Goal: Task Accomplishment & Management: Manage account settings

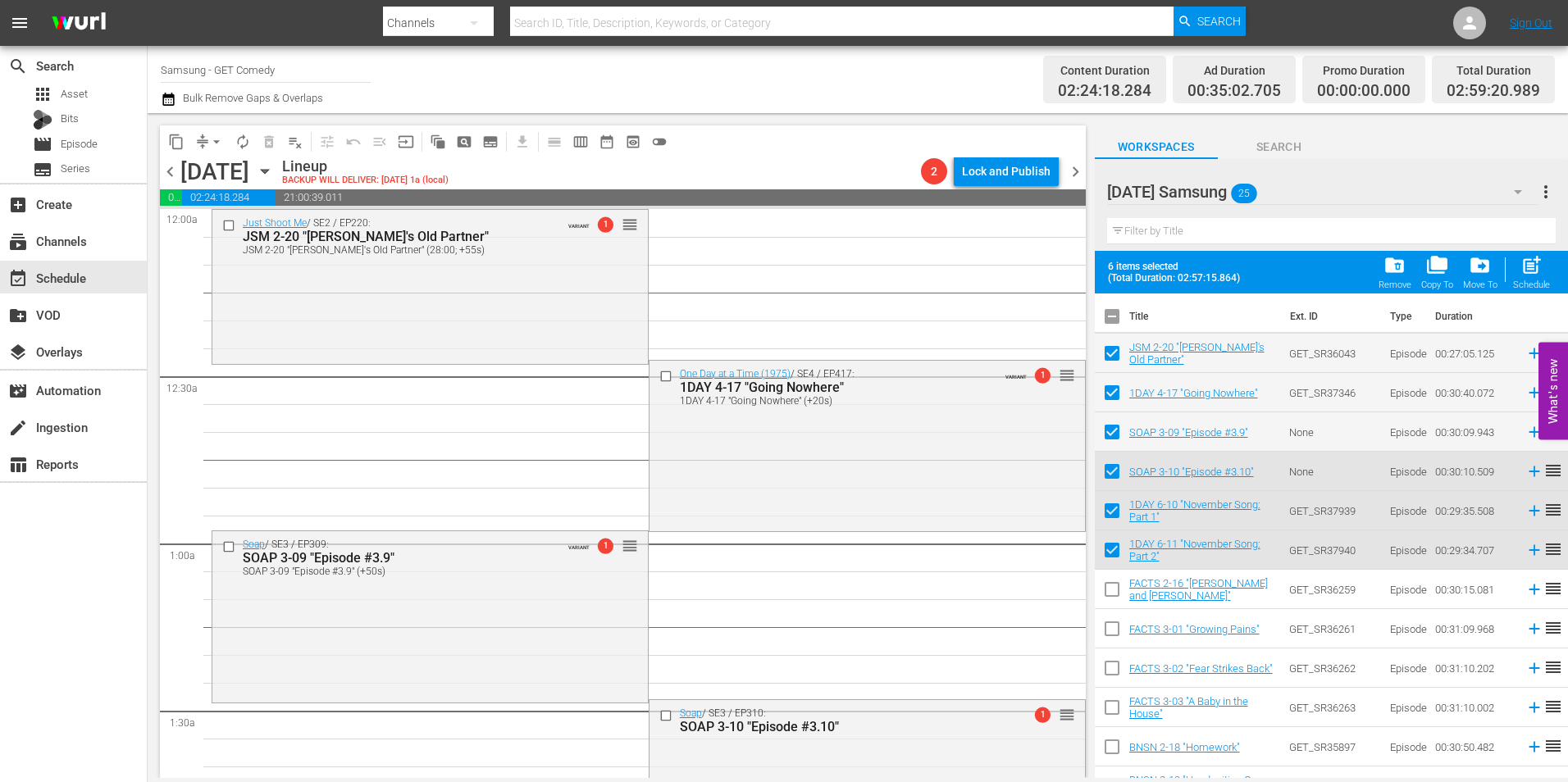
scroll to position [328, 0]
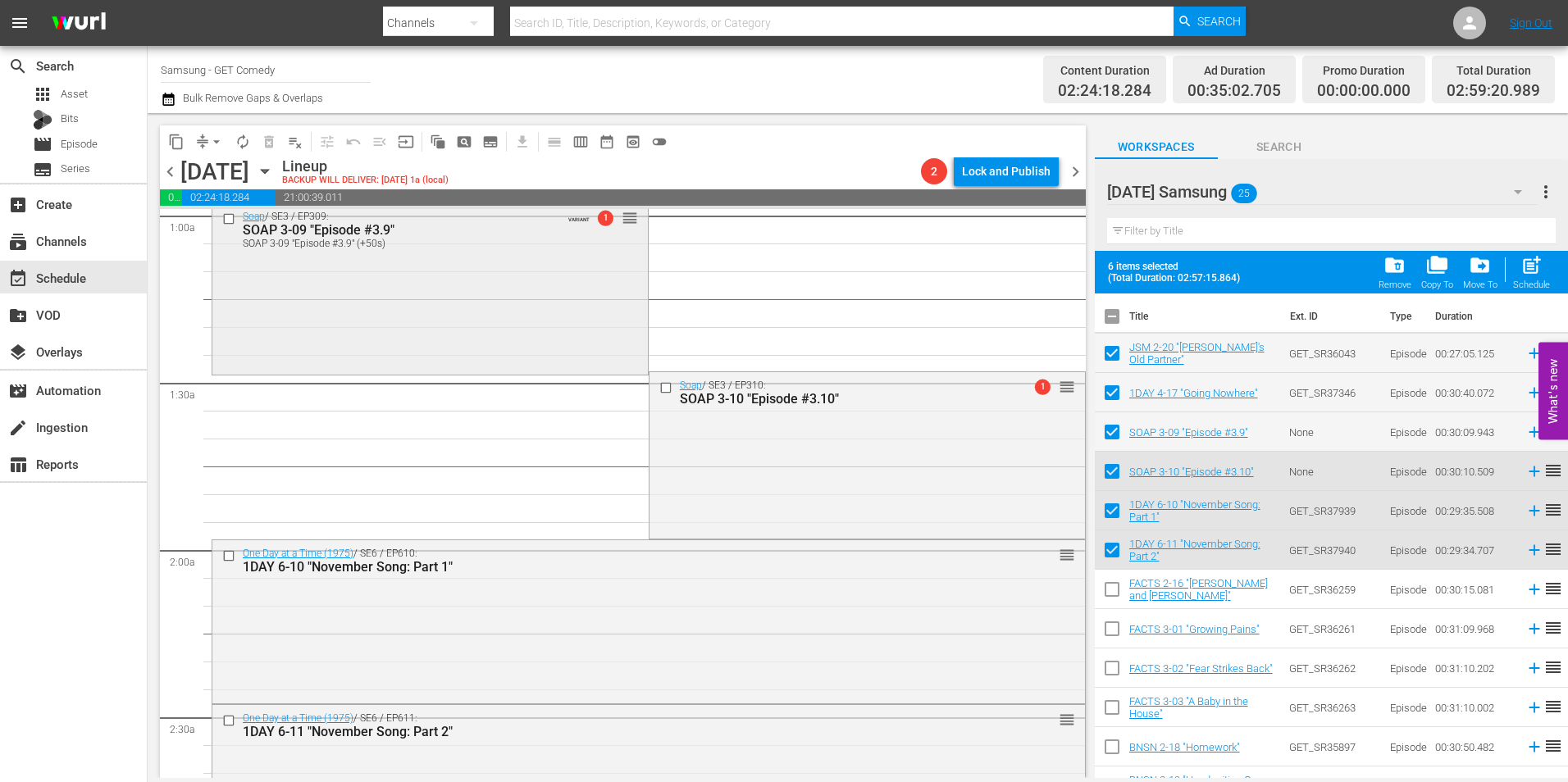
click at [231, 286] on div "Soap / SE3 / EP309: SOAP 3-09 "Episode #3.9" SOAP 3-09 "Episode #3.9" (+50s) VA…" at bounding box center [430, 287] width 435 height 168
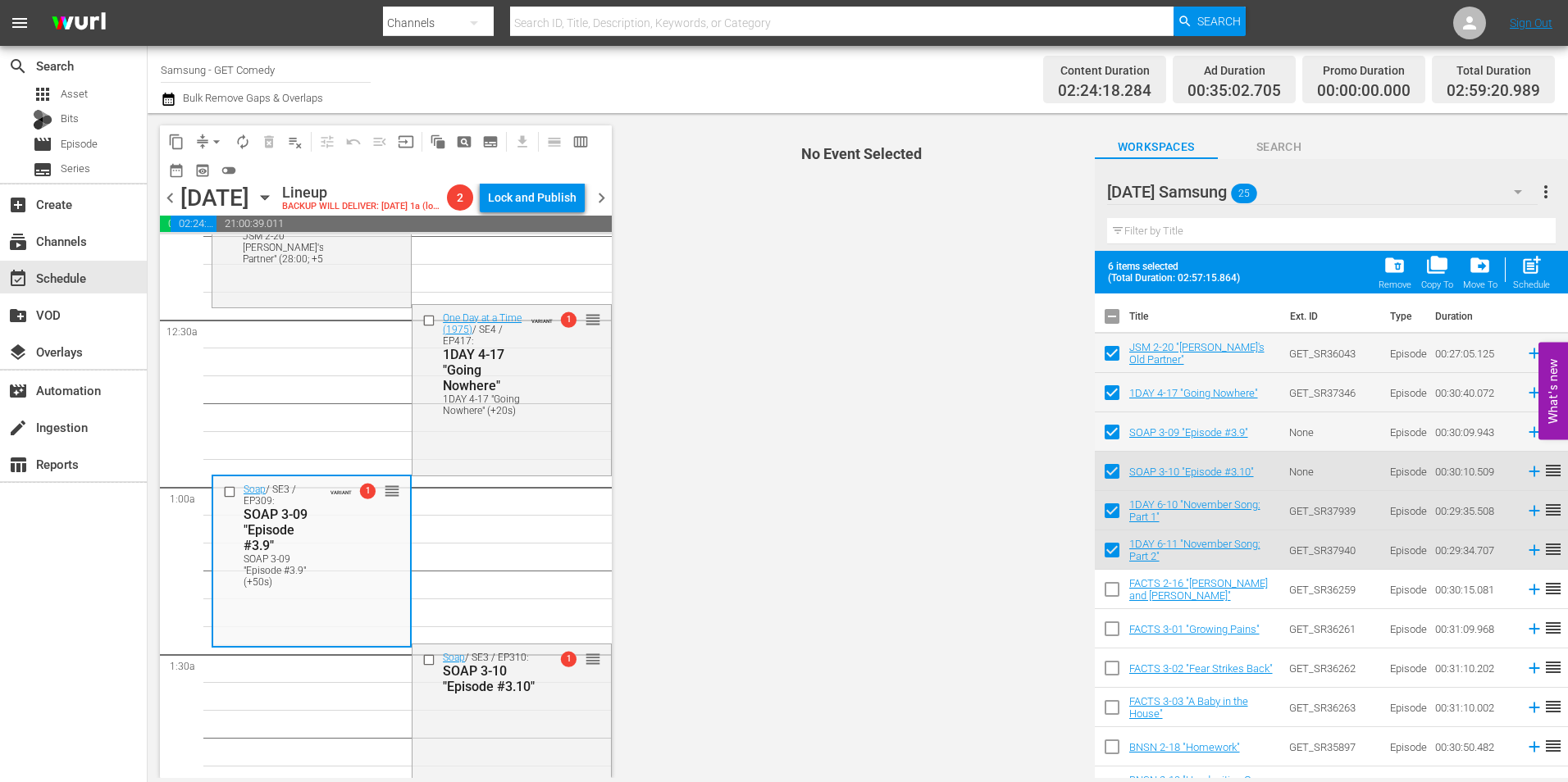
scroll to position [0, 0]
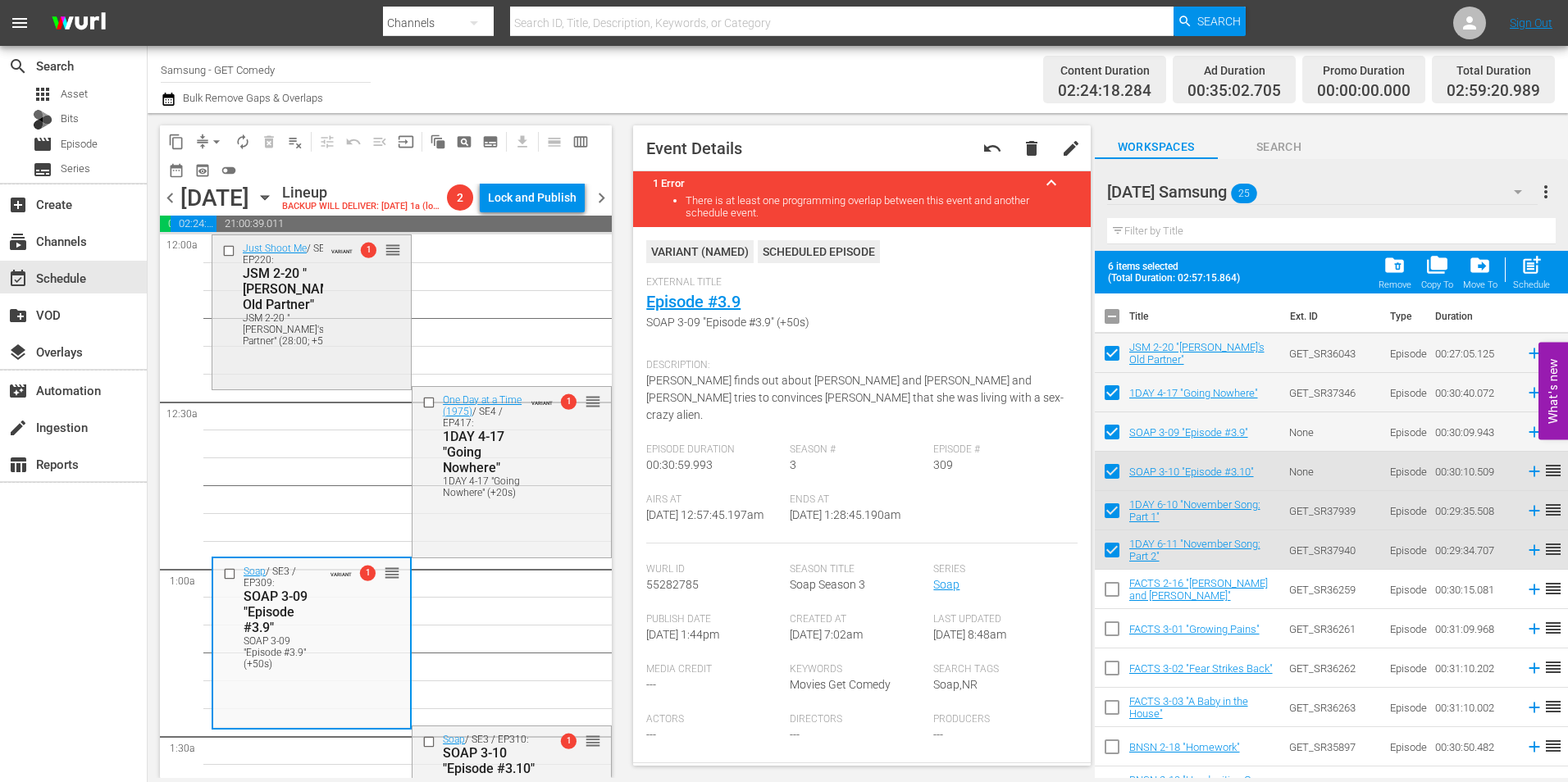
click at [318, 347] on div "JSM 2-20 "[PERSON_NAME]'s Old Partner" (28:00; +55s)" at bounding box center [293, 329] width 101 height 34
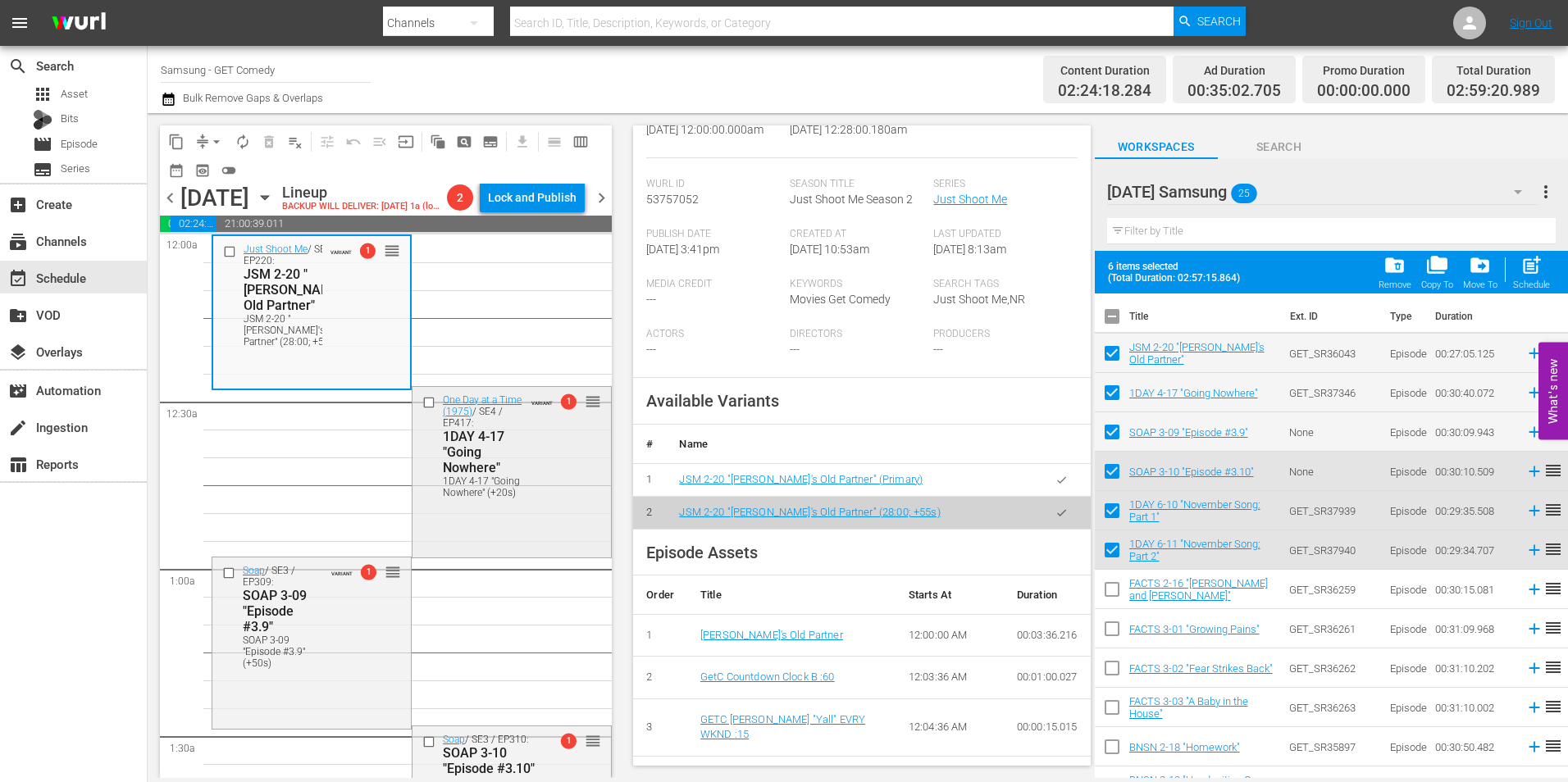
scroll to position [410, 0]
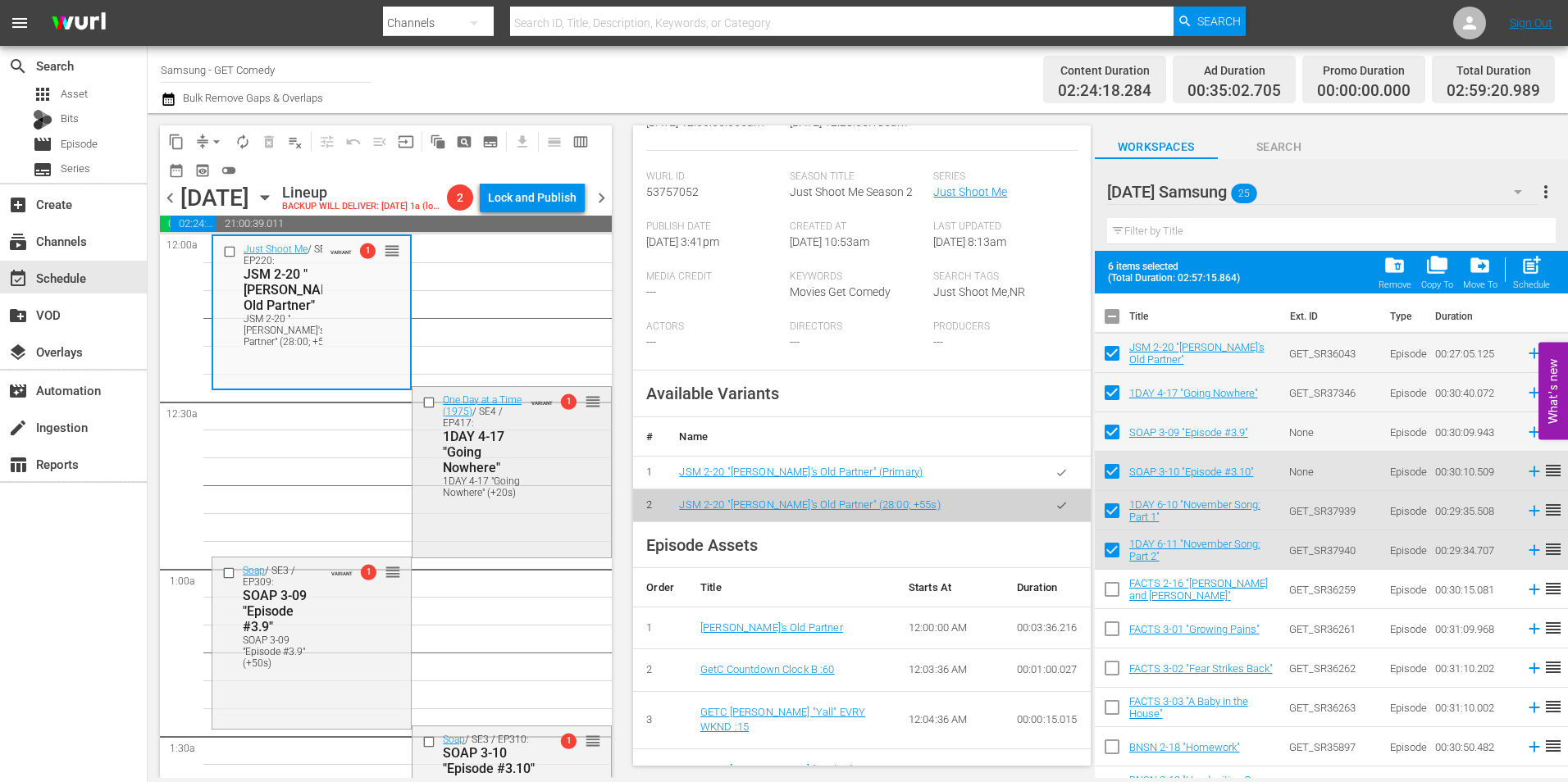
click at [543, 504] on div "One Day at a Time (1975) / SE4 / EP417: 1DAY 4-17 "Going Nowhere" 1DAY 4-17 "Go…" at bounding box center [511, 446] width 198 height 118
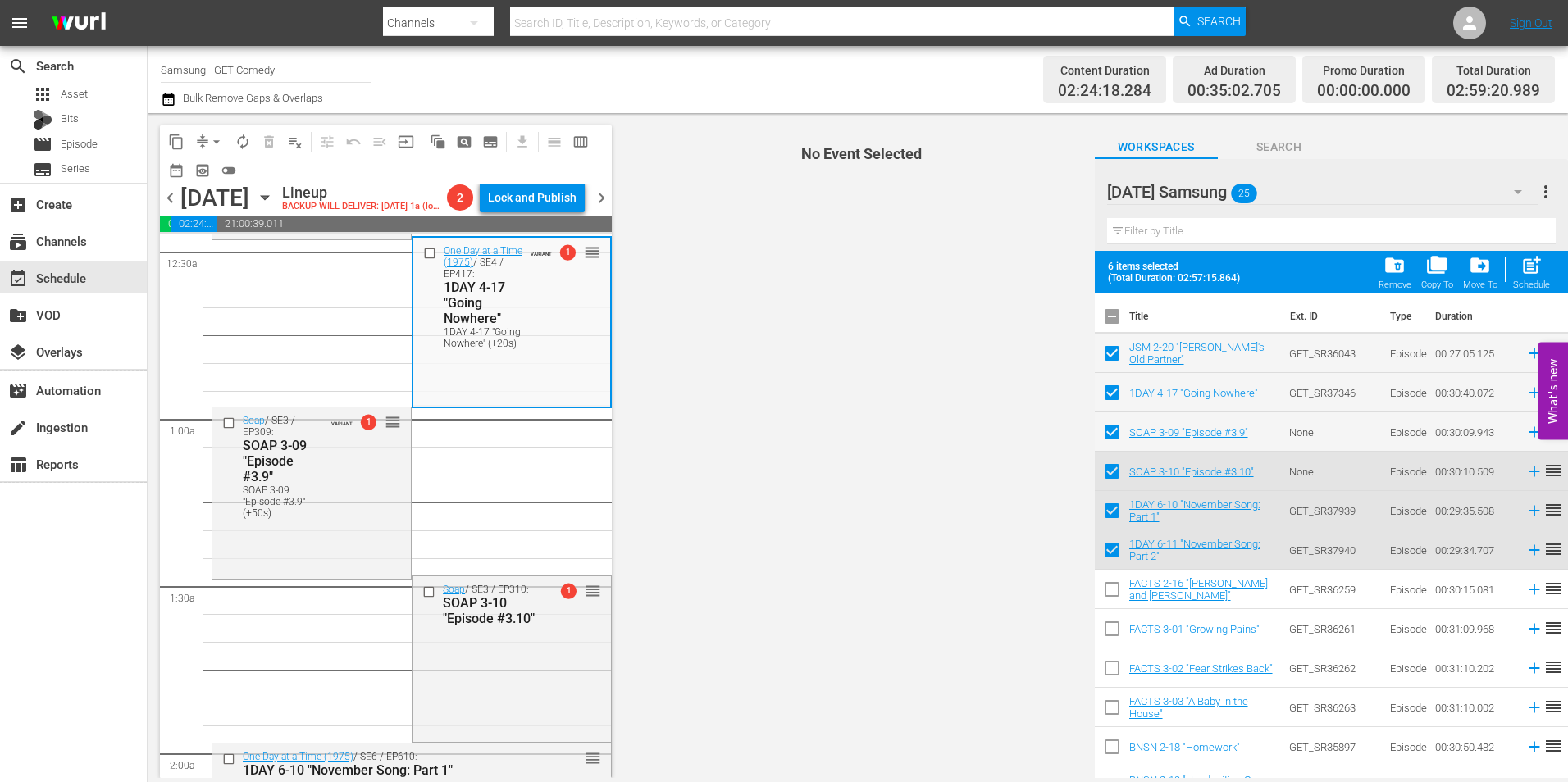
scroll to position [164, 0]
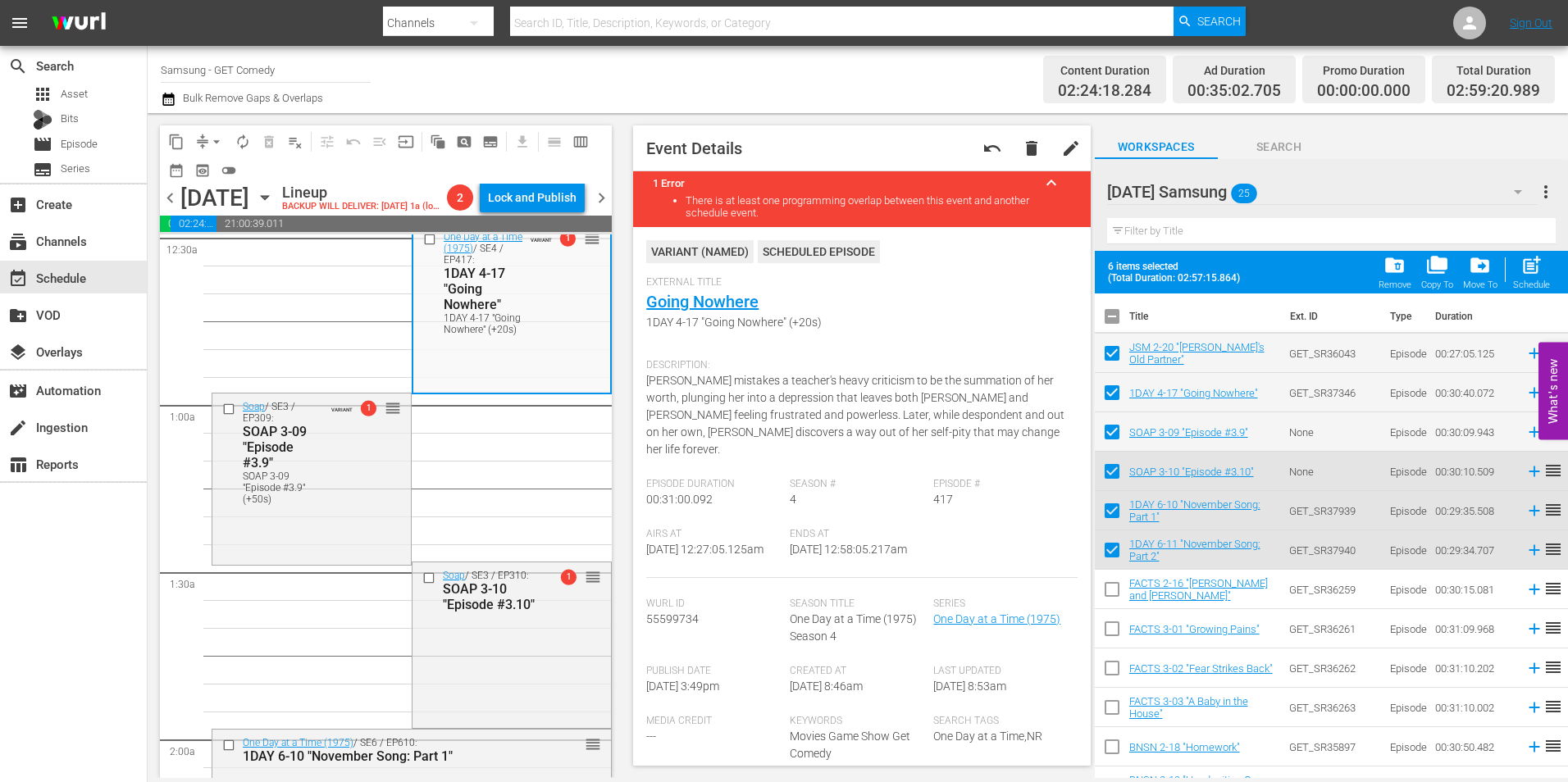
click at [352, 553] on div "Soap / SE3 / EP309: SOAP 3-09 "Episode #3.9" SOAP 3-09 "Episode #3.9" (+50s) VA…" at bounding box center [312, 478] width 198 height 168
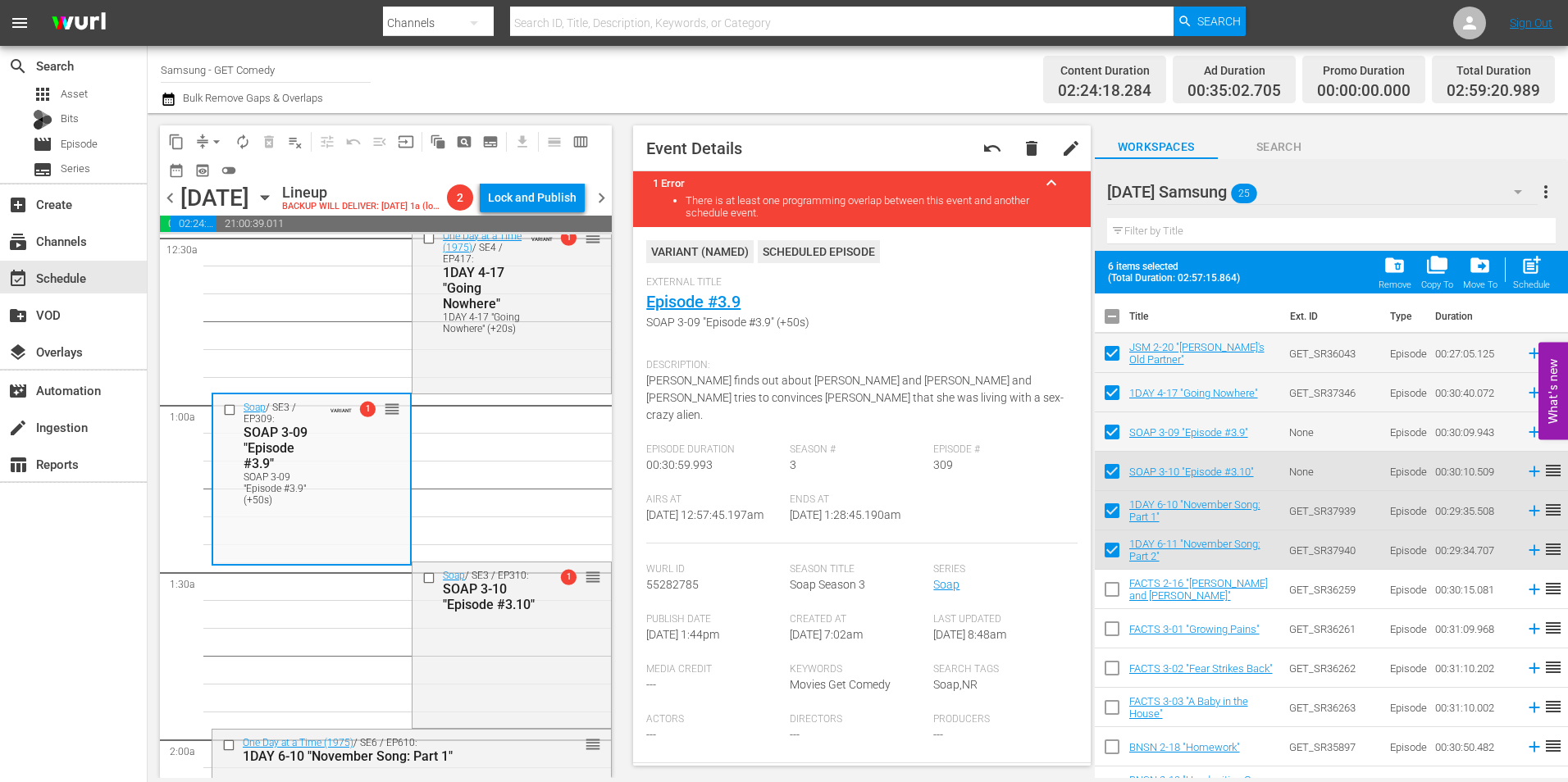
click at [542, 690] on div "Soap / SE3 / EP310: SOAP 3-10 "Episode #3.10" 1 reorder" at bounding box center [511, 644] width 198 height 163
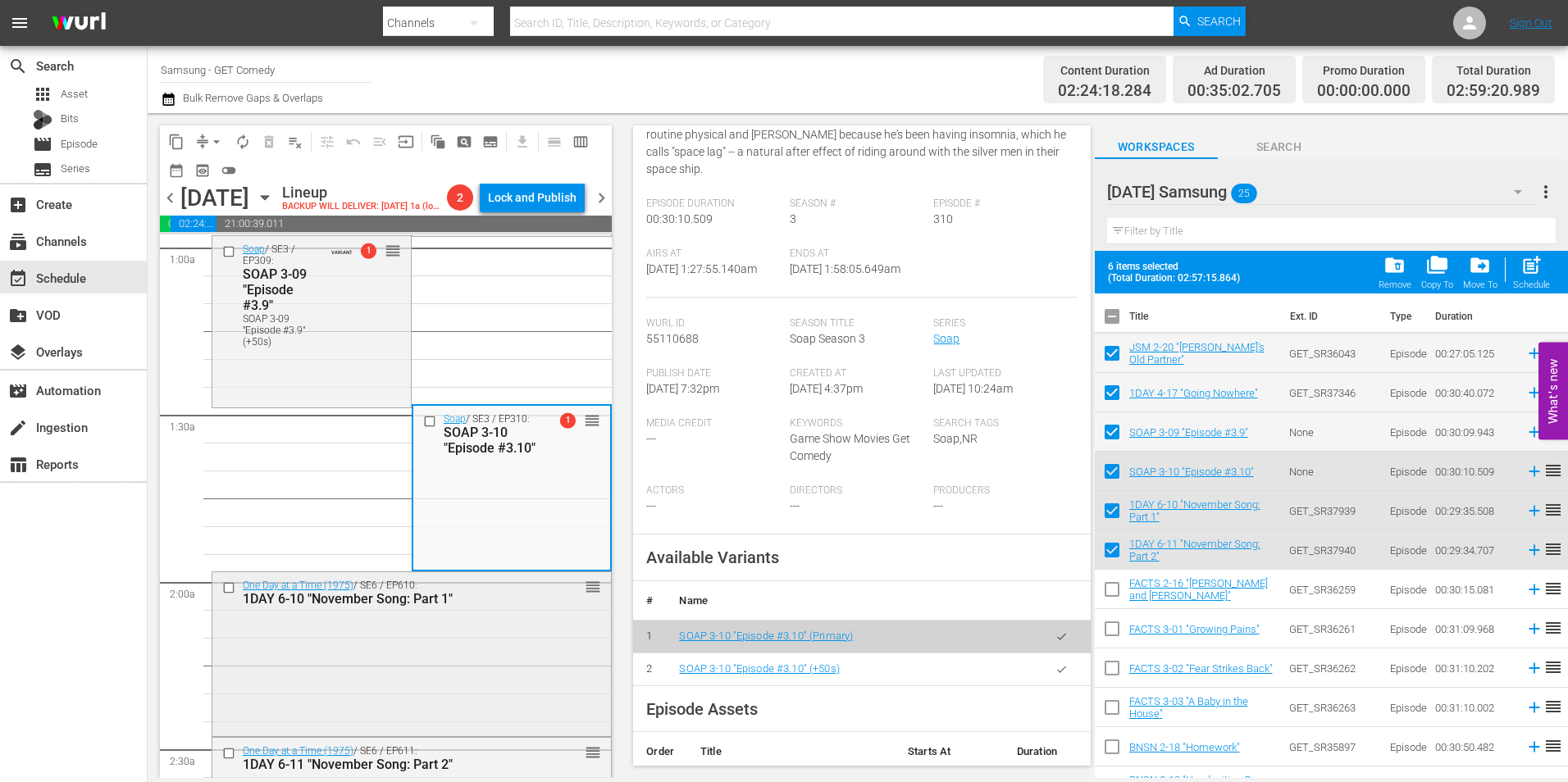
scroll to position [328, 0]
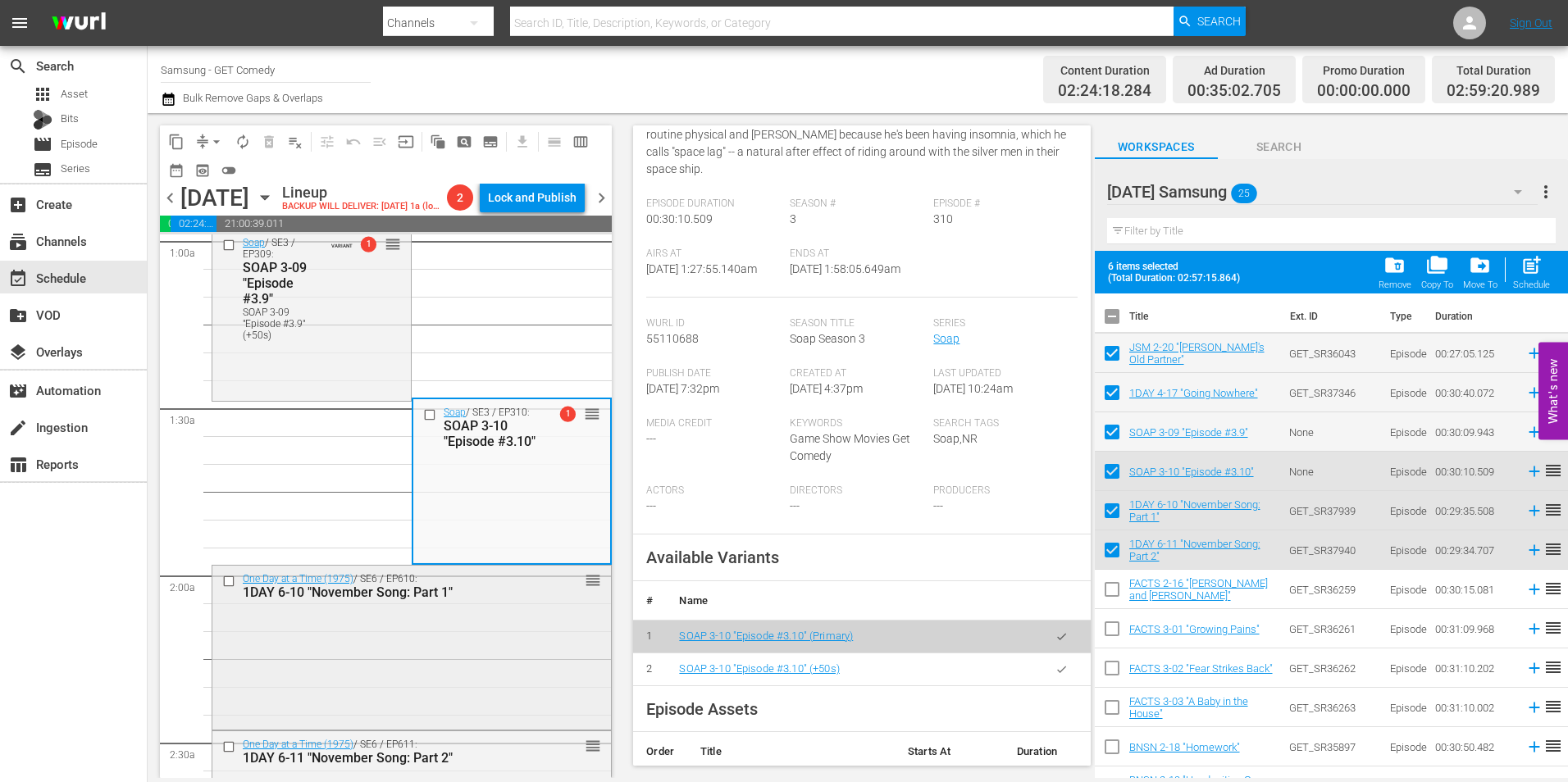
click at [442, 653] on div "One Day at a Time (1975) / SE6 / EP610: 1DAY 6-10 "November Song: Part 1" reord…" at bounding box center [412, 646] width 399 height 160
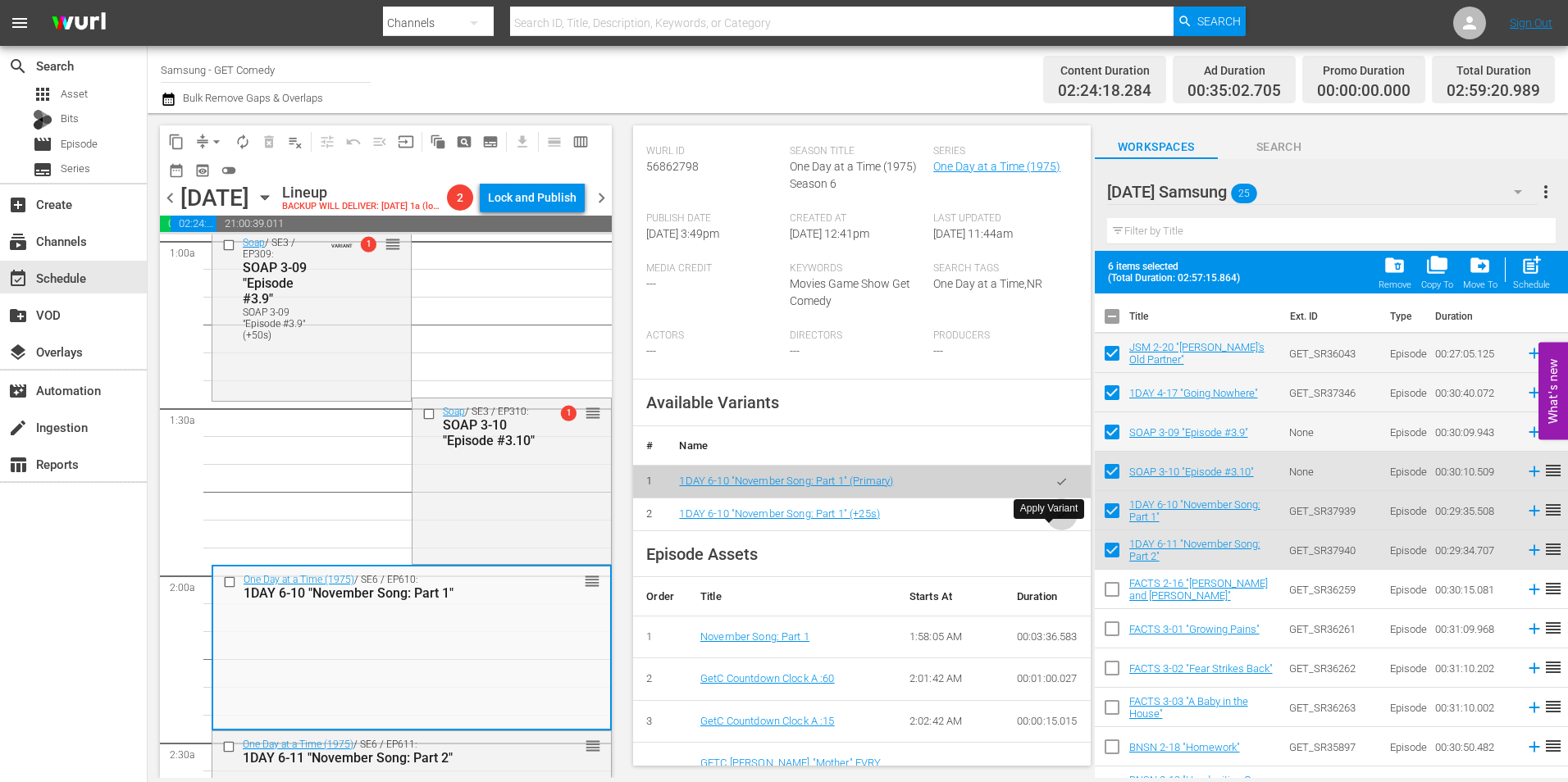
click at [1046, 531] on button "button" at bounding box center [1062, 515] width 32 height 32
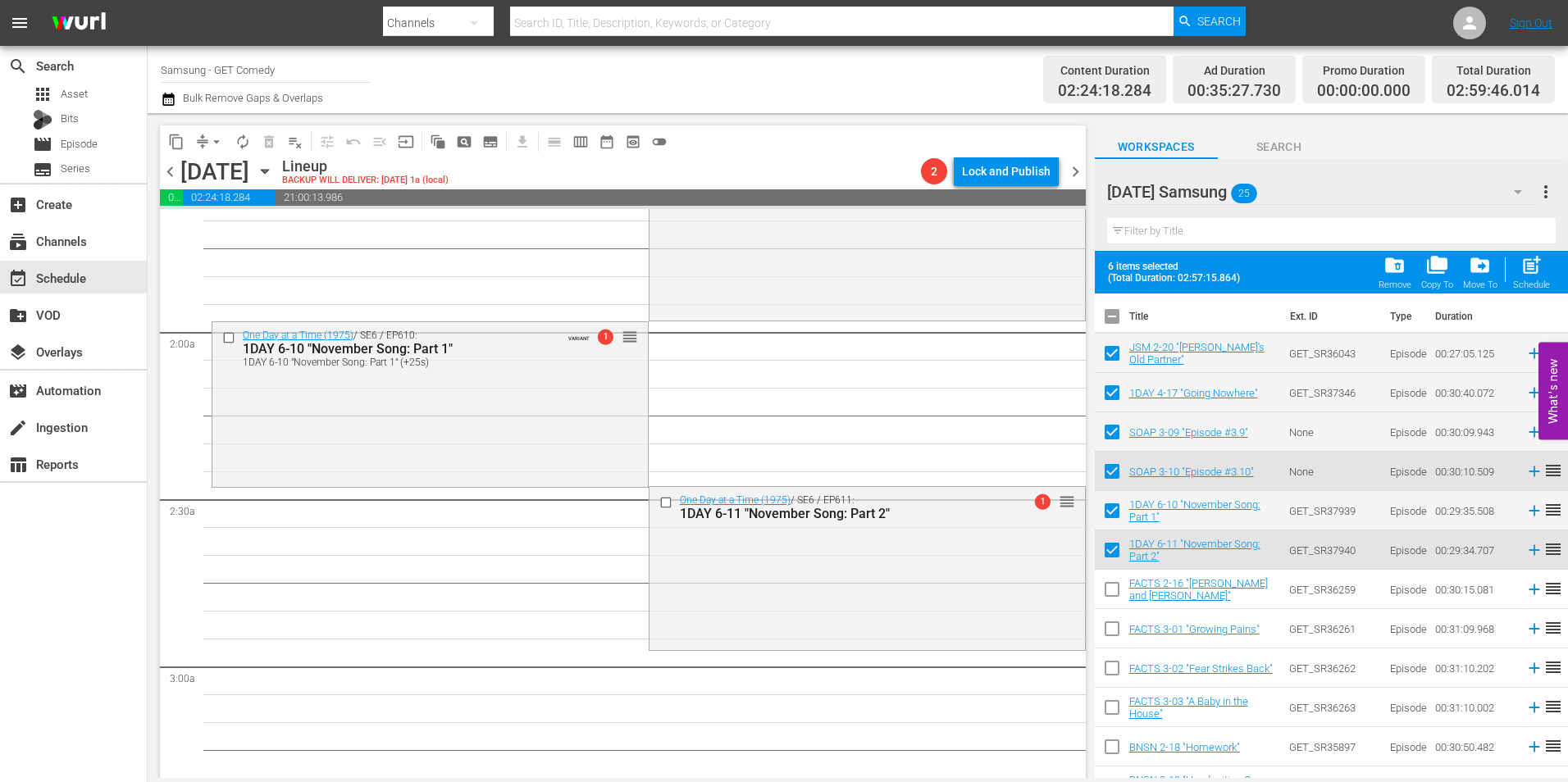
scroll to position [574, 0]
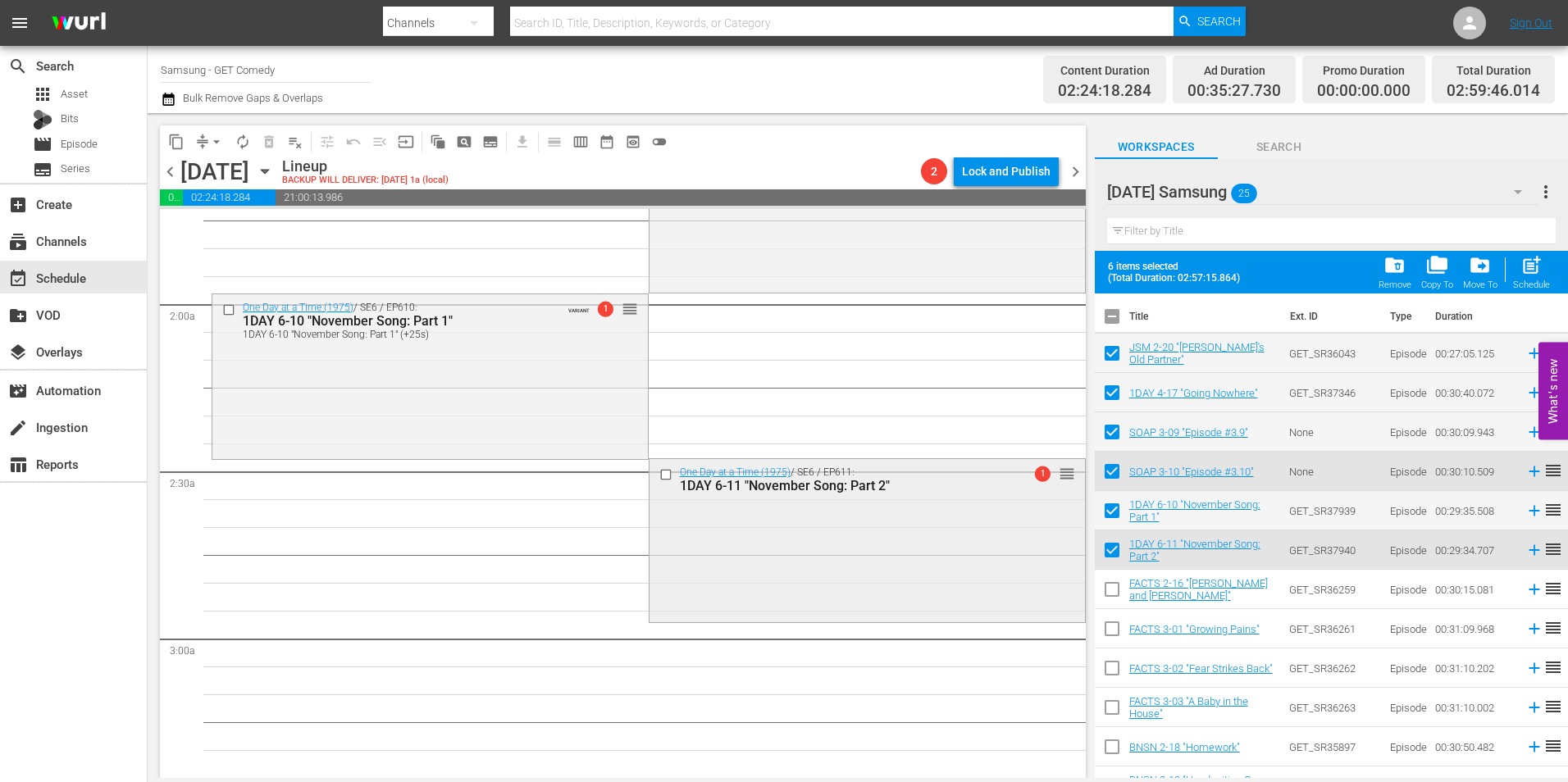
click at [726, 534] on div "One Day at a Time (1975) / SE6 / EP611: 1DAY 6-11 "November Song: Part 2" 1 reo…" at bounding box center [867, 539] width 435 height 160
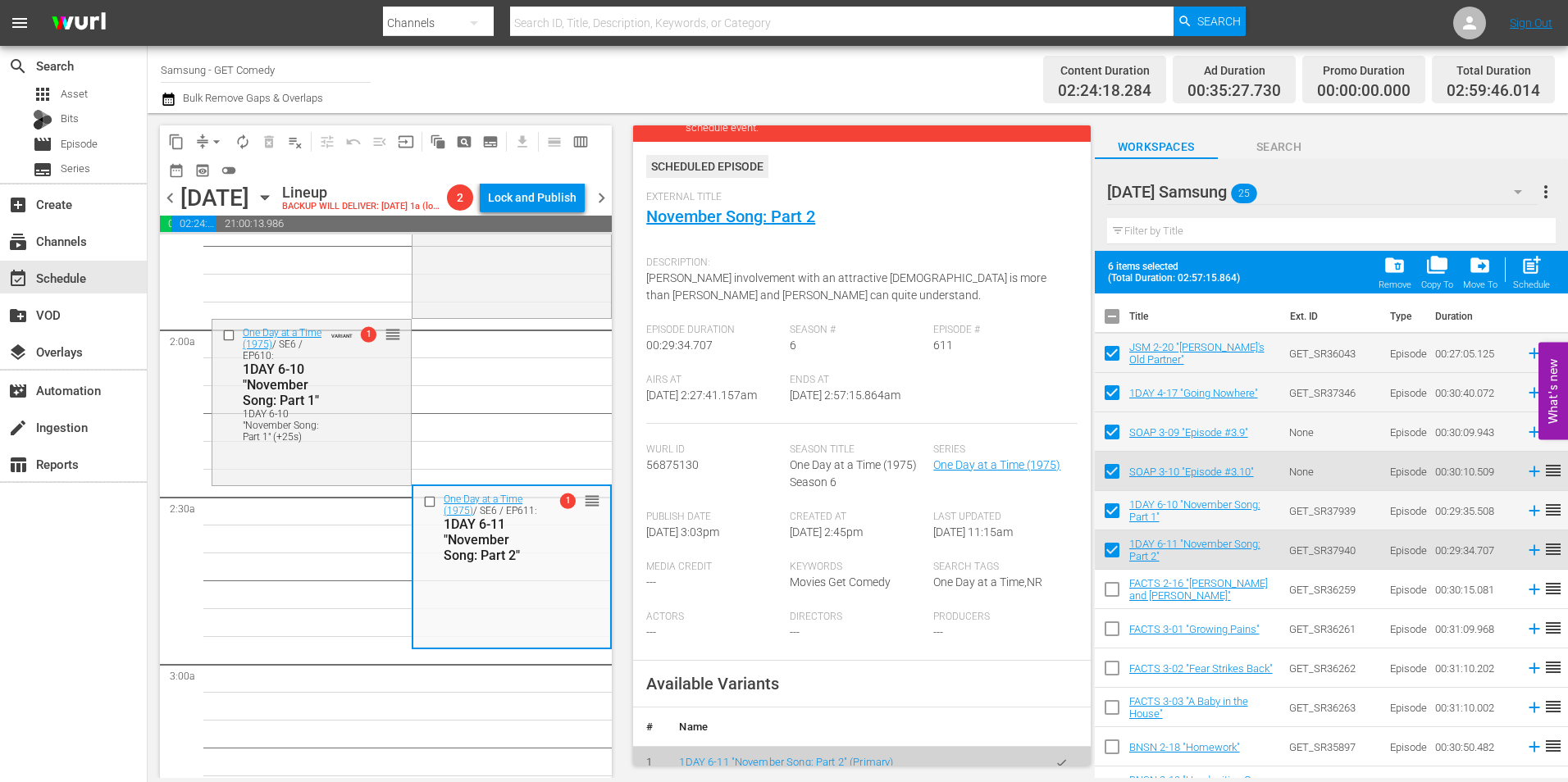
scroll to position [246, 0]
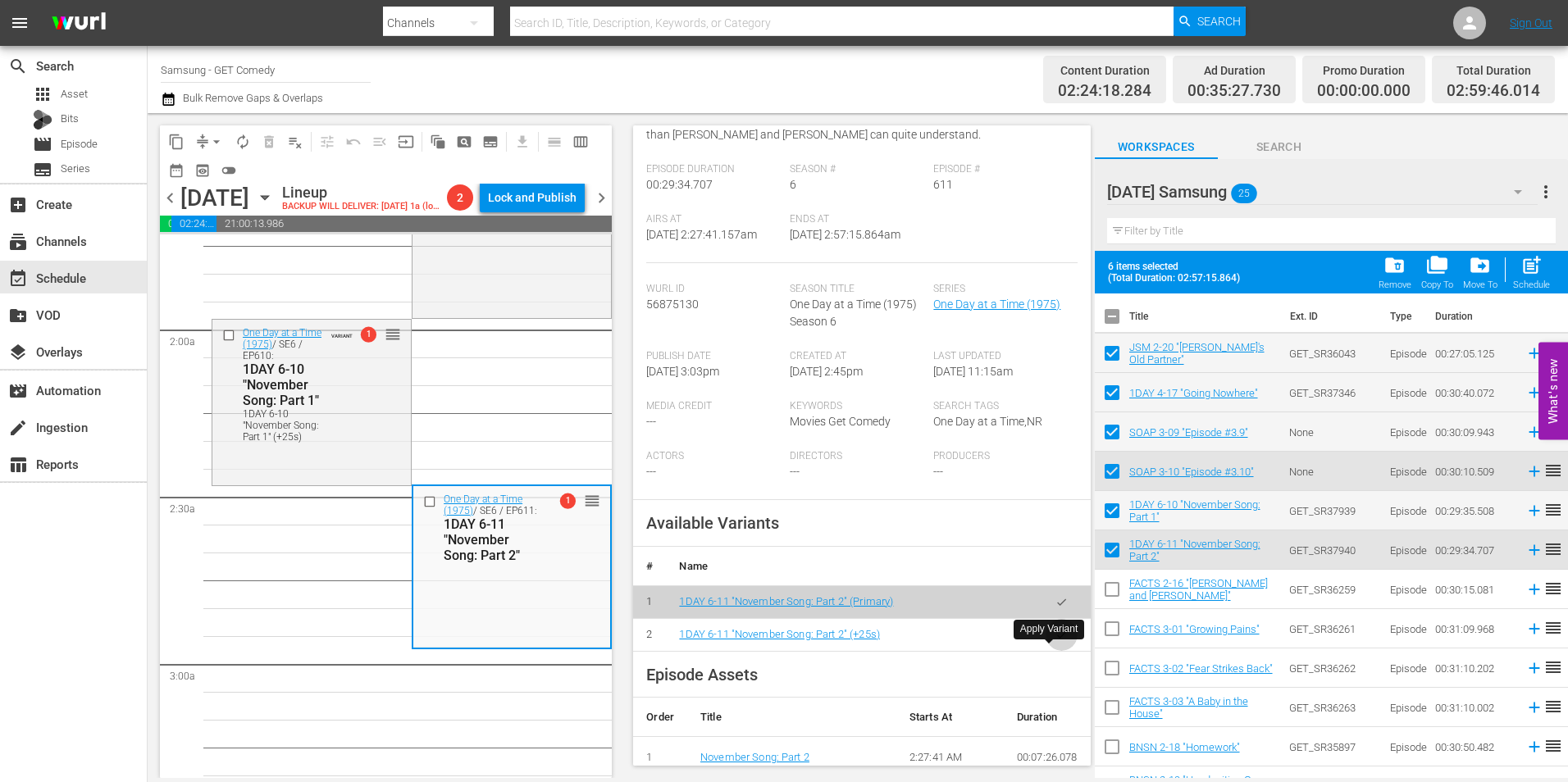
click at [1056, 642] on icon "button" at bounding box center [1062, 635] width 13 height 13
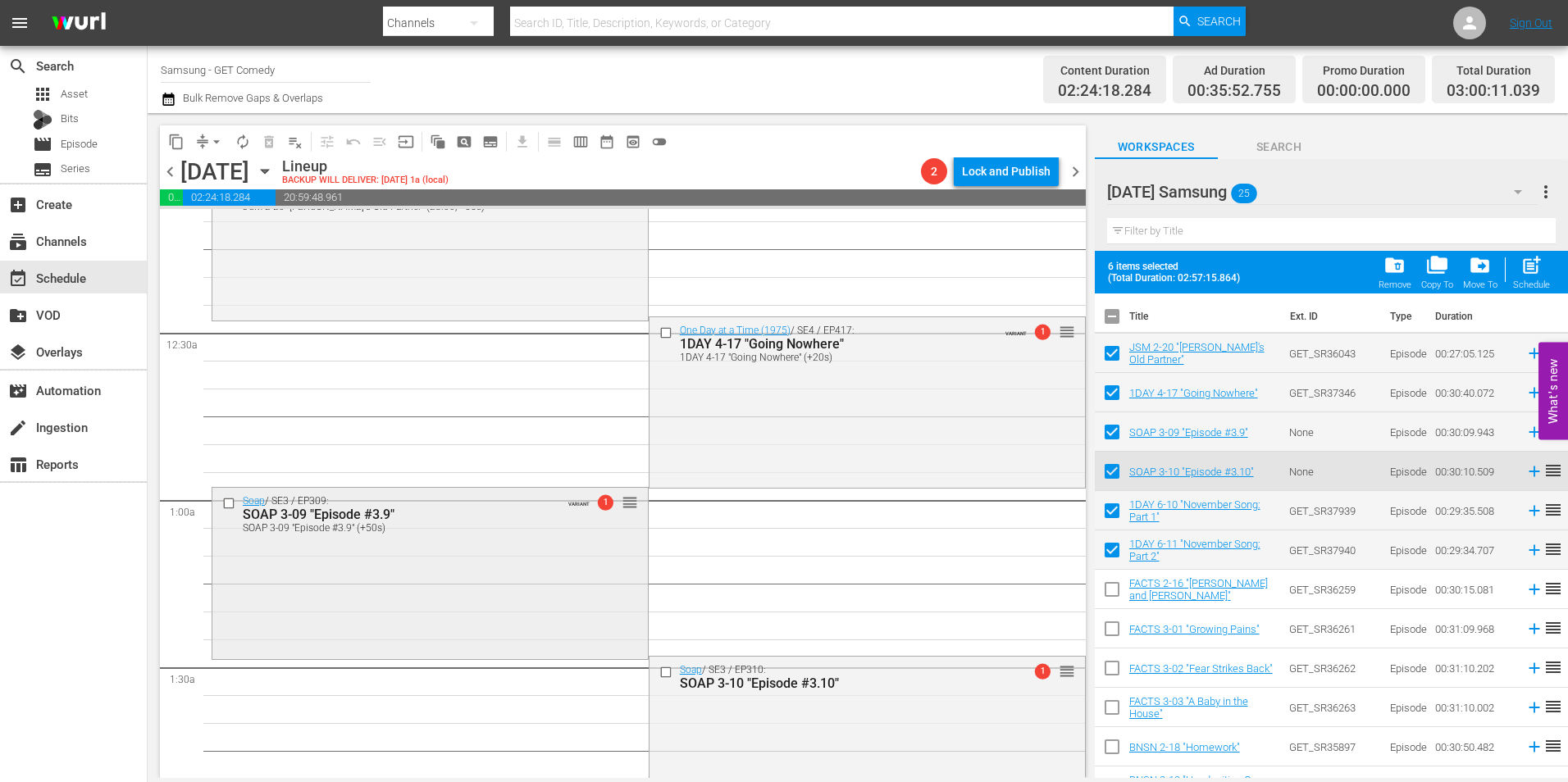
scroll to position [0, 0]
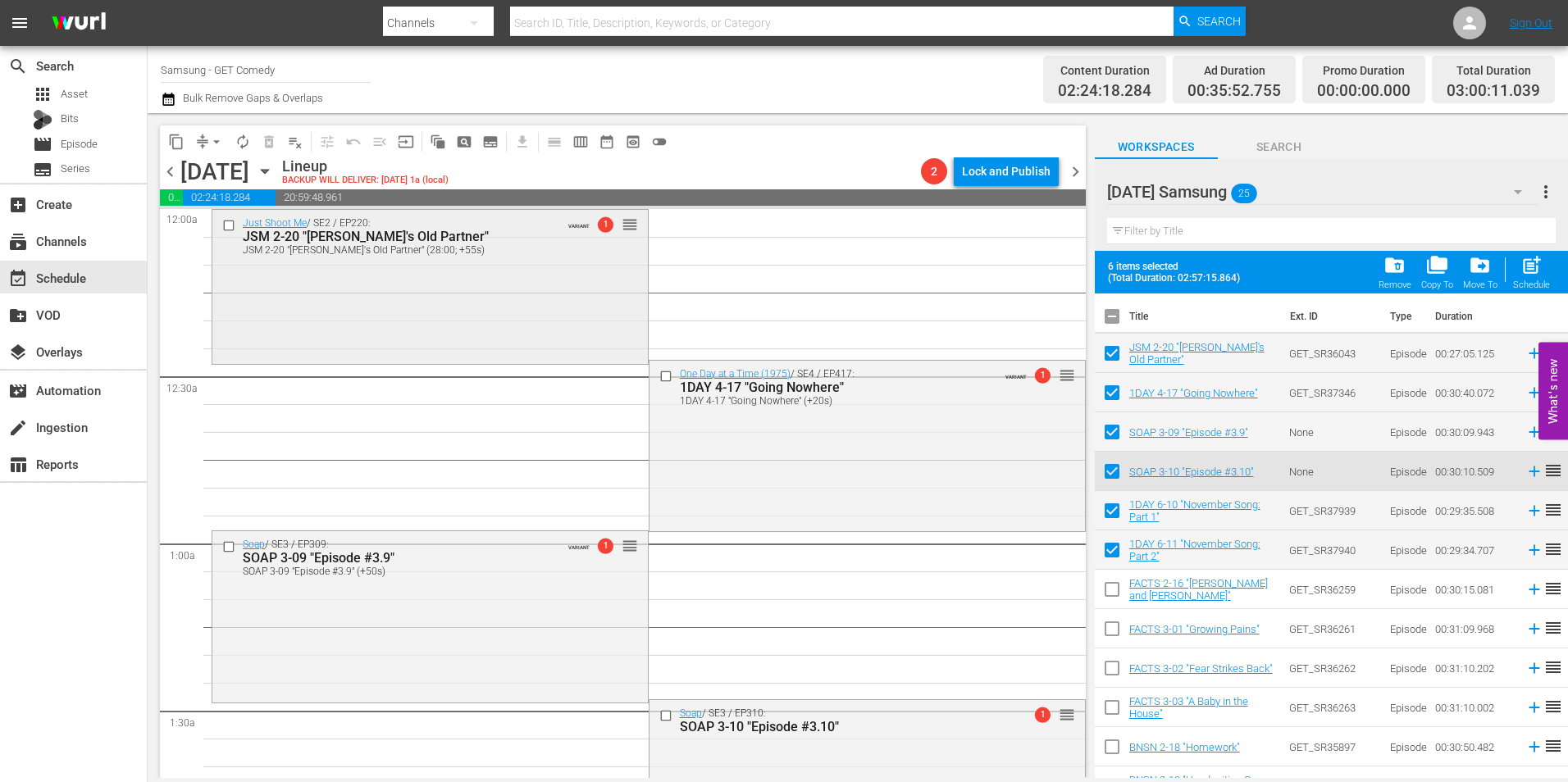
click at [490, 292] on div "Just Shoot Me / SE2 / EP220: JSM 2-20 "[PERSON_NAME]'s Old Partner" JSM 2-20 "[…" at bounding box center [430, 286] width 435 height 151
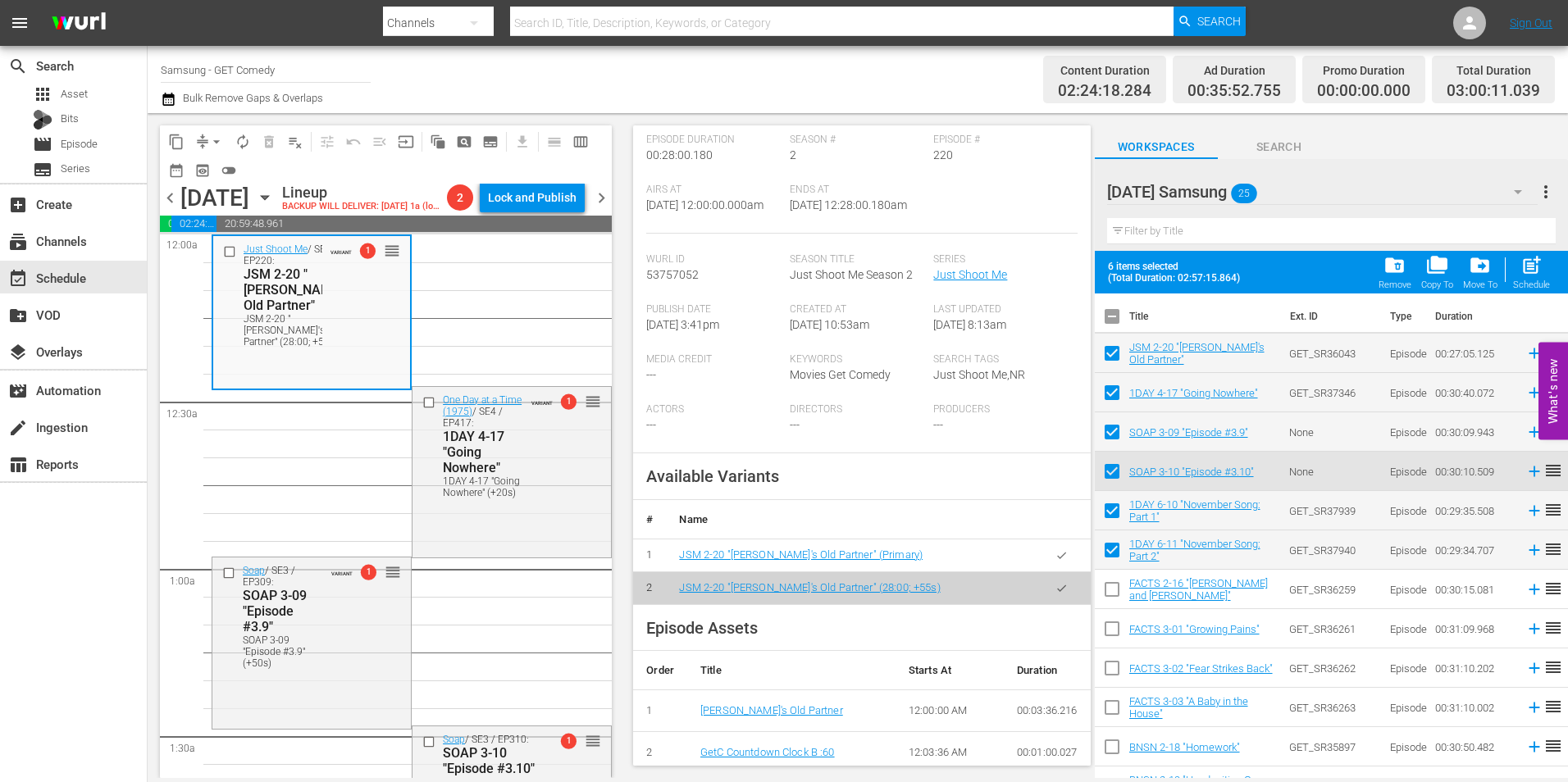
scroll to position [328, 0]
click at [493, 499] on div "1DAY 4-17 "Going Nowhere" (+20s)" at bounding box center [483, 486] width 81 height 23
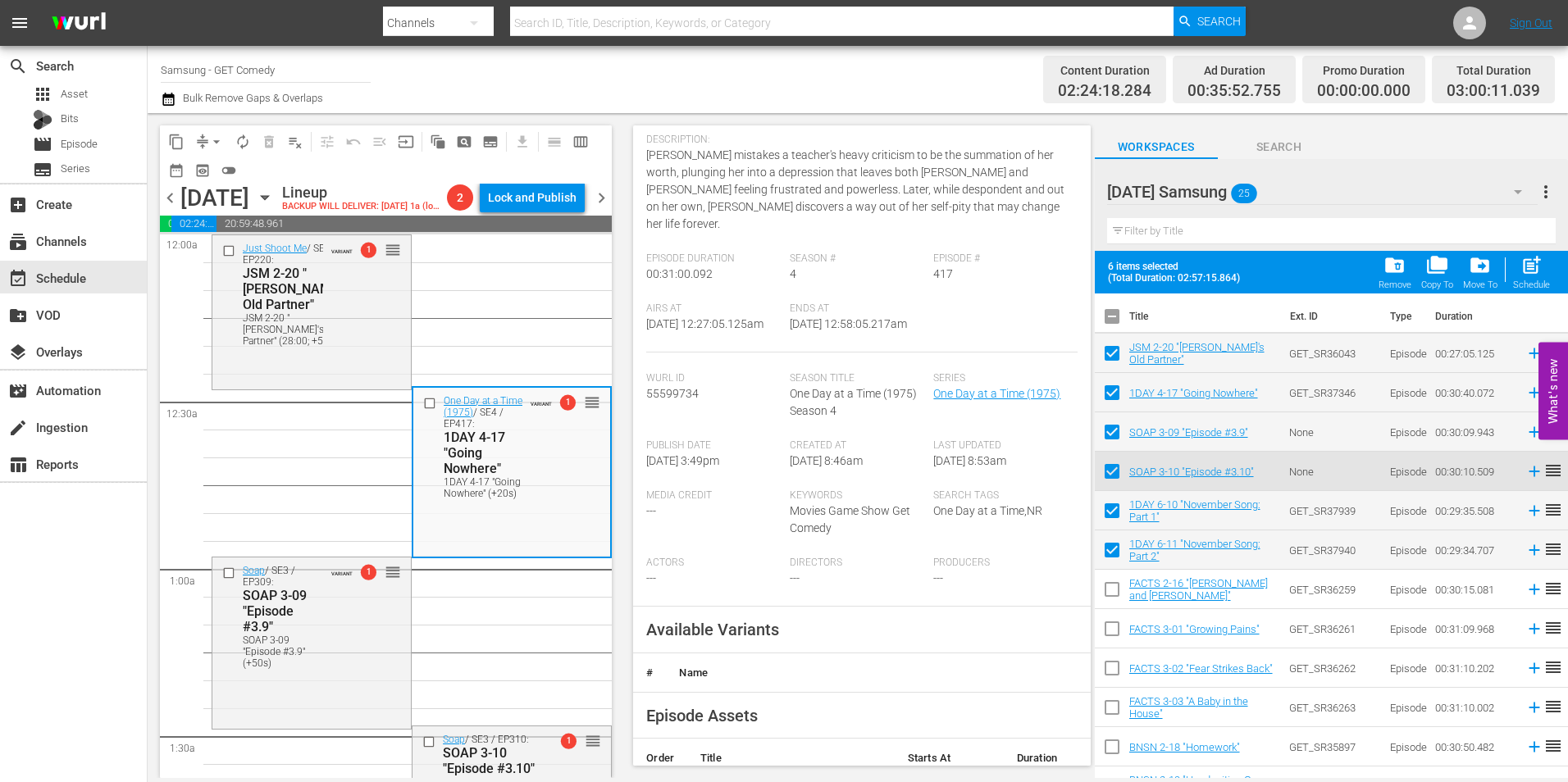
scroll to position [246, 0]
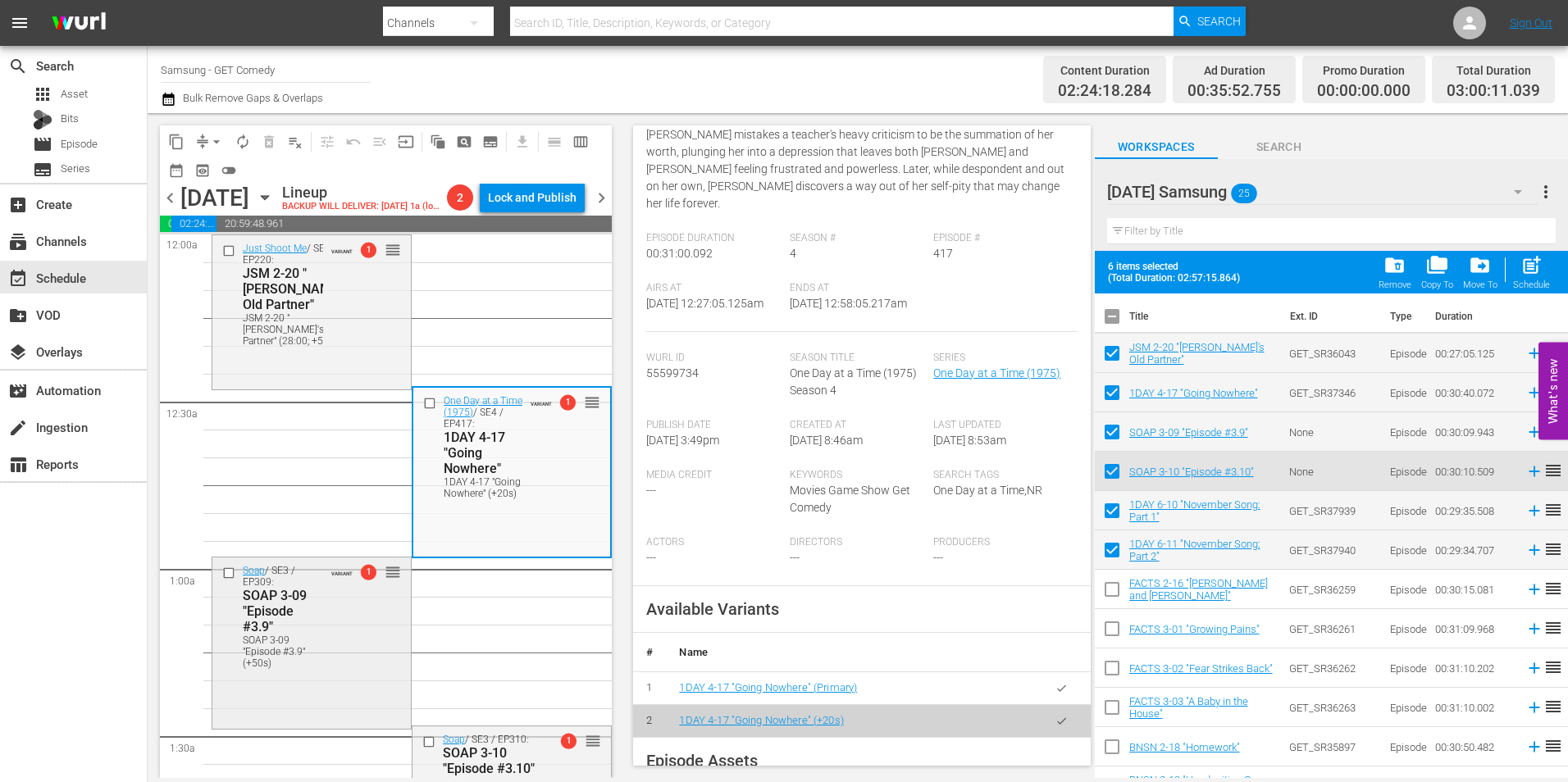
click at [278, 669] on div "SOAP 3-09 "Episode #3.9" (+50s)" at bounding box center [283, 652] width 81 height 34
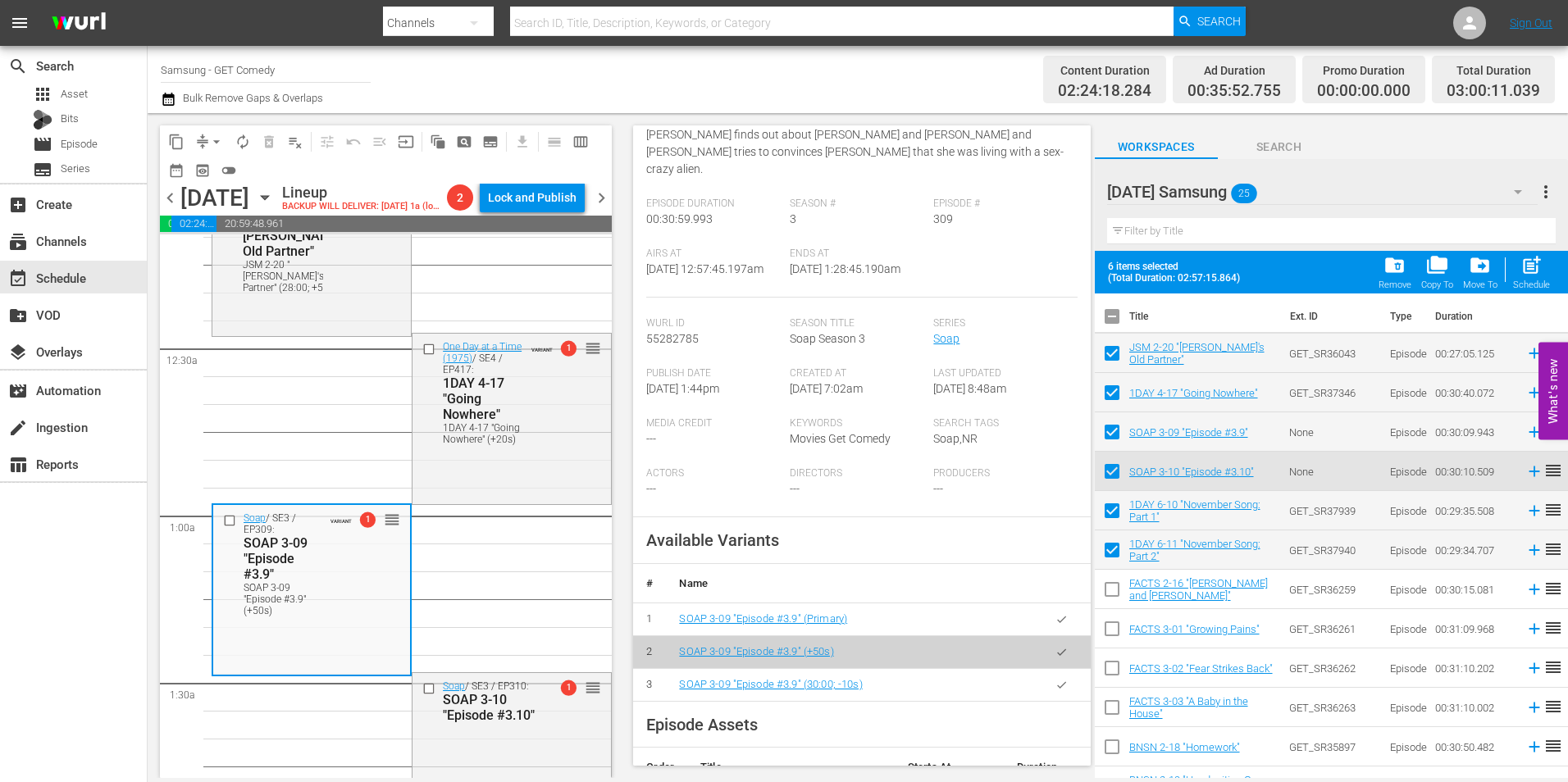
scroll to position [82, 0]
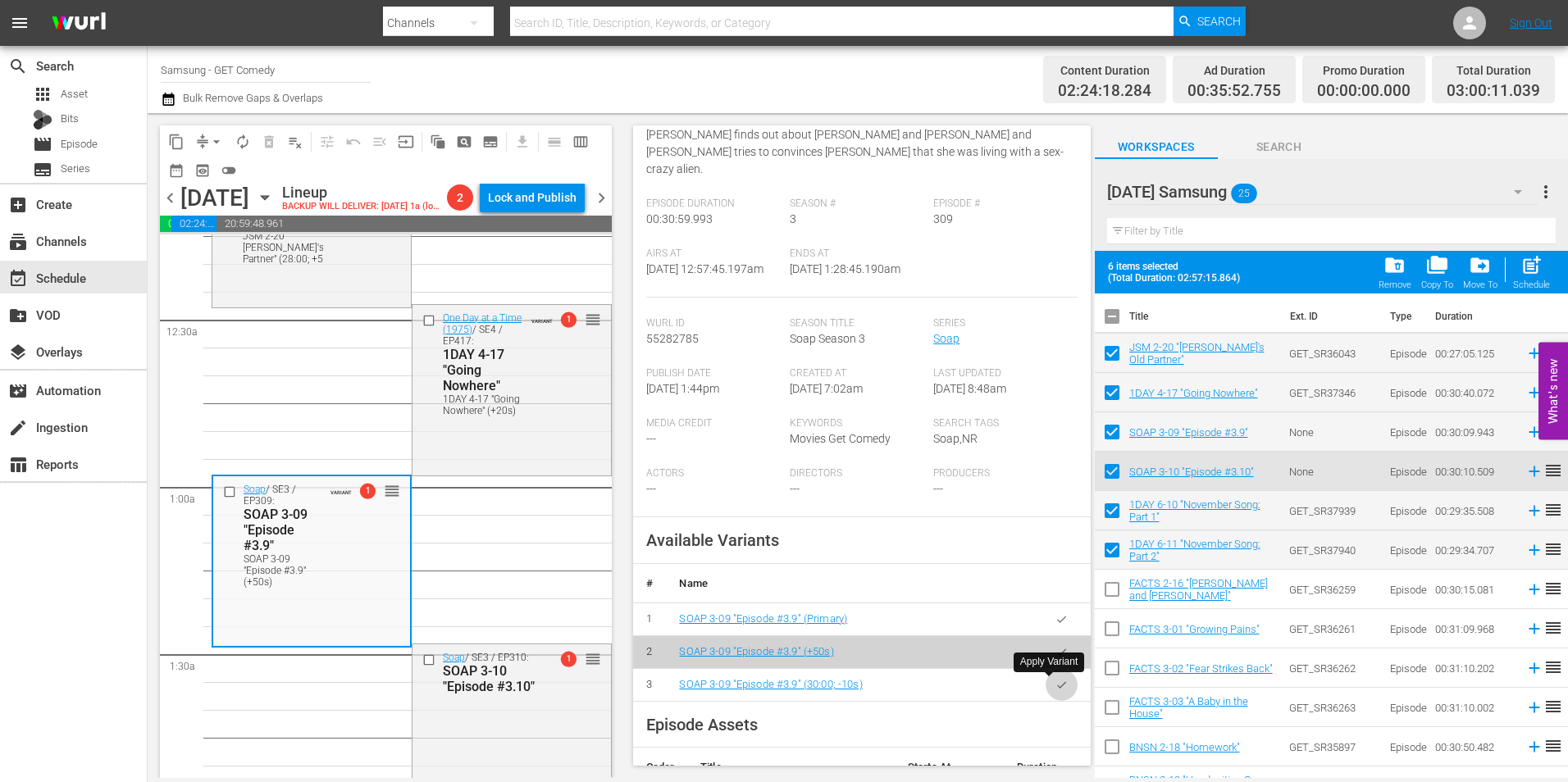
click at [1056, 683] on icon "button" at bounding box center [1062, 685] width 13 height 13
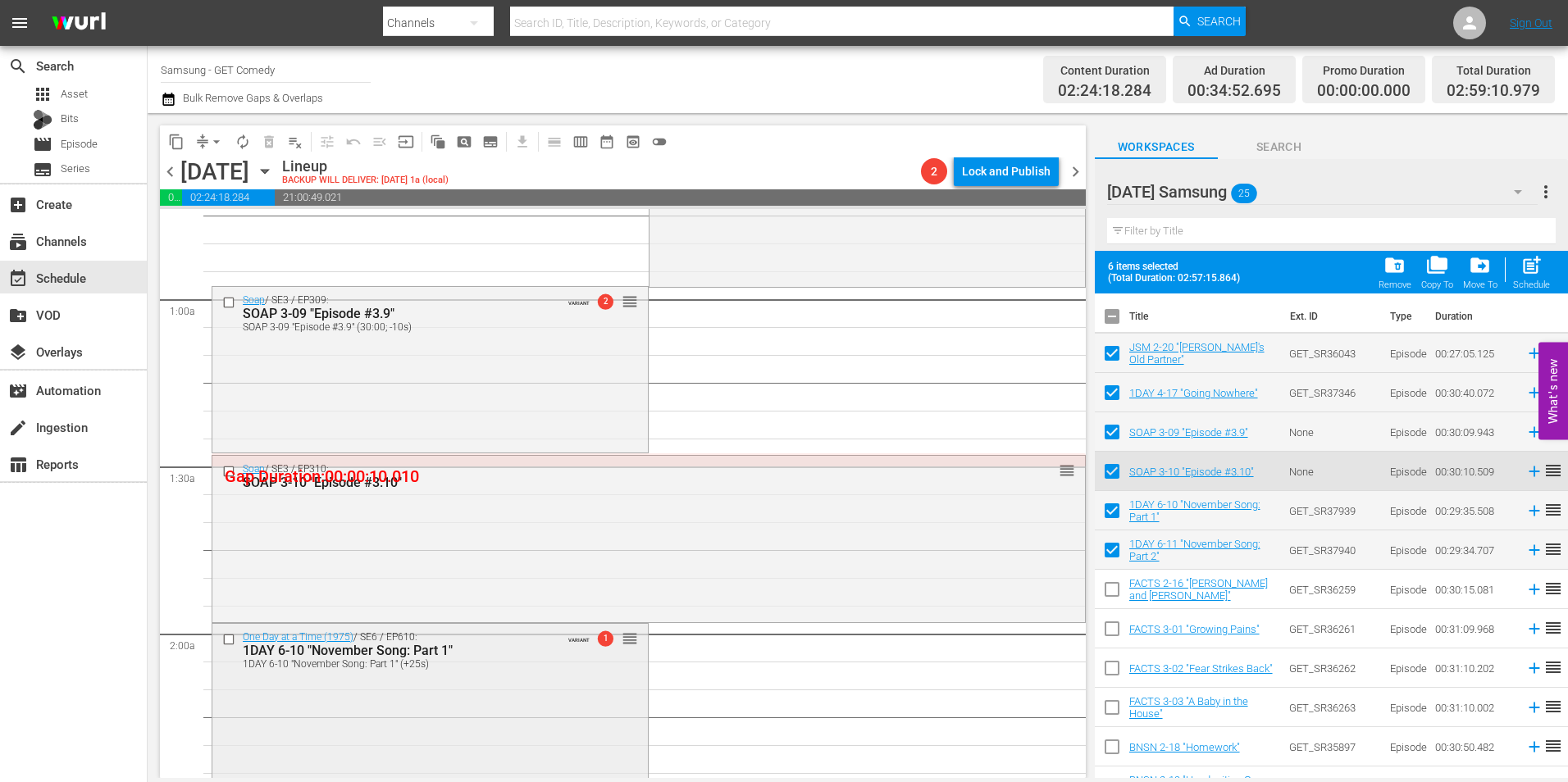
scroll to position [246, 0]
click at [558, 585] on div "Soap / SE3 / EP310: SOAP 3-10 "Episode #3.10" reorder" at bounding box center [648, 536] width 873 height 163
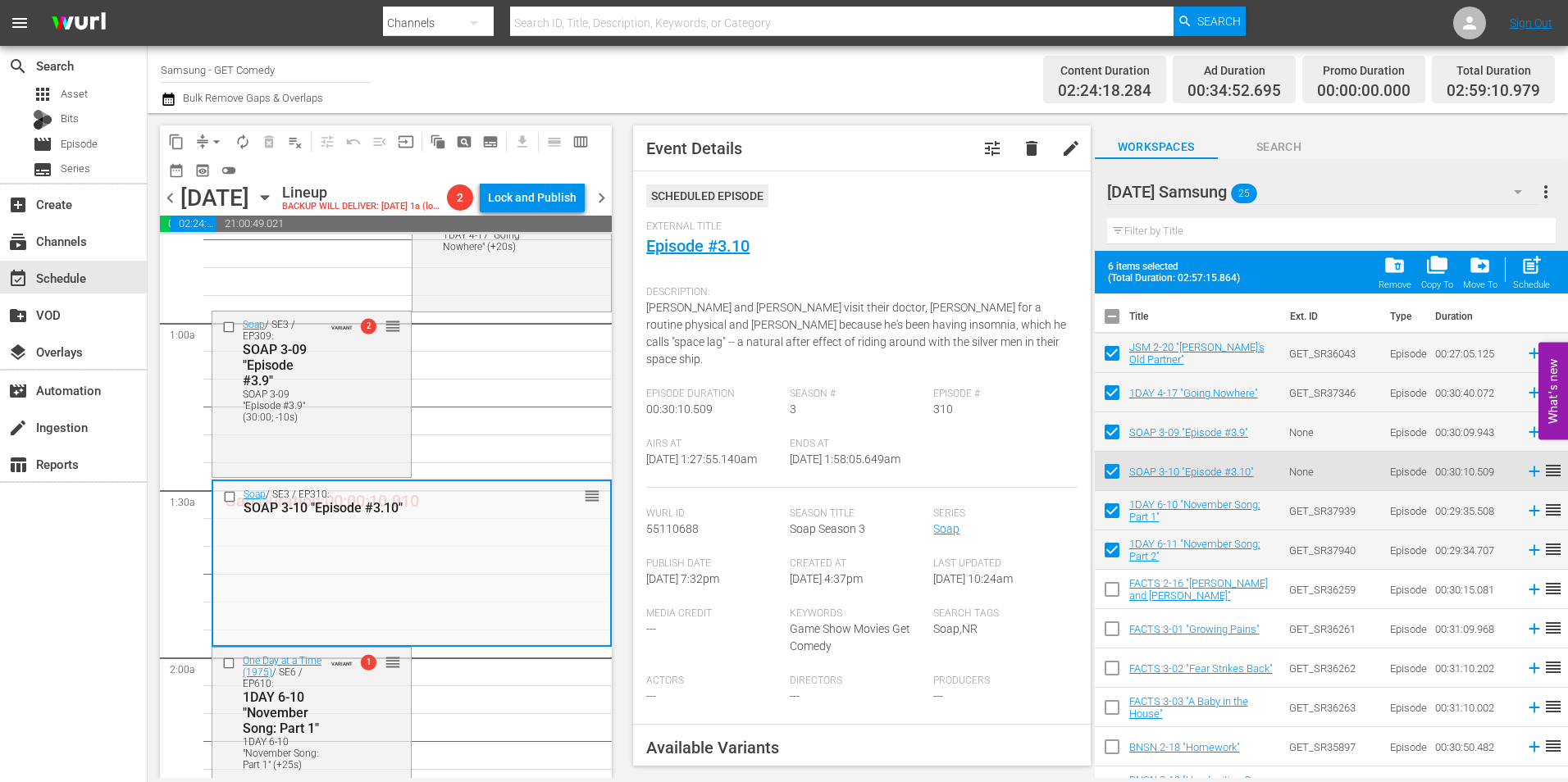
scroll to position [164, 0]
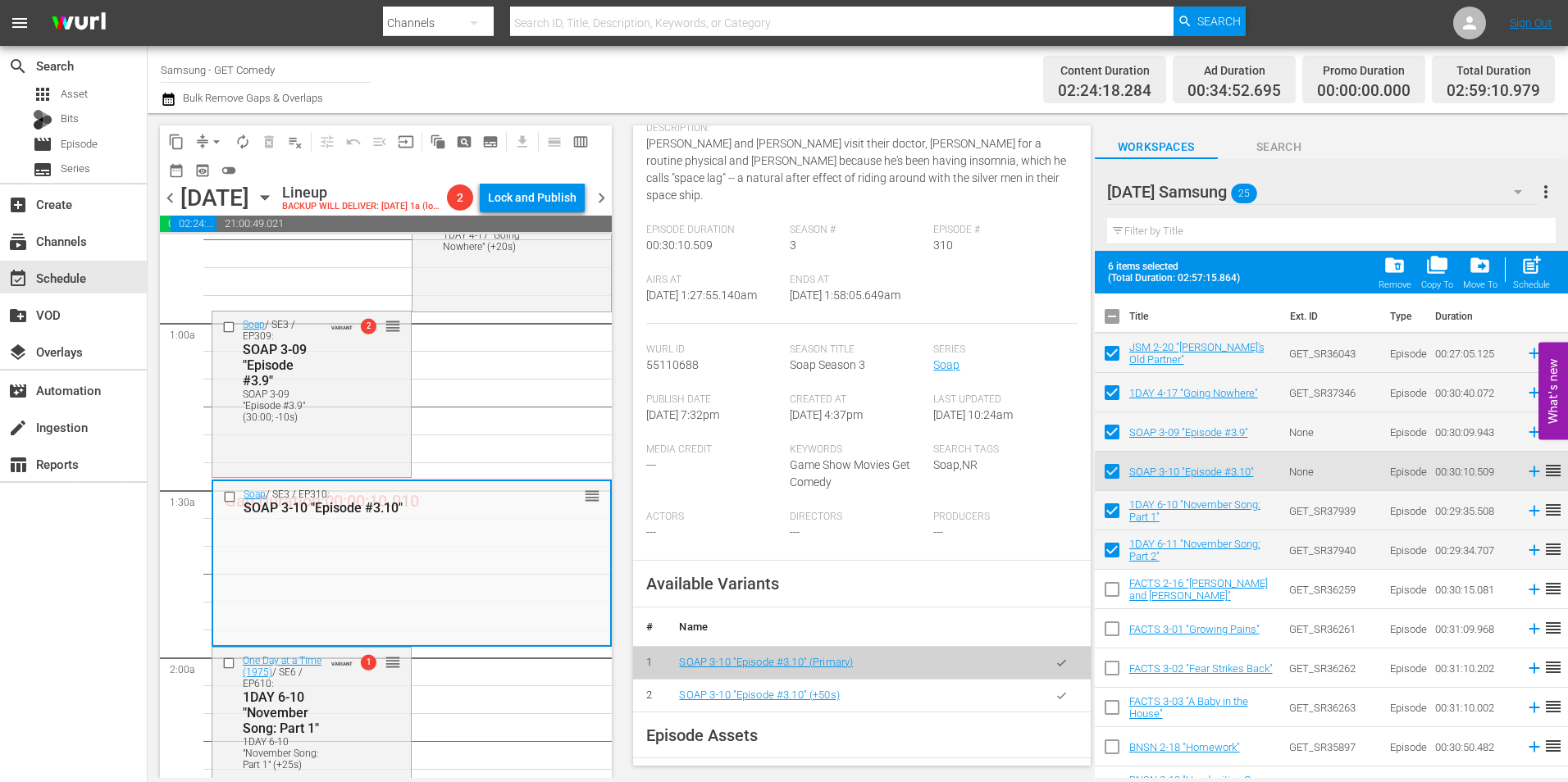
click at [1056, 694] on icon "button" at bounding box center [1062, 695] width 13 height 13
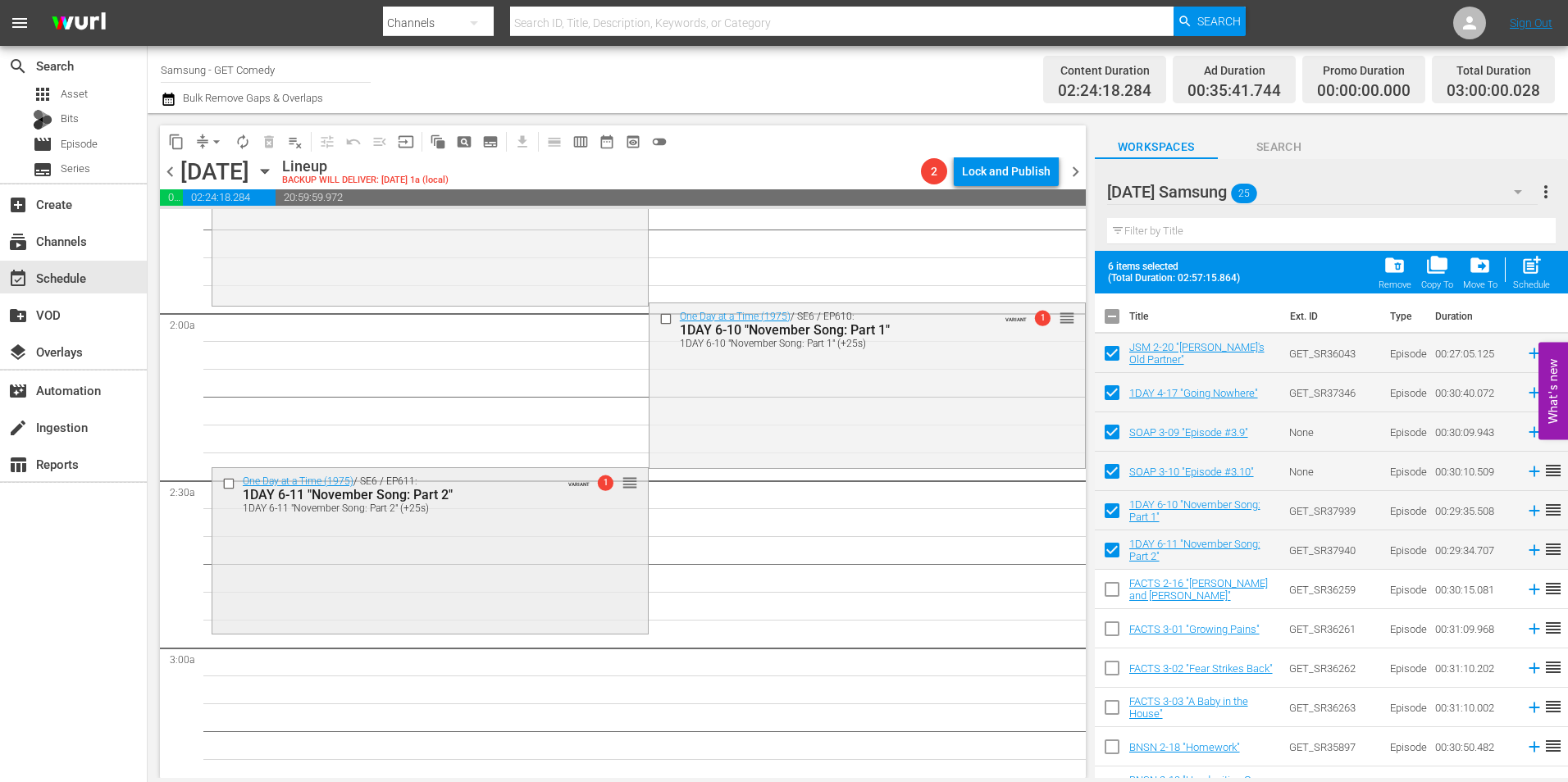
scroll to position [492, 0]
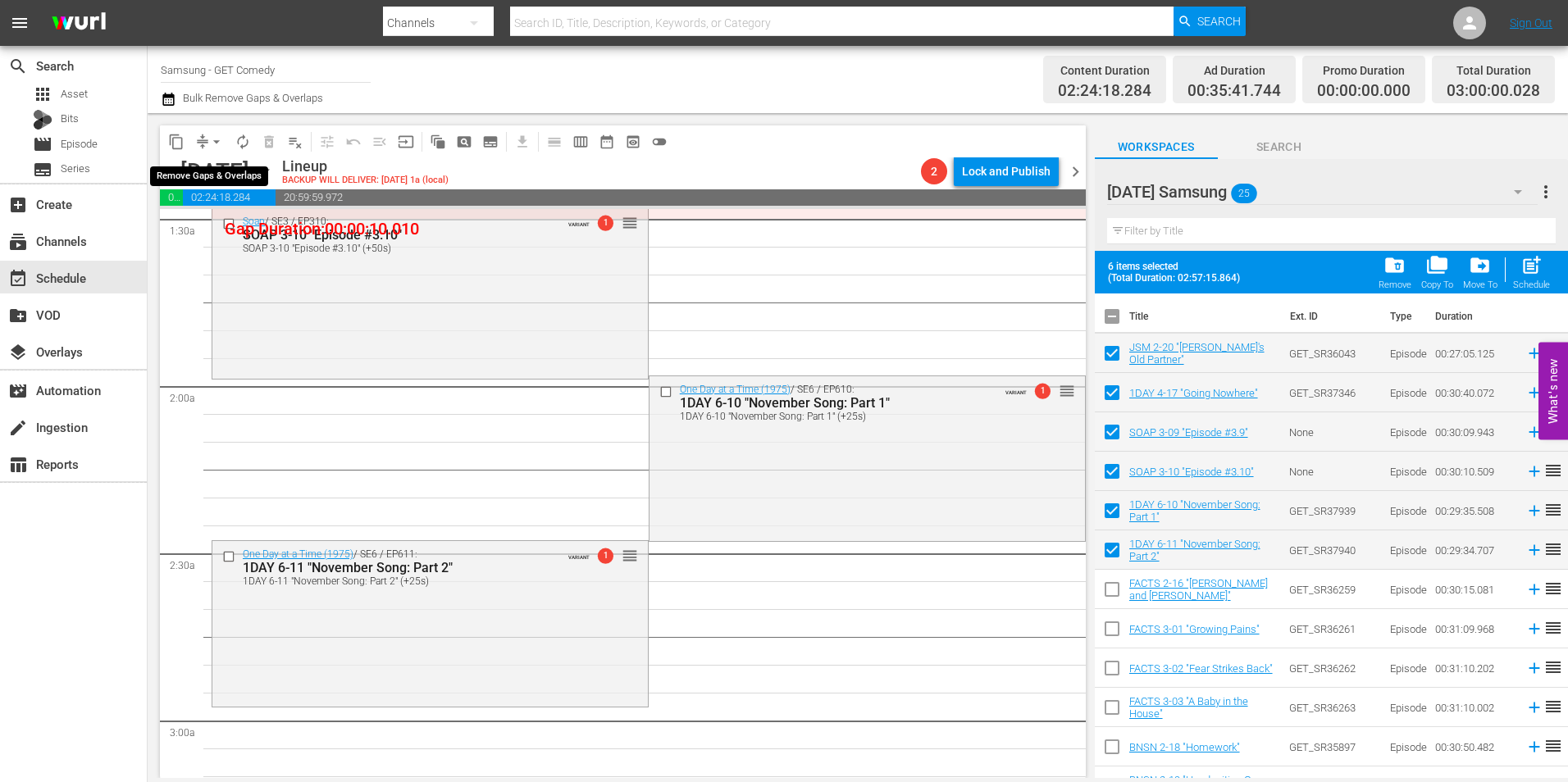
click at [214, 139] on span "arrow_drop_down" at bounding box center [217, 142] width 17 height 17
click at [219, 176] on li "Align to Midnight" at bounding box center [217, 175] width 135 height 27
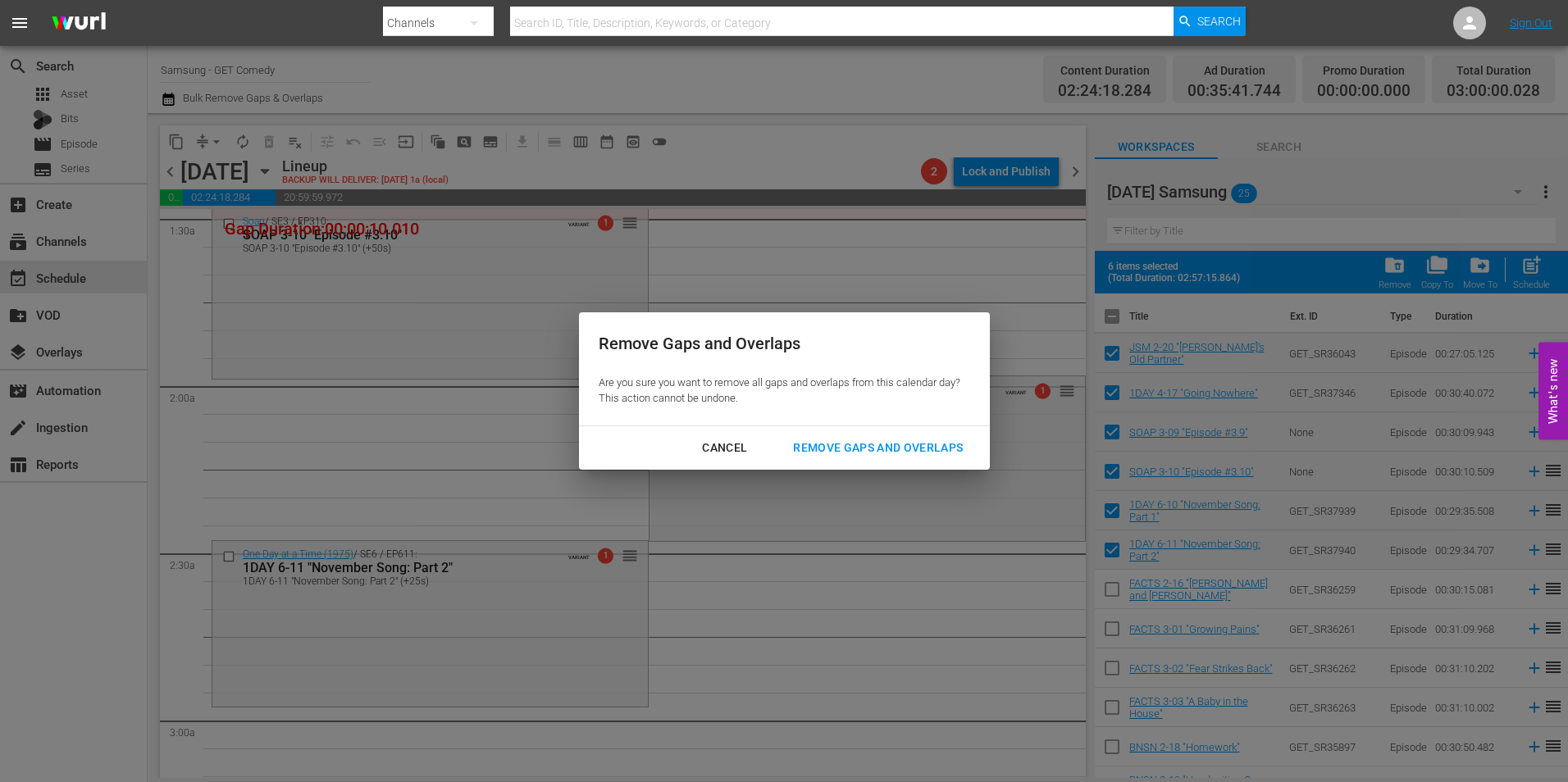
click at [879, 444] on div "Remove Gaps and Overlaps" at bounding box center [878, 448] width 196 height 20
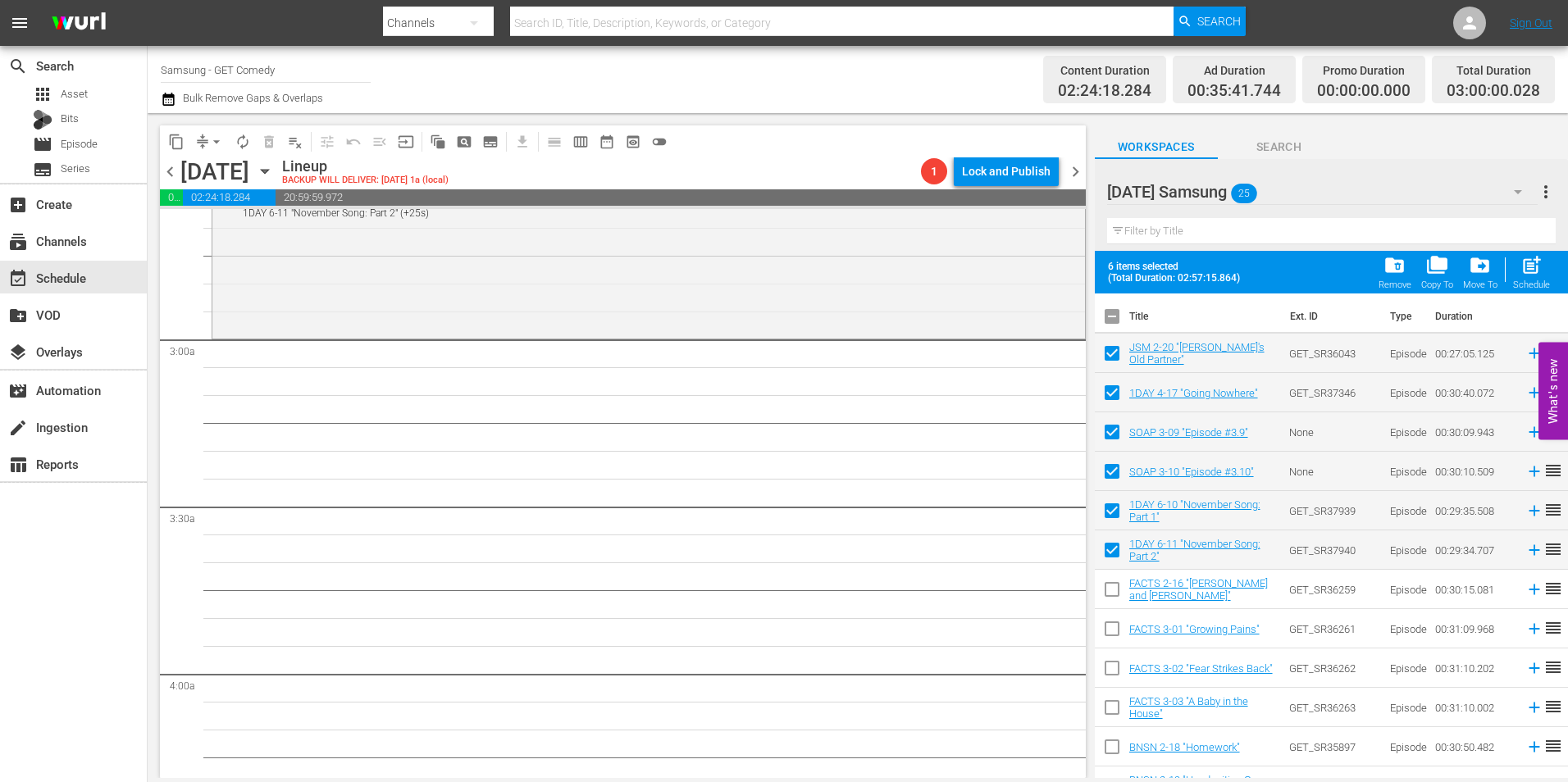
scroll to position [902, 0]
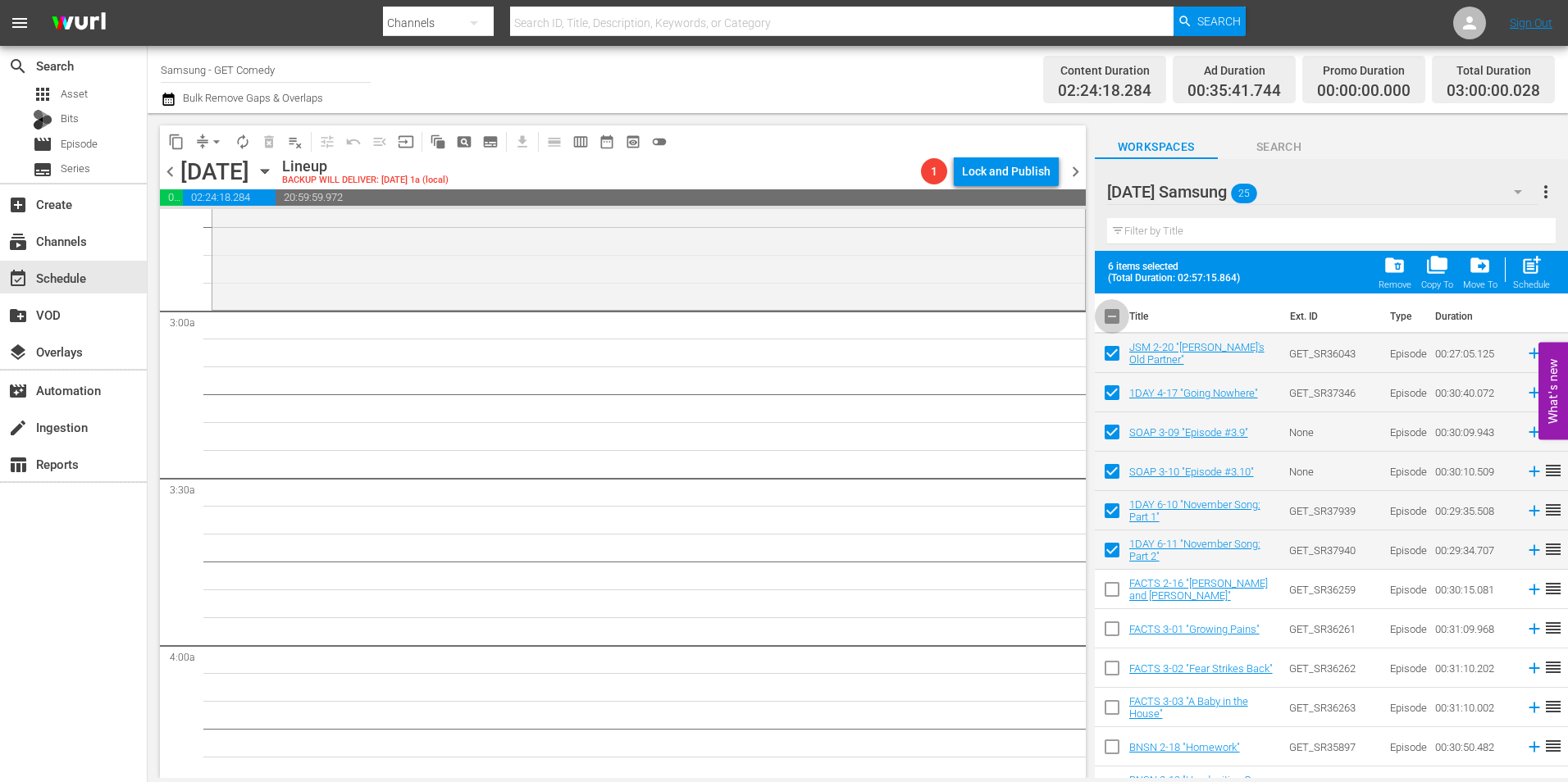
click at [1120, 323] on input "checkbox" at bounding box center [1112, 319] width 34 height 34
checkbox input "true"
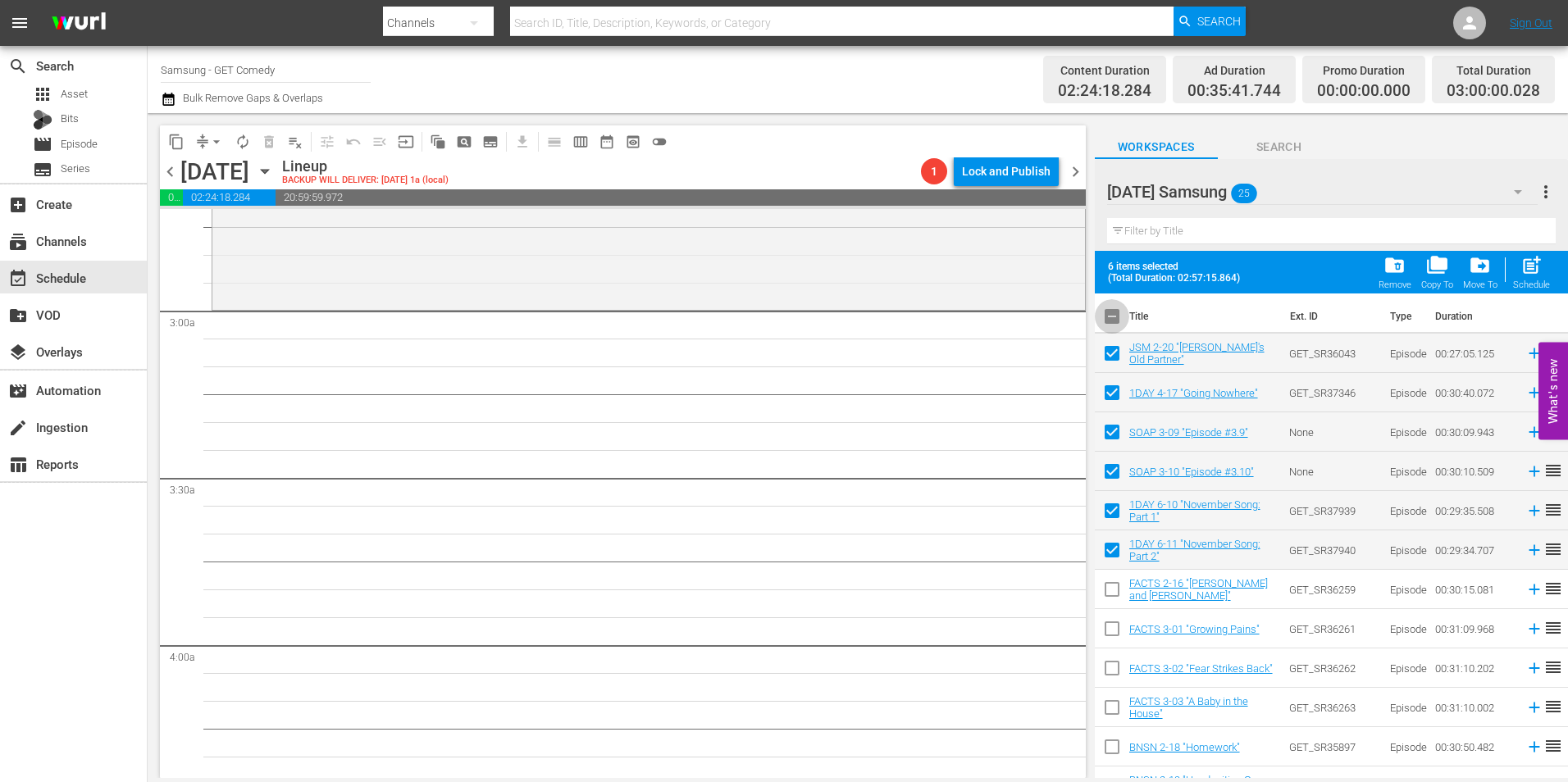
checkbox input "true"
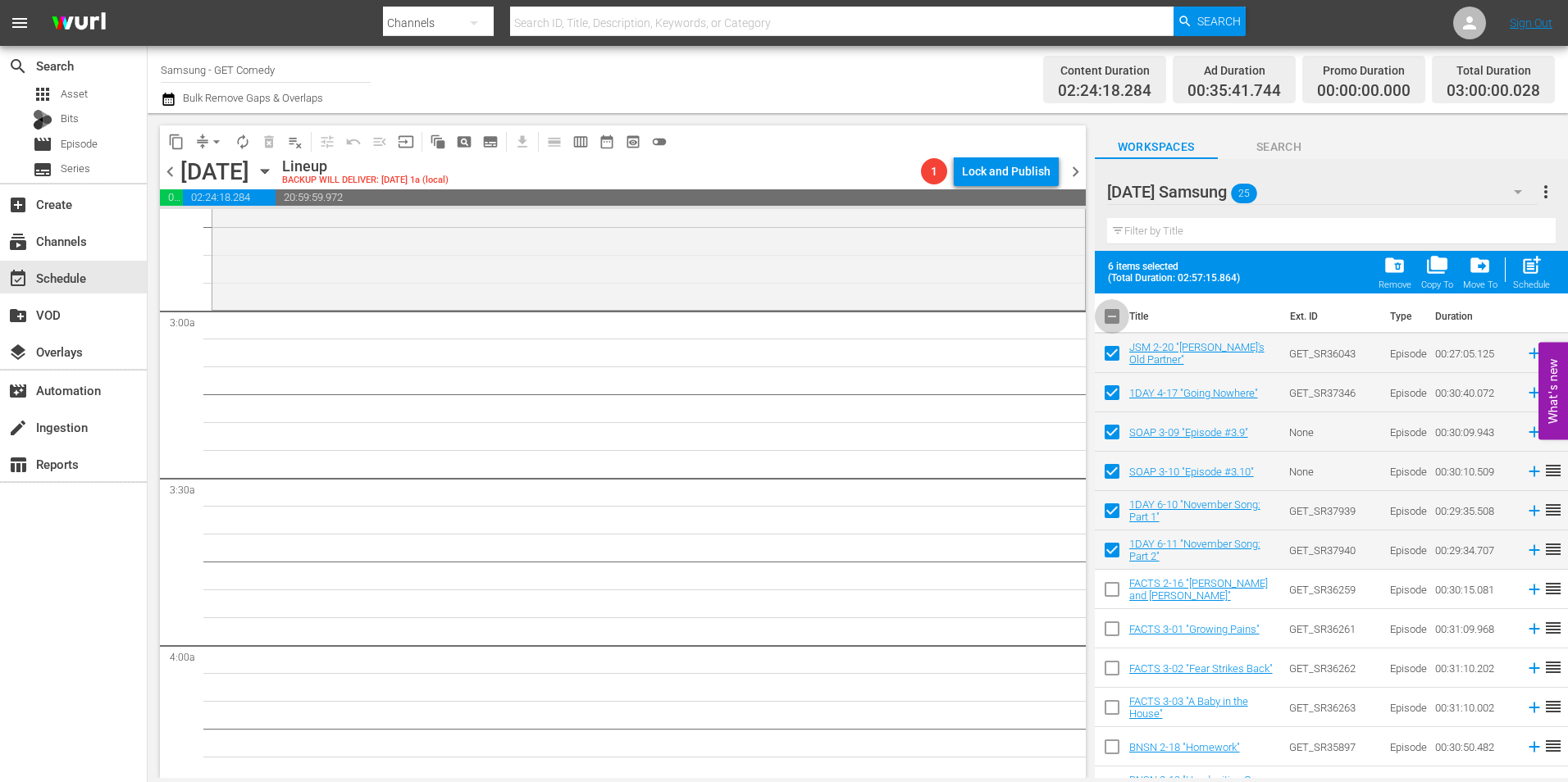
checkbox input "true"
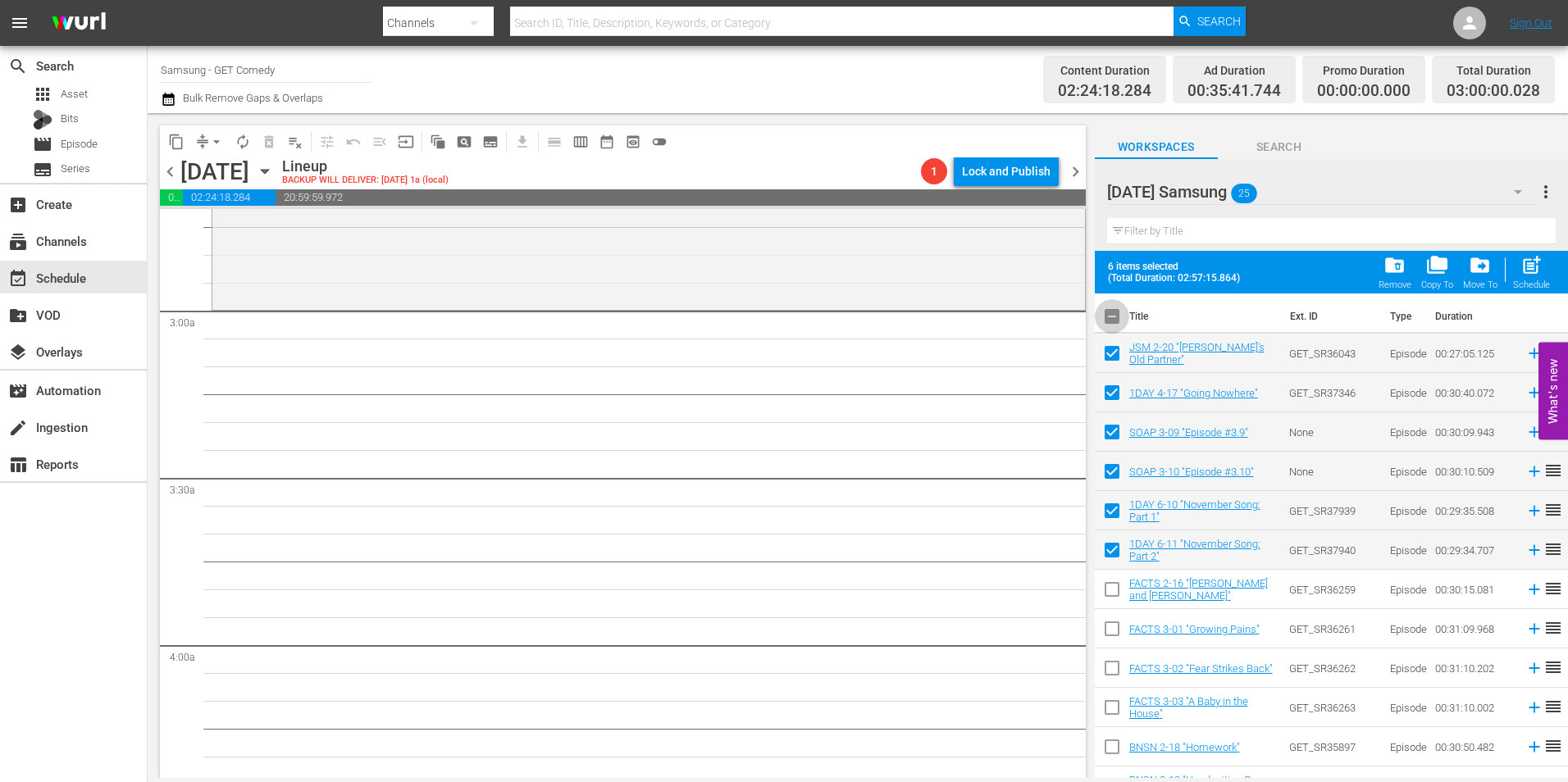
checkbox input "true"
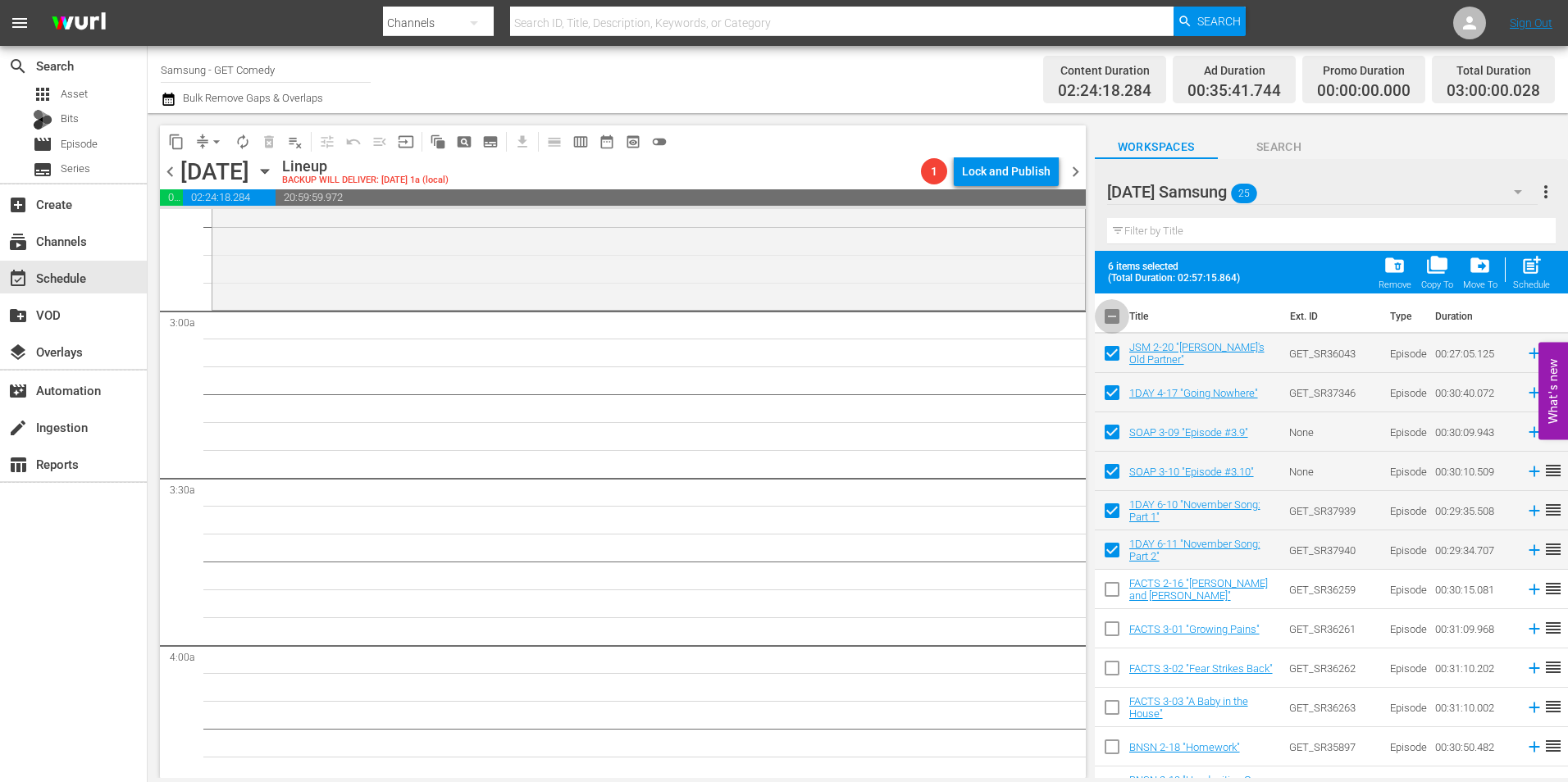
checkbox input "true"
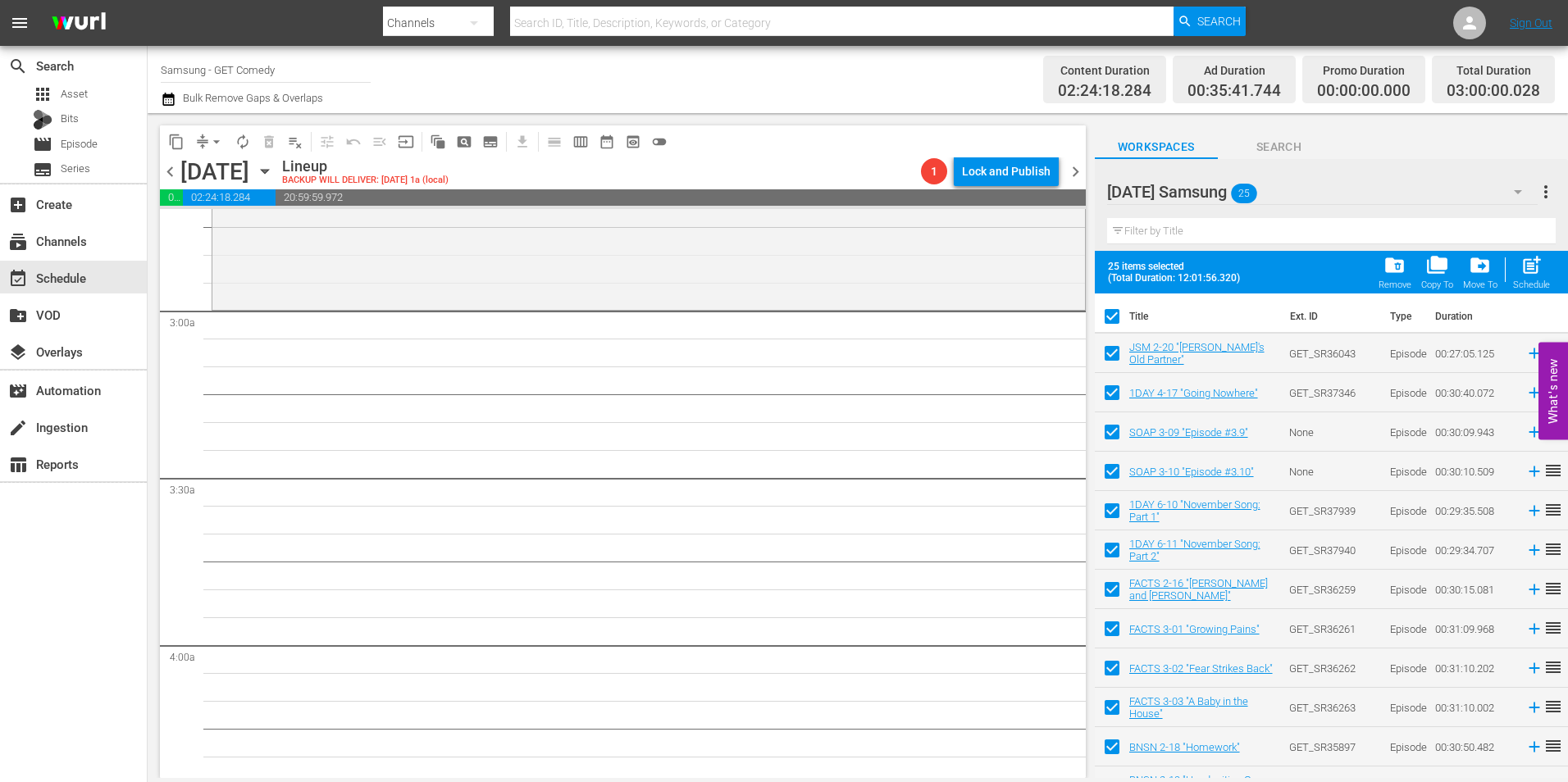
click at [1117, 321] on input "checkbox" at bounding box center [1112, 319] width 34 height 34
checkbox input "false"
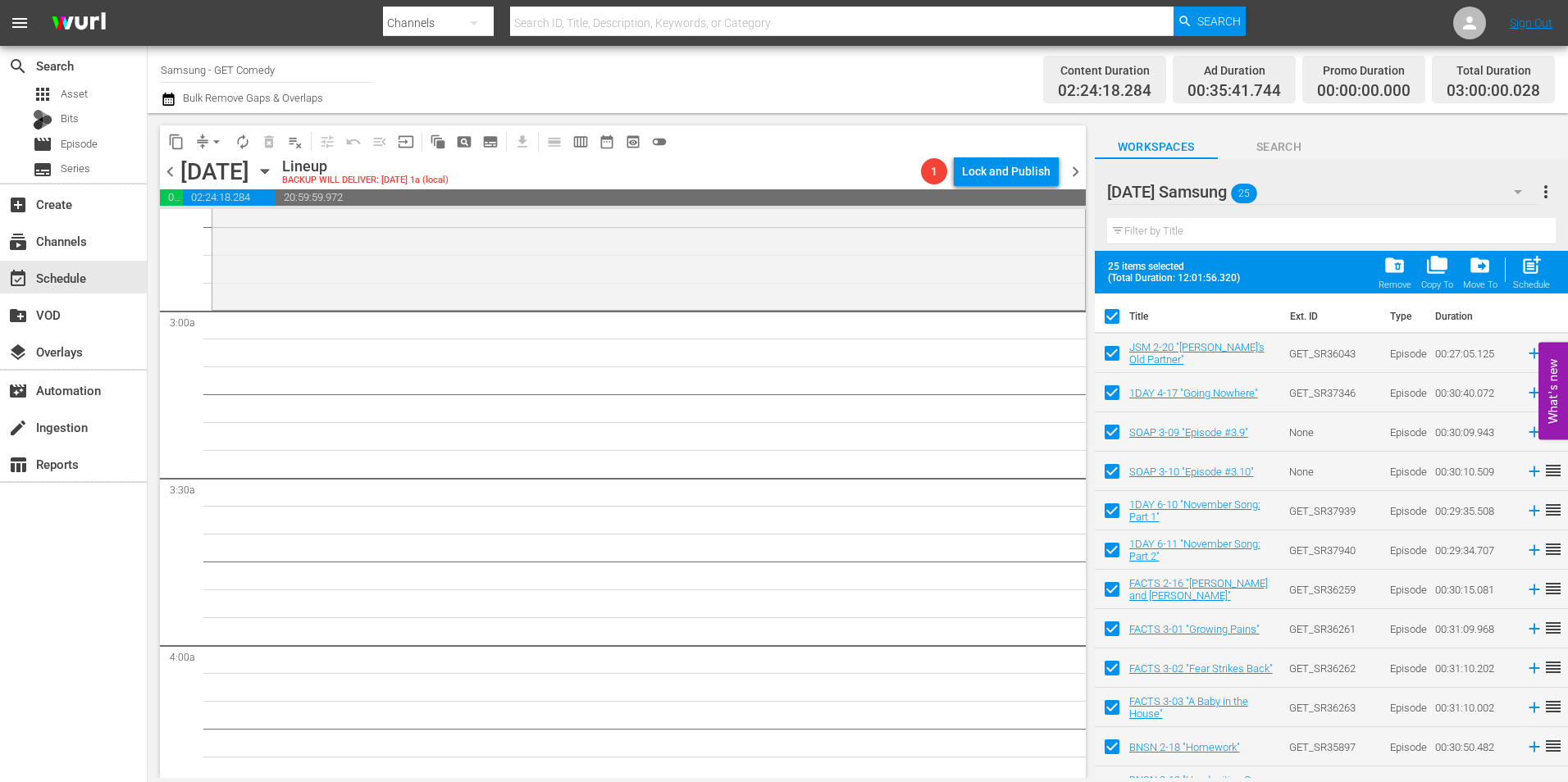
checkbox input "false"
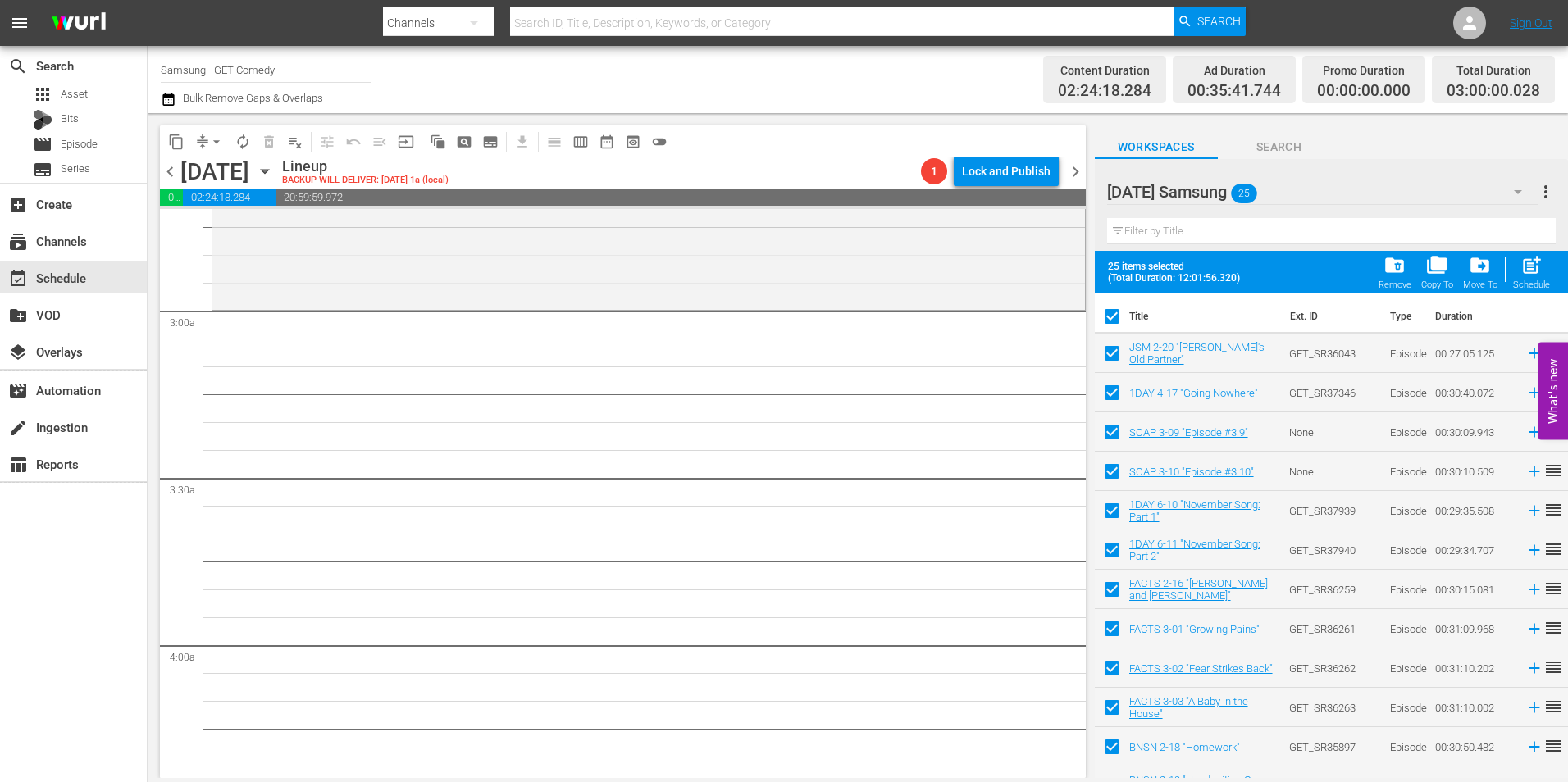
checkbox input "false"
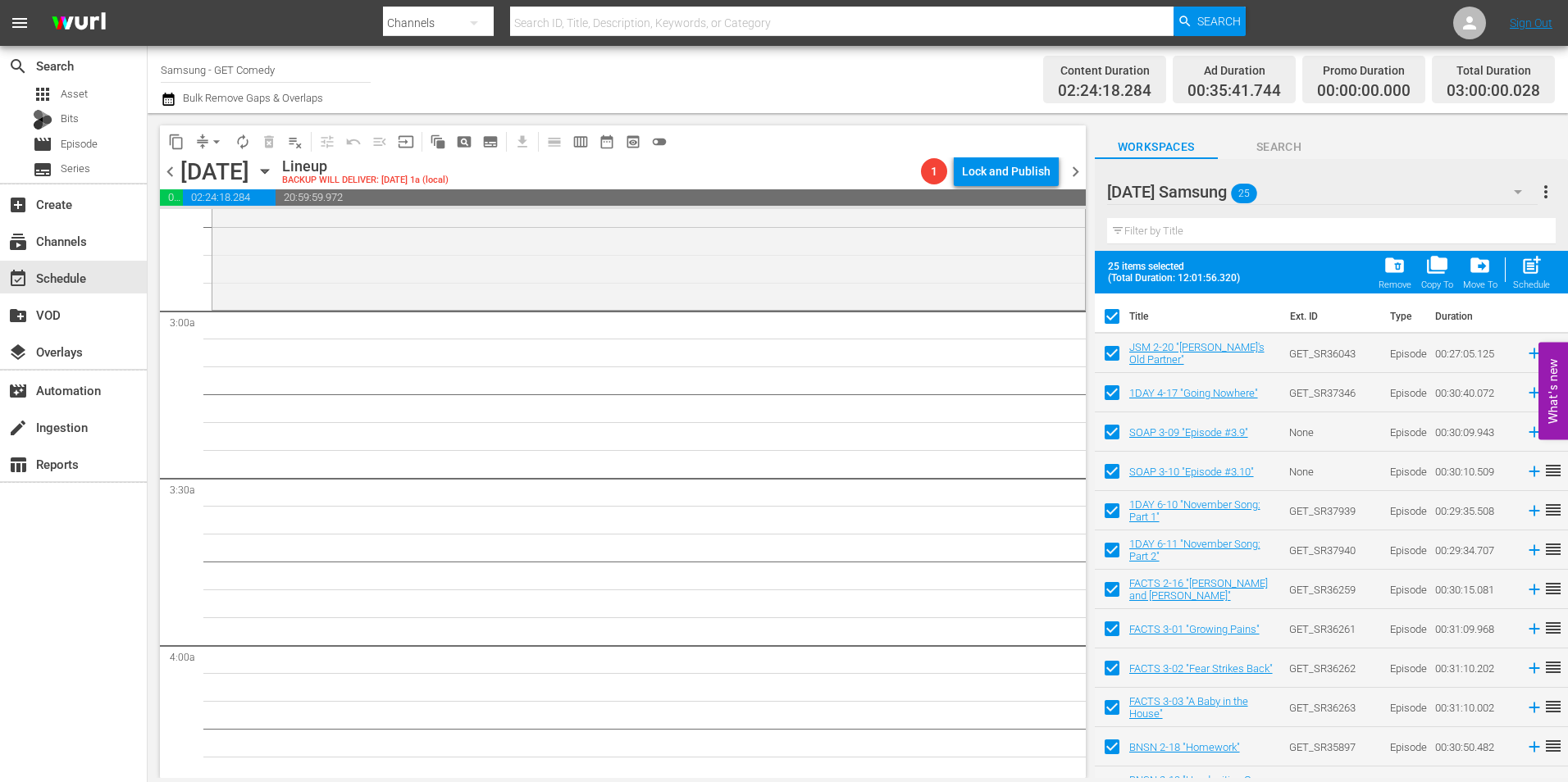
checkbox input "false"
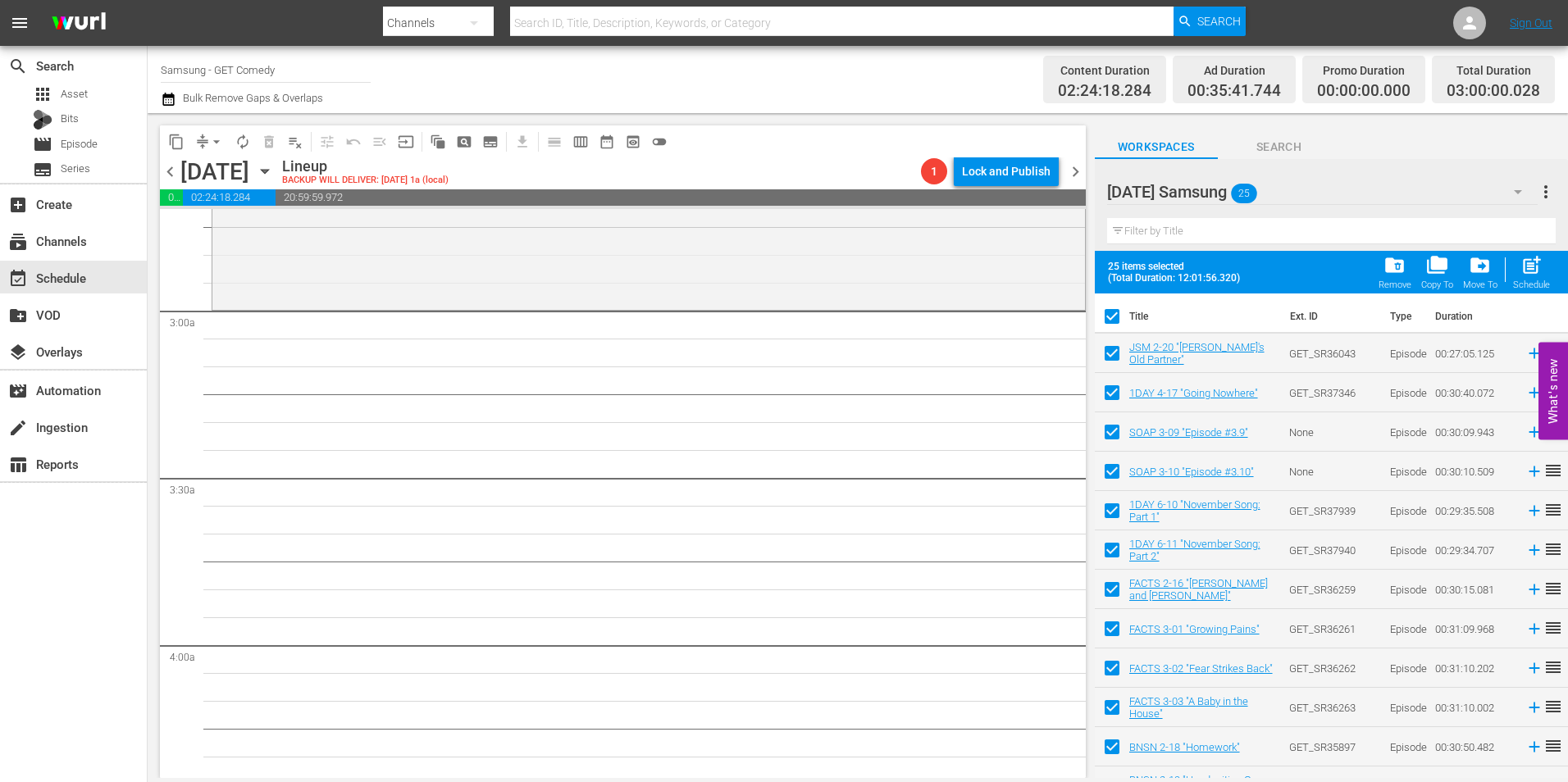
checkbox input "false"
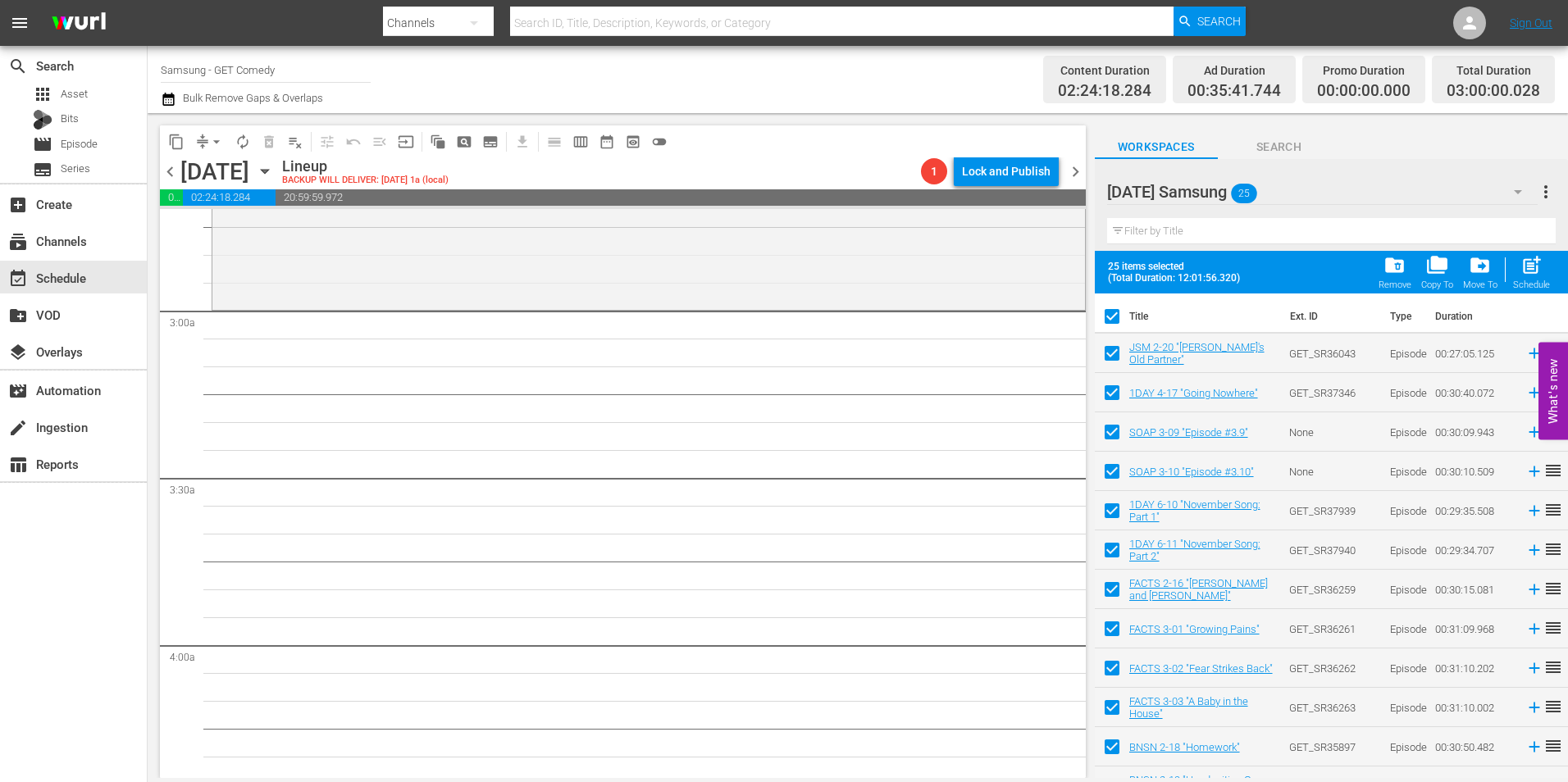
checkbox input "false"
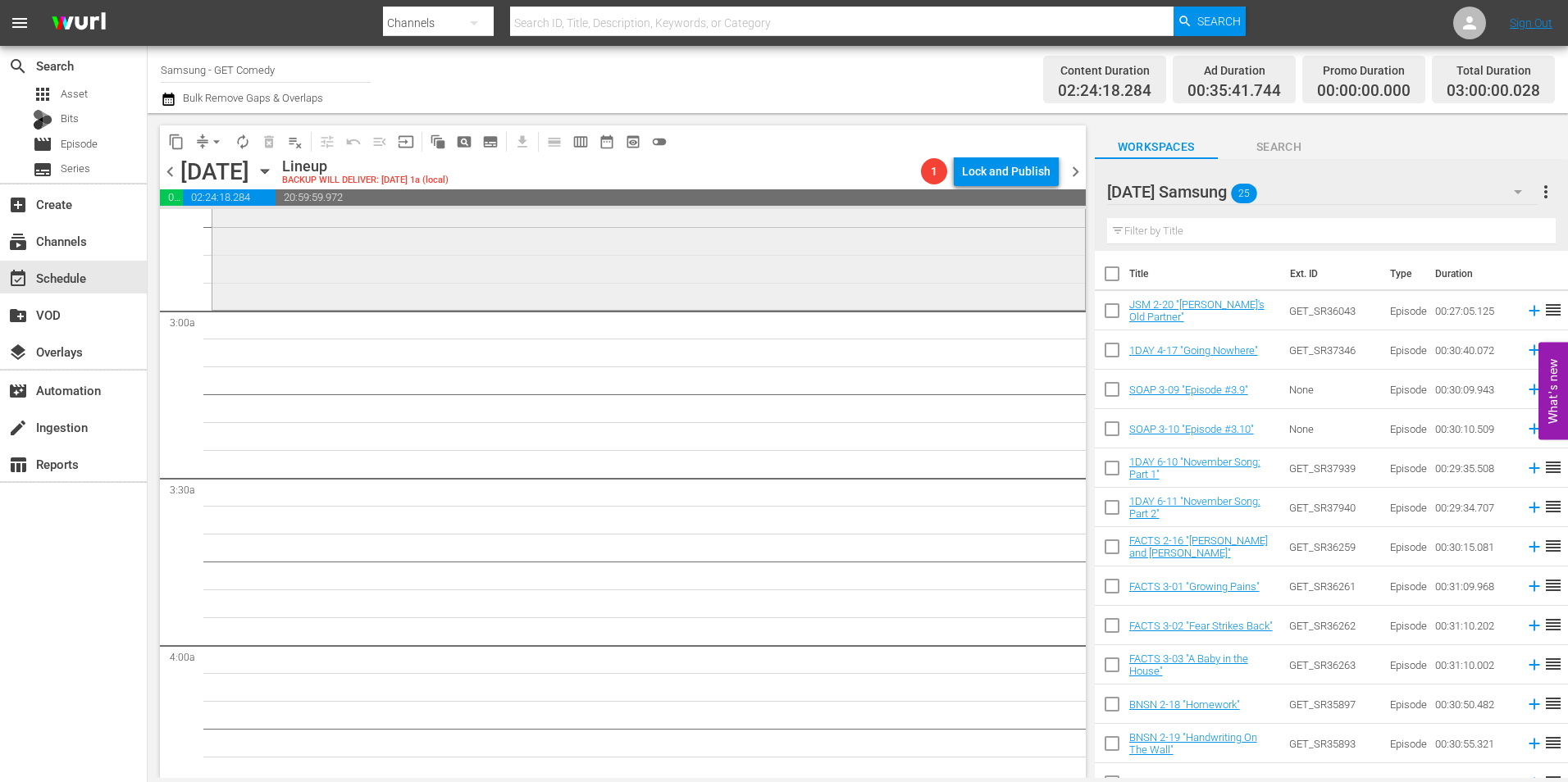
scroll to position [984, 0]
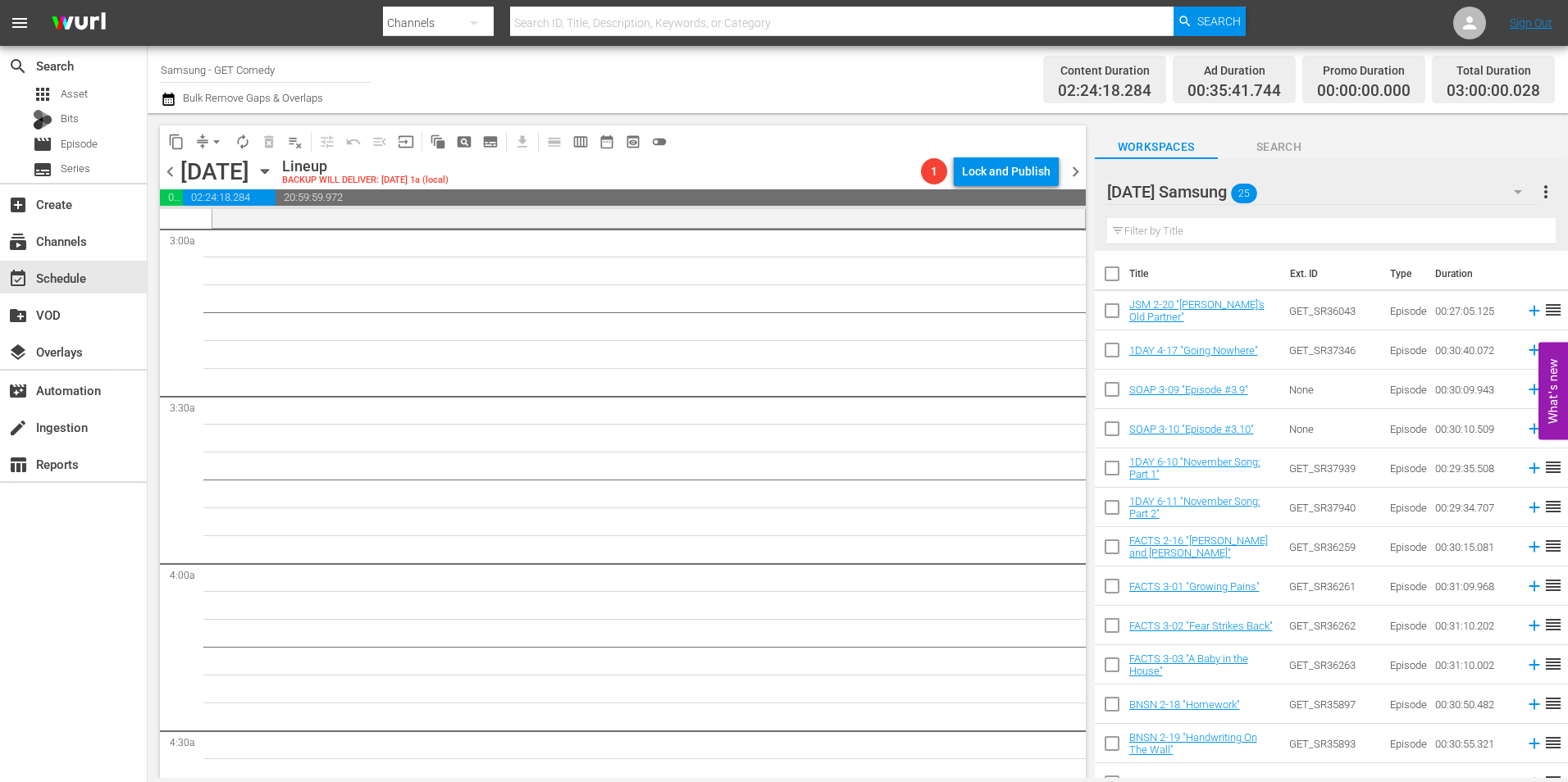
click at [274, 165] on icon "button" at bounding box center [265, 171] width 18 height 18
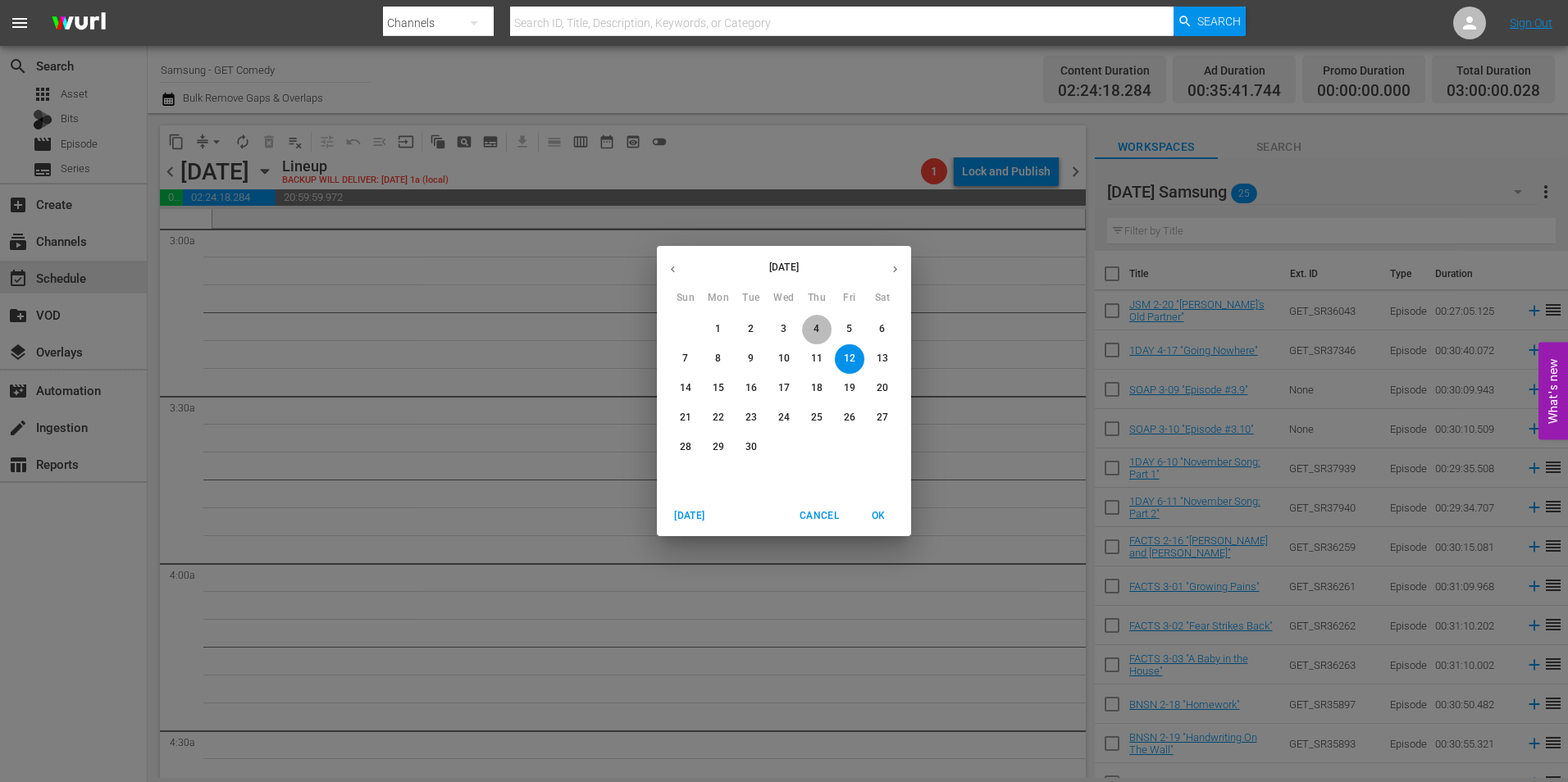
click at [822, 333] on span "4" at bounding box center [816, 329] width 29 height 14
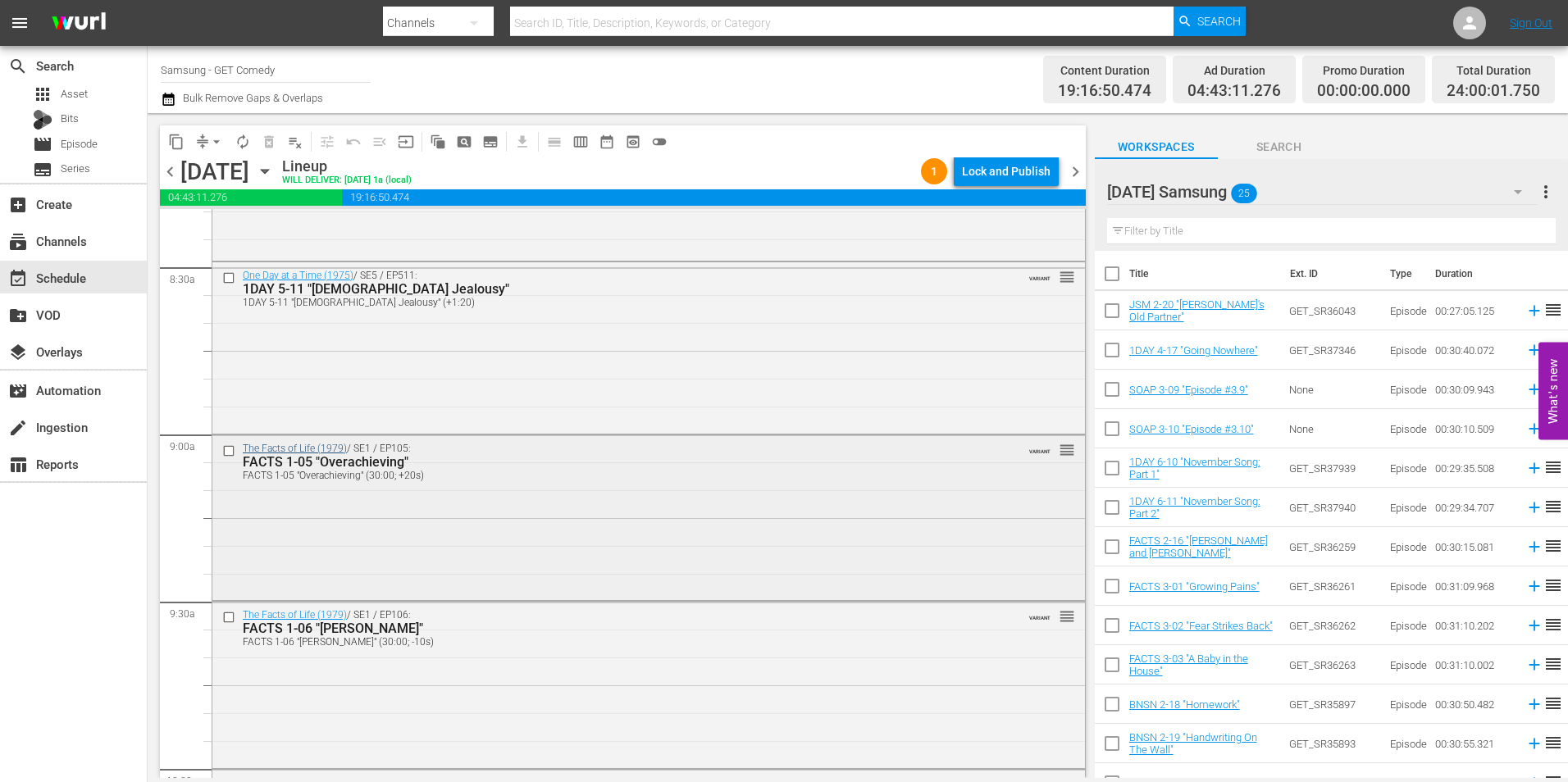
scroll to position [2787, 0]
click at [229, 454] on input "checkbox" at bounding box center [231, 449] width 18 height 14
click at [228, 620] on input "checkbox" at bounding box center [231, 617] width 18 height 14
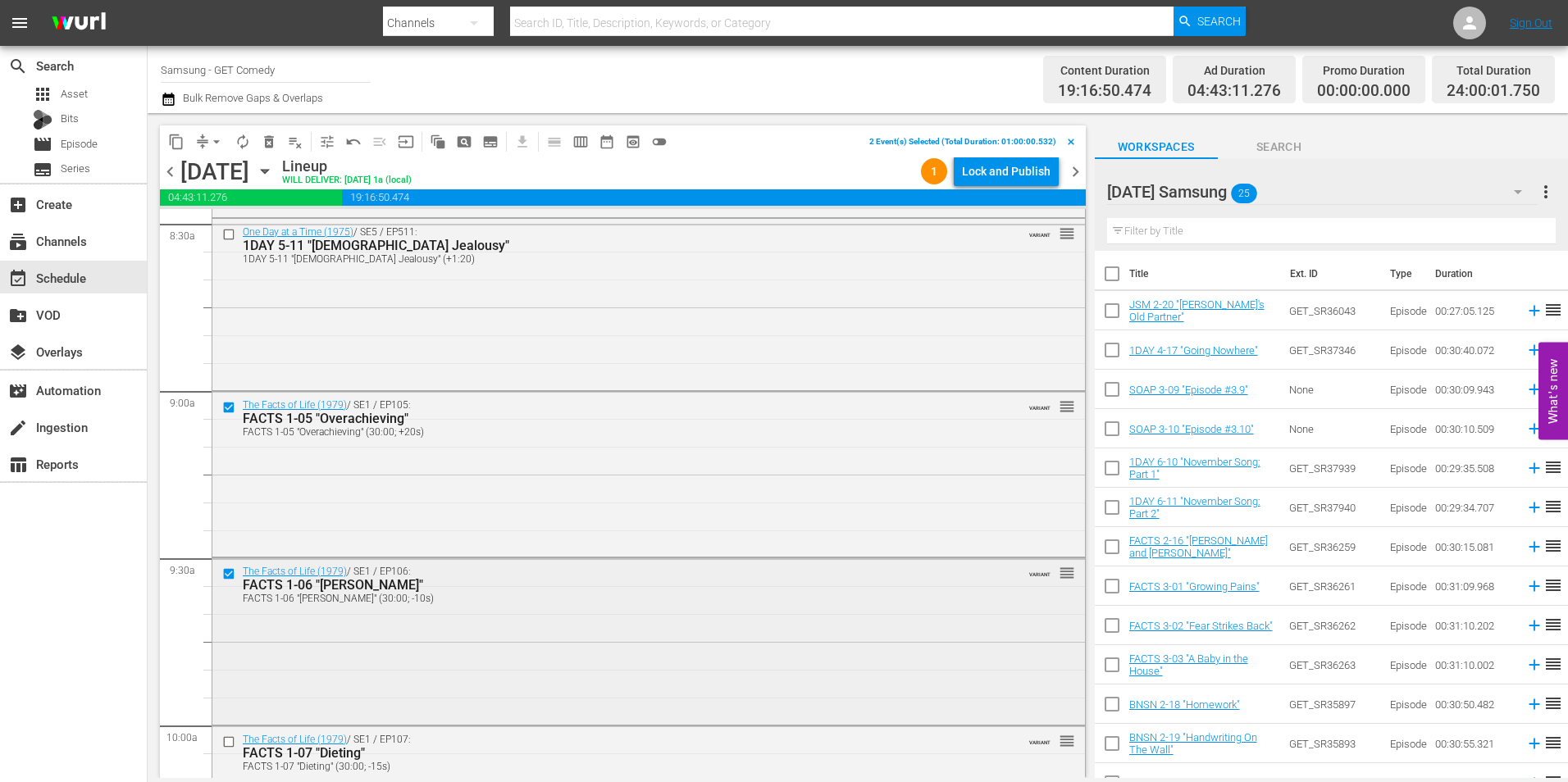
scroll to position [3033, 0]
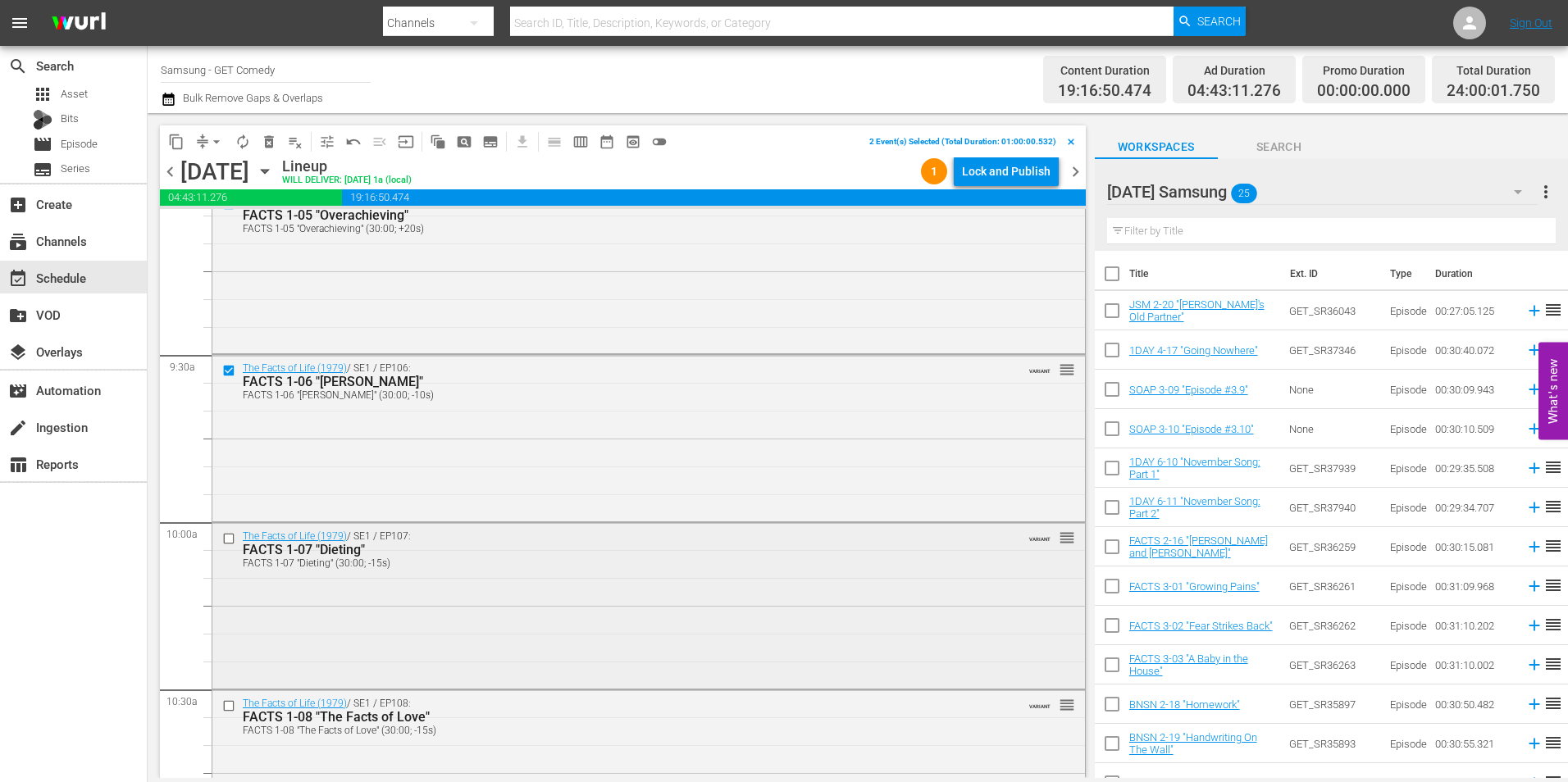
click at [227, 542] on input "checkbox" at bounding box center [231, 539] width 18 height 14
click at [225, 708] on input "checkbox" at bounding box center [231, 706] width 18 height 14
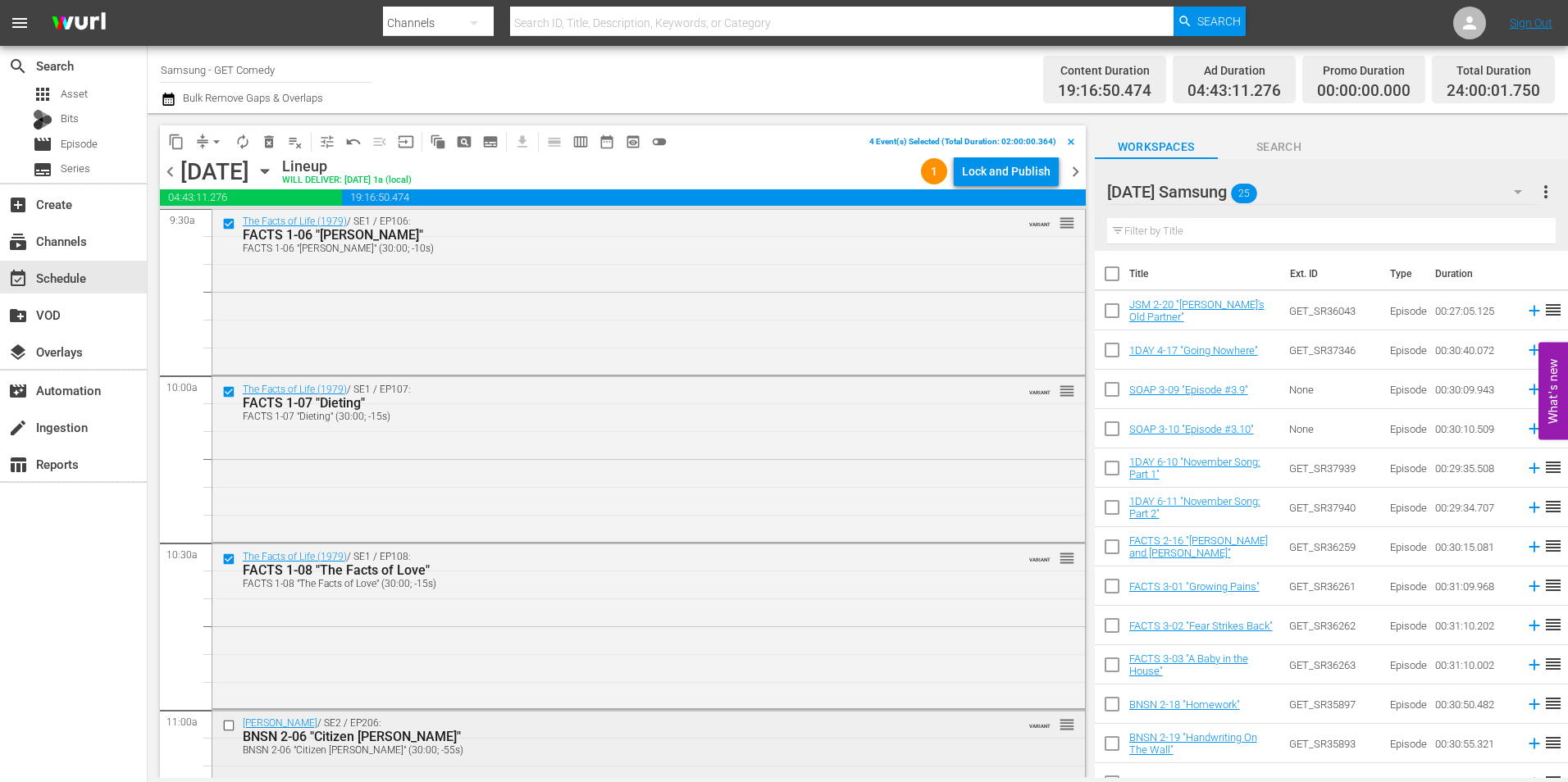
scroll to position [3197, 0]
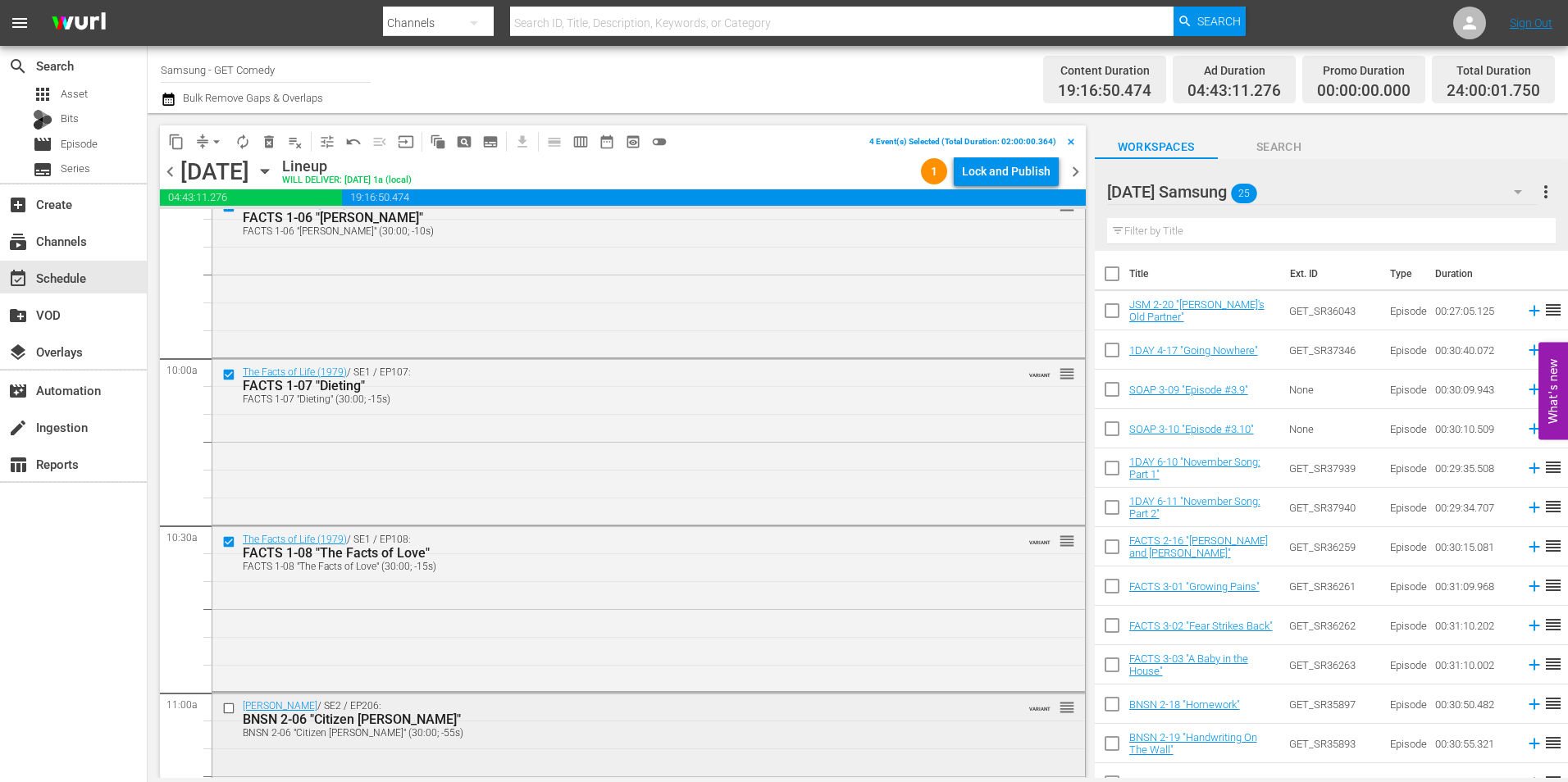
click at [232, 710] on input "checkbox" at bounding box center [231, 709] width 18 height 14
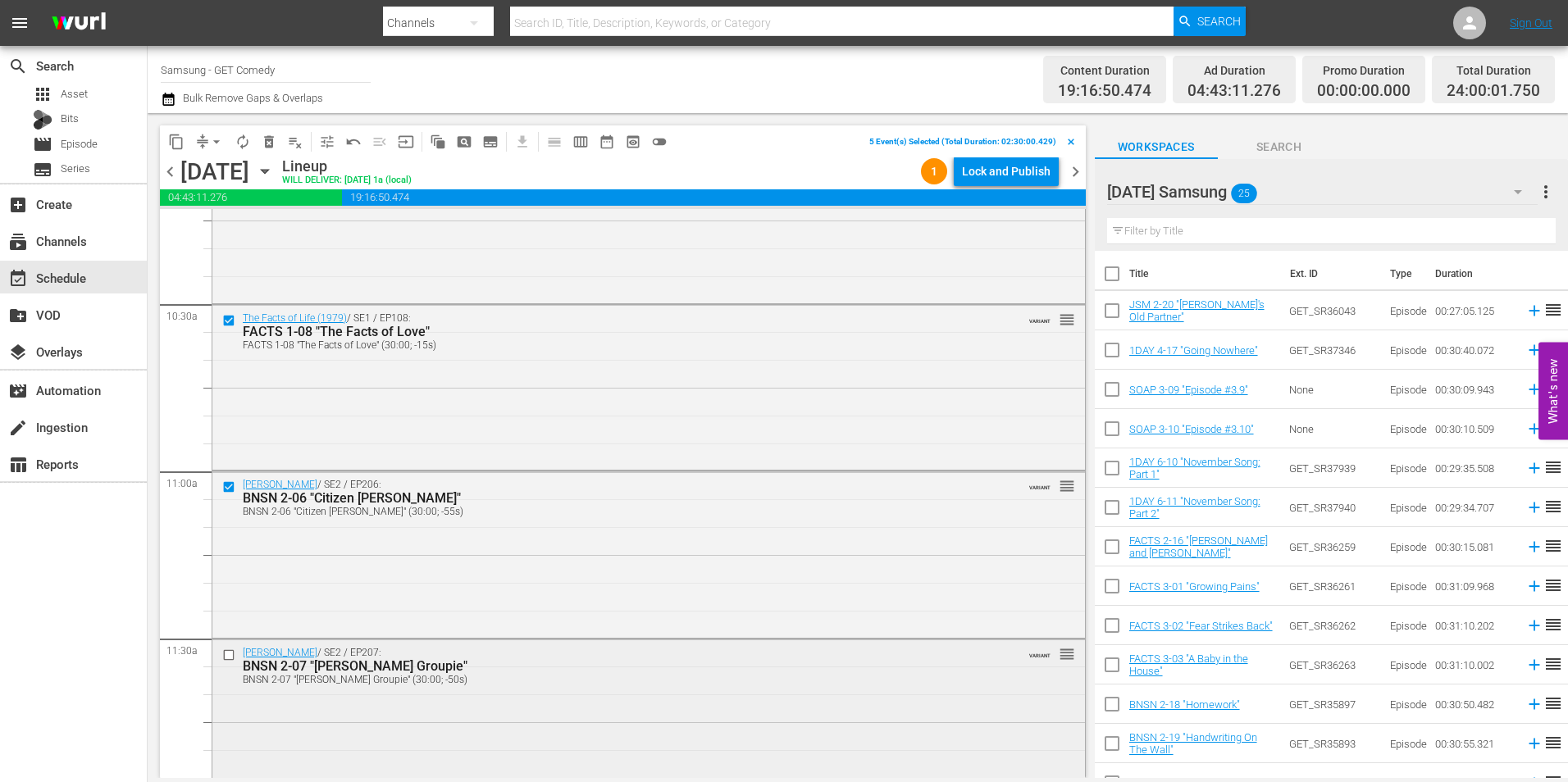
scroll to position [3443, 0]
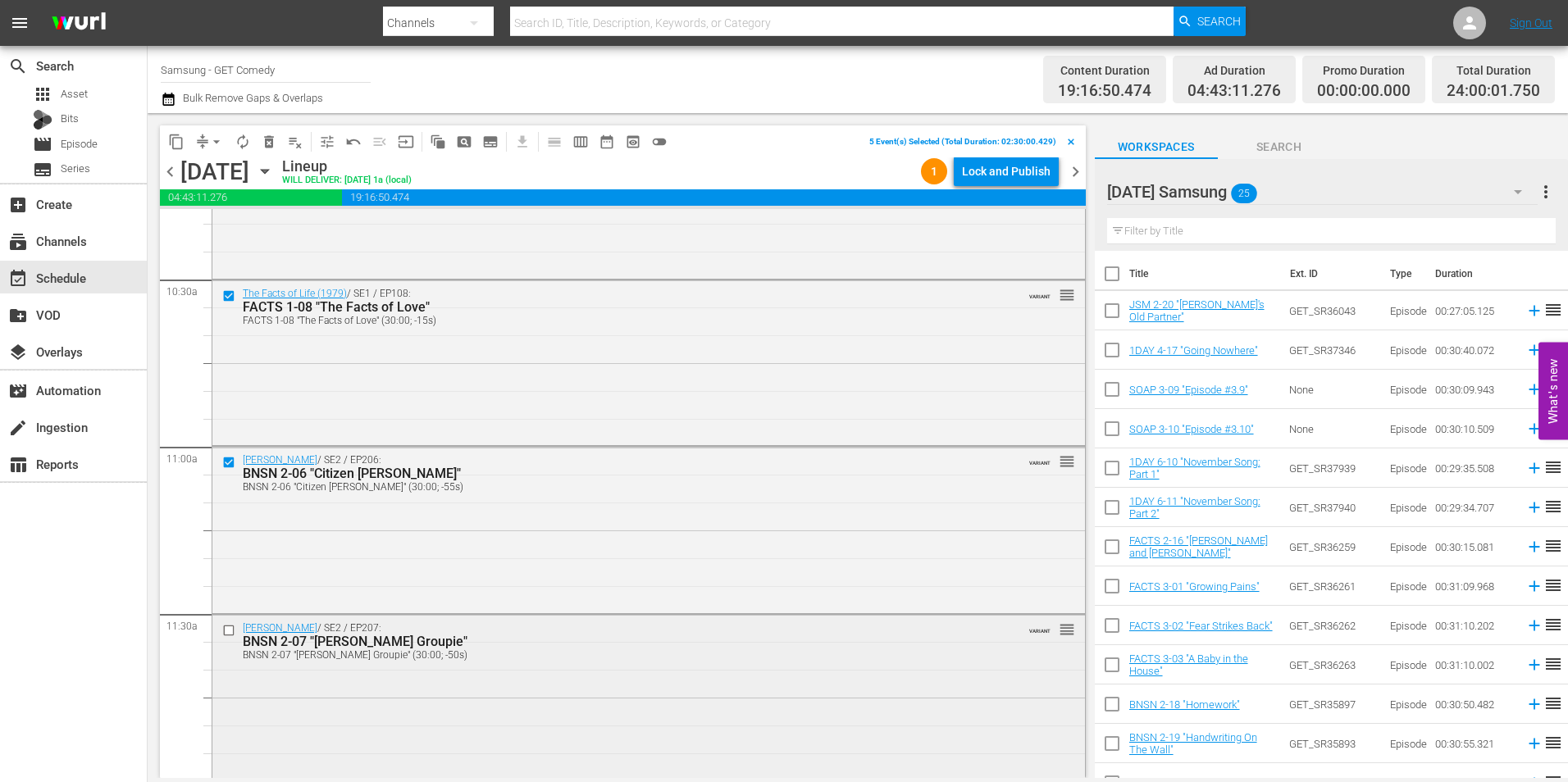
click at [228, 632] on input "checkbox" at bounding box center [231, 631] width 18 height 14
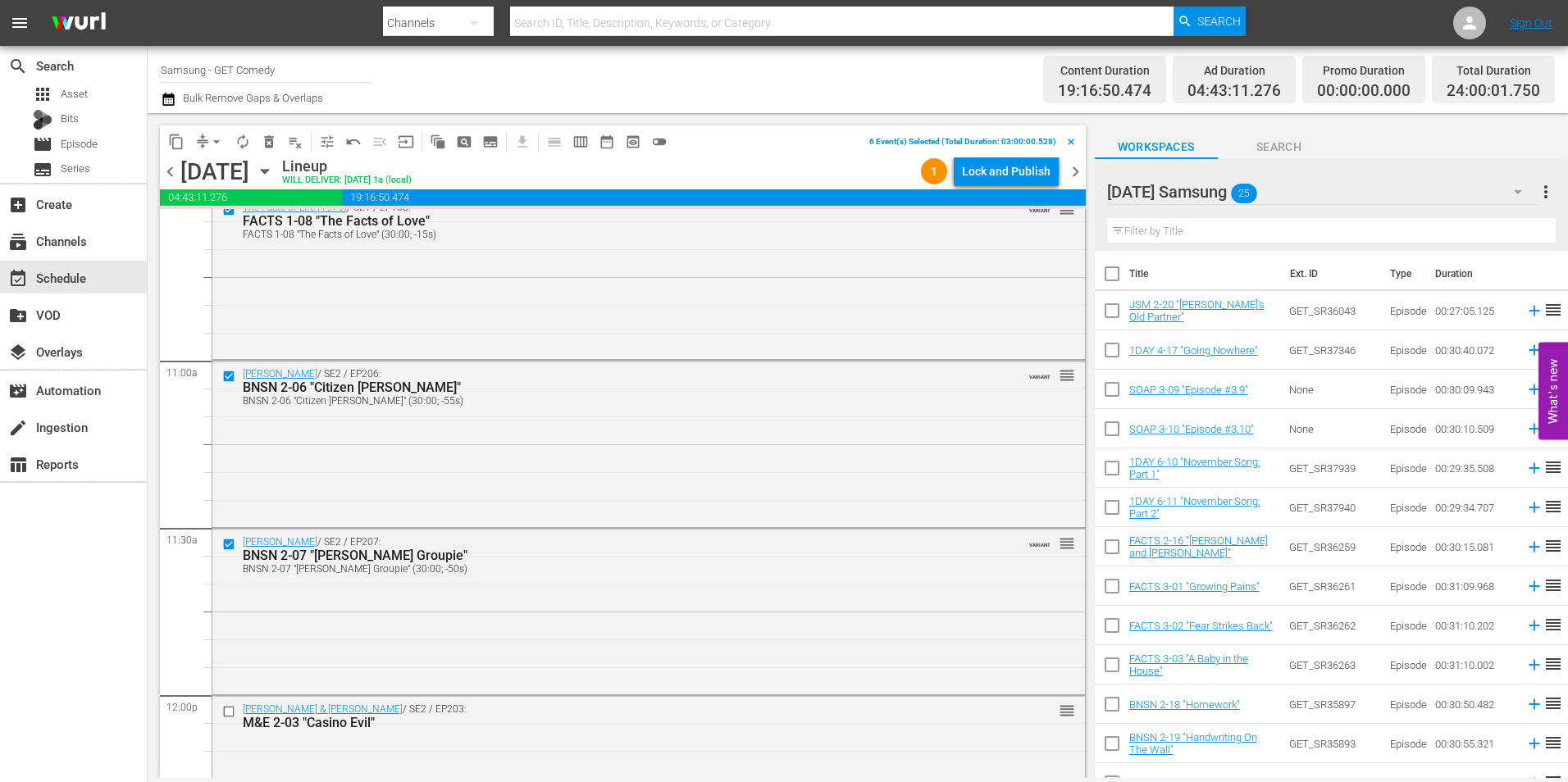
scroll to position [3607, 0]
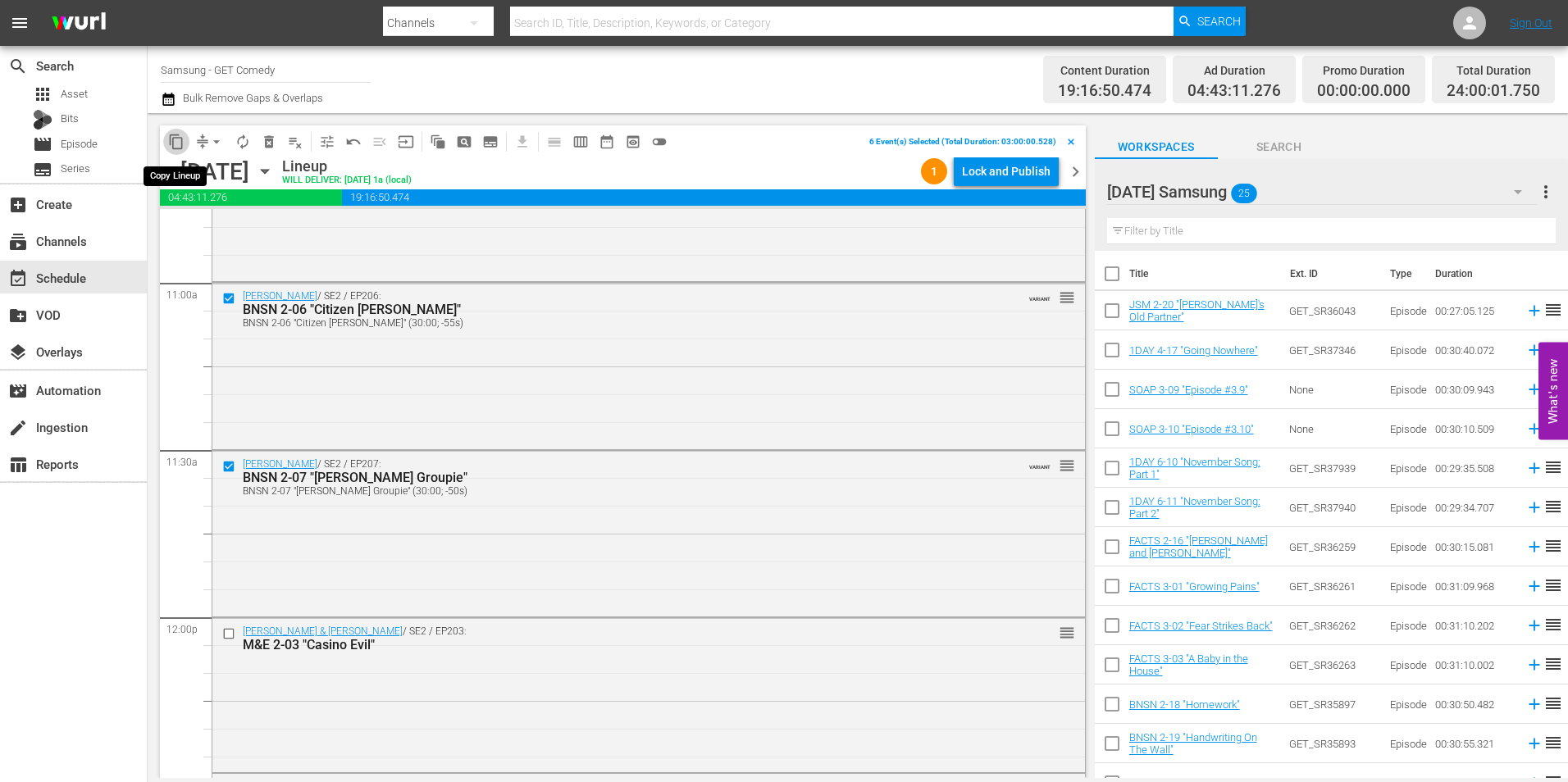
click at [185, 149] on button "content_copy" at bounding box center [176, 141] width 26 height 26
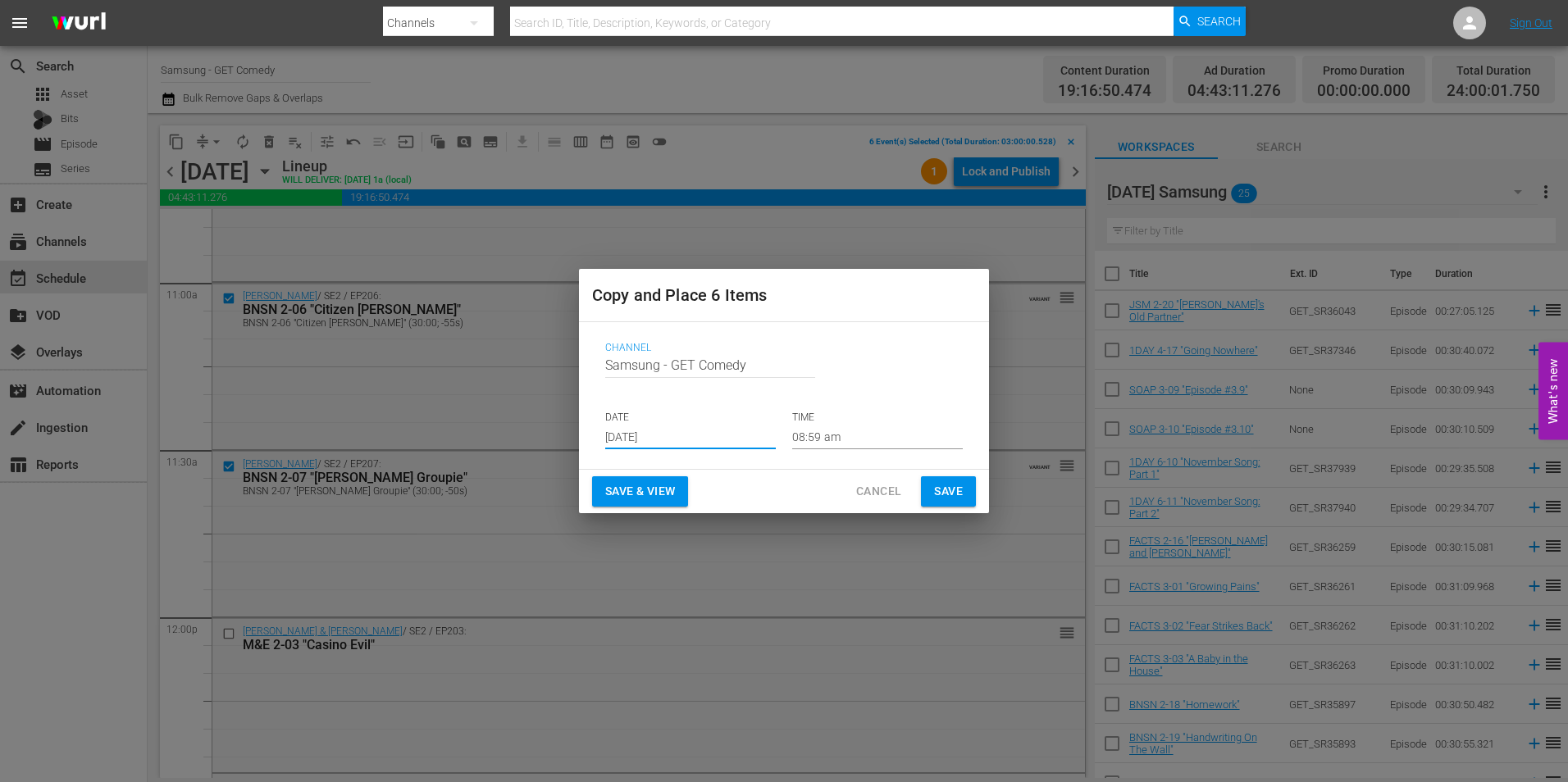
click at [660, 438] on input "[DATE]" at bounding box center [690, 437] width 170 height 24
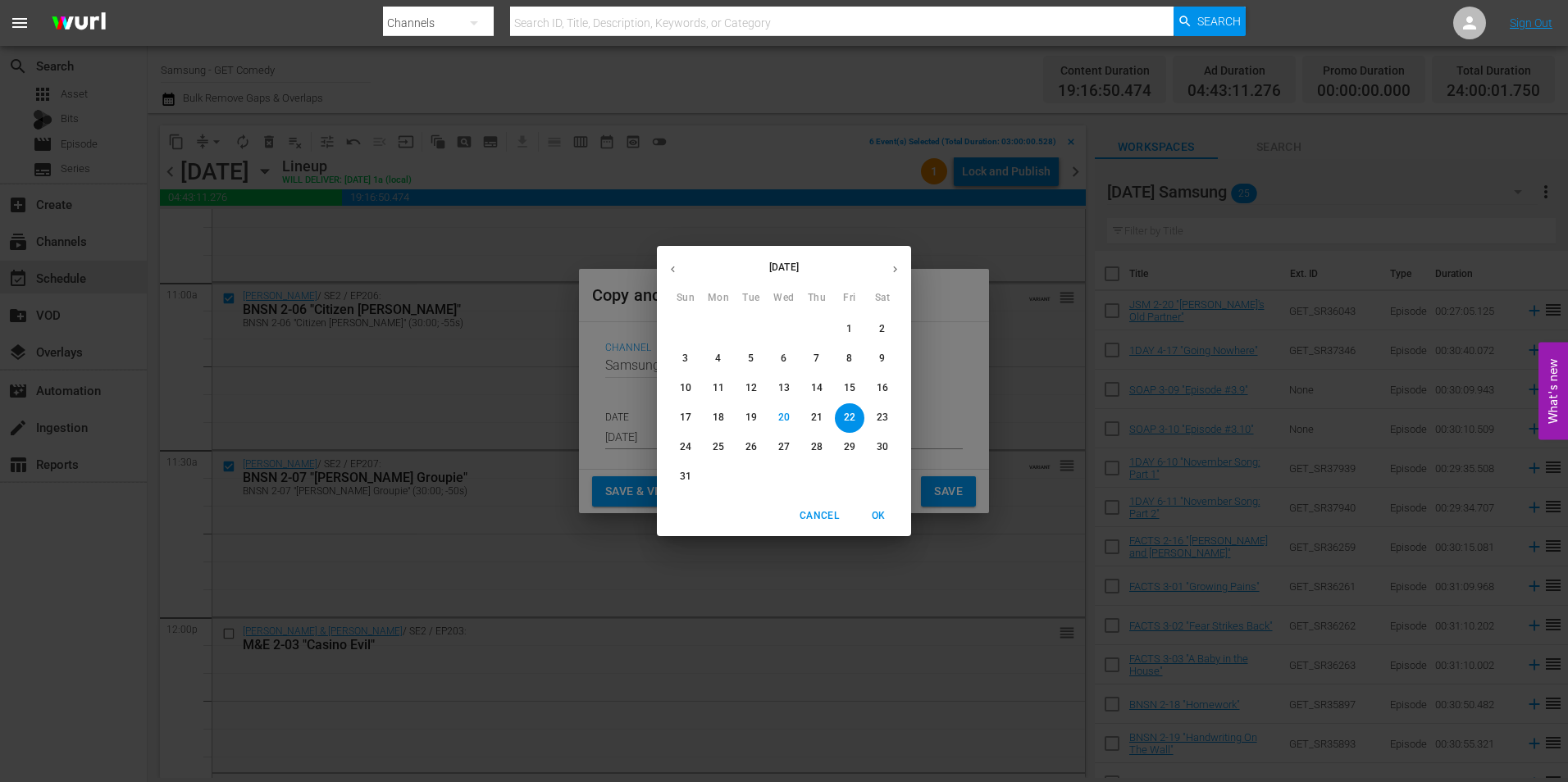
click at [896, 268] on icon "button" at bounding box center [894, 269] width 13 height 13
click at [848, 358] on p "12" at bounding box center [850, 359] width 12 height 14
type input "[DATE]"
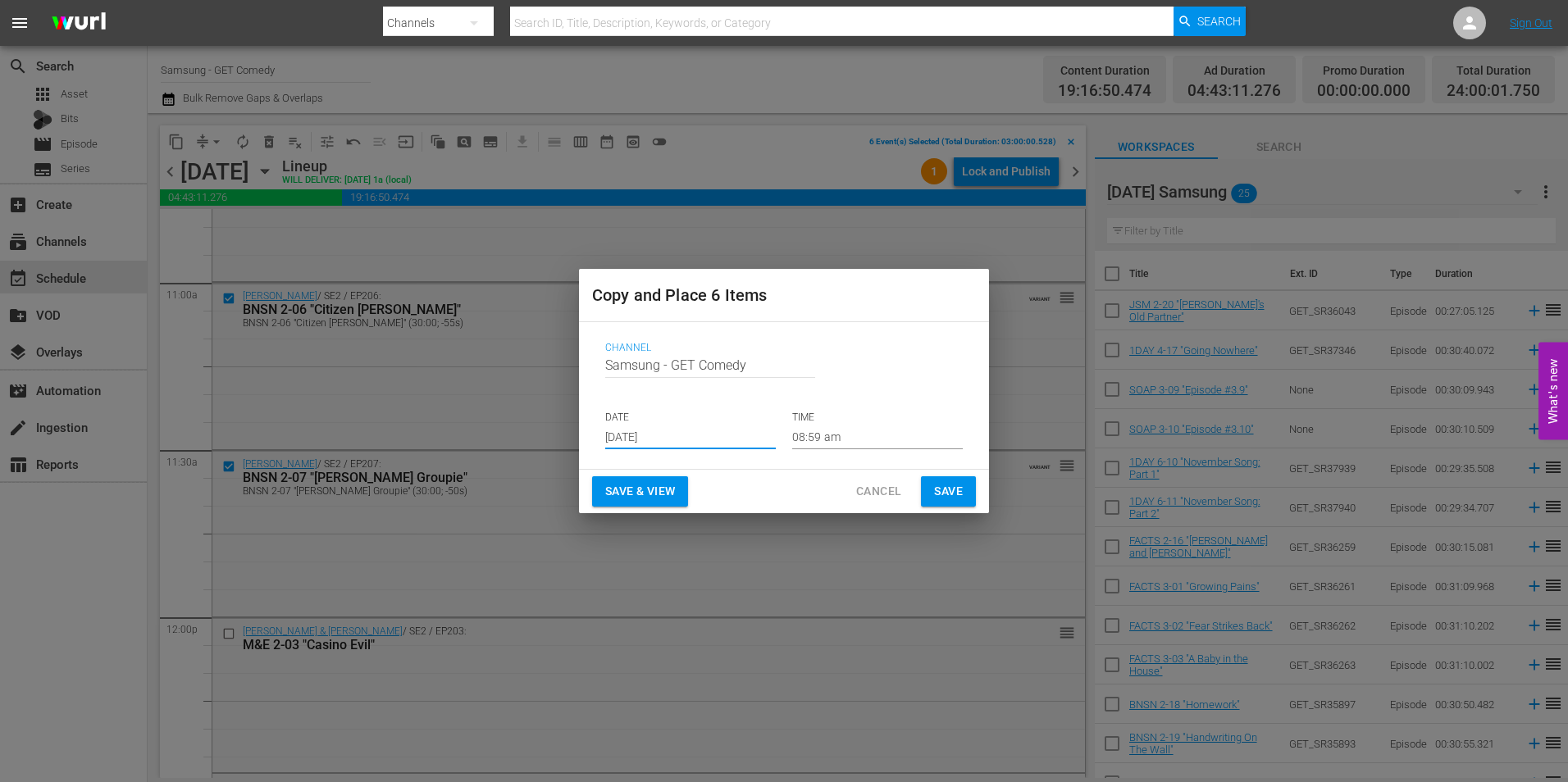
click at [808, 434] on input "08:59 am" at bounding box center [877, 437] width 170 height 24
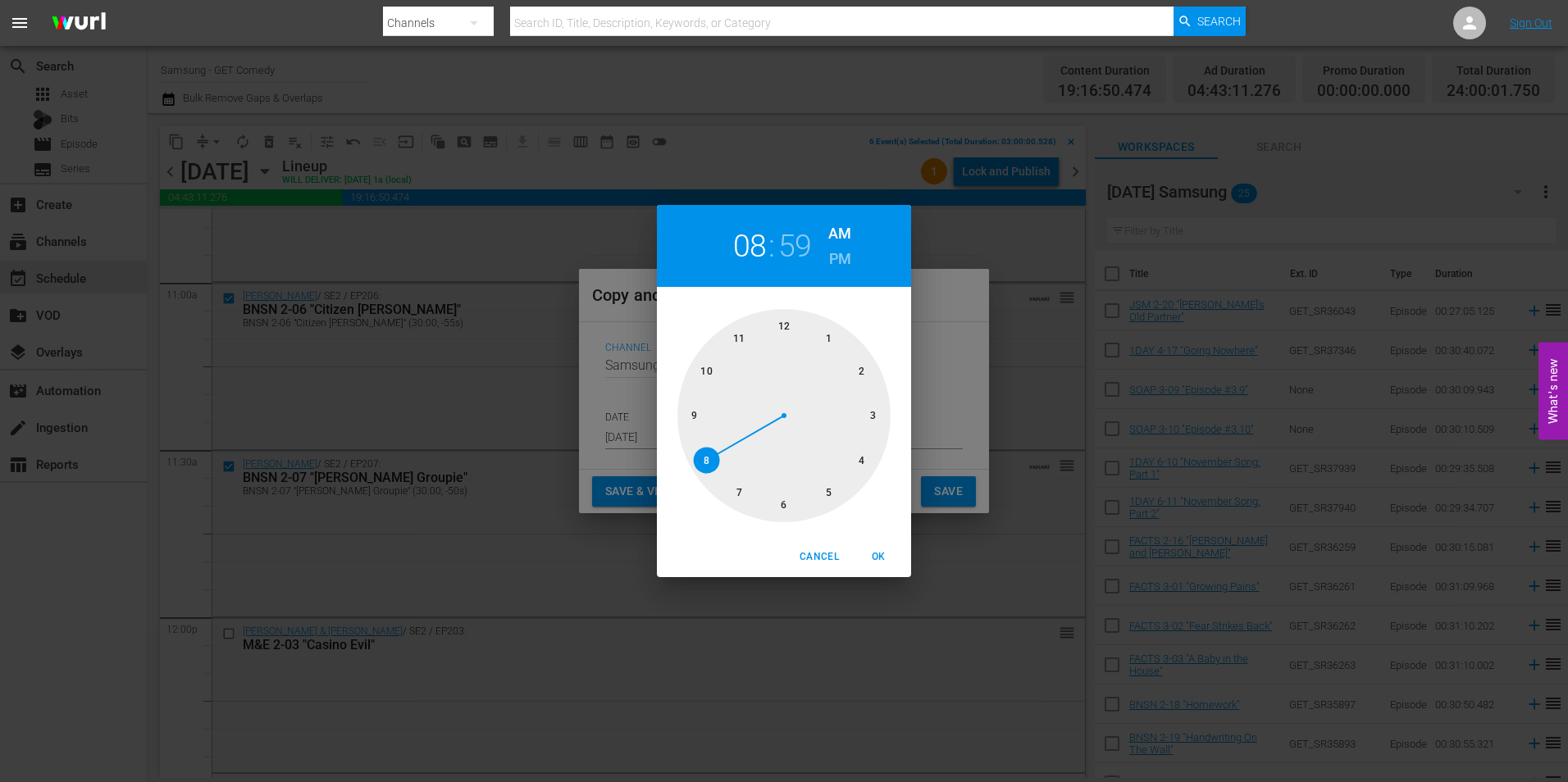
click at [877, 417] on div at bounding box center [784, 416] width 213 height 213
click at [786, 317] on div at bounding box center [784, 416] width 213 height 213
click at [883, 555] on span "OK" at bounding box center [878, 557] width 39 height 18
type input "03:00 am"
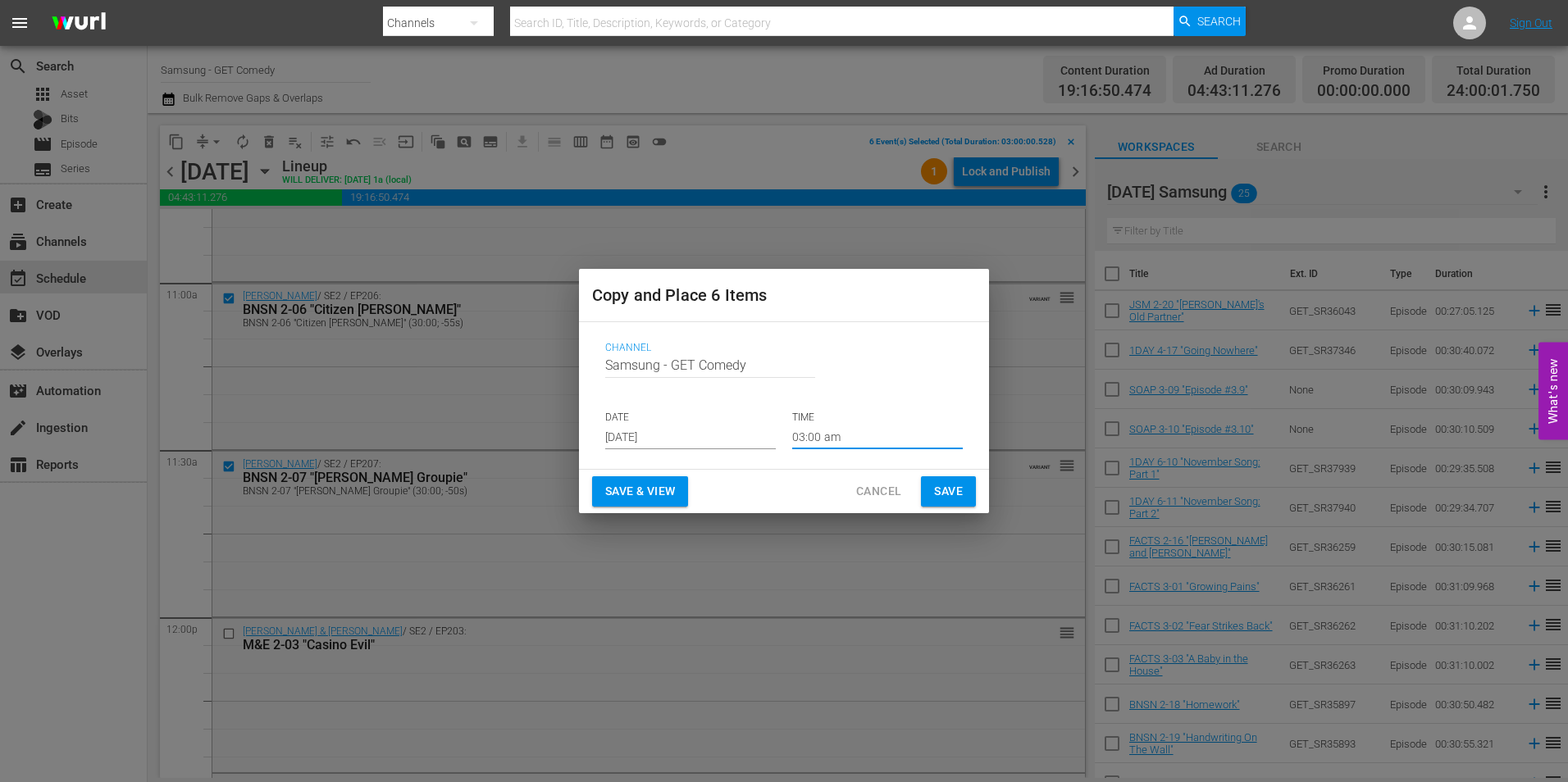
click at [961, 487] on span "Save" at bounding box center [948, 491] width 29 height 20
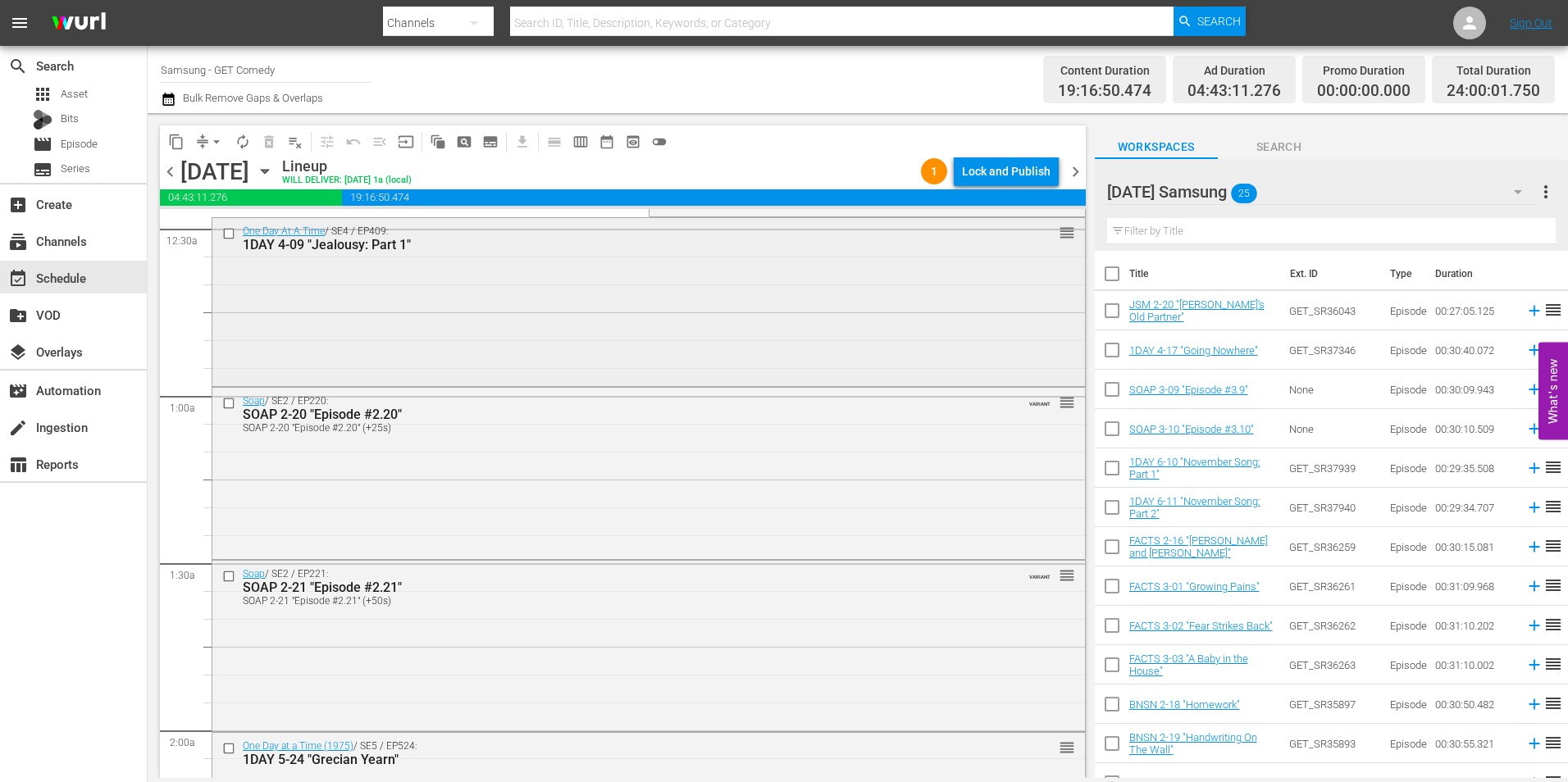
scroll to position [0, 0]
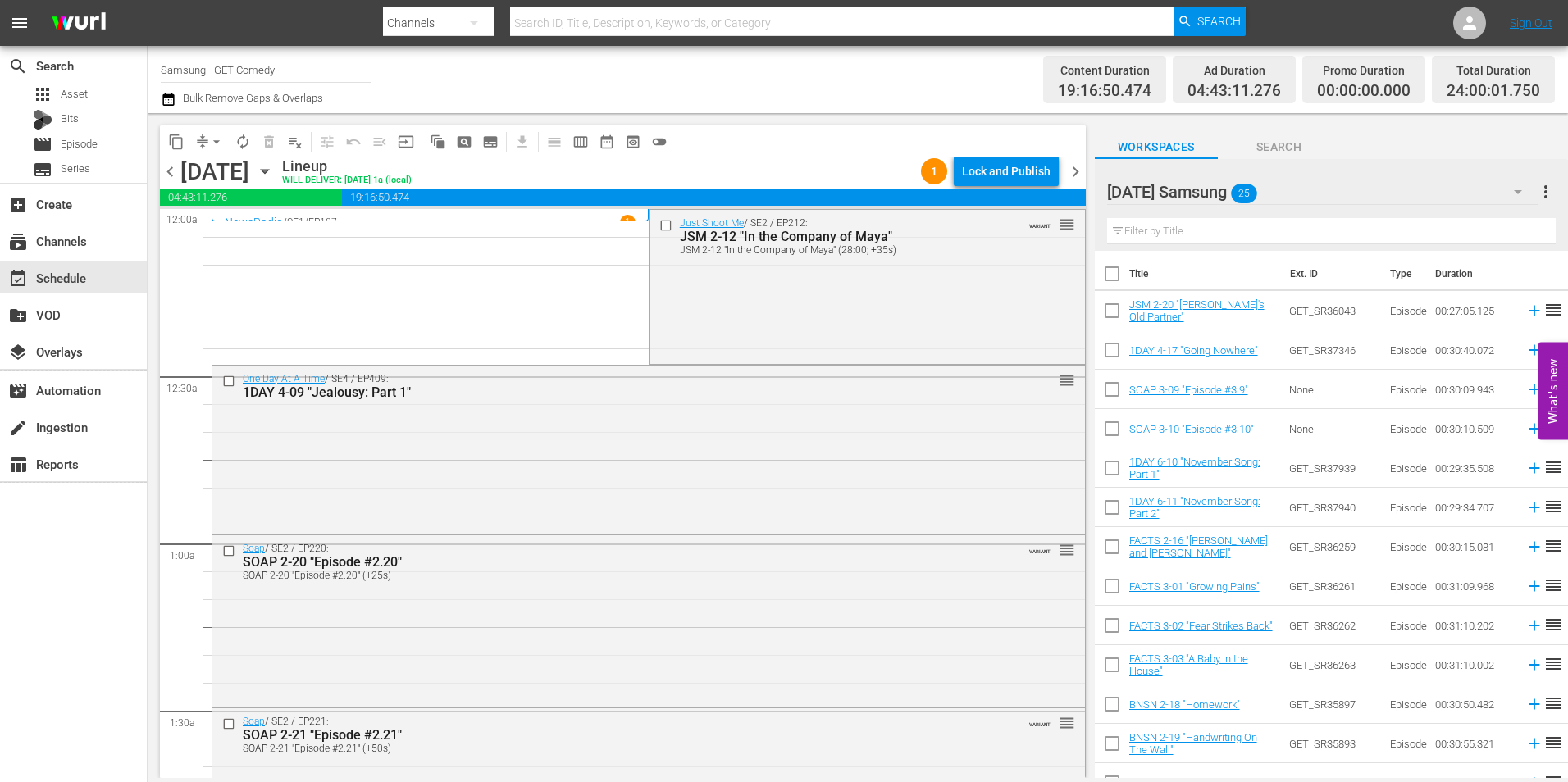
drag, startPoint x: 660, startPoint y: 226, endPoint x: 637, endPoint y: 244, distance: 29.2
click at [660, 226] on input "checkbox" at bounding box center [667, 225] width 18 height 14
click at [230, 381] on input "checkbox" at bounding box center [231, 381] width 18 height 14
click at [230, 550] on input "checkbox" at bounding box center [231, 551] width 18 height 14
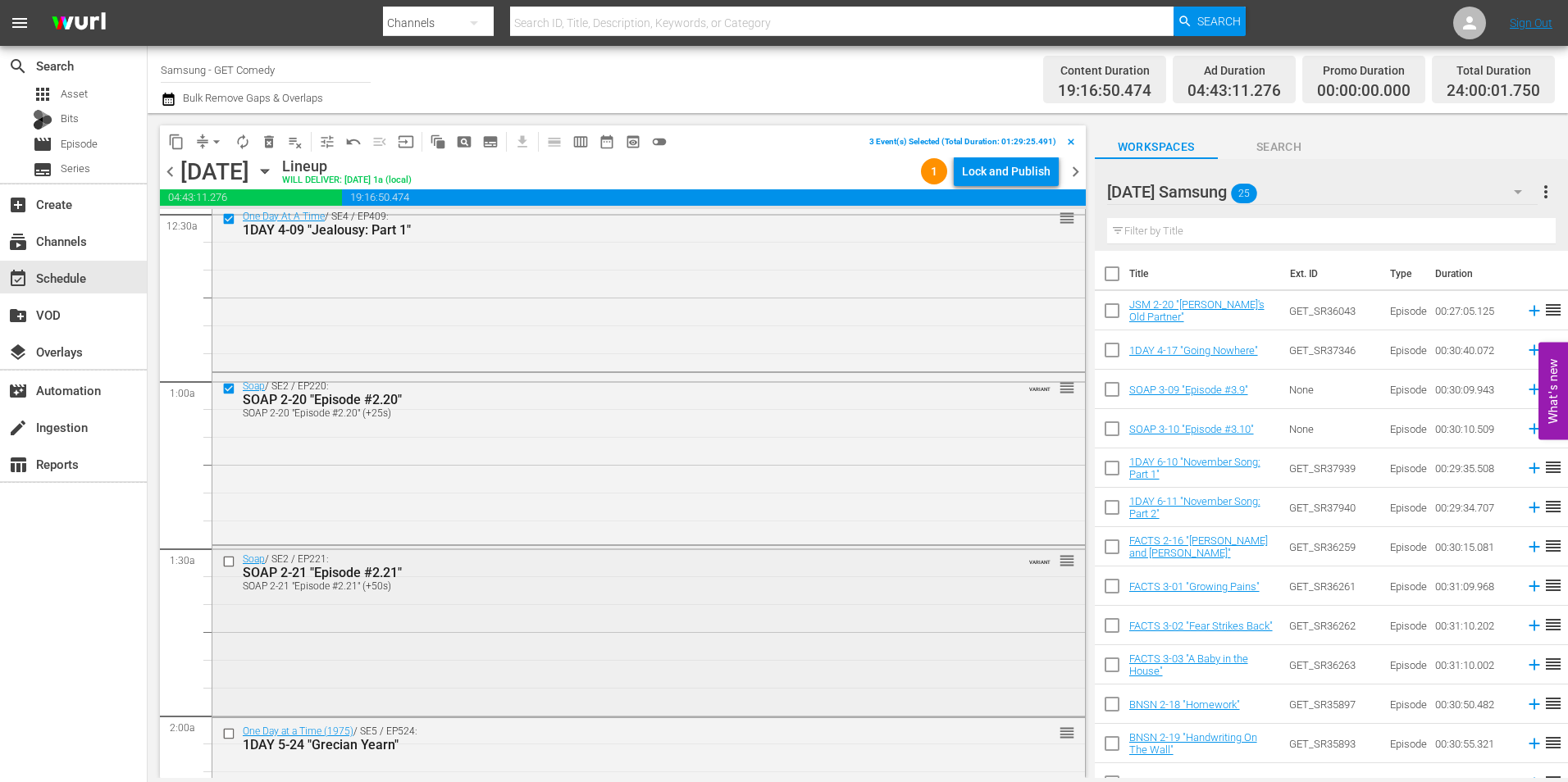
scroll to position [164, 0]
click at [229, 564] on input "checkbox" at bounding box center [231, 559] width 18 height 14
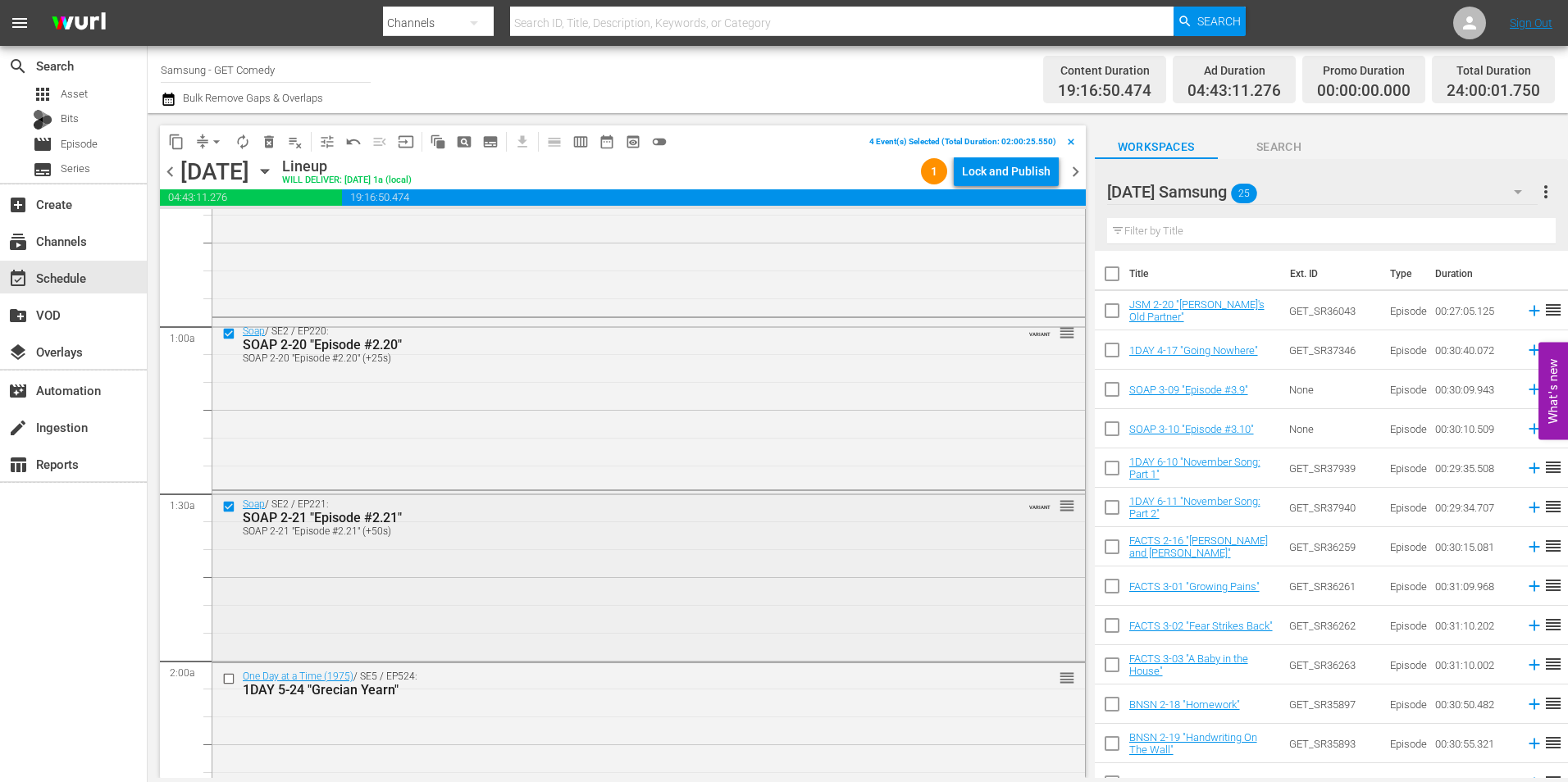
scroll to position [246, 0]
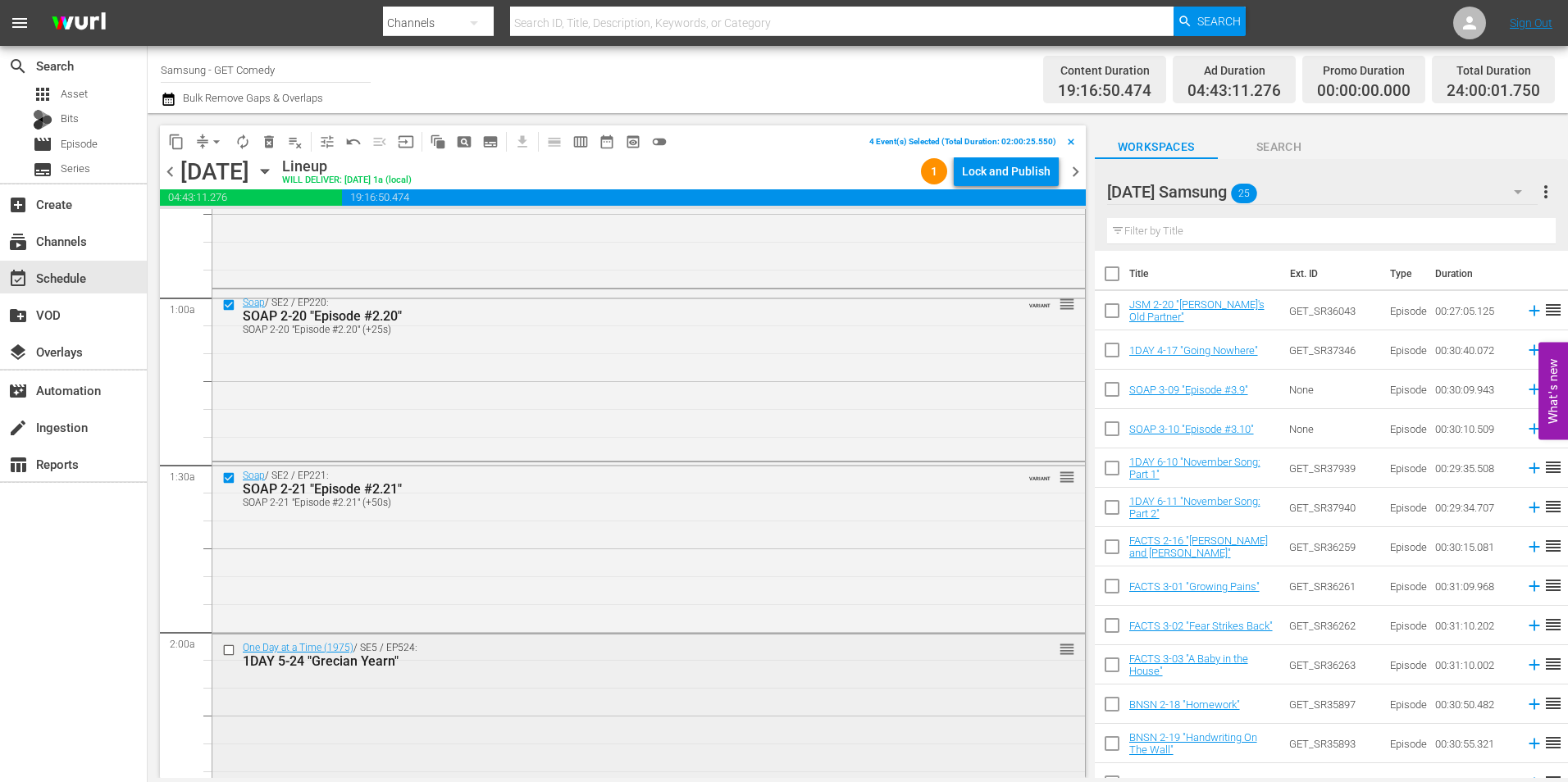
click at [232, 650] on input "checkbox" at bounding box center [231, 650] width 18 height 14
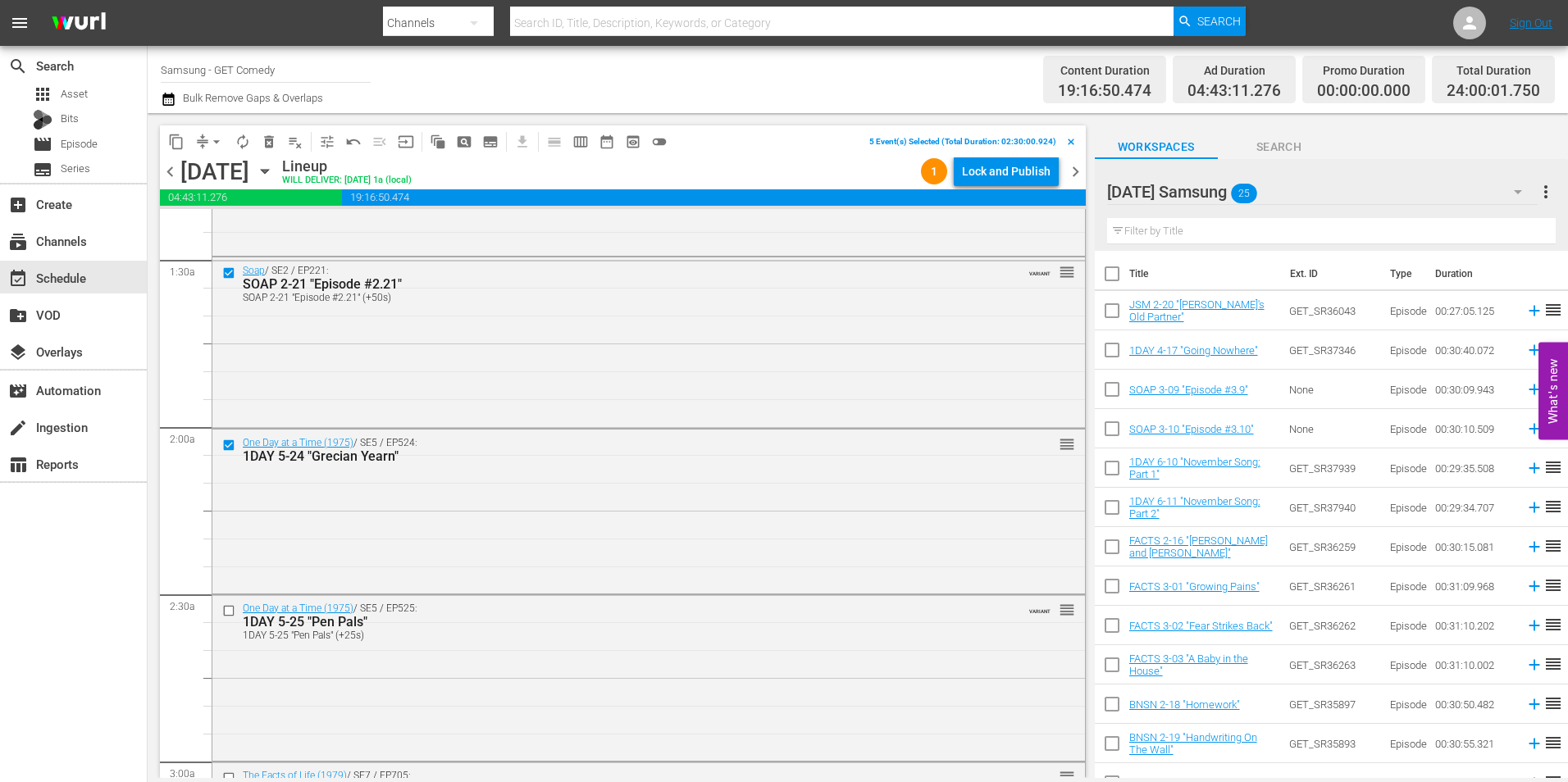
scroll to position [492, 0]
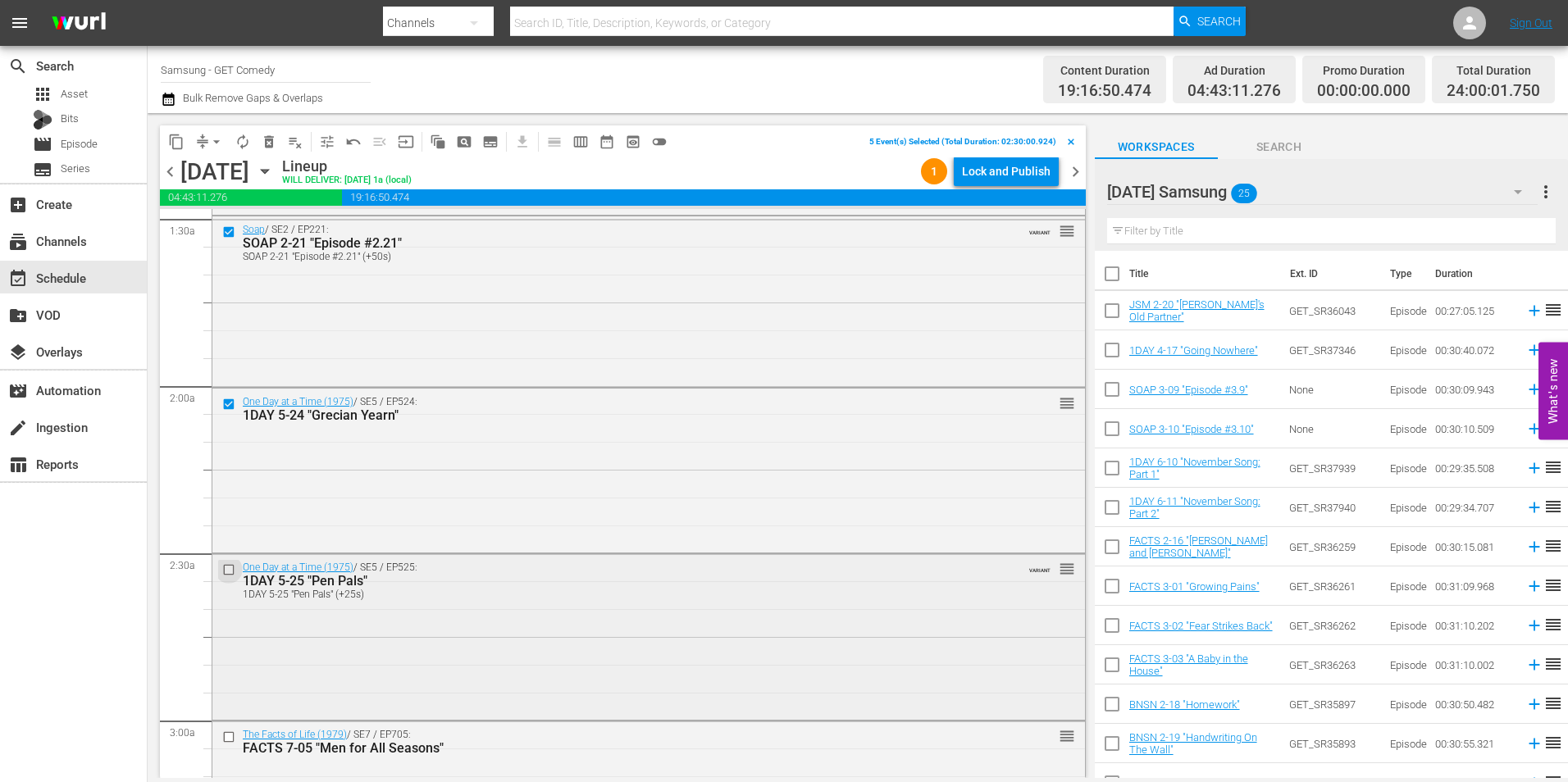
click at [227, 567] on input "checkbox" at bounding box center [231, 570] width 18 height 14
click at [181, 146] on span "content_copy" at bounding box center [176, 142] width 17 height 17
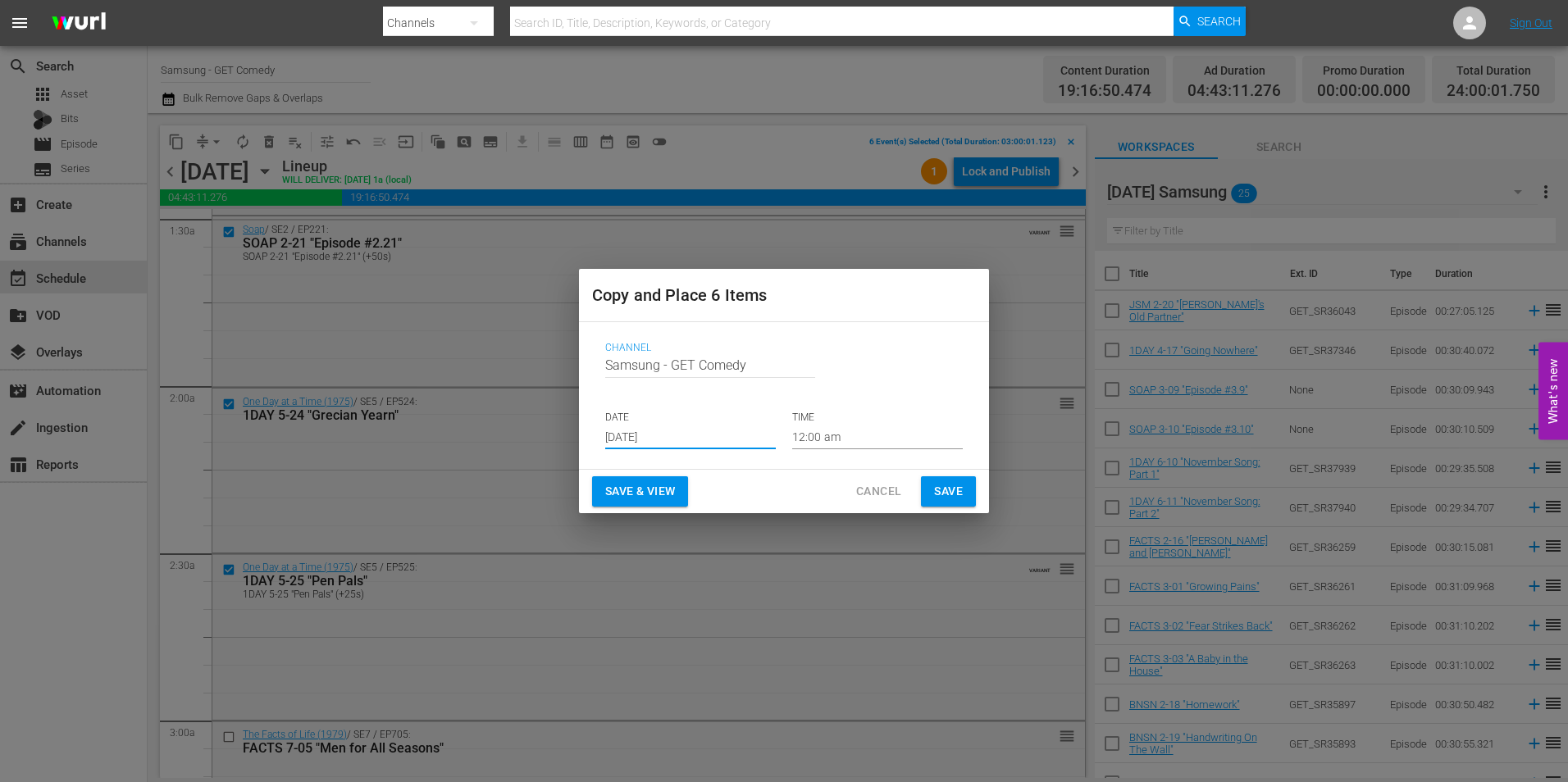
click at [668, 440] on input "[DATE]" at bounding box center [690, 437] width 170 height 24
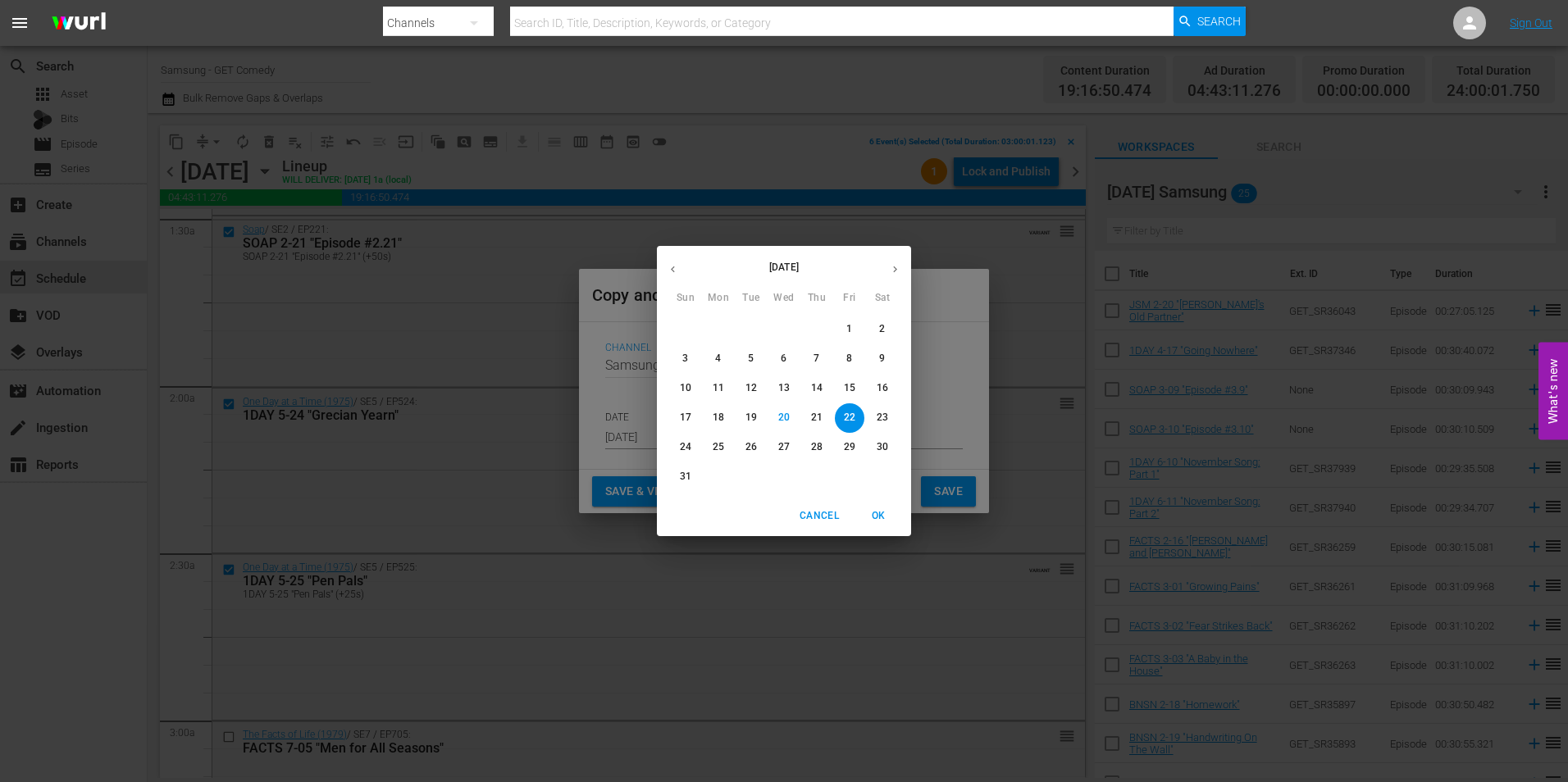
click at [892, 270] on icon "button" at bounding box center [894, 269] width 13 height 13
click at [855, 354] on span "12" at bounding box center [849, 359] width 29 height 14
type input "[DATE]"
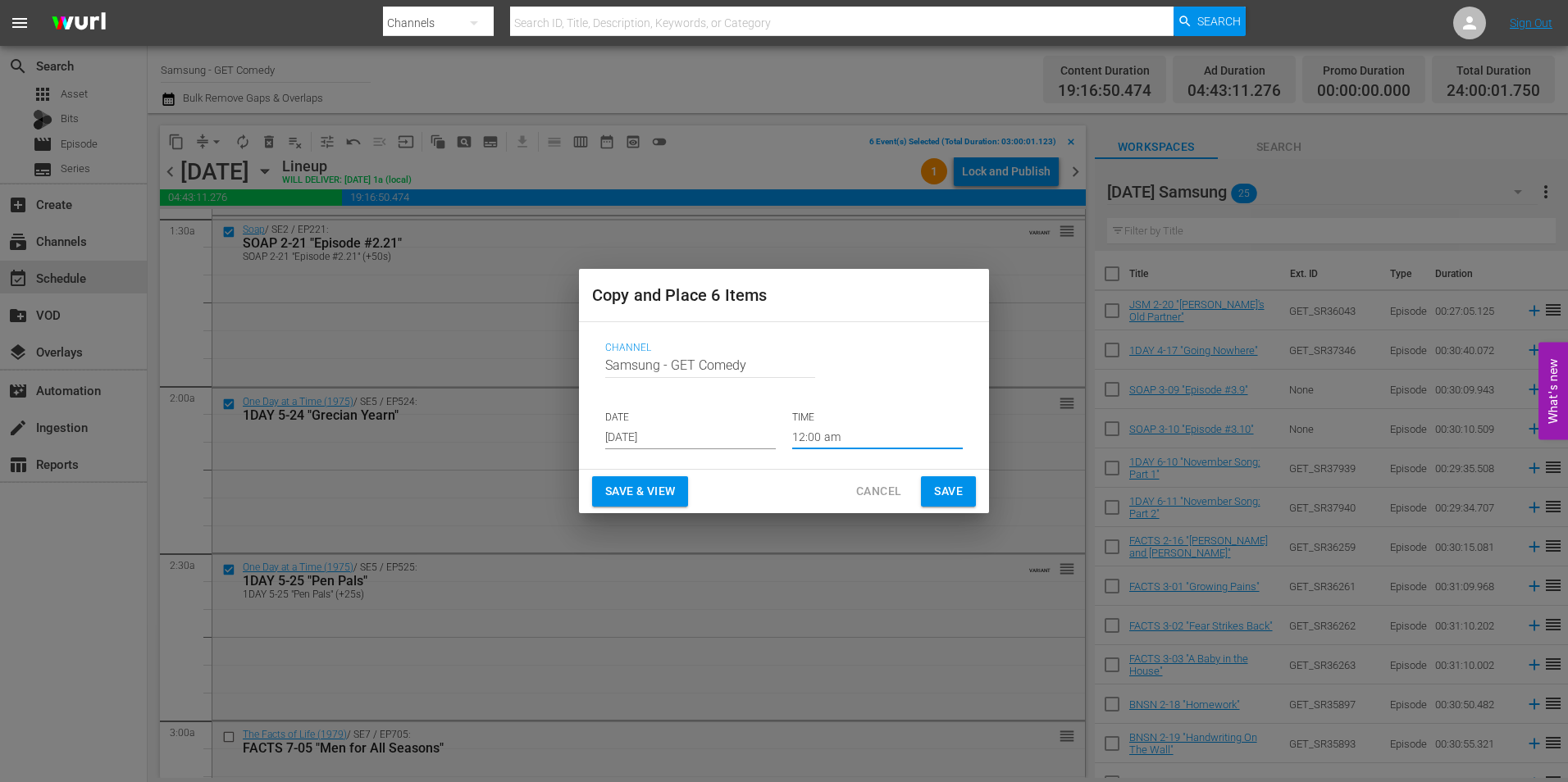
click at [830, 434] on input "12:00 am" at bounding box center [877, 437] width 170 height 24
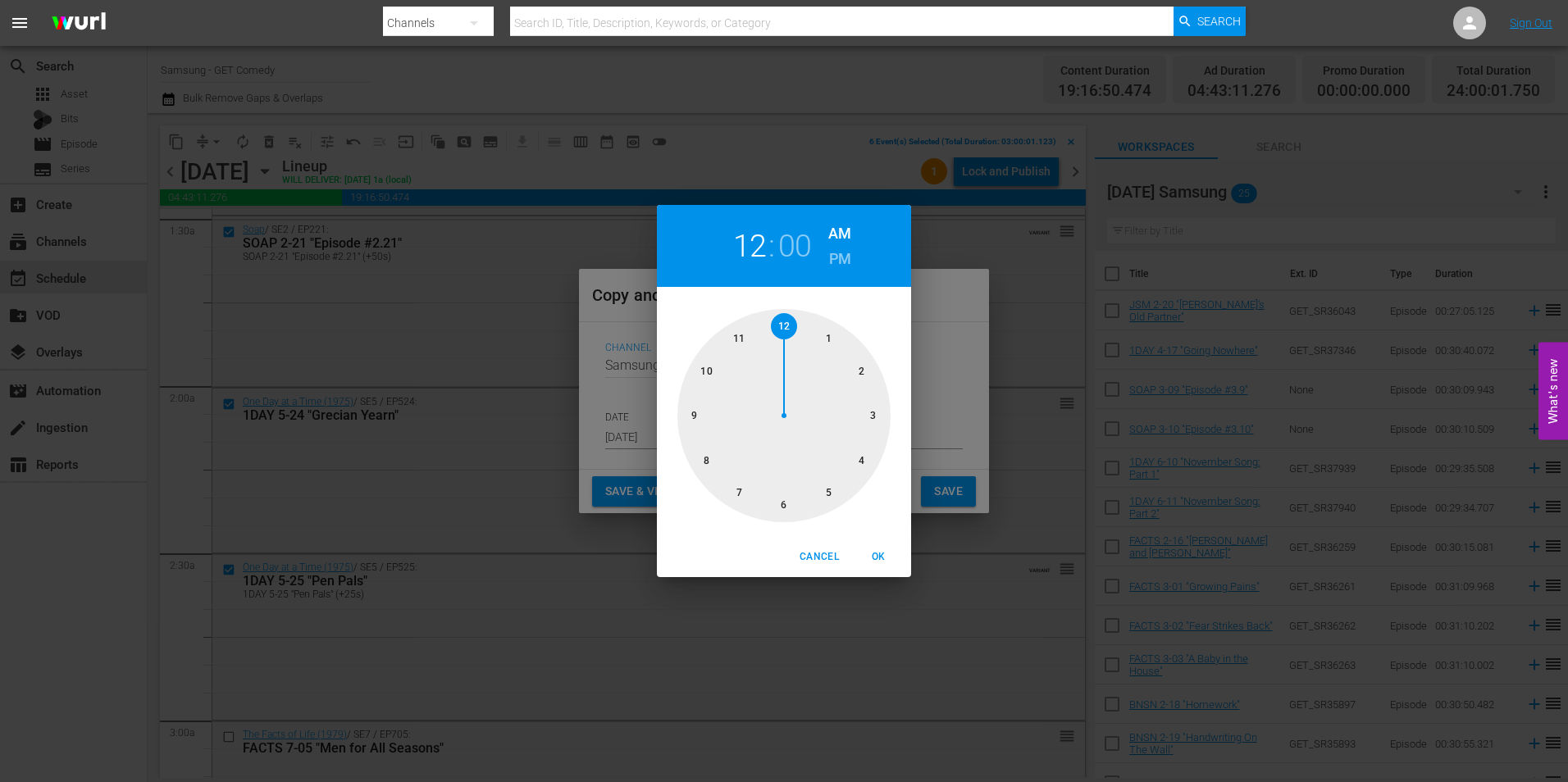
click at [785, 506] on div at bounding box center [784, 416] width 213 height 213
click at [881, 552] on span "OK" at bounding box center [878, 557] width 39 height 18
type input "06:00 am"
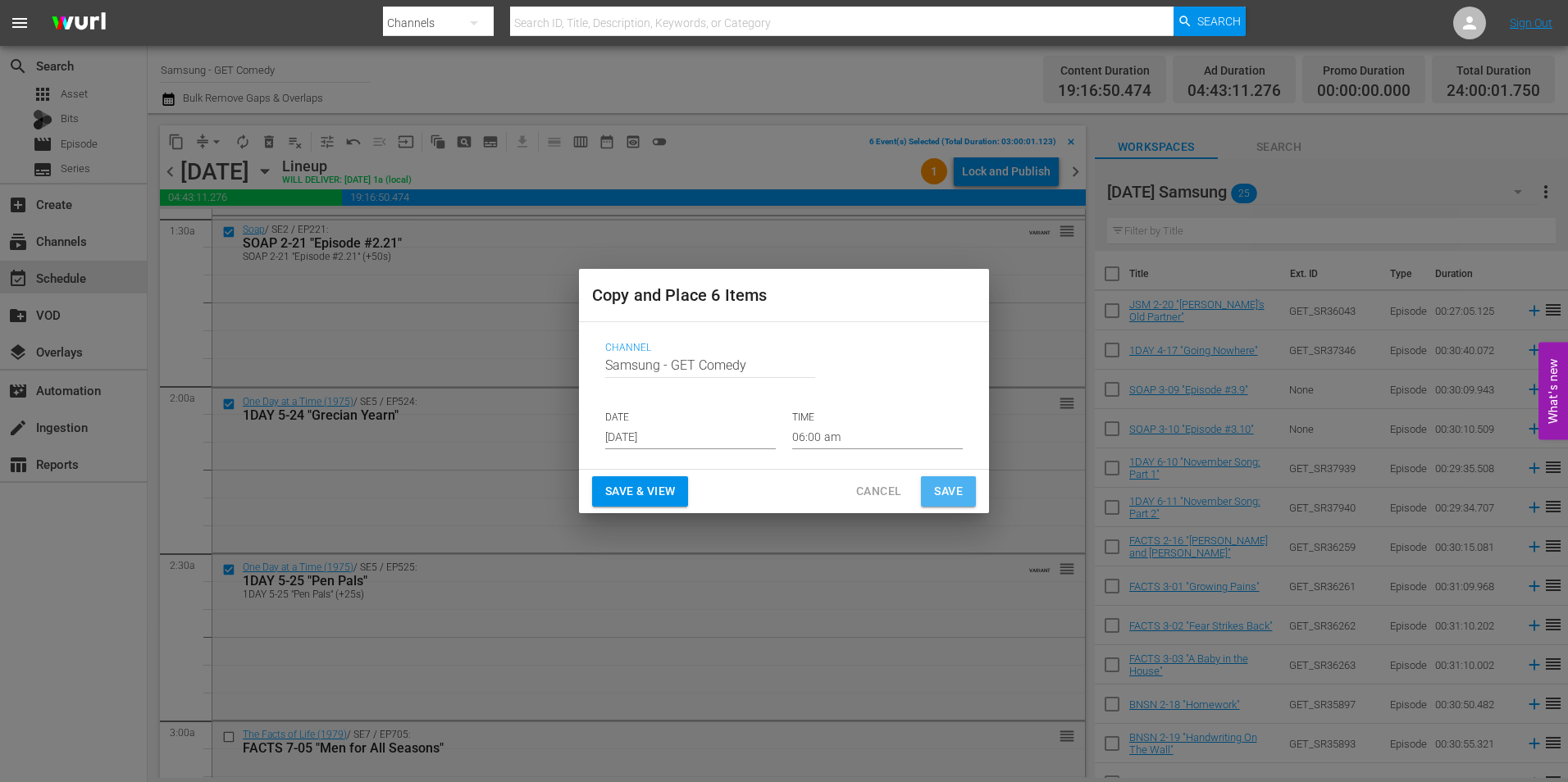
click at [968, 488] on button "Save" at bounding box center [948, 491] width 55 height 30
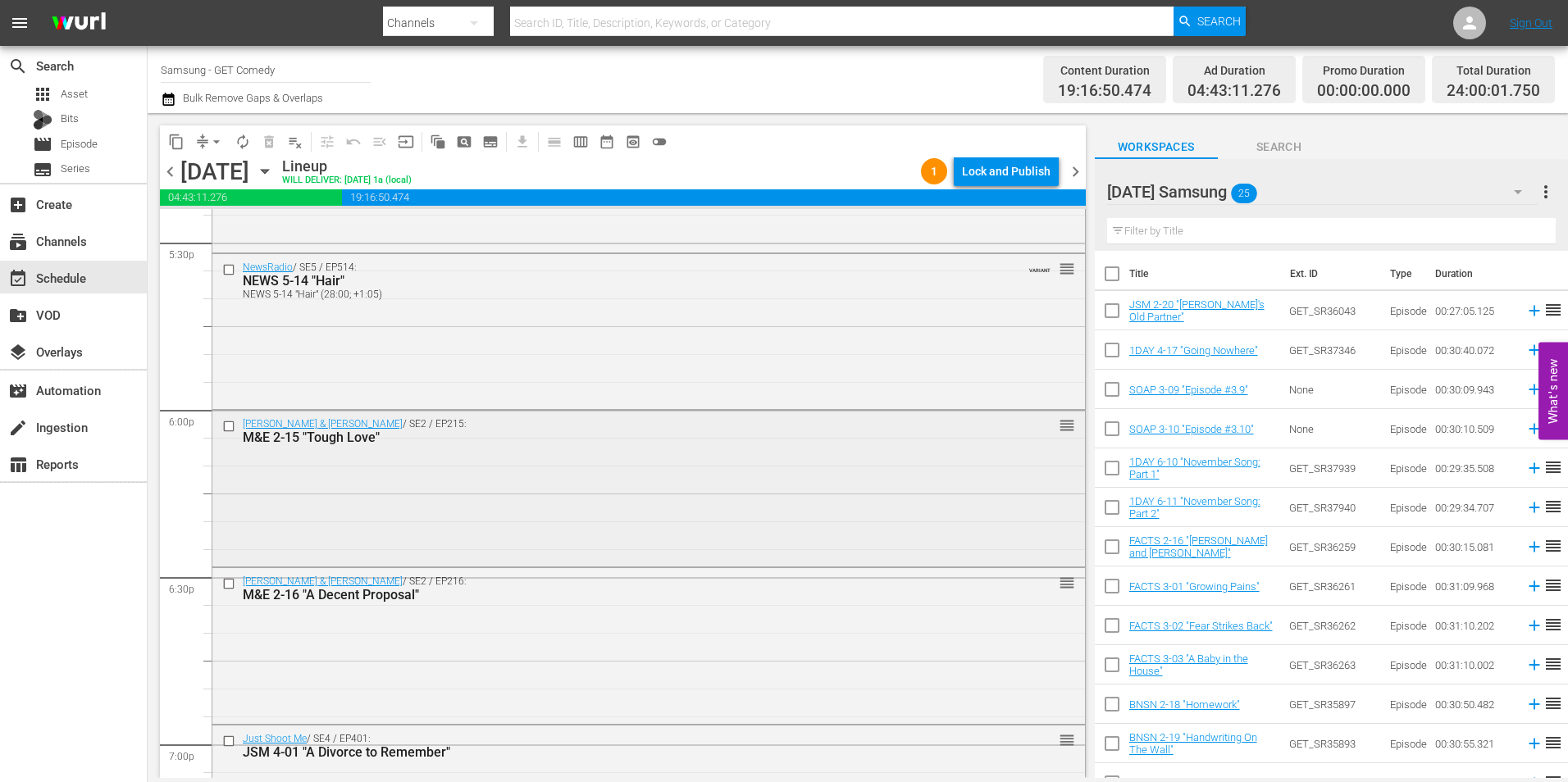
scroll to position [5823, 0]
click at [226, 427] on input "checkbox" at bounding box center [231, 425] width 18 height 14
click at [226, 580] on input "checkbox" at bounding box center [231, 582] width 18 height 14
click at [227, 737] on input "checkbox" at bounding box center [231, 741] width 18 height 14
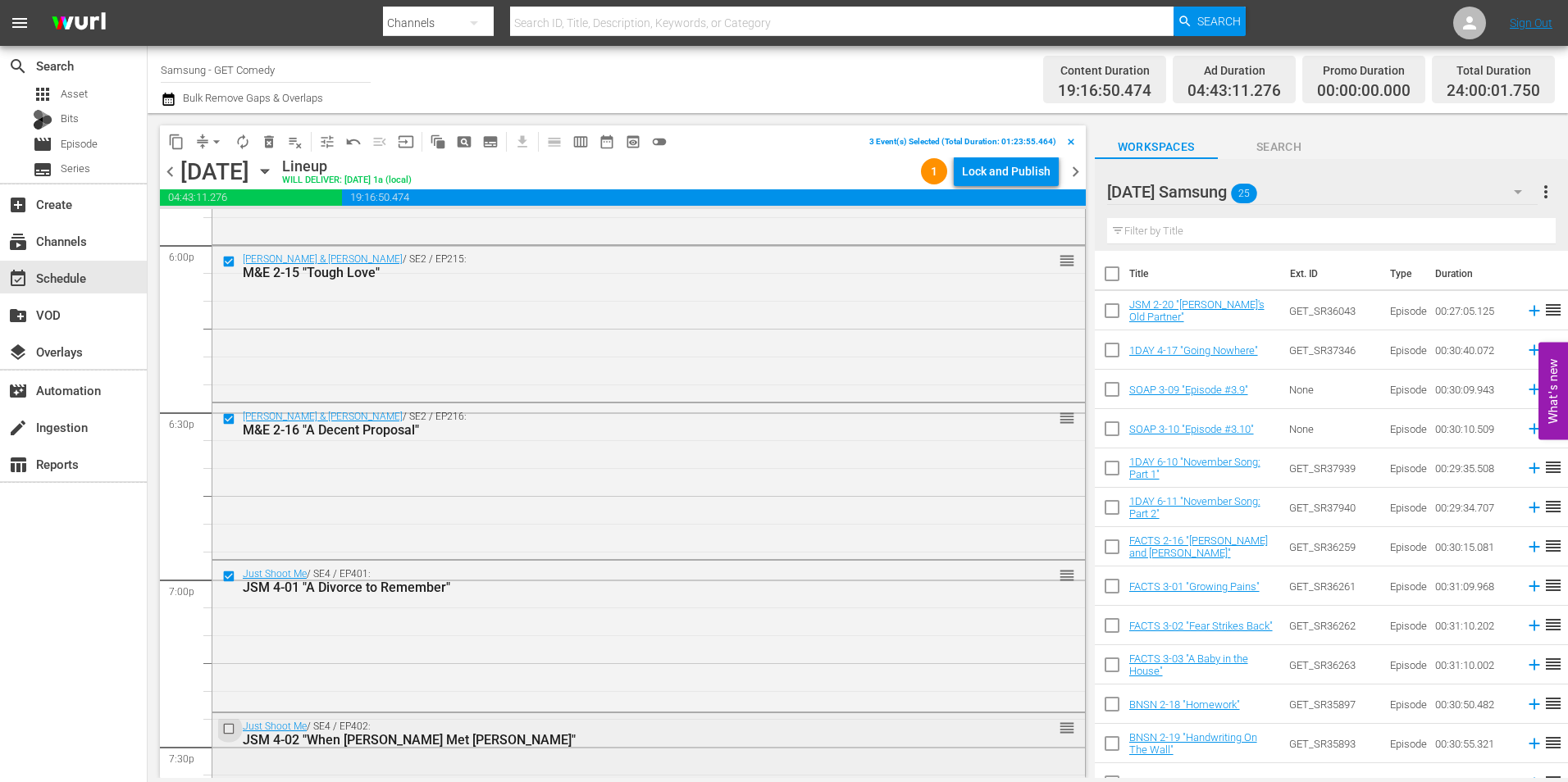
click at [231, 729] on input "checkbox" at bounding box center [231, 729] width 18 height 14
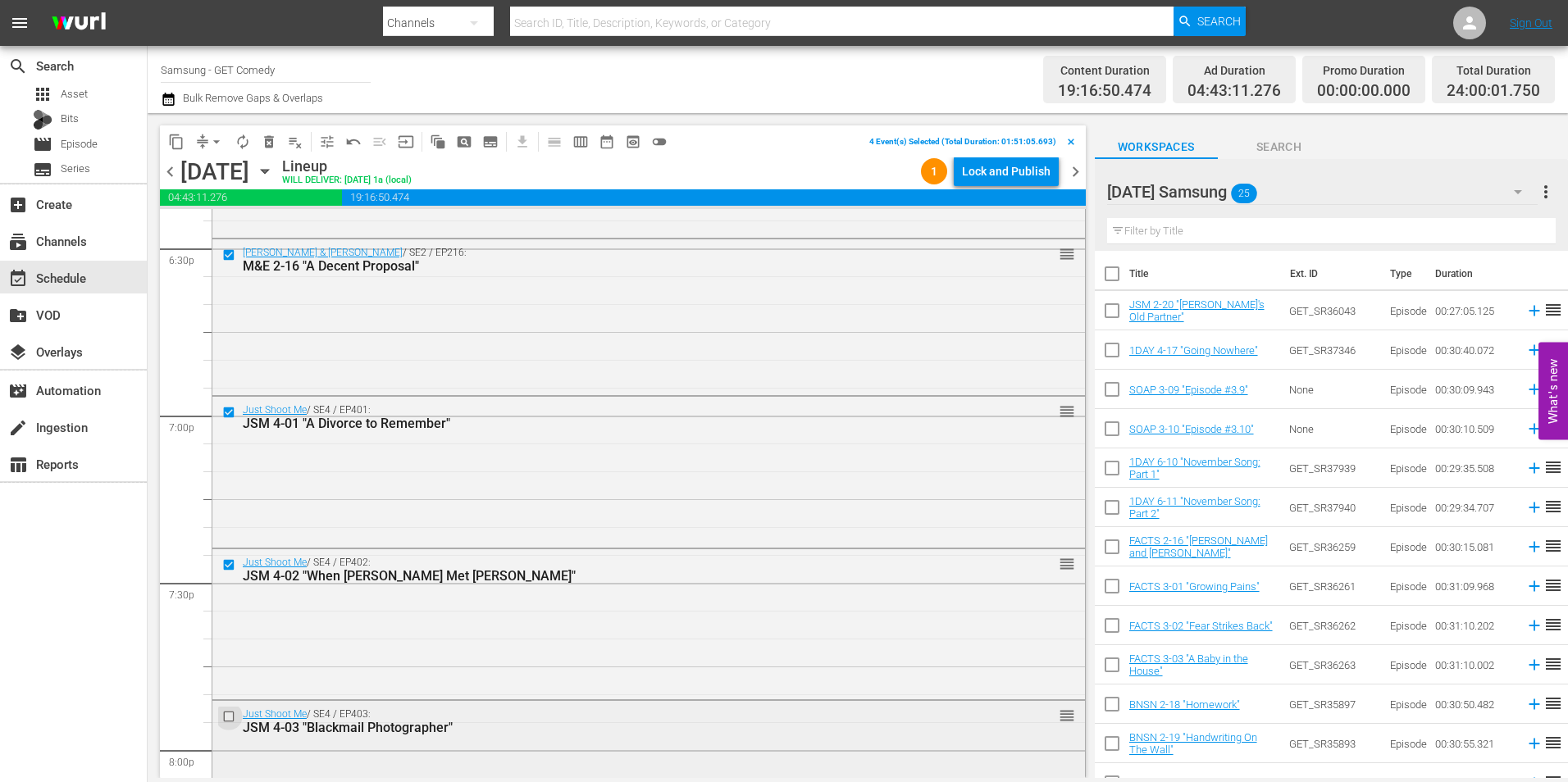
click at [226, 717] on input "checkbox" at bounding box center [231, 716] width 18 height 14
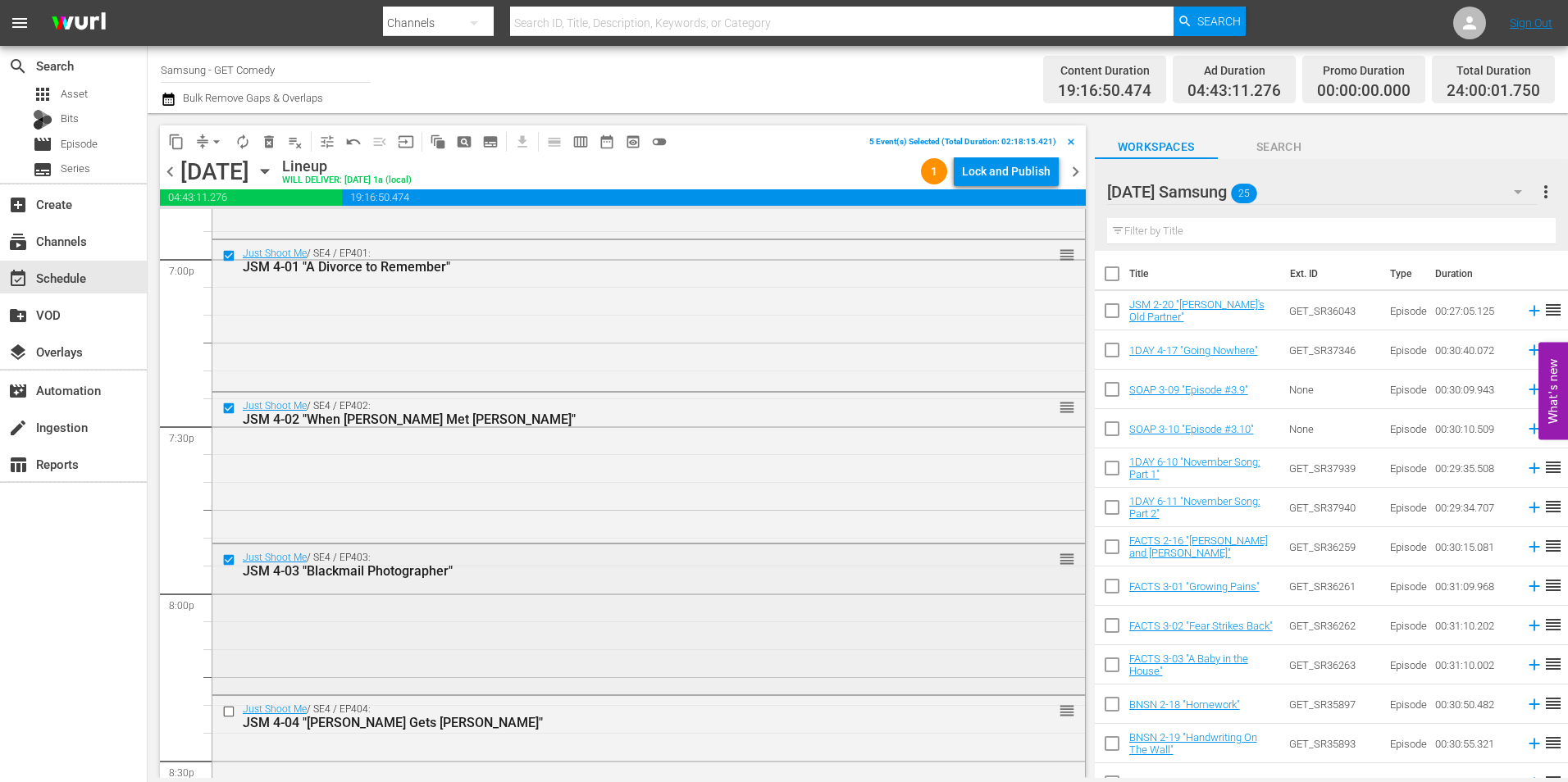
scroll to position [6315, 0]
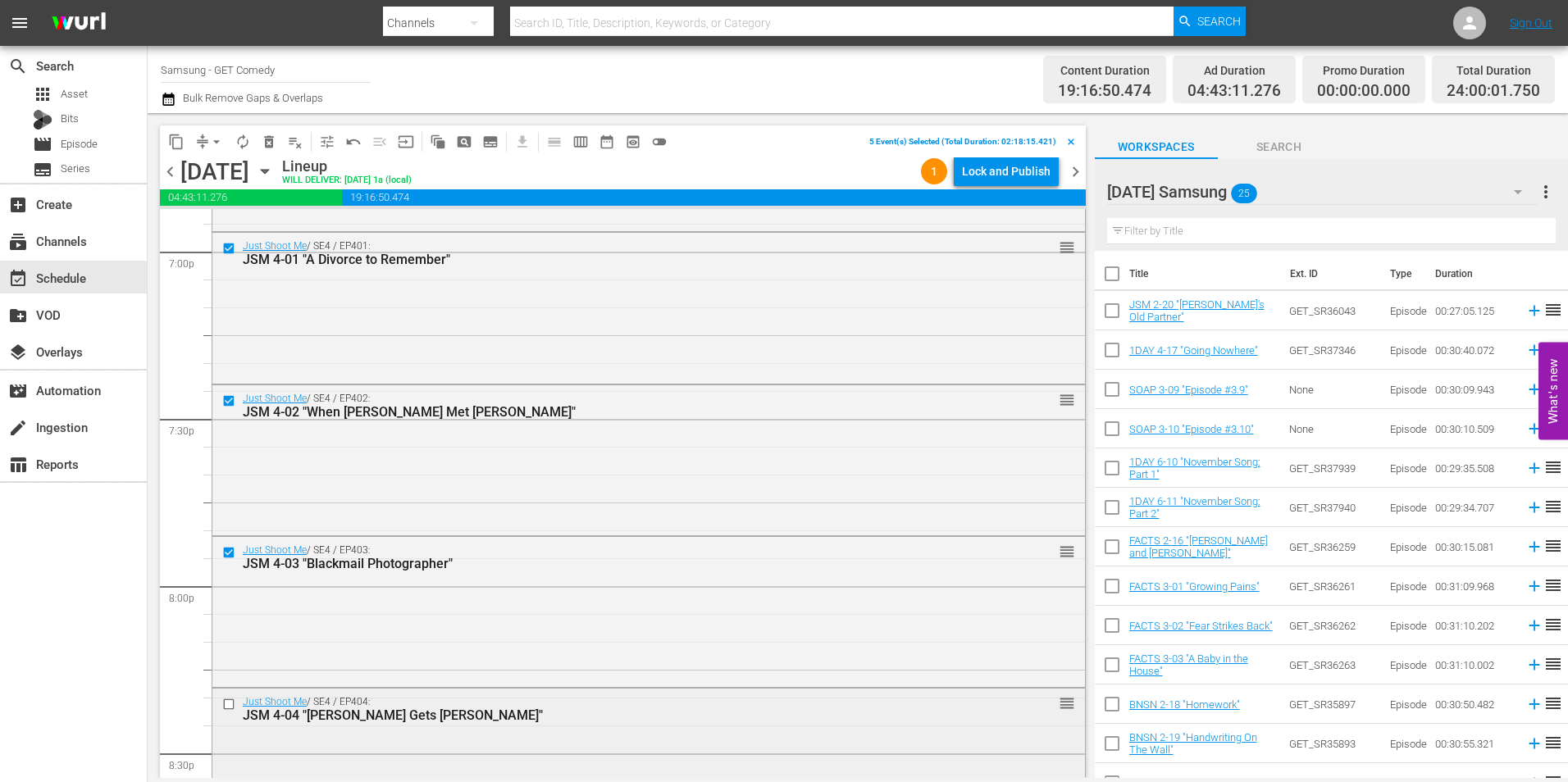
click at [231, 706] on input "checkbox" at bounding box center [231, 704] width 18 height 14
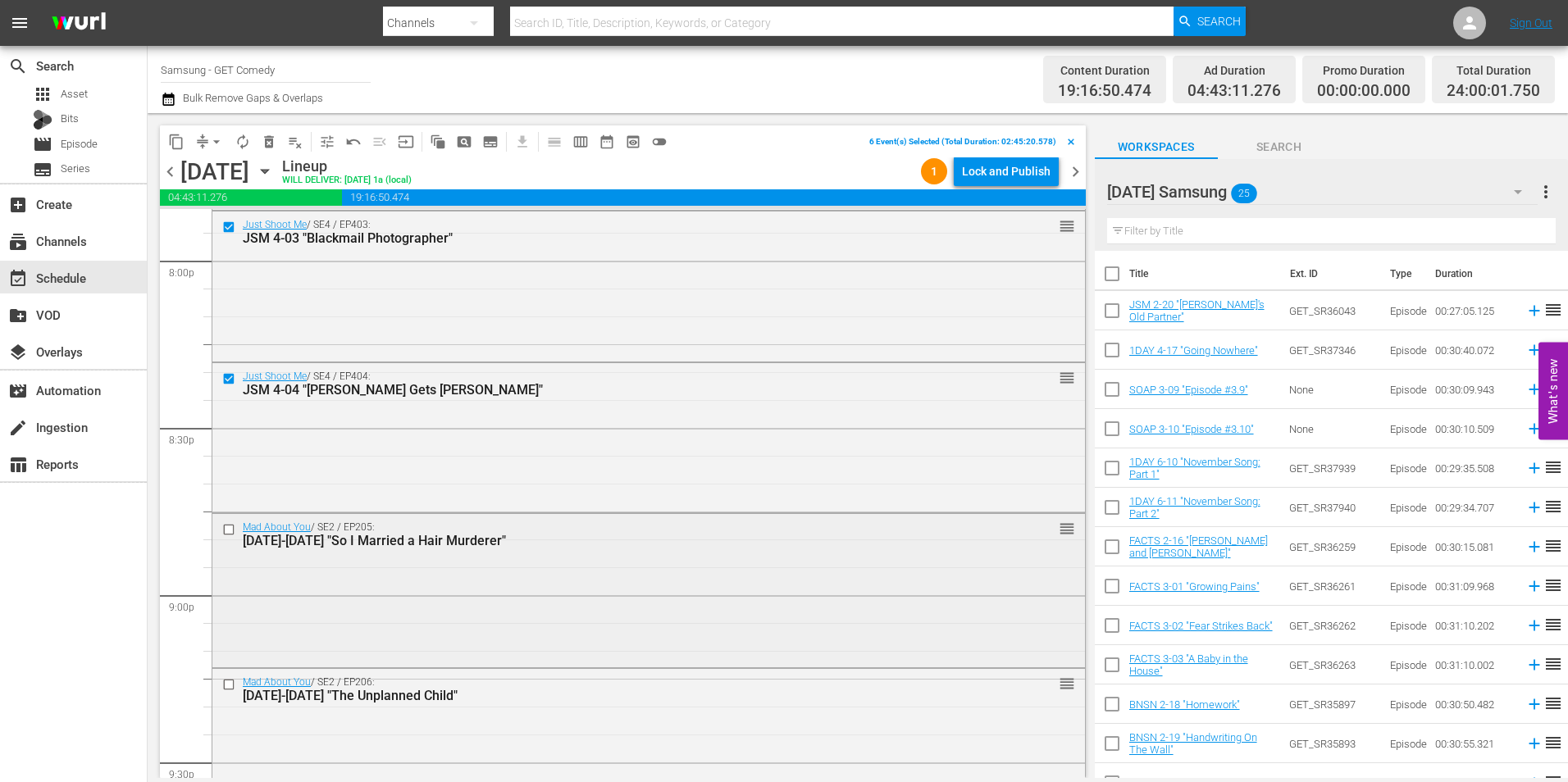
scroll to position [6643, 0]
click at [228, 528] on input "checkbox" at bounding box center [231, 527] width 18 height 14
click at [229, 680] on input "checkbox" at bounding box center [231, 682] width 18 height 14
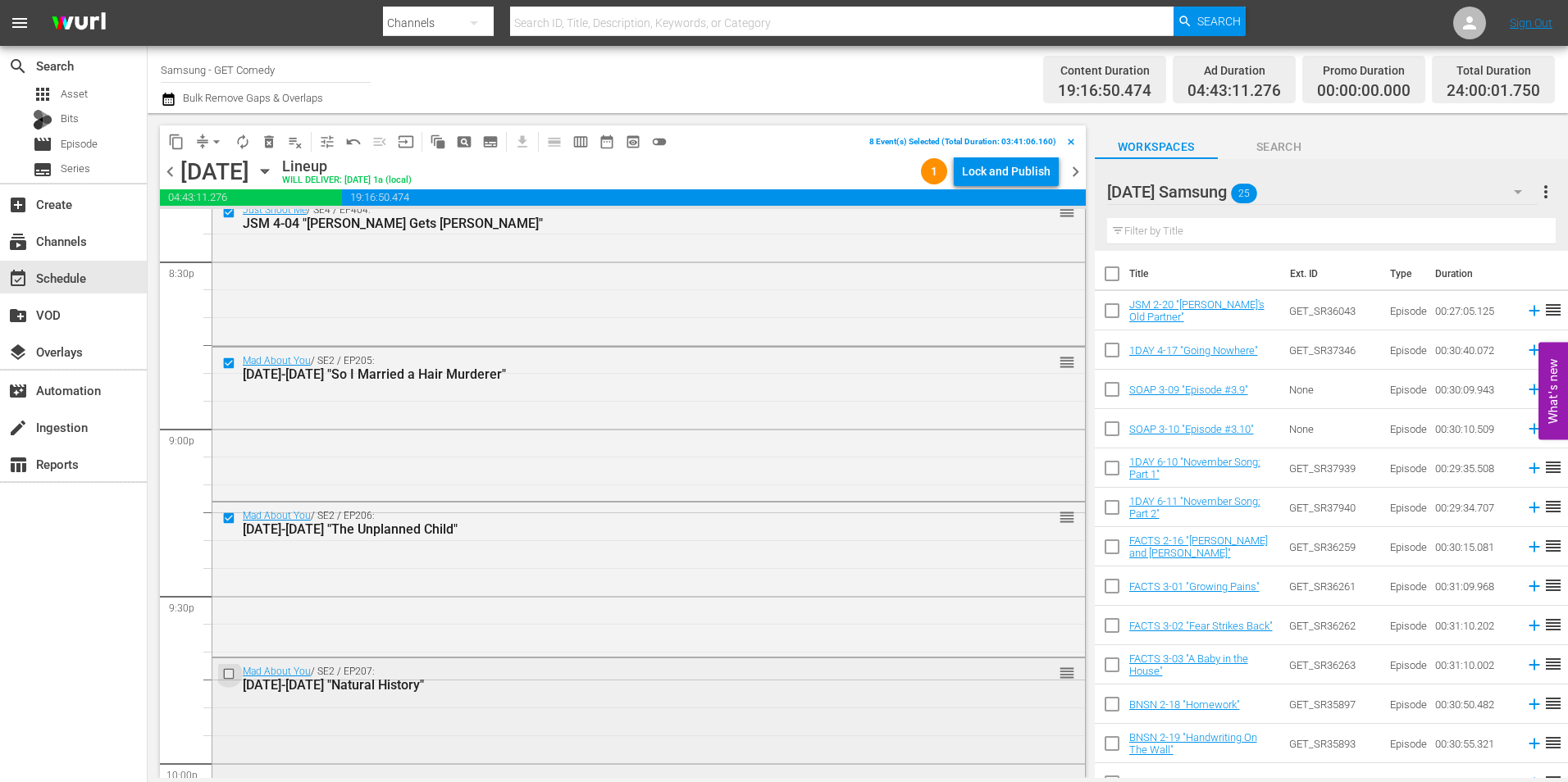
click at [228, 675] on input "checkbox" at bounding box center [231, 674] width 18 height 14
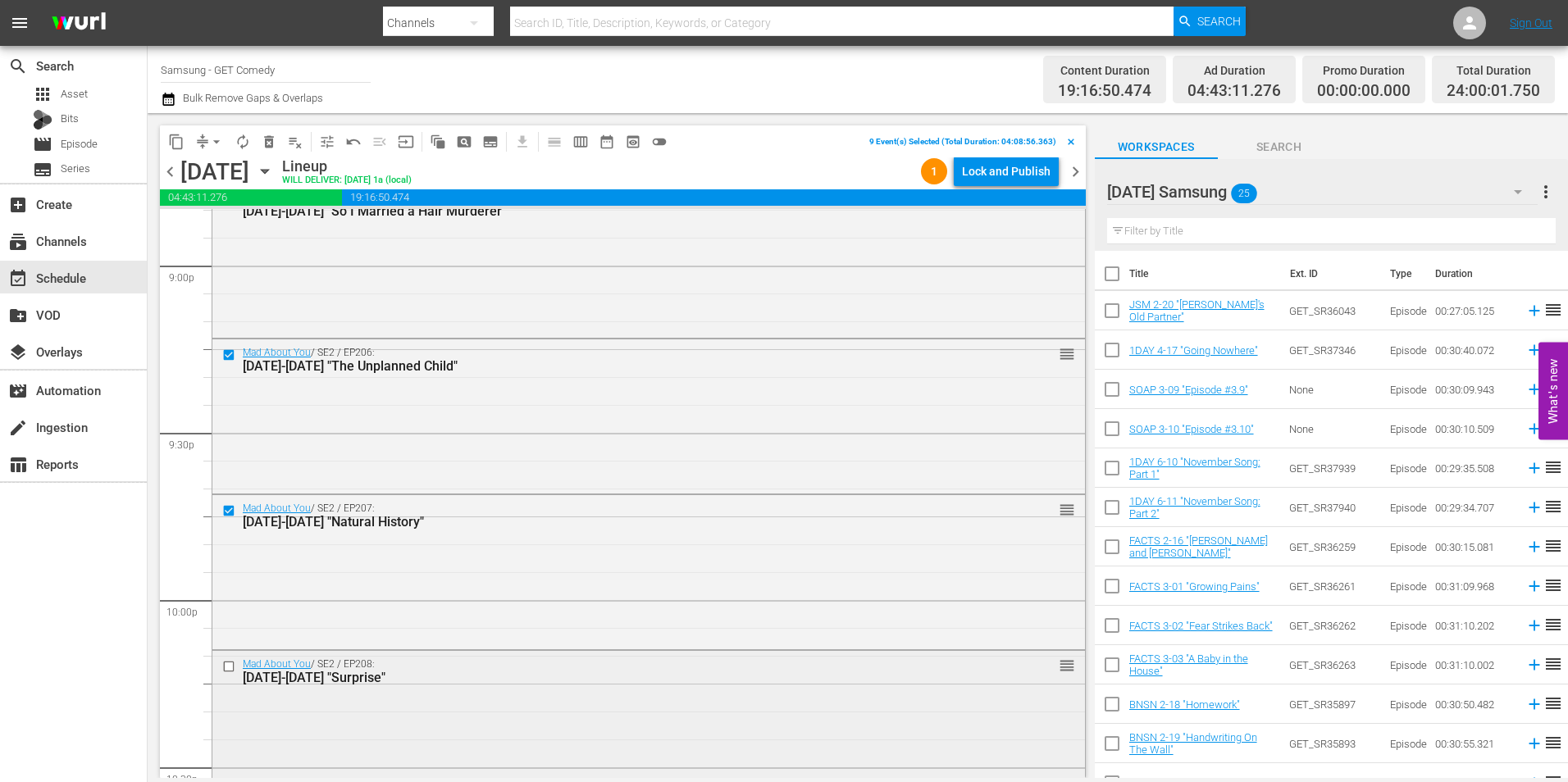
scroll to position [7053, 0]
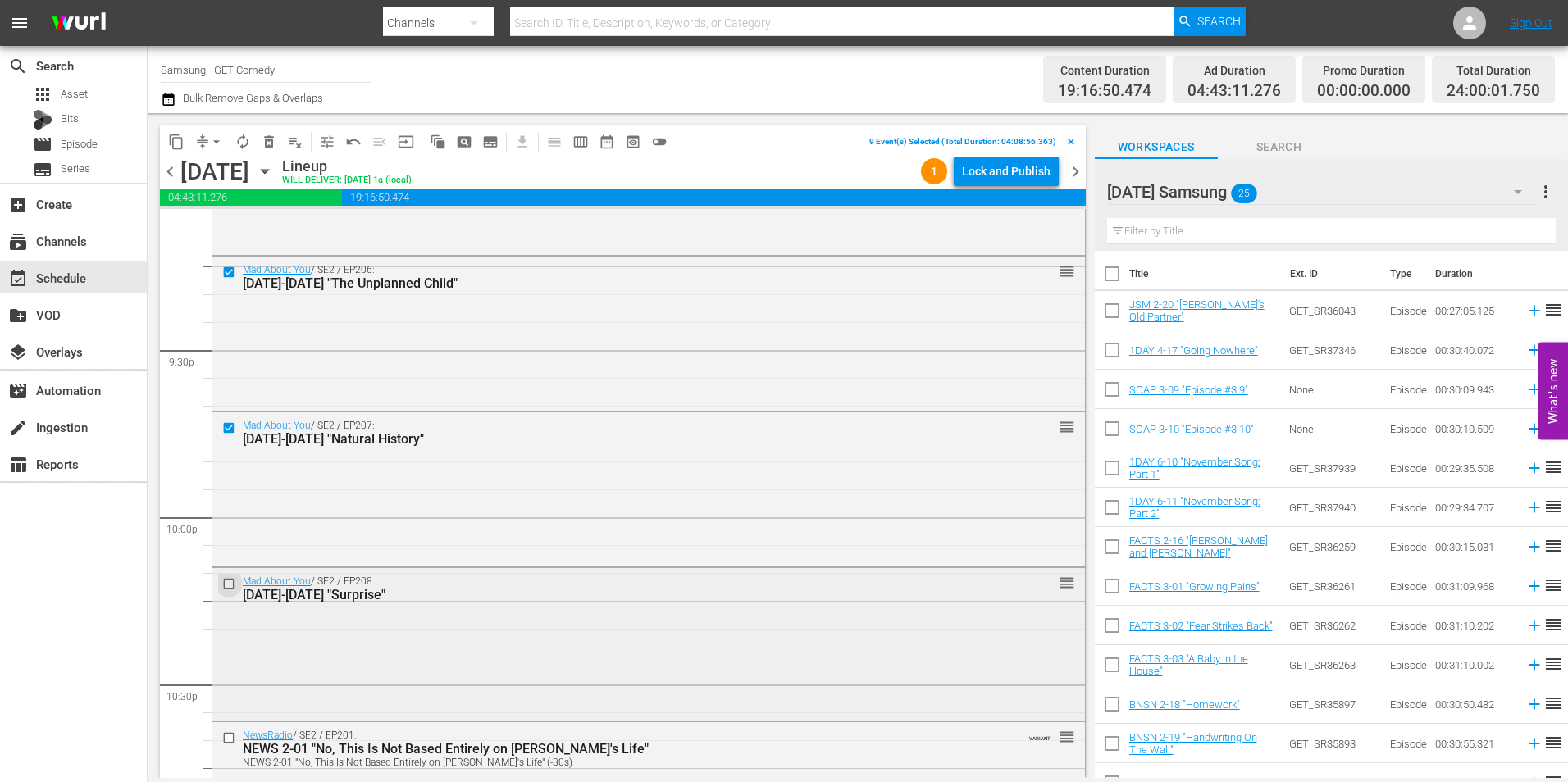
click at [230, 585] on input "checkbox" at bounding box center [231, 583] width 18 height 14
click at [232, 740] on input "checkbox" at bounding box center [231, 737] width 18 height 14
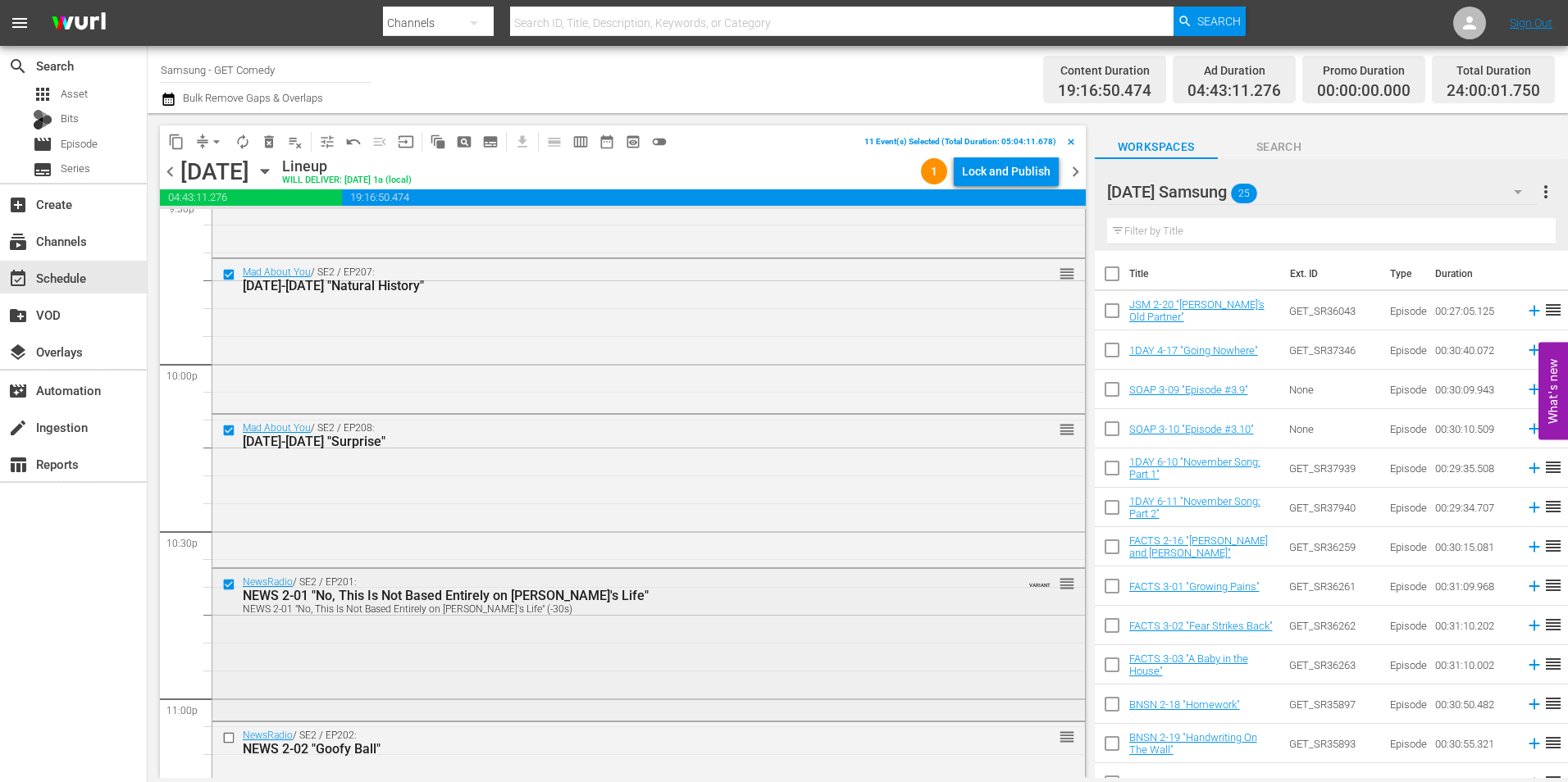
scroll to position [7217, 0]
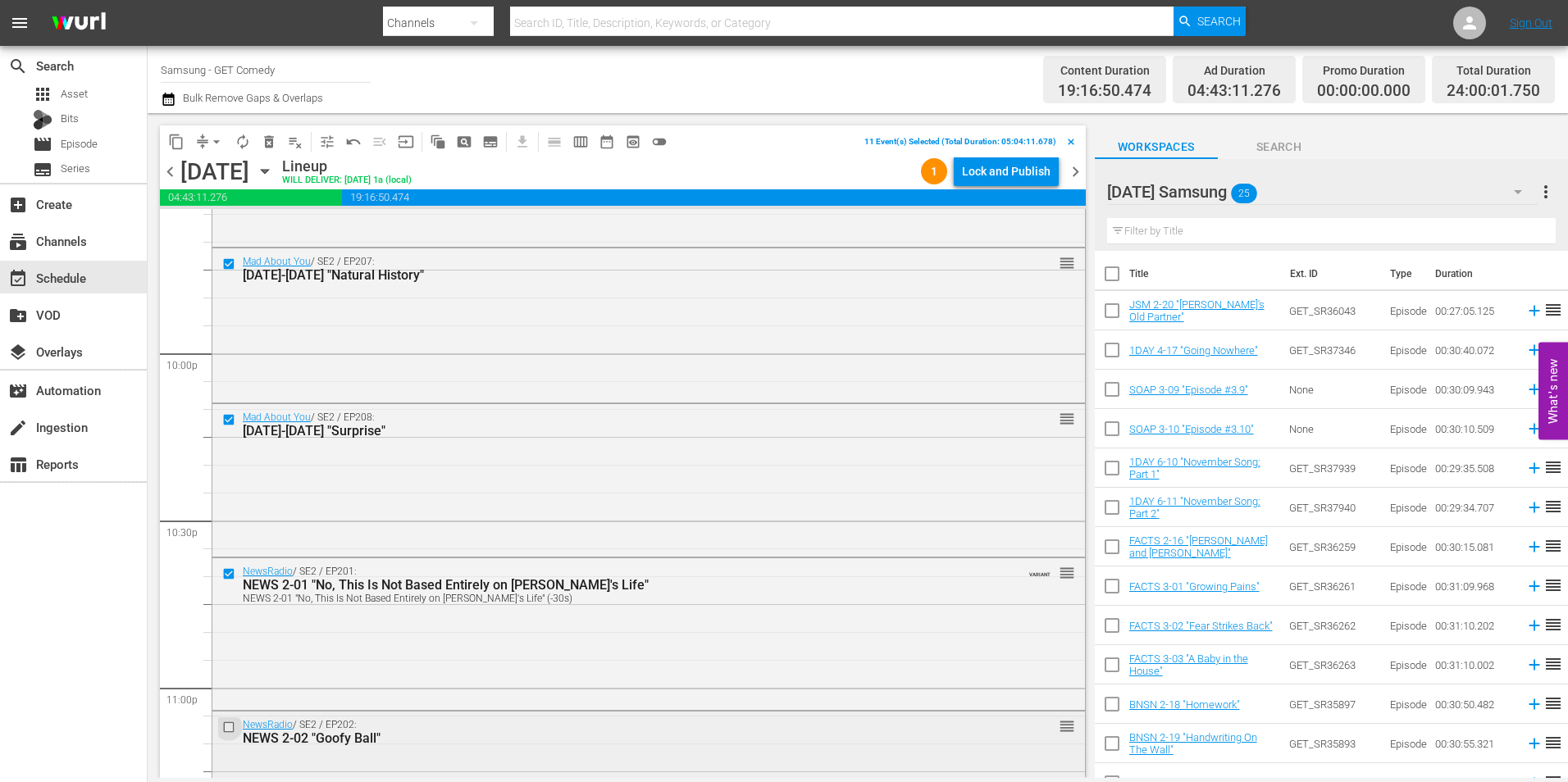
click at [231, 727] on input "checkbox" at bounding box center [231, 727] width 18 height 14
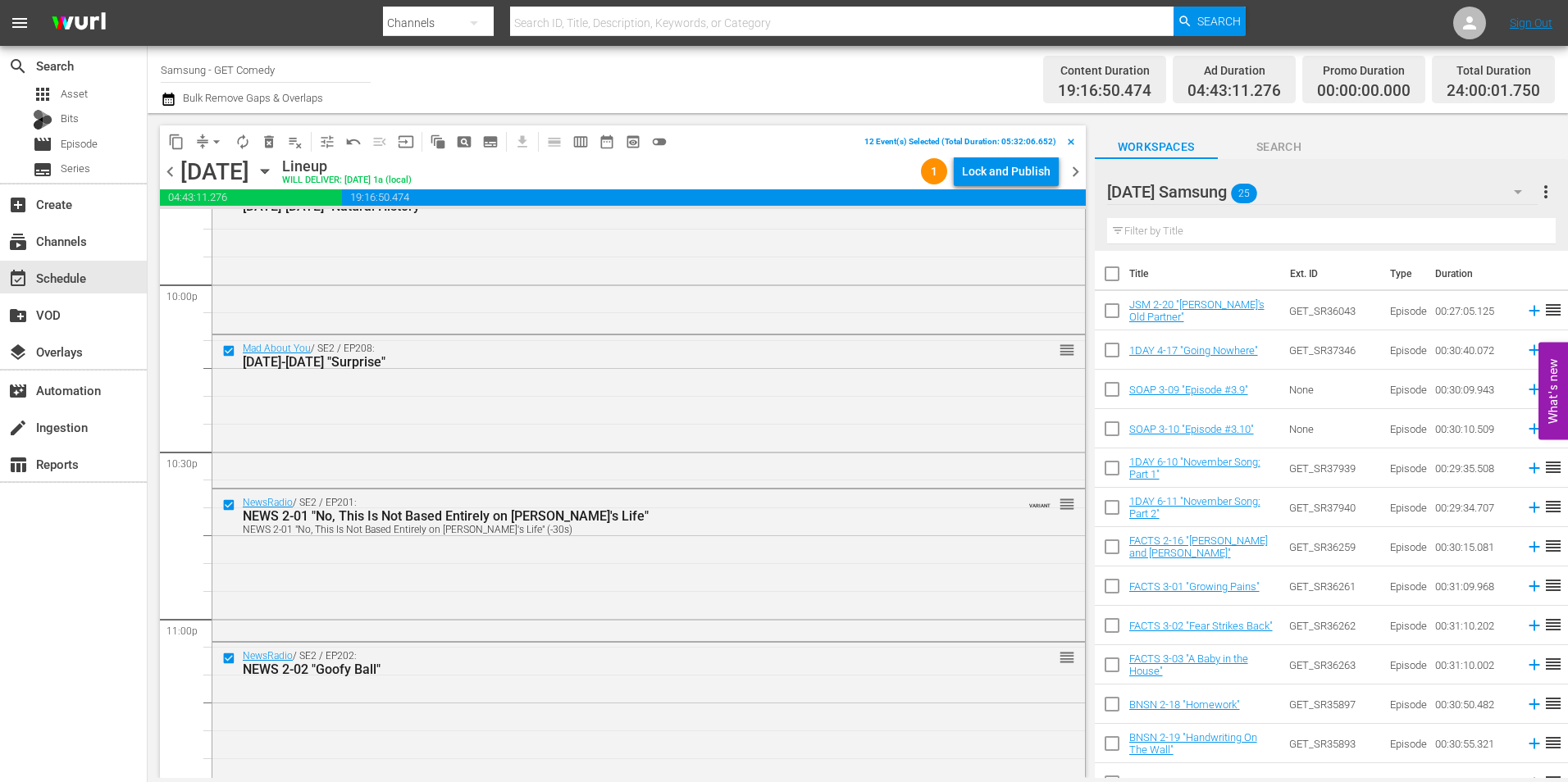
scroll to position [7382, 0]
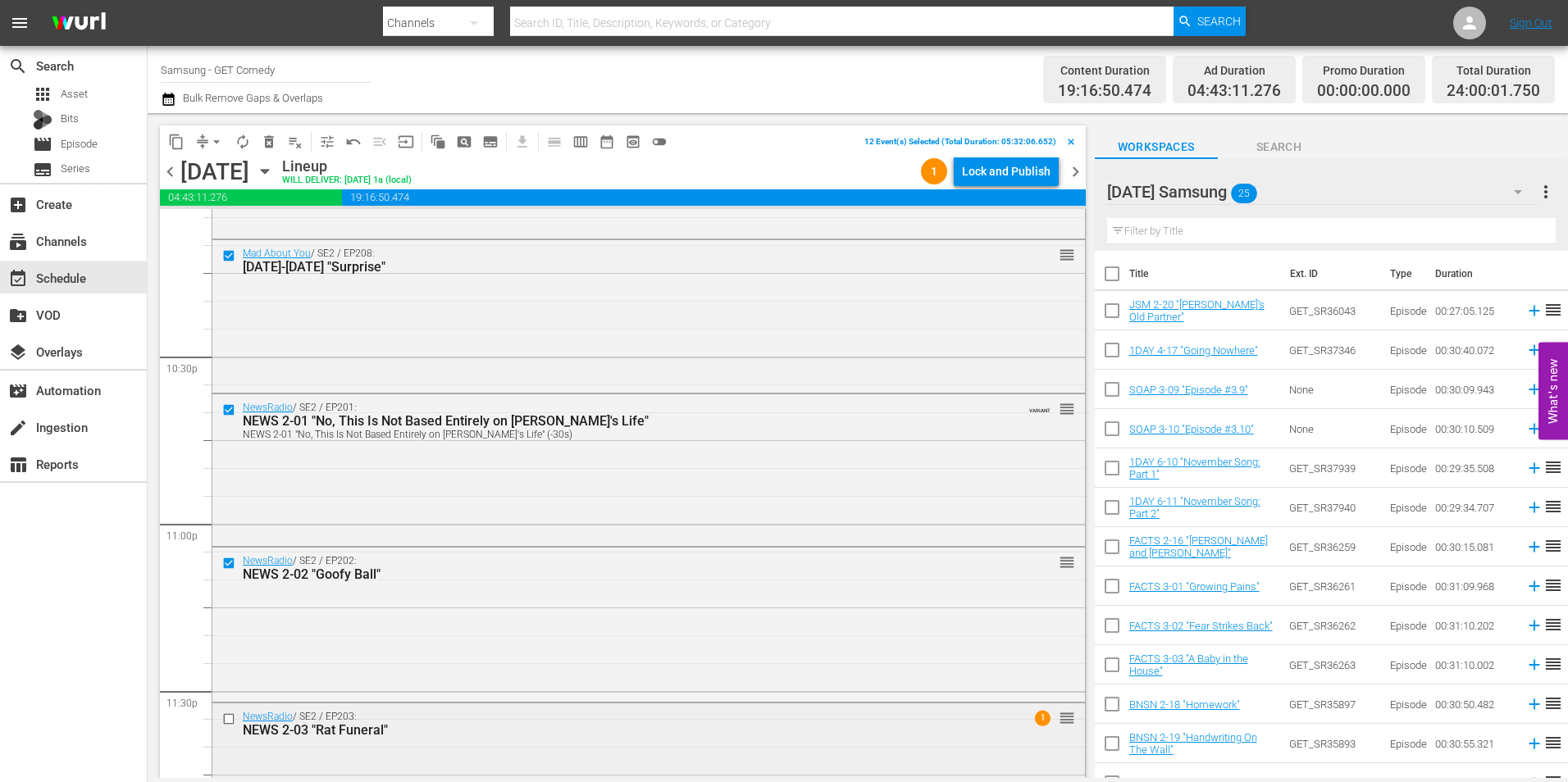
click at [228, 724] on input "checkbox" at bounding box center [231, 719] width 18 height 14
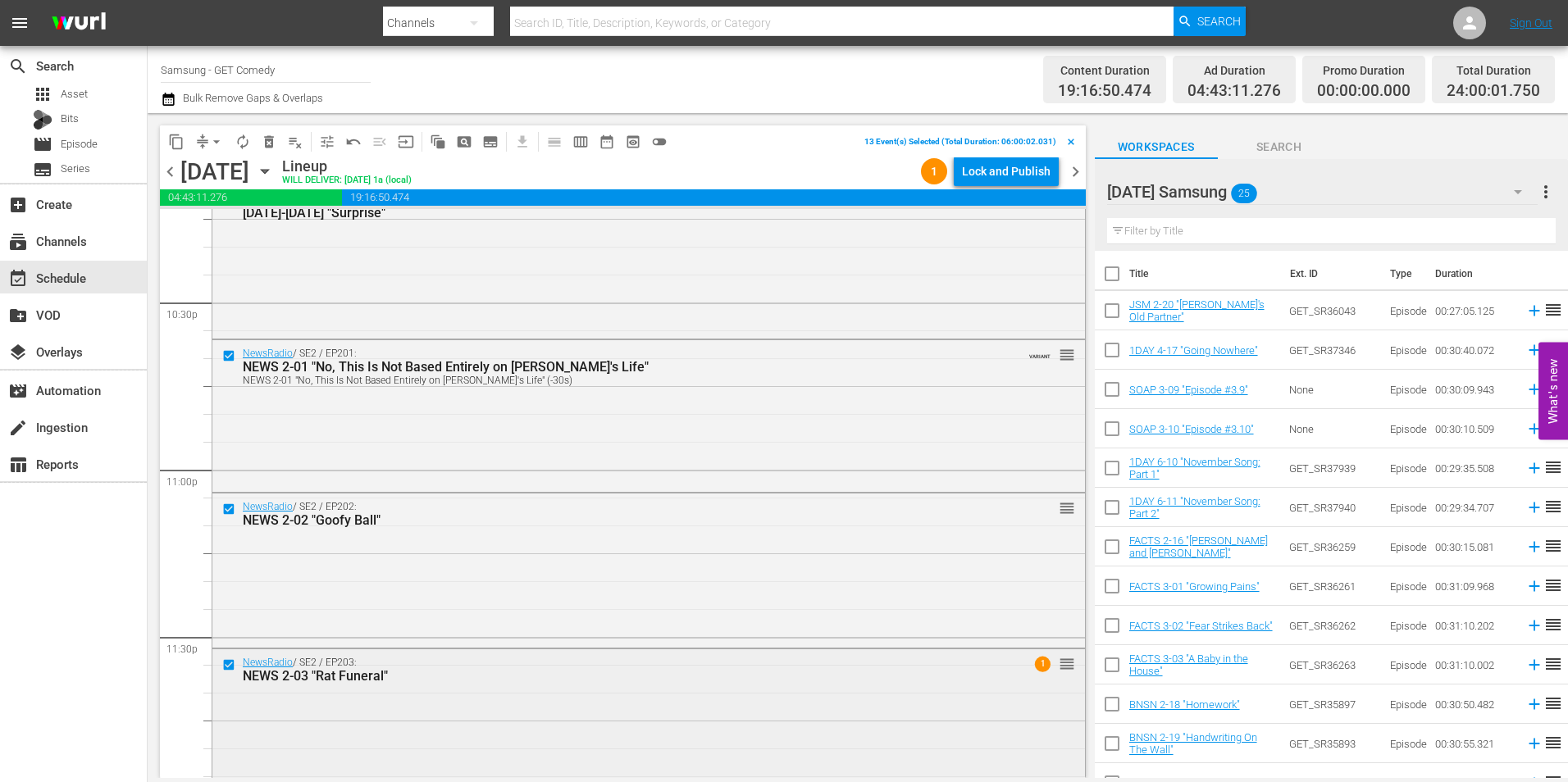
scroll to position [7461, 0]
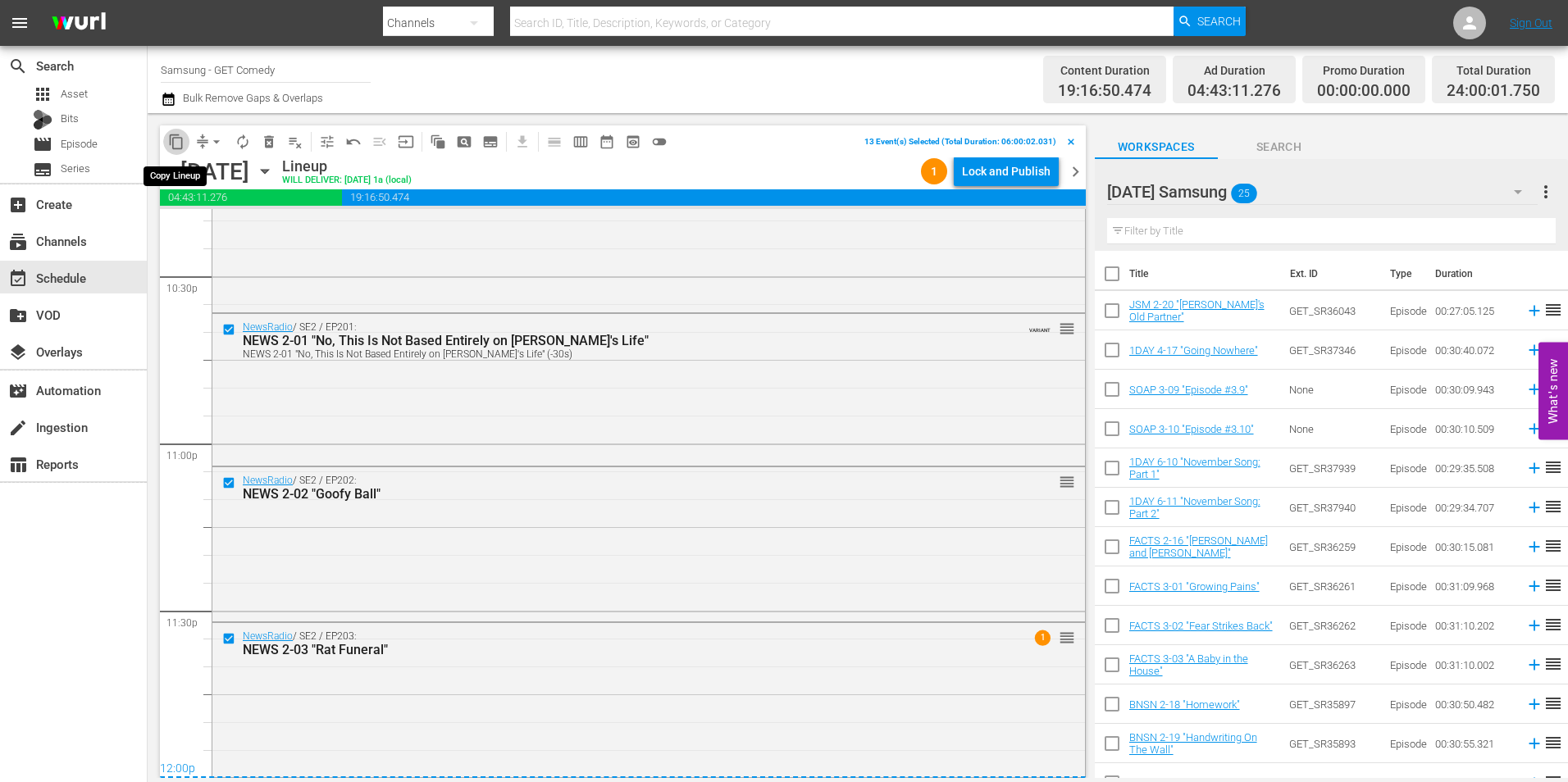
click at [175, 144] on span "content_copy" at bounding box center [176, 142] width 17 height 17
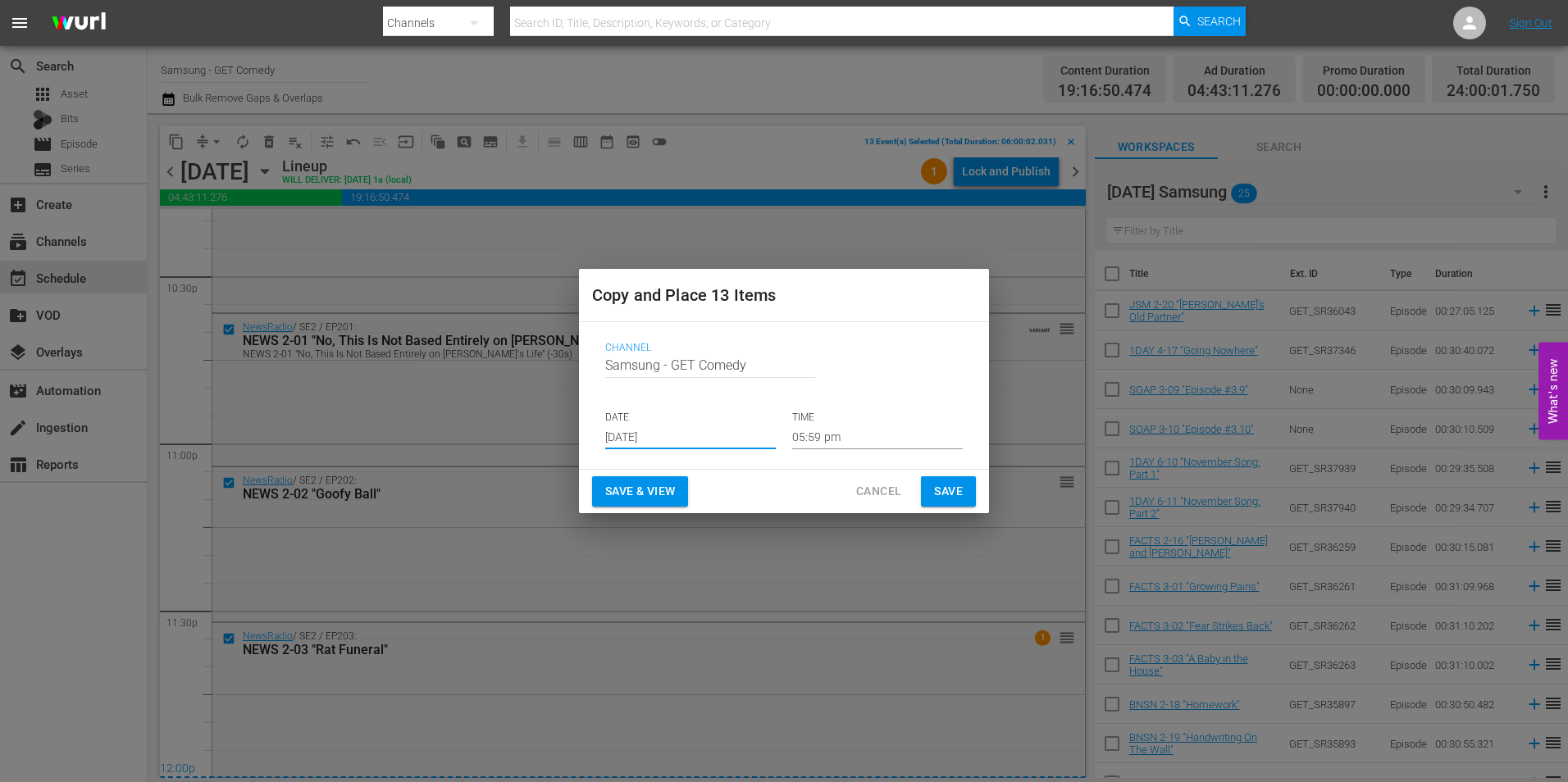
click at [653, 436] on input "[DATE]" at bounding box center [690, 437] width 170 height 24
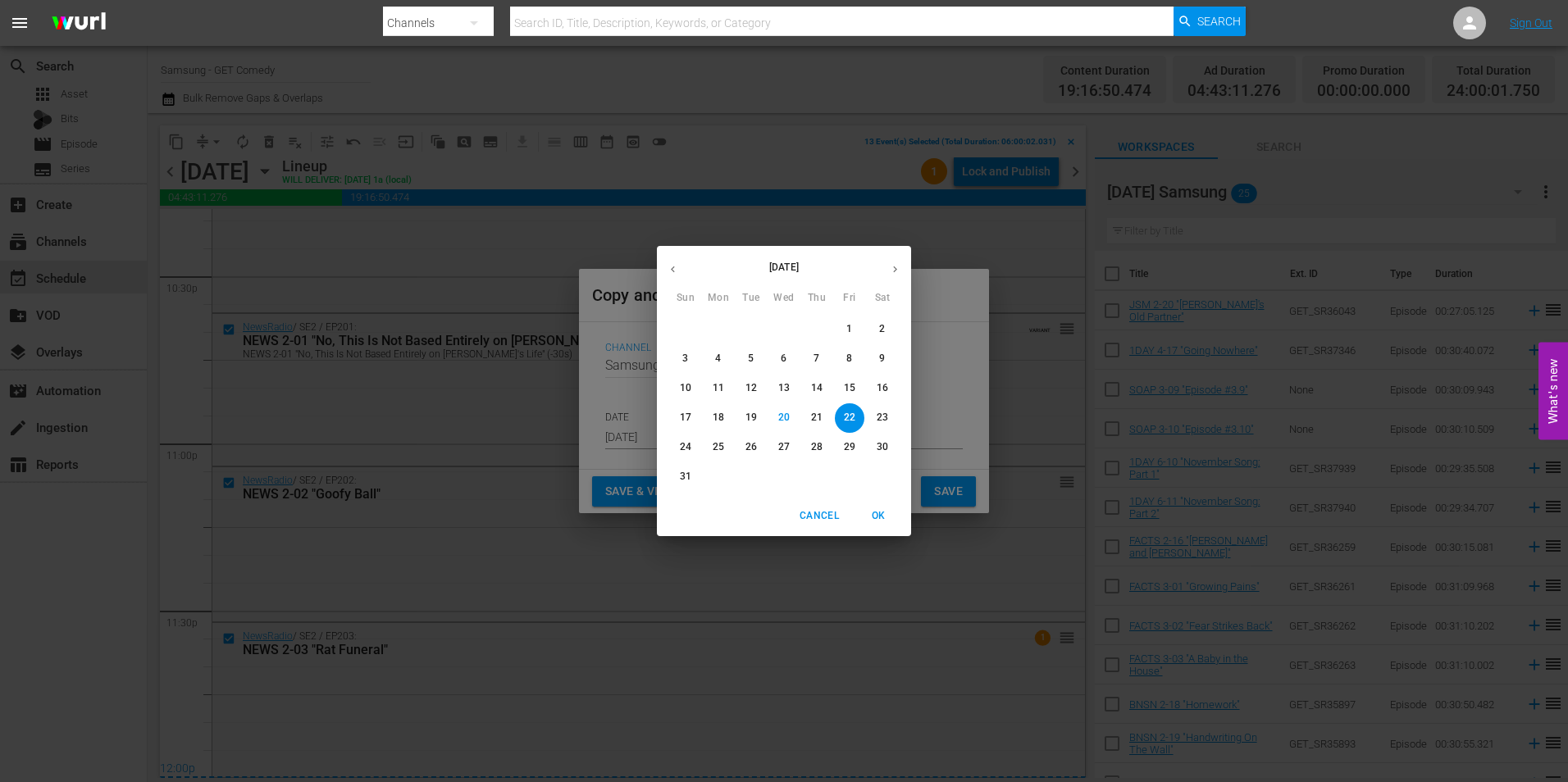
click at [893, 266] on icon "button" at bounding box center [894, 269] width 13 height 13
click at [849, 352] on p "12" at bounding box center [850, 359] width 12 height 14
type input "[DATE]"
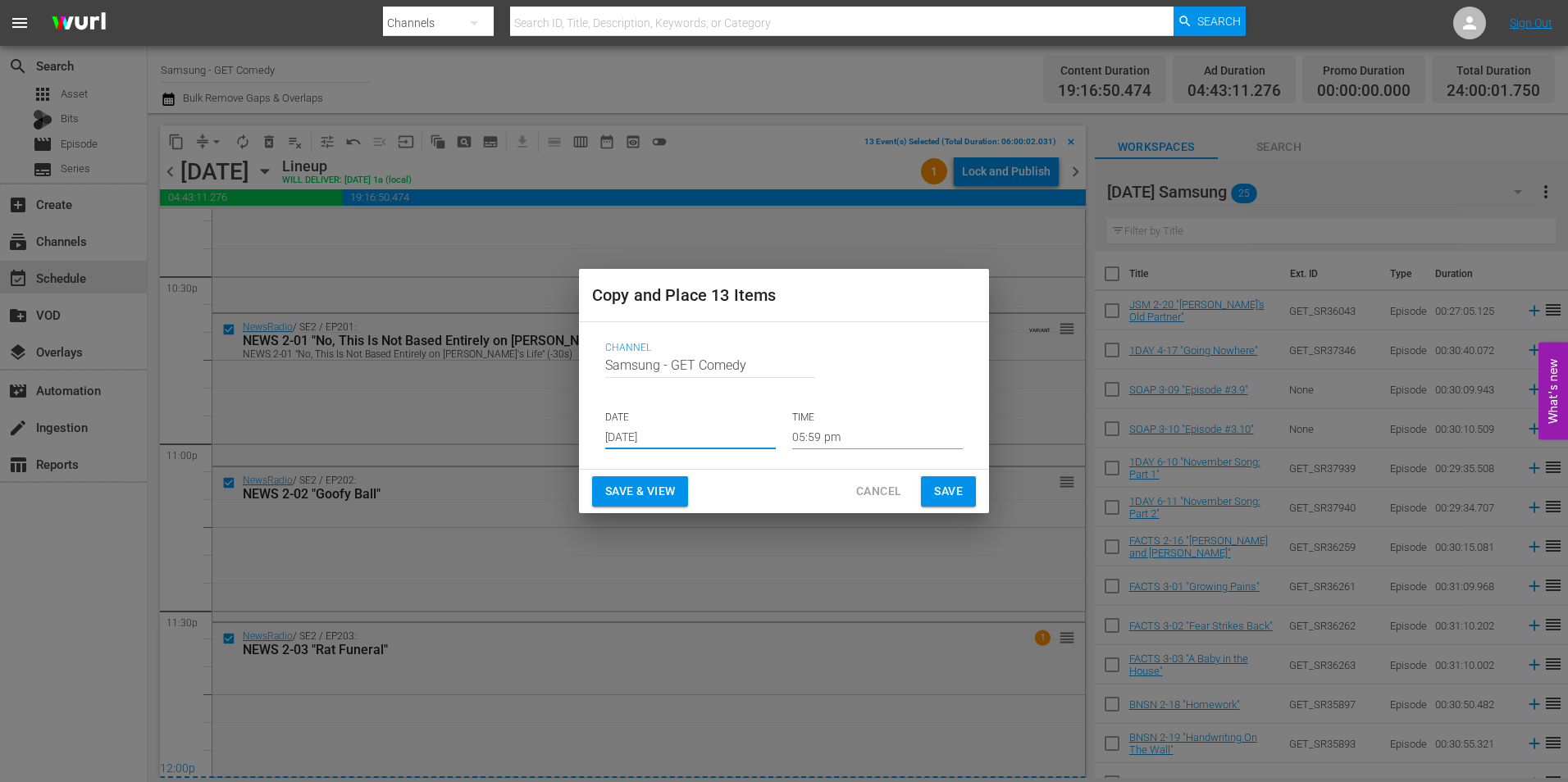
click at [820, 438] on input "05:59 pm" at bounding box center [877, 437] width 170 height 24
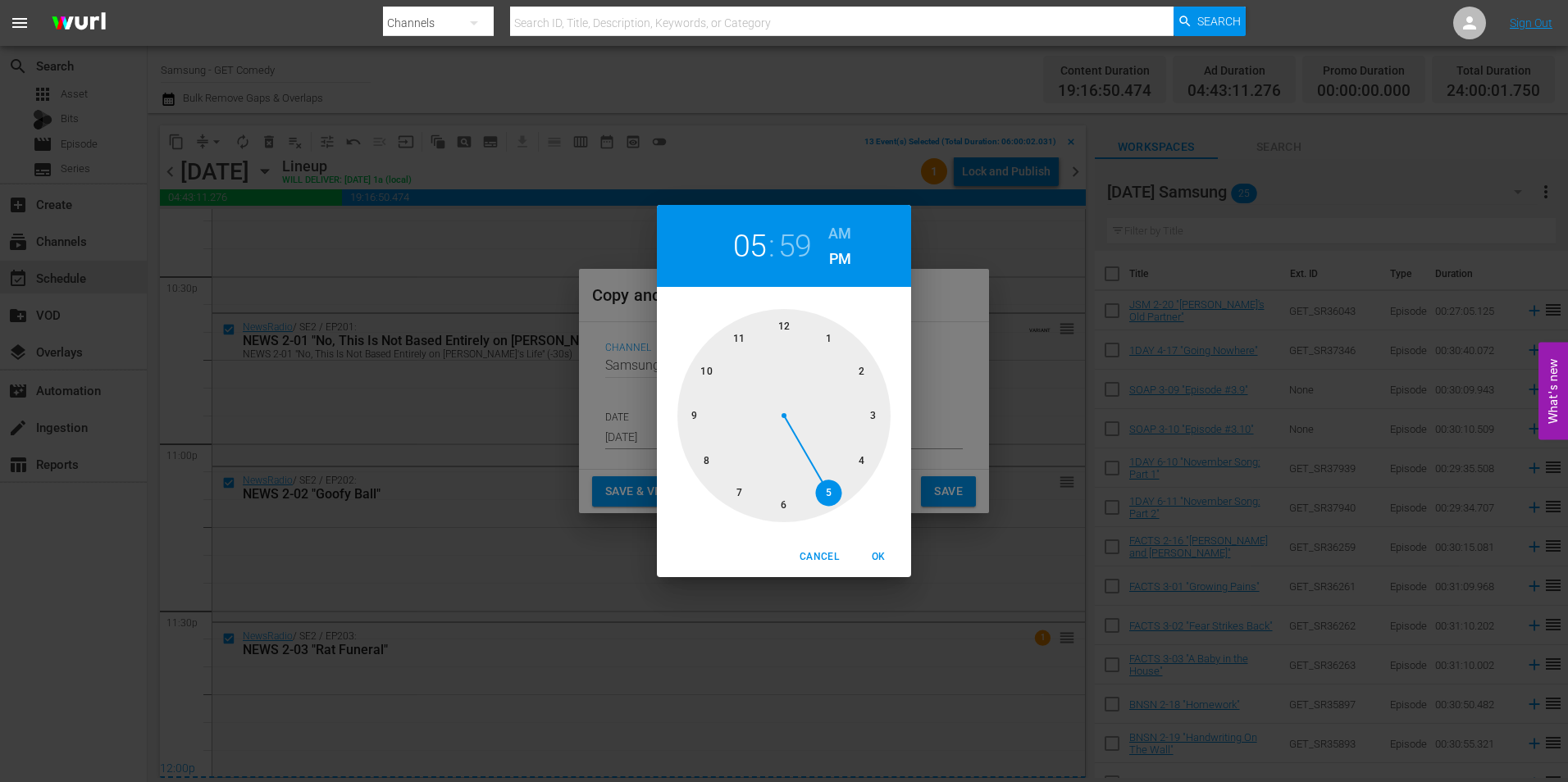
click at [786, 324] on div at bounding box center [784, 416] width 213 height 213
click at [878, 555] on span "OK" at bounding box center [878, 557] width 39 height 18
type input "12:00 pm"
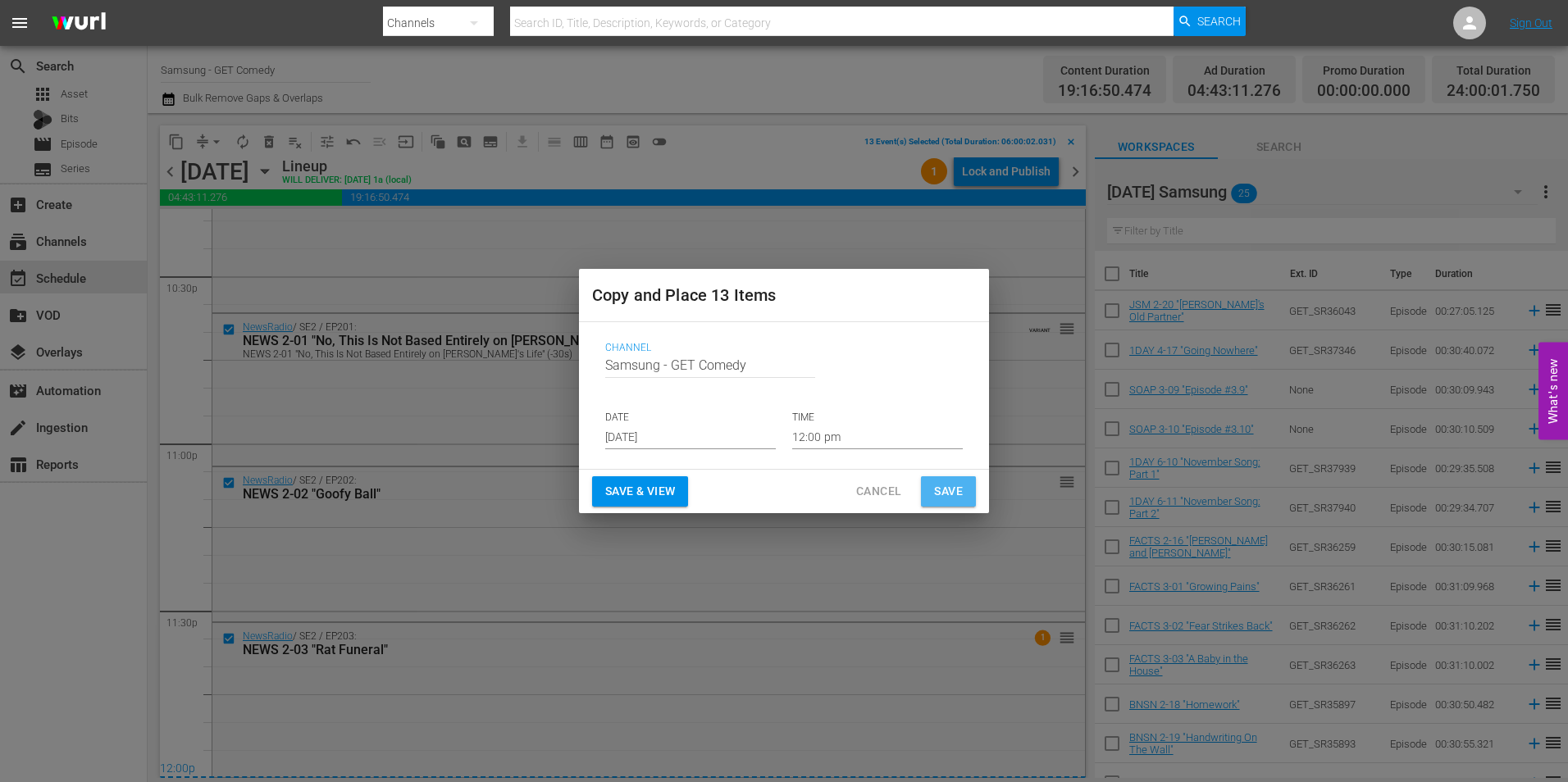
click at [962, 480] on button "Save" at bounding box center [948, 491] width 55 height 30
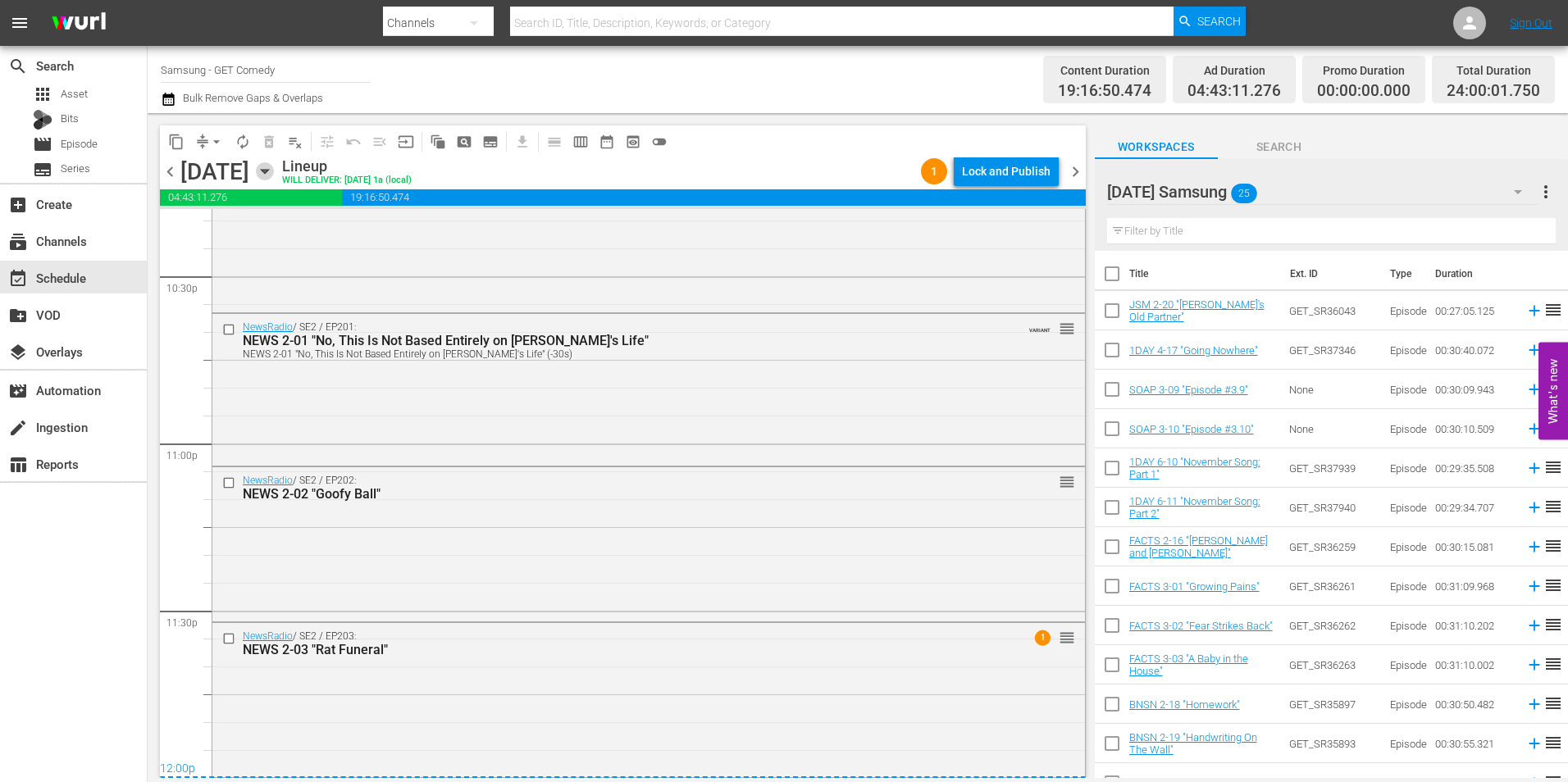
click at [274, 174] on icon "button" at bounding box center [265, 171] width 18 height 18
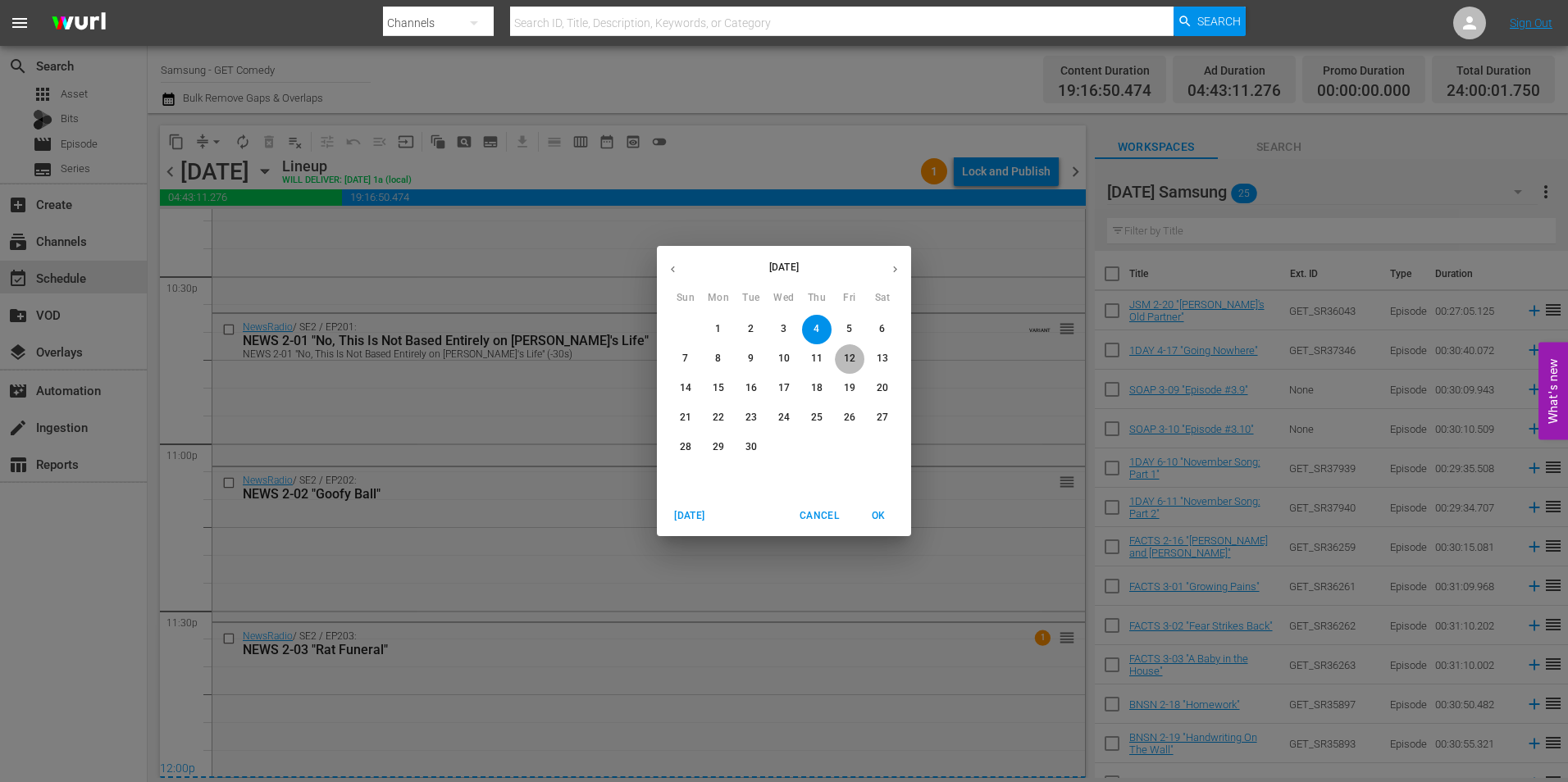
click at [848, 362] on p "12" at bounding box center [850, 359] width 12 height 14
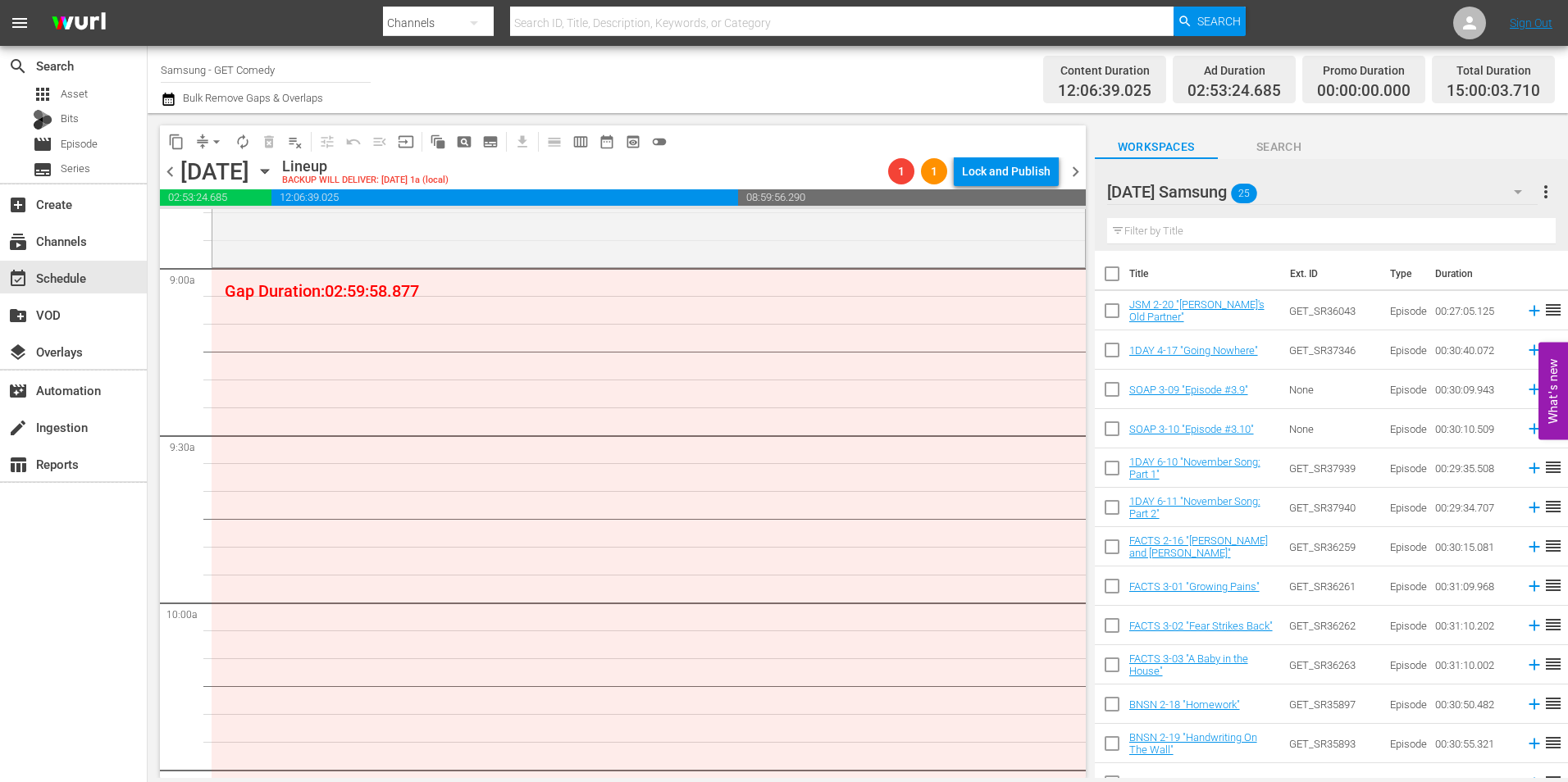
click at [1111, 553] on input "checkbox" at bounding box center [1112, 550] width 34 height 34
checkbox input "true"
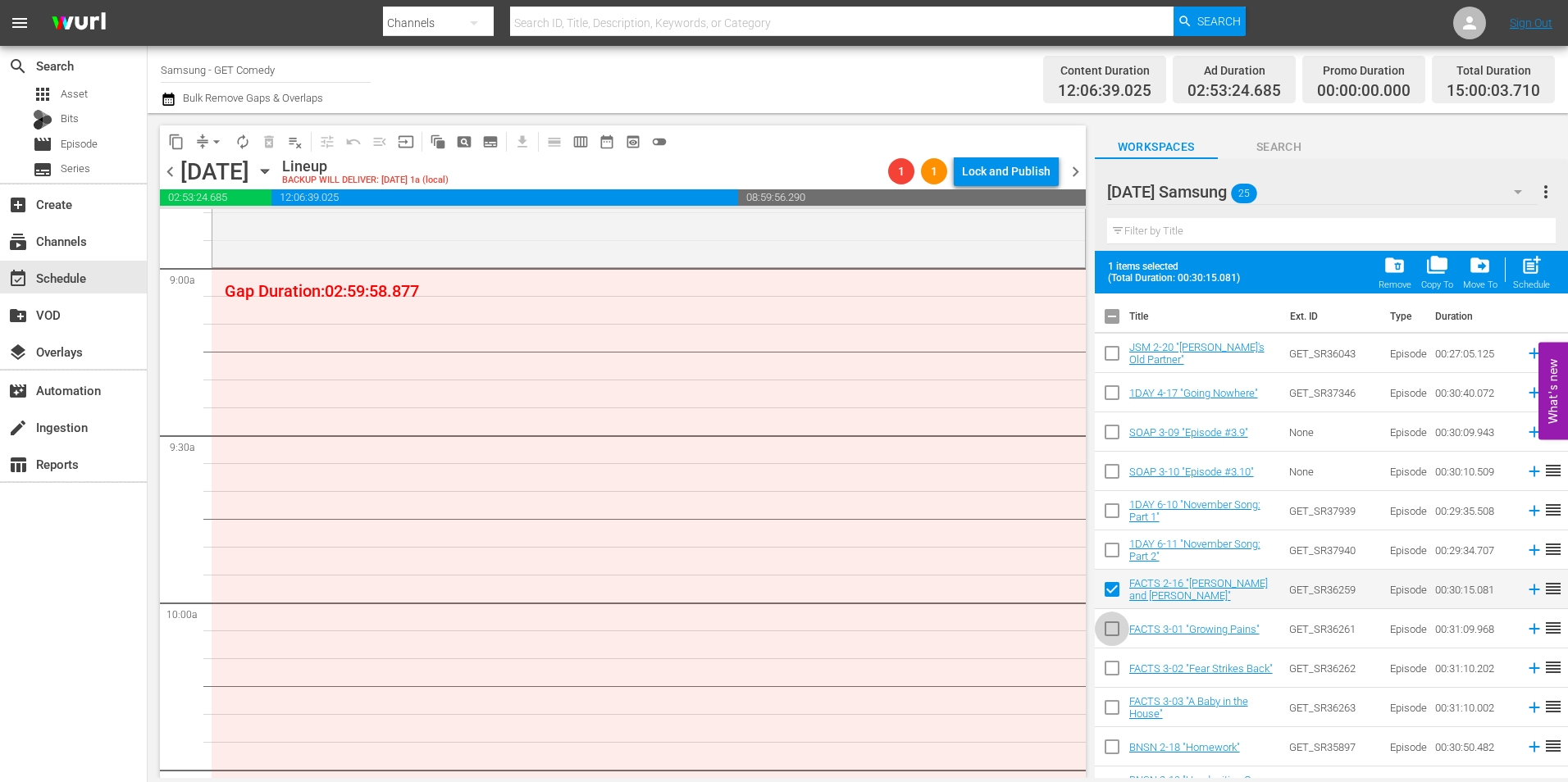
click at [1109, 624] on input "checkbox" at bounding box center [1112, 632] width 34 height 34
checkbox input "true"
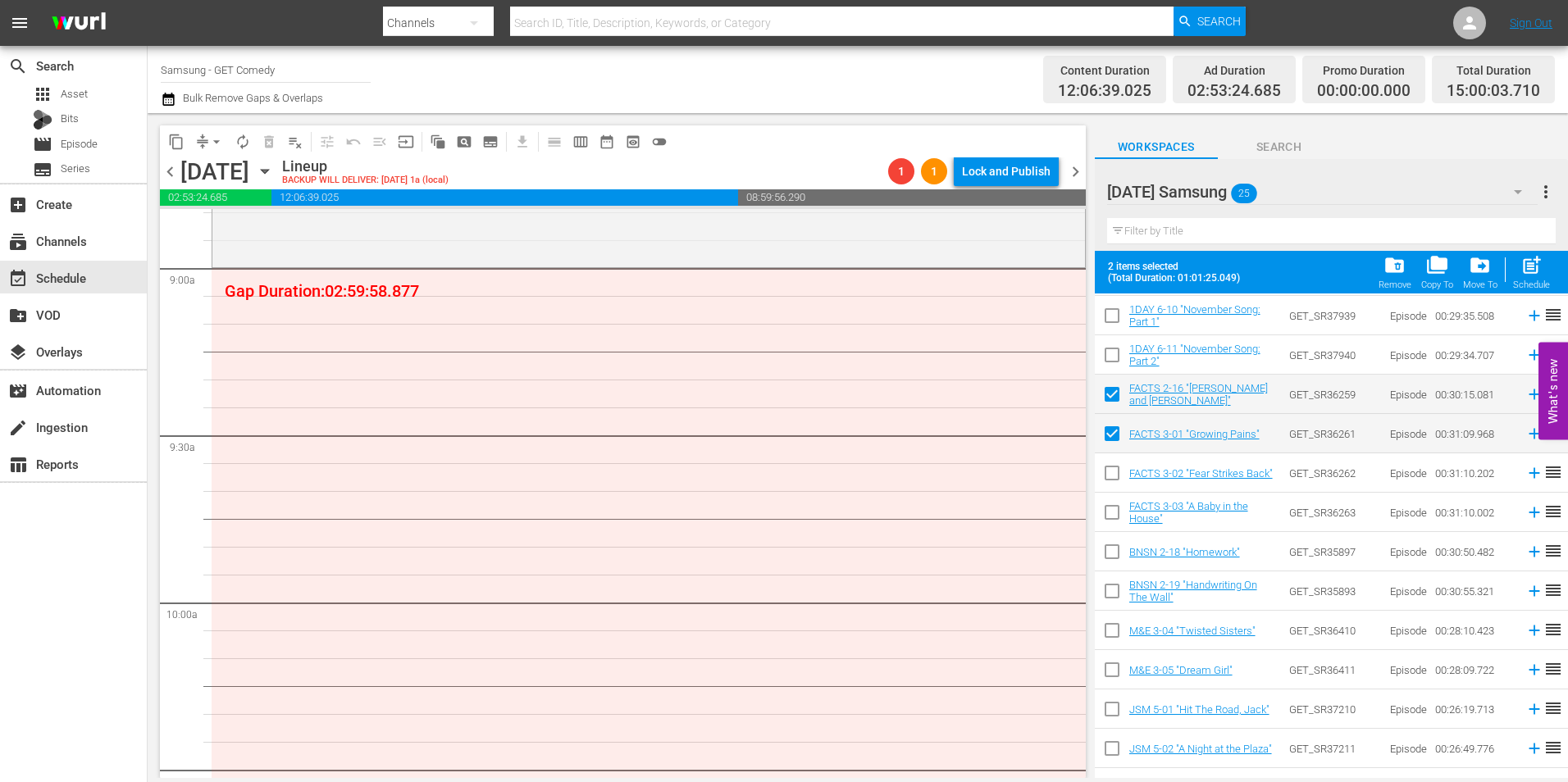
scroll to position [246, 0]
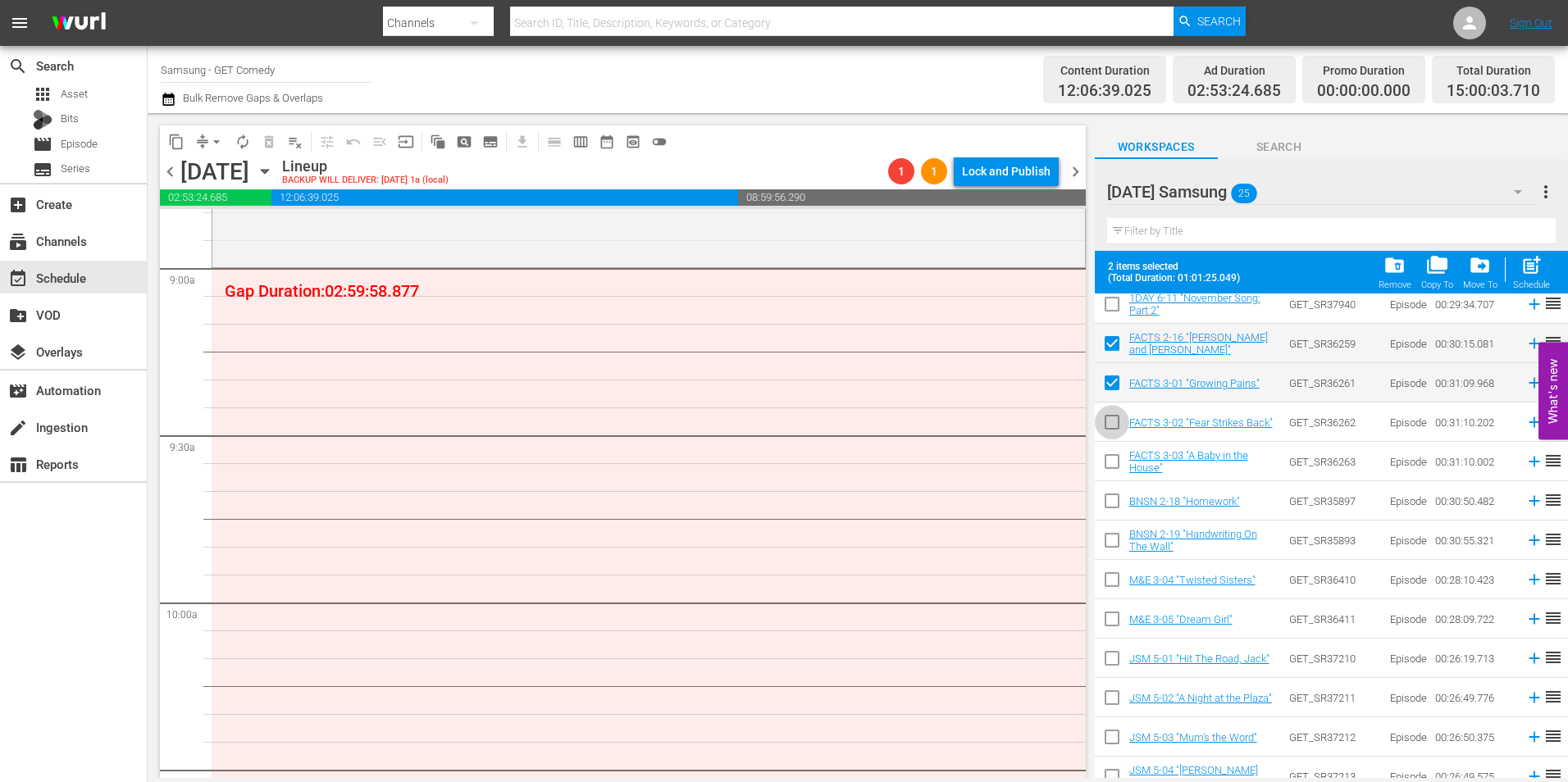
click at [1109, 426] on input "checkbox" at bounding box center [1112, 425] width 34 height 34
checkbox input "true"
click at [1104, 470] on input "checkbox" at bounding box center [1112, 464] width 34 height 34
checkbox input "true"
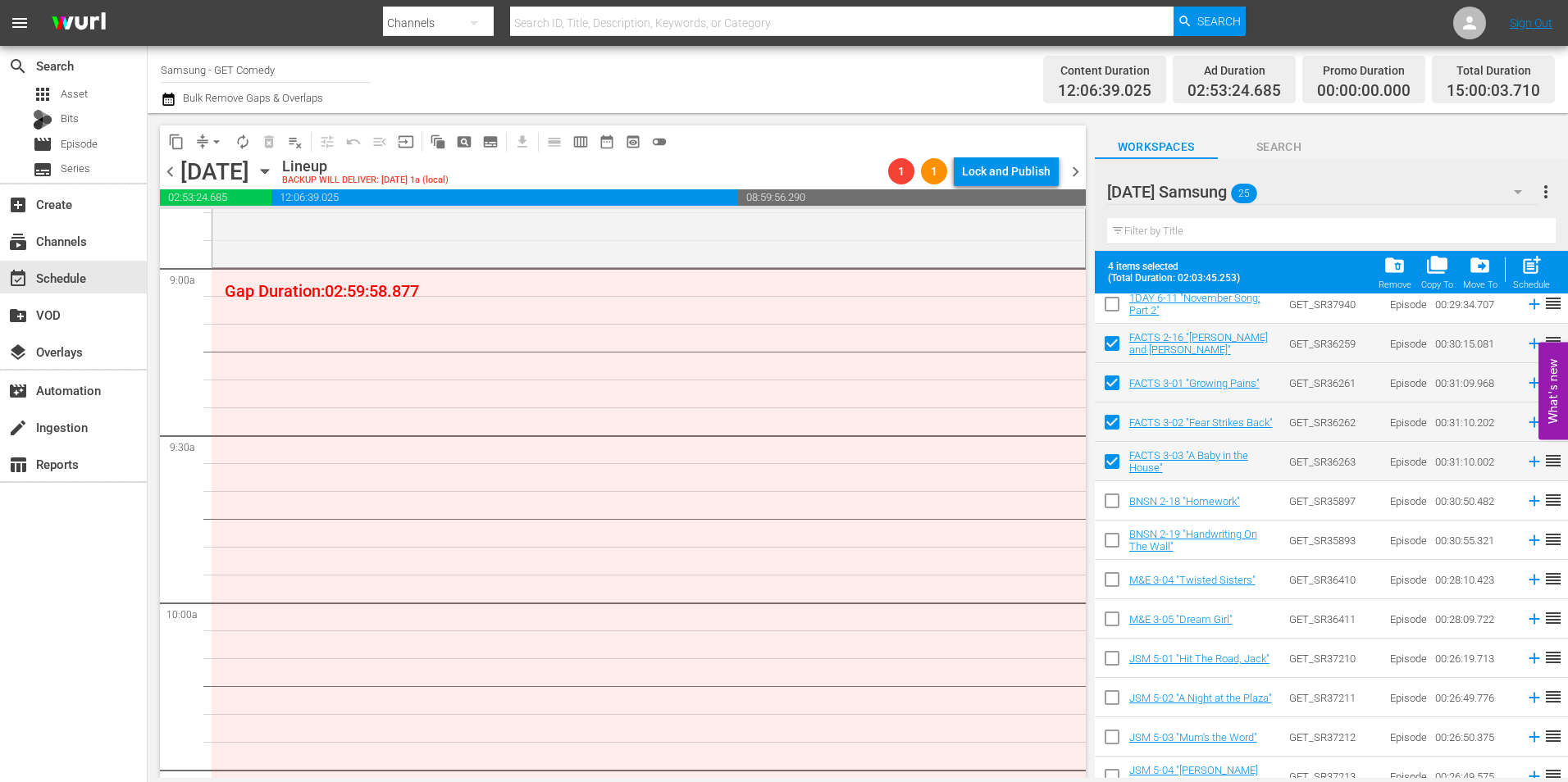
click at [1110, 504] on input "checkbox" at bounding box center [1112, 504] width 34 height 34
checkbox input "true"
click at [1109, 543] on input "checkbox" at bounding box center [1112, 543] width 34 height 34
checkbox input "true"
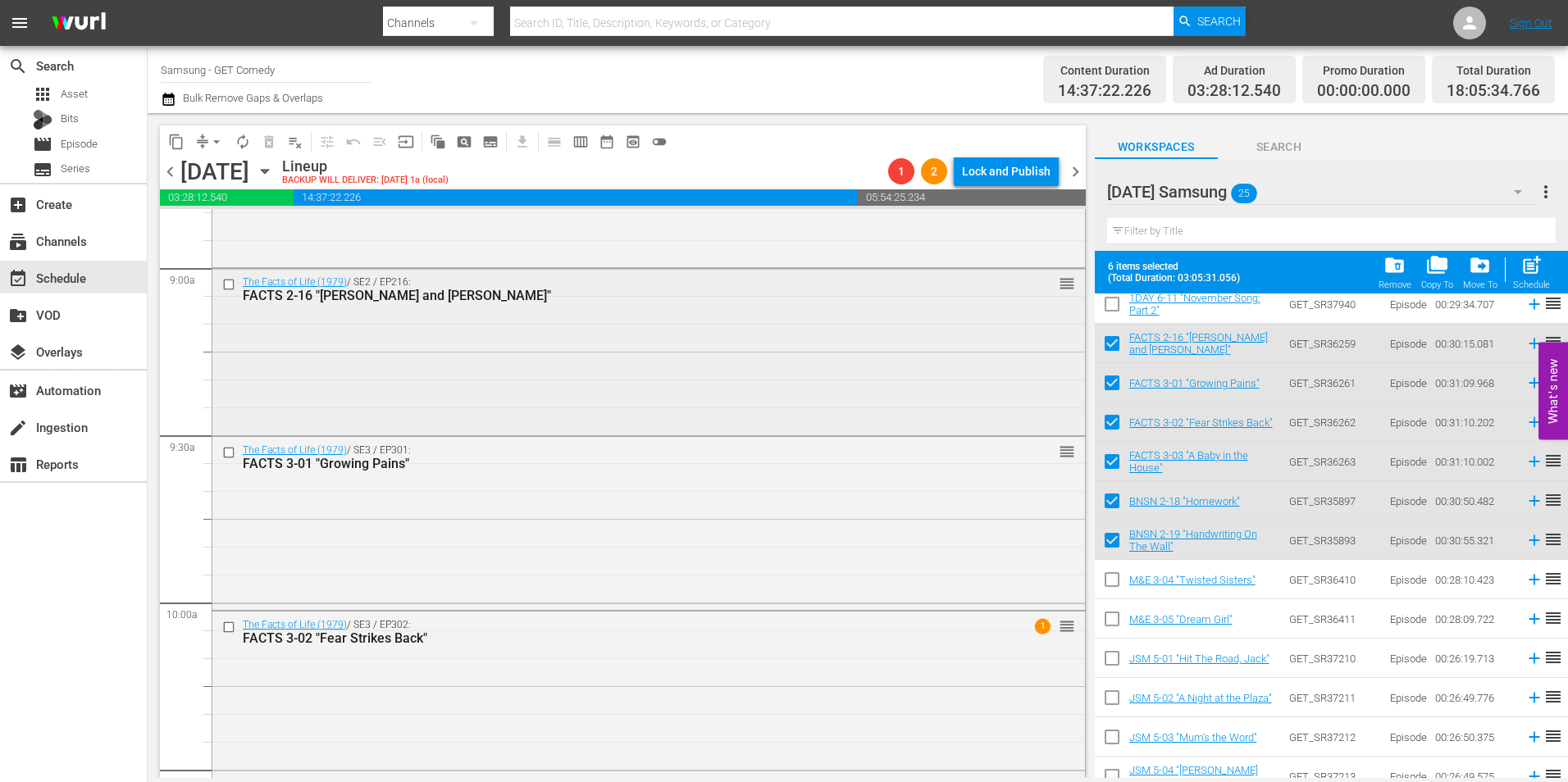
click at [704, 409] on div "The Facts of Life (1979) / SE2 / EP216: FACTS 2-16 "[PERSON_NAME] and [PERSON_N…" at bounding box center [648, 350] width 873 height 164
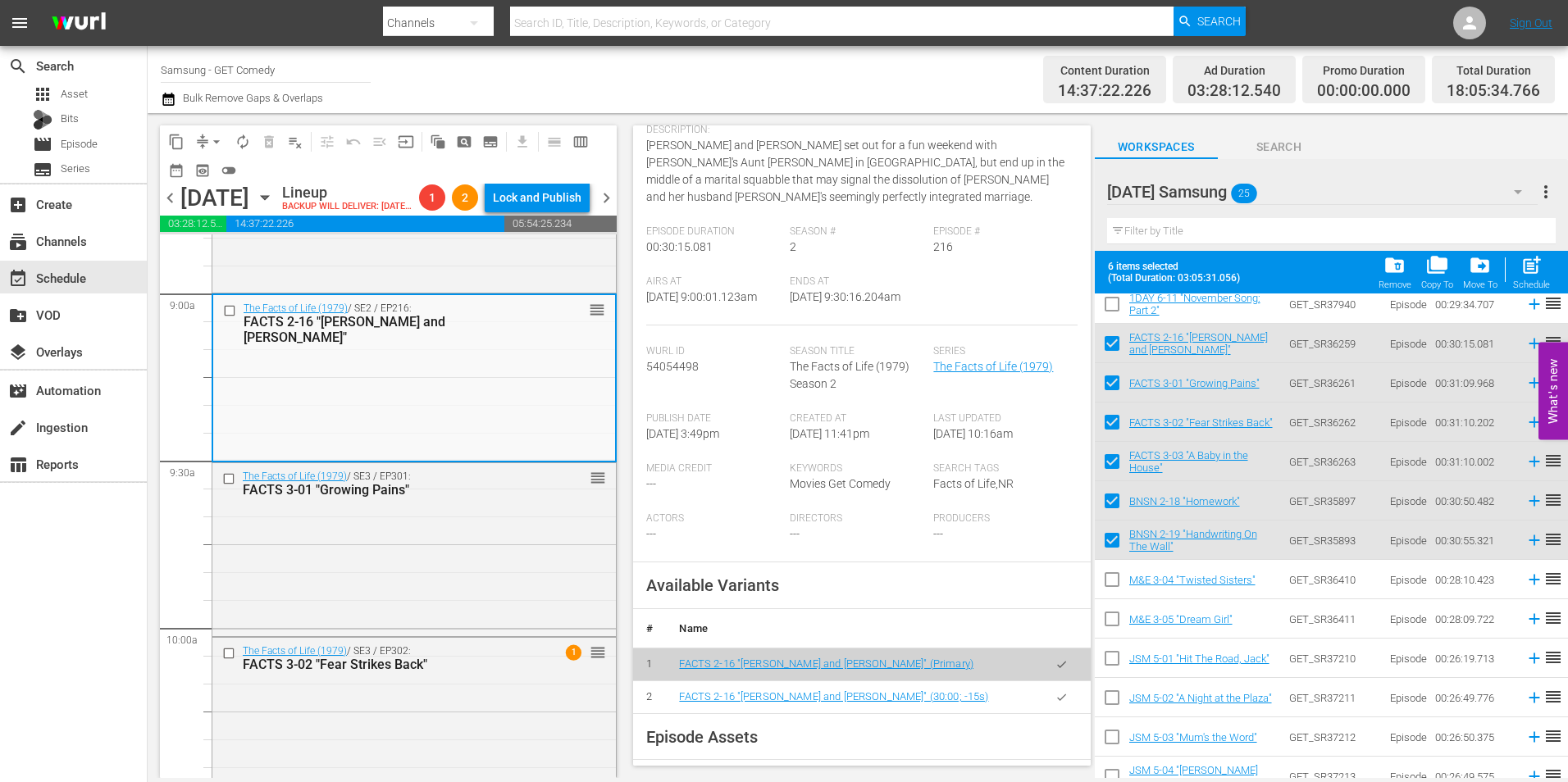
scroll to position [164, 0]
click at [1056, 701] on icon "button" at bounding box center [1062, 695] width 13 height 13
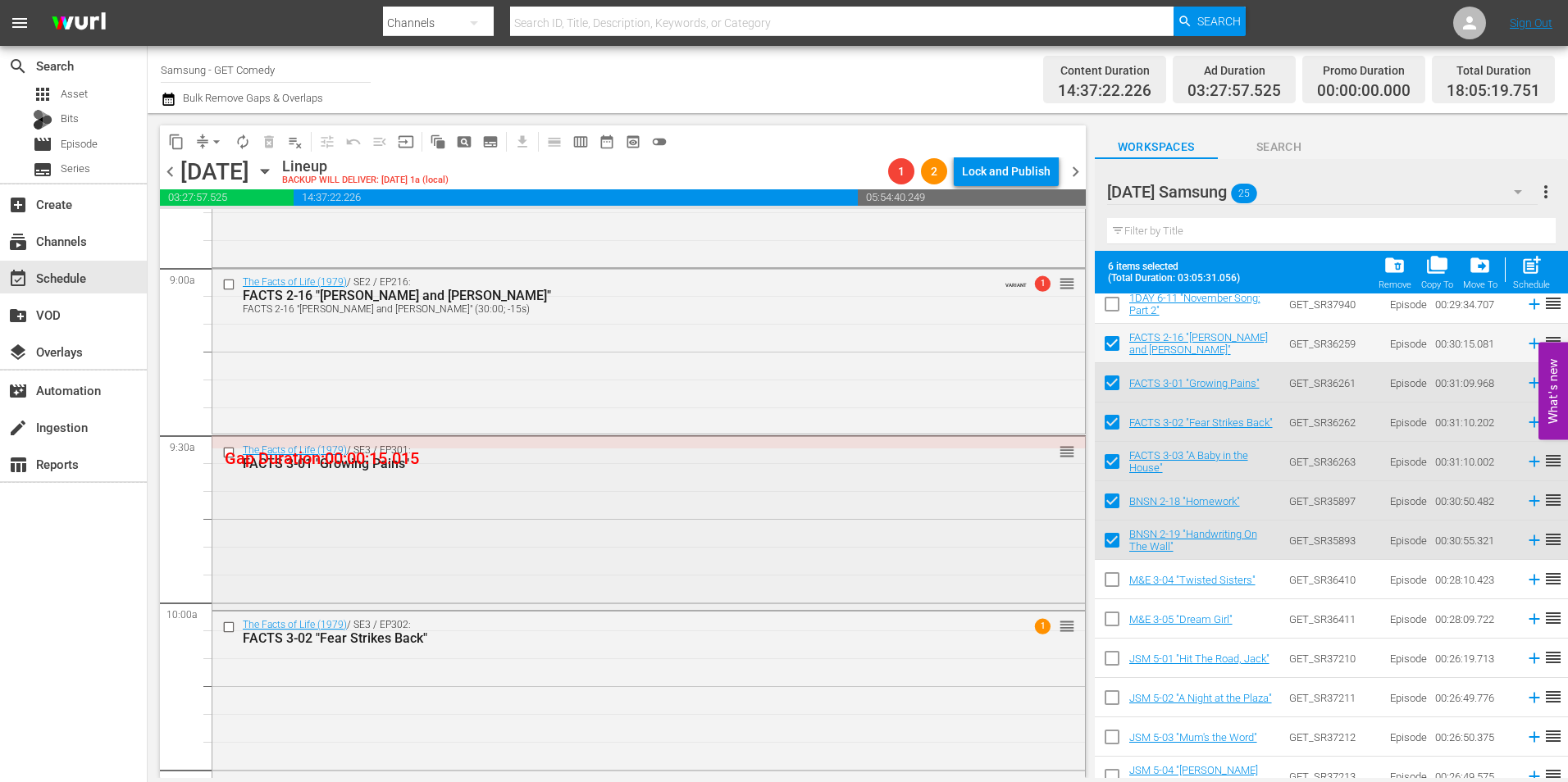
click at [627, 510] on div "The Facts of Life (1979) / SE3 / EP301: FACTS 3-01 "Growing Pains" reorder" at bounding box center [648, 521] width 873 height 169
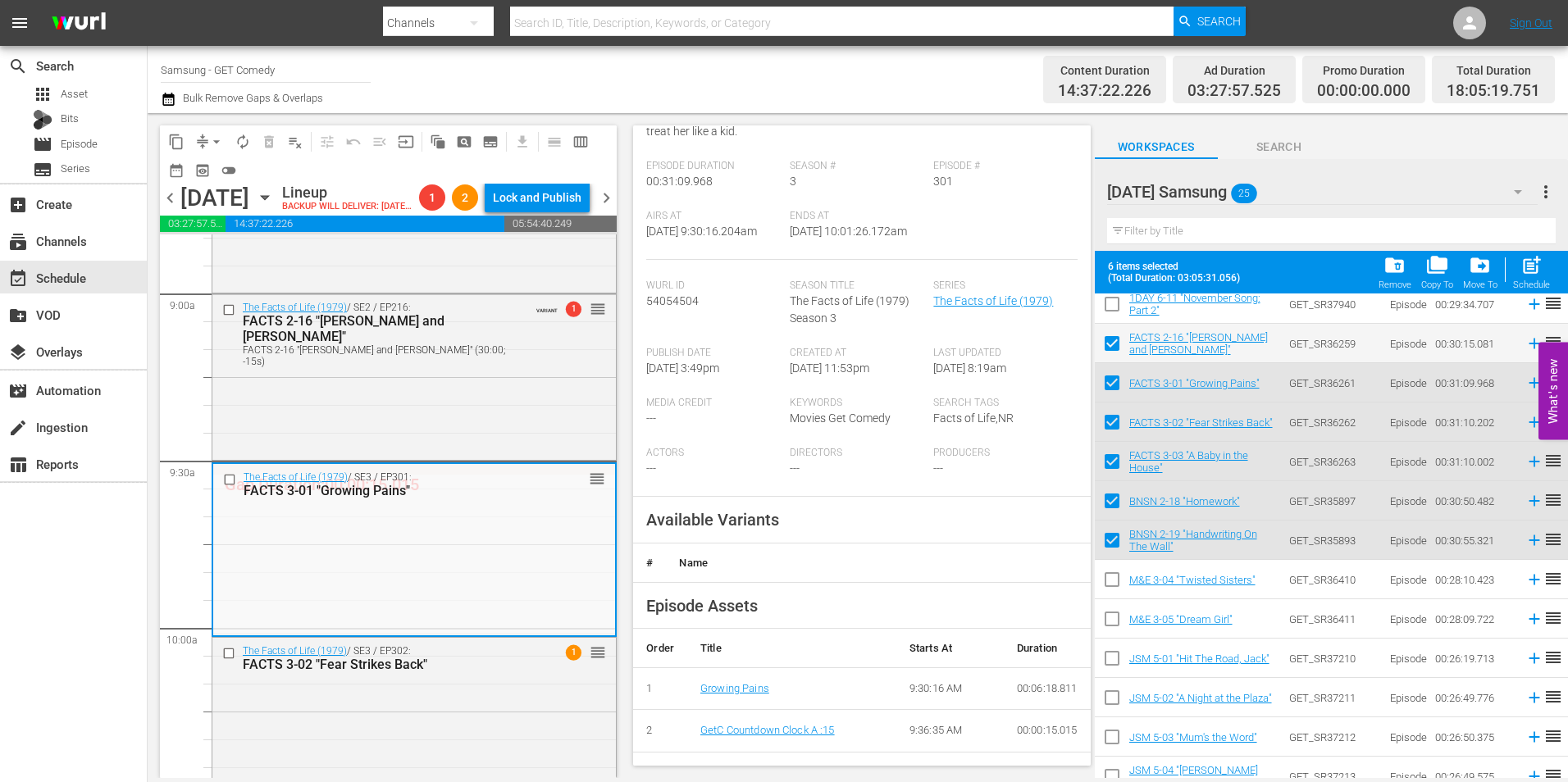
scroll to position [246, 0]
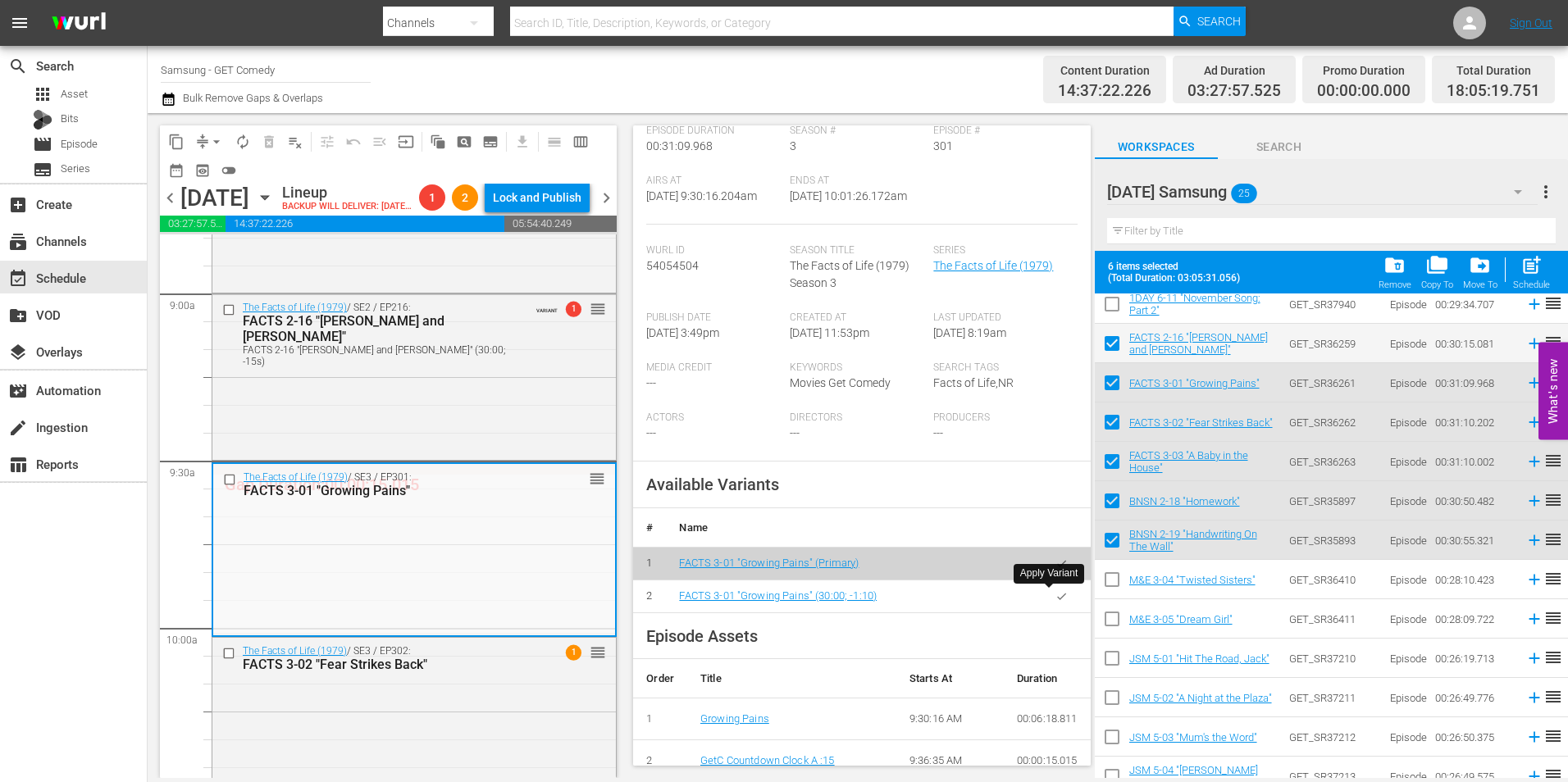
click at [1057, 600] on icon "button" at bounding box center [1062, 596] width 9 height 7
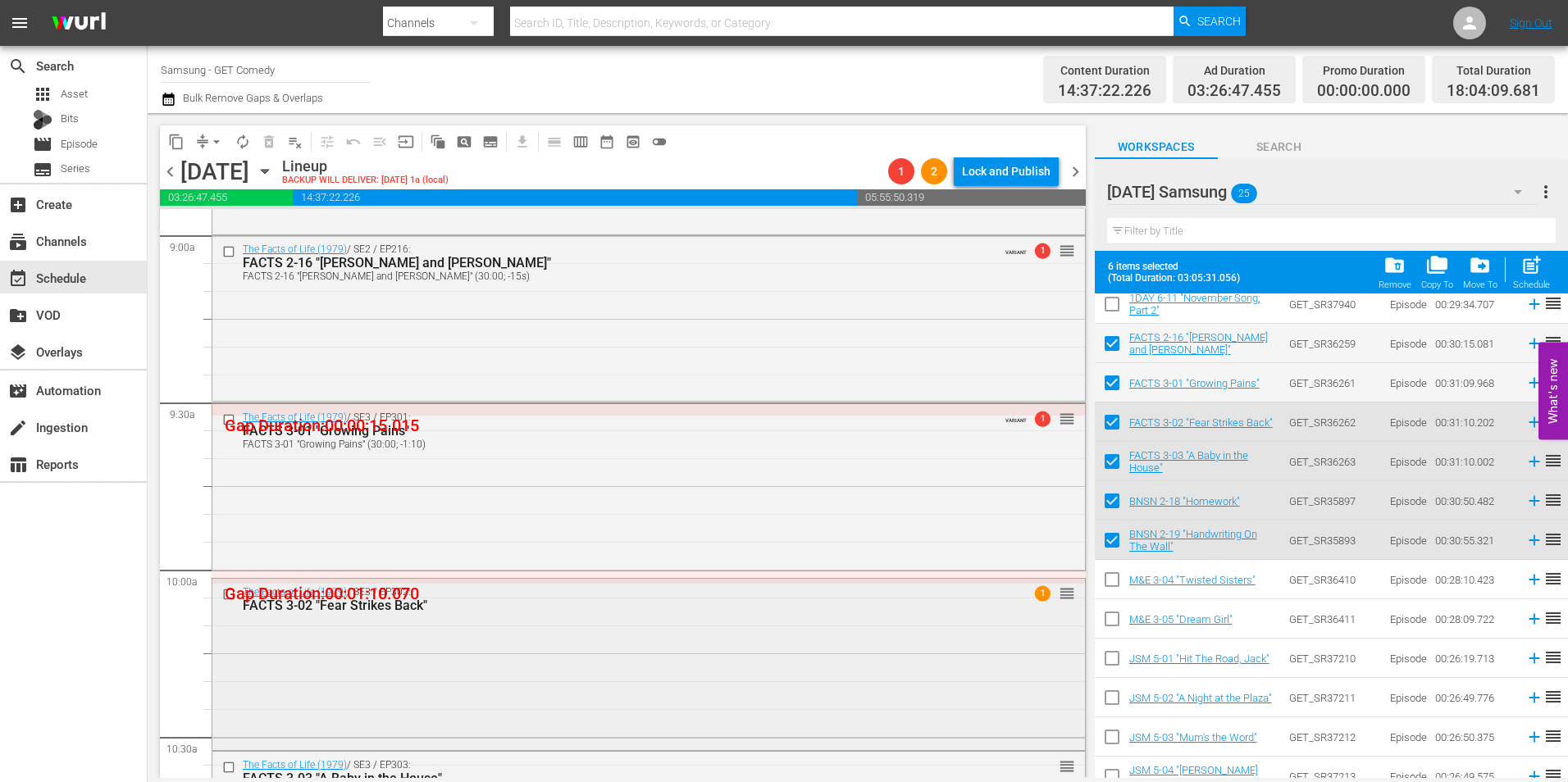
scroll to position [3035, 0]
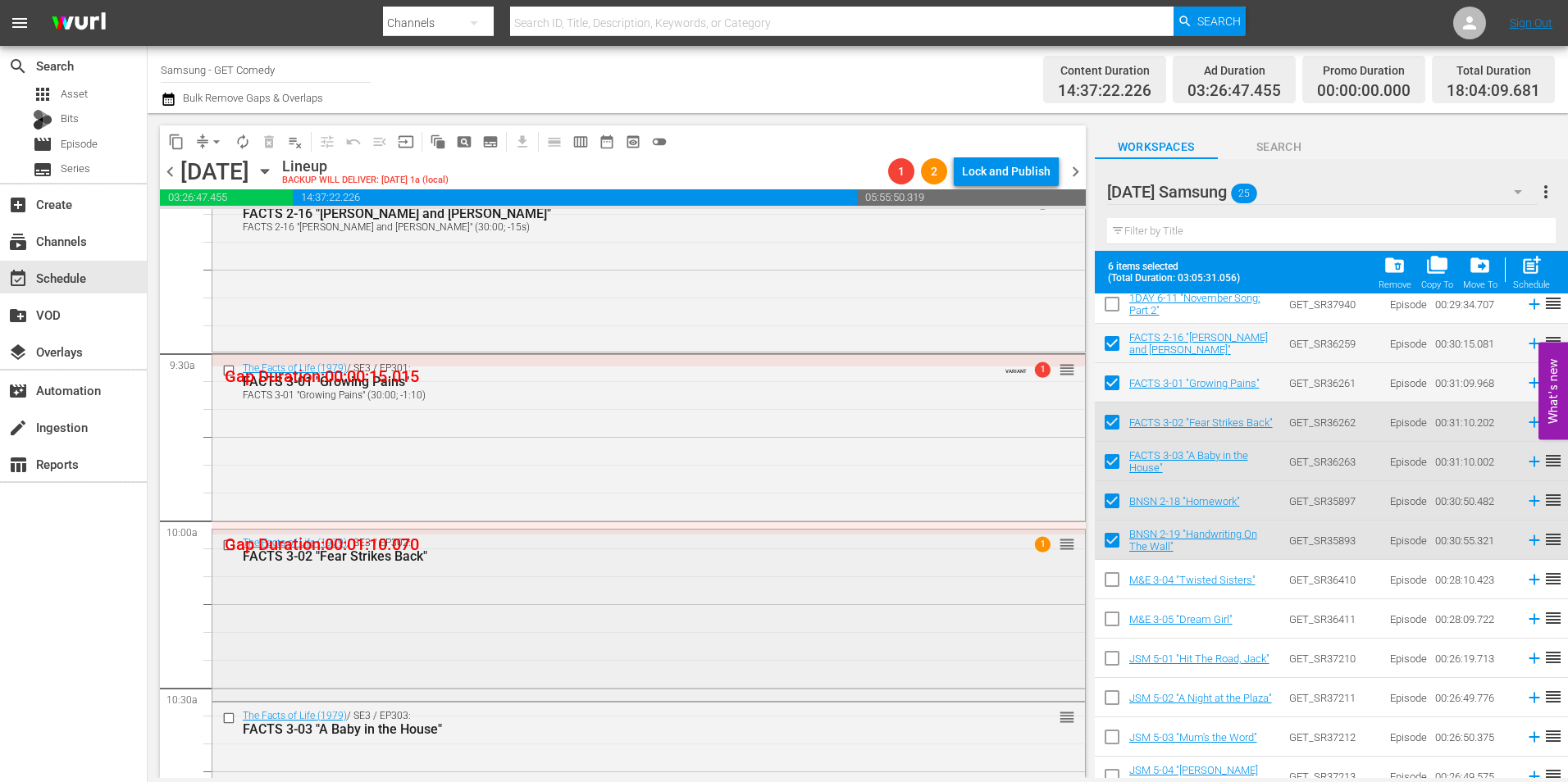
click at [346, 623] on div "The Facts of Life (1979) / SE3 / EP302: FACTS 3-02 "Fear Strikes Back" 1 reorder" at bounding box center [648, 614] width 873 height 169
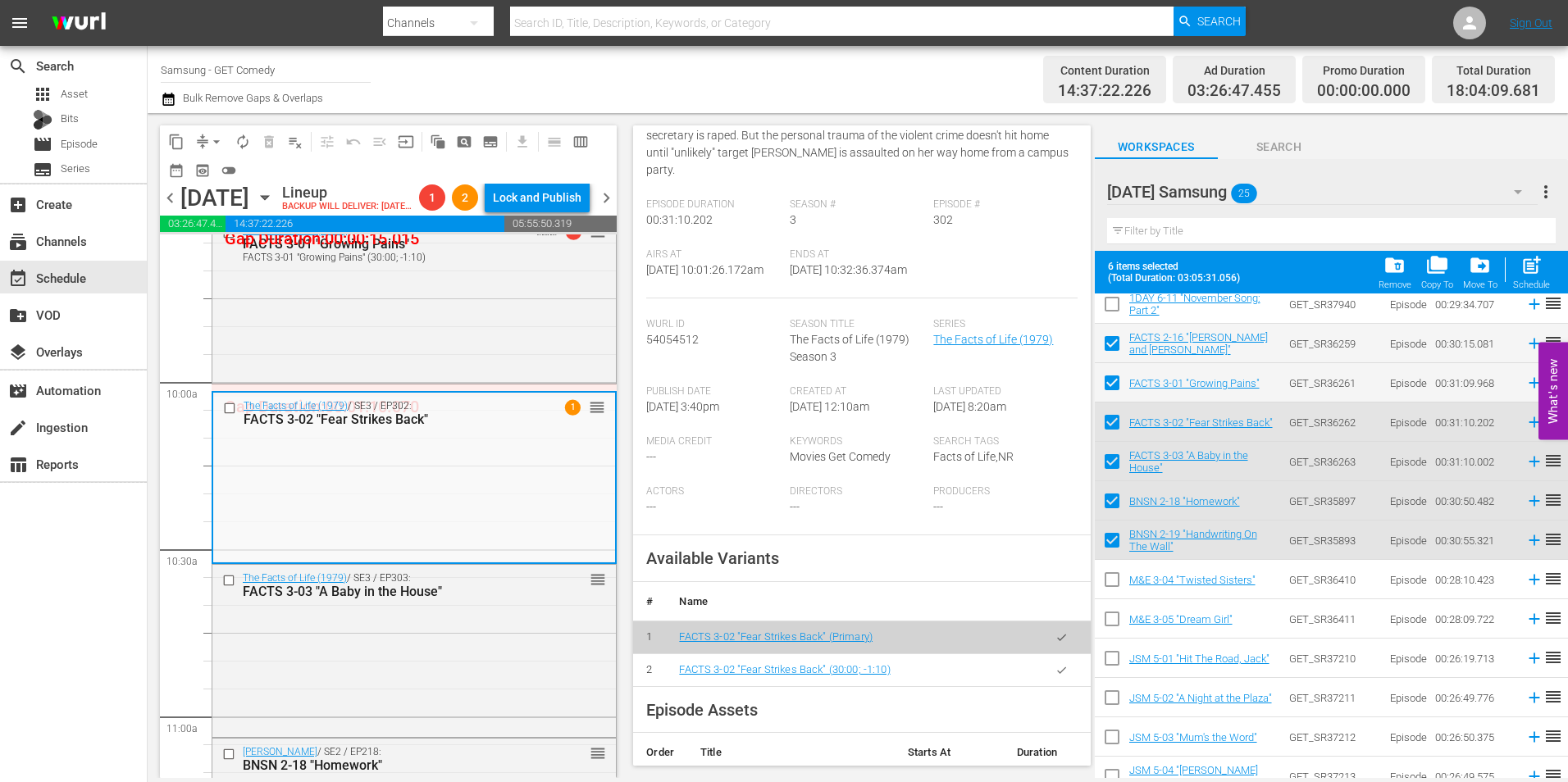
scroll to position [246, 0]
click at [1056, 674] on icon "button" at bounding box center [1062, 669] width 13 height 13
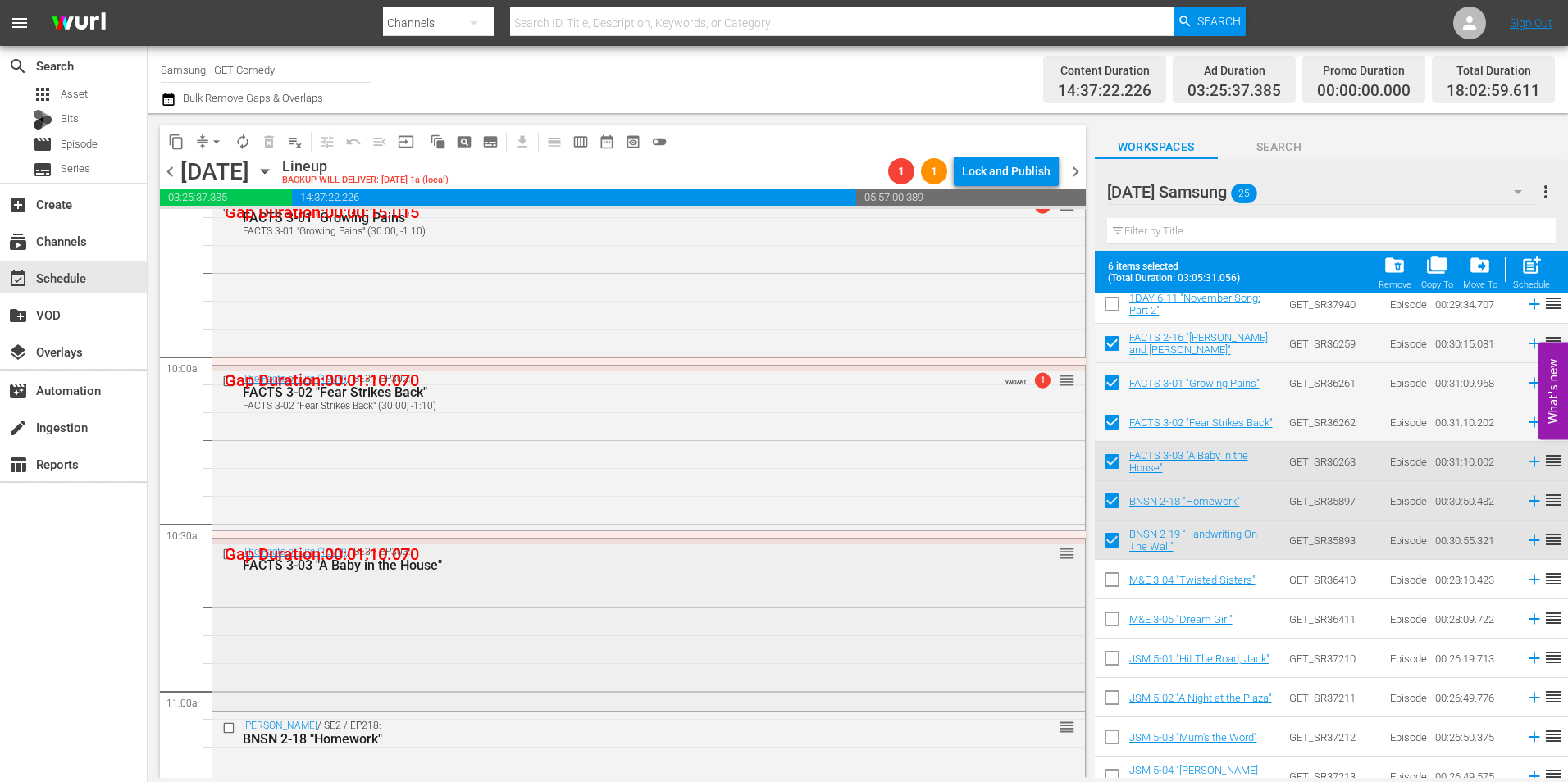
click at [527, 627] on div "The Facts of Life (1979) / SE3 / EP303: FACTS 3-03 "A Baby in the House" reorder" at bounding box center [648, 622] width 873 height 169
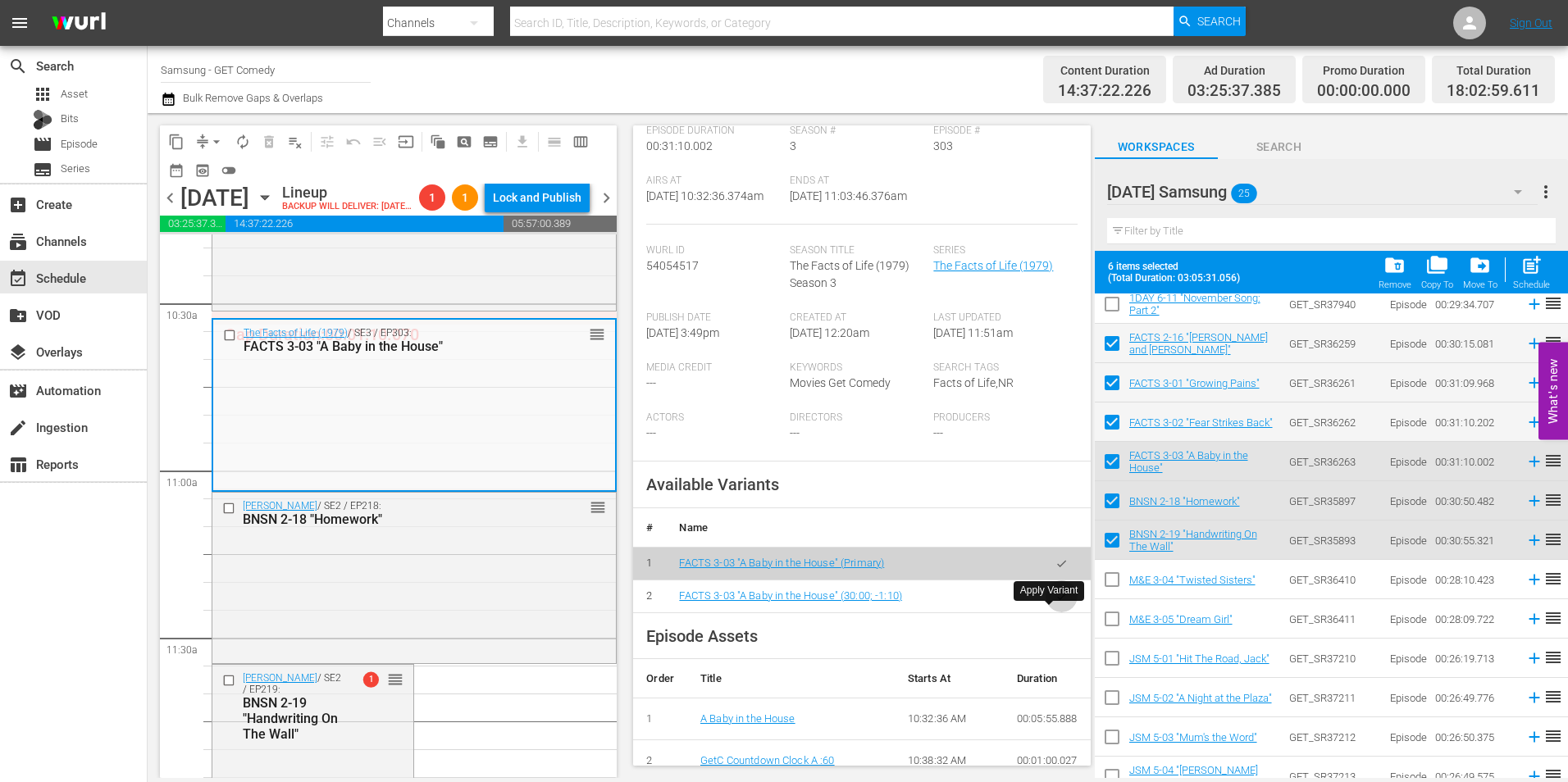
click at [1056, 603] on icon "button" at bounding box center [1062, 596] width 13 height 13
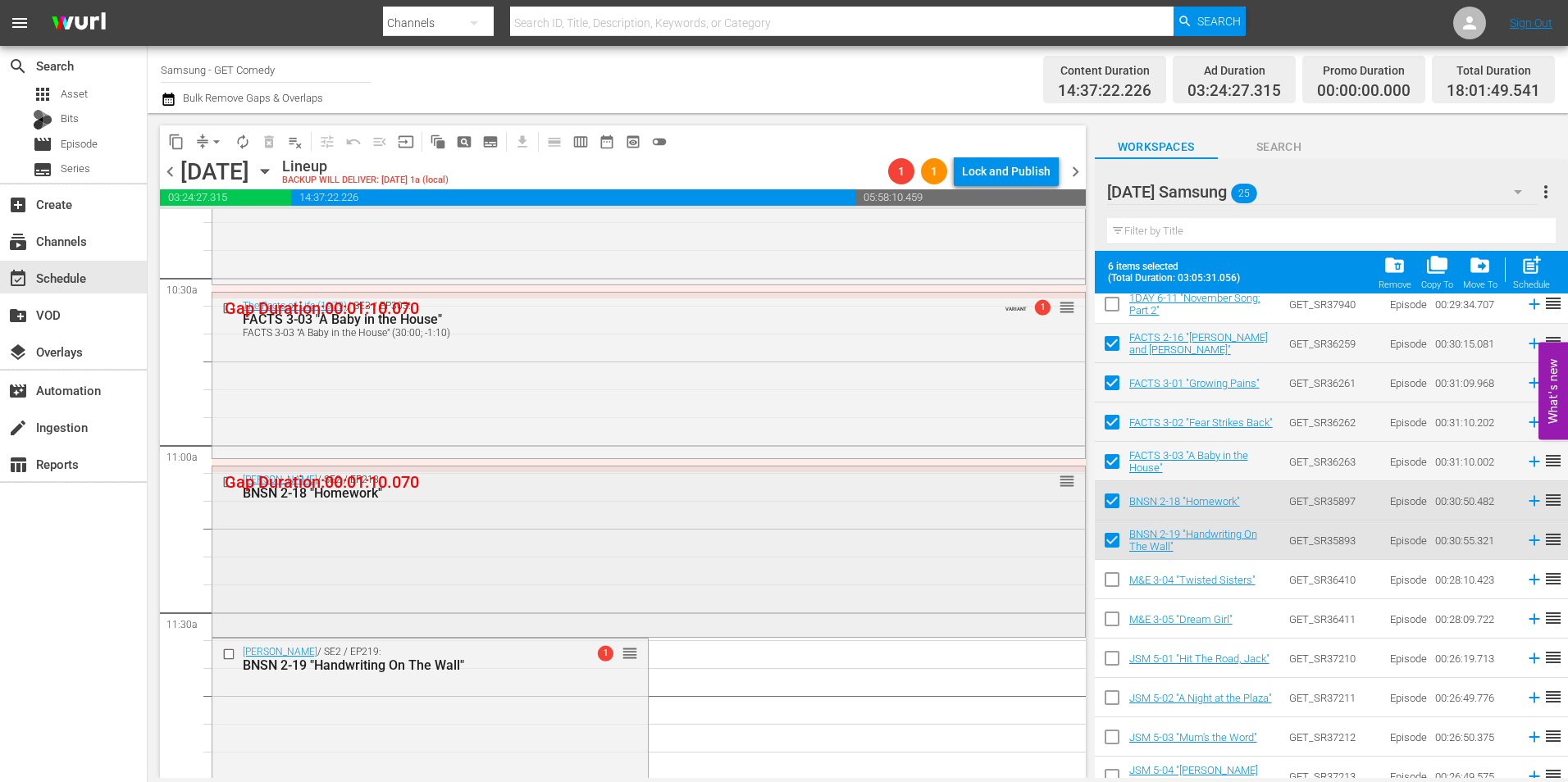
click at [451, 564] on div "[PERSON_NAME] / SE2 / EP218: BNSN 2-18 "Homework" reorder" at bounding box center [648, 550] width 873 height 167
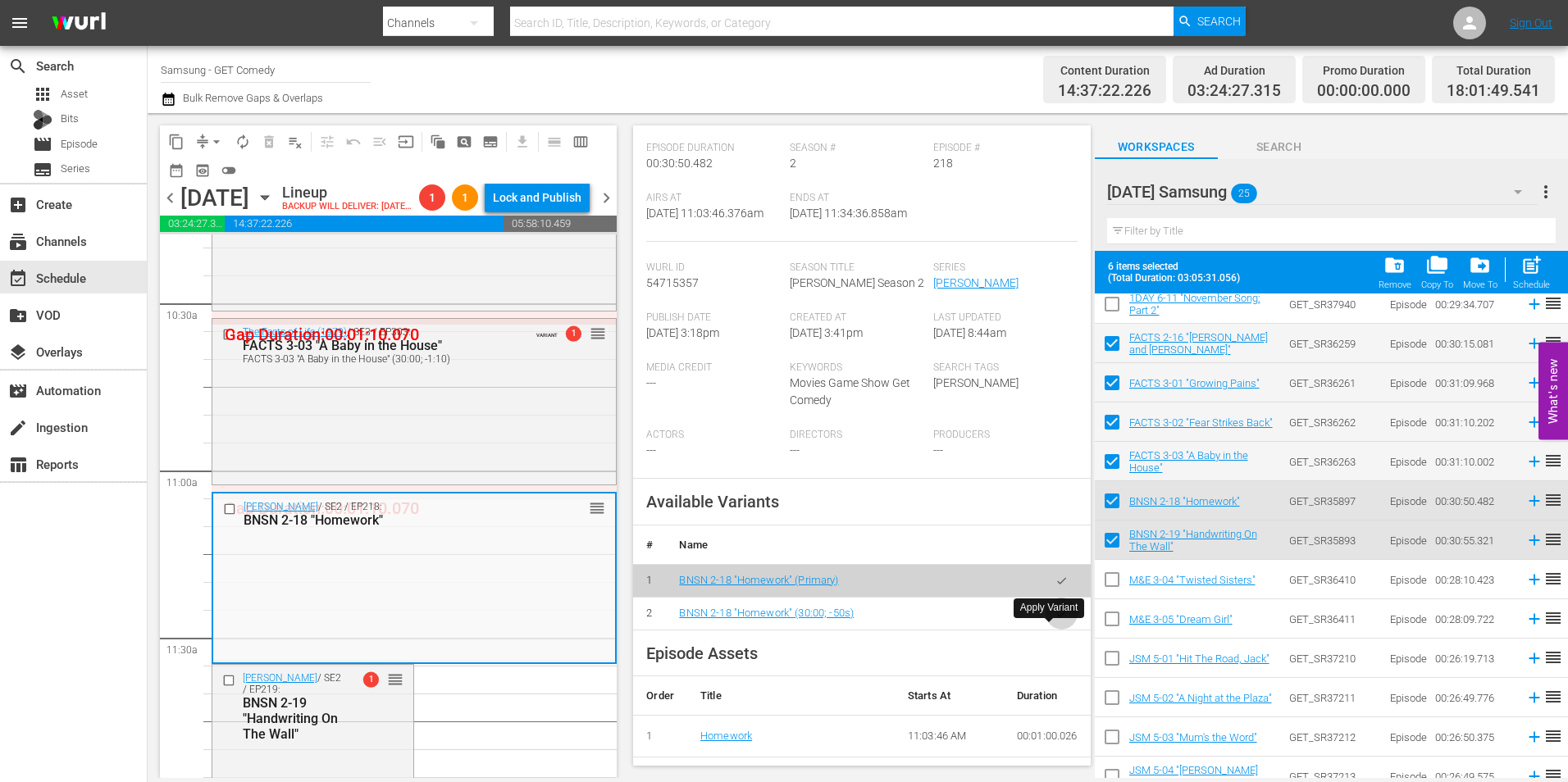
click at [1056, 620] on icon "button" at bounding box center [1062, 614] width 13 height 13
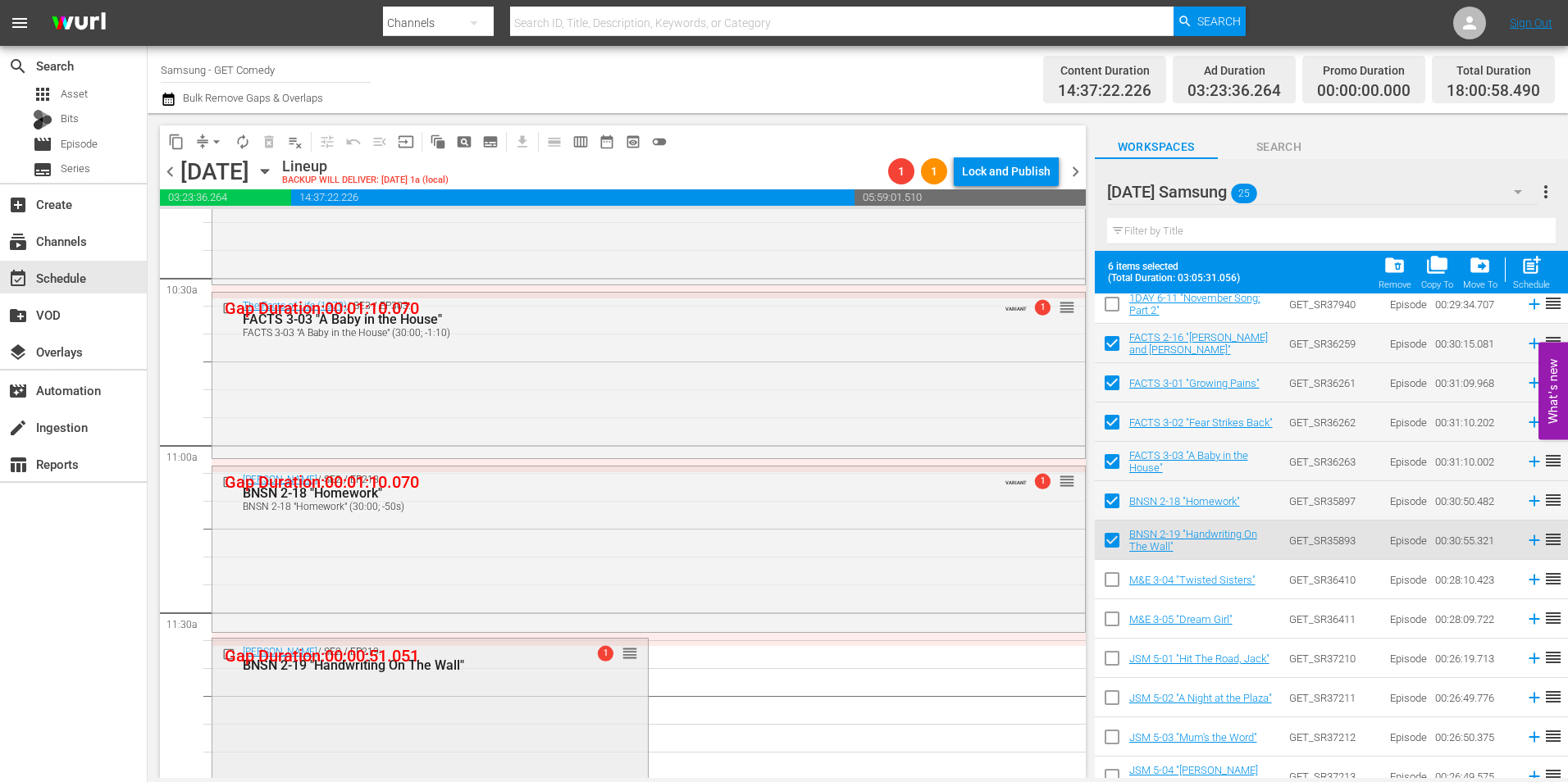
click at [402, 683] on div "[PERSON_NAME] / SE2 / EP219: BNSN 2-19 "Handwriting On The Wall" 1 reorder" at bounding box center [430, 722] width 435 height 167
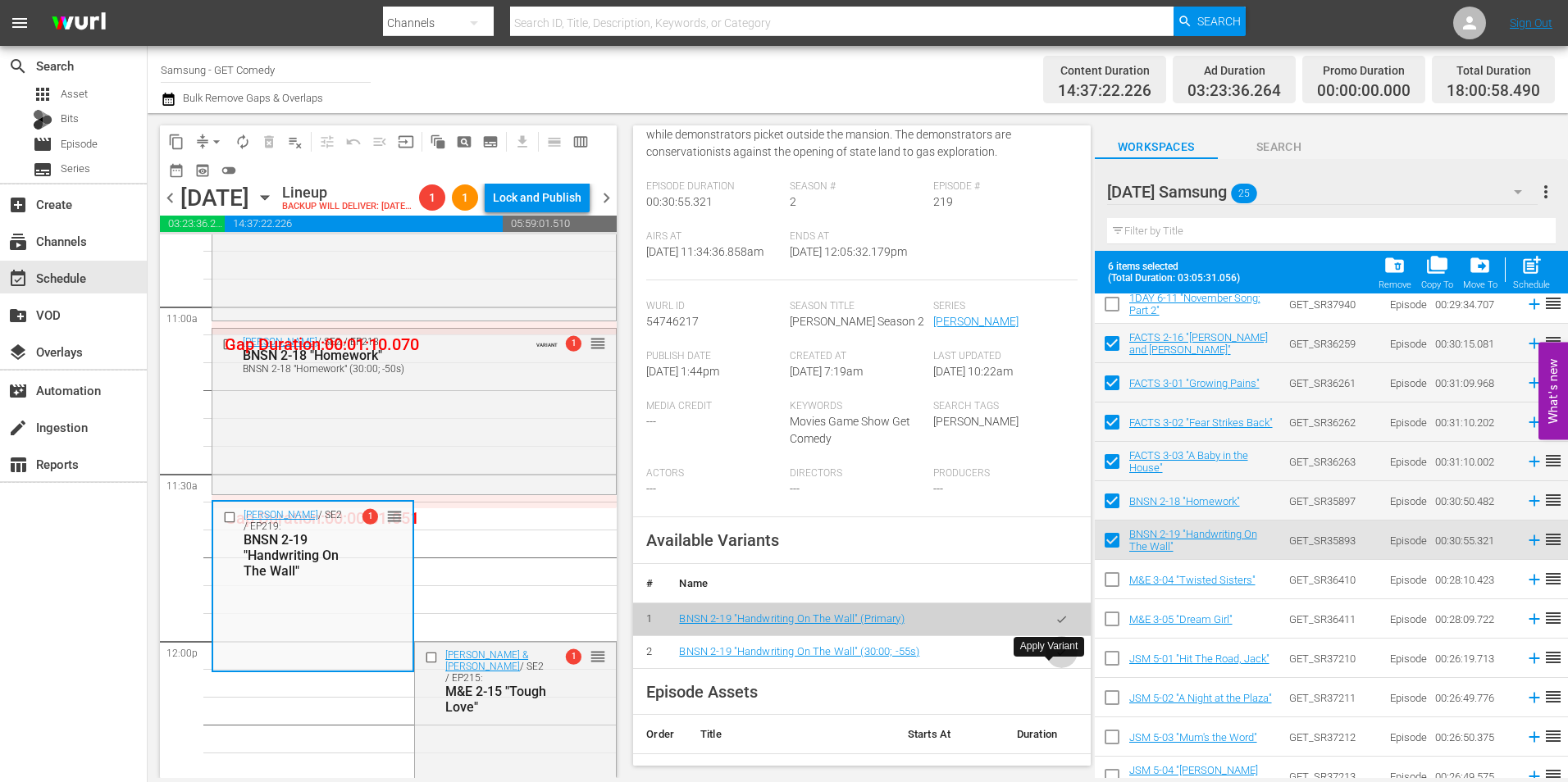
click at [1056, 659] on icon "button" at bounding box center [1062, 652] width 13 height 13
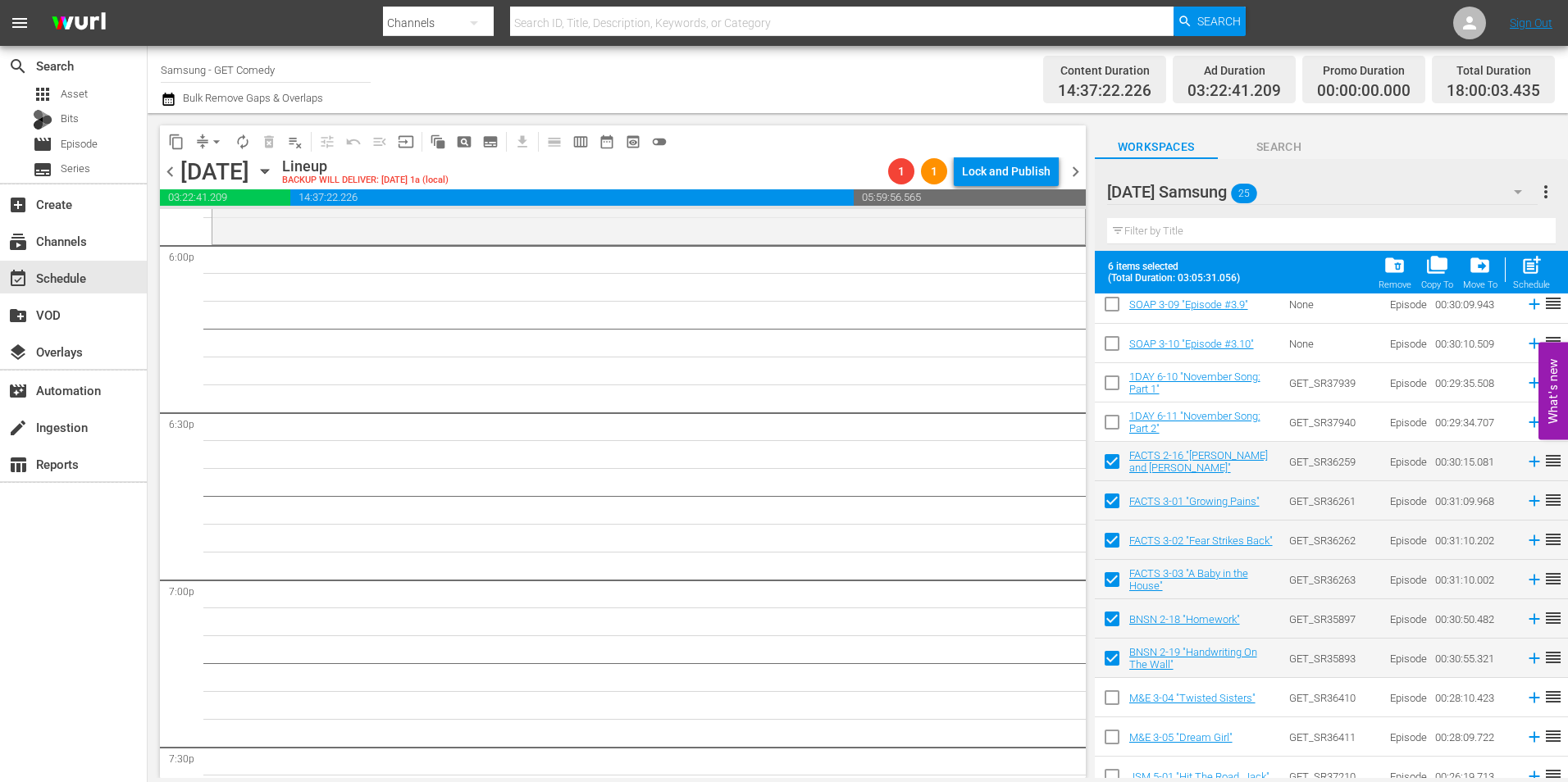
scroll to position [0, 0]
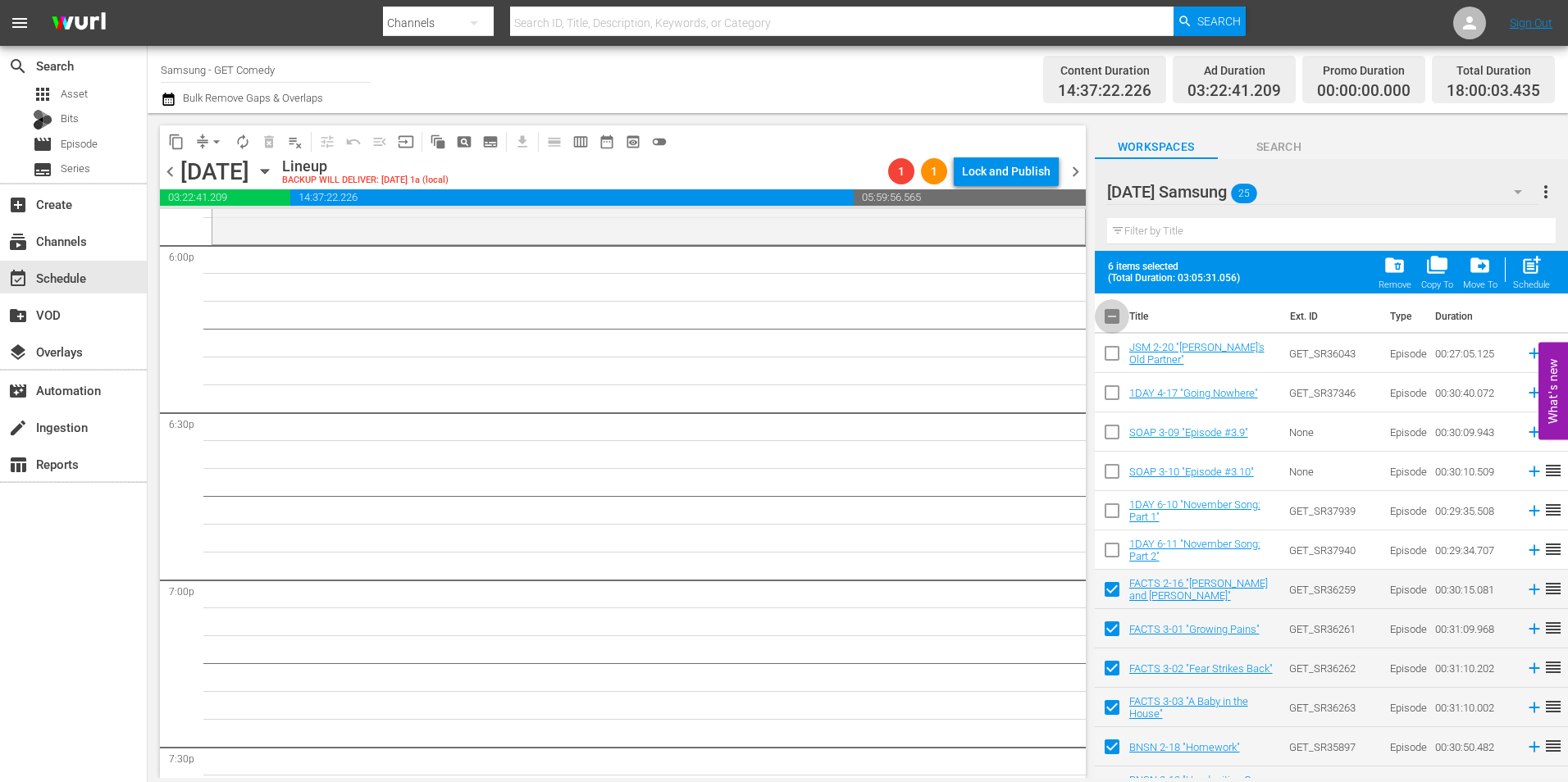
click at [1113, 319] on input "checkbox" at bounding box center [1112, 319] width 34 height 34
checkbox input "true"
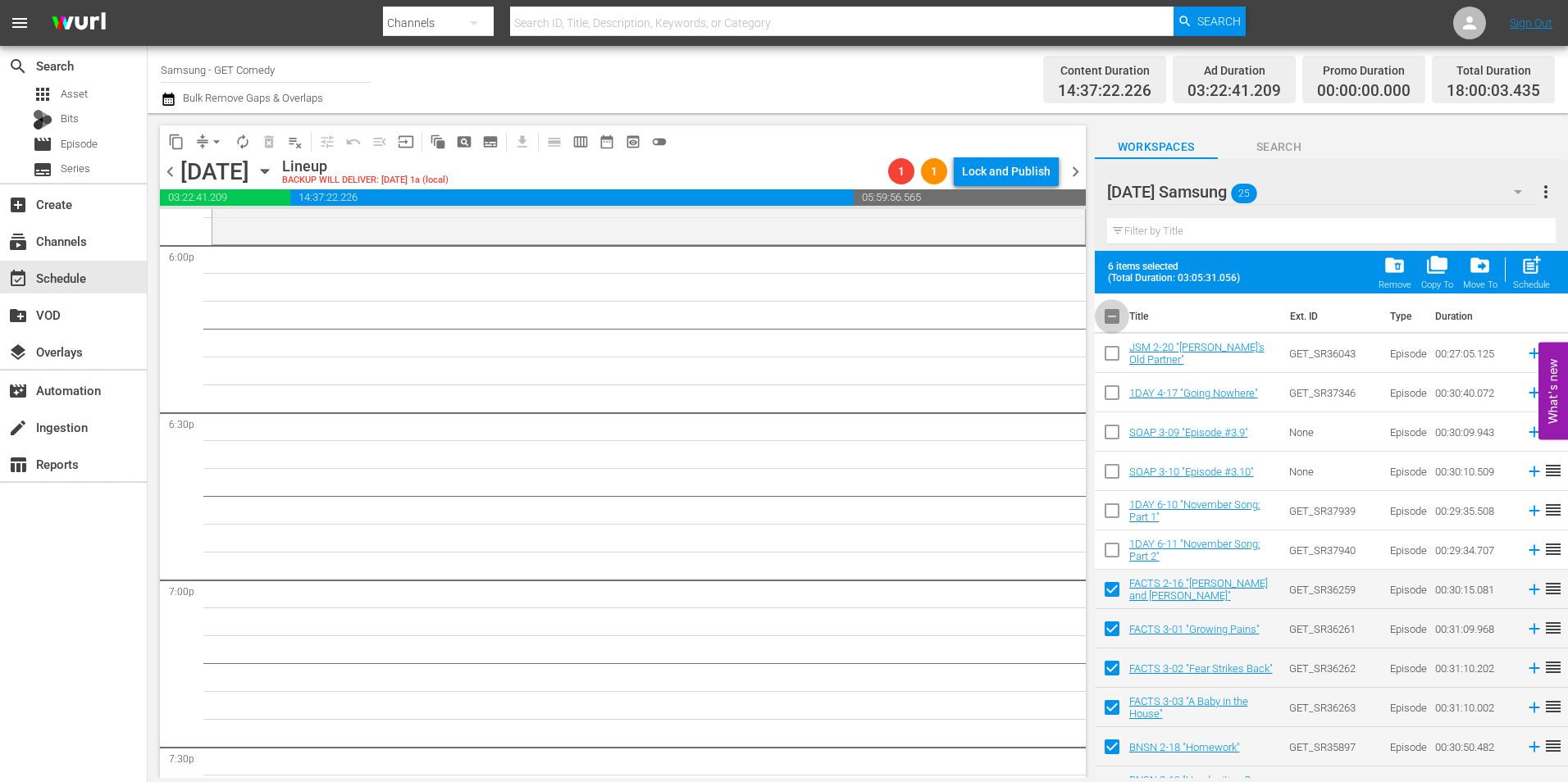
checkbox input "true"
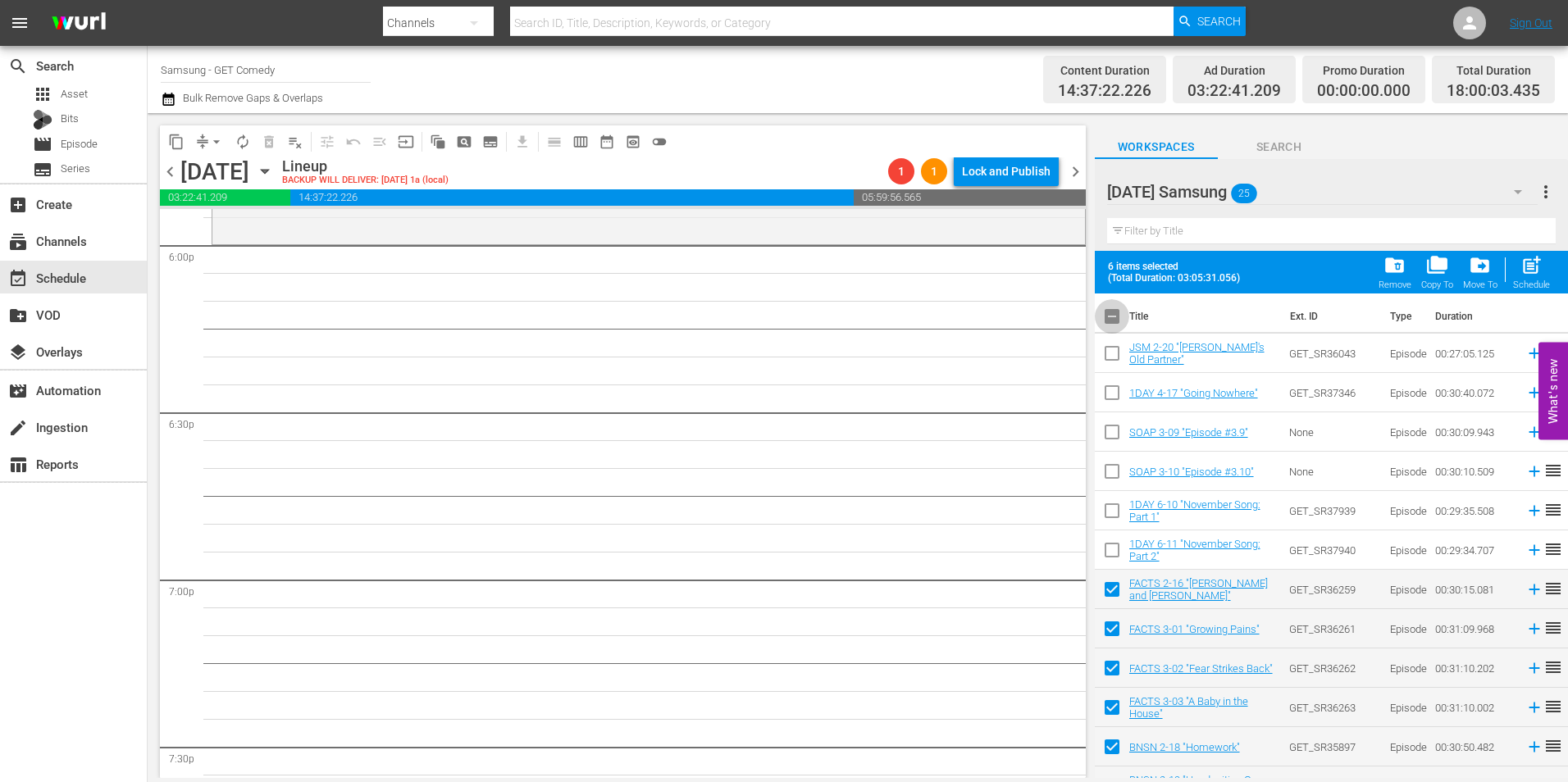
checkbox input "true"
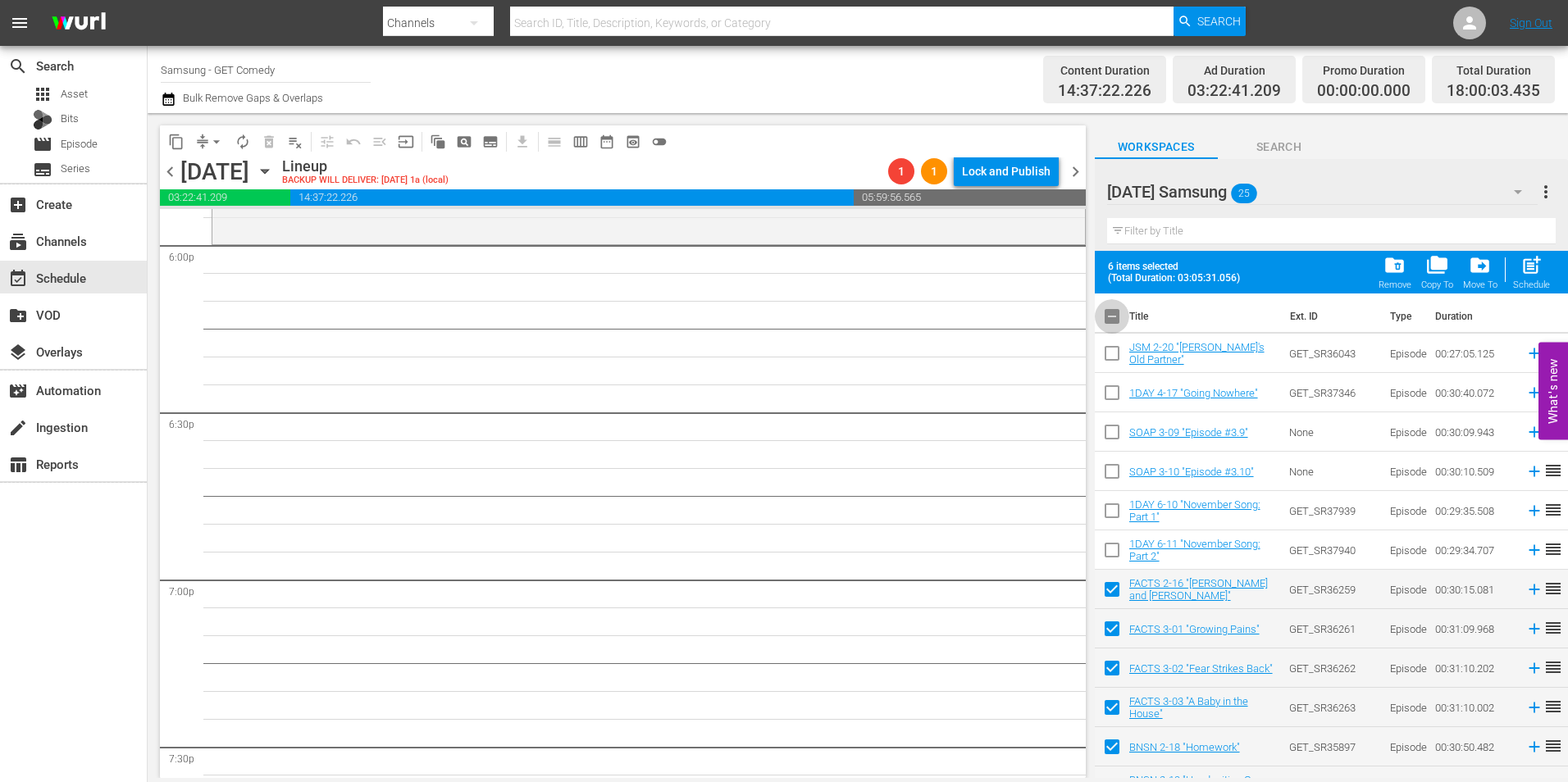
checkbox input "true"
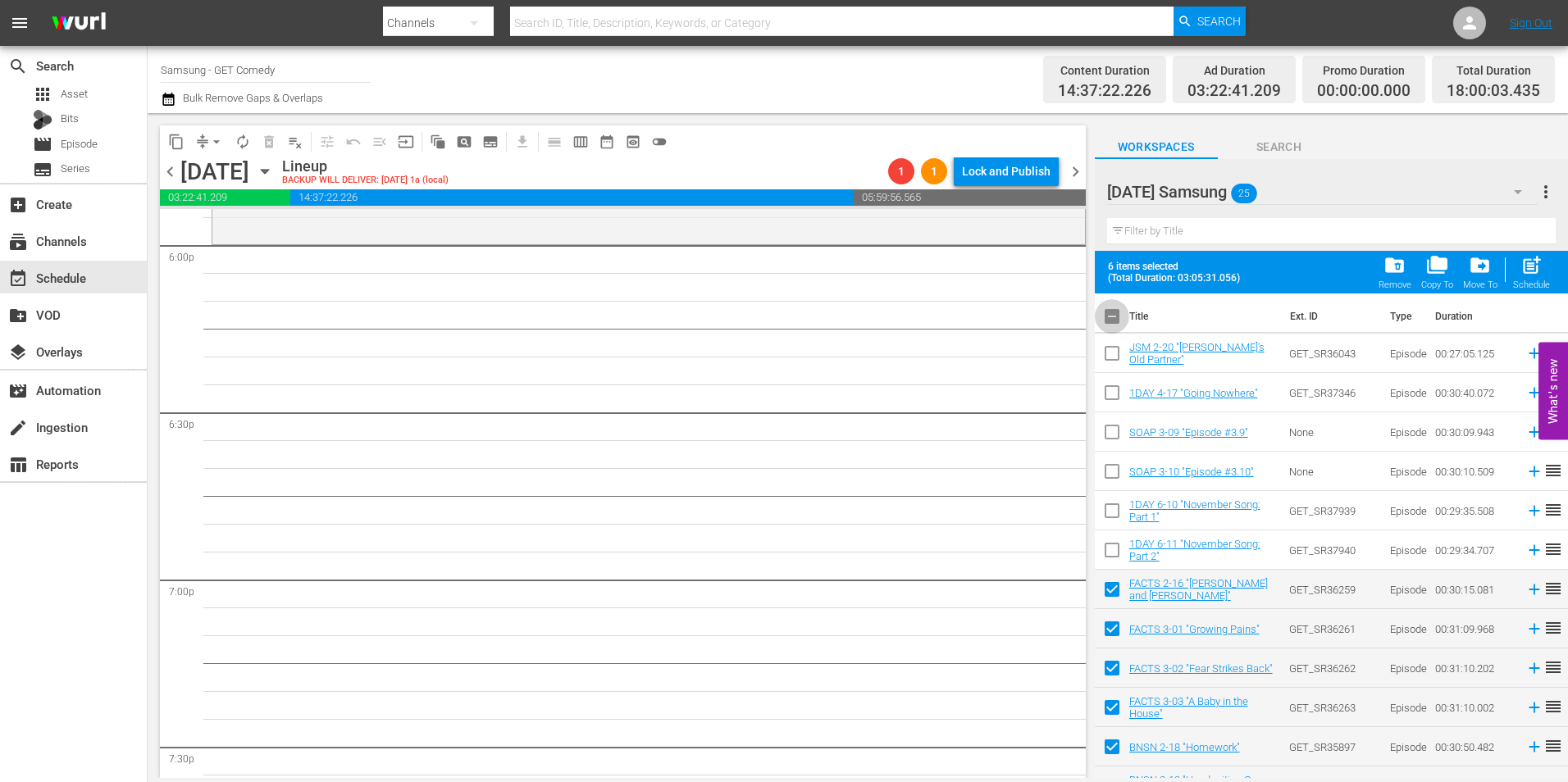
checkbox input "true"
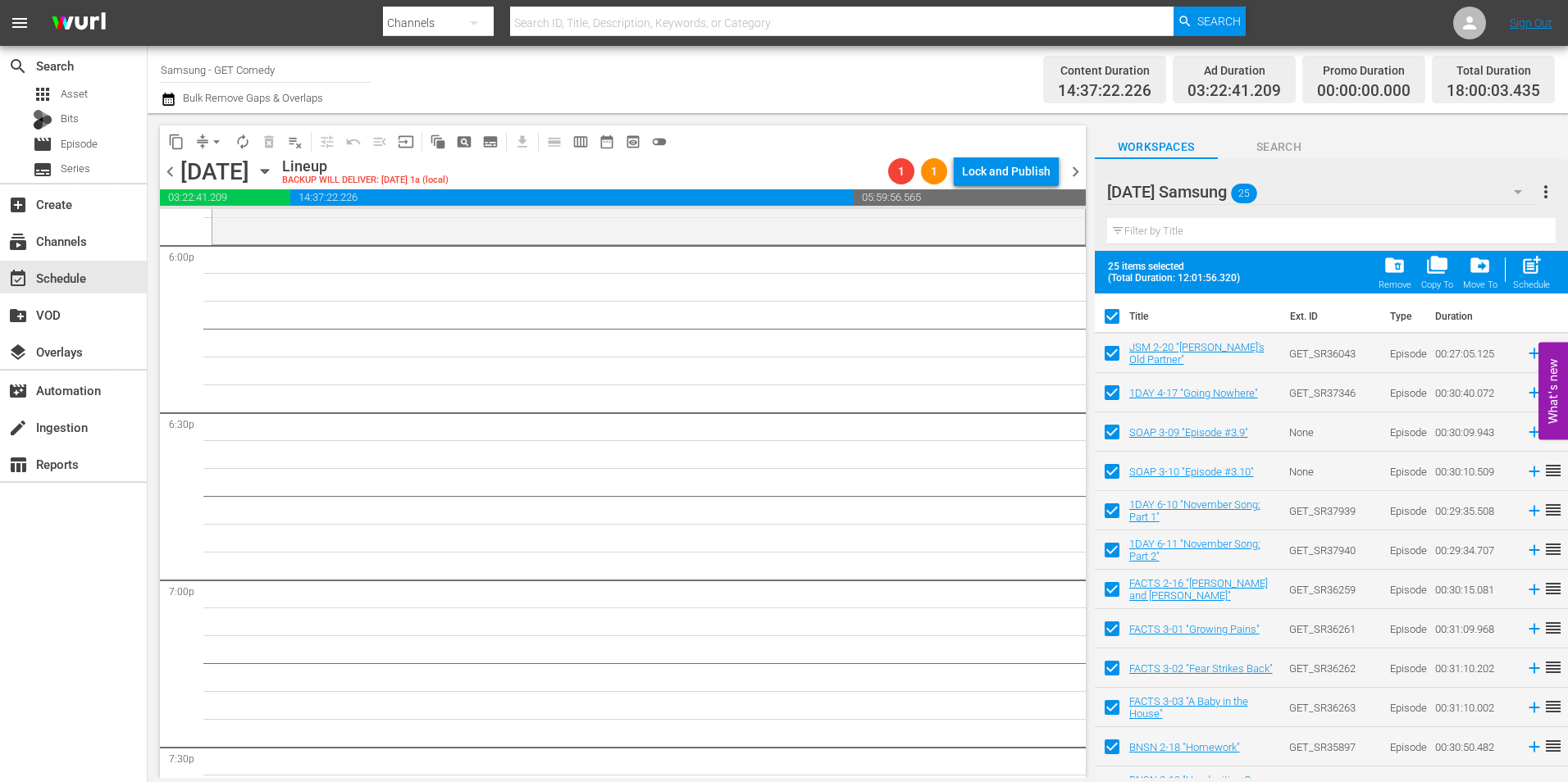
click at [1113, 319] on input "checkbox" at bounding box center [1112, 319] width 34 height 34
checkbox input "false"
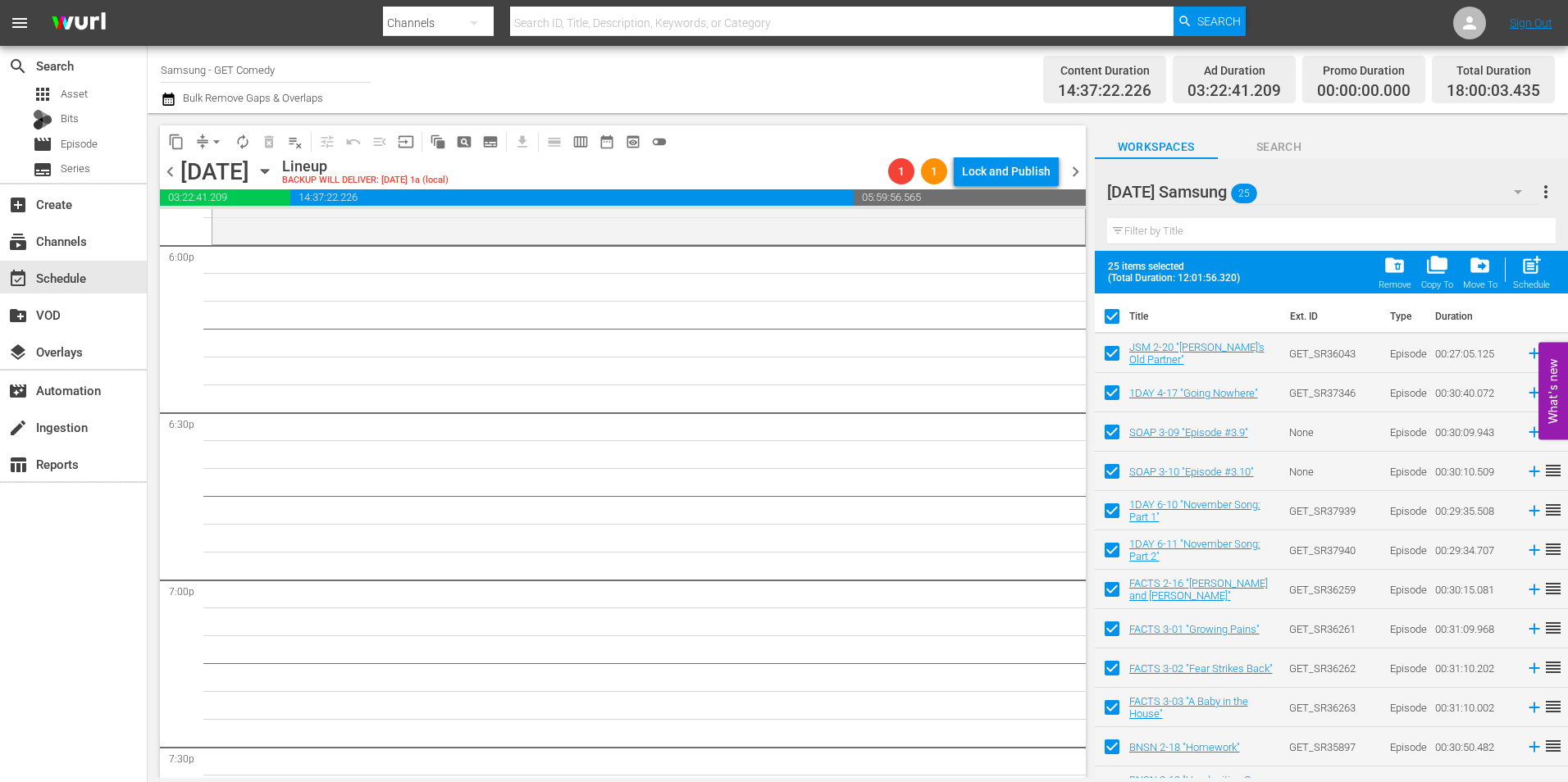
checkbox input "false"
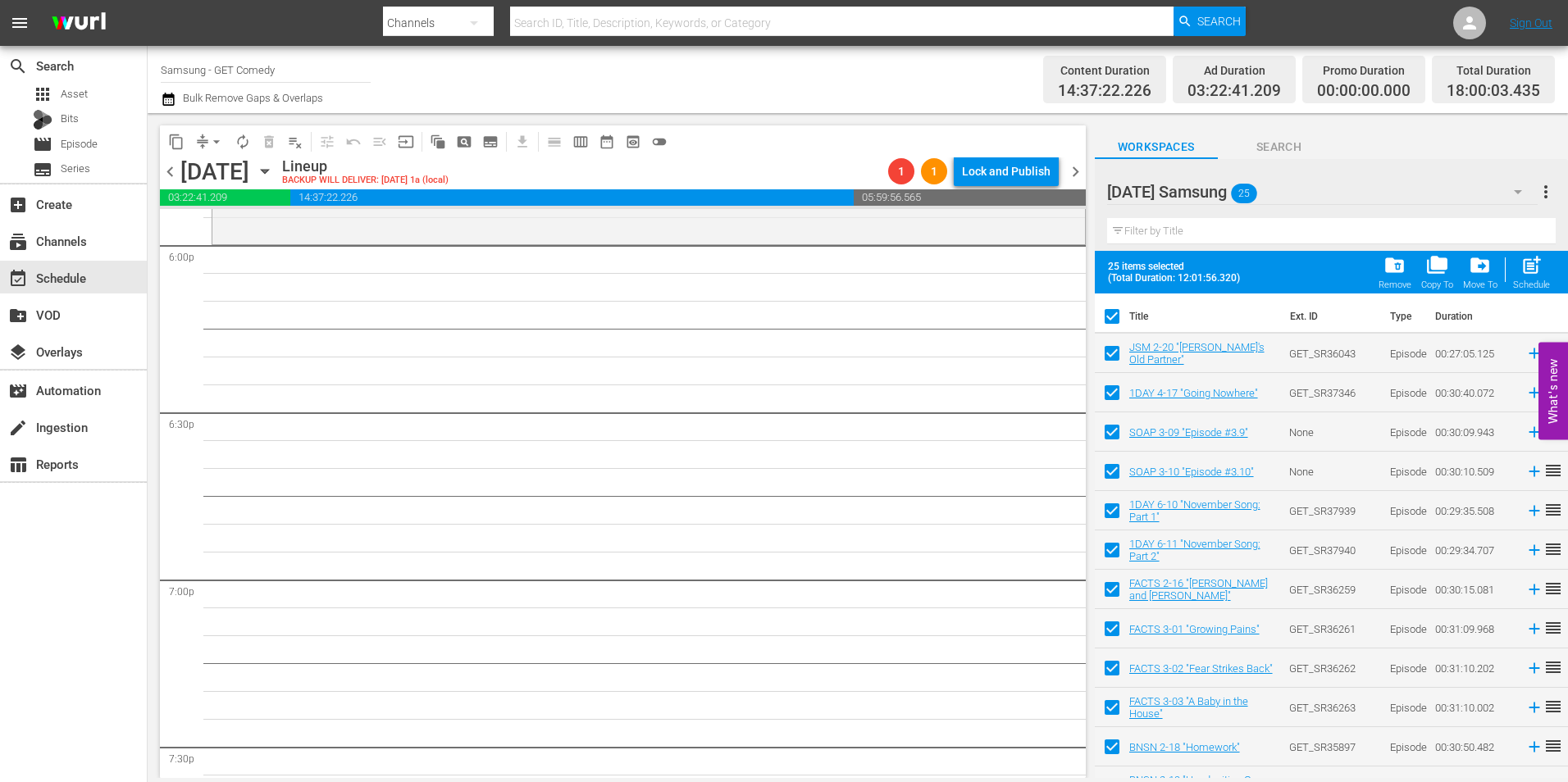
checkbox input "false"
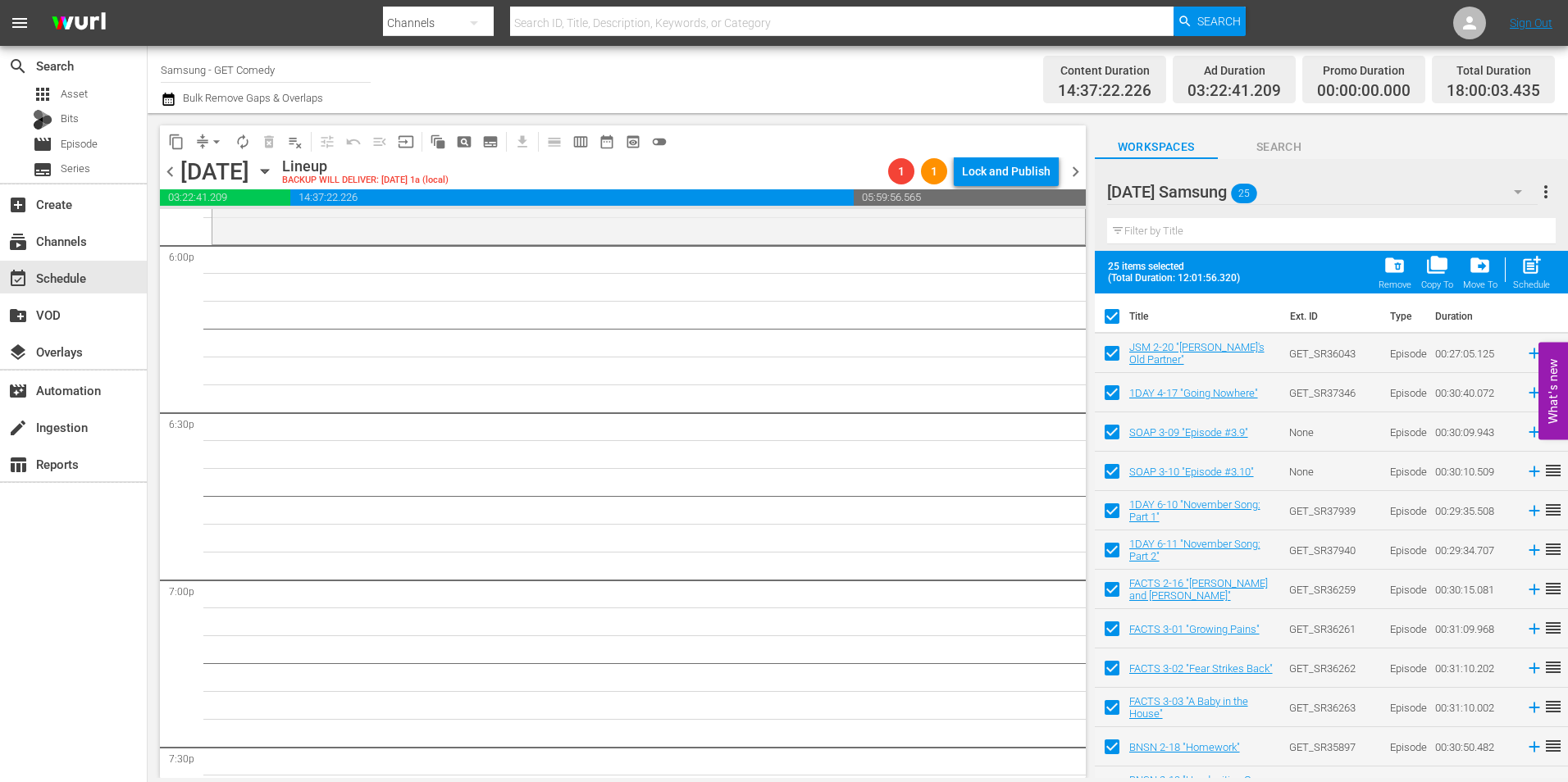
checkbox input "false"
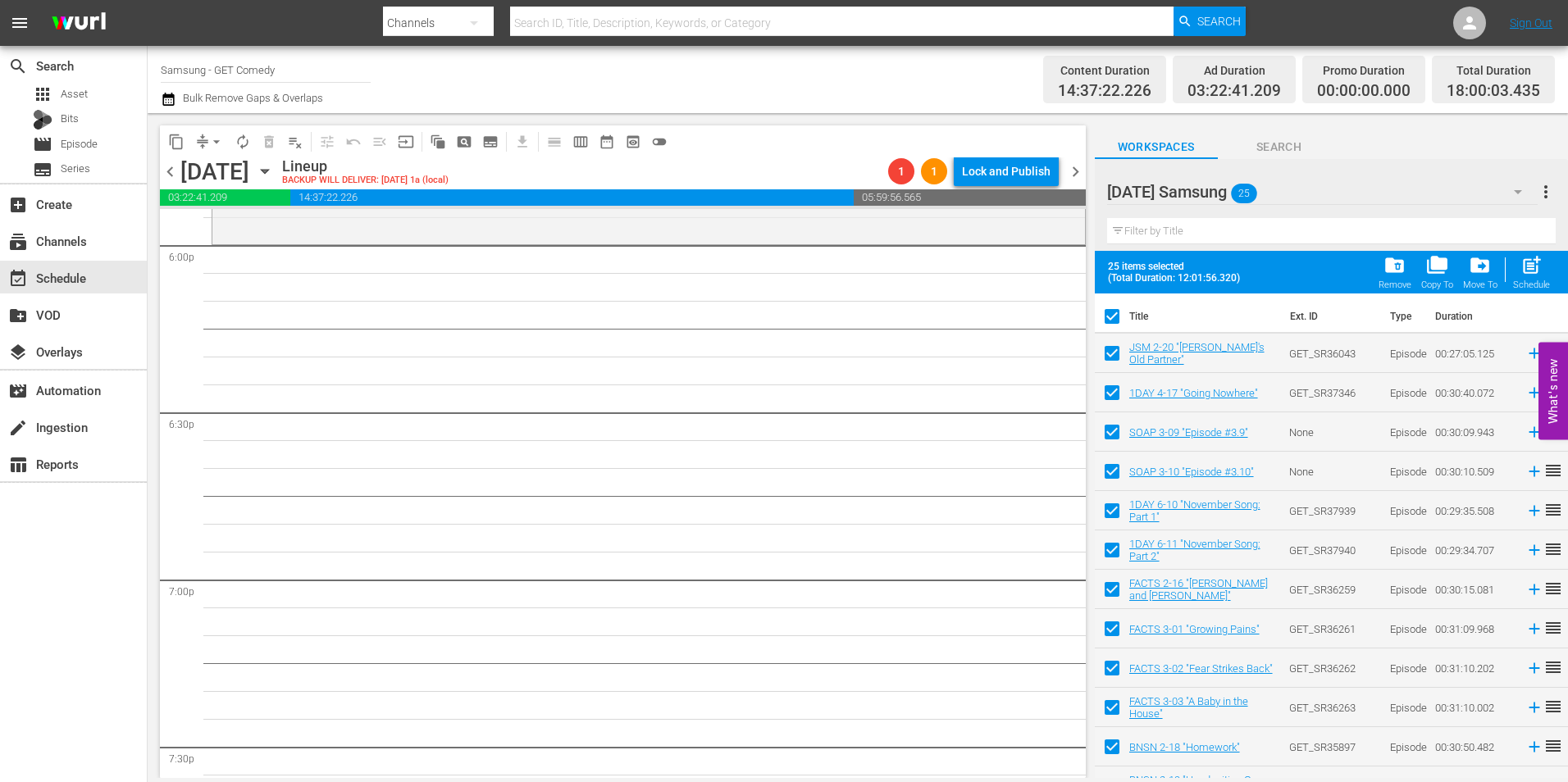
checkbox input "false"
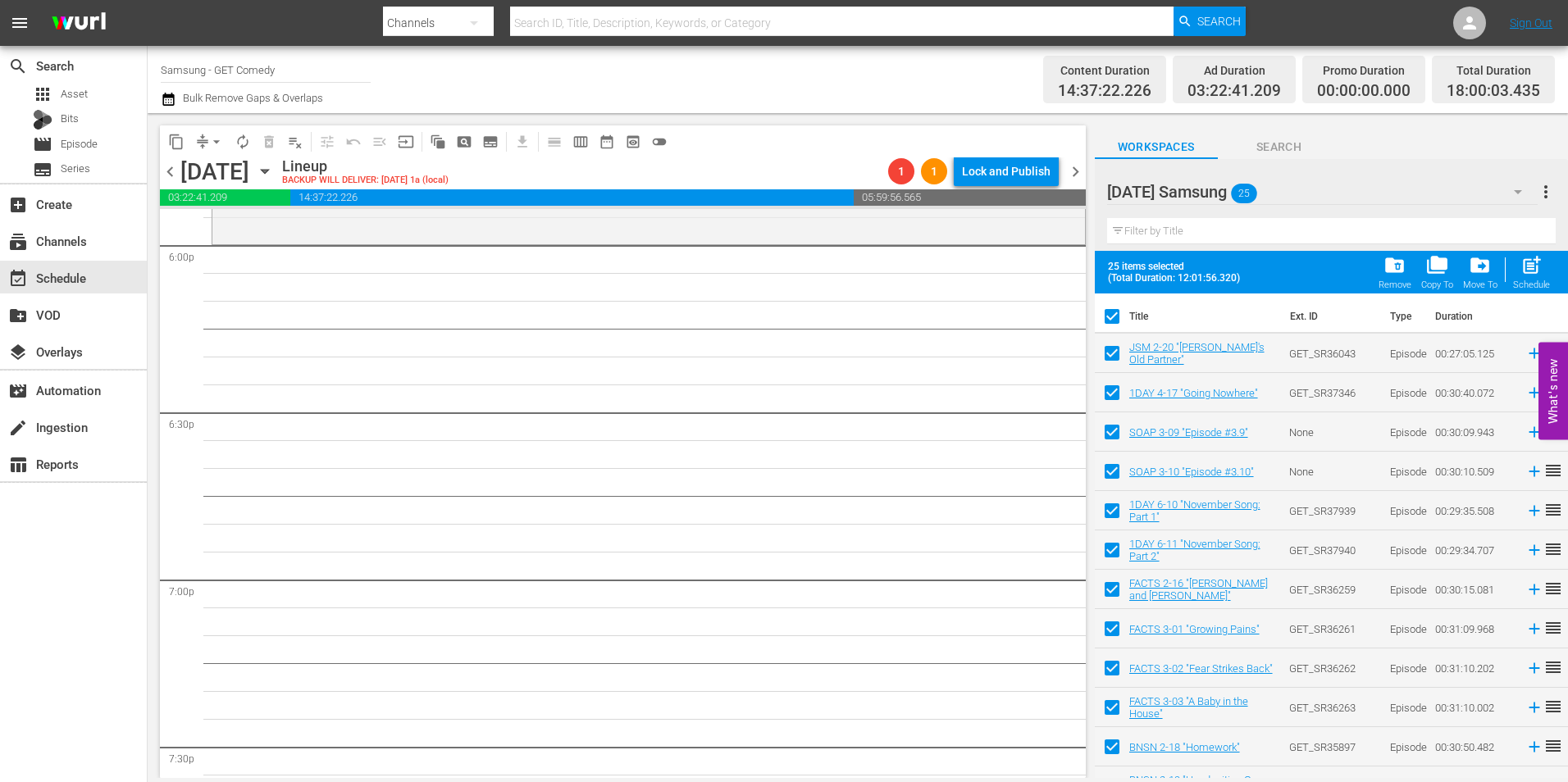
checkbox input "false"
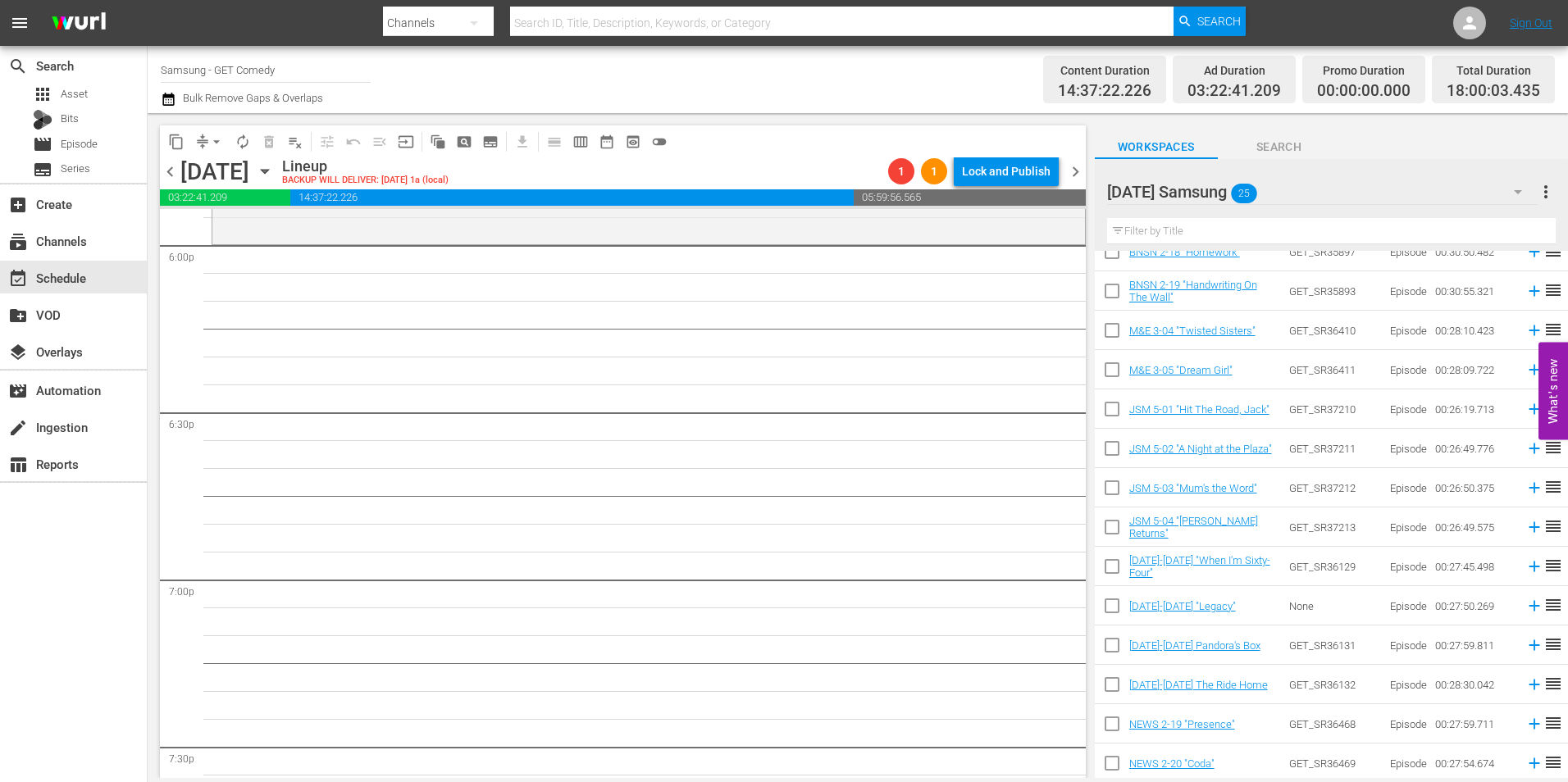
scroll to position [495, 0]
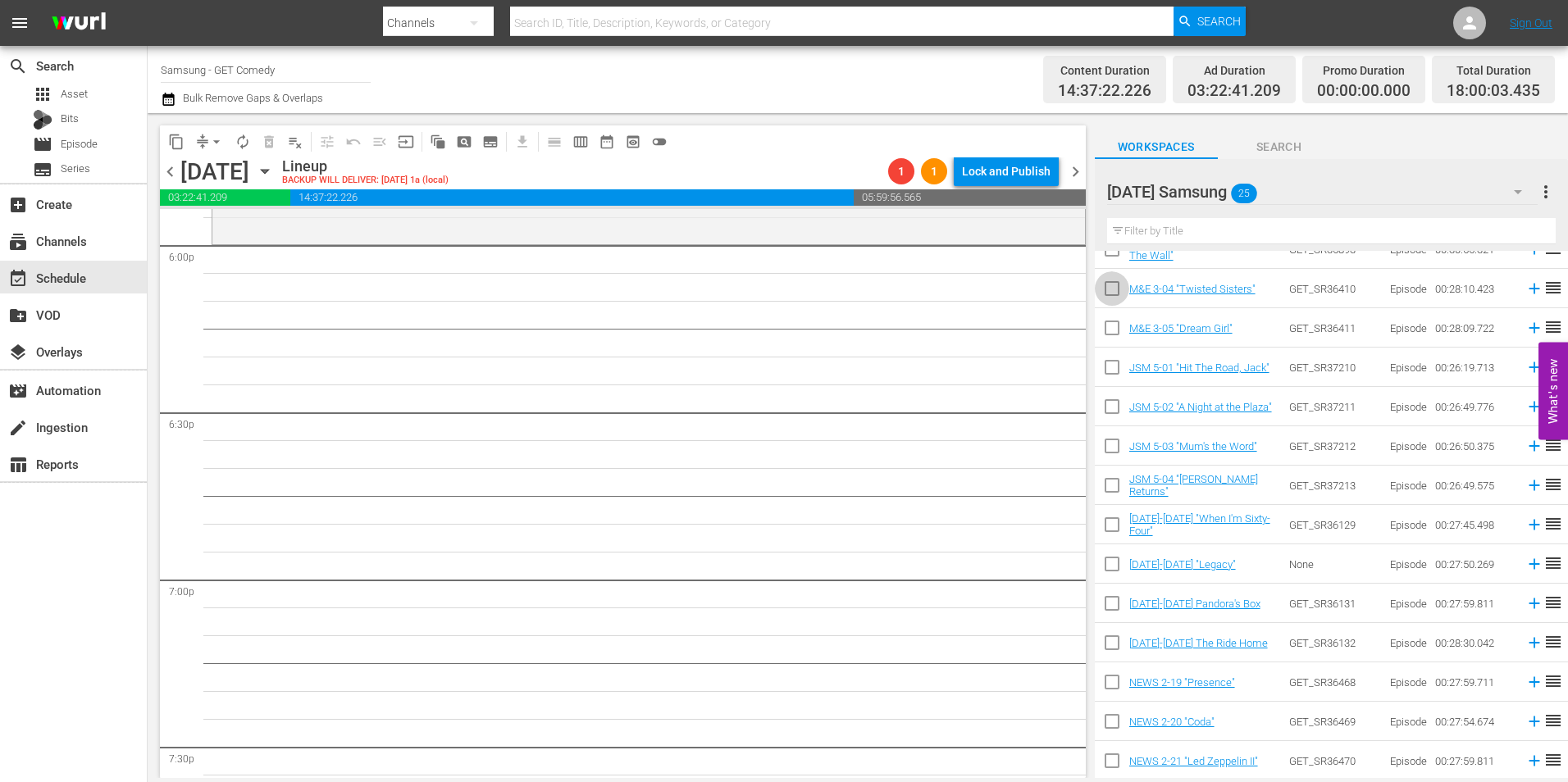
click at [1116, 293] on input "checkbox" at bounding box center [1112, 291] width 34 height 34
checkbox input "true"
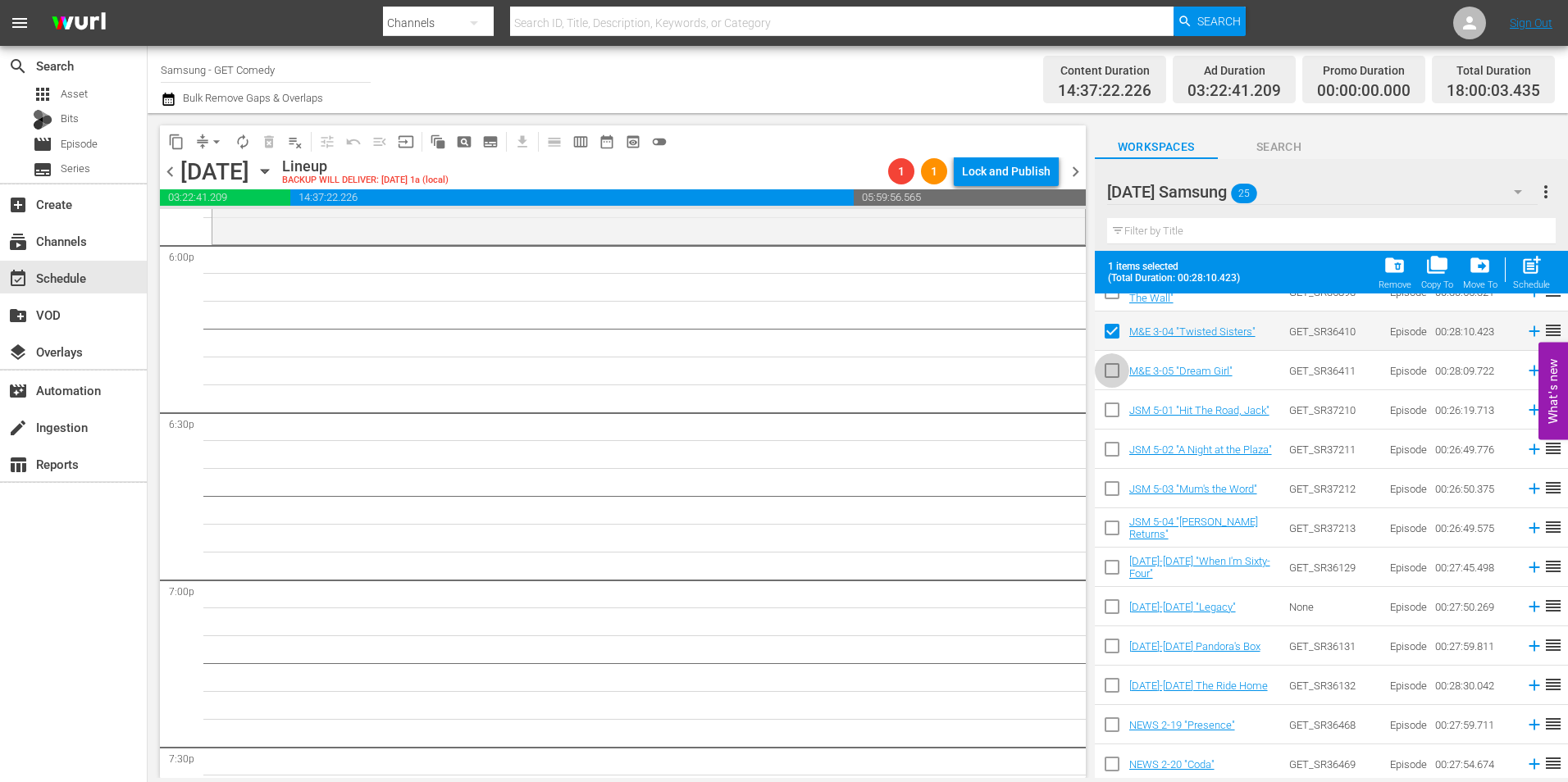
click at [1114, 372] on input "checkbox" at bounding box center [1112, 374] width 34 height 34
checkbox input "true"
click at [1120, 416] on input "checkbox" at bounding box center [1112, 413] width 34 height 34
checkbox input "true"
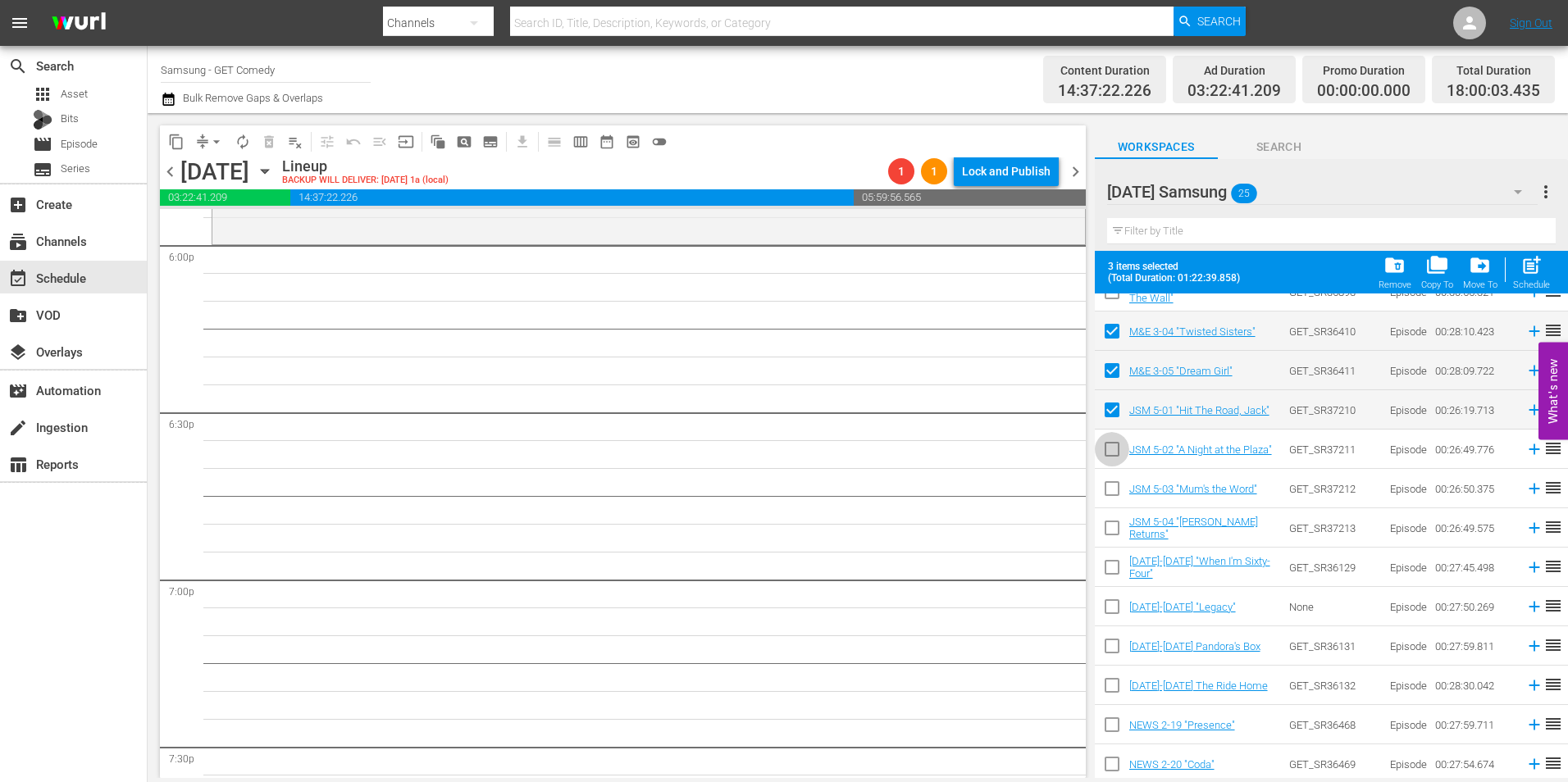
click at [1114, 456] on input "checkbox" at bounding box center [1112, 452] width 34 height 34
checkbox input "true"
click at [1107, 499] on input "checkbox" at bounding box center [1112, 491] width 34 height 34
checkbox input "true"
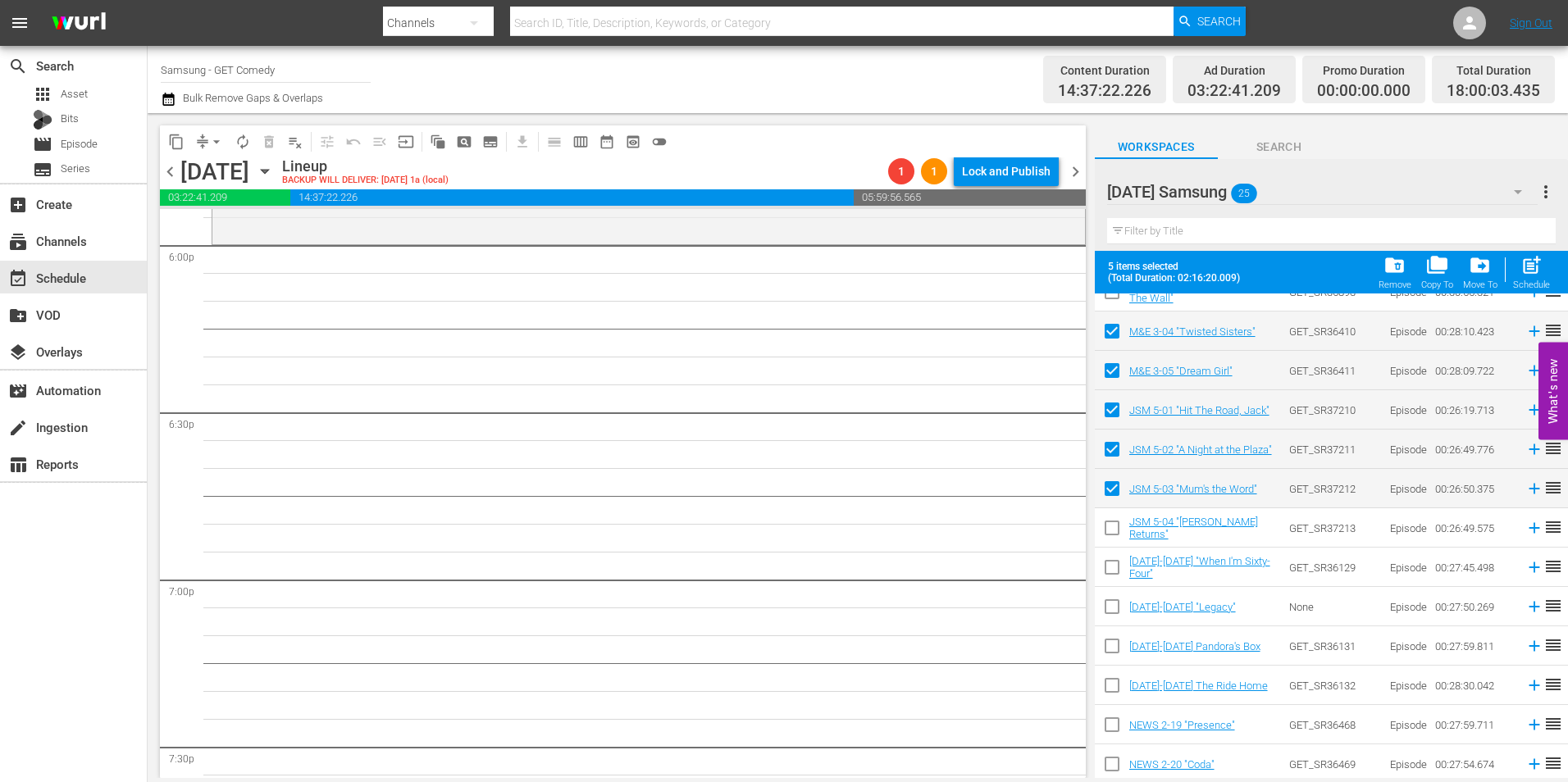
click at [1114, 530] on input "checkbox" at bounding box center [1112, 531] width 34 height 34
checkbox input "true"
click at [1112, 572] on input "checkbox" at bounding box center [1112, 570] width 34 height 34
checkbox input "true"
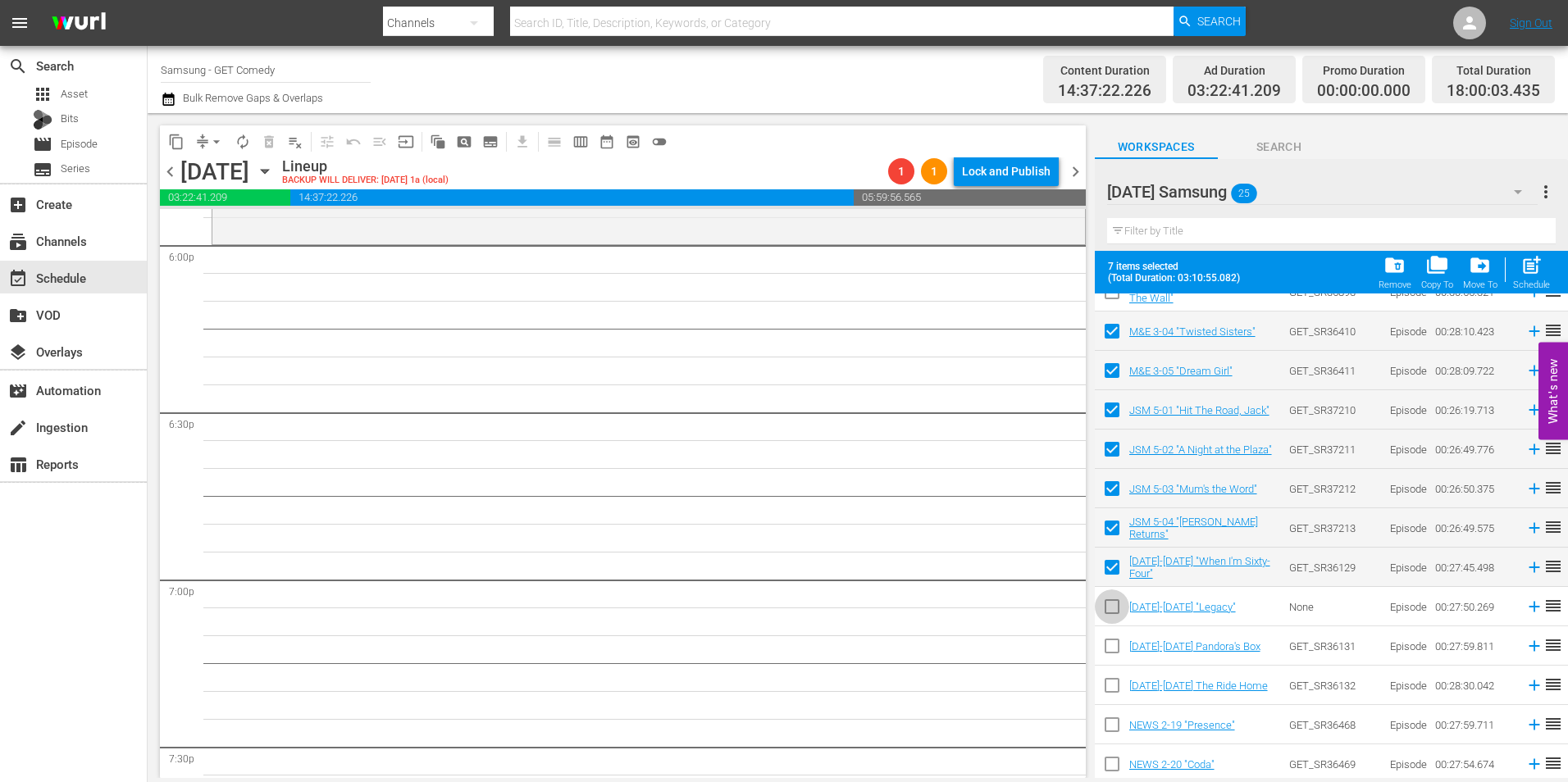
click at [1113, 609] on input "checkbox" at bounding box center [1112, 610] width 34 height 34
checkbox input "true"
click at [1107, 650] on input "checkbox" at bounding box center [1112, 649] width 34 height 34
checkbox input "true"
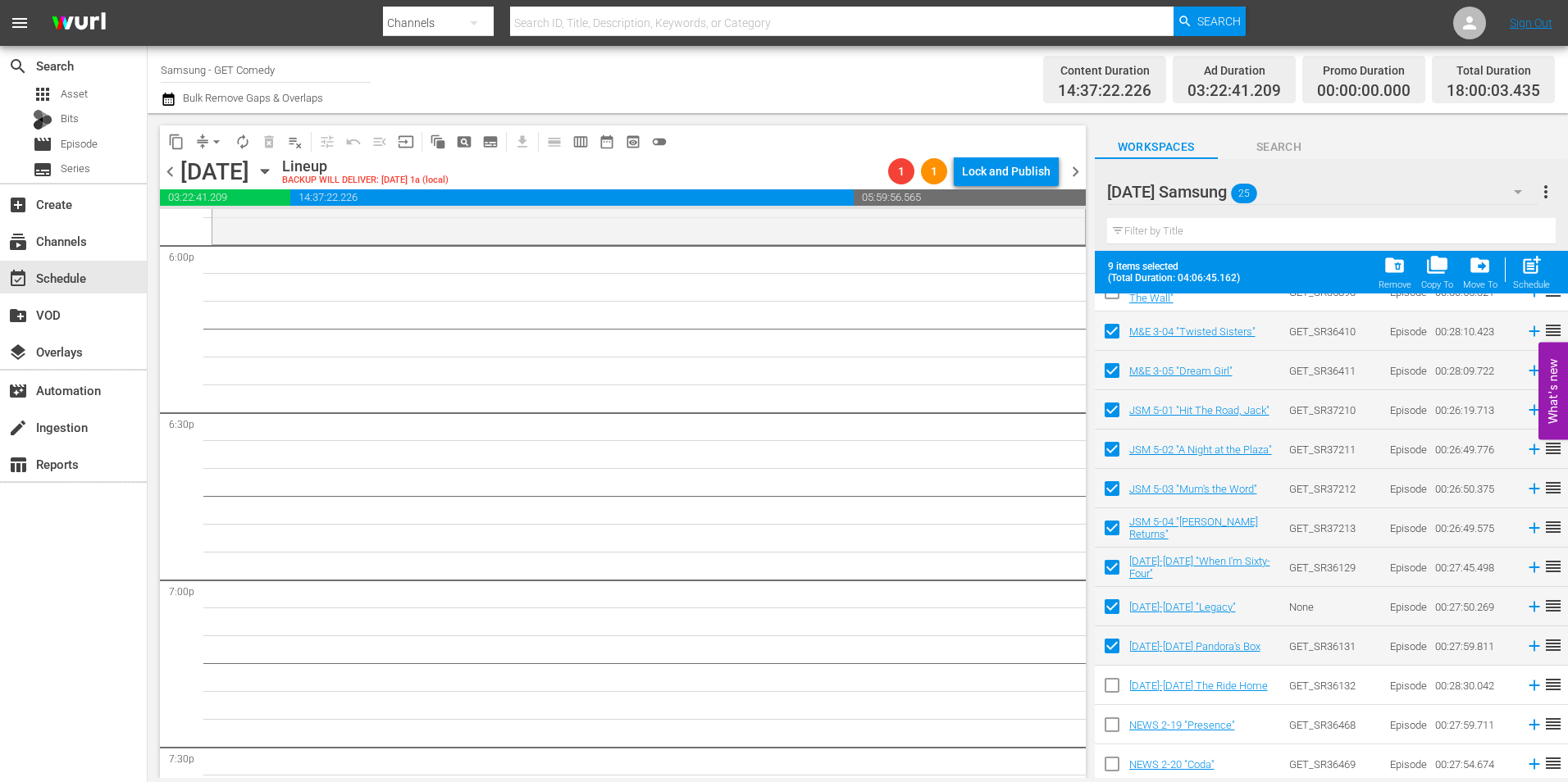
click at [1109, 685] on input "checkbox" at bounding box center [1112, 689] width 34 height 34
checkbox input "true"
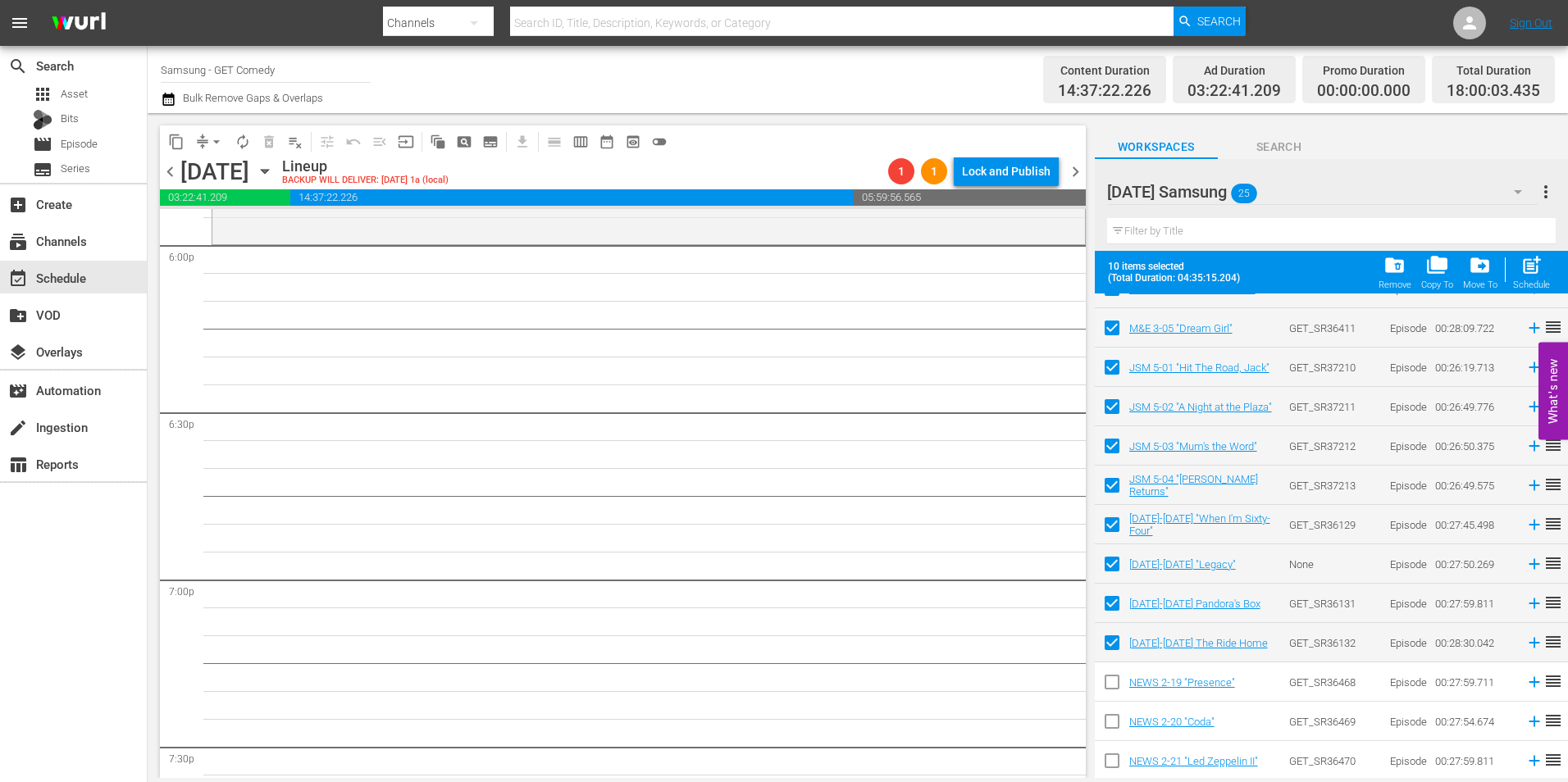
click at [1118, 691] on input "checkbox" at bounding box center [1112, 685] width 34 height 34
checkbox input "true"
click at [1113, 732] on input "checkbox" at bounding box center [1112, 725] width 34 height 34
checkbox input "true"
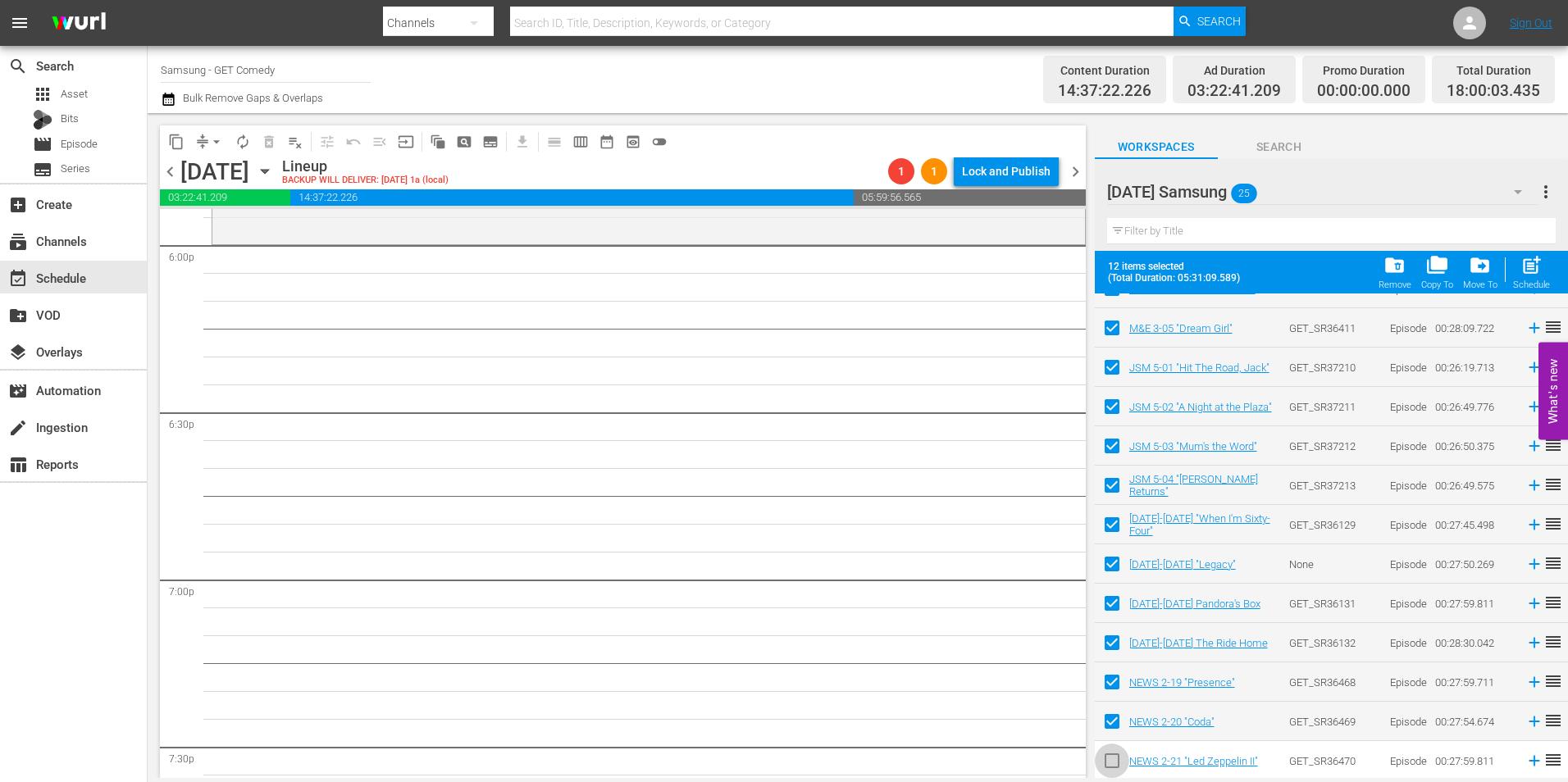
click at [1112, 762] on input "checkbox" at bounding box center [1112, 764] width 34 height 34
checkbox input "true"
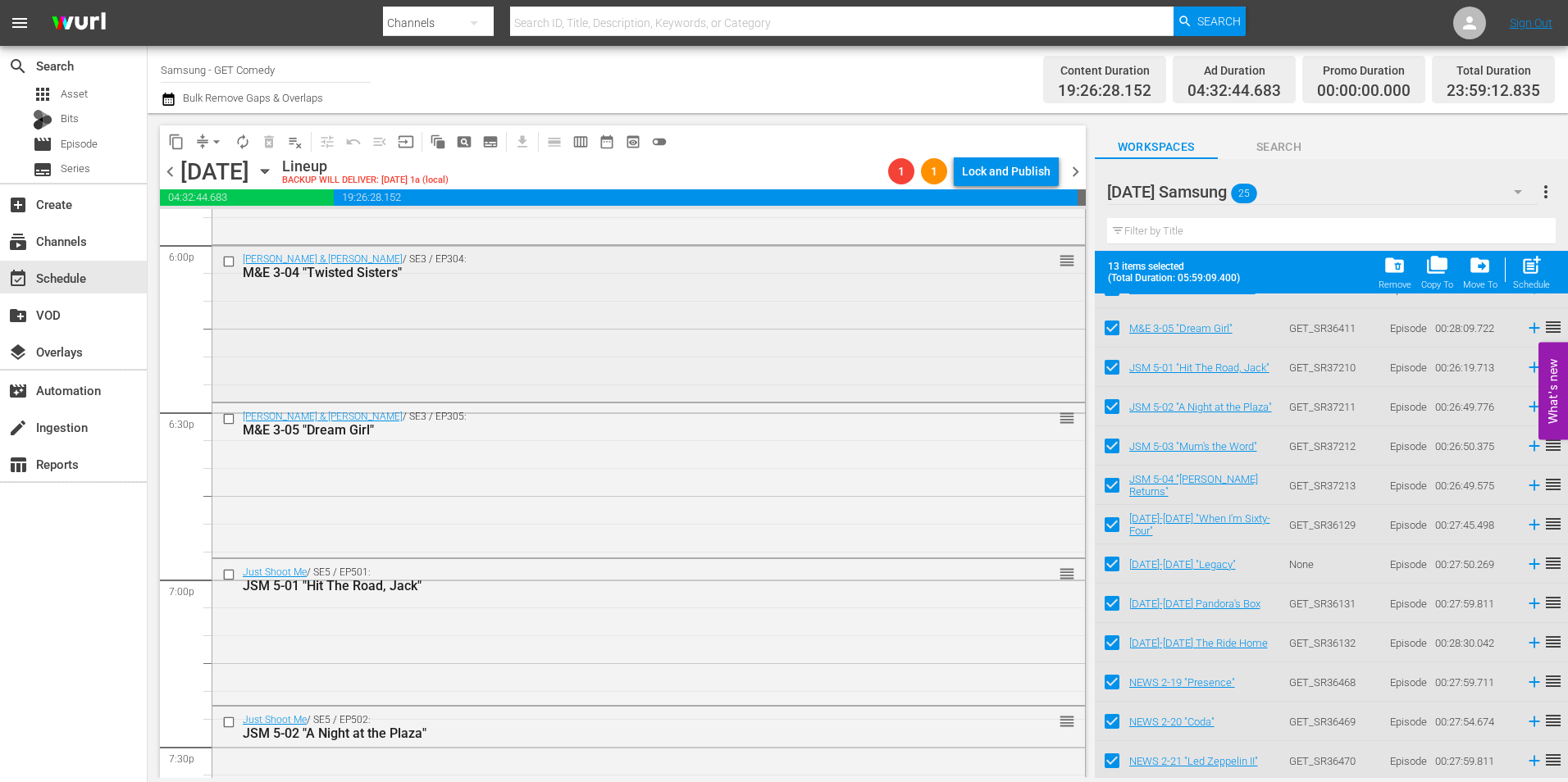
click at [429, 291] on div "[PERSON_NAME] & [PERSON_NAME] / SE3 / EP304: M&E 3-04 "Twisted Sisters" reorder" at bounding box center [648, 323] width 873 height 153
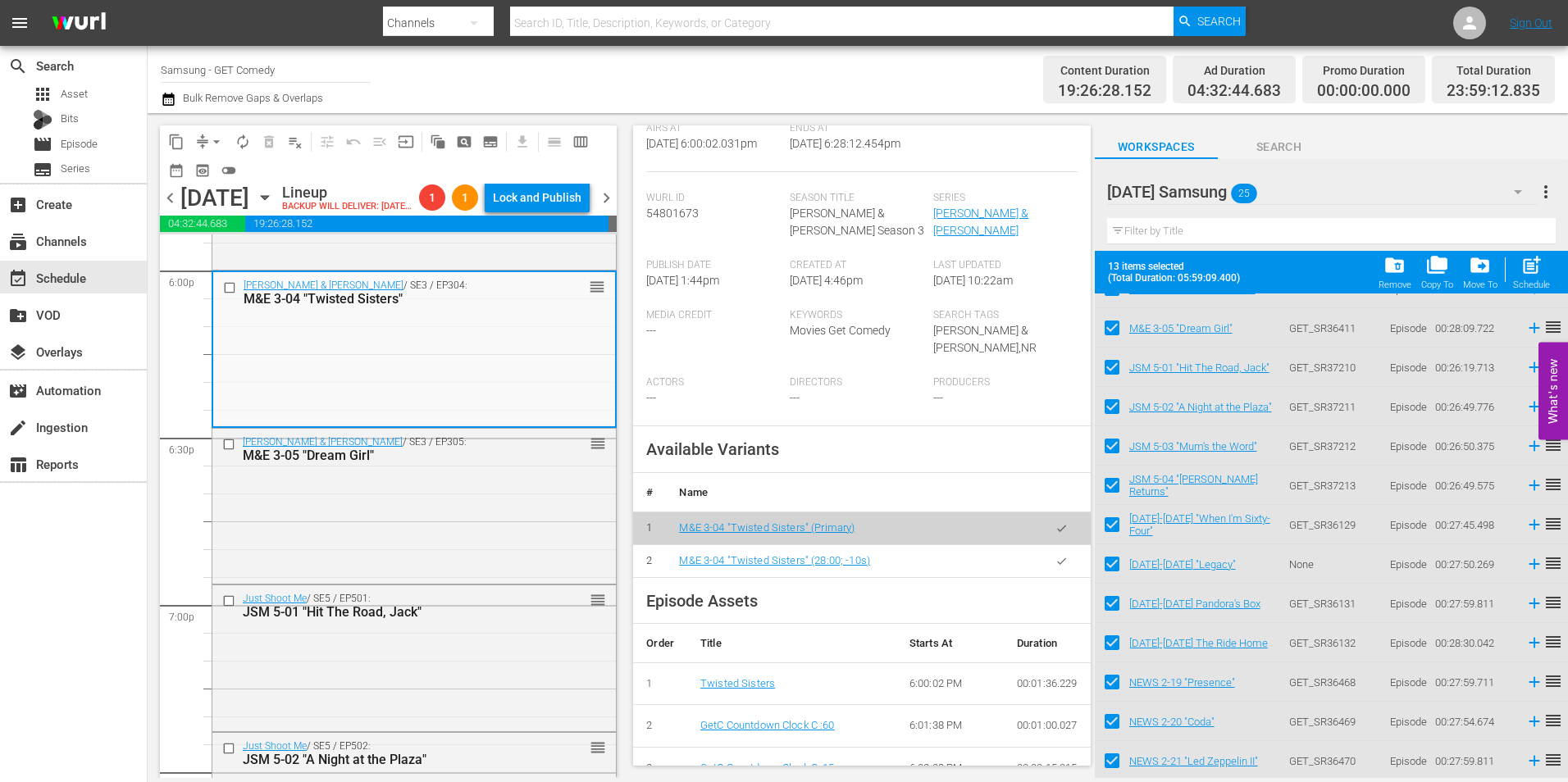
scroll to position [328, 0]
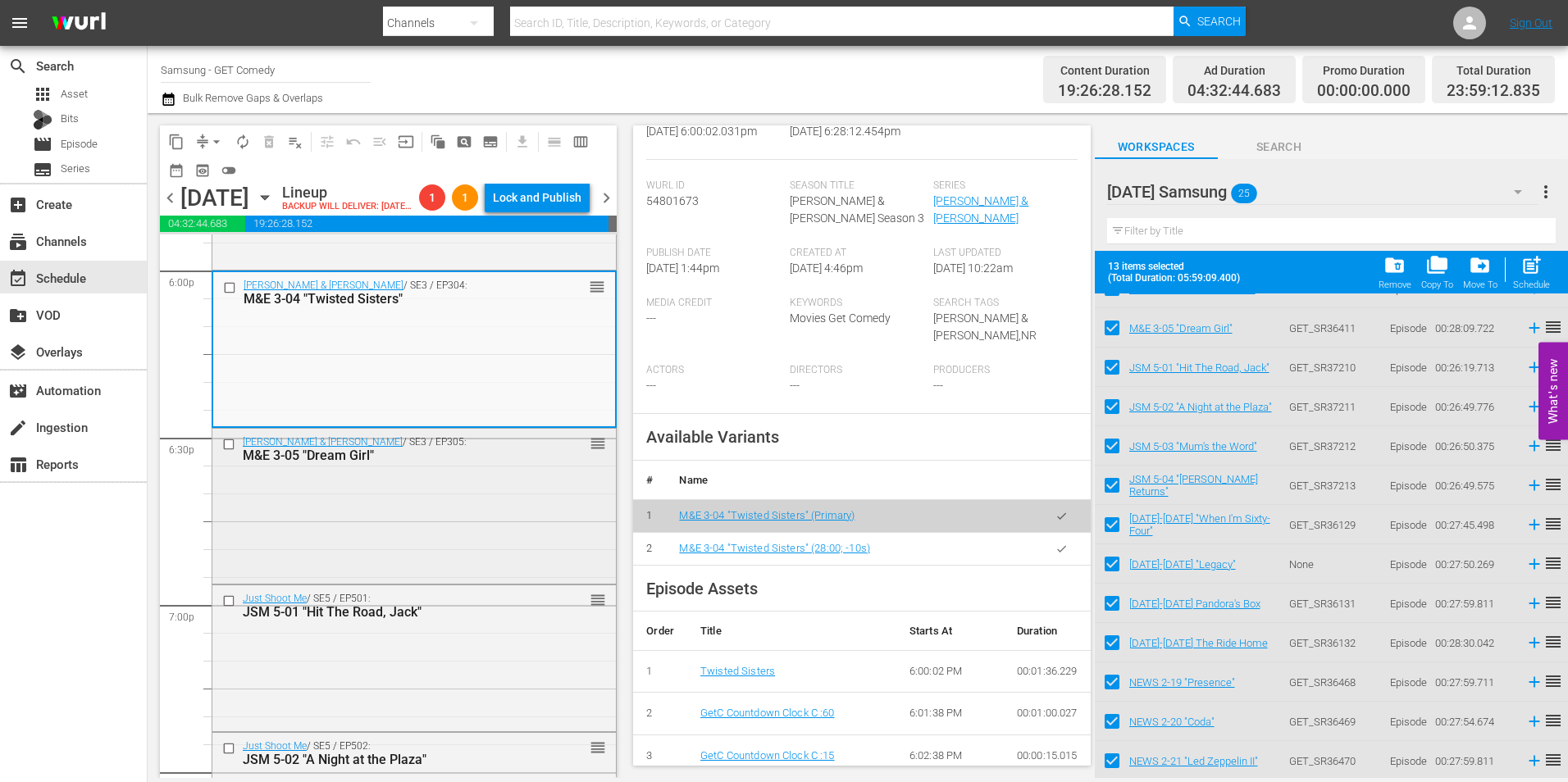
click at [466, 537] on div "[PERSON_NAME] & [PERSON_NAME] / SE3 / EP305: M&E 3-05 "Dream Girl" reorder" at bounding box center [414, 506] width 403 height 153
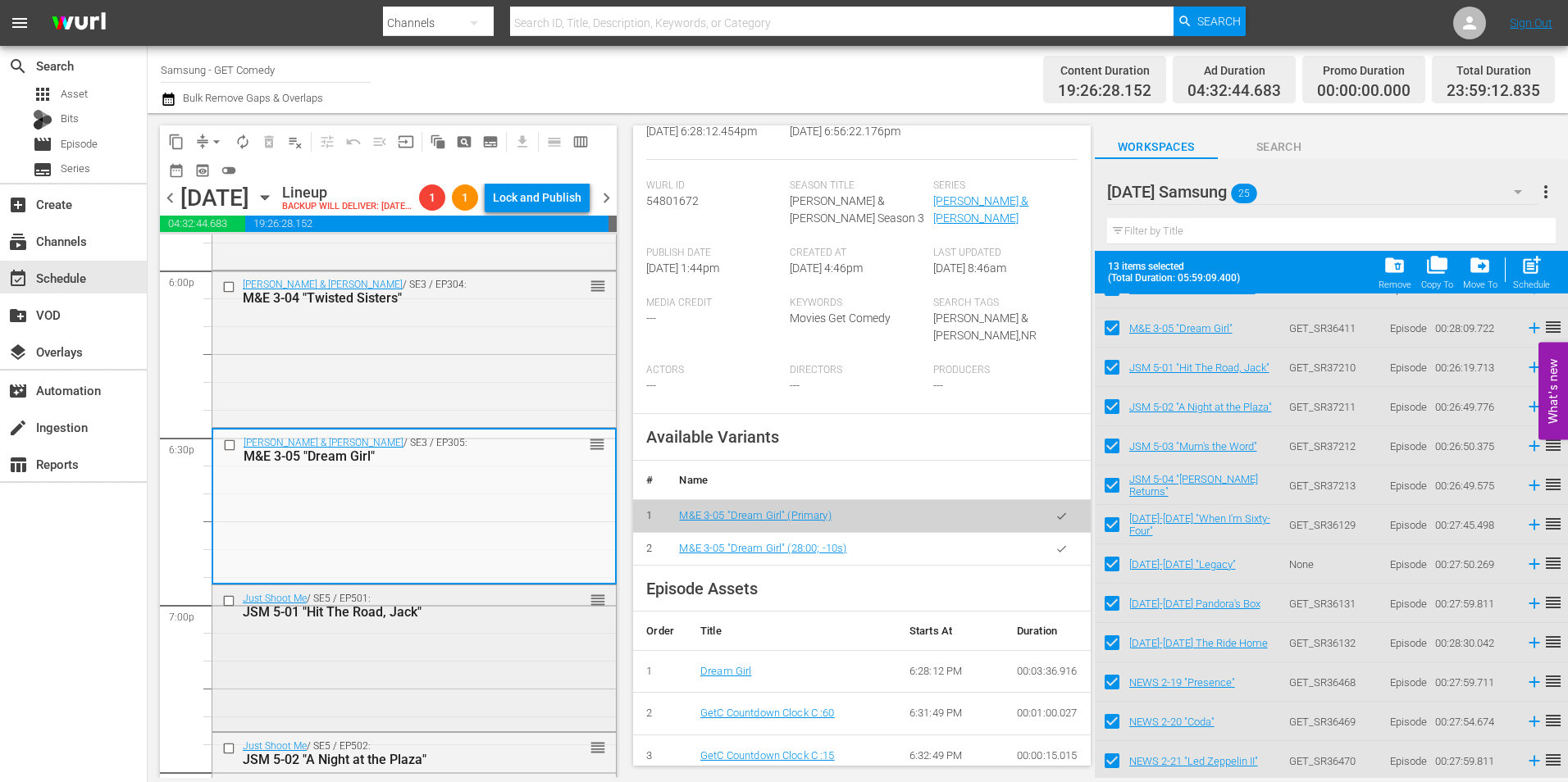
click at [317, 700] on div "Just Shoot Me / SE5 / EP501: JSM 5-01 "Hit The Road, Jack" reorder" at bounding box center [414, 656] width 403 height 142
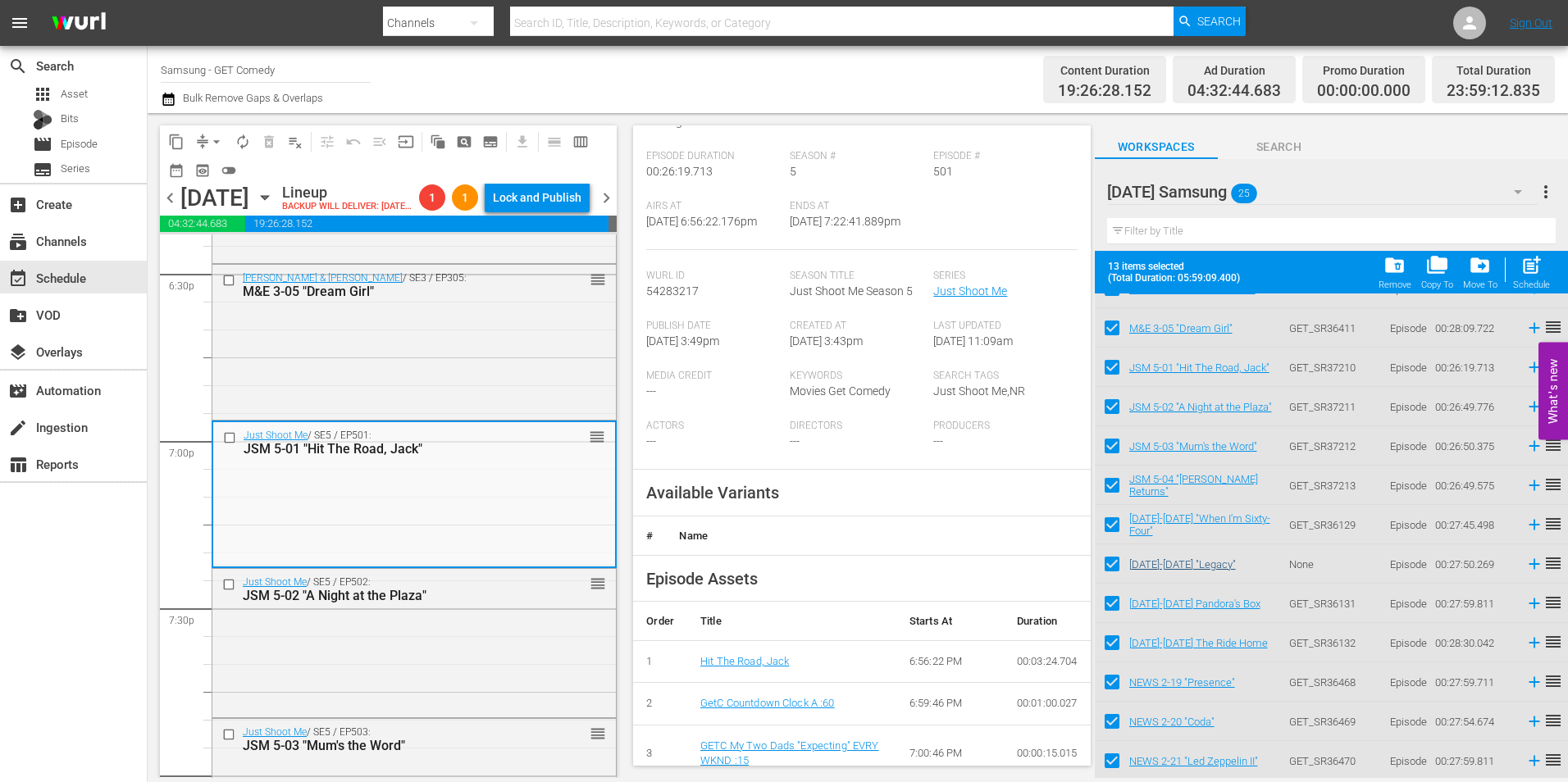
scroll to position [246, 0]
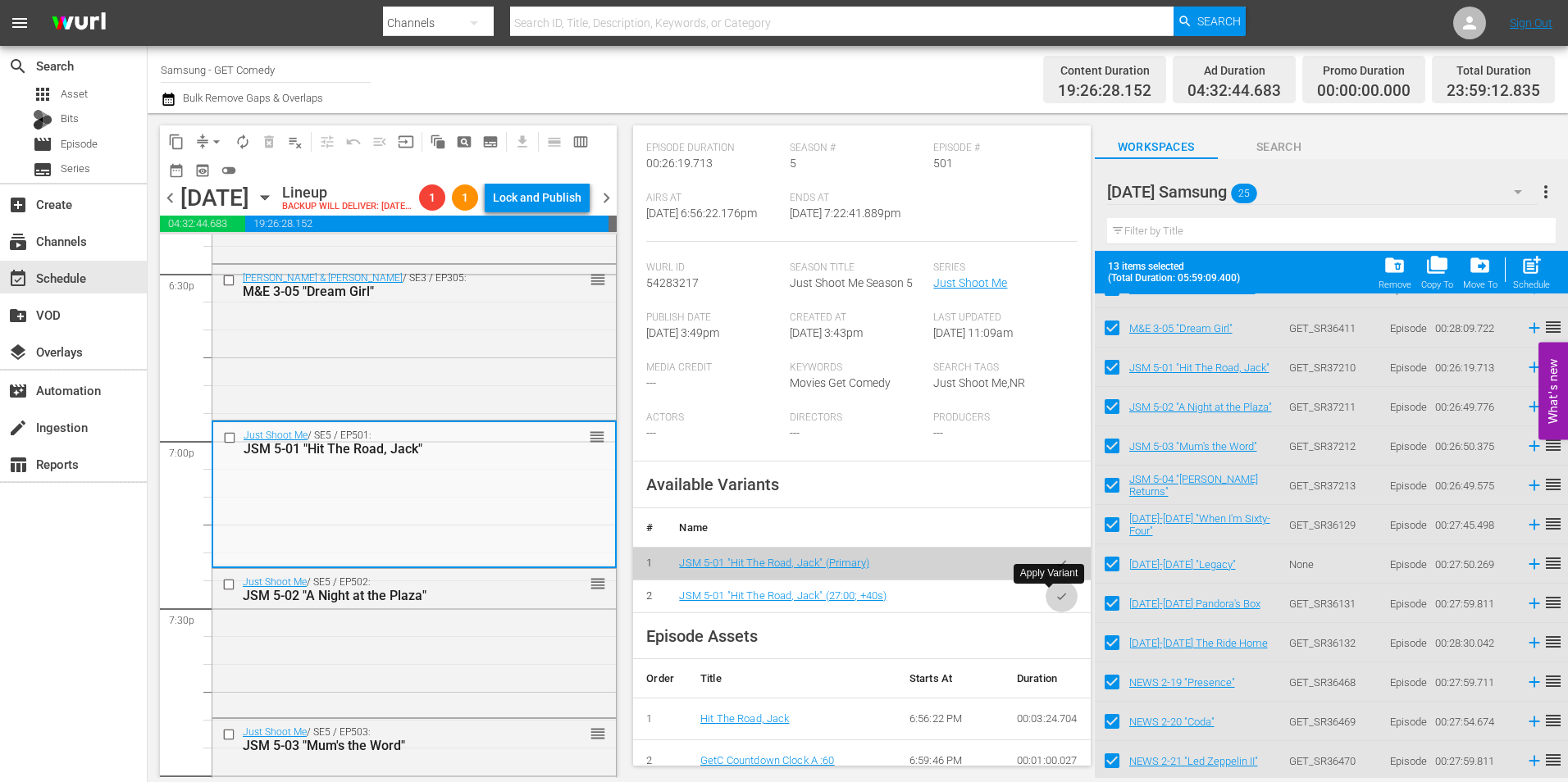
click at [1056, 598] on icon "button" at bounding box center [1062, 596] width 13 height 13
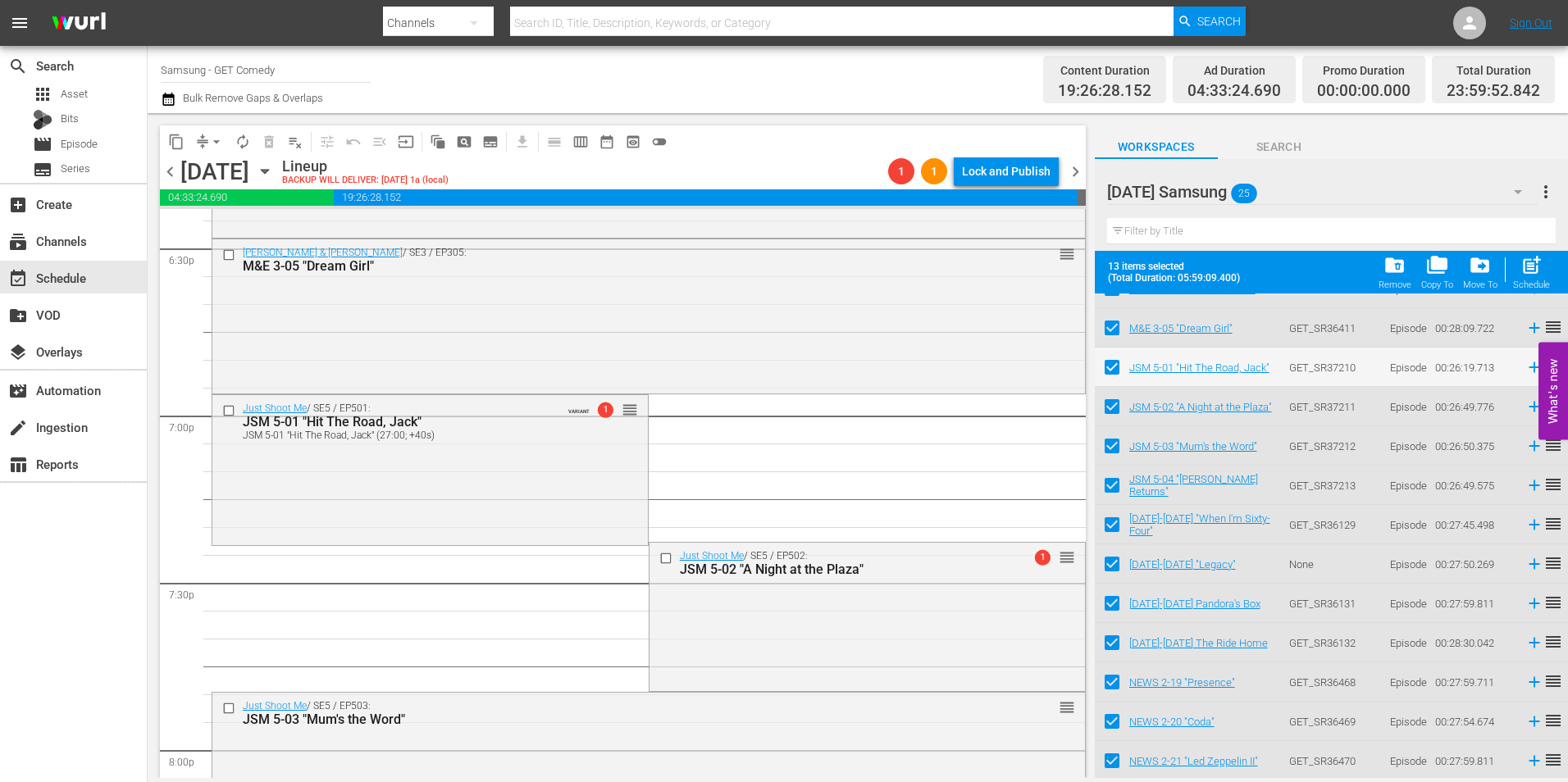
drag, startPoint x: 826, startPoint y: 627, endPoint x: 802, endPoint y: 632, distance: 24.5
click at [826, 627] on div "Just Shoot Me / SE5 / EP502: JSM 5-02 "A Night at the Plaza" 1 reorder" at bounding box center [867, 615] width 435 height 144
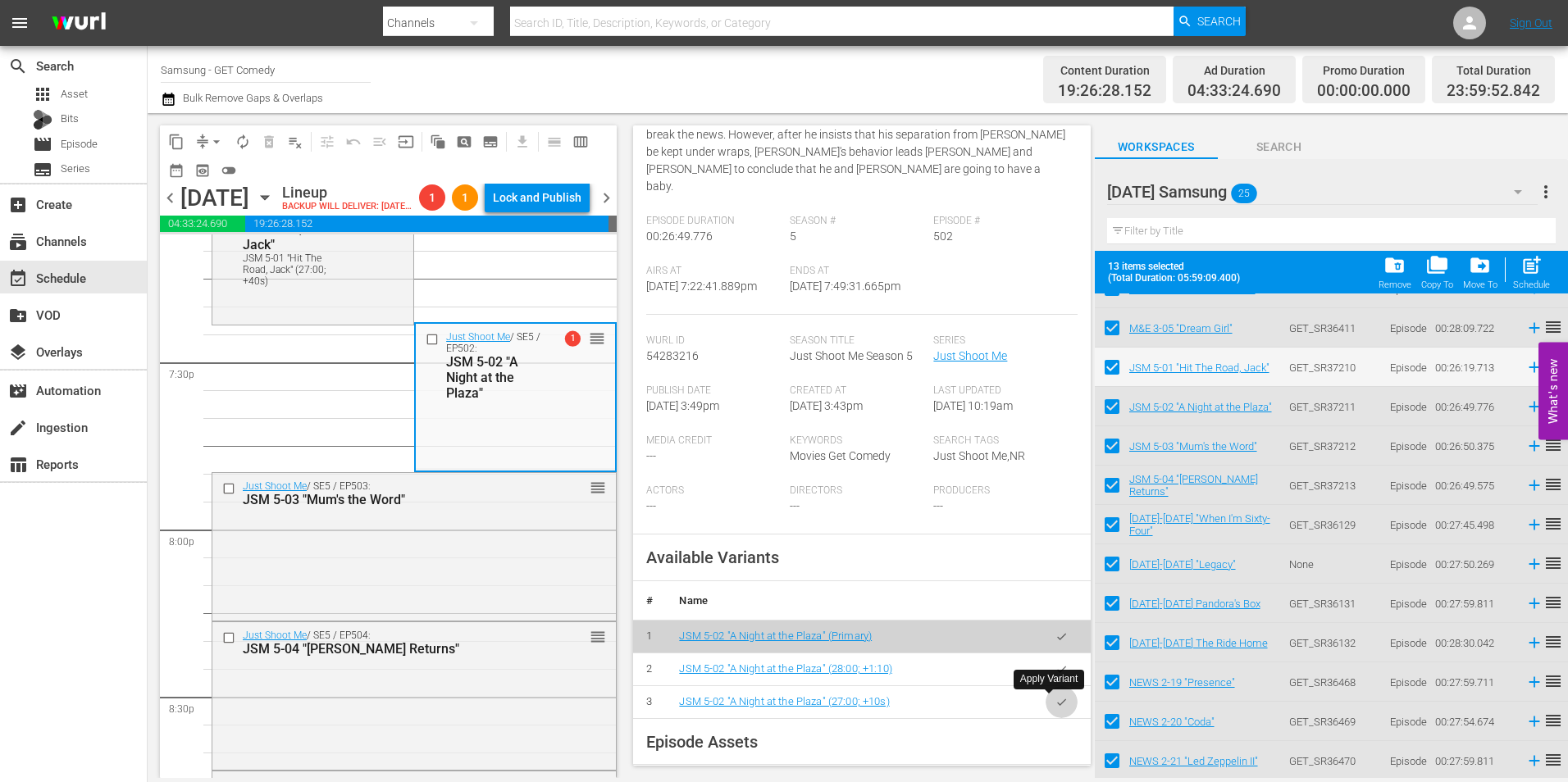
click at [1055, 712] on button "button" at bounding box center [1062, 702] width 32 height 32
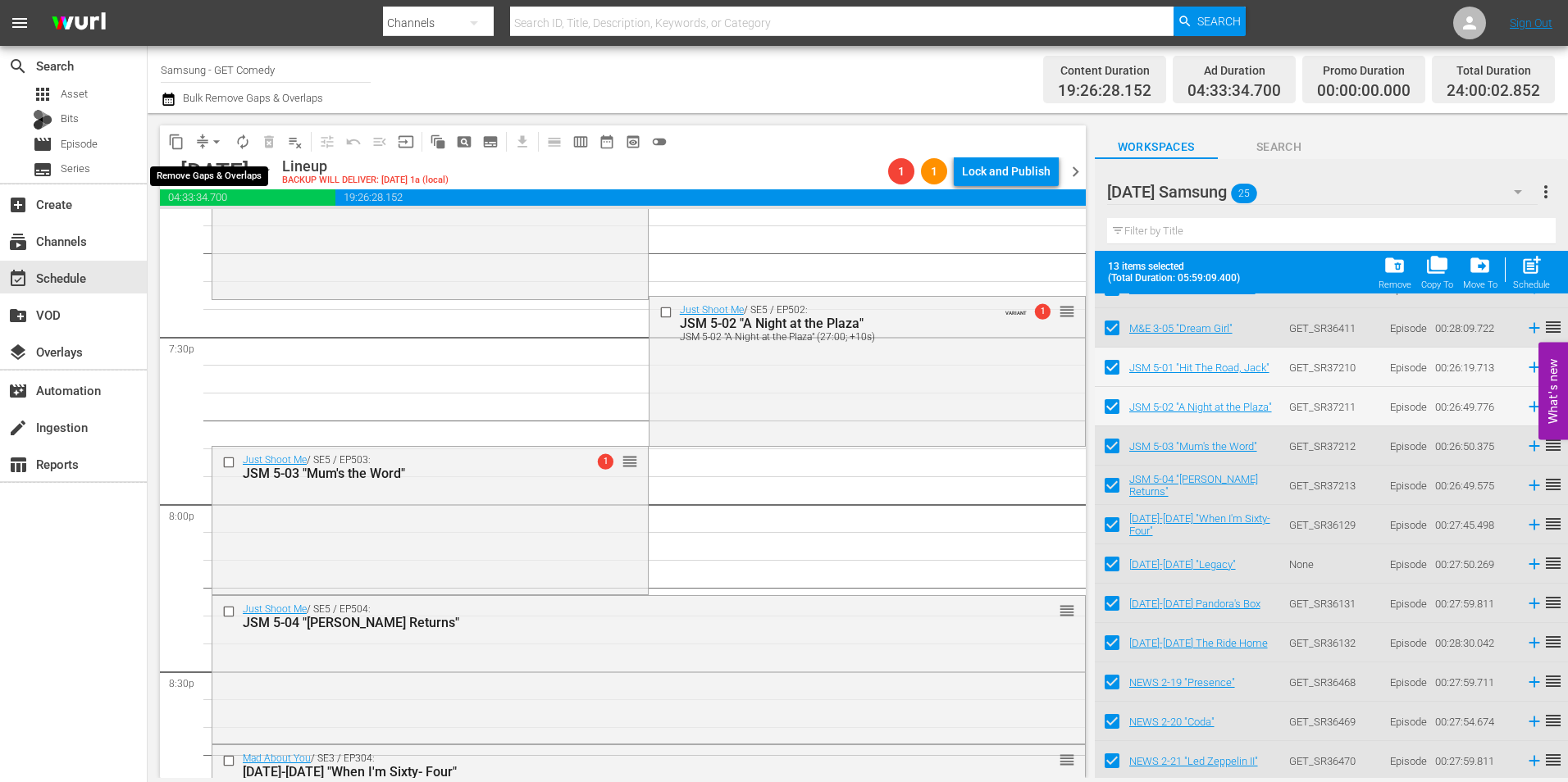
click at [206, 142] on button "arrow_drop_down" at bounding box center [216, 141] width 26 height 26
click at [210, 169] on li "Align to Midnight" at bounding box center [217, 175] width 135 height 27
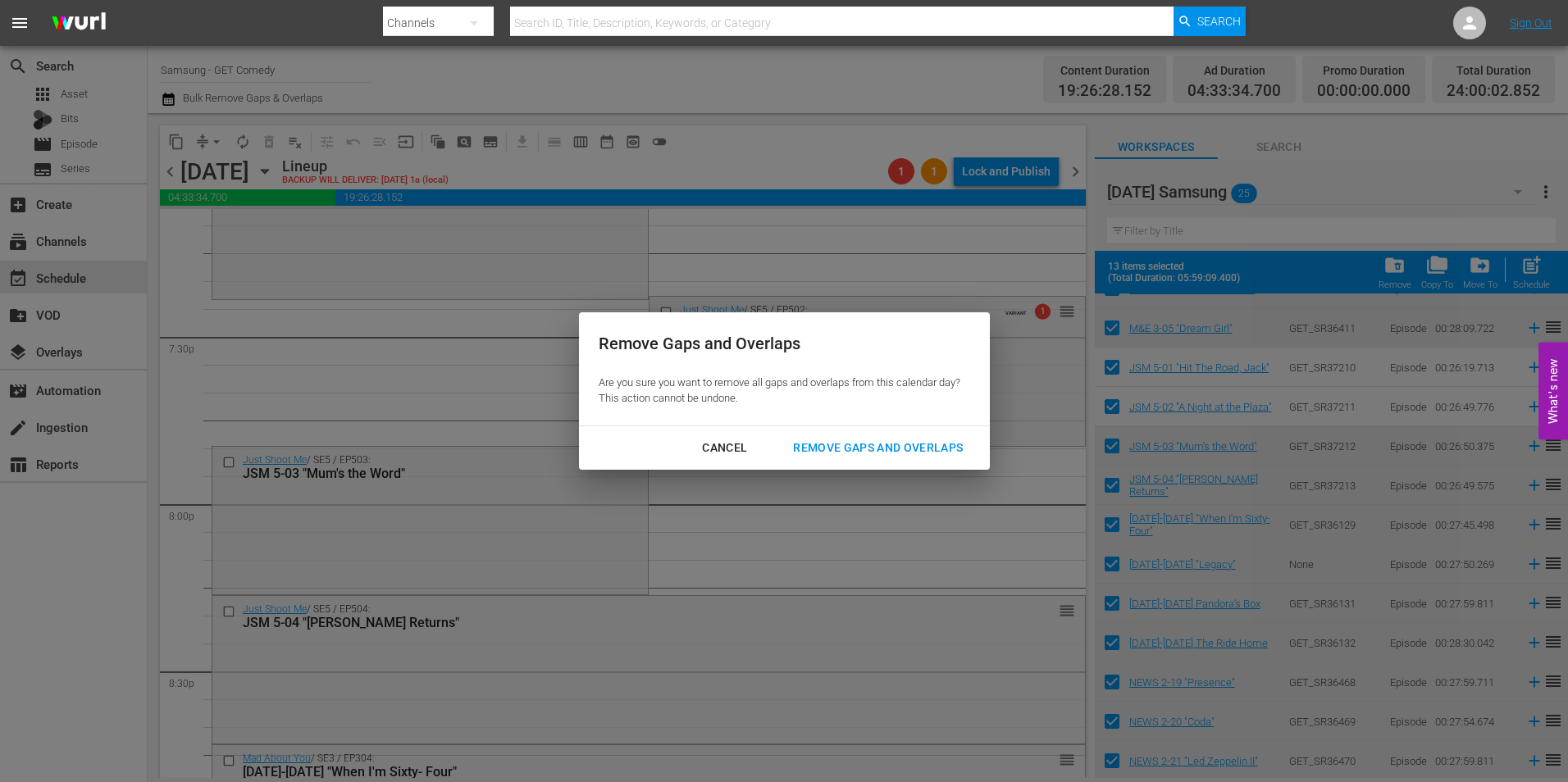
click at [900, 452] on div "Remove Gaps and Overlaps" at bounding box center [878, 448] width 196 height 20
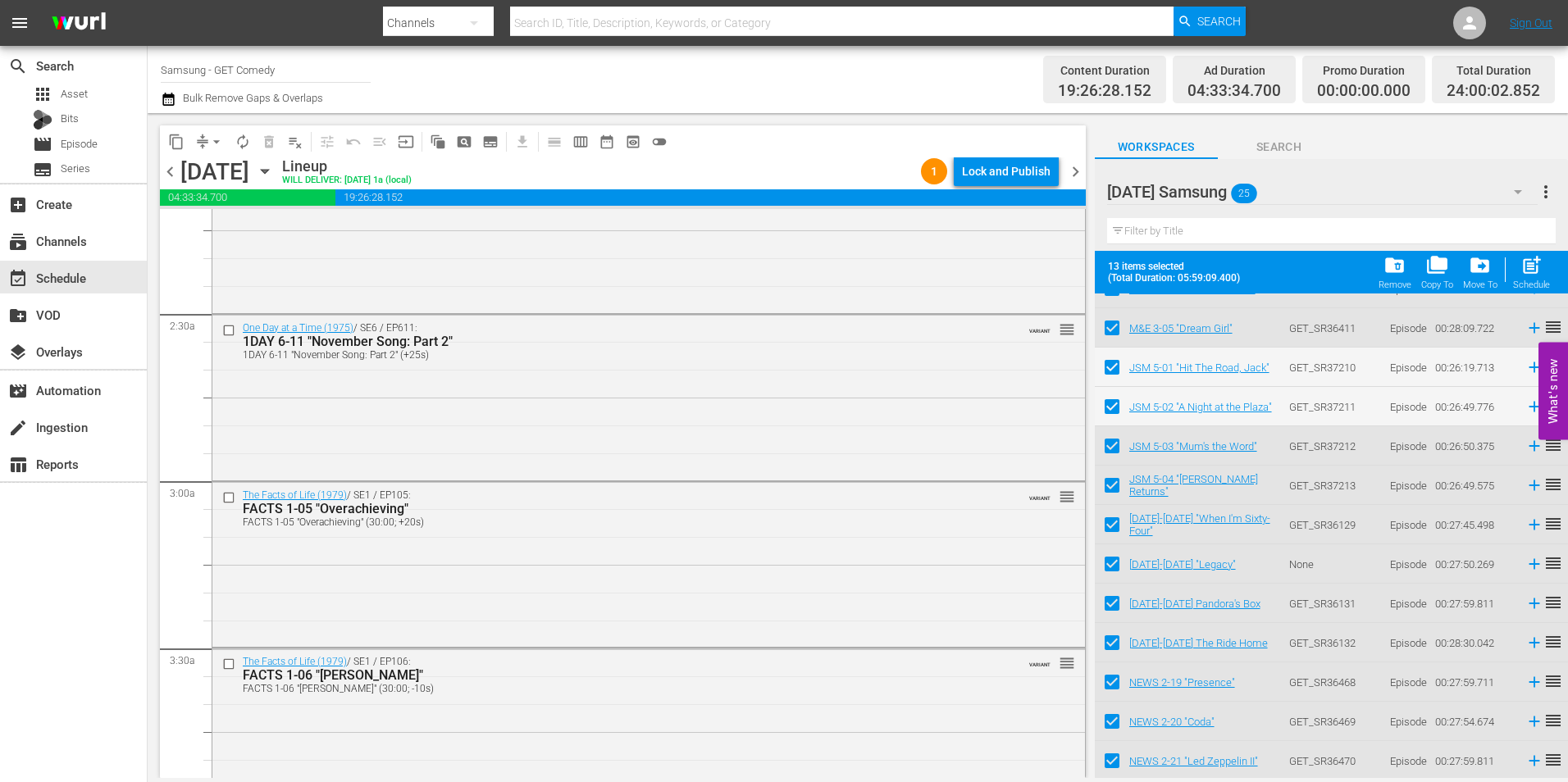
scroll to position [0, 0]
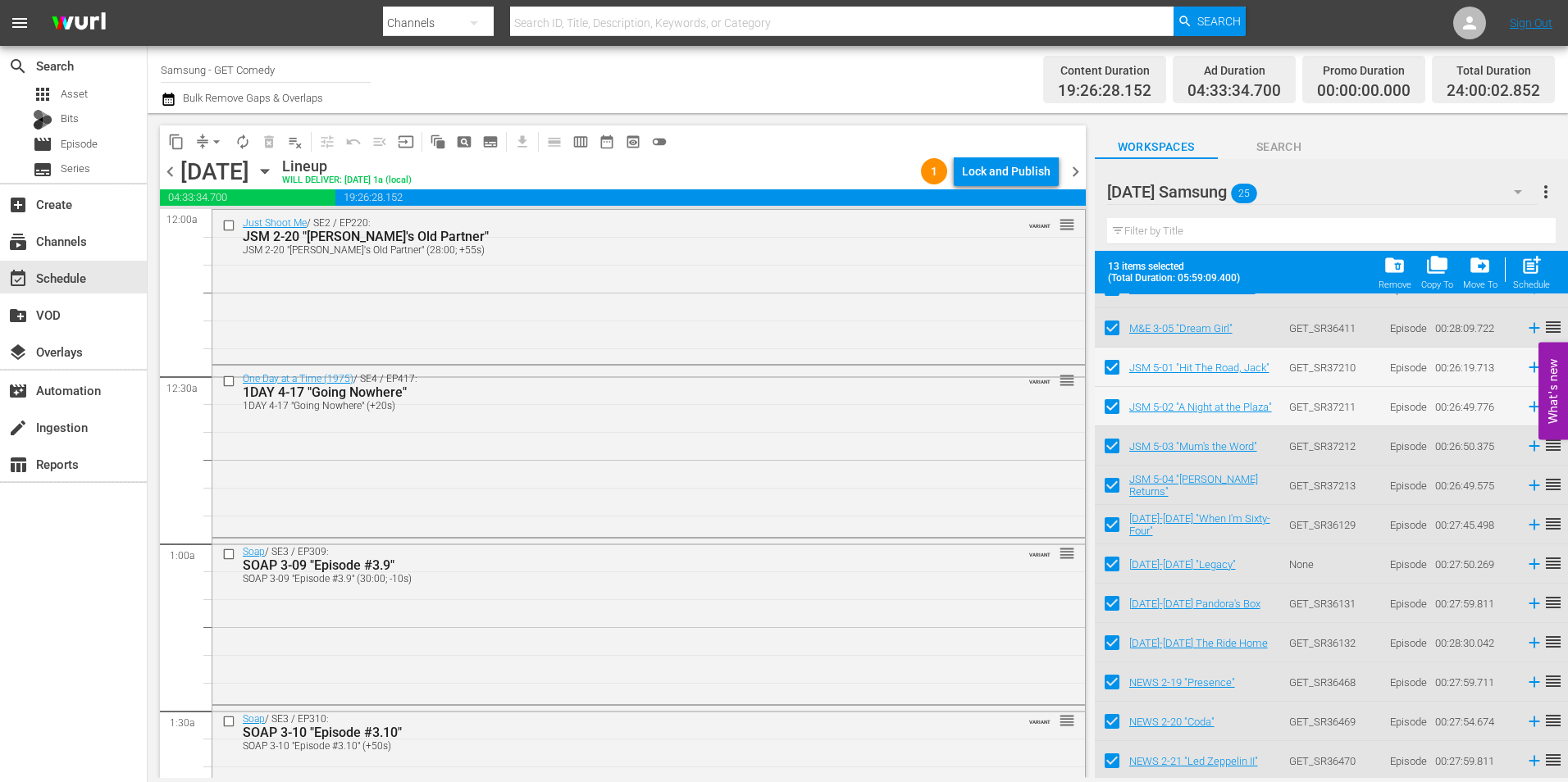
click at [1288, 197] on div "[DATE] Samsung 25" at bounding box center [1322, 192] width 431 height 46
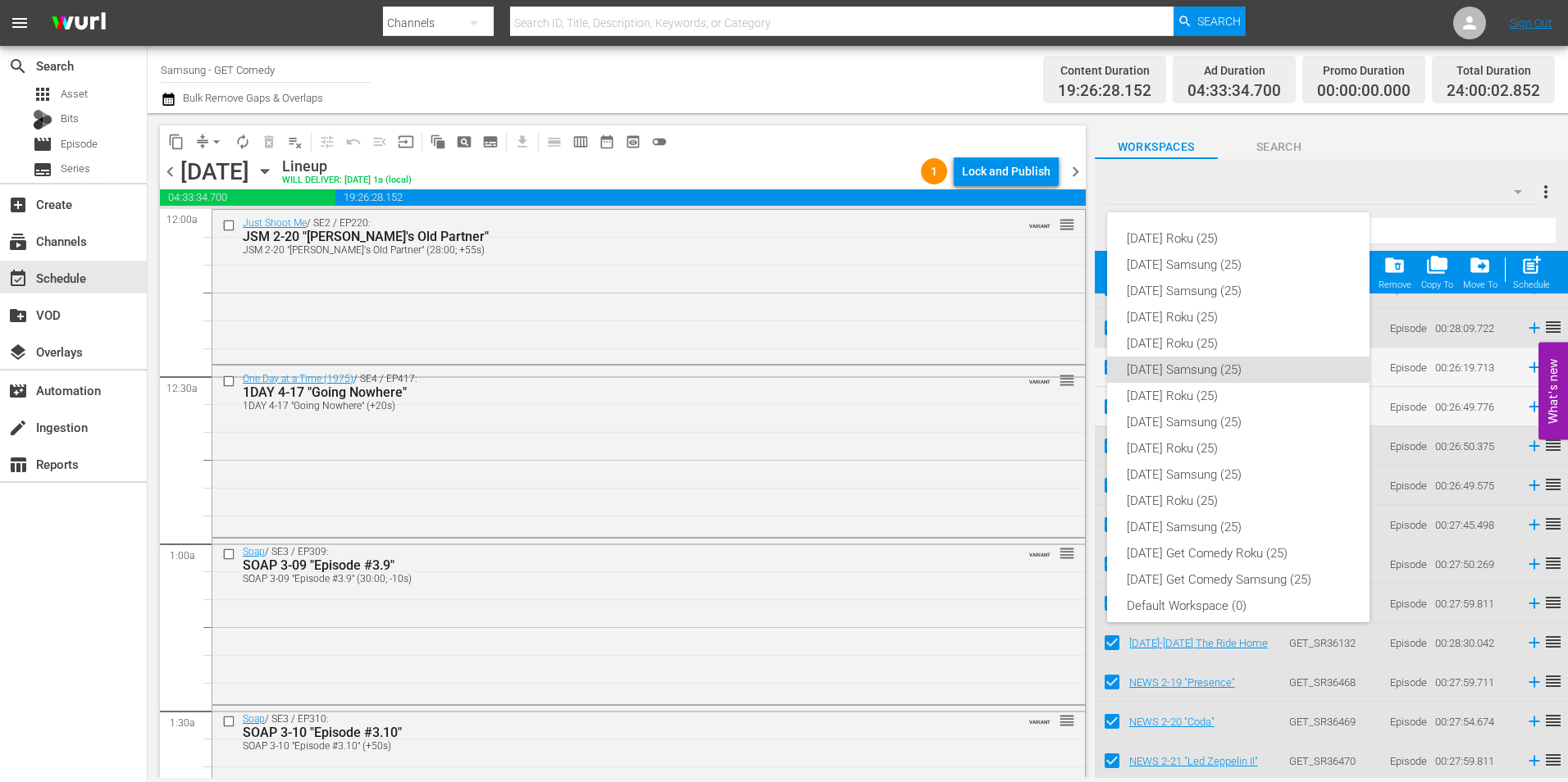
scroll to position [10, 0]
click at [1195, 328] on div "[DATE] Roku (25)" at bounding box center [1239, 333] width 223 height 26
checkbox input "false"
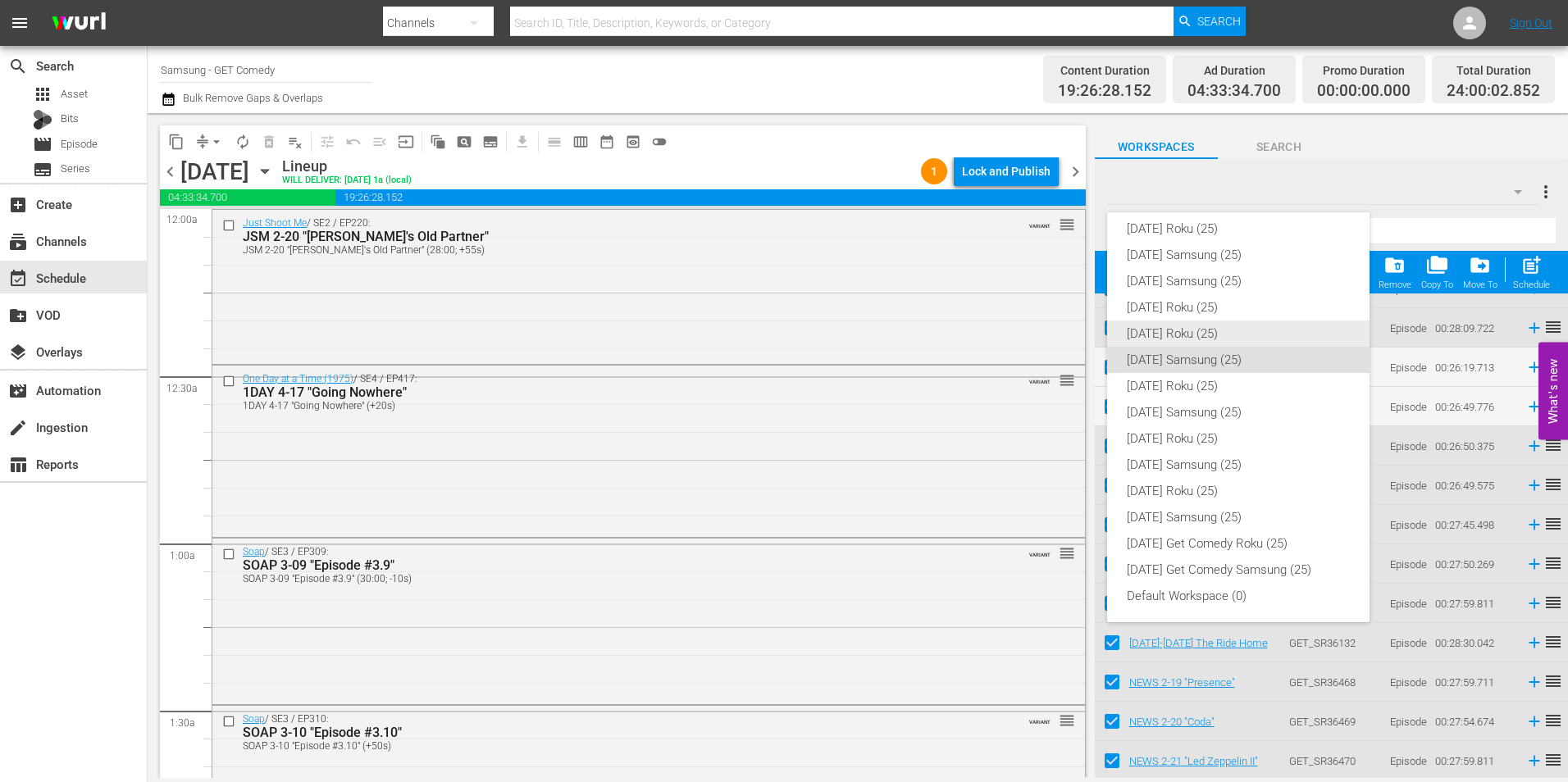
checkbox input "false"
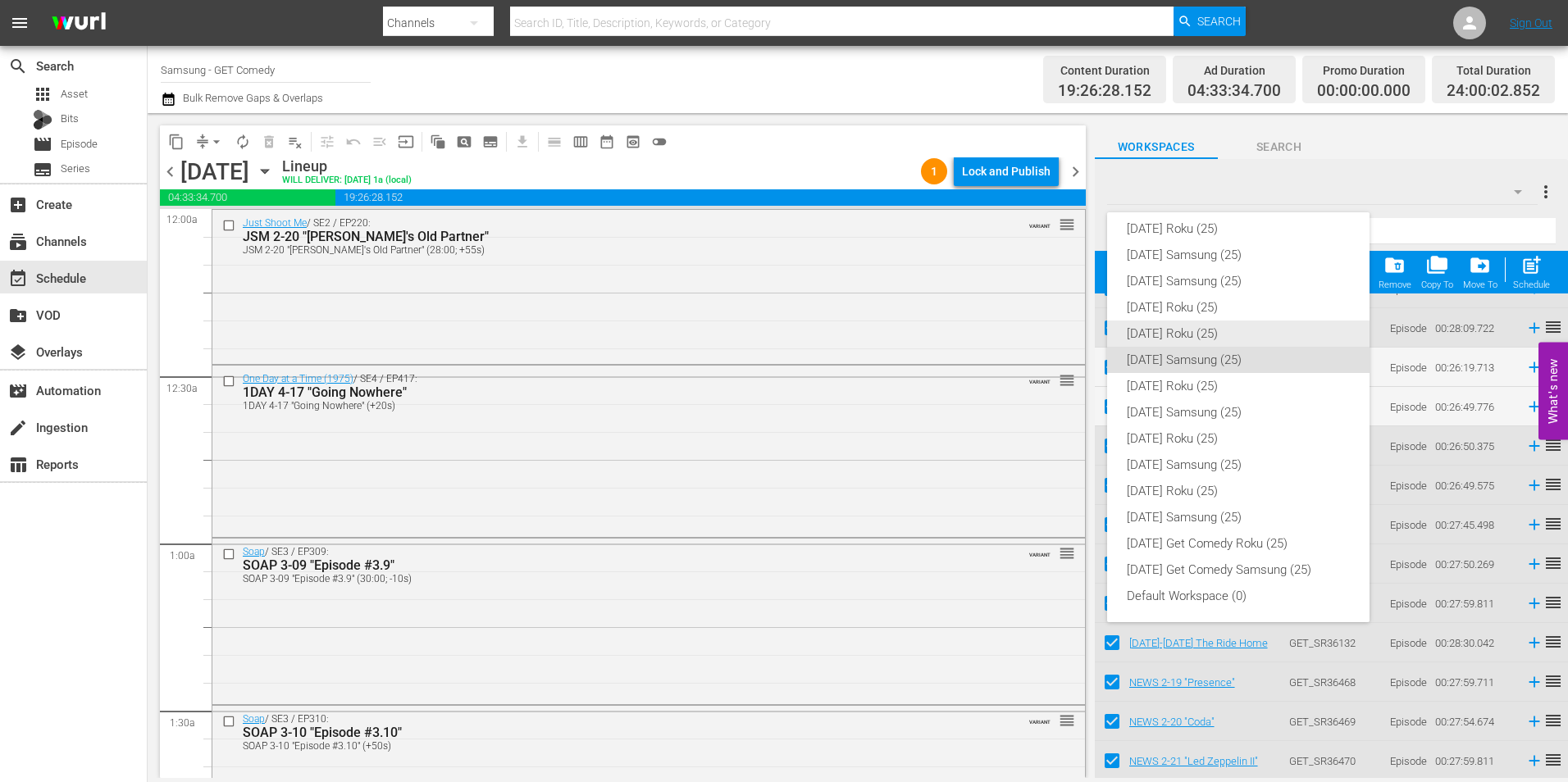
checkbox input "false"
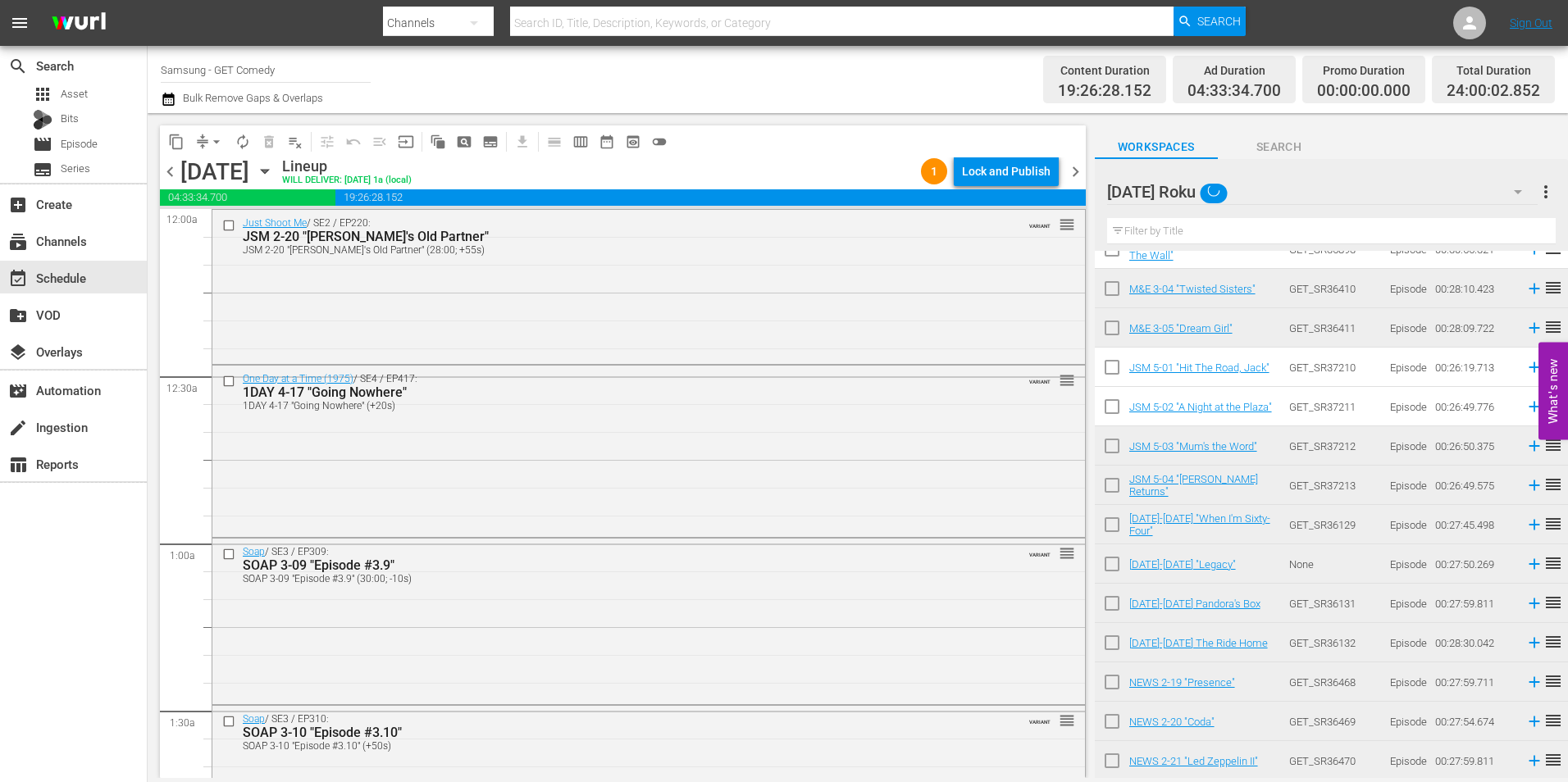
scroll to position [495, 0]
click at [82, 246] on div "subscriptions Channels" at bounding box center [45, 239] width 92 height 15
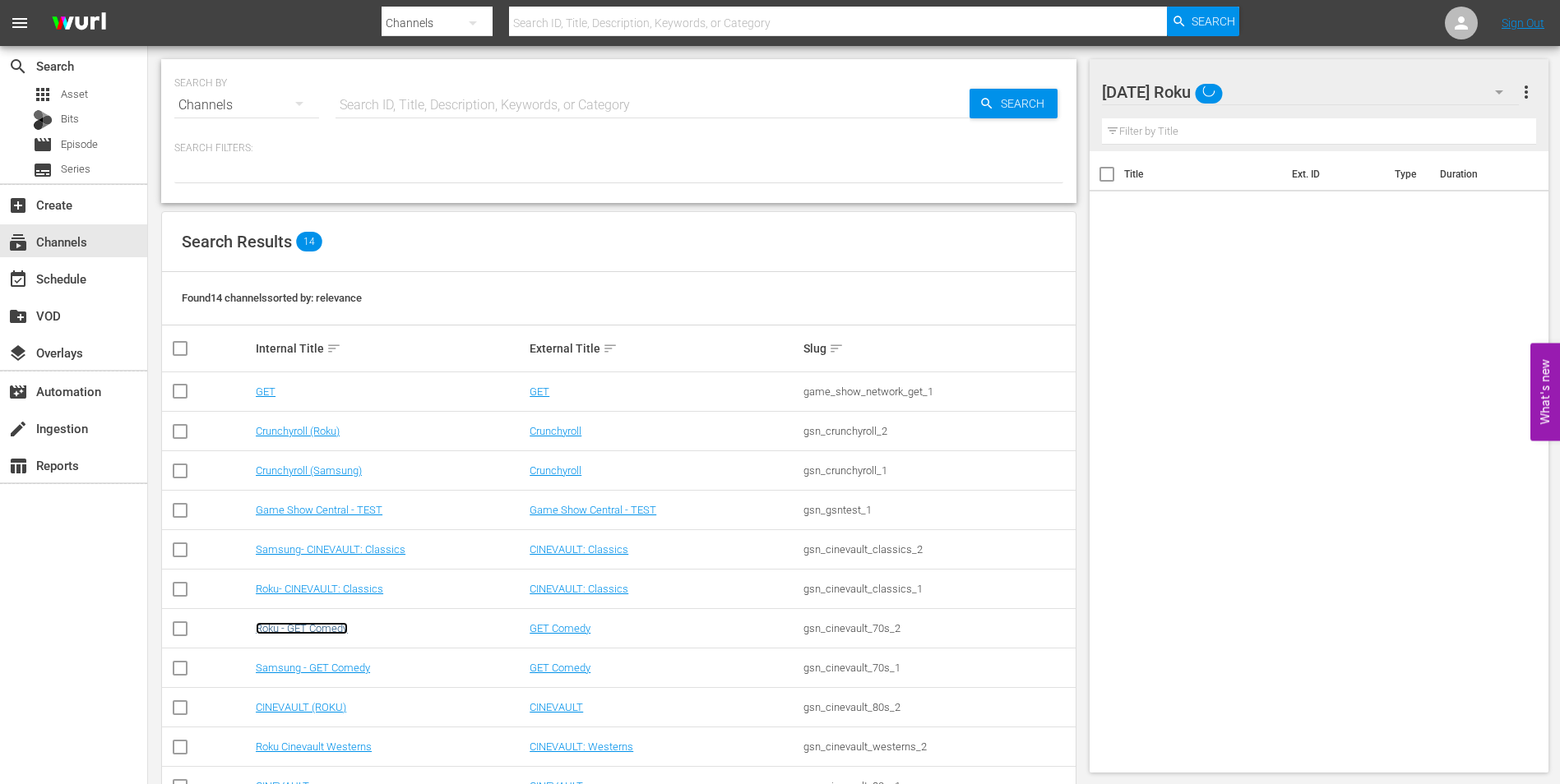
click at [315, 627] on link "Roku - GET Comedy" at bounding box center [302, 628] width 92 height 13
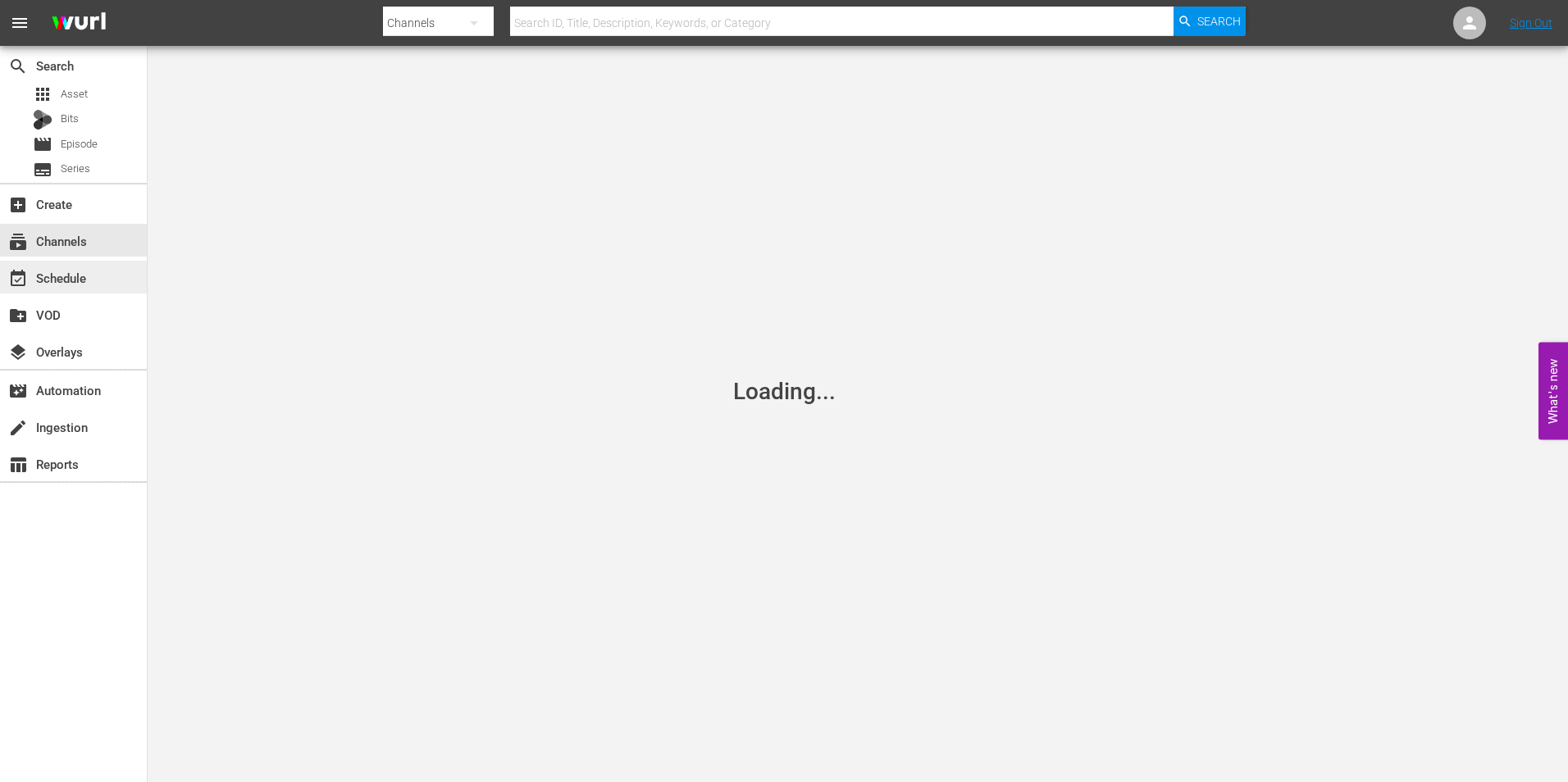
click at [92, 276] on div "event_available Schedule" at bounding box center [73, 276] width 147 height 33
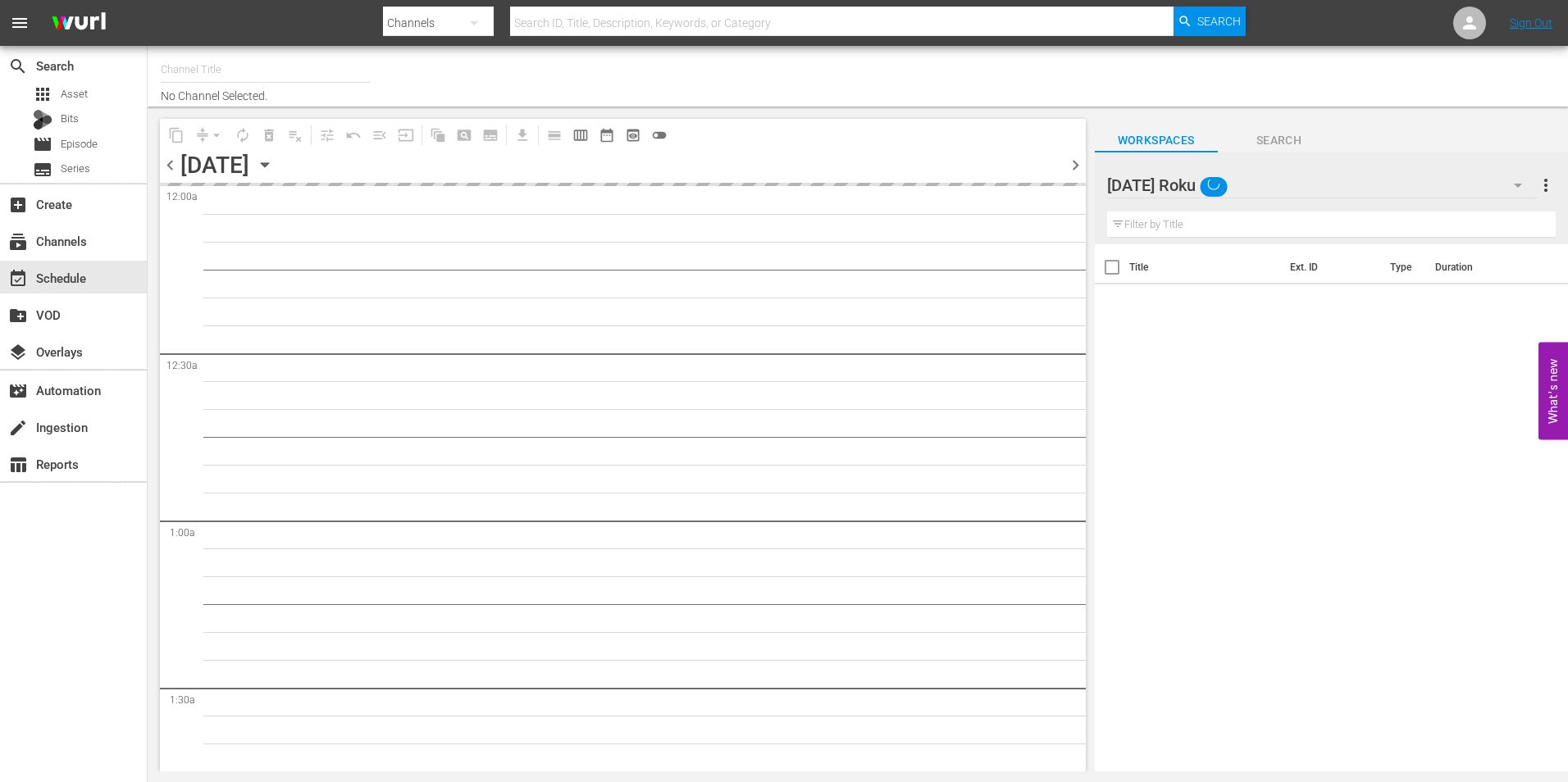
type input "Roku - GET Comedy (831)"
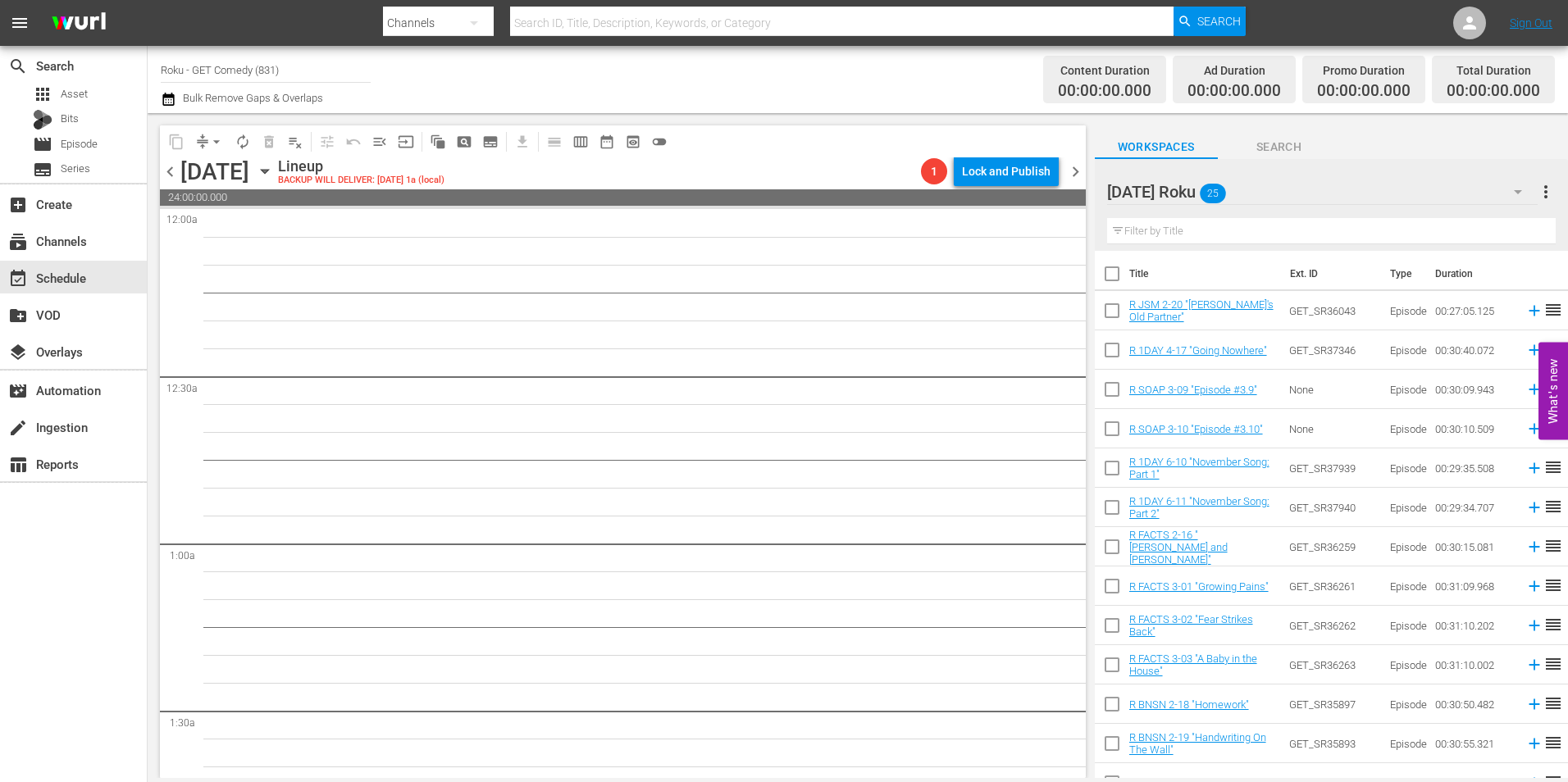
drag, startPoint x: 165, startPoint y: 170, endPoint x: 186, endPoint y: 176, distance: 21.8
click at [165, 170] on span "chevron_left" at bounding box center [170, 171] width 20 height 20
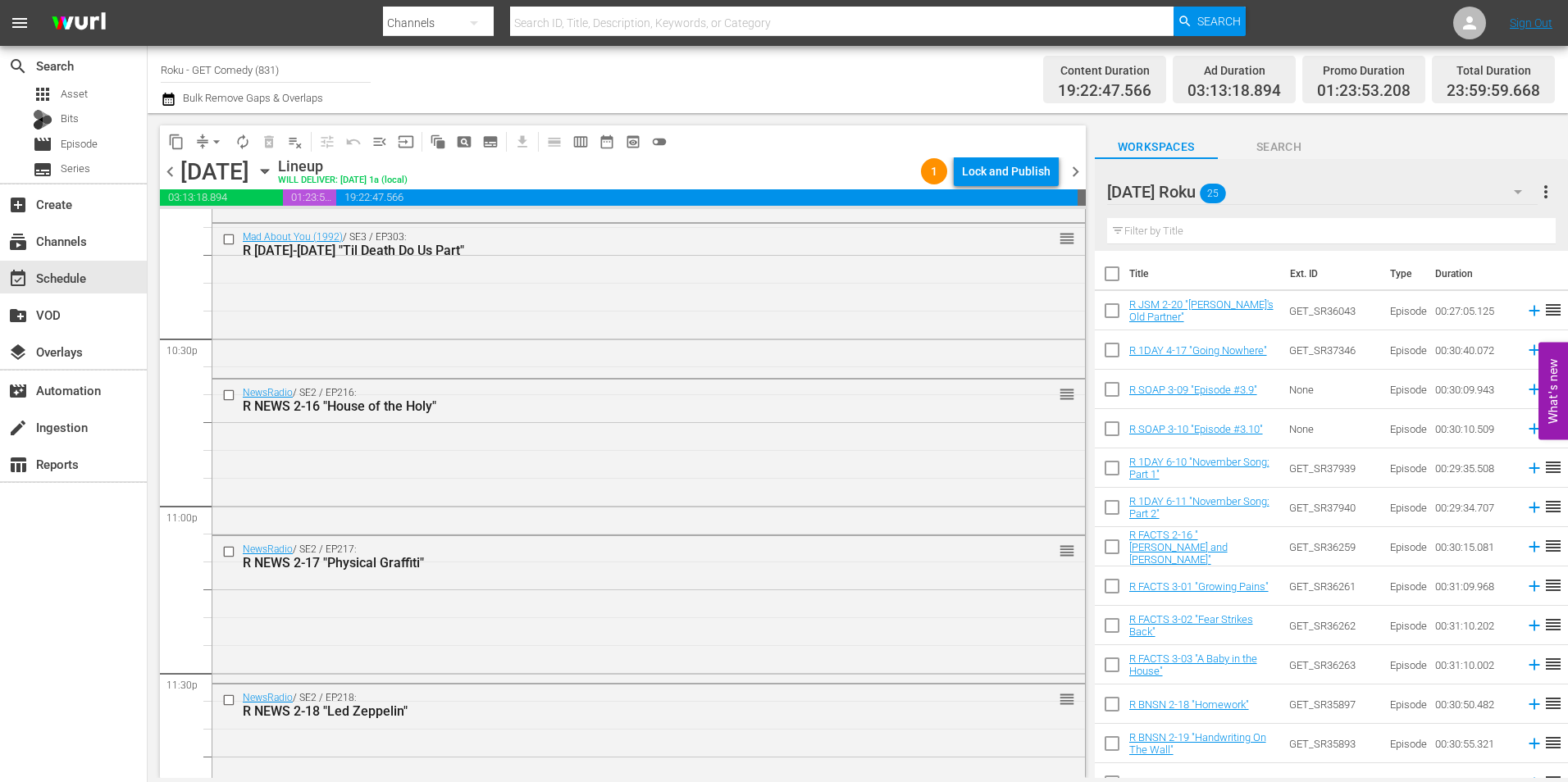
scroll to position [7461, 0]
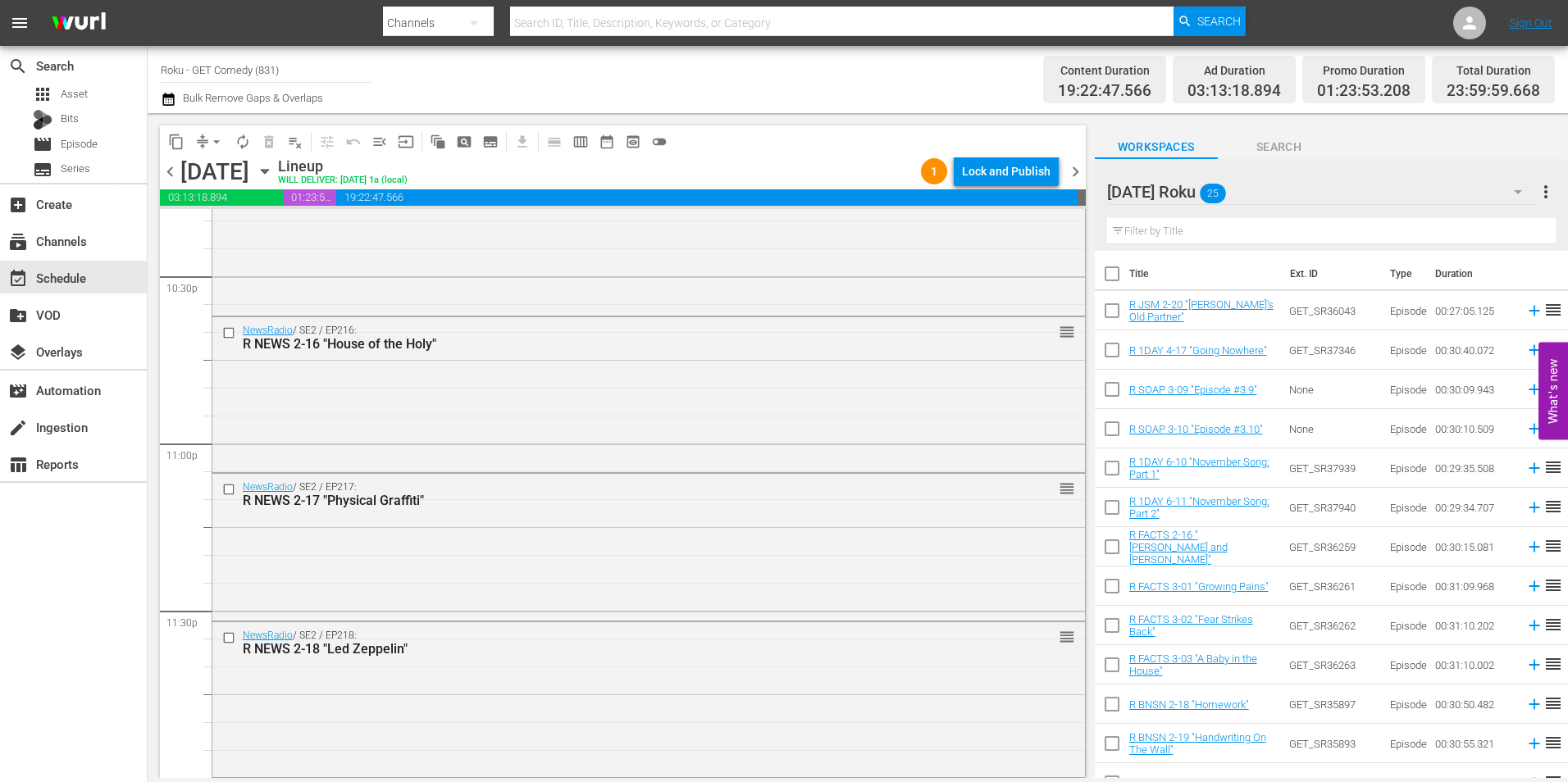
click at [1070, 170] on span "chevron_right" at bounding box center [1075, 171] width 20 height 20
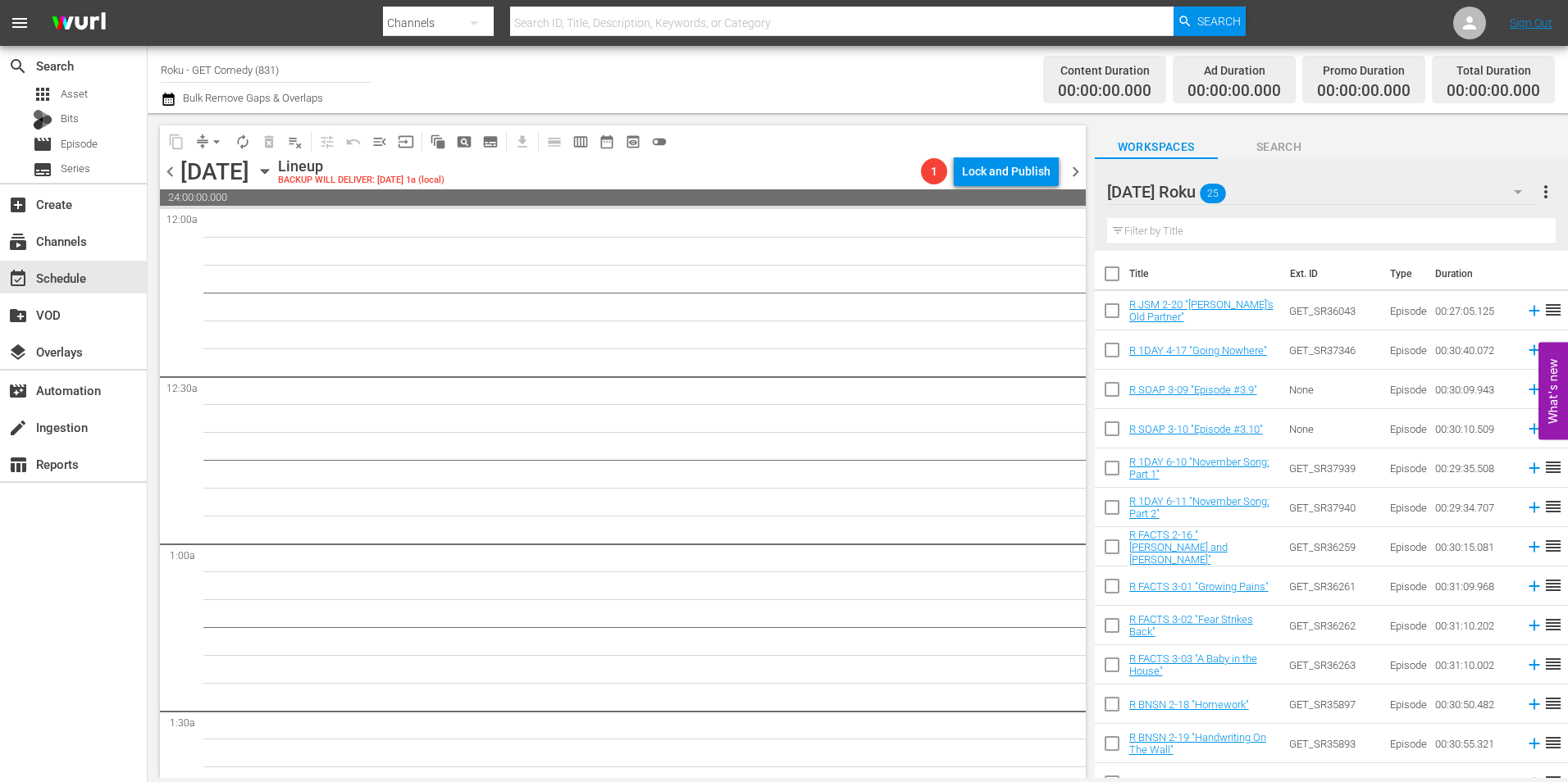
click at [1109, 316] on input "checkbox" at bounding box center [1112, 313] width 34 height 34
checkbox input "true"
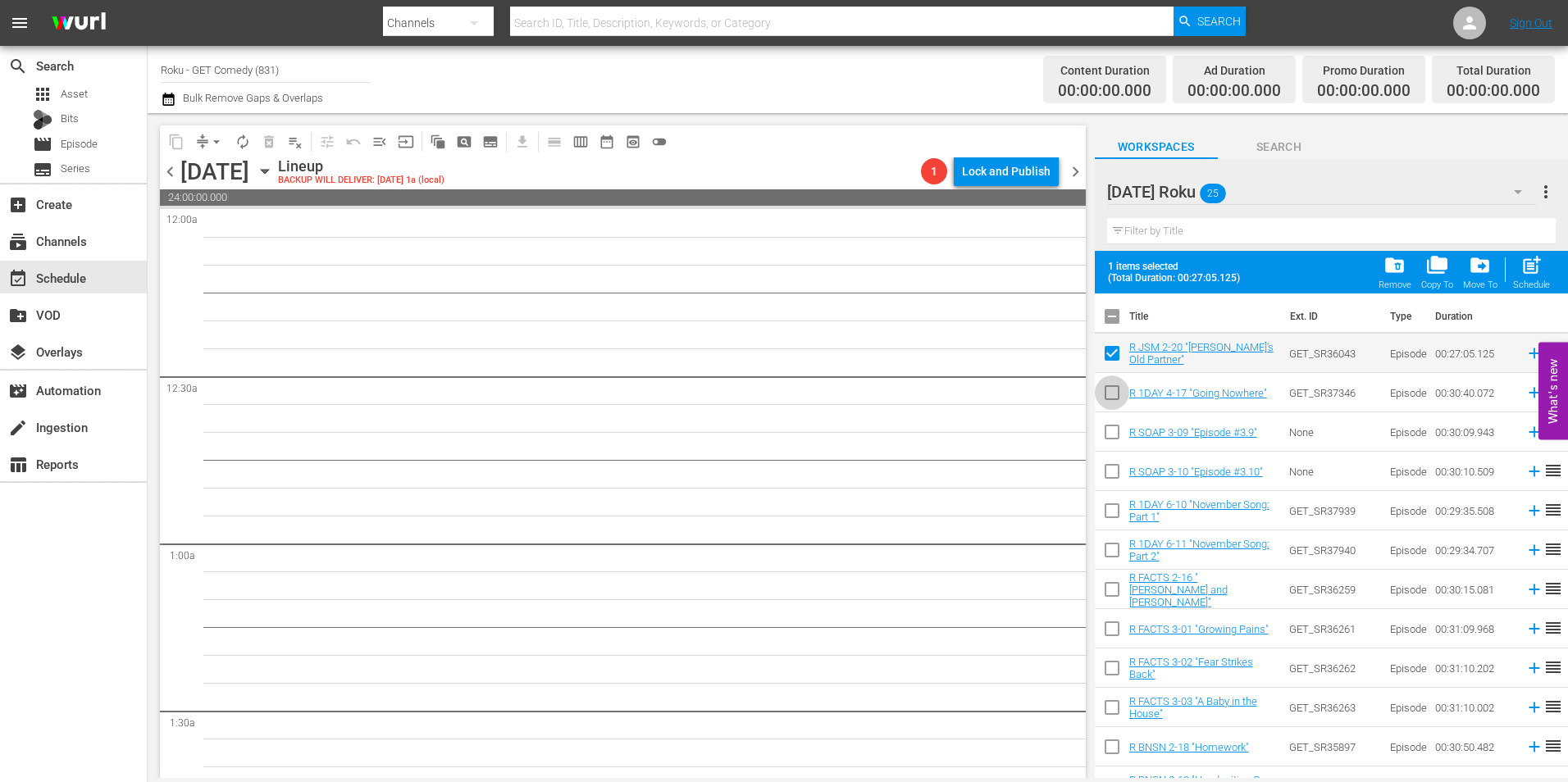
click at [1113, 401] on input "checkbox" at bounding box center [1112, 396] width 34 height 34
checkbox input "true"
click at [1118, 440] on input "checkbox" at bounding box center [1112, 435] width 34 height 34
checkbox input "true"
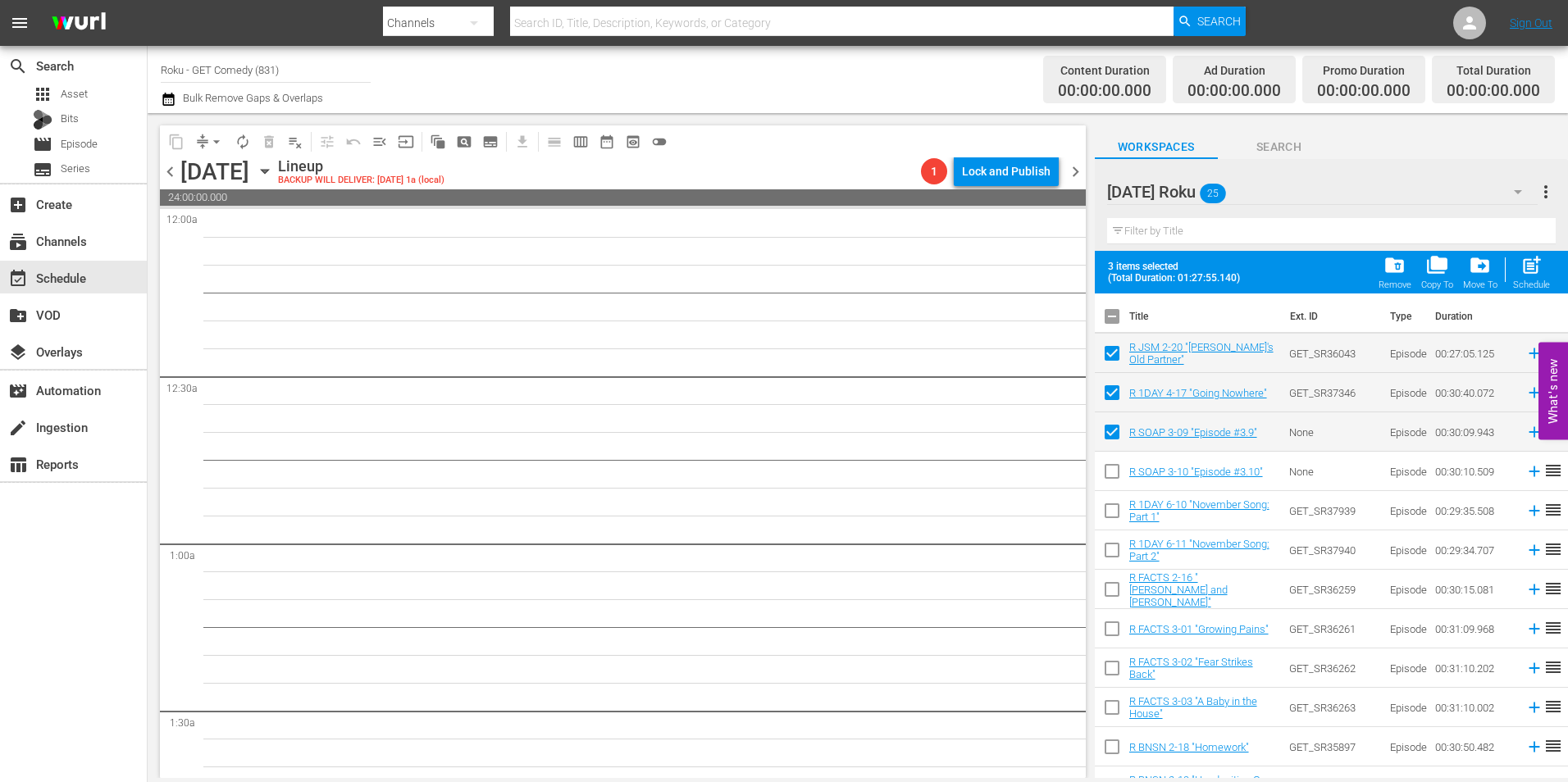
click at [1115, 471] on input "checkbox" at bounding box center [1112, 475] width 34 height 34
checkbox input "true"
click at [1113, 519] on input "checkbox" at bounding box center [1112, 514] width 34 height 34
checkbox input "true"
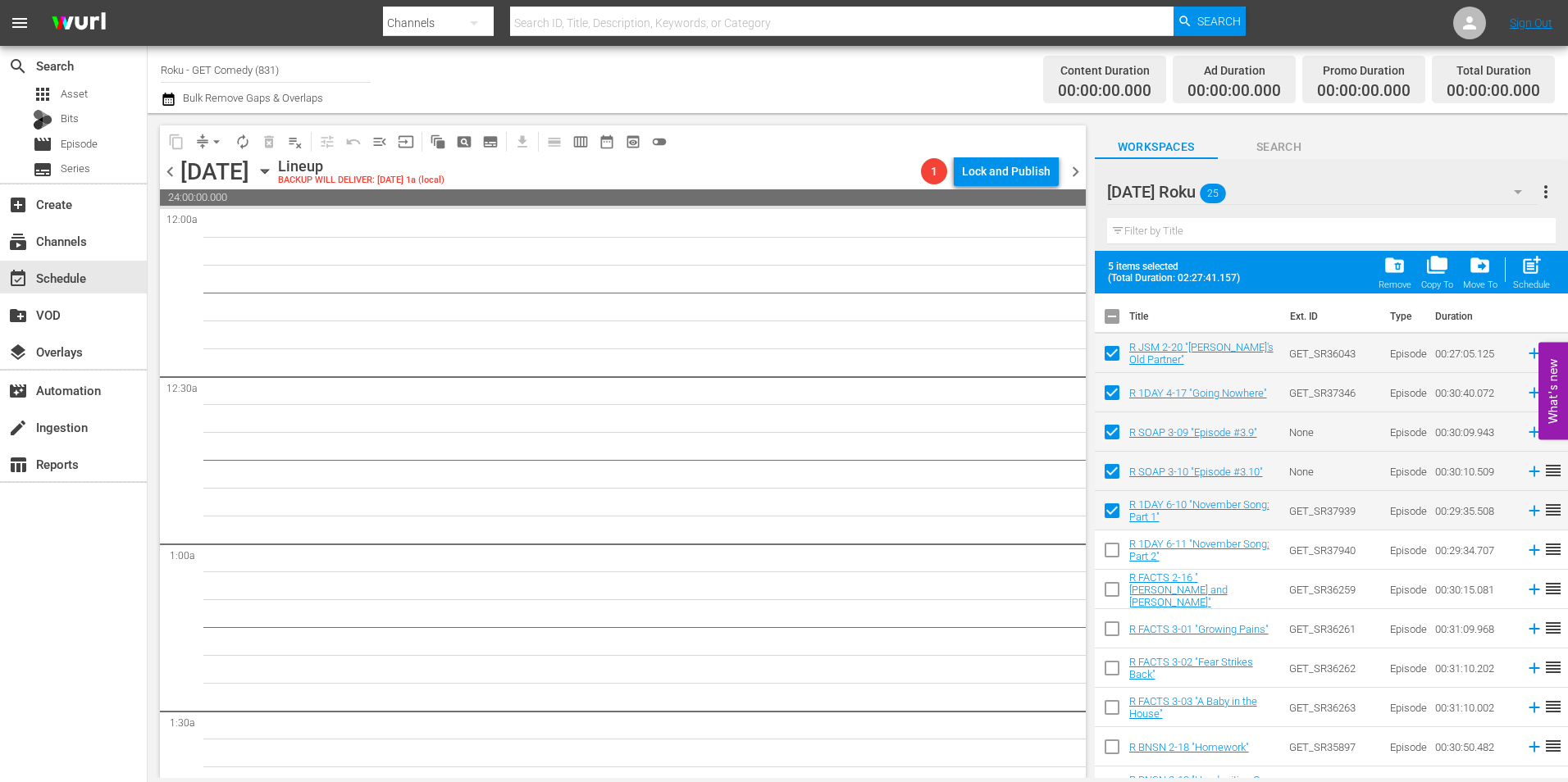
click at [1110, 553] on input "checkbox" at bounding box center [1112, 554] width 34 height 34
checkbox input "true"
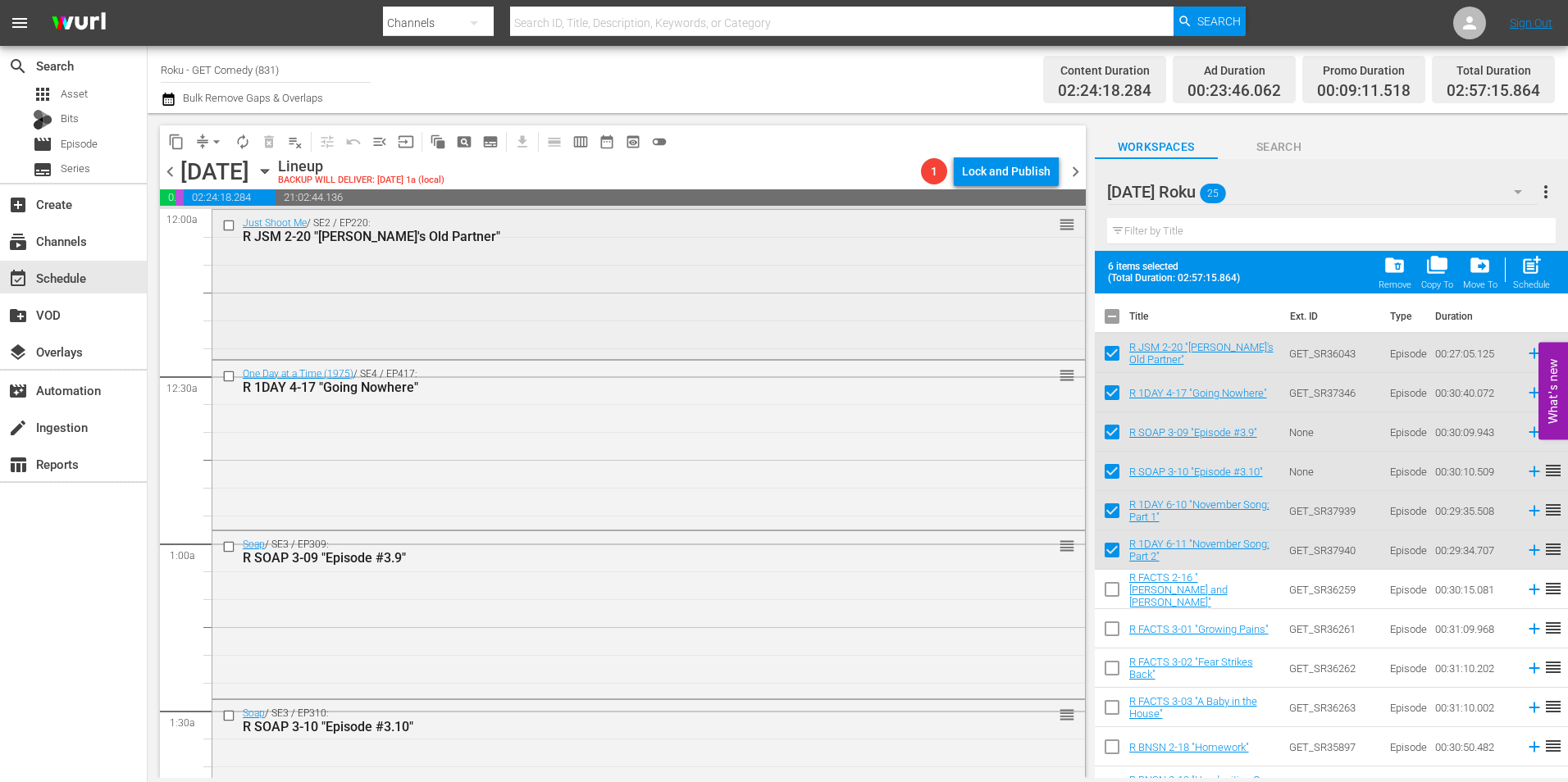
click at [486, 318] on div "Just Shoot Me / SE2 / EP220: R JSM 2-20 "[PERSON_NAME]'s Old Partner" reorder" at bounding box center [648, 283] width 873 height 146
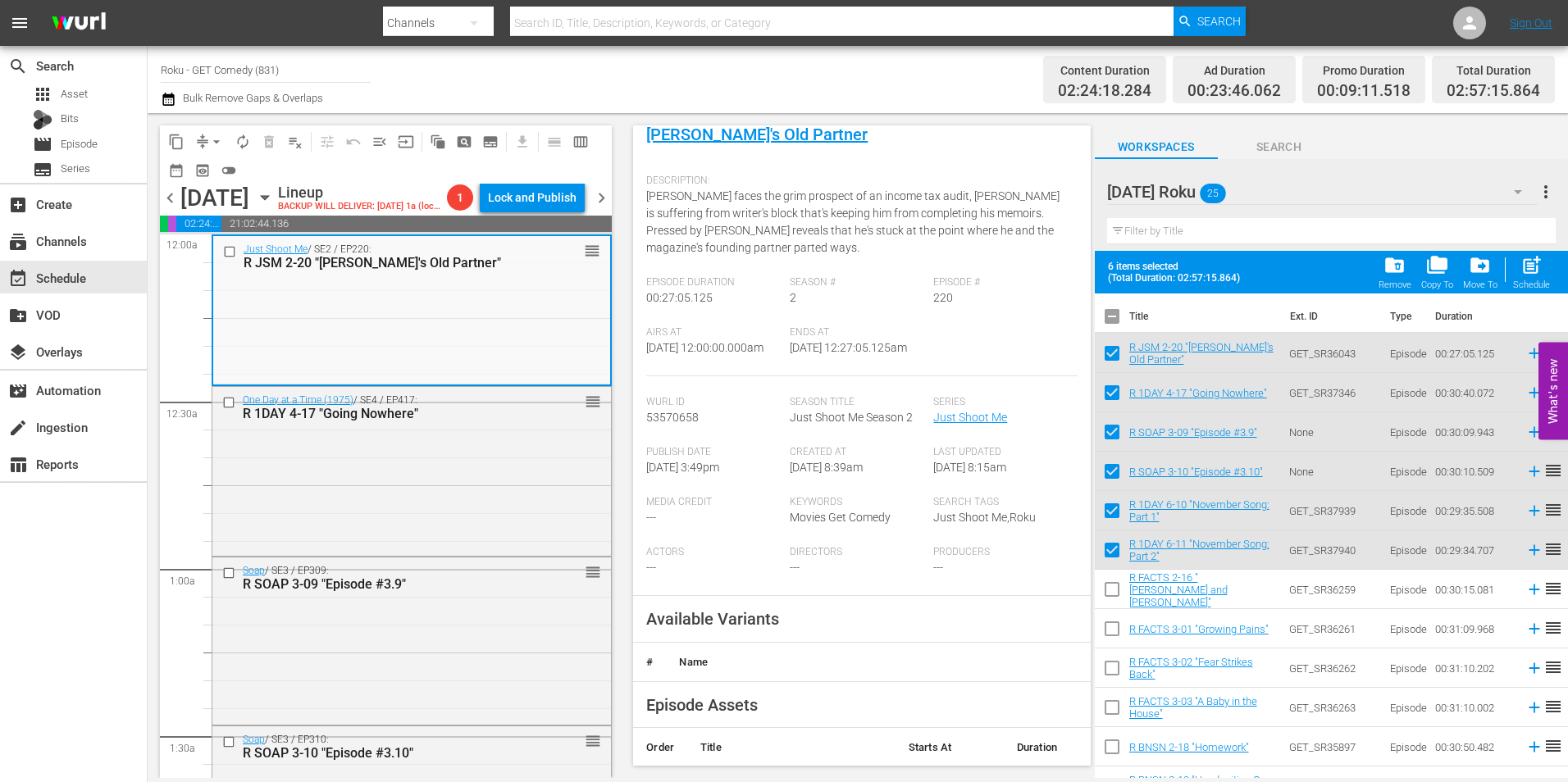
scroll to position [246, 0]
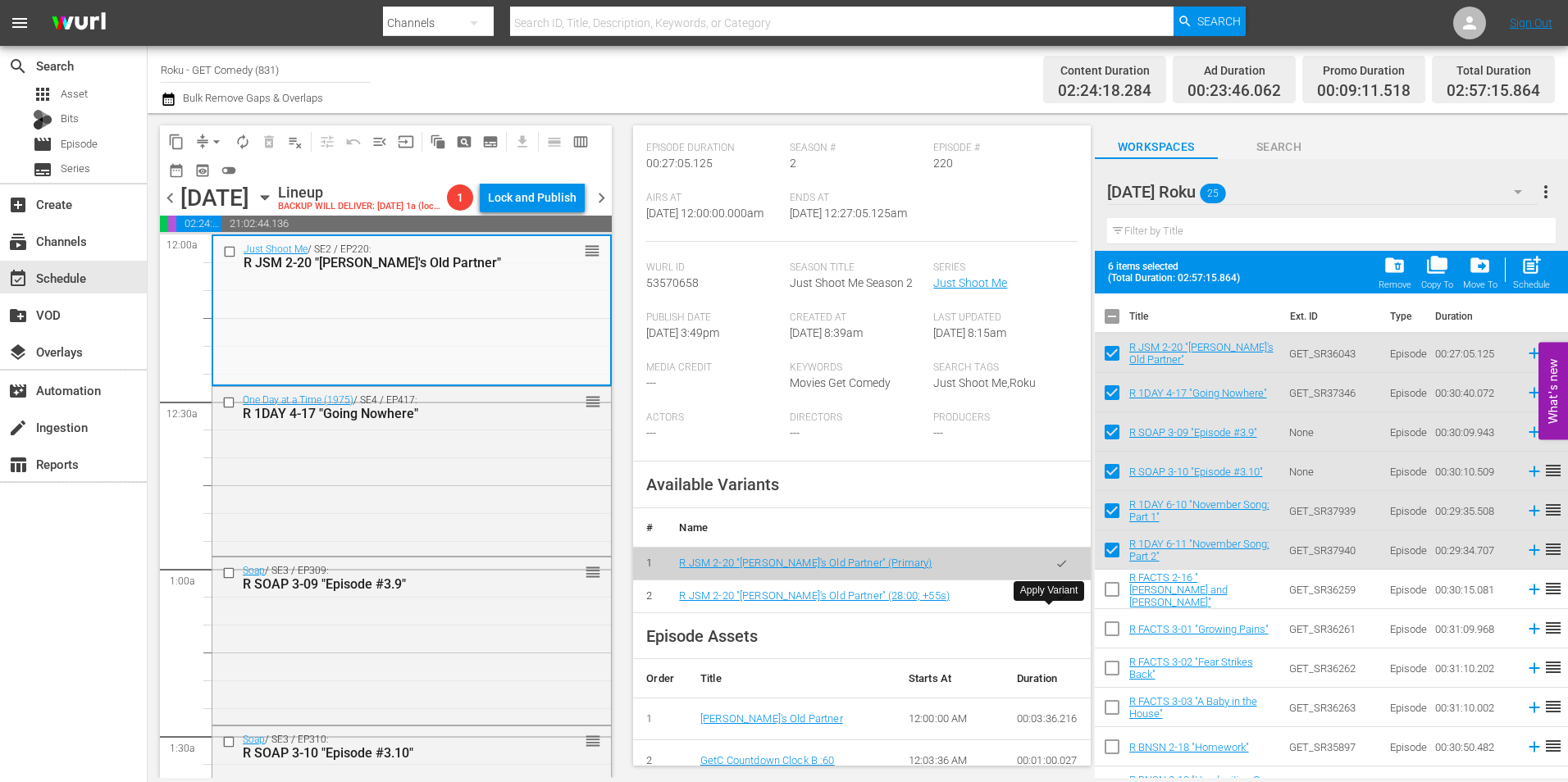
click at [1046, 612] on button "button" at bounding box center [1062, 596] width 32 height 32
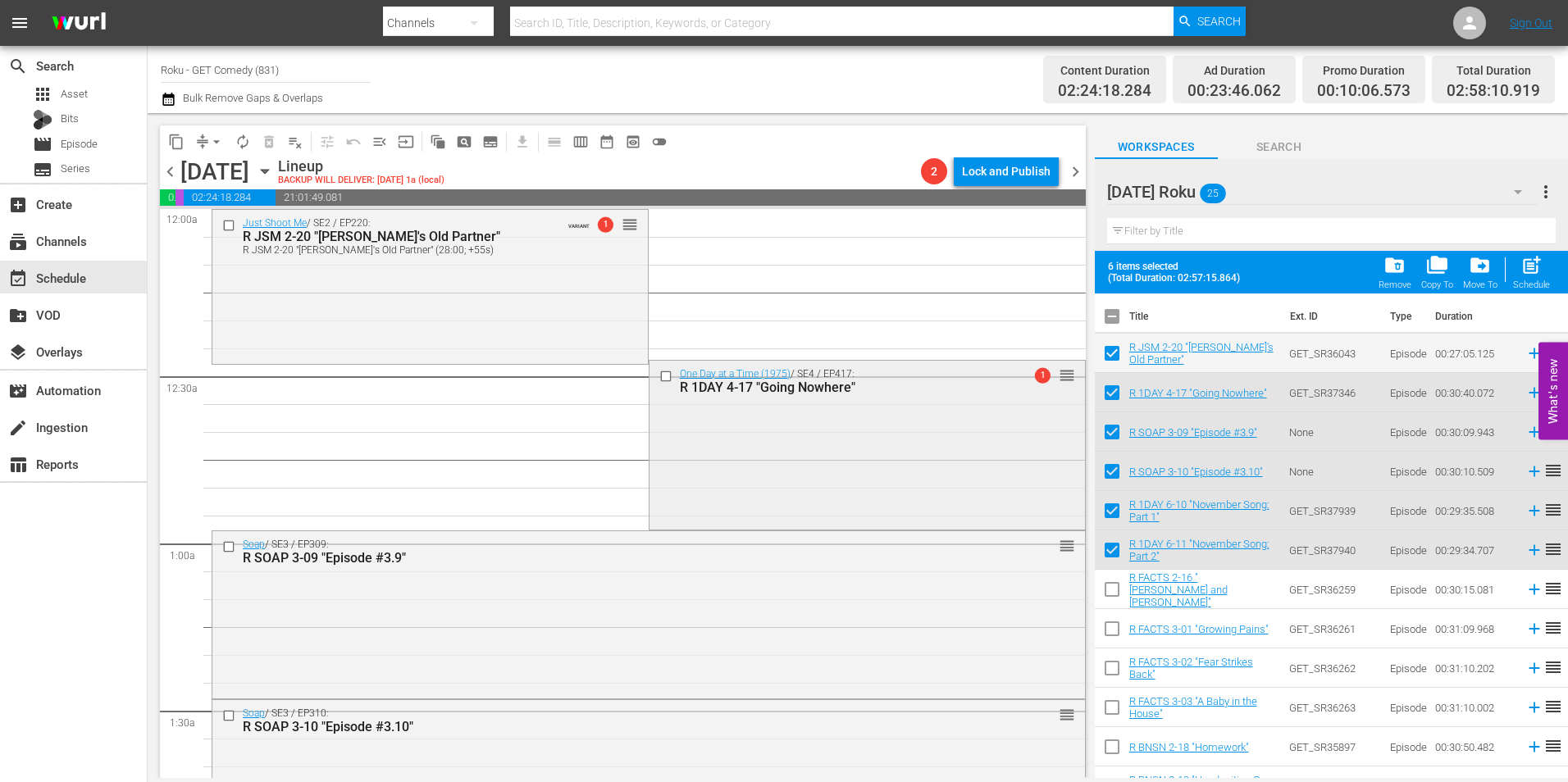
click at [799, 454] on div "One Day at a Time (1975) / SE4 / EP417: R 1DAY 4-17 "Going Nowhere" 1 reorder" at bounding box center [867, 444] width 435 height 166
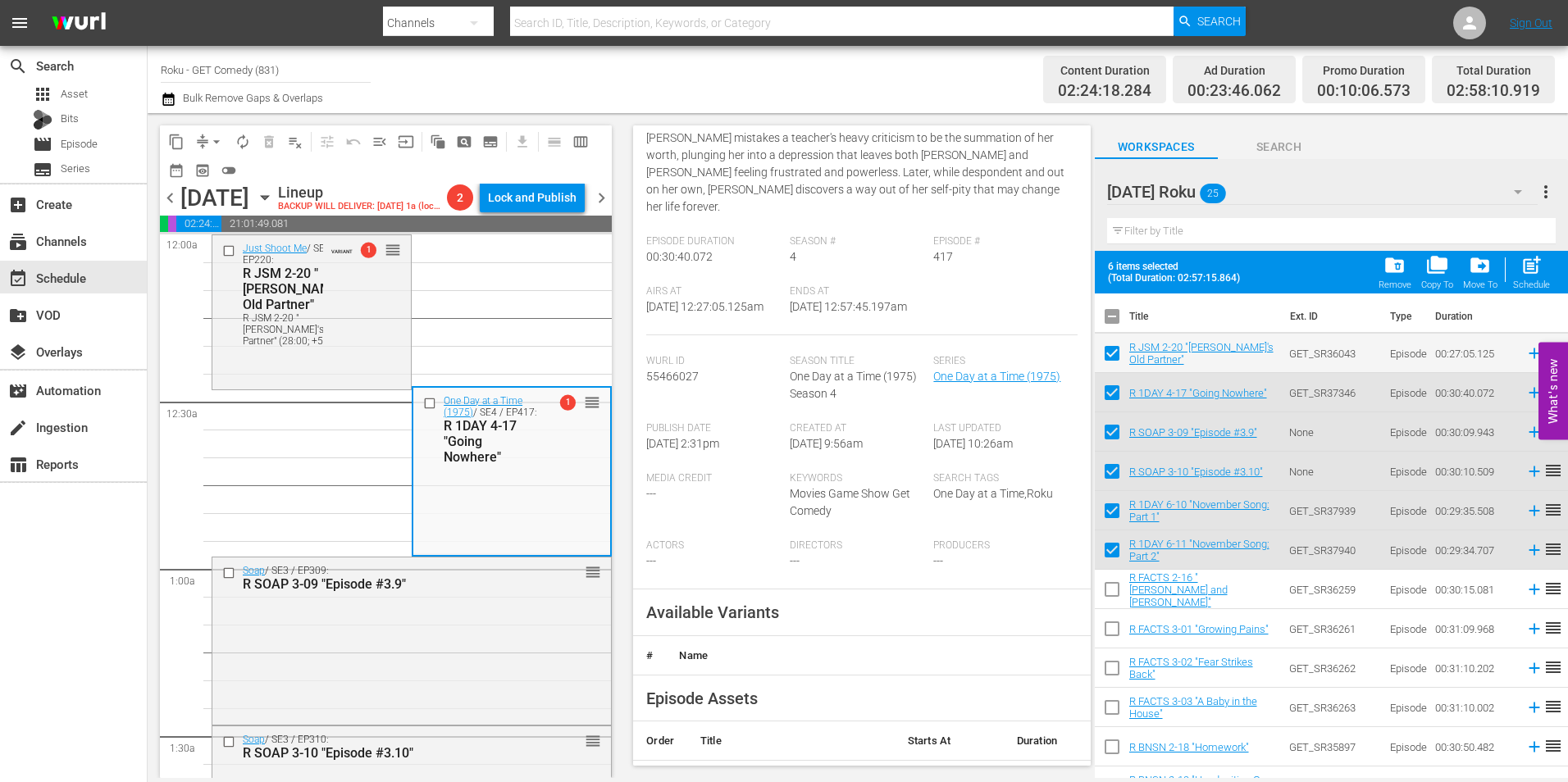
scroll to position [328, 0]
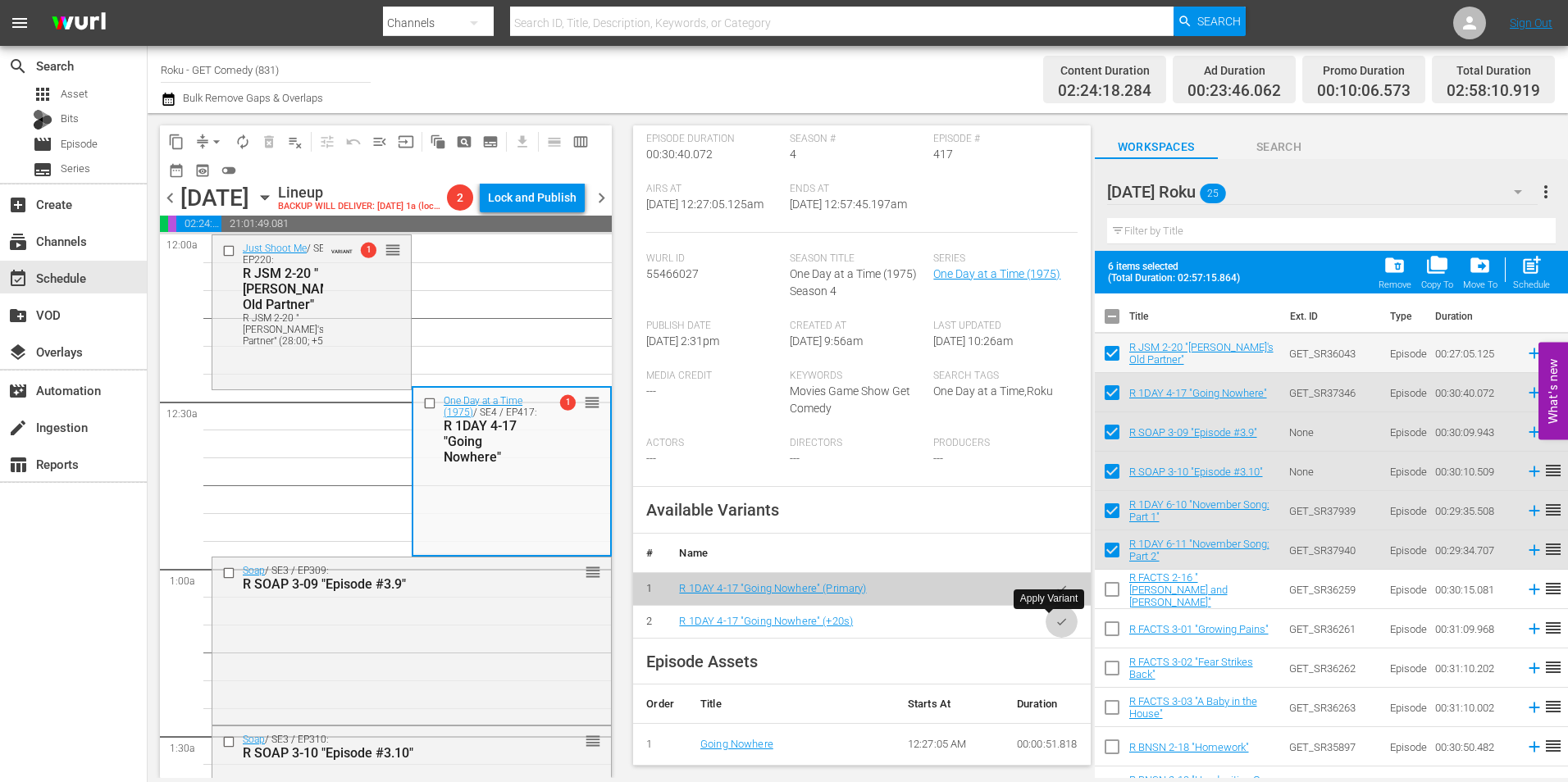
click at [1056, 624] on icon "button" at bounding box center [1062, 622] width 13 height 13
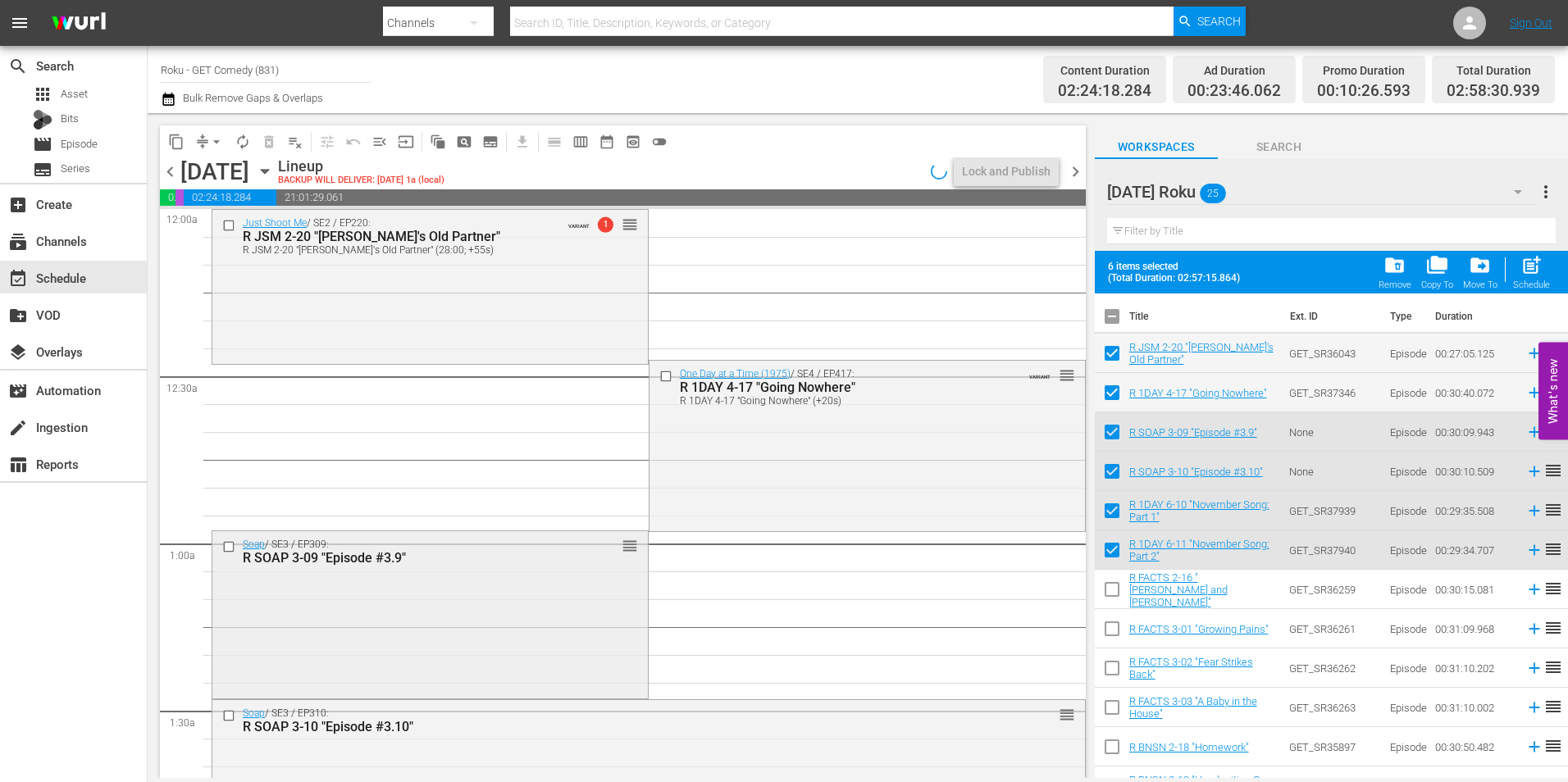
click at [440, 616] on div "Soap / SE3 / EP309: R SOAP 3-09 "Episode #3.9" reorder" at bounding box center [430, 613] width 435 height 163
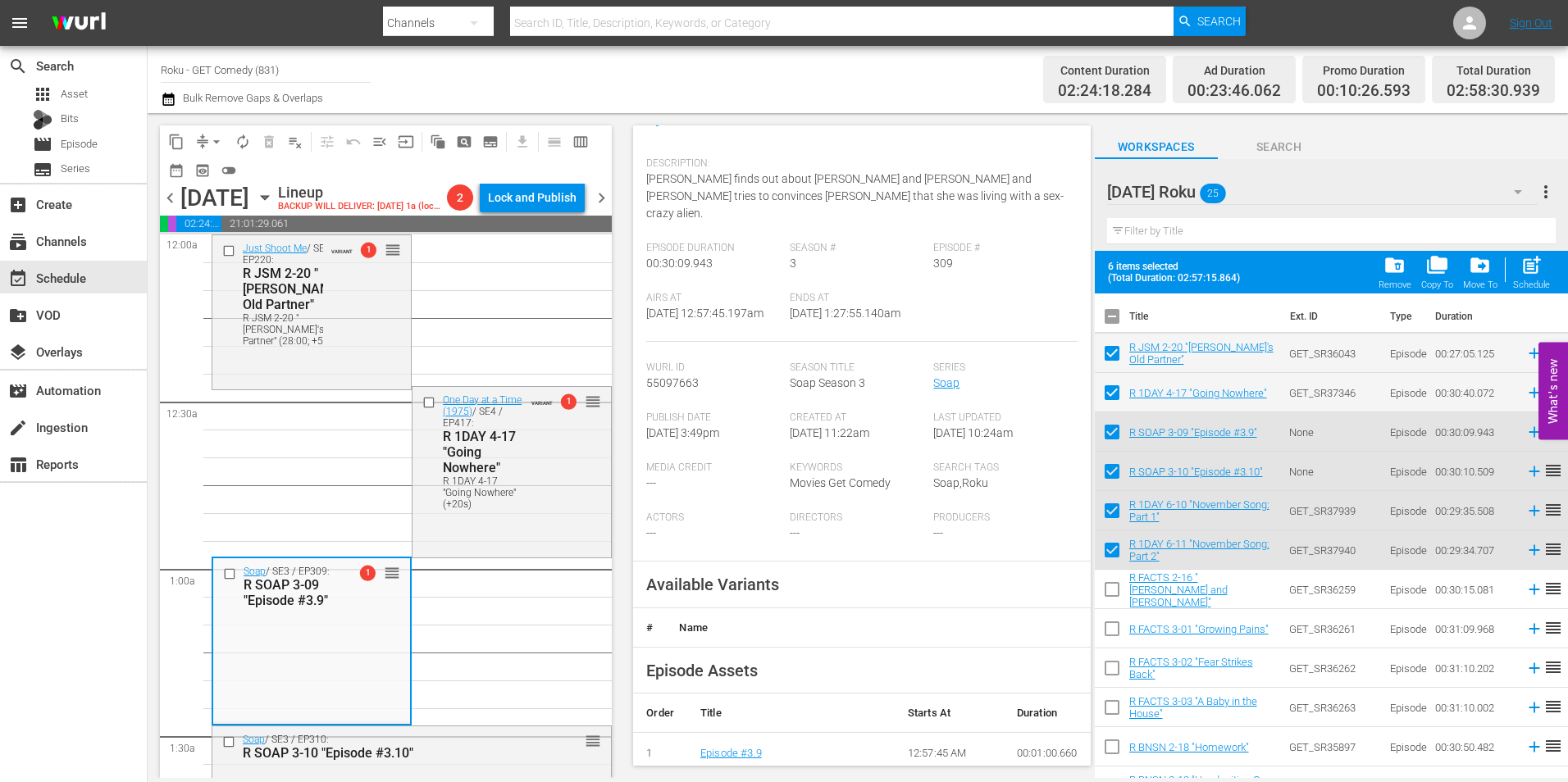
scroll to position [246, 0]
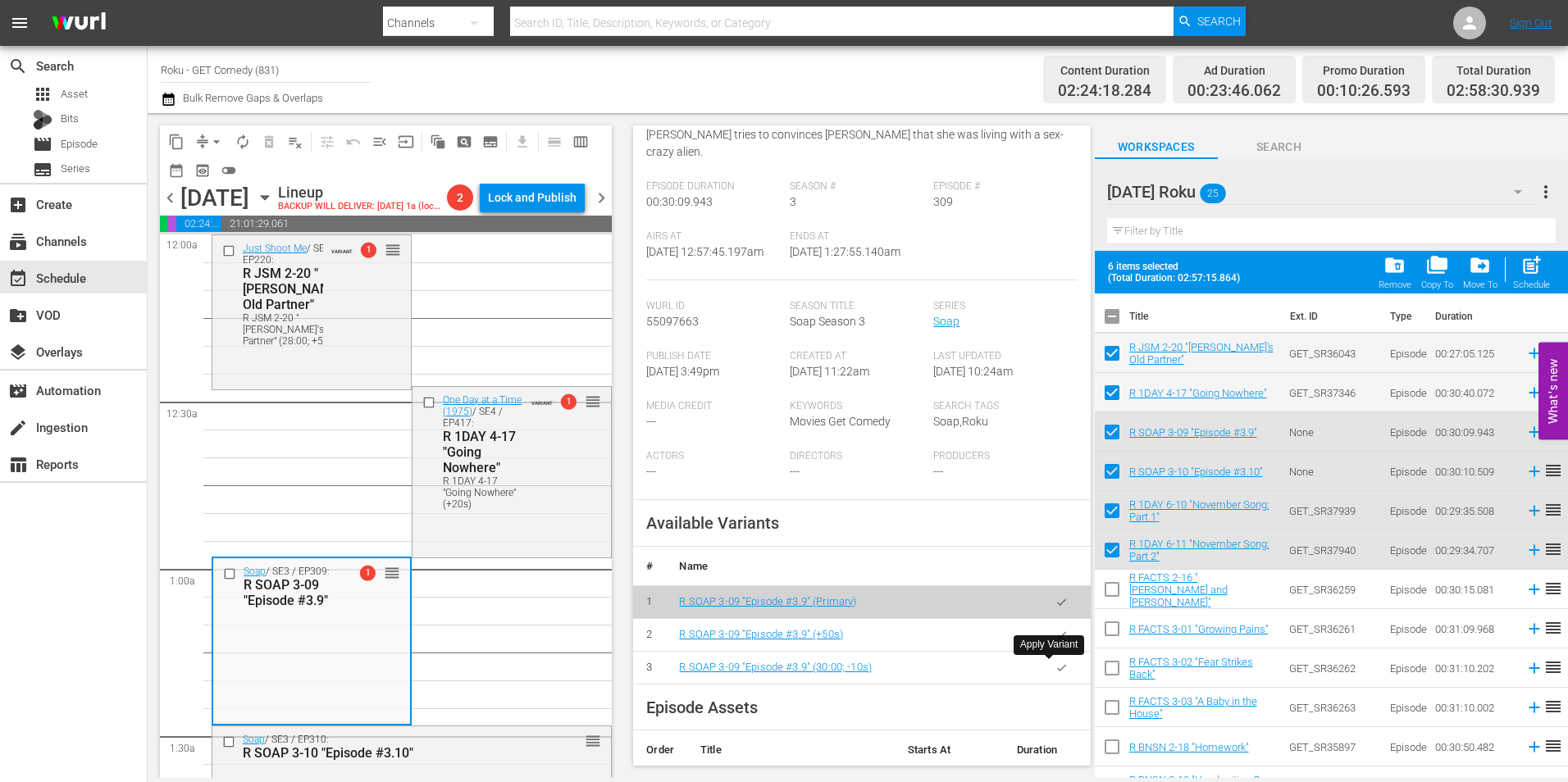
click at [1058, 675] on button "button" at bounding box center [1062, 668] width 32 height 32
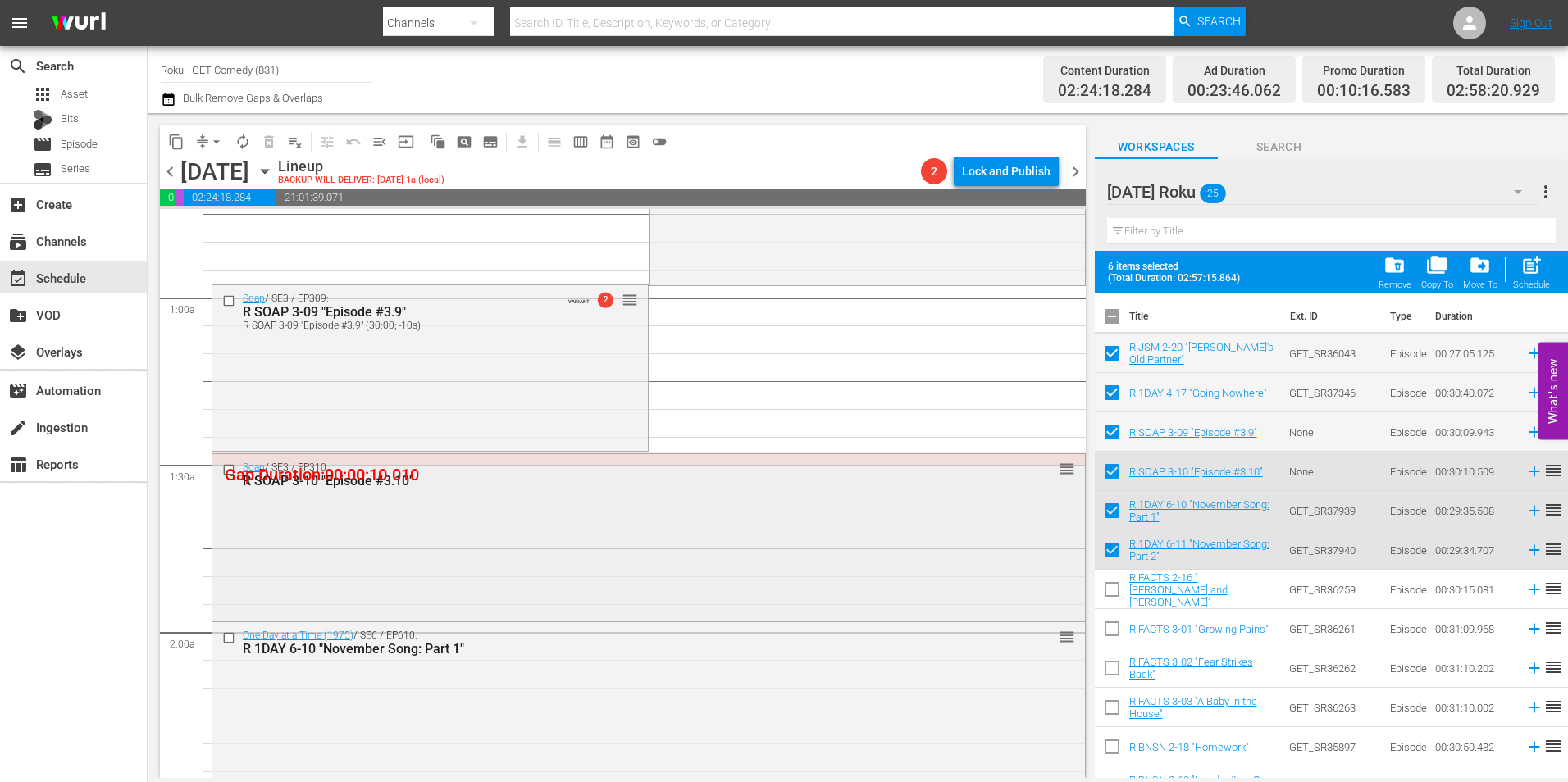
click at [538, 559] on div "Soap / SE3 / EP310: R SOAP 3-10 "Episode #3.10" reorder" at bounding box center [648, 536] width 873 height 163
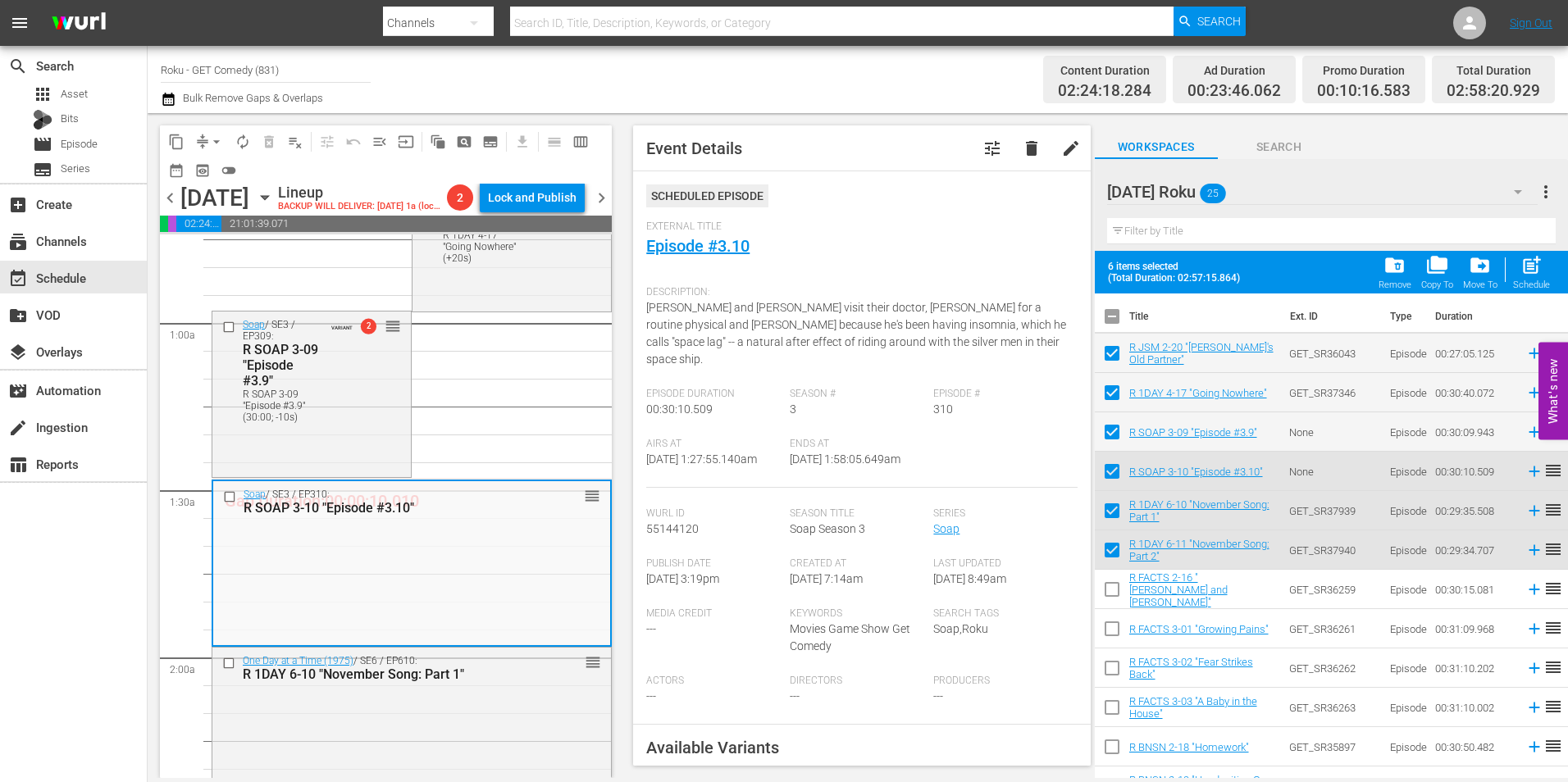
scroll to position [164, 0]
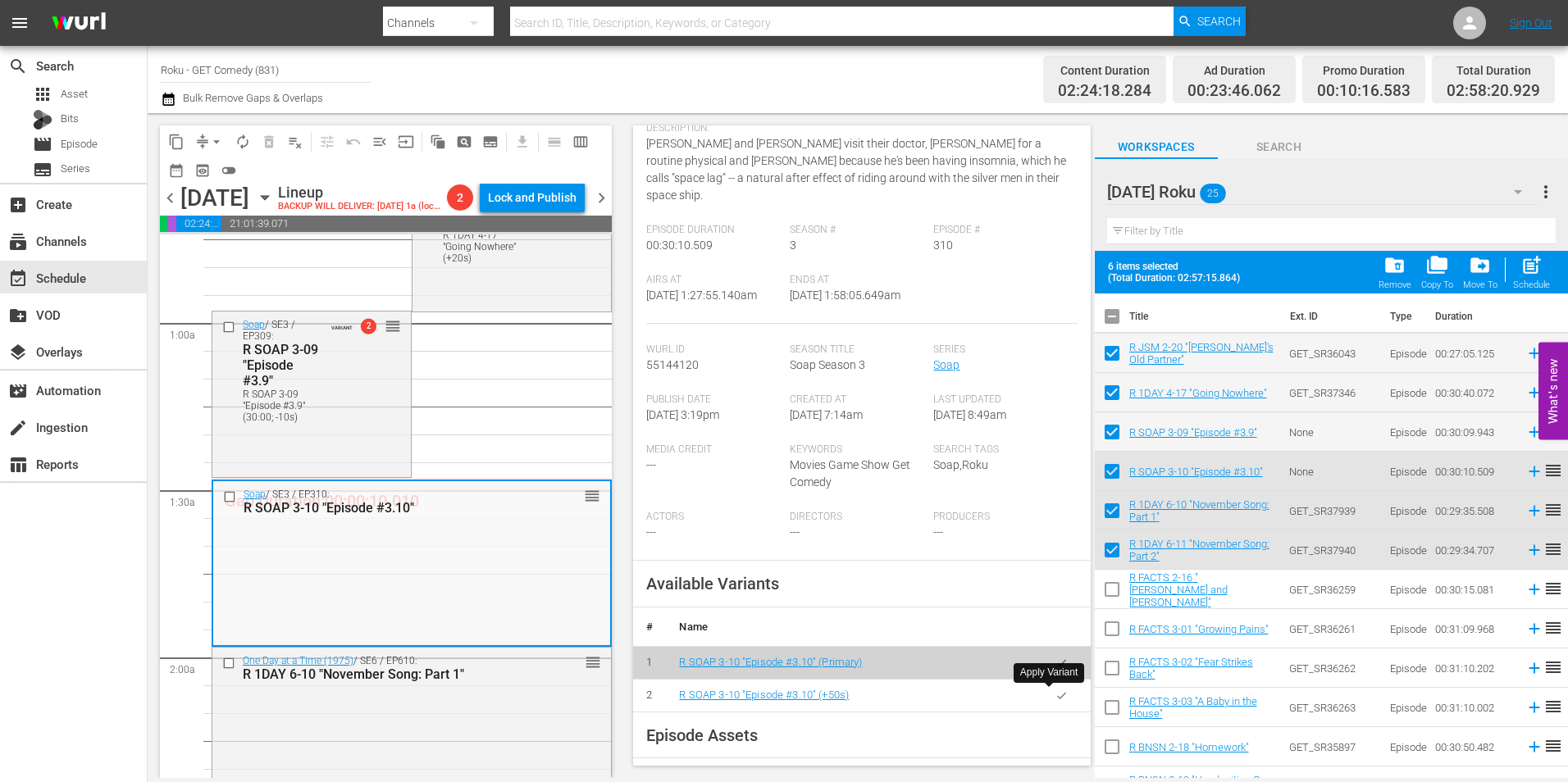
click at [1056, 701] on icon "button" at bounding box center [1062, 695] width 13 height 13
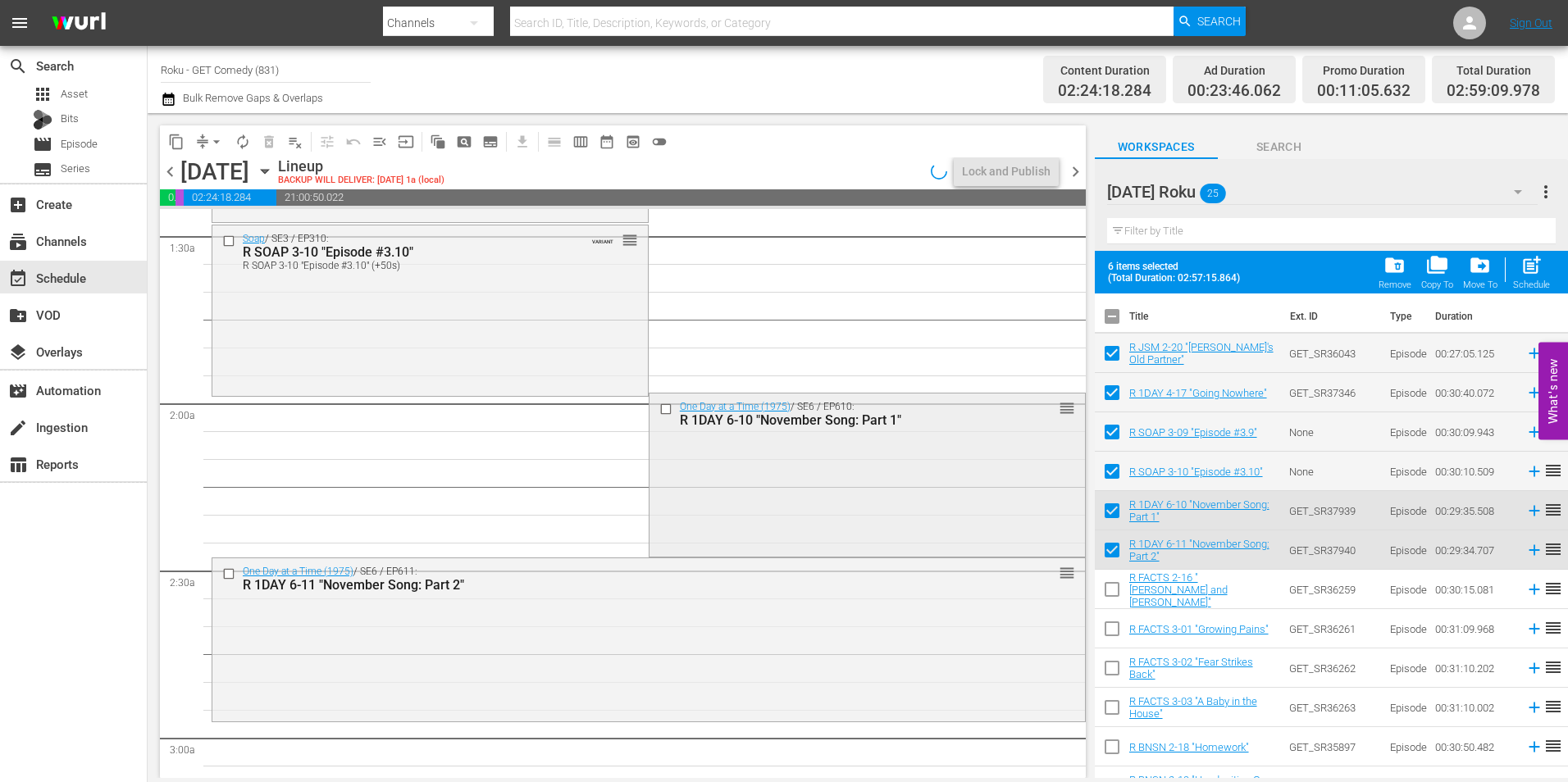
scroll to position [492, 0]
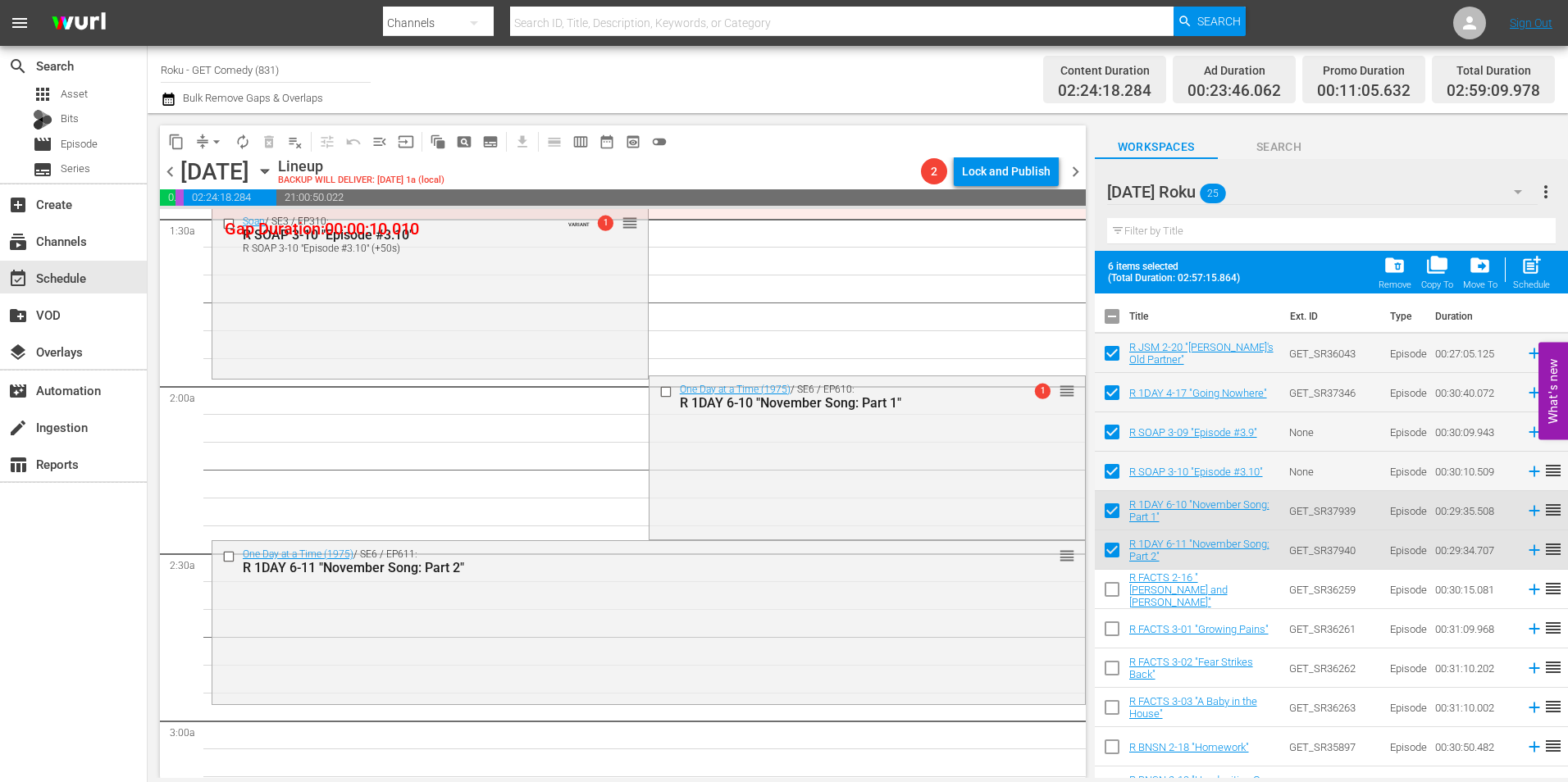
click at [870, 497] on div "One Day at a Time (1975) / SE6 / EP610: R 1DAY 6-10 "November Song: Part 1" 1 r…" at bounding box center [867, 456] width 435 height 160
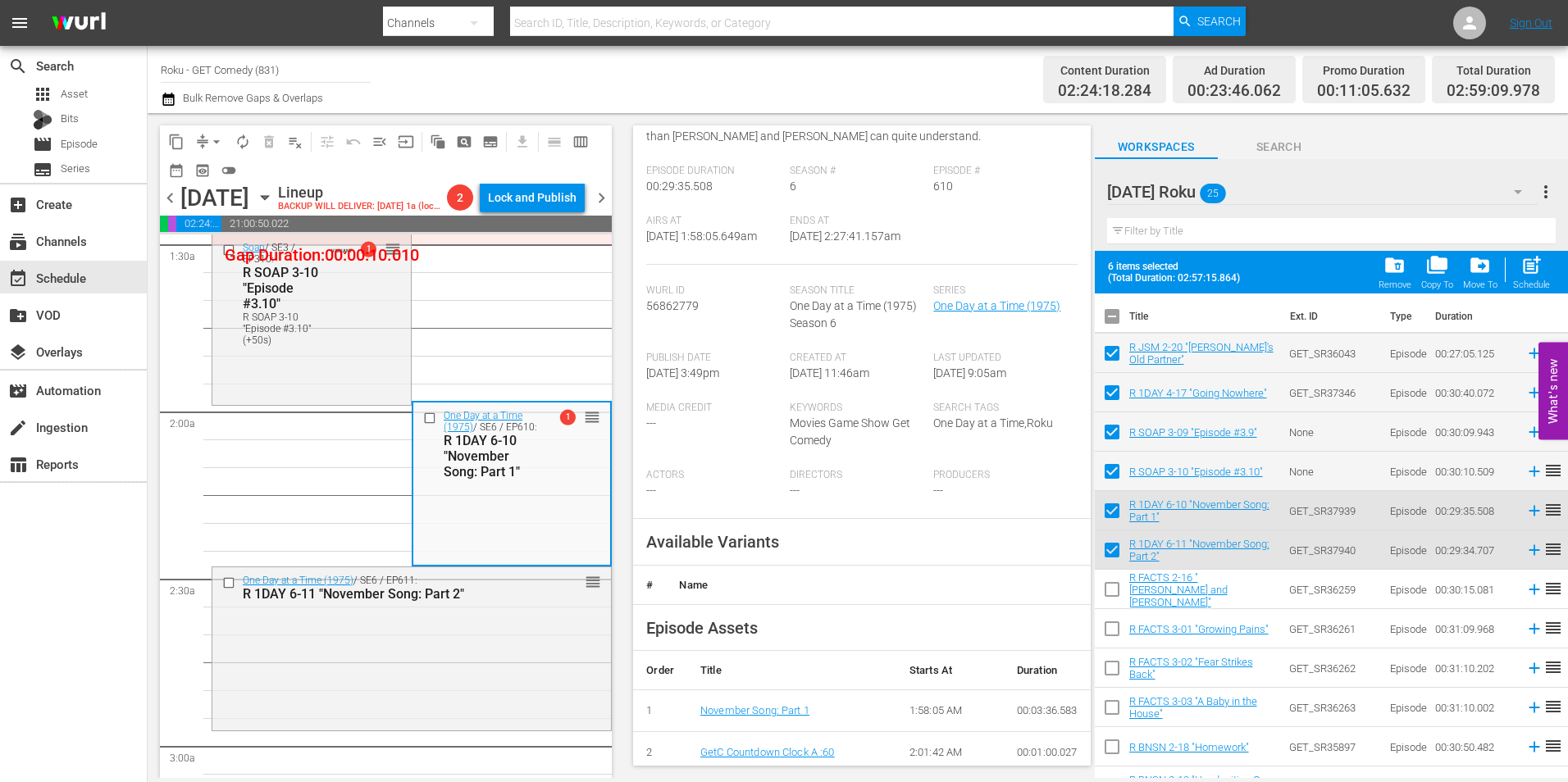
scroll to position [246, 0]
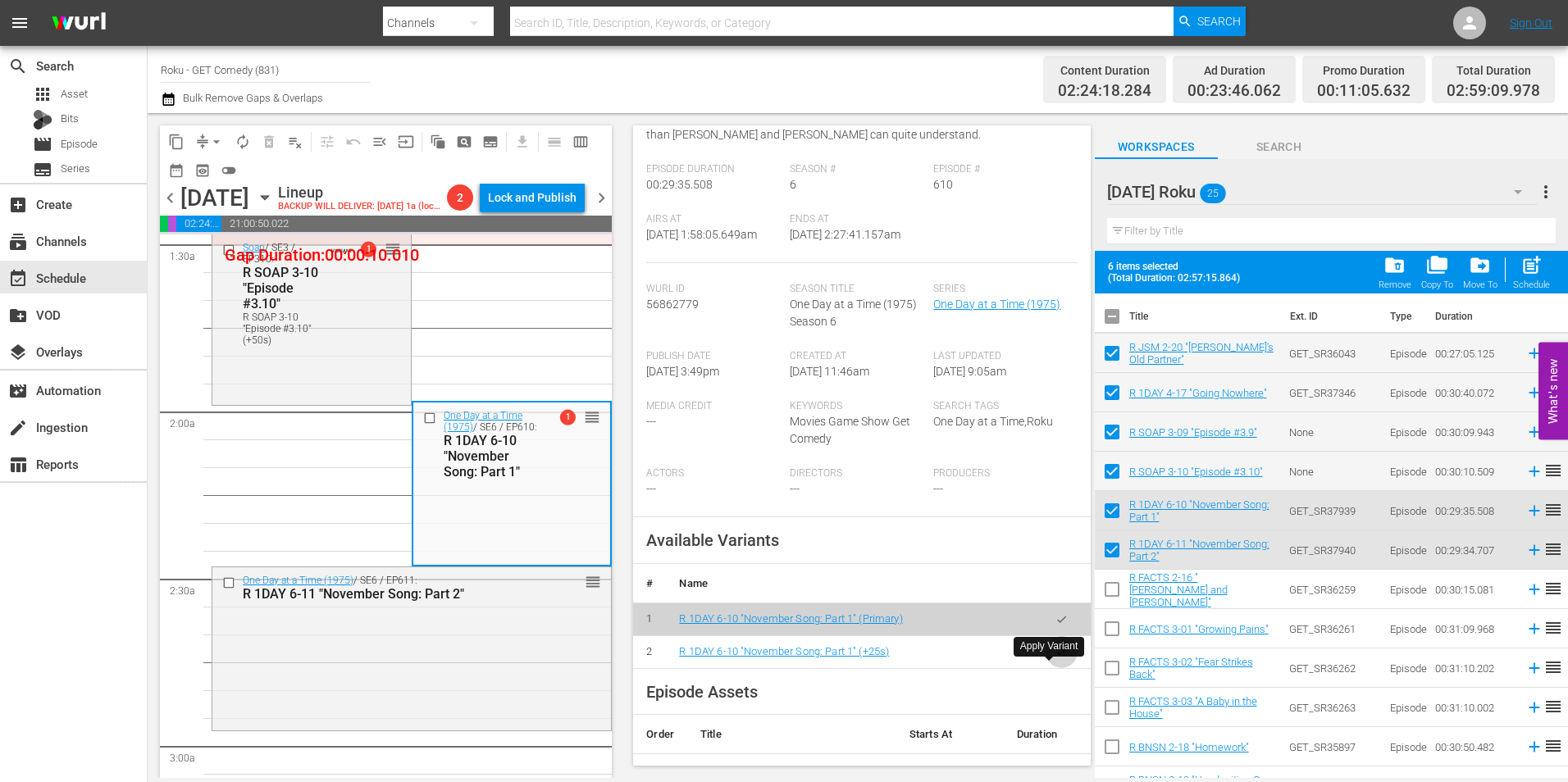
click at [1054, 669] on button "button" at bounding box center [1062, 653] width 32 height 32
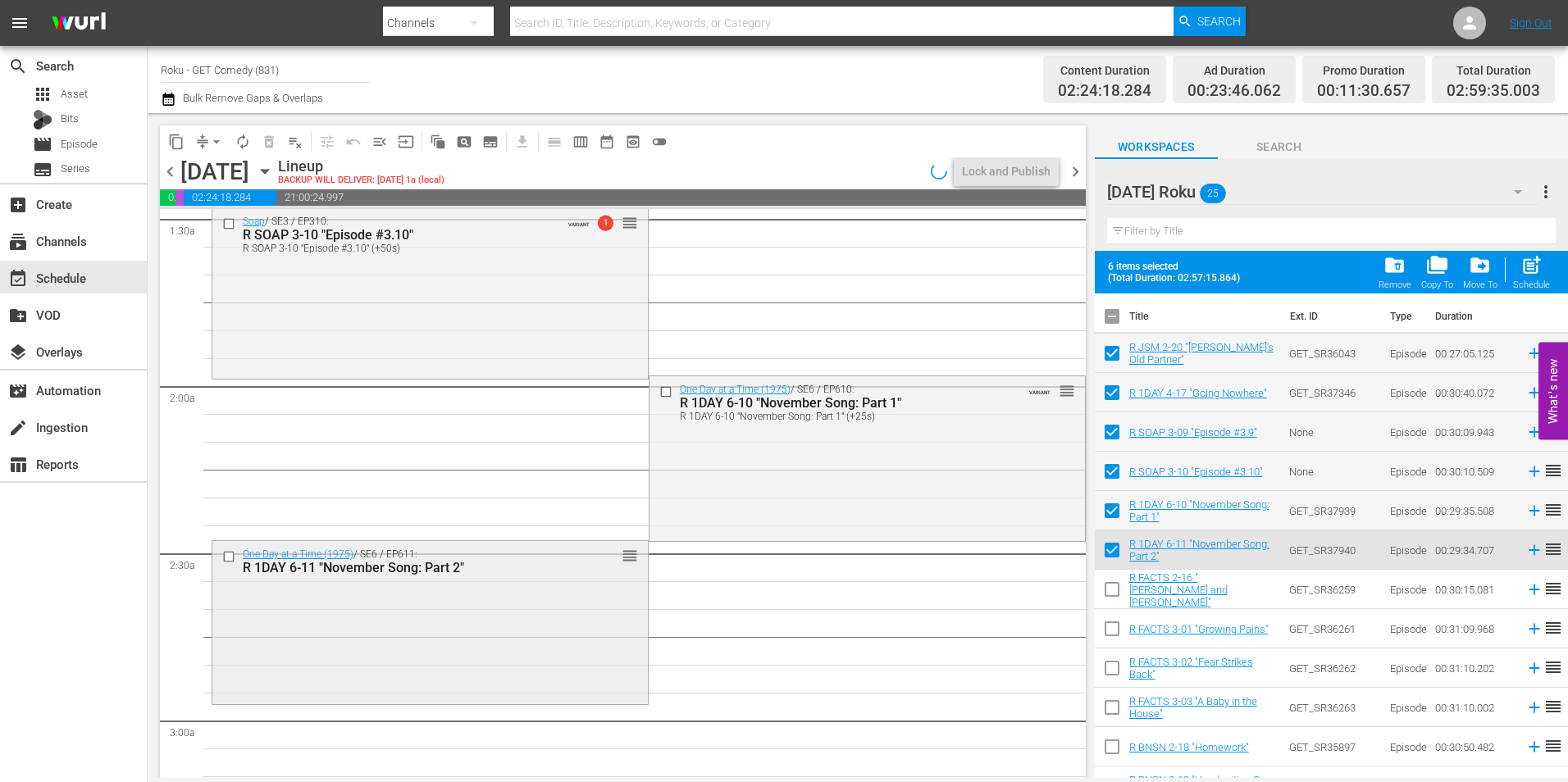
click at [439, 646] on div "One Day at a Time (1975) / SE6 / EP611: R 1DAY 6-11 "November Song: Part 2" reo…" at bounding box center [430, 621] width 435 height 160
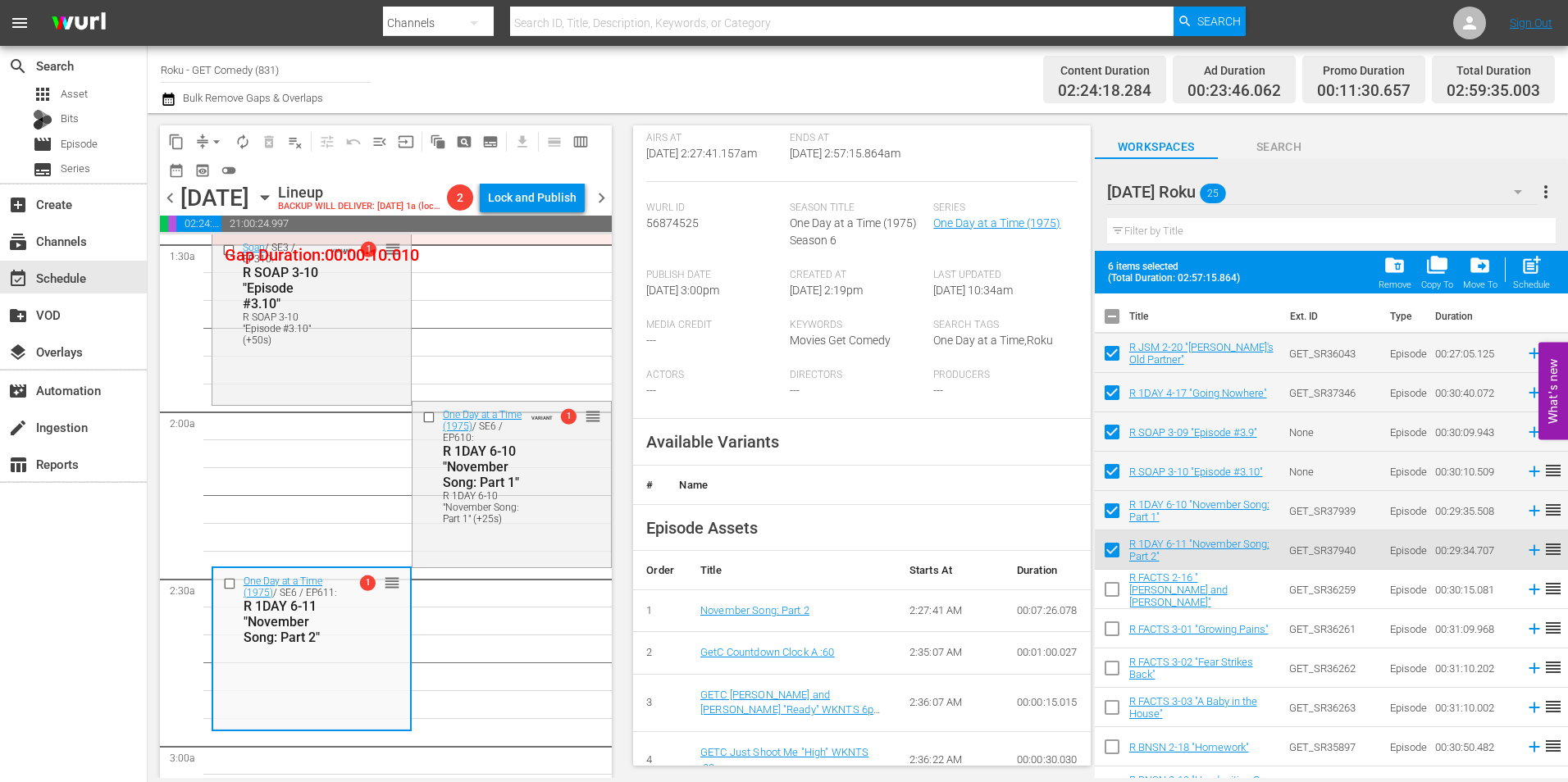
scroll to position [328, 0]
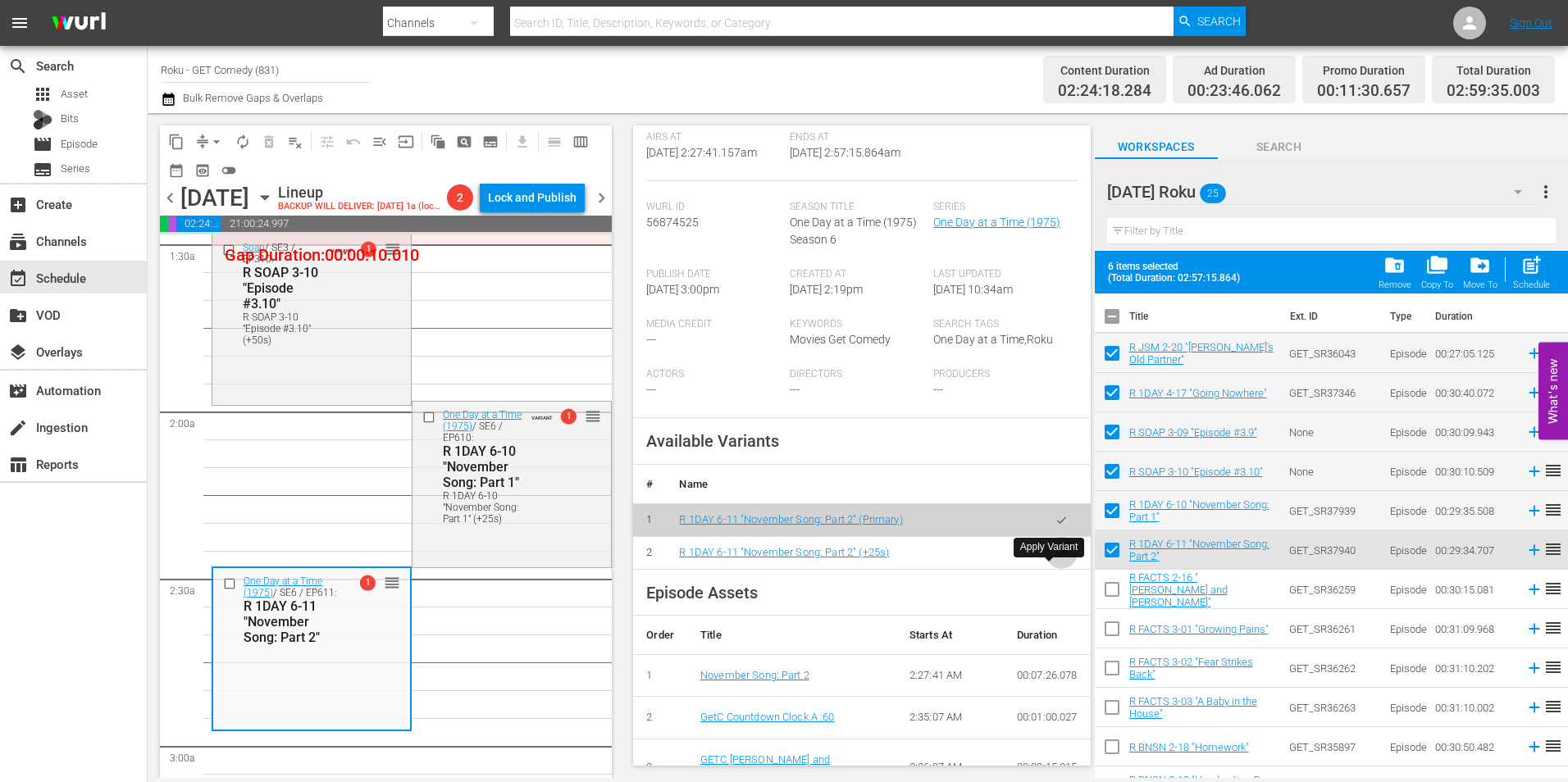
click at [1057, 569] on button "button" at bounding box center [1062, 554] width 32 height 32
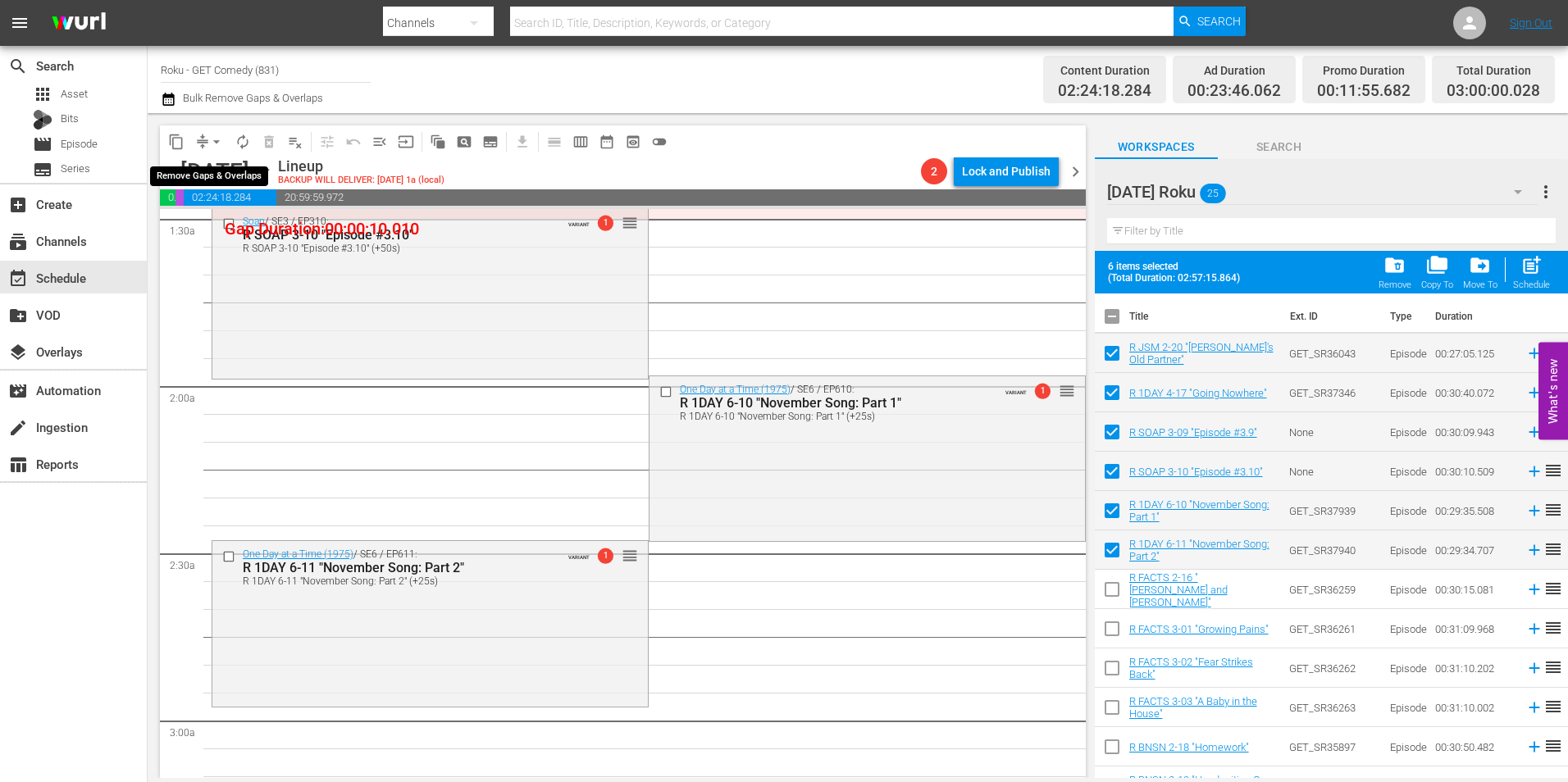
click at [223, 135] on span "arrow_drop_down" at bounding box center [217, 142] width 17 height 17
click at [220, 170] on li "Align to Midnight" at bounding box center [217, 175] width 135 height 27
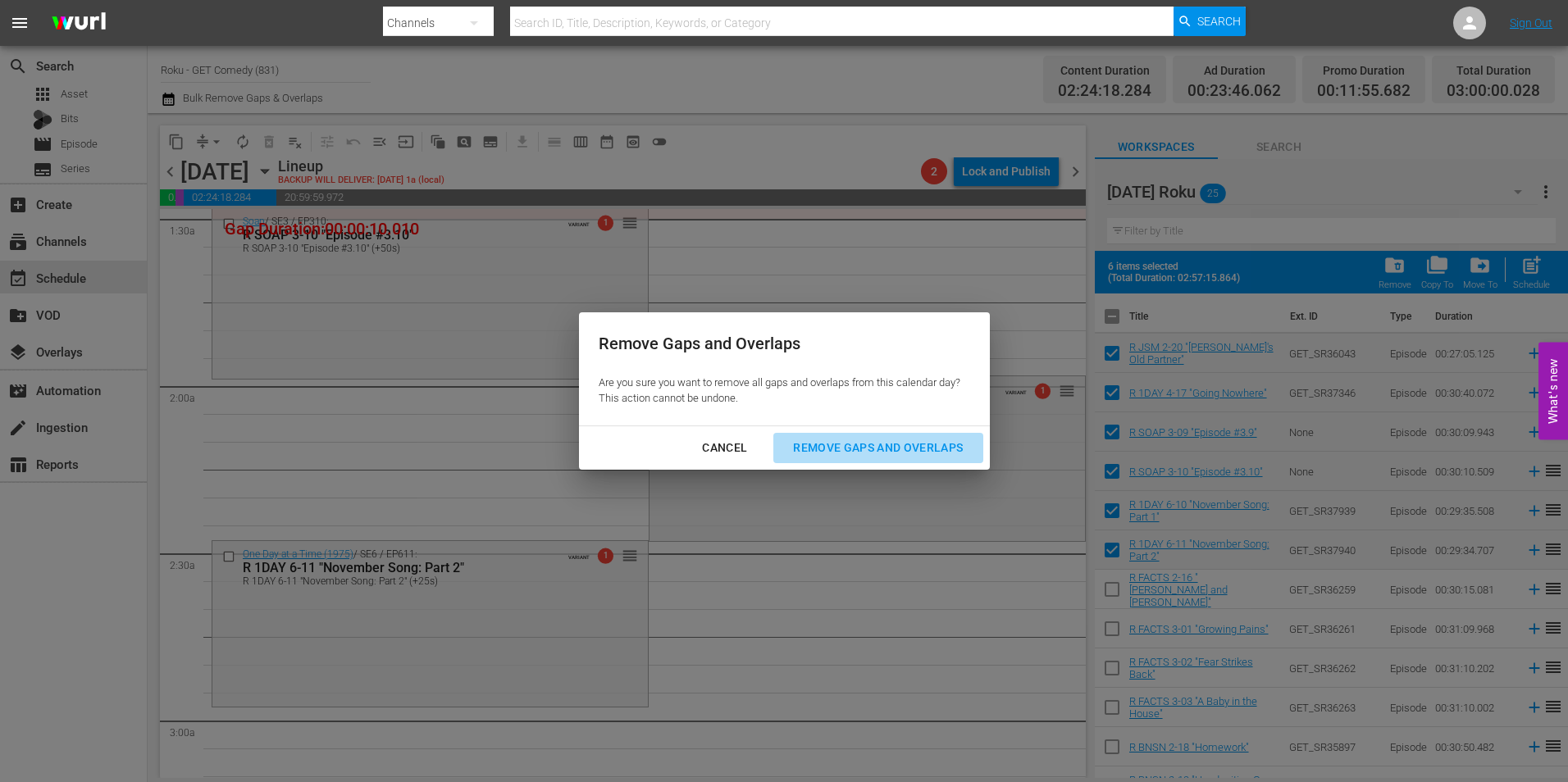
click at [912, 443] on div "Remove Gaps and Overlaps" at bounding box center [878, 448] width 196 height 20
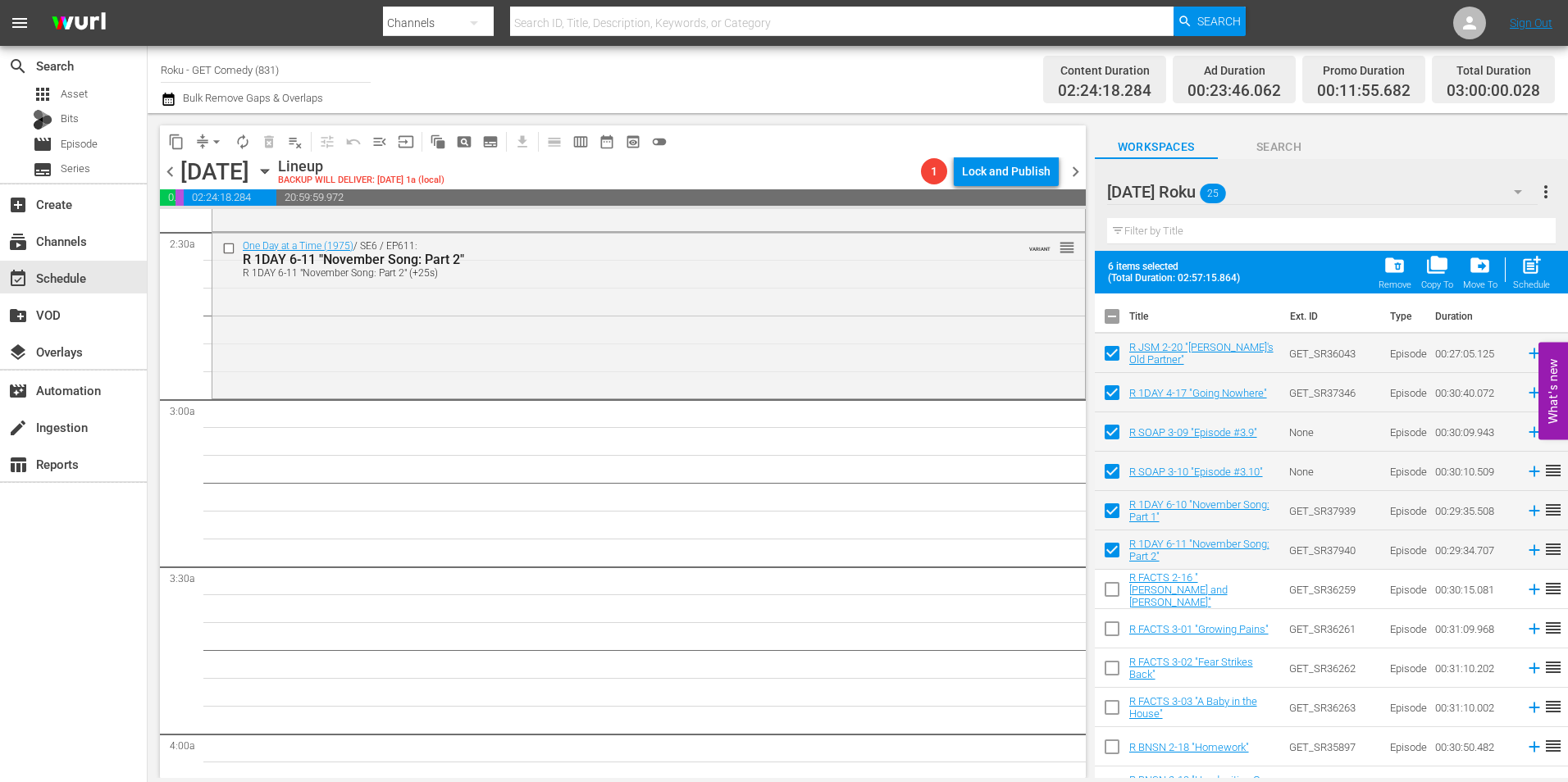
scroll to position [820, 0]
click at [274, 172] on icon "button" at bounding box center [265, 171] width 18 height 18
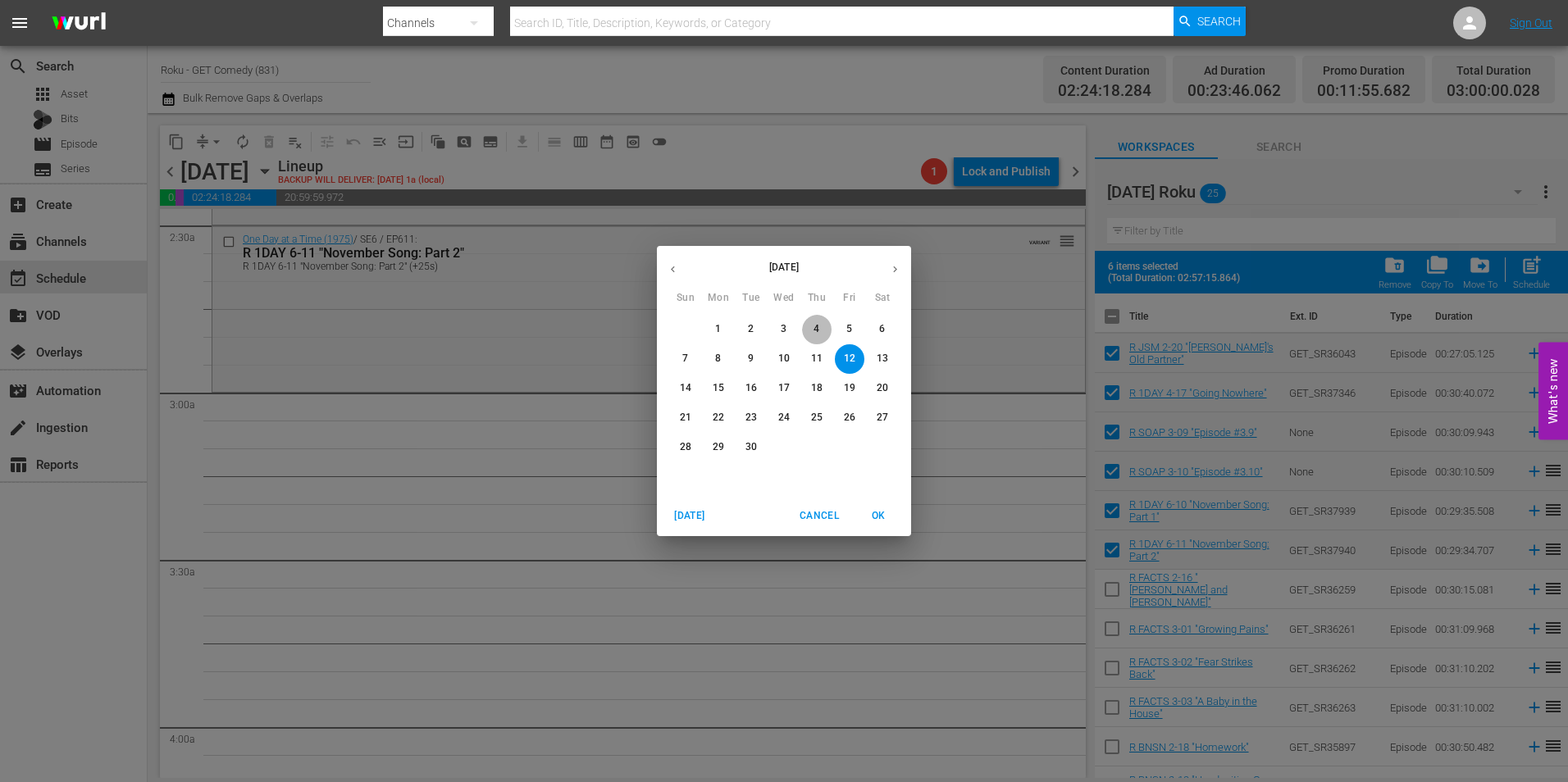
click at [815, 324] on p "4" at bounding box center [816, 329] width 6 height 14
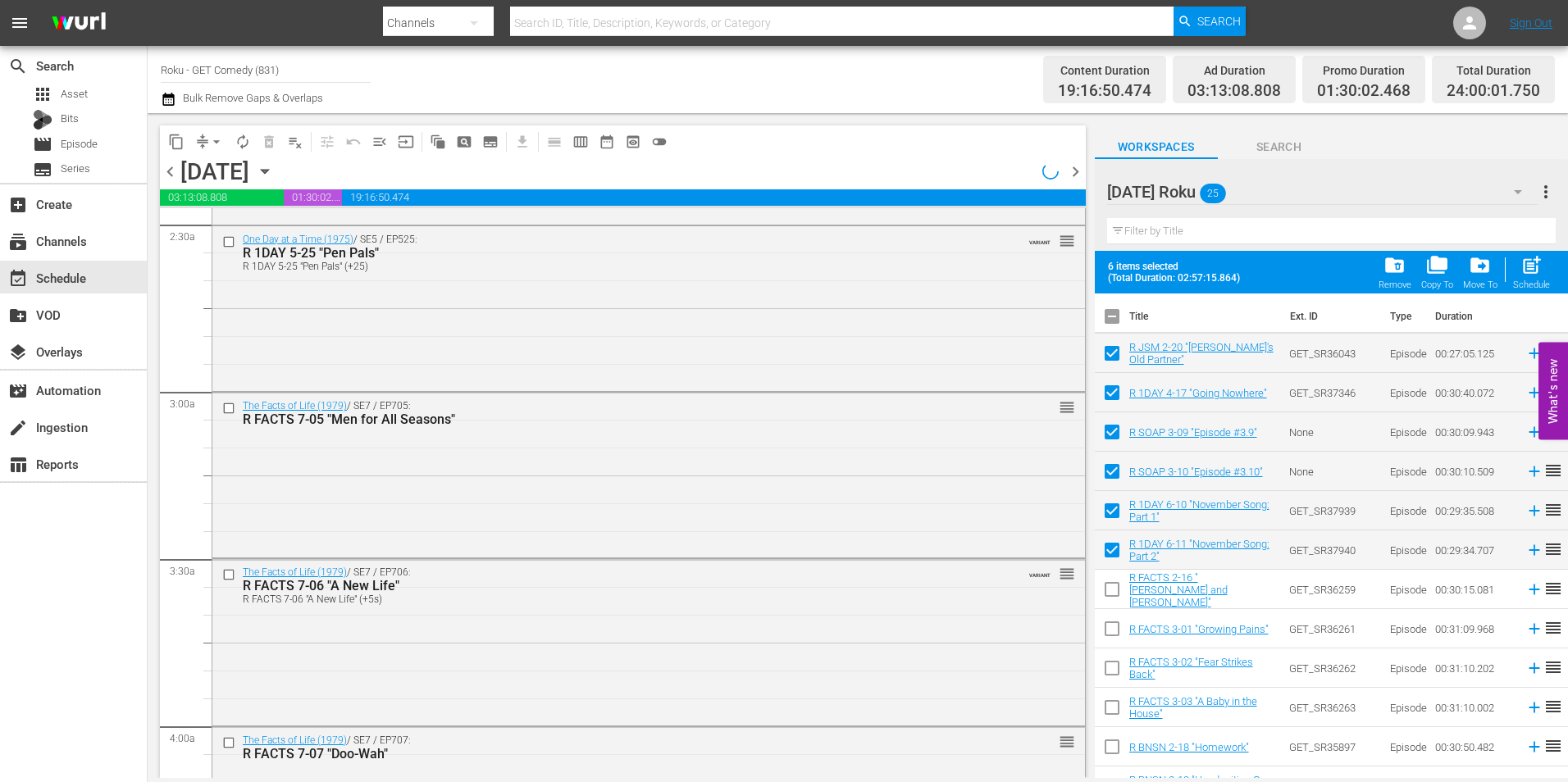
scroll to position [737, 0]
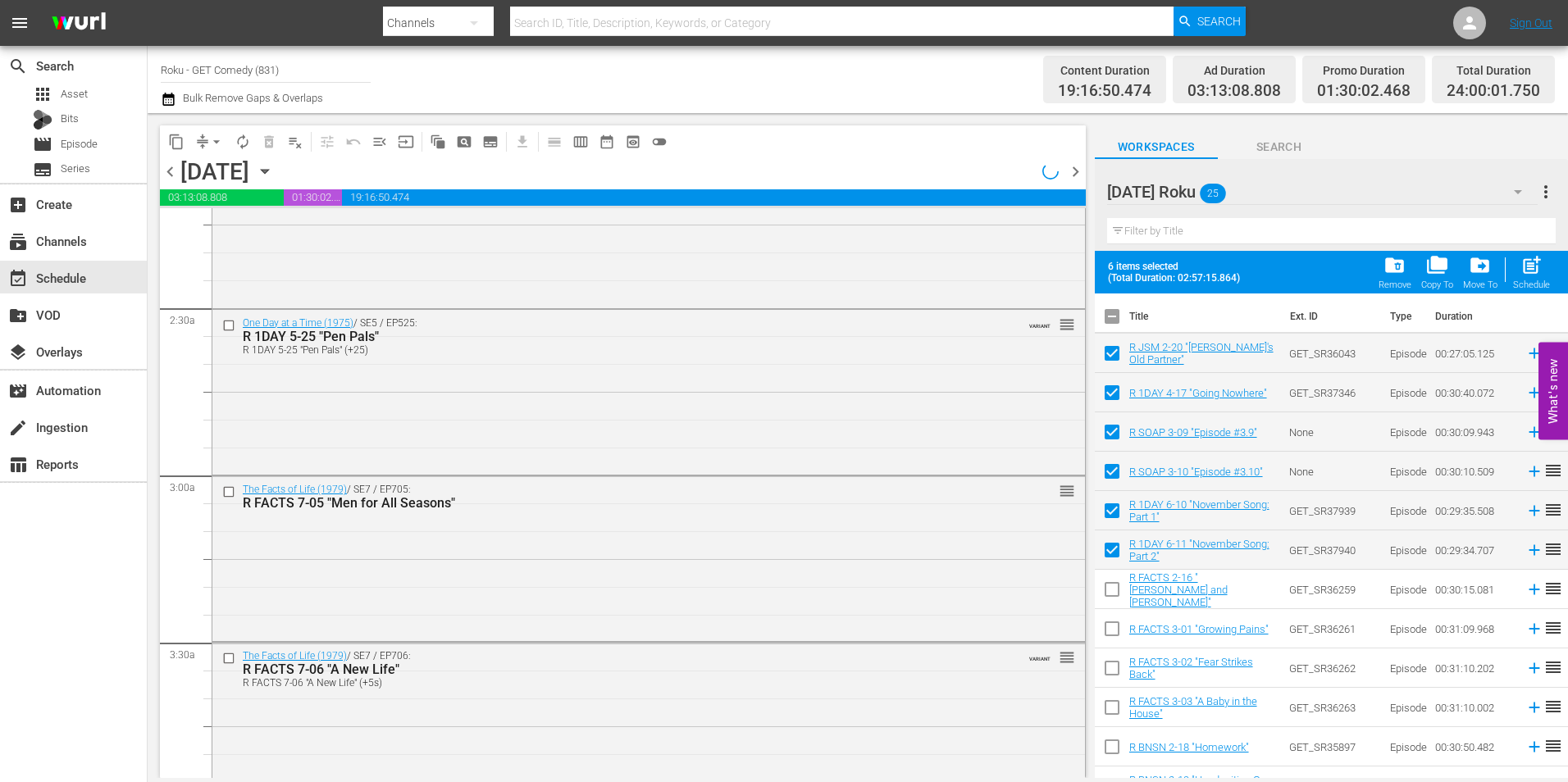
click at [1114, 309] on input "checkbox" at bounding box center [1112, 319] width 34 height 34
checkbox input "true"
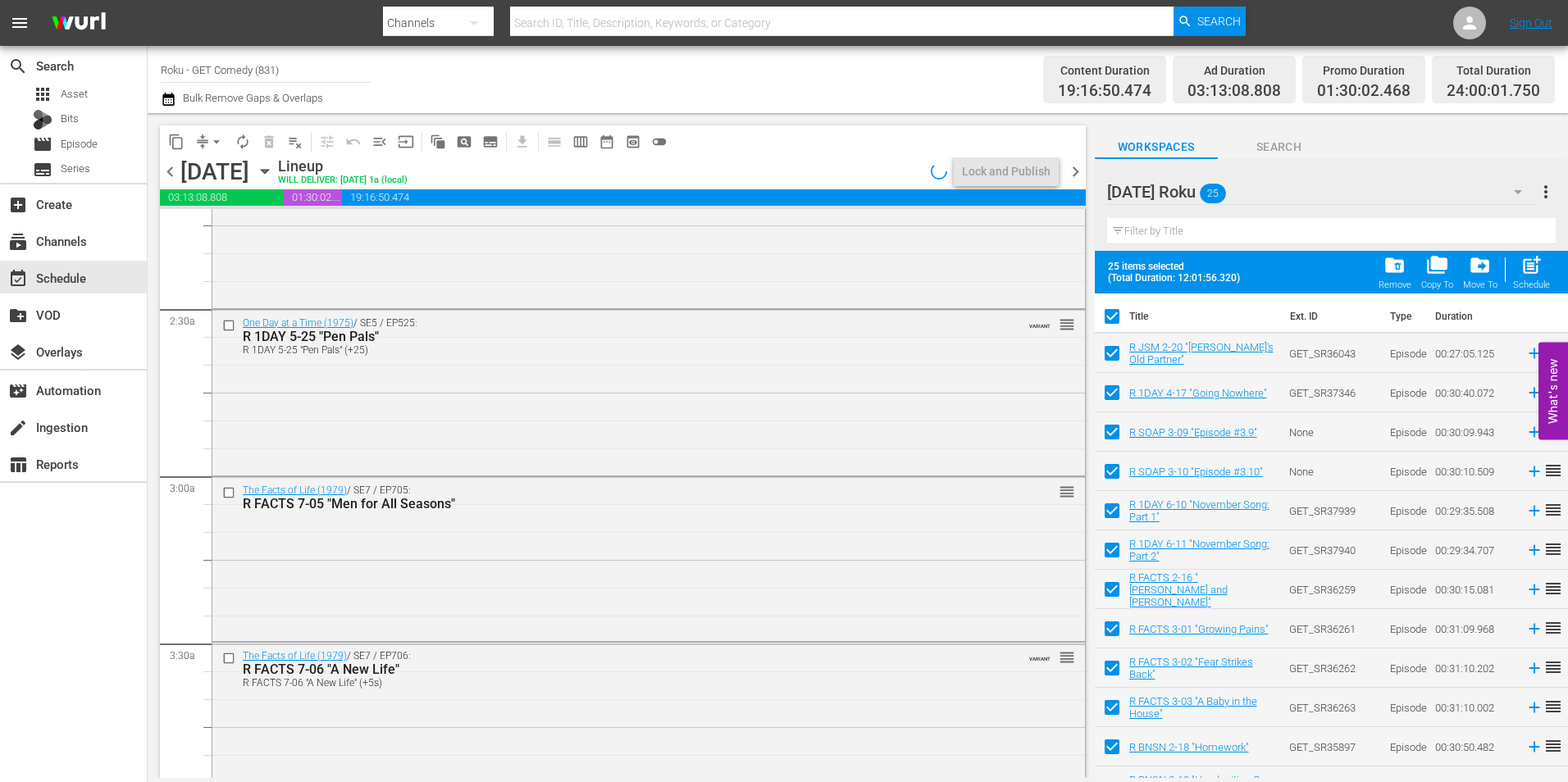
checkbox input "true"
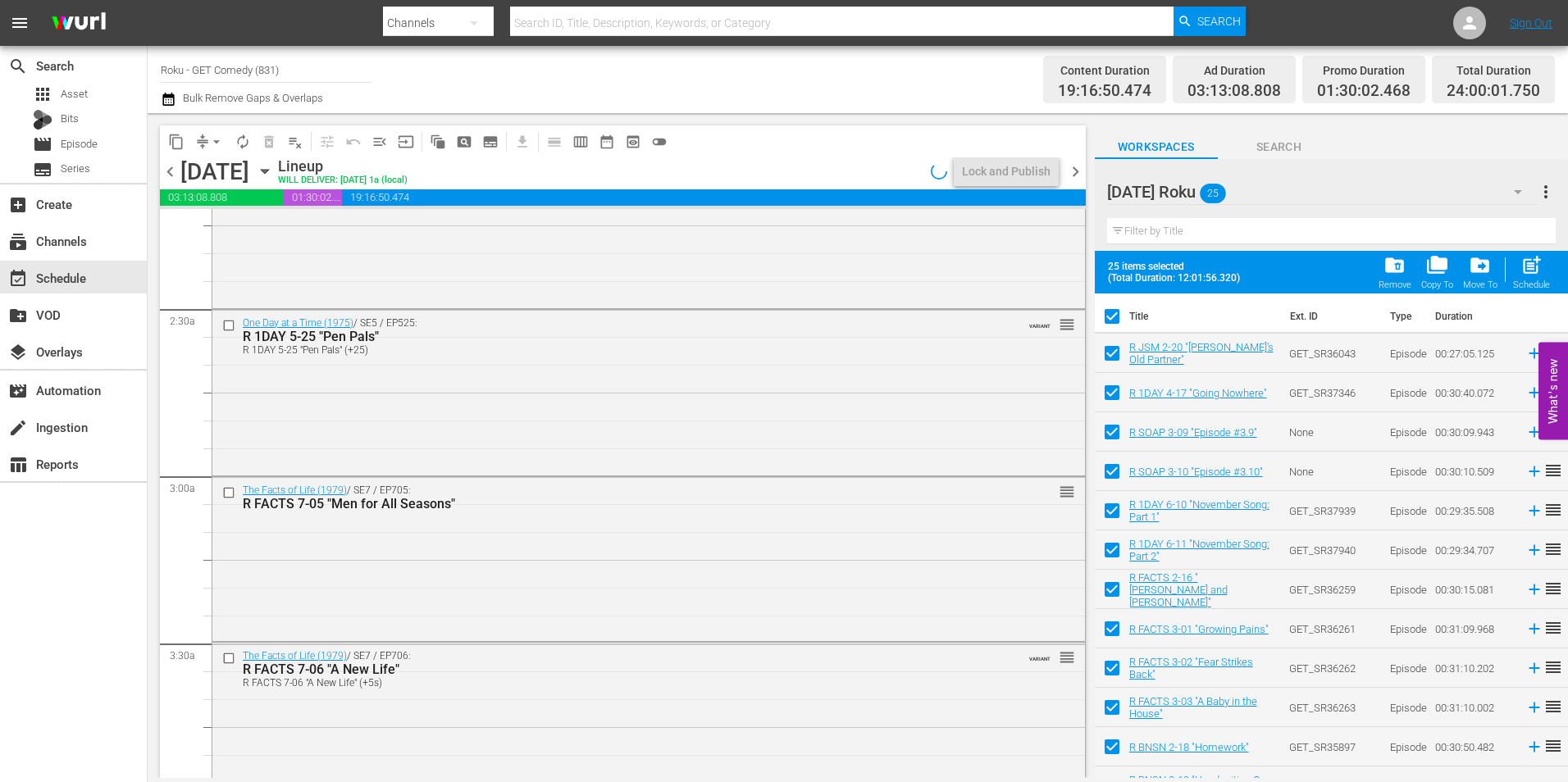
checkbox input "true"
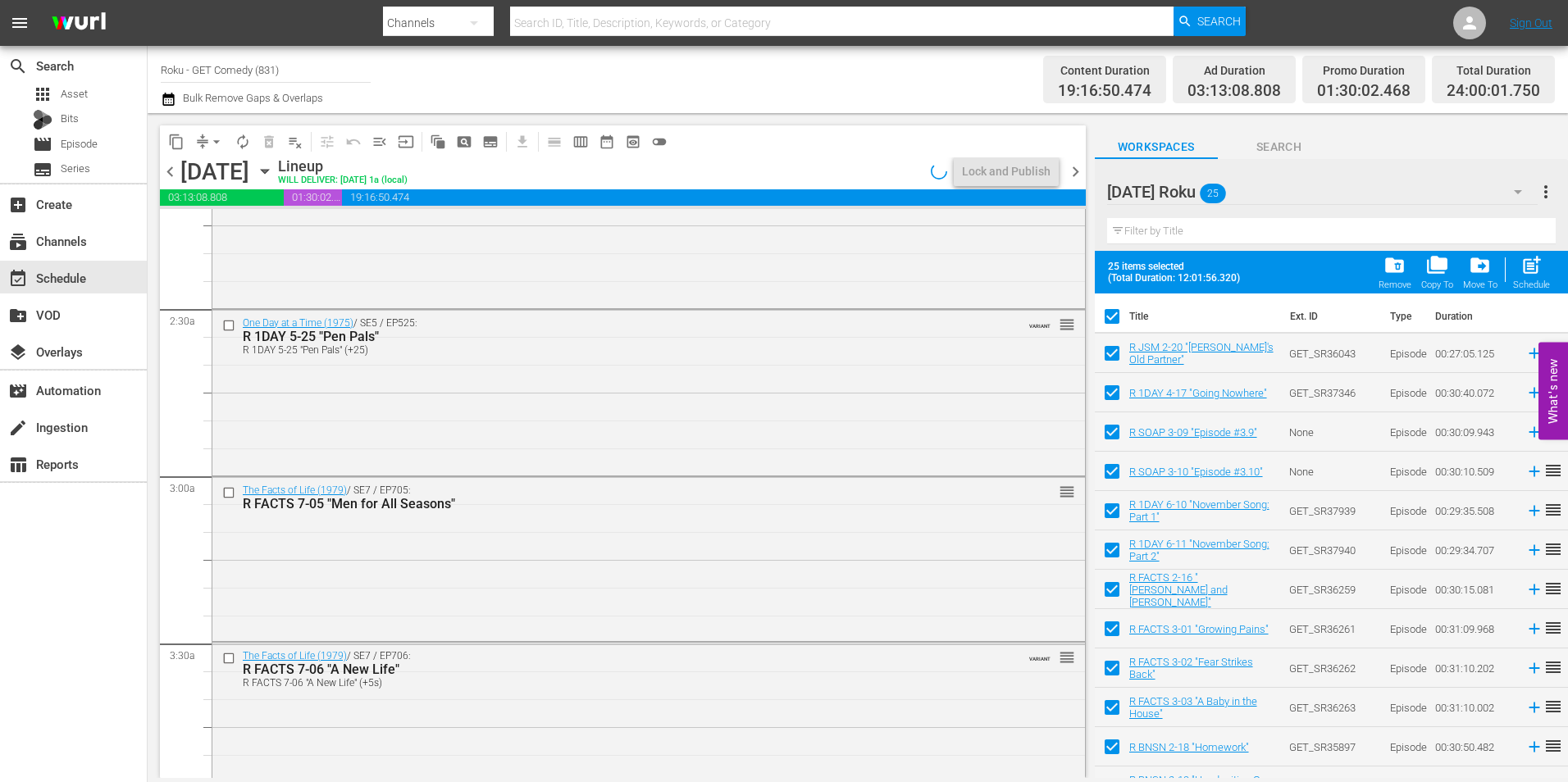
checkbox input "true"
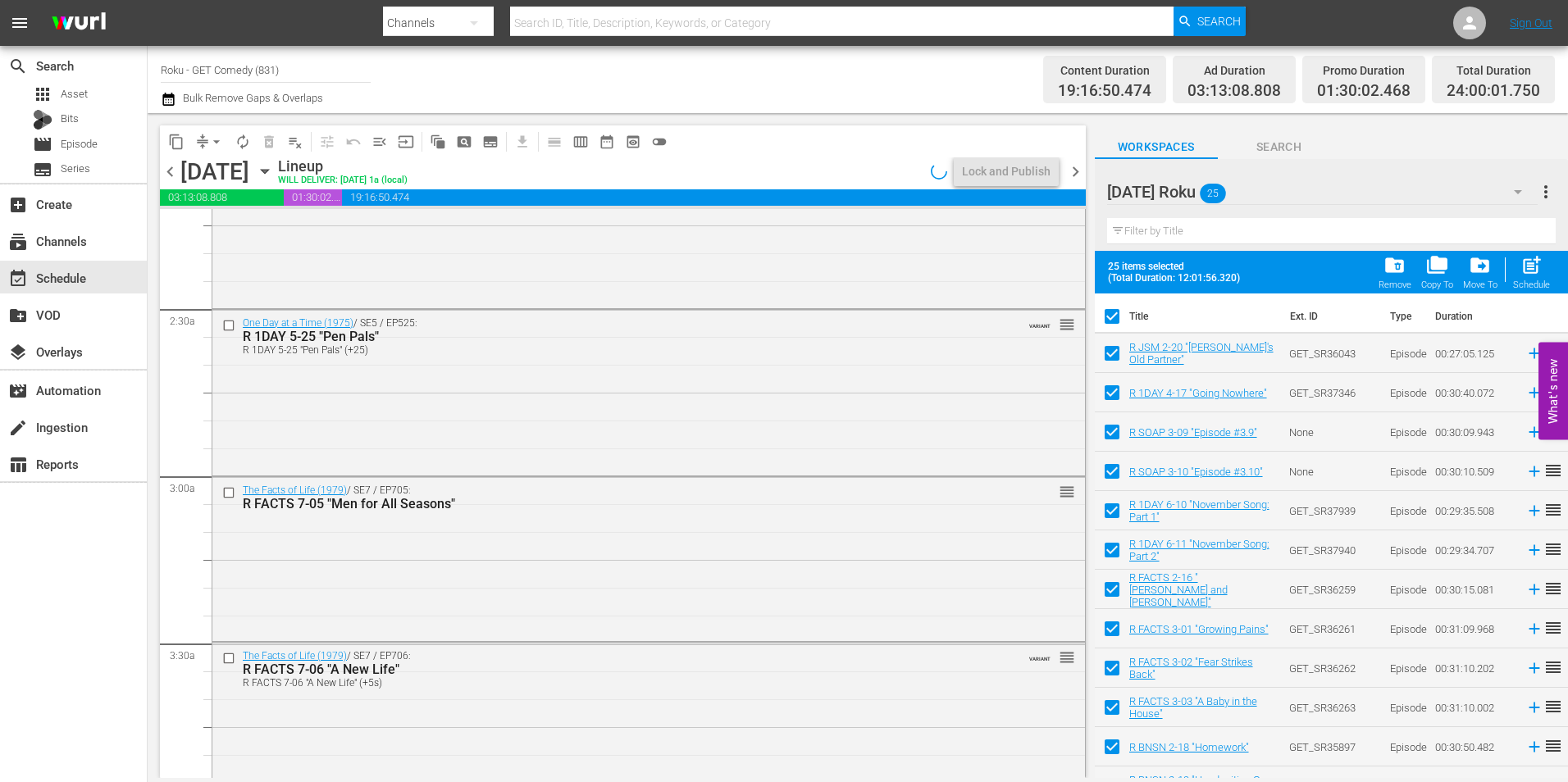
checkbox input "true"
click at [1114, 311] on input "checkbox" at bounding box center [1112, 319] width 34 height 34
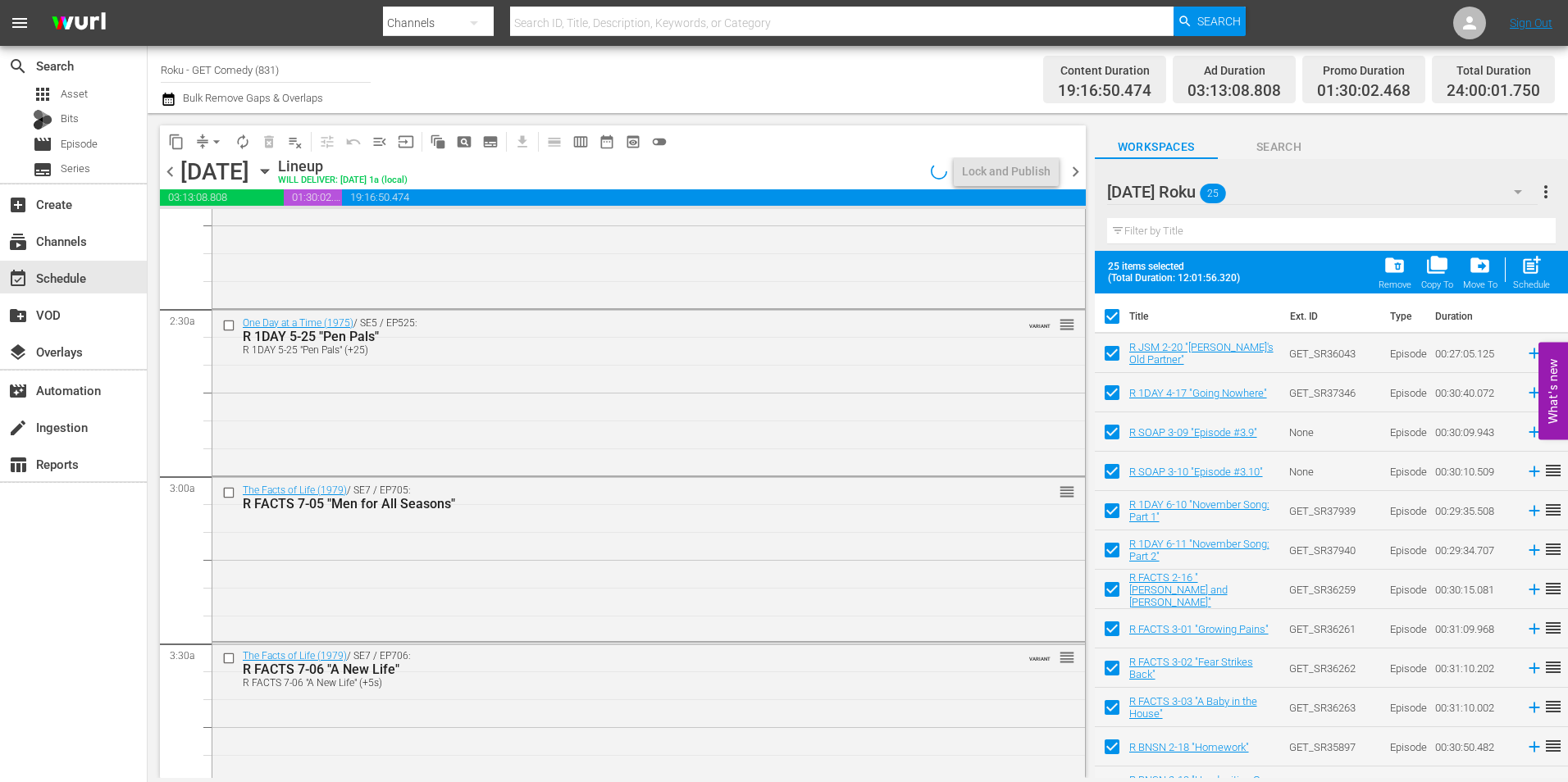
checkbox input "false"
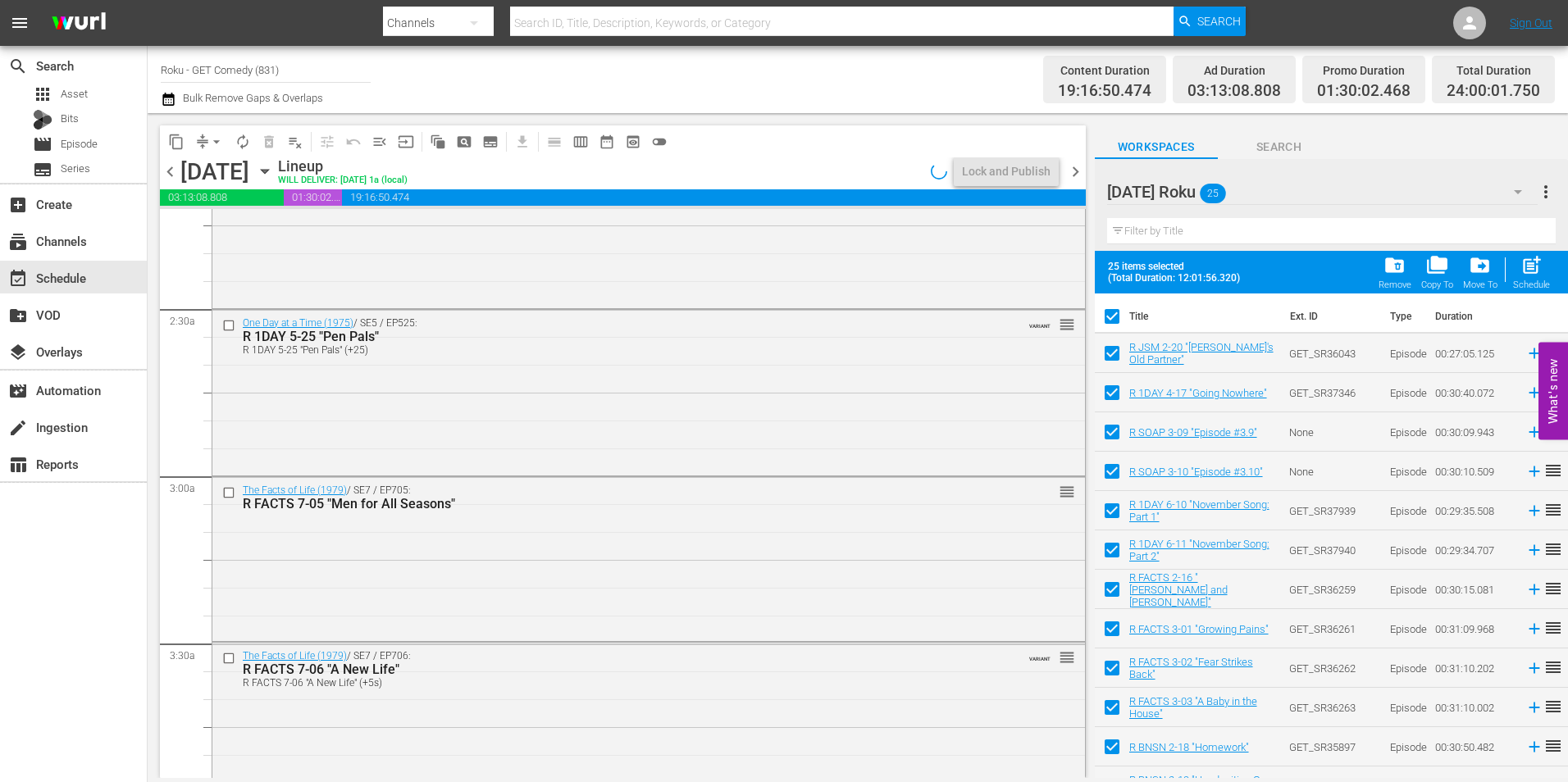
checkbox input "false"
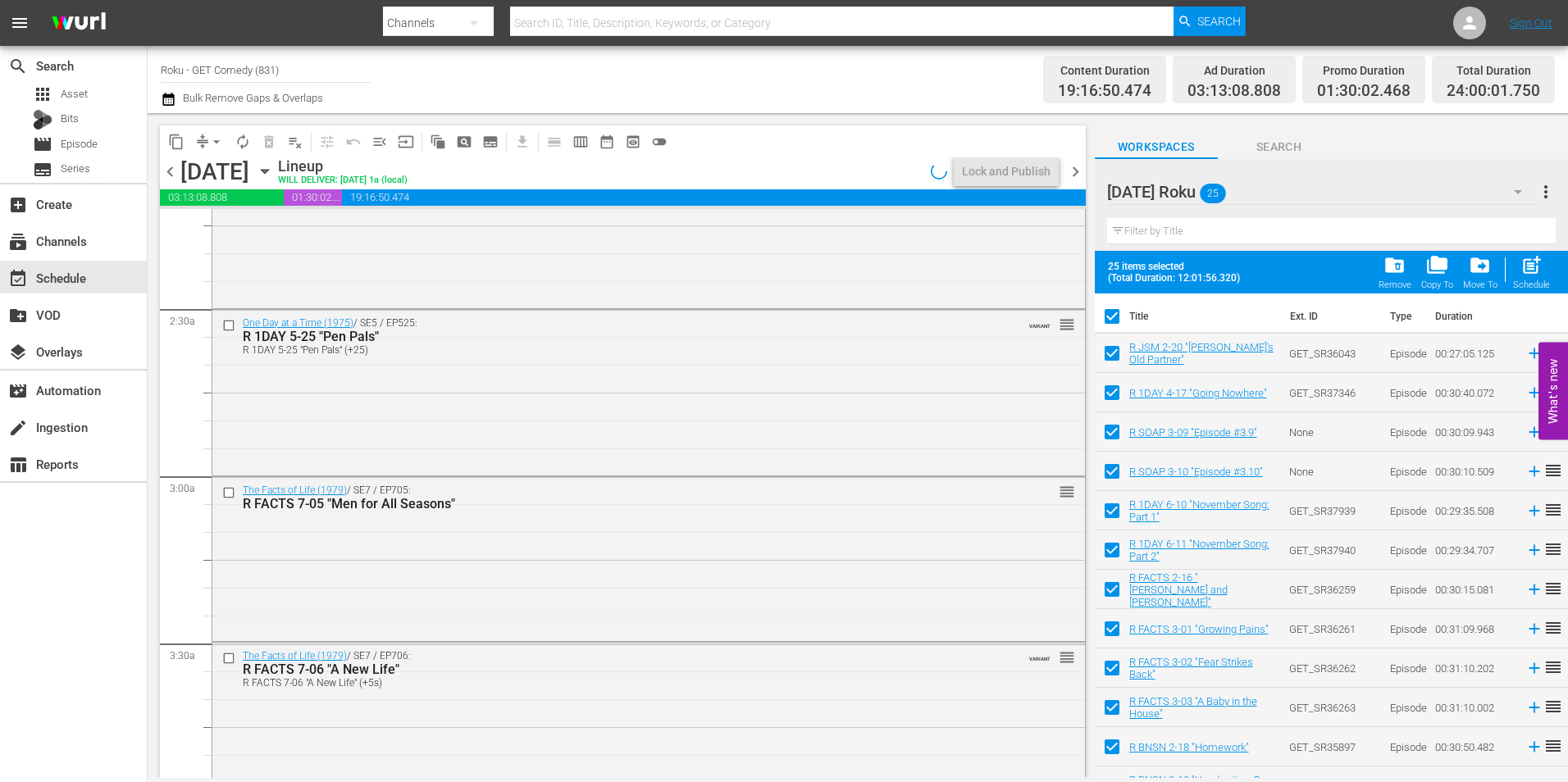
checkbox input "false"
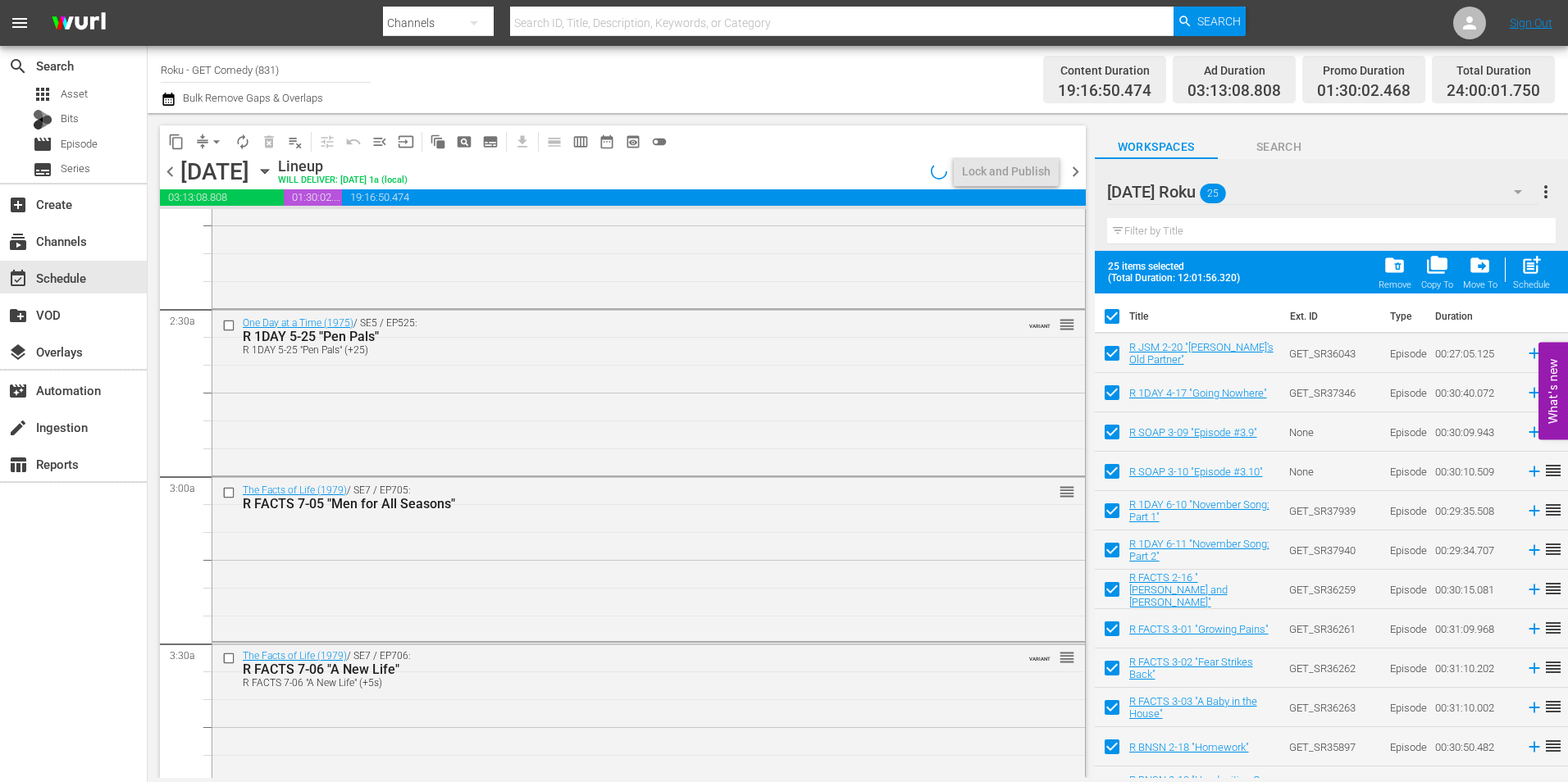
checkbox input "false"
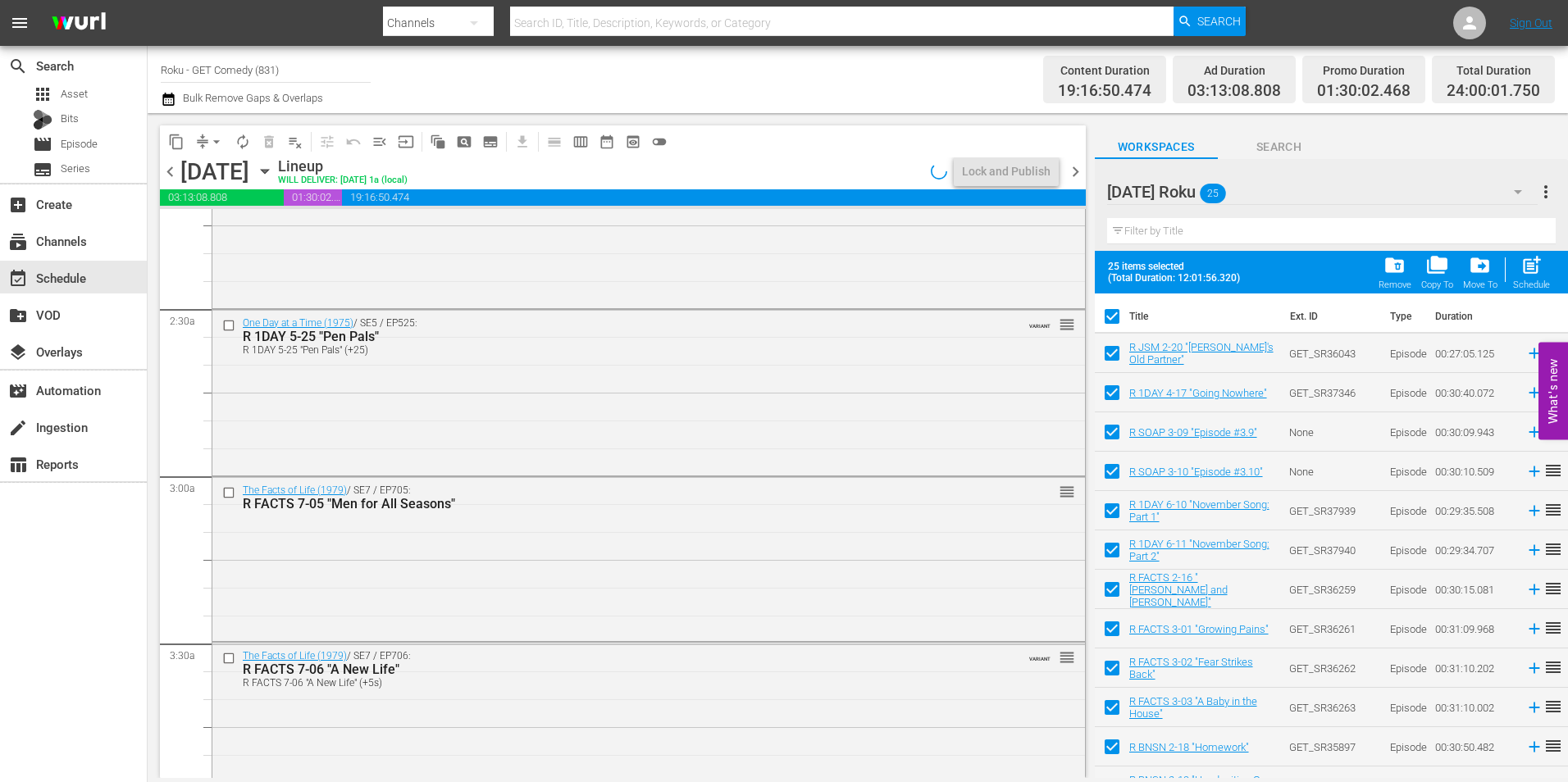
checkbox input "false"
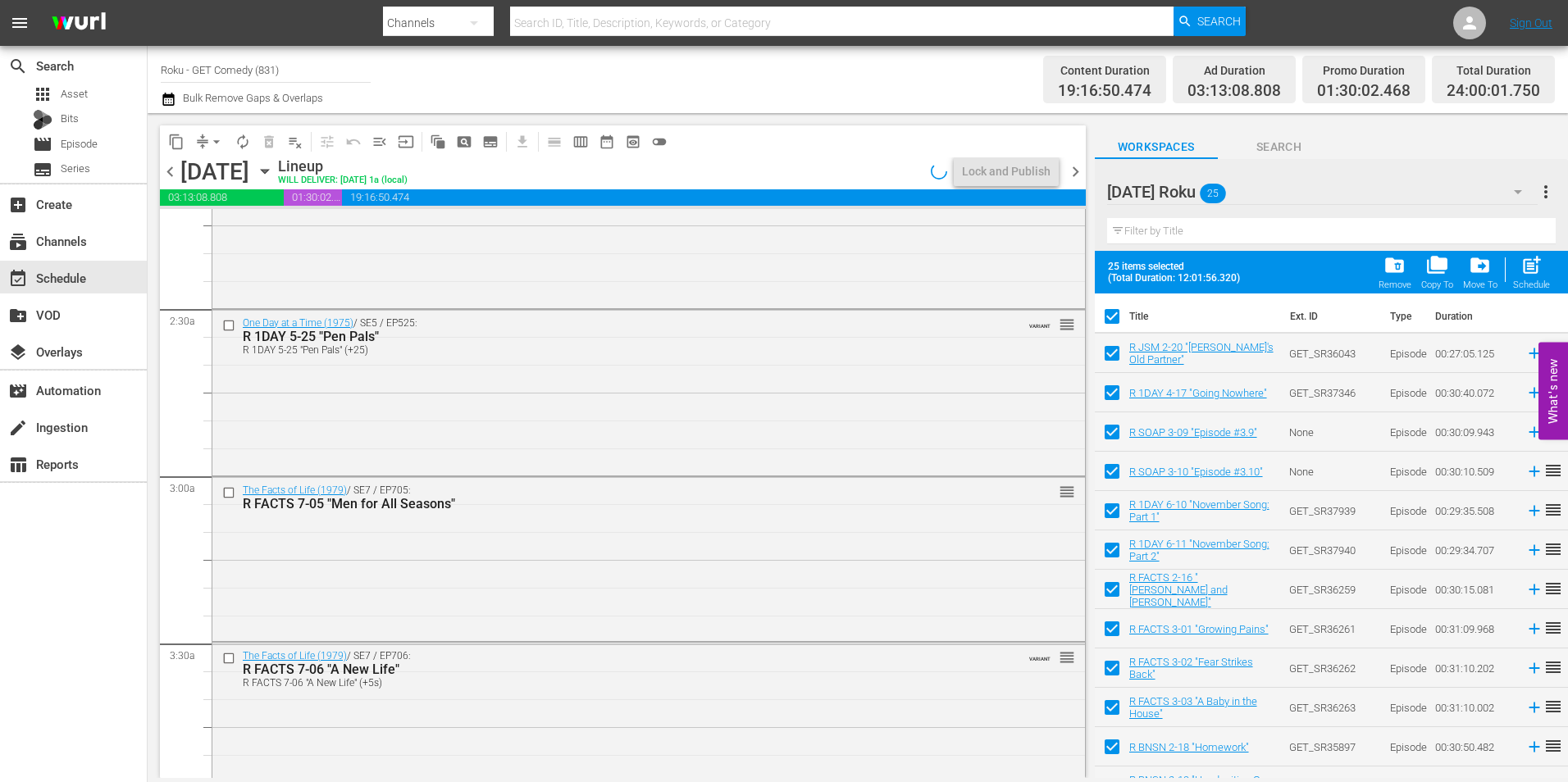
checkbox input "false"
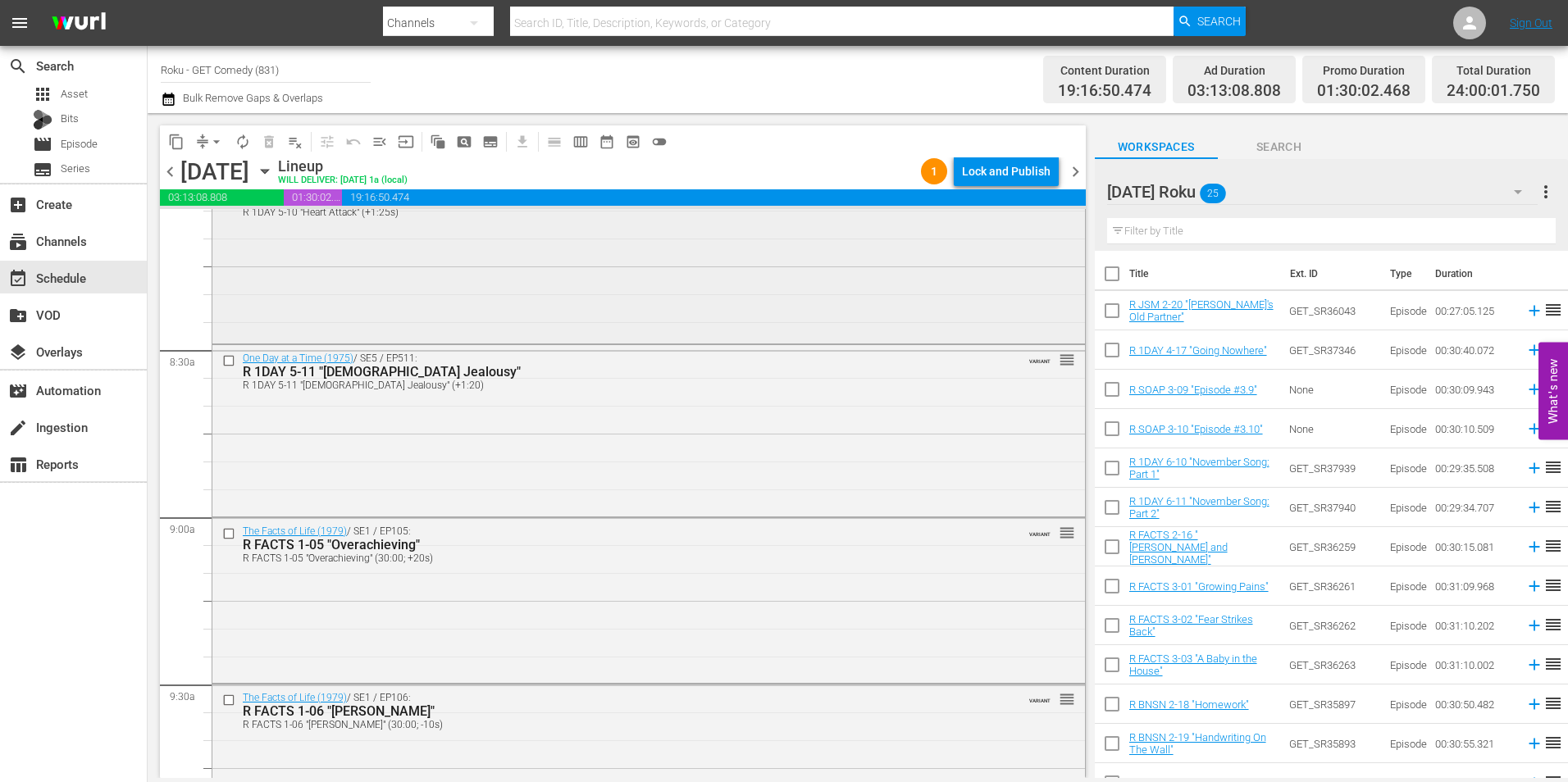
scroll to position [2705, 0]
click at [233, 535] on input "checkbox" at bounding box center [231, 532] width 18 height 14
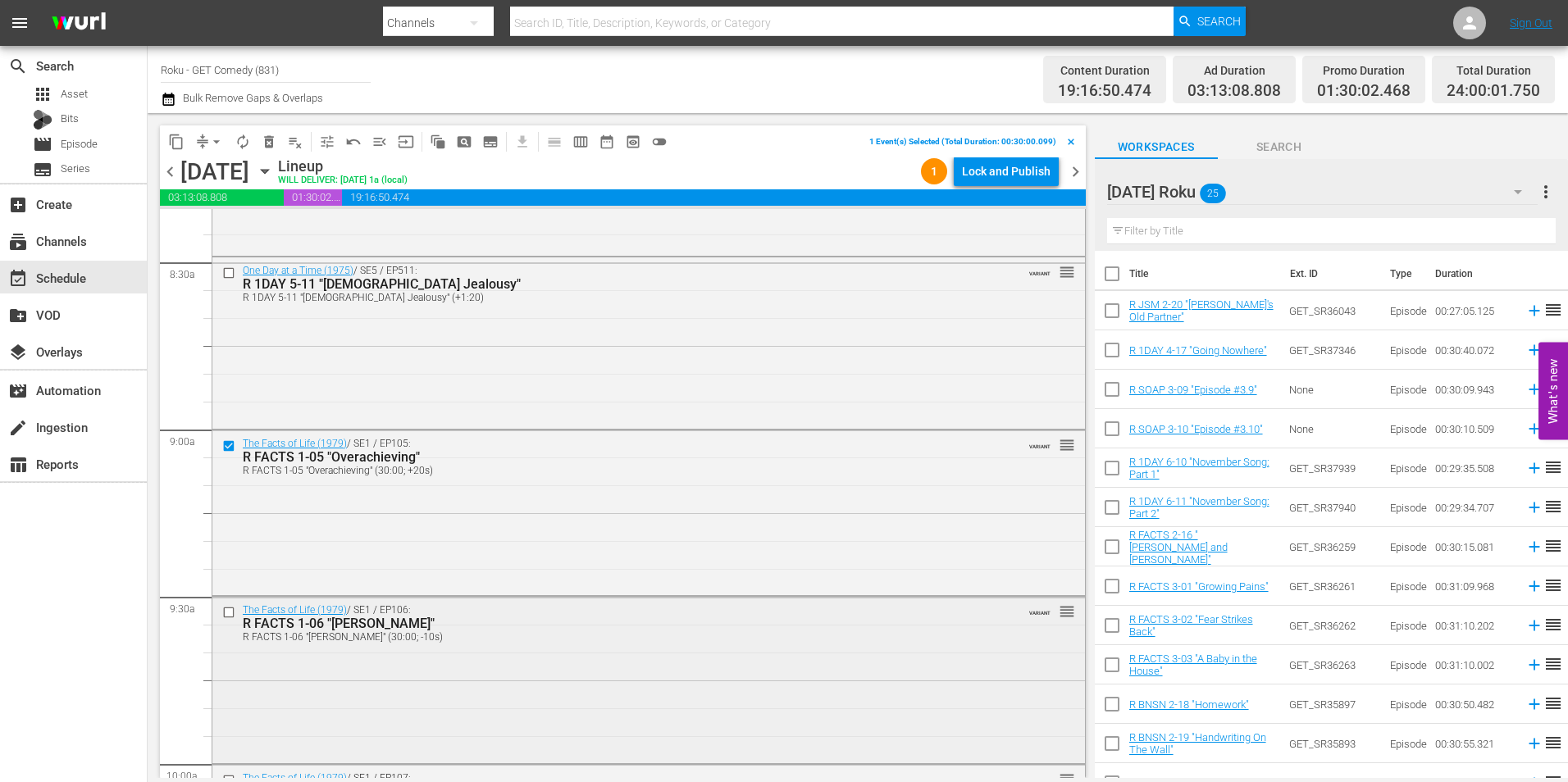
scroll to position [2868, 0]
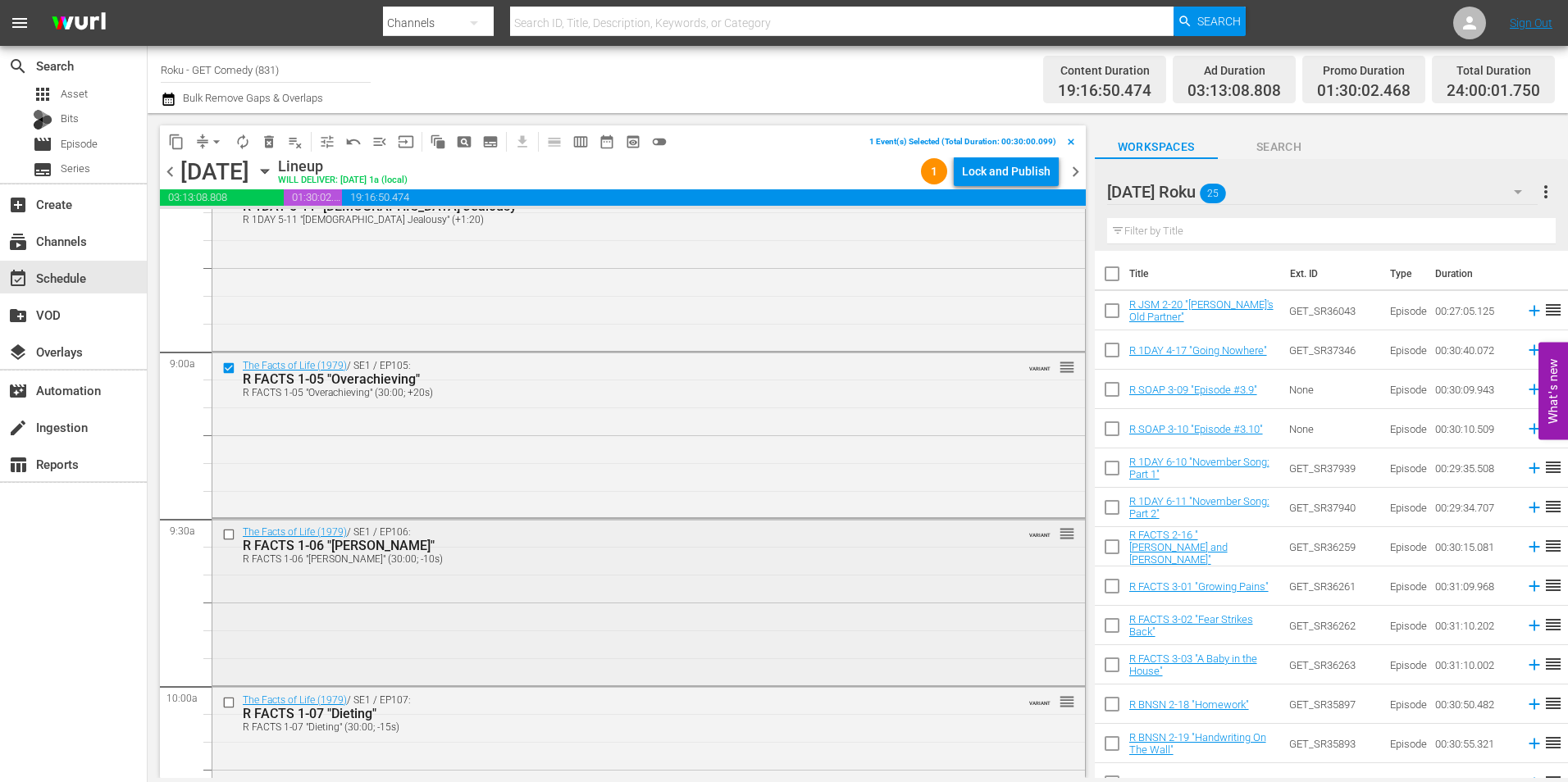
click at [227, 535] on input "checkbox" at bounding box center [231, 535] width 18 height 14
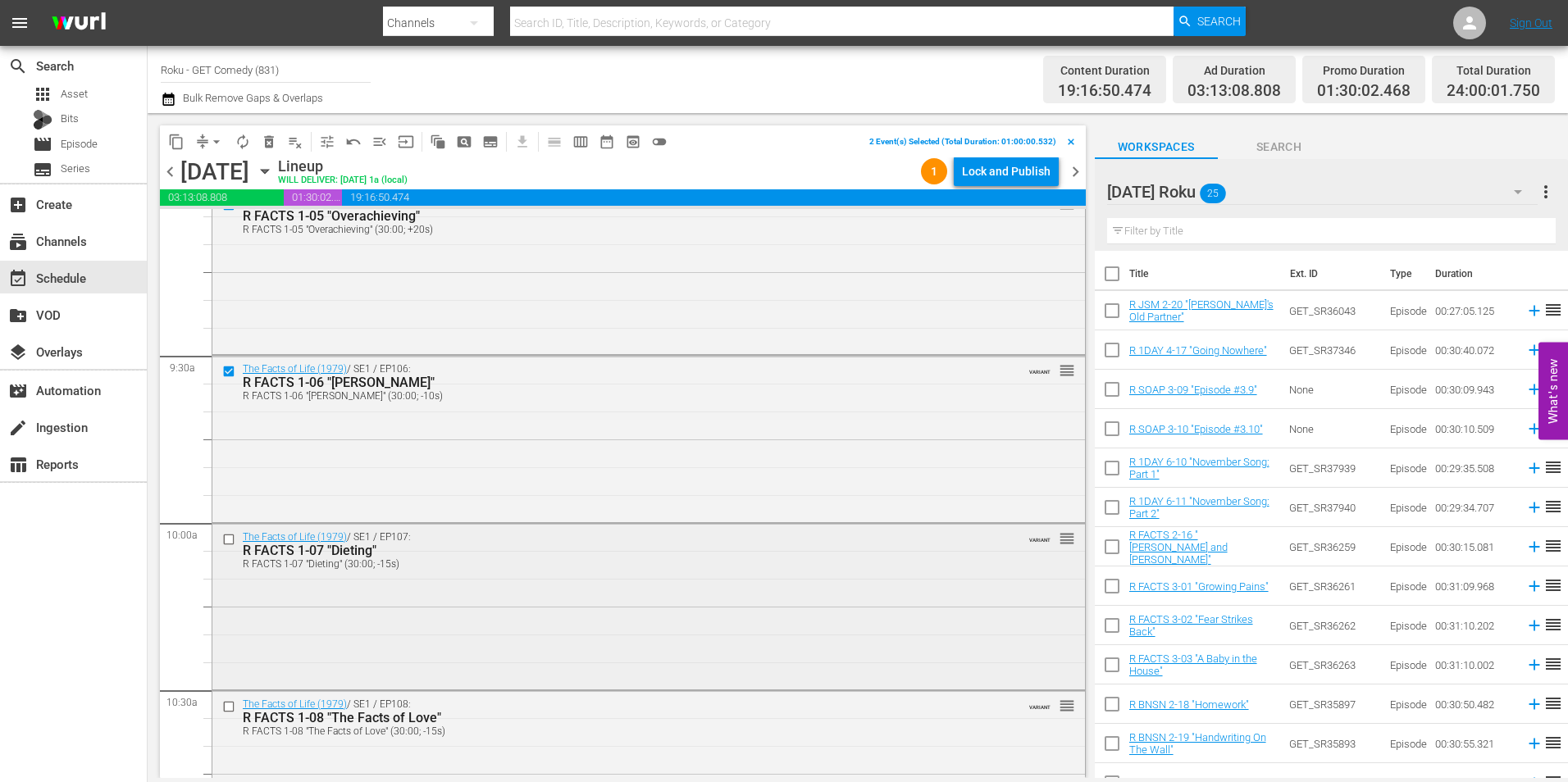
scroll to position [3033, 0]
click at [224, 543] on input "checkbox" at bounding box center [231, 539] width 18 height 14
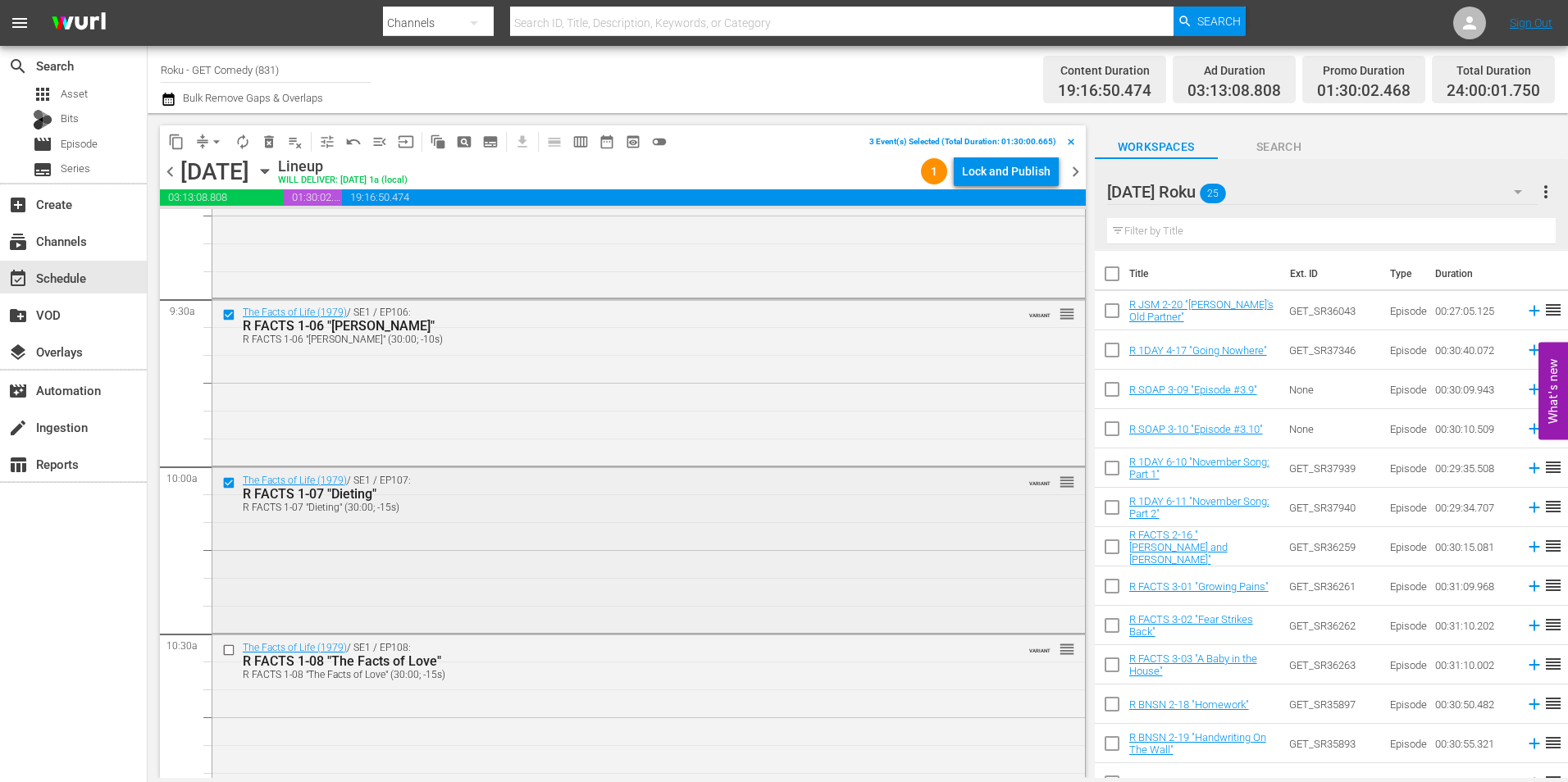
scroll to position [3115, 0]
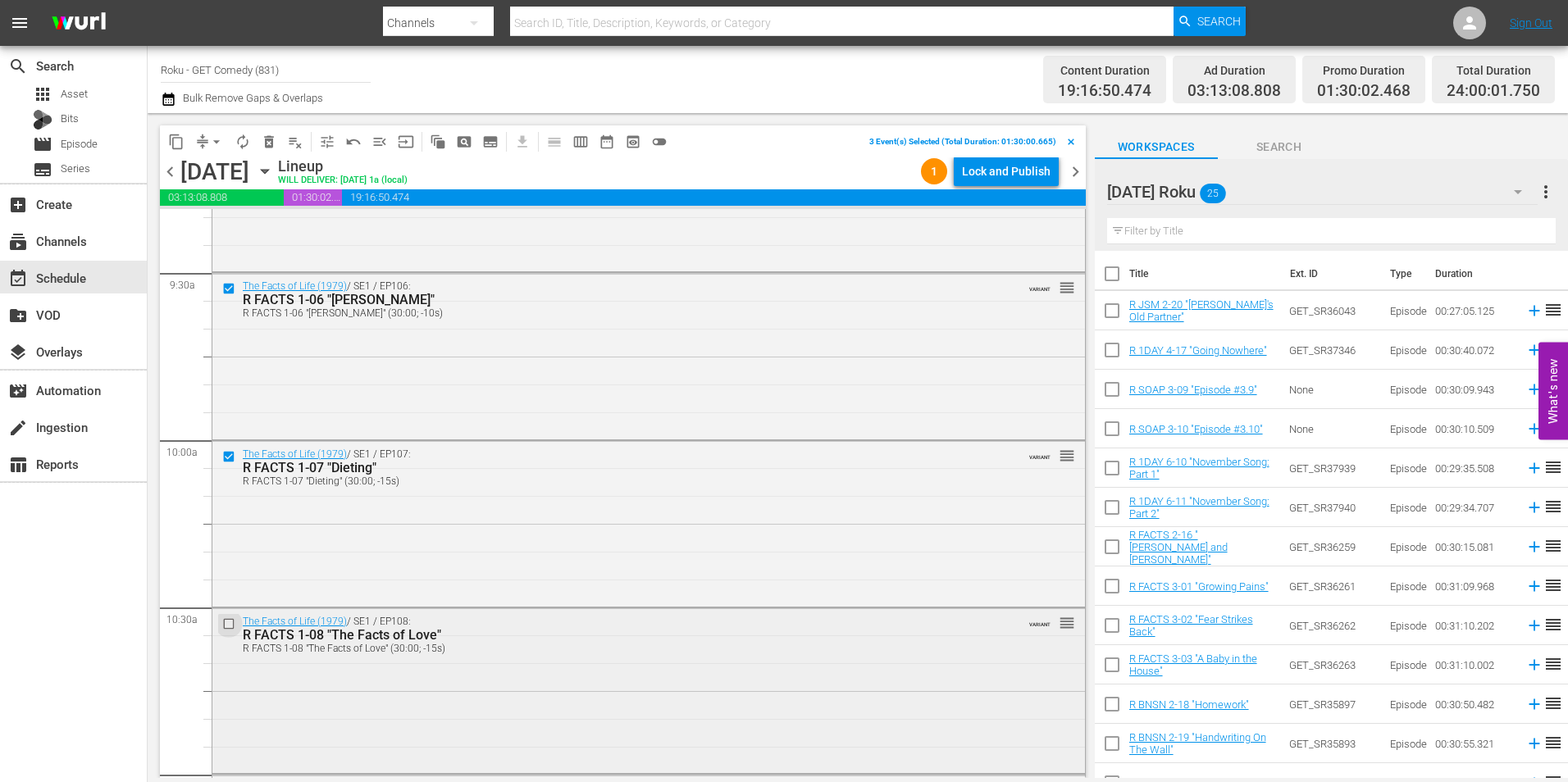
click at [224, 621] on input "checkbox" at bounding box center [231, 623] width 18 height 14
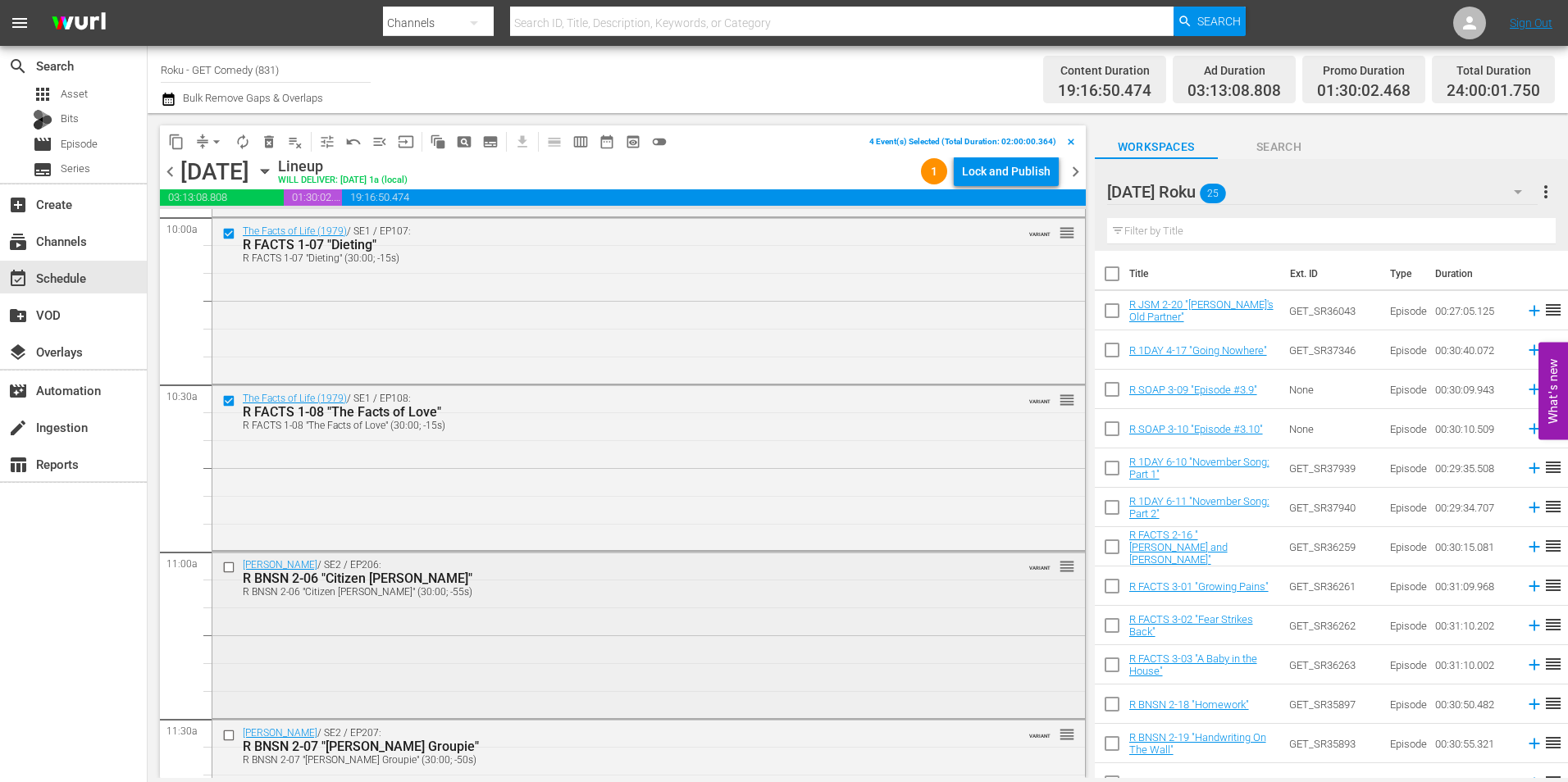
scroll to position [3361, 0]
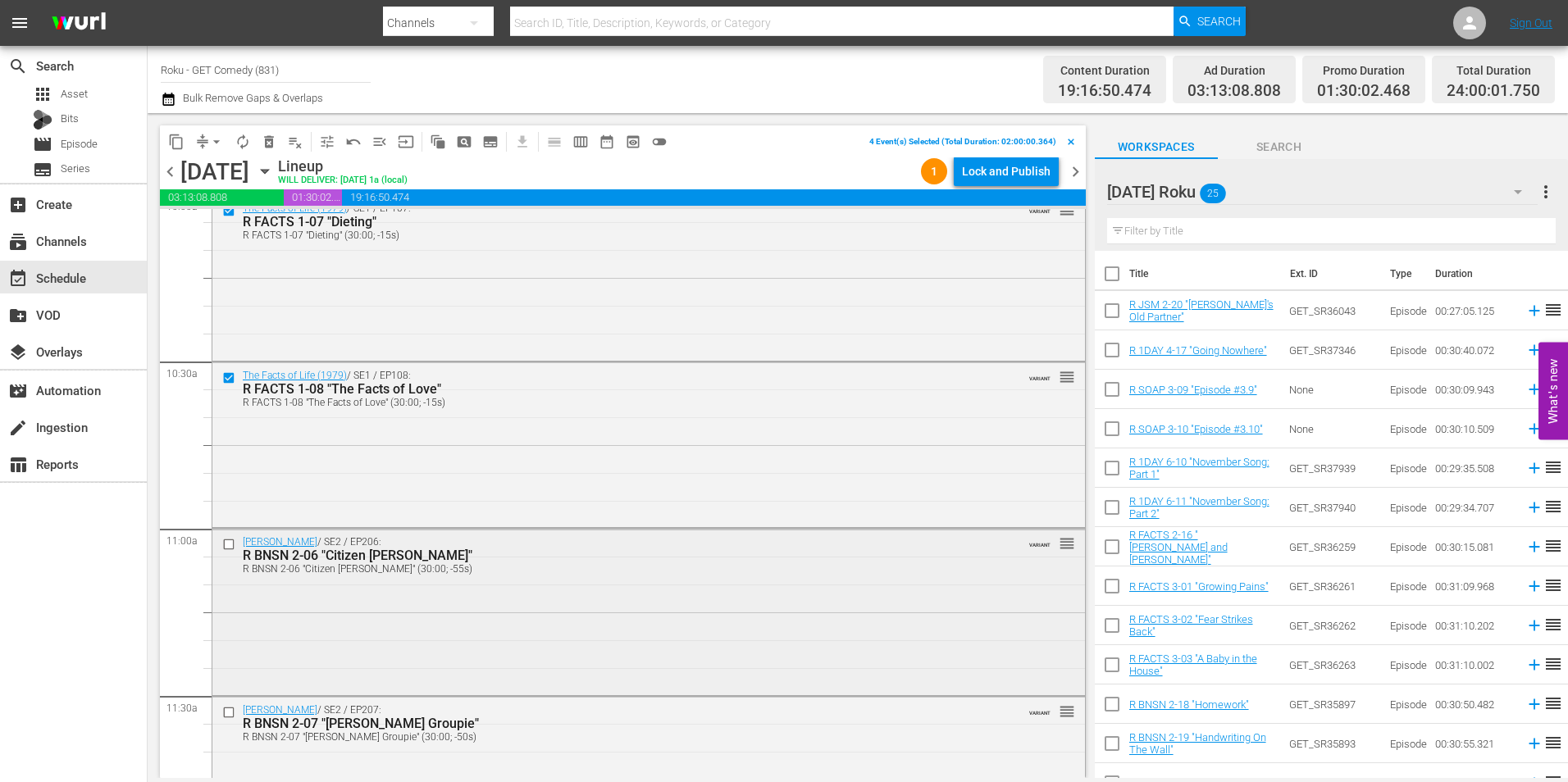
click at [229, 543] on input "checkbox" at bounding box center [231, 545] width 18 height 14
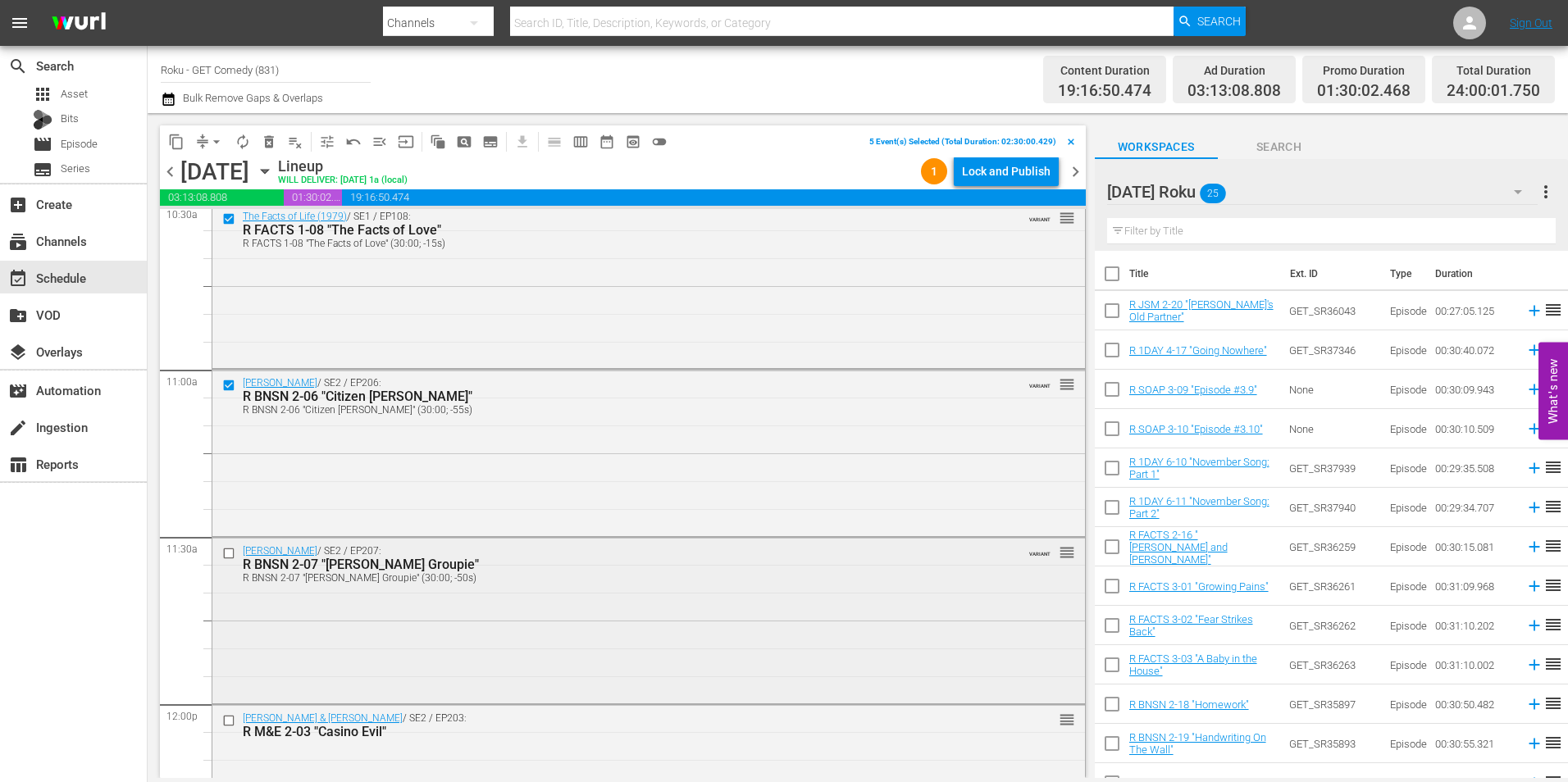
scroll to position [3525, 0]
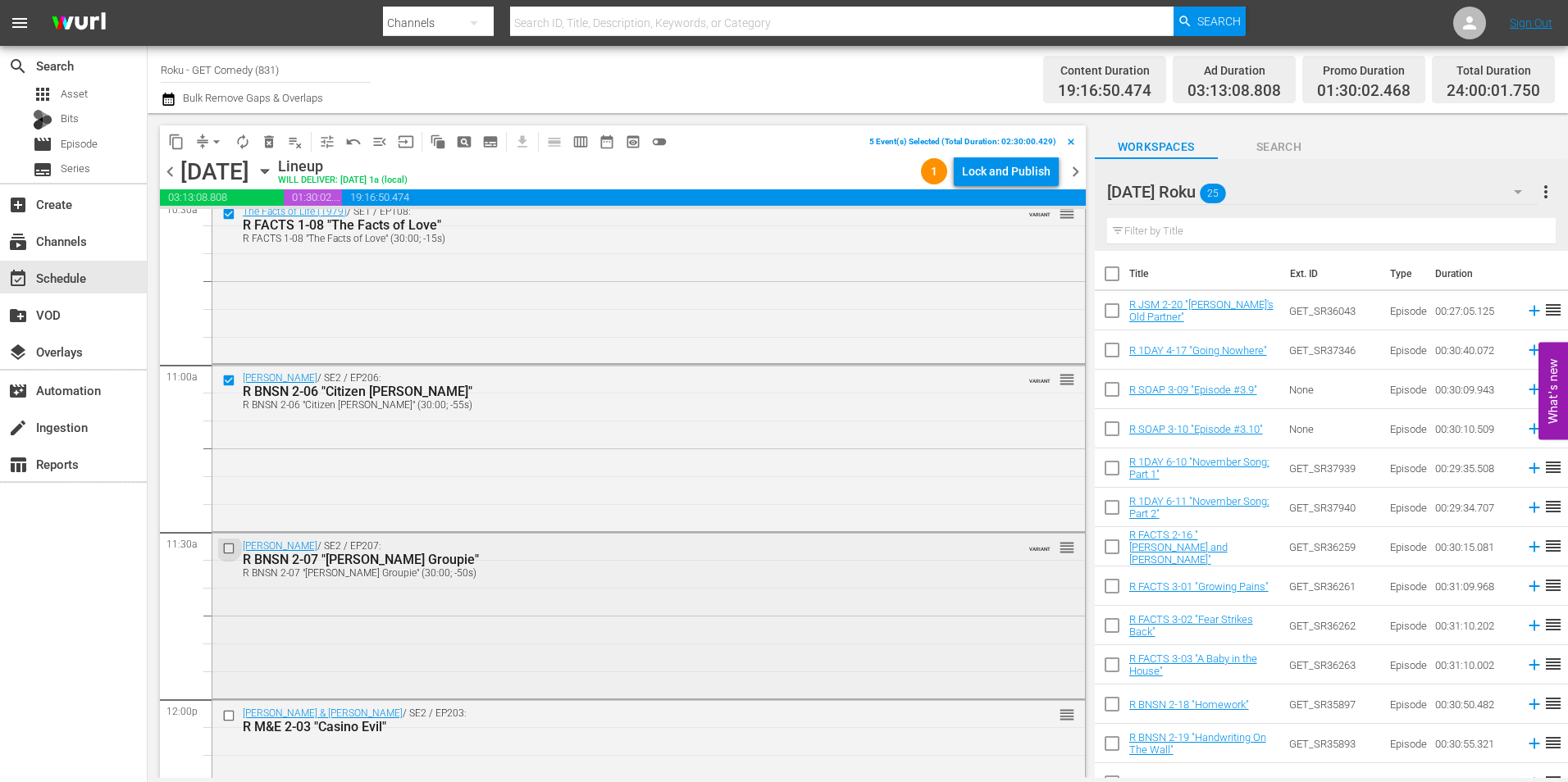
click at [226, 551] on input "checkbox" at bounding box center [231, 548] width 18 height 14
click at [172, 141] on span "content_copy" at bounding box center [176, 142] width 17 height 17
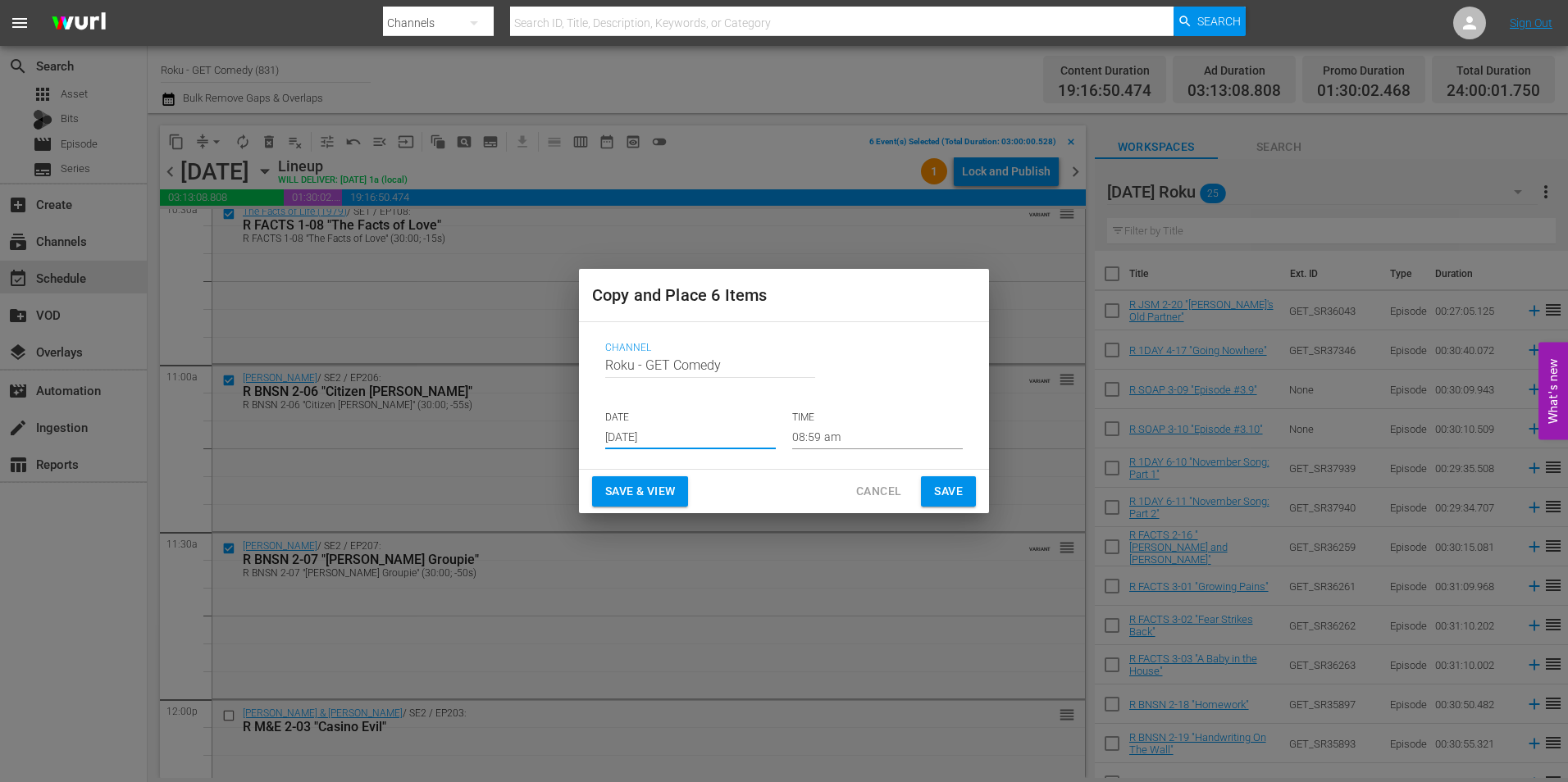
click at [659, 436] on input "[DATE]" at bounding box center [690, 437] width 170 height 24
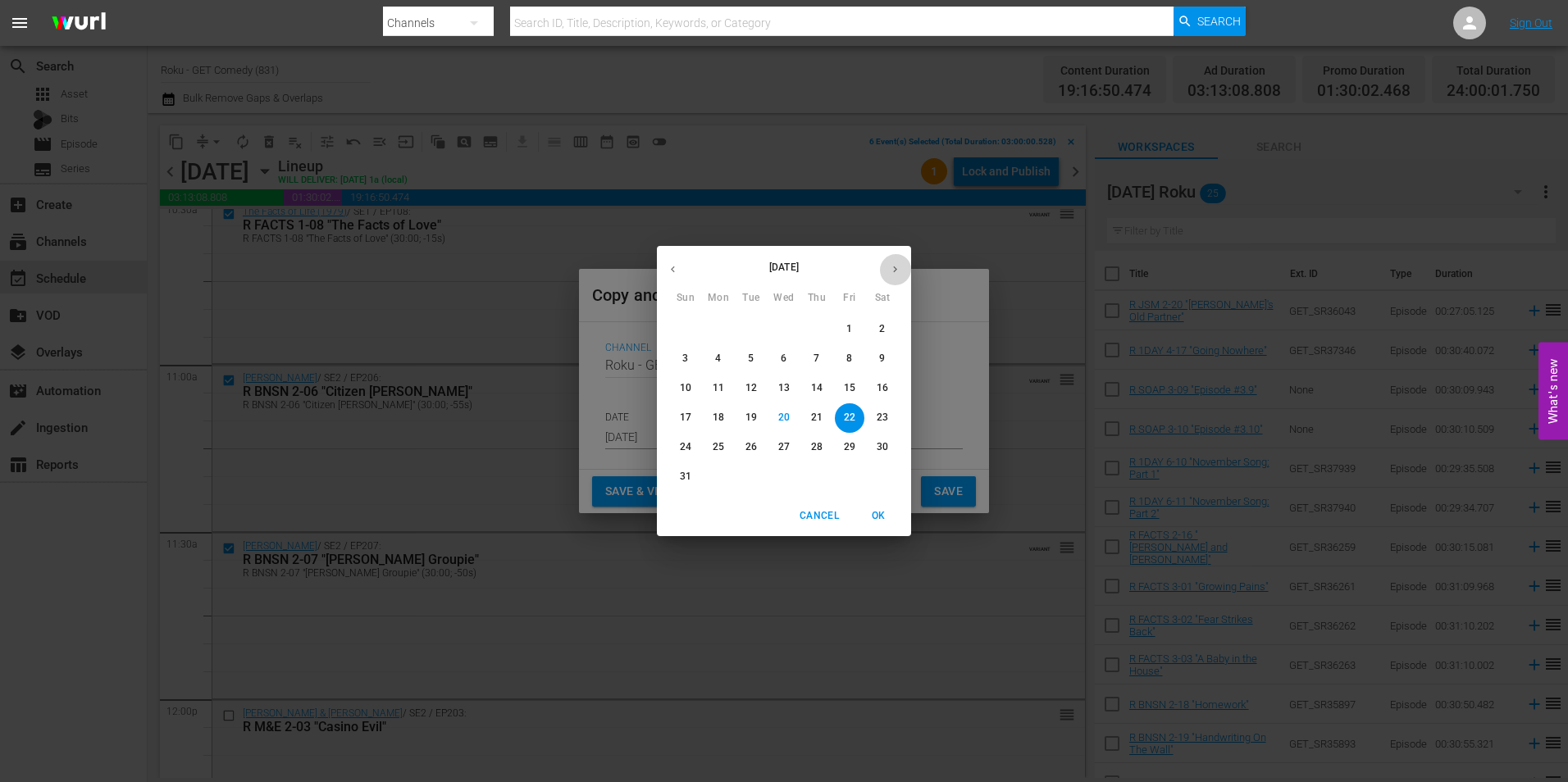
click at [896, 260] on button "button" at bounding box center [895, 270] width 32 height 32
click at [852, 360] on p "12" at bounding box center [850, 359] width 12 height 14
type input "[DATE]"
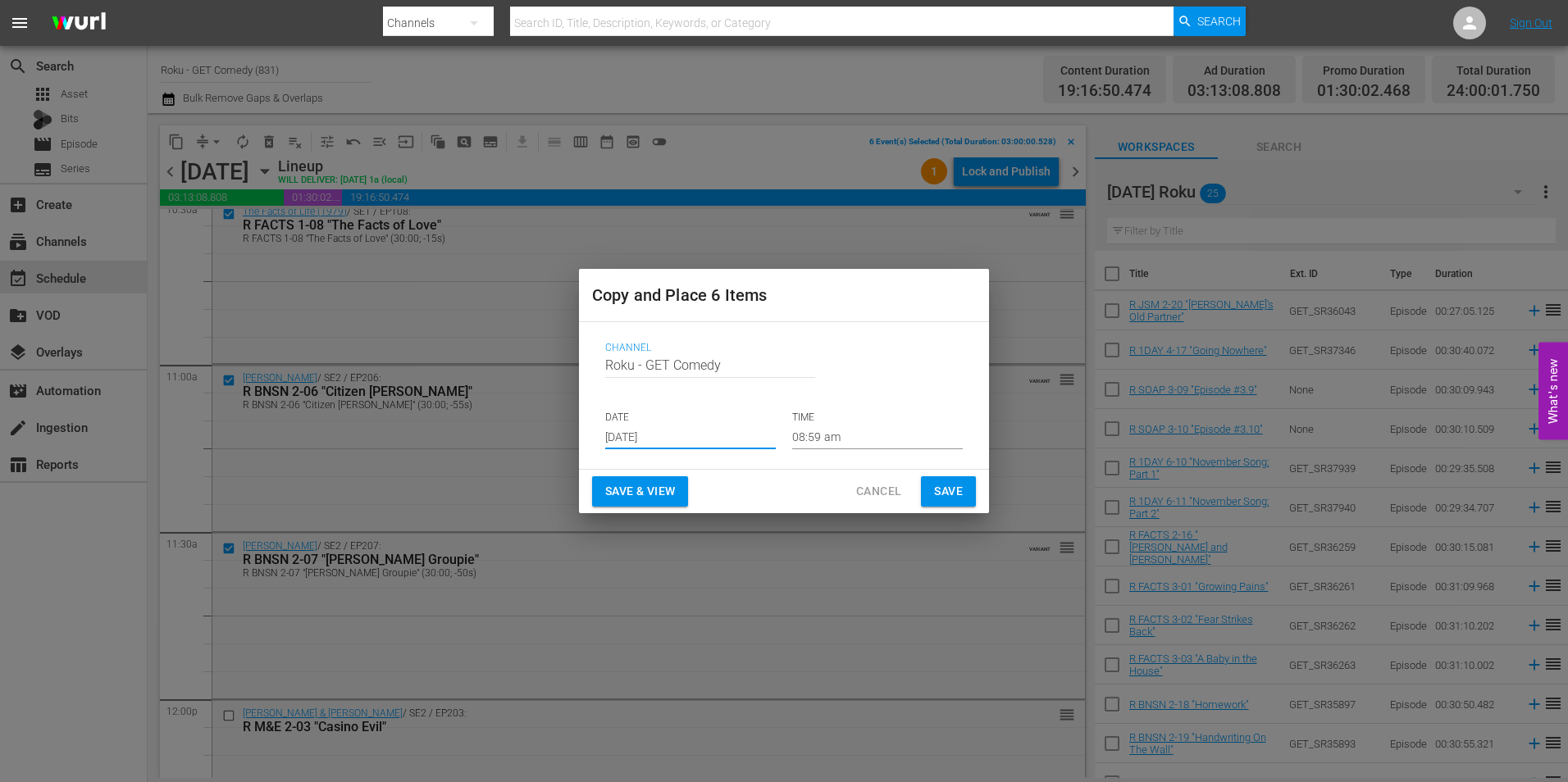
click at [831, 432] on input "08:59 am" at bounding box center [877, 437] width 170 height 24
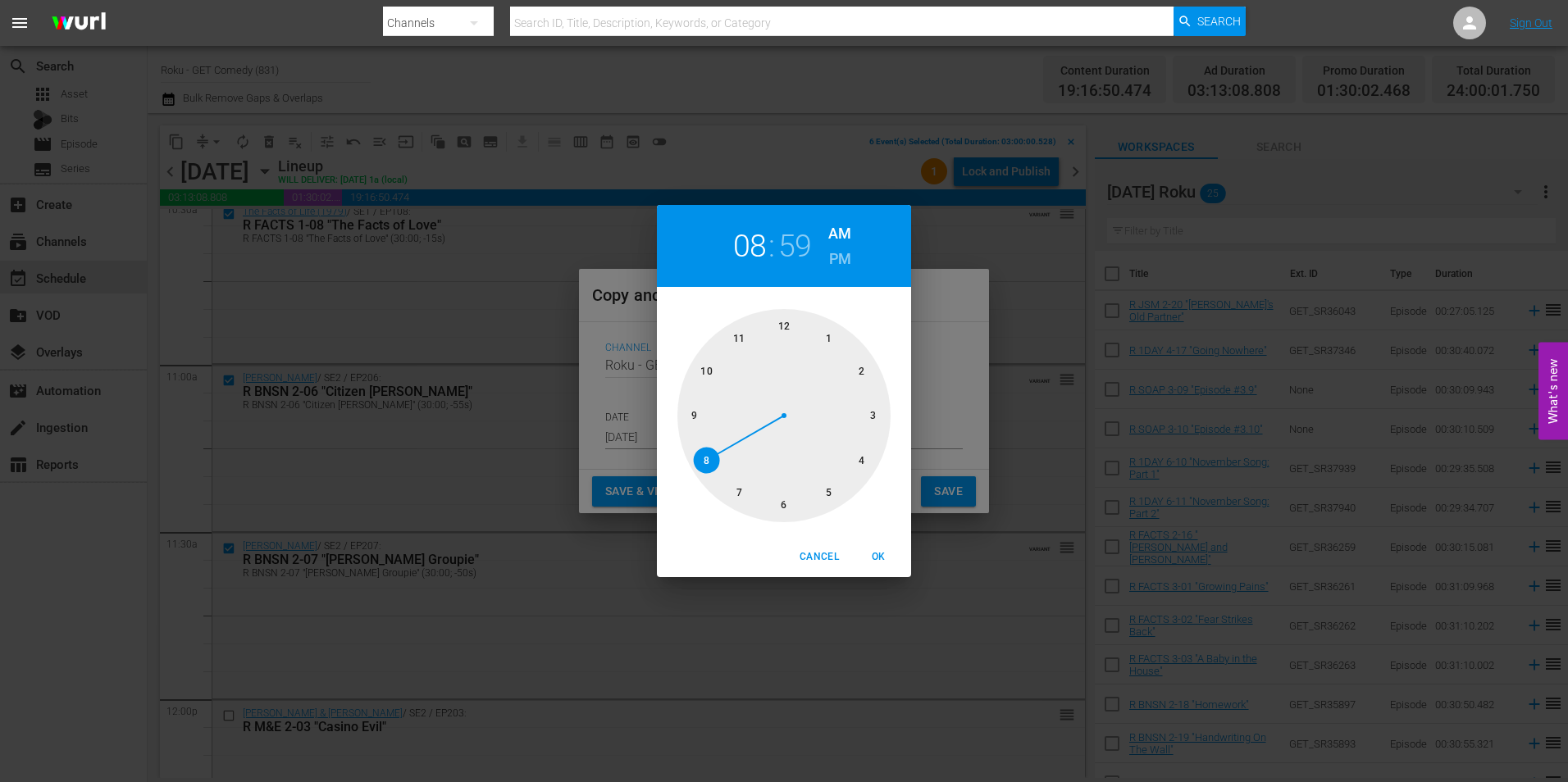
click at [874, 416] on div at bounding box center [784, 416] width 213 height 213
click at [788, 330] on div at bounding box center [784, 416] width 213 height 213
click at [878, 552] on span "OK" at bounding box center [878, 557] width 39 height 18
type input "03:00 am"
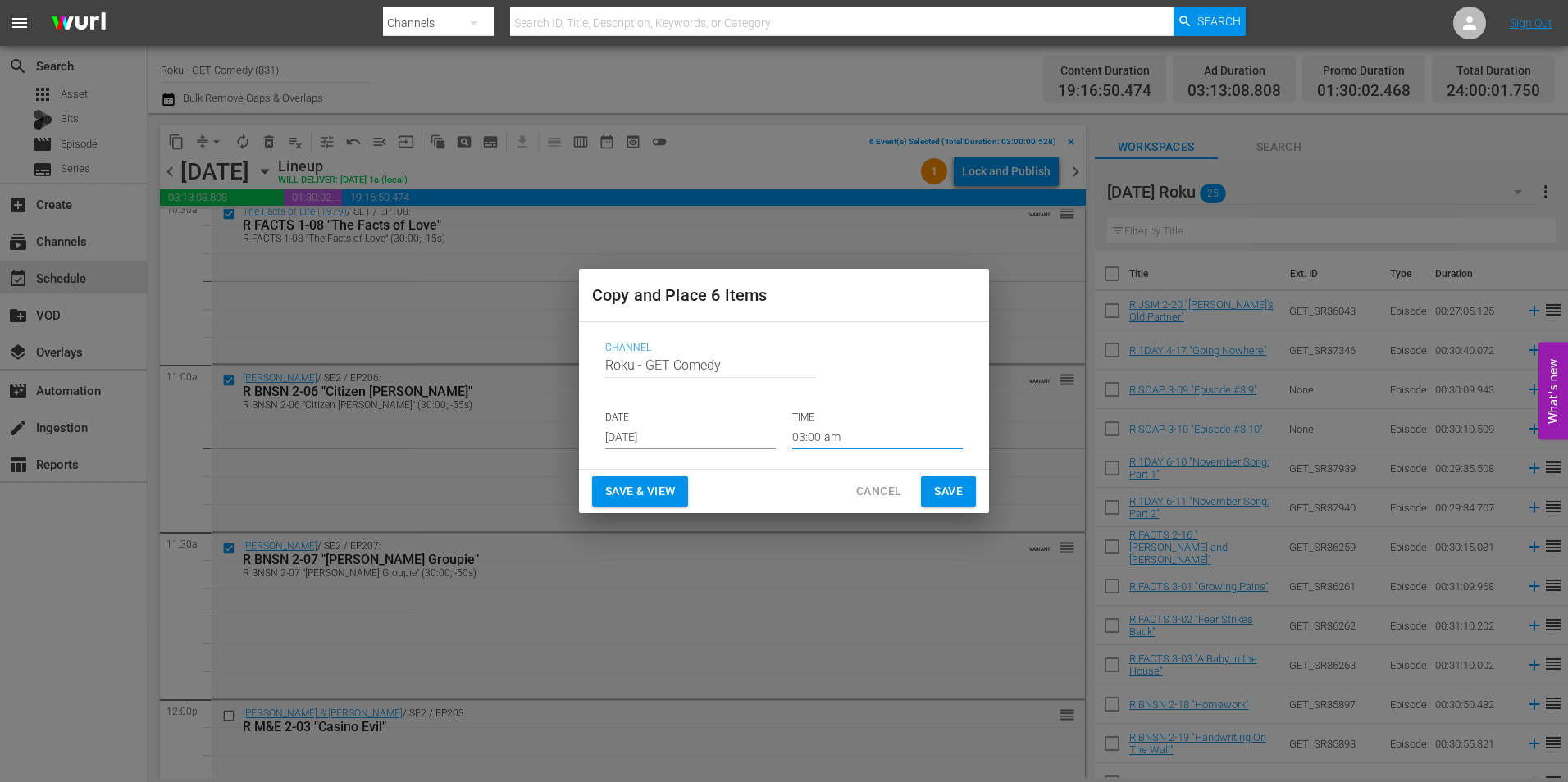
click at [961, 492] on span "Save" at bounding box center [948, 491] width 29 height 20
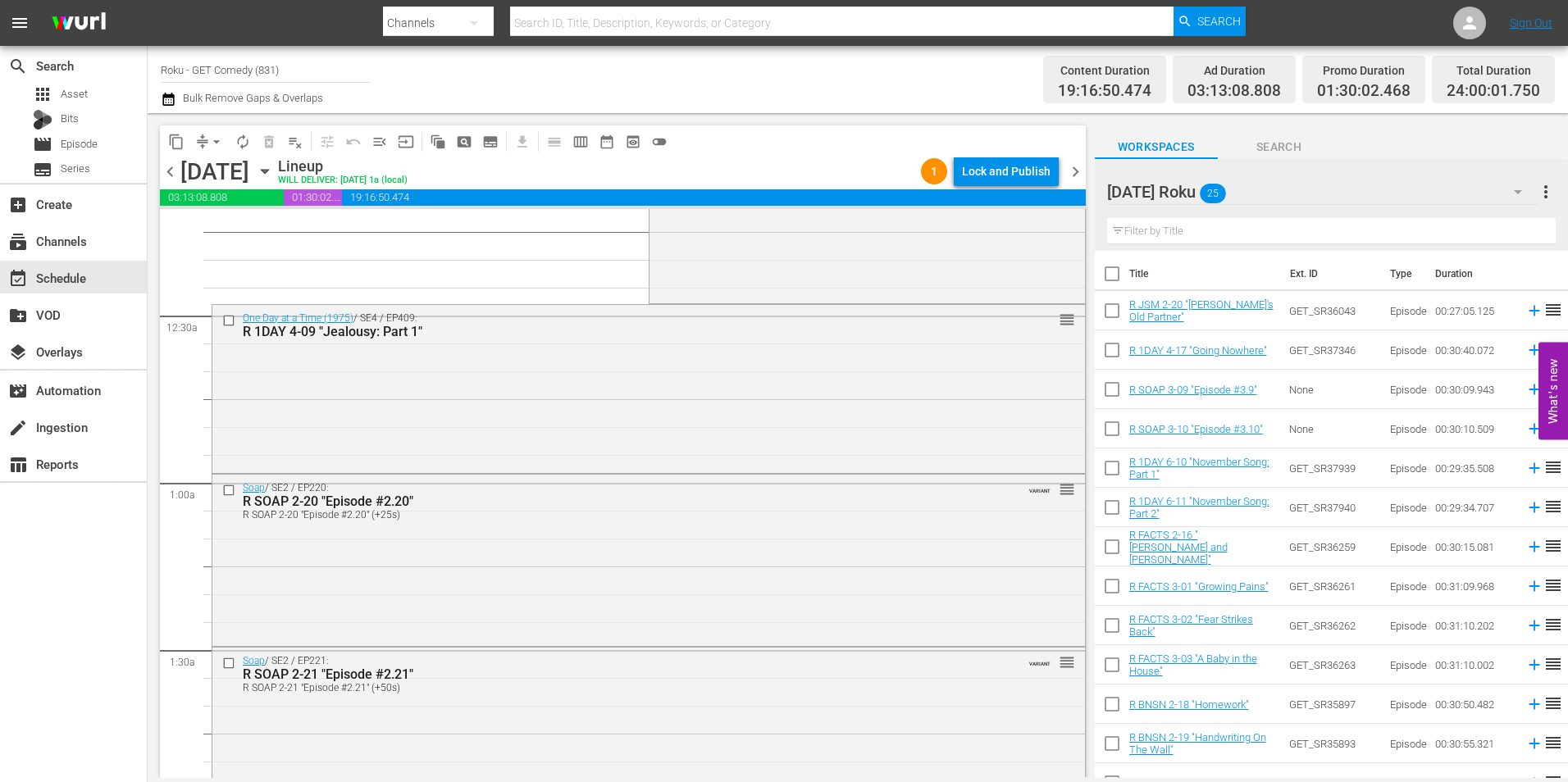
scroll to position [0, 0]
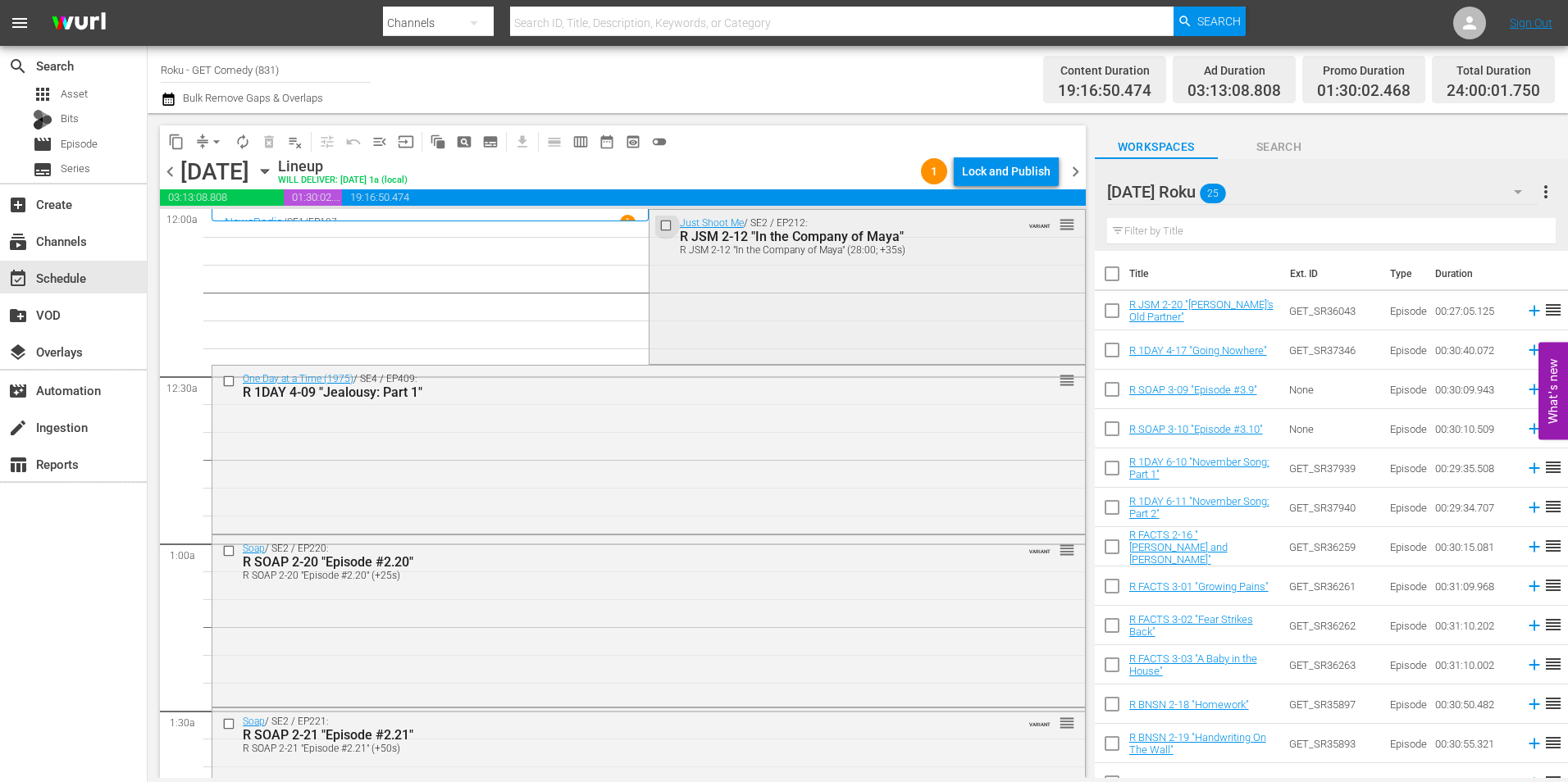
click at [658, 228] on input "checkbox" at bounding box center [667, 225] width 18 height 14
click at [225, 381] on input "checkbox" at bounding box center [231, 381] width 18 height 14
click at [228, 550] on input "checkbox" at bounding box center [231, 551] width 18 height 14
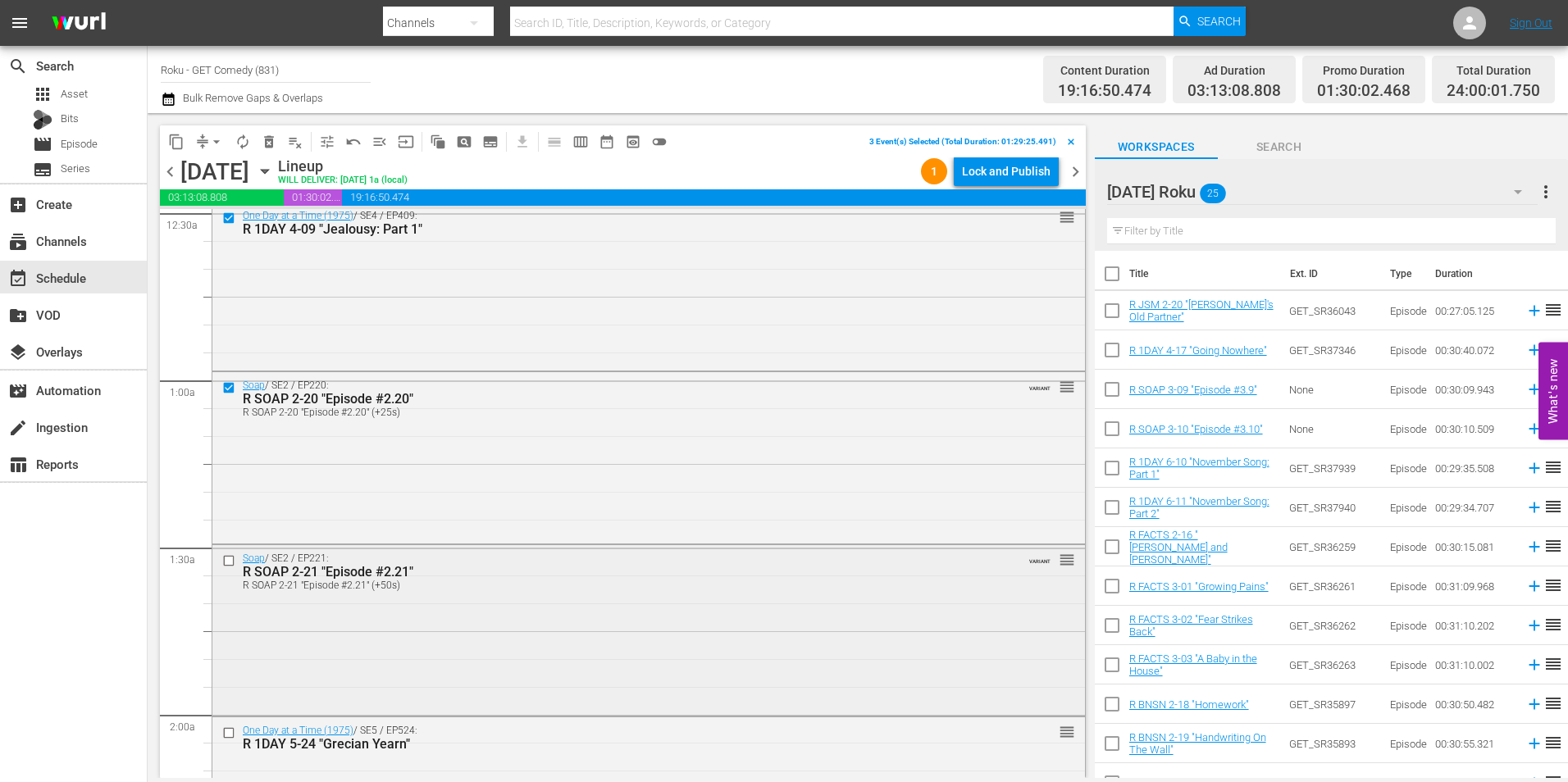
scroll to position [164, 0]
click at [229, 554] on input "checkbox" at bounding box center [231, 559] width 18 height 14
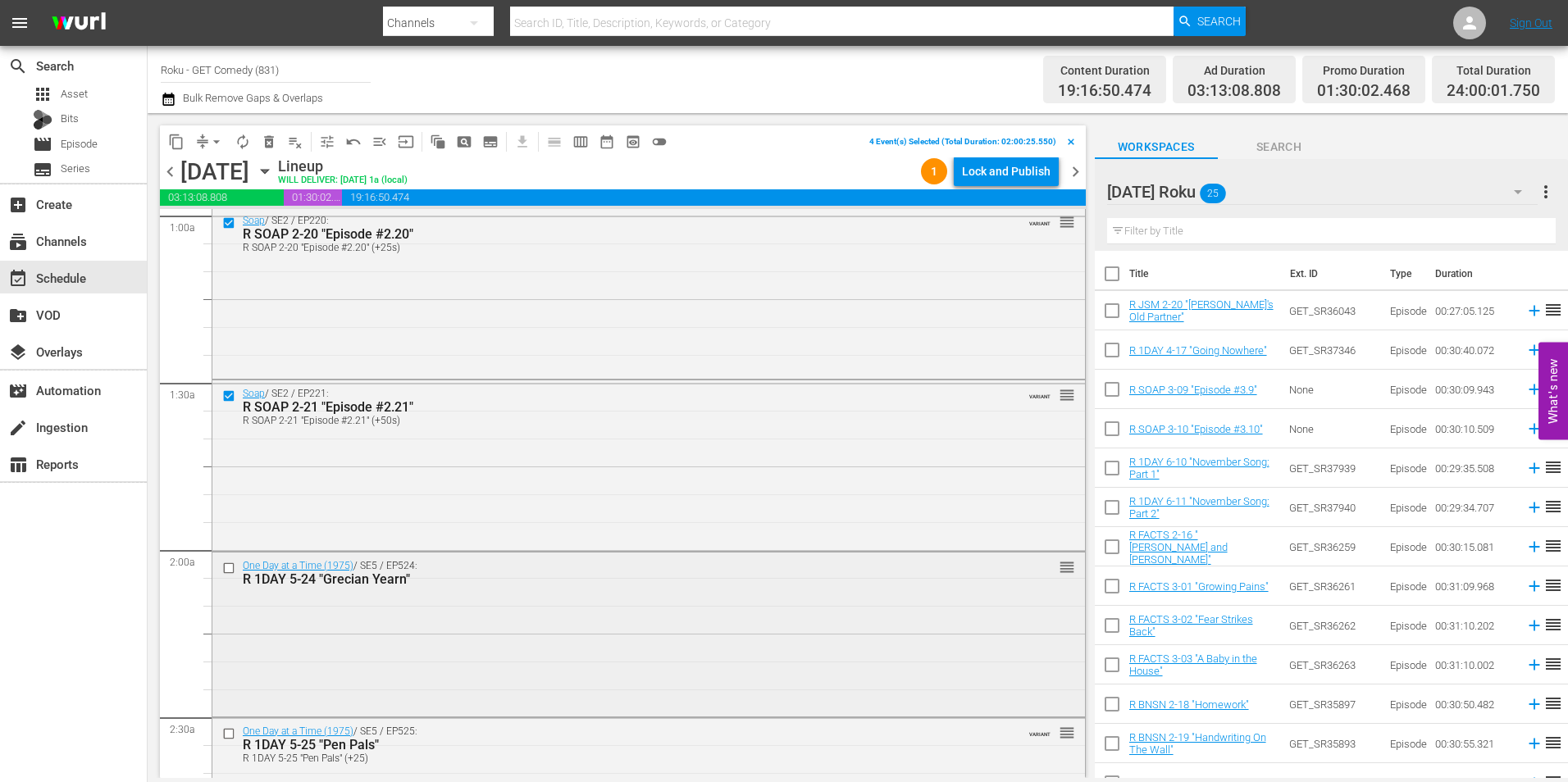
click at [227, 567] on input "checkbox" at bounding box center [231, 569] width 18 height 14
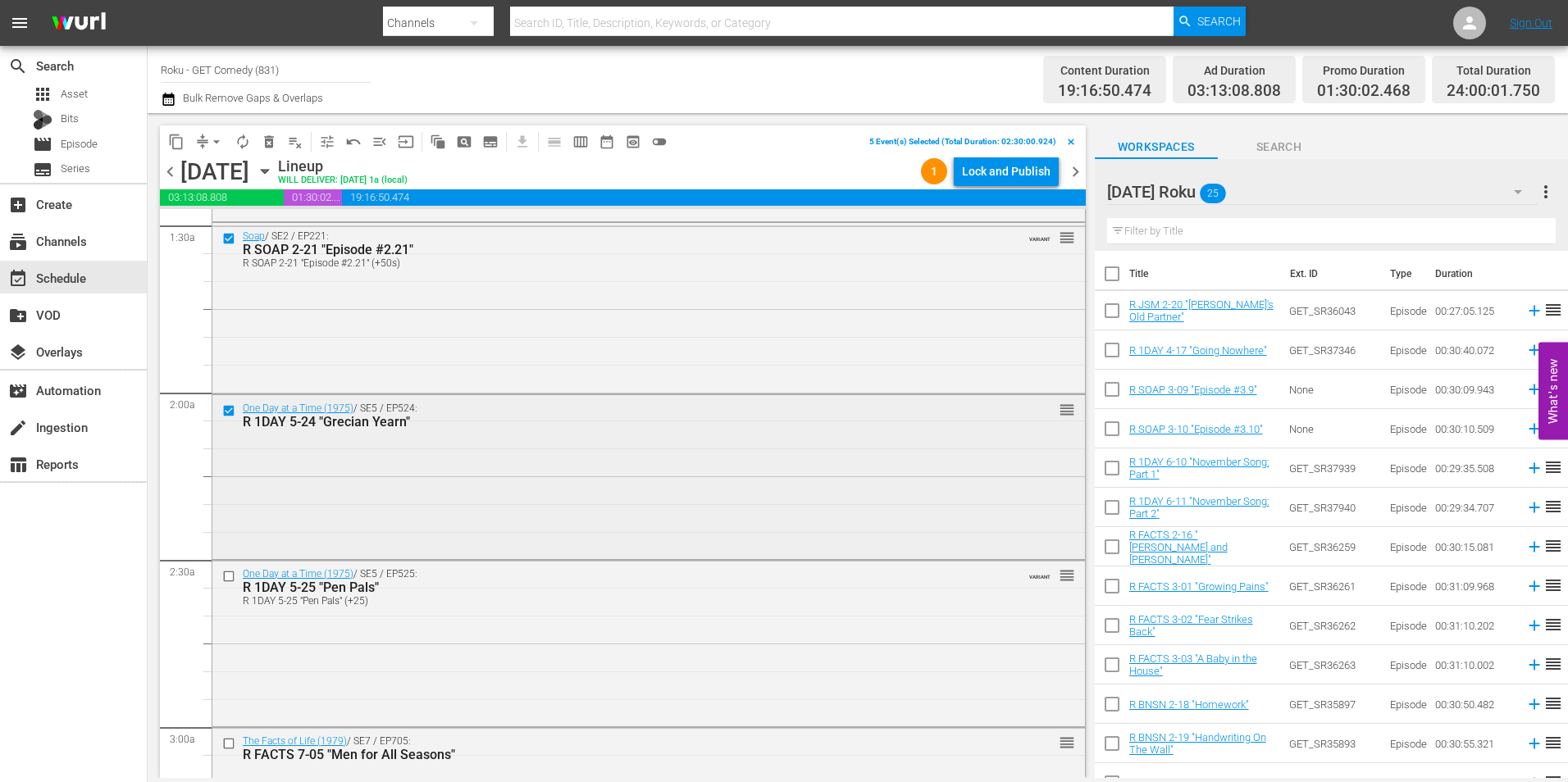
scroll to position [492, 0]
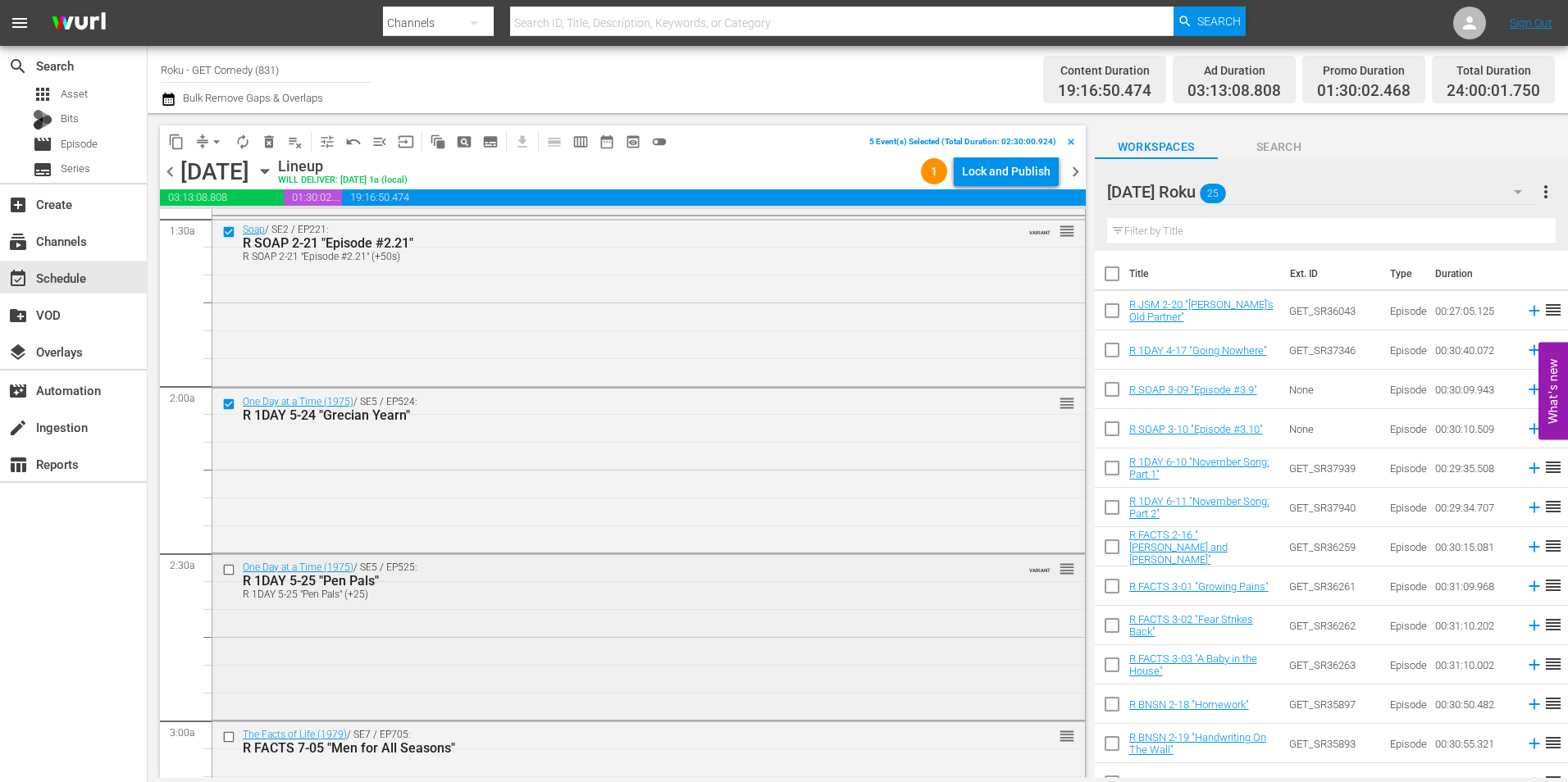
click at [232, 573] on input "checkbox" at bounding box center [231, 570] width 18 height 14
click at [177, 142] on span "content_copy" at bounding box center [176, 142] width 17 height 17
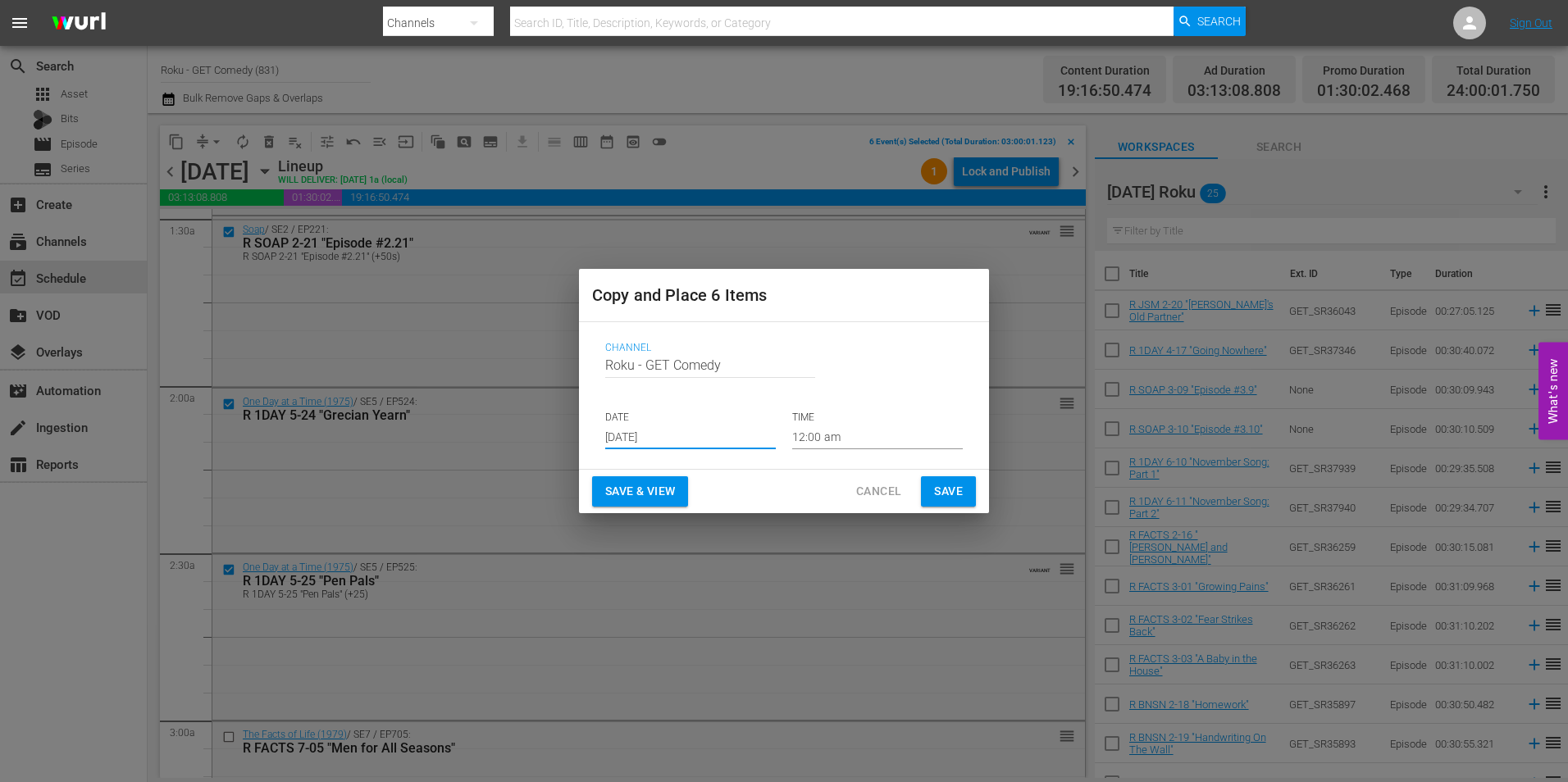
click at [651, 433] on input "[DATE]" at bounding box center [690, 437] width 170 height 24
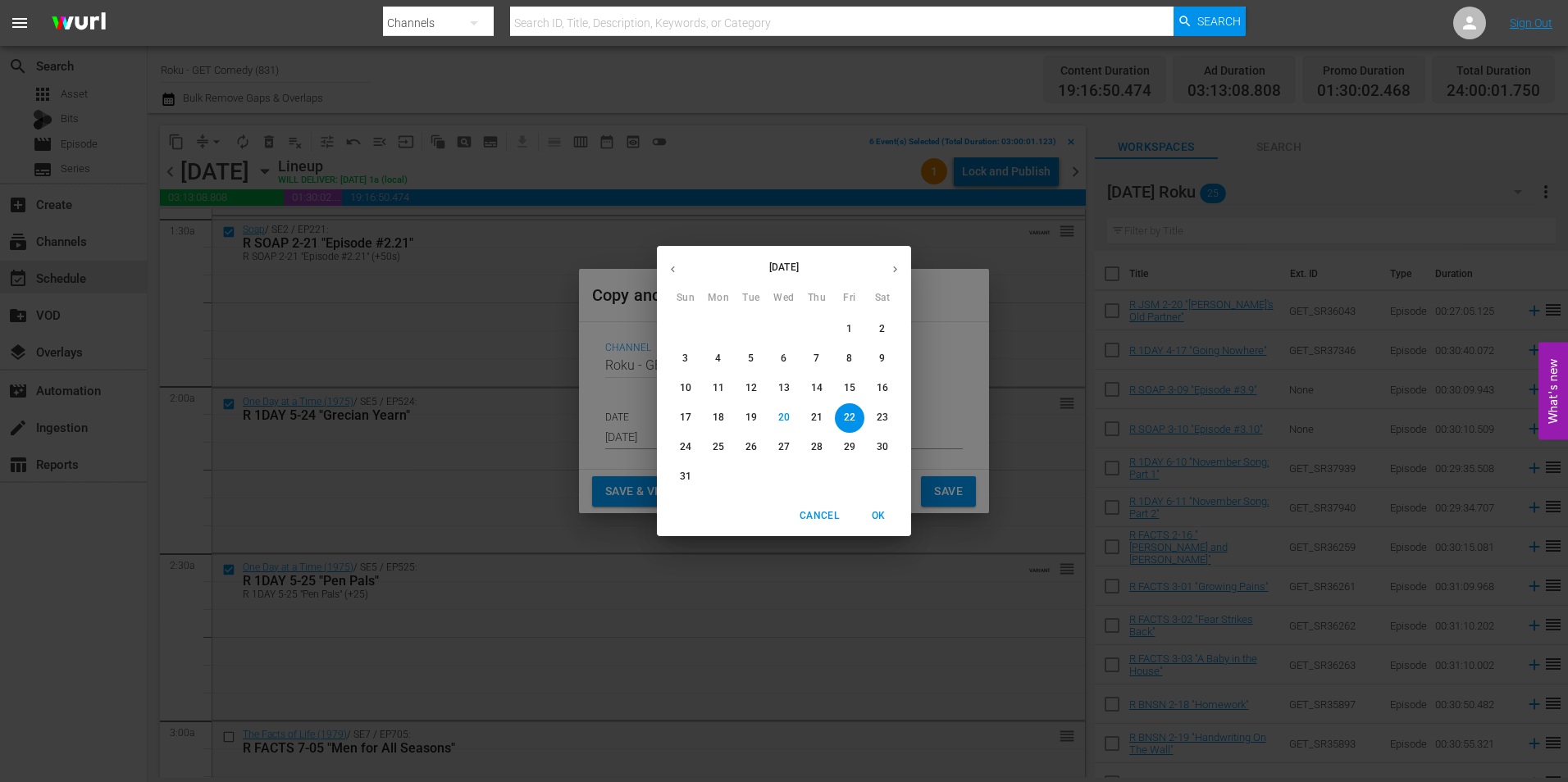
click at [887, 270] on button "button" at bounding box center [895, 270] width 32 height 32
click at [848, 356] on p "12" at bounding box center [850, 359] width 12 height 14
type input "[DATE]"
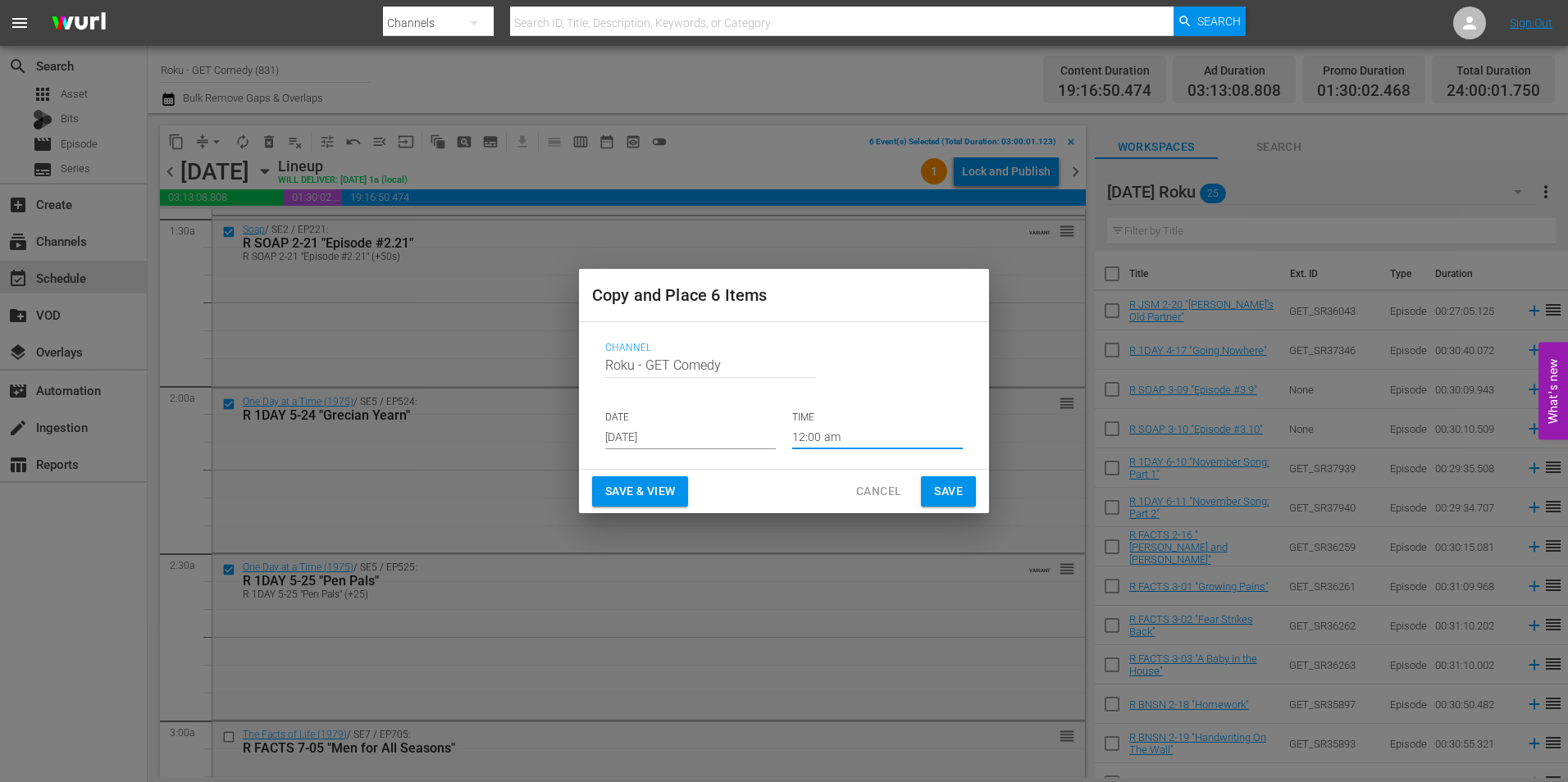
click at [826, 440] on input "12:00 am" at bounding box center [877, 437] width 170 height 24
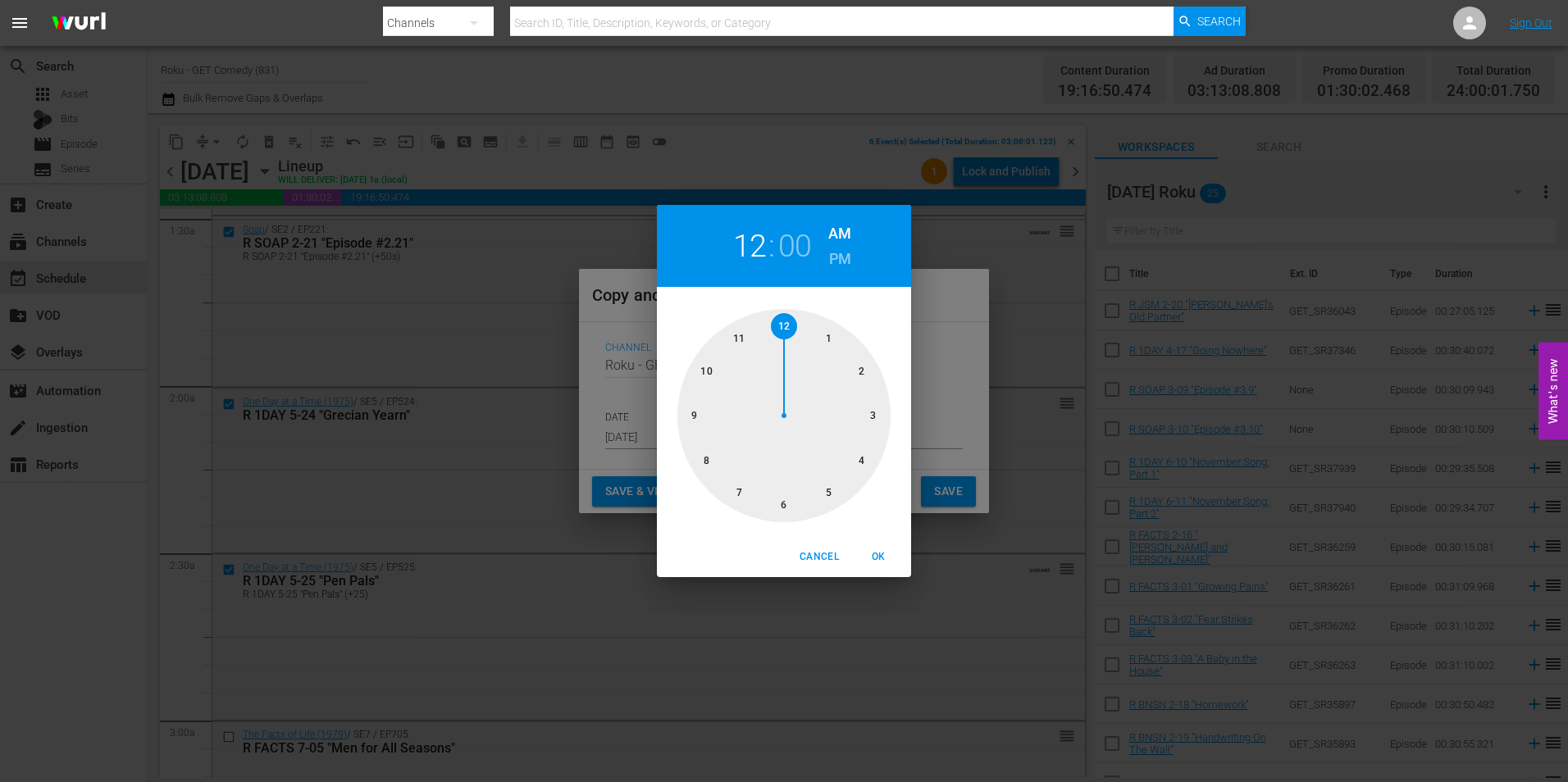
click at [783, 504] on div at bounding box center [784, 416] width 213 height 213
click at [879, 559] on span "OK" at bounding box center [878, 557] width 39 height 18
type input "06:00 am"
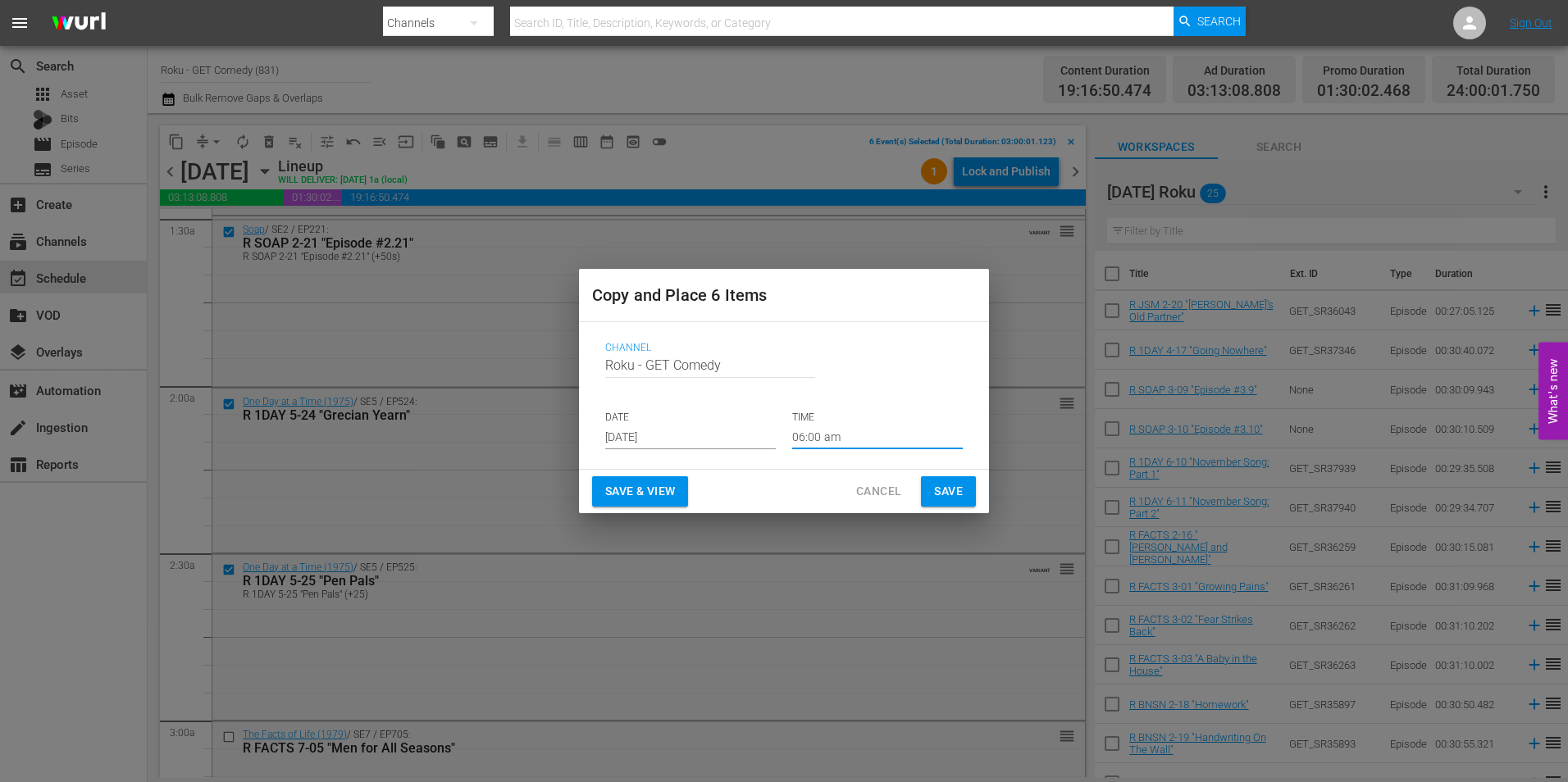
click at [964, 494] on button "Save" at bounding box center [948, 491] width 55 height 30
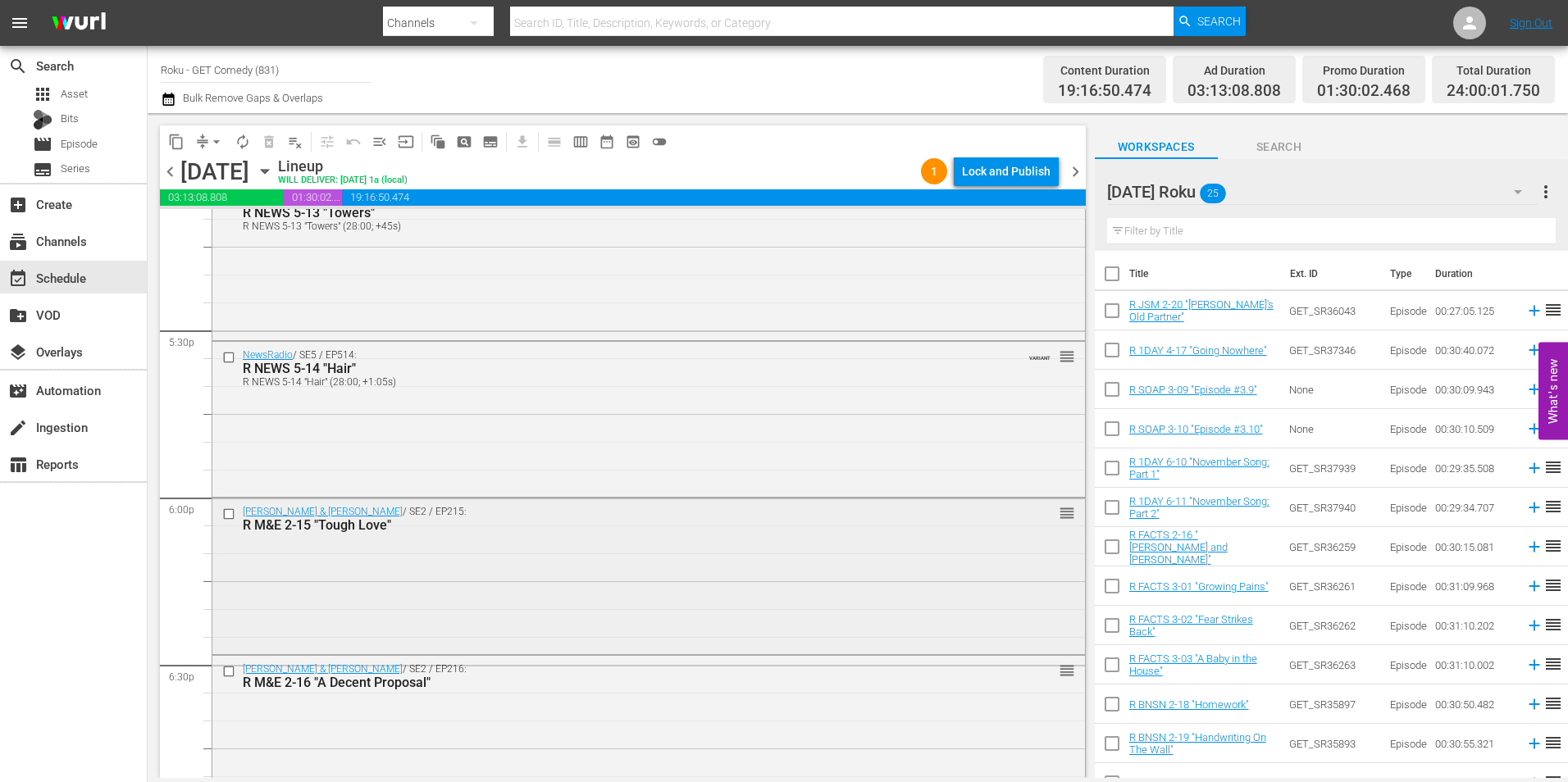
scroll to position [5741, 0]
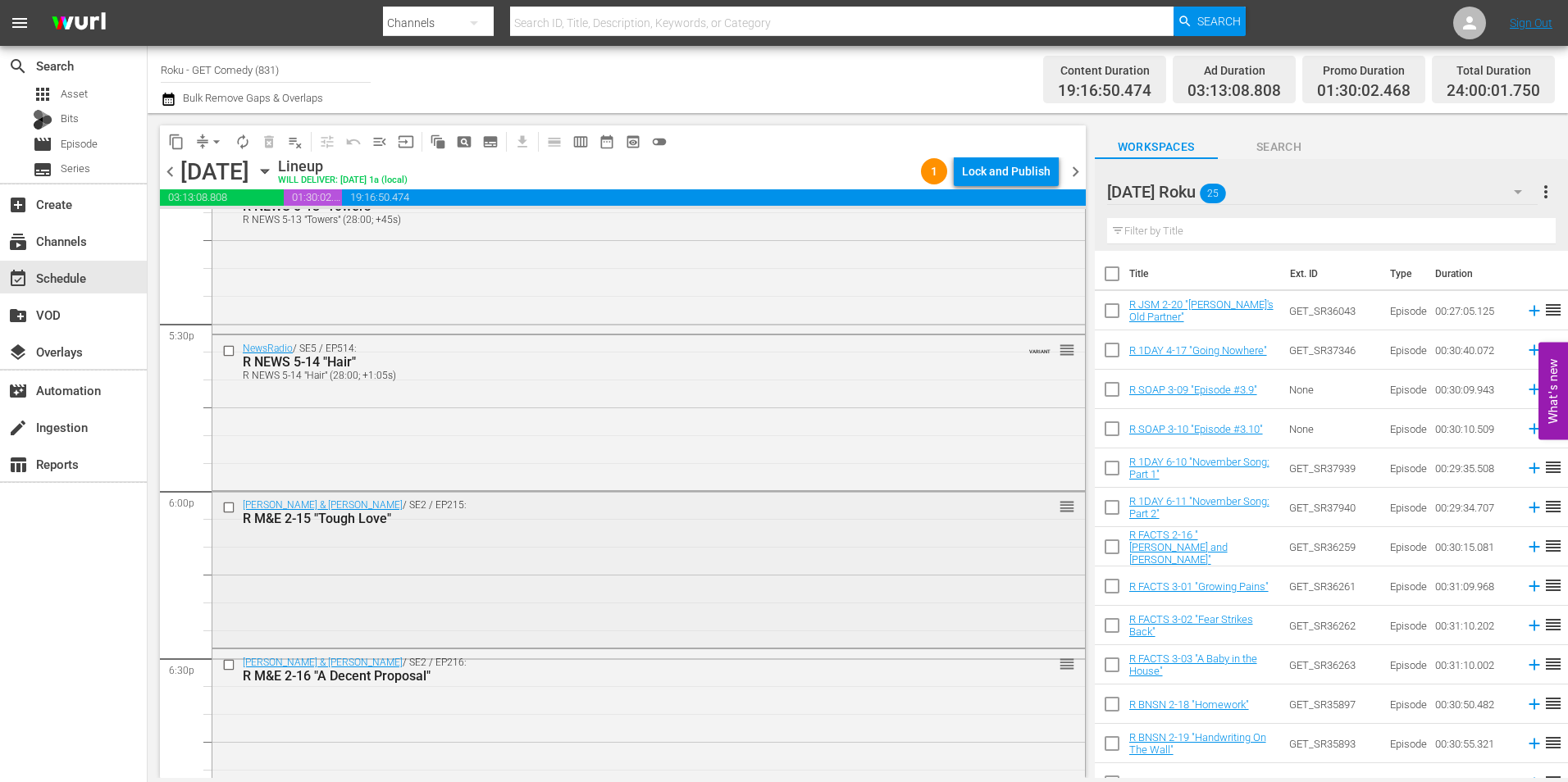
click at [228, 508] on input "checkbox" at bounding box center [231, 507] width 18 height 14
click at [228, 657] on div at bounding box center [230, 664] width 24 height 19
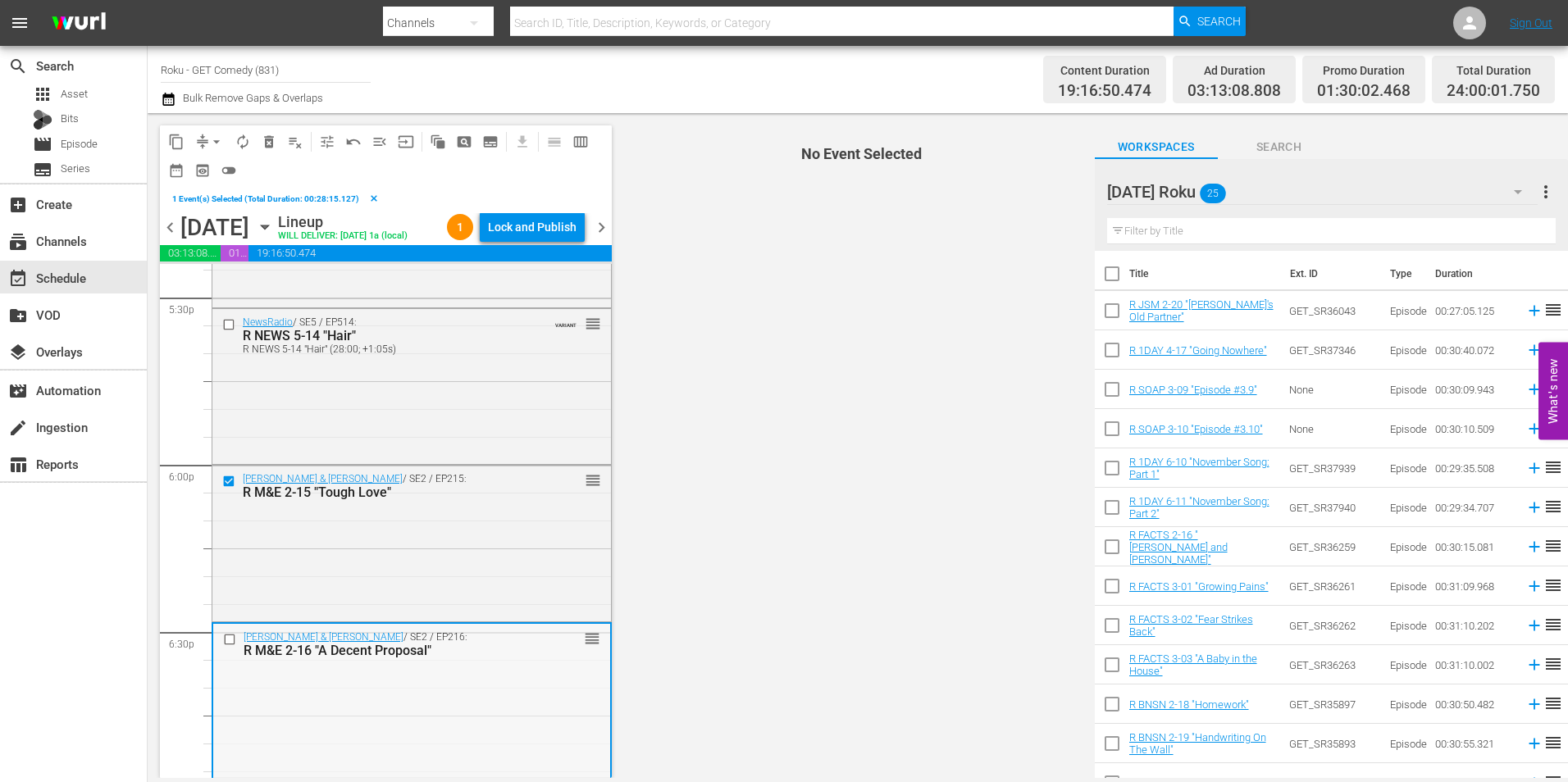
scroll to position [5987, 0]
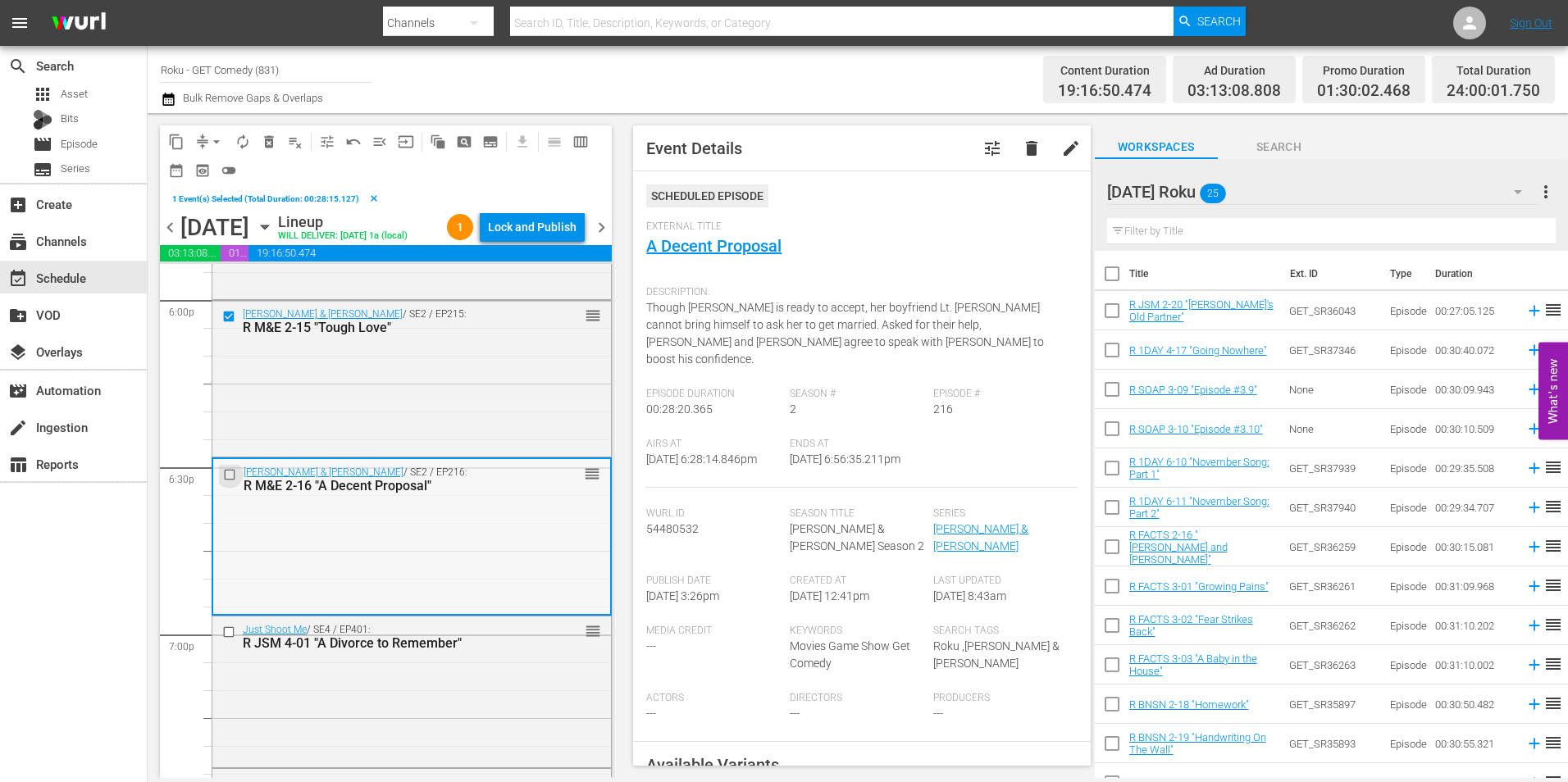
click at [228, 482] on input "checkbox" at bounding box center [232, 475] width 18 height 14
click at [227, 640] on input "checkbox" at bounding box center [231, 632] width 18 height 14
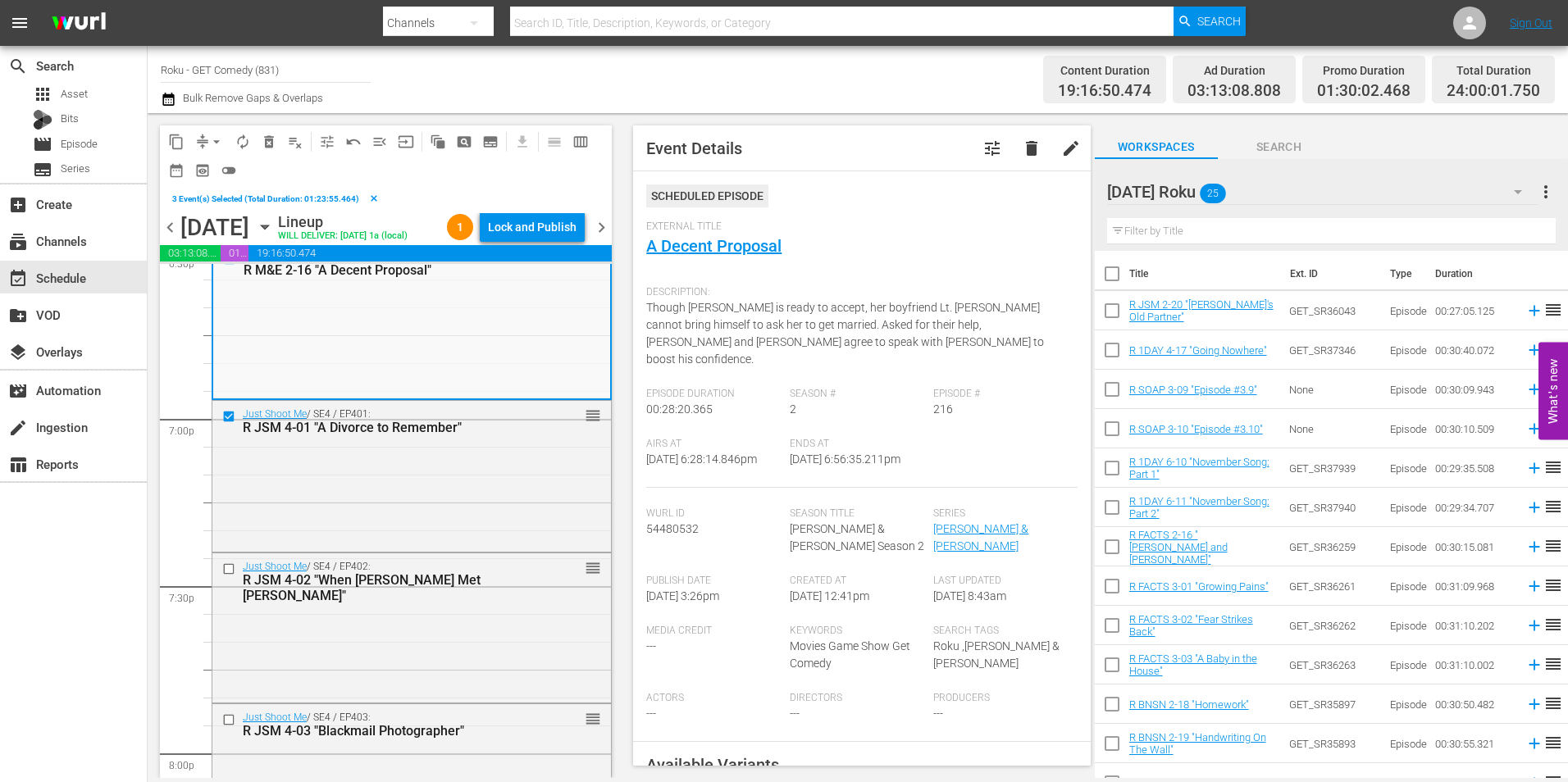
scroll to position [6233, 0]
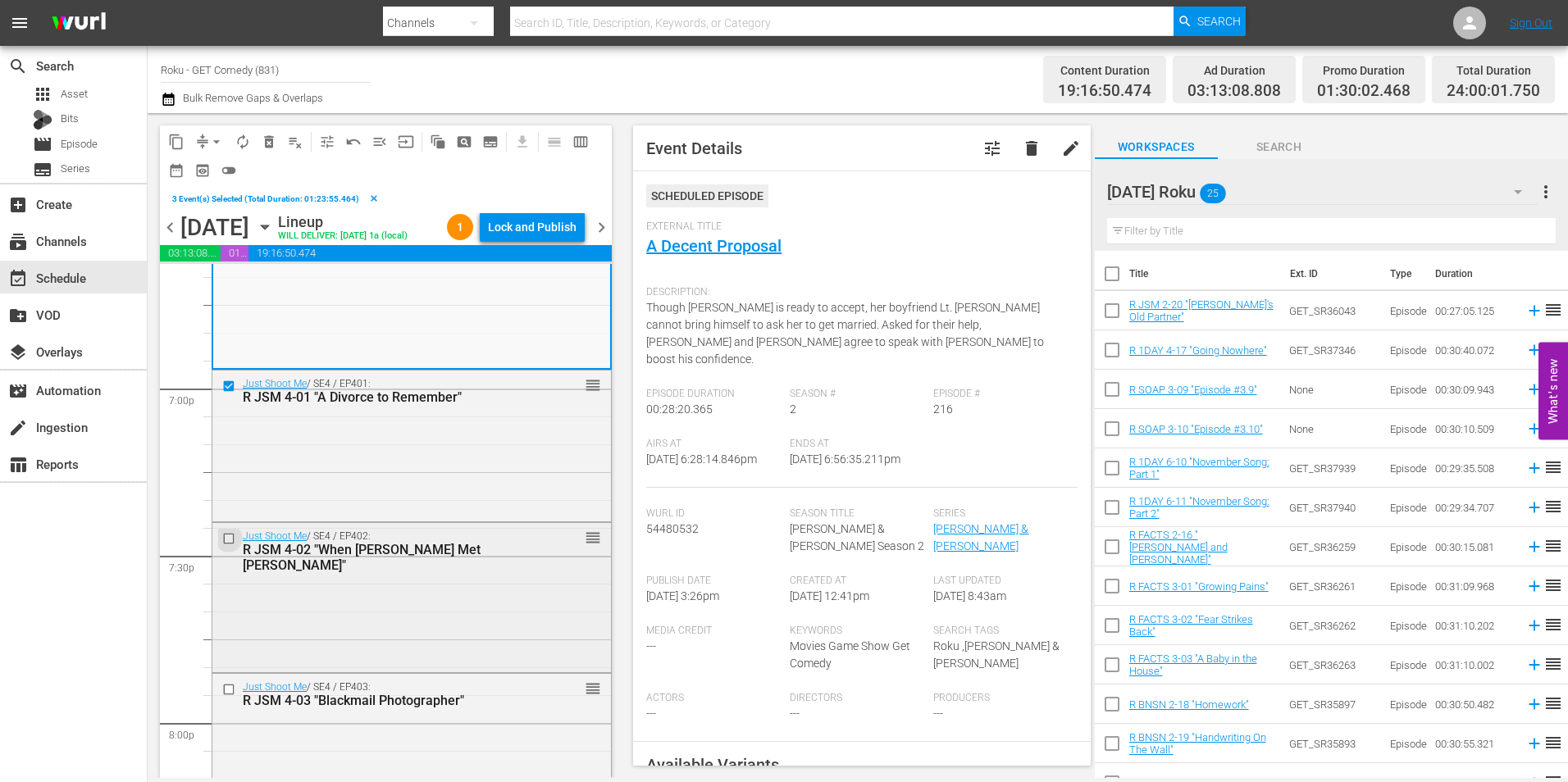
click at [226, 546] on input "checkbox" at bounding box center [231, 539] width 18 height 14
click at [225, 697] on input "checkbox" at bounding box center [231, 690] width 18 height 14
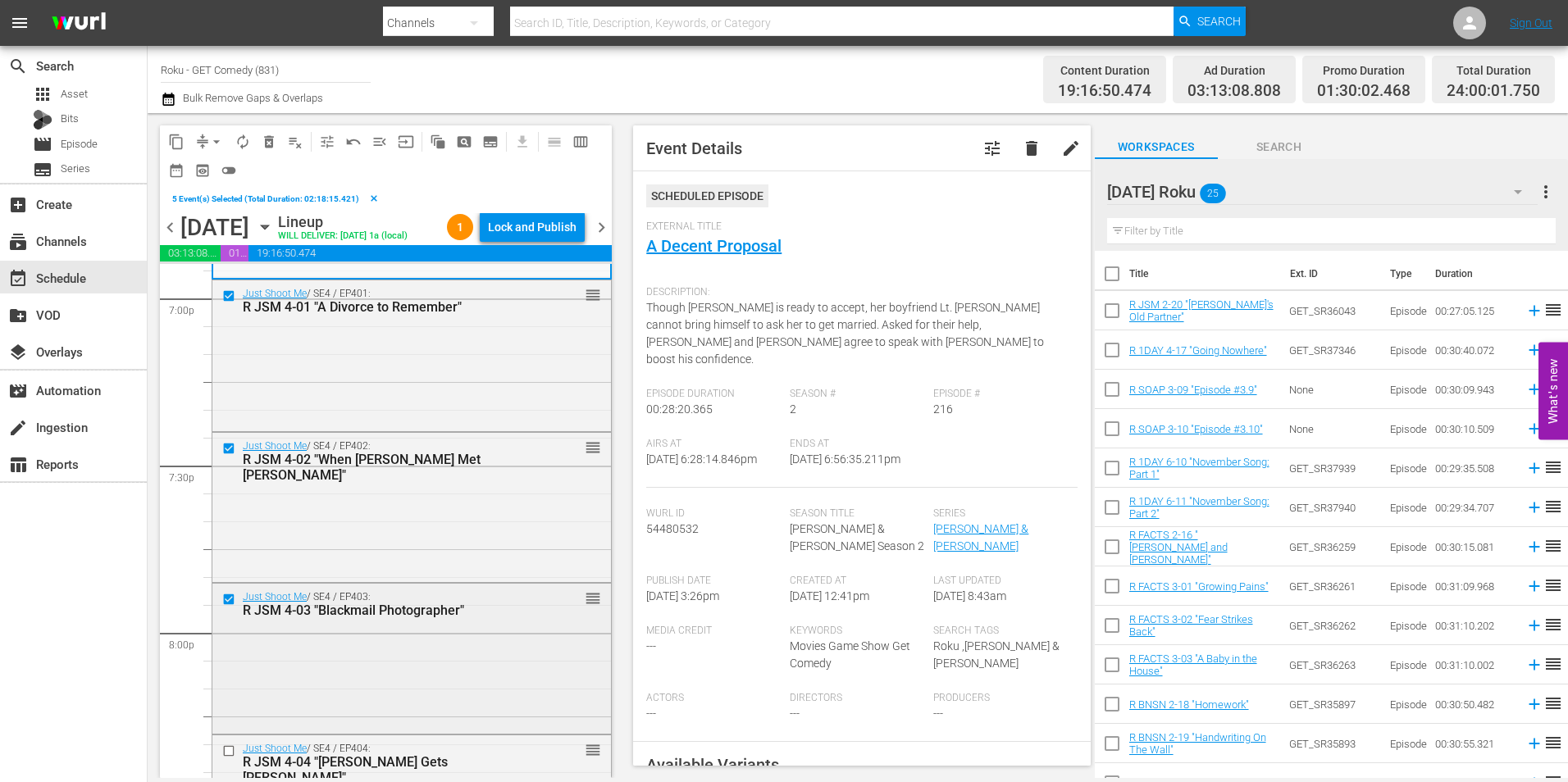
scroll to position [6397, 0]
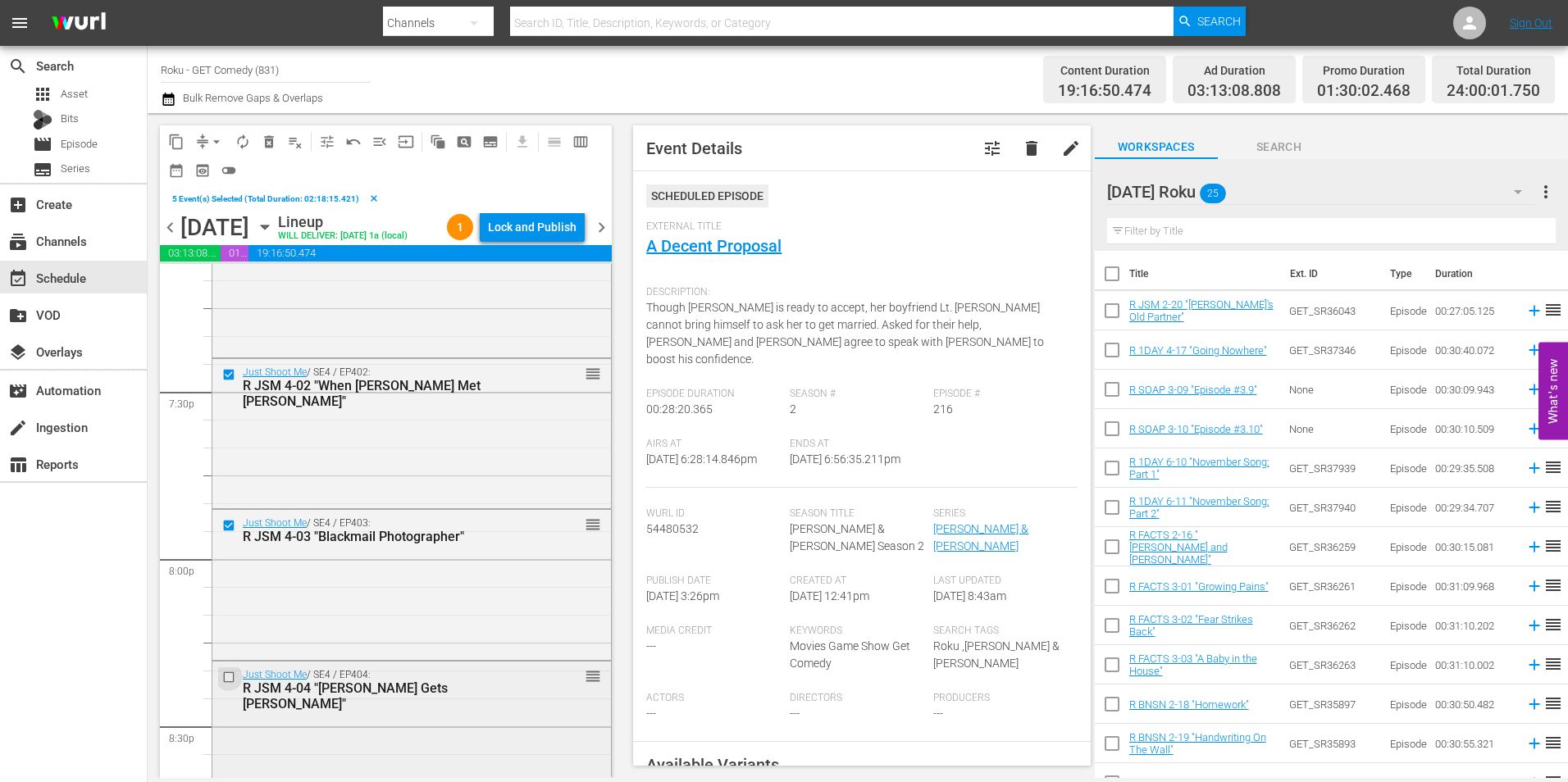
click at [226, 685] on input "checkbox" at bounding box center [231, 678] width 18 height 14
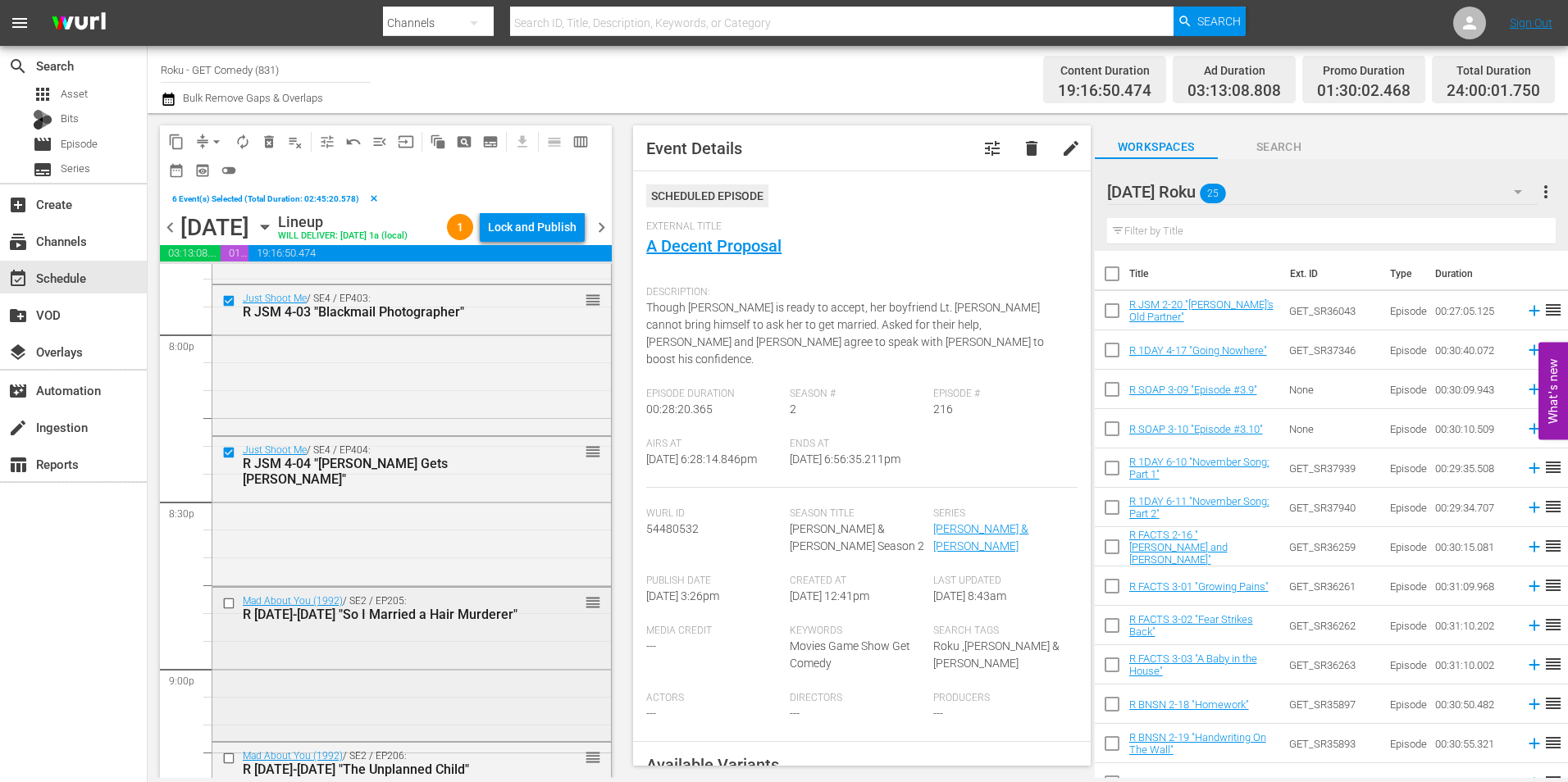
scroll to position [6643, 0]
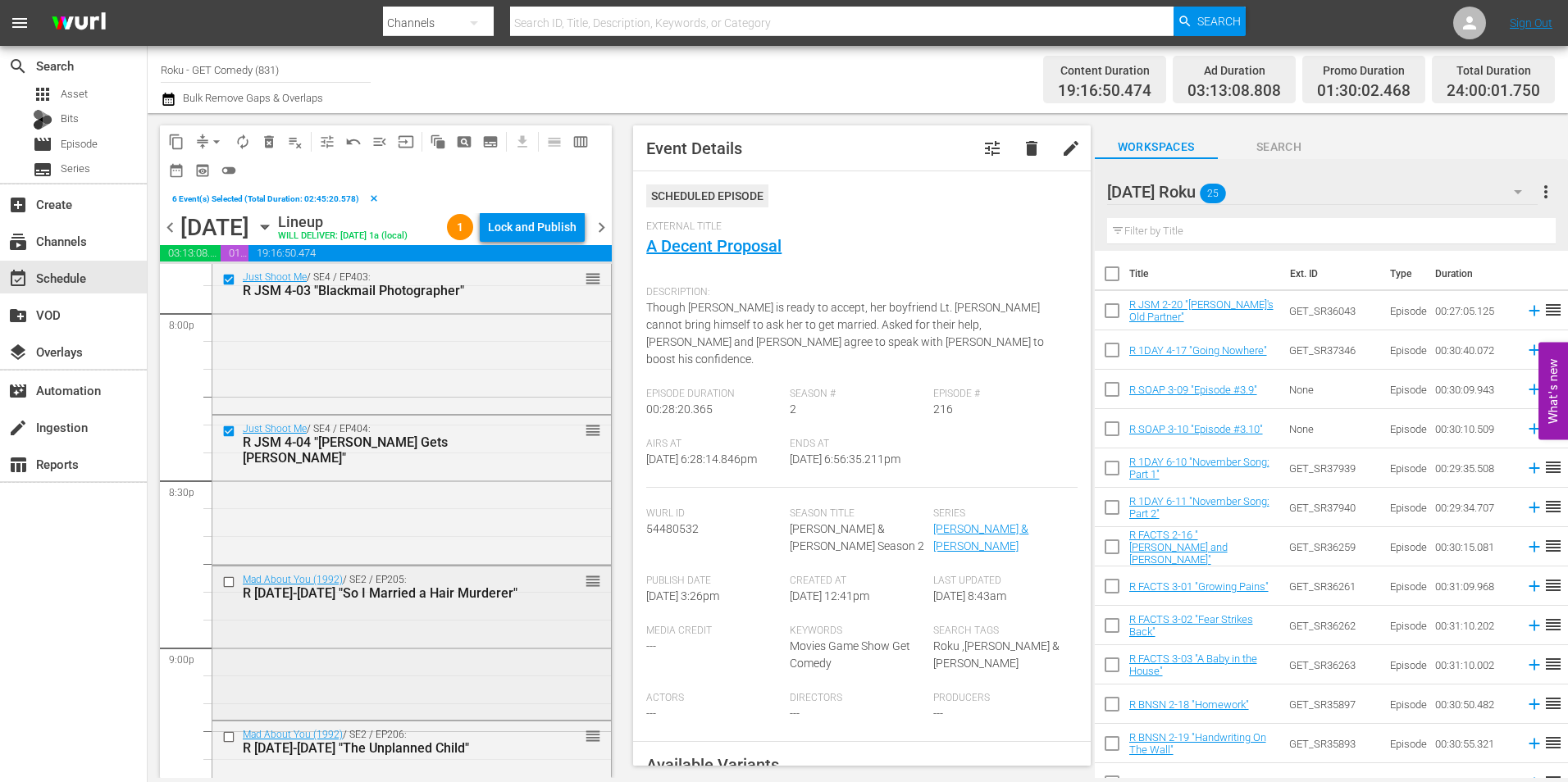
click at [227, 590] on input "checkbox" at bounding box center [231, 582] width 18 height 14
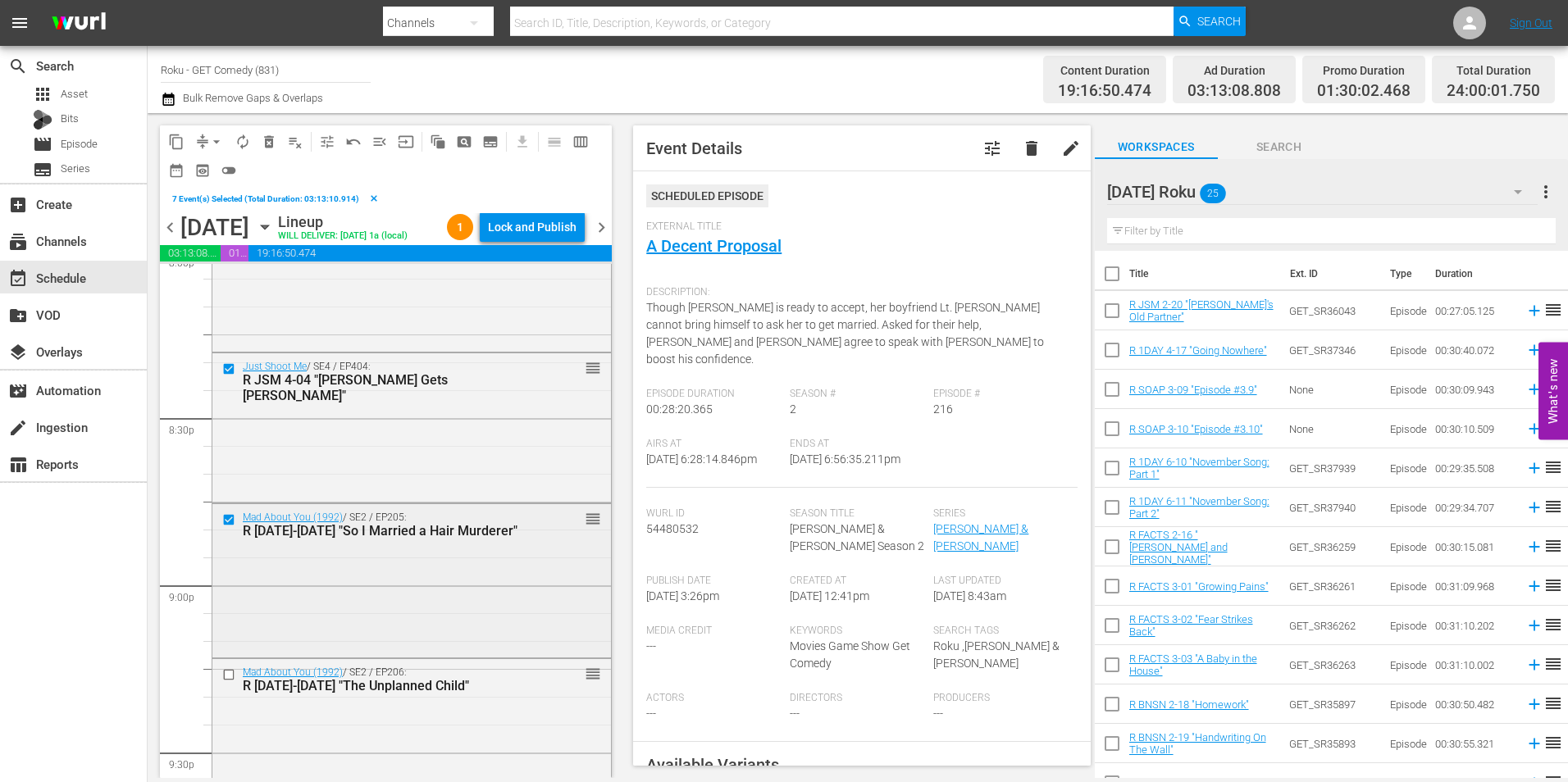
scroll to position [6807, 0]
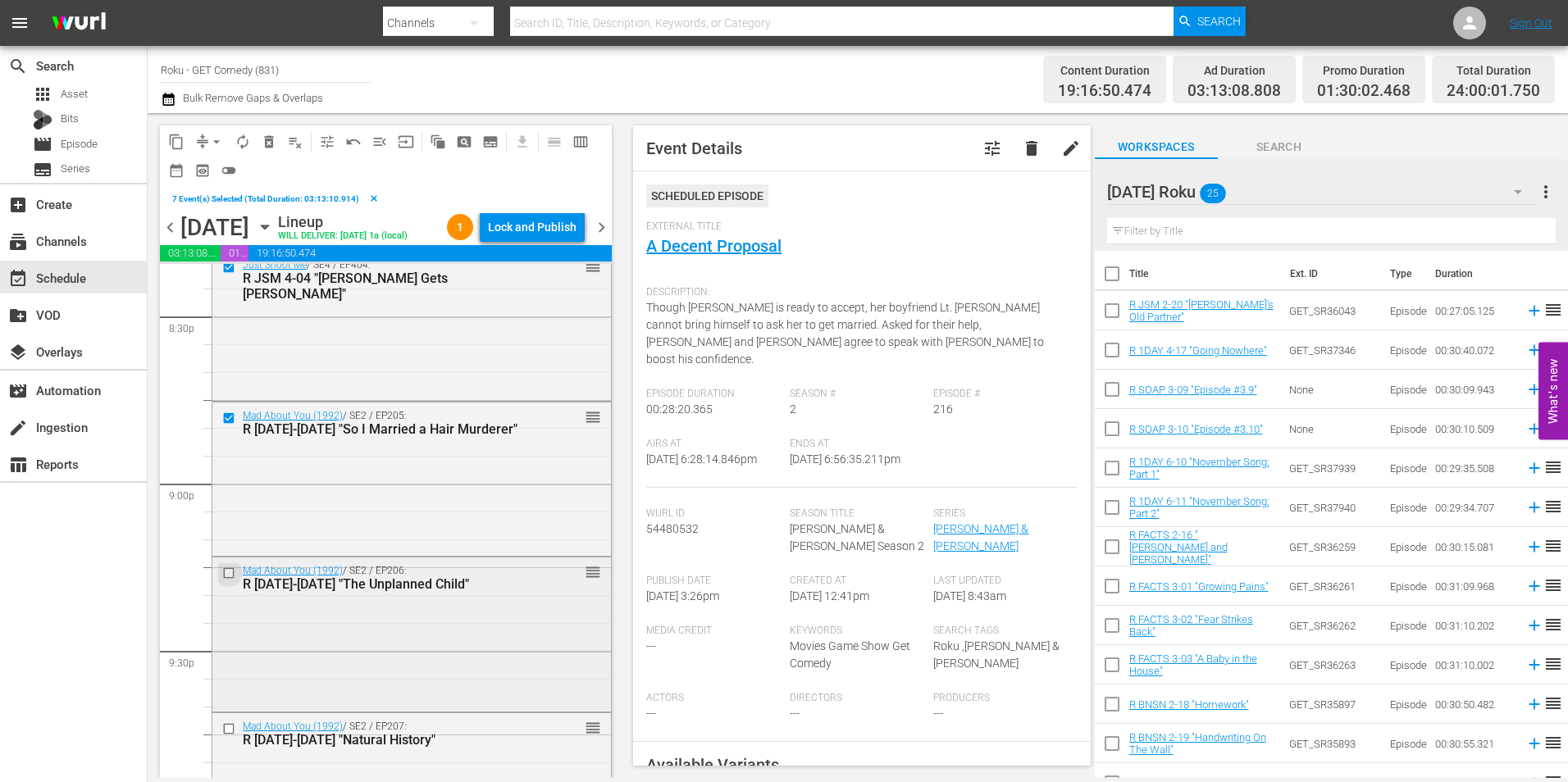
click at [227, 580] on input "checkbox" at bounding box center [231, 574] width 18 height 14
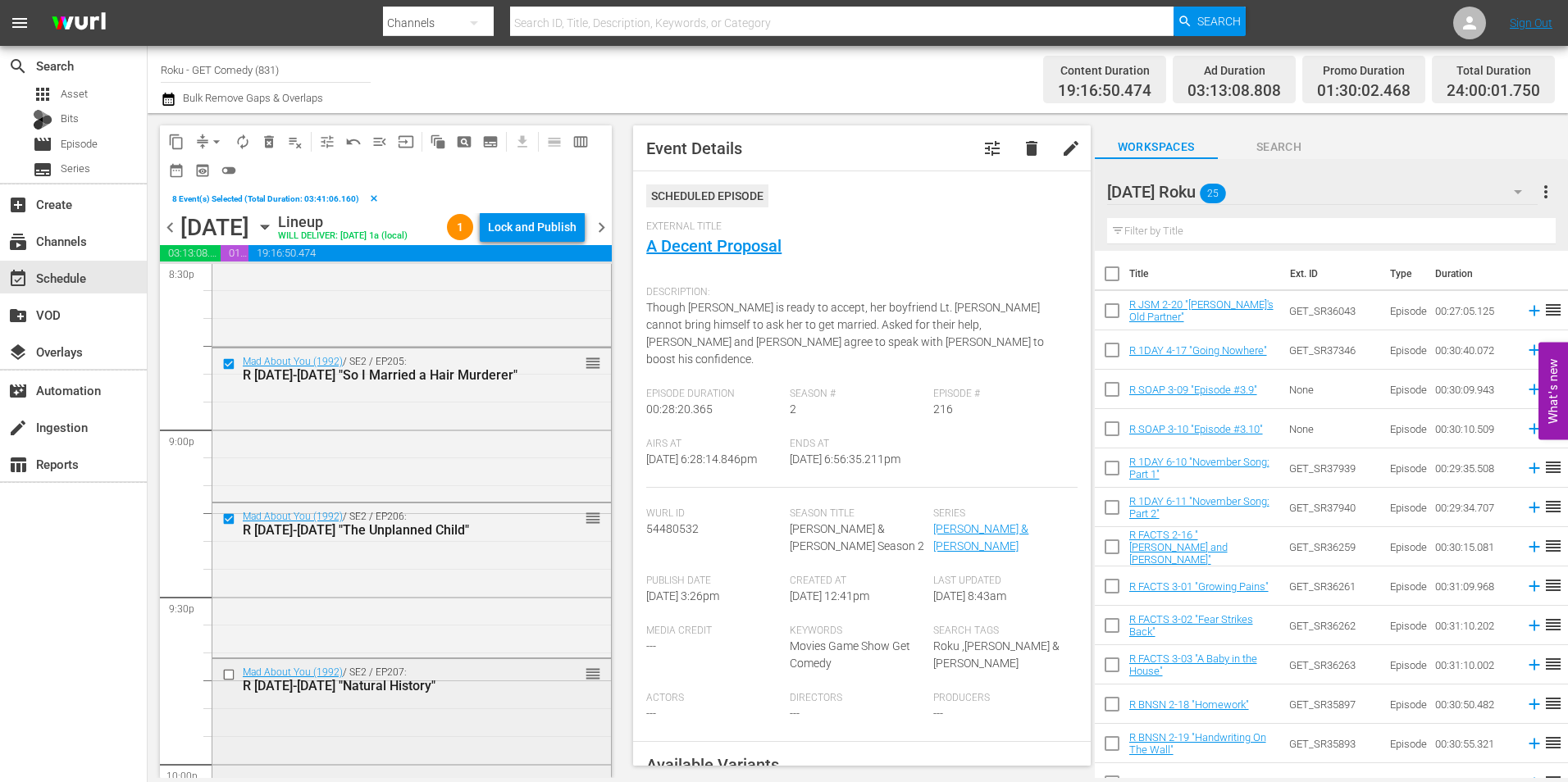
scroll to position [6971, 0]
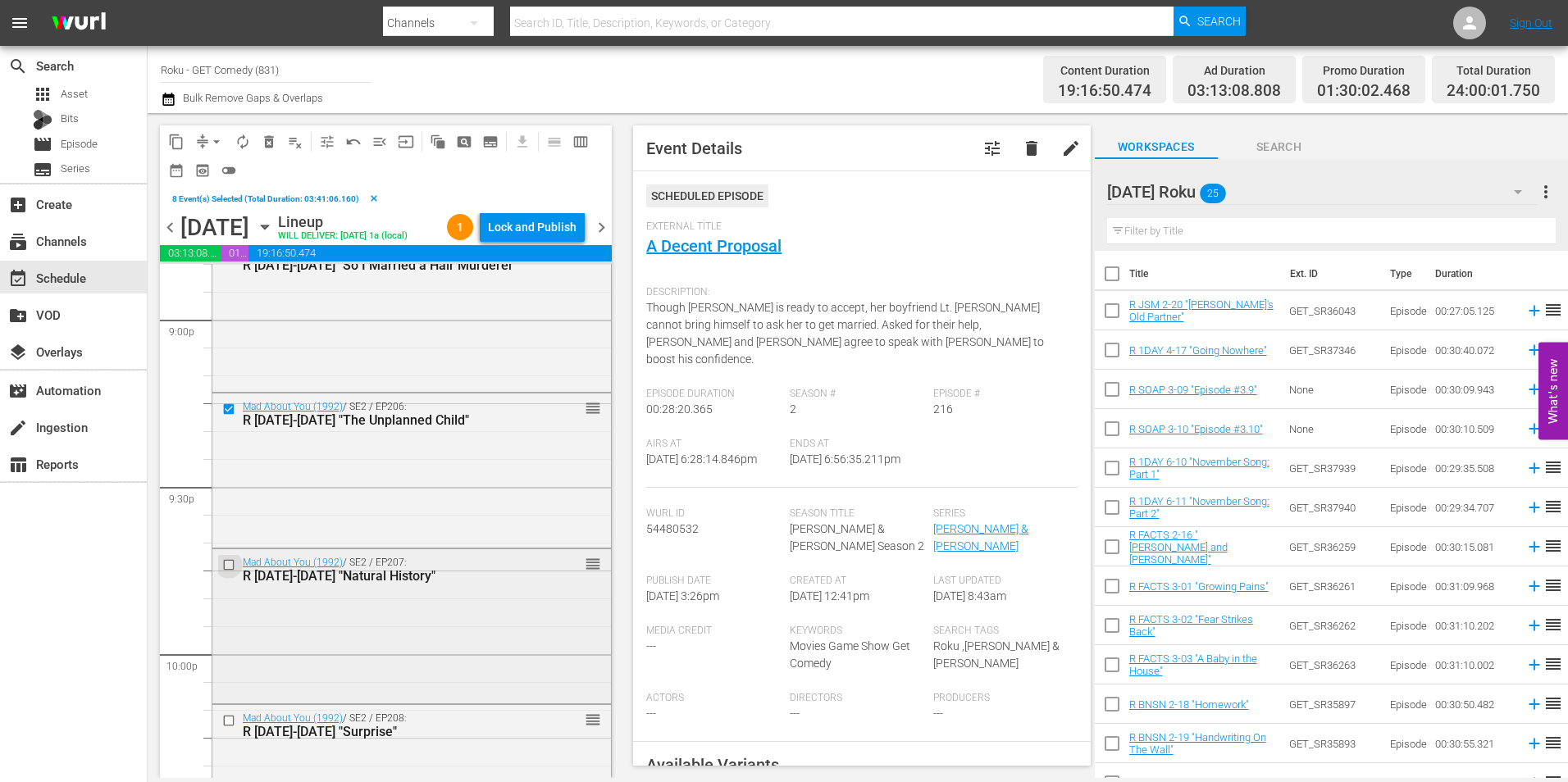
click at [225, 573] on input "checkbox" at bounding box center [231, 565] width 18 height 14
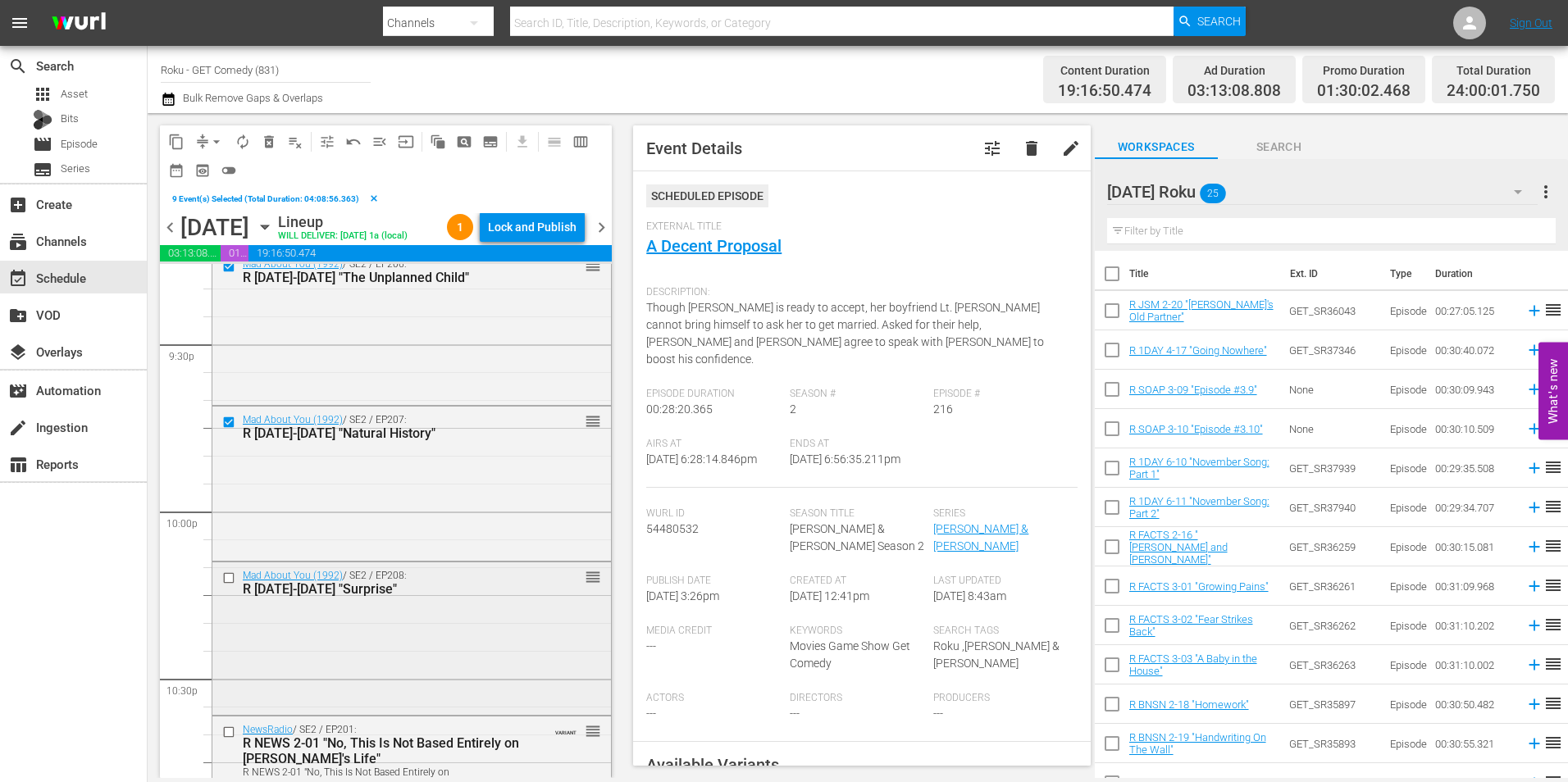
scroll to position [7135, 0]
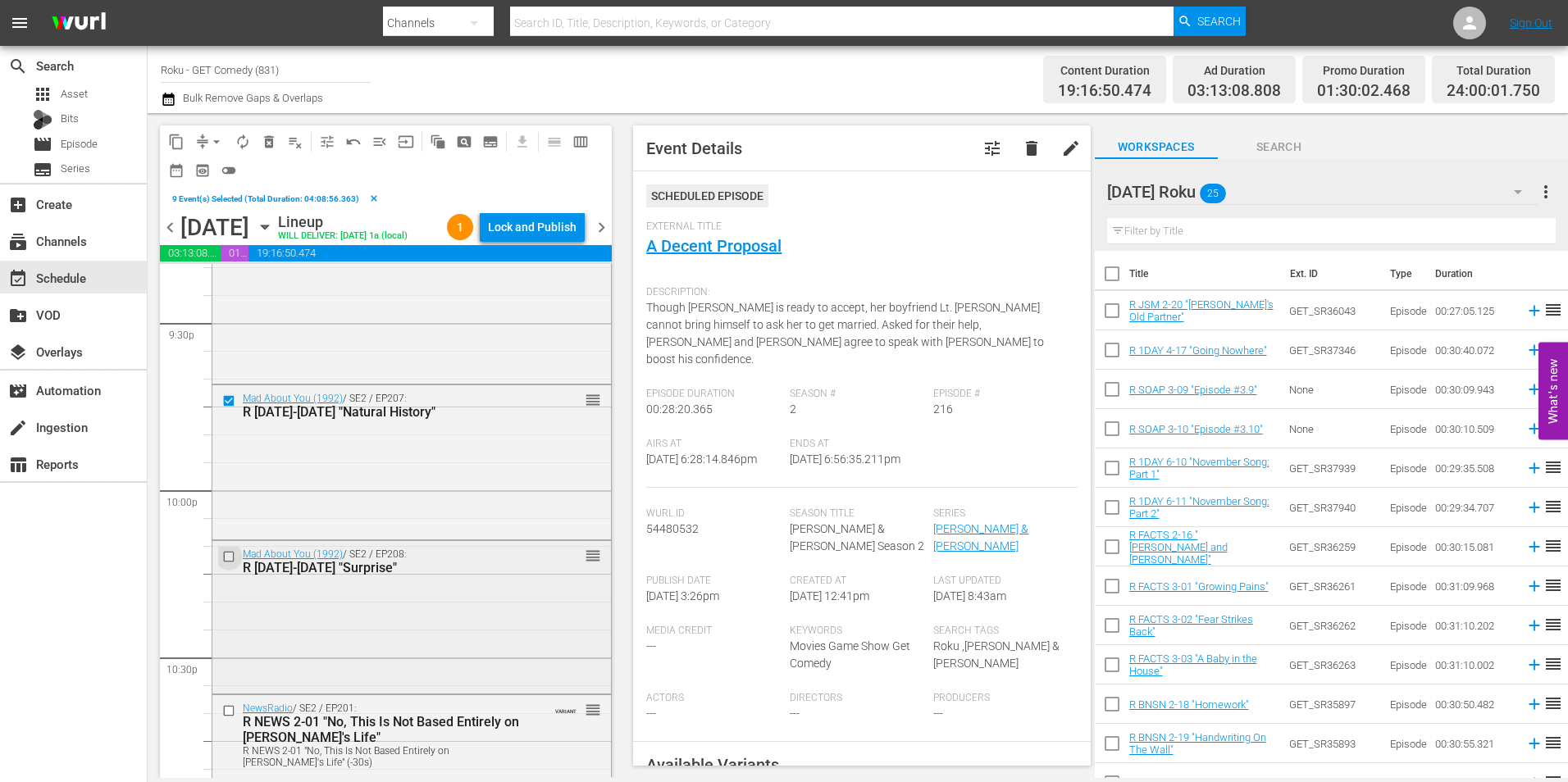
click at [229, 564] on input "checkbox" at bounding box center [231, 557] width 18 height 14
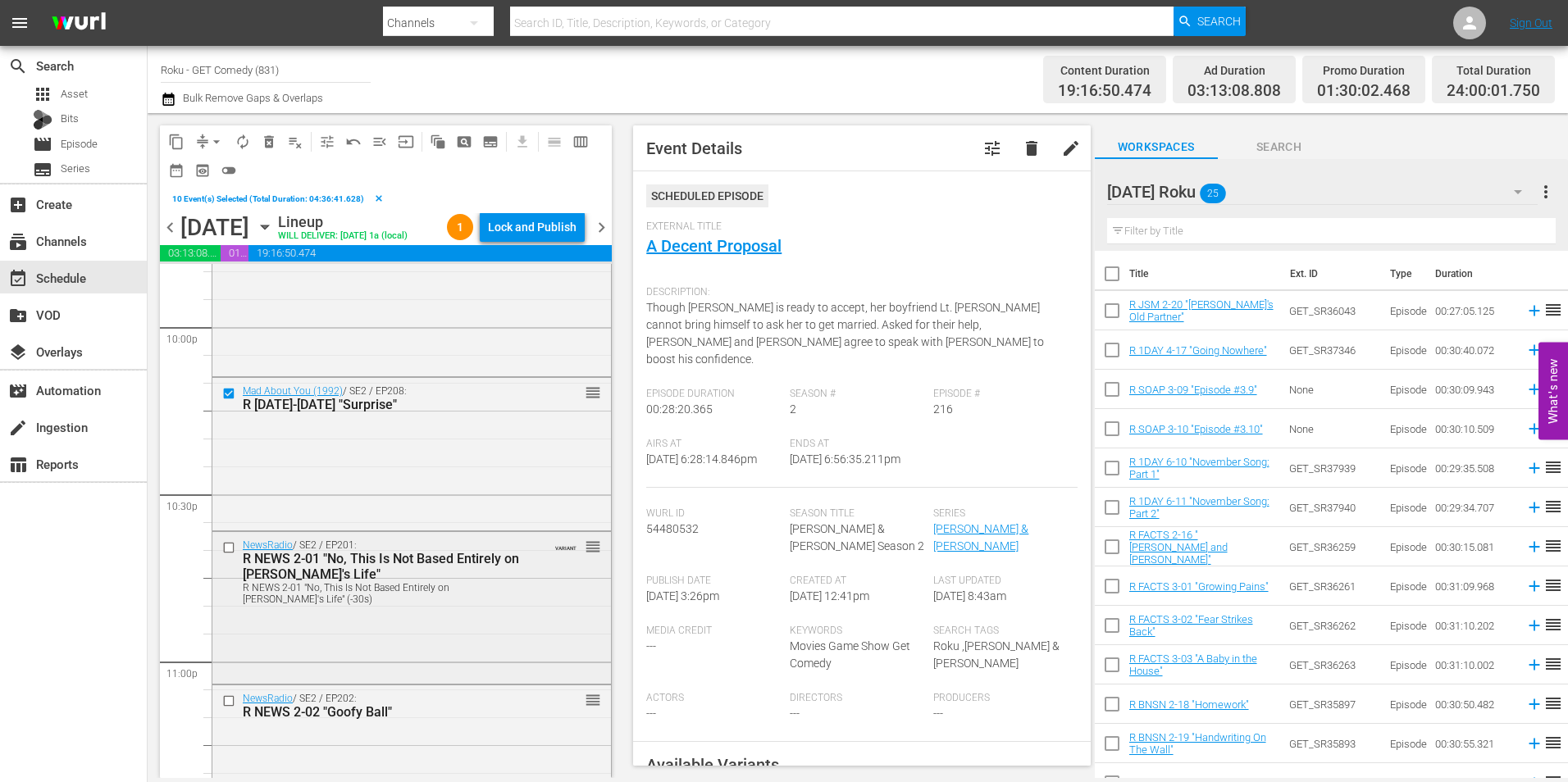
scroll to position [7299, 0]
click at [226, 554] on input "checkbox" at bounding box center [231, 547] width 18 height 14
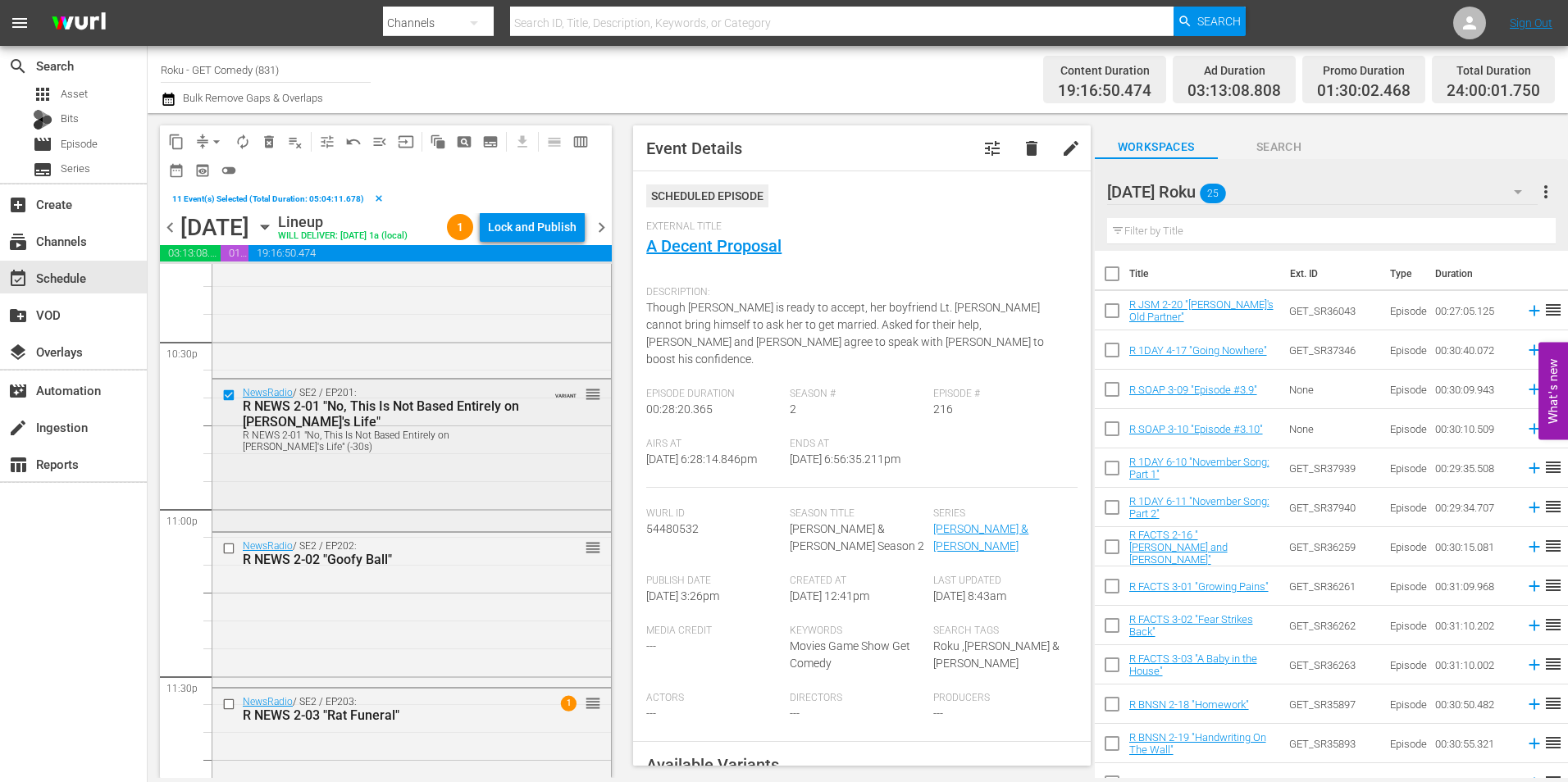
scroll to position [7463, 0]
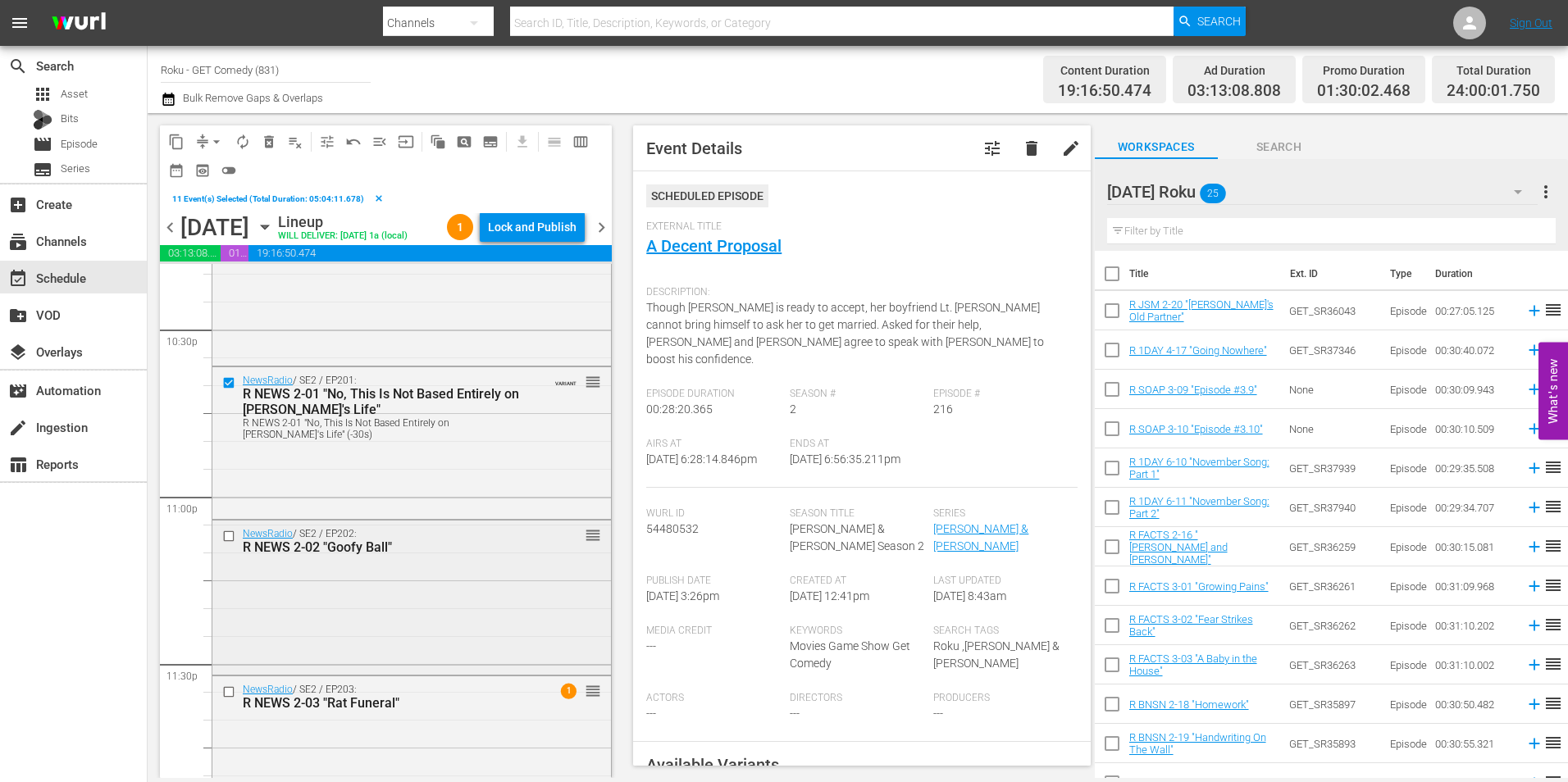
click at [228, 543] on input "checkbox" at bounding box center [231, 537] width 18 height 14
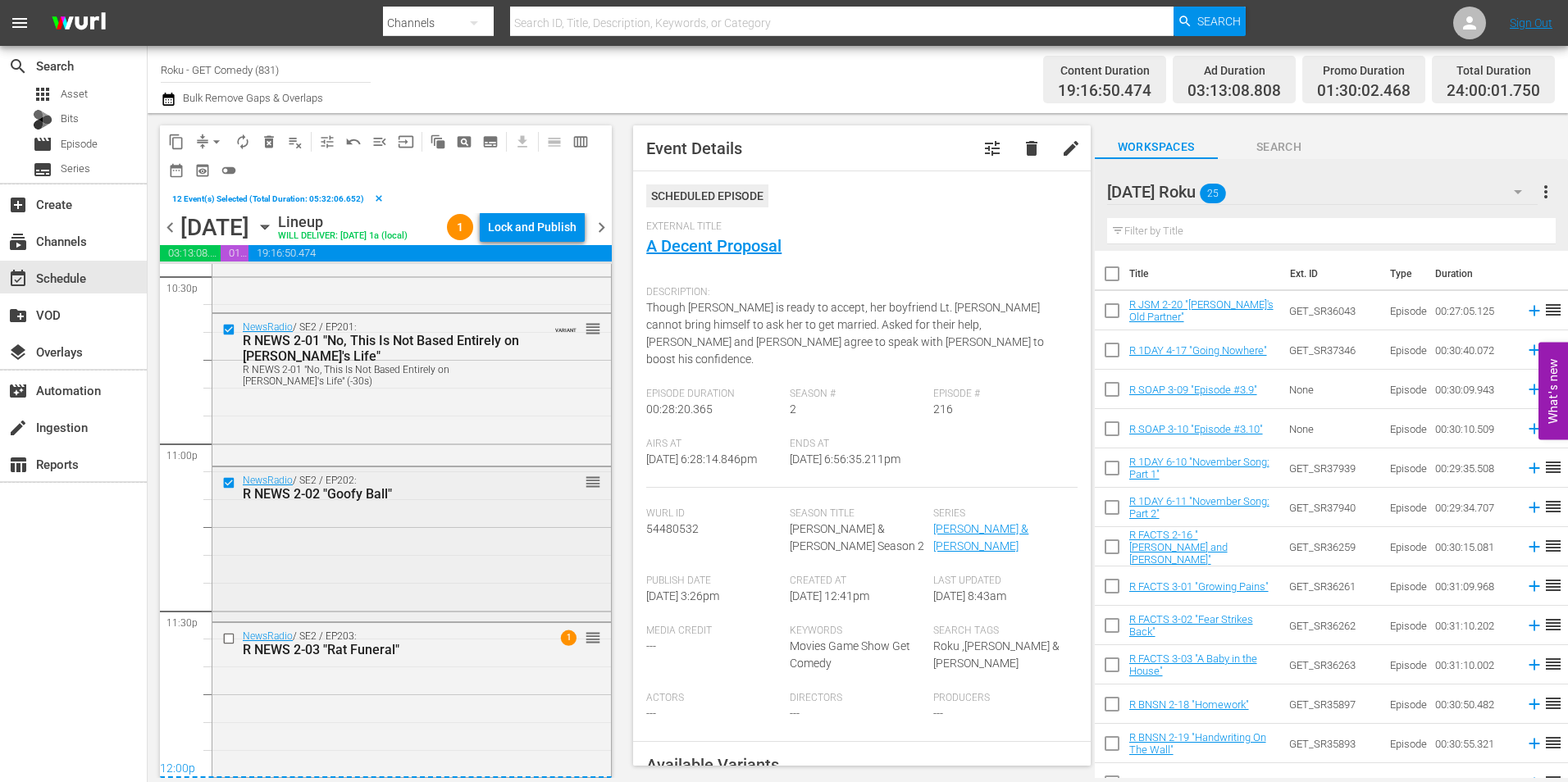
scroll to position [7544, 0]
click at [228, 643] on input "checkbox" at bounding box center [231, 639] width 18 height 14
click at [176, 143] on span "content_copy" at bounding box center [176, 142] width 17 height 17
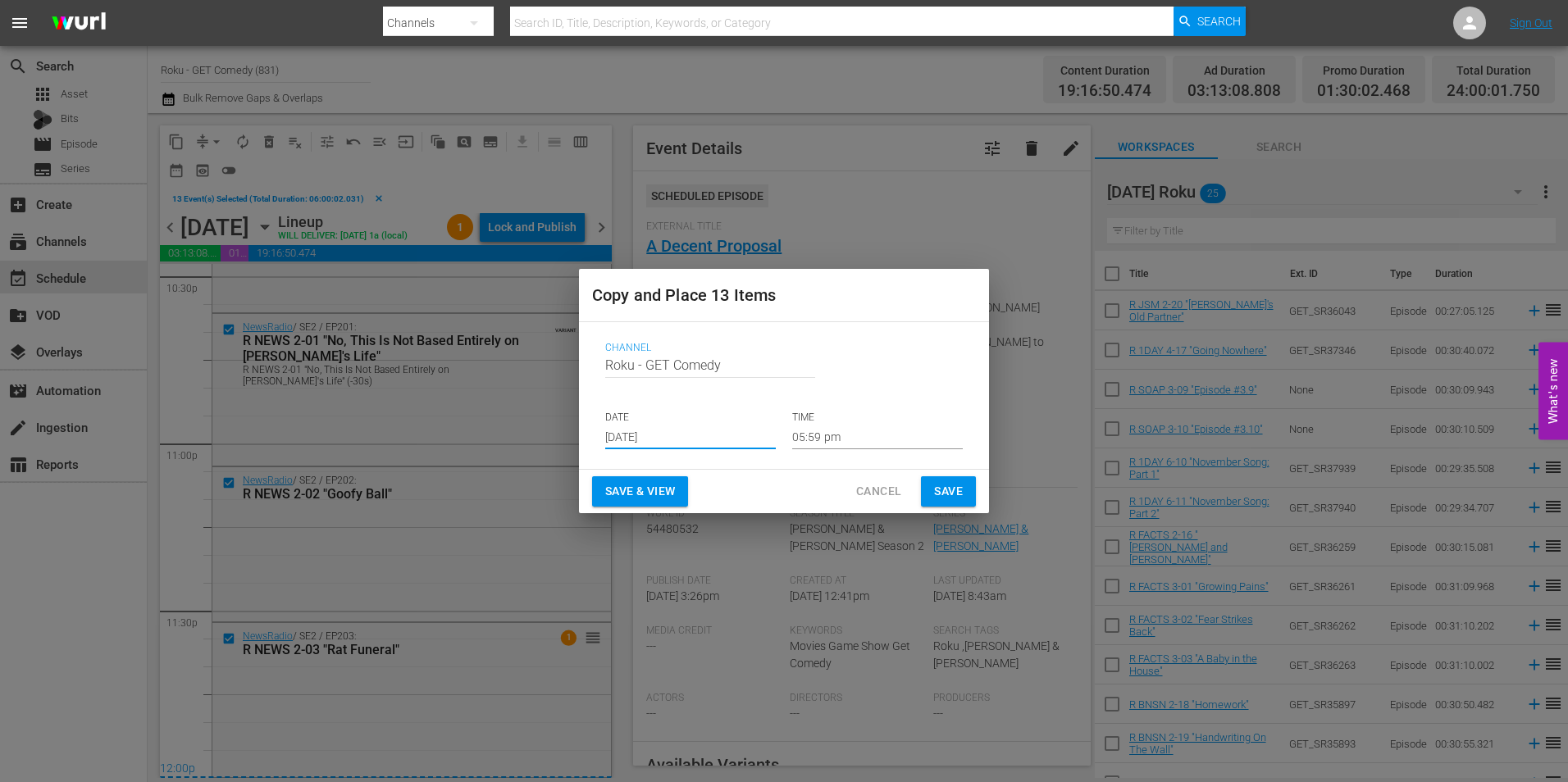
click at [665, 440] on input "[DATE]" at bounding box center [690, 437] width 170 height 24
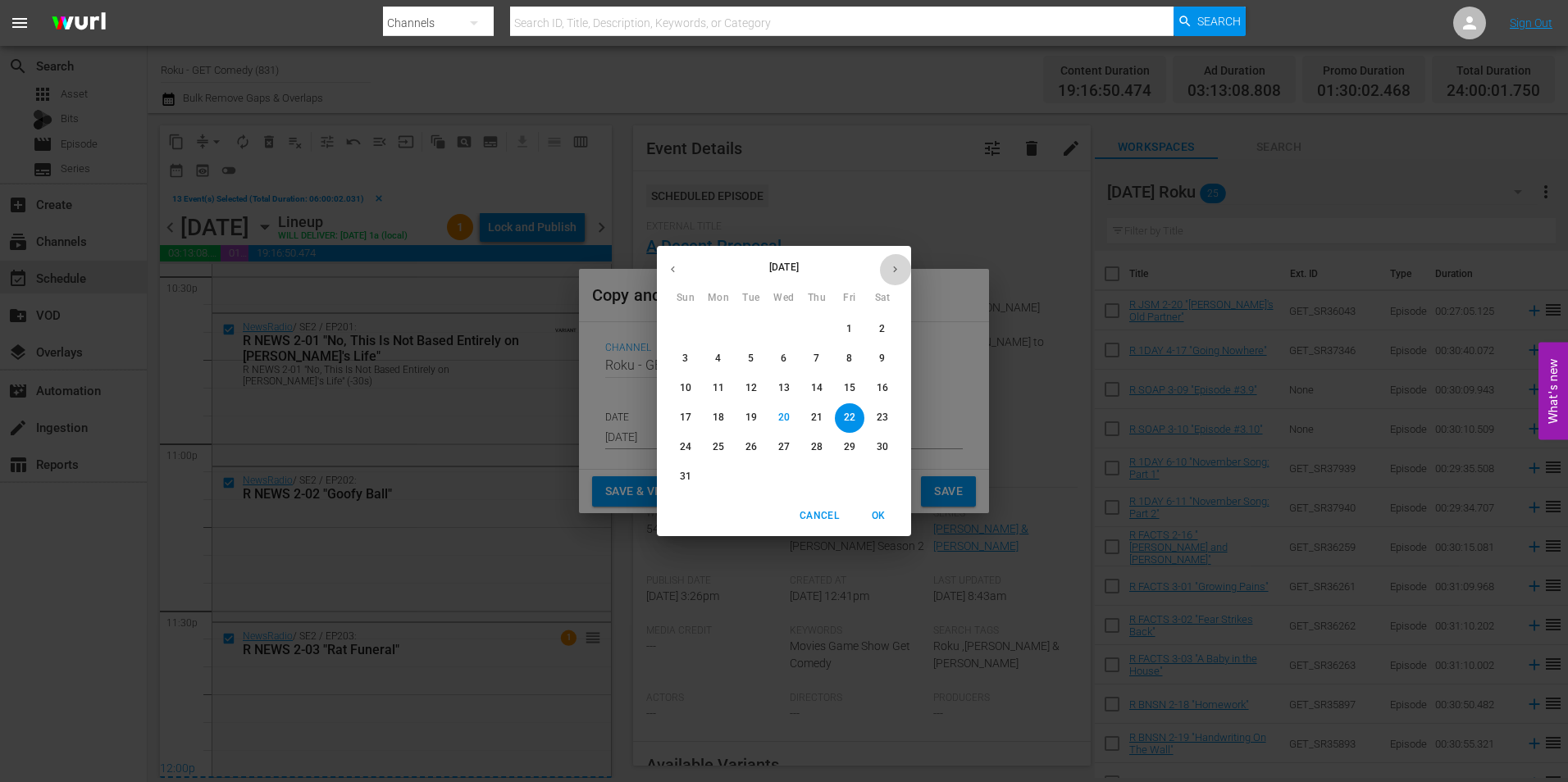
click at [891, 270] on icon "button" at bounding box center [894, 269] width 13 height 13
click at [852, 354] on p "12" at bounding box center [850, 359] width 12 height 14
type input "[DATE]"
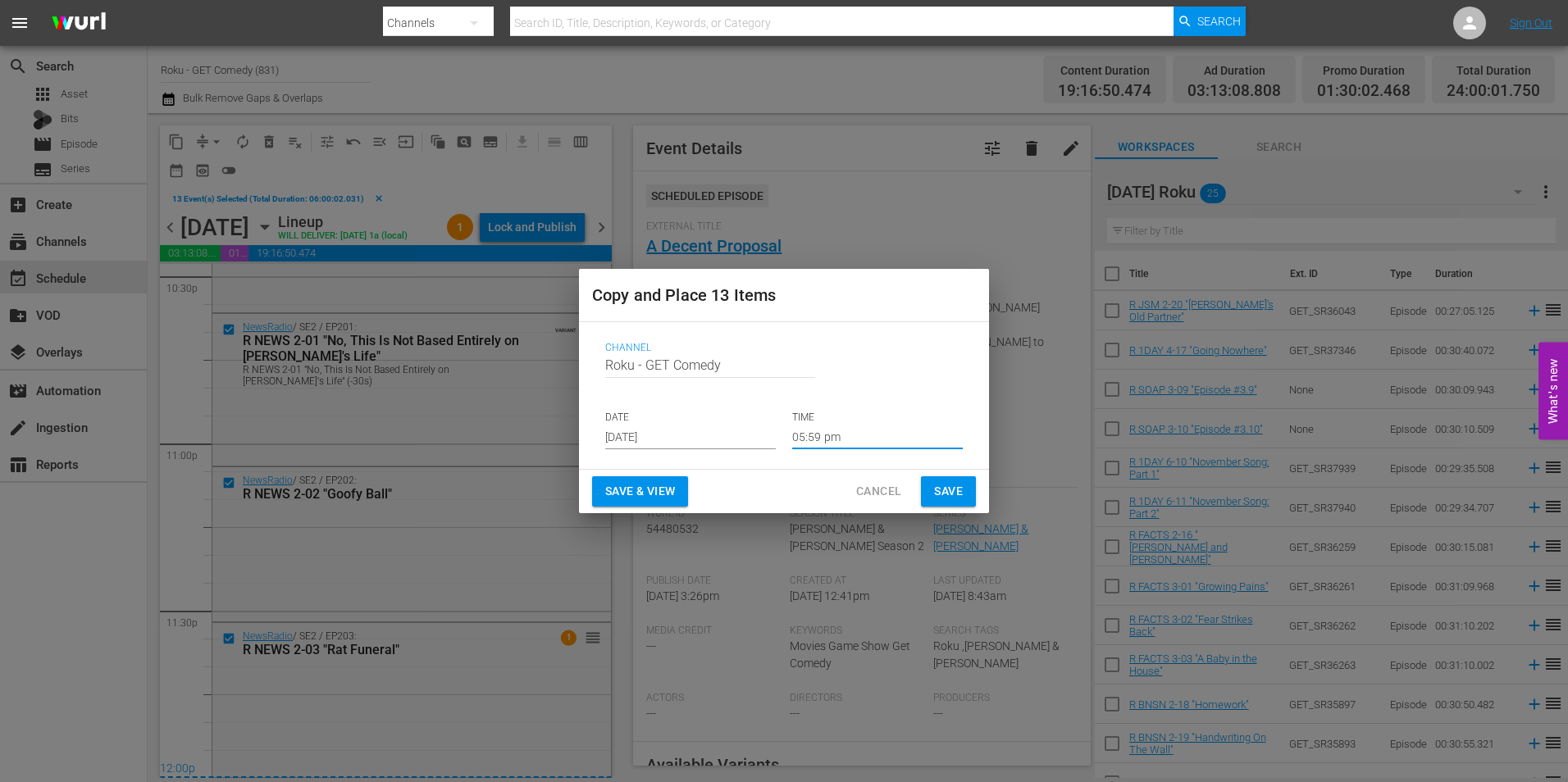
click at [811, 438] on input "05:59 pm" at bounding box center [877, 437] width 170 height 24
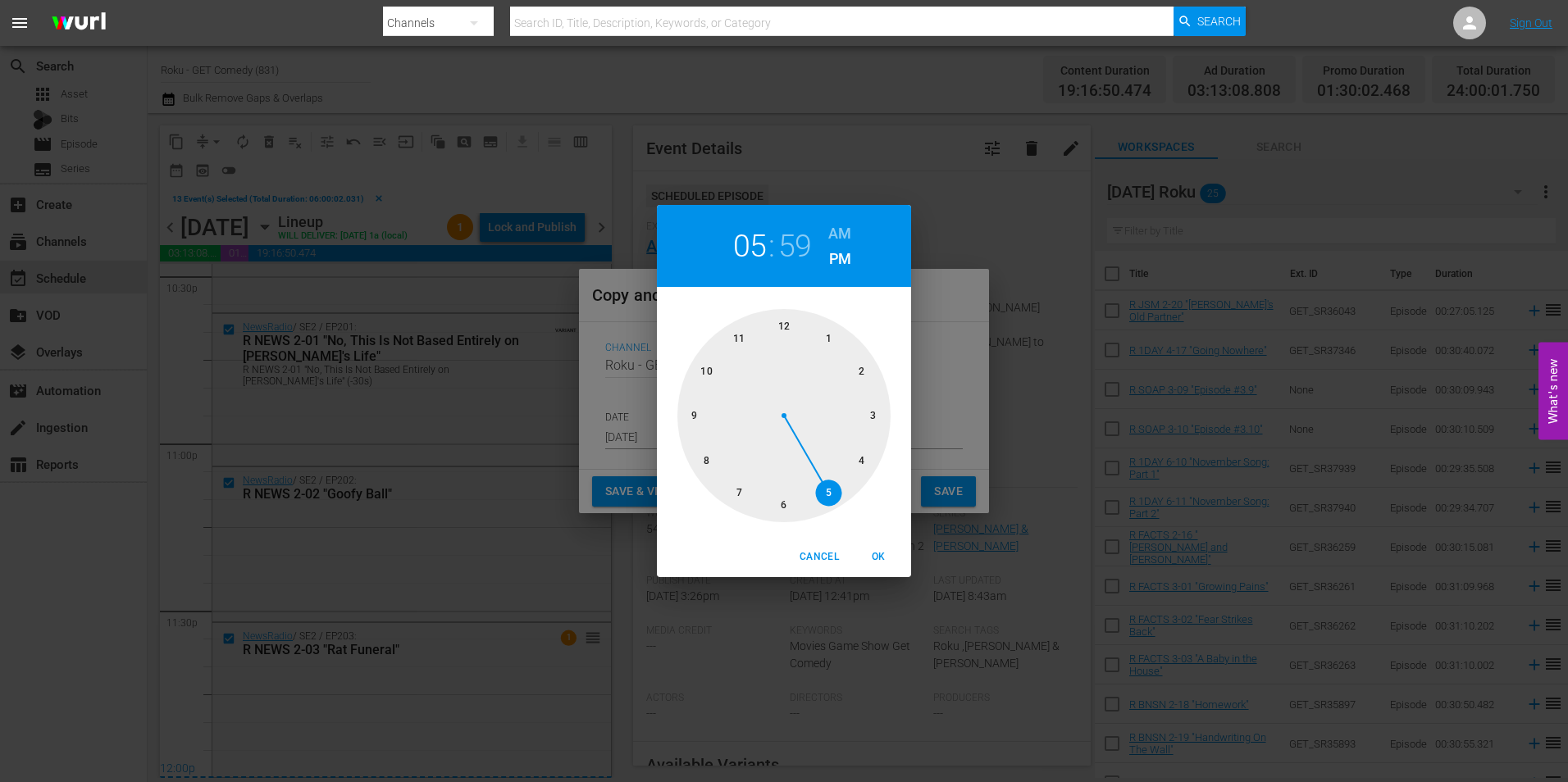
click at [777, 323] on div at bounding box center [784, 416] width 213 height 213
click at [782, 323] on div at bounding box center [784, 416] width 213 height 213
click at [876, 544] on button "OK" at bounding box center [878, 557] width 52 height 27
type input "12:00 pm"
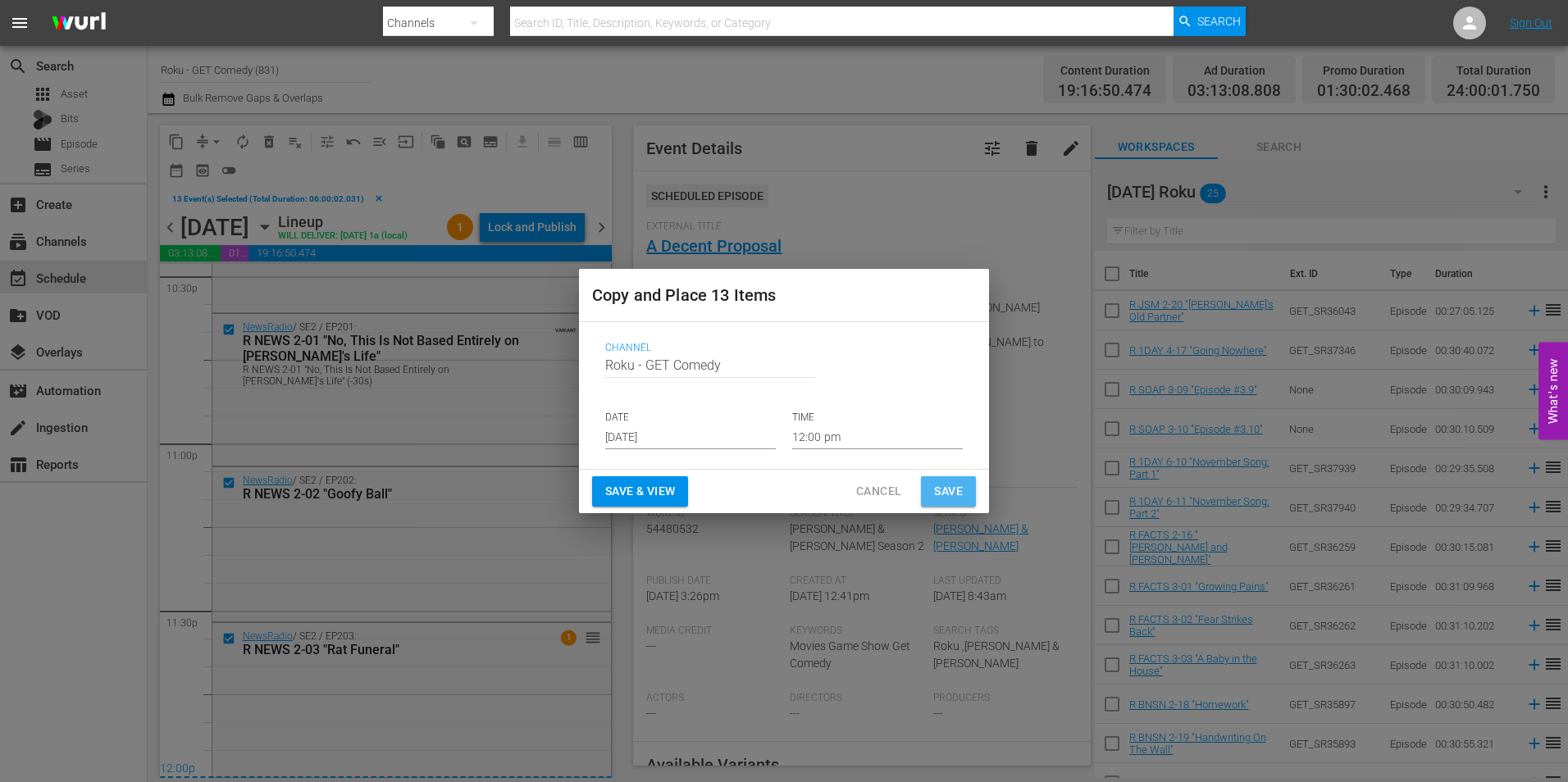
click at [939, 488] on span "Save" at bounding box center [948, 491] width 29 height 20
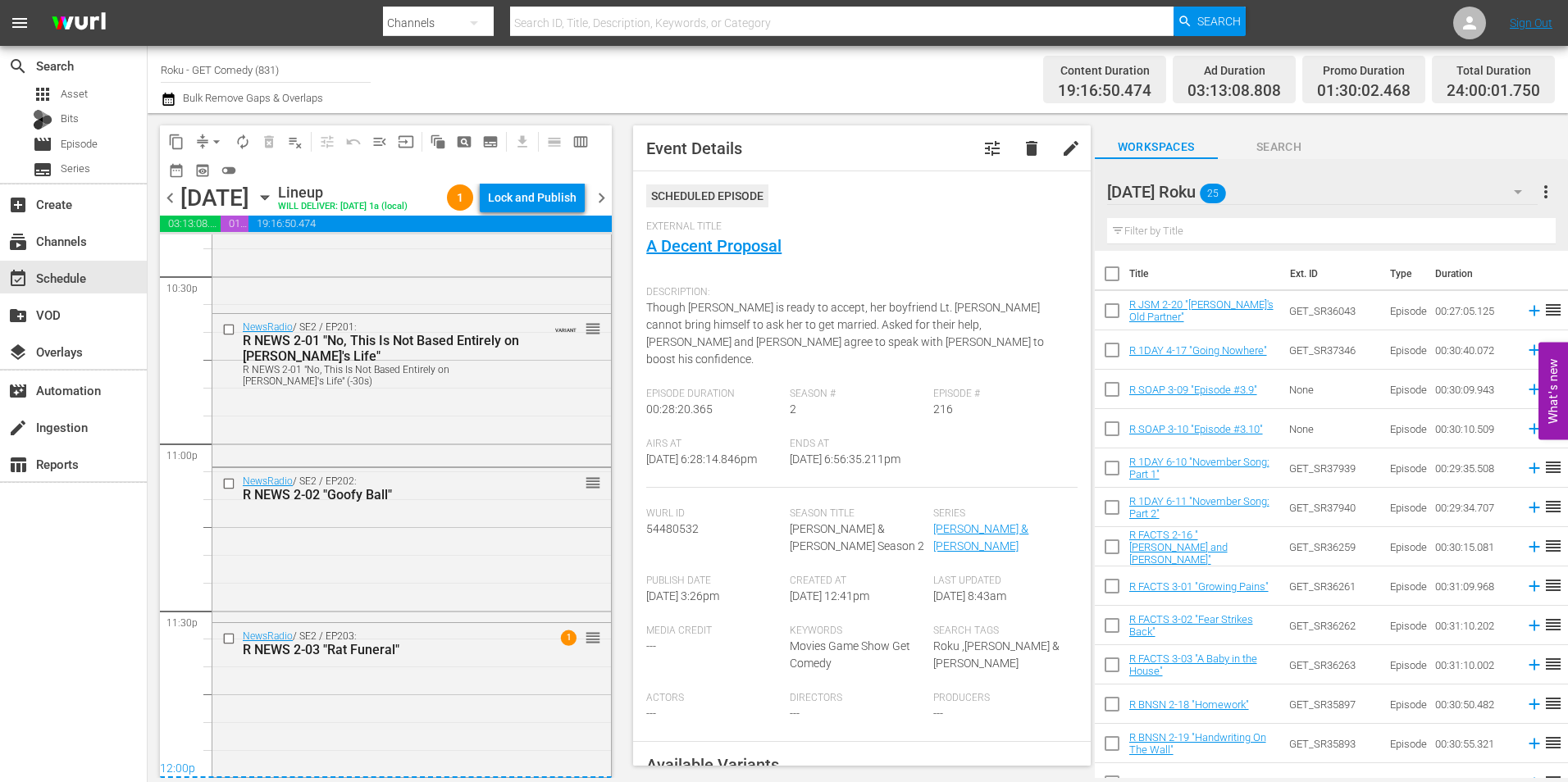
scroll to position [7515, 0]
click at [274, 207] on icon "button" at bounding box center [265, 197] width 18 height 18
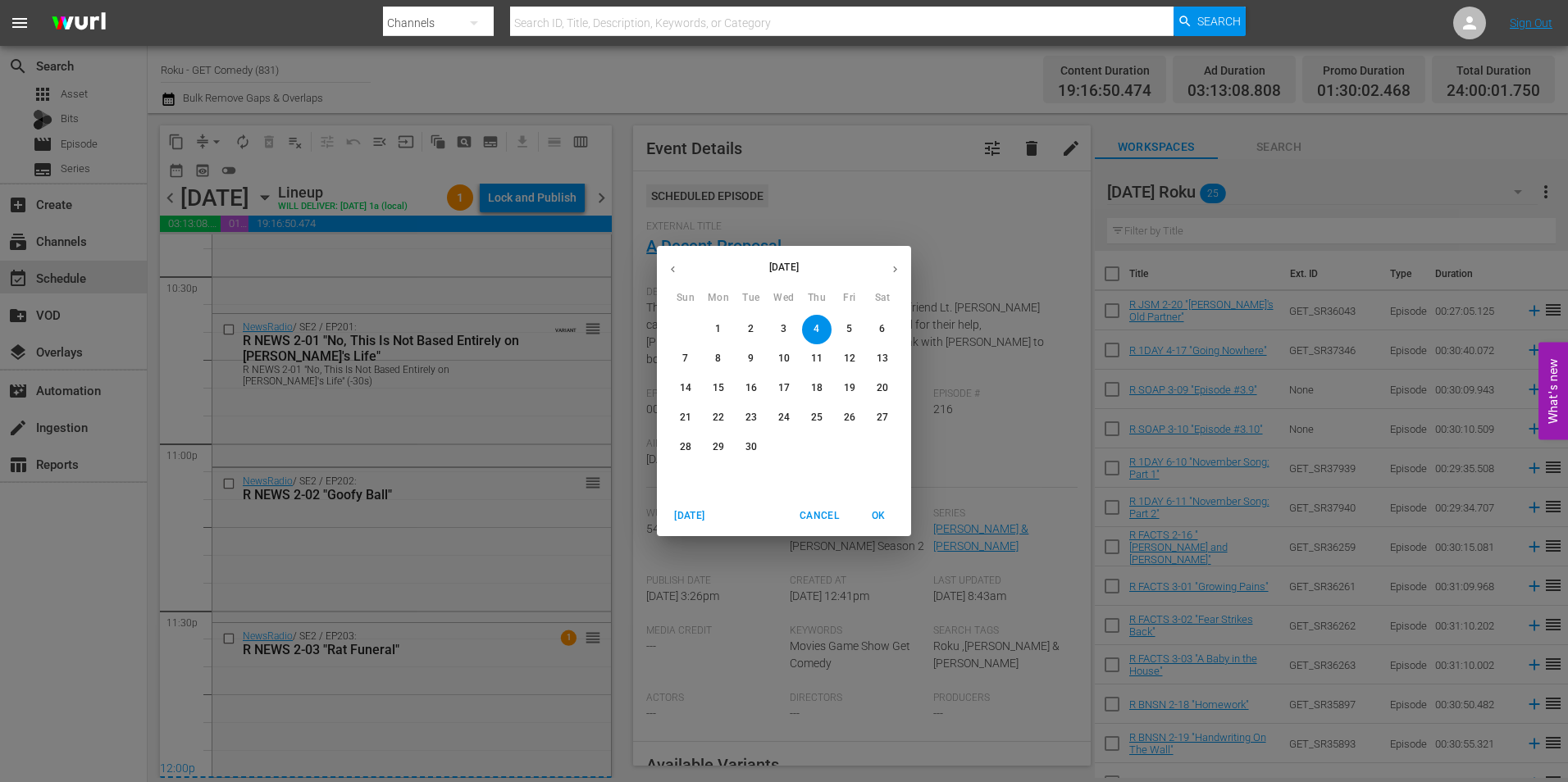
click at [850, 355] on p "12" at bounding box center [850, 359] width 12 height 14
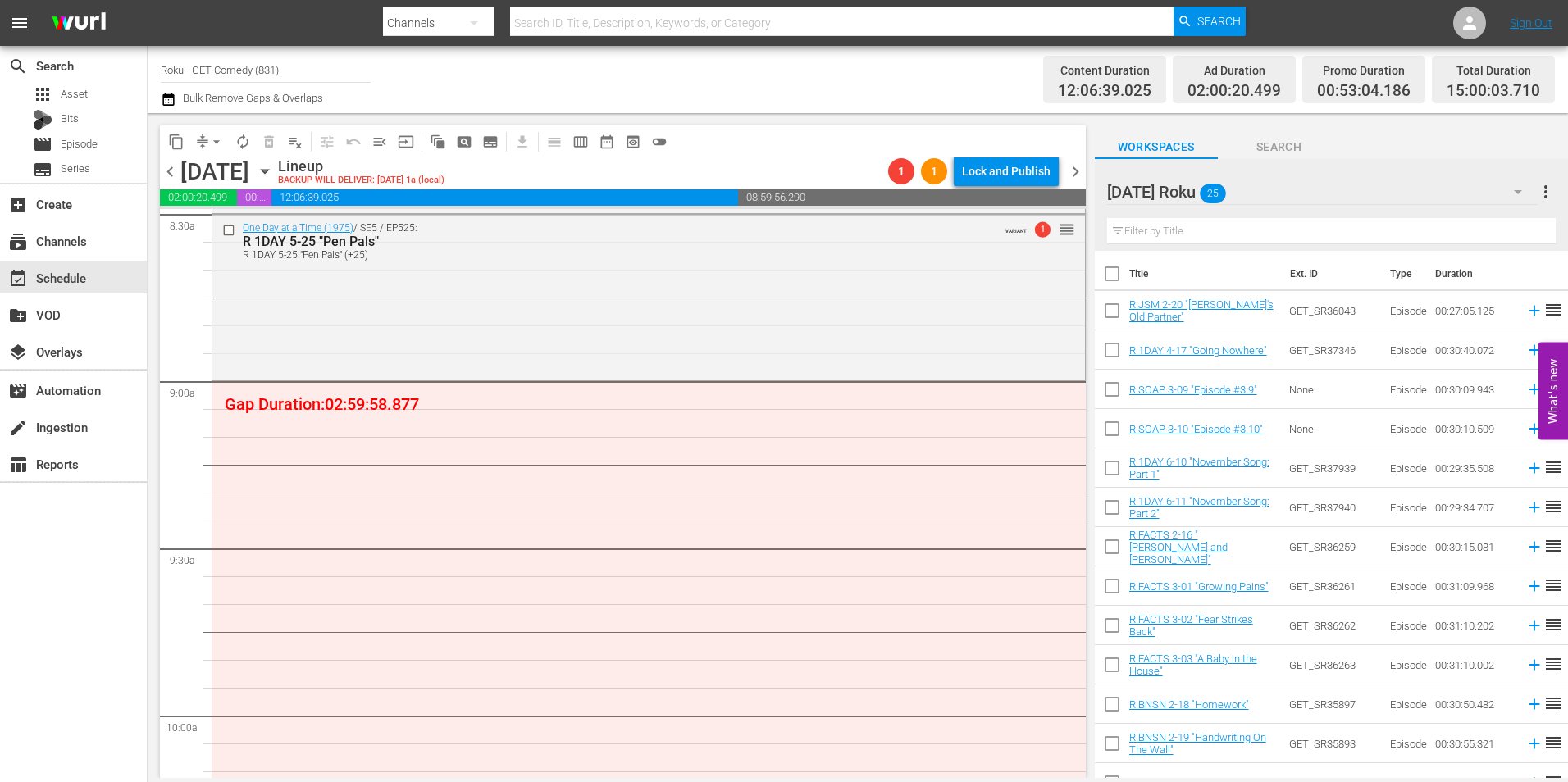
scroll to position [2870, 0]
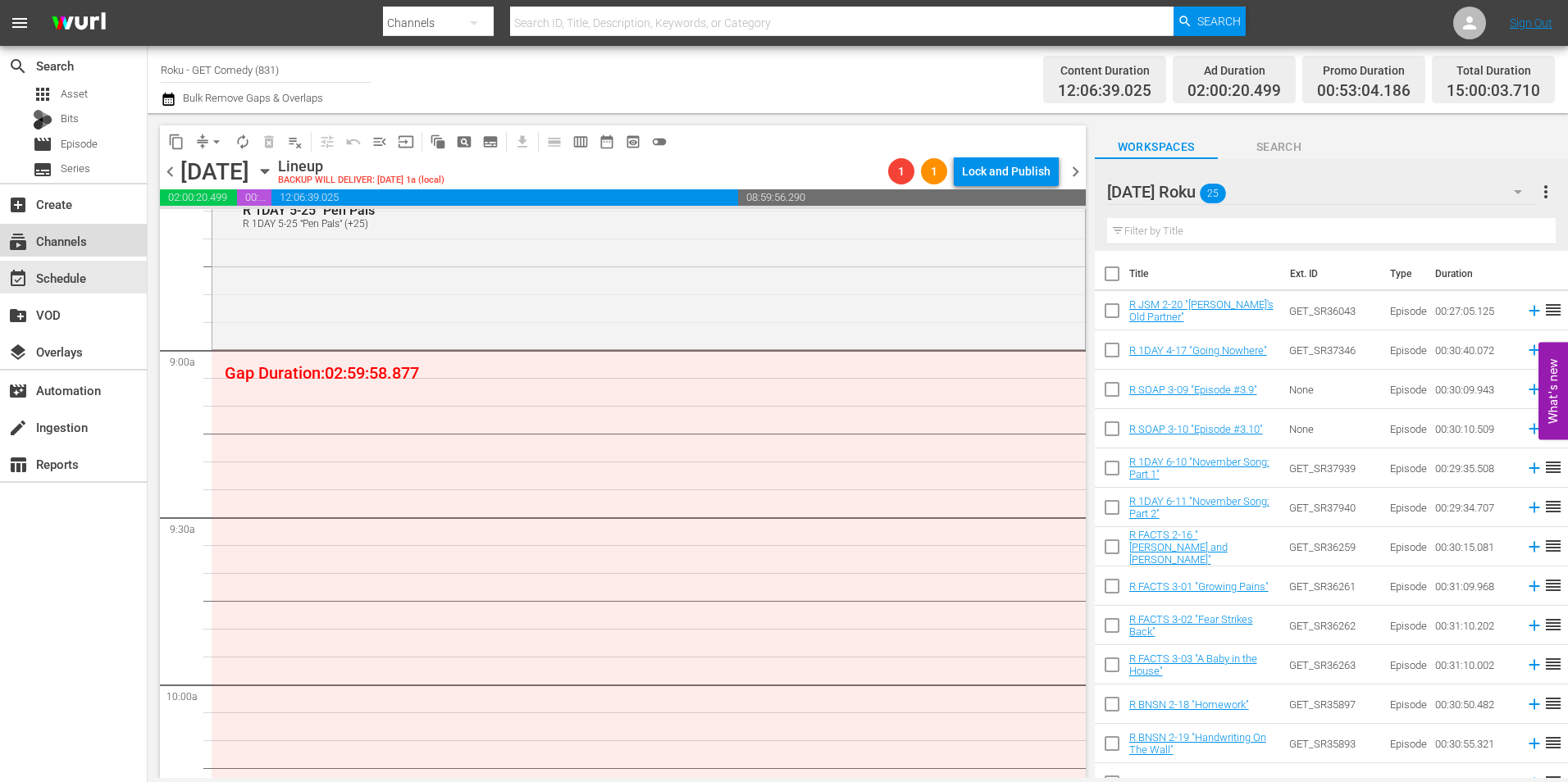
click at [61, 243] on div "subscriptions Channels" at bounding box center [45, 239] width 92 height 15
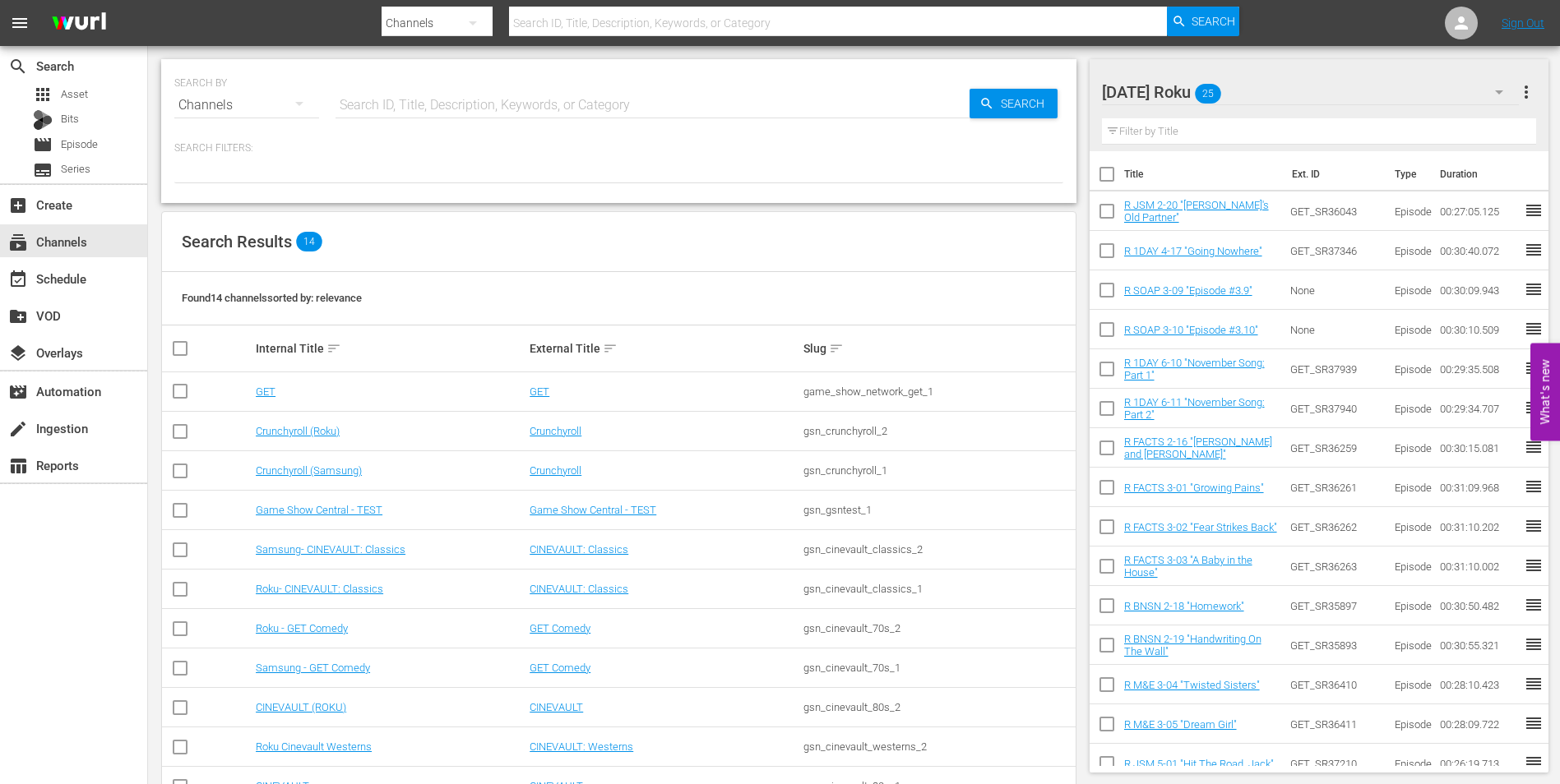
click at [340, 661] on td "Samsung - GET Comedy" at bounding box center [390, 668] width 274 height 40
click at [338, 669] on link "Samsung - GET Comedy" at bounding box center [313, 668] width 115 height 13
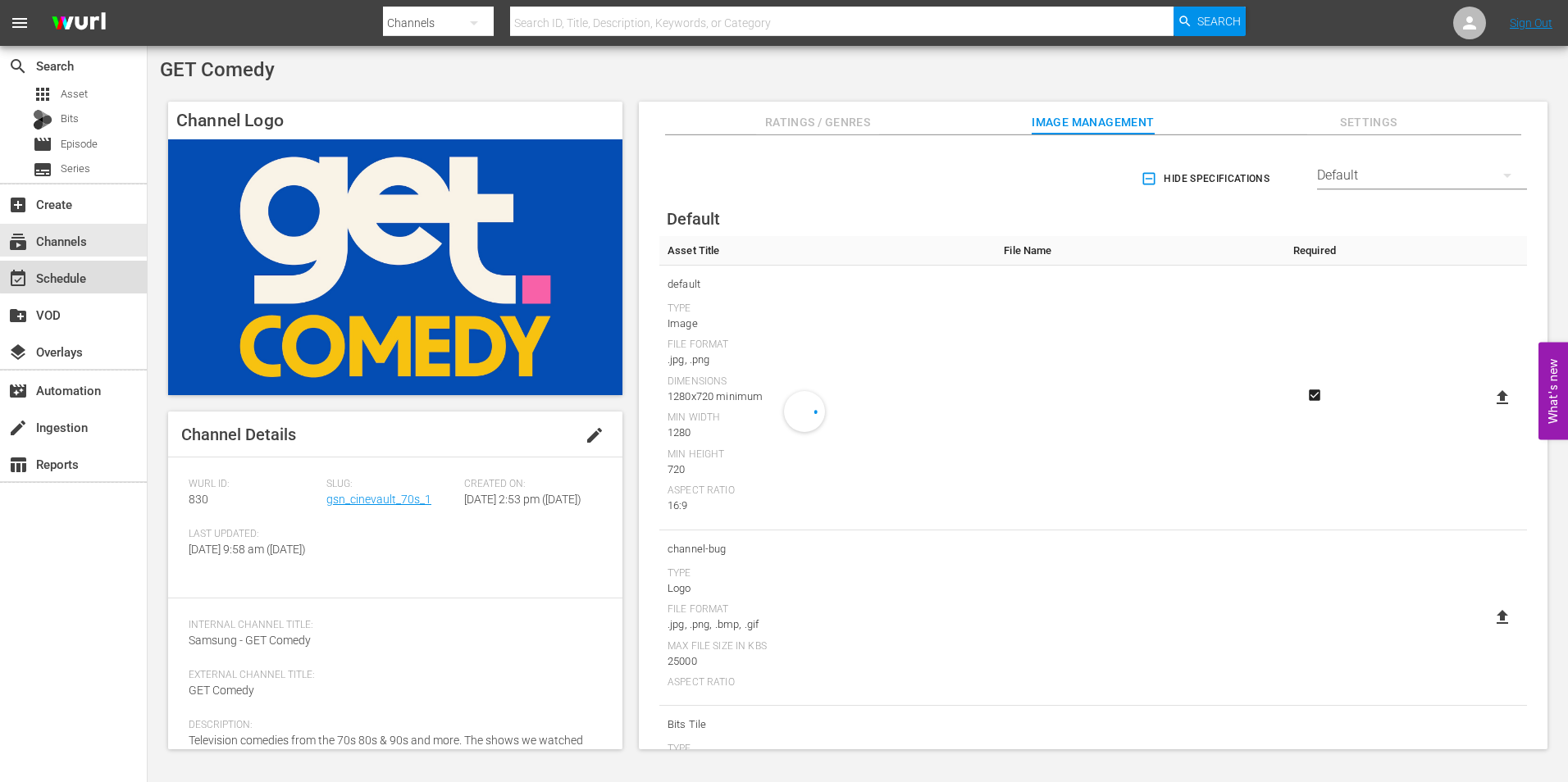
click at [77, 276] on div "event_available Schedule" at bounding box center [45, 276] width 92 height 15
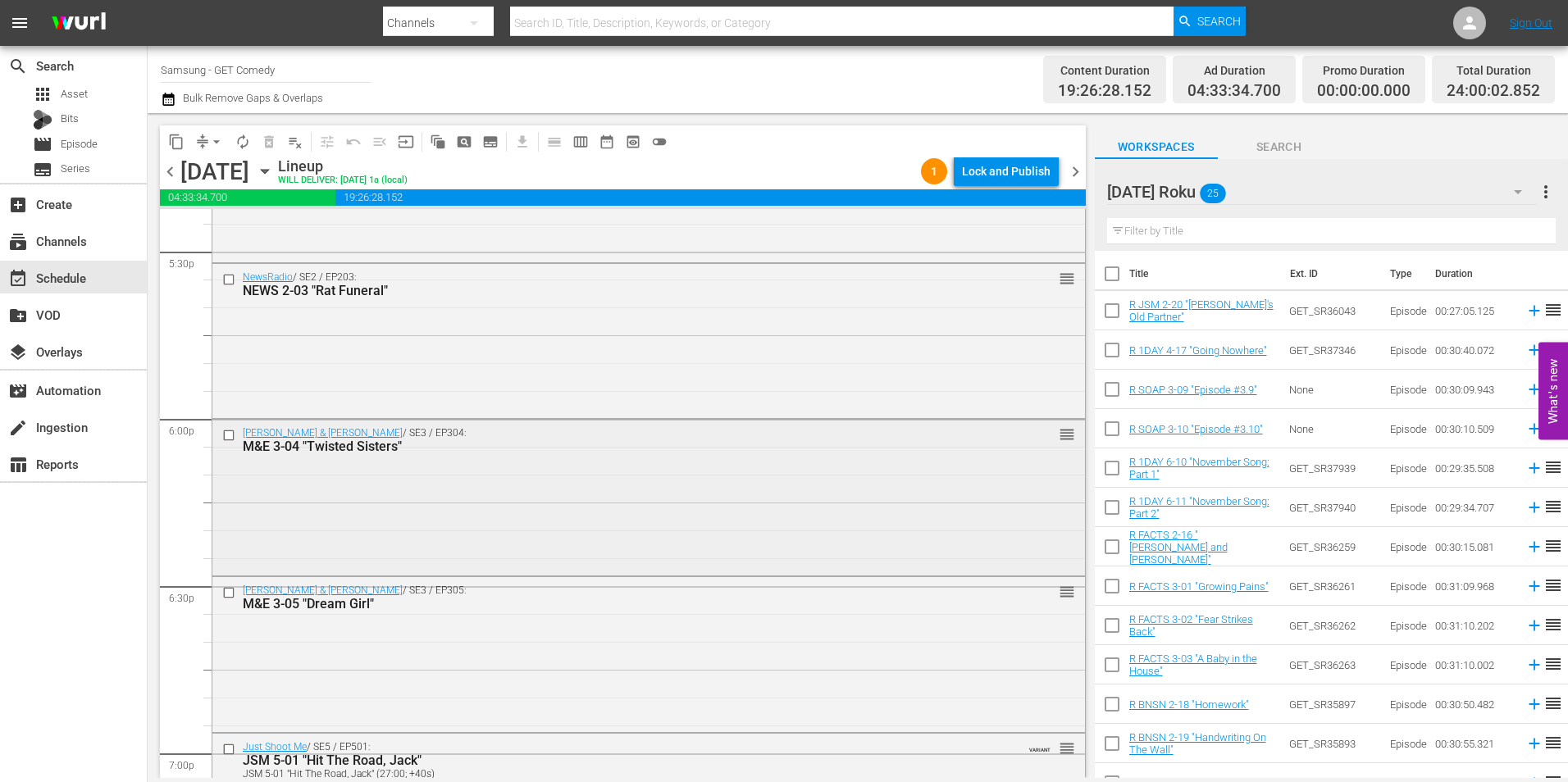
scroll to position [5823, 0]
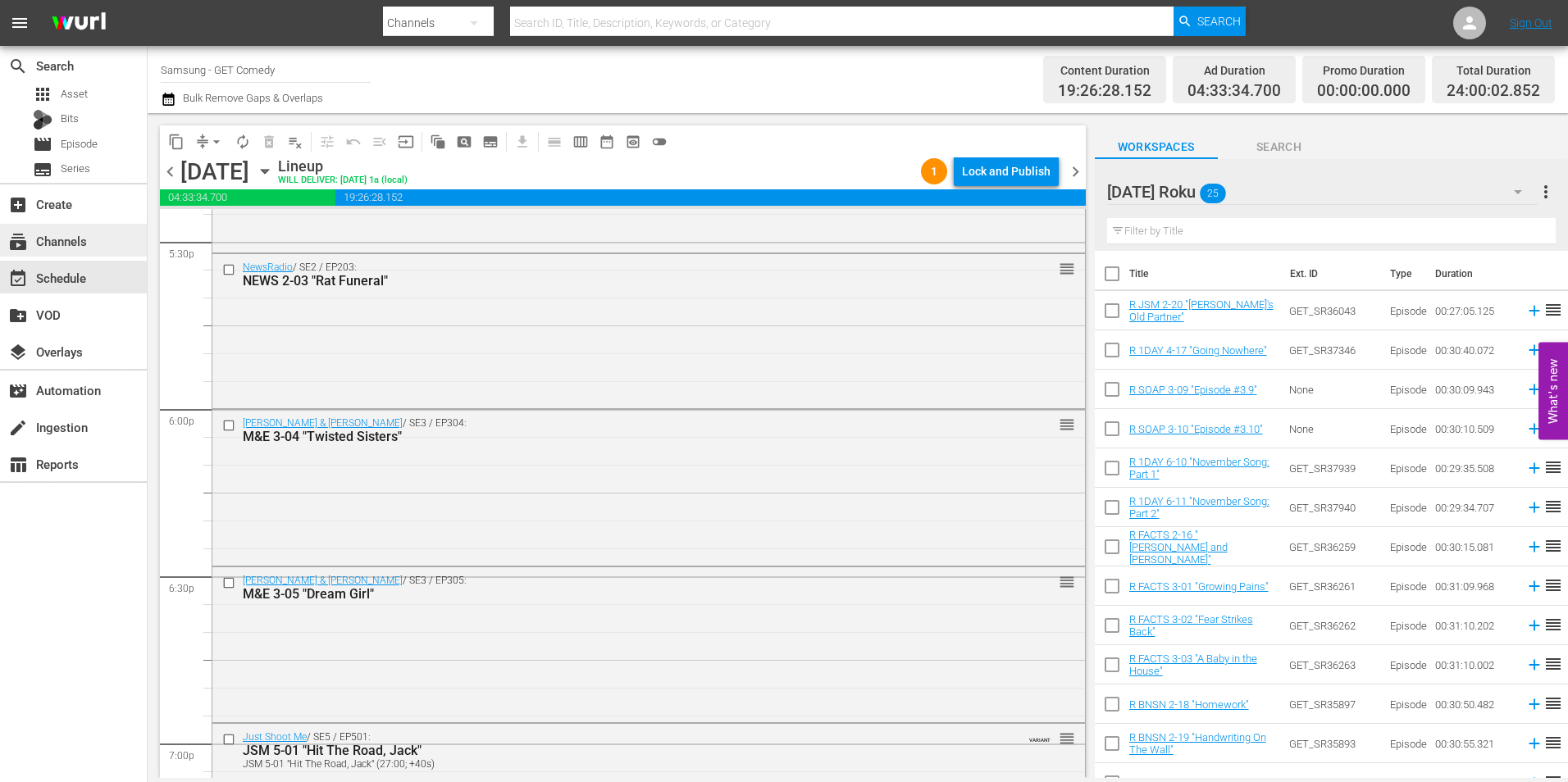
click at [96, 226] on div "subscriptions Channels" at bounding box center [73, 240] width 147 height 33
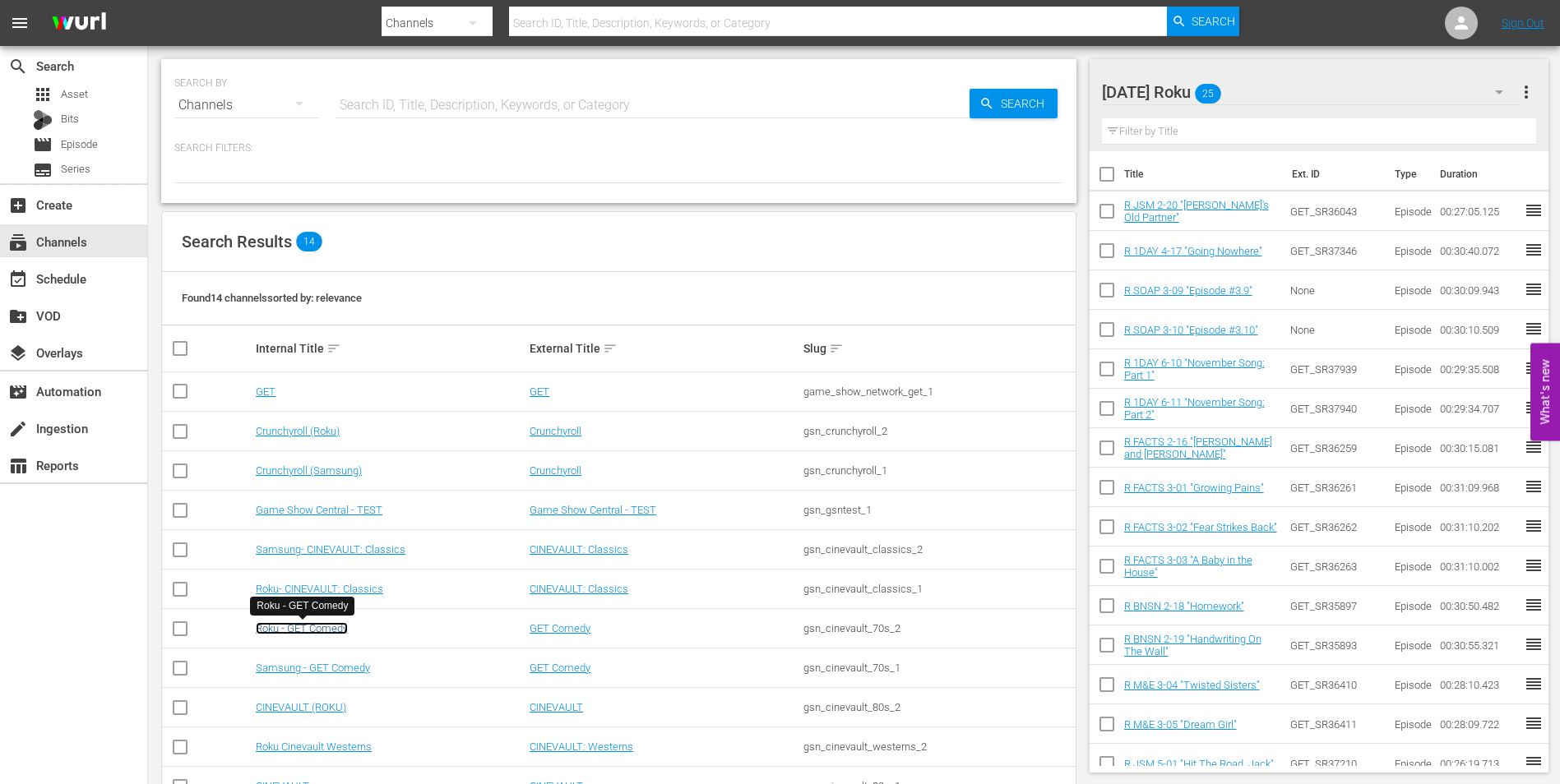
click at [322, 627] on link "Roku - GET Comedy" at bounding box center [302, 628] width 92 height 13
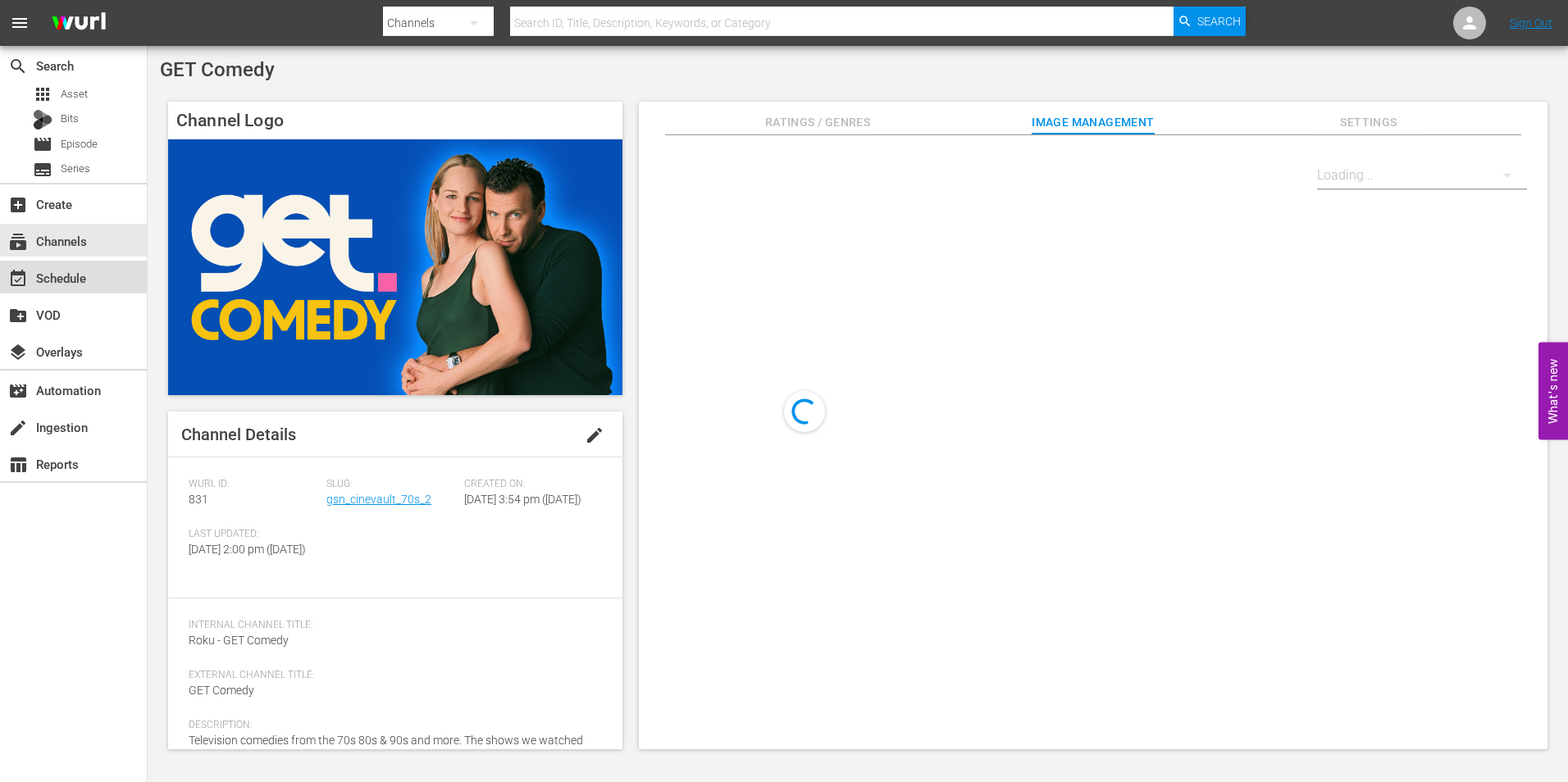
click at [87, 284] on div "event_available Schedule" at bounding box center [73, 276] width 147 height 33
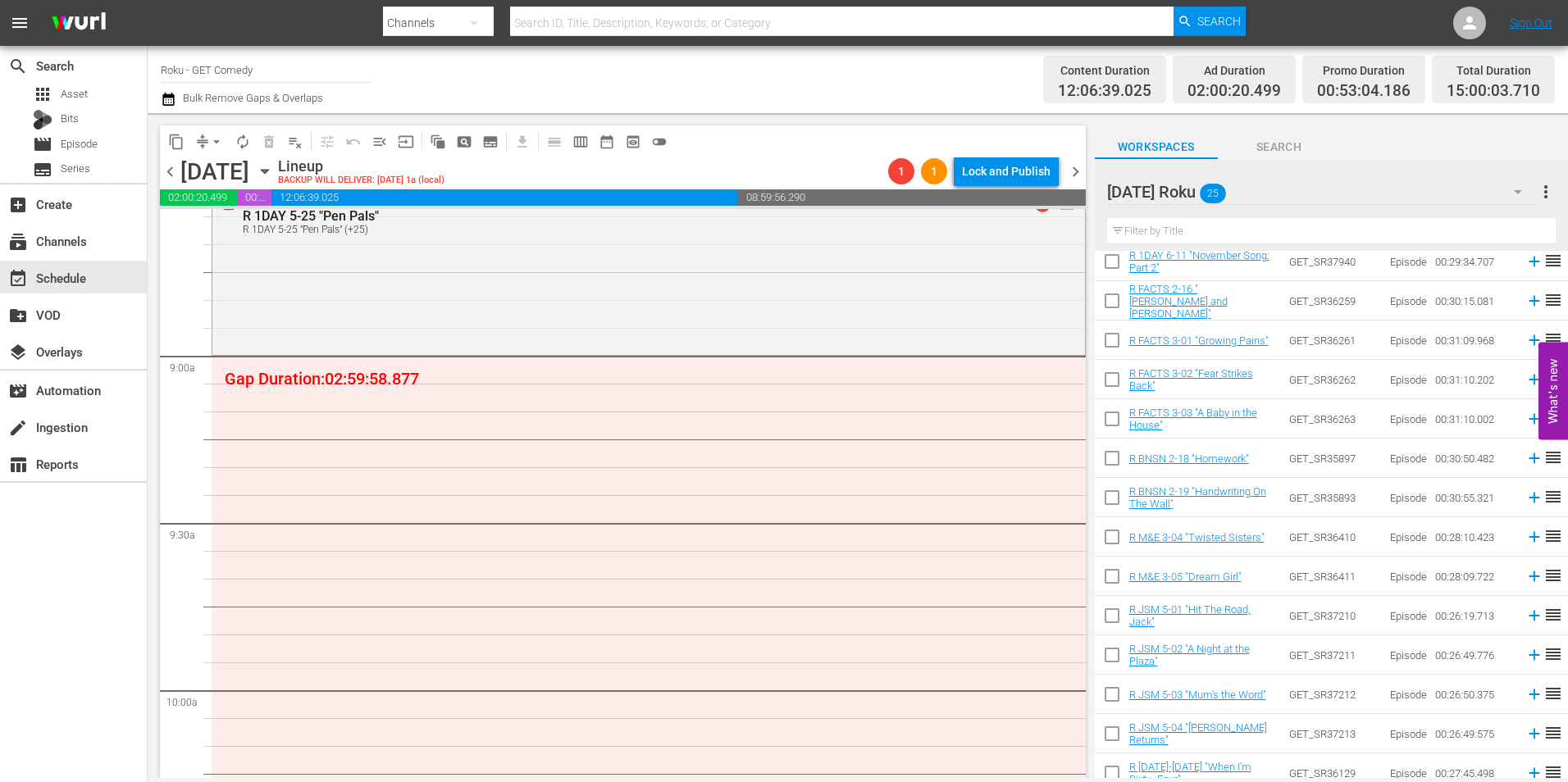
scroll to position [2870, 0]
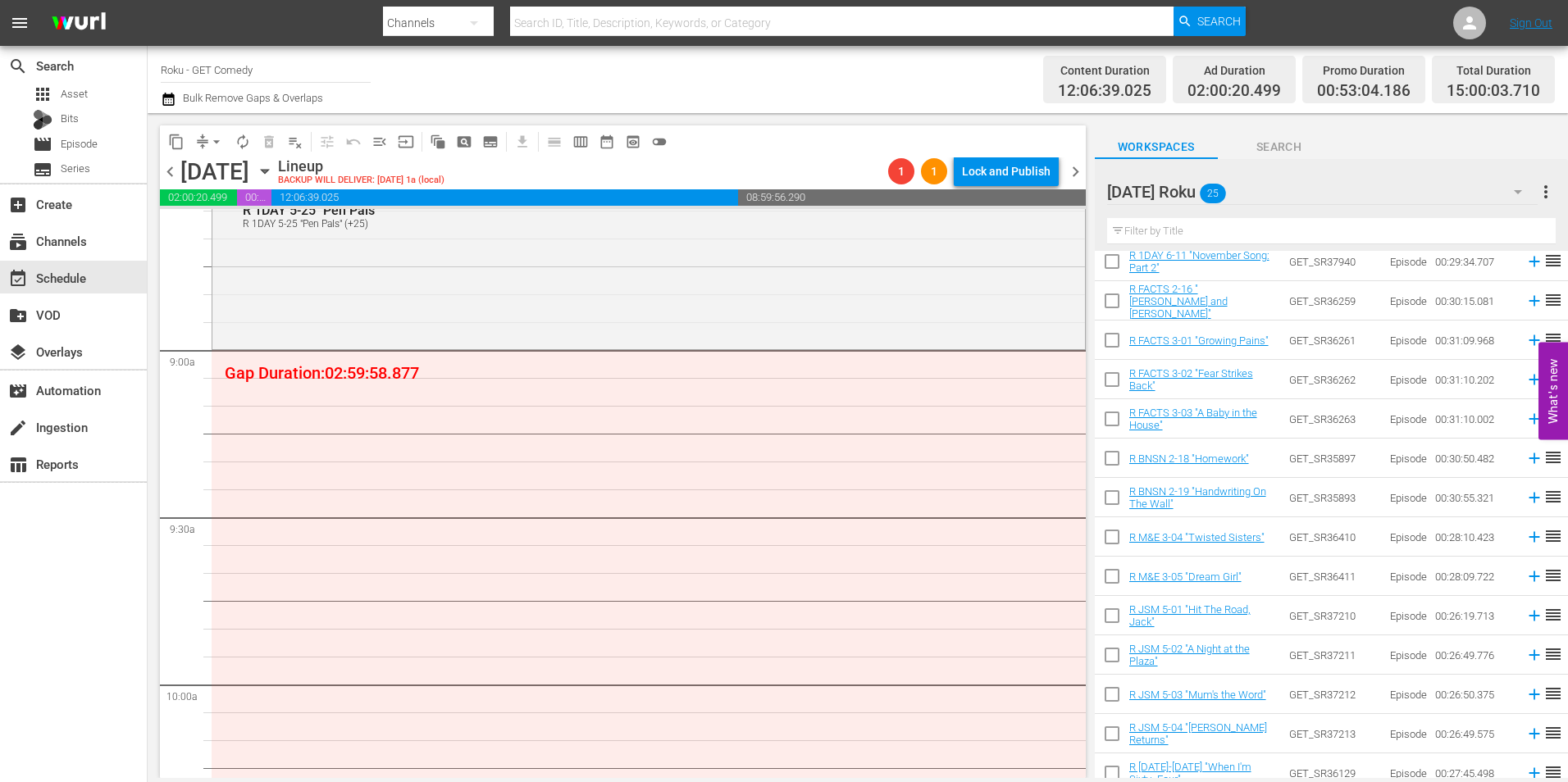
click at [1115, 304] on input "checkbox" at bounding box center [1112, 304] width 34 height 34
checkbox input "true"
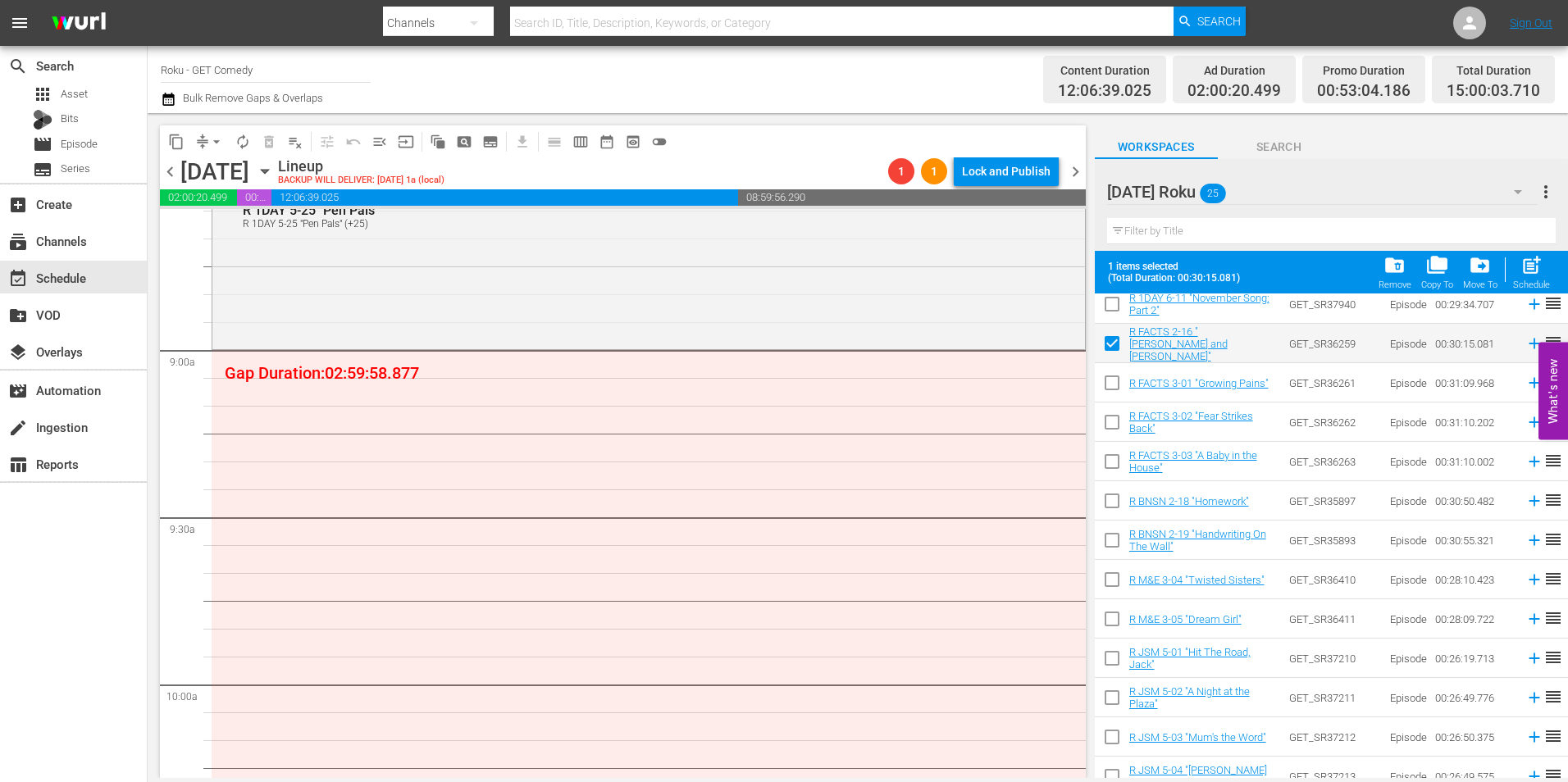
click at [1109, 382] on input "checkbox" at bounding box center [1112, 386] width 34 height 34
checkbox input "true"
click at [1108, 422] on input "checkbox" at bounding box center [1112, 425] width 34 height 34
checkbox input "true"
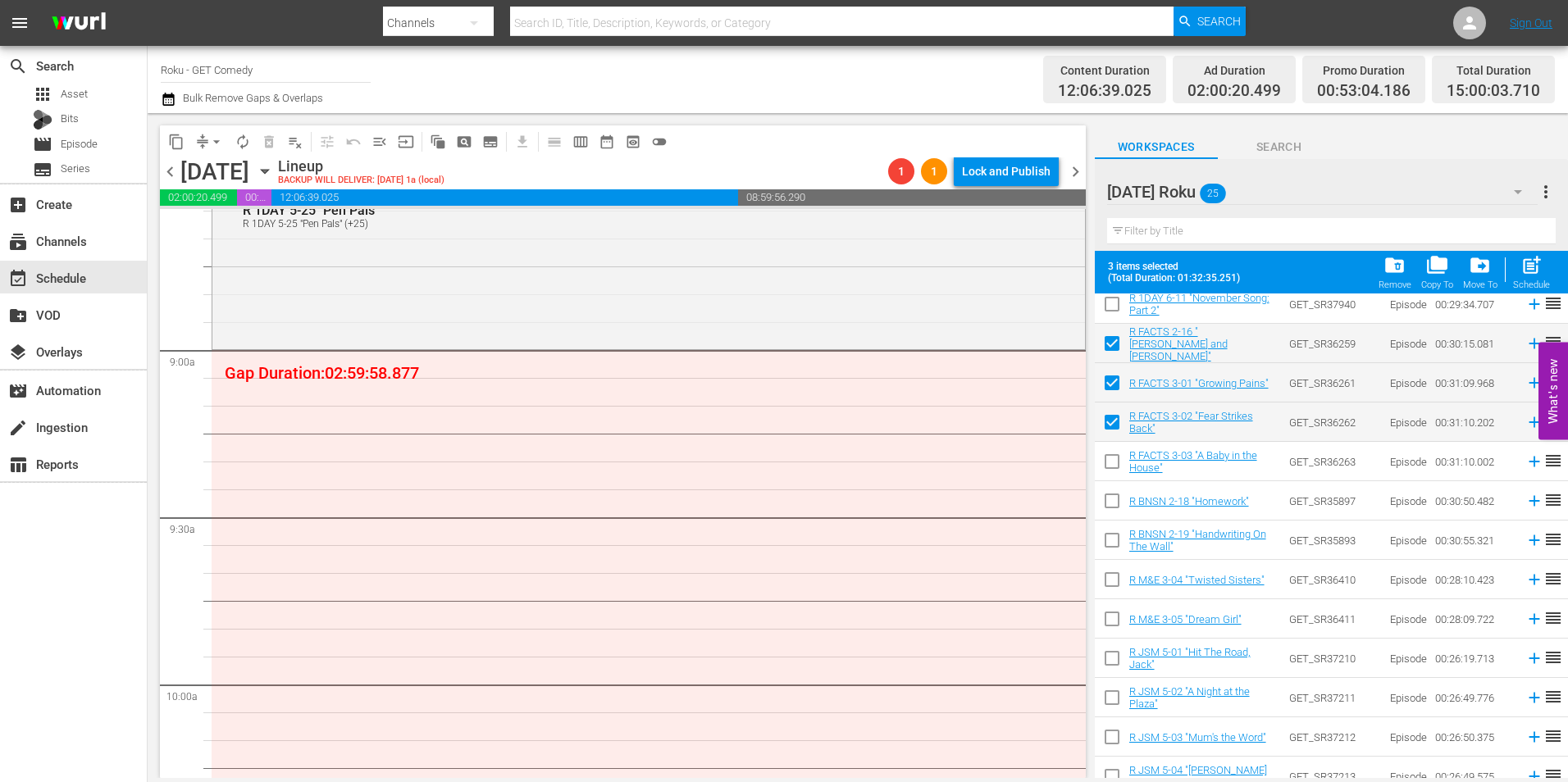
click at [1114, 468] on input "checkbox" at bounding box center [1112, 464] width 34 height 34
checkbox input "true"
click at [1111, 506] on input "checkbox" at bounding box center [1112, 504] width 34 height 34
checkbox input "true"
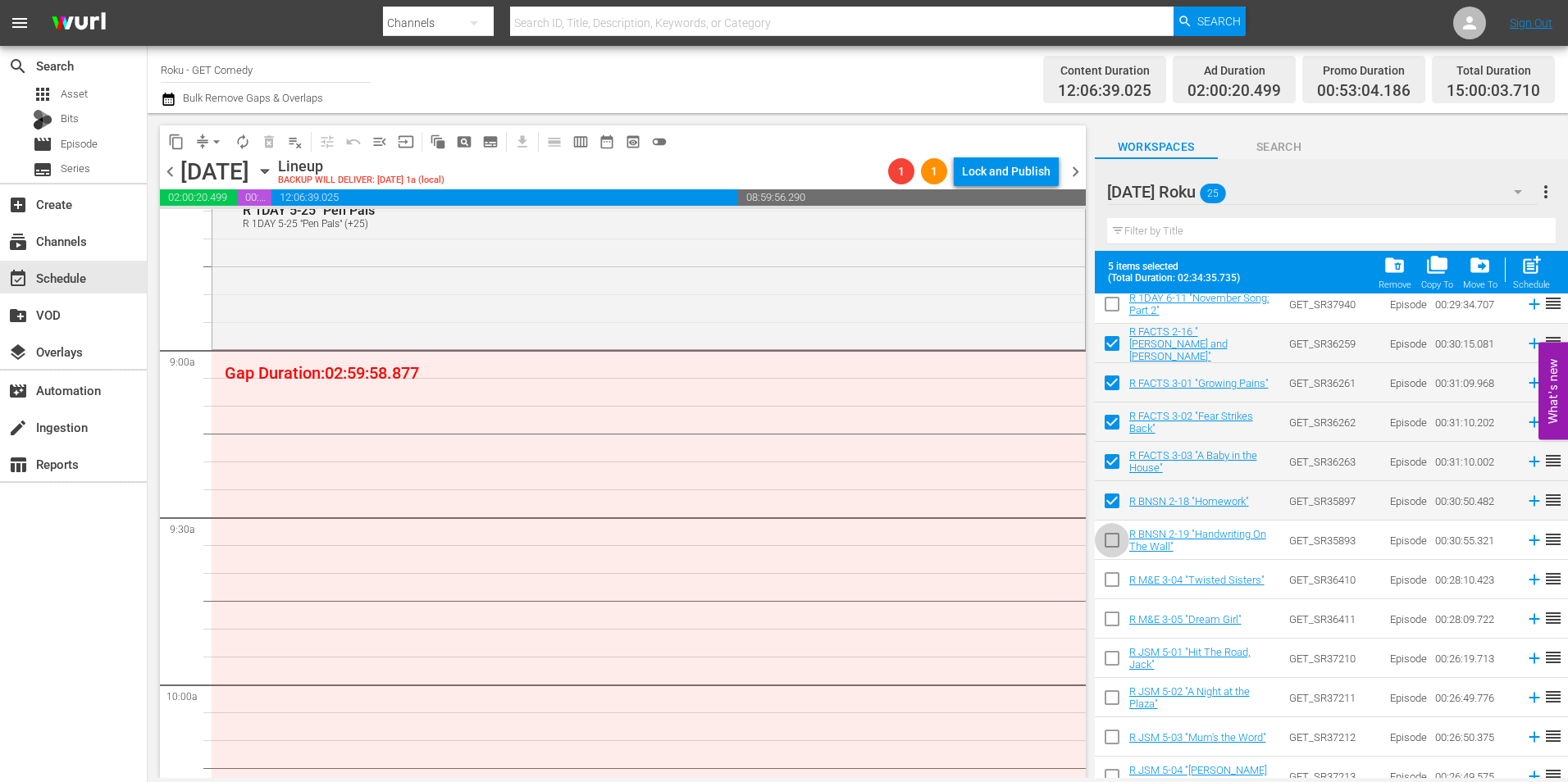
click at [1111, 542] on input "checkbox" at bounding box center [1112, 543] width 34 height 34
checkbox input "true"
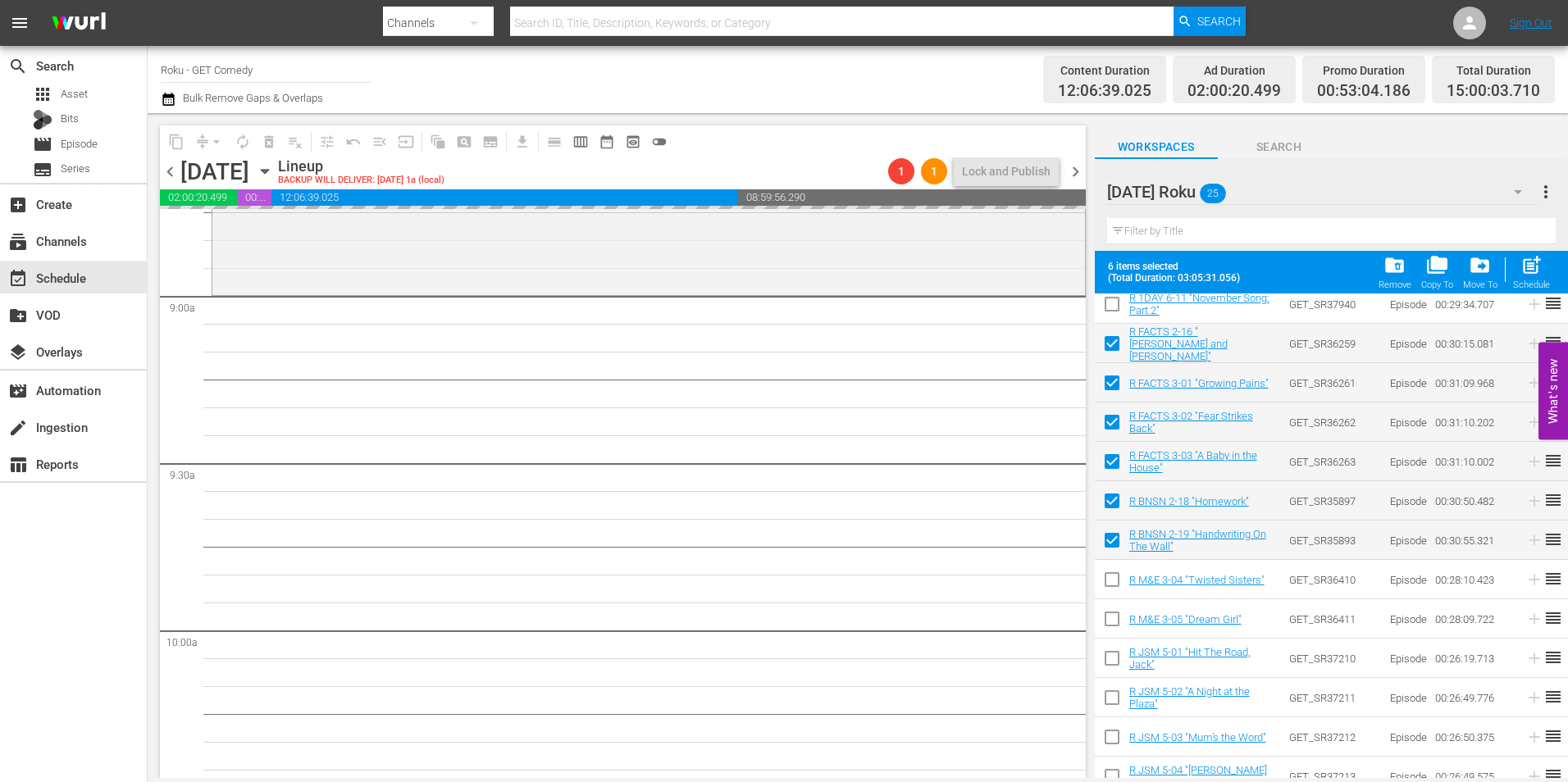
scroll to position [2952, 0]
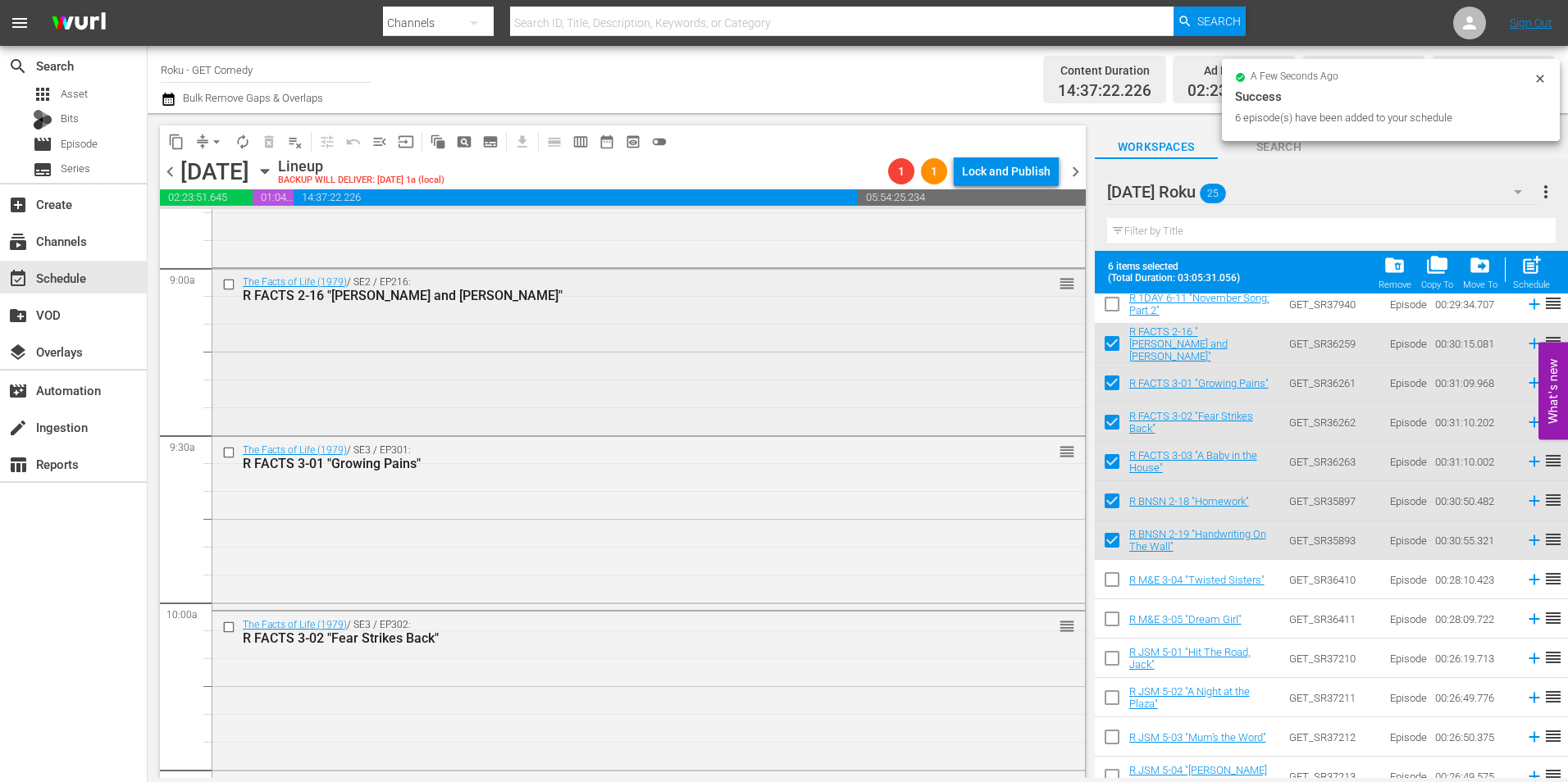
click at [590, 378] on div "The Facts of Life (1979) / SE2 / EP216: R FACTS 2-16 "[PERSON_NAME] and [PERSON…" at bounding box center [648, 350] width 873 height 164
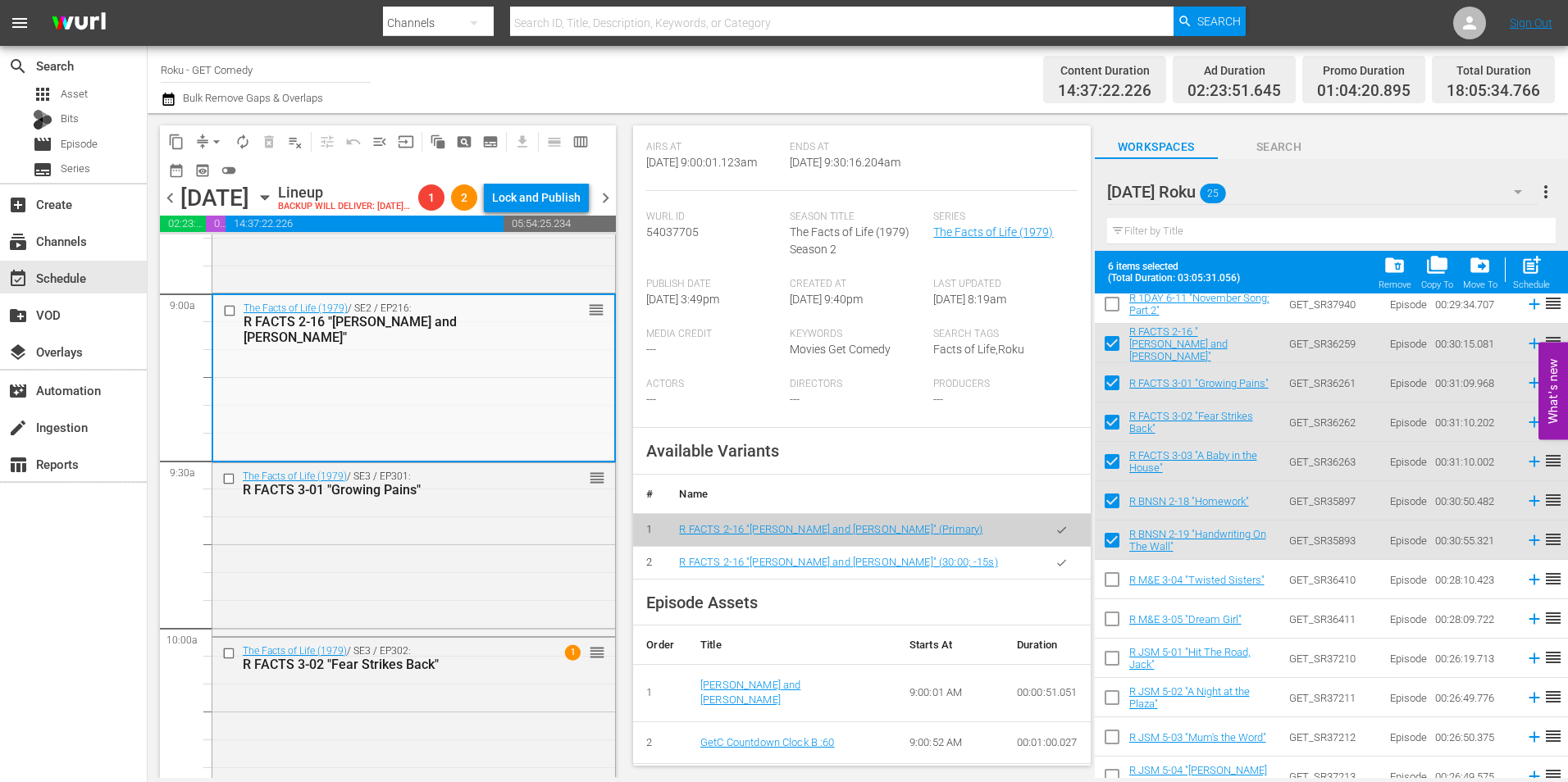
scroll to position [328, 0]
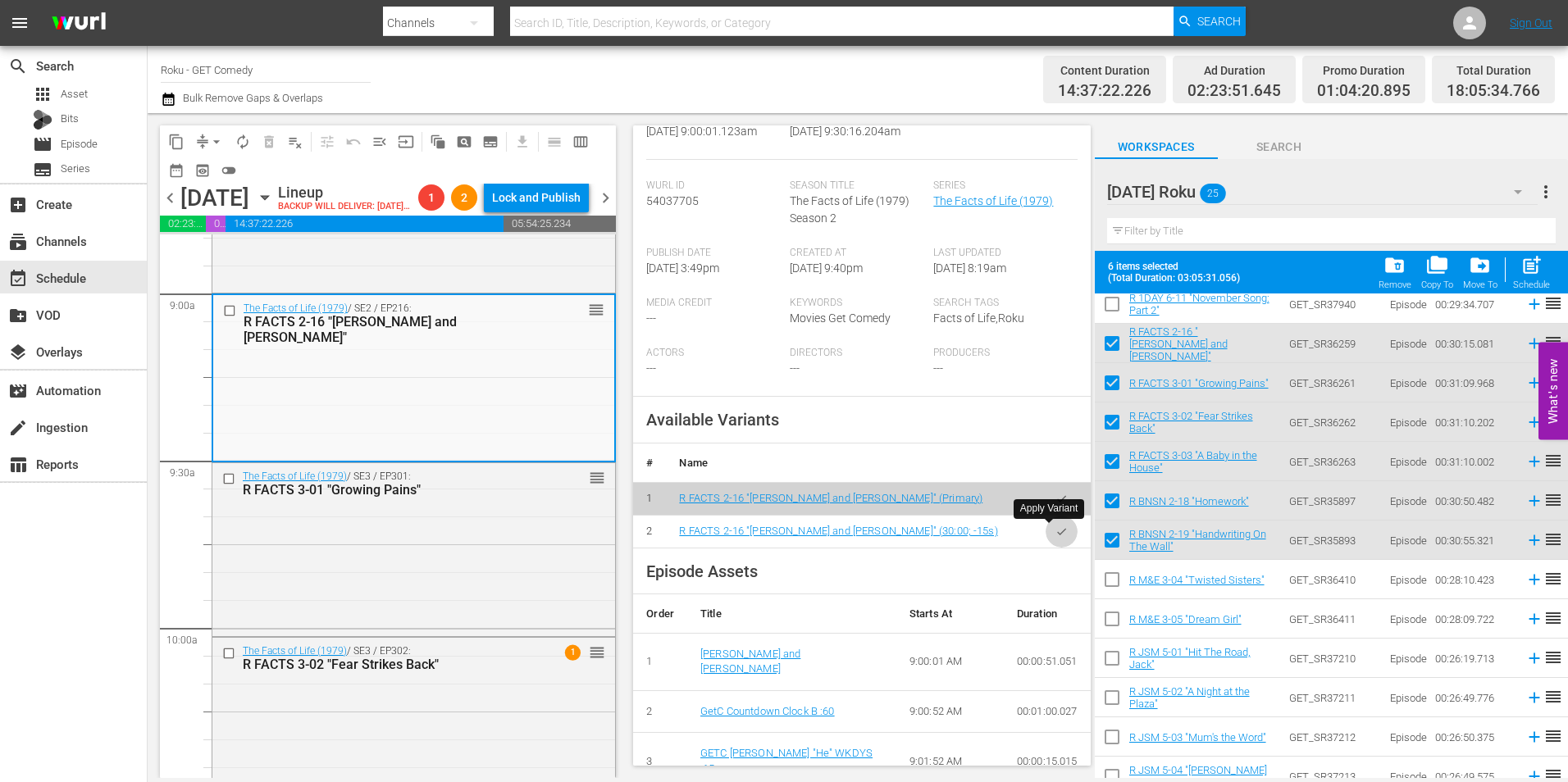
click at [1056, 538] on icon "button" at bounding box center [1062, 532] width 13 height 13
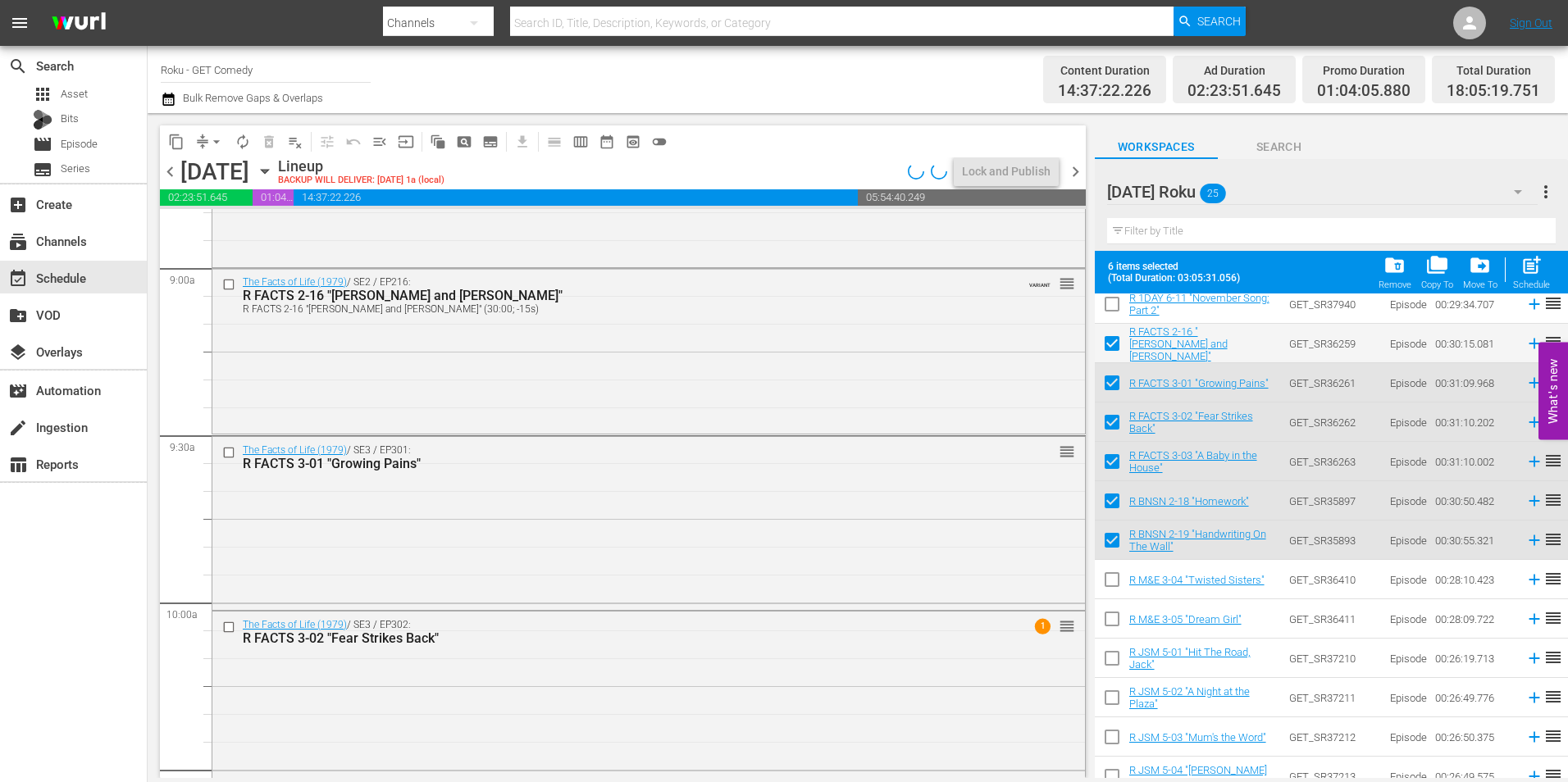
click at [392, 544] on div "The Facts of Life (1979) / SE3 / EP301: R FACTS 3-01 "Growing Pains" reorder" at bounding box center [648, 521] width 873 height 169
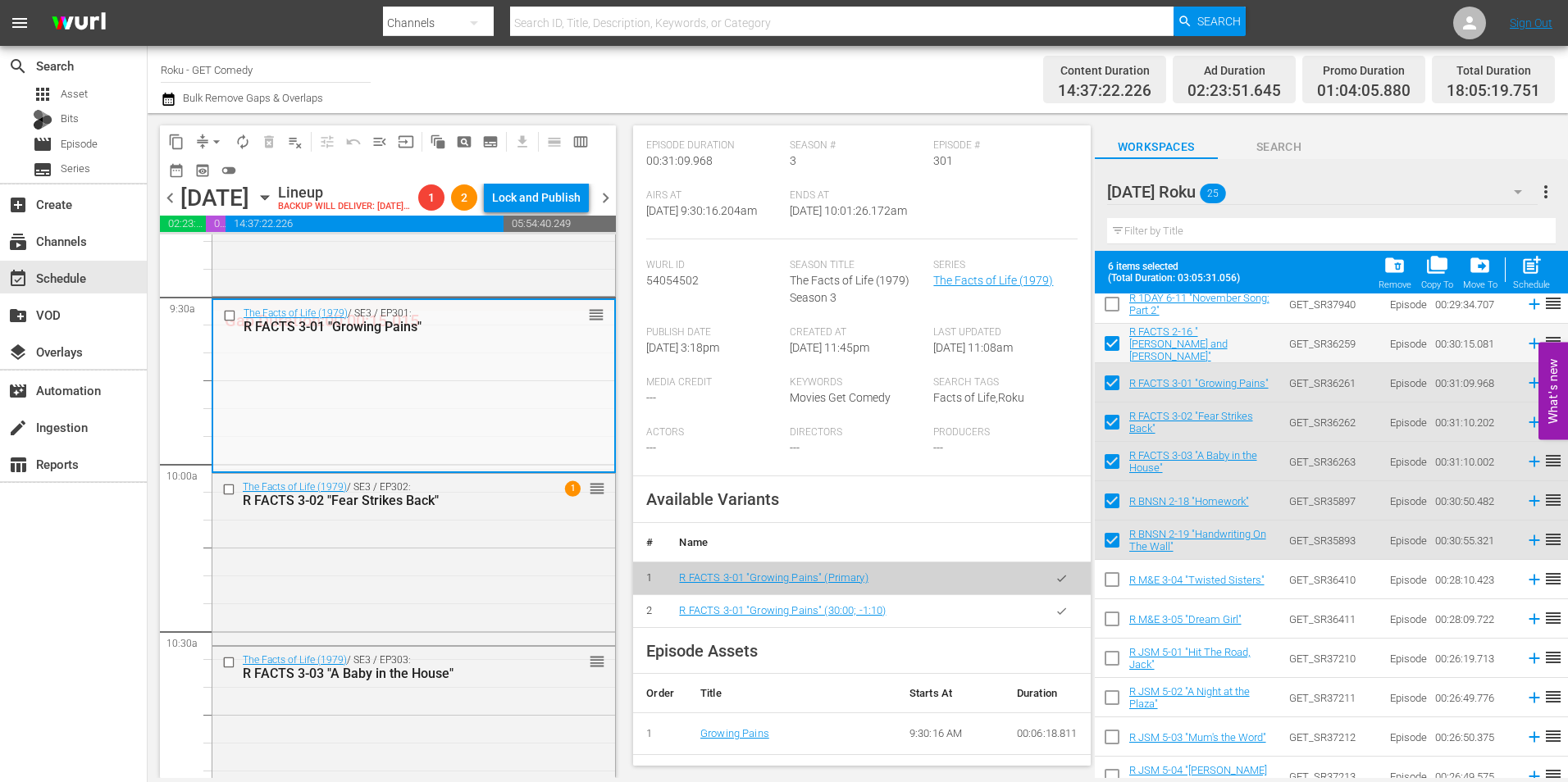
scroll to position [246, 0]
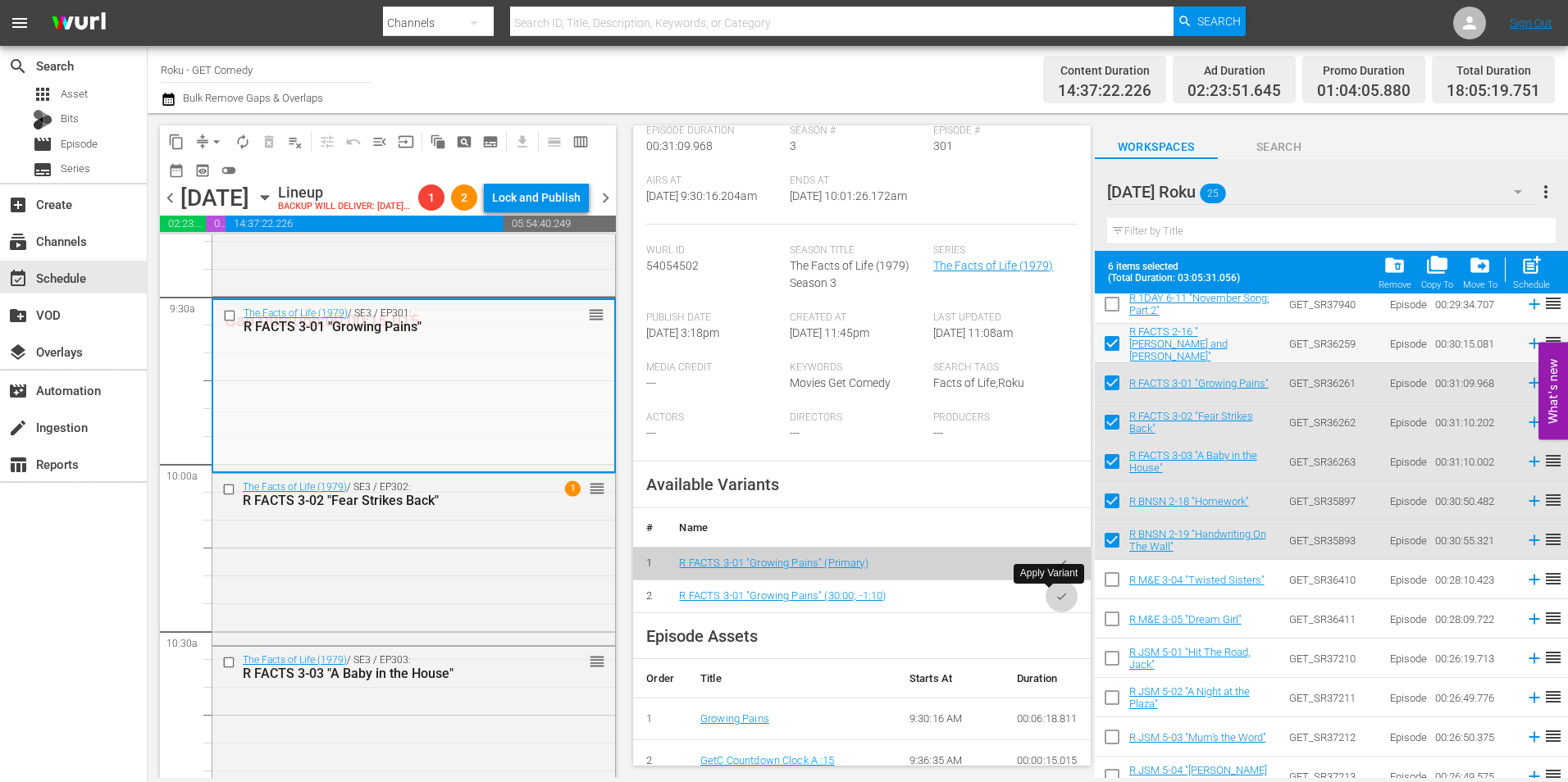
click at [1060, 606] on button "button" at bounding box center [1062, 596] width 32 height 32
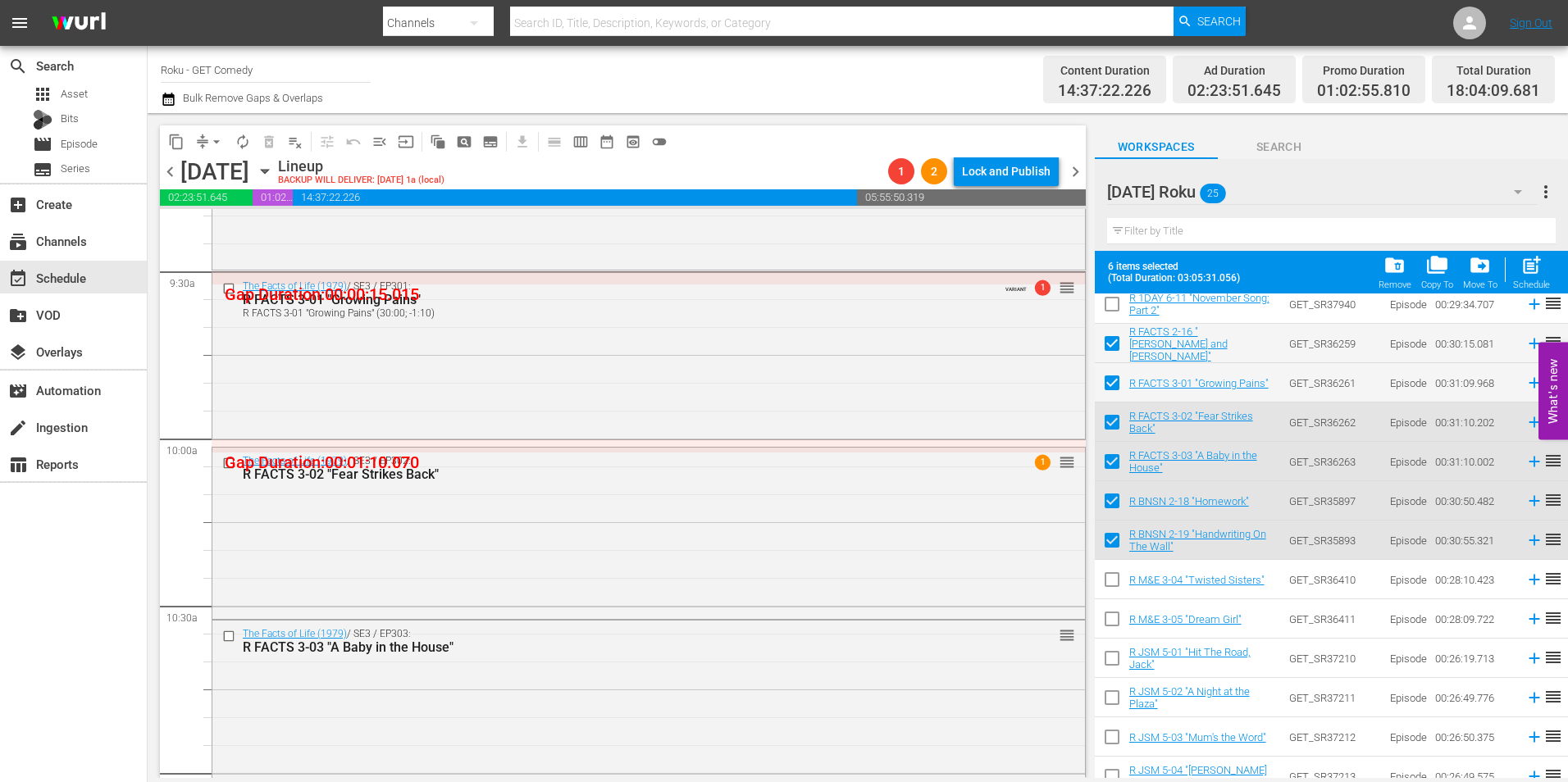
scroll to position [3035, 0]
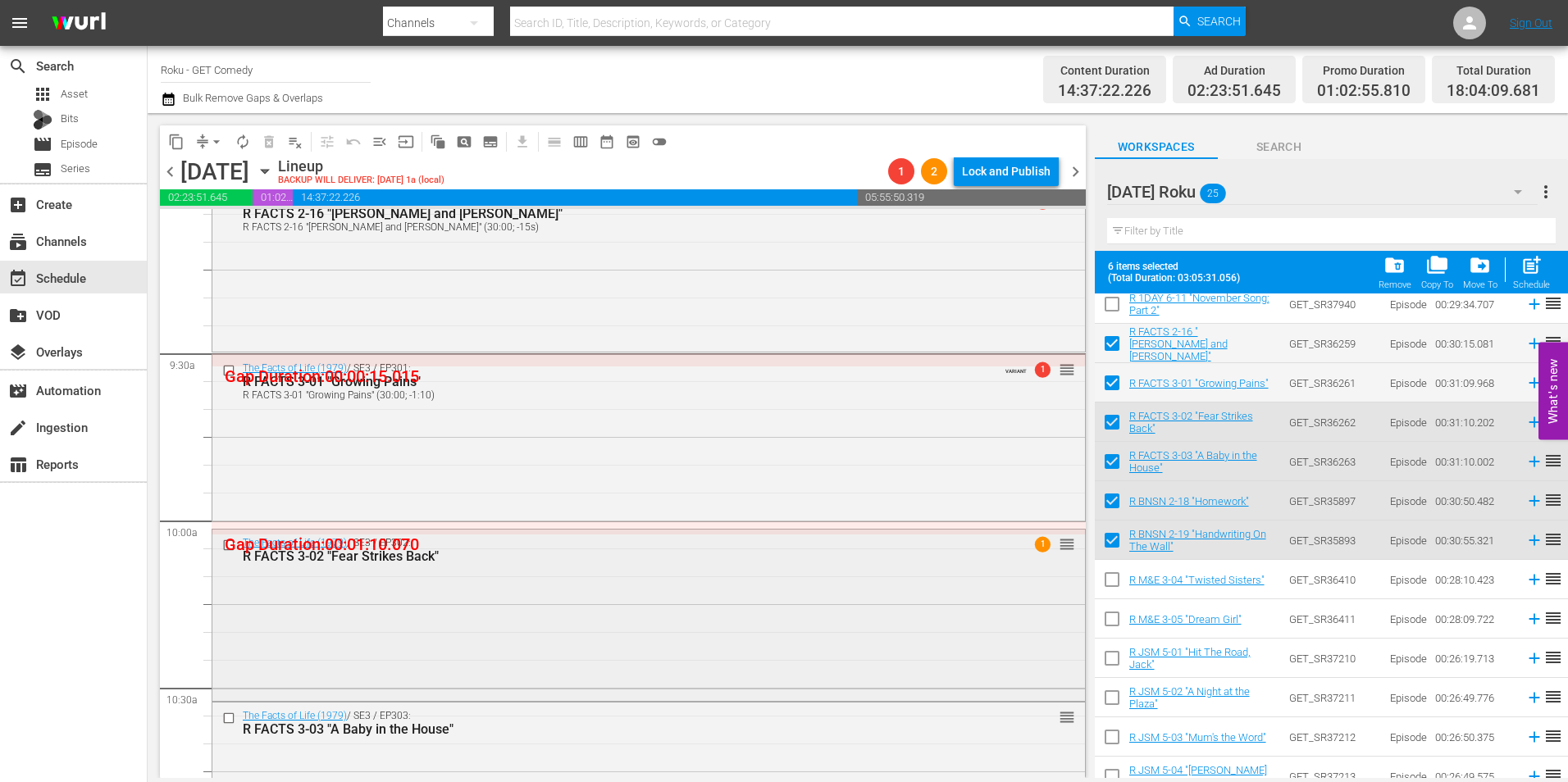
click at [624, 627] on div "The Facts of Life (1979) / SE3 / EP302: R FACTS 3-02 "Fear Strikes Back" 1 reor…" at bounding box center [648, 614] width 873 height 169
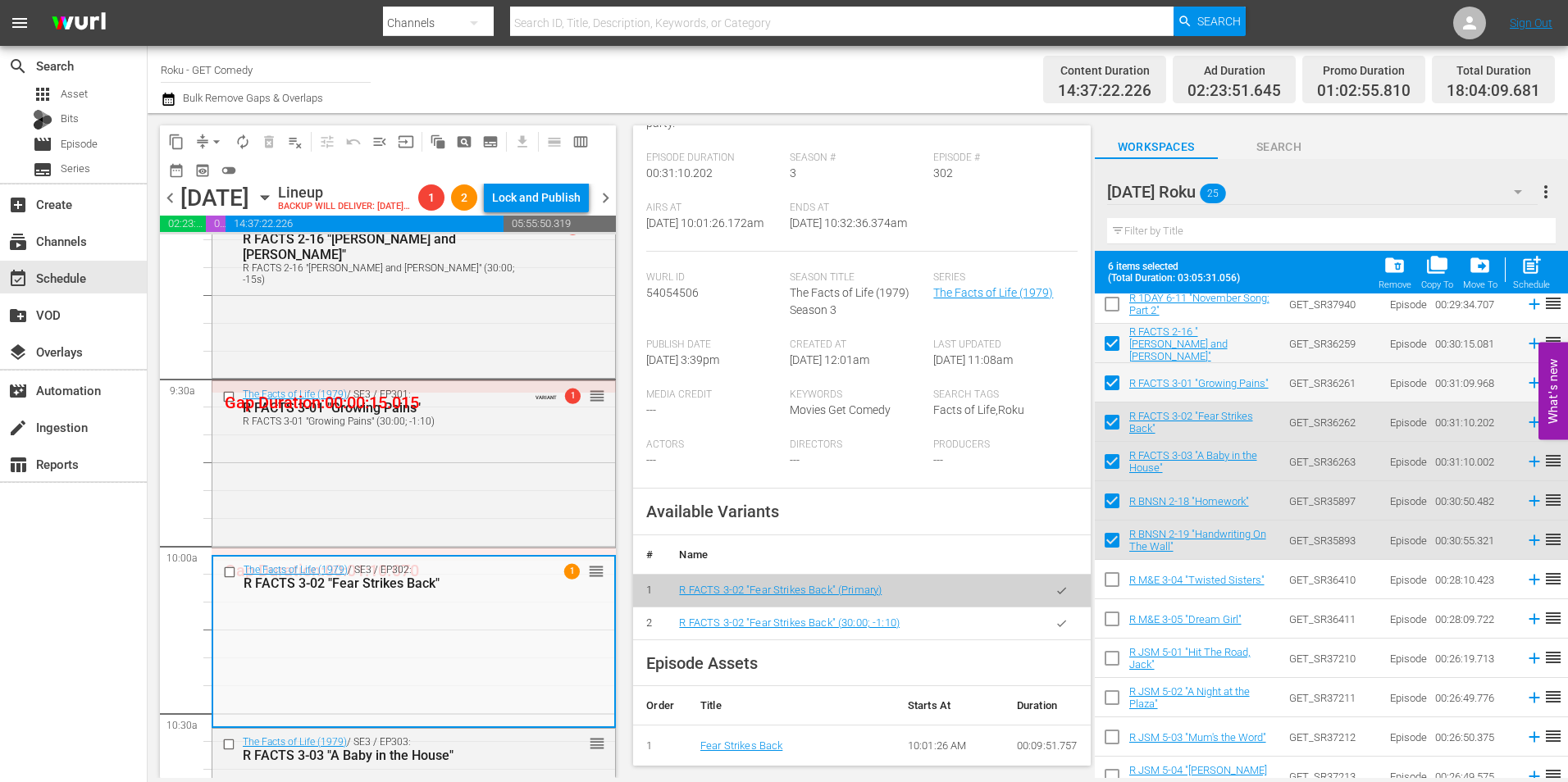
scroll to position [328, 0]
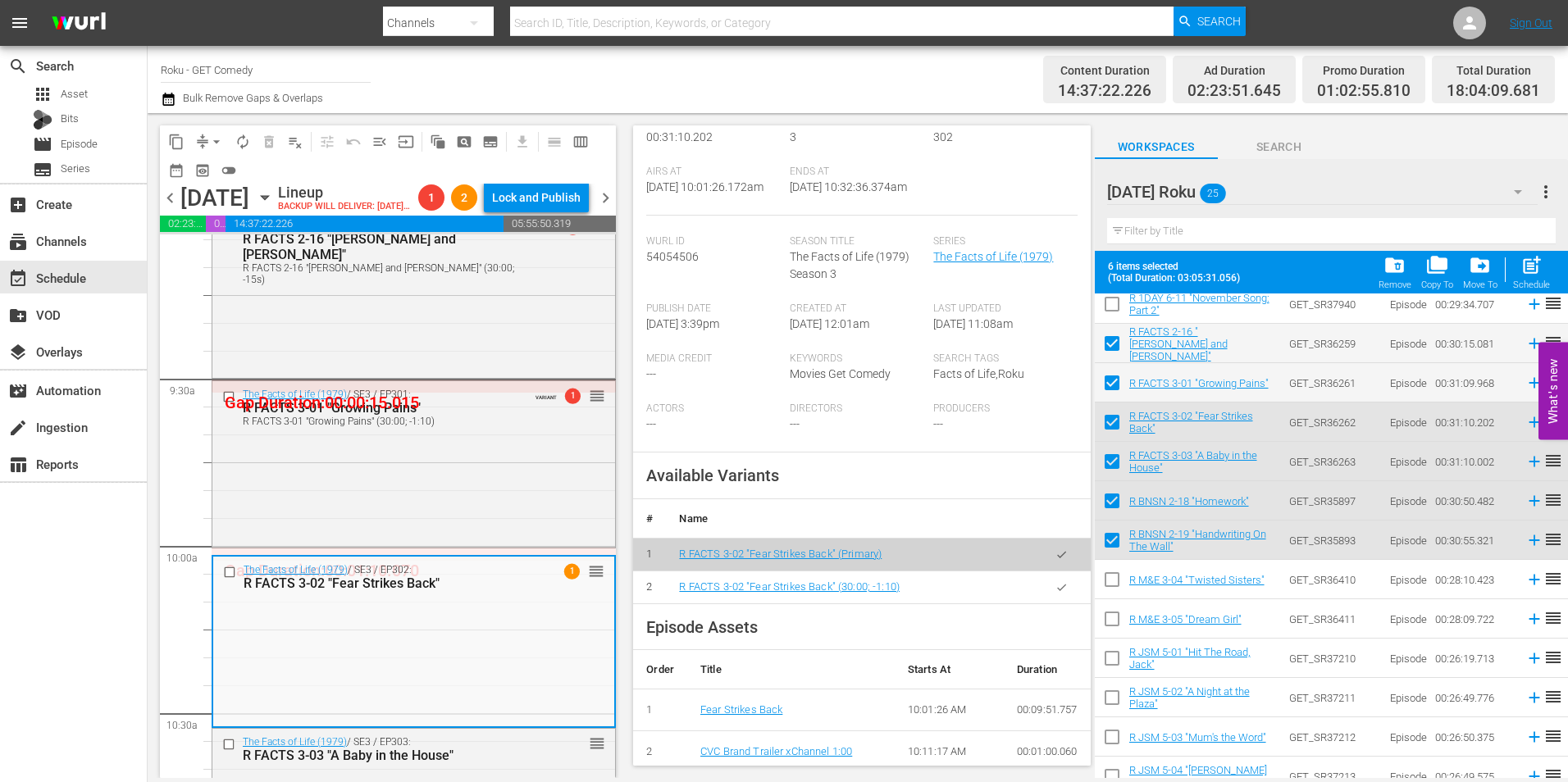
click at [1046, 597] on button "button" at bounding box center [1062, 588] width 32 height 32
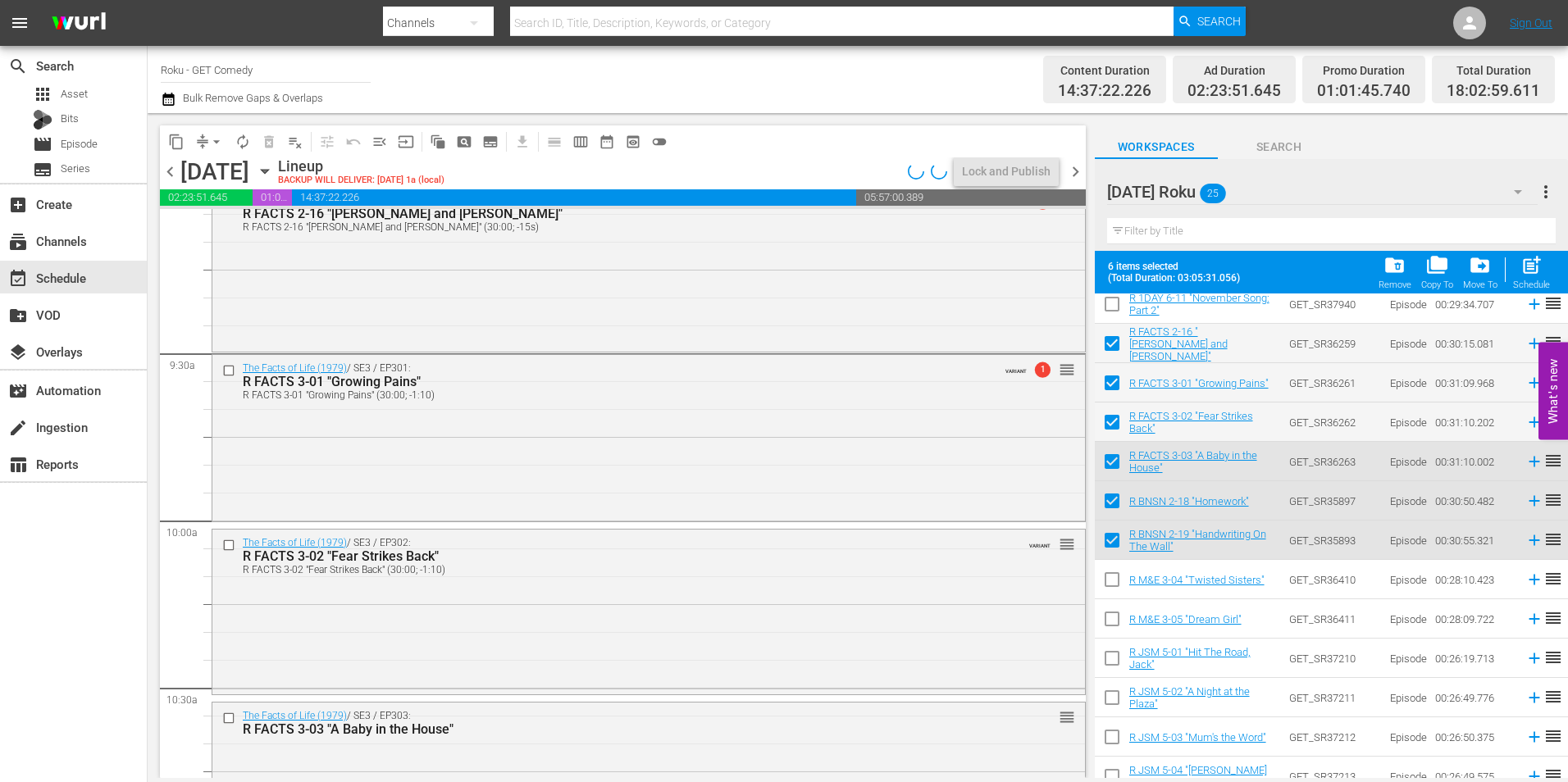
scroll to position [3116, 0]
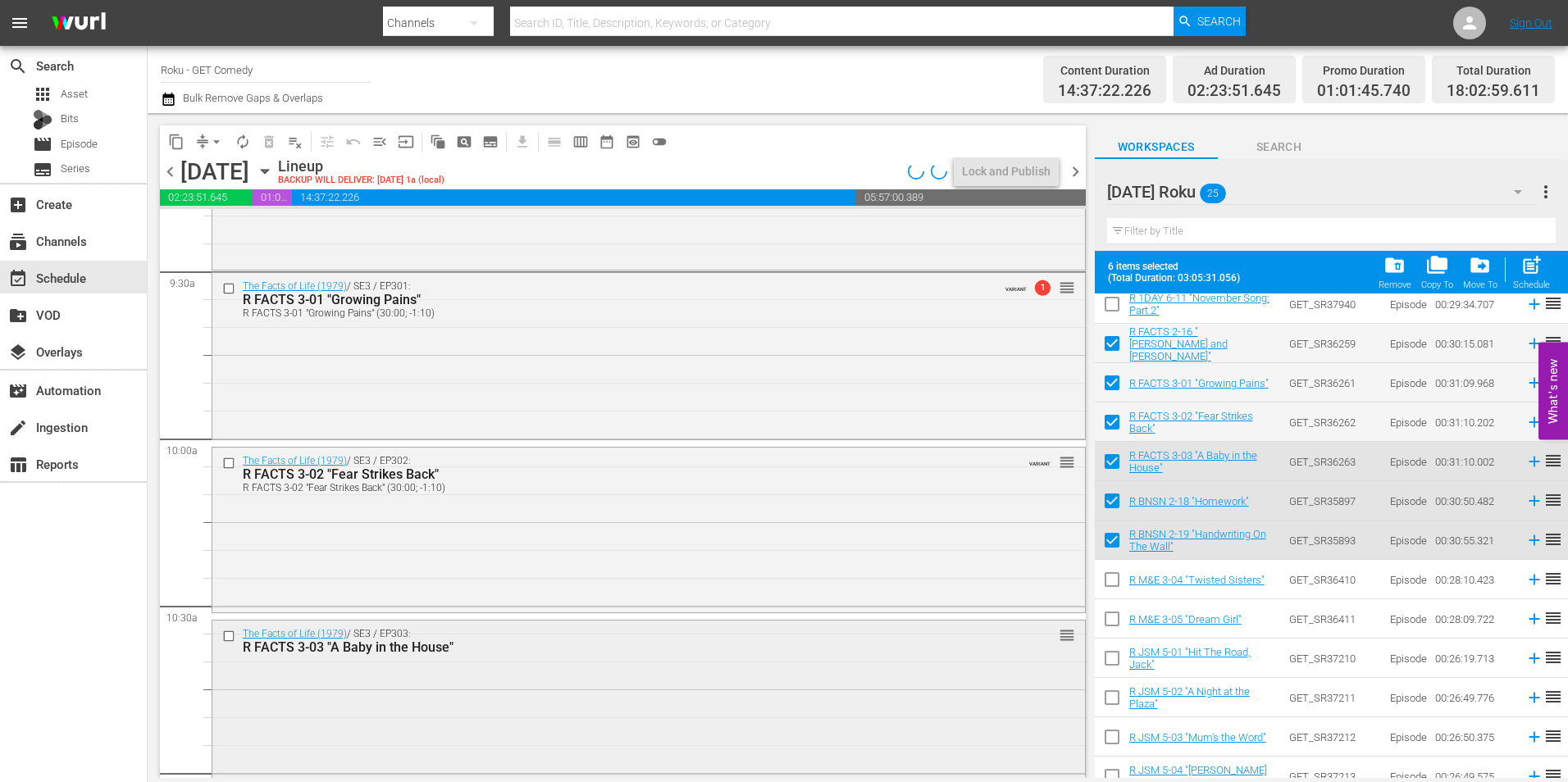
click at [491, 672] on div "The Facts of Life (1979) / SE3 / EP303: R FACTS 3-03 "A Baby in the House" reor…" at bounding box center [648, 705] width 873 height 169
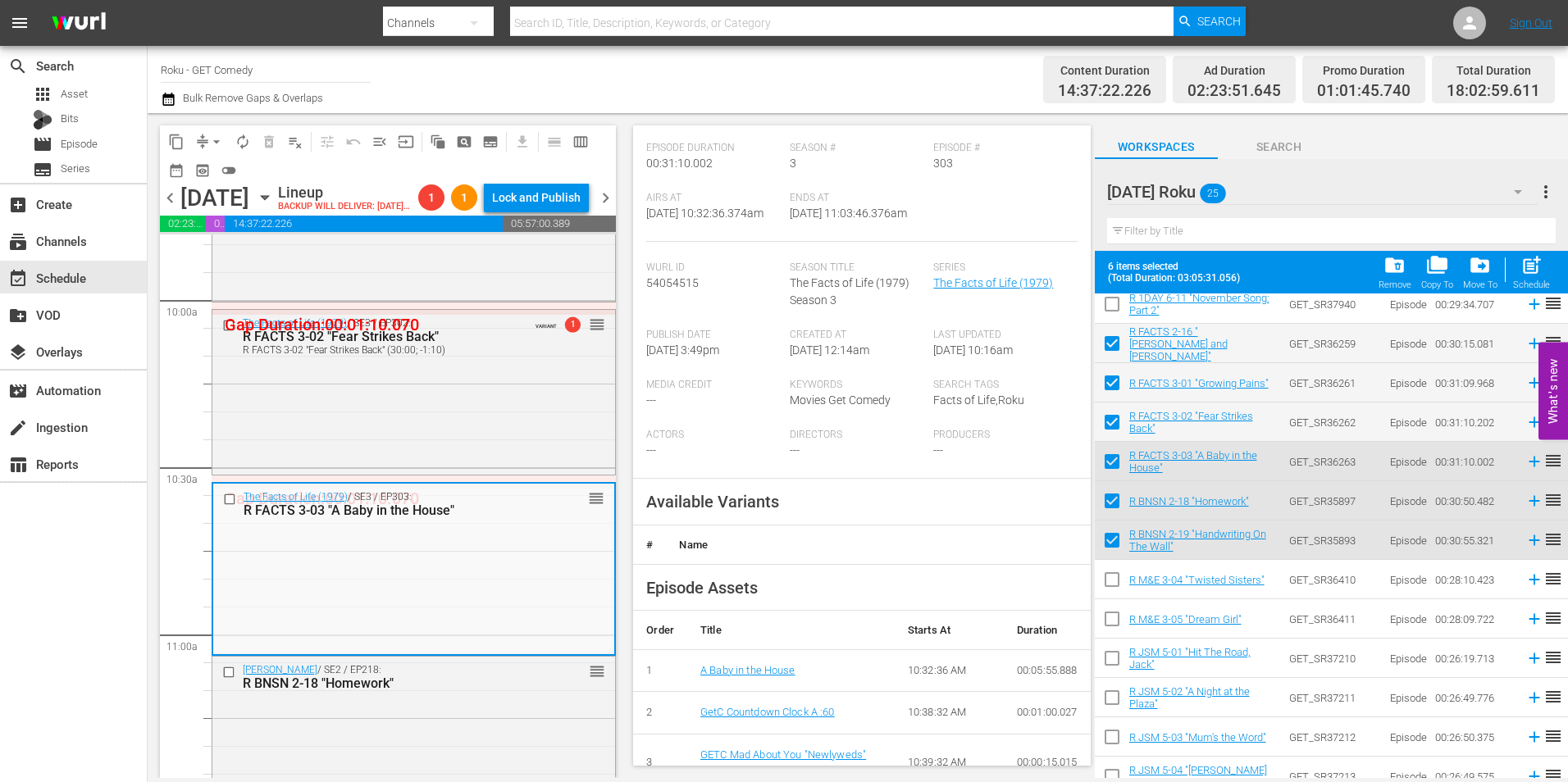
scroll to position [246, 0]
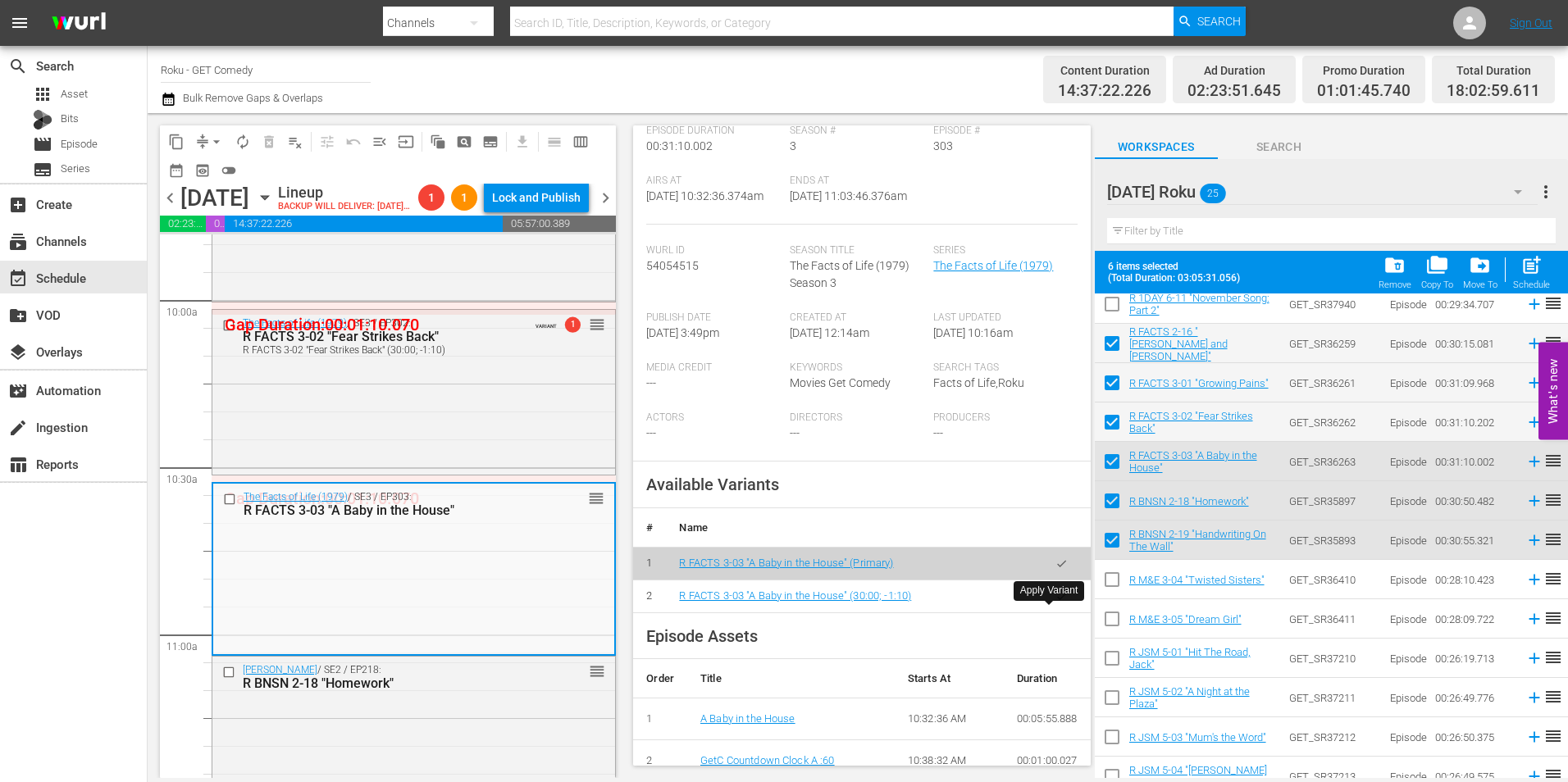
click at [1057, 600] on icon "button" at bounding box center [1062, 596] width 9 height 7
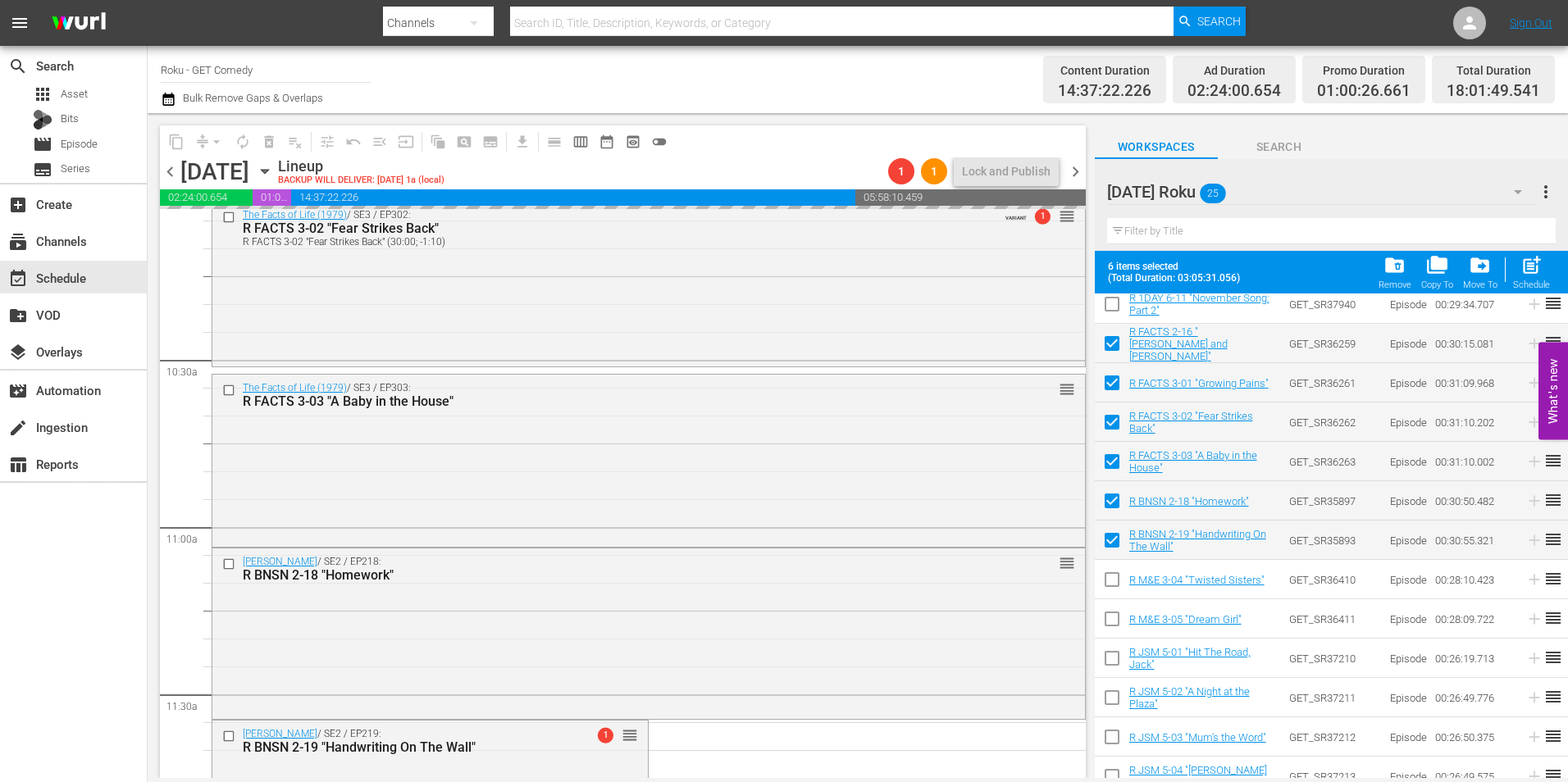
scroll to position [3527, 0]
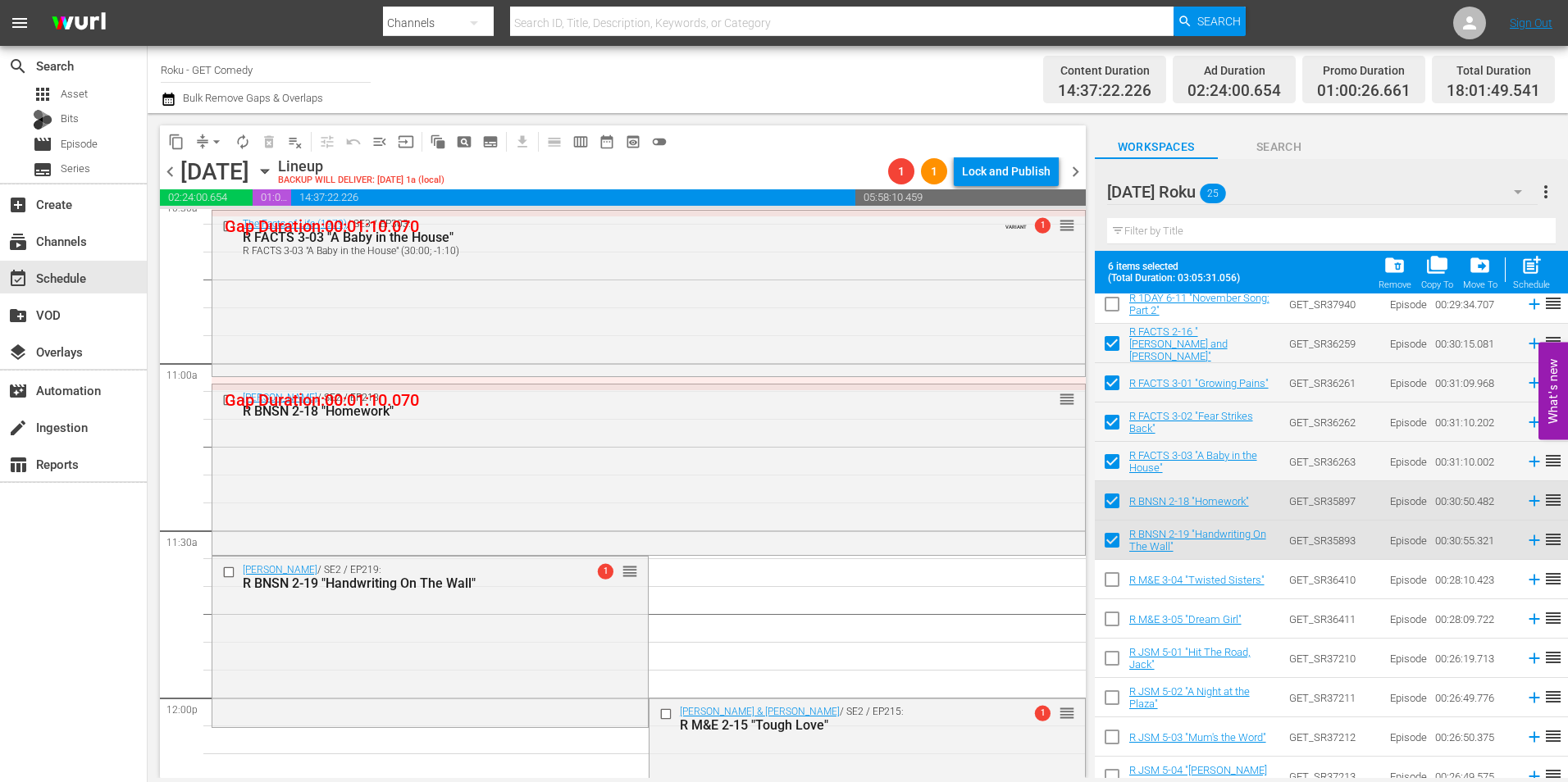
click at [464, 511] on div "[PERSON_NAME] / SE2 / EP218: R BNSN 2-18 "Homework" reorder" at bounding box center [648, 468] width 873 height 167
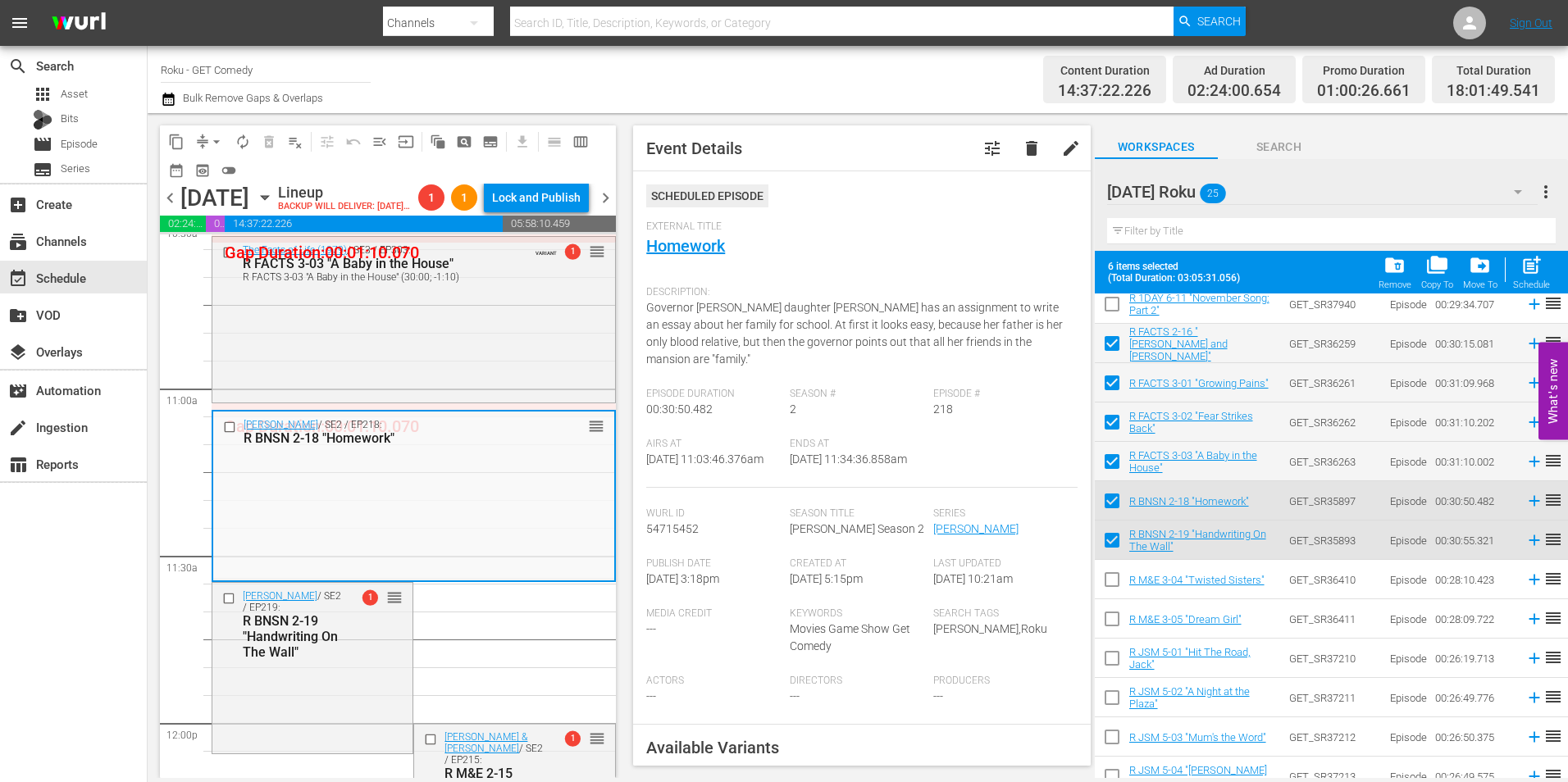
scroll to position [246, 0]
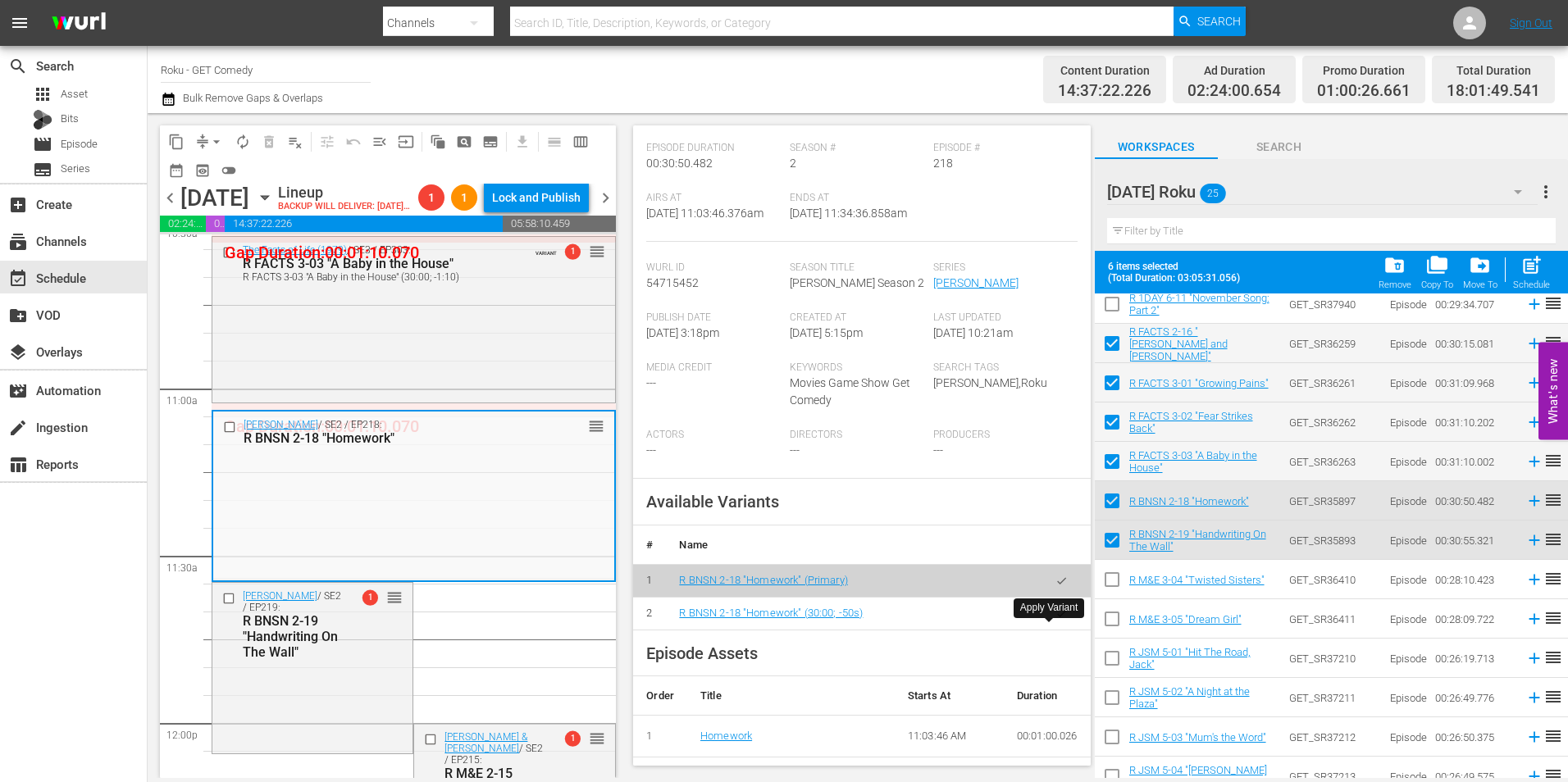
click at [1056, 620] on icon "button" at bounding box center [1062, 614] width 13 height 13
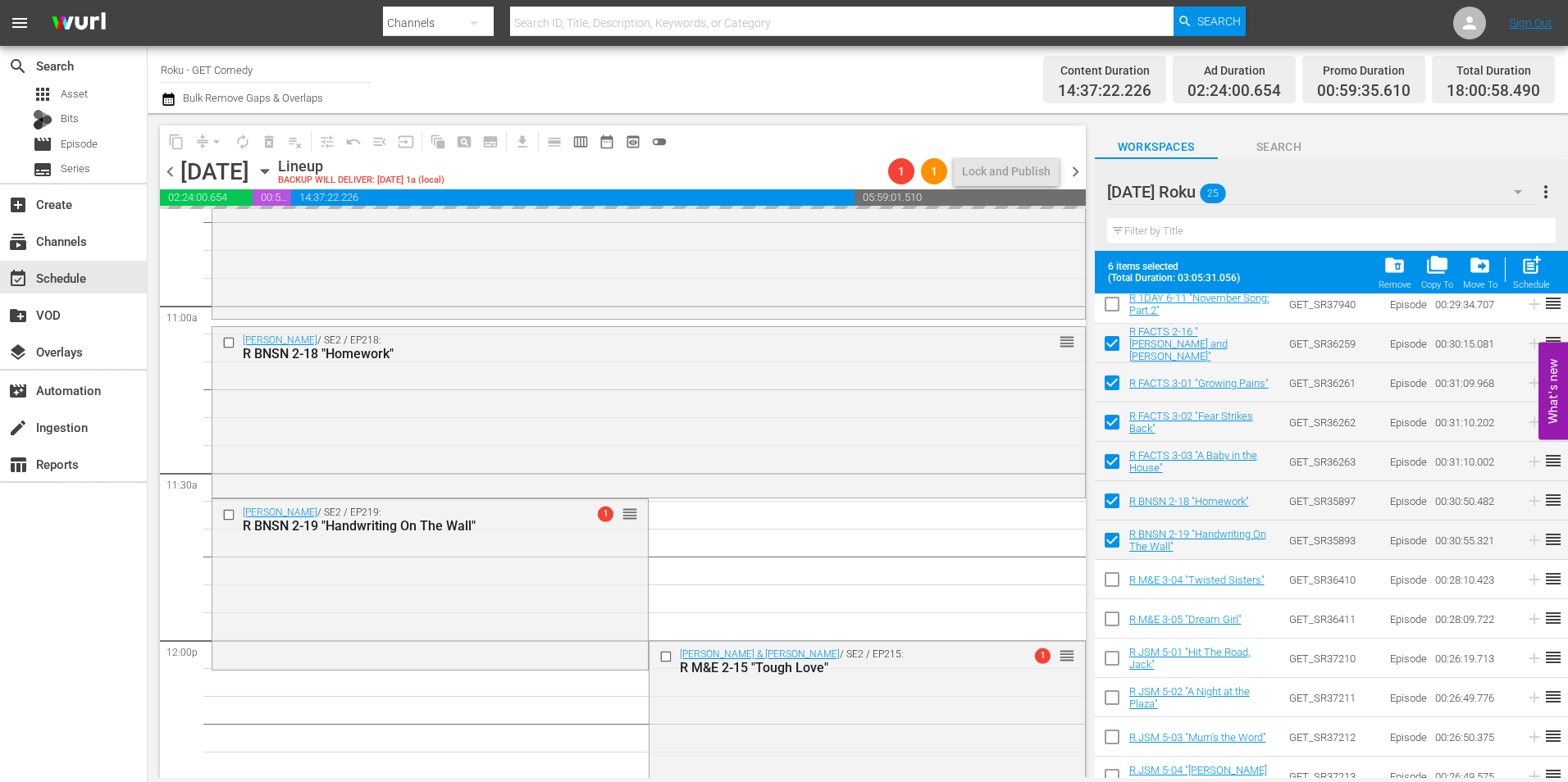
scroll to position [3608, 0]
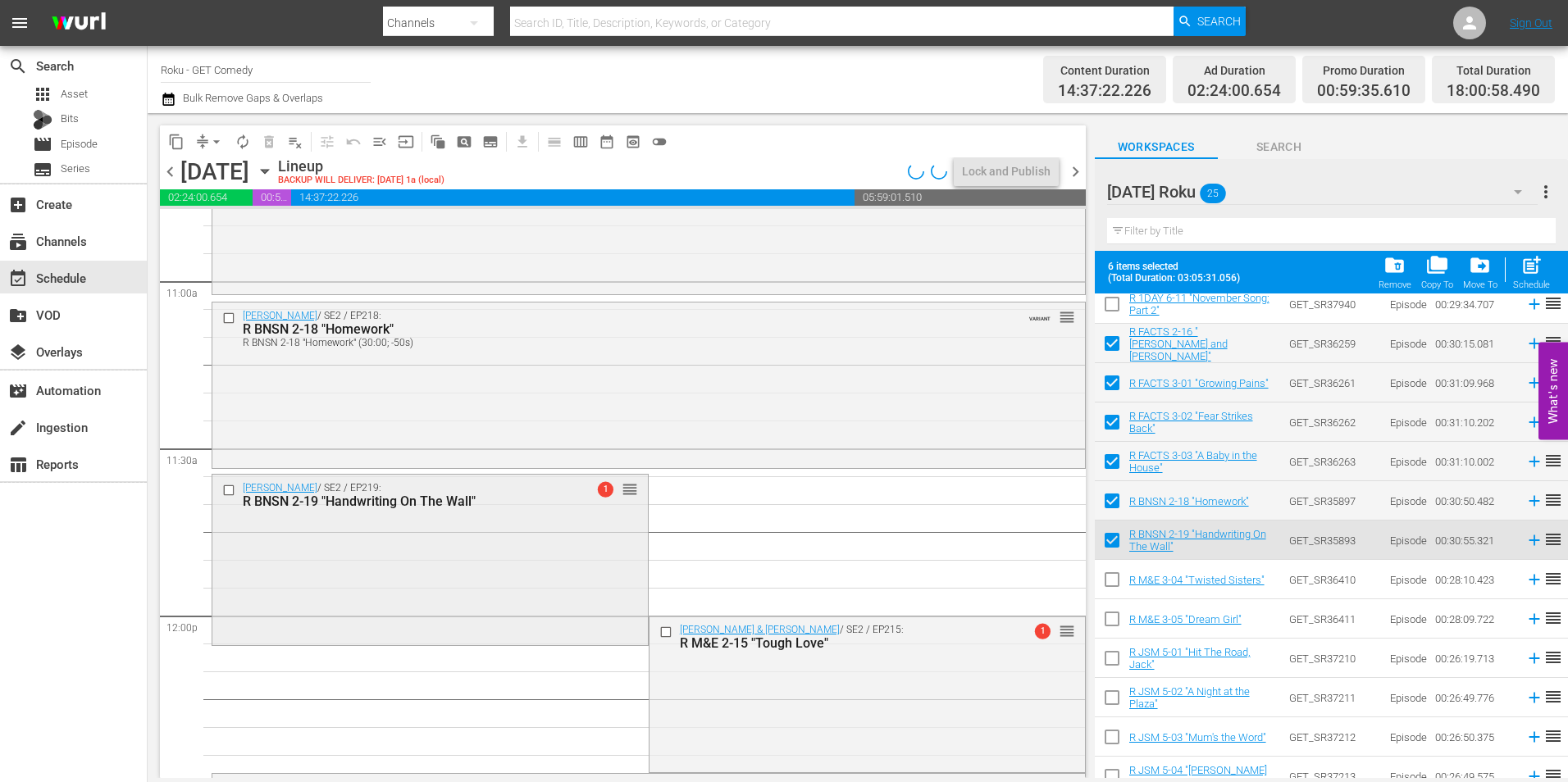
click at [438, 580] on div "[PERSON_NAME] / SE2 / EP219: R BNSN 2-19 "Handwriting On The Wall" 1 reorder" at bounding box center [430, 558] width 435 height 167
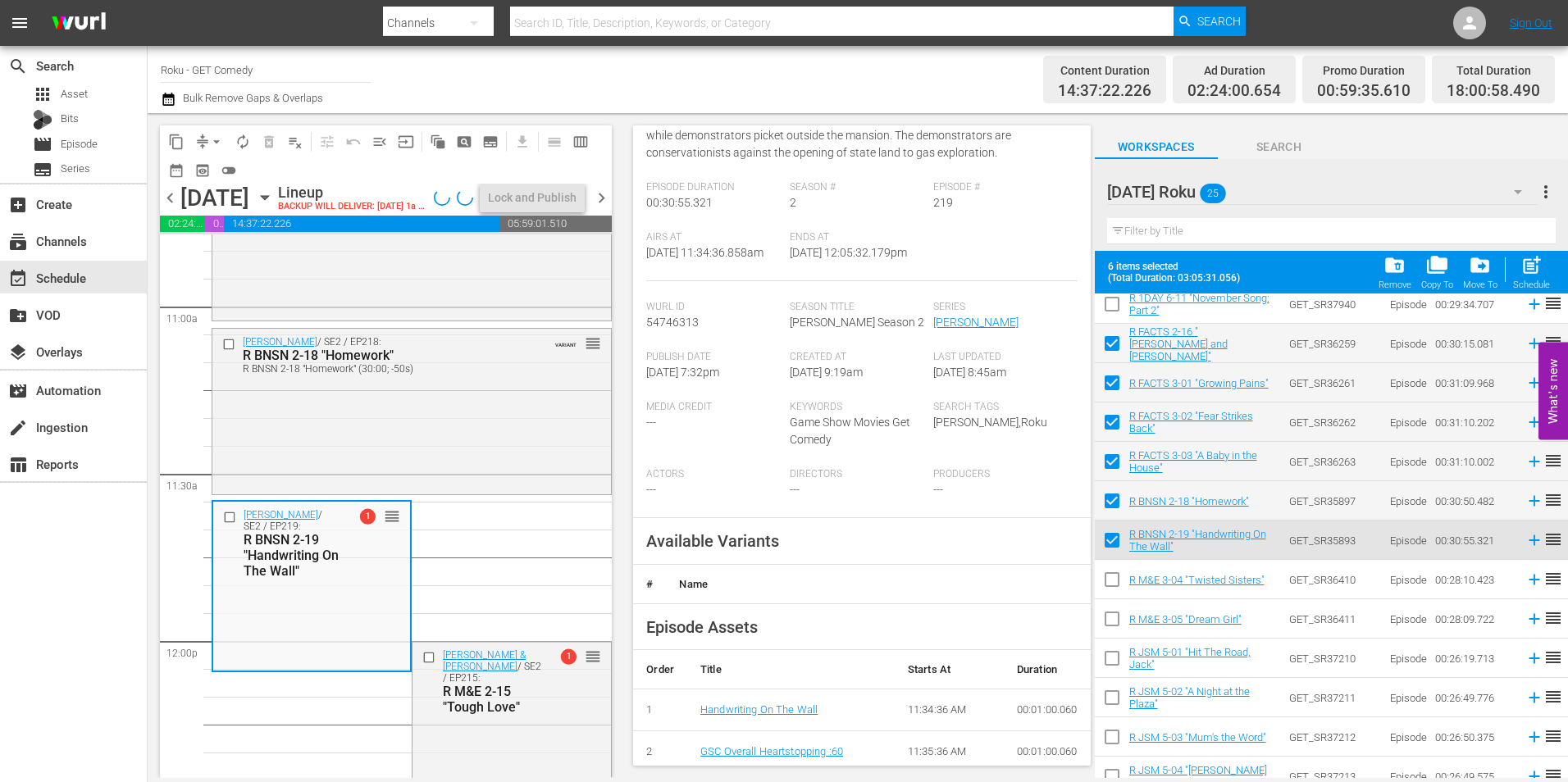
scroll to position [246, 0]
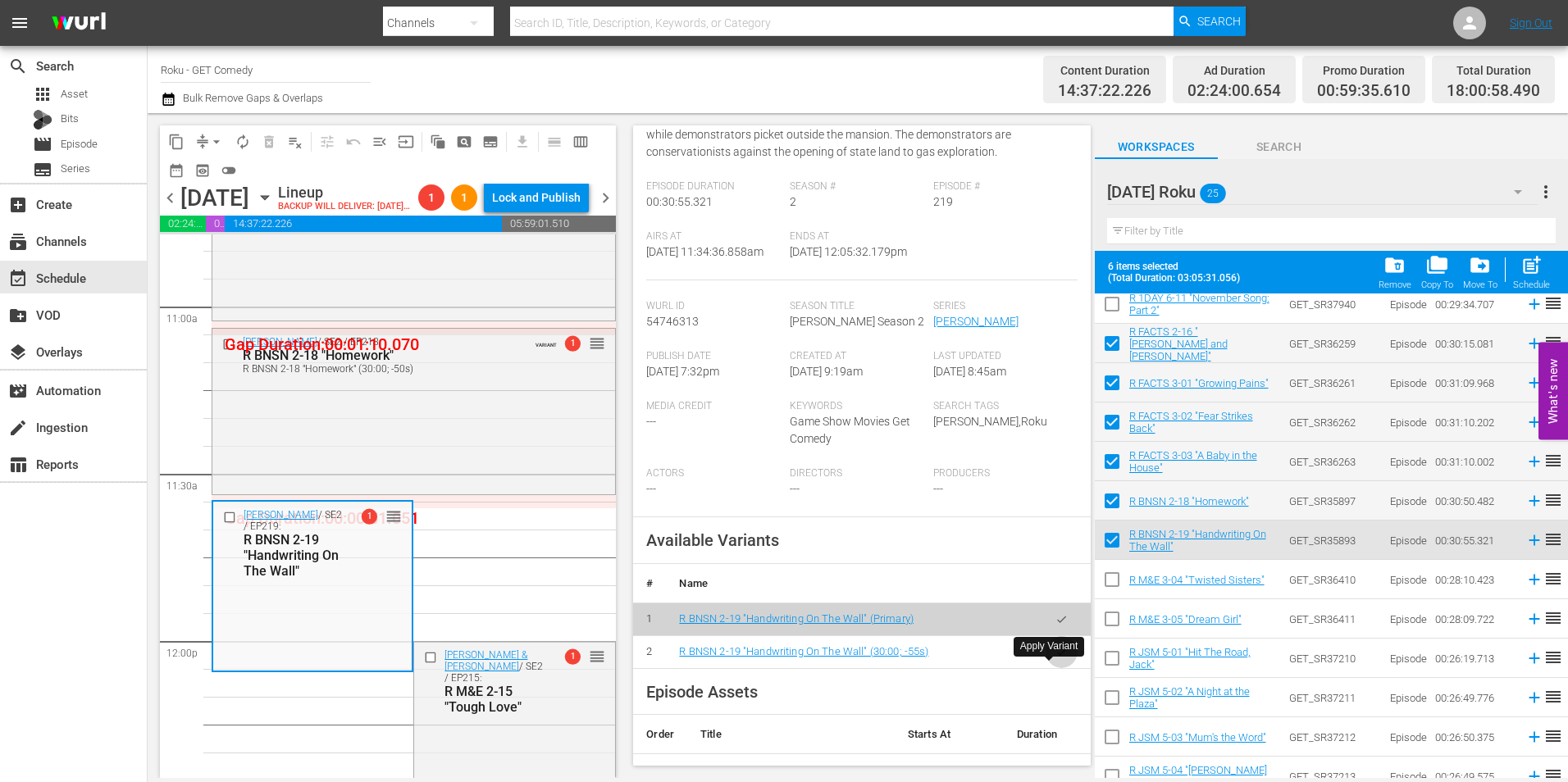
click at [1056, 659] on icon "button" at bounding box center [1062, 652] width 13 height 13
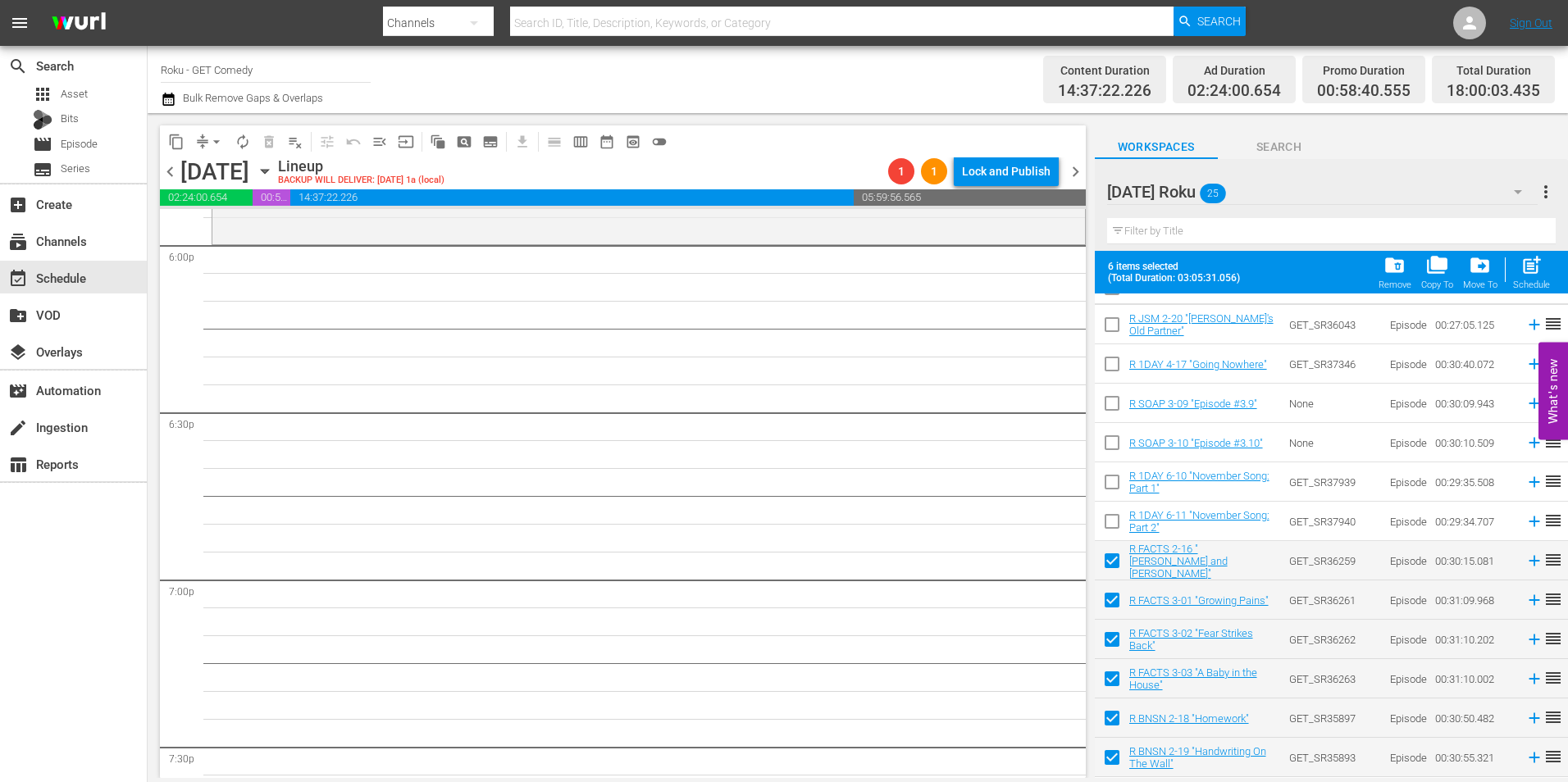
scroll to position [0, 0]
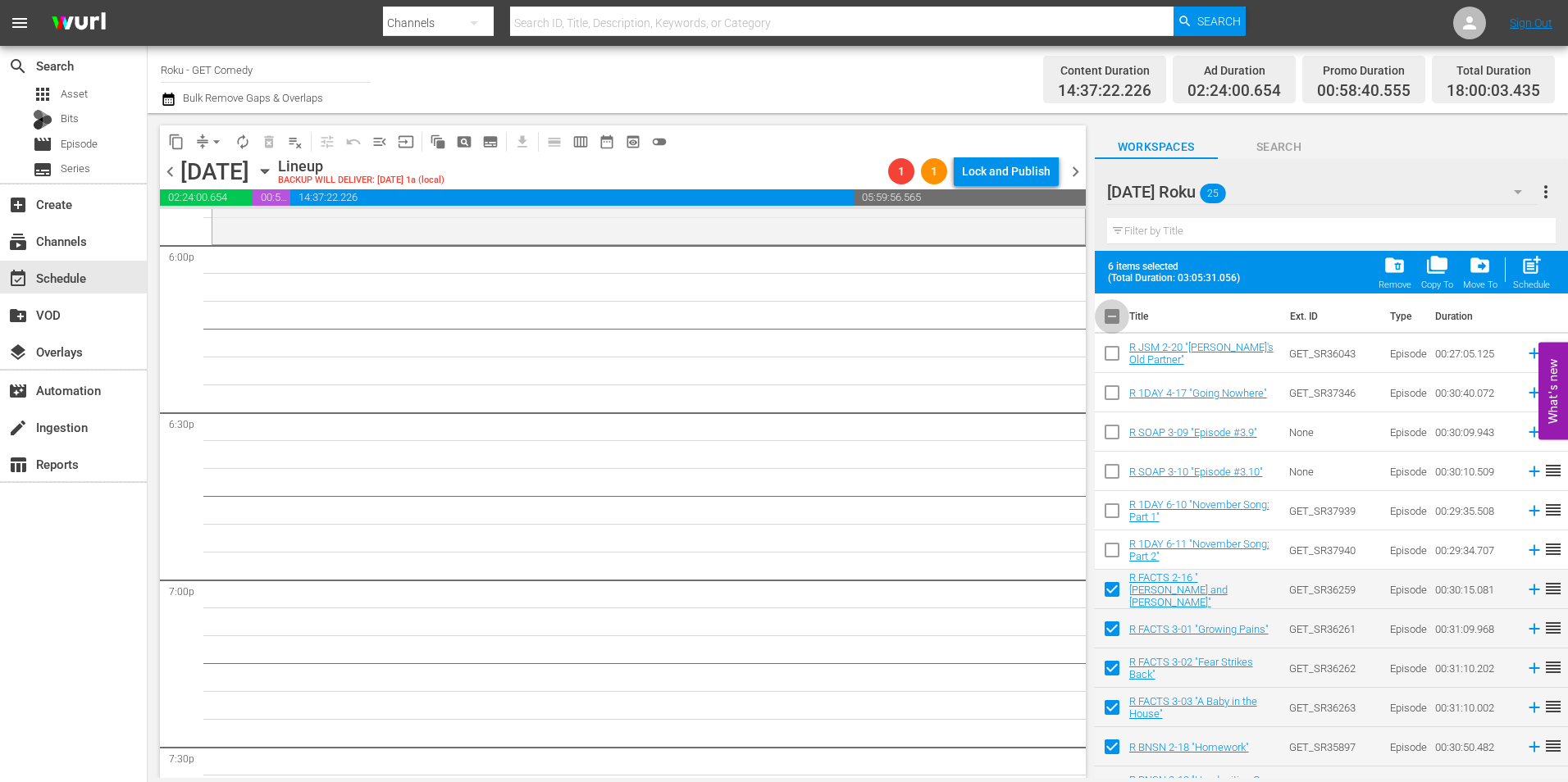
click at [1118, 315] on input "checkbox" at bounding box center [1112, 319] width 34 height 34
checkbox input "true"
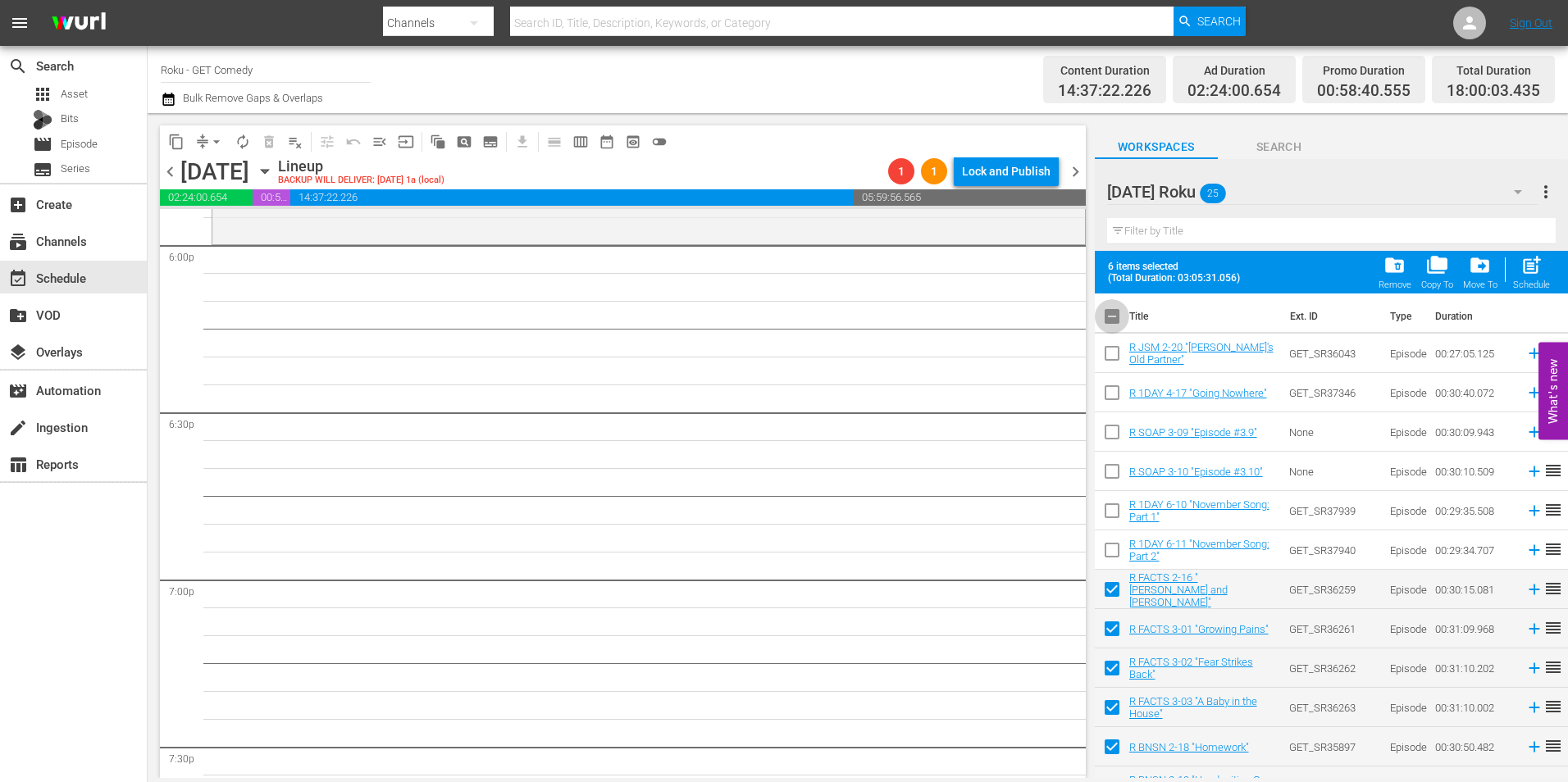
checkbox input "true"
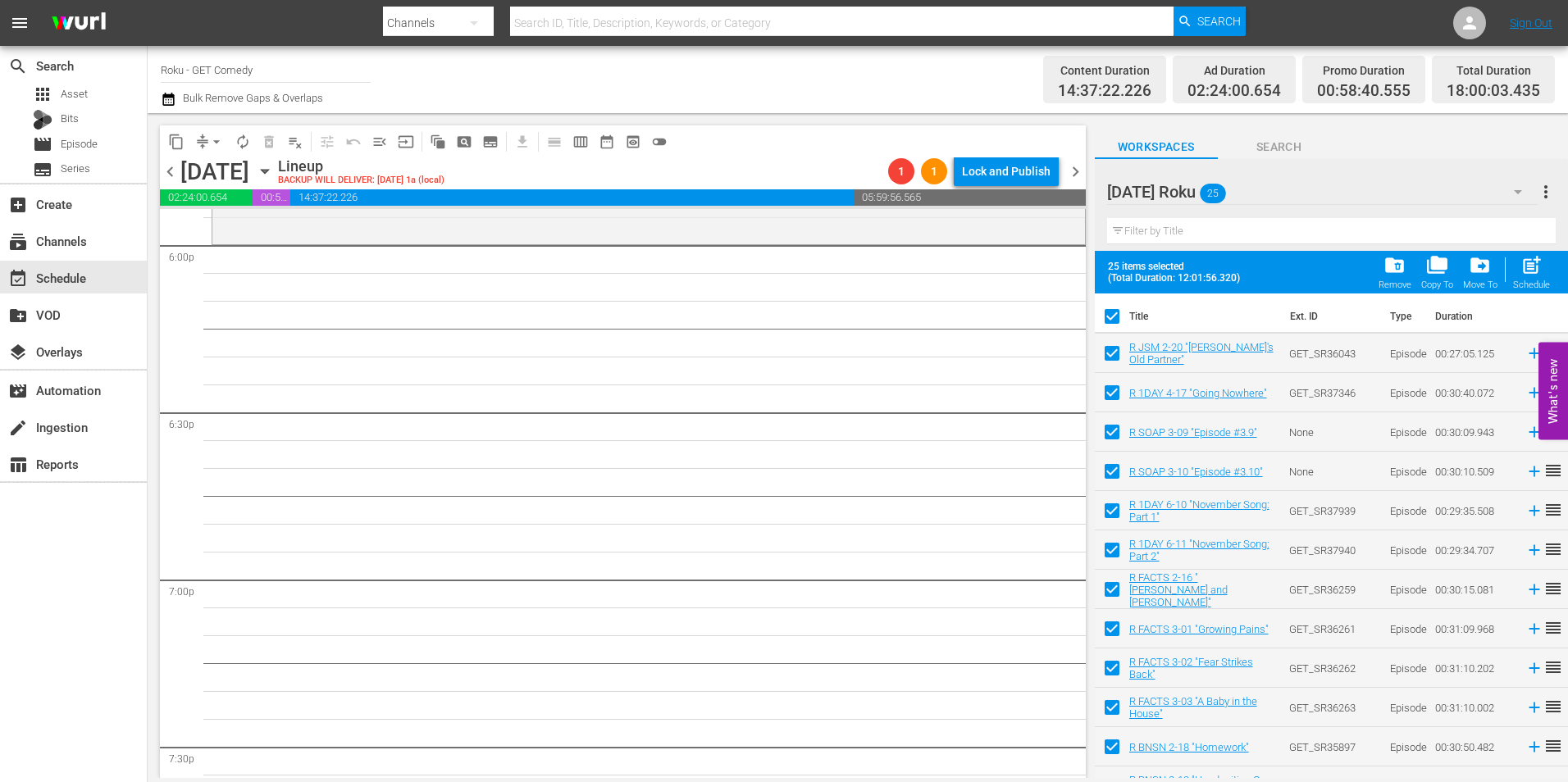
click at [1118, 315] on input "checkbox" at bounding box center [1112, 319] width 34 height 34
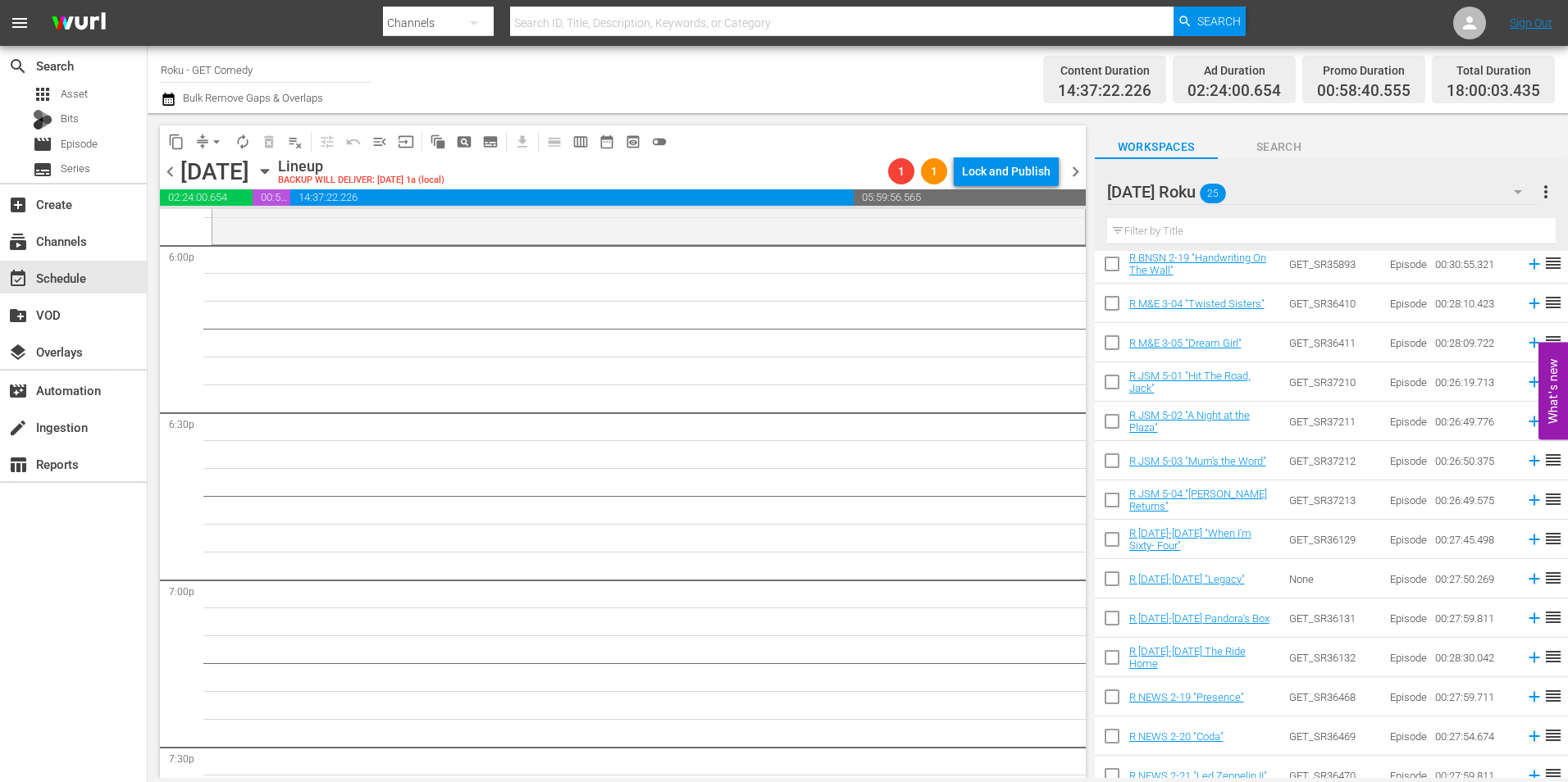
scroll to position [495, 0]
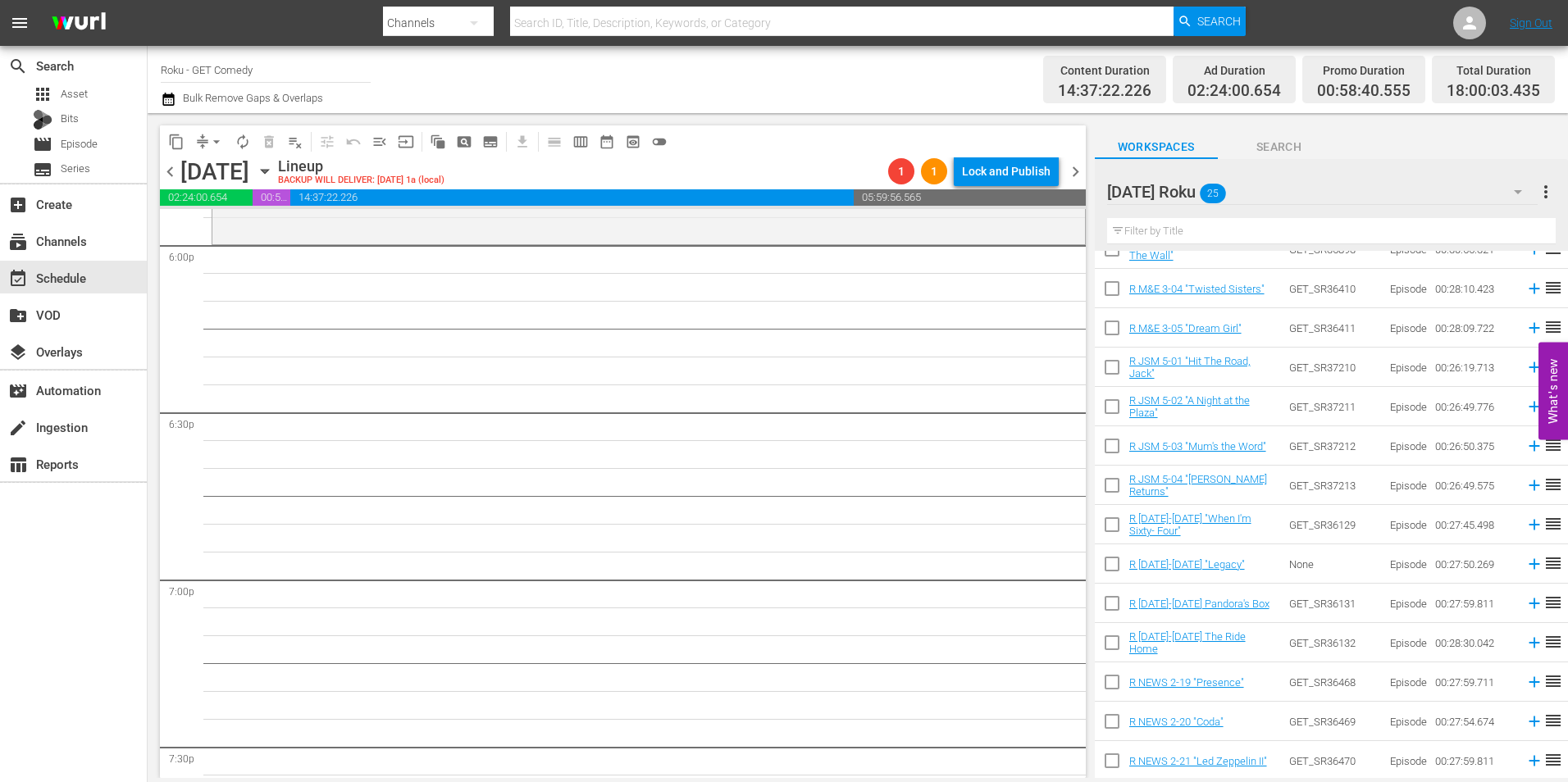
click at [1112, 286] on input "checkbox" at bounding box center [1112, 291] width 34 height 34
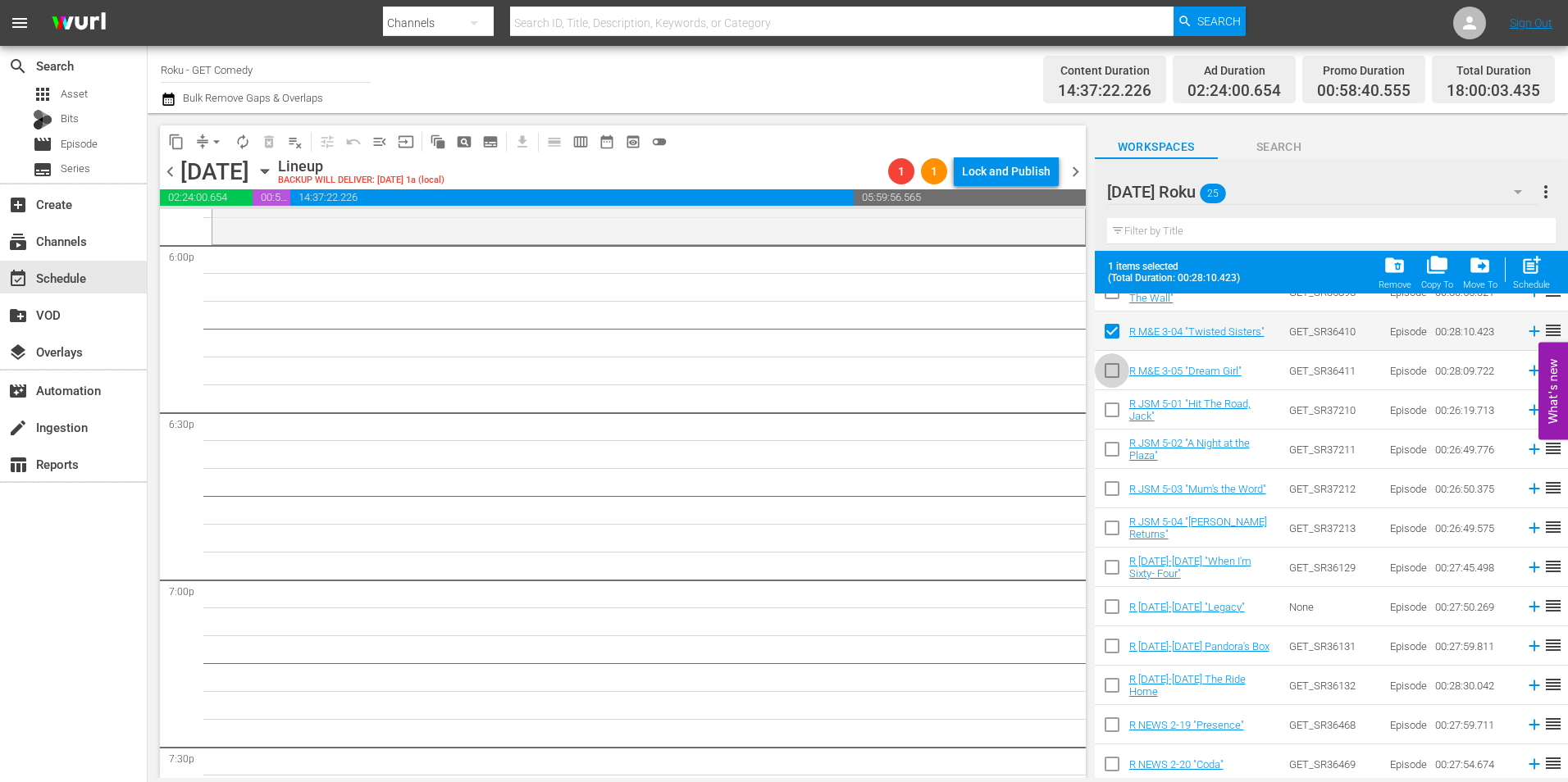
click at [1113, 375] on input "checkbox" at bounding box center [1112, 374] width 34 height 34
click at [1110, 411] on input "checkbox" at bounding box center [1112, 413] width 34 height 34
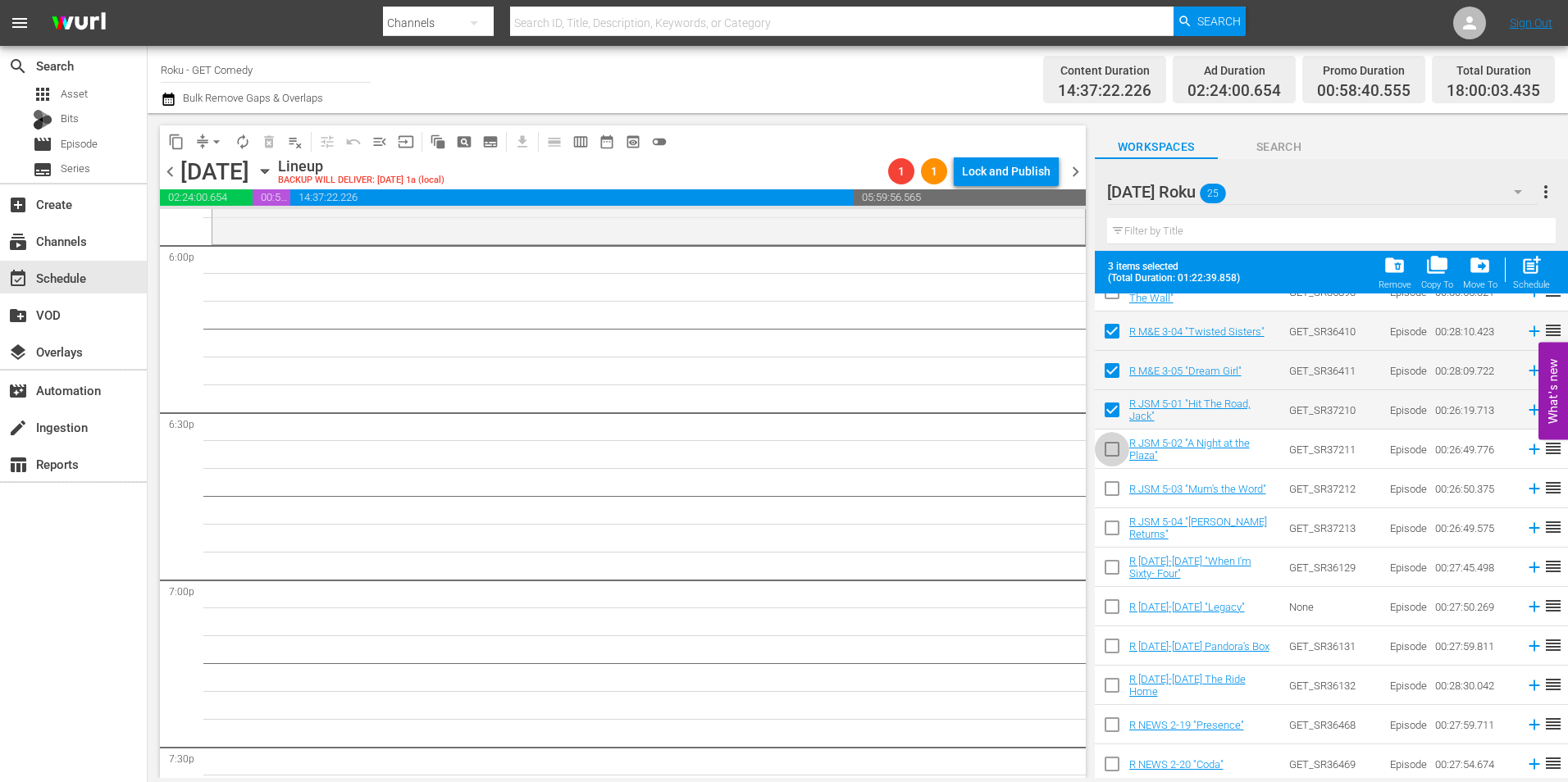
click at [1110, 448] on input "checkbox" at bounding box center [1112, 452] width 34 height 34
click at [1112, 493] on input "checkbox" at bounding box center [1112, 491] width 34 height 34
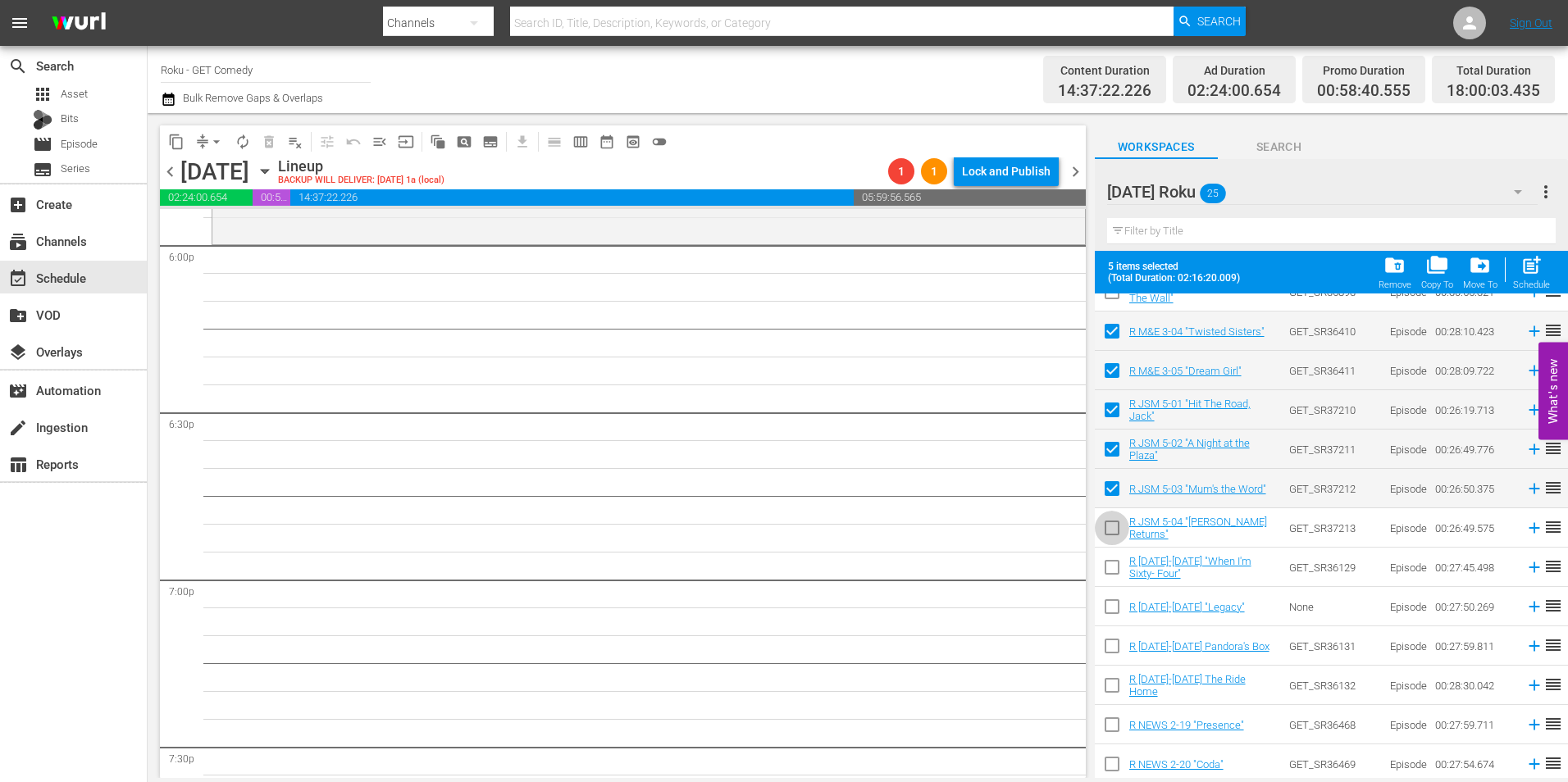
click at [1114, 535] on input "checkbox" at bounding box center [1112, 531] width 34 height 34
click at [1113, 566] on input "checkbox" at bounding box center [1112, 570] width 34 height 34
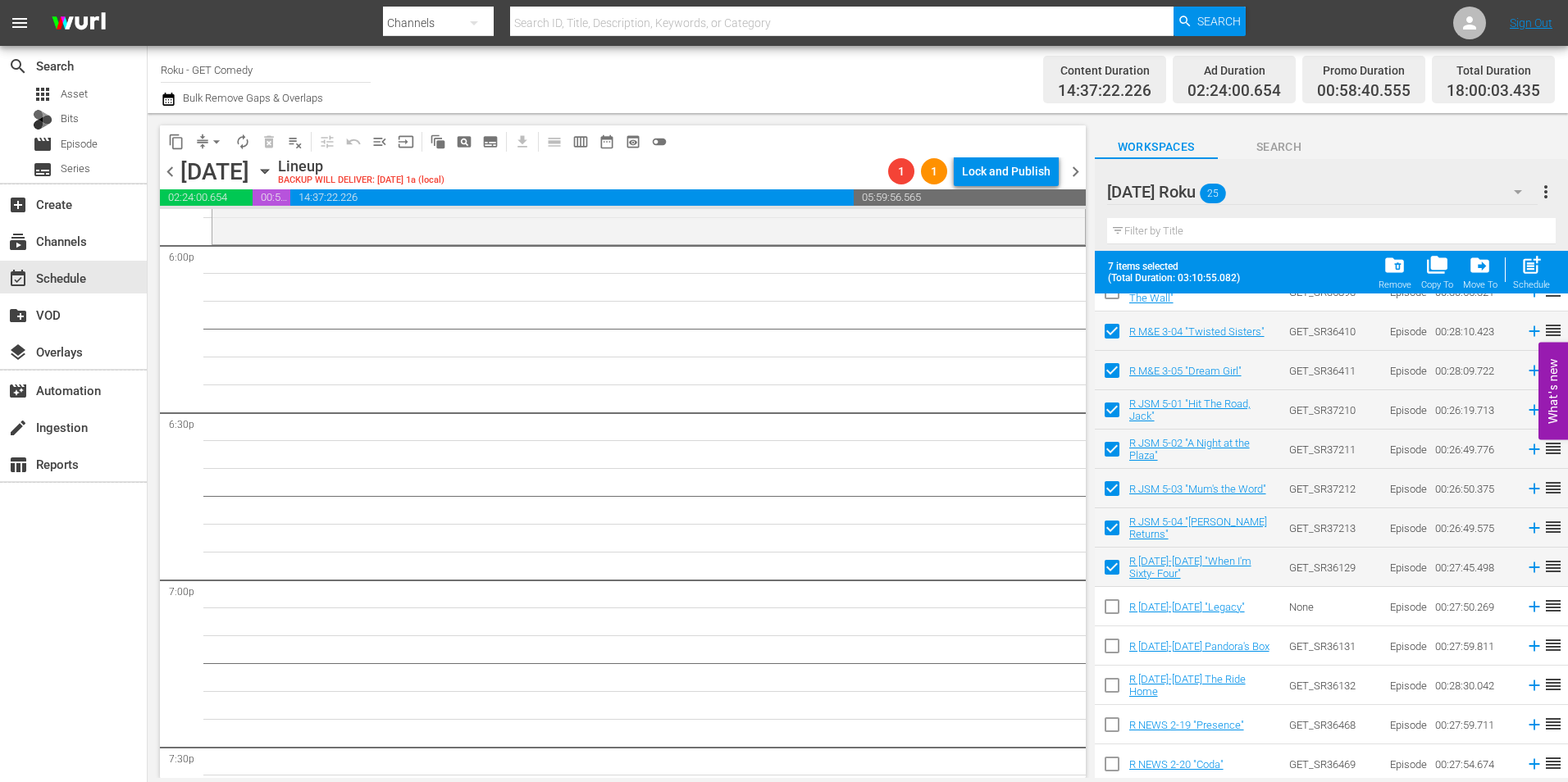
click at [1113, 607] on input "checkbox" at bounding box center [1112, 610] width 34 height 34
click at [1108, 641] on input "checkbox" at bounding box center [1112, 649] width 34 height 34
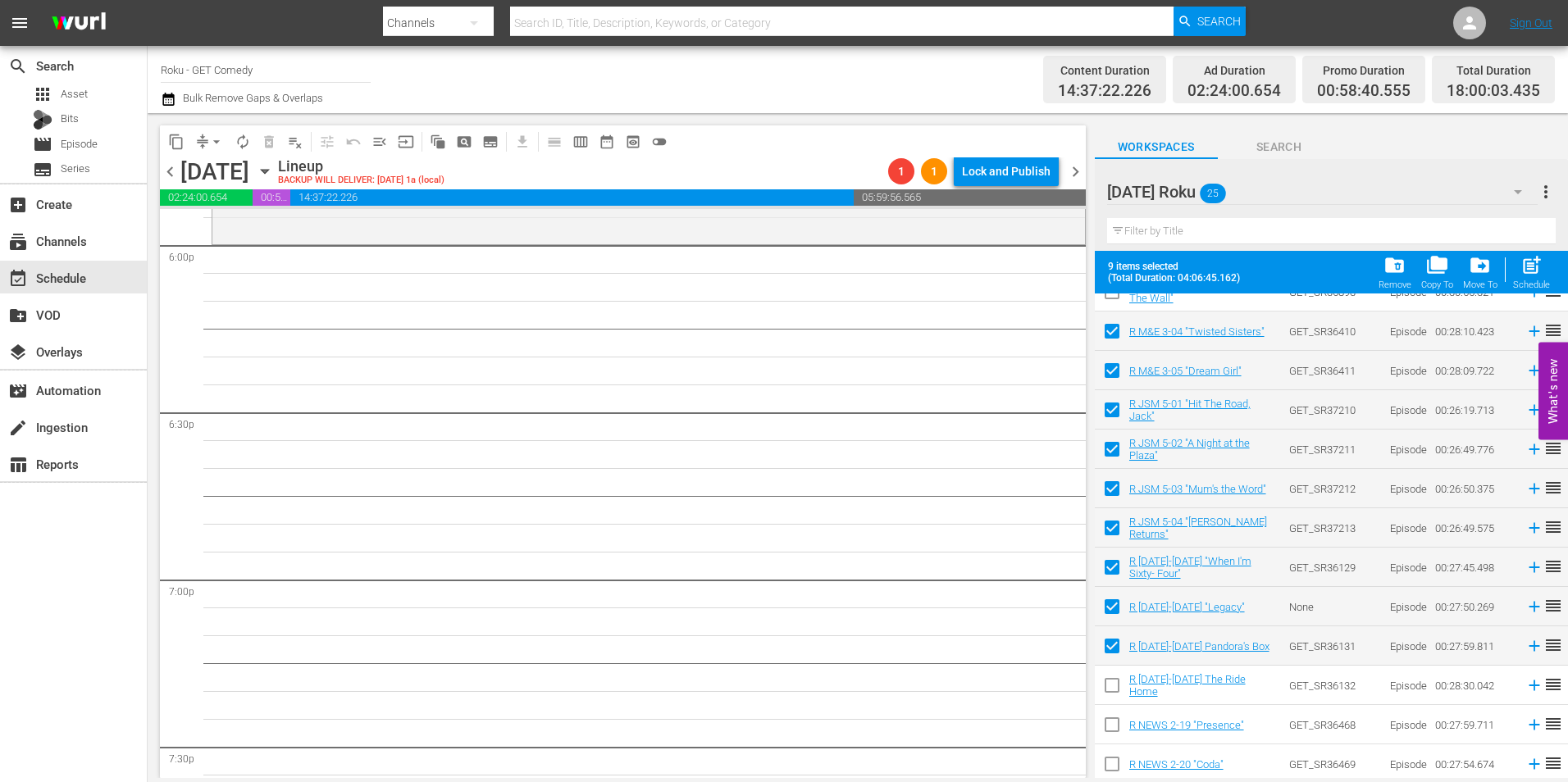
click at [1109, 691] on input "checkbox" at bounding box center [1112, 689] width 34 height 34
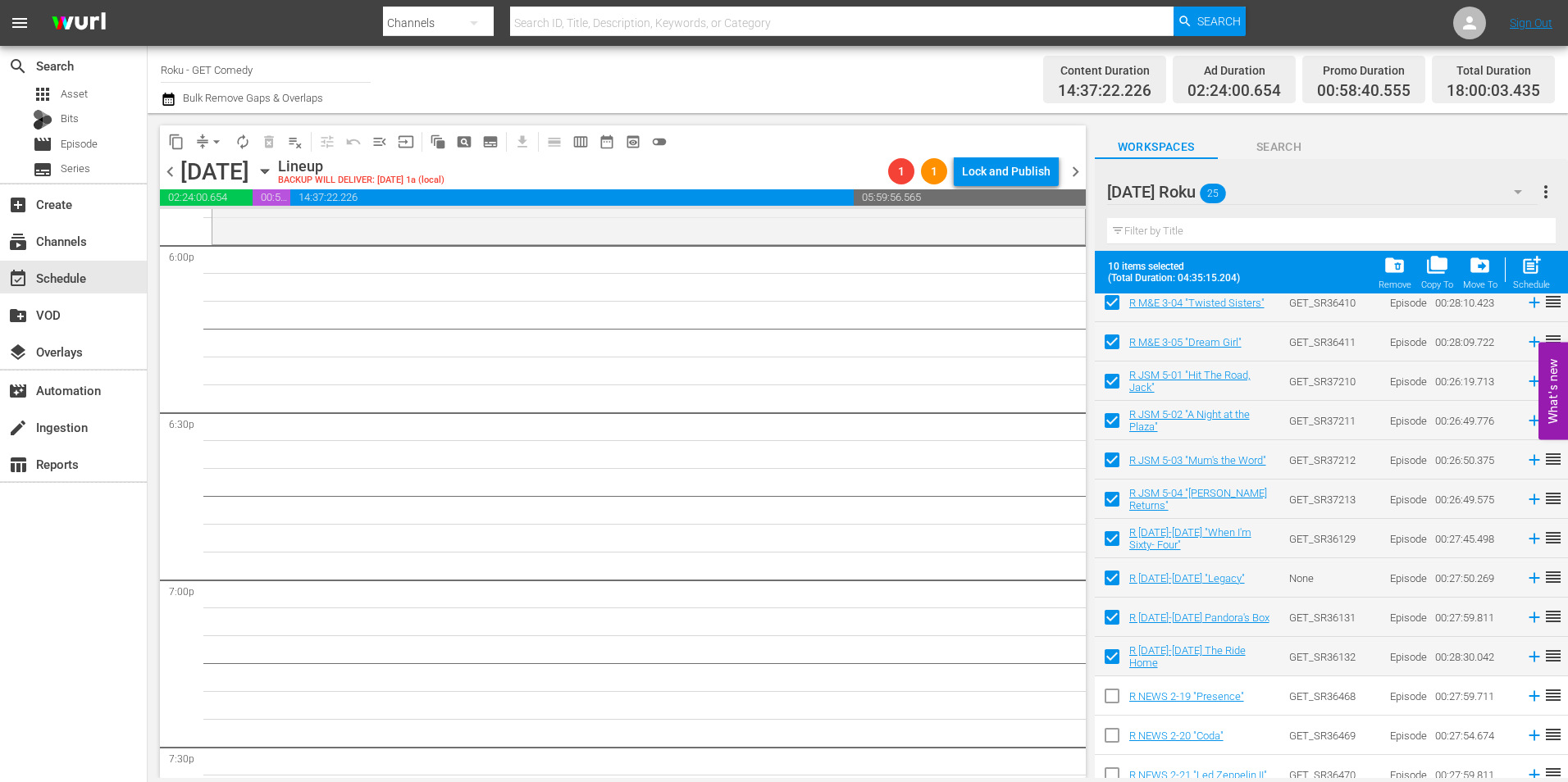
scroll to position [538, 0]
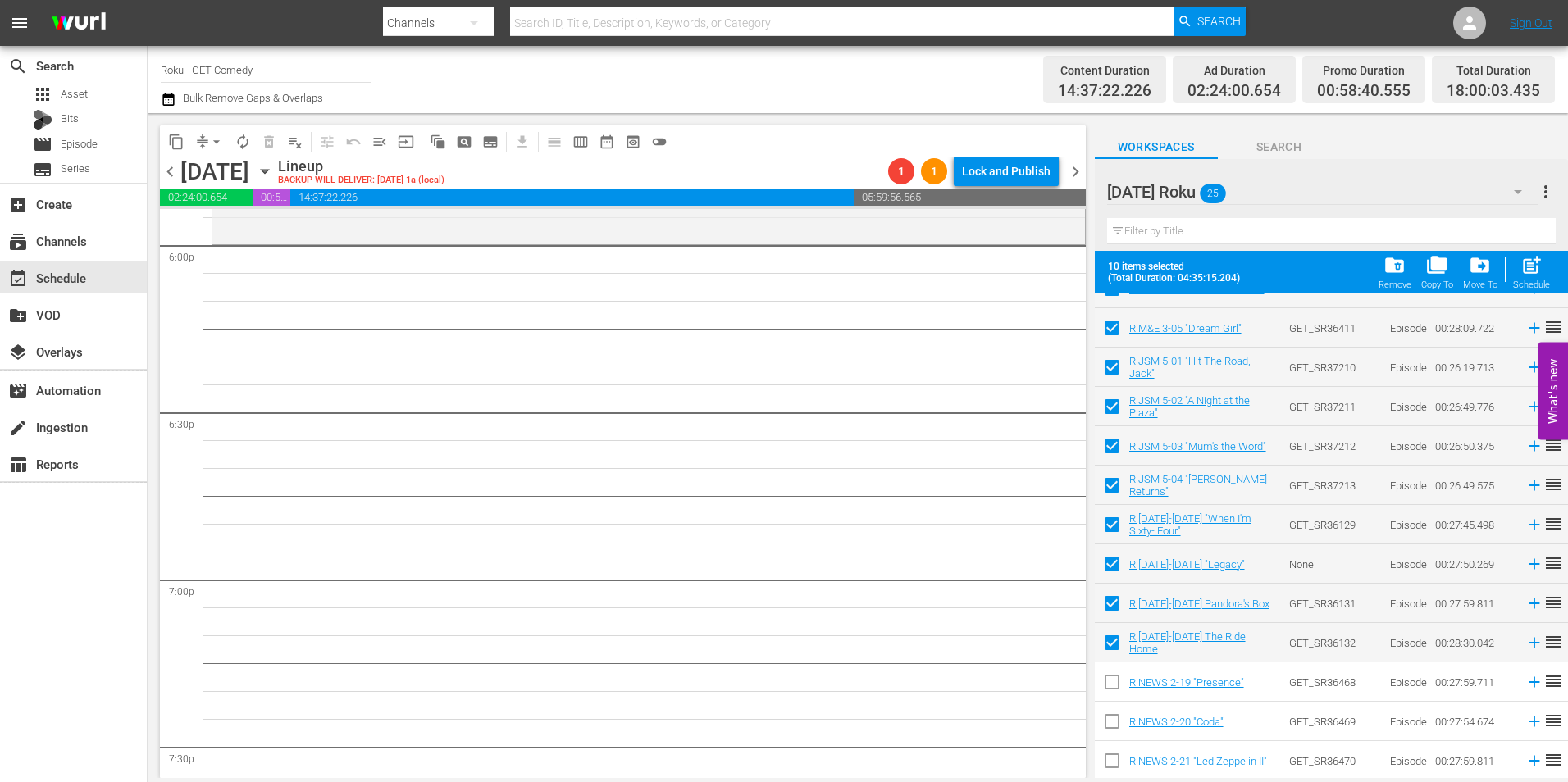
click at [1110, 694] on input "checkbox" at bounding box center [1112, 685] width 34 height 34
drag, startPoint x: 1114, startPoint y: 723, endPoint x: 1114, endPoint y: 745, distance: 22.0
click at [1114, 725] on input "checkbox" at bounding box center [1112, 725] width 34 height 34
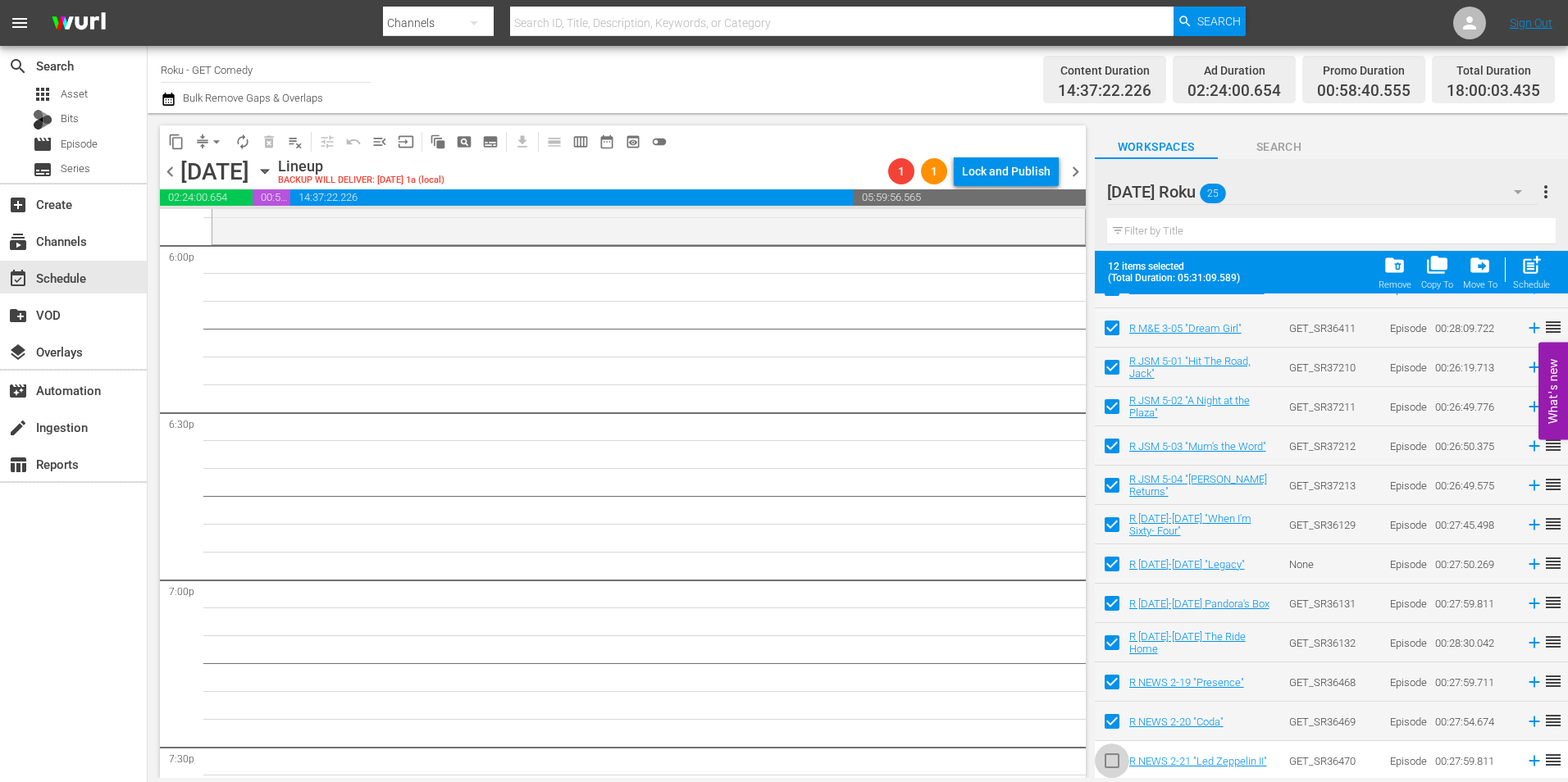
click at [1114, 761] on input "checkbox" at bounding box center [1112, 764] width 34 height 34
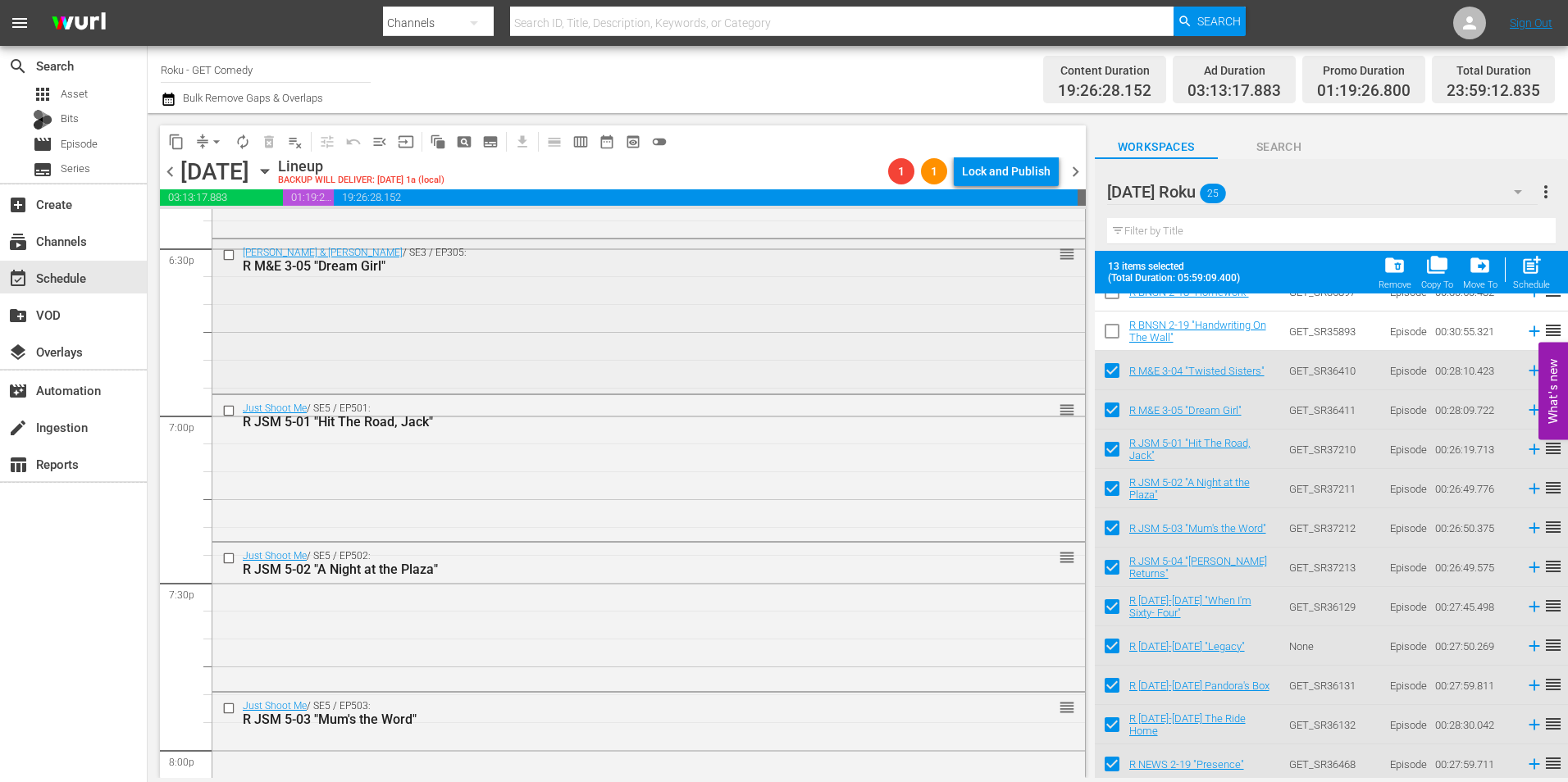
scroll to position [6315, 0]
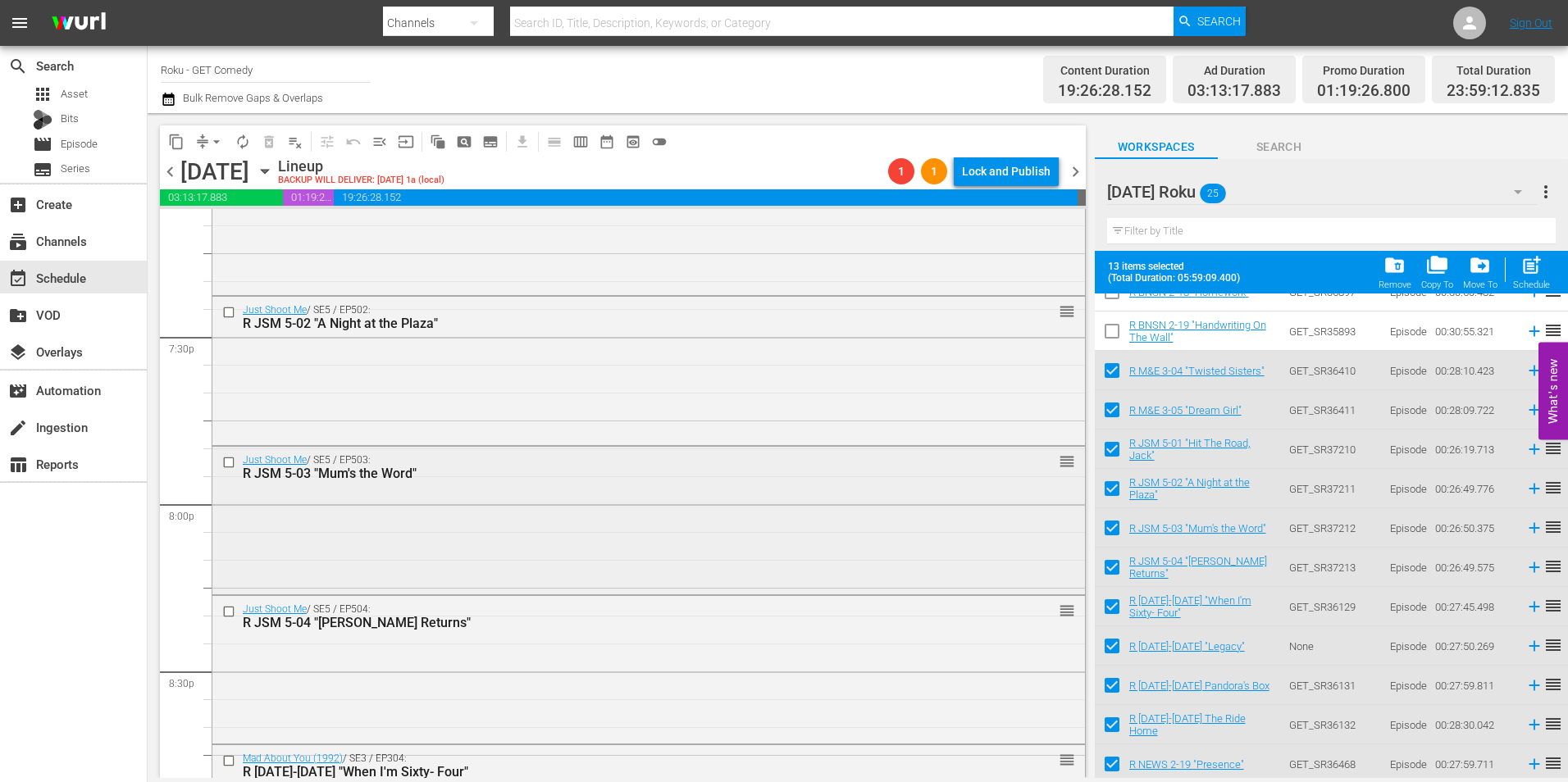
scroll to position [6315, 0]
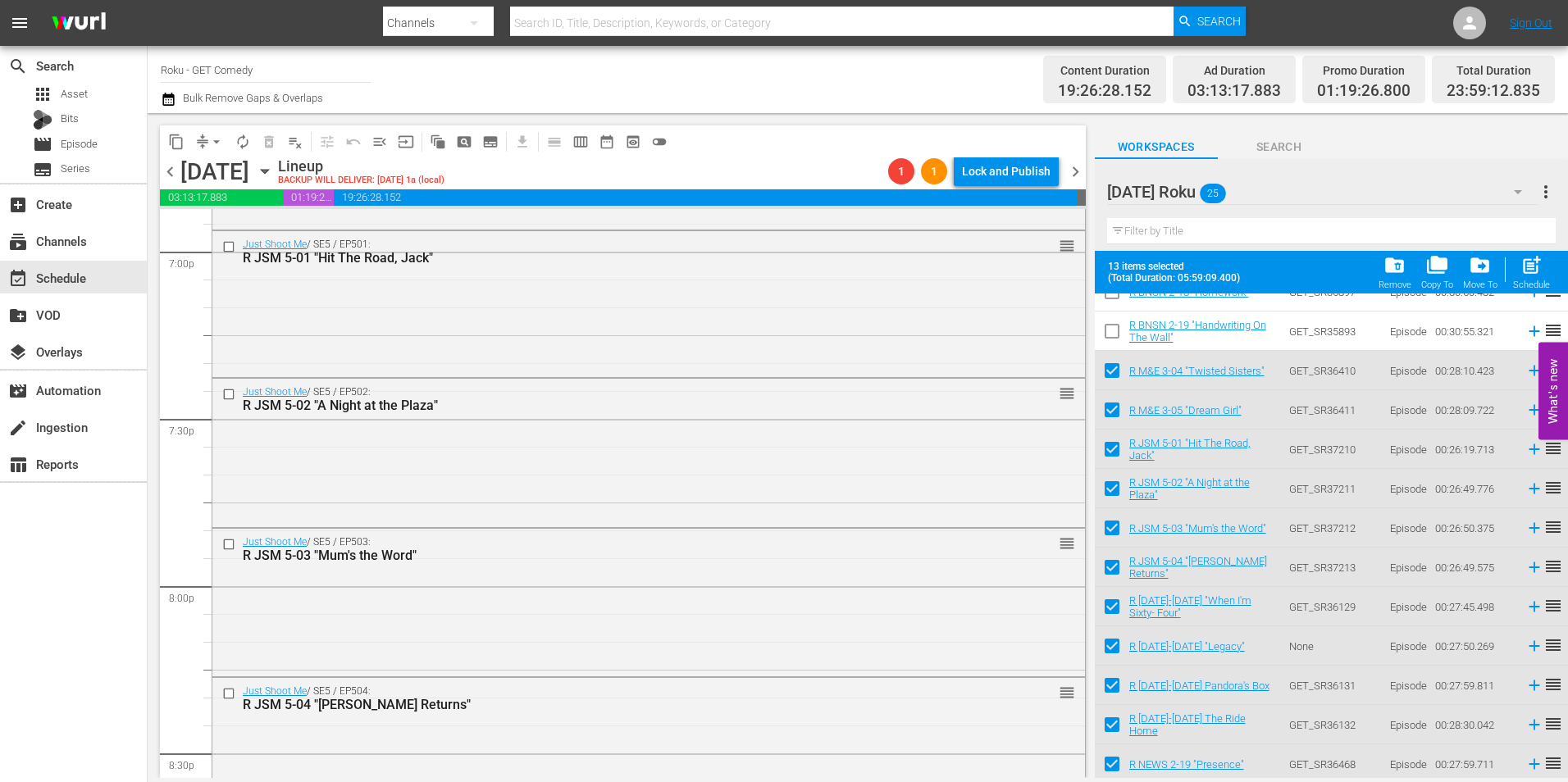
drag, startPoint x: 528, startPoint y: 298, endPoint x: 650, endPoint y: 401, distance: 159.7
click at [528, 298] on div "Just Shoot Me / SE5 / EP501: R JSM 5-01 "Hit The Road, Jack" reorder" at bounding box center [648, 302] width 873 height 142
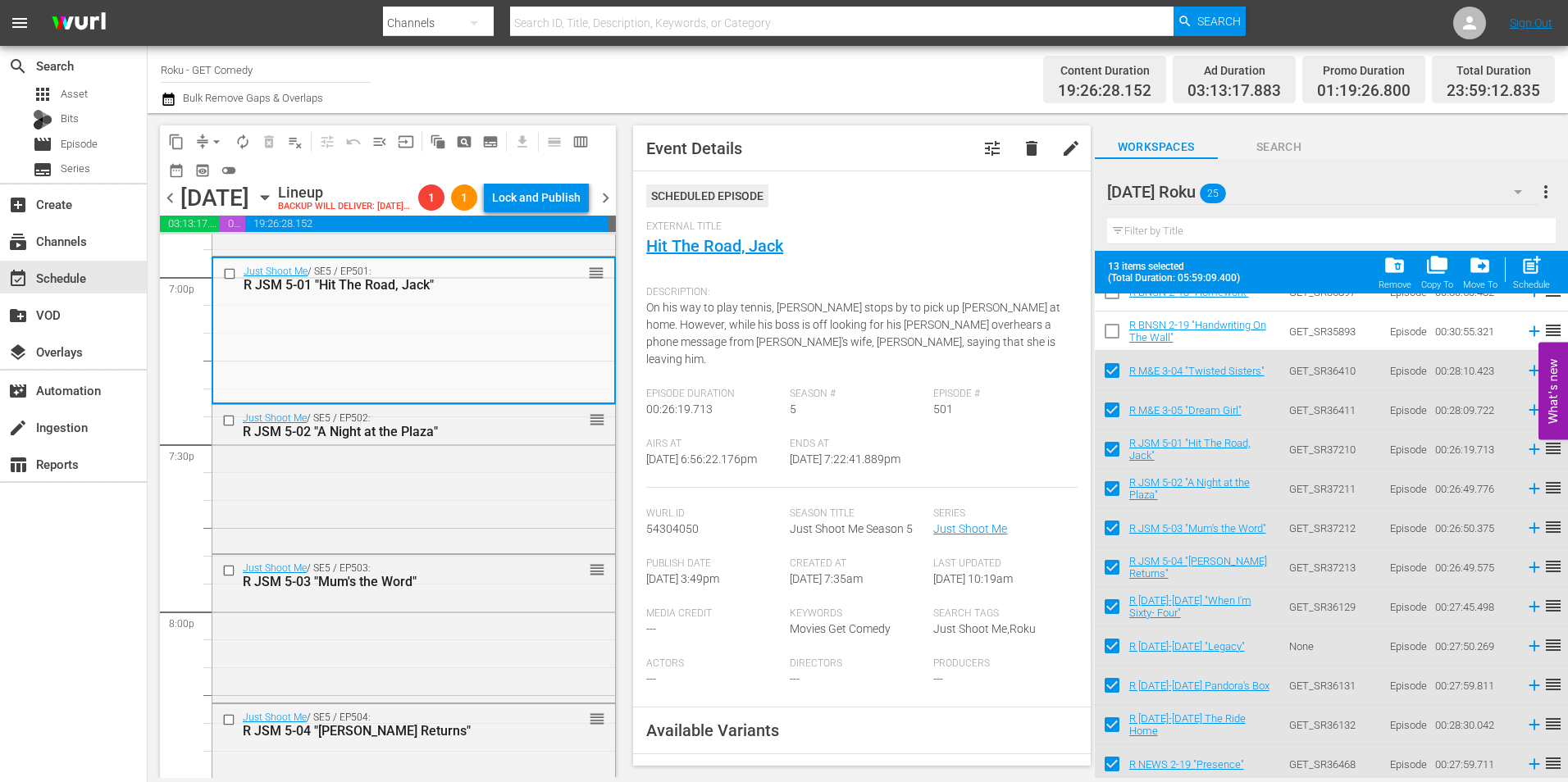
scroll to position [246, 0]
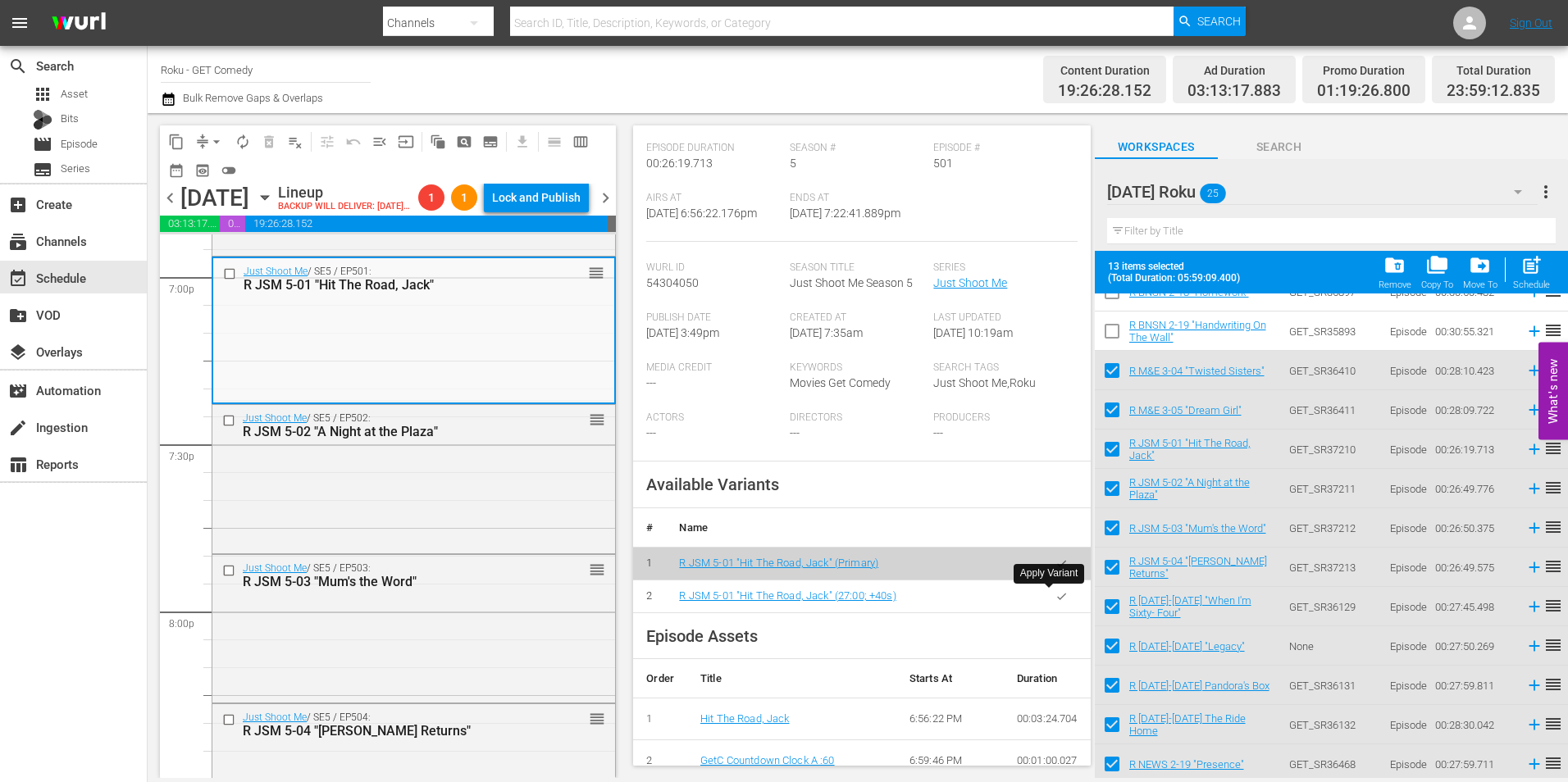
click at [1056, 600] on button "button" at bounding box center [1062, 596] width 32 height 32
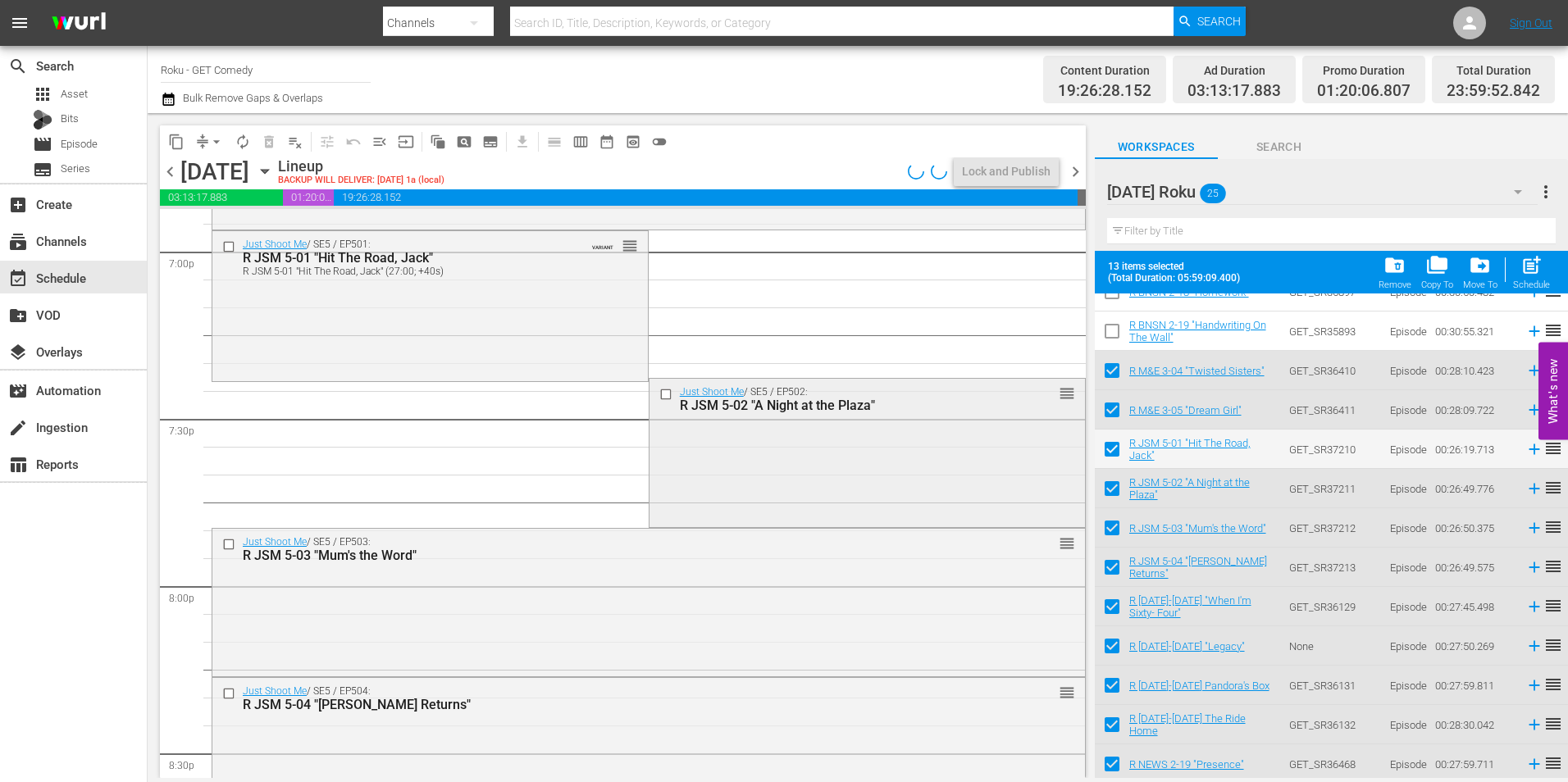
click at [877, 484] on div "Just Shoot Me / SE5 / EP502: R JSM 5-02 "A Night at the Plaza" reorder" at bounding box center [867, 451] width 435 height 144
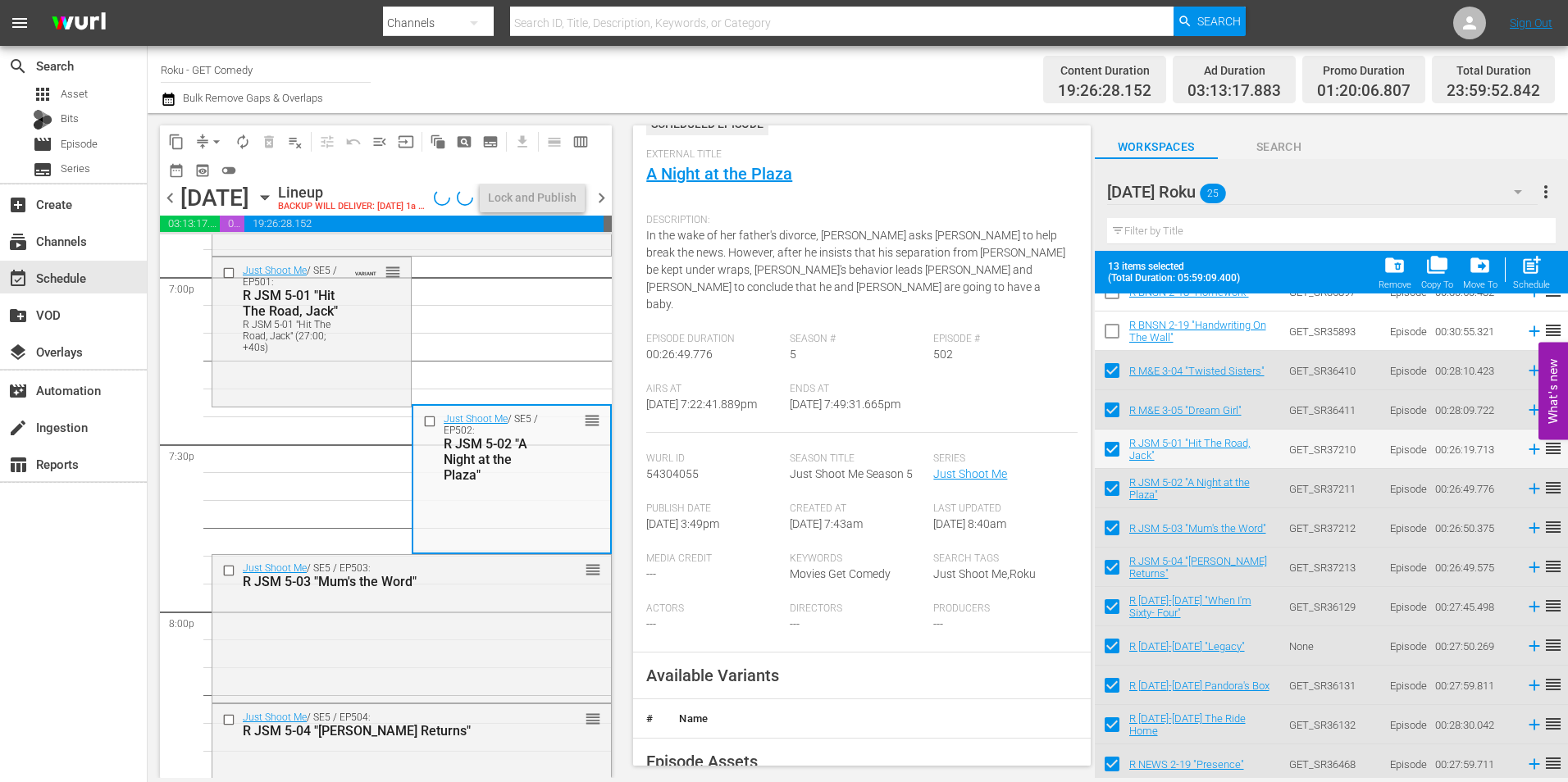
scroll to position [164, 0]
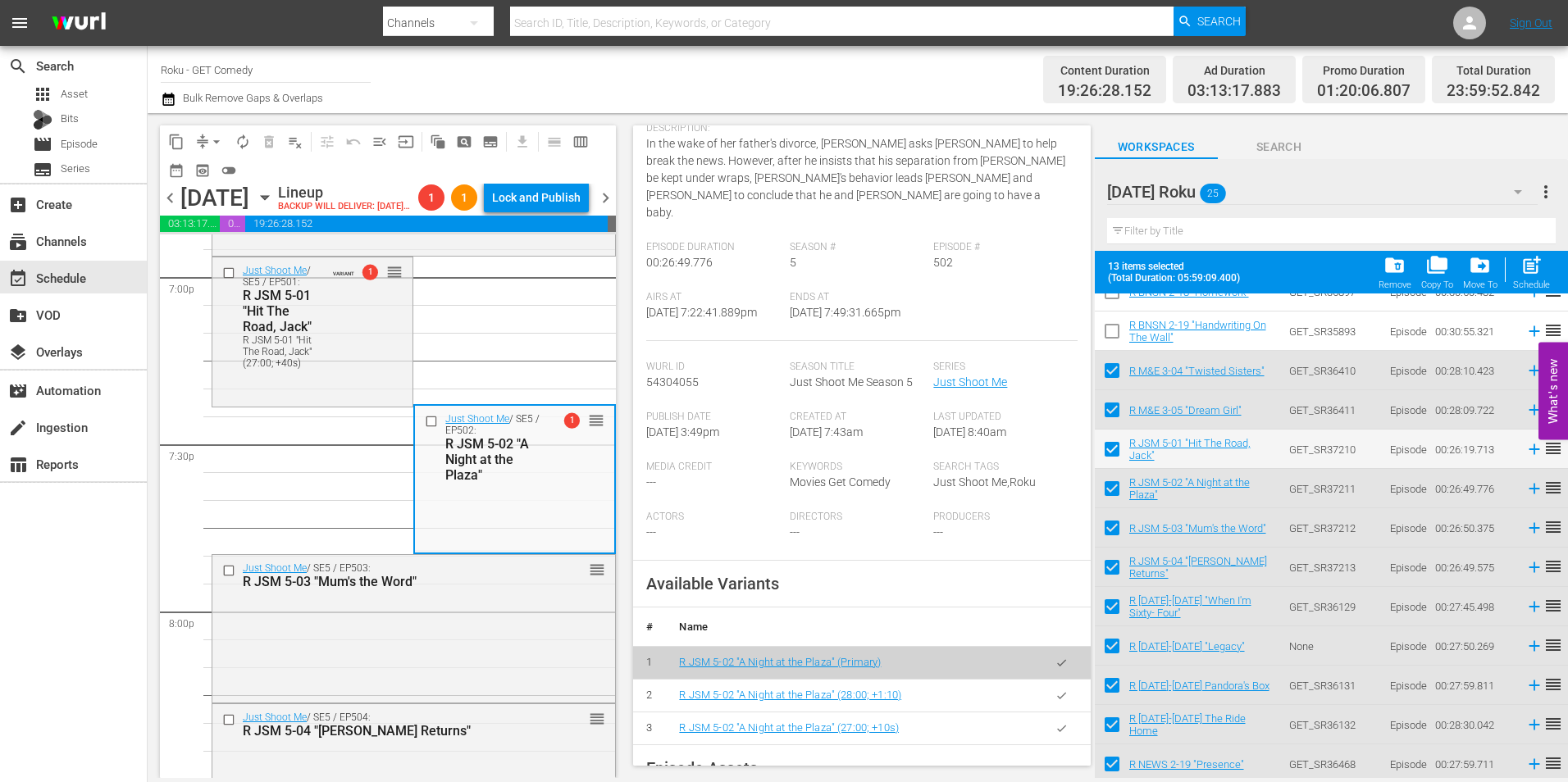
click at [1056, 734] on icon "button" at bounding box center [1062, 728] width 13 height 13
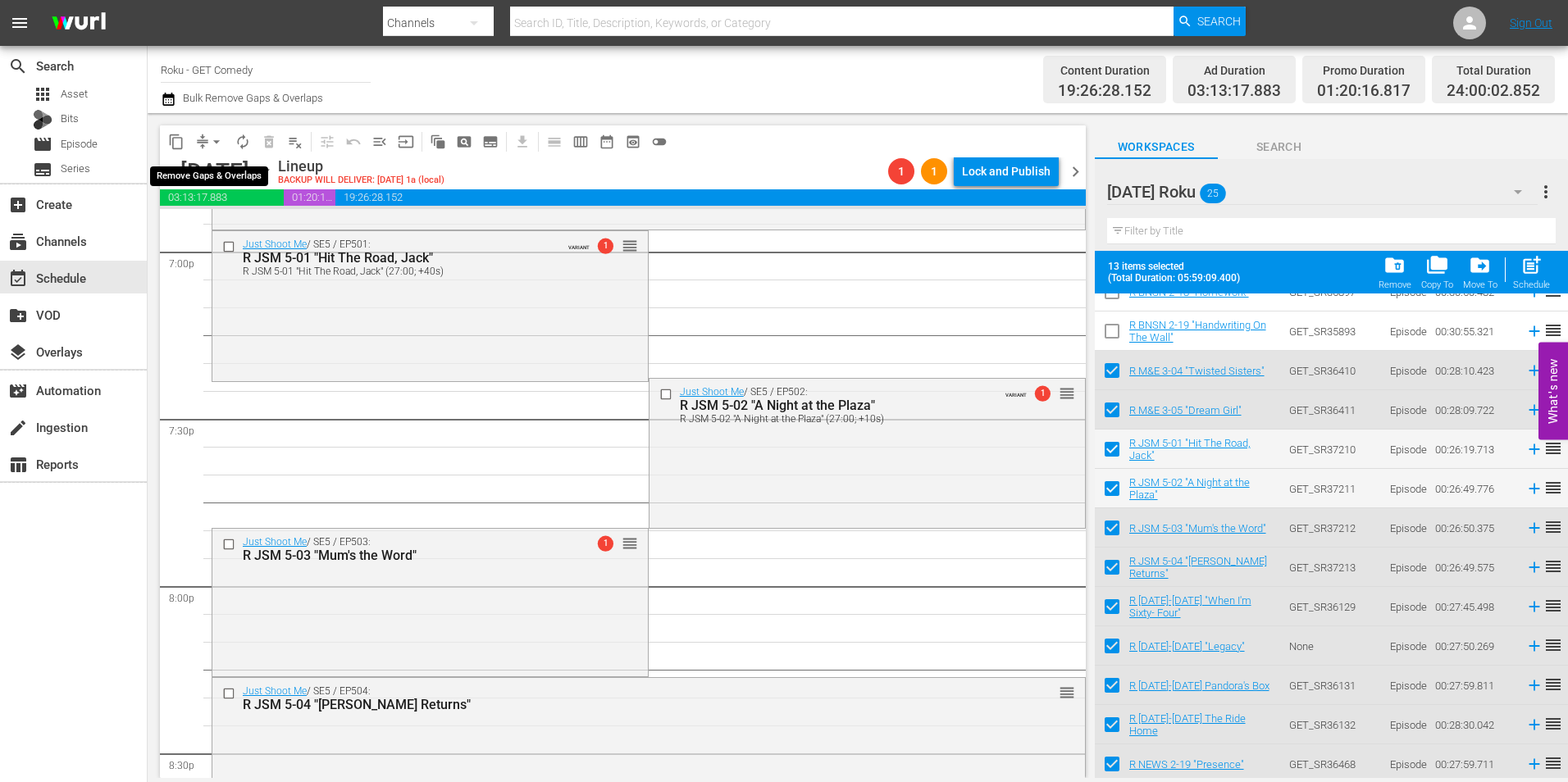
click at [219, 147] on span "arrow_drop_down" at bounding box center [217, 142] width 17 height 17
click at [222, 171] on li "Align to Midnight" at bounding box center [217, 175] width 135 height 27
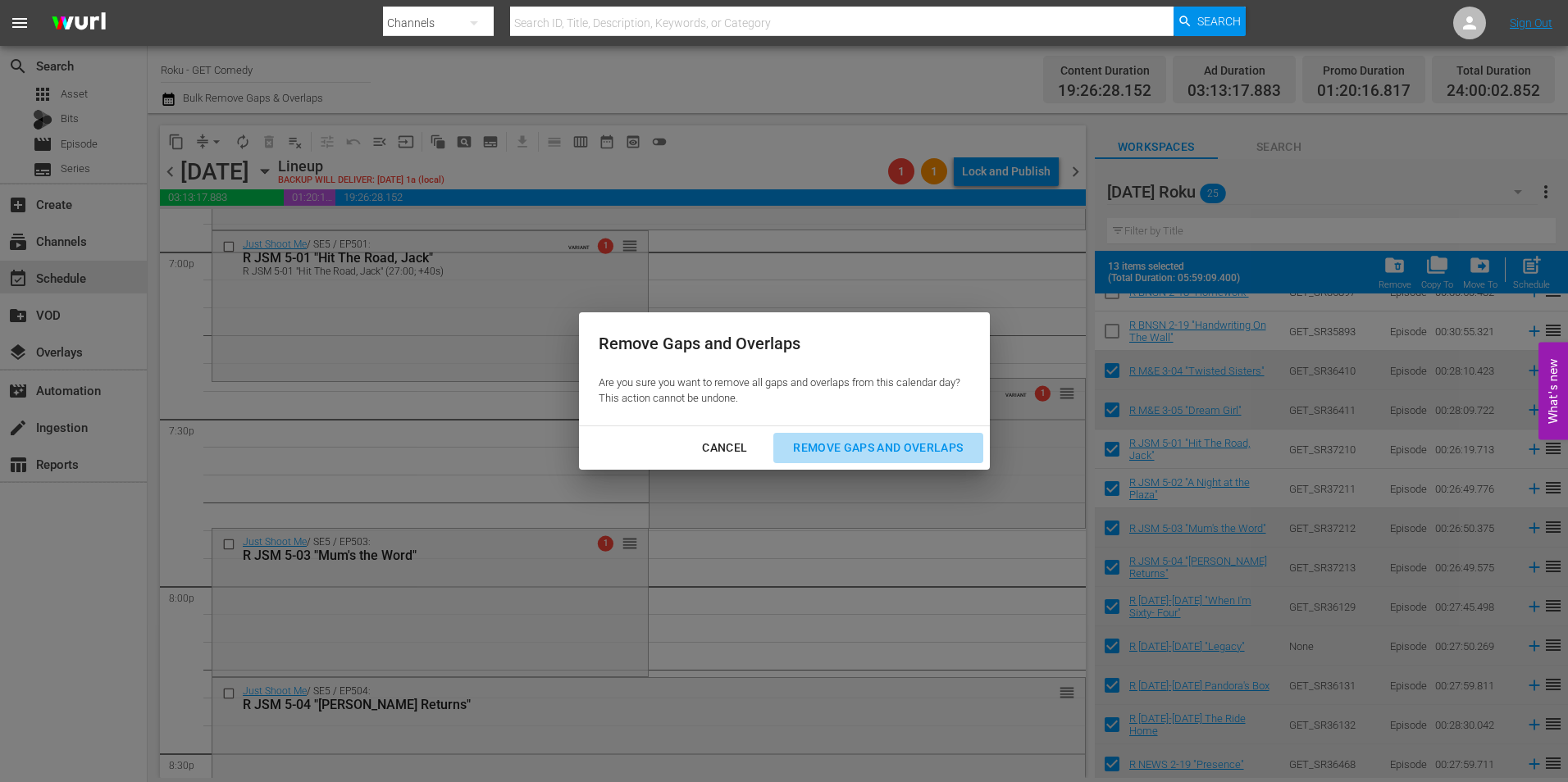
click at [848, 454] on div "Remove Gaps and Overlaps" at bounding box center [878, 448] width 196 height 20
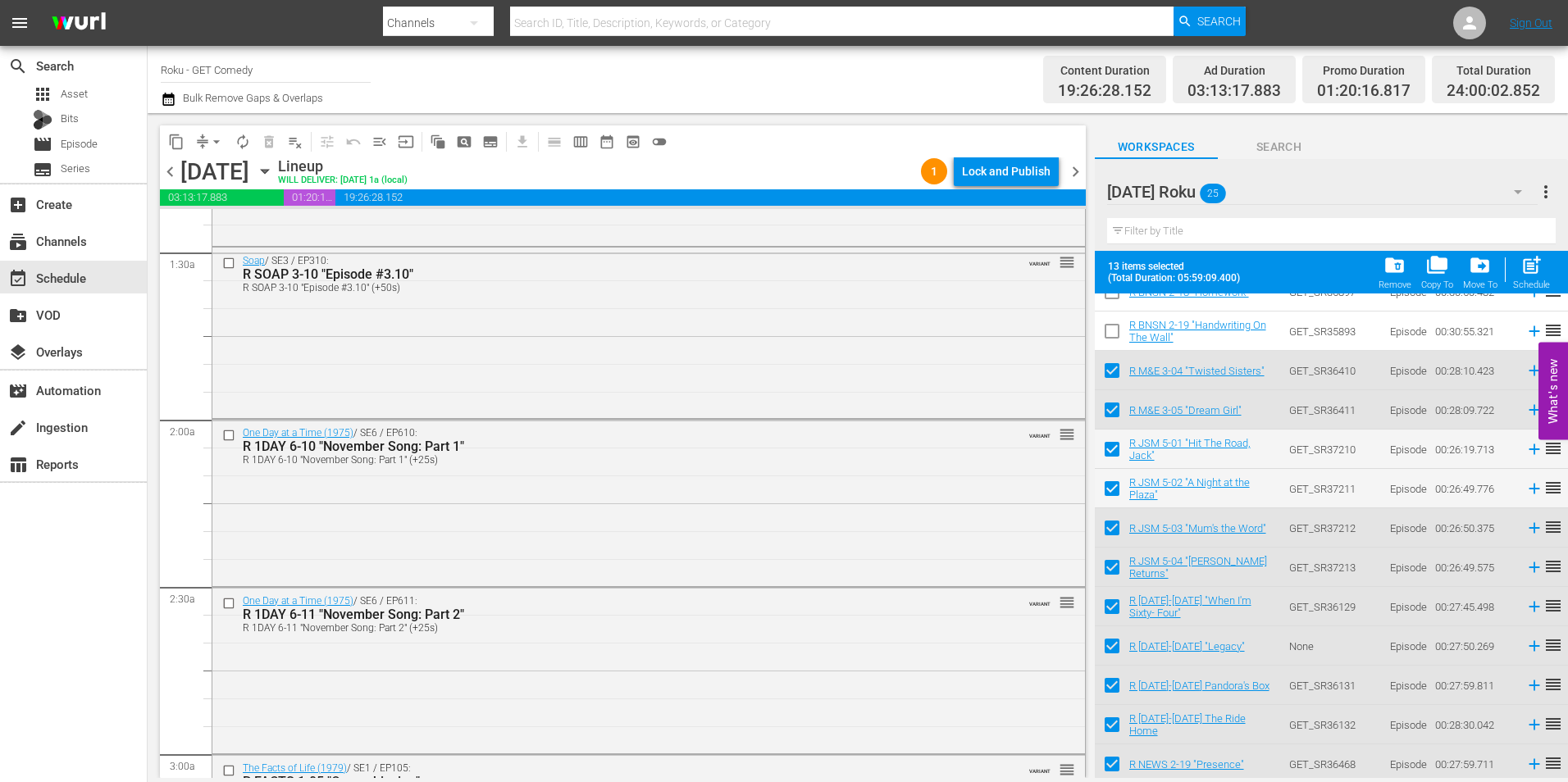
scroll to position [0, 0]
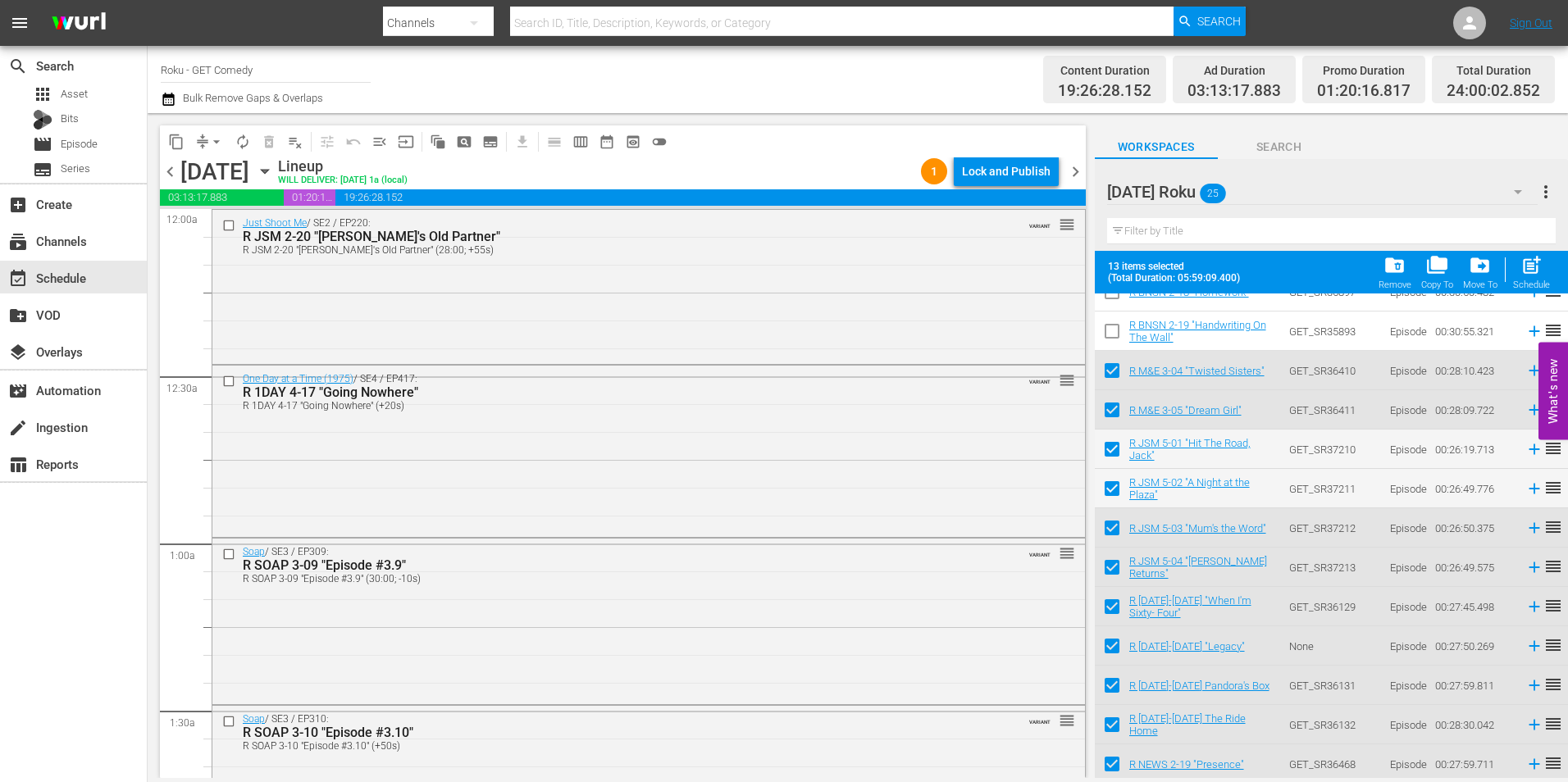
click at [1266, 186] on div "Friday Roku 25" at bounding box center [1322, 192] width 431 height 46
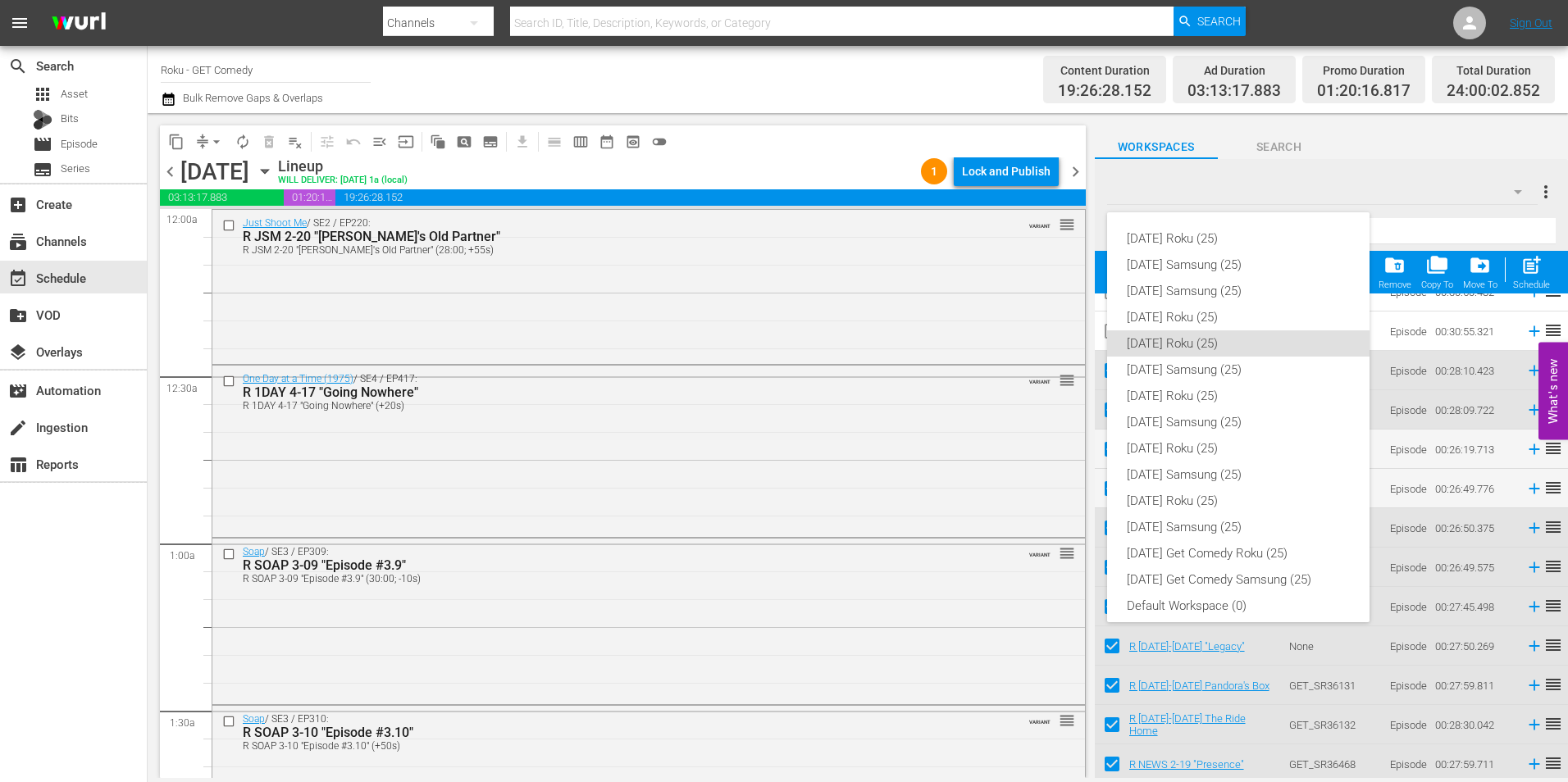
scroll to position [10, 0]
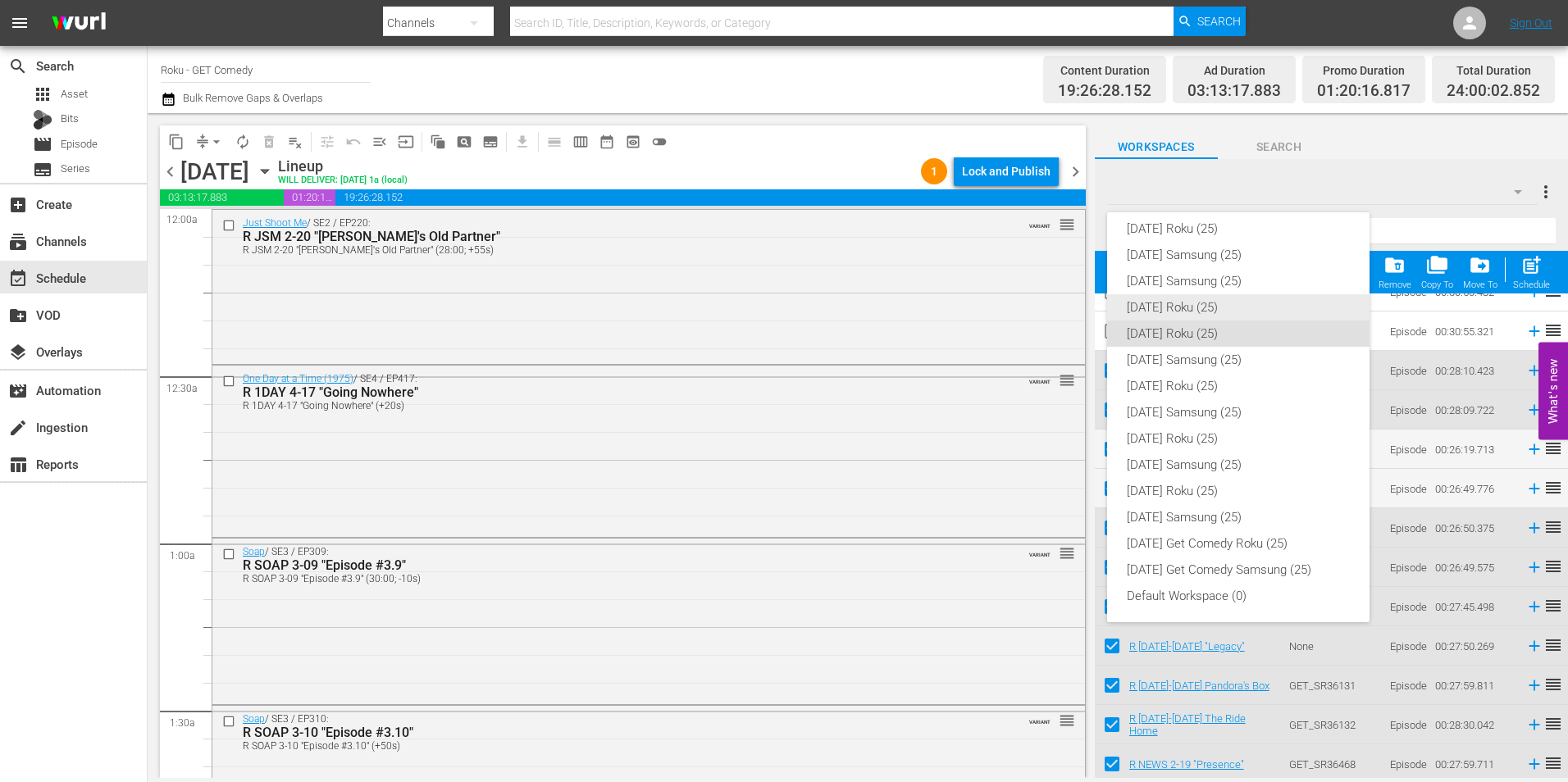
click at [1252, 300] on div "[DATE] Roku (25)" at bounding box center [1239, 307] width 223 height 26
checkbox input "false"
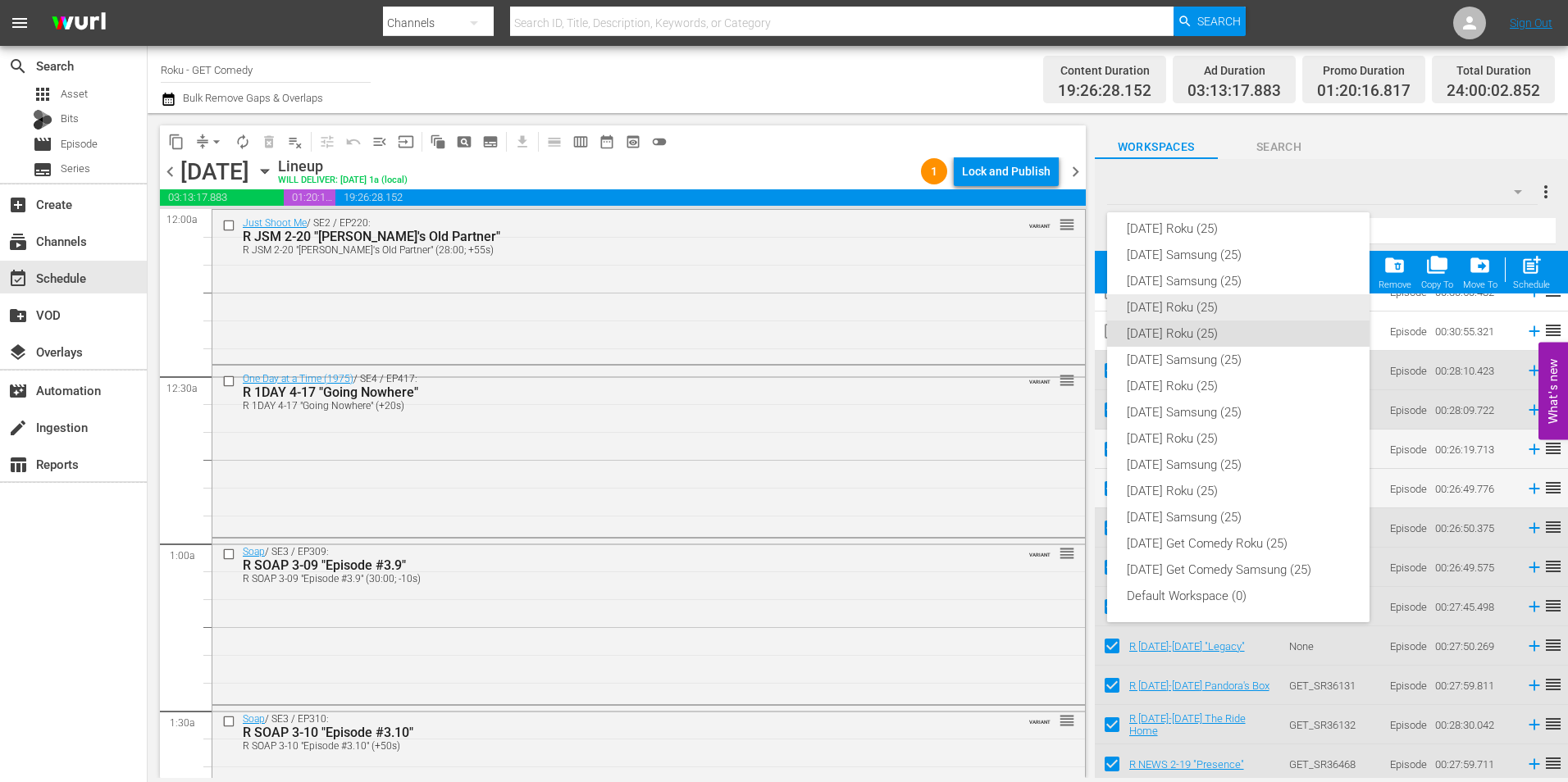
checkbox input "false"
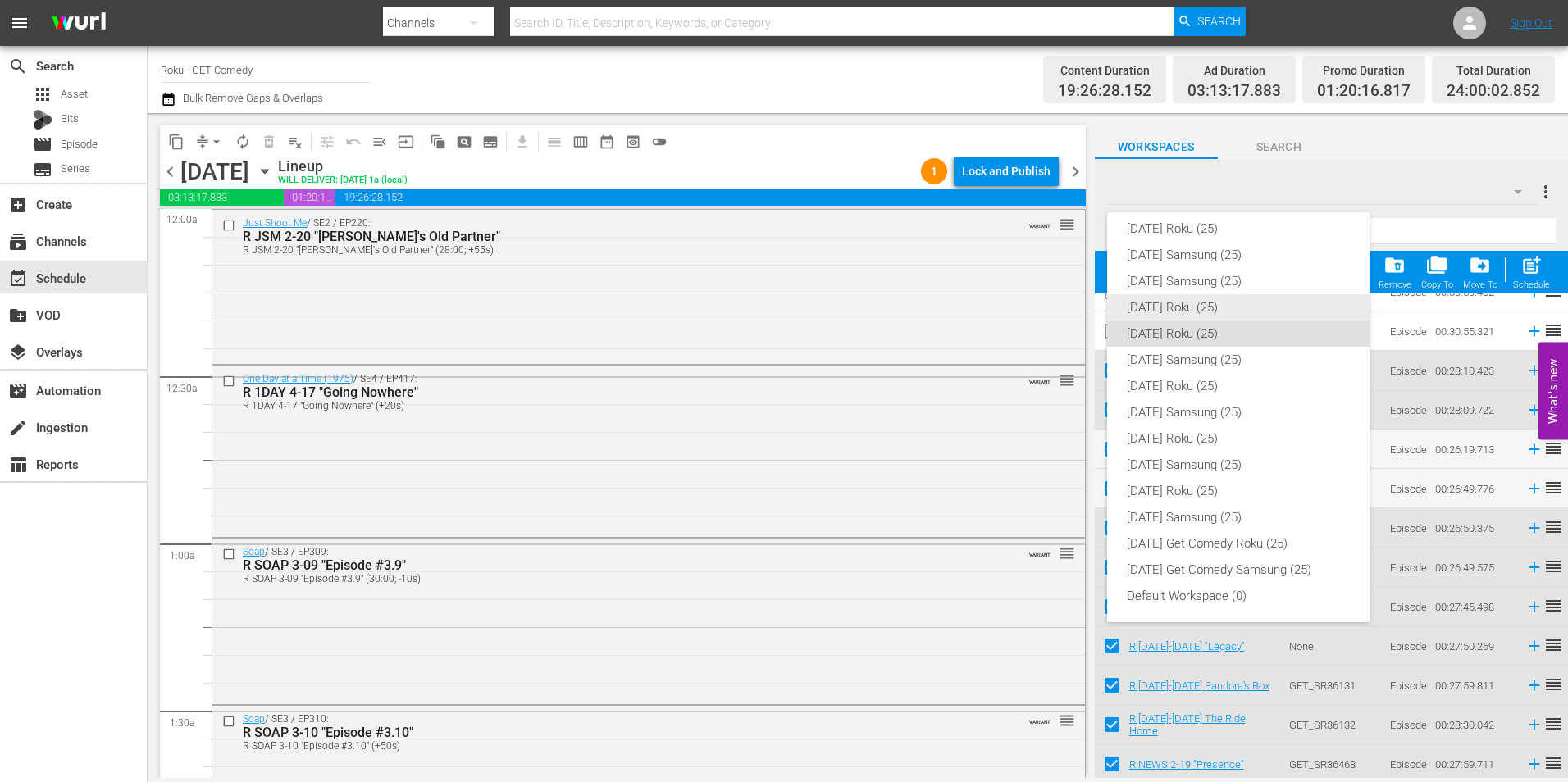
checkbox input "false"
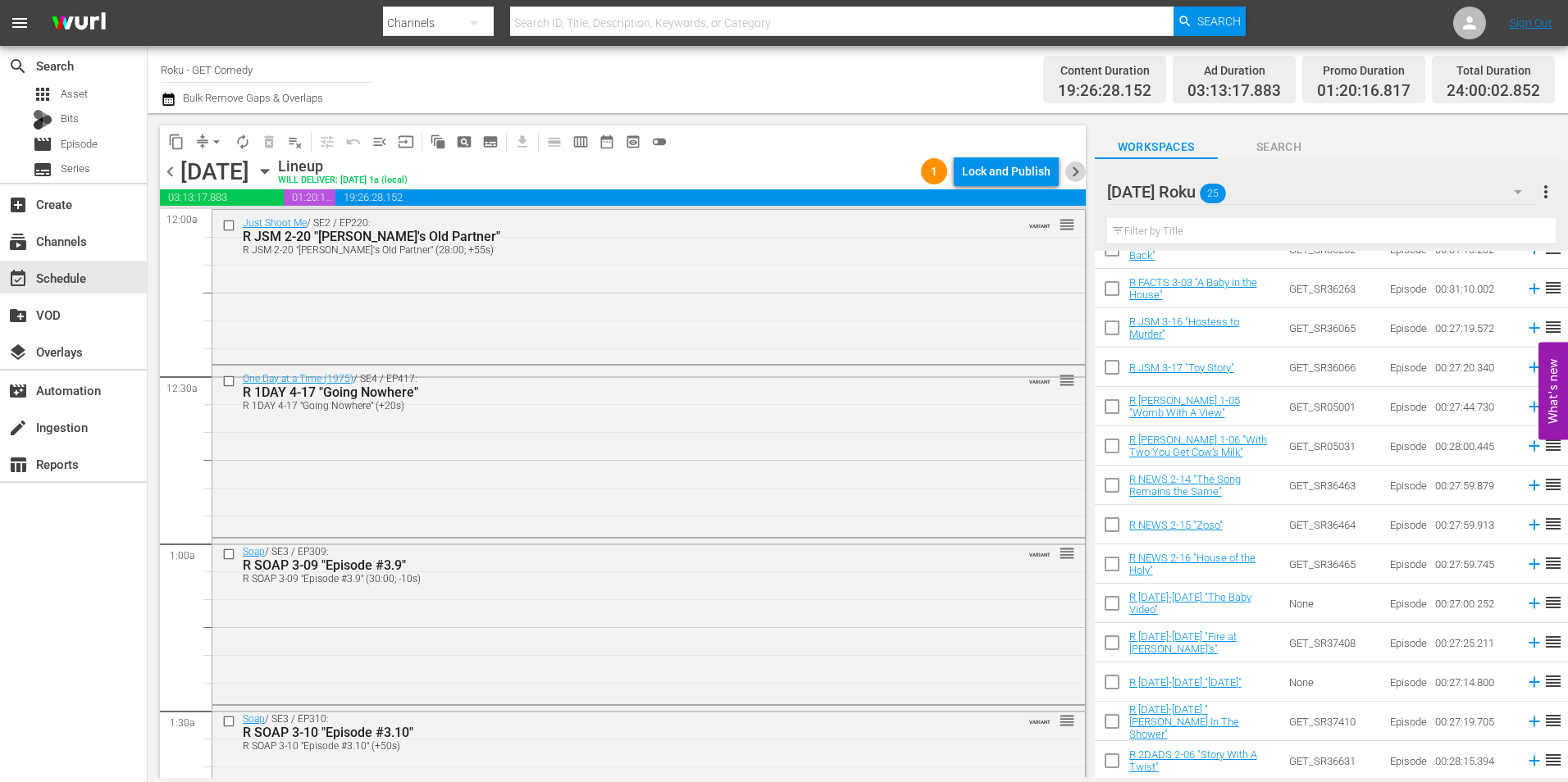
click at [1072, 171] on span "chevron_right" at bounding box center [1075, 171] width 20 height 20
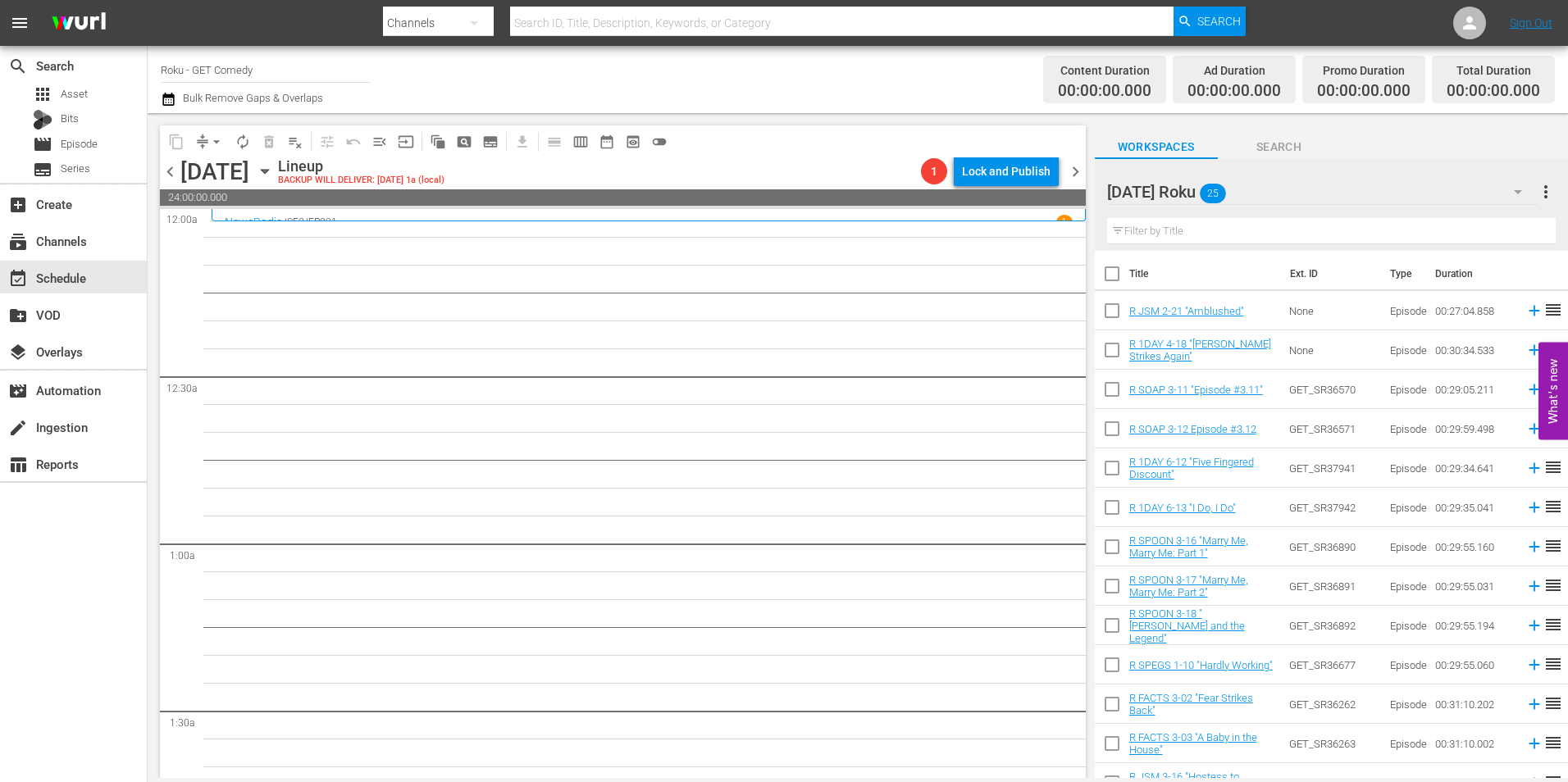
click at [1104, 322] on input "checkbox" at bounding box center [1112, 313] width 34 height 34
checkbox input "true"
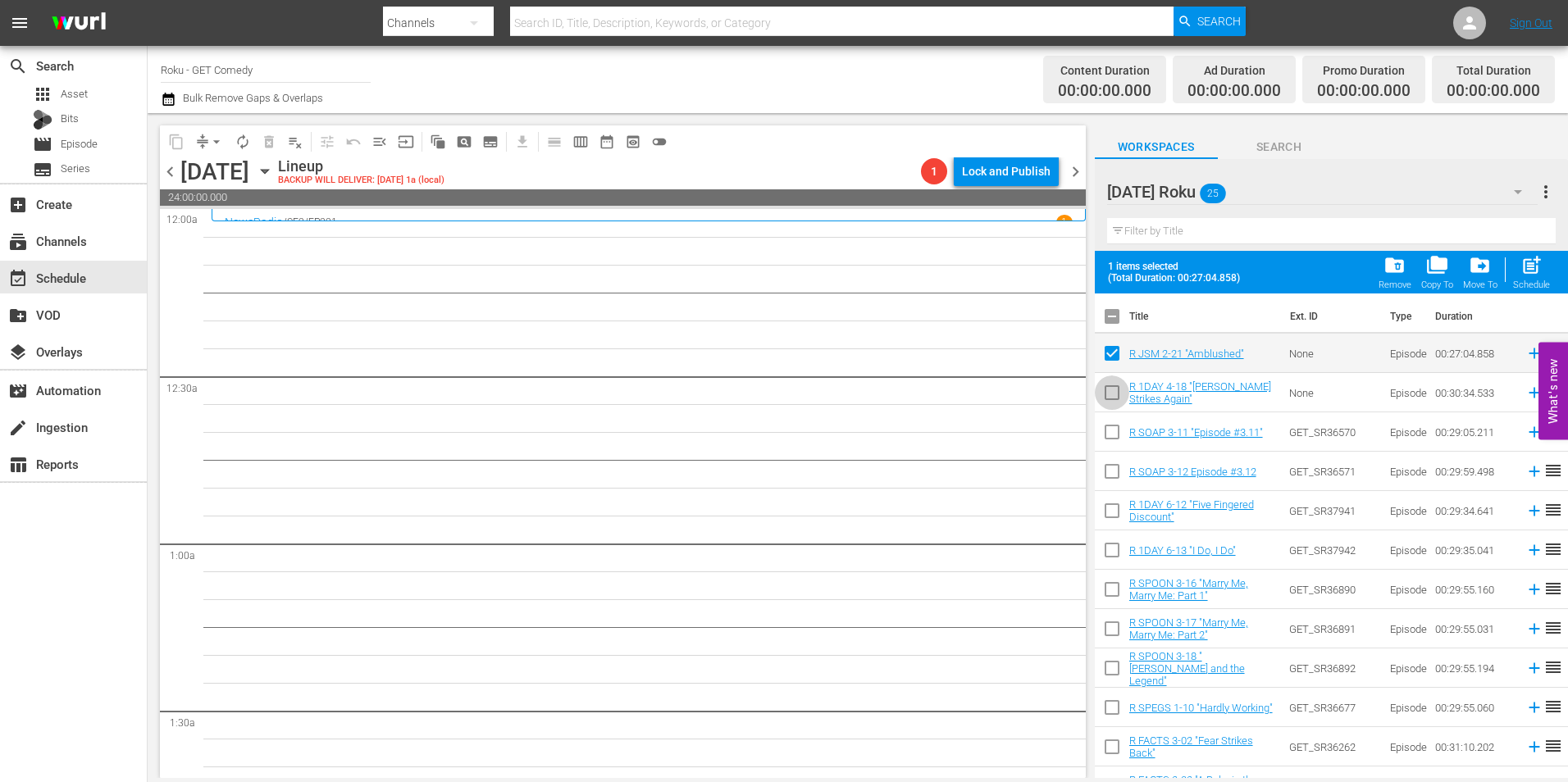
click at [1114, 393] on input "checkbox" at bounding box center [1112, 396] width 34 height 34
checkbox input "true"
click at [1107, 434] on input "checkbox" at bounding box center [1112, 435] width 34 height 34
checkbox input "true"
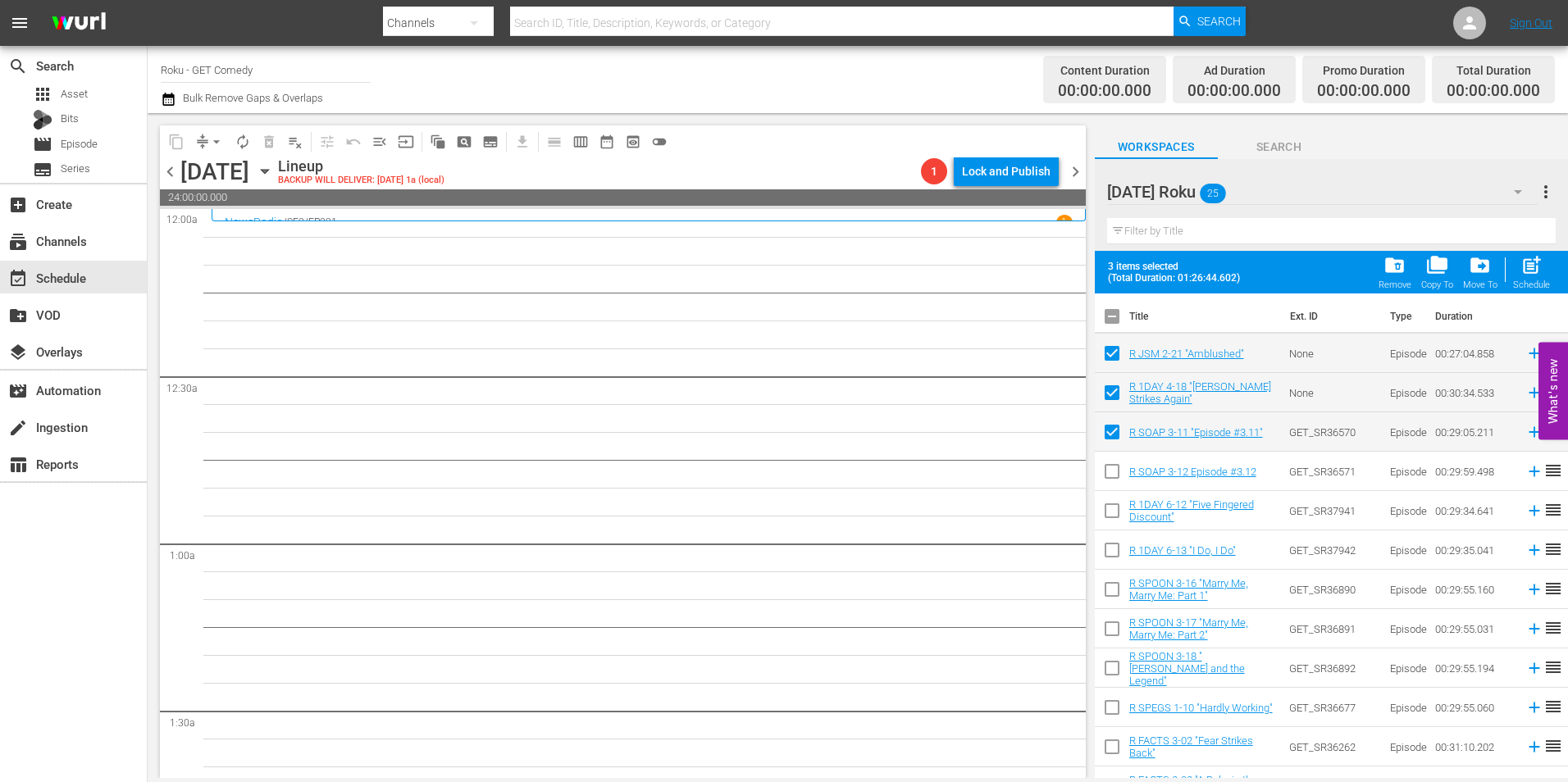
click at [1109, 480] on input "checkbox" at bounding box center [1112, 475] width 34 height 34
checkbox input "true"
click at [1107, 511] on input "checkbox" at bounding box center [1112, 514] width 34 height 34
checkbox input "true"
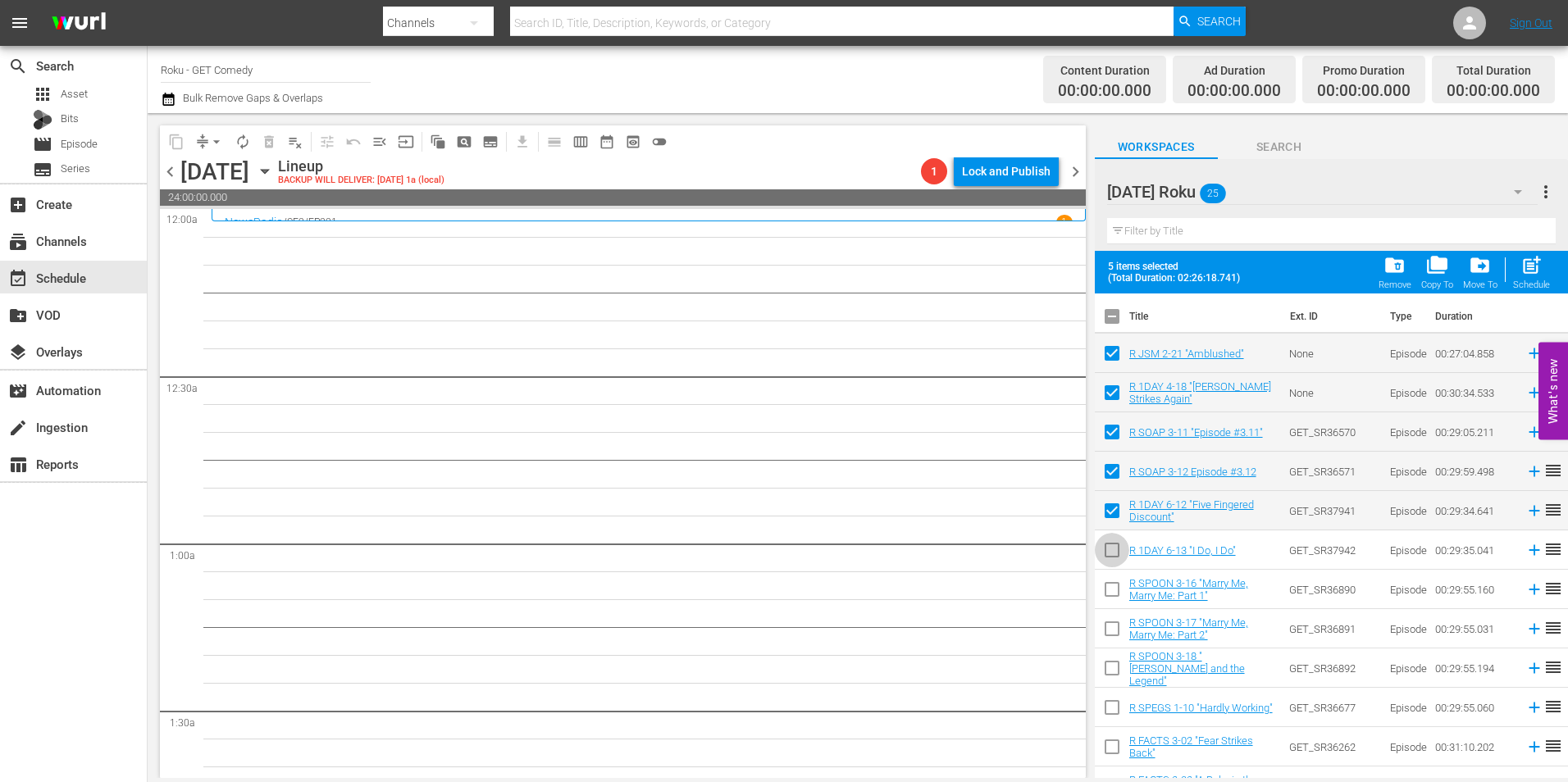
click at [1118, 556] on input "checkbox" at bounding box center [1112, 554] width 34 height 34
checkbox input "true"
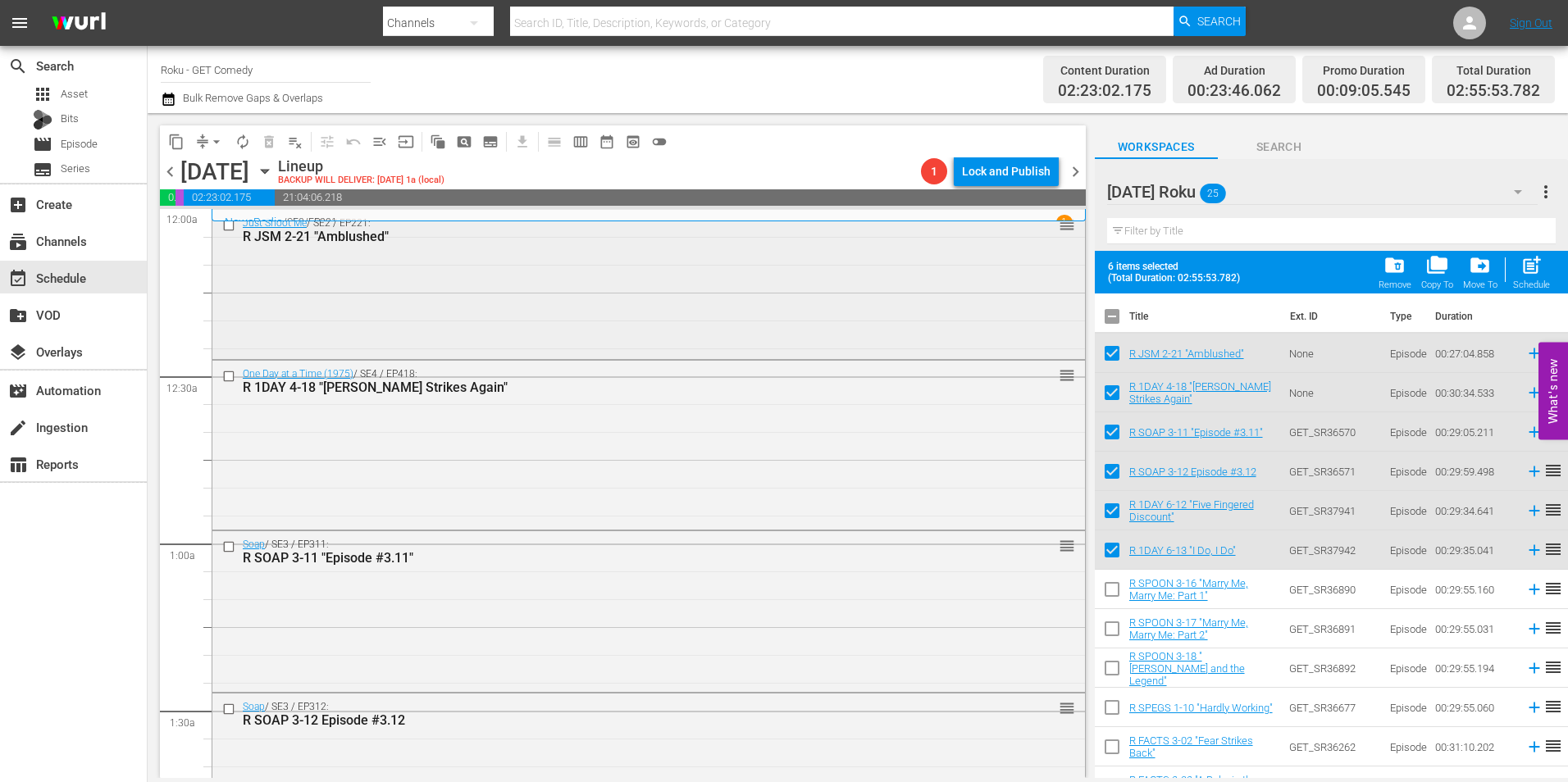
click at [408, 296] on div "Just Shoot Me / SE2 / EP221: R JSM 2-21 "Amblushed" reorder" at bounding box center [648, 283] width 873 height 146
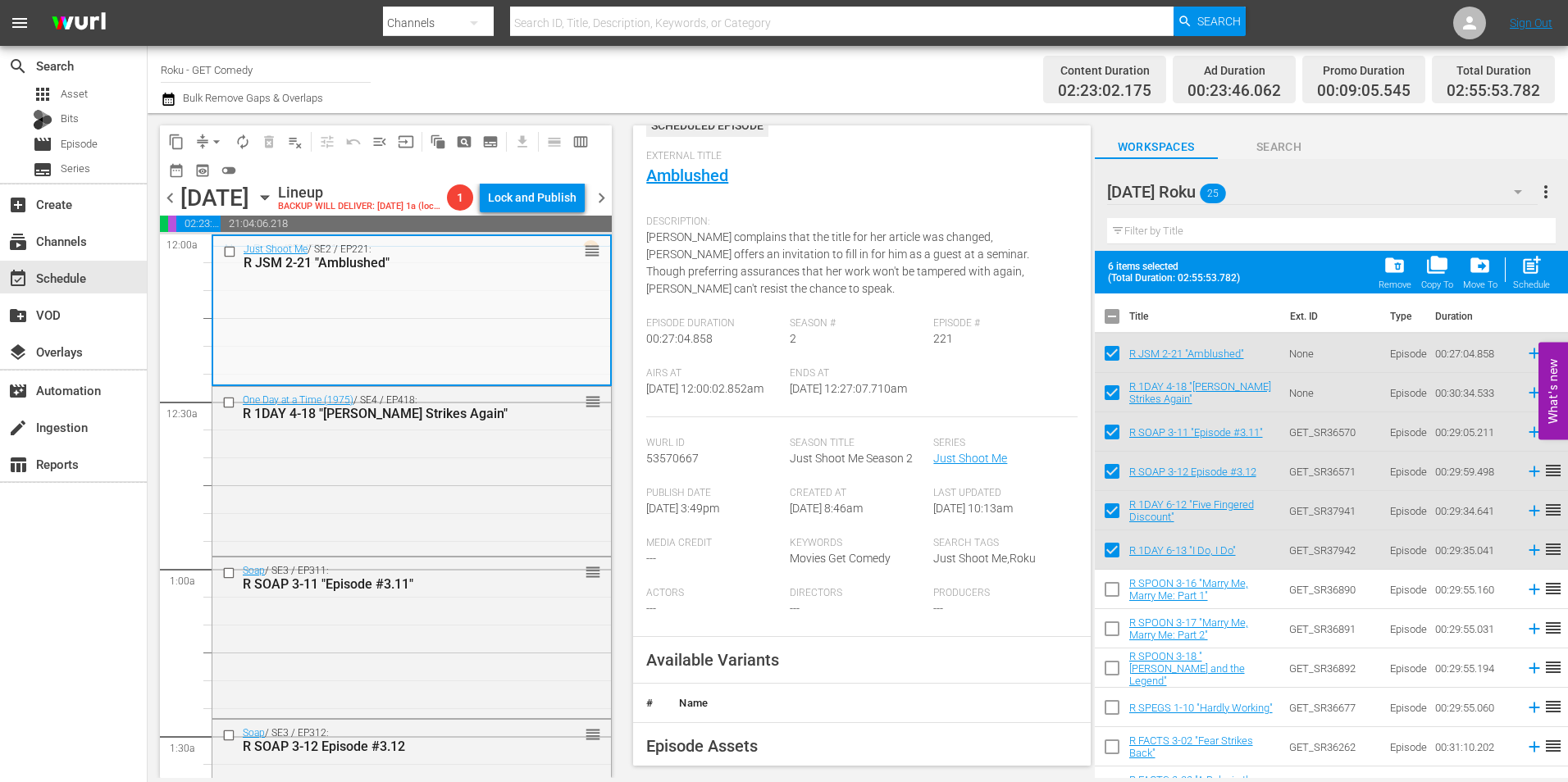
scroll to position [164, 0]
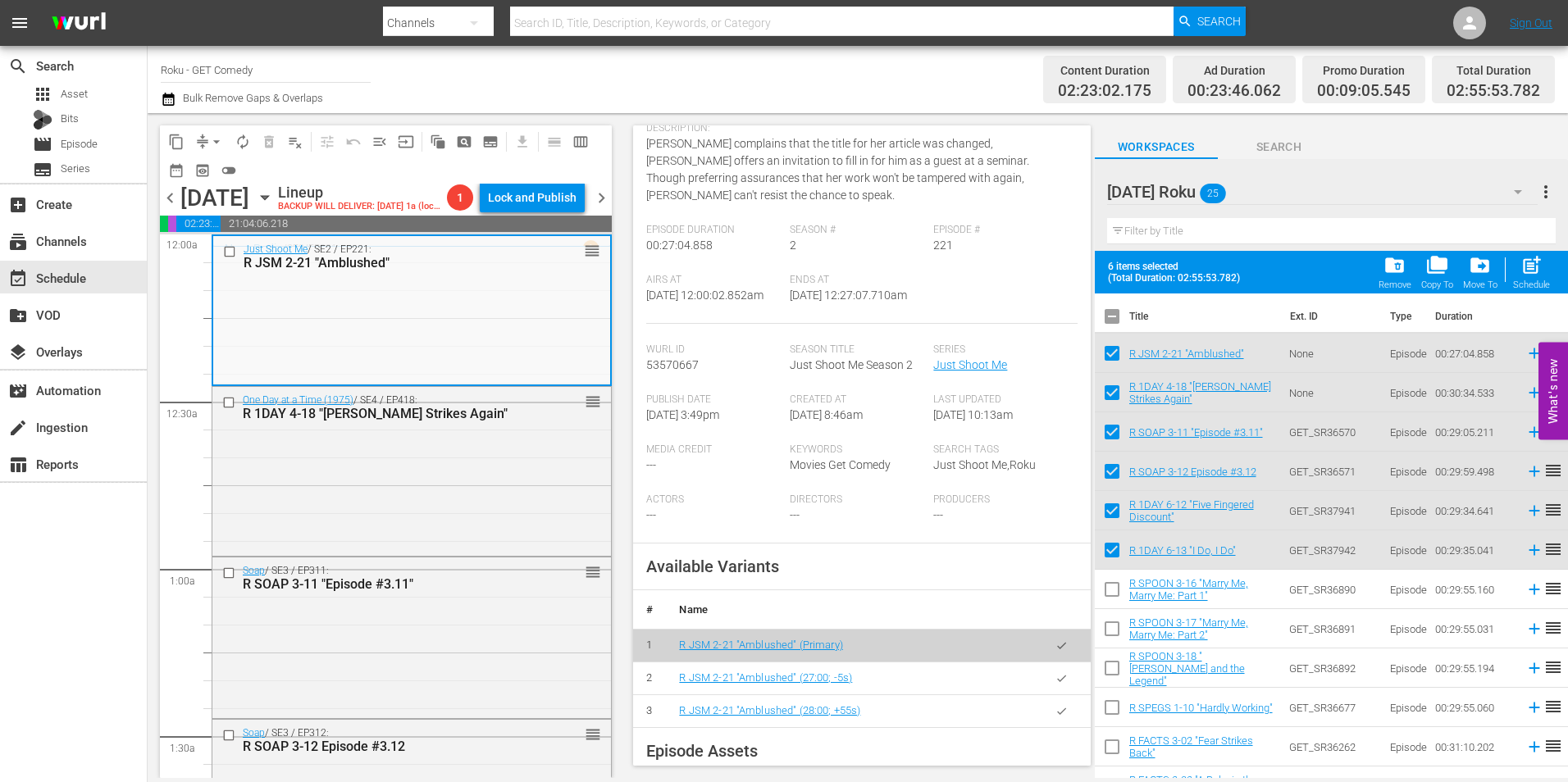
click at [1047, 719] on button "button" at bounding box center [1062, 711] width 32 height 32
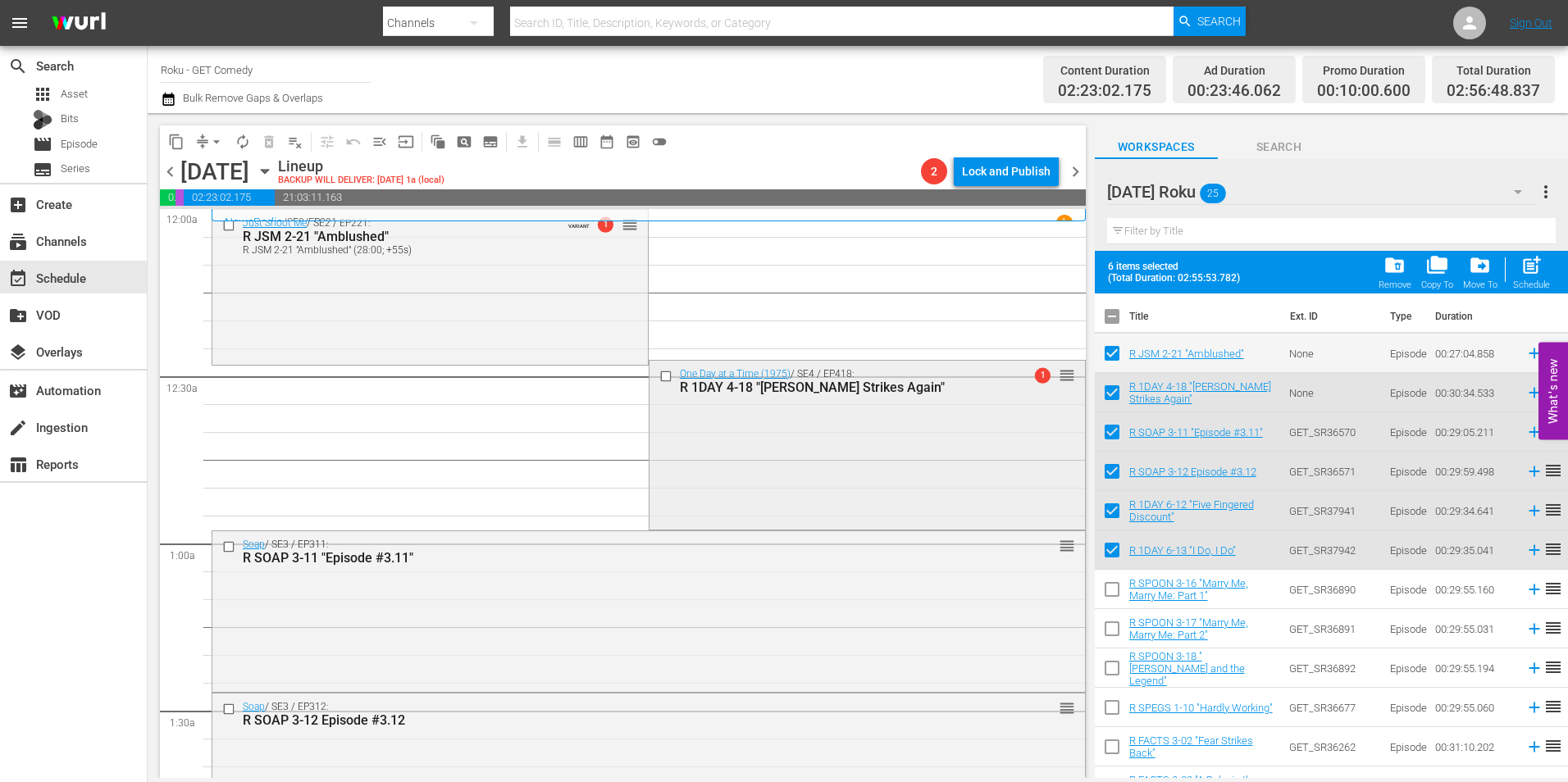
click at [760, 430] on div "One Day at a Time (1975) / SE4 / EP418: R 1DAY 4-18 "Francine Strikes Again" 1 …" at bounding box center [867, 443] width 435 height 165
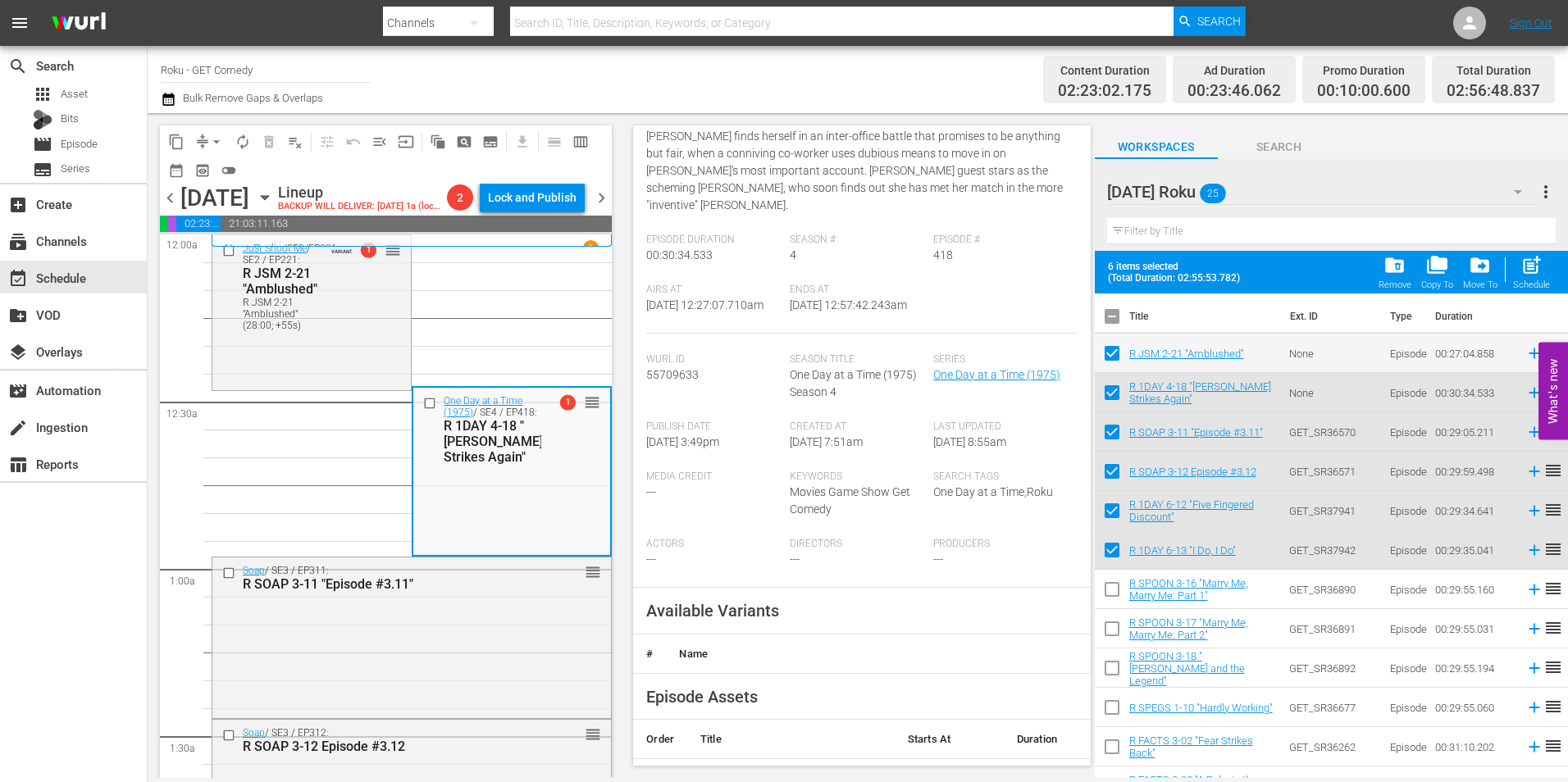
scroll to position [246, 0]
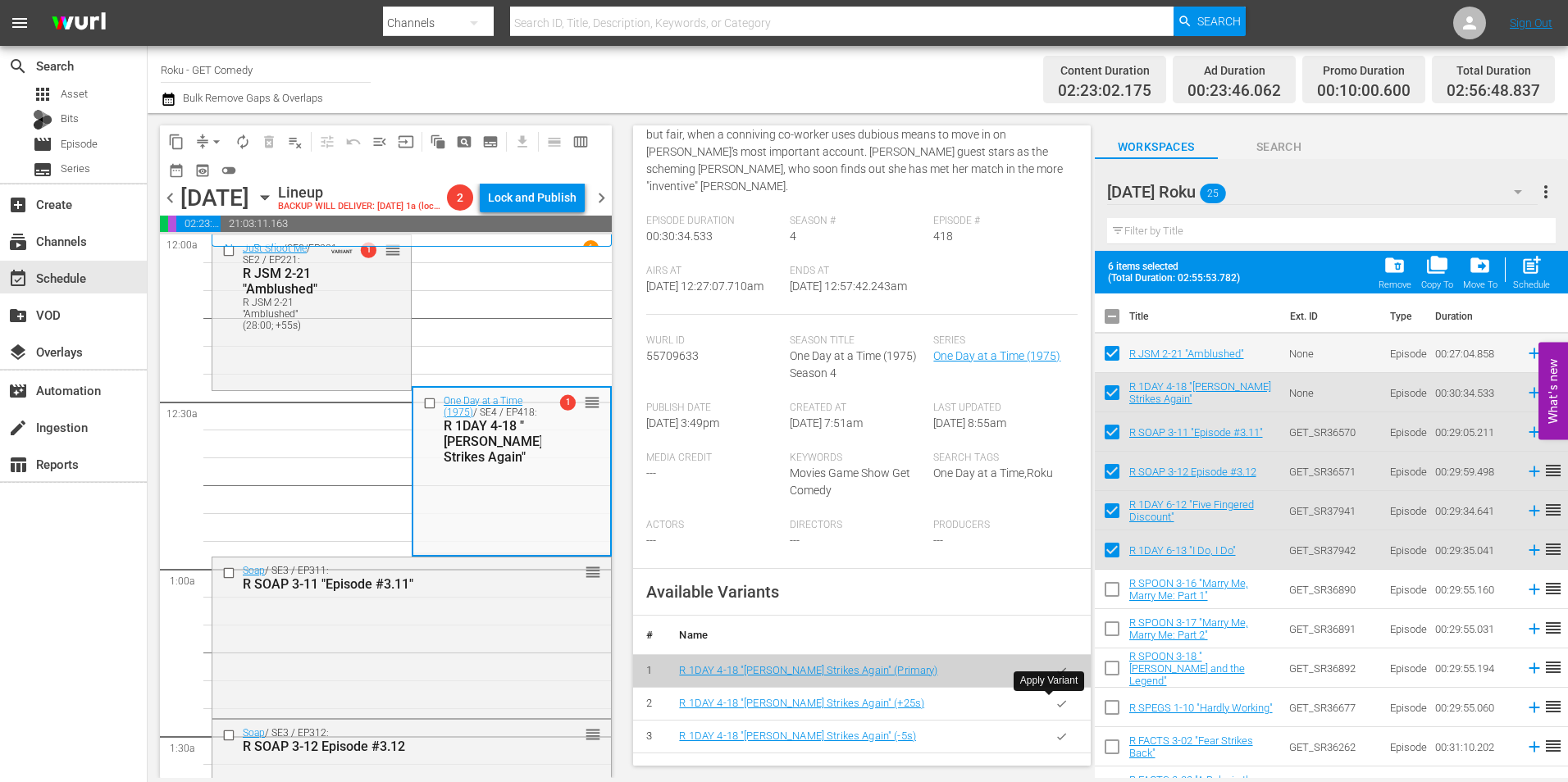
click at [1056, 701] on icon "button" at bounding box center [1062, 704] width 13 height 13
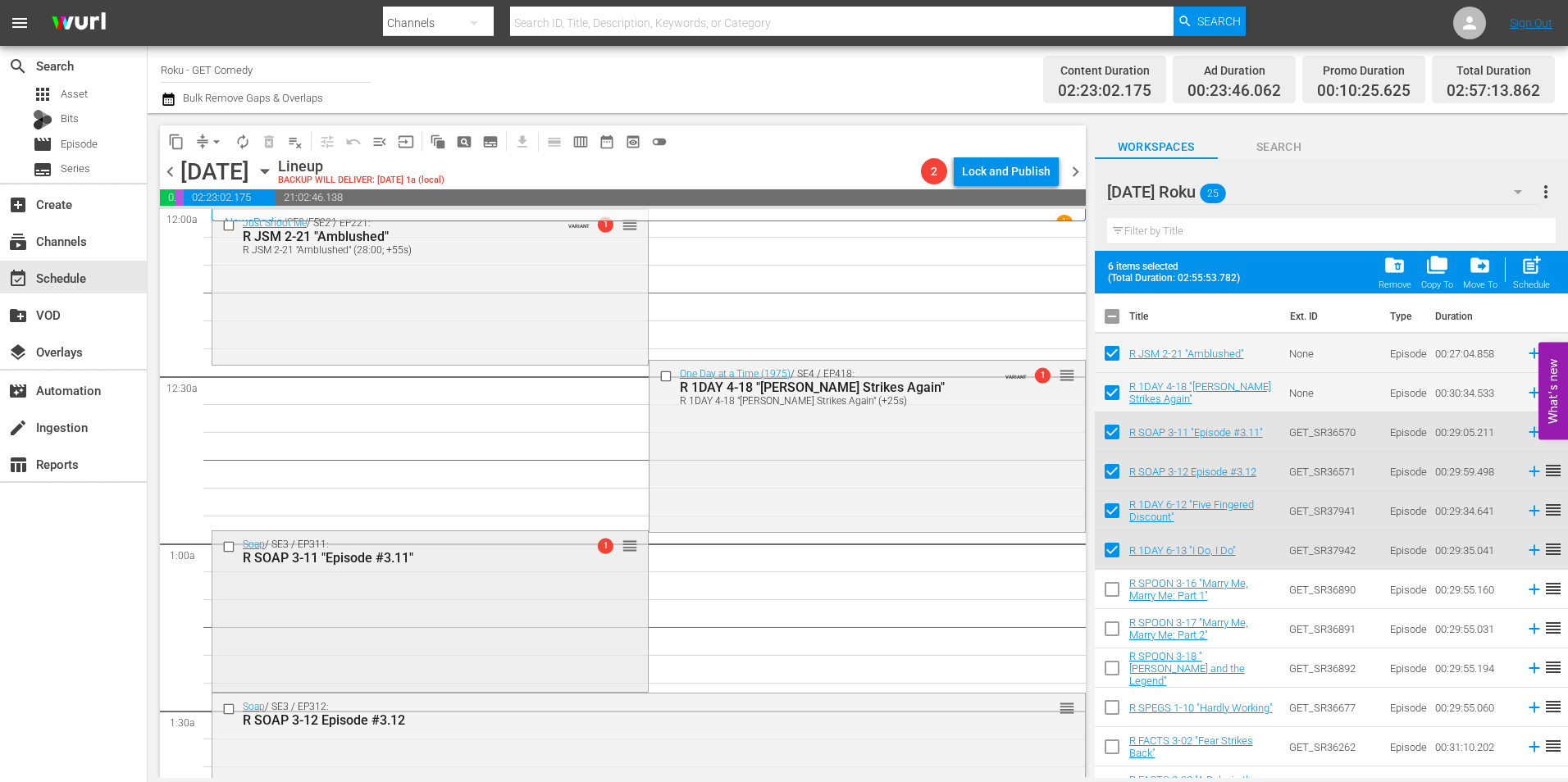
click at [577, 652] on div "Soap / SE3 / EP311: R SOAP 3-11 "Episode #3.11" 1 reorder" at bounding box center [430, 610] width 435 height 157
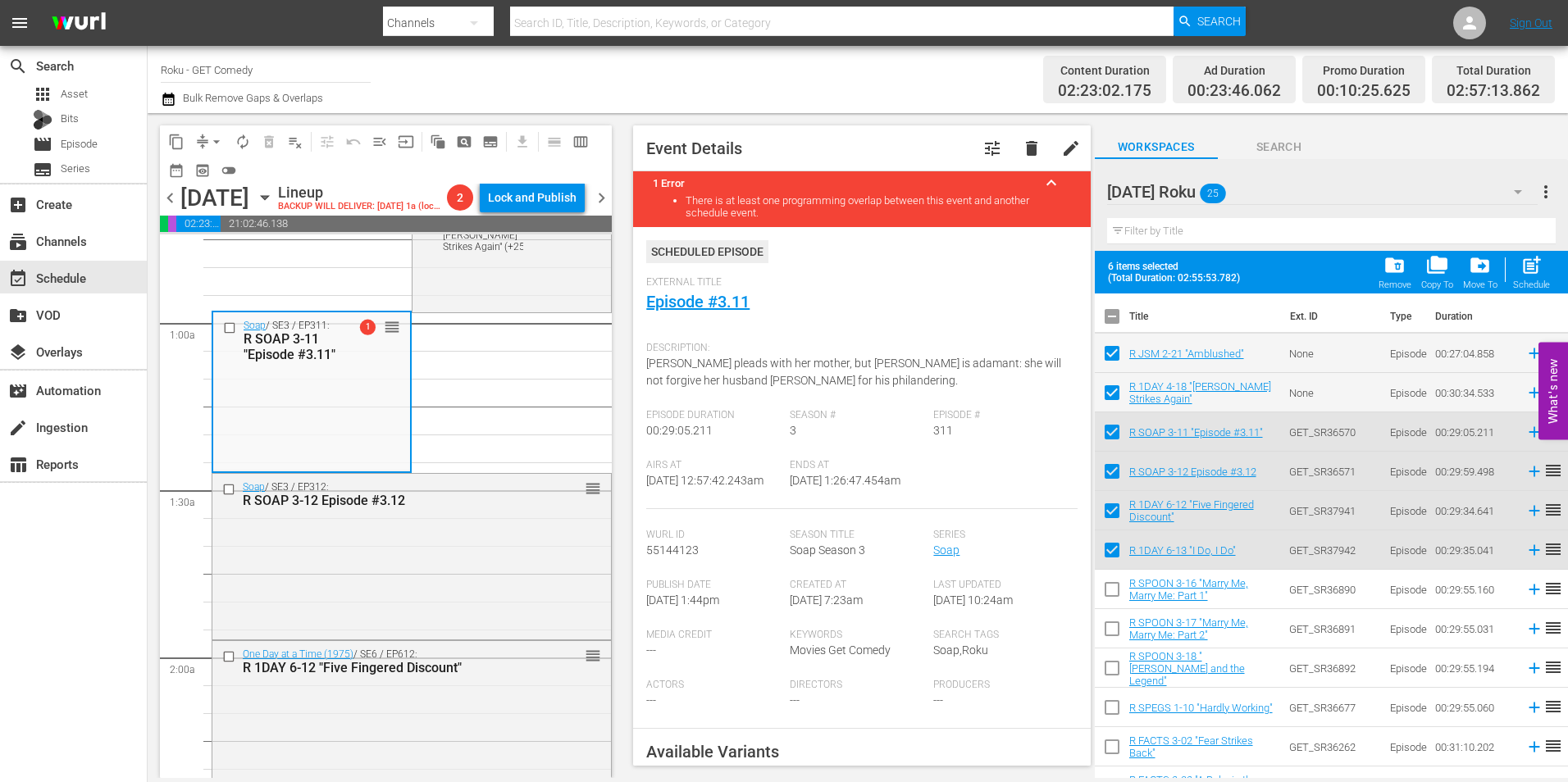
scroll to position [164, 0]
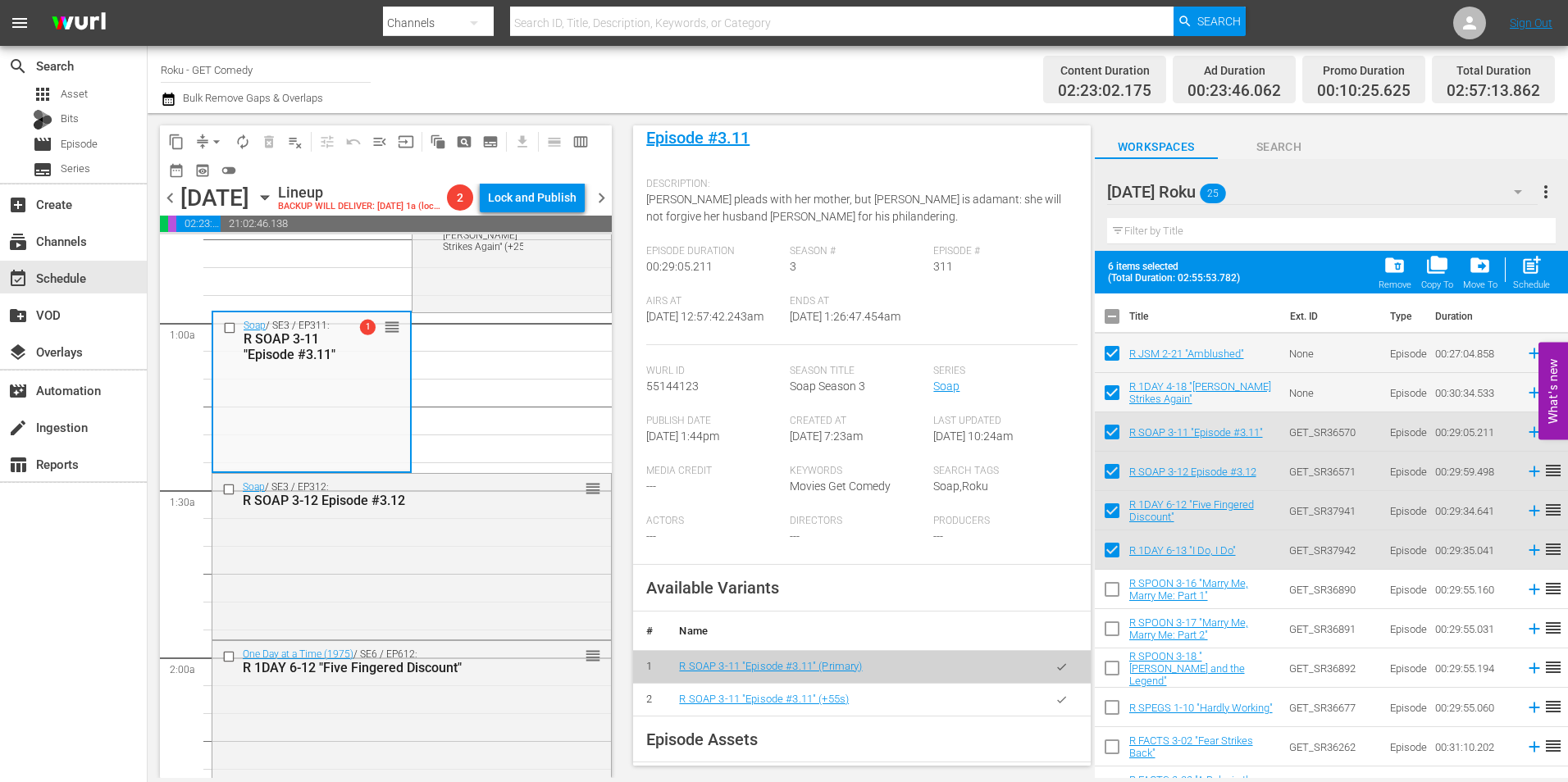
click at [1056, 706] on icon "button" at bounding box center [1062, 700] width 13 height 13
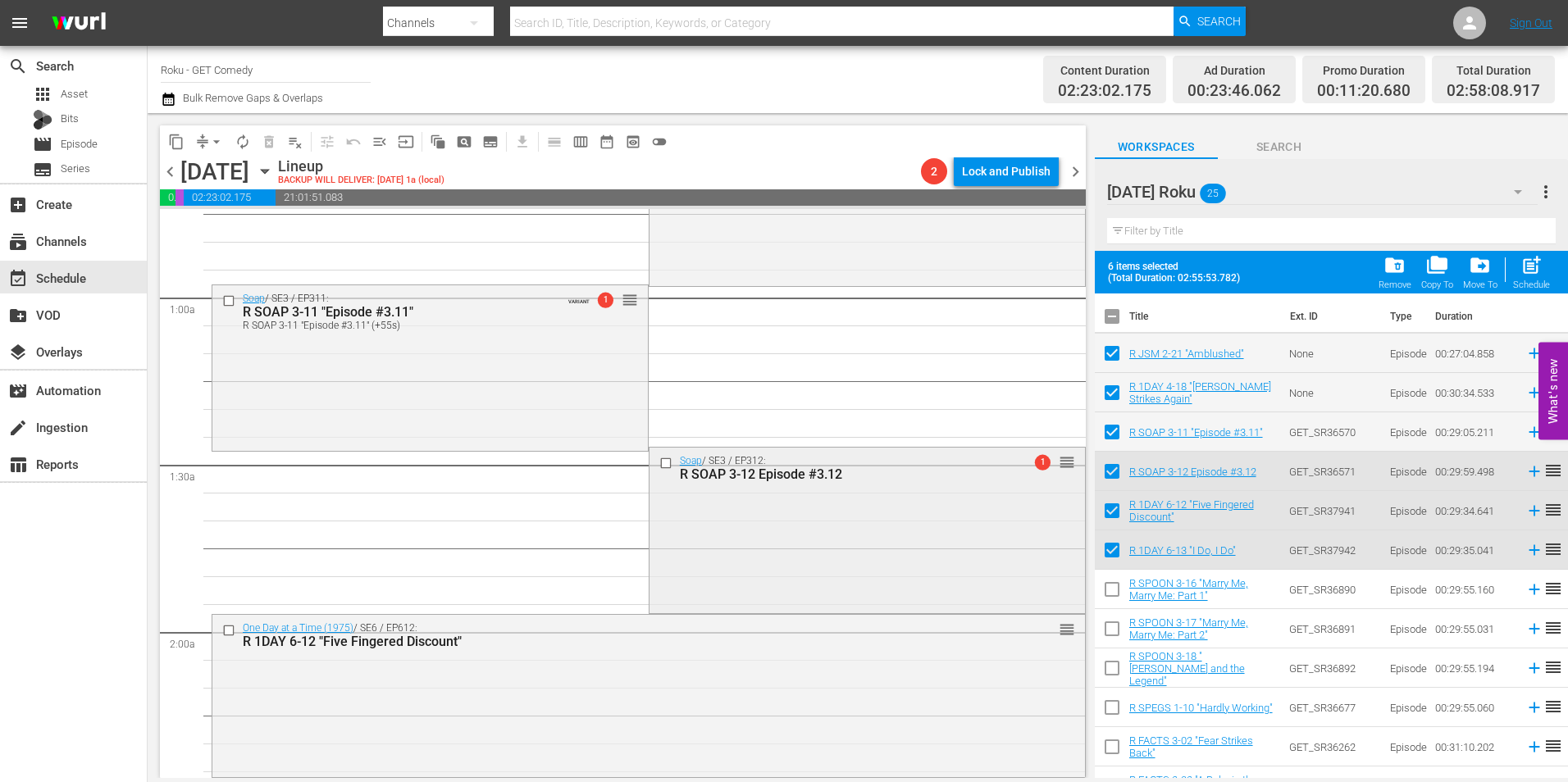
click at [834, 513] on div "Soap / SE3 / EP312: R SOAP 3-12 Episode #3.12 1 reorder" at bounding box center [867, 528] width 435 height 162
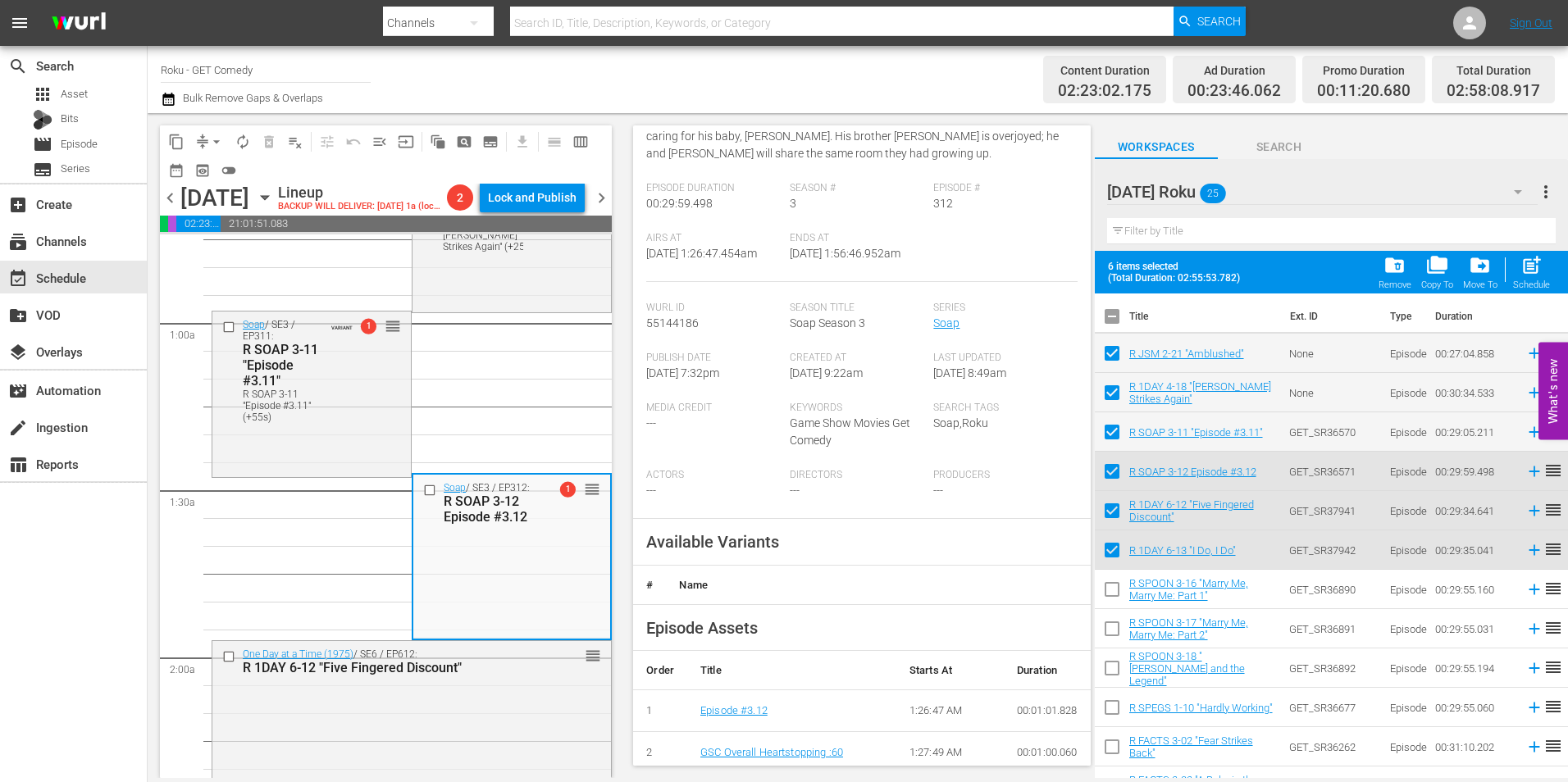
scroll to position [246, 0]
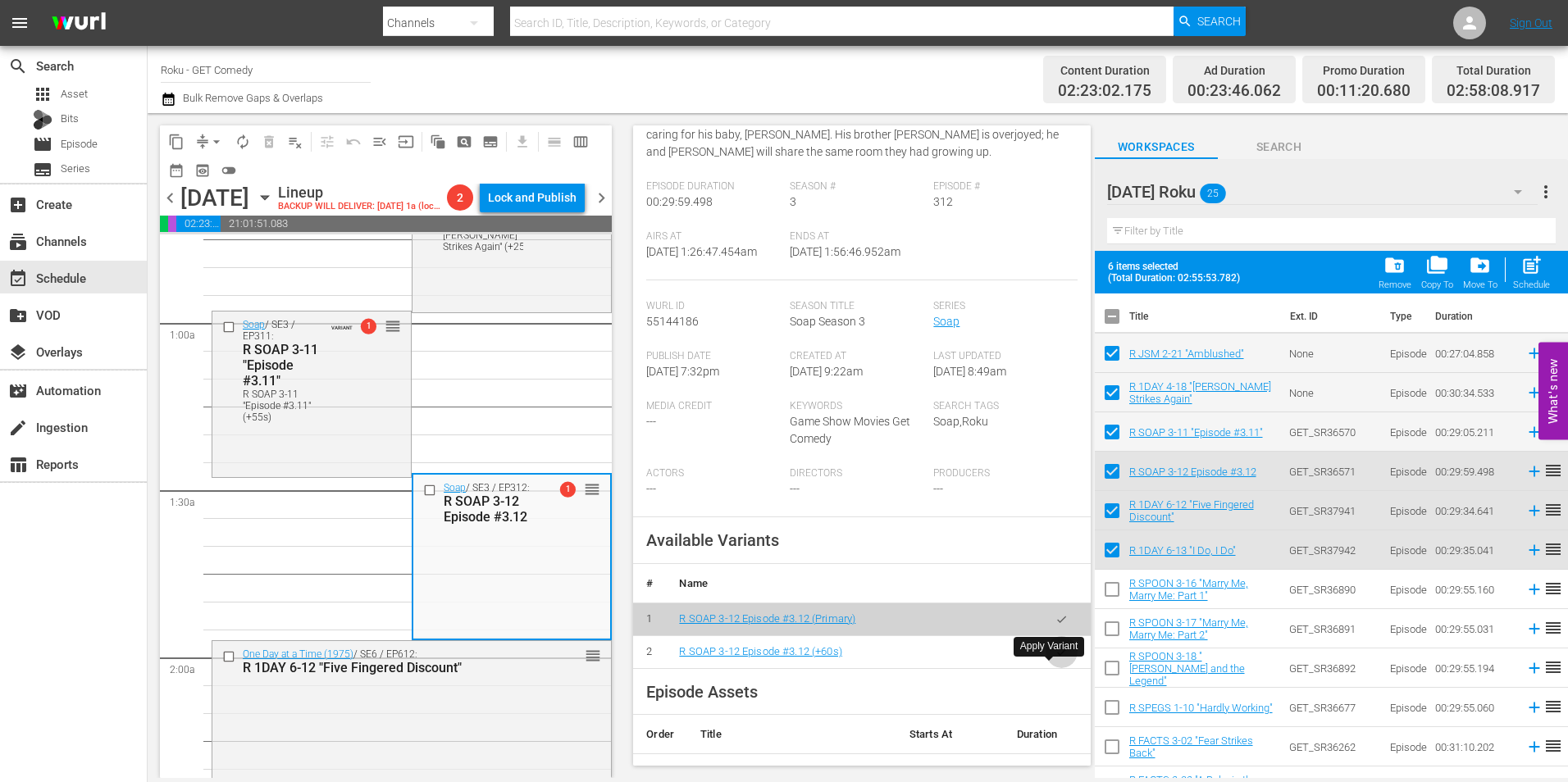
click at [1056, 659] on icon "button" at bounding box center [1062, 652] width 13 height 13
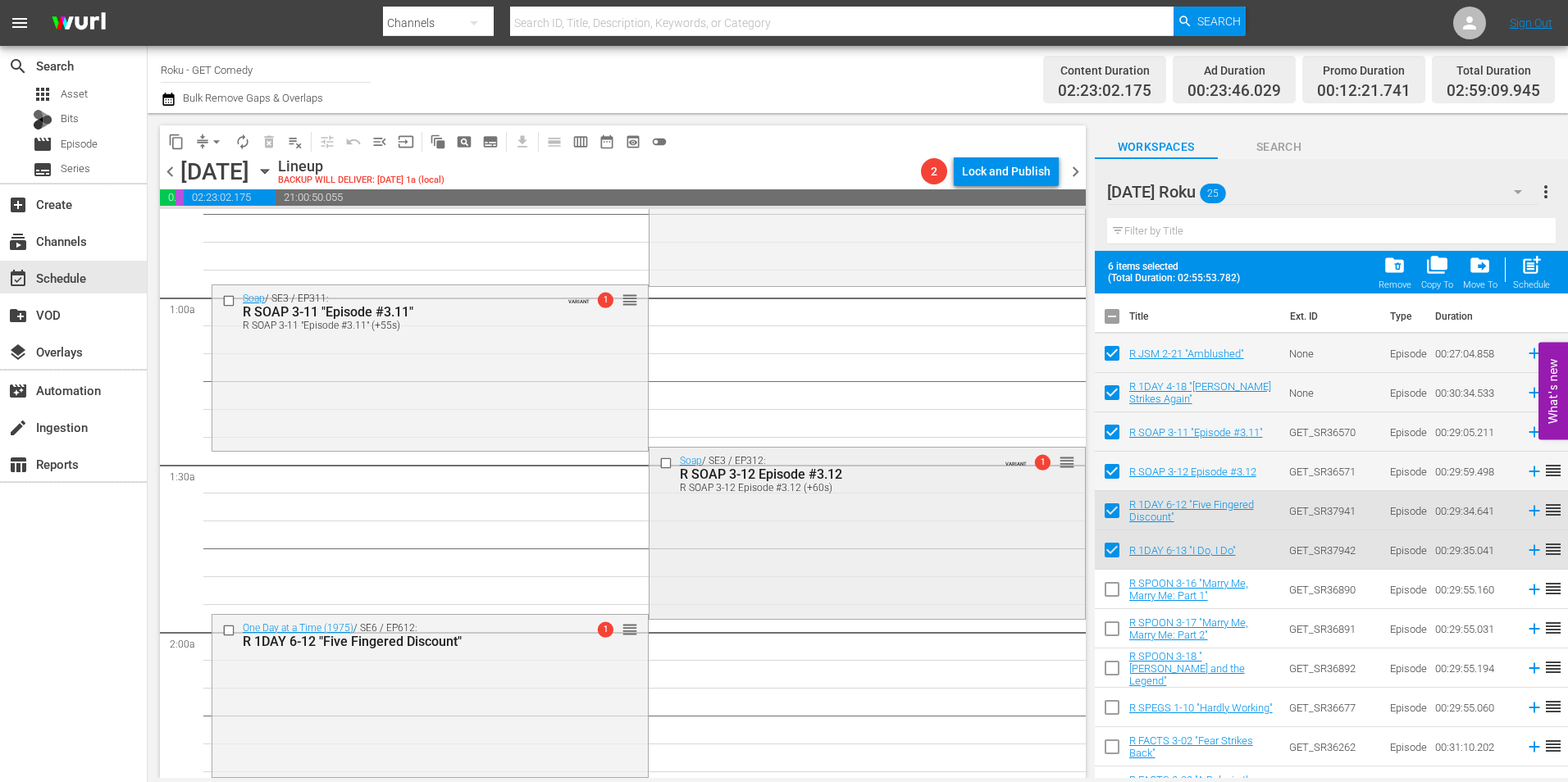
click at [843, 552] on div "Soap / SE3 / EP312: R SOAP 3-12 Episode #3.12 R SOAP 3-12 Episode #3.12 (+60s) …" at bounding box center [867, 532] width 435 height 168
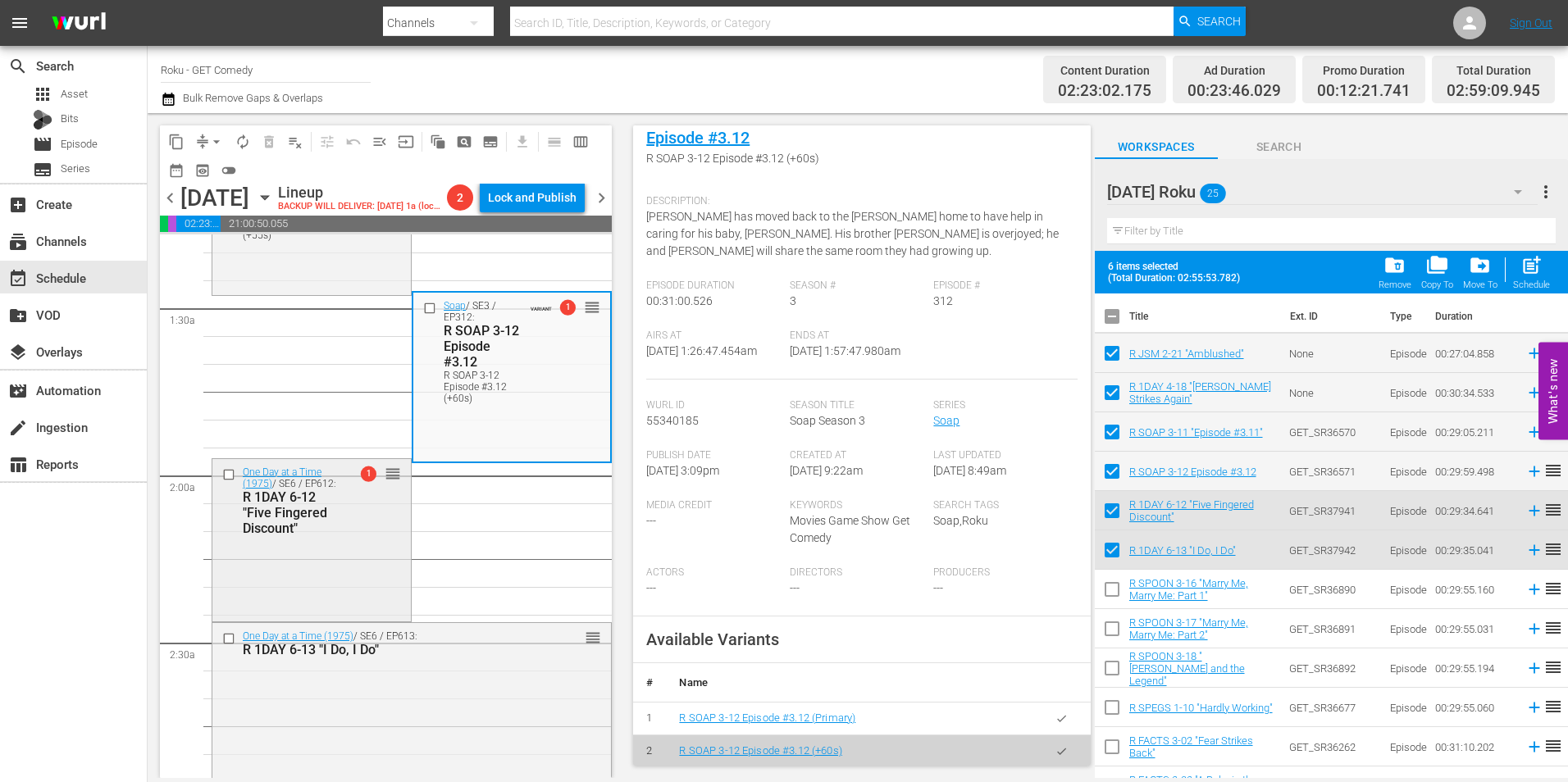
scroll to position [492, 0]
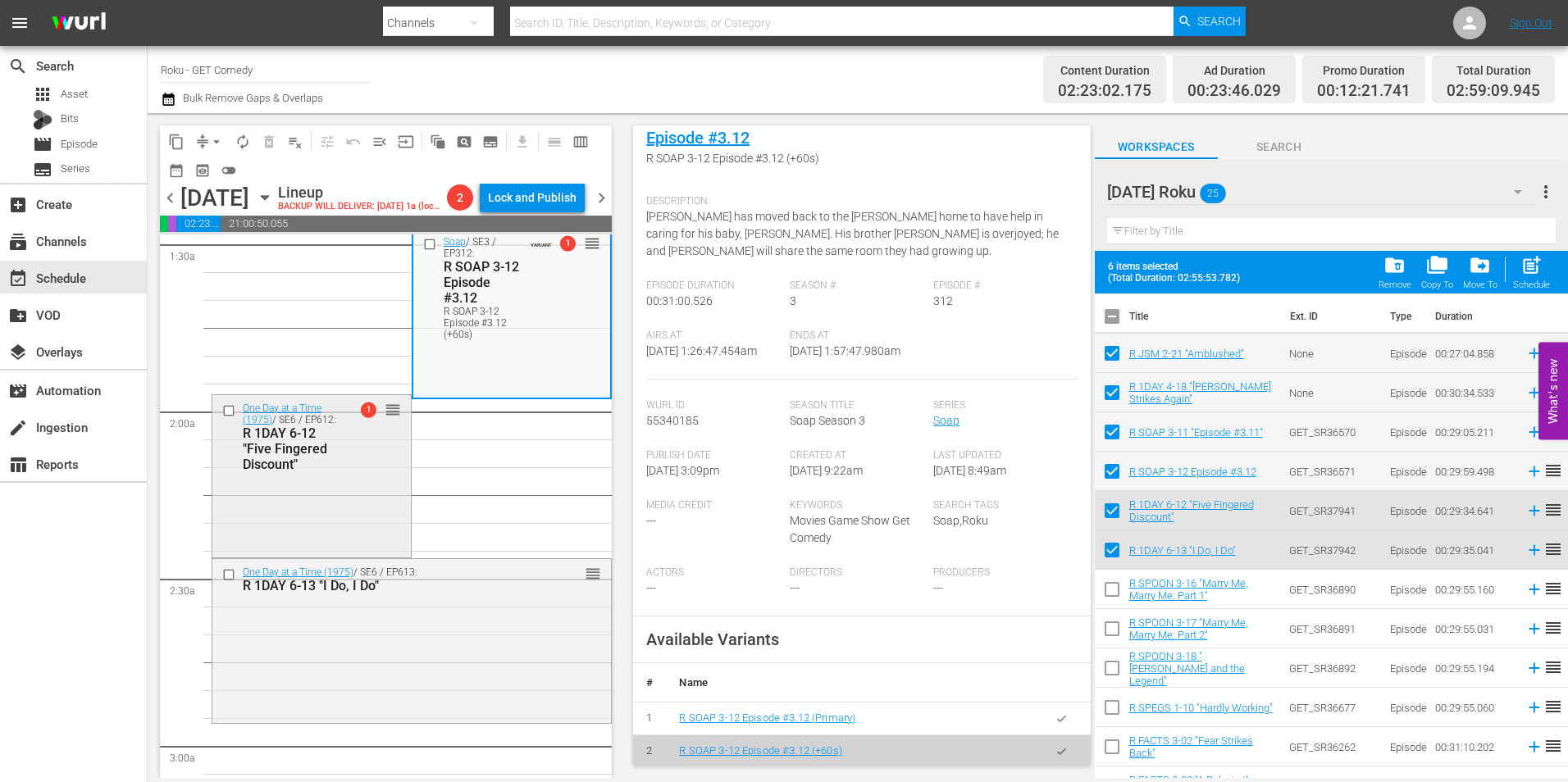
click at [354, 509] on div "One Day at a Time (1975) / SE6 / EP612: R 1DAY 6-12 "Five Fingered Discount" 1 …" at bounding box center [312, 475] width 198 height 160
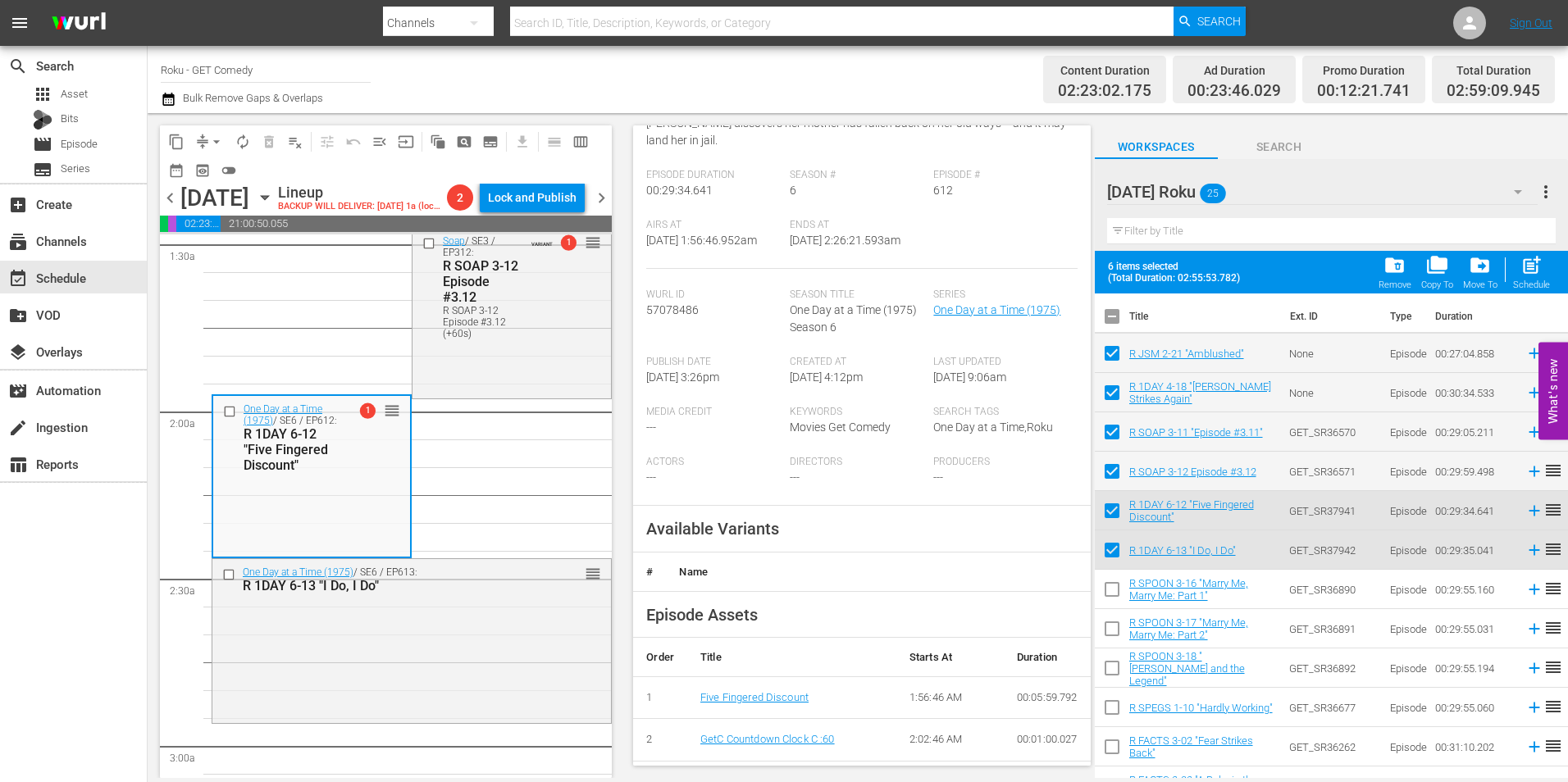
scroll to position [246, 0]
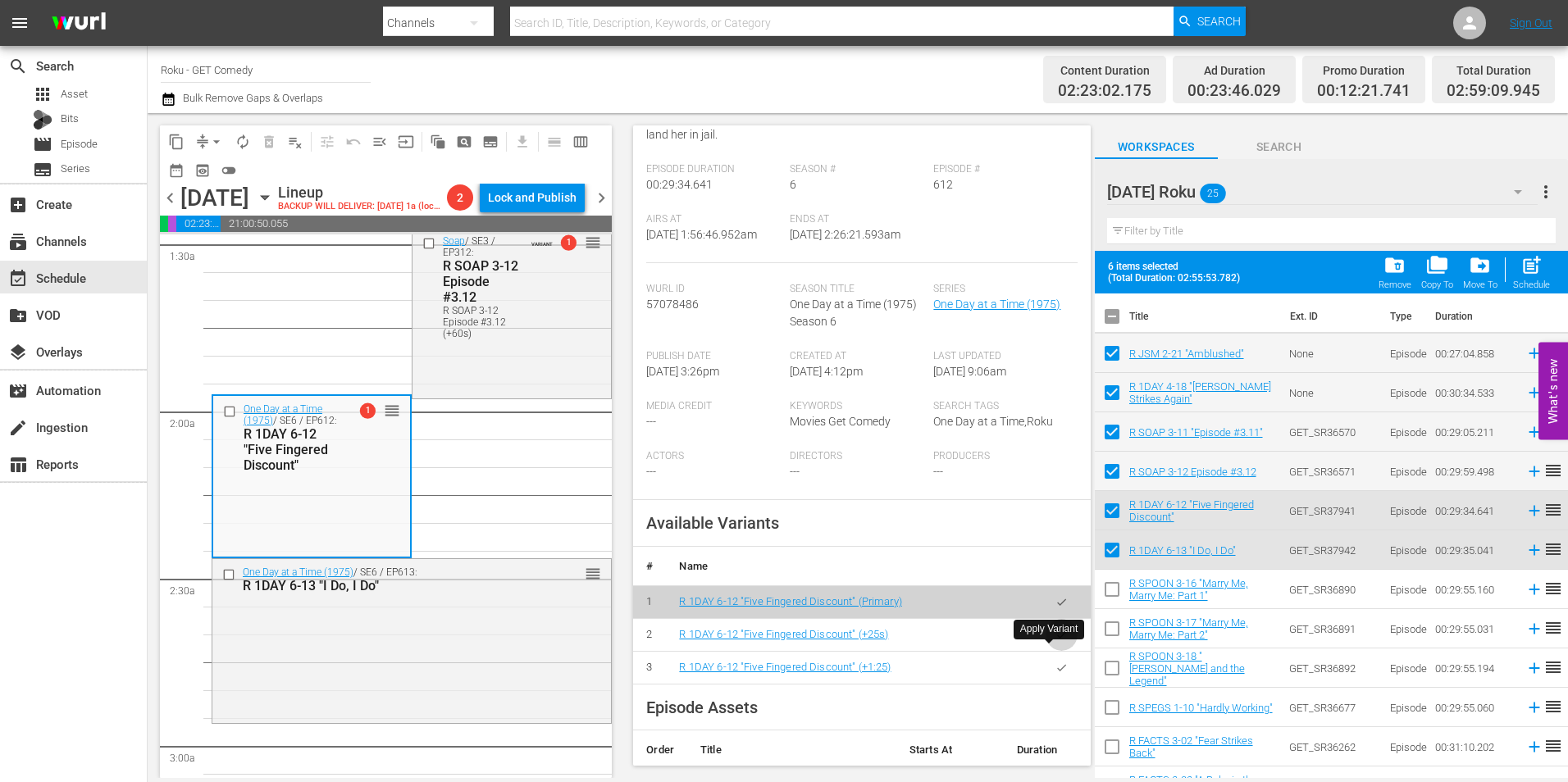
click at [1056, 642] on icon "button" at bounding box center [1062, 635] width 13 height 13
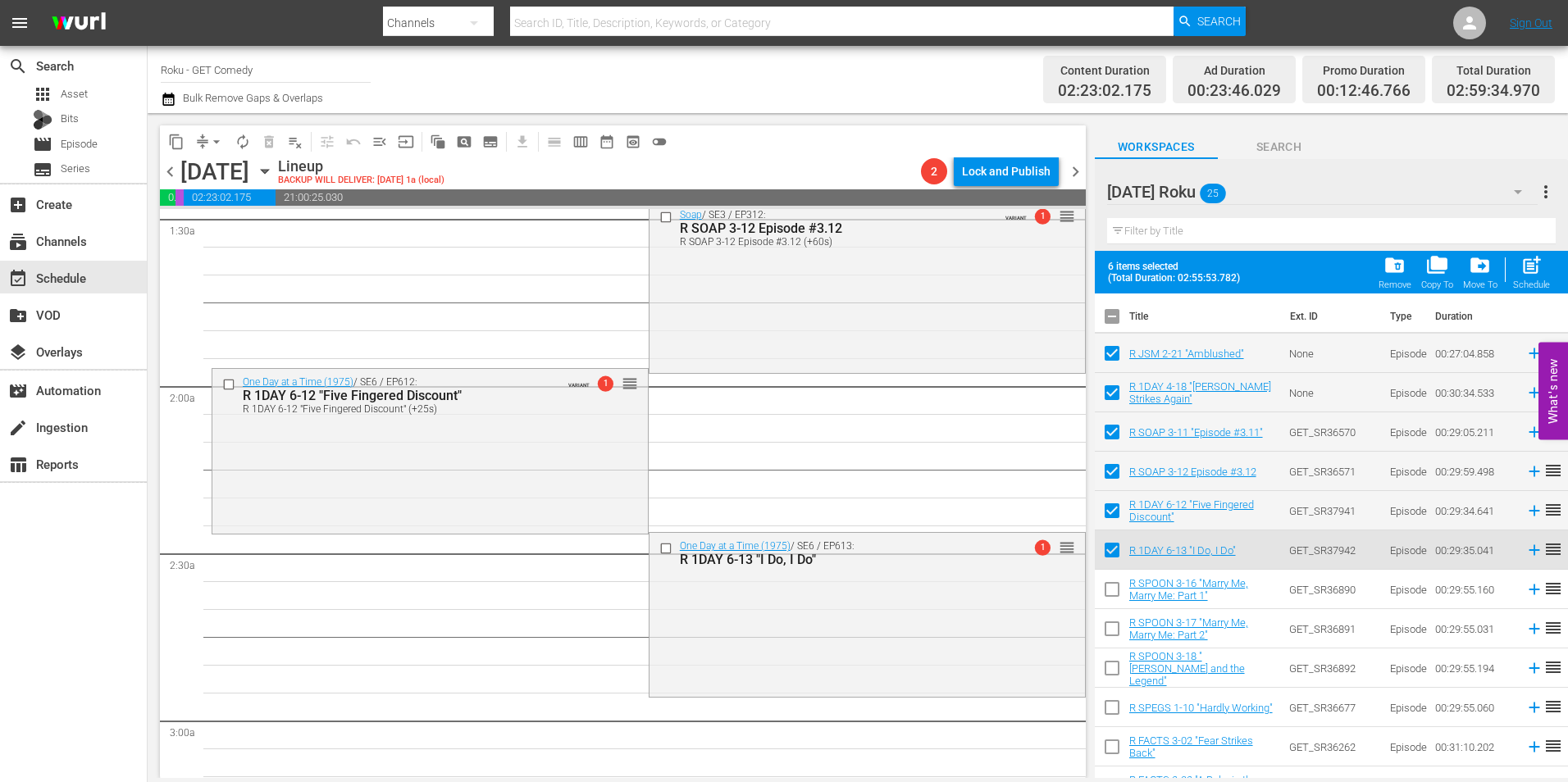
click at [826, 614] on div "One Day at a Time (1975) / SE6 / EP613: R 1DAY 6-13 "I Do, I Do" 1 reorder" at bounding box center [867, 613] width 435 height 160
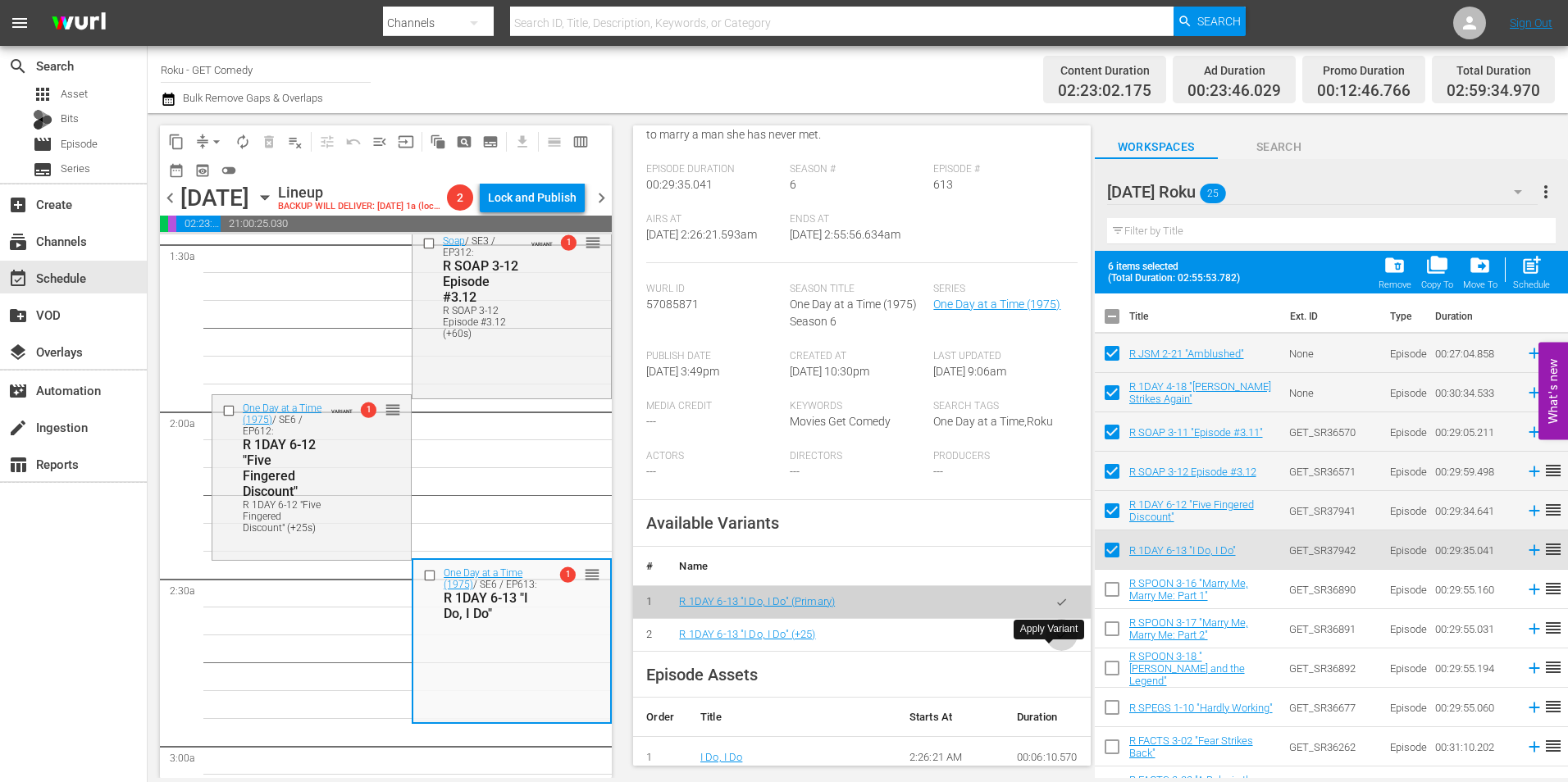
click at [1056, 642] on icon "button" at bounding box center [1062, 635] width 13 height 13
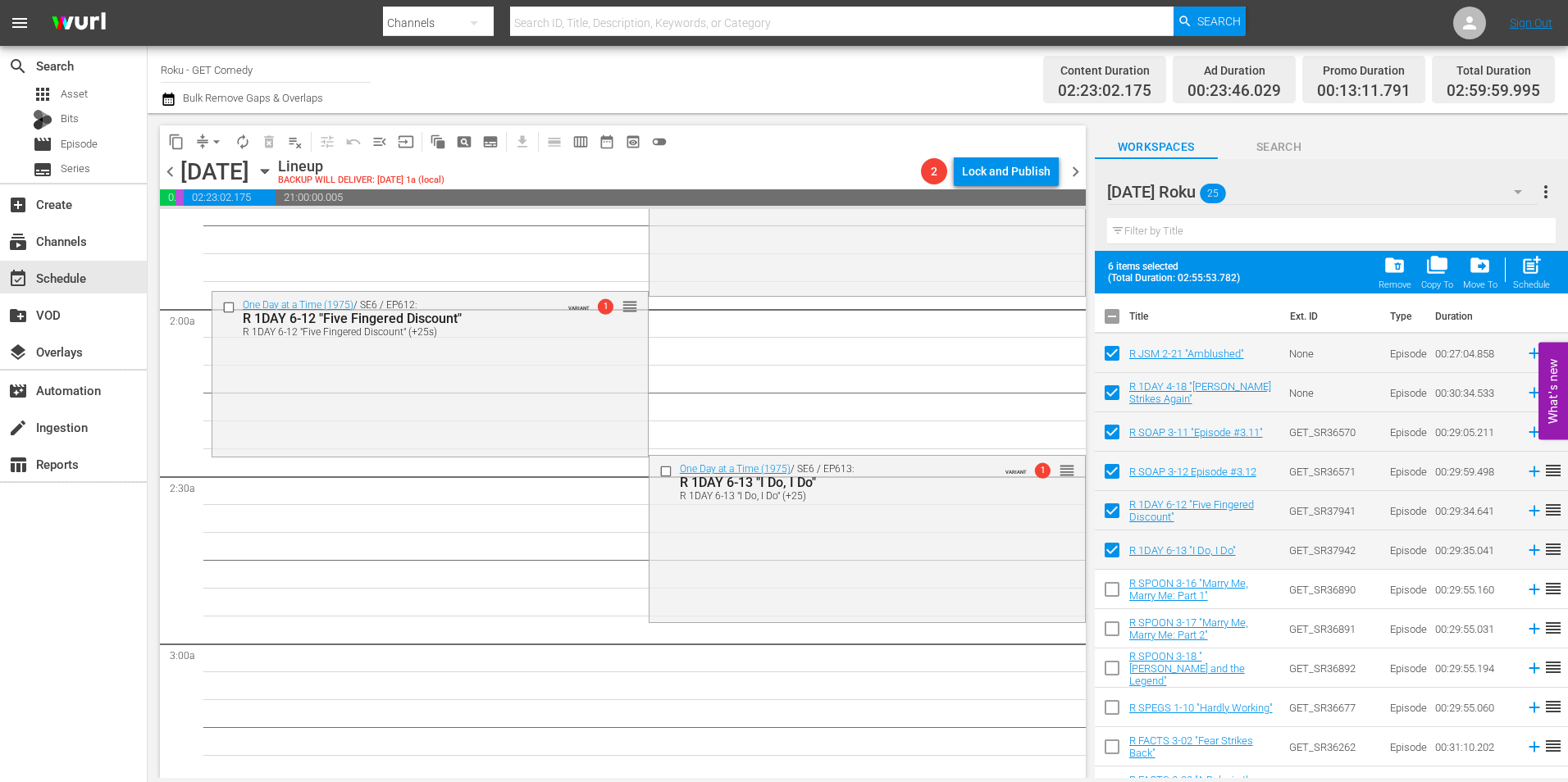
scroll to position [574, 0]
click at [202, 131] on button "compress" at bounding box center [202, 141] width 26 height 26
click at [210, 145] on span "arrow_drop_down" at bounding box center [217, 142] width 17 height 17
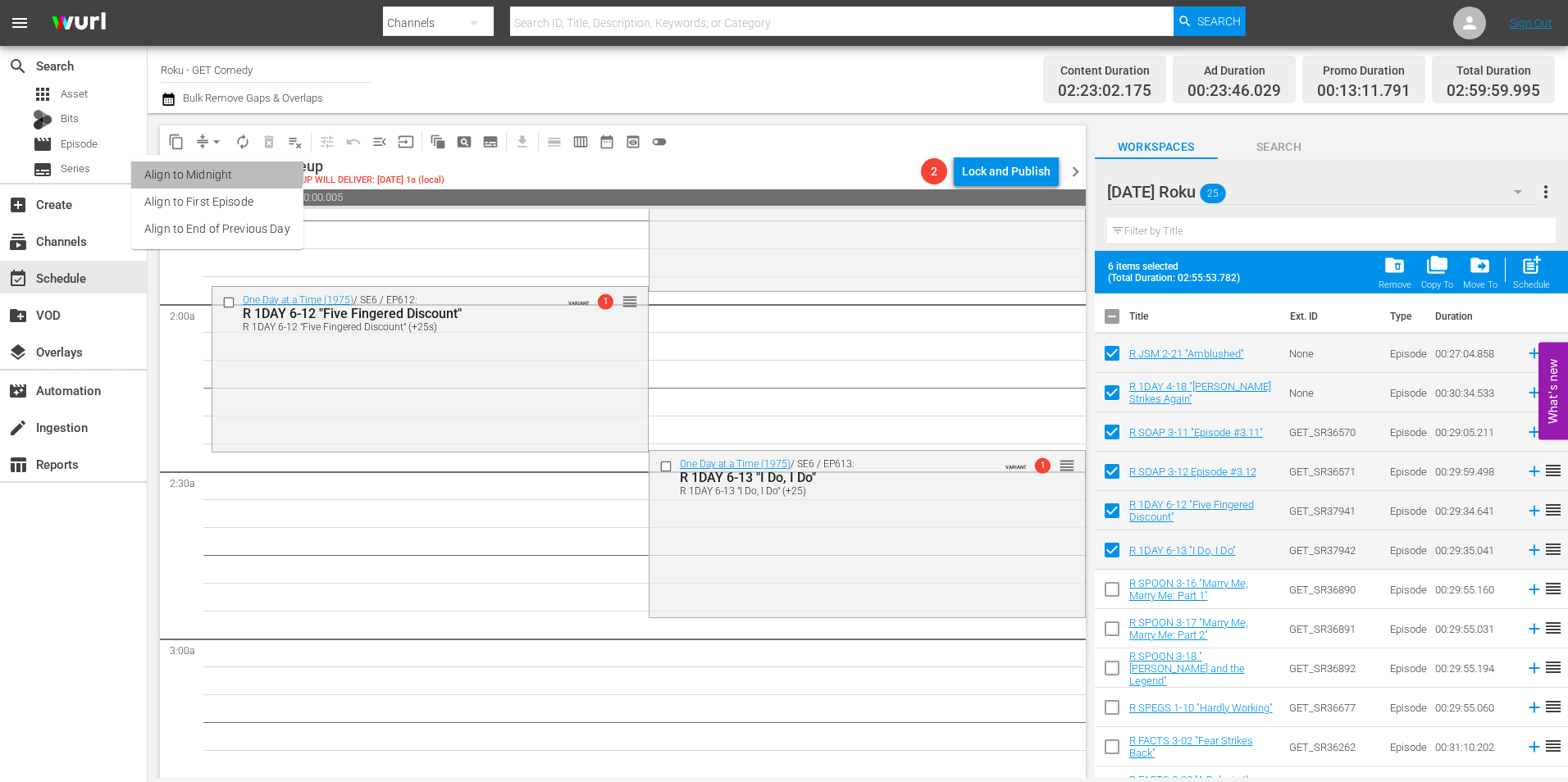
click at [210, 168] on li "Align to Midnight" at bounding box center [217, 175] width 172 height 27
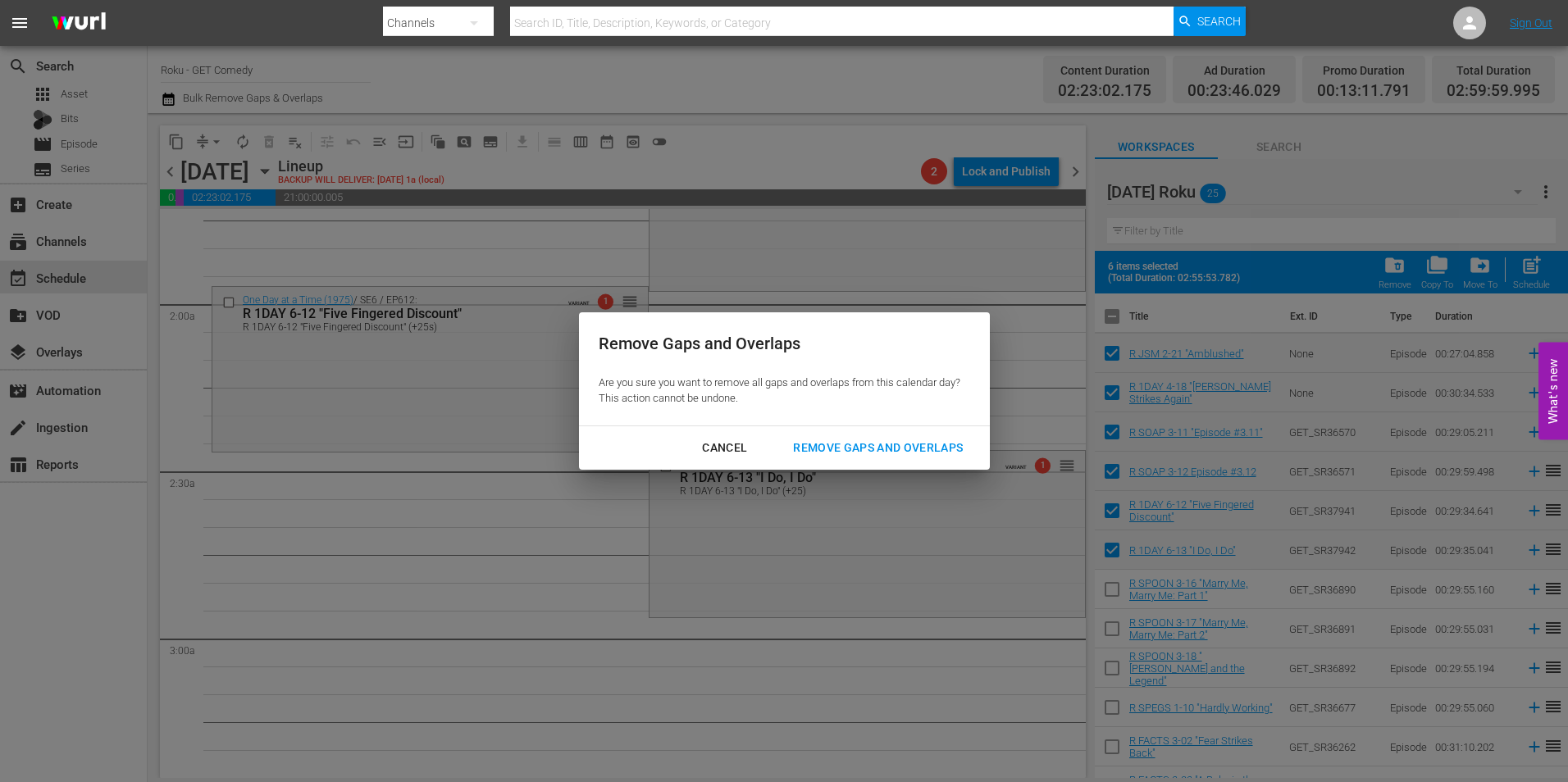
click at [918, 440] on div "Remove Gaps and Overlaps" at bounding box center [878, 448] width 196 height 20
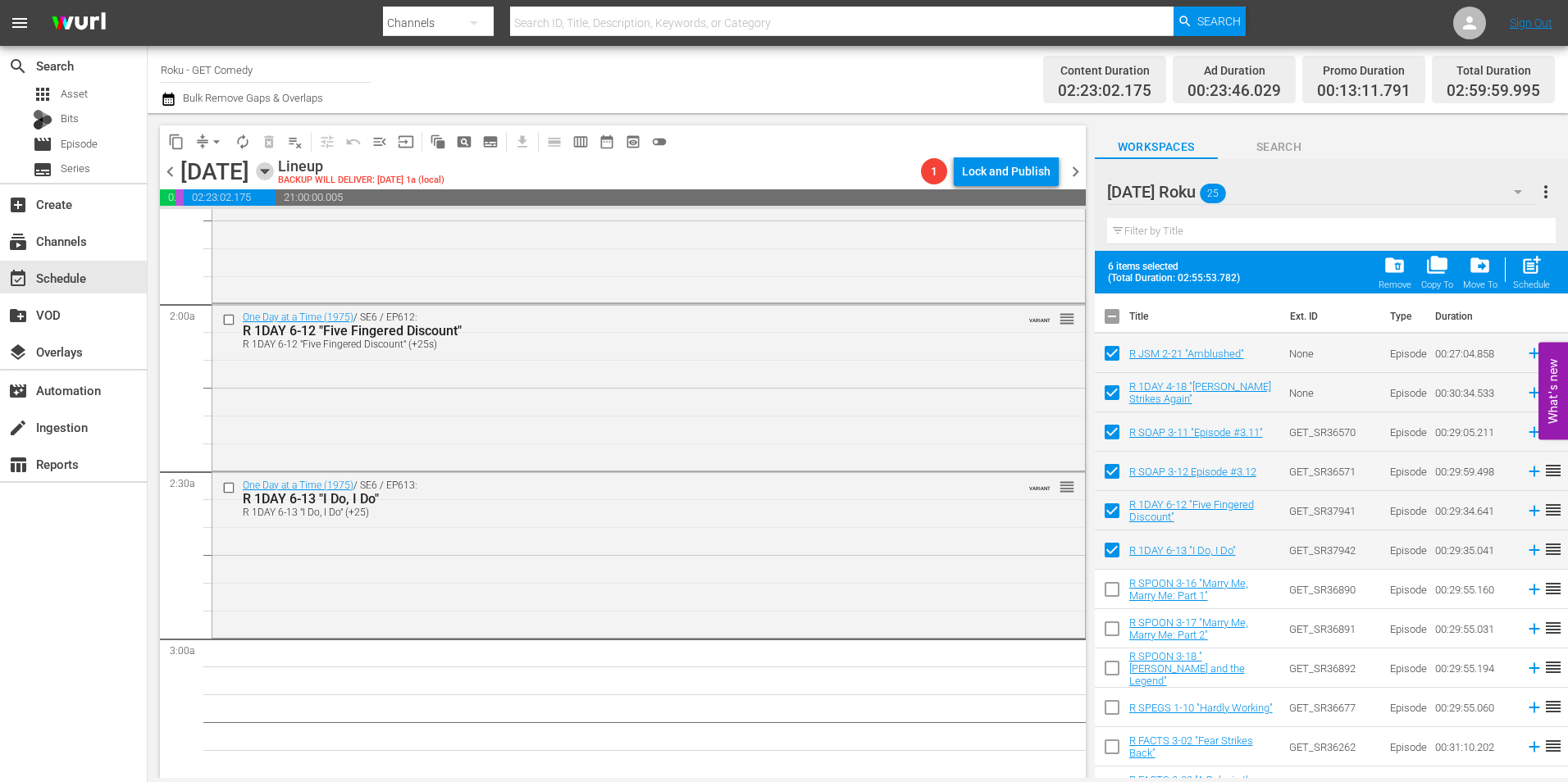
click at [268, 172] on icon "button" at bounding box center [264, 171] width 8 height 4
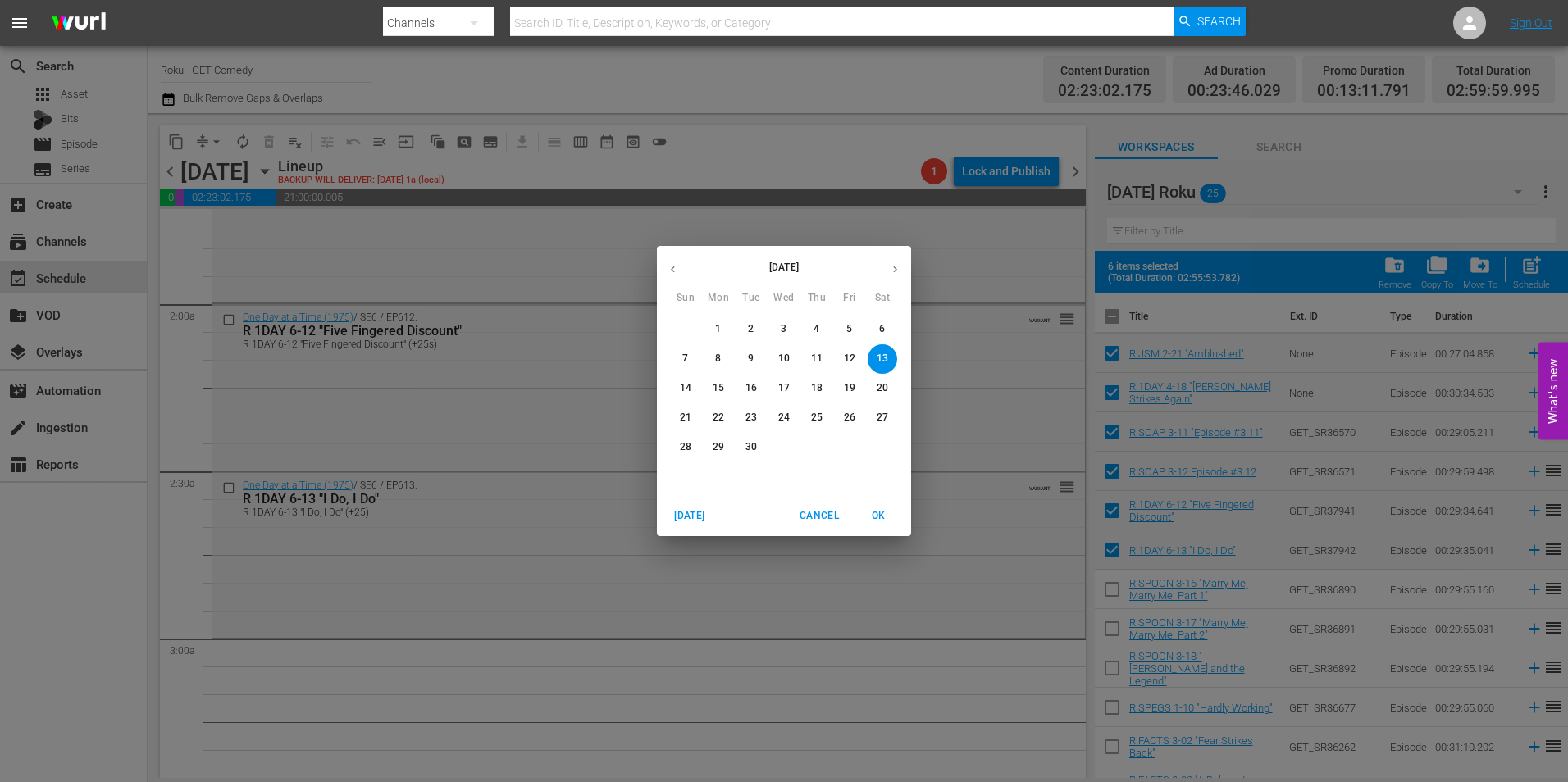
click at [845, 336] on span "5" at bounding box center [849, 329] width 29 height 14
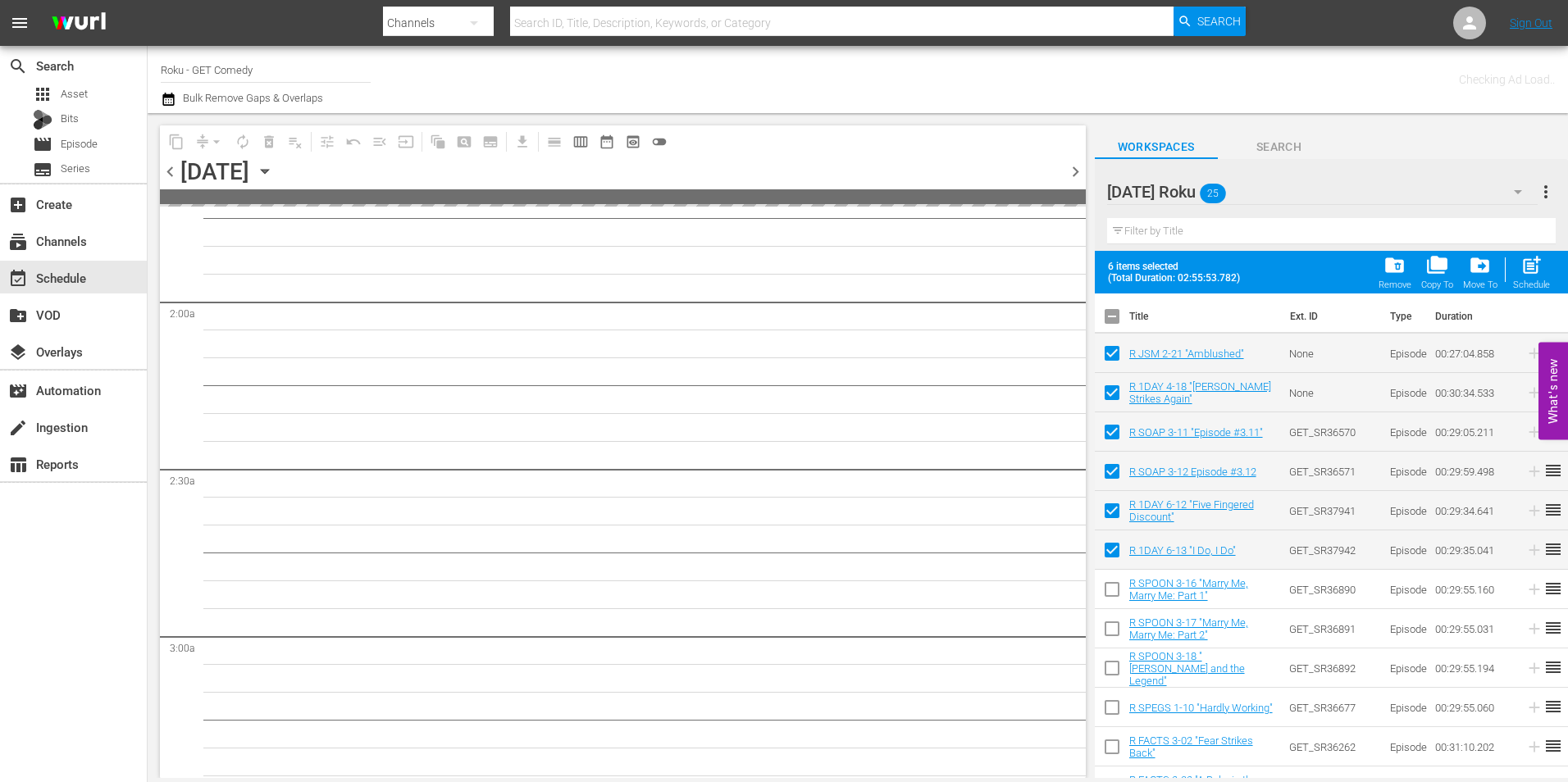
scroll to position [685, 0]
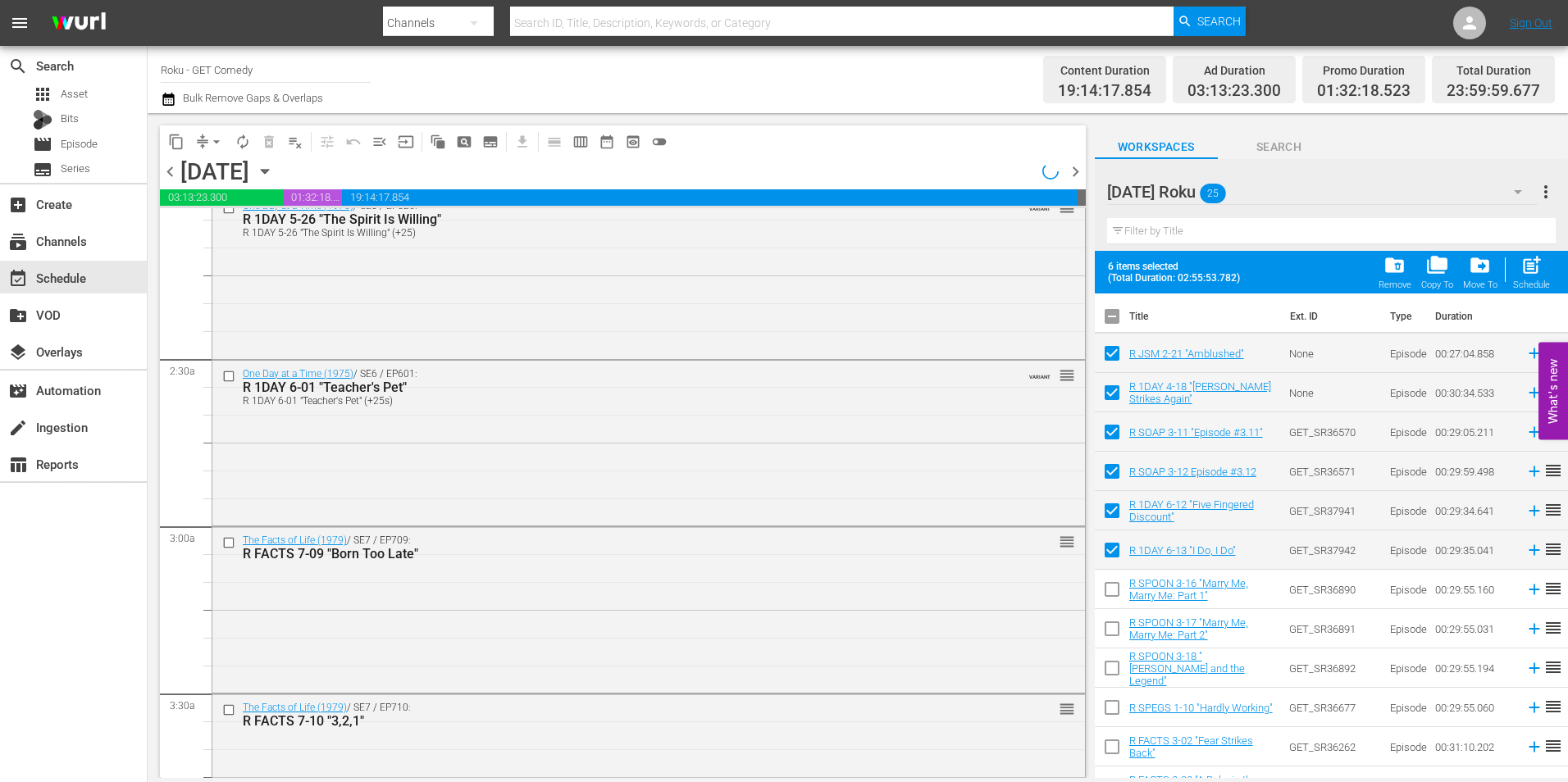
click at [1110, 320] on input "checkbox" at bounding box center [1112, 319] width 34 height 34
checkbox input "true"
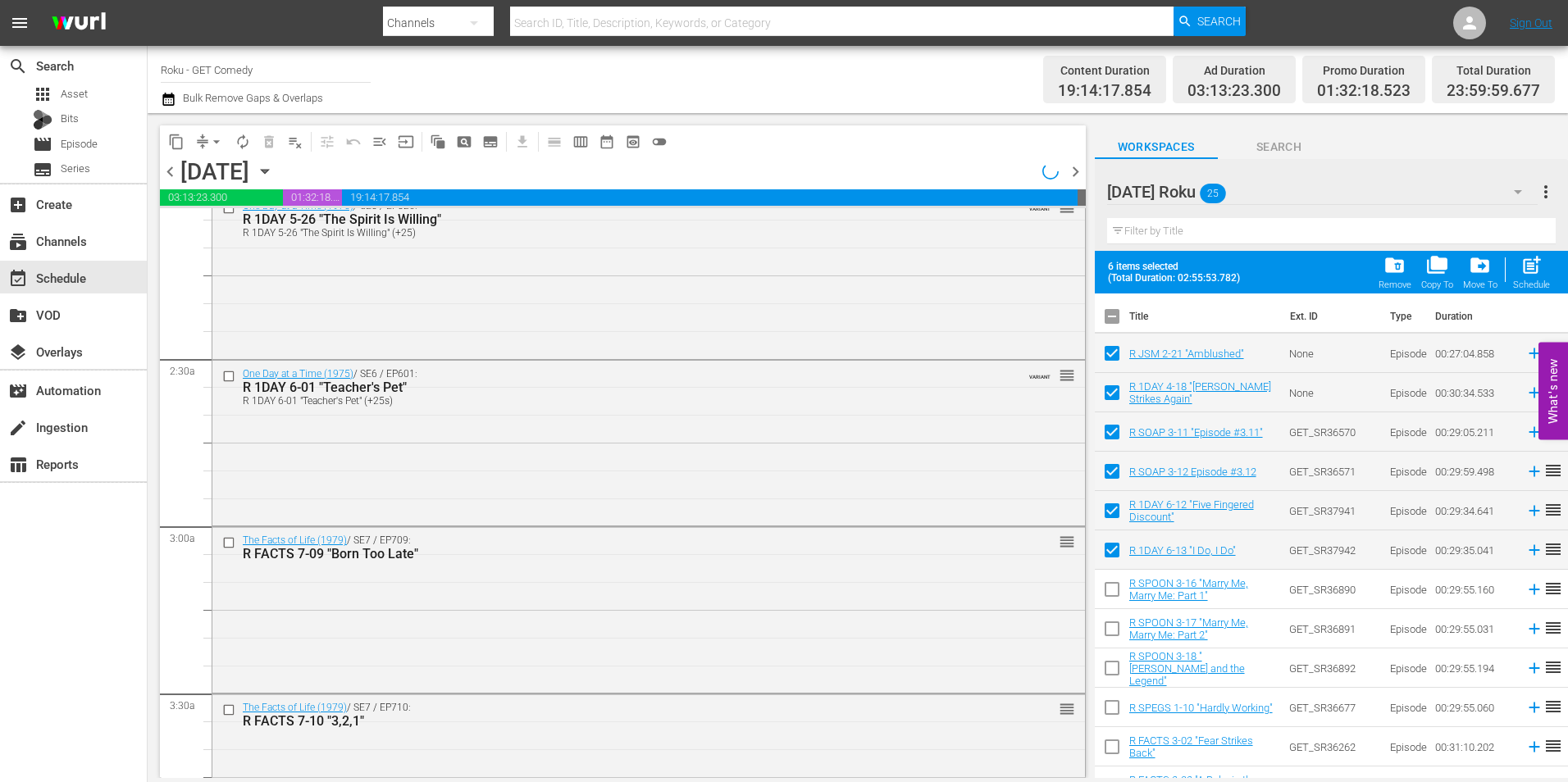
checkbox input "true"
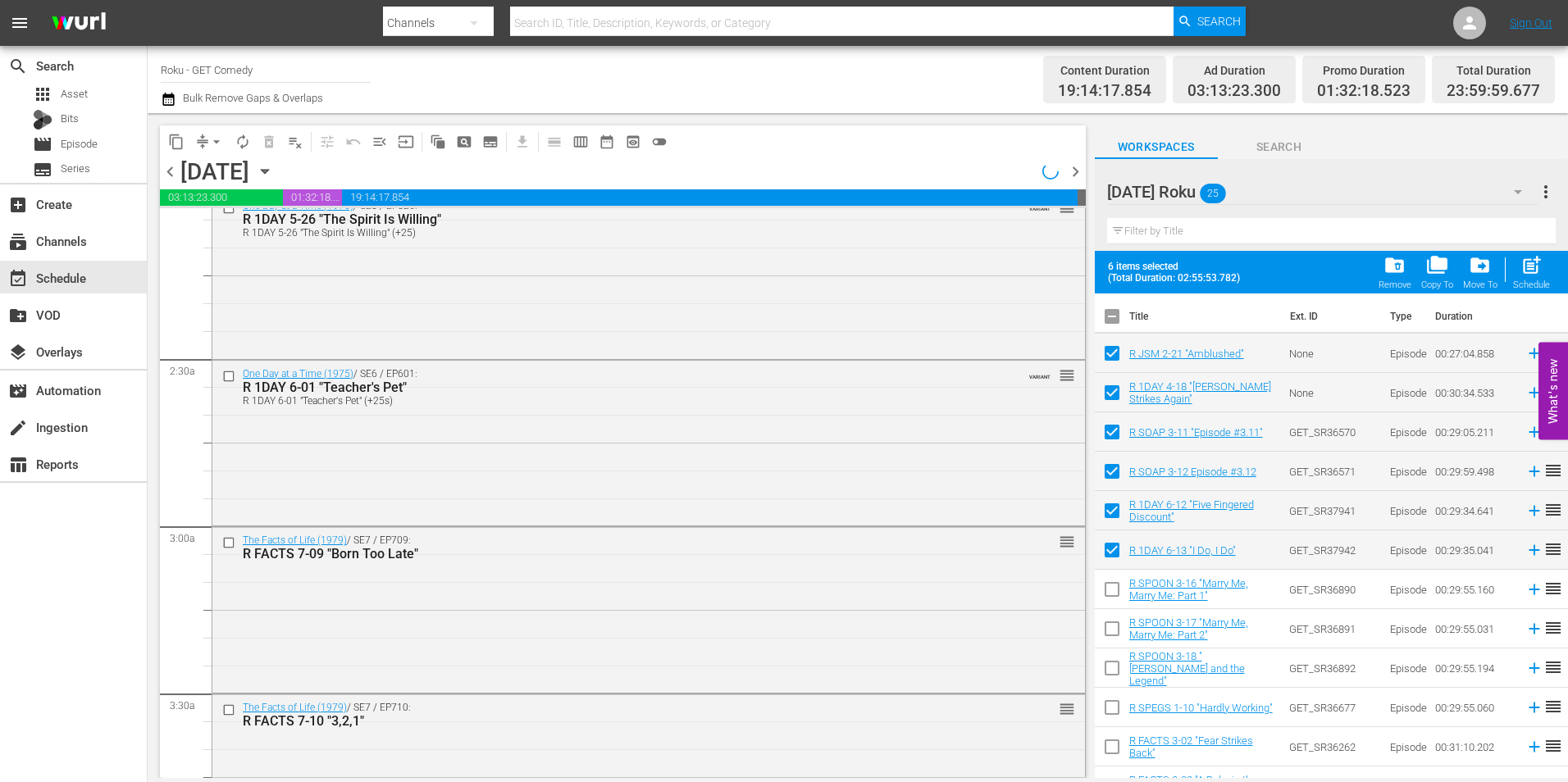
checkbox input "true"
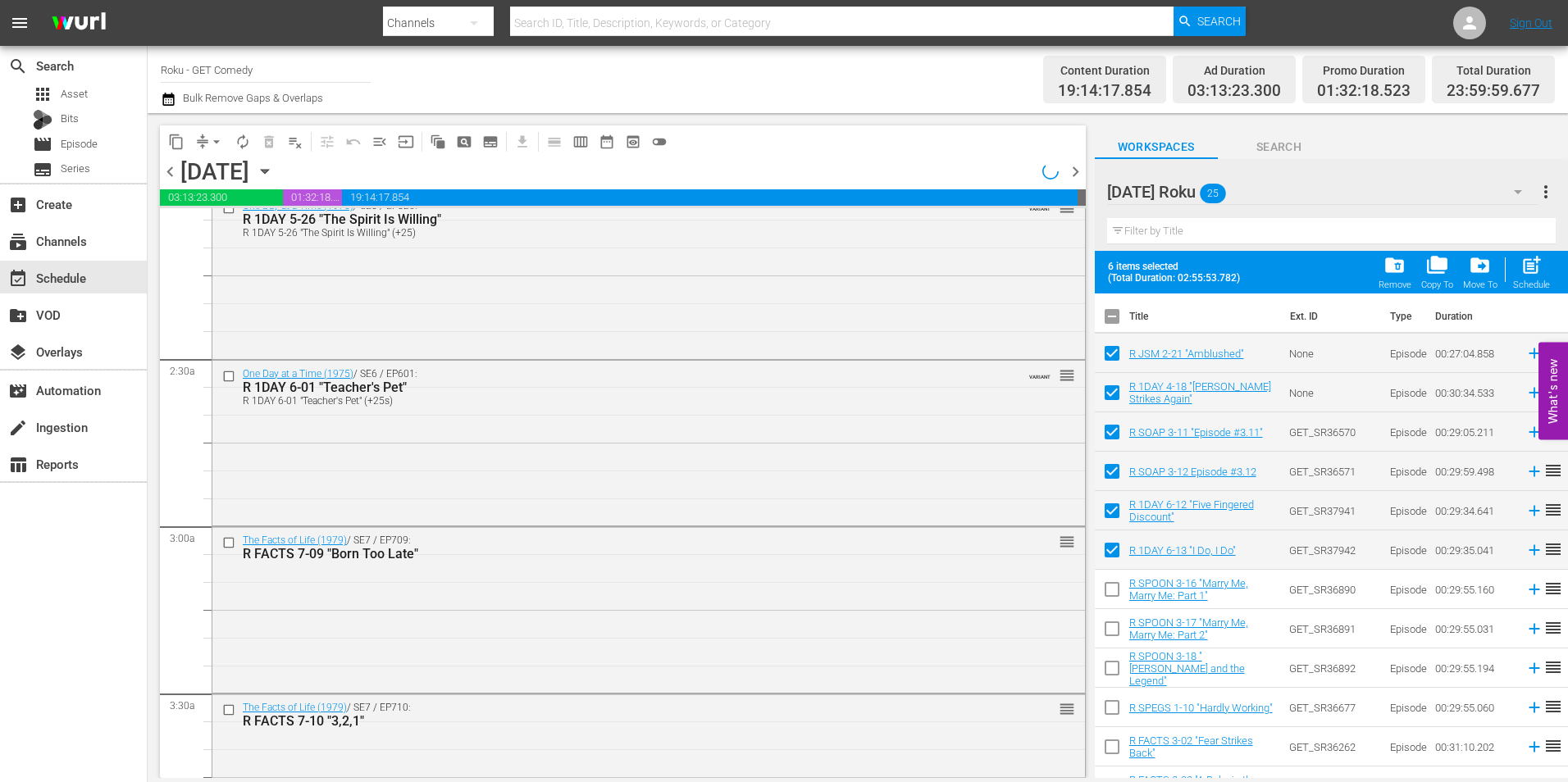
checkbox input "true"
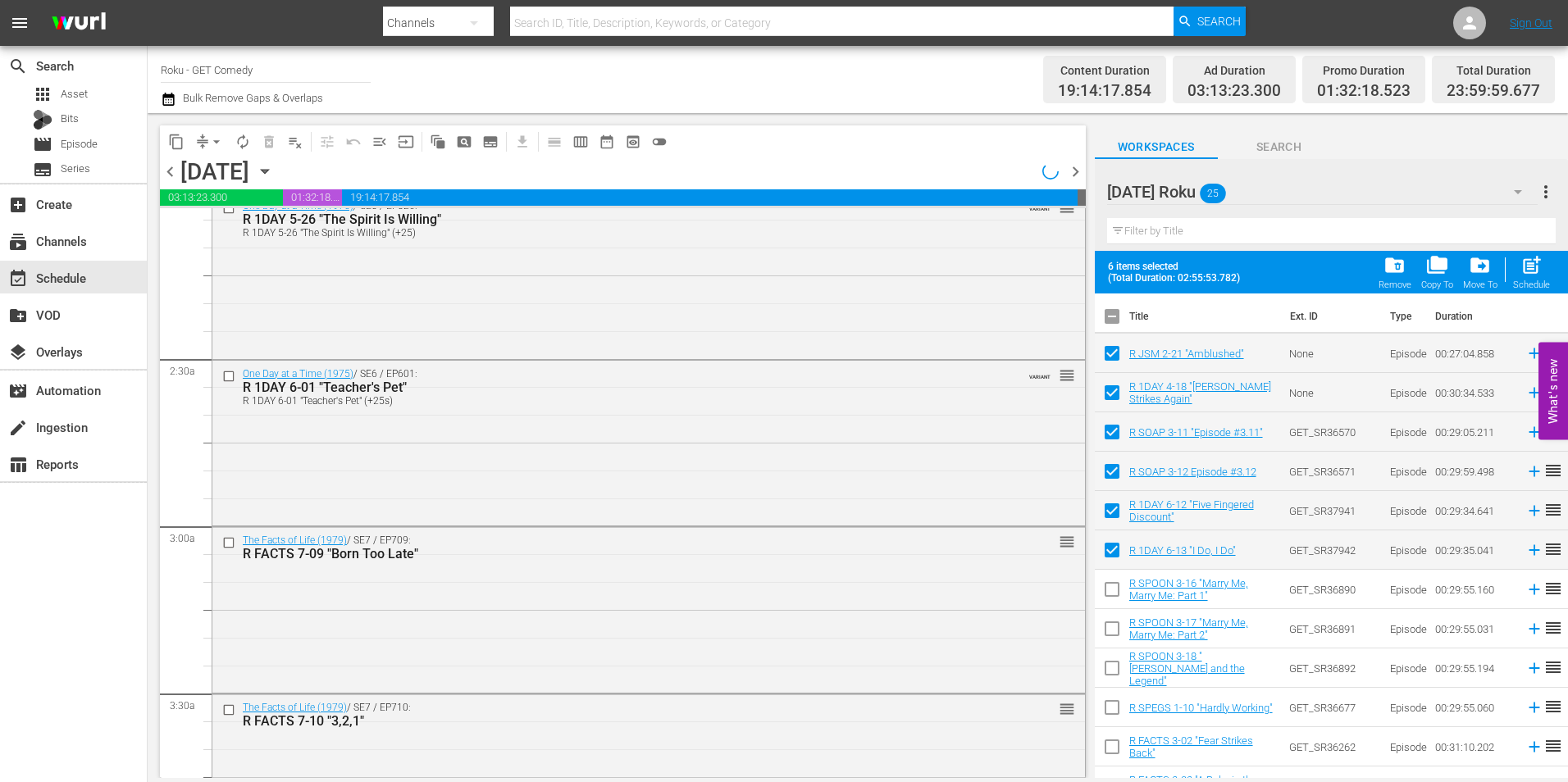
checkbox input "true"
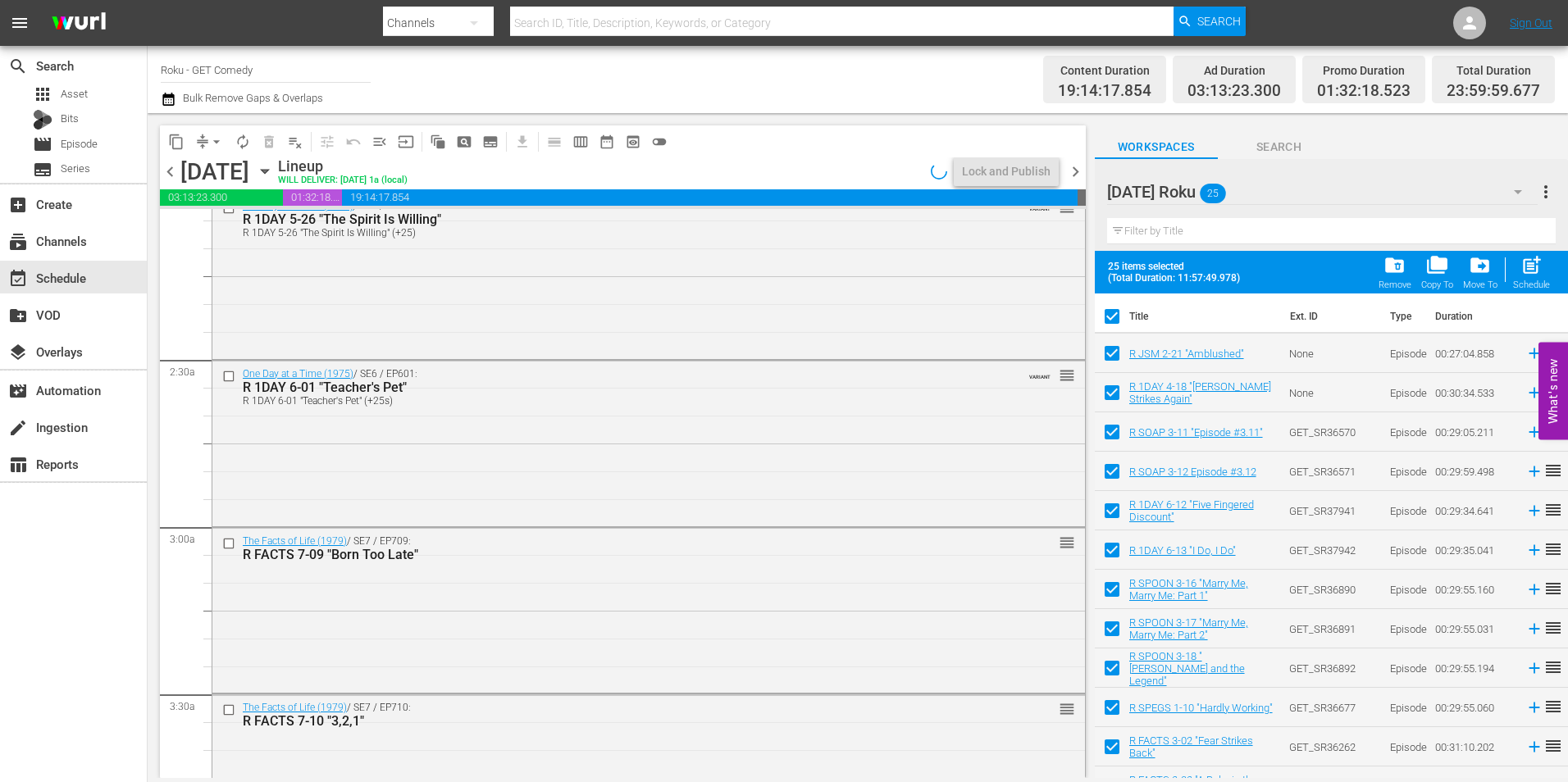
scroll to position [602, 0]
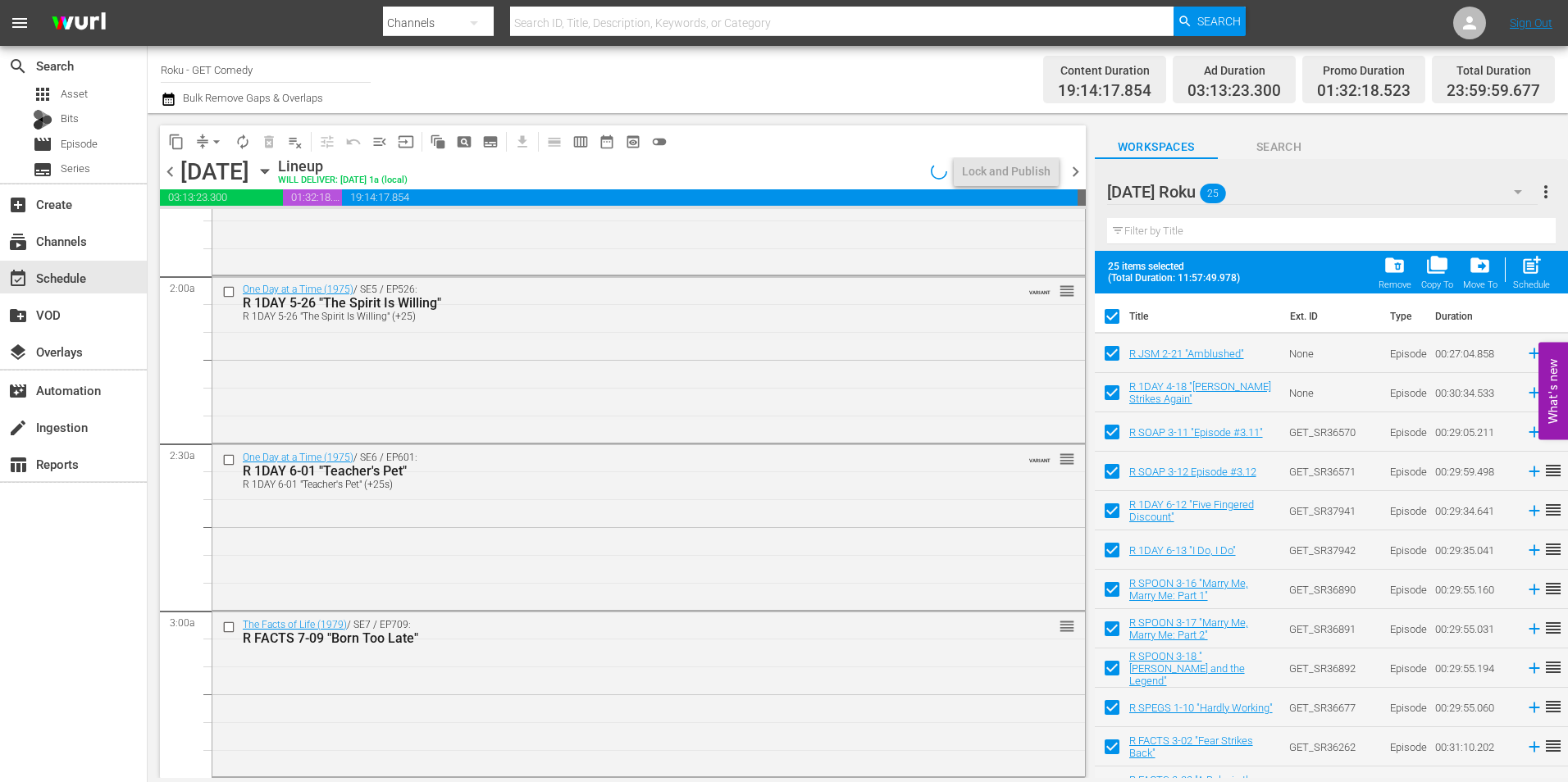
click at [1110, 320] on input "checkbox" at bounding box center [1112, 319] width 34 height 34
checkbox input "false"
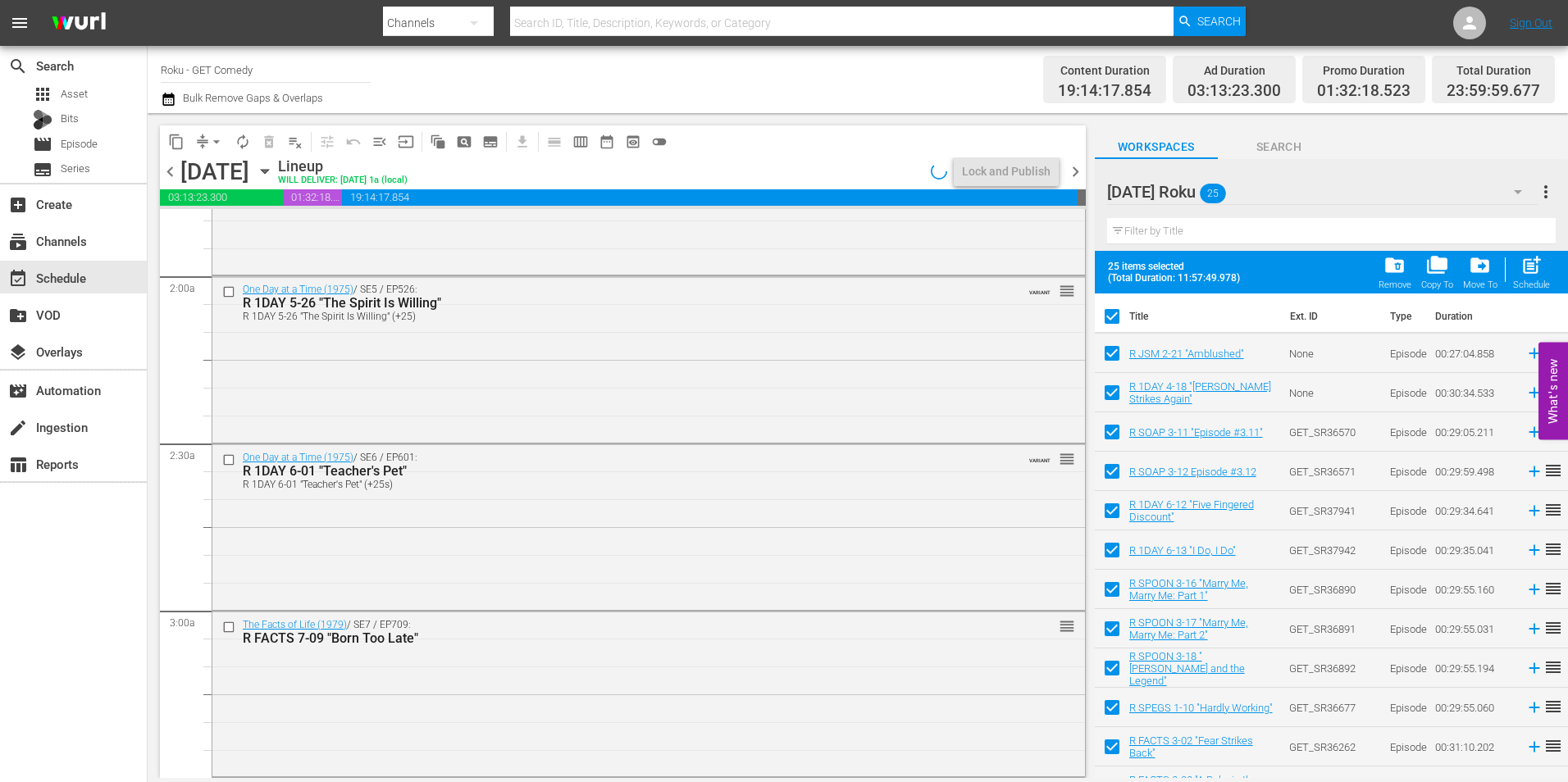
checkbox input "false"
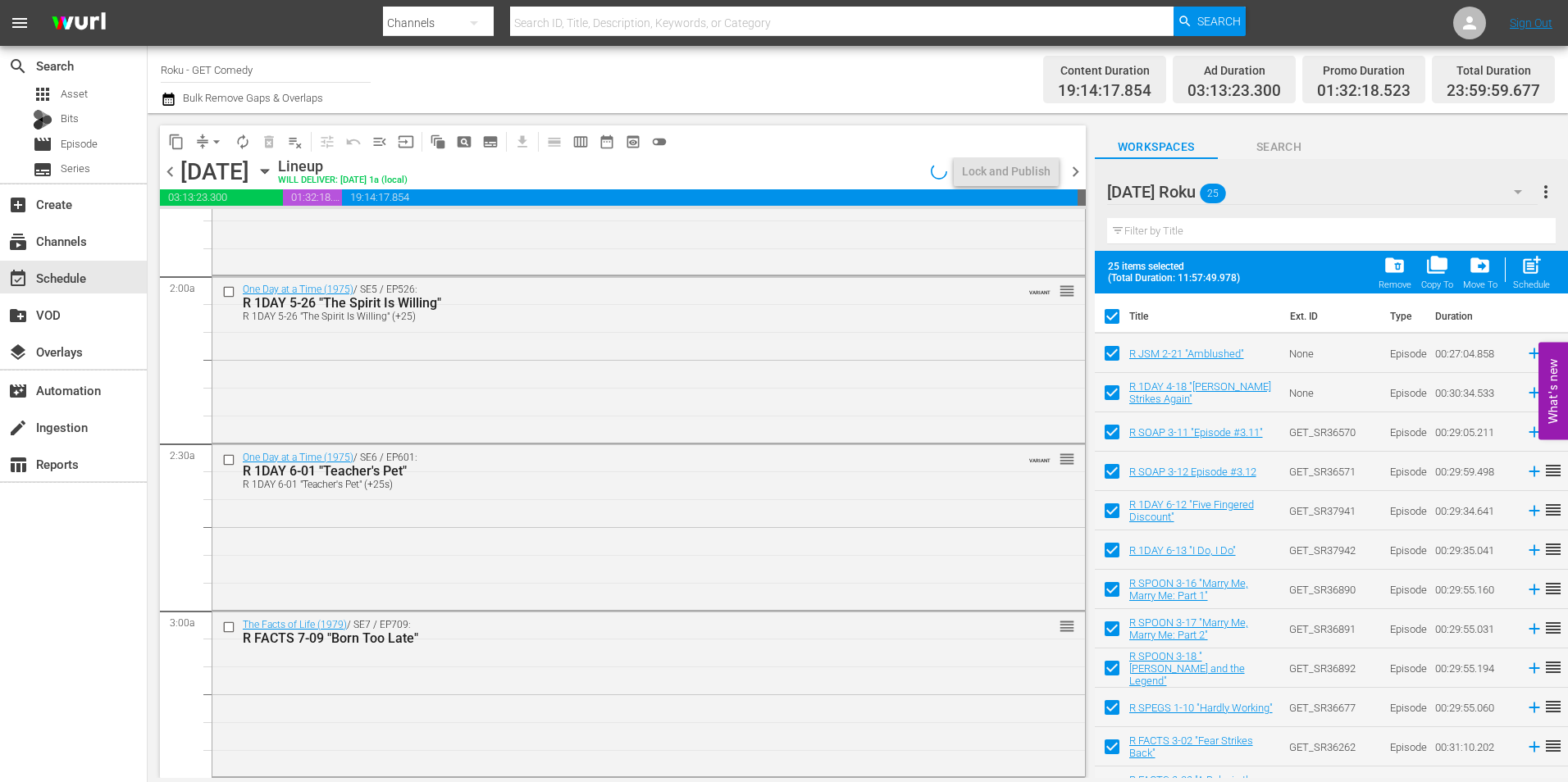
checkbox input "false"
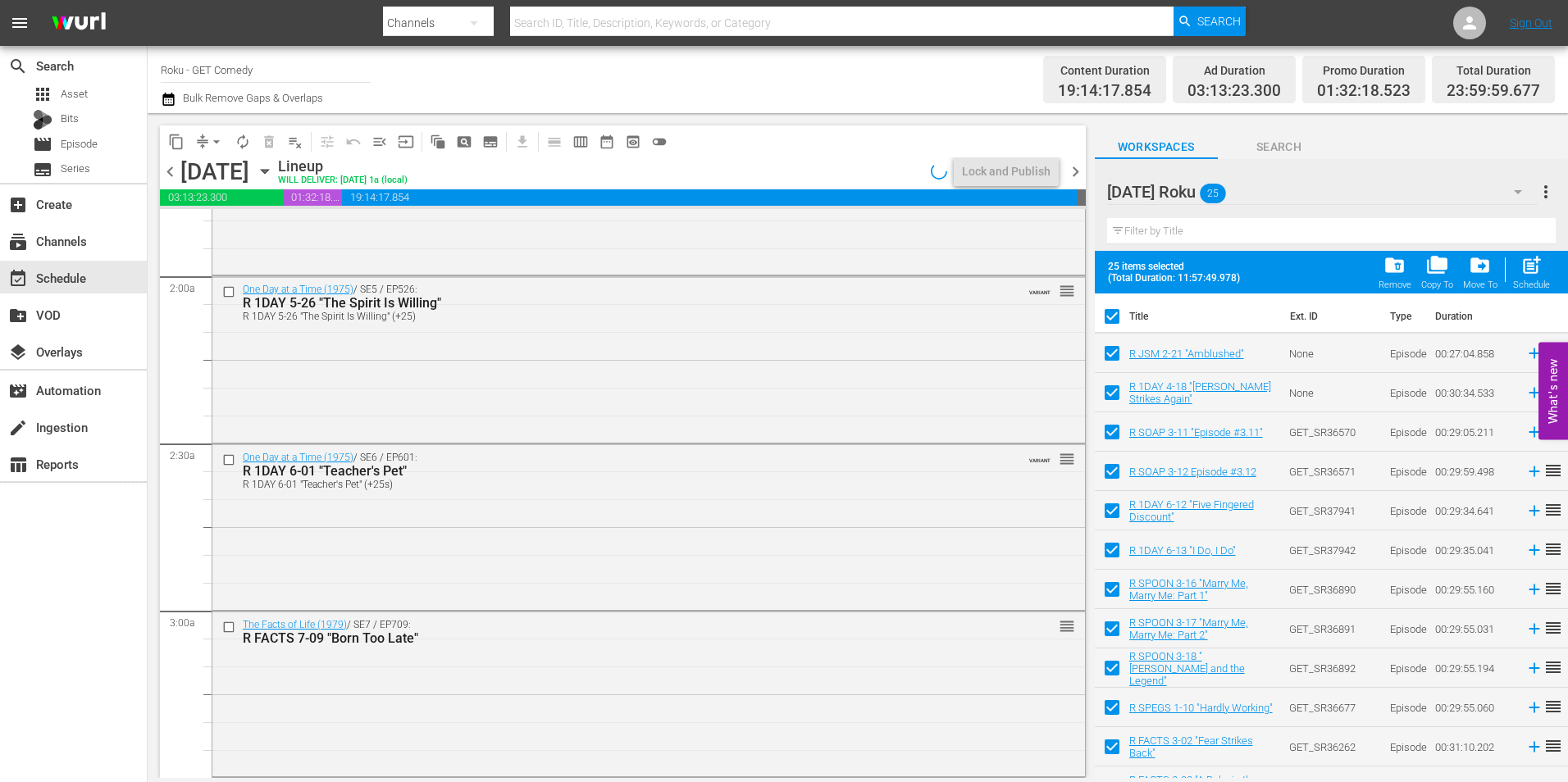
checkbox input "false"
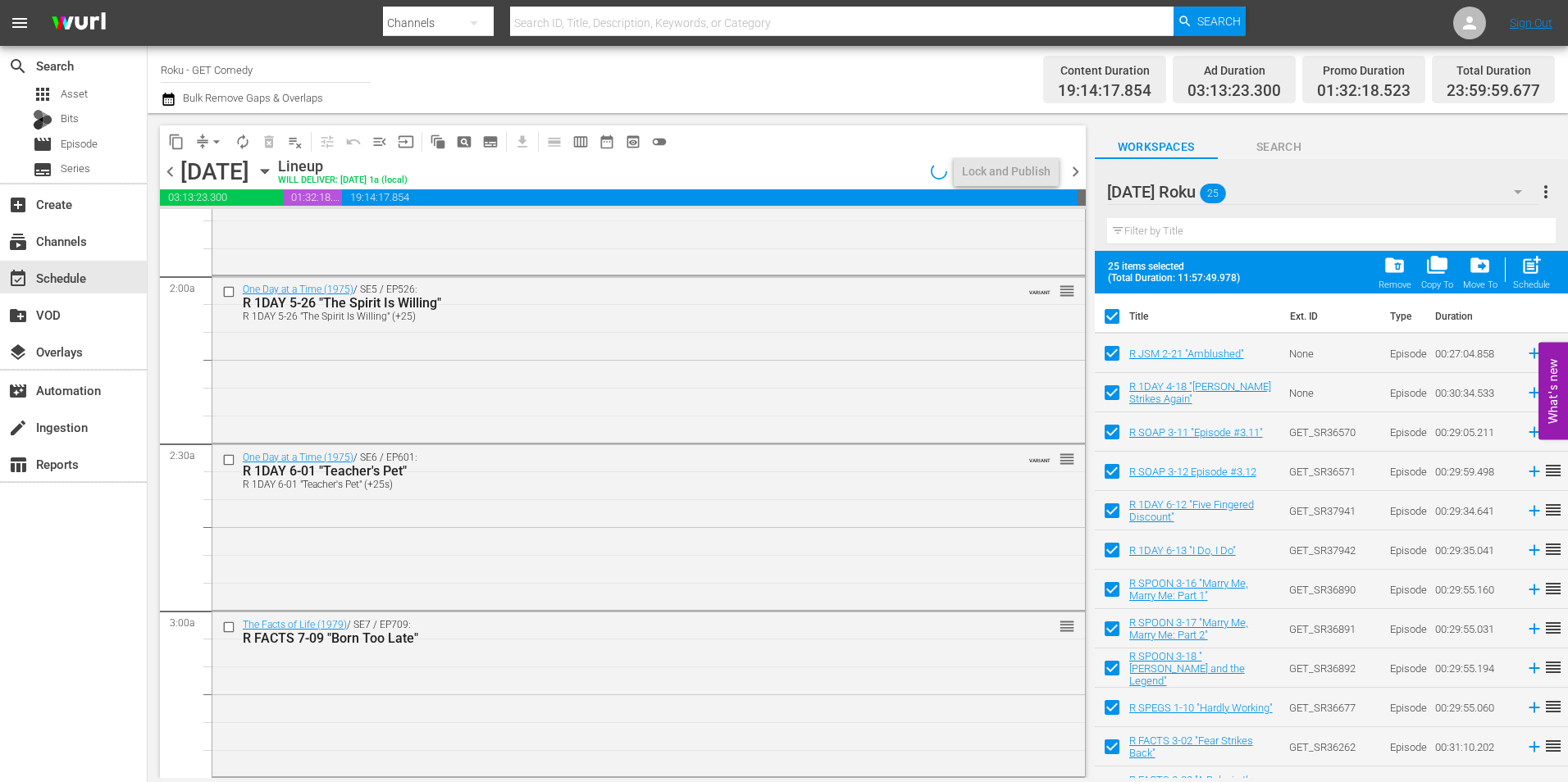
checkbox input "false"
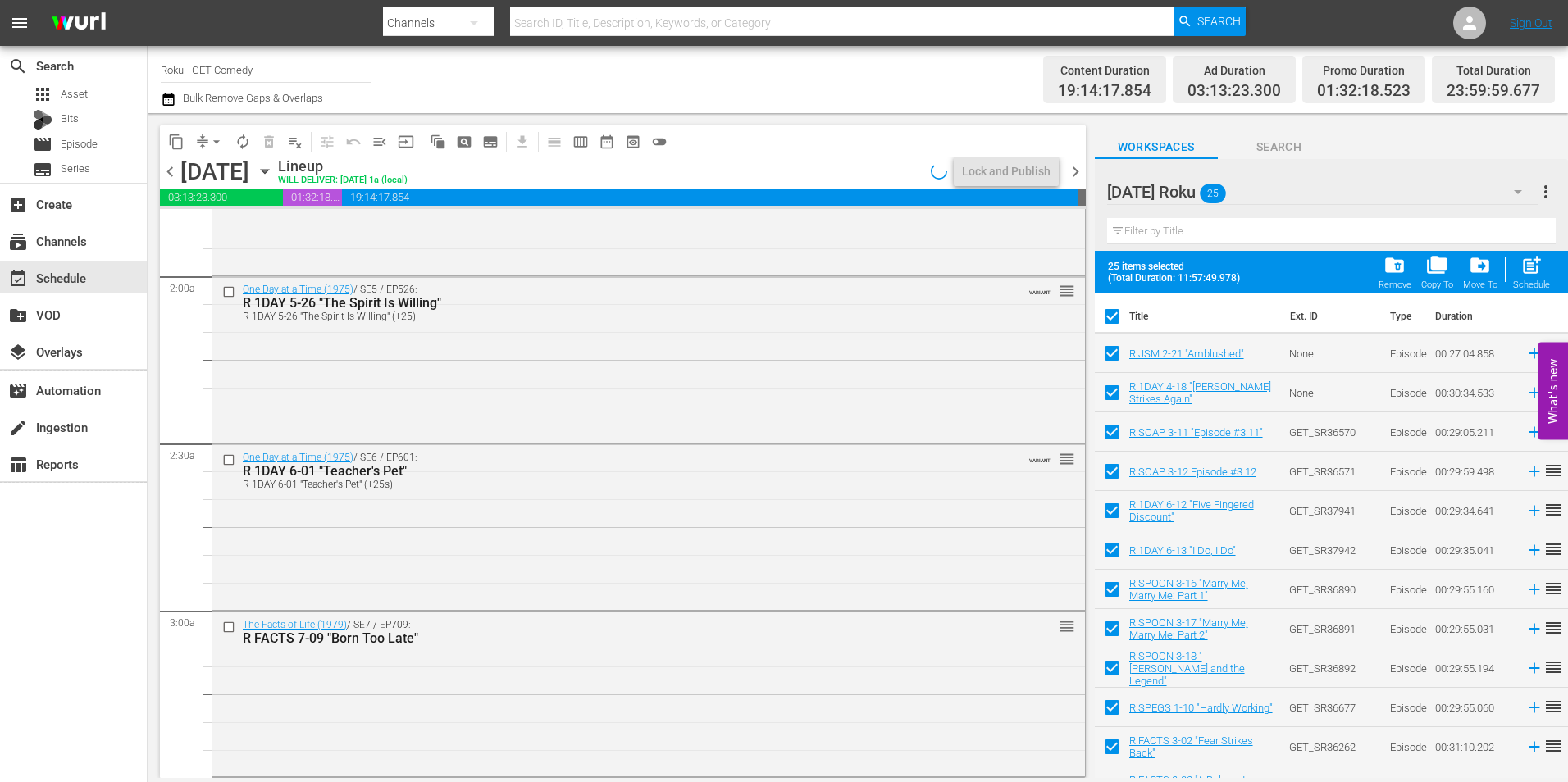
checkbox input "false"
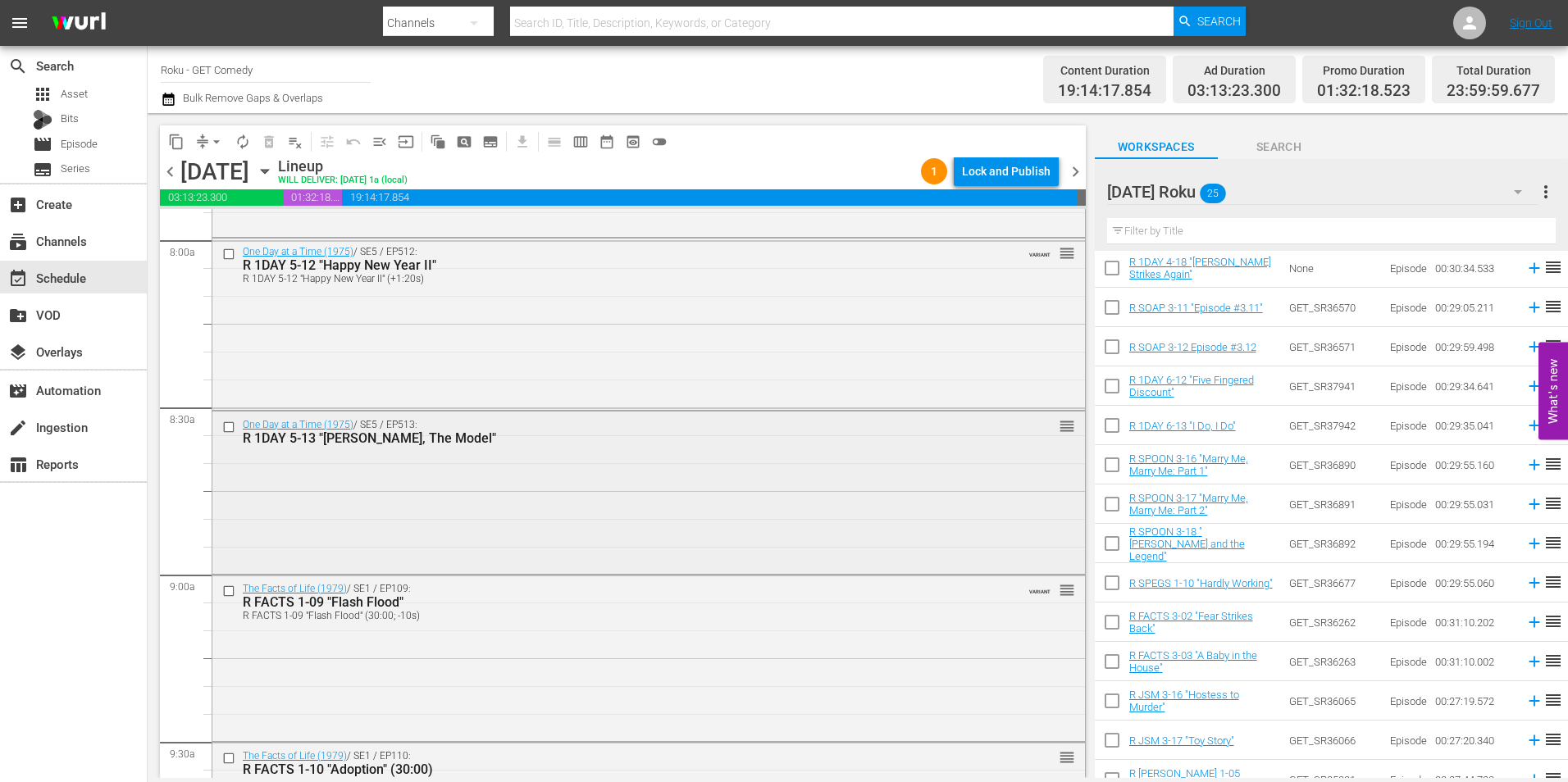
scroll to position [2653, 0]
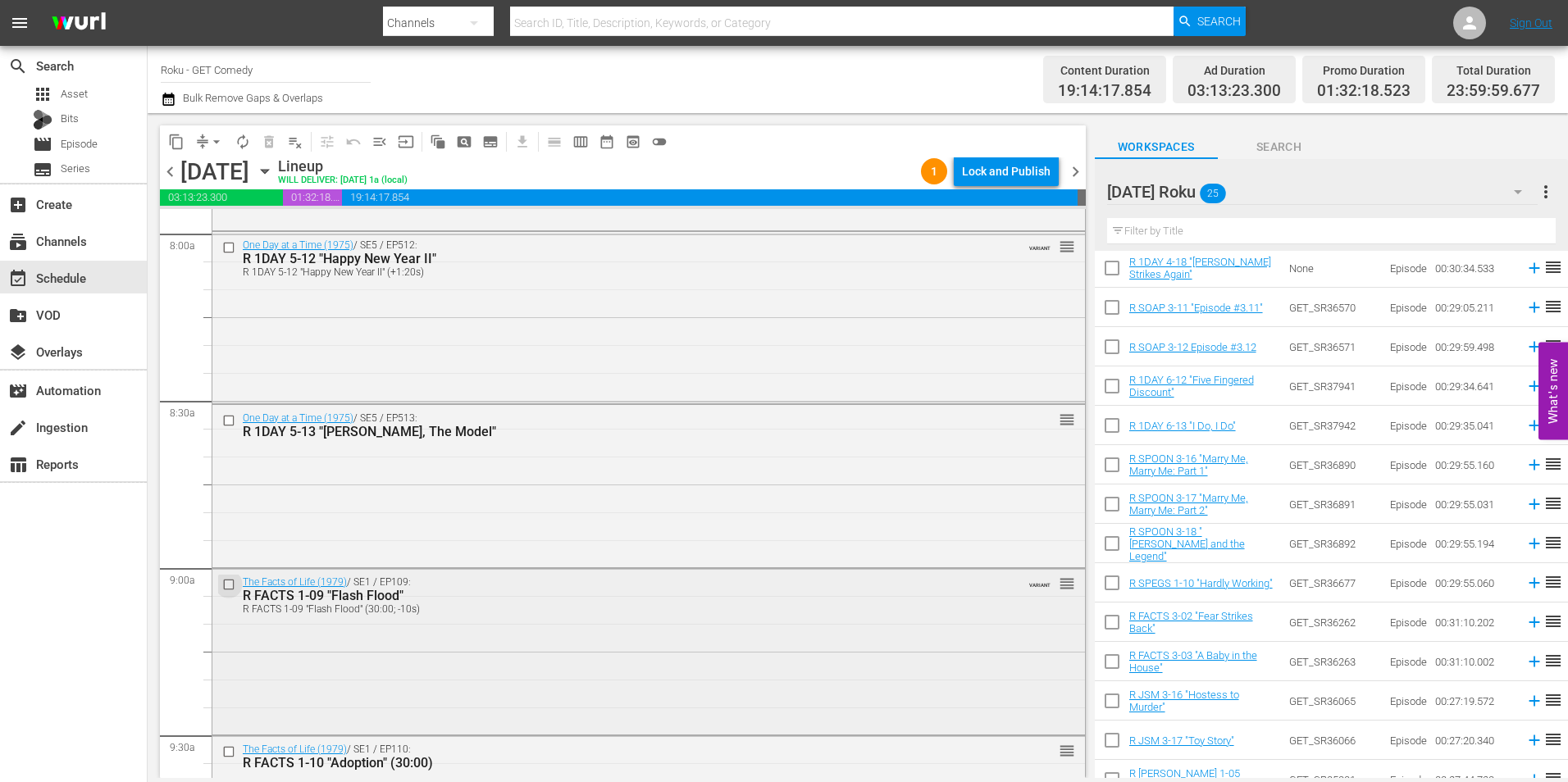
click at [226, 584] on input "checkbox" at bounding box center [231, 584] width 18 height 14
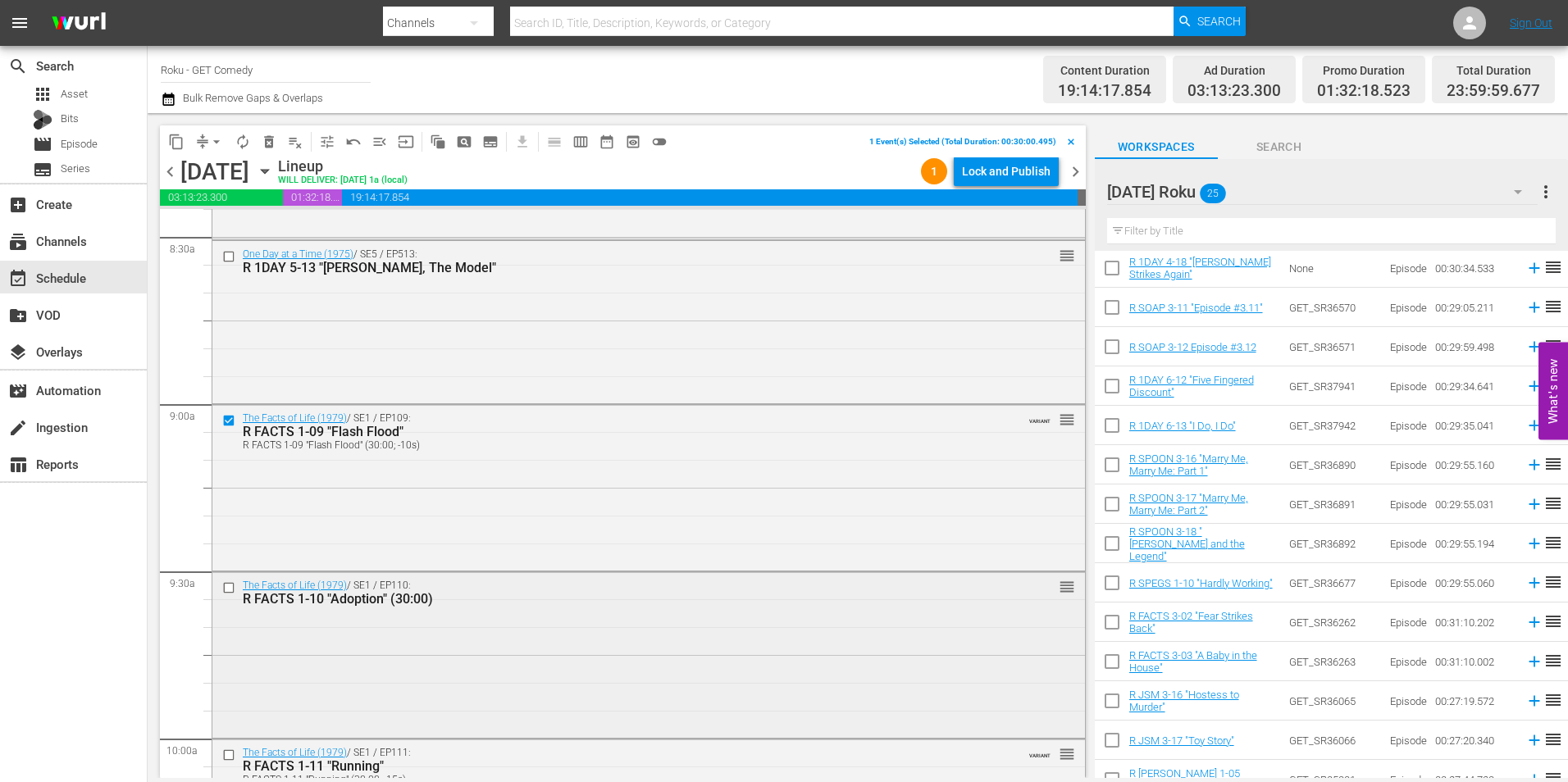
click at [228, 585] on input "checkbox" at bounding box center [231, 588] width 18 height 14
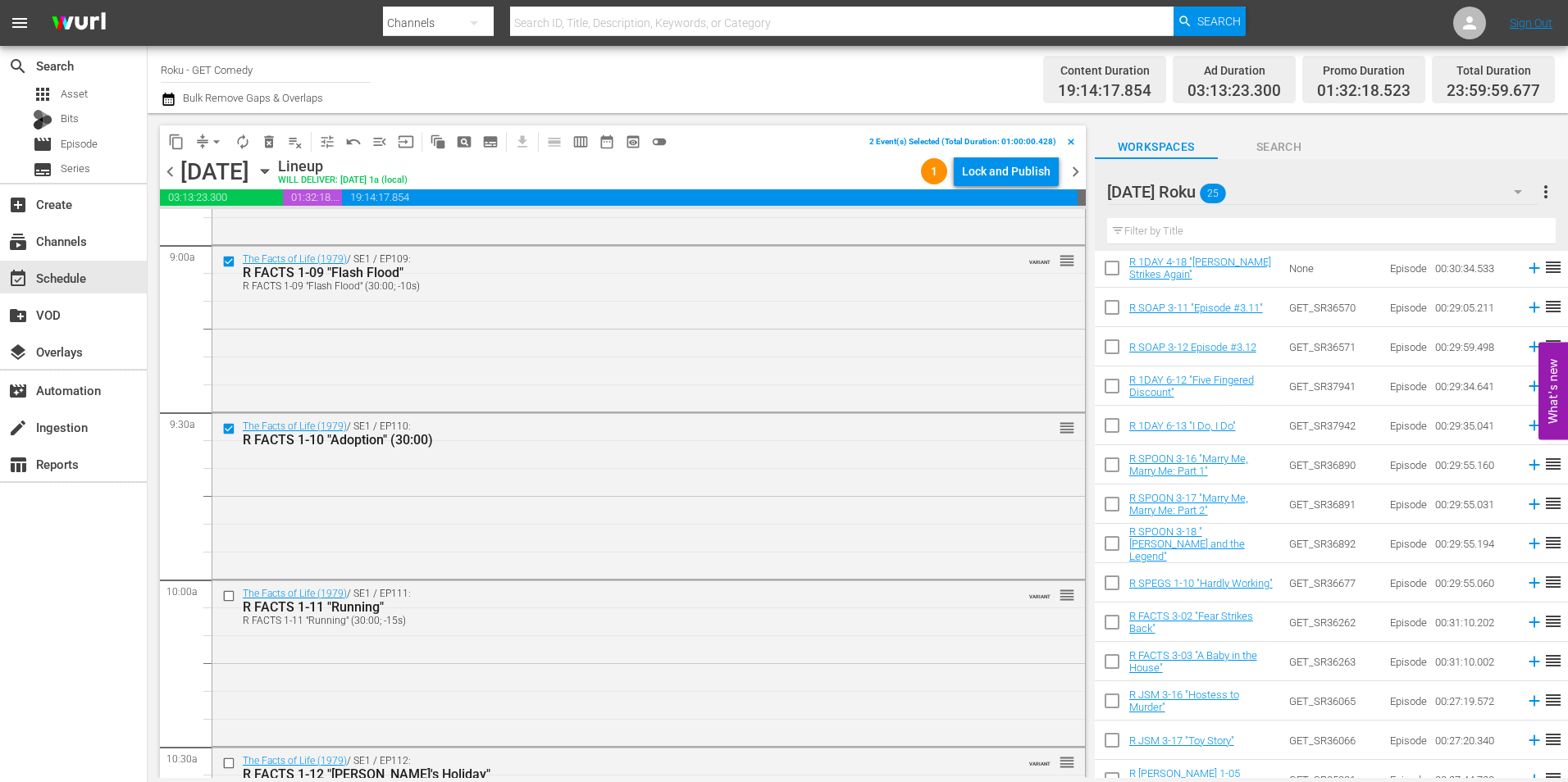
scroll to position [2980, 0]
click at [228, 591] on input "checkbox" at bounding box center [231, 591] width 18 height 14
click at [228, 591] on input "checkbox" at bounding box center [231, 594] width 18 height 14
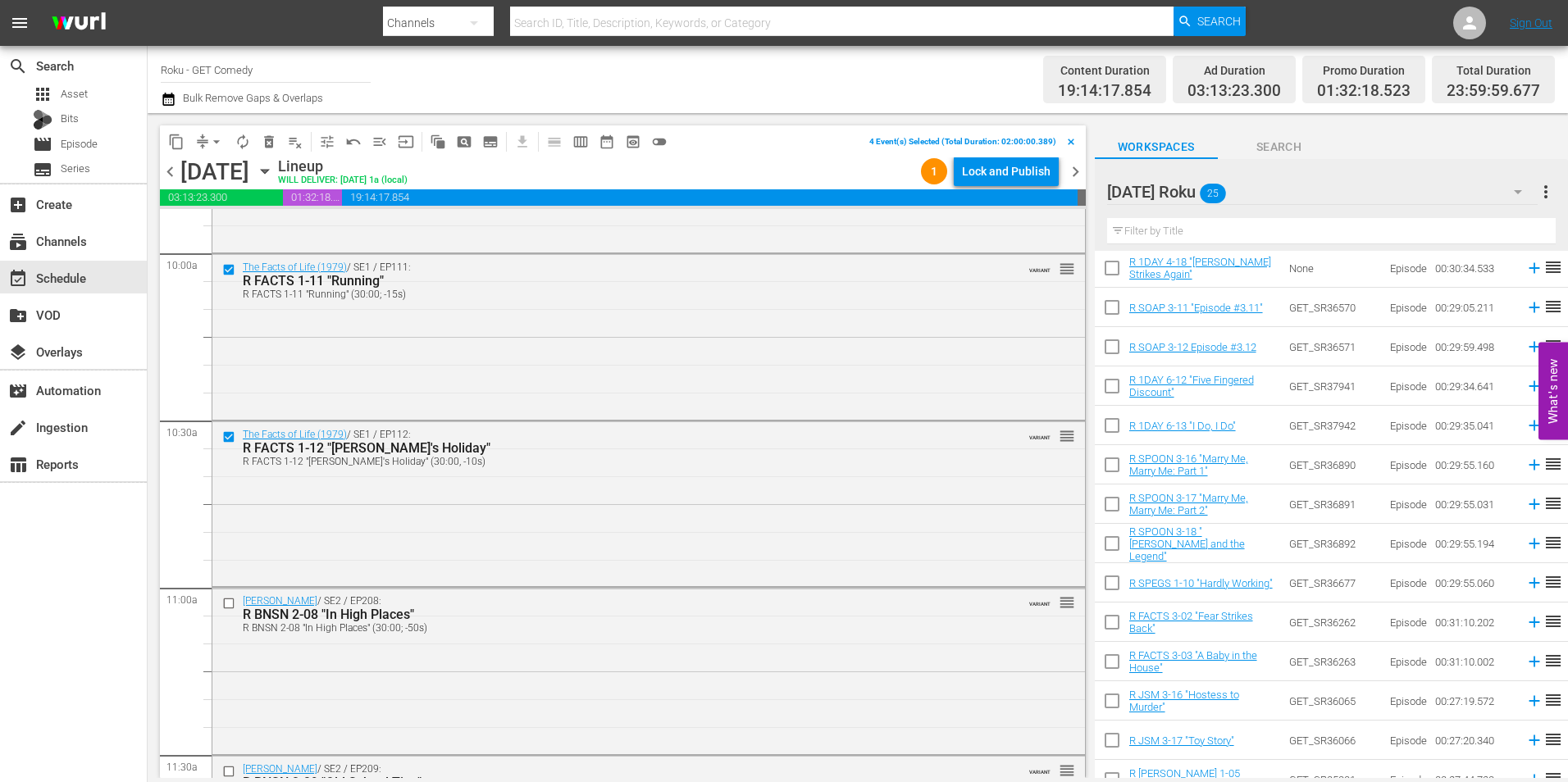
scroll to position [3309, 0]
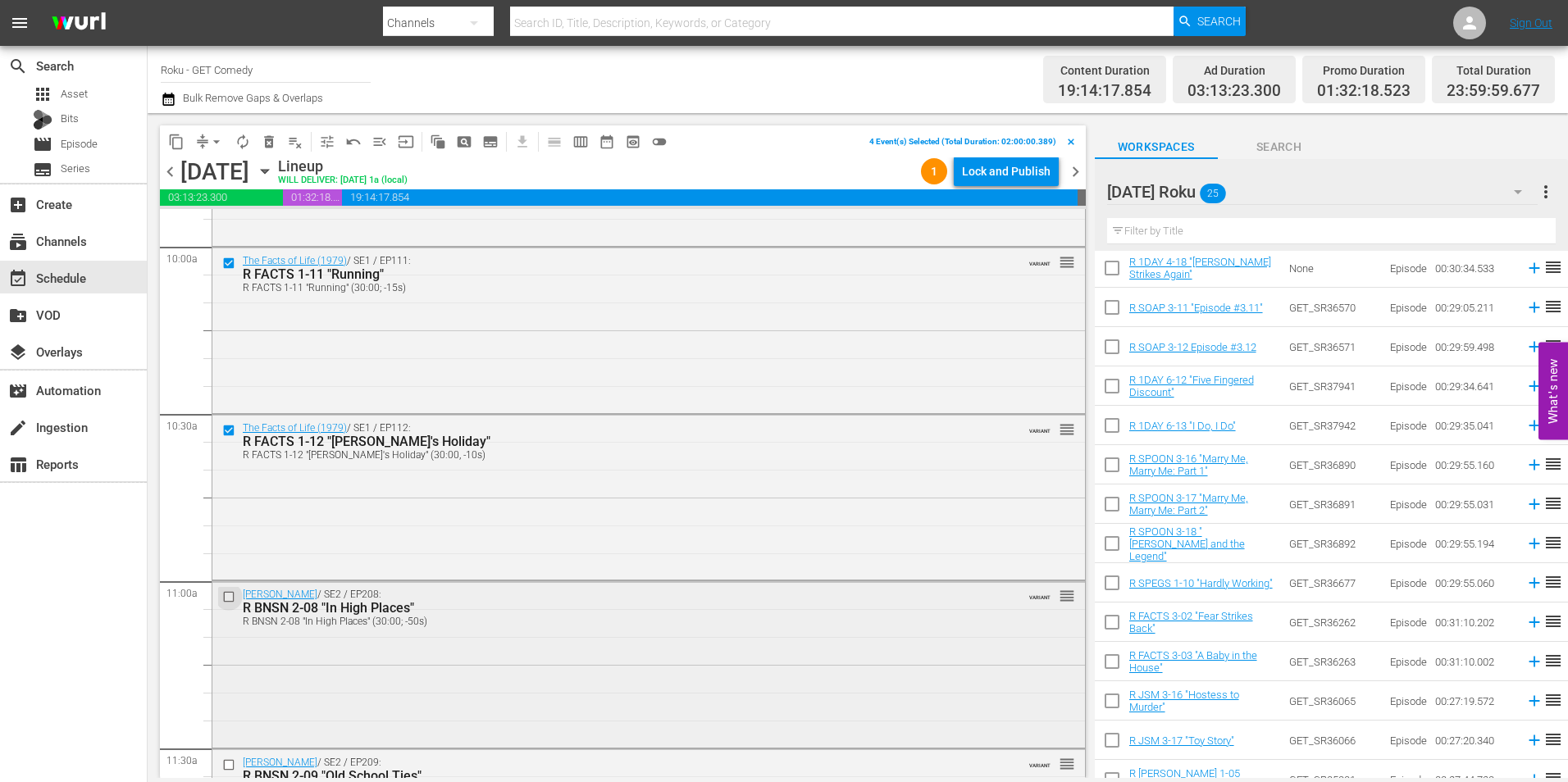
click at [228, 596] on input "checkbox" at bounding box center [231, 597] width 18 height 14
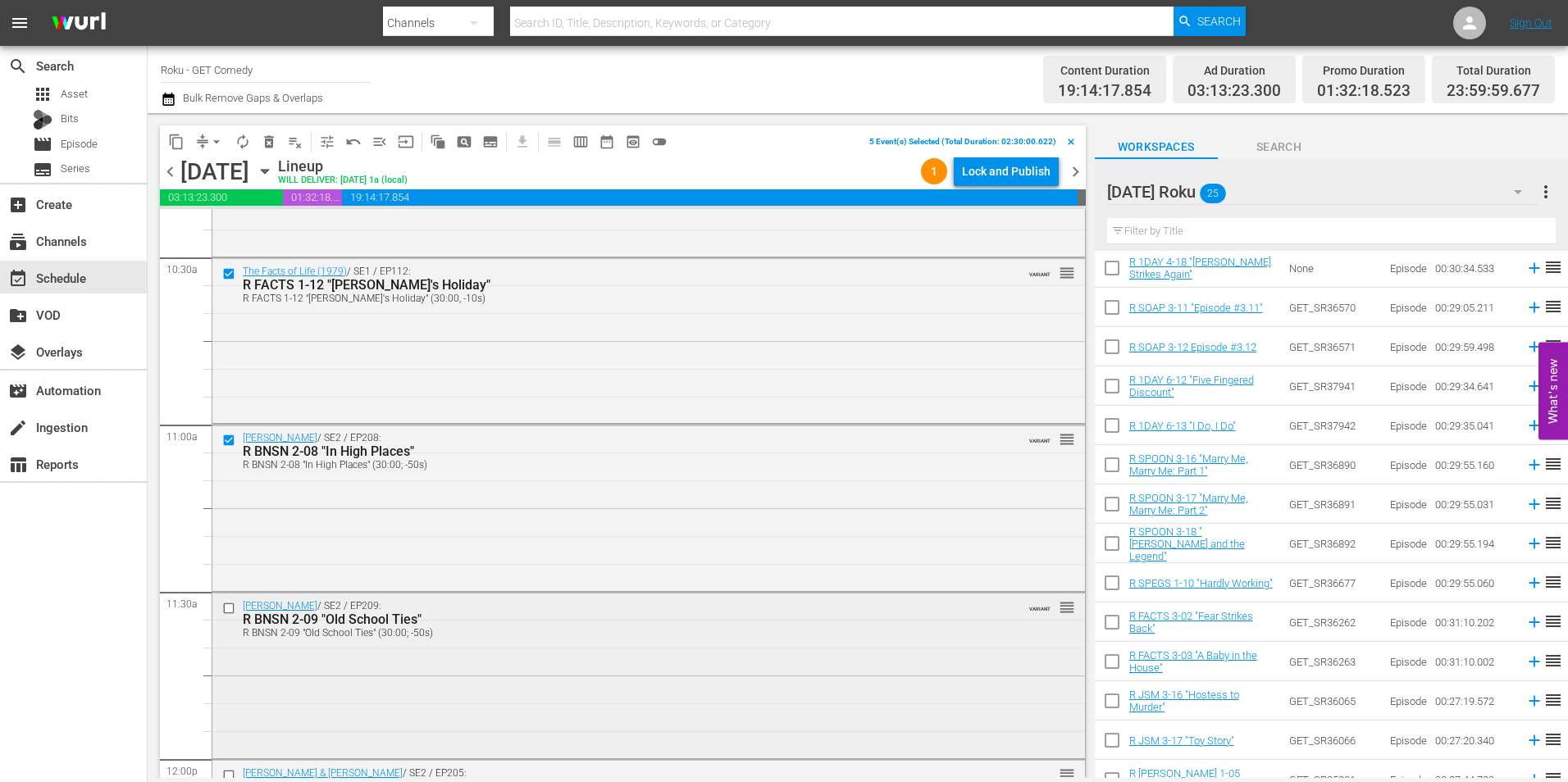
scroll to position [3472, 0]
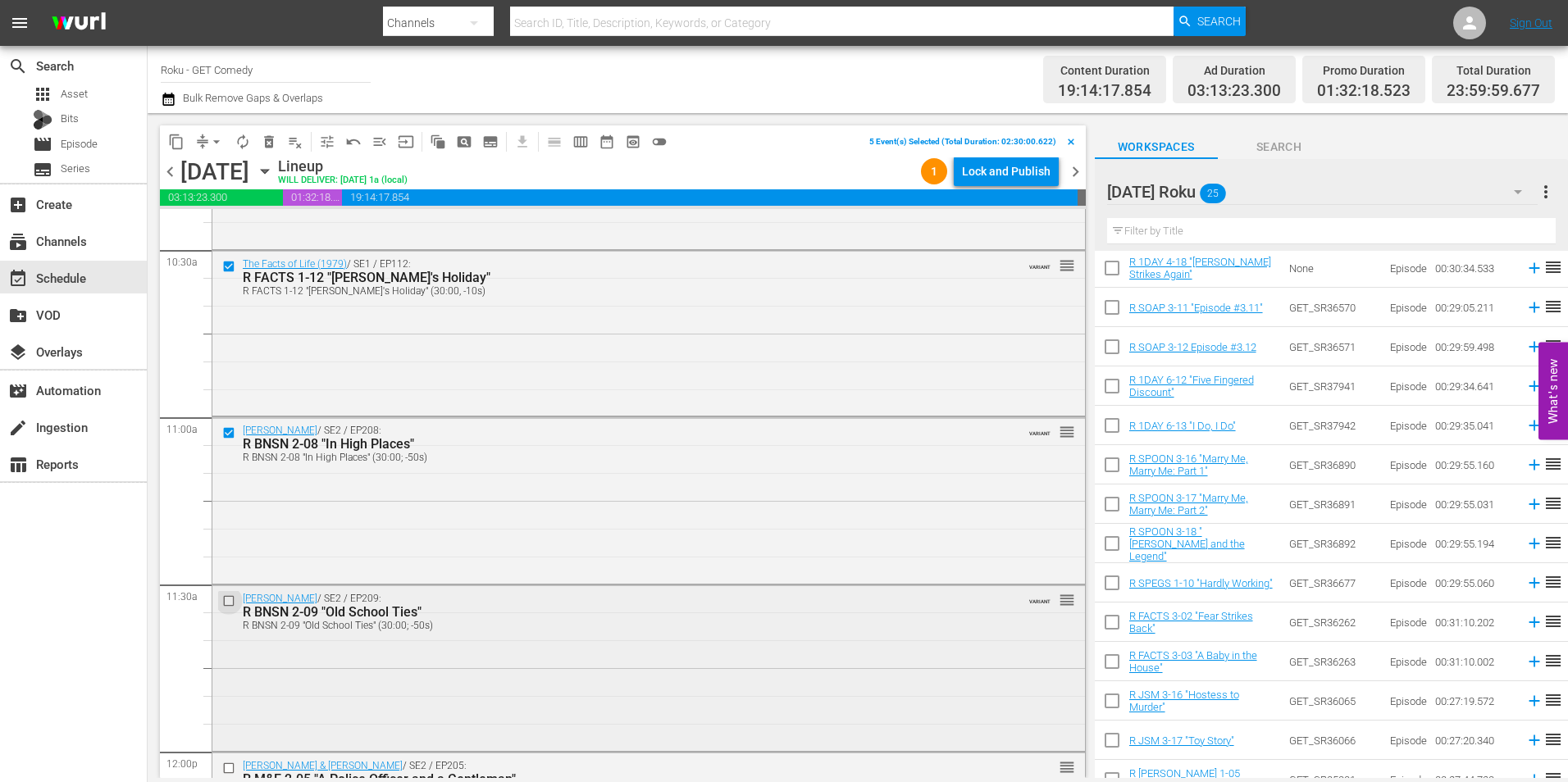
click at [228, 600] on input "checkbox" at bounding box center [231, 601] width 18 height 14
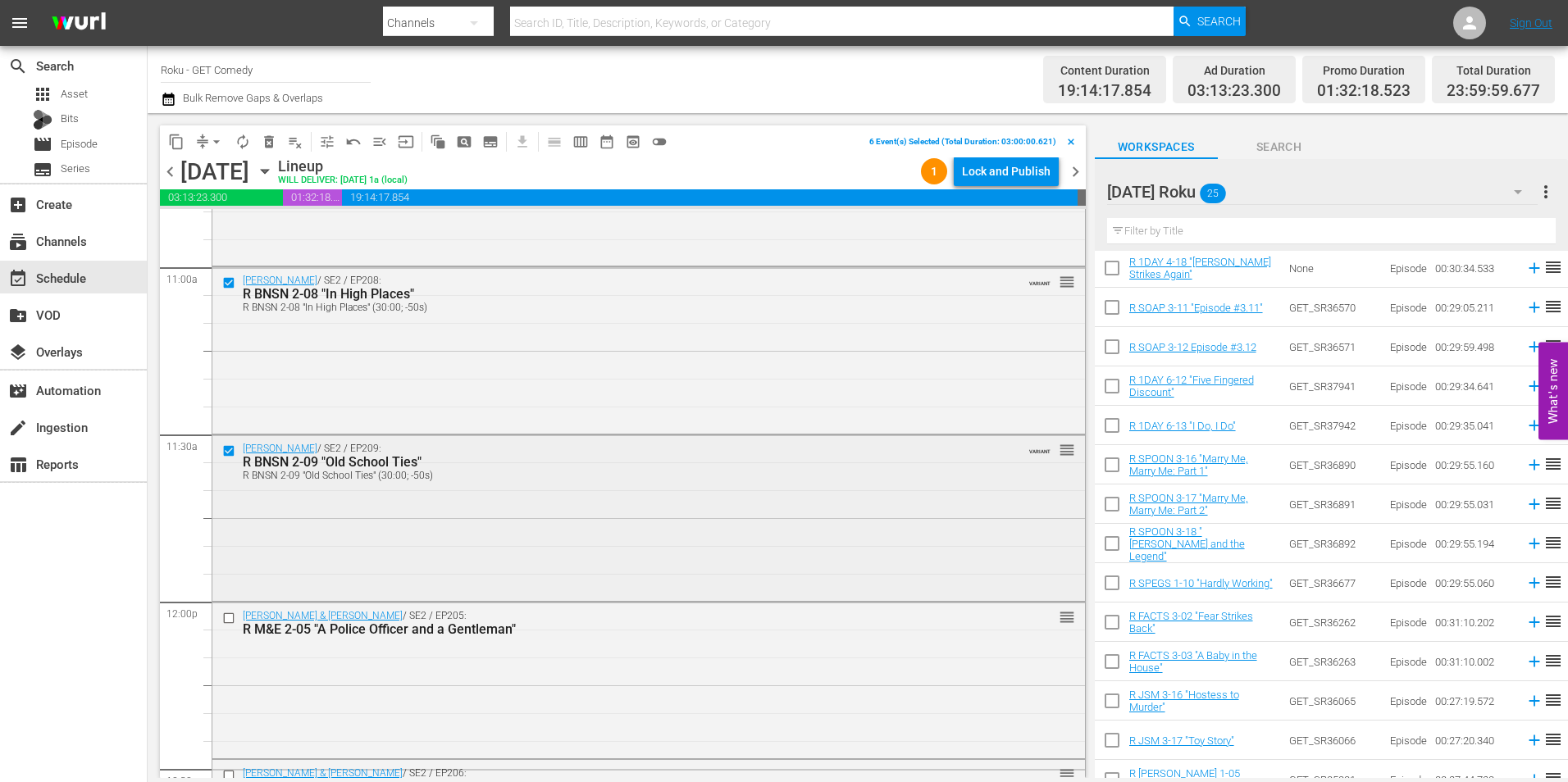
scroll to position [3636, 0]
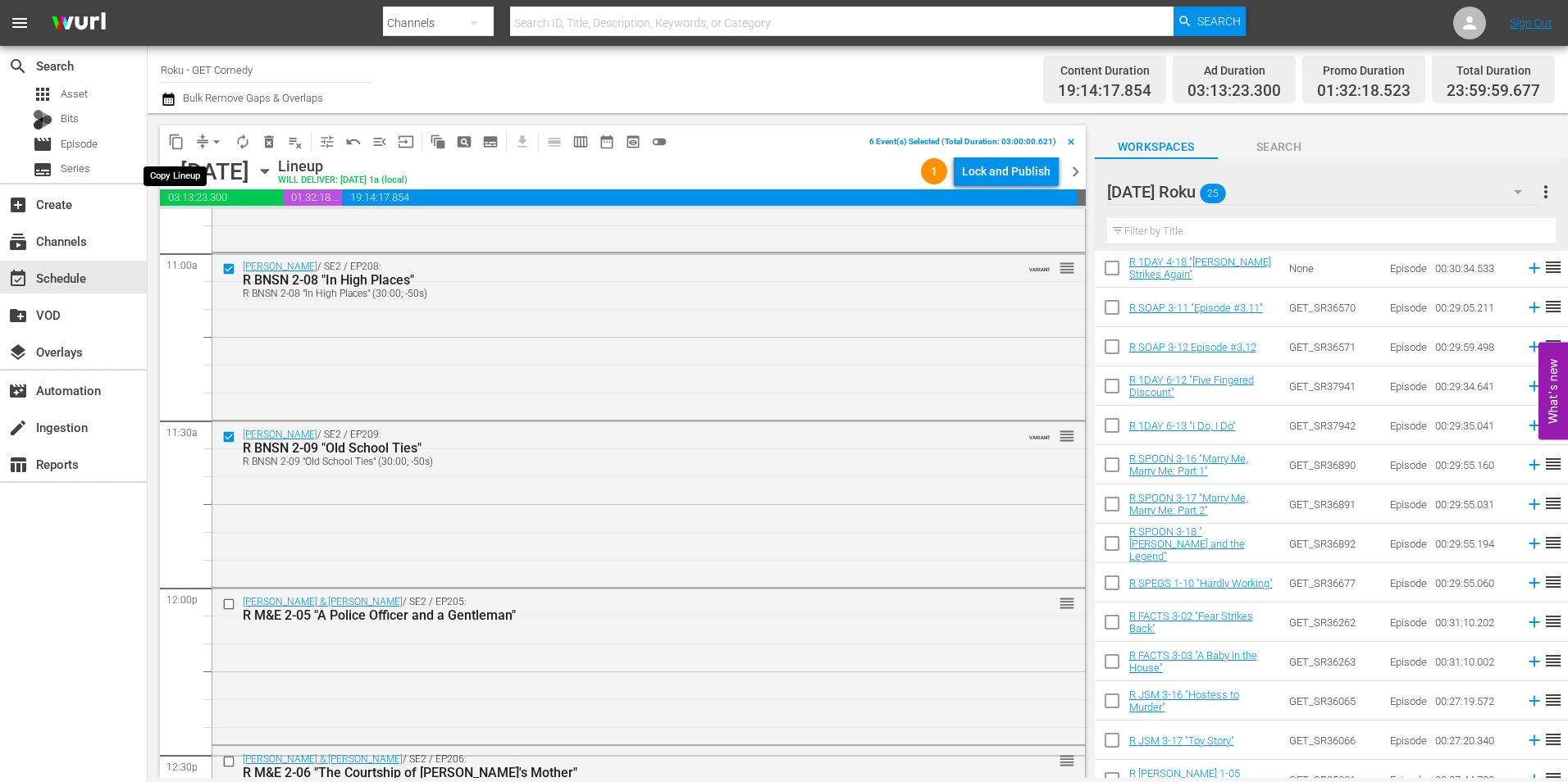
click at [181, 139] on span "content_copy" at bounding box center [176, 142] width 17 height 17
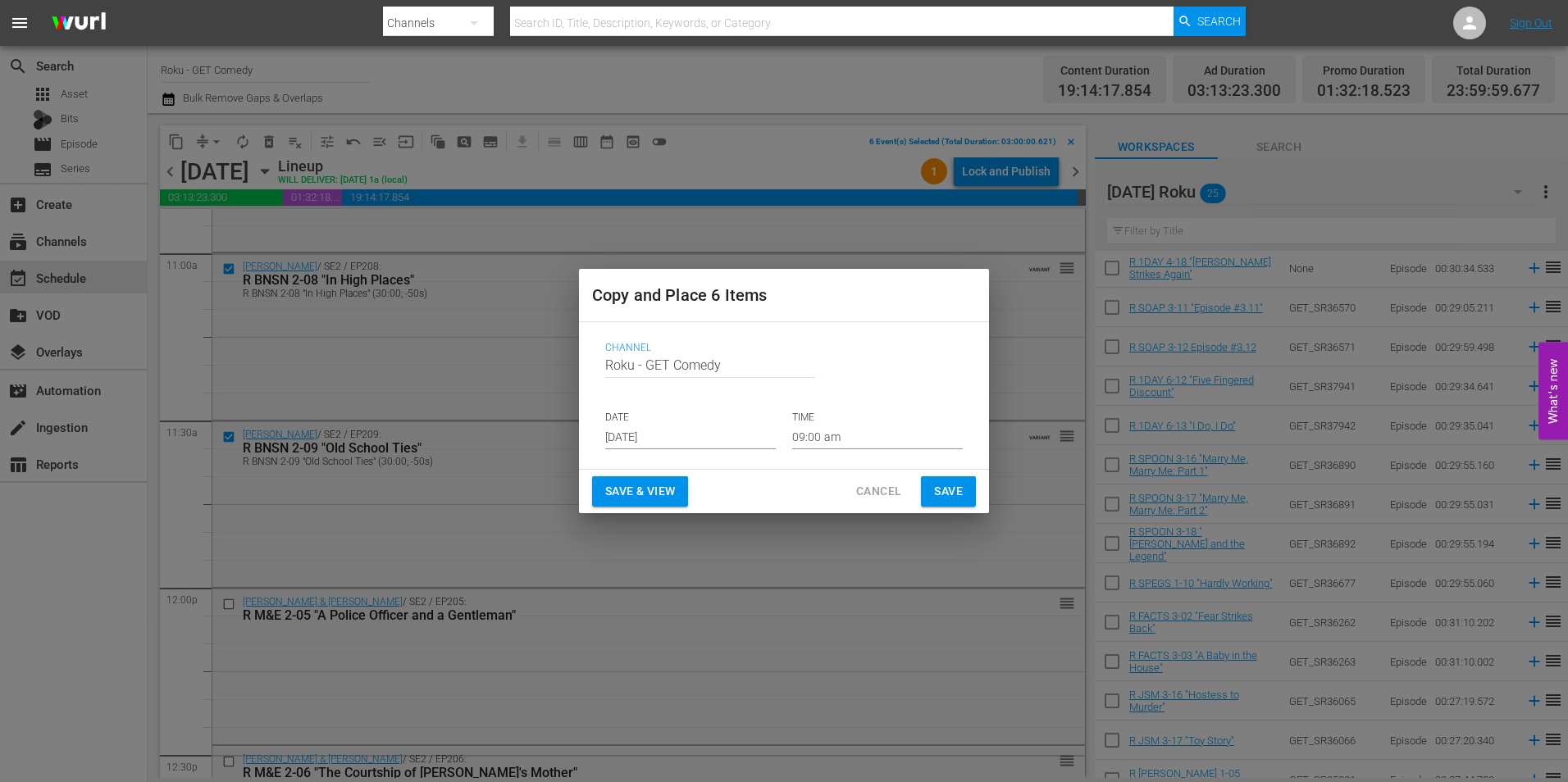
click at [679, 442] on input "[DATE]" at bounding box center [690, 437] width 170 height 24
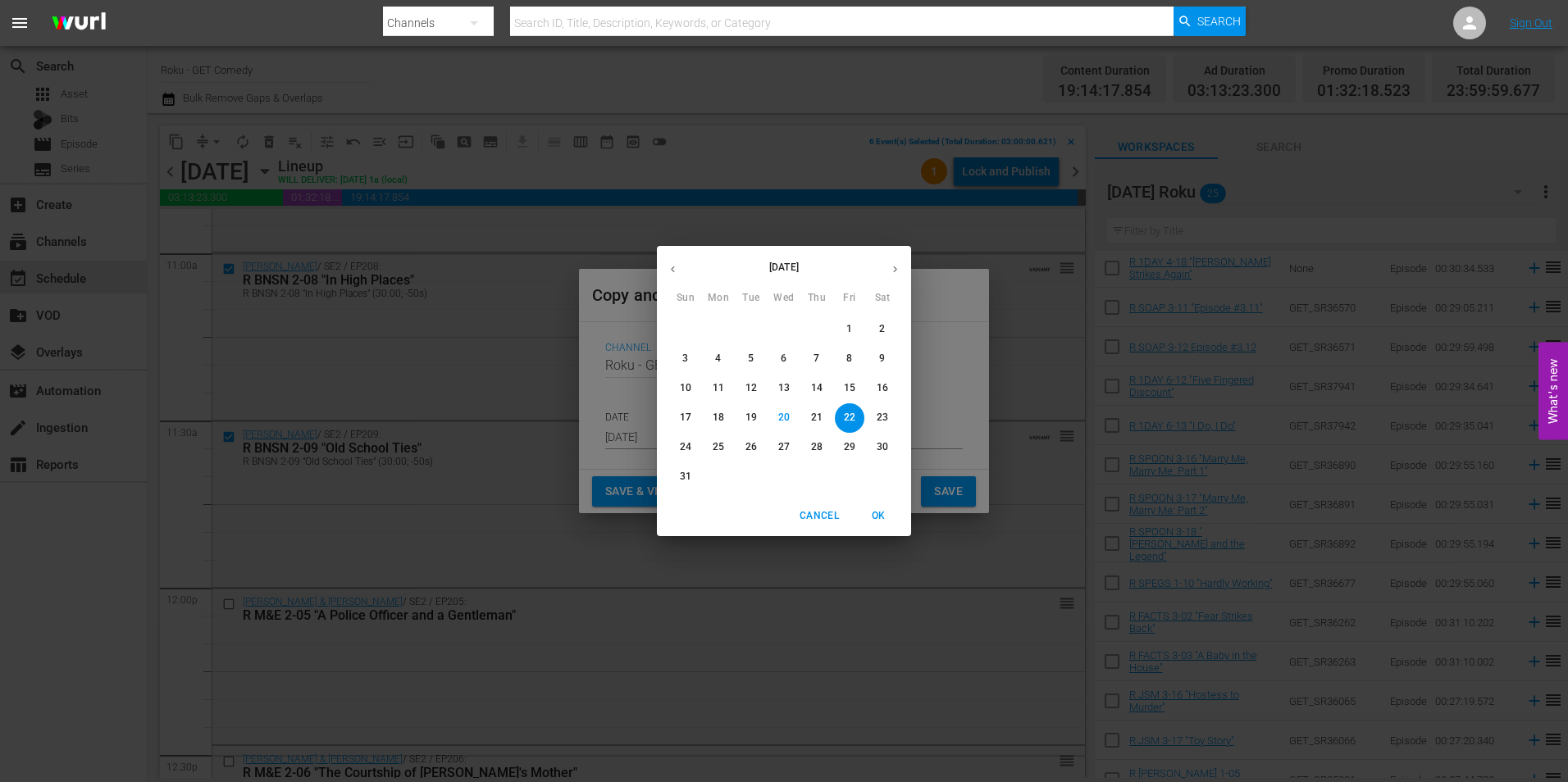
click at [889, 270] on icon "button" at bounding box center [894, 269] width 13 height 13
click at [887, 355] on p "13" at bounding box center [883, 359] width 12 height 14
type input "Sep 13th 2025"
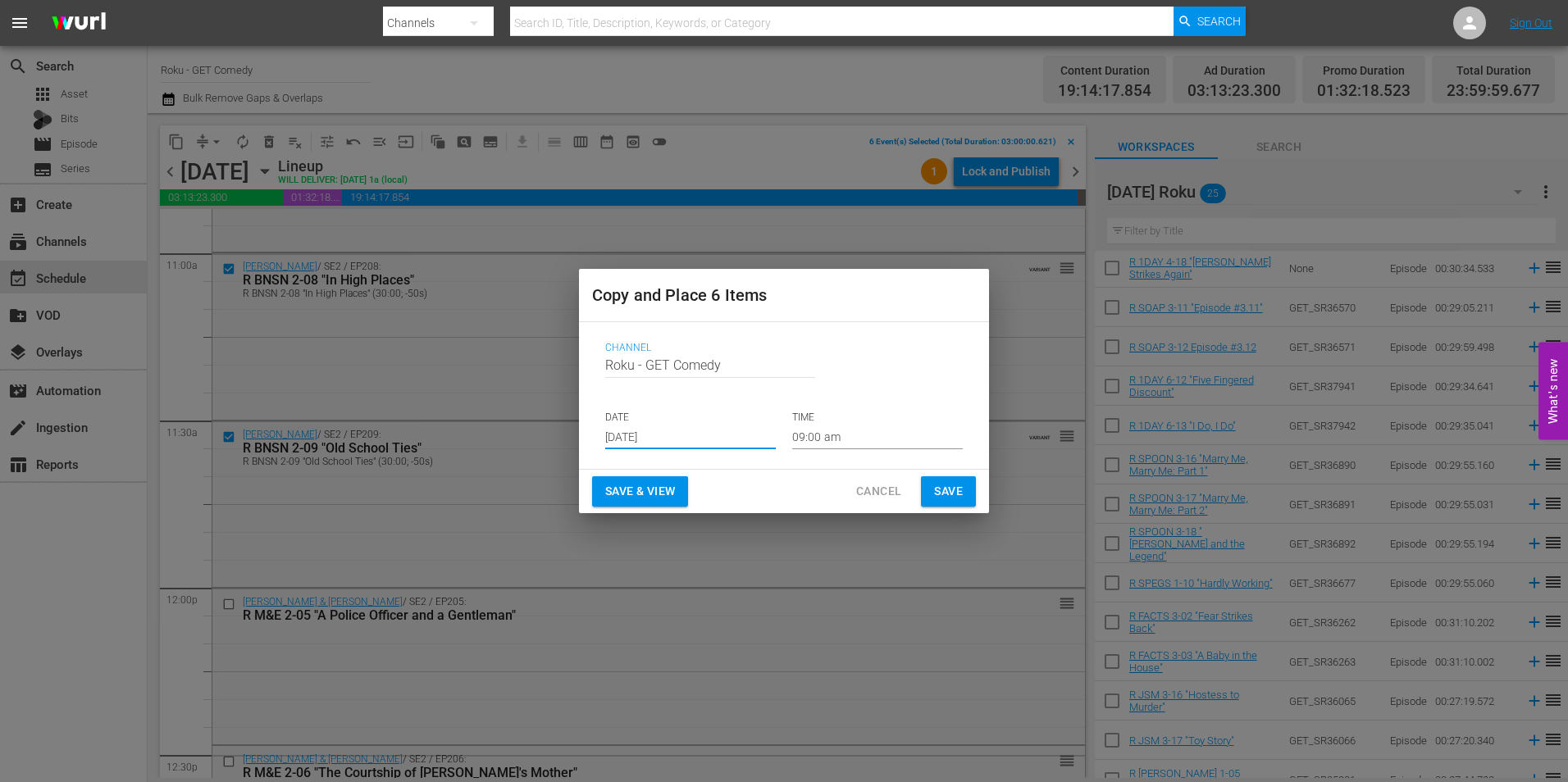
click at [829, 438] on input "09:00 am" at bounding box center [877, 437] width 170 height 24
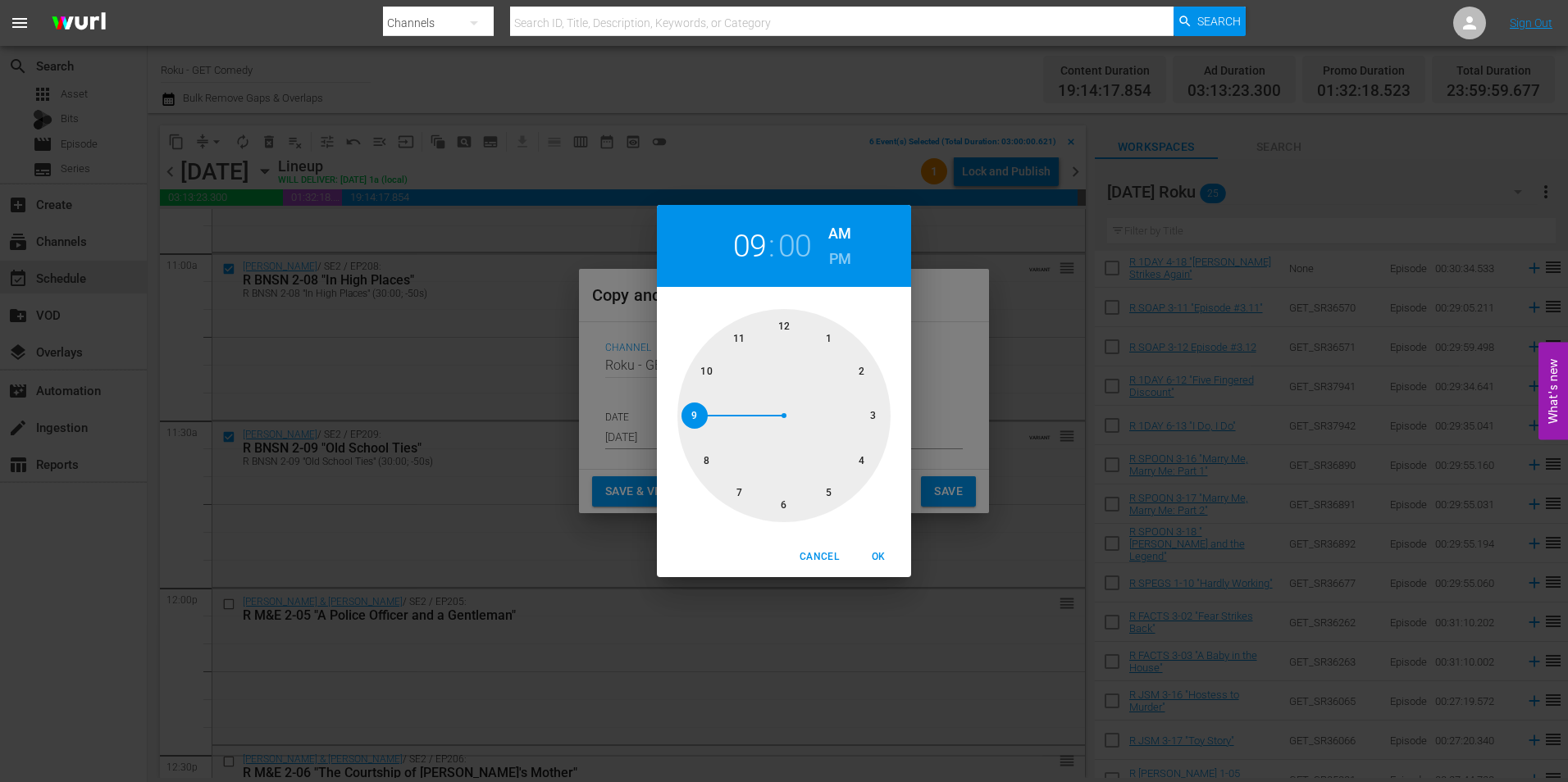
click at [870, 418] on div at bounding box center [784, 416] width 213 height 213
click at [873, 552] on span "OK" at bounding box center [878, 557] width 39 height 18
type input "03:00 am"
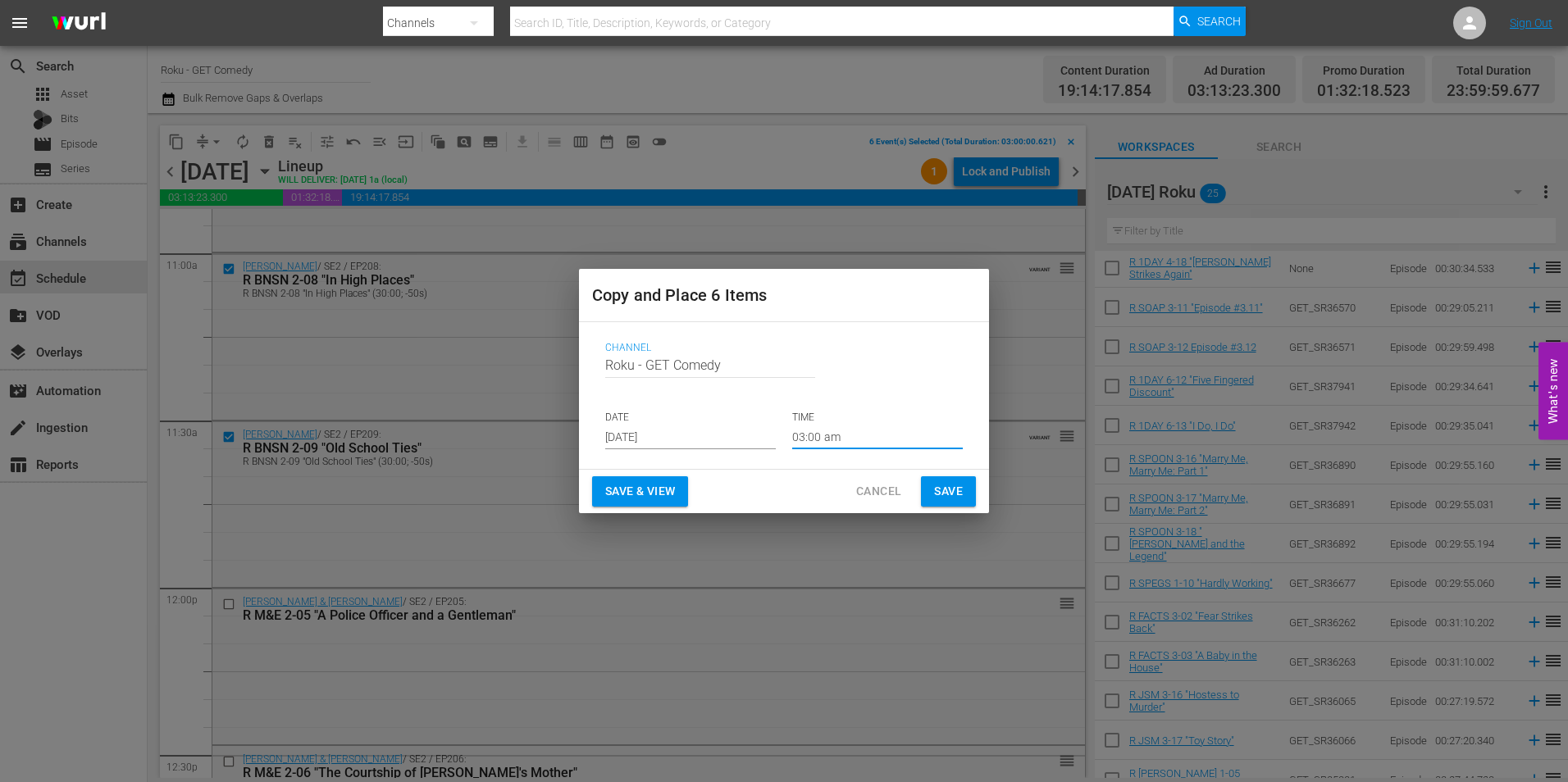
click at [952, 487] on span "Save" at bounding box center [948, 491] width 29 height 20
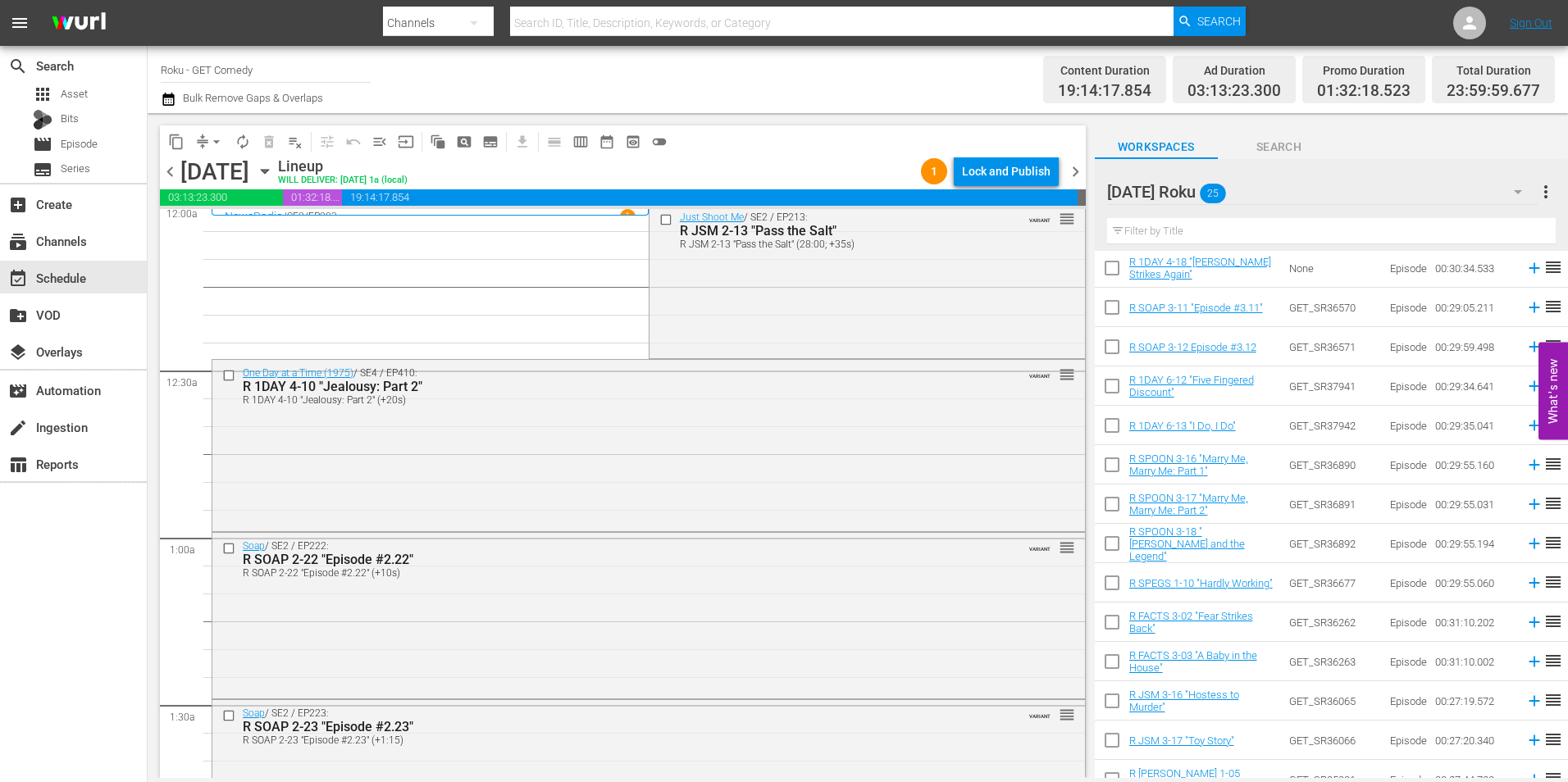
scroll to position [0, 0]
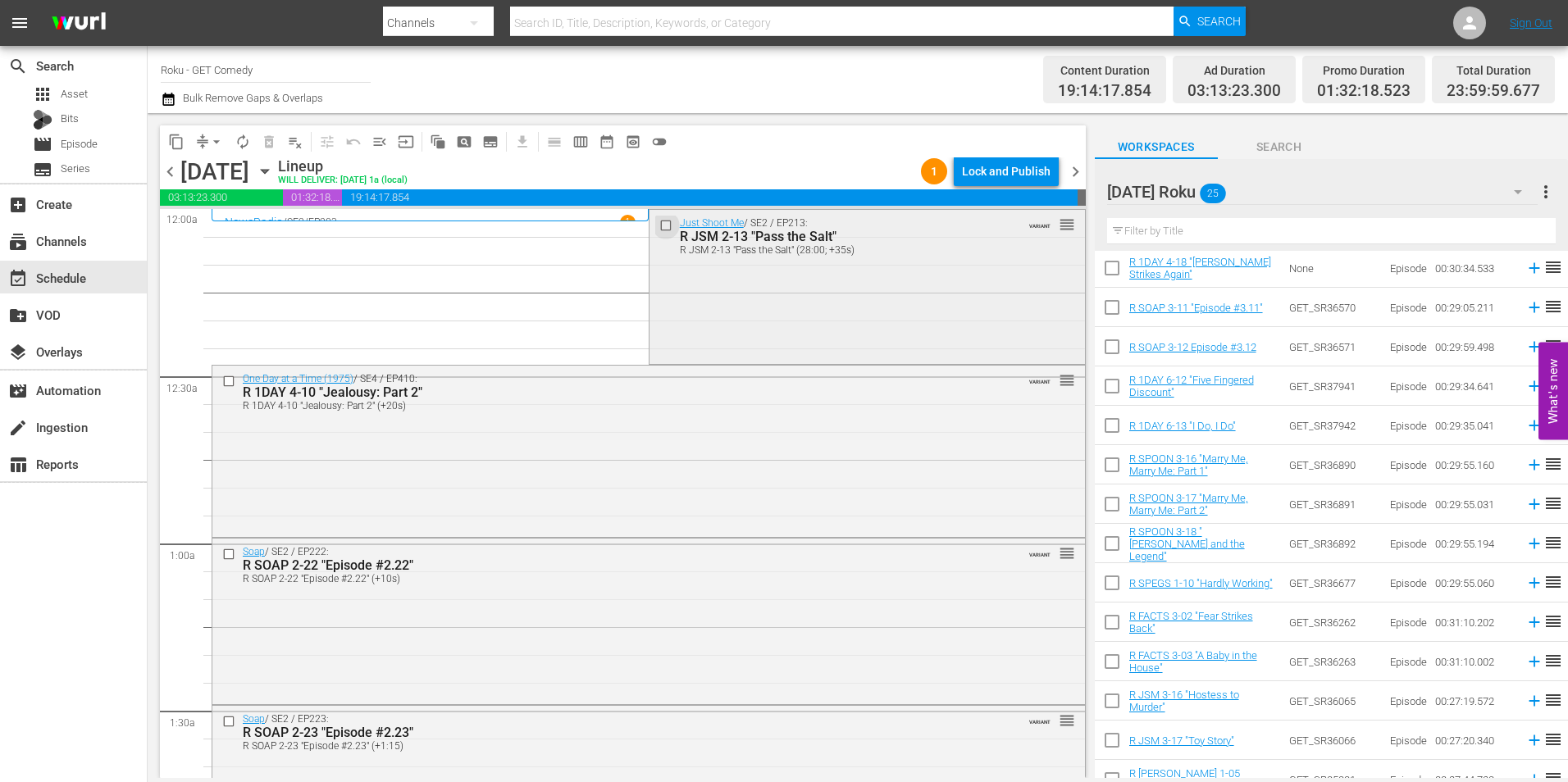
click at [658, 228] on input "checkbox" at bounding box center [667, 225] width 18 height 14
click at [228, 383] on input "checkbox" at bounding box center [231, 381] width 18 height 14
click at [228, 559] on input "checkbox" at bounding box center [231, 554] width 18 height 14
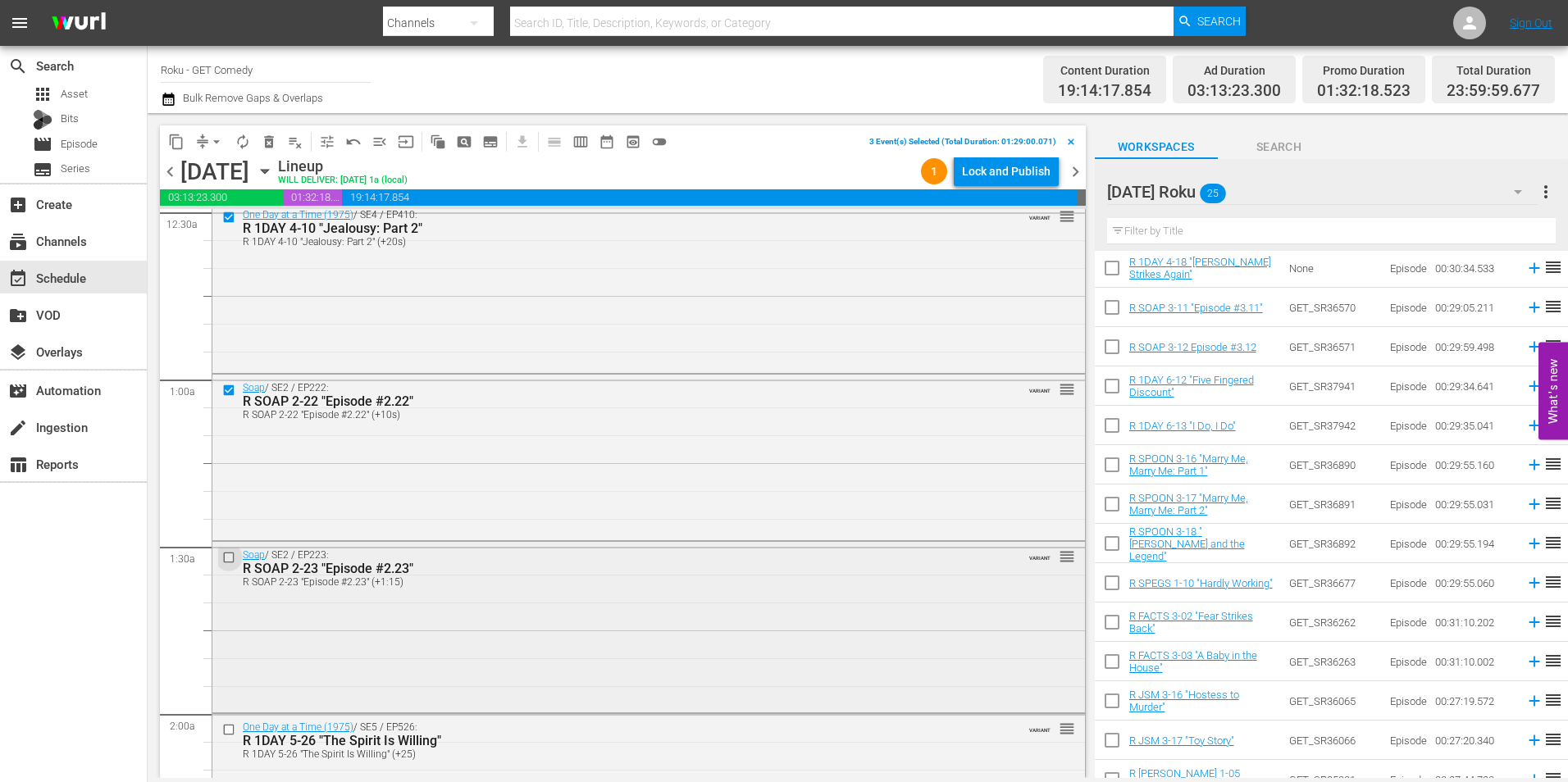
click at [228, 558] on input "checkbox" at bounding box center [231, 557] width 18 height 14
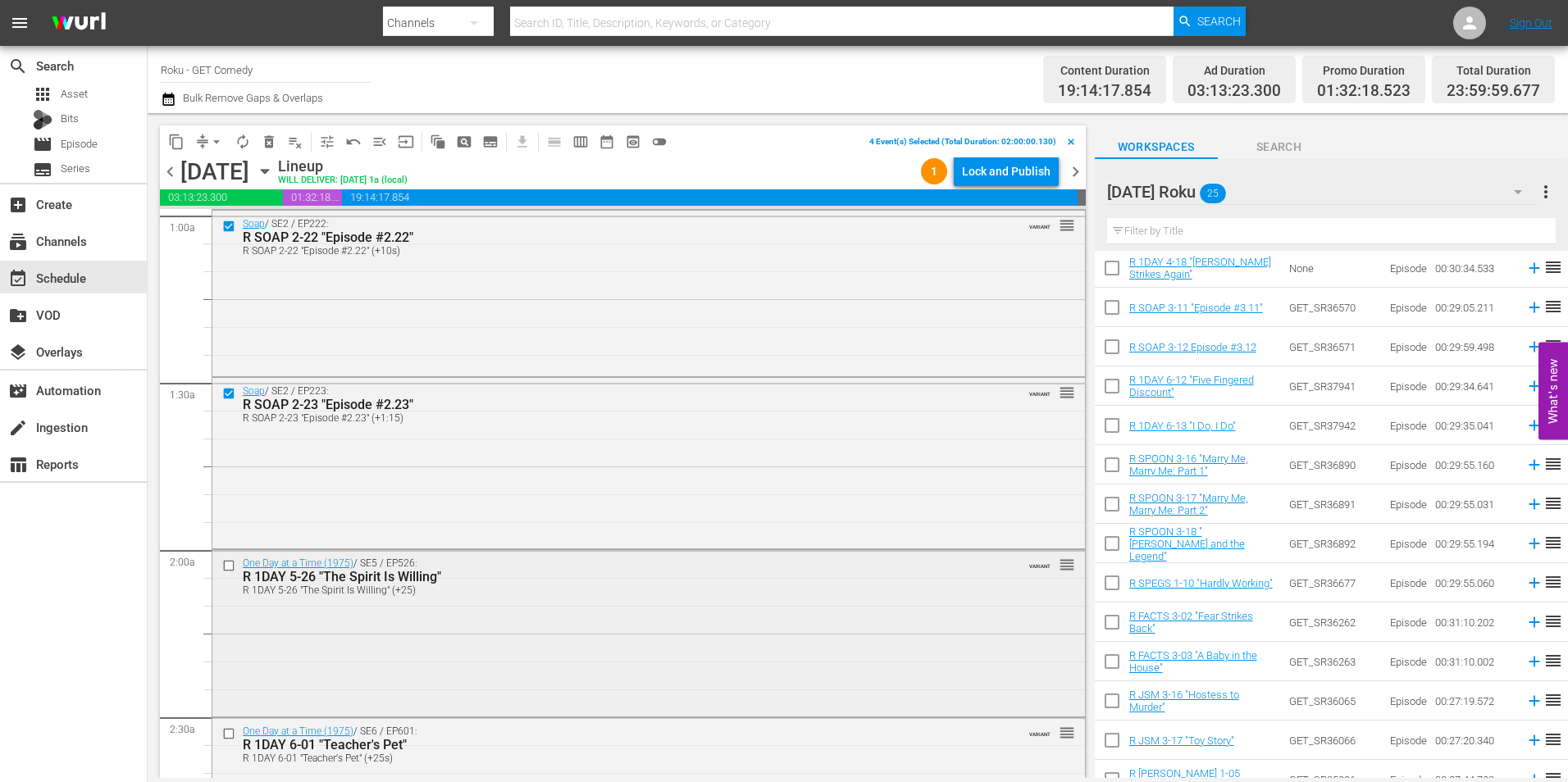
click at [229, 565] on input "checkbox" at bounding box center [231, 566] width 18 height 14
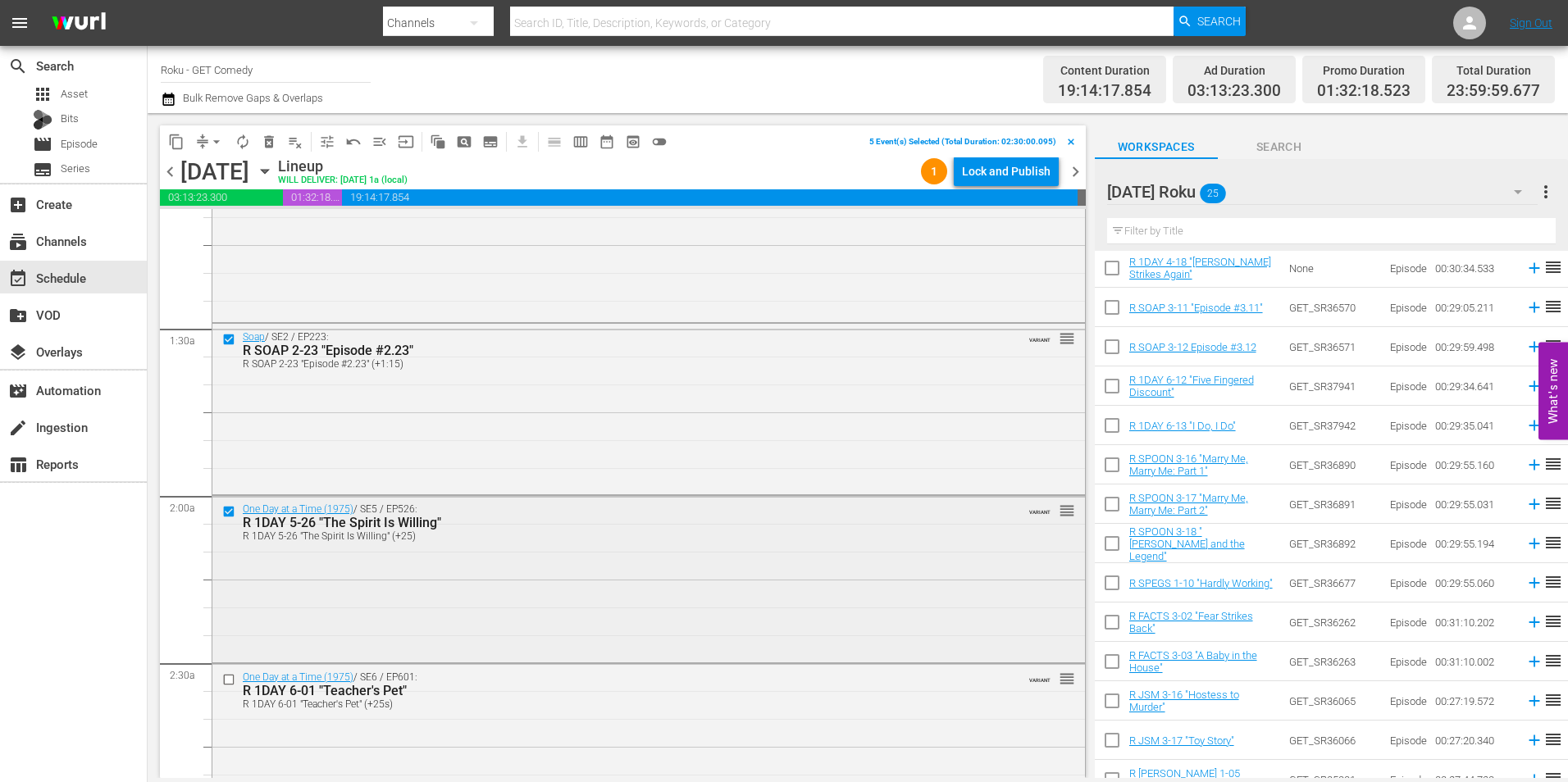
scroll to position [410, 0]
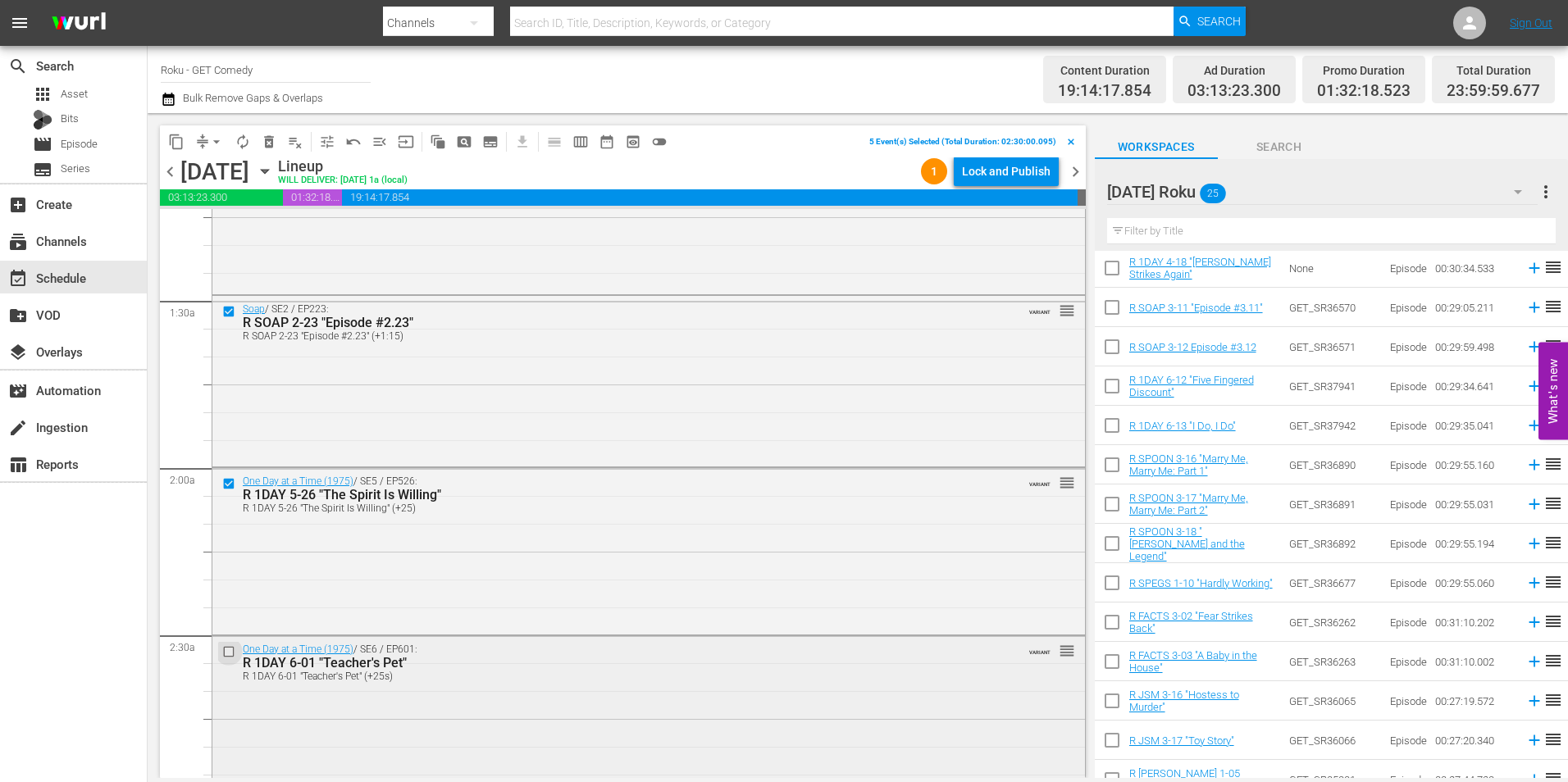
click at [227, 649] on input "checkbox" at bounding box center [231, 652] width 18 height 14
click at [168, 134] on span "content_copy" at bounding box center [176, 142] width 17 height 17
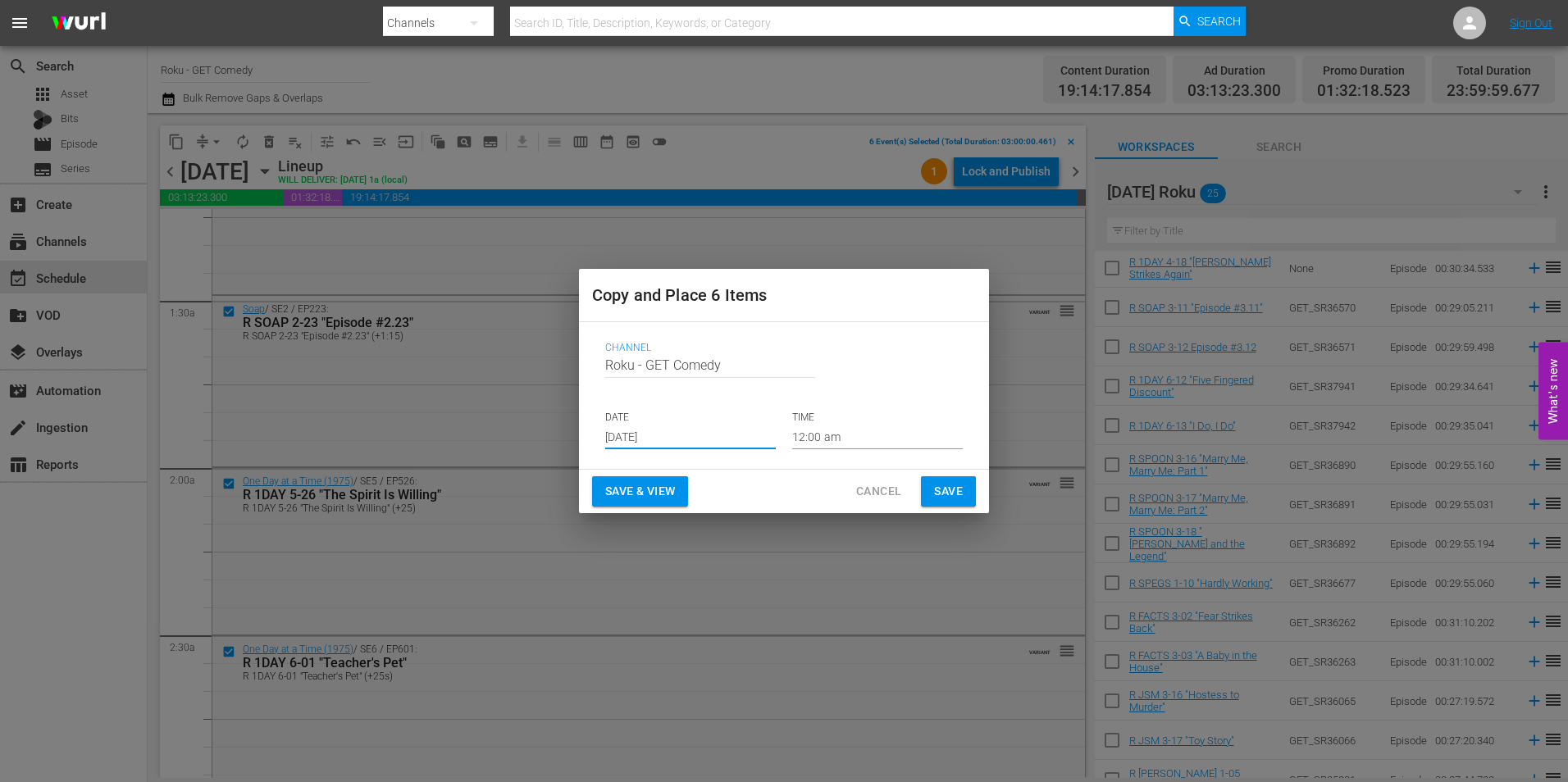
click at [694, 437] on input "[DATE]" at bounding box center [690, 437] width 170 height 24
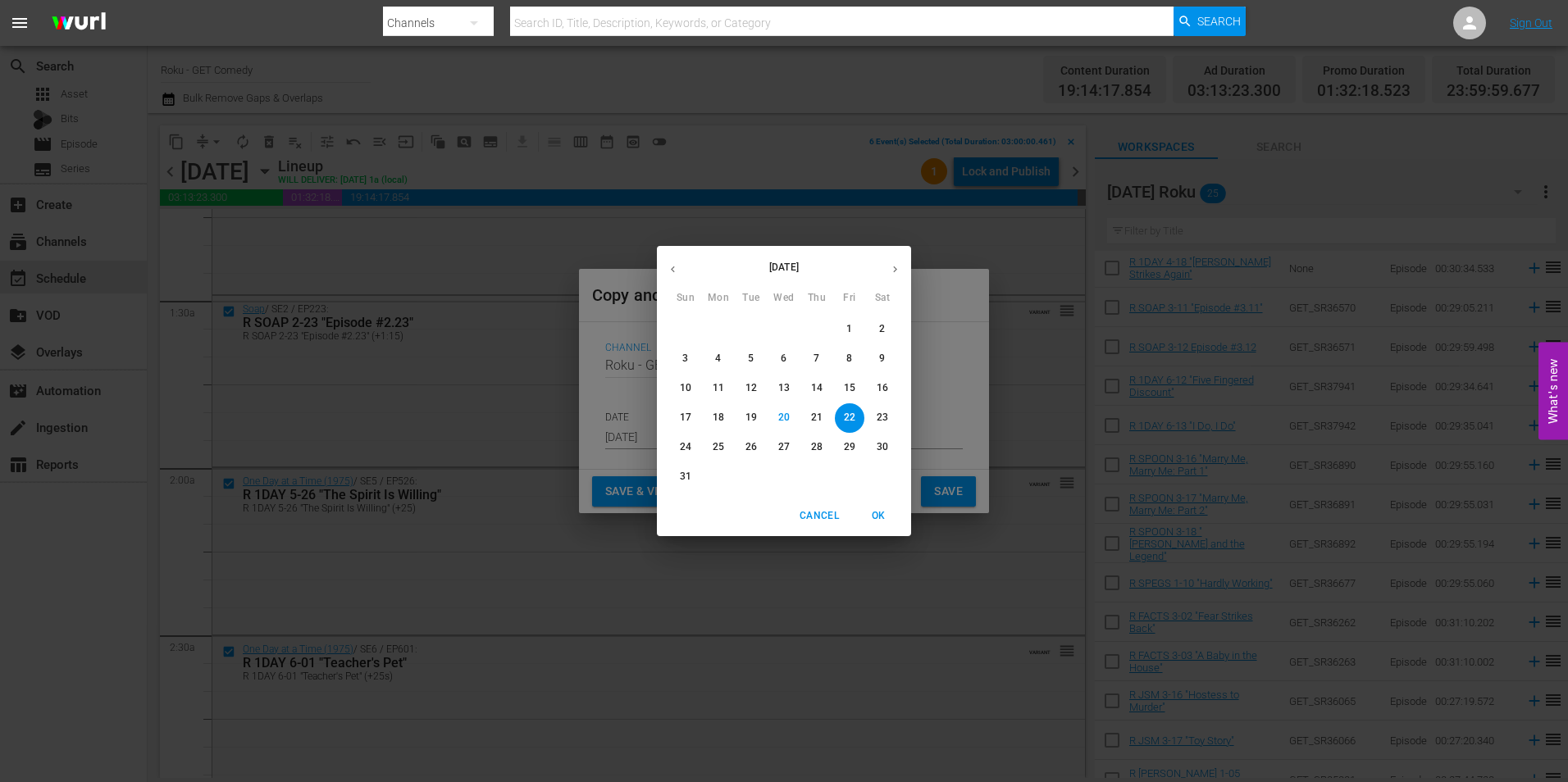
click at [900, 271] on icon "button" at bounding box center [894, 269] width 13 height 13
click at [881, 357] on p "13" at bounding box center [883, 359] width 12 height 14
type input "Sep 13th 2025"
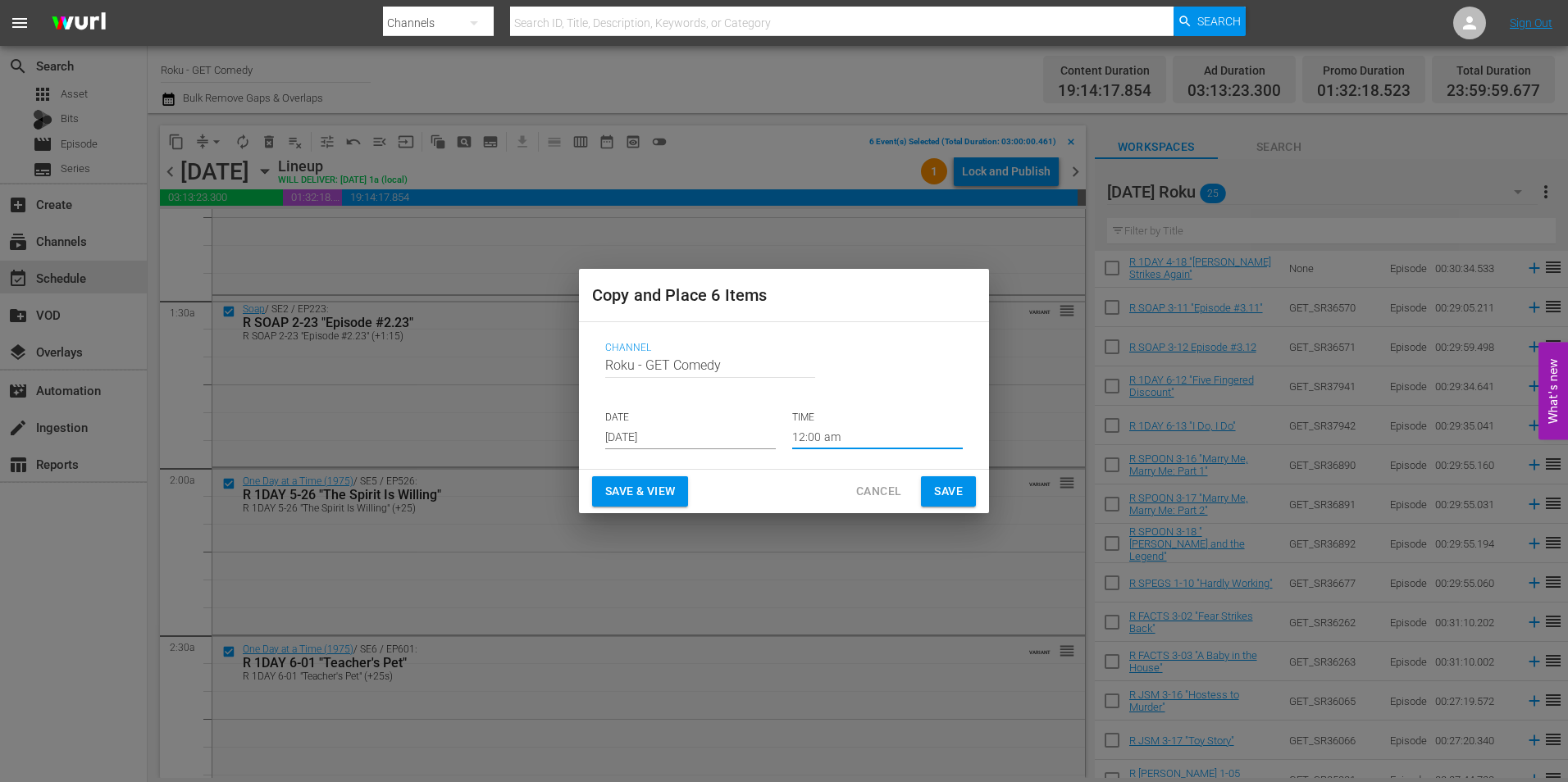
click at [804, 435] on input "12:00 am" at bounding box center [877, 437] width 170 height 24
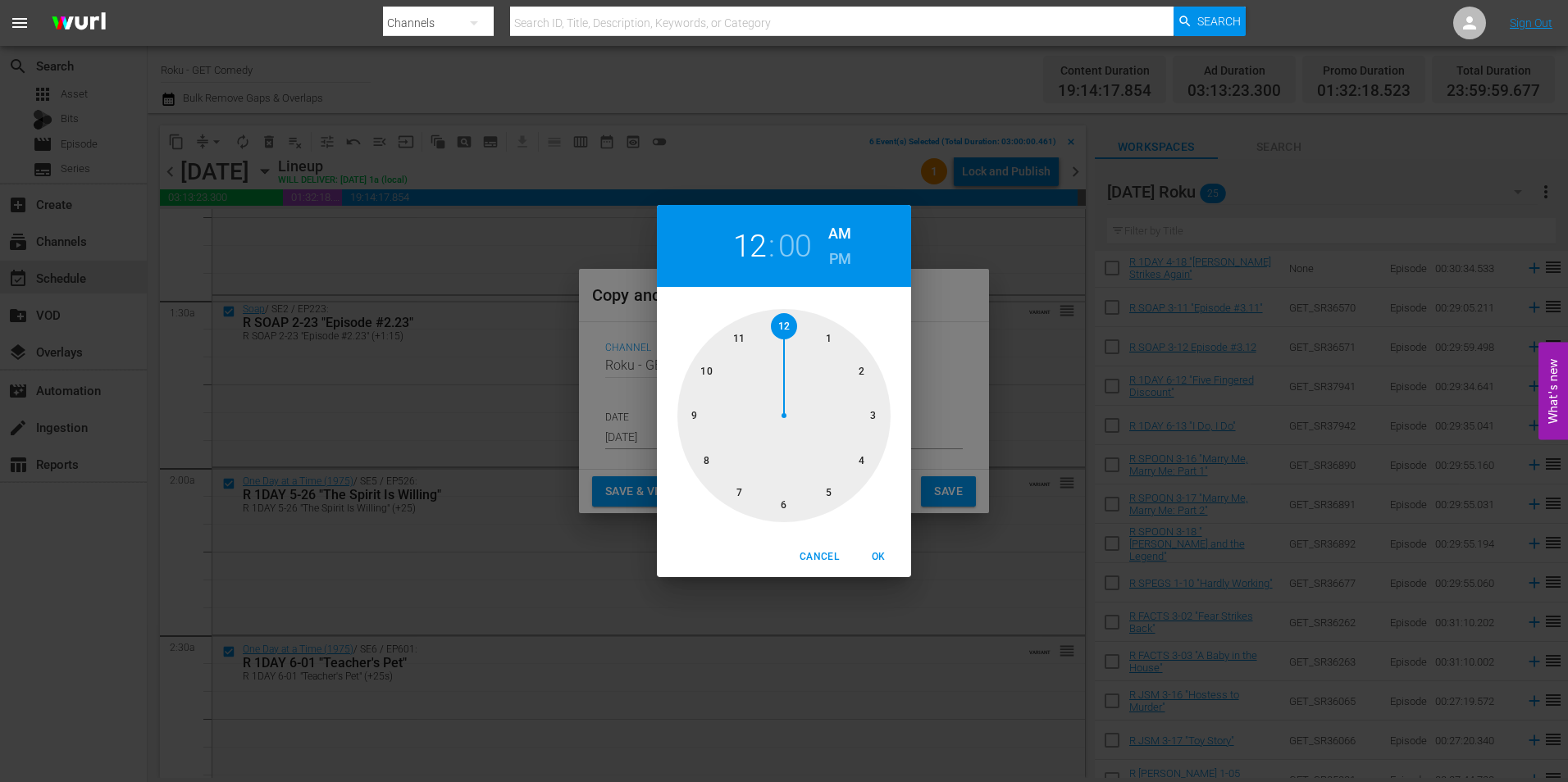
click at [782, 509] on div at bounding box center [784, 416] width 213 height 213
click at [886, 564] on span "OK" at bounding box center [878, 557] width 39 height 18
type input "06:00 am"
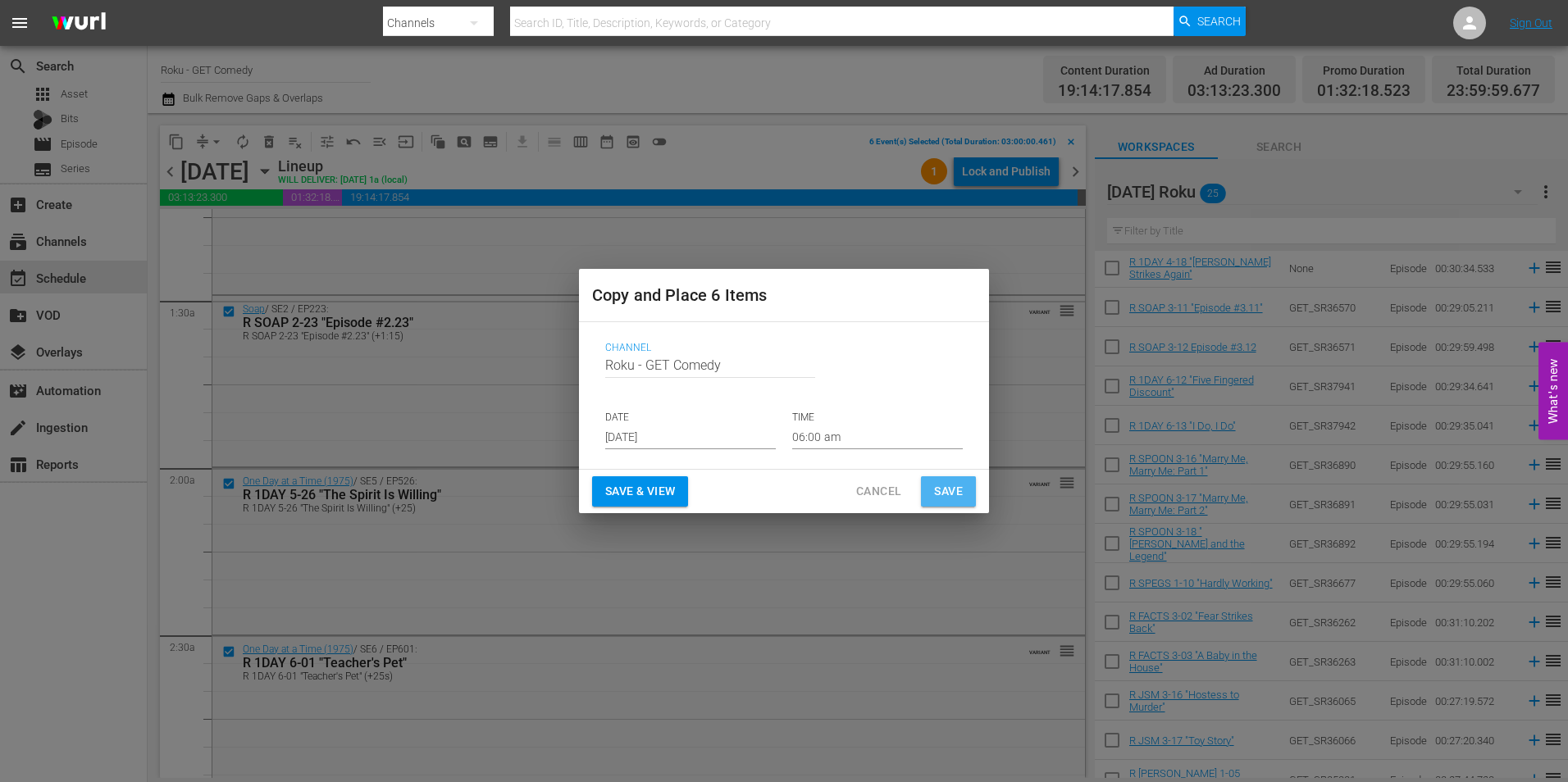
click at [956, 500] on span "Save" at bounding box center [948, 491] width 29 height 20
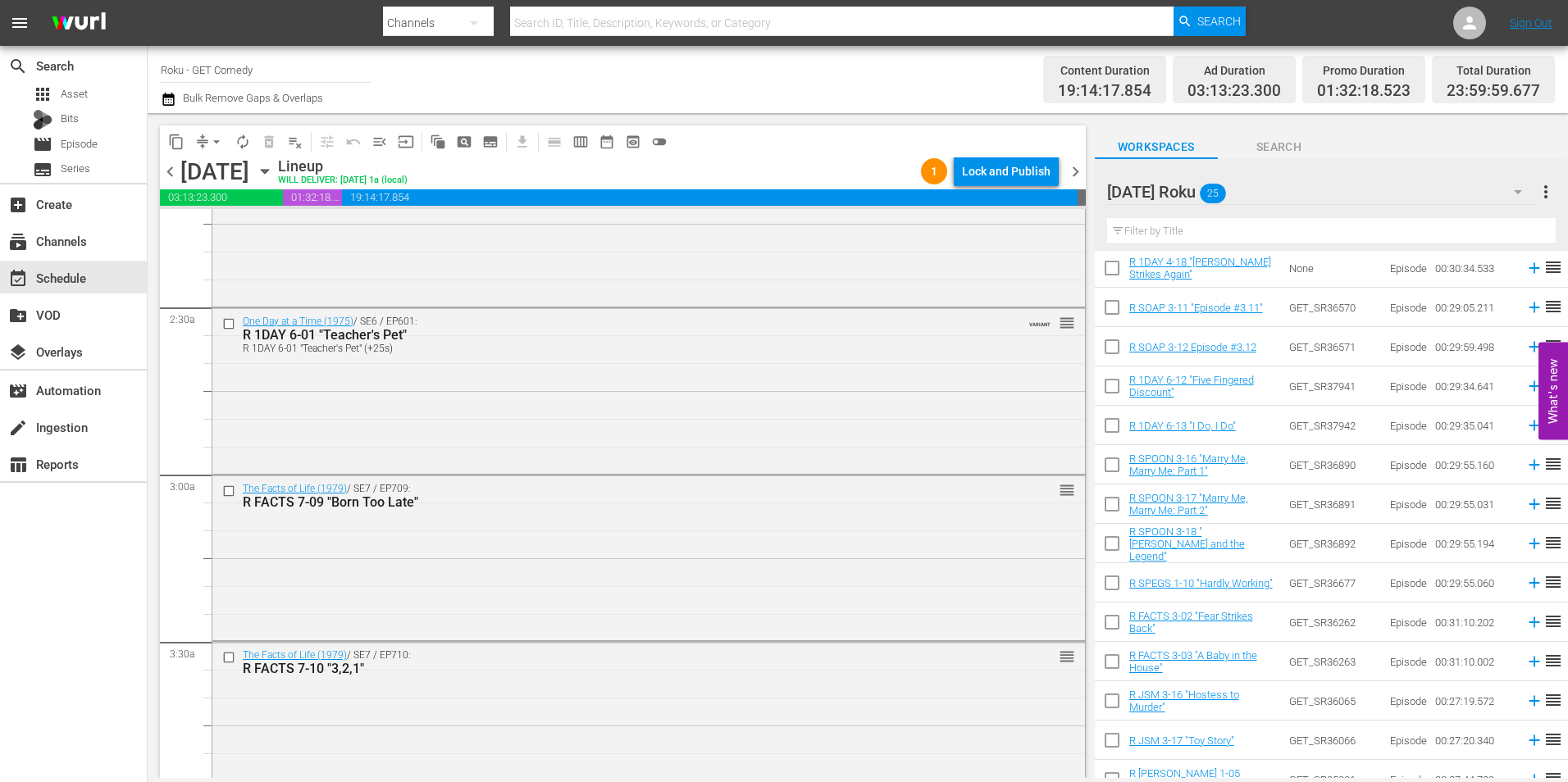
scroll to position [1148, 0]
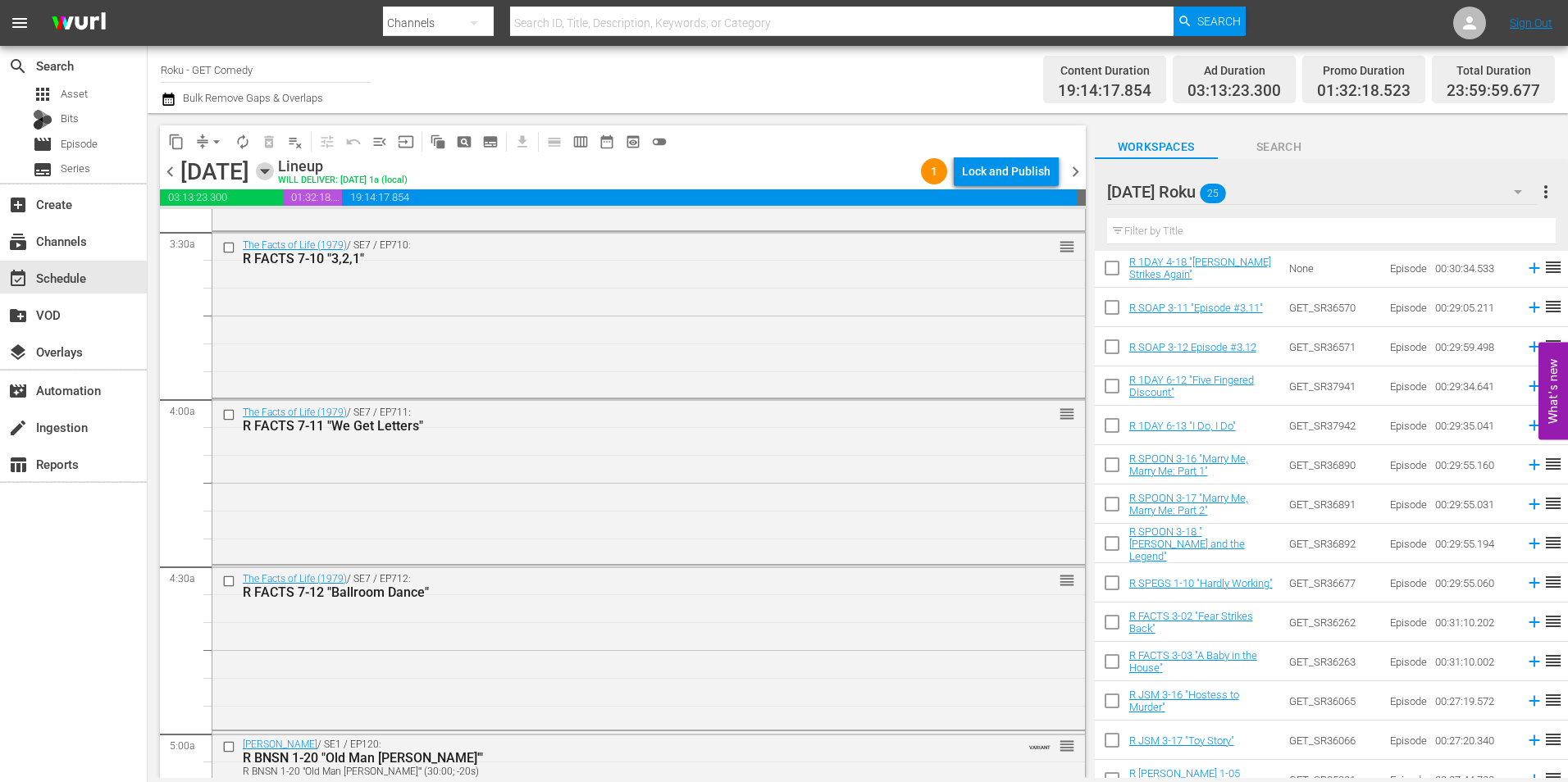
click at [274, 170] on icon "button" at bounding box center [265, 171] width 18 height 18
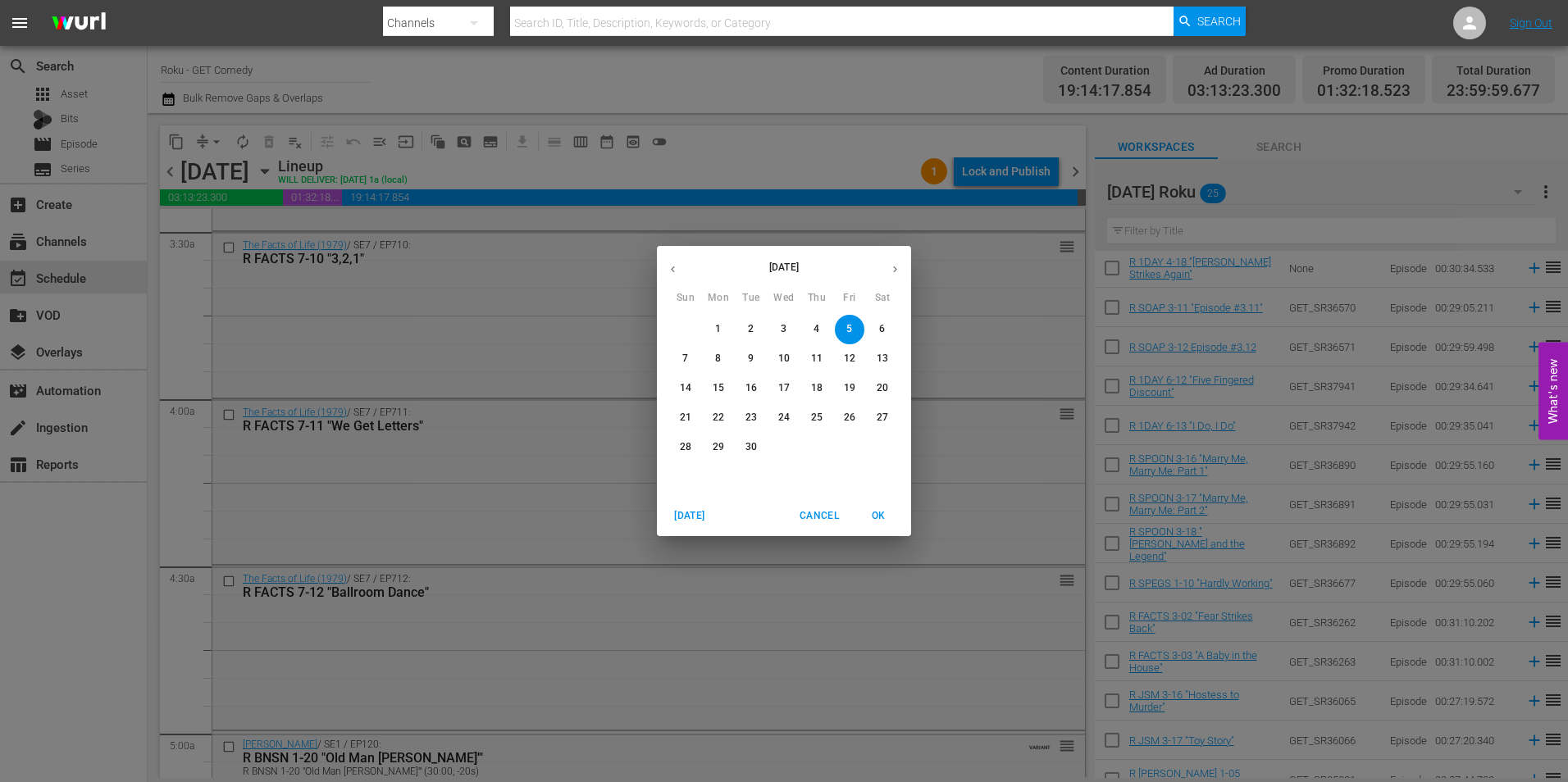
click at [674, 270] on icon "button" at bounding box center [673, 269] width 13 height 13
click at [683, 469] on button "31" at bounding box center [685, 477] width 29 height 29
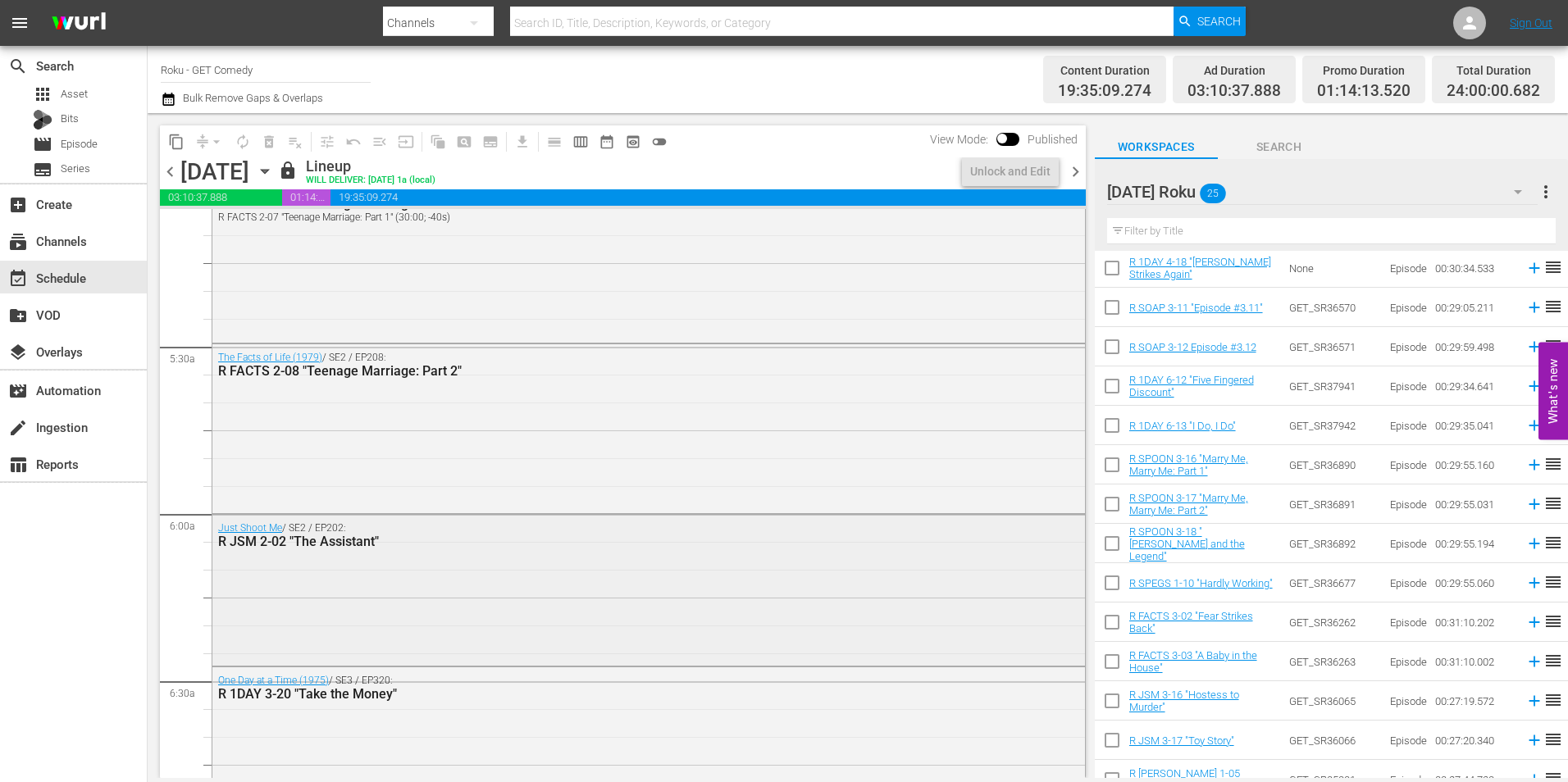
scroll to position [1775, 0]
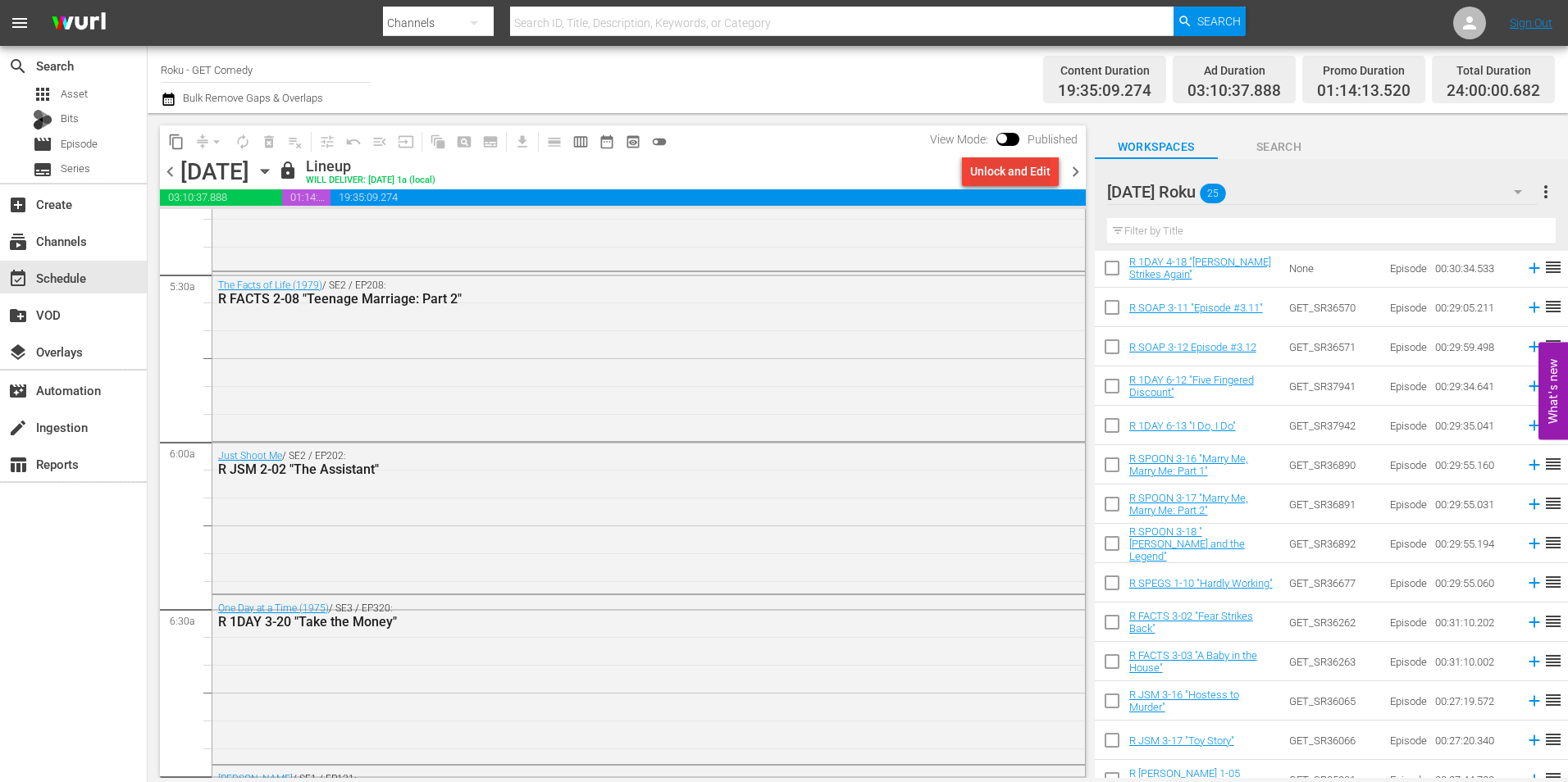
click at [995, 167] on div "Unlock and Edit" at bounding box center [1010, 171] width 81 height 29
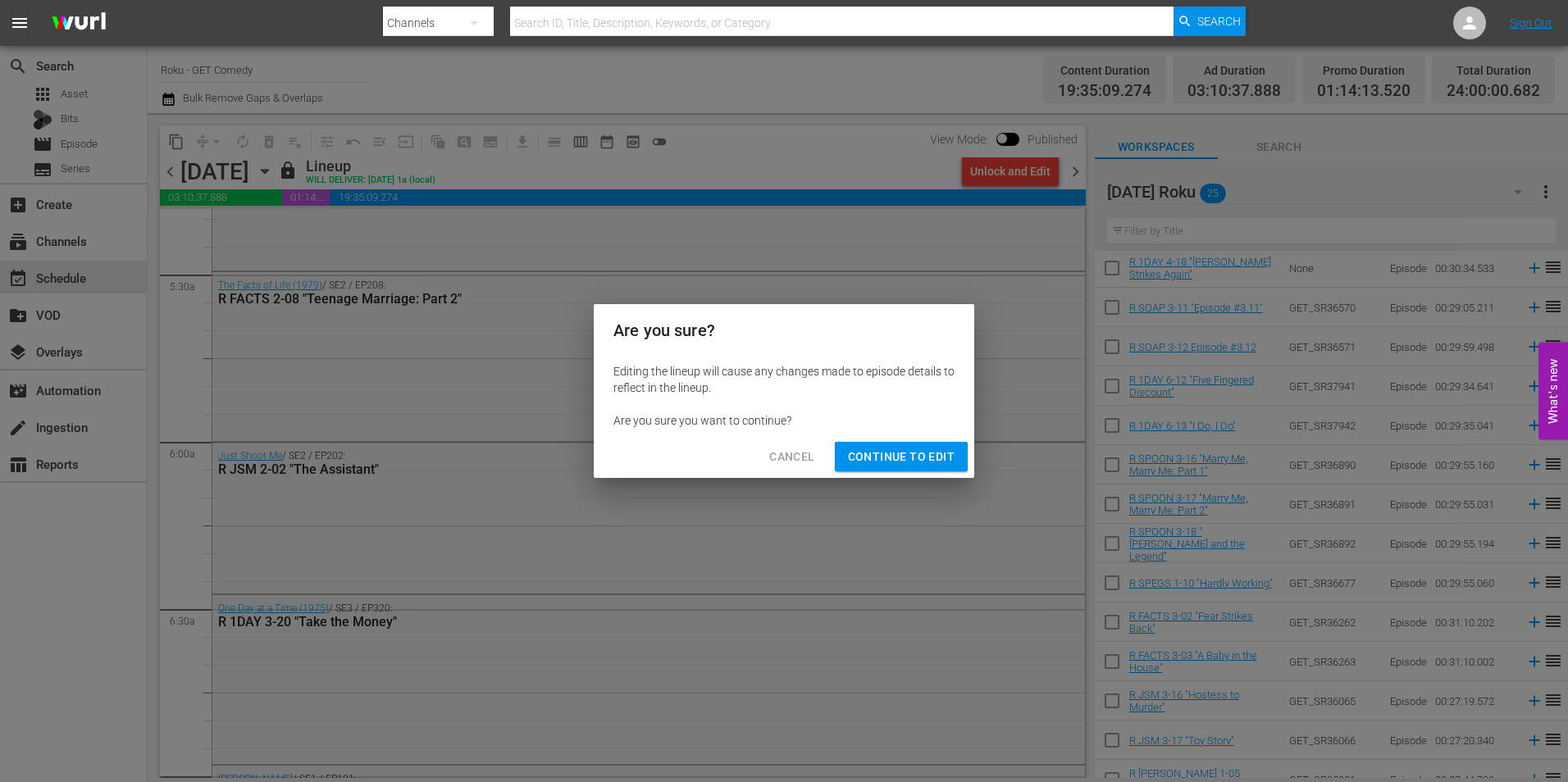
click at [891, 447] on span "Continue to Edit" at bounding box center [901, 457] width 107 height 20
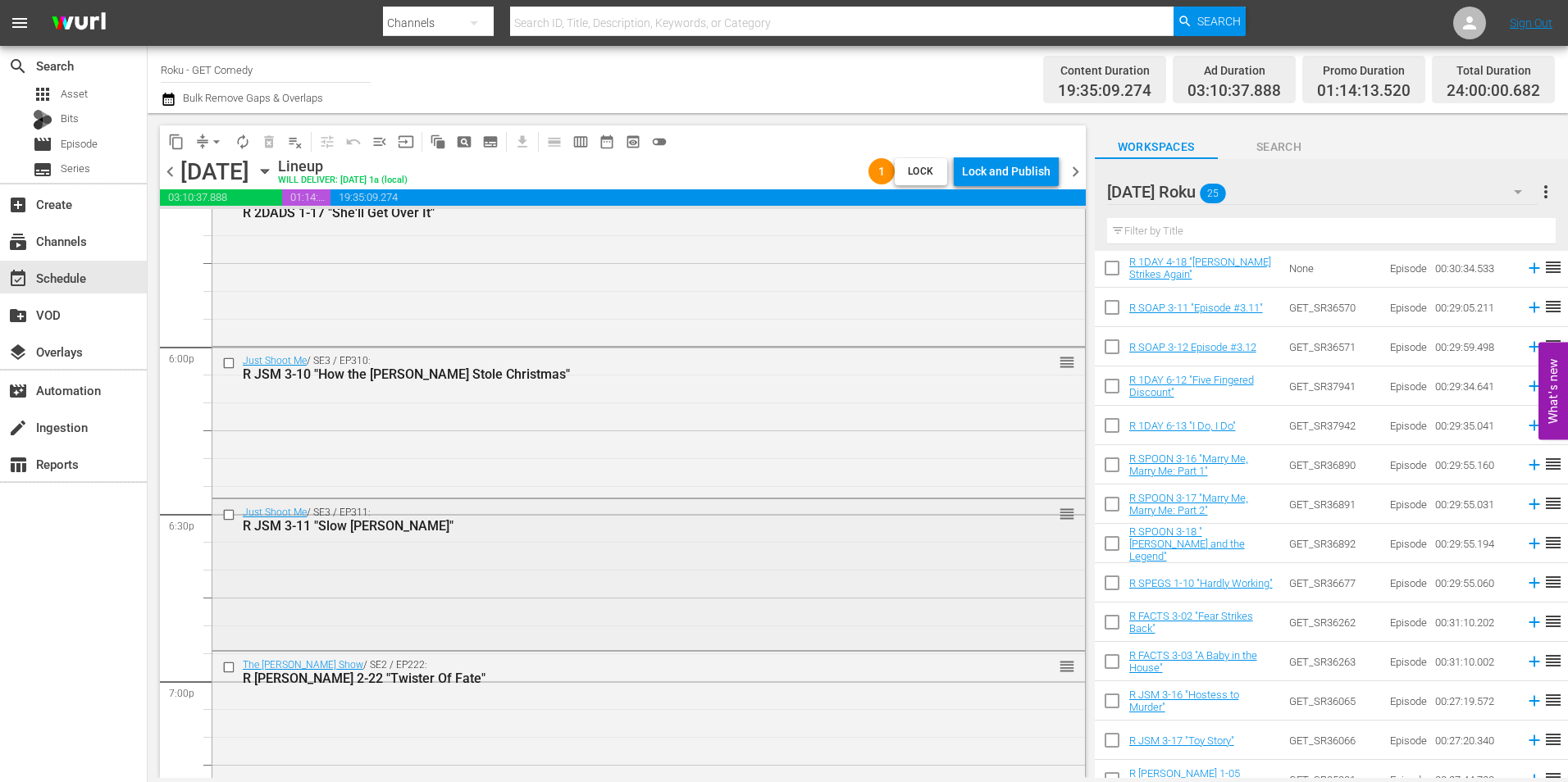
scroll to position [5875, 0]
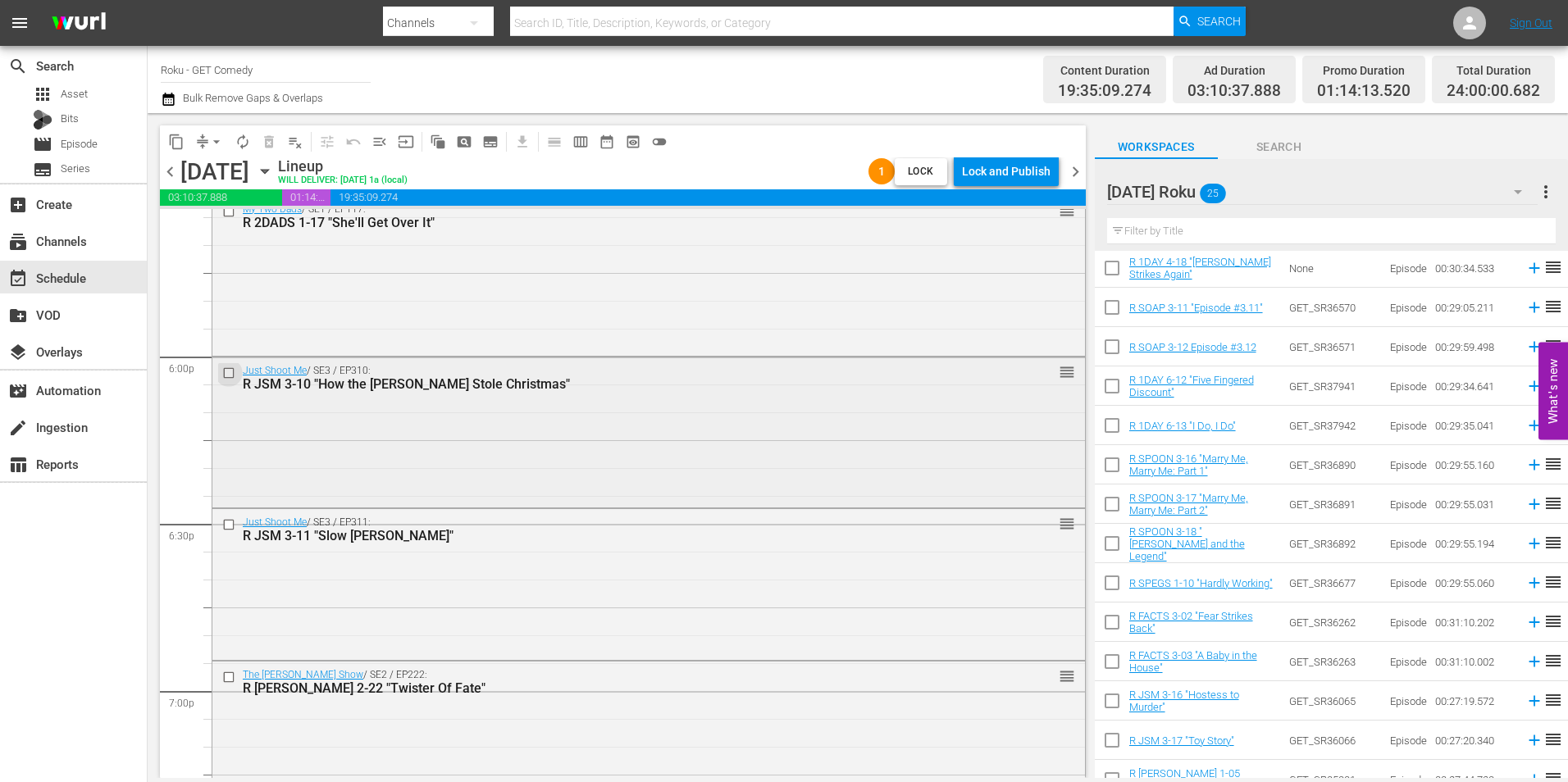
click at [224, 370] on input "checkbox" at bounding box center [231, 372] width 18 height 14
click at [226, 527] on input "checkbox" at bounding box center [231, 524] width 18 height 14
click at [228, 680] on input "checkbox" at bounding box center [231, 677] width 18 height 14
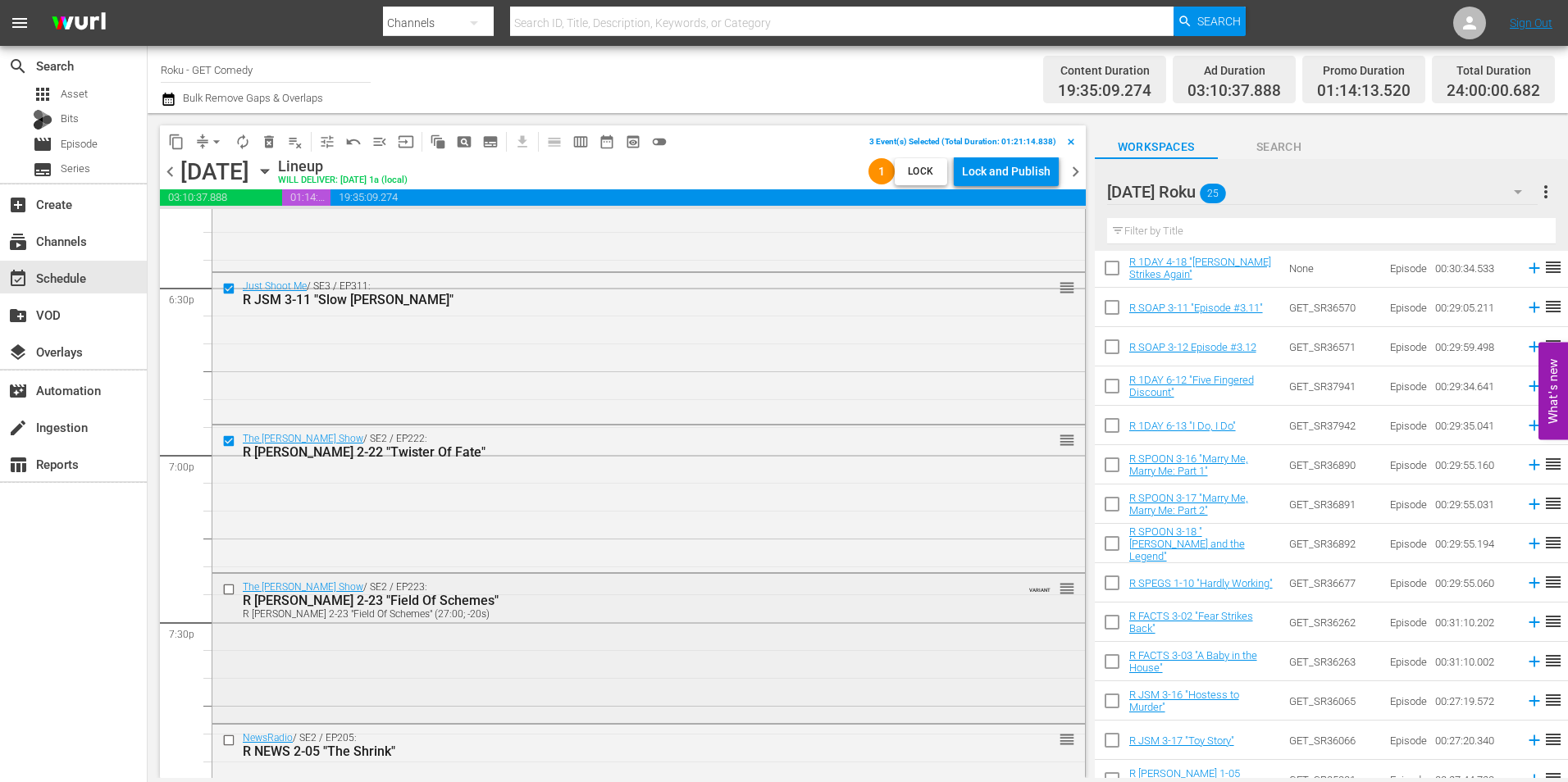
scroll to position [6122, 0]
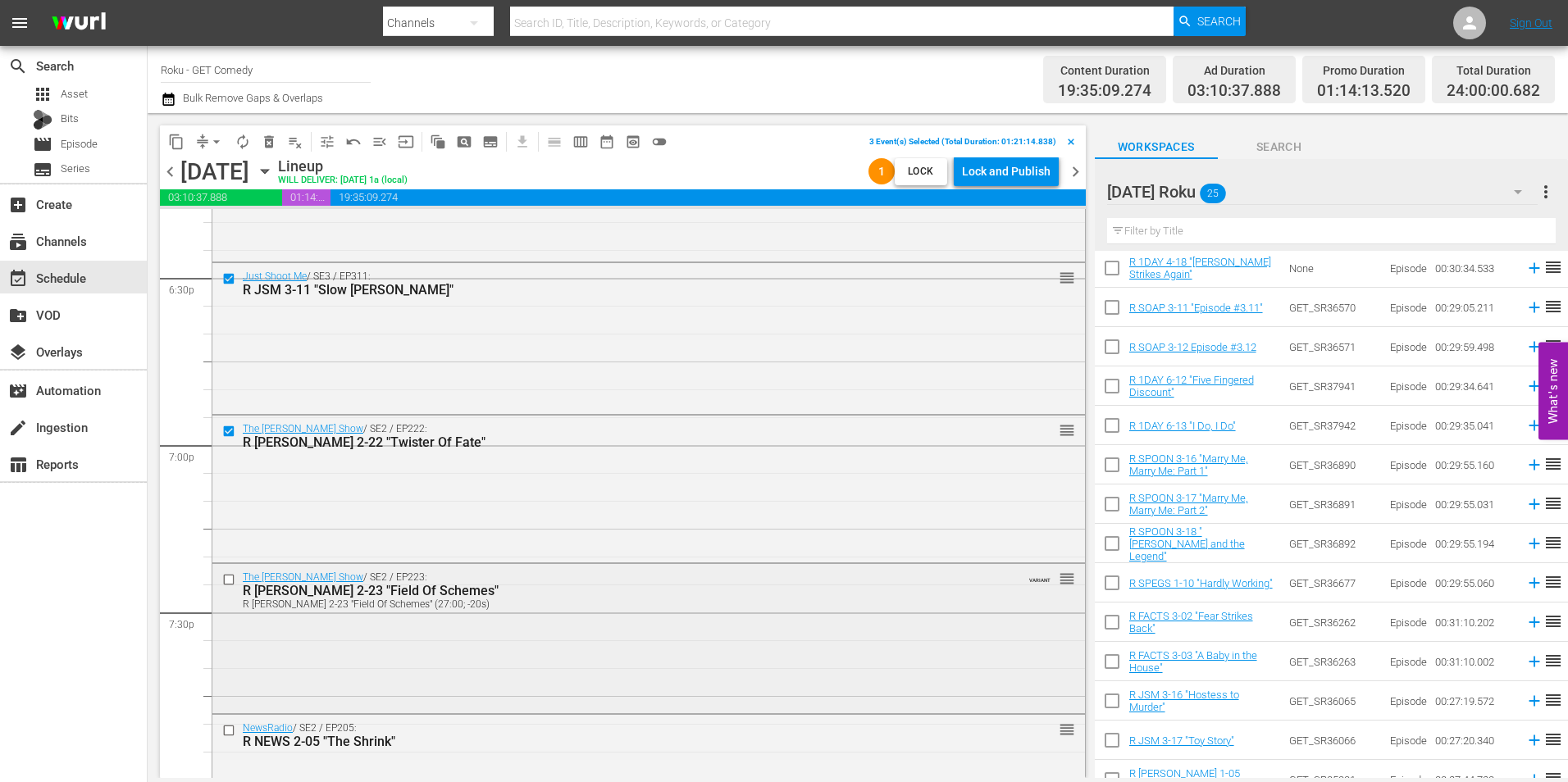
click at [227, 577] on input "checkbox" at bounding box center [231, 580] width 18 height 14
click at [232, 732] on input "checkbox" at bounding box center [231, 731] width 18 height 14
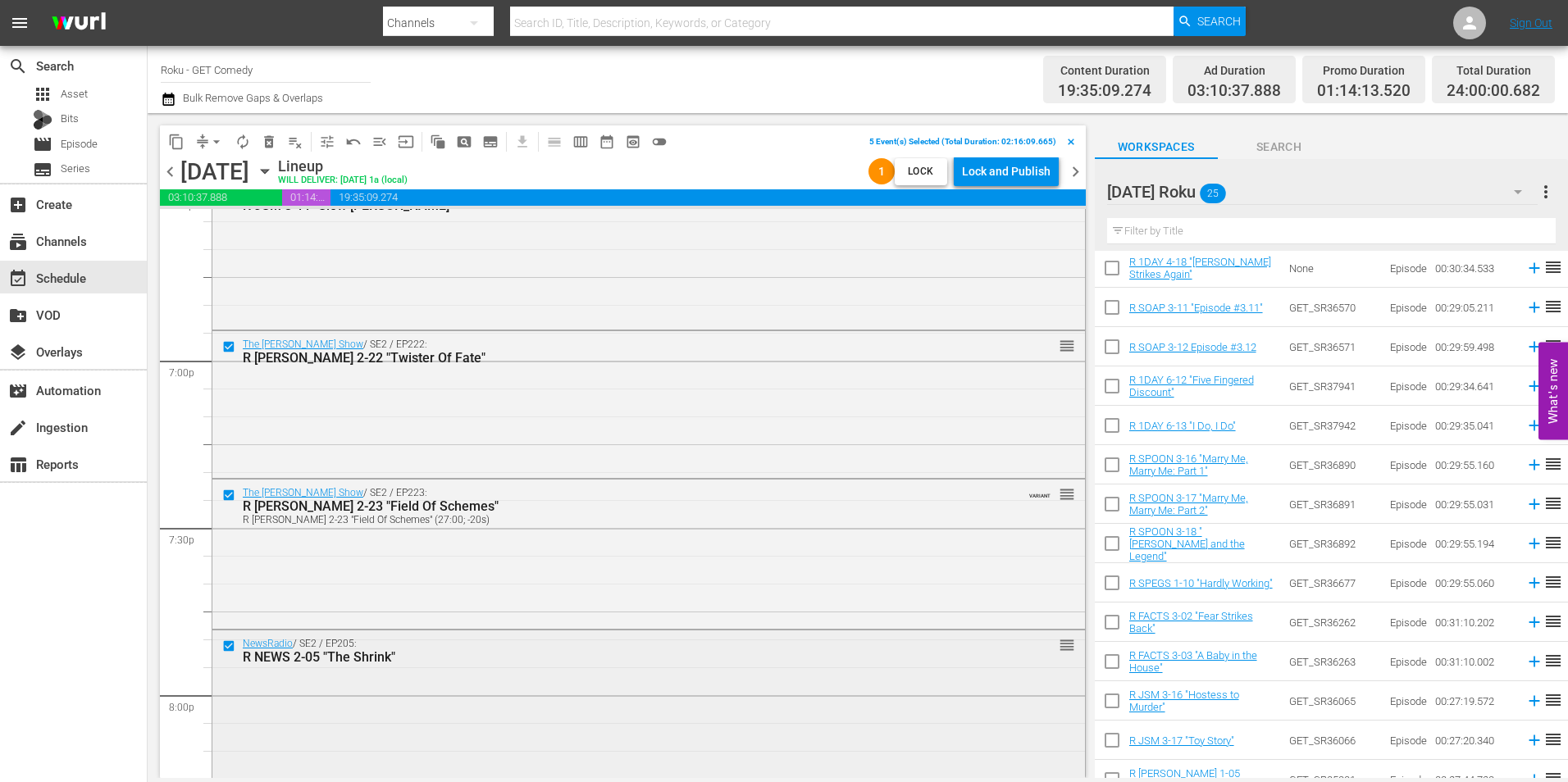
scroll to position [6285, 0]
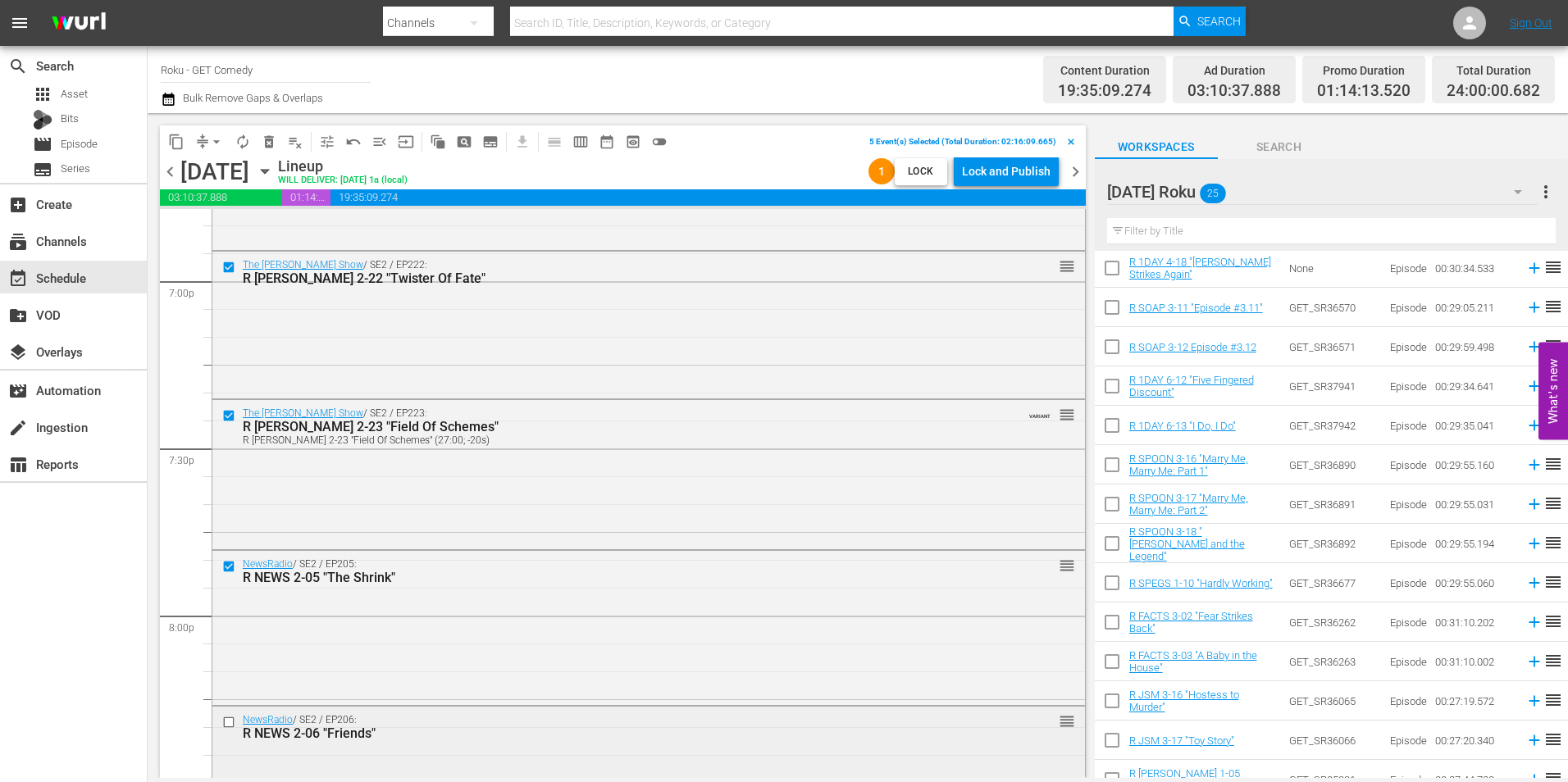
click at [228, 726] on input "checkbox" at bounding box center [231, 722] width 18 height 14
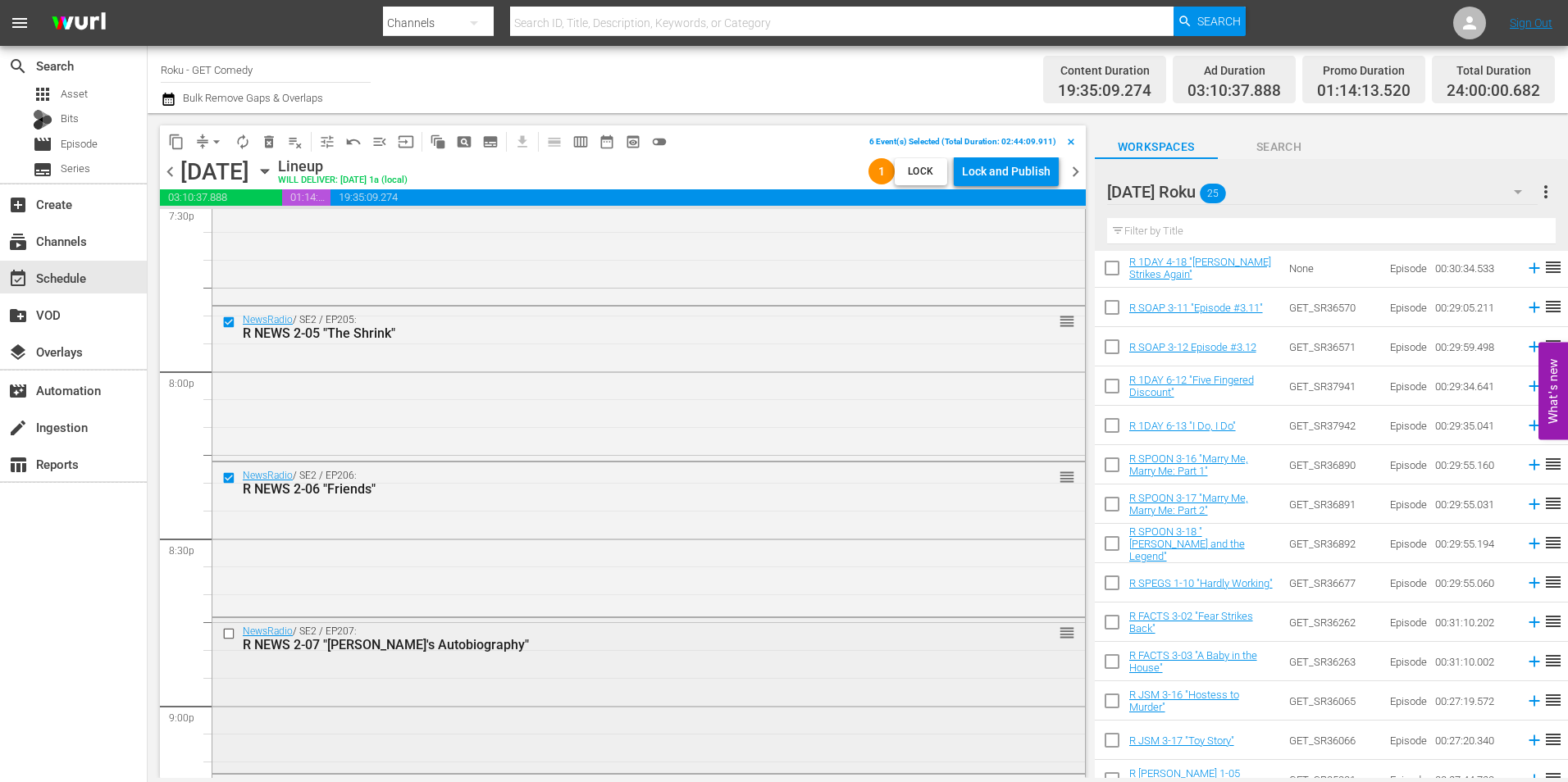
scroll to position [6532, 0]
click at [224, 634] on input "checkbox" at bounding box center [231, 632] width 18 height 14
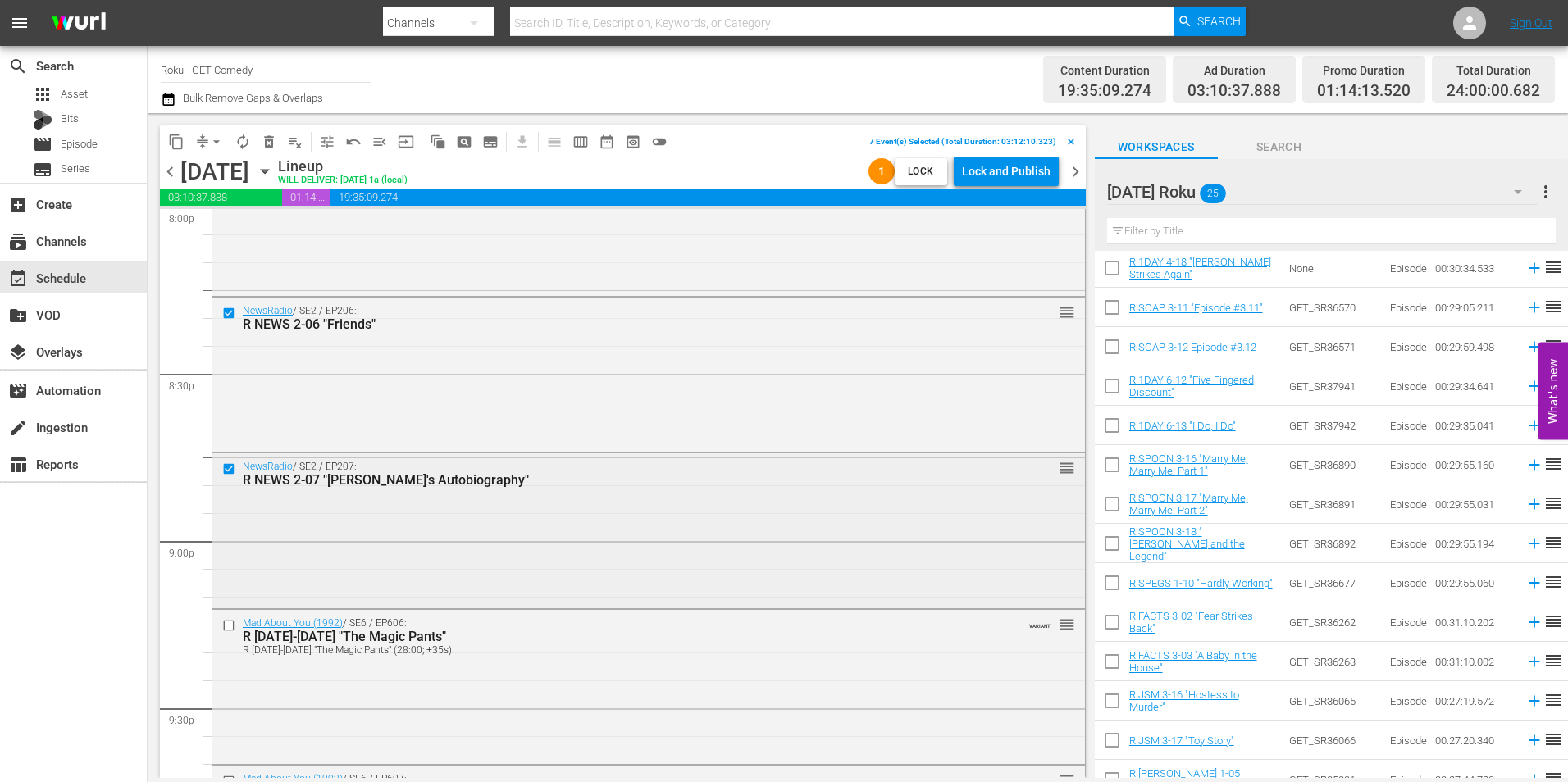
scroll to position [6695, 0]
click at [226, 627] on input "checkbox" at bounding box center [231, 624] width 18 height 14
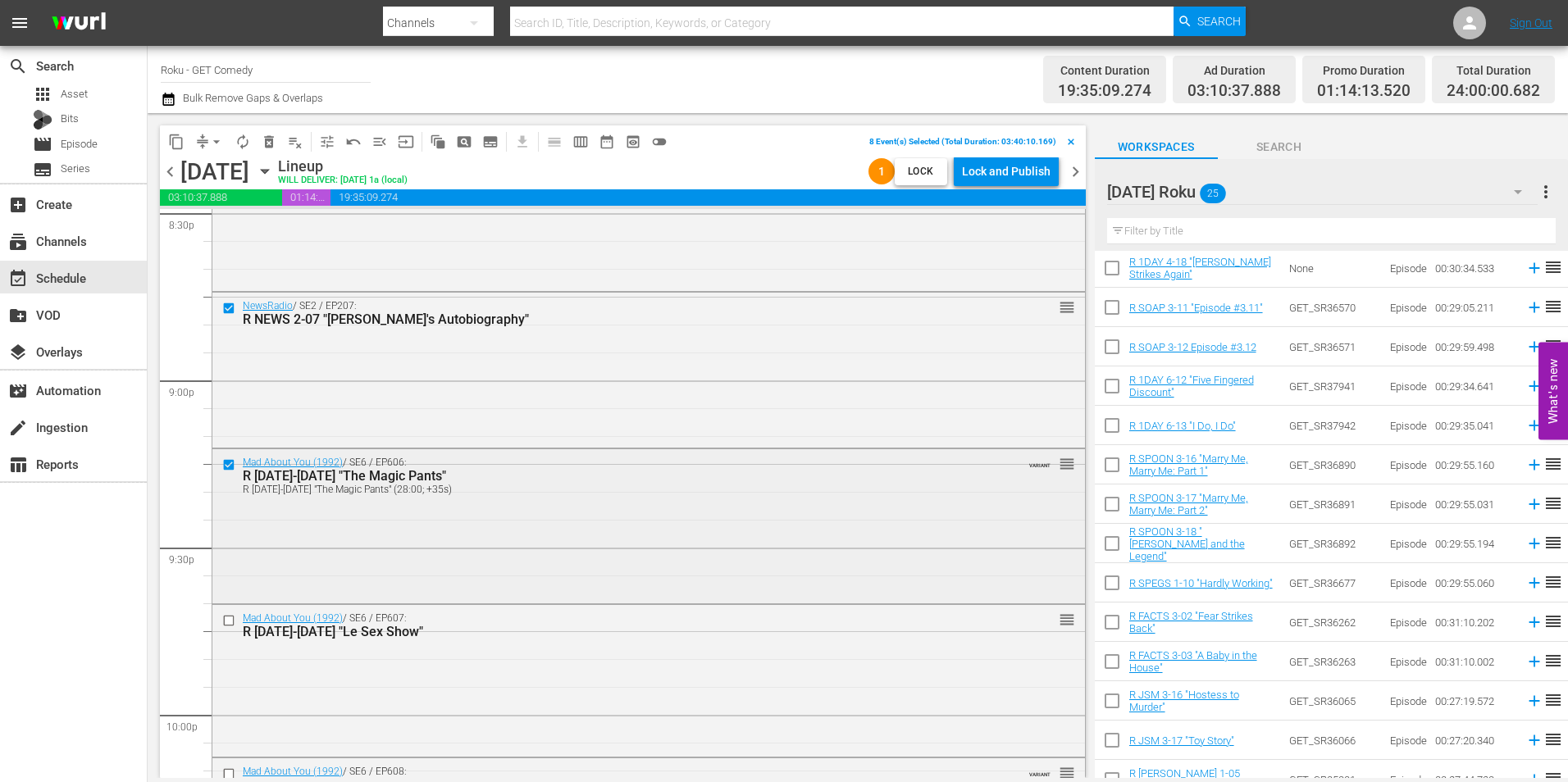
scroll to position [6860, 0]
click at [225, 613] on input "checkbox" at bounding box center [231, 616] width 18 height 14
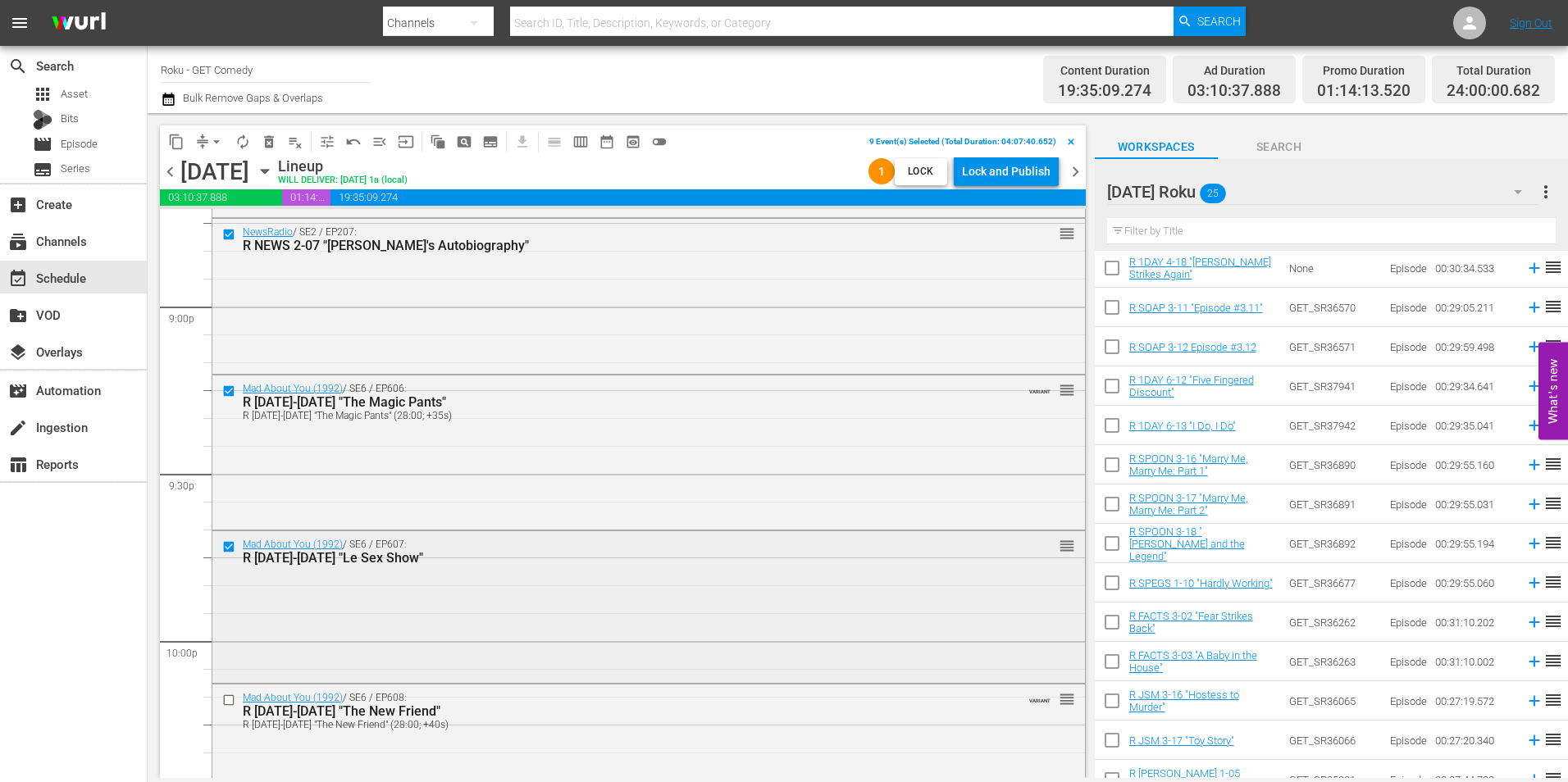
scroll to position [7024, 0]
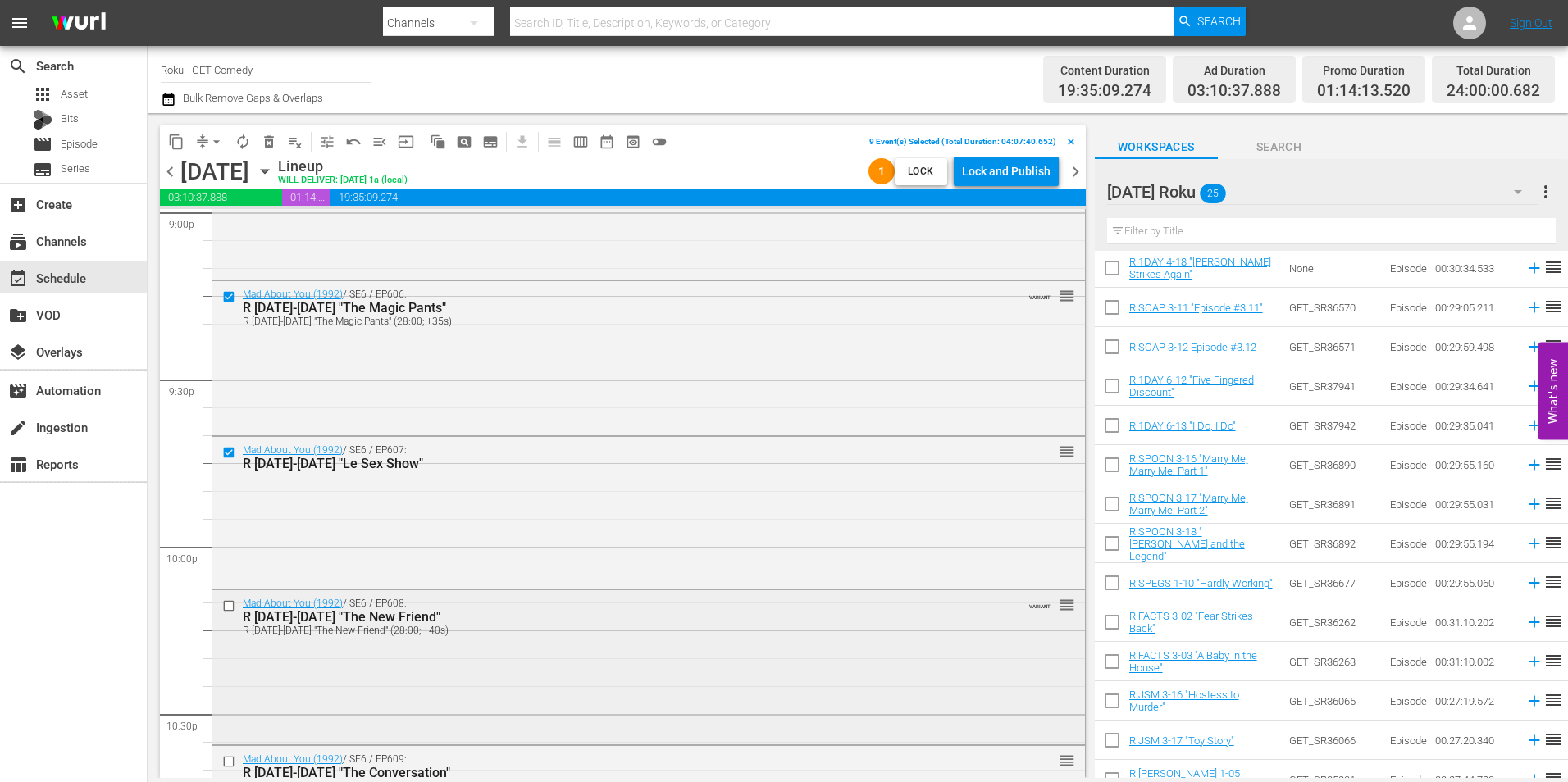
click at [228, 609] on input "checkbox" at bounding box center [231, 606] width 18 height 14
click at [227, 760] on input "checkbox" at bounding box center [231, 761] width 18 height 14
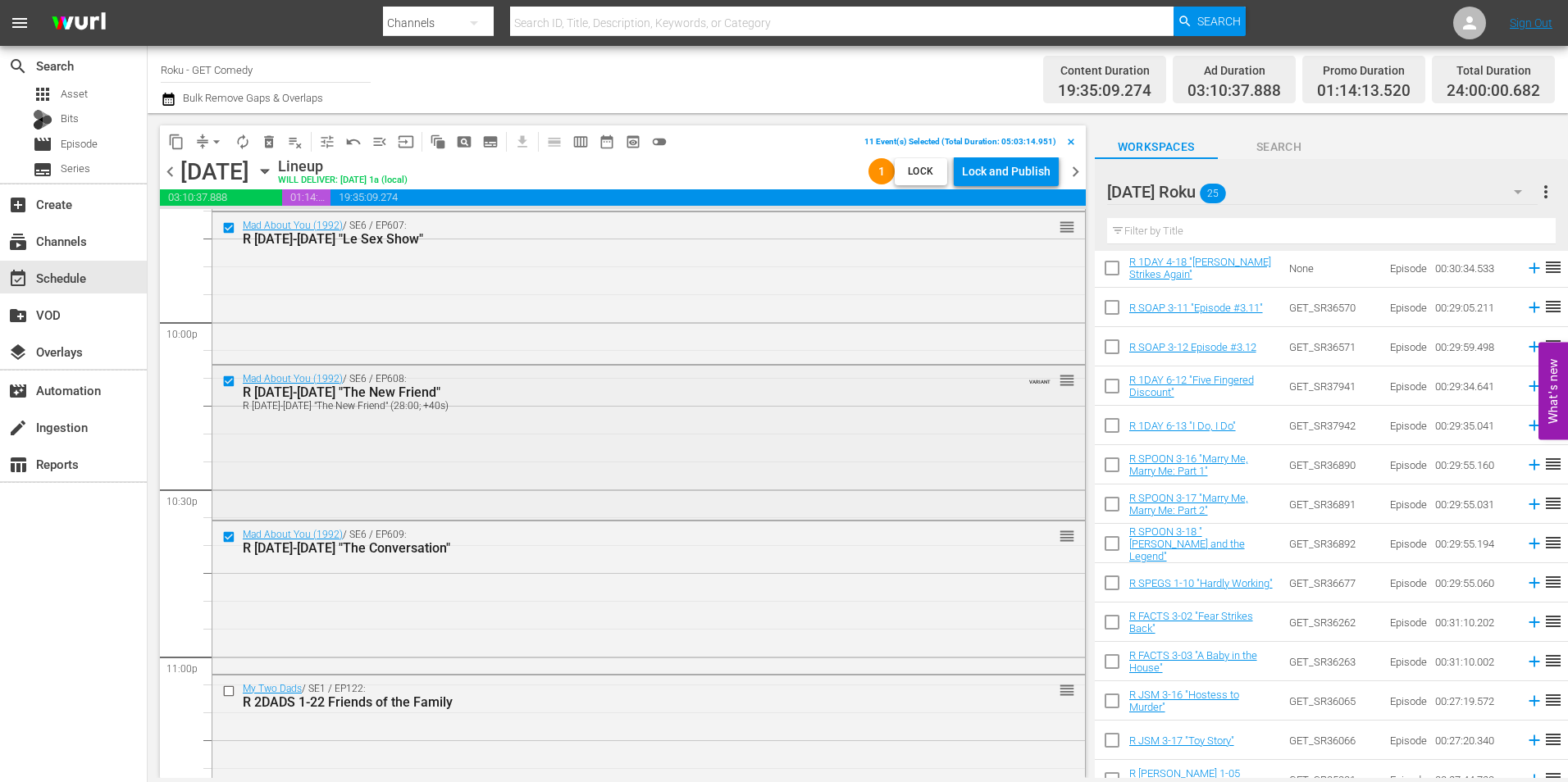
scroll to position [7270, 0]
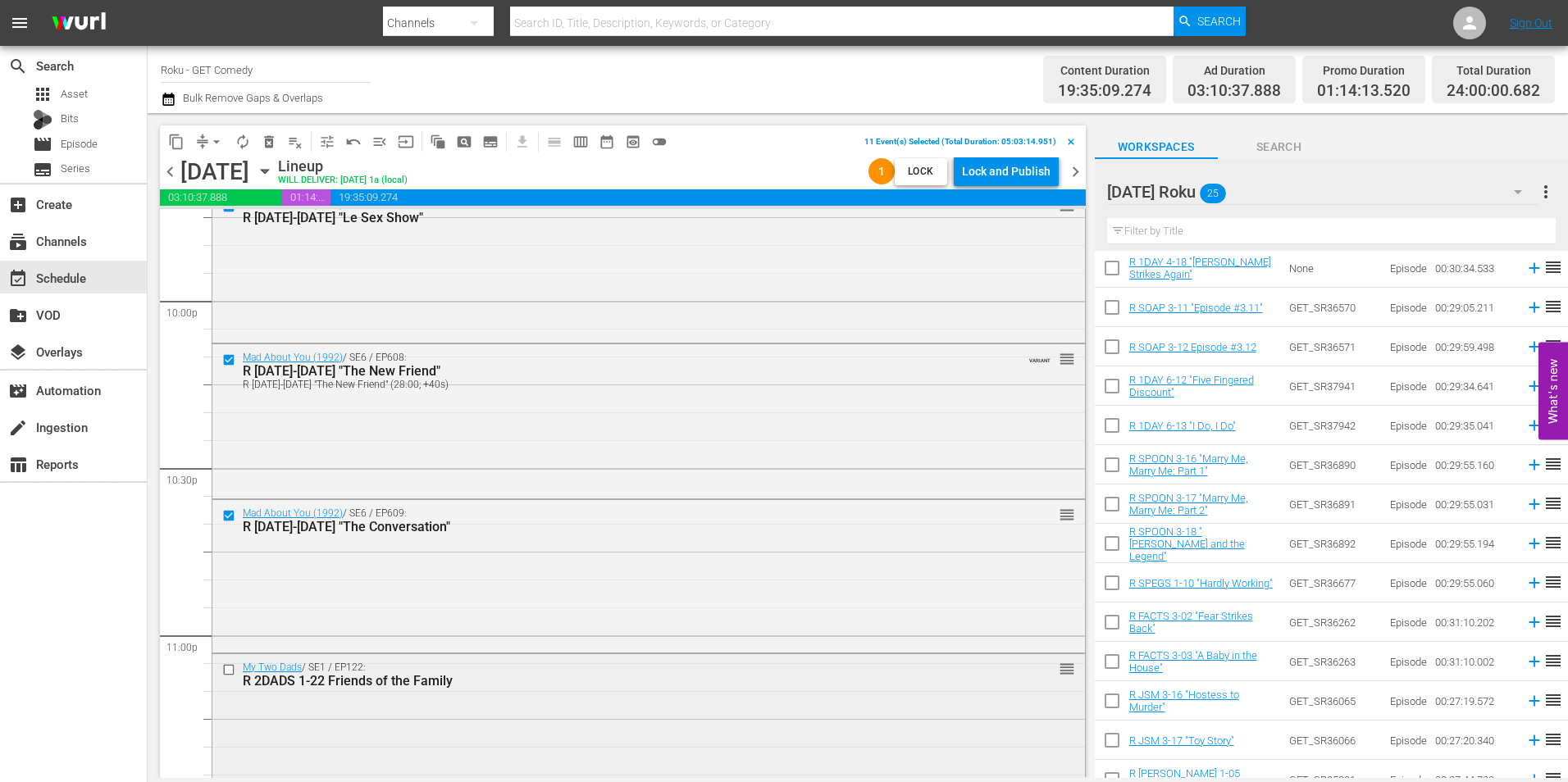
click at [226, 674] on input "checkbox" at bounding box center [231, 669] width 18 height 14
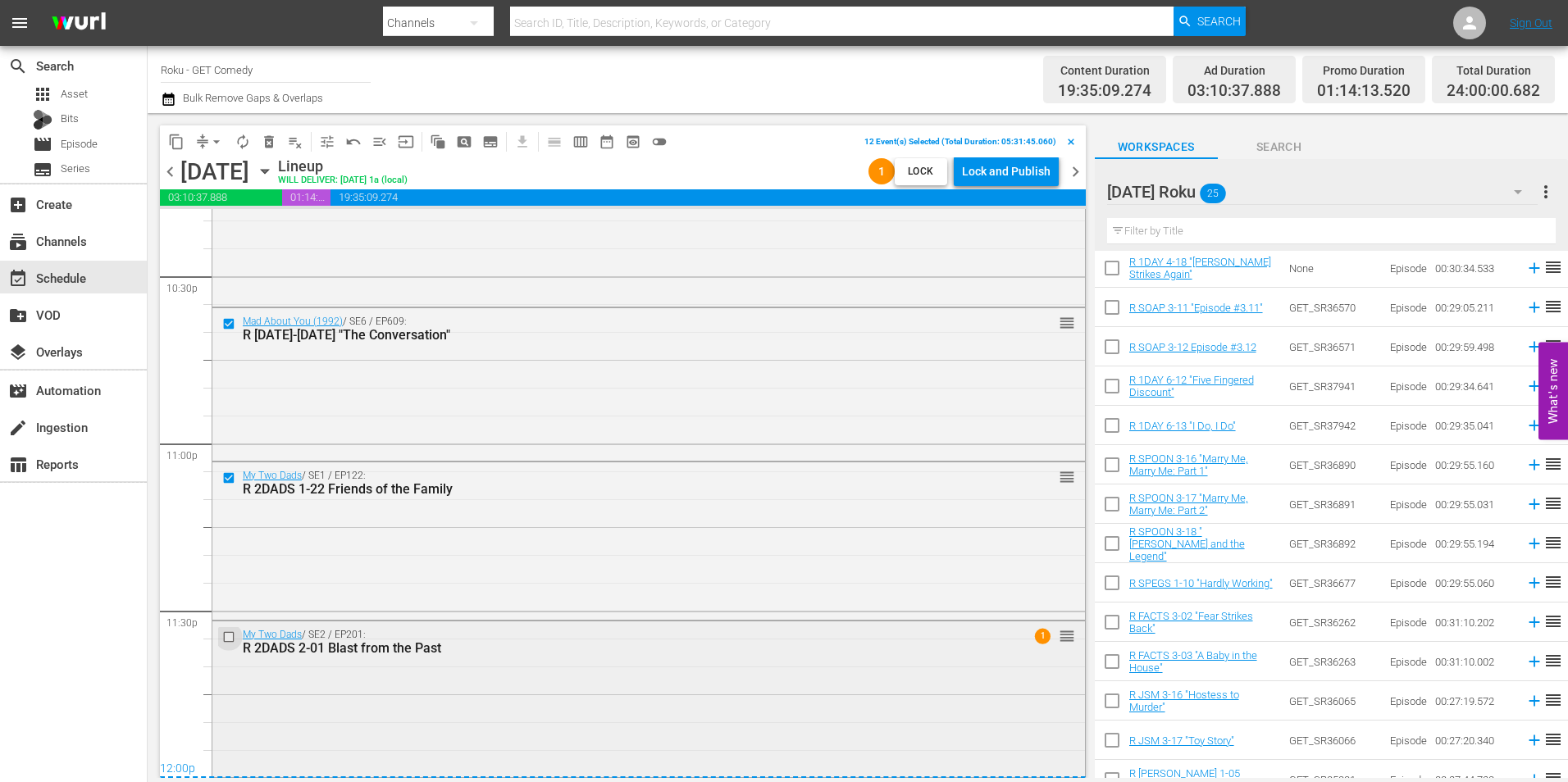
click at [225, 640] on input "checkbox" at bounding box center [231, 637] width 18 height 14
click at [179, 143] on span "content_copy" at bounding box center [176, 142] width 17 height 17
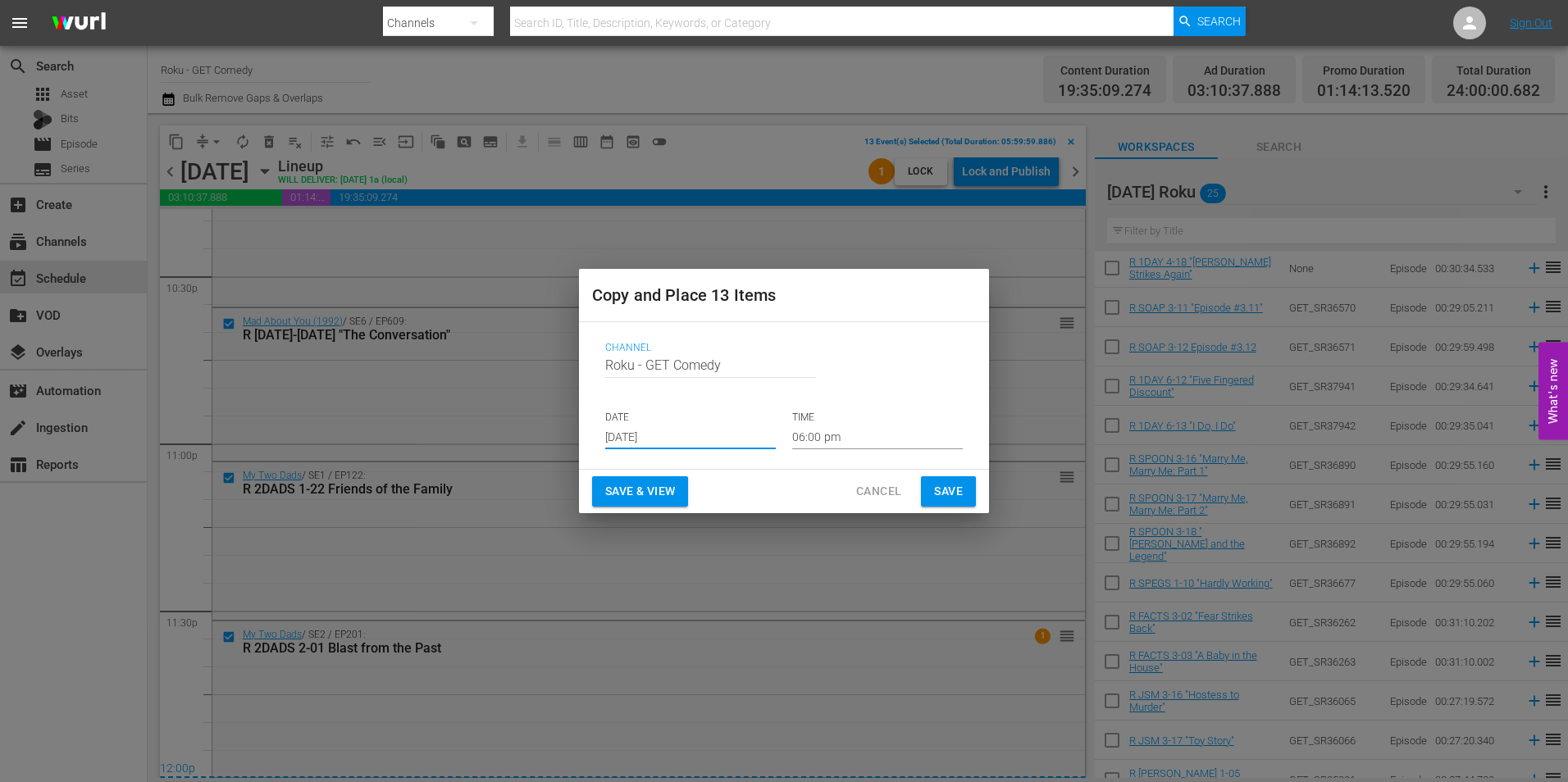
click at [669, 438] on input "[DATE]" at bounding box center [690, 437] width 170 height 24
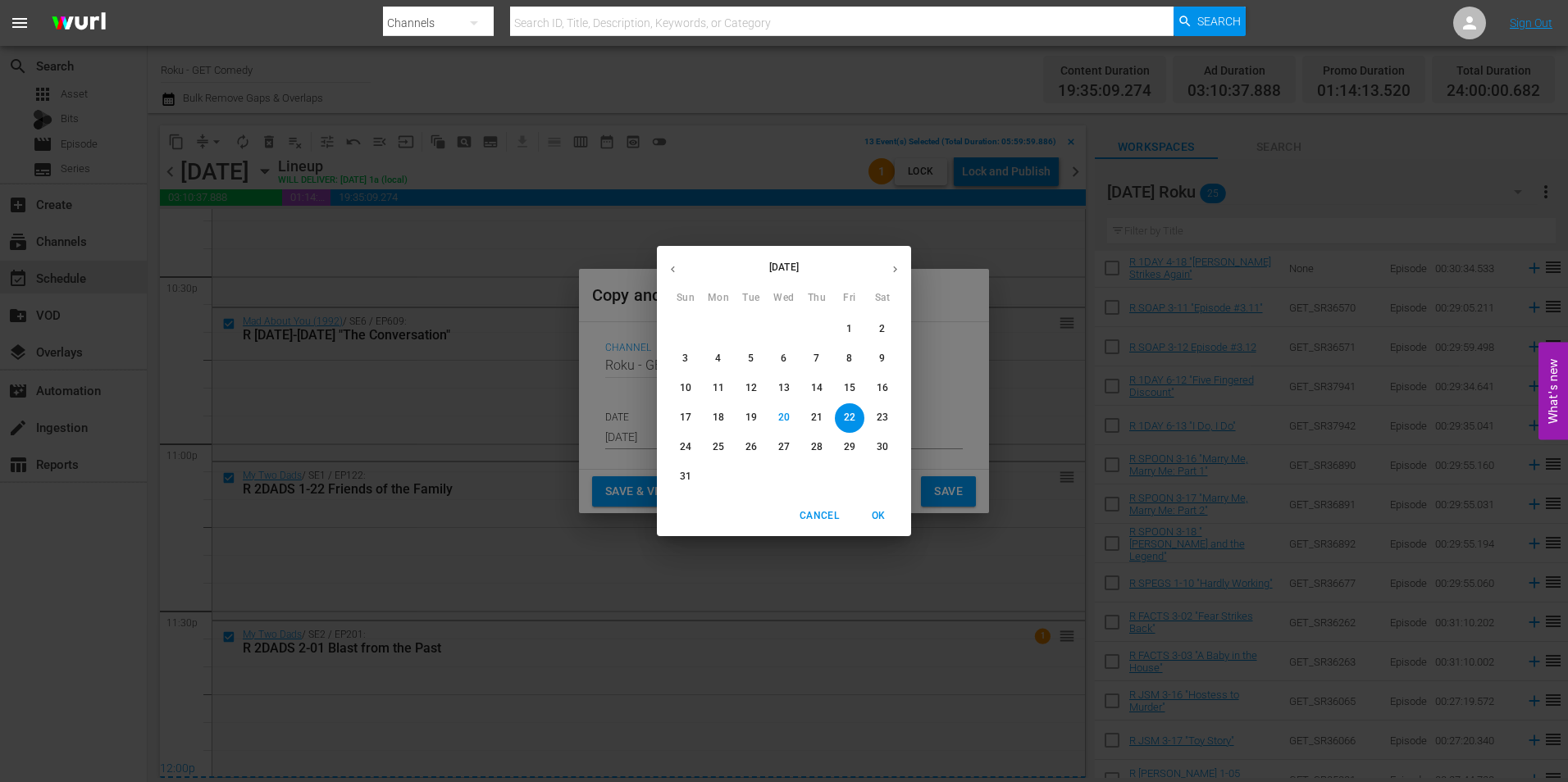
click at [895, 277] on button "button" at bounding box center [895, 270] width 32 height 32
click at [884, 358] on p "13" at bounding box center [883, 359] width 12 height 14
type input "Sep 13th 2025"
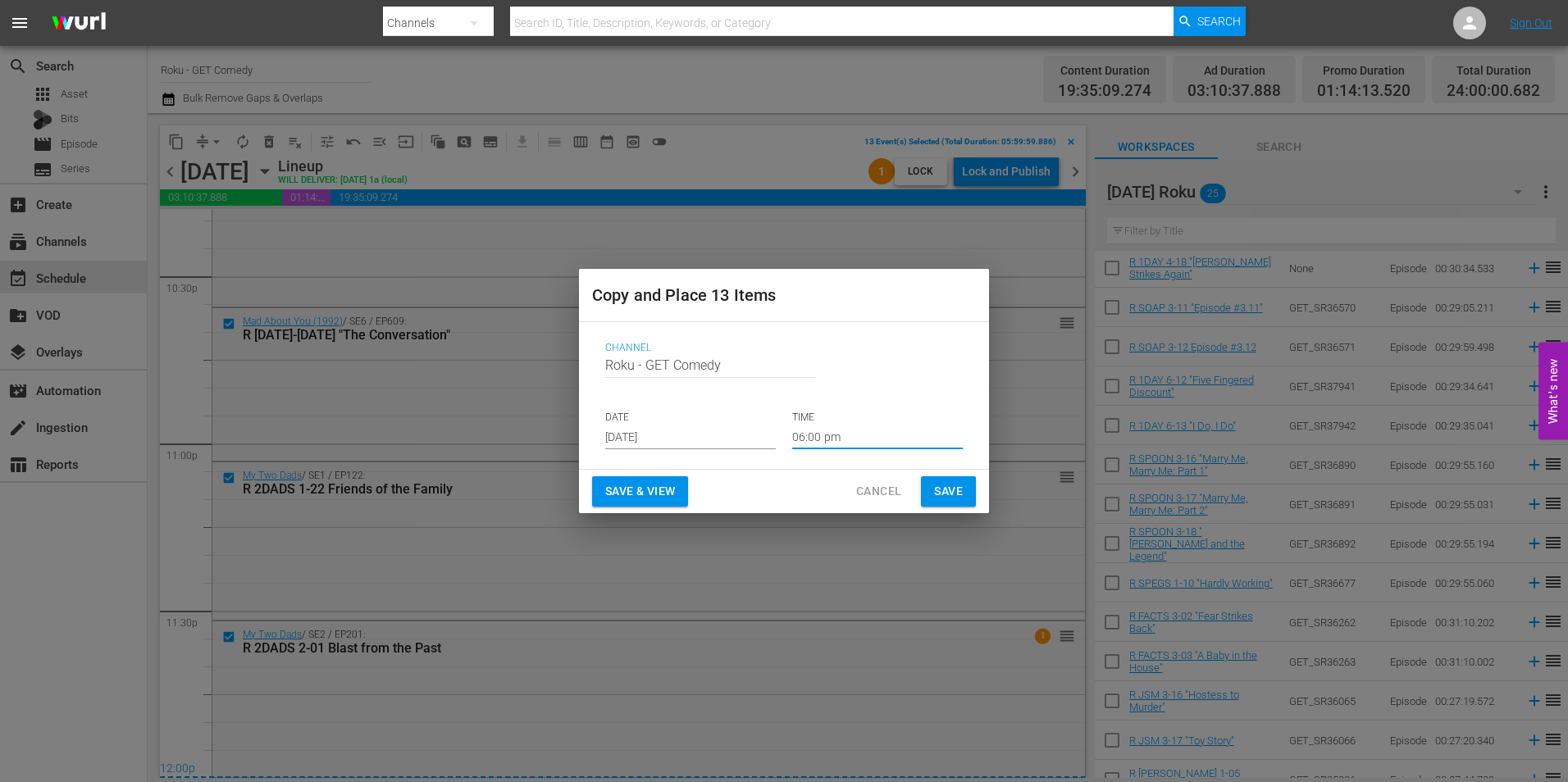
click at [821, 442] on input "06:00 pm" at bounding box center [877, 437] width 170 height 24
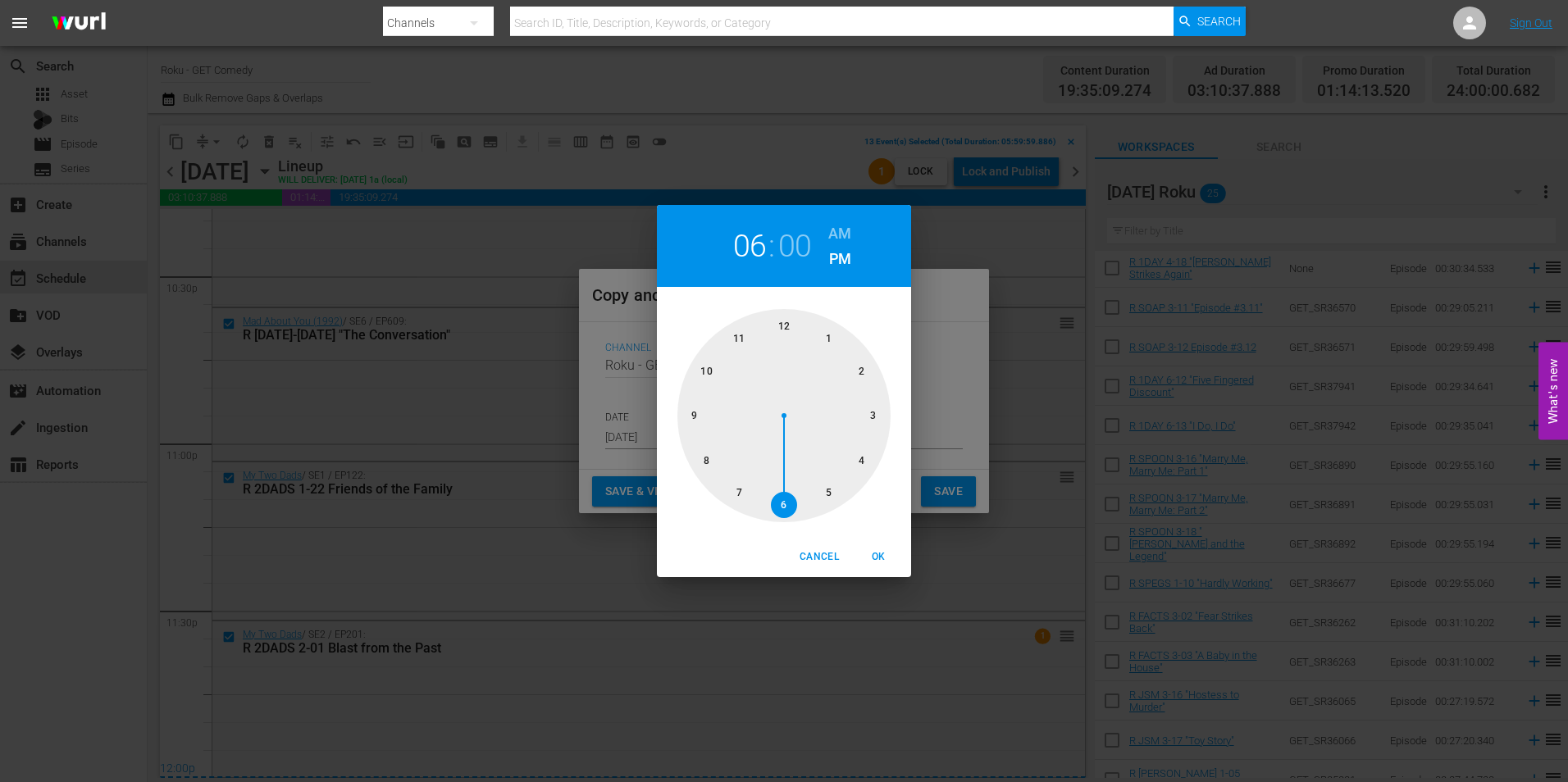
click at [787, 325] on div at bounding box center [784, 416] width 213 height 213
click at [875, 555] on span "OK" at bounding box center [878, 557] width 39 height 18
type input "12:00 pm"
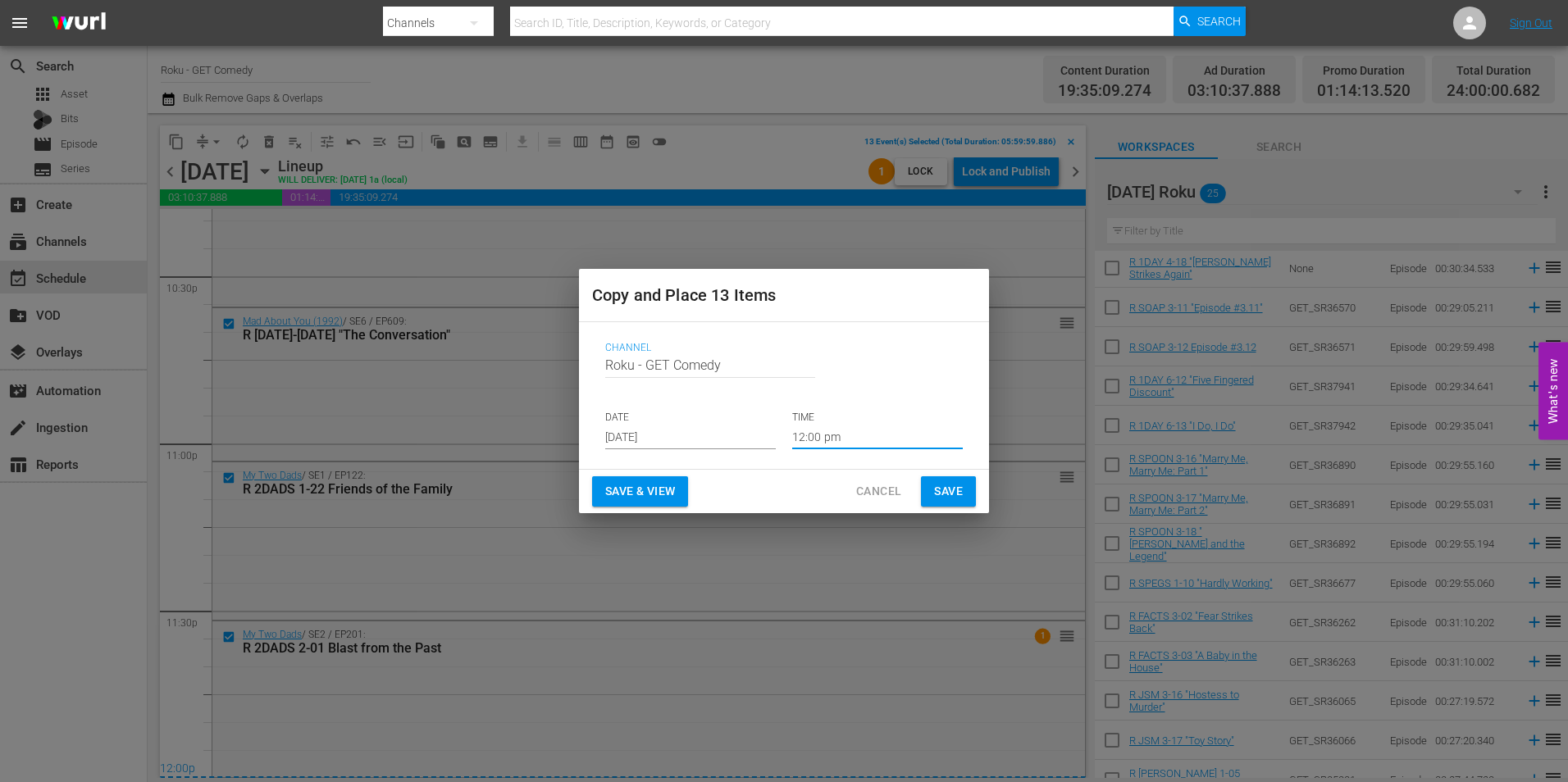
click at [968, 491] on button "Save" at bounding box center [948, 491] width 55 height 30
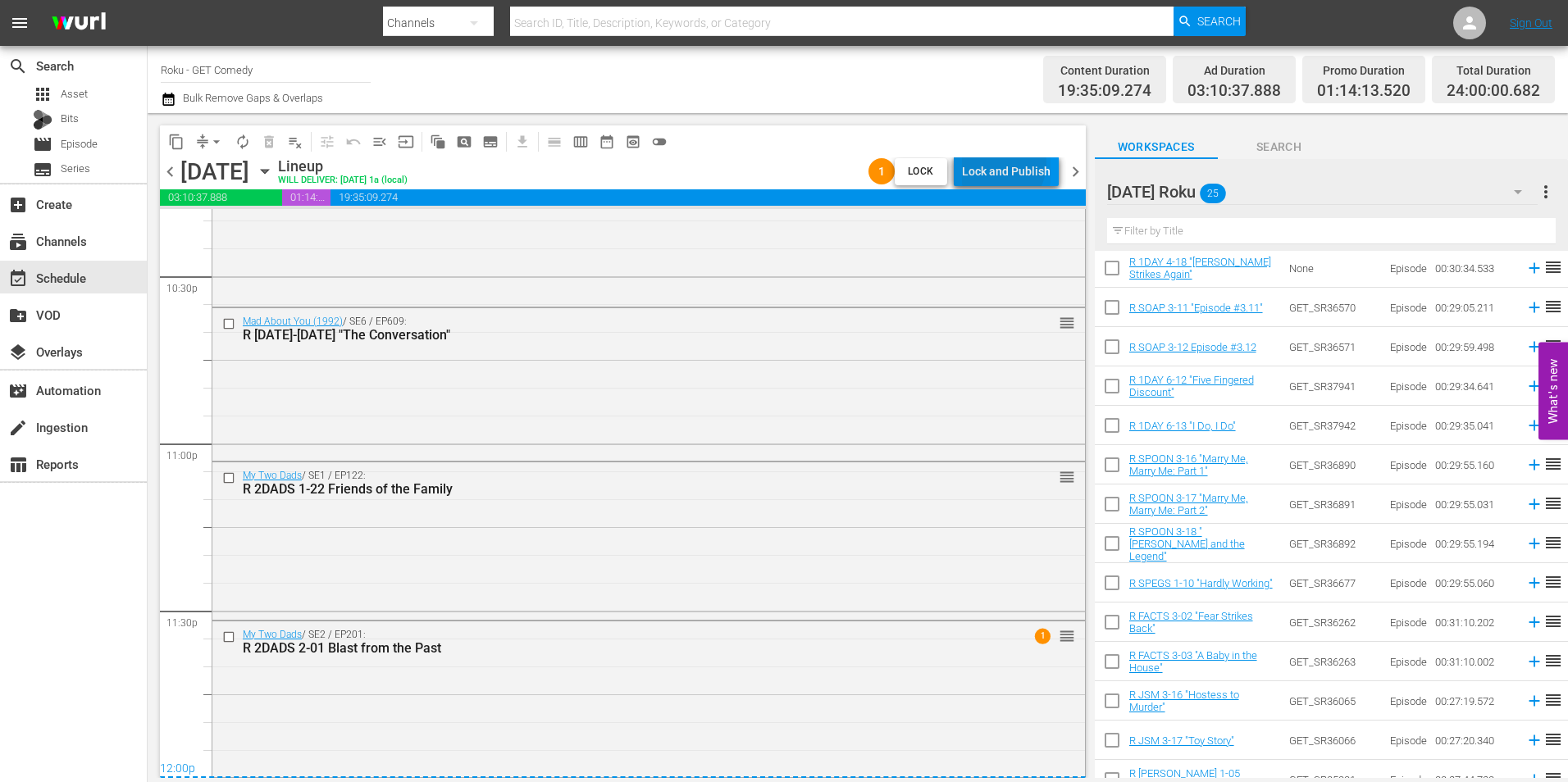
click at [1001, 163] on div "Lock and Publish" at bounding box center [1005, 171] width 88 height 29
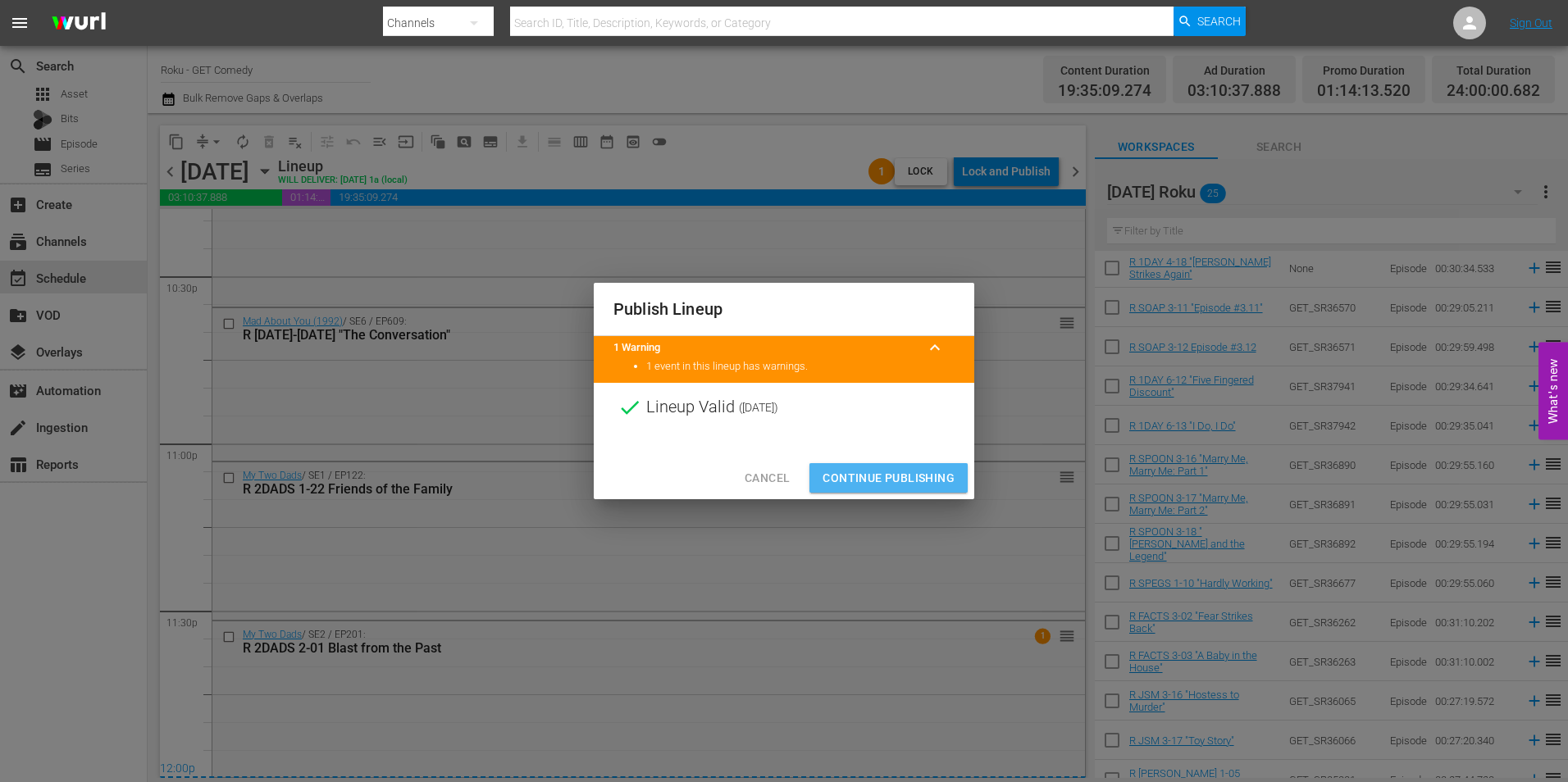
click at [906, 488] on span "Continue Publishing" at bounding box center [888, 479] width 132 height 20
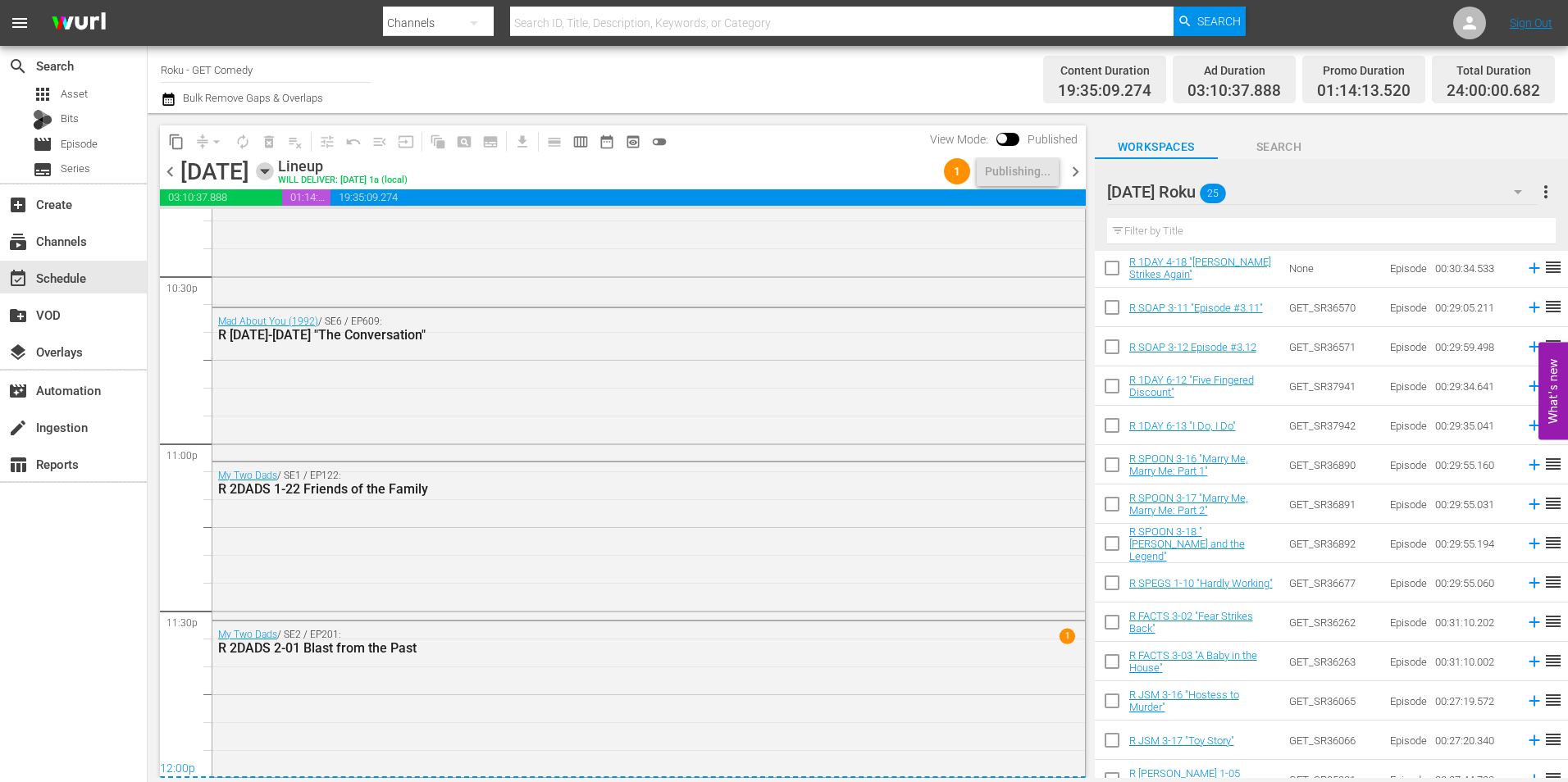
click at [268, 171] on icon "button" at bounding box center [264, 171] width 8 height 4
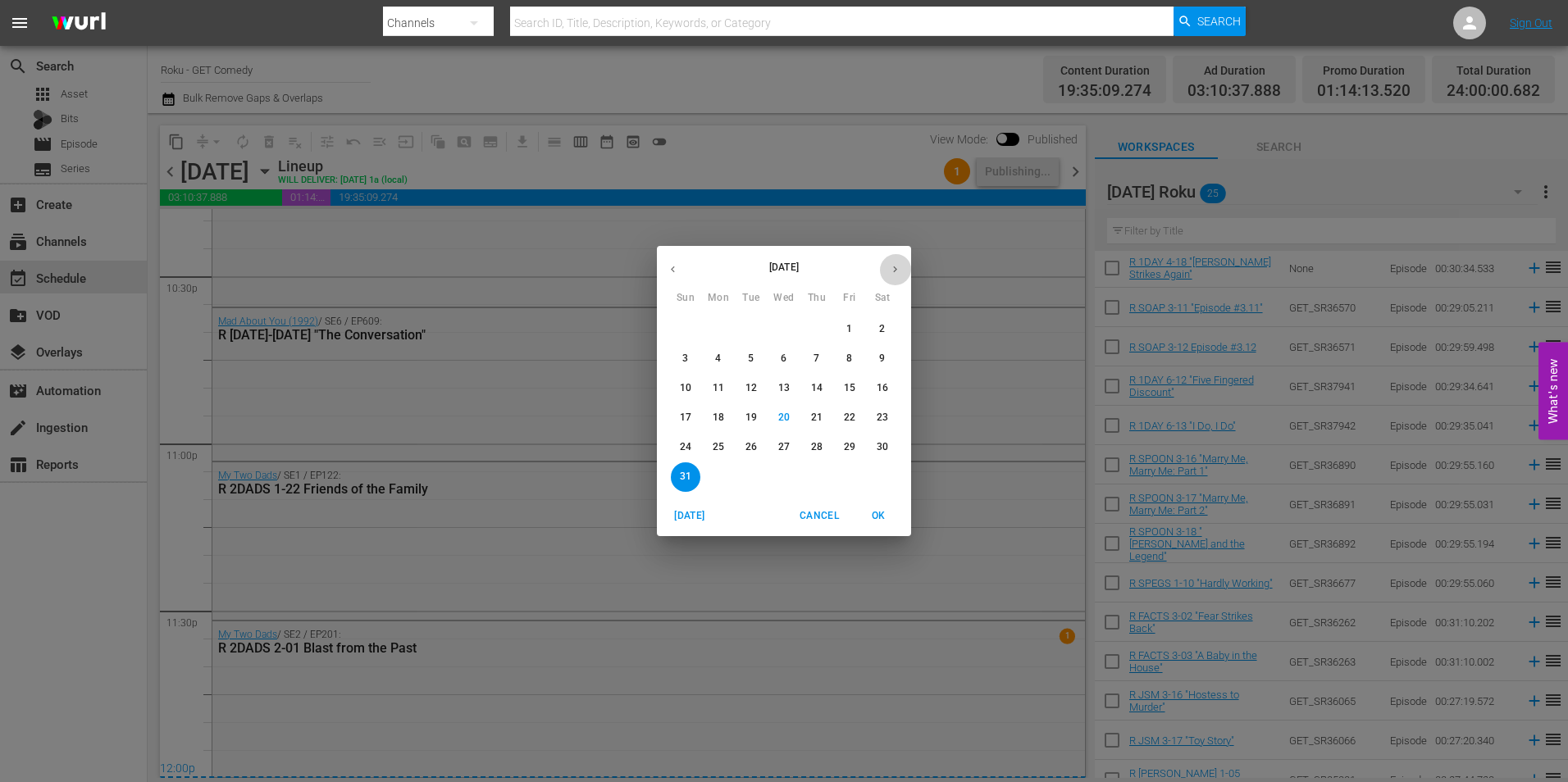
click at [899, 267] on icon "button" at bounding box center [894, 269] width 13 height 13
click at [878, 364] on p "13" at bounding box center [883, 359] width 12 height 14
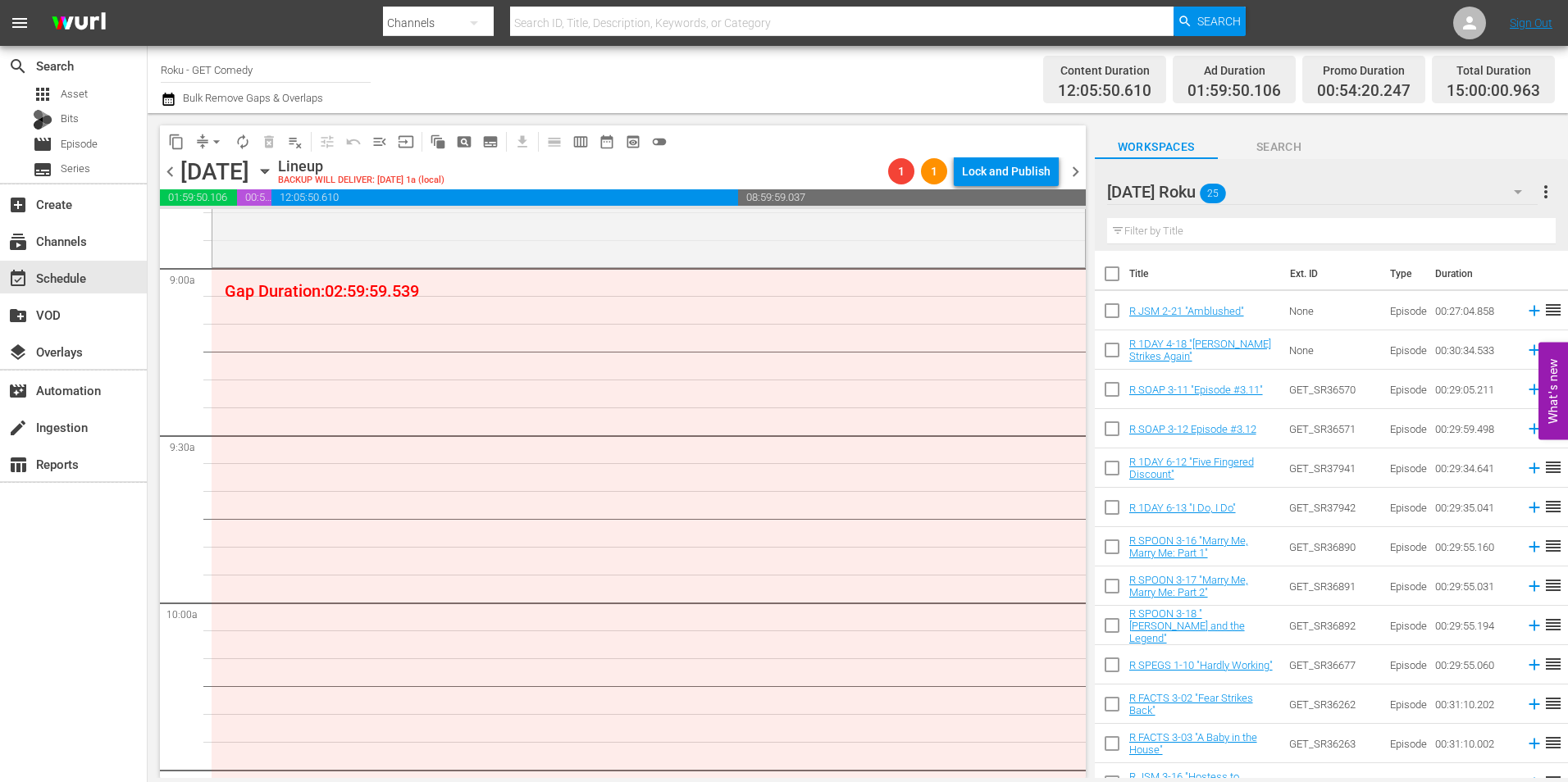
drag, startPoint x: 1113, startPoint y: 549, endPoint x: 1118, endPoint y: 582, distance: 33.4
click at [1113, 549] on input "checkbox" at bounding box center [1112, 550] width 34 height 34
checkbox input "true"
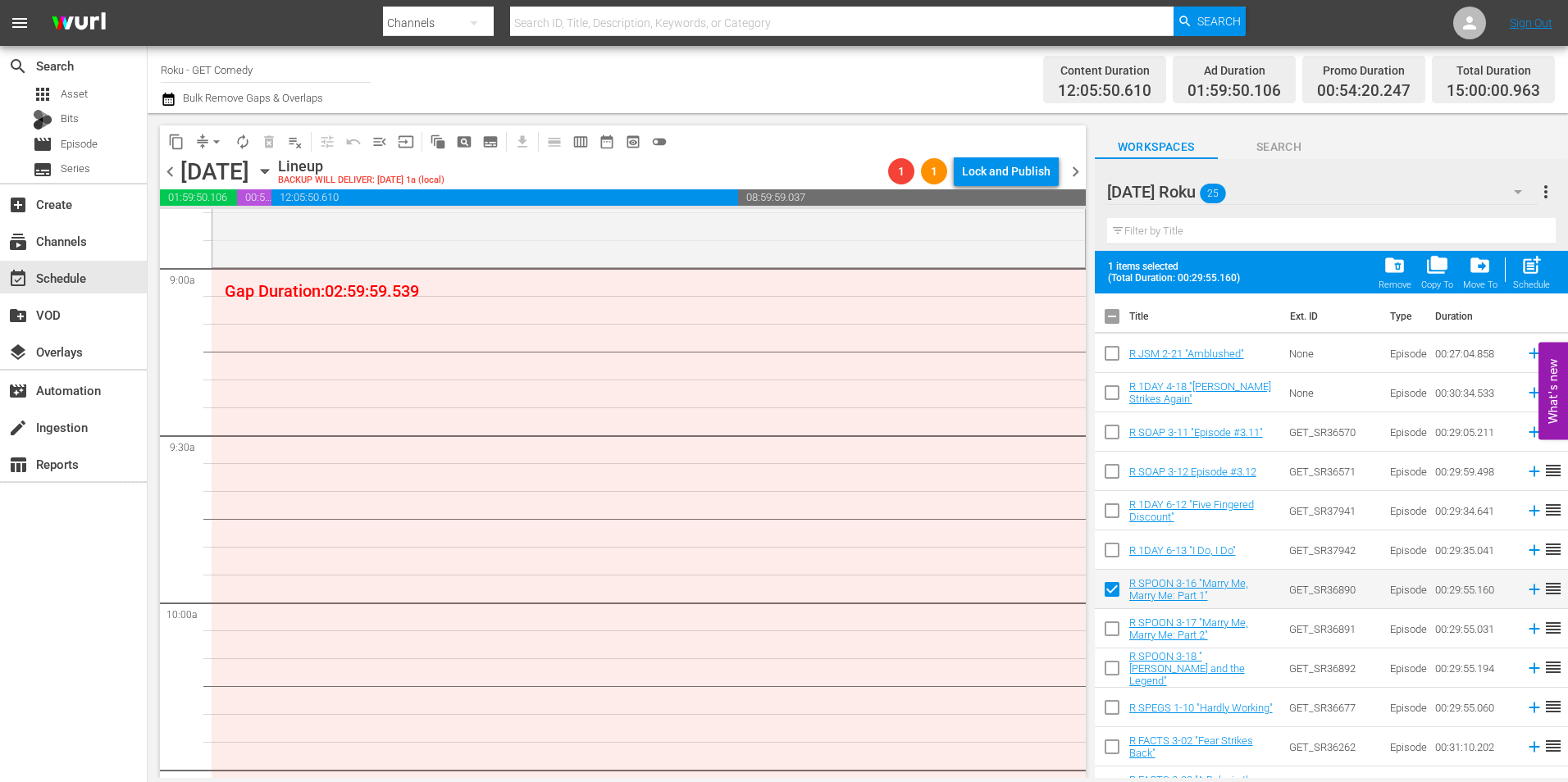
click at [1115, 632] on input "checkbox" at bounding box center [1112, 632] width 34 height 34
checkbox input "true"
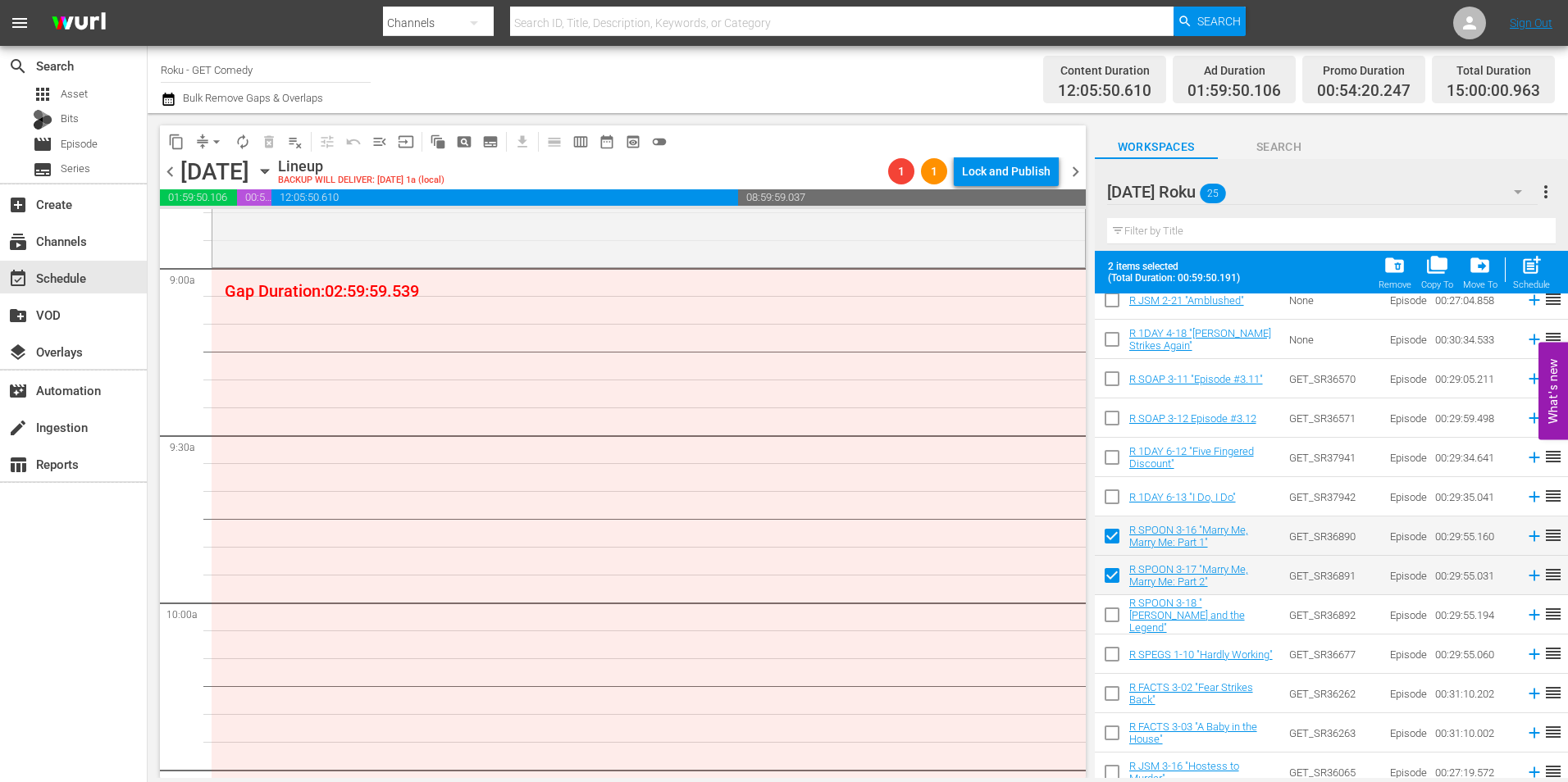
scroll to position [82, 0]
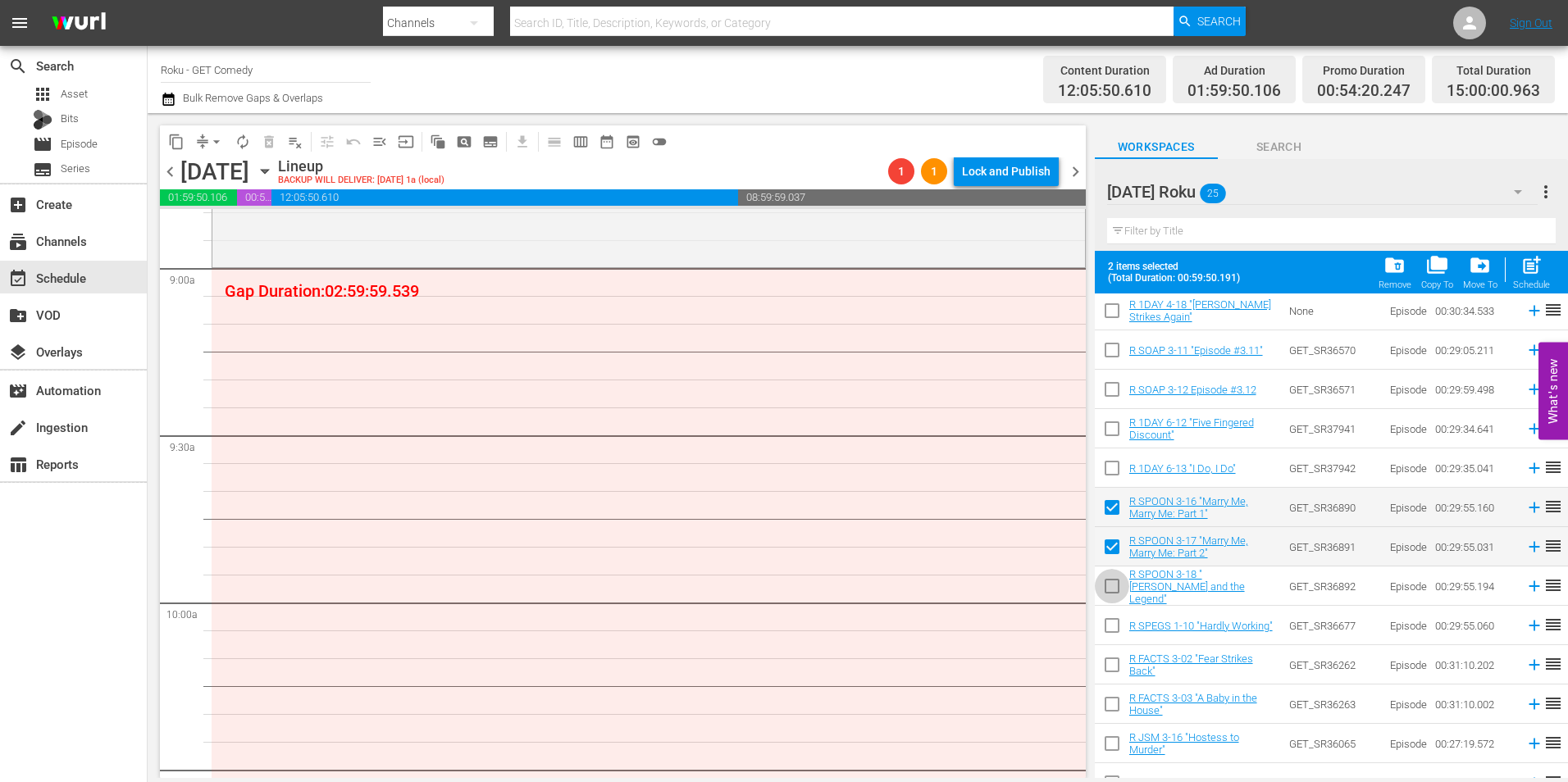
click at [1111, 585] on input "checkbox" at bounding box center [1112, 590] width 34 height 34
checkbox input "true"
click at [1106, 630] on input "checkbox" at bounding box center [1112, 628] width 34 height 34
checkbox input "true"
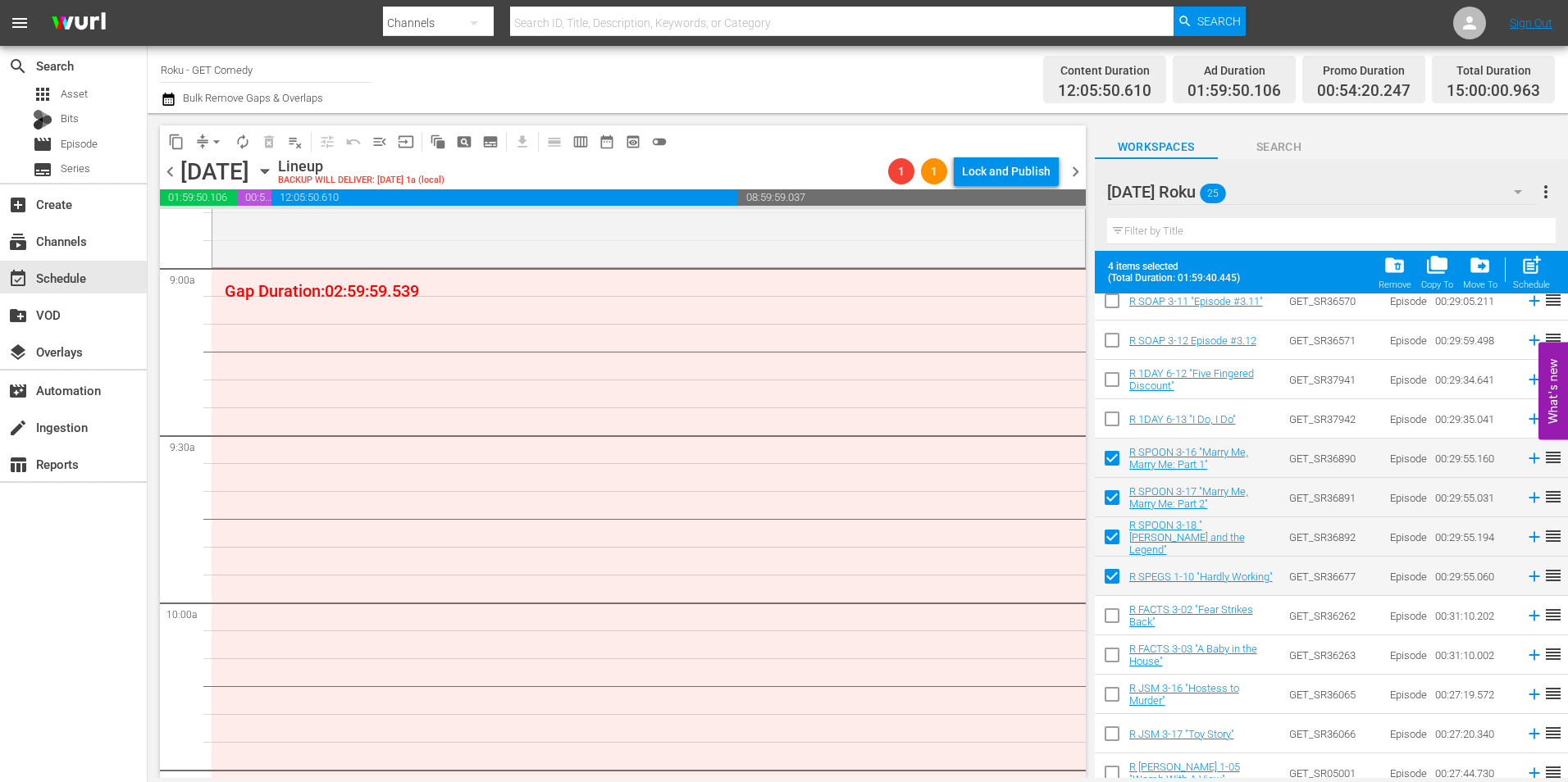
scroll to position [164, 0]
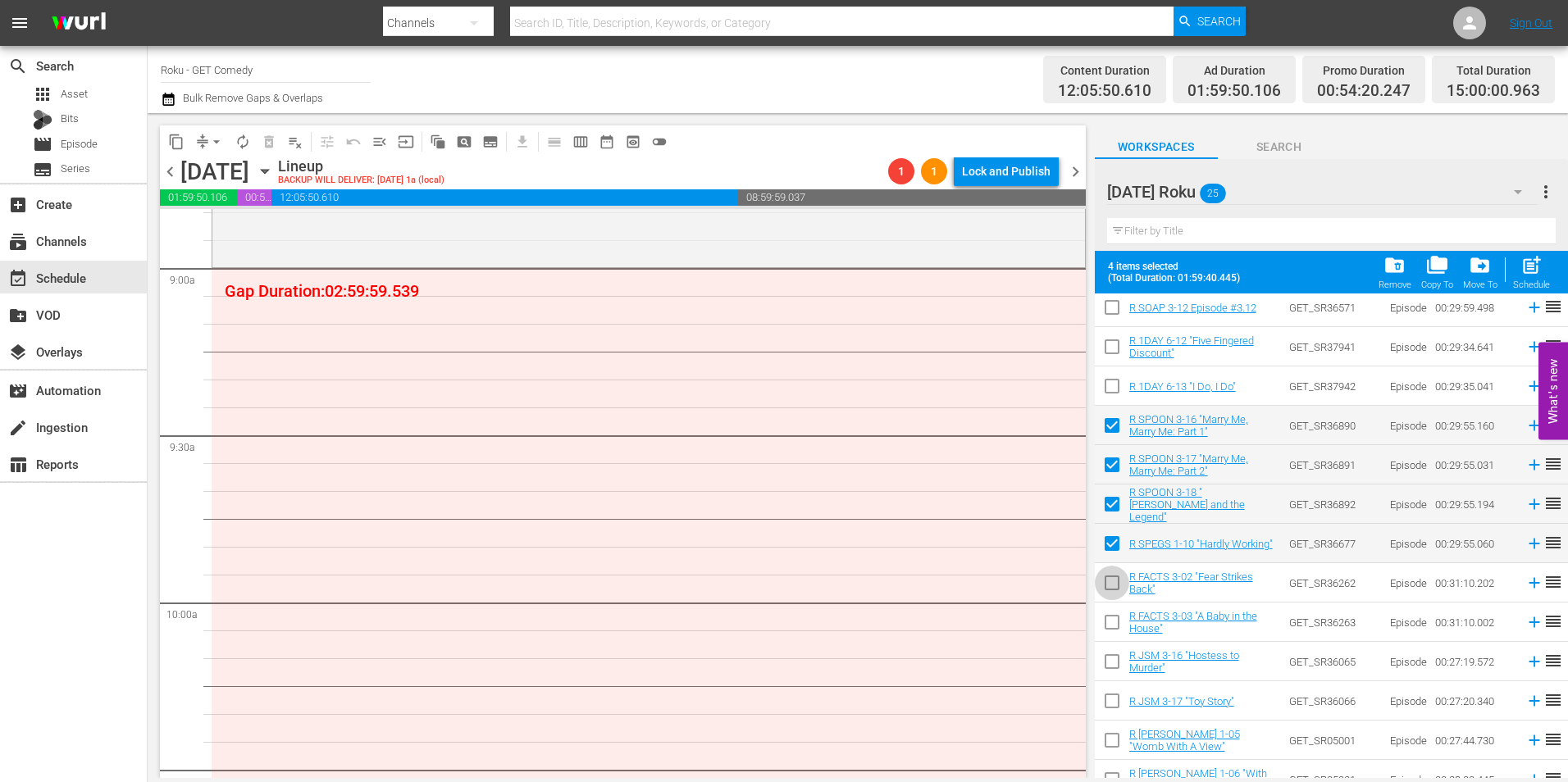
click at [1102, 584] on input "checkbox" at bounding box center [1112, 586] width 34 height 34
checkbox input "true"
click at [1110, 621] on input "checkbox" at bounding box center [1112, 625] width 34 height 34
checkbox input "true"
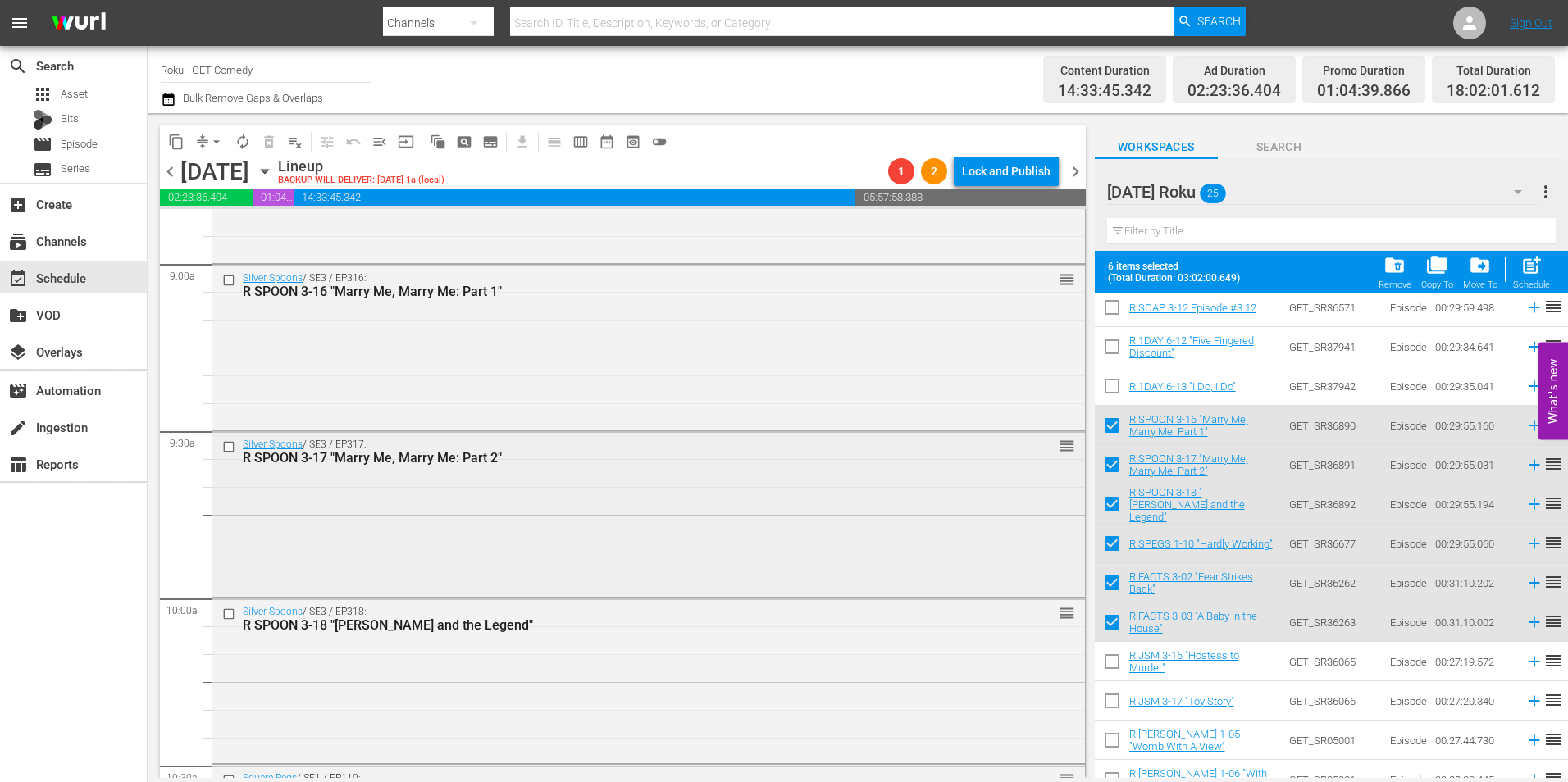
scroll to position [2952, 0]
click at [317, 354] on div "Silver Spoons / SE3 / EP316: R SPOON 3-16 "Marry Me, Marry Me: Part 1" reorder" at bounding box center [648, 349] width 873 height 161
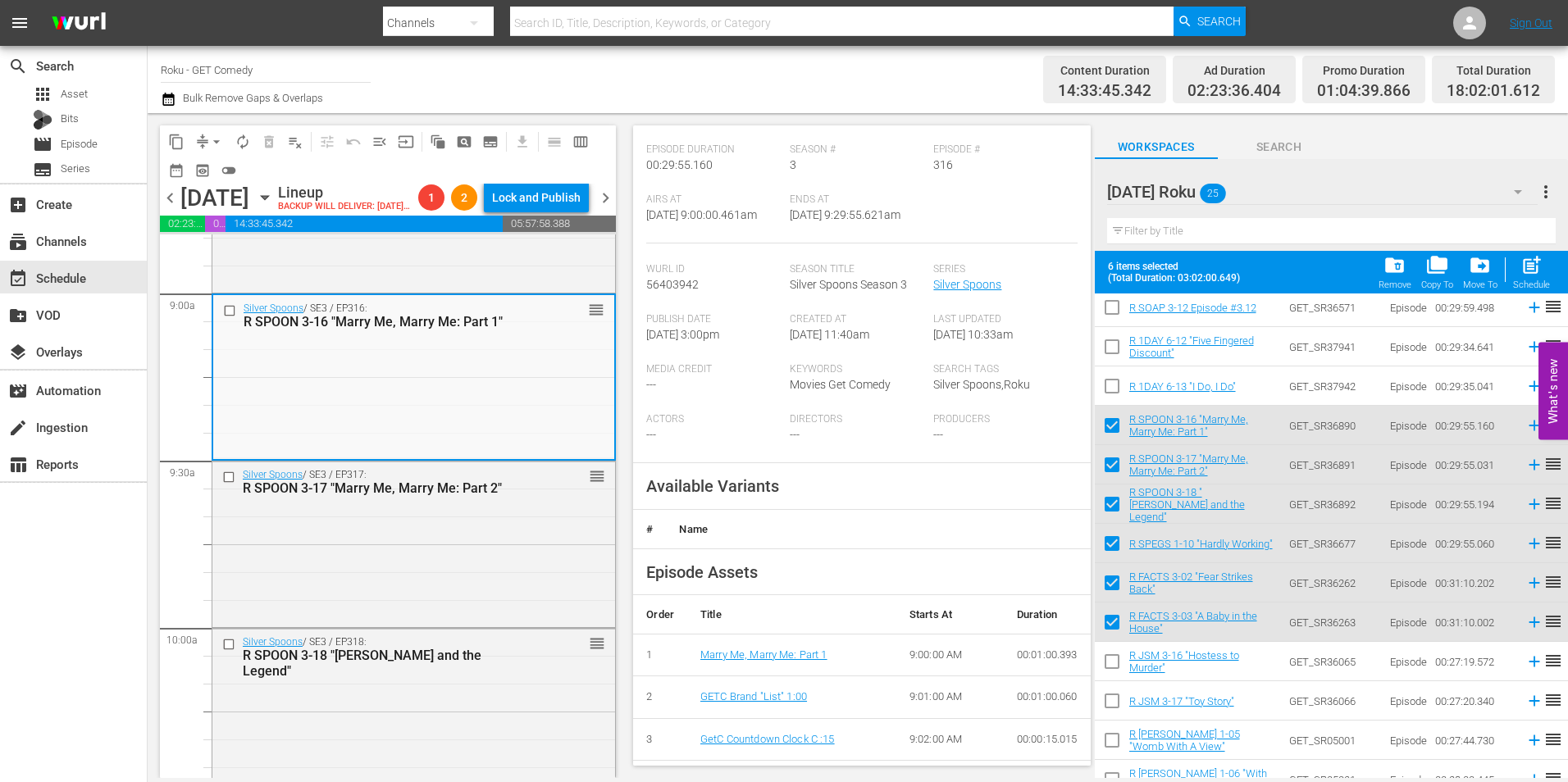
scroll to position [246, 0]
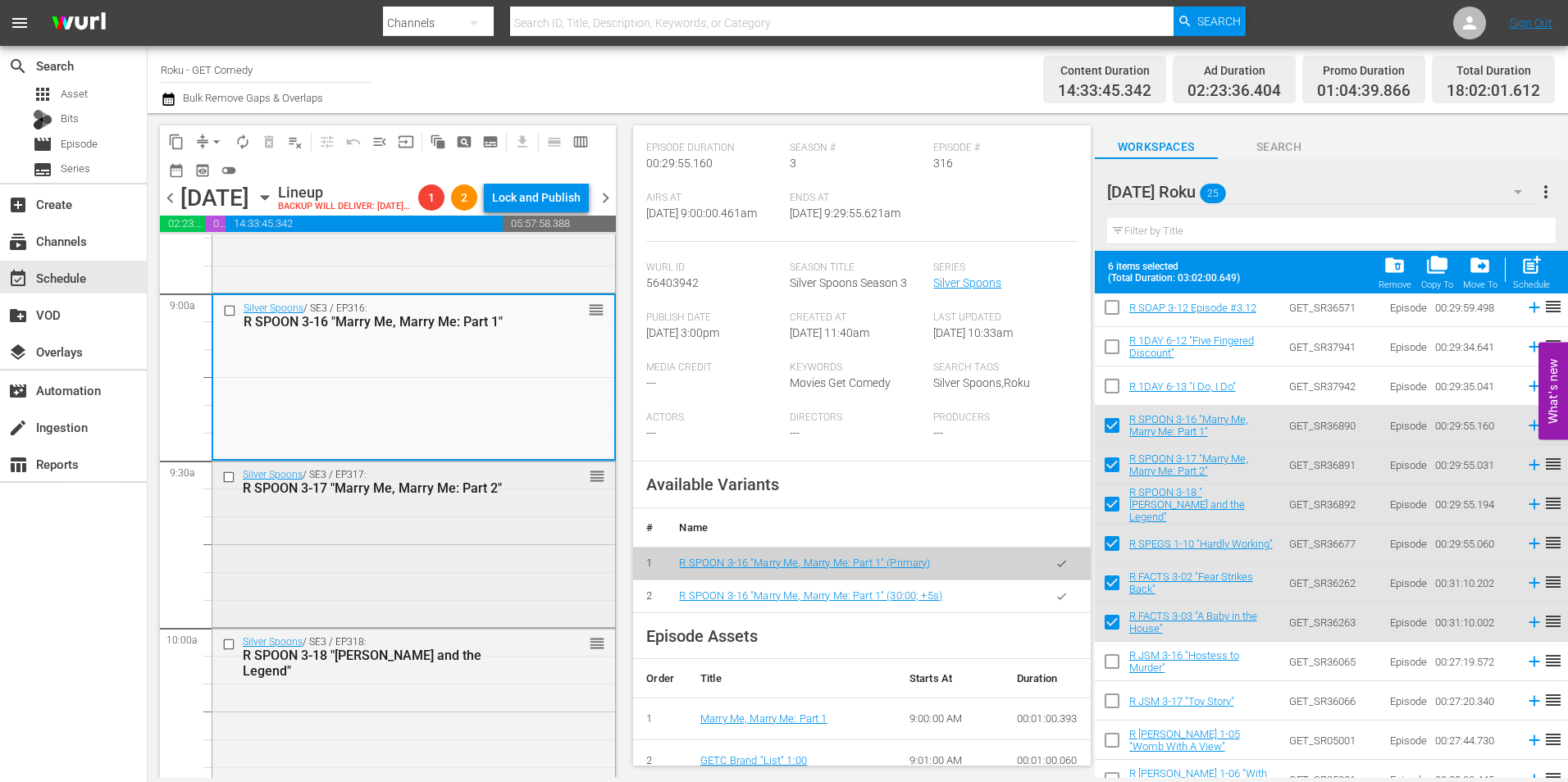
click at [479, 590] on div "Silver Spoons / SE3 / EP317: R SPOON 3-17 "Marry Me, Marry Me: Part 2" reorder" at bounding box center [413, 543] width 402 height 161
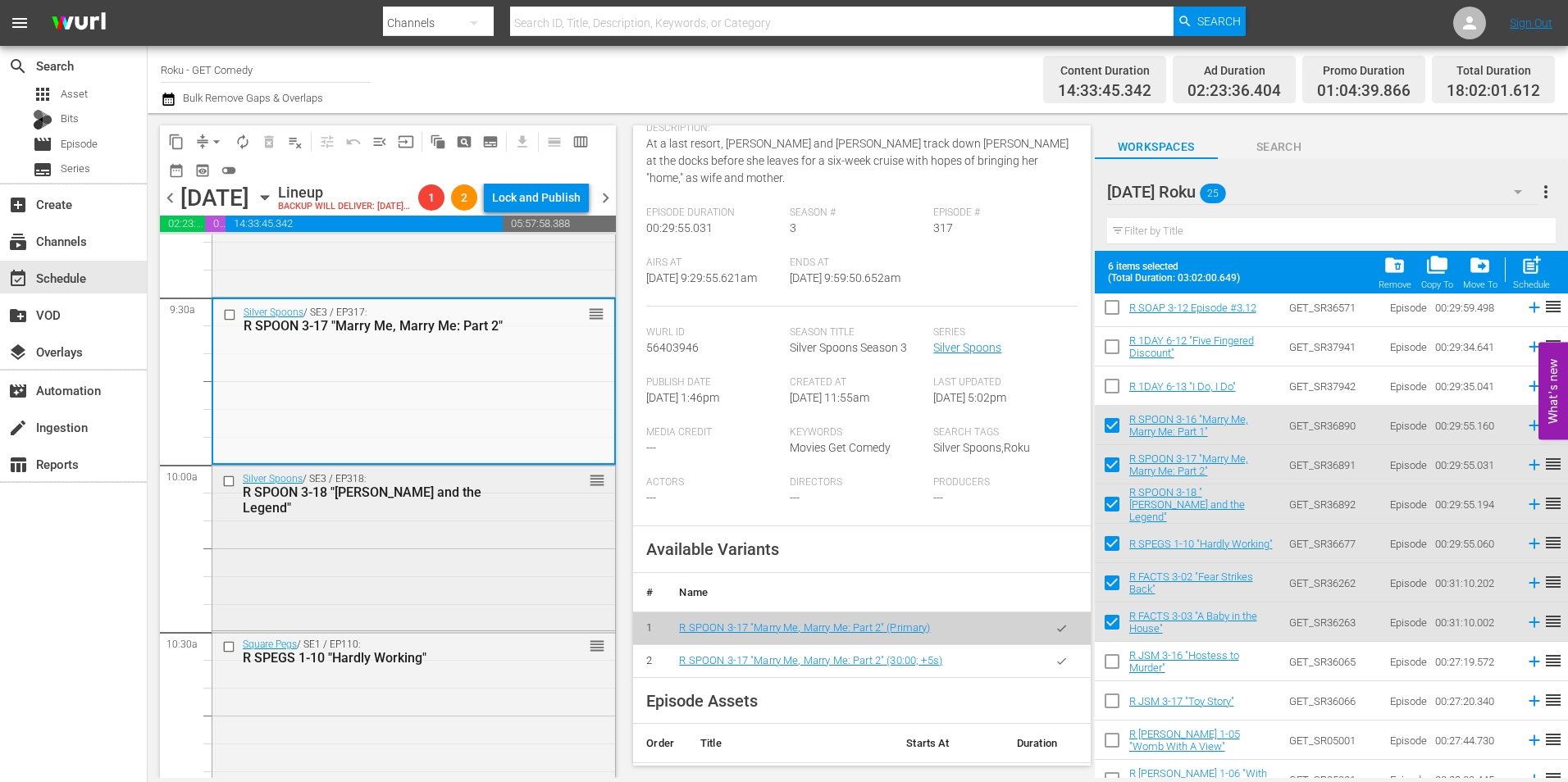
scroll to position [3116, 0]
click at [549, 571] on div "Silver Spoons / SE3 / EP318: R SPOON 3-18 "Rick and the Legend" reorder" at bounding box center [413, 546] width 402 height 161
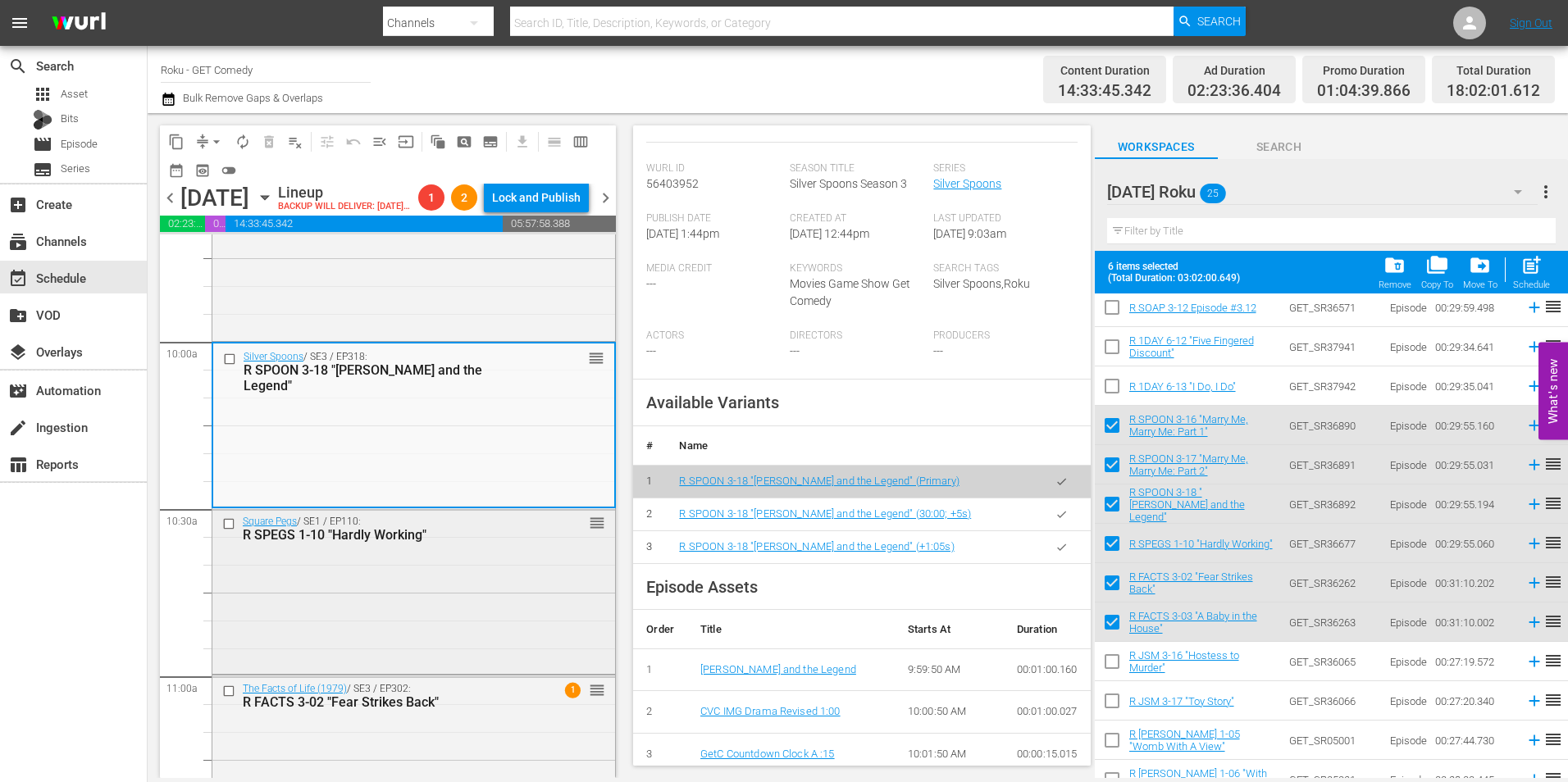
scroll to position [3281, 0]
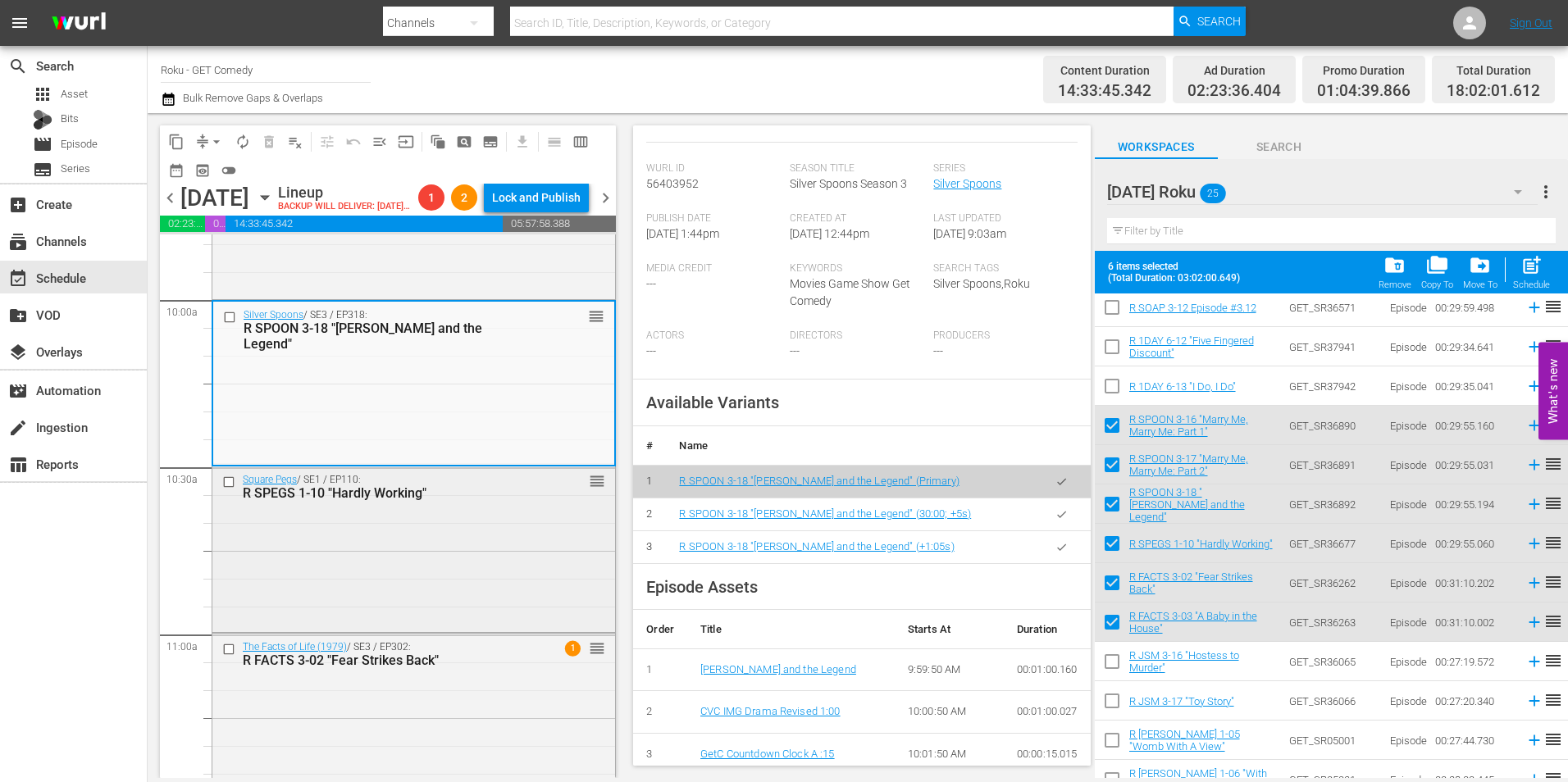
click at [342, 601] on div "Square Pegs / SE1 / EP110: R SPEGS 1-10 "Hardly Working" reorder" at bounding box center [413, 548] width 402 height 161
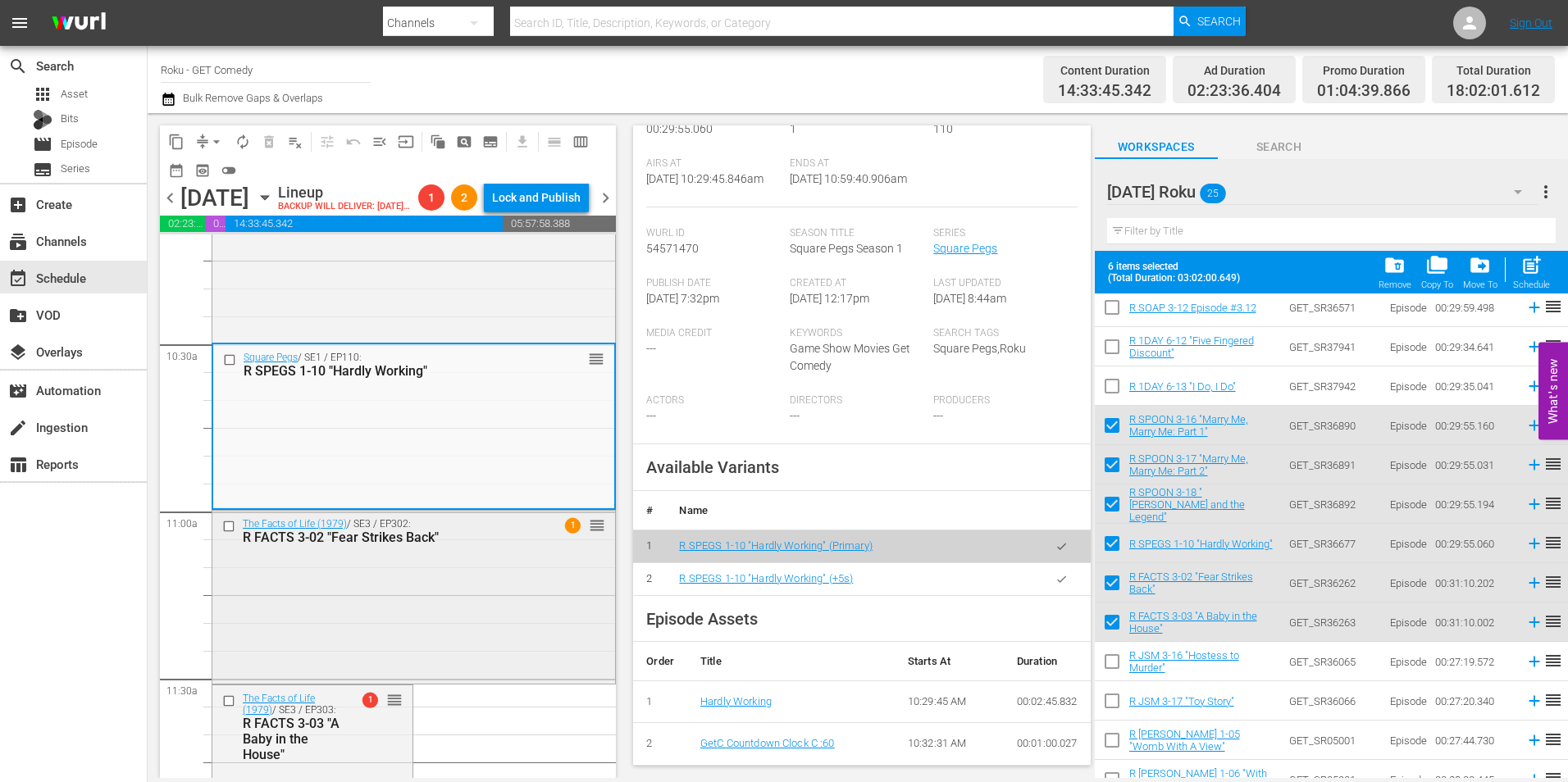
scroll to position [3445, 0]
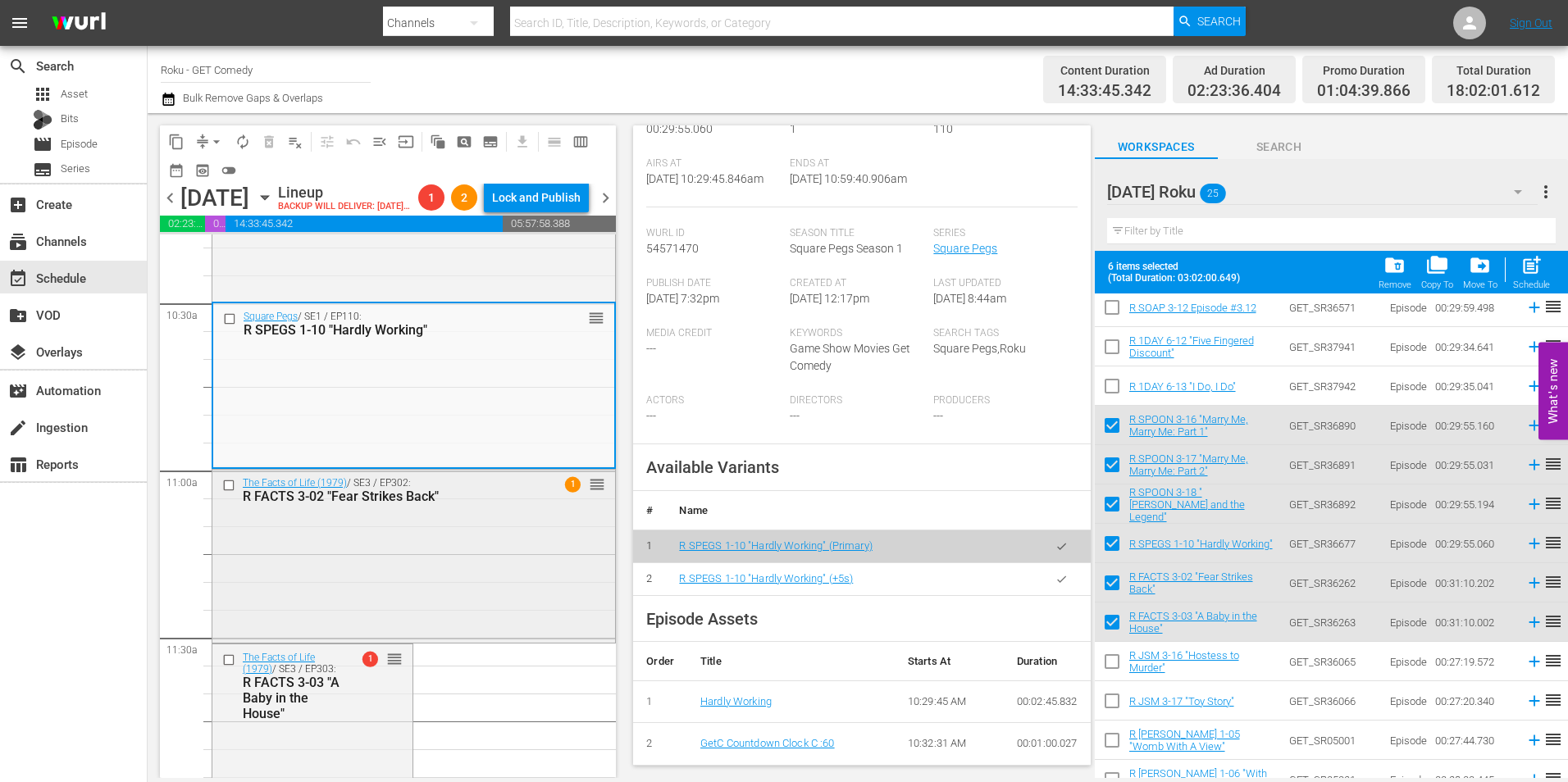
click at [412, 606] on div "The Facts of Life (1979) / SE3 / EP302: R FACTS 3-02 "Fear Strikes Back" 1 reor…" at bounding box center [413, 554] width 402 height 169
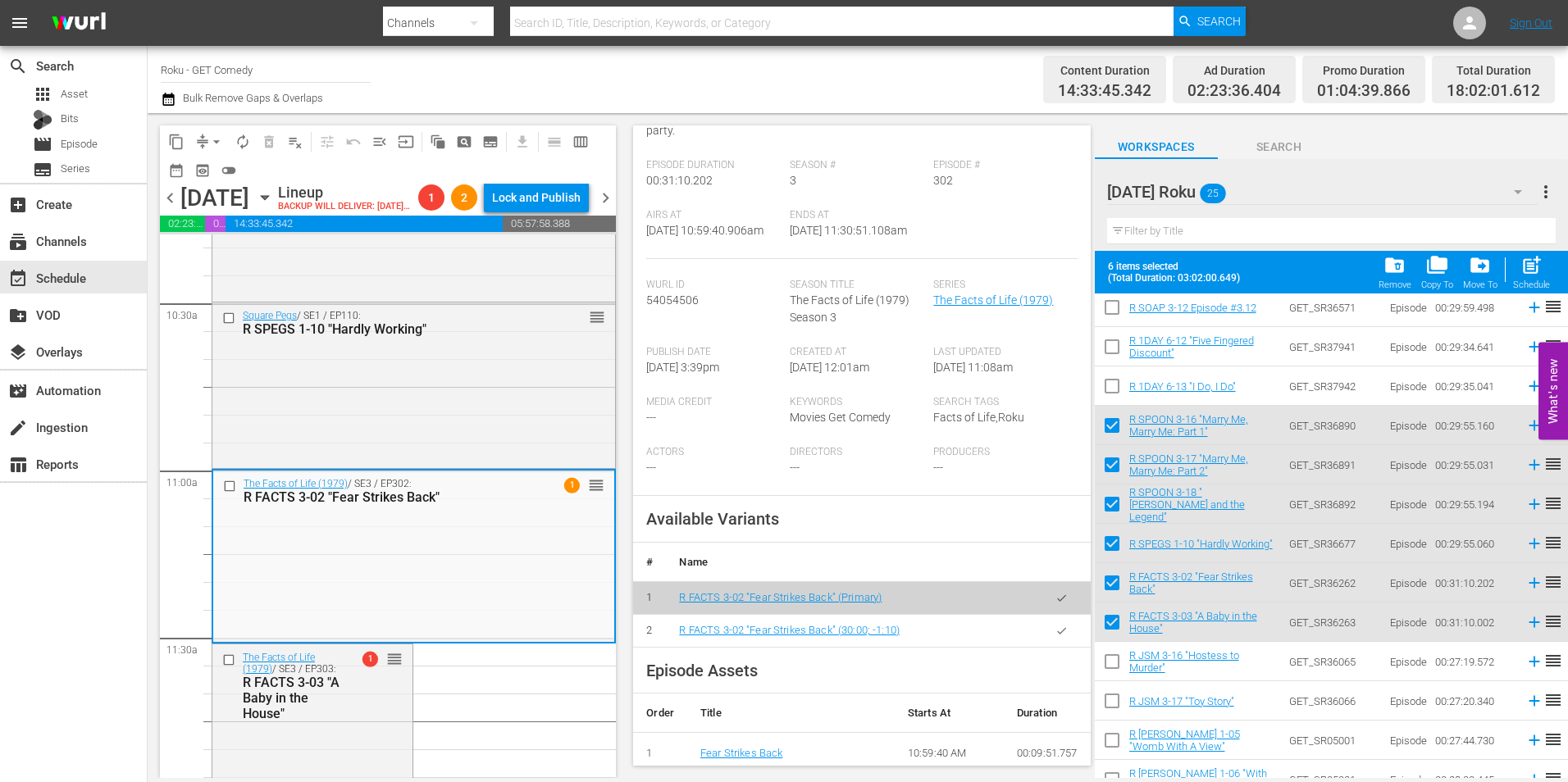
scroll to position [328, 0]
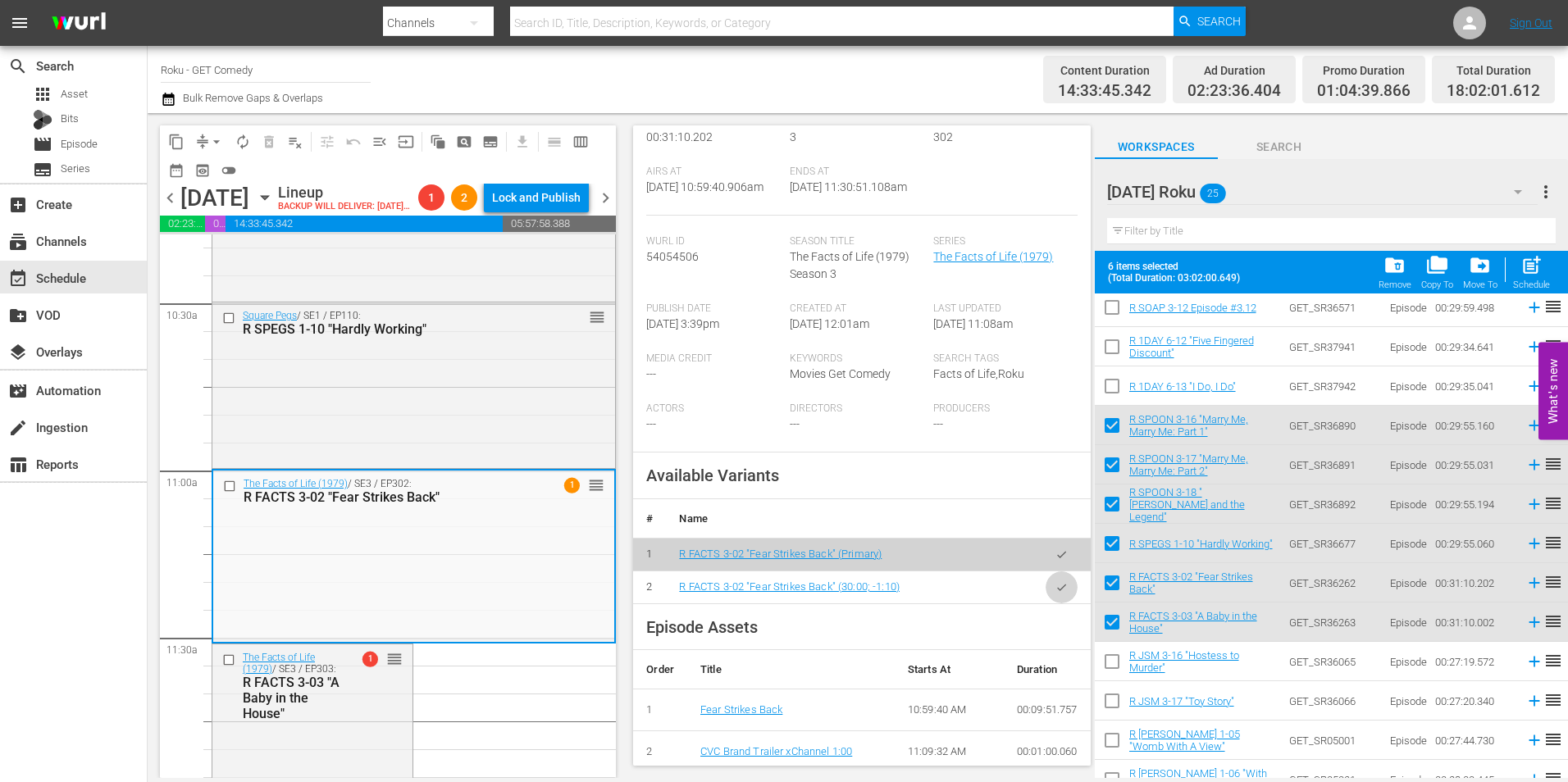
click at [1056, 592] on icon "button" at bounding box center [1062, 587] width 13 height 13
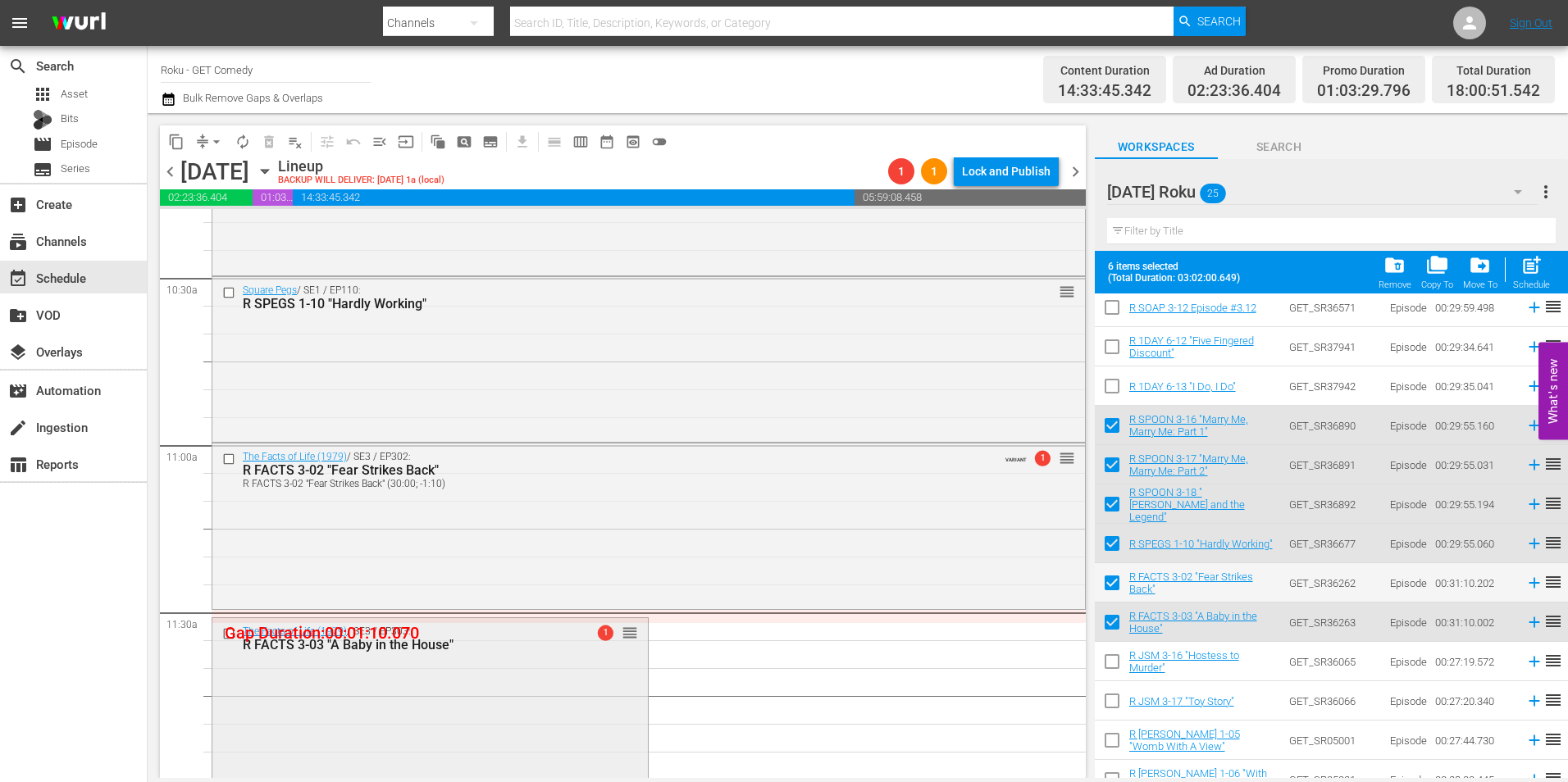
click at [382, 695] on div "The Facts of Life (1979) / SE3 / EP303: R FACTS 3-03 "A Baby in the House" 1 re…" at bounding box center [430, 702] width 435 height 169
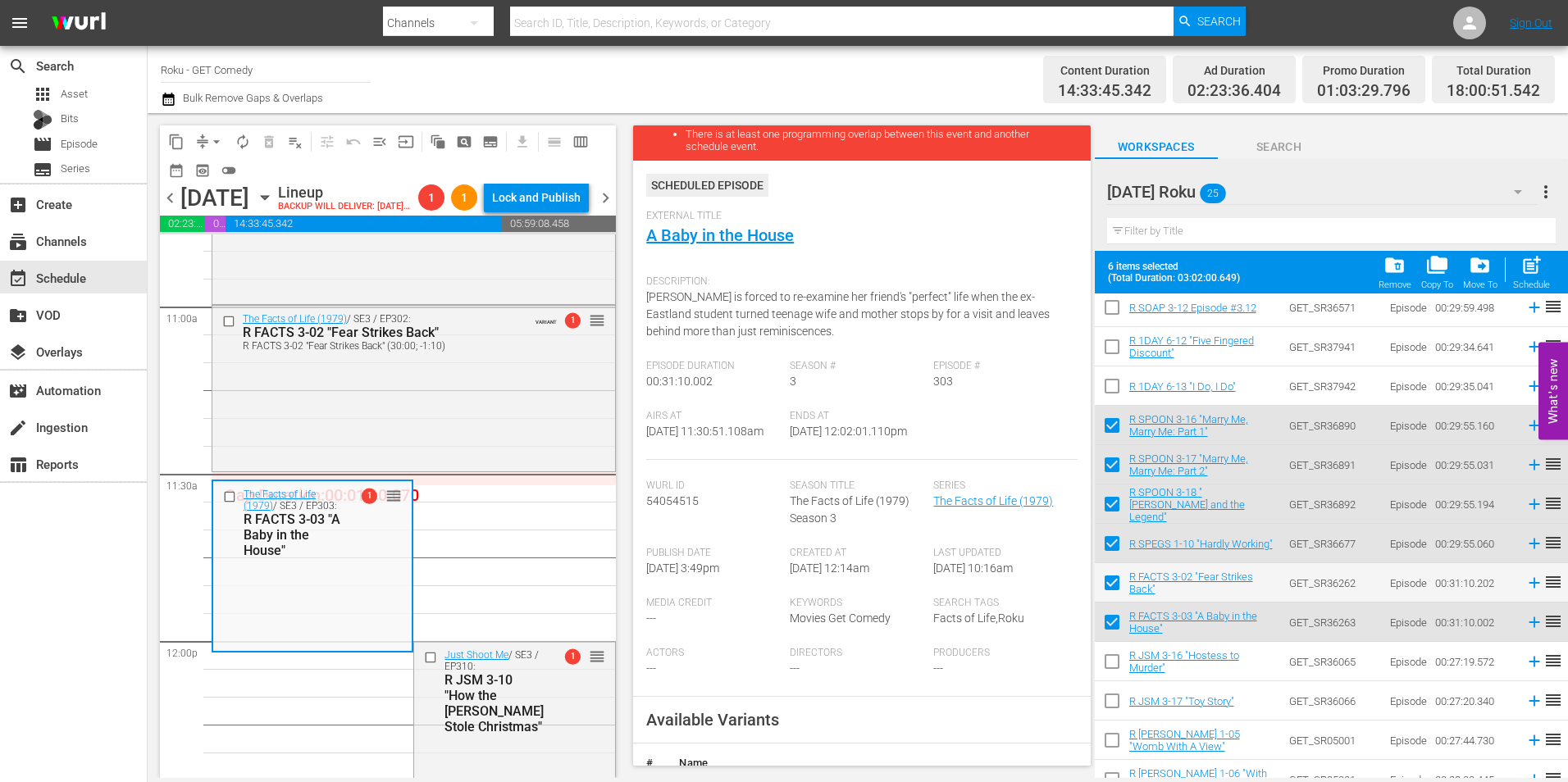
scroll to position [246, 0]
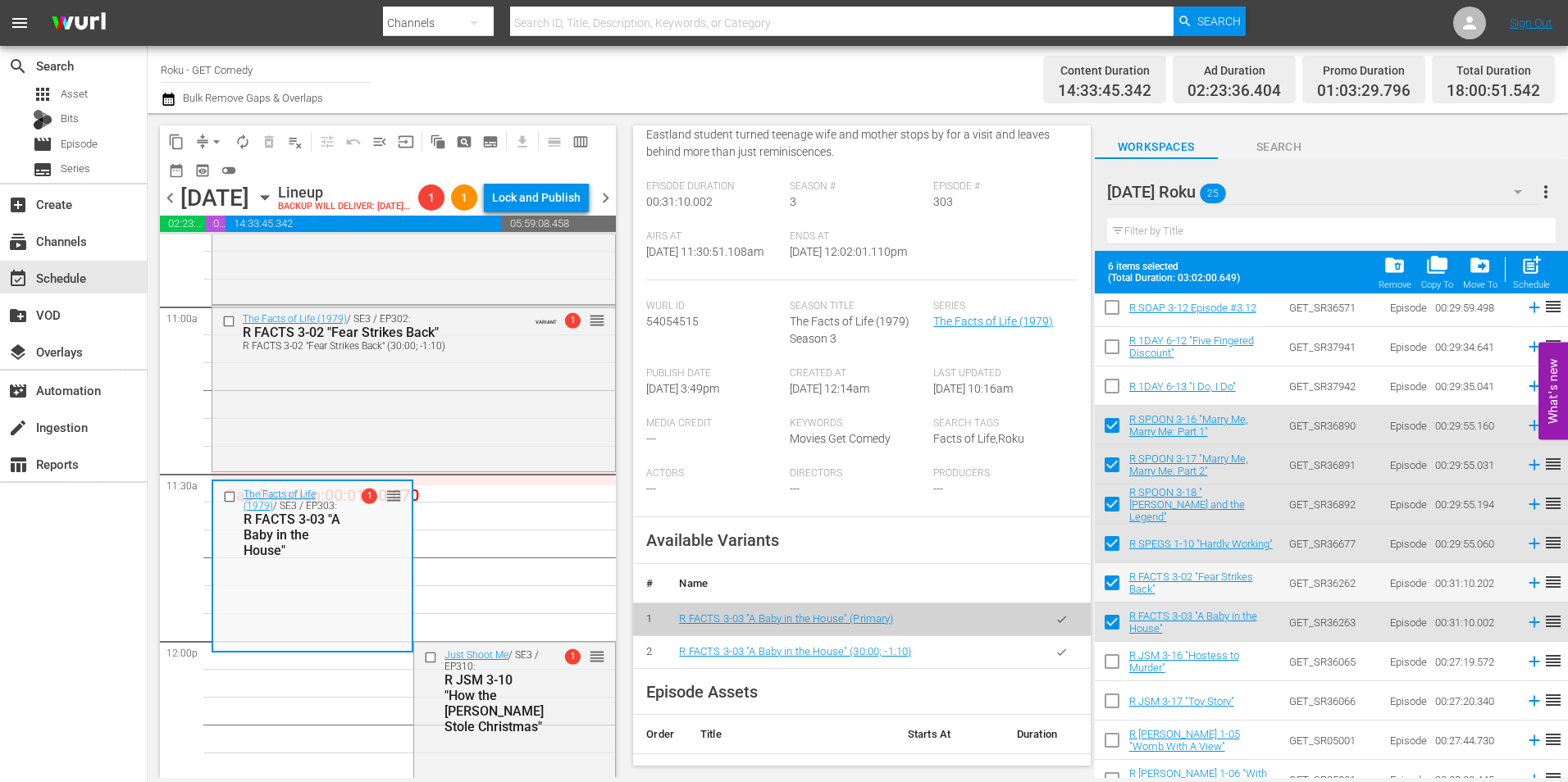
click at [1056, 659] on icon "button" at bounding box center [1062, 652] width 13 height 13
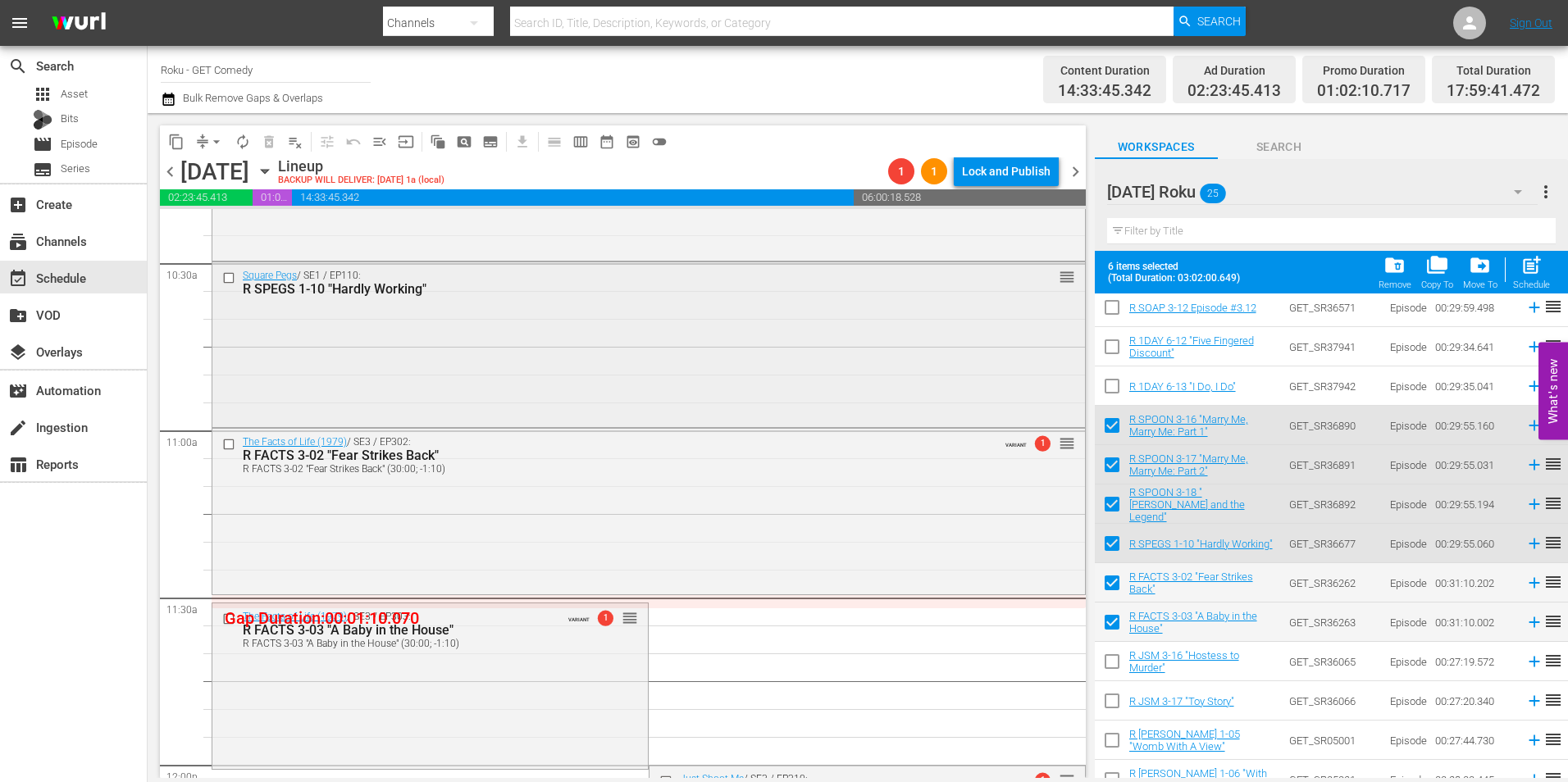
scroll to position [3445, 0]
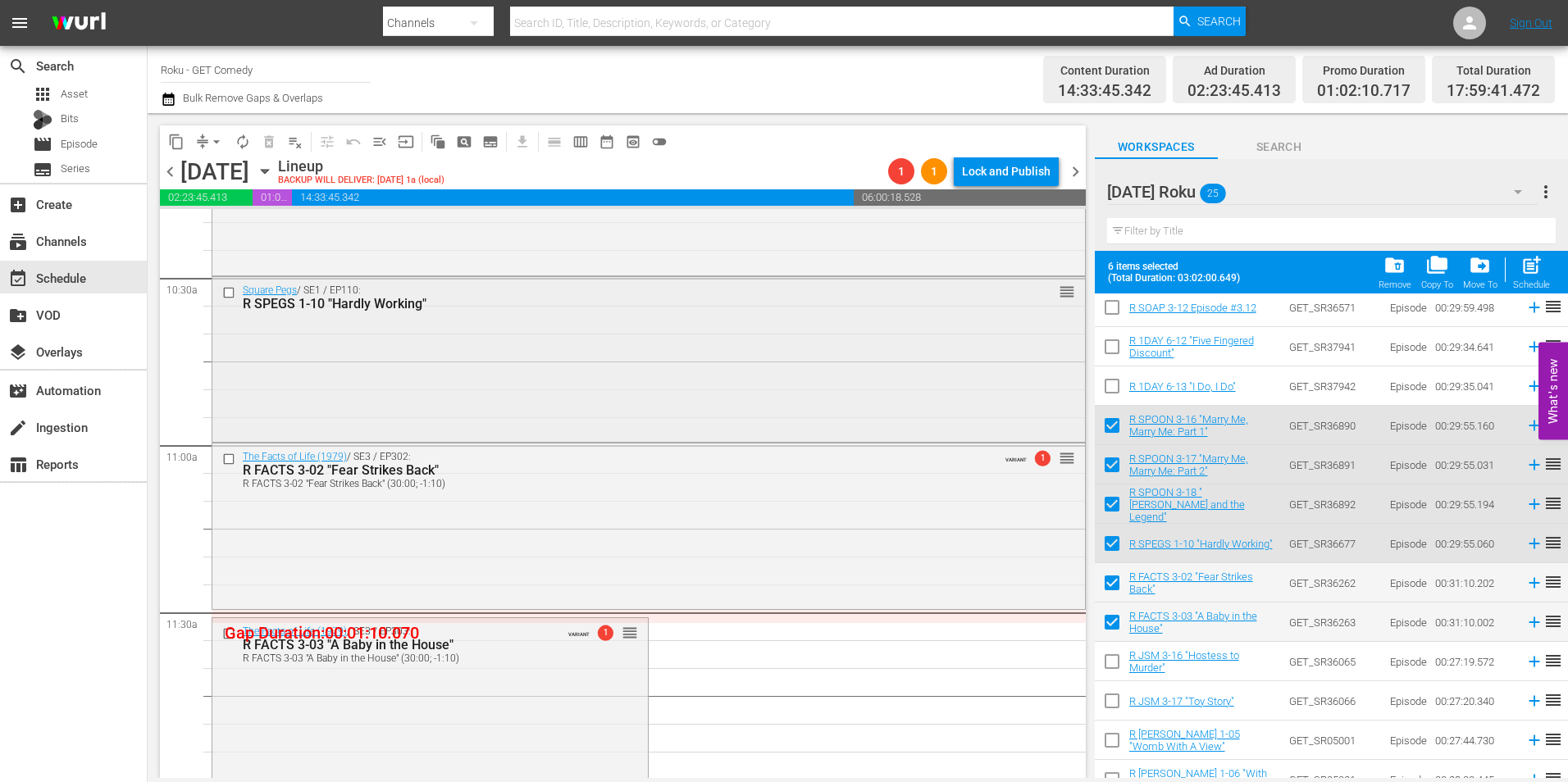
click at [574, 395] on div "Square Pegs / SE1 / EP110: R SPEGS 1-10 "Hardly Working" reorder" at bounding box center [648, 358] width 873 height 161
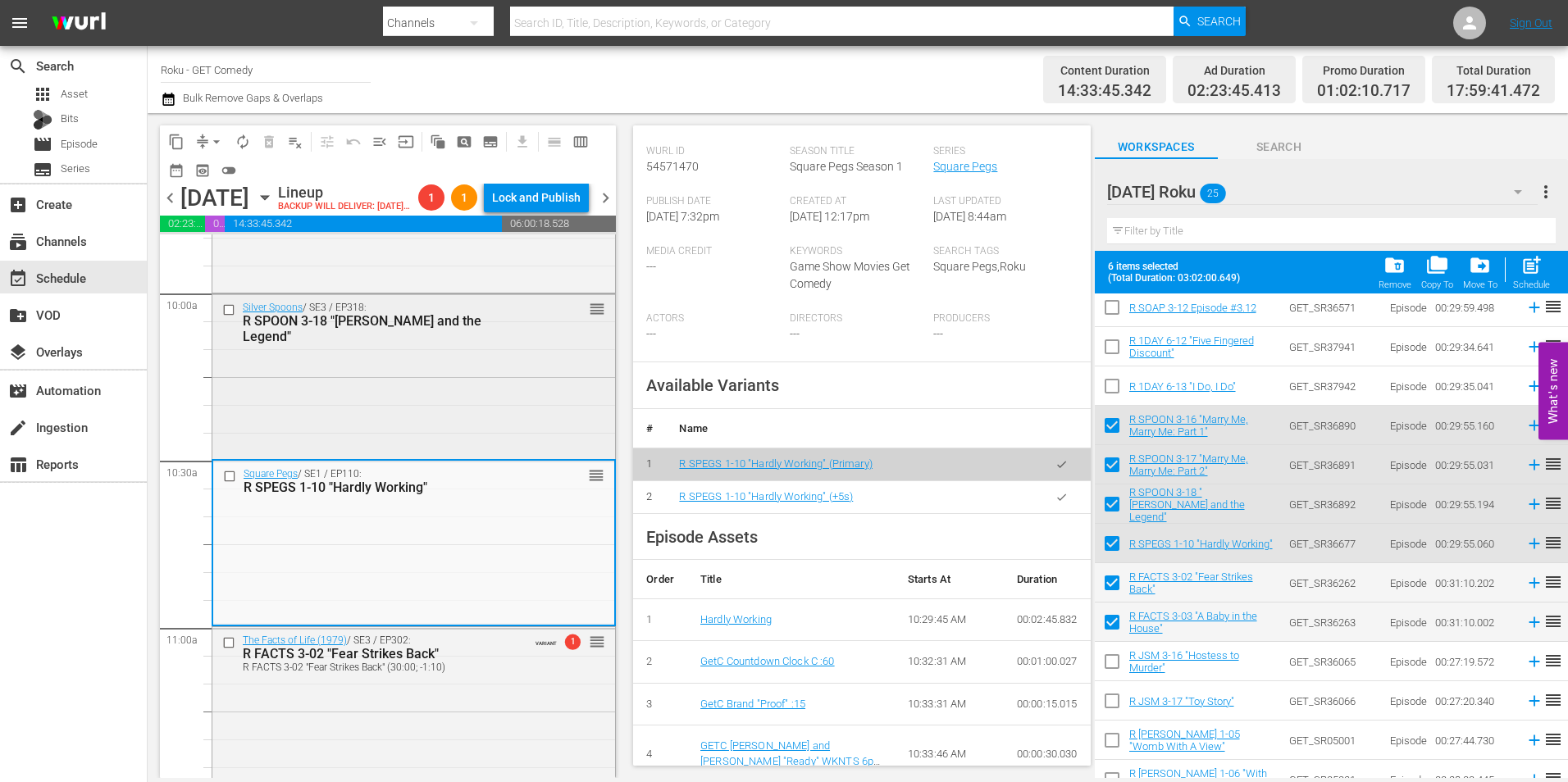
scroll to position [3281, 0]
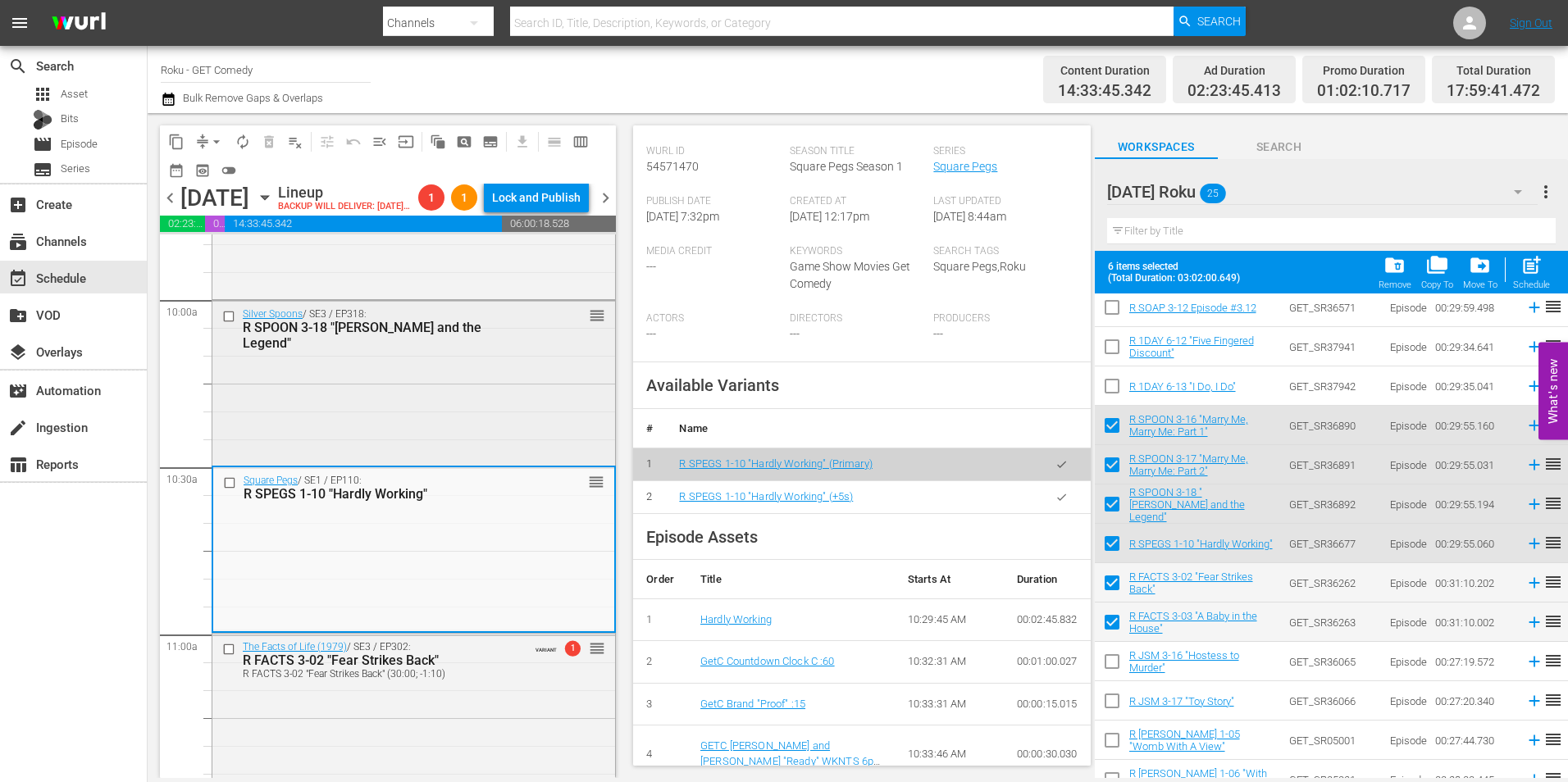
click at [462, 433] on div "Silver Spoons / SE3 / EP318: R SPOON 3-18 "Rick and the Legend" reorder" at bounding box center [413, 381] width 402 height 161
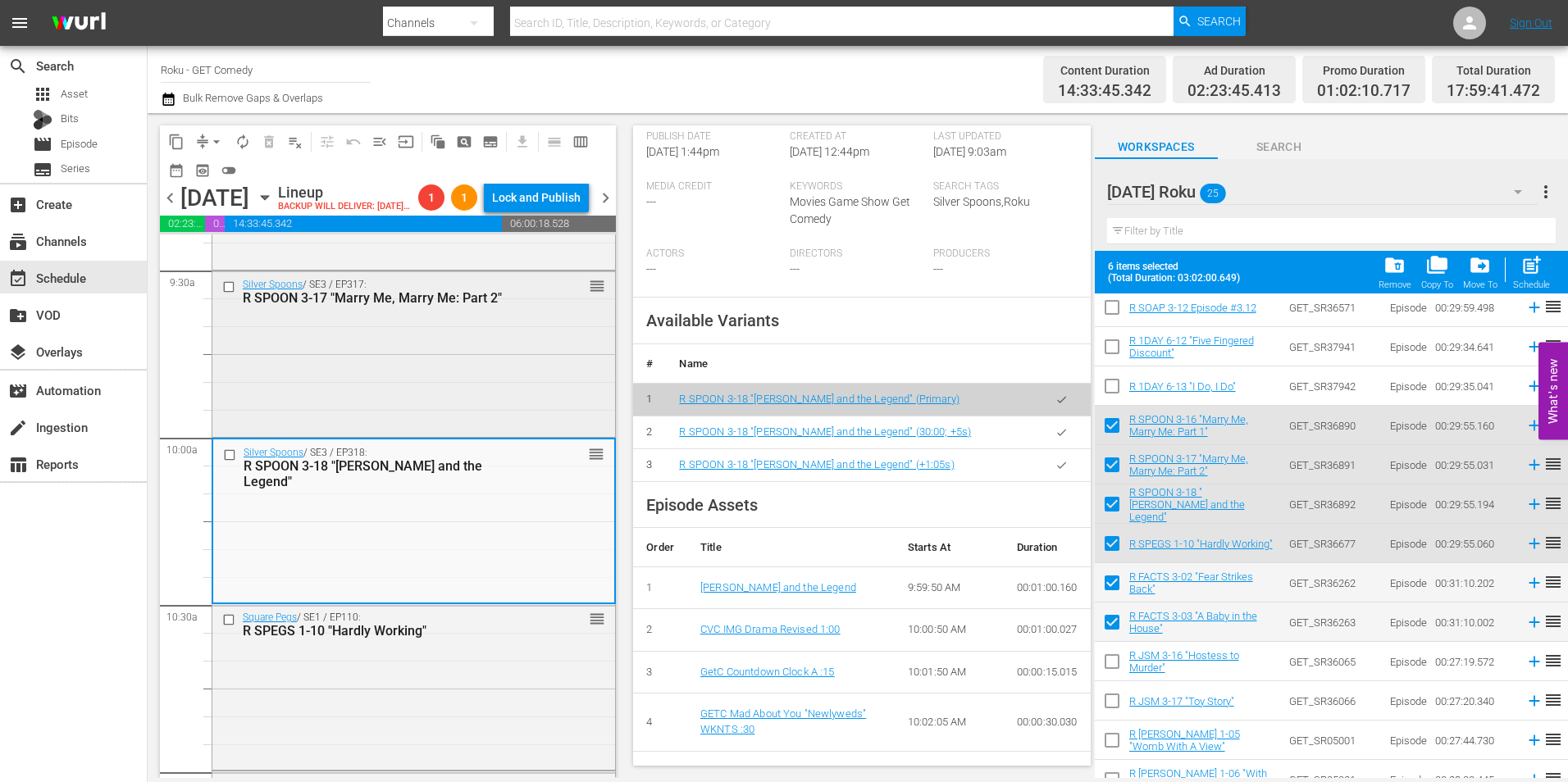
scroll to position [3116, 0]
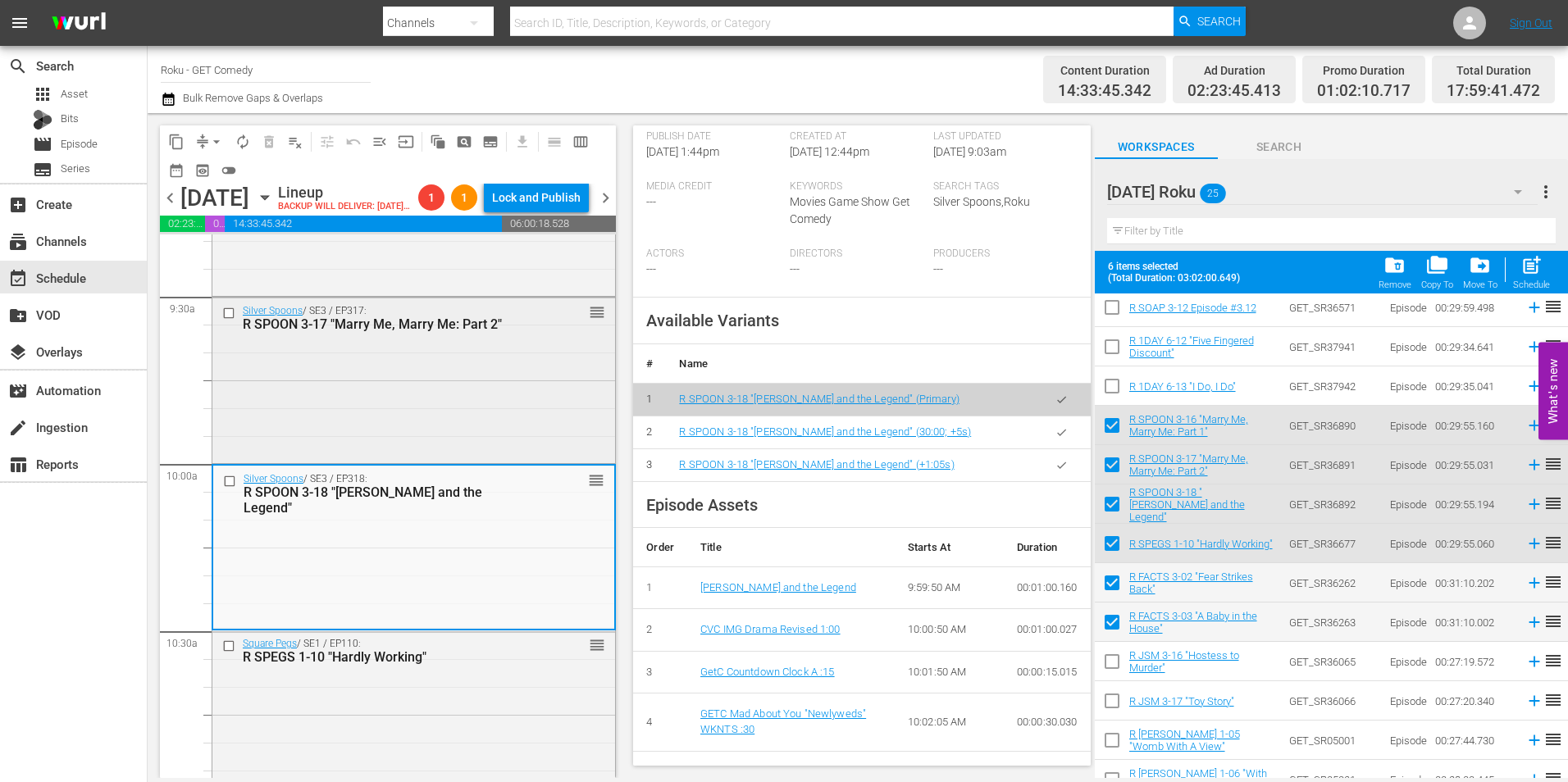
click at [359, 393] on div "Silver Spoons / SE3 / EP317: R SPOON 3-17 "Marry Me, Marry Me: Part 2" reorder" at bounding box center [413, 378] width 402 height 161
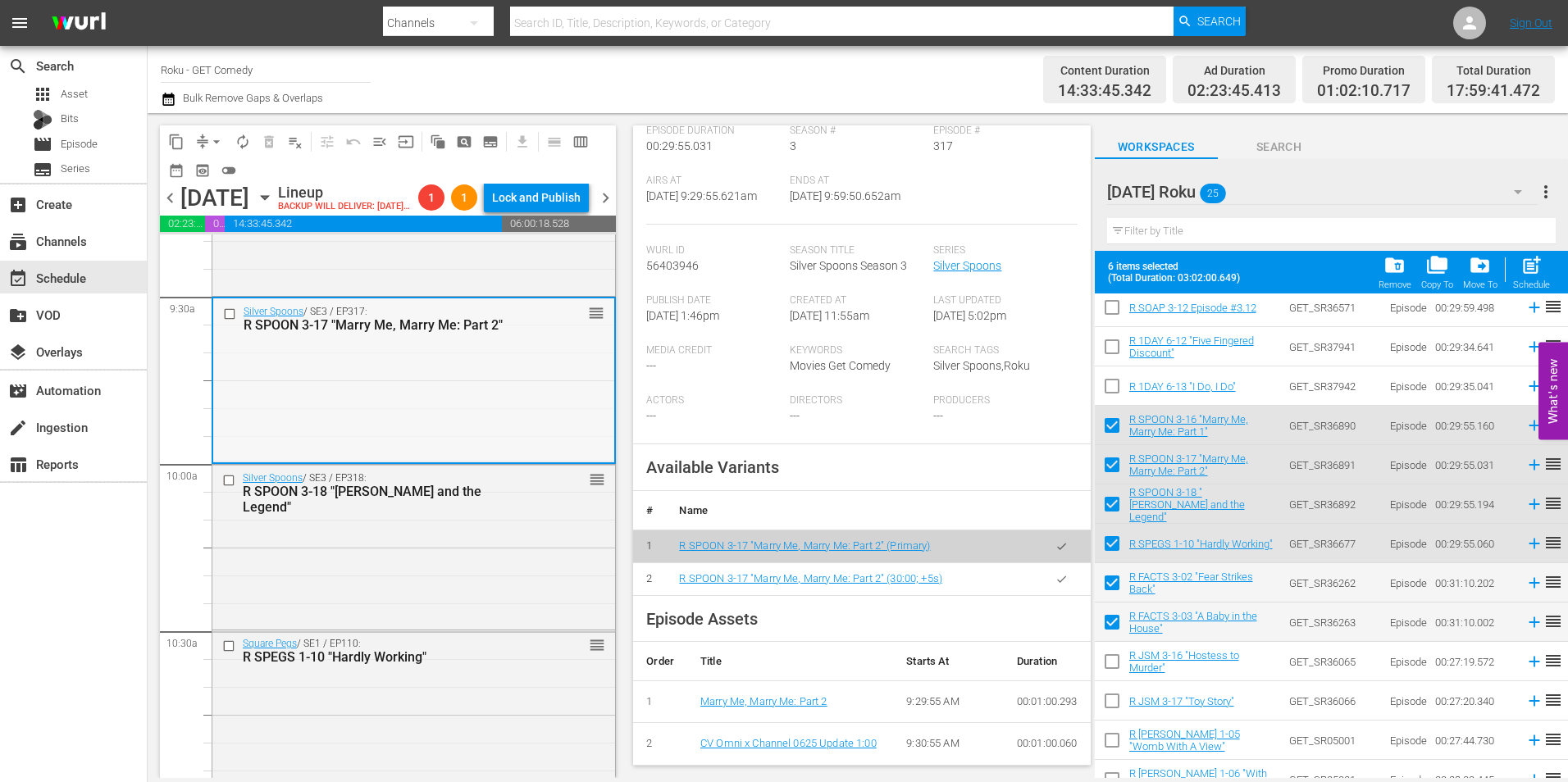
scroll to position [3035, 0]
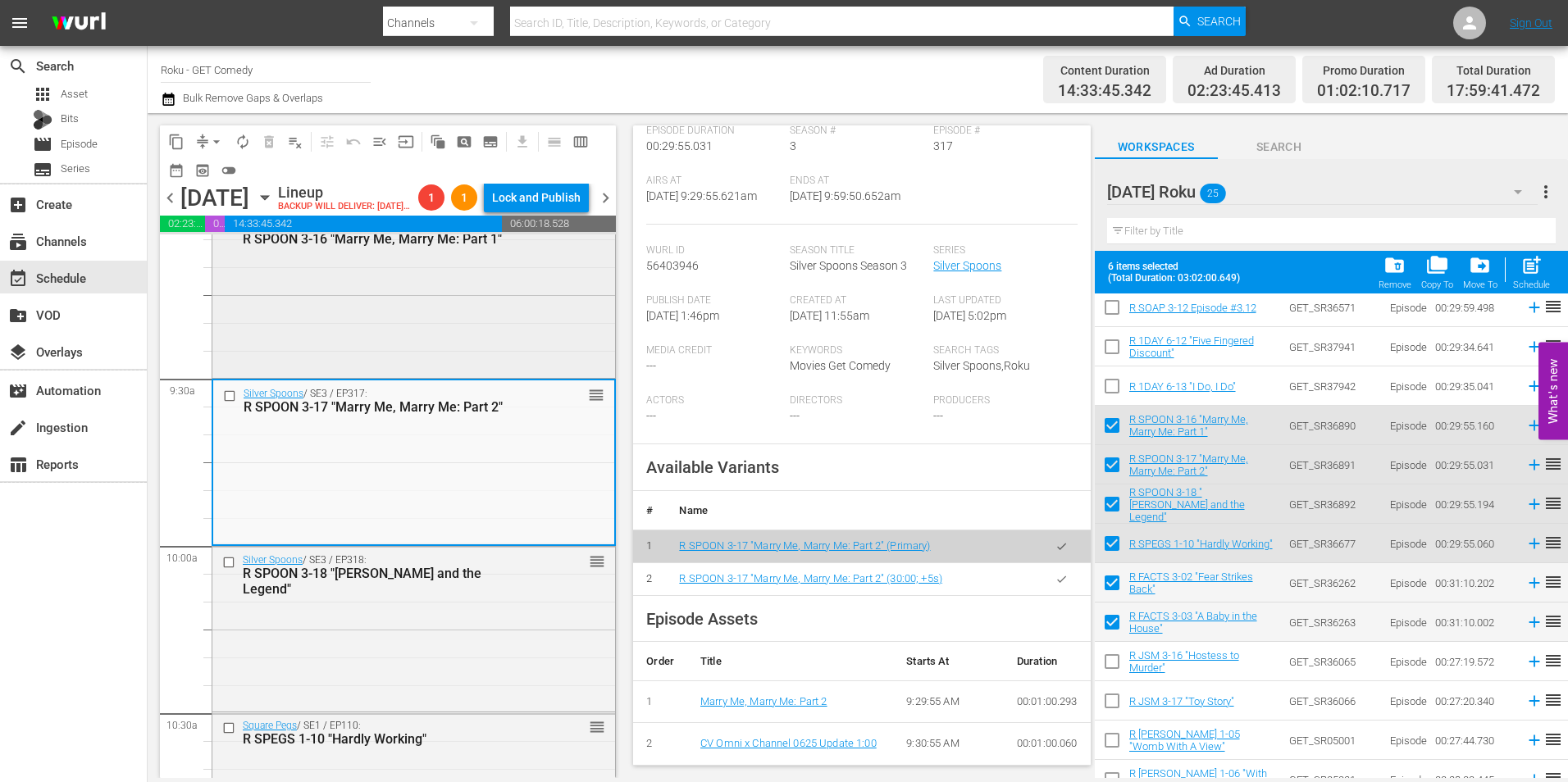
click at [451, 374] on div "Silver Spoons / SE3 / EP316: R SPOON 3-16 "Marry Me, Marry Me: Part 1" reorder" at bounding box center [413, 293] width 402 height 161
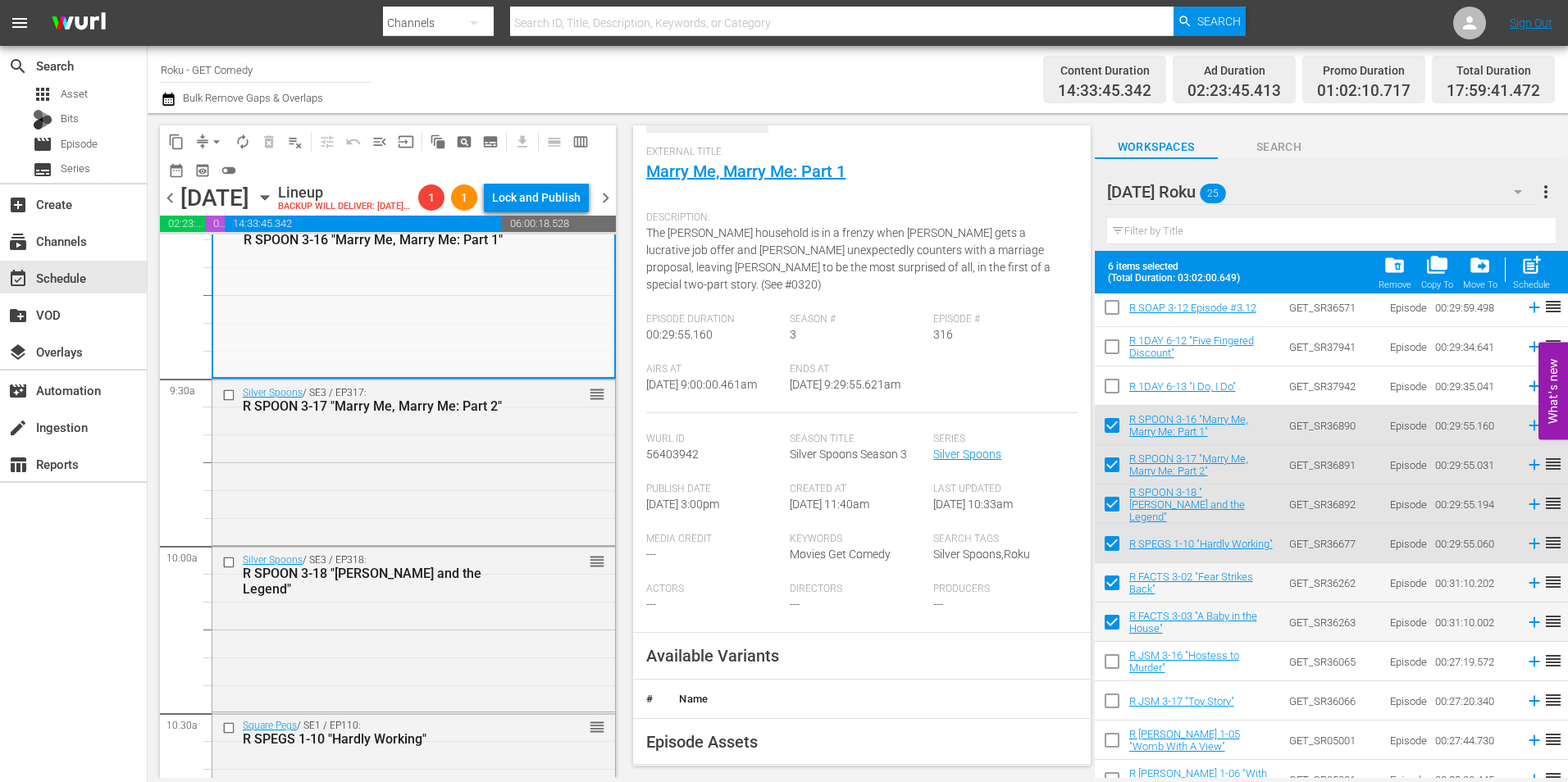
scroll to position [164, 0]
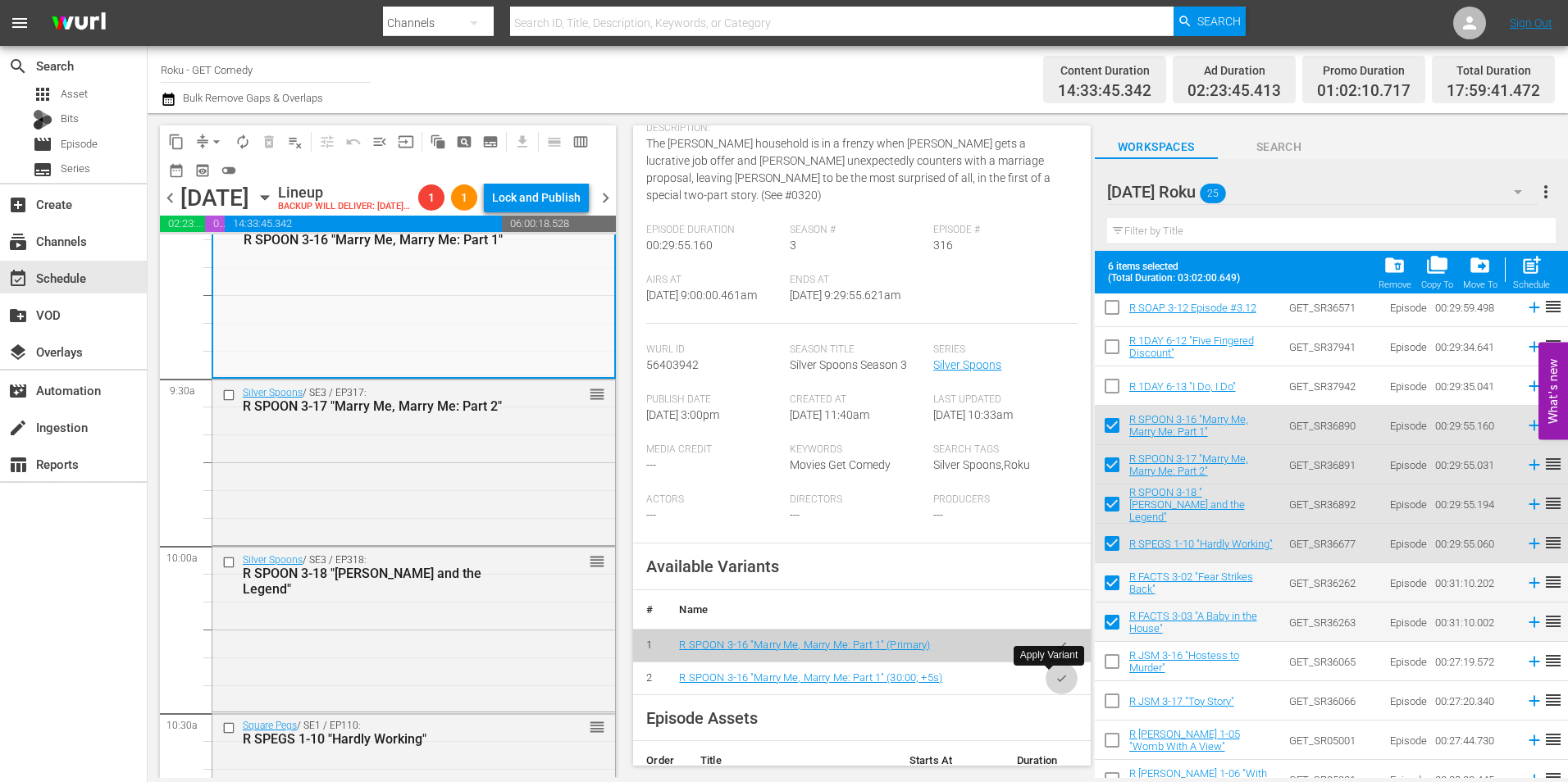
click at [1057, 684] on button "button" at bounding box center [1062, 679] width 32 height 32
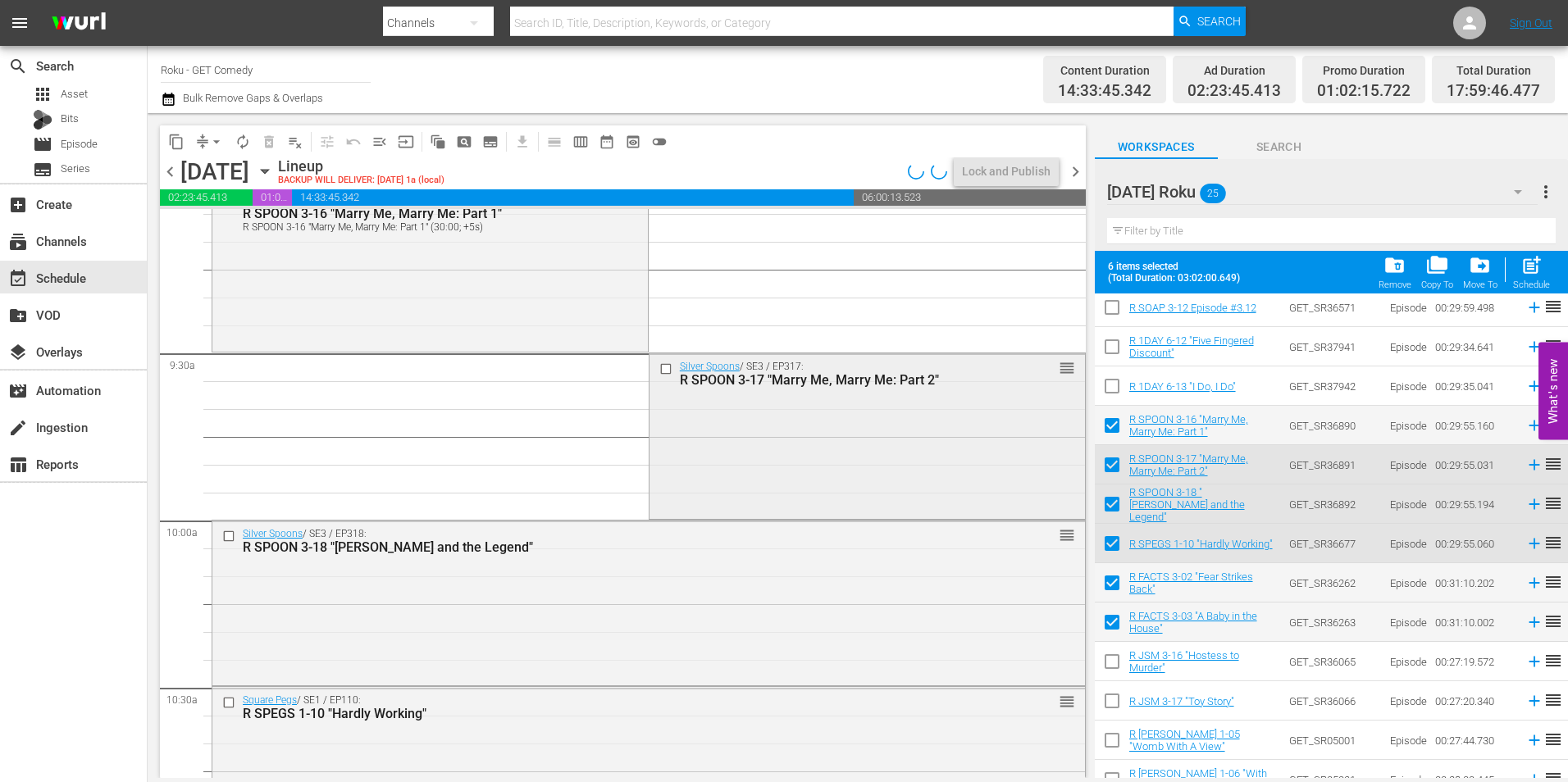
click at [693, 450] on div "Silver Spoons / SE3 / EP317: R SPOON 3-17 "Marry Me, Marry Me: Part 2" reorder" at bounding box center [867, 434] width 435 height 161
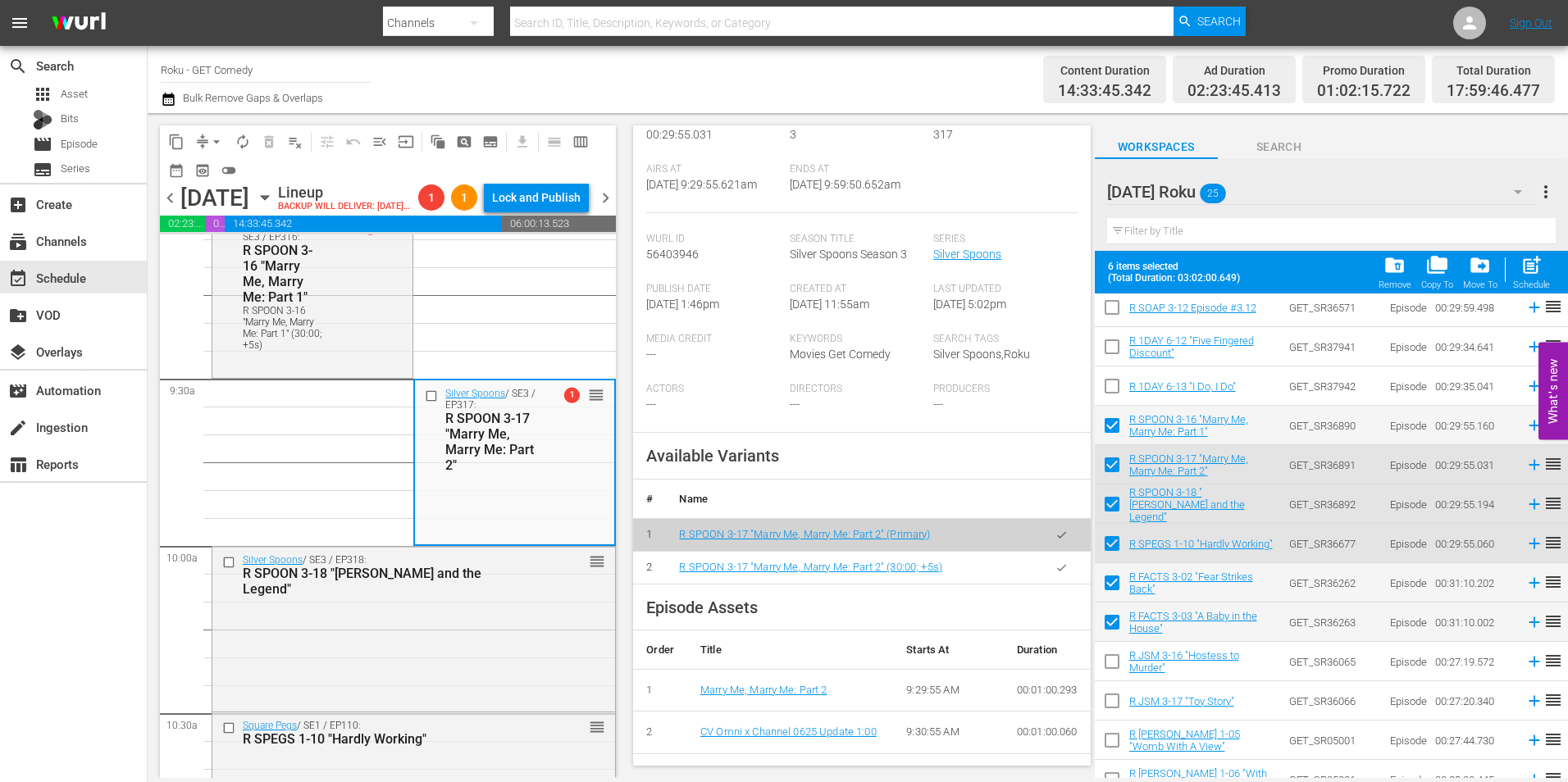
scroll to position [328, 0]
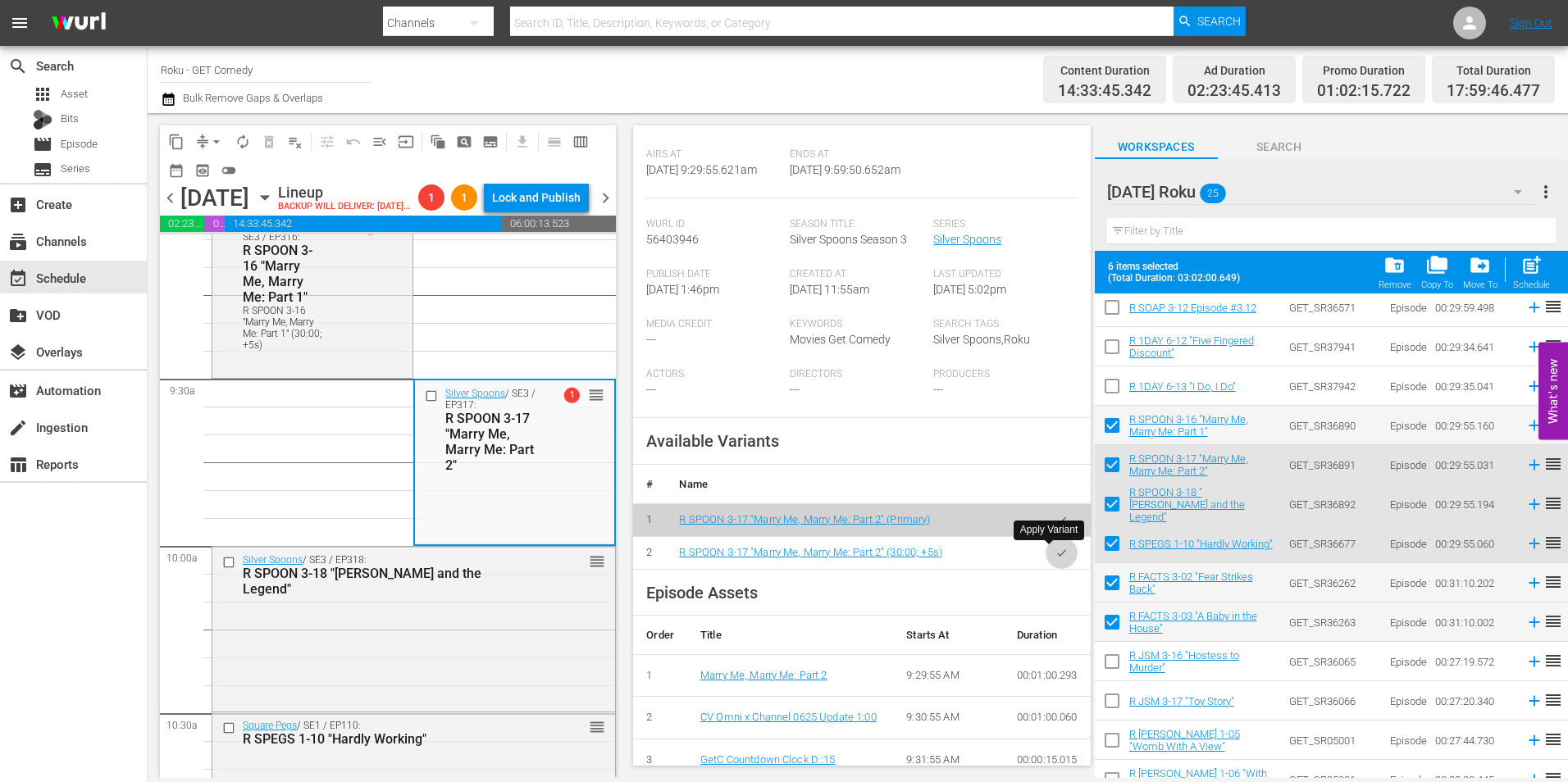
click at [1056, 558] on icon "button" at bounding box center [1062, 553] width 13 height 13
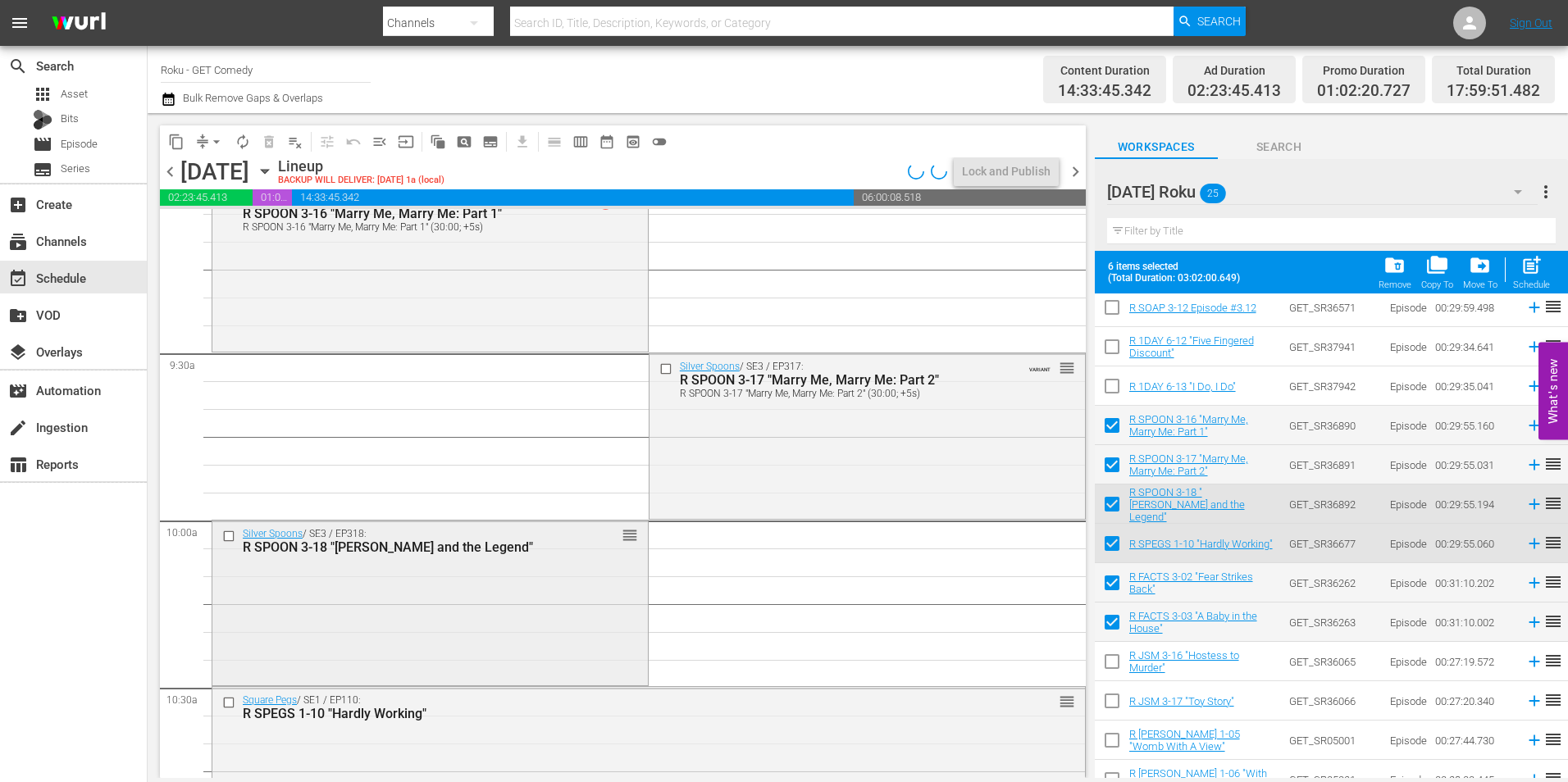
click at [542, 628] on div "Silver Spoons / SE3 / EP318: R SPOON 3-18 "Rick and the Legend" reorder" at bounding box center [430, 601] width 435 height 161
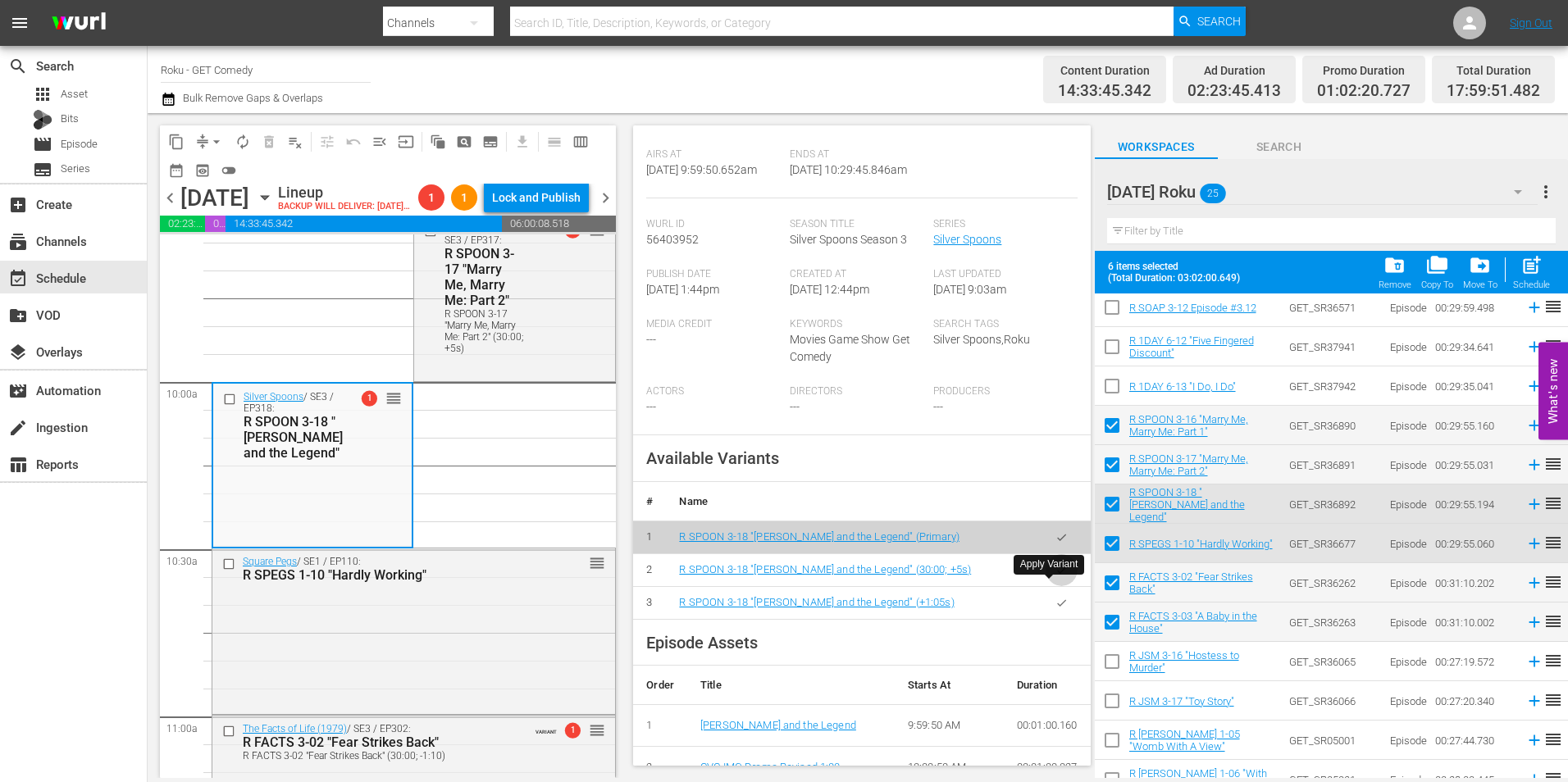
click at [1056, 576] on icon "button" at bounding box center [1062, 570] width 13 height 13
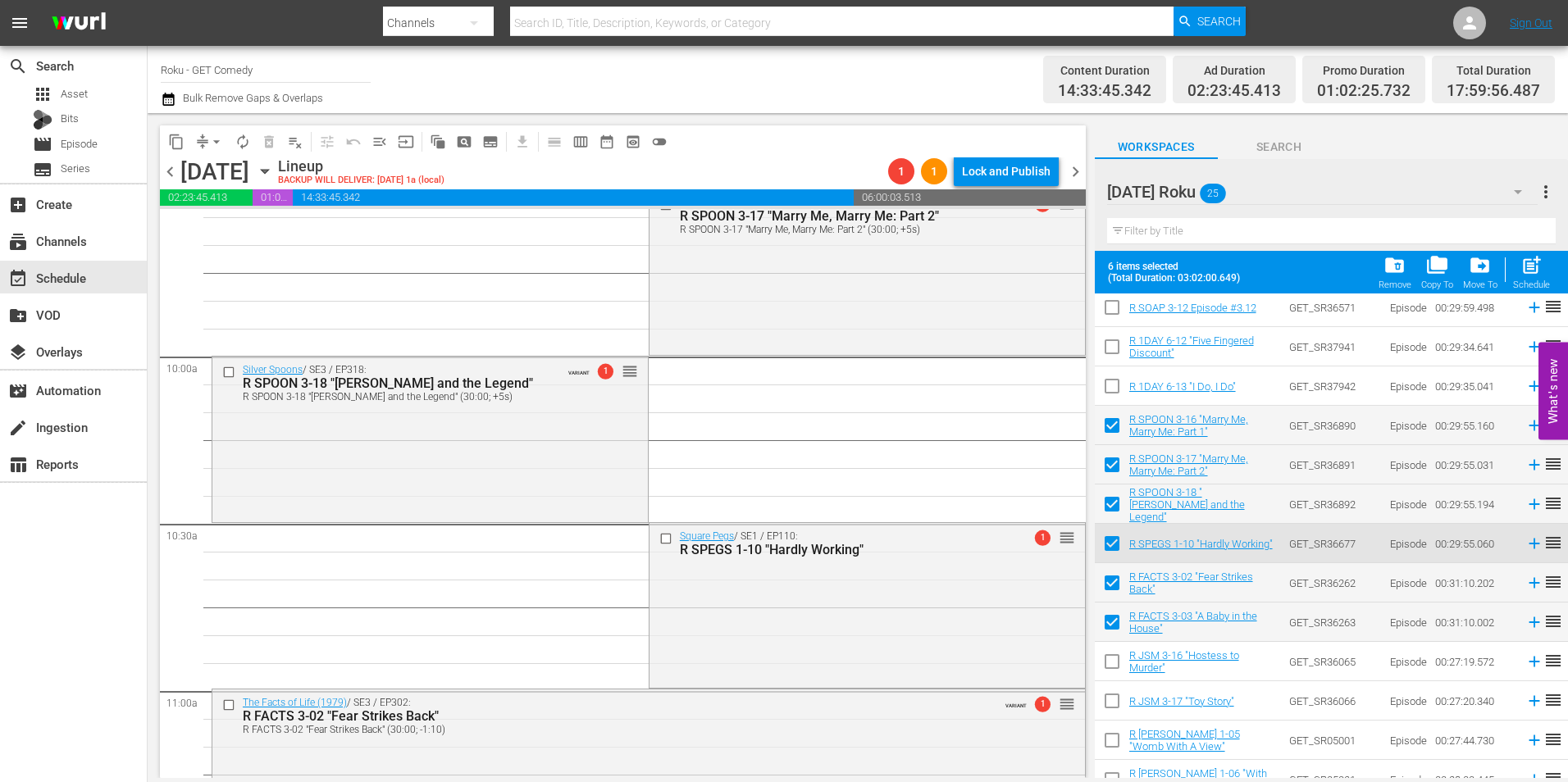
drag, startPoint x: 676, startPoint y: 695, endPoint x: 710, endPoint y: 633, distance: 70.7
click at [773, 629] on div "Square Pegs / SE1 / EP110: R SPEGS 1-10 "Hardly Working" 1 reorder" at bounding box center [867, 604] width 435 height 161
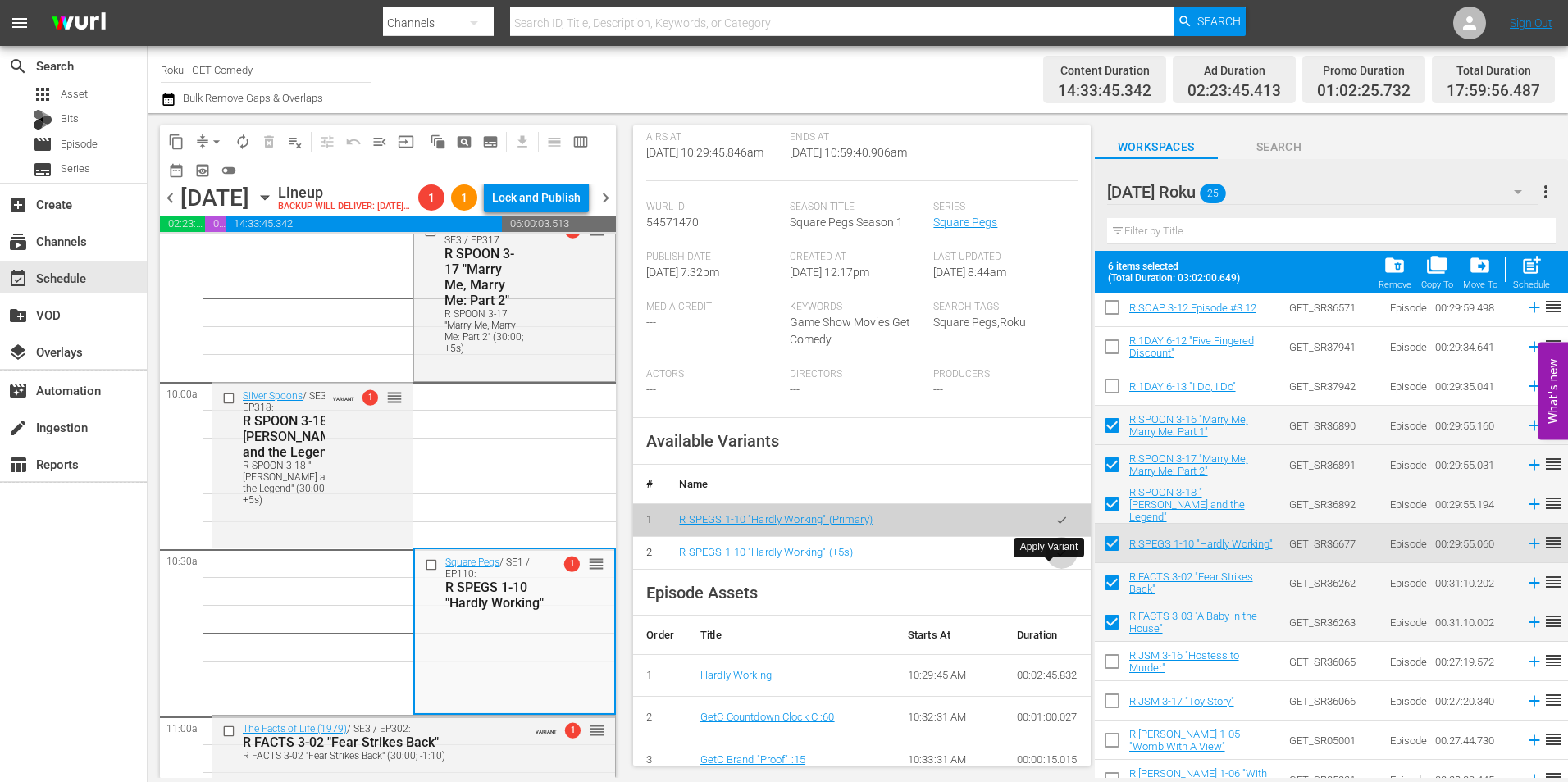
click at [1056, 559] on icon "button" at bounding box center [1062, 553] width 13 height 13
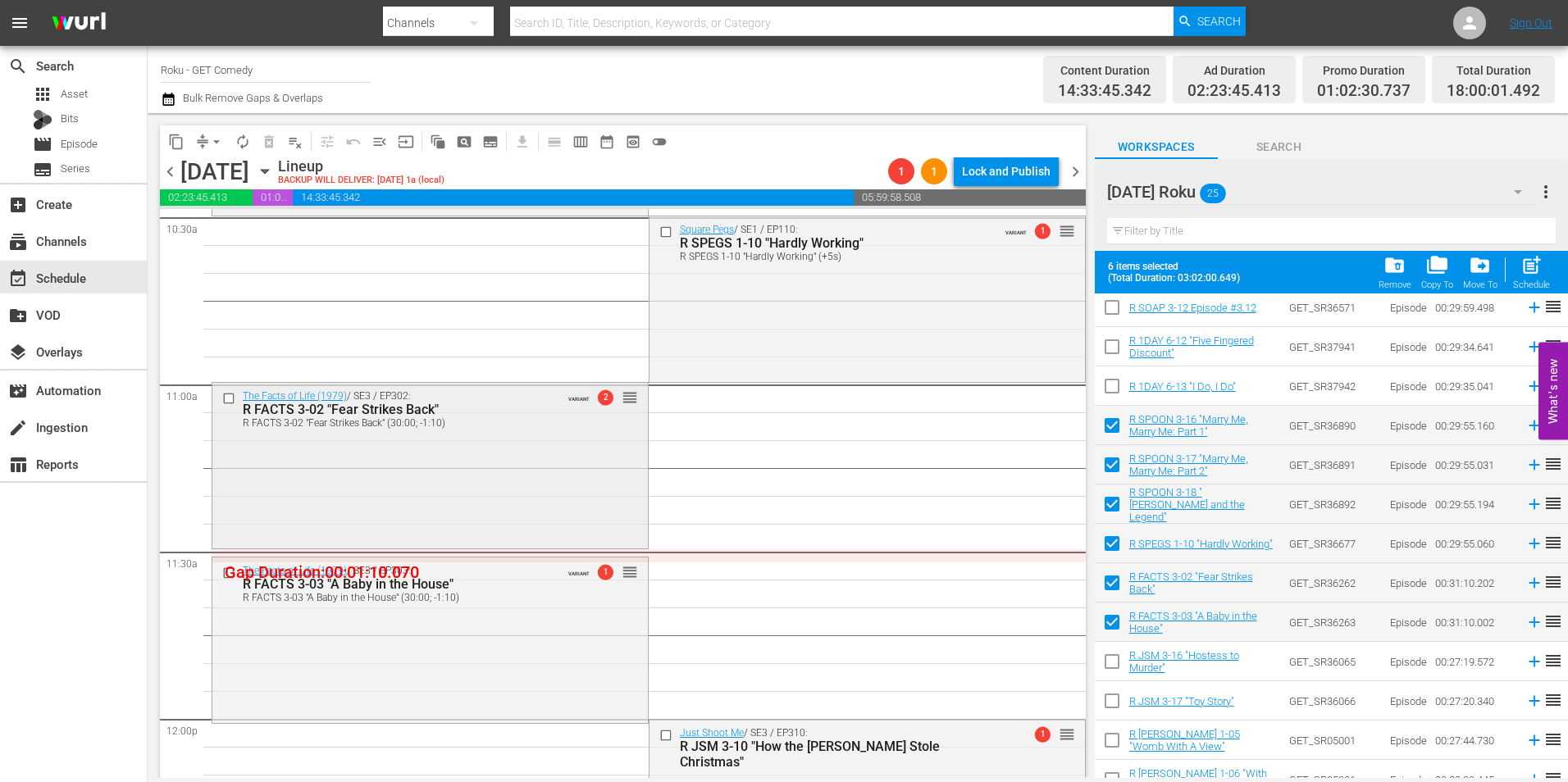
scroll to position [3527, 0]
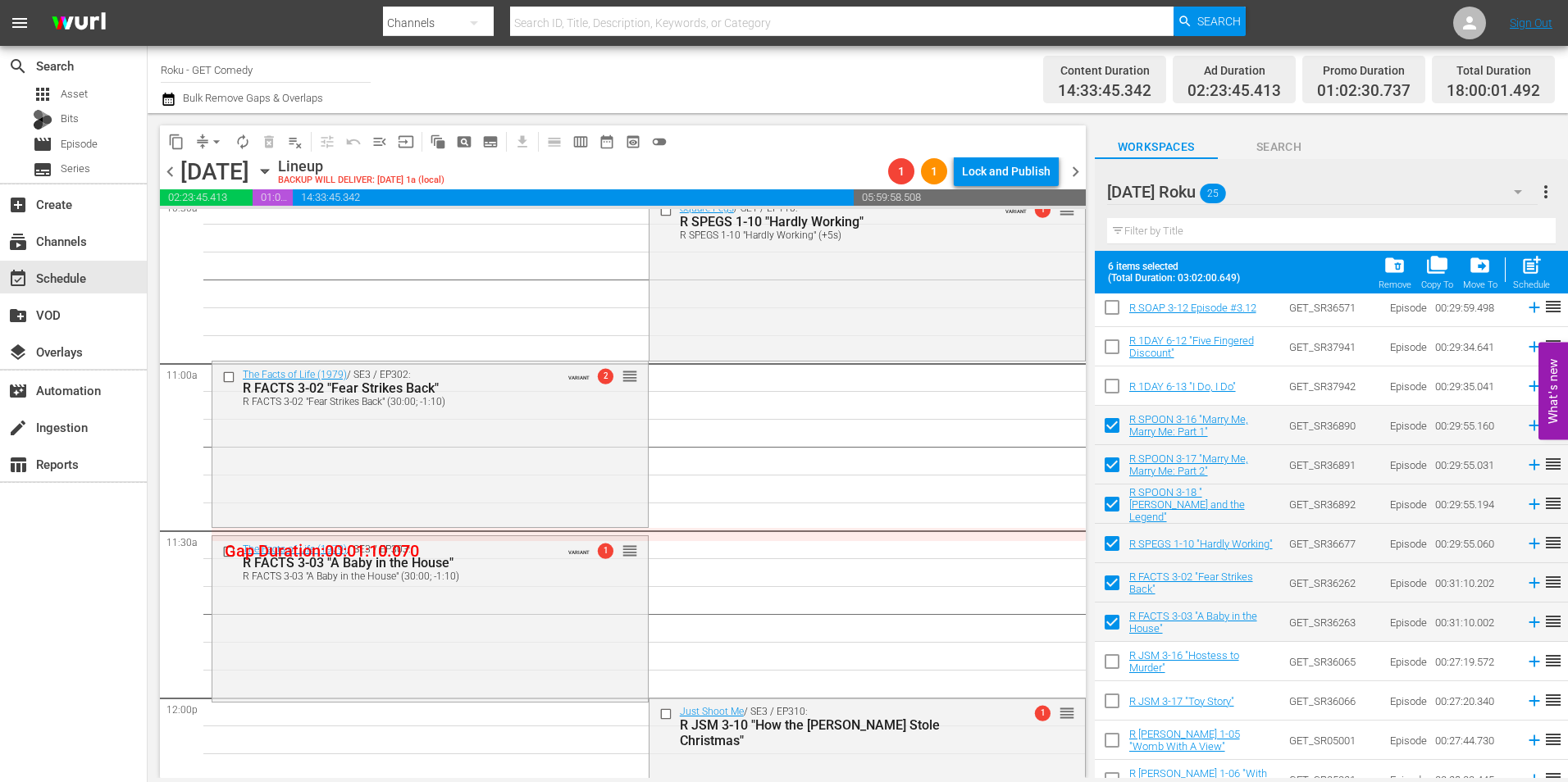
drag, startPoint x: 834, startPoint y: 296, endPoint x: 1015, endPoint y: 319, distance: 182.5
click at [834, 296] on div "Square Pegs / SE1 / EP110: R SPEGS 1-10 "Hardly Working" R SPEGS 1-10 "Hardly W…" at bounding box center [867, 276] width 435 height 162
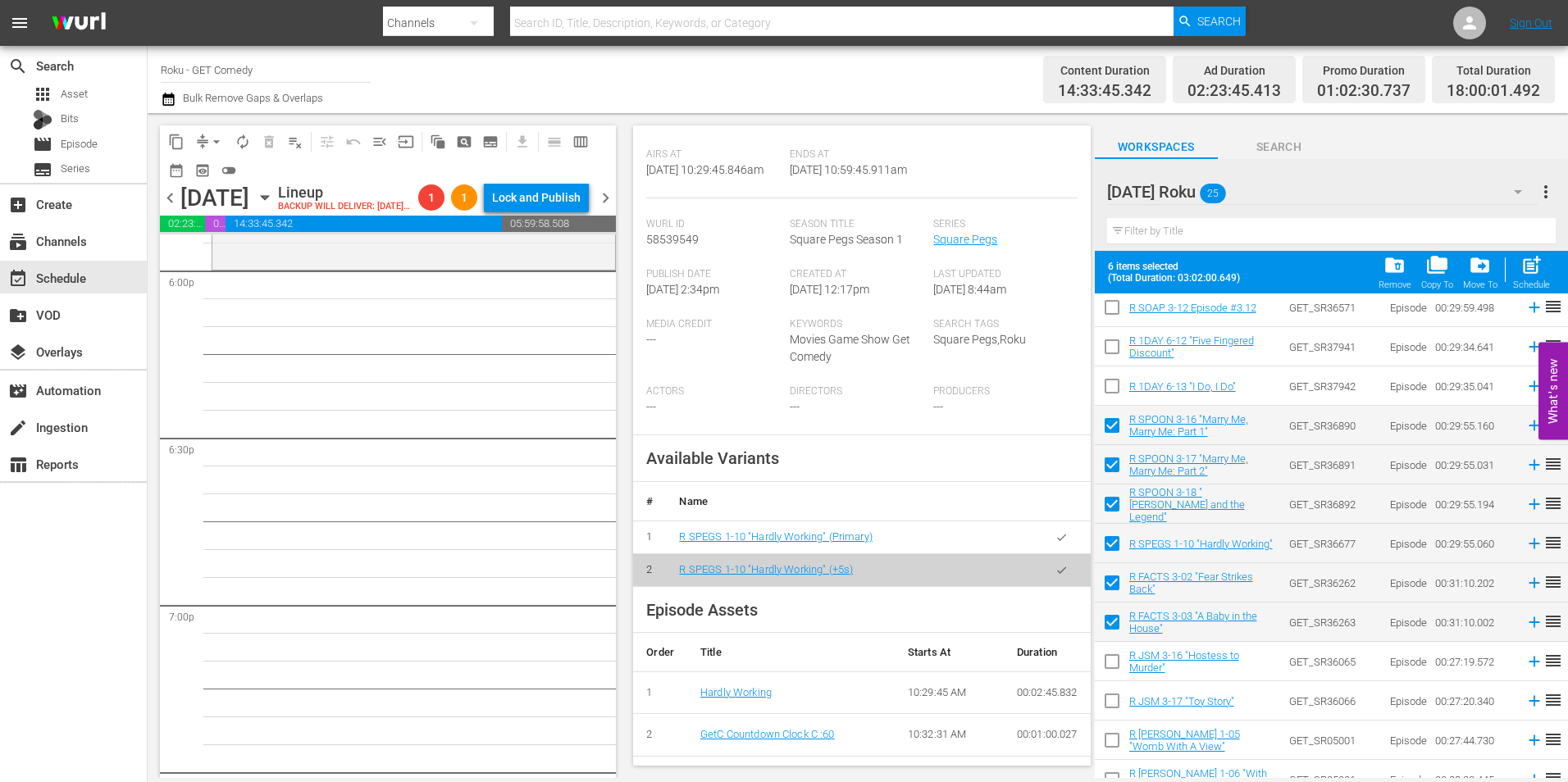
scroll to position [0, 0]
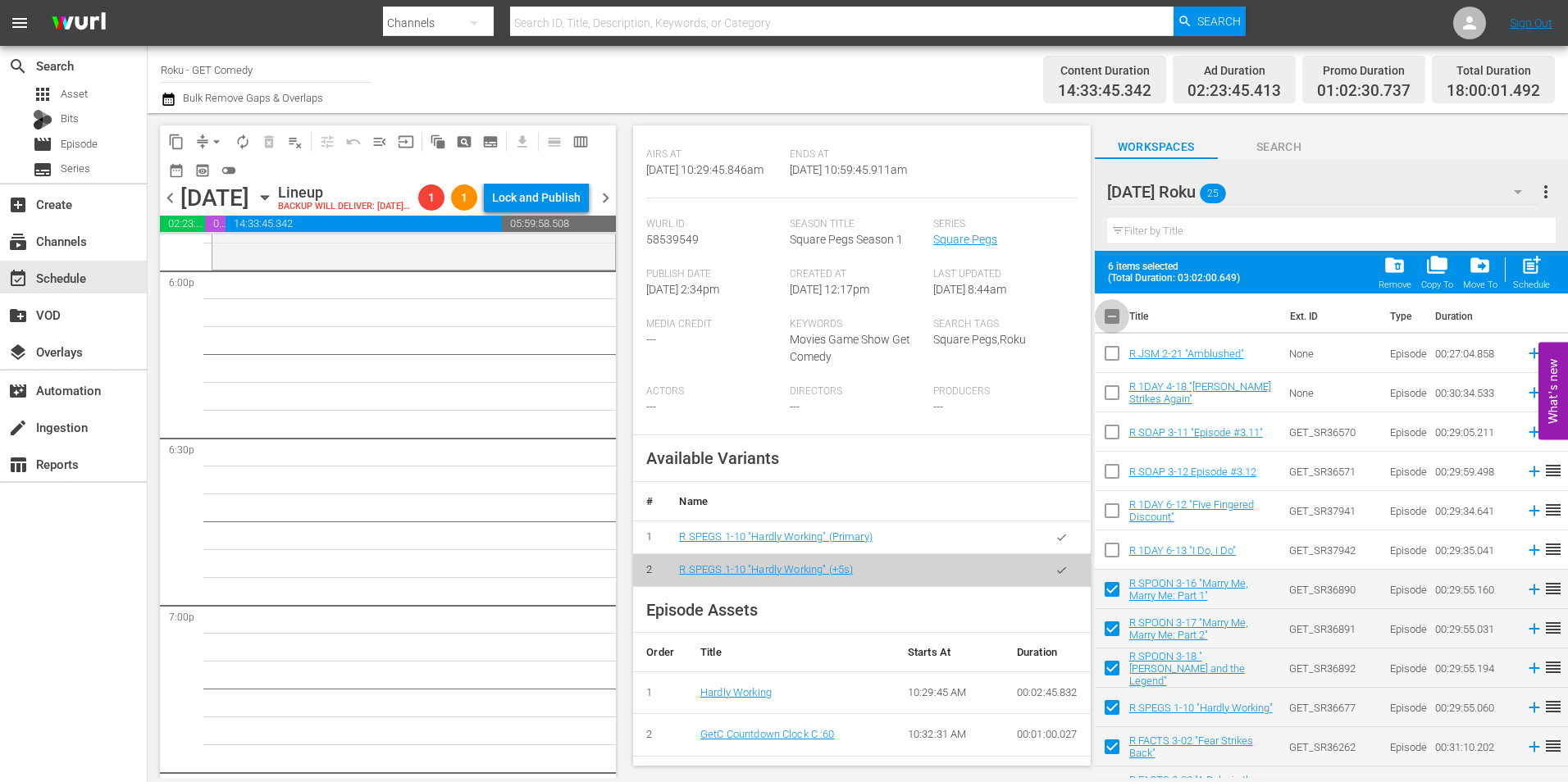
click at [1114, 318] on input "checkbox" at bounding box center [1112, 319] width 34 height 34
checkbox input "true"
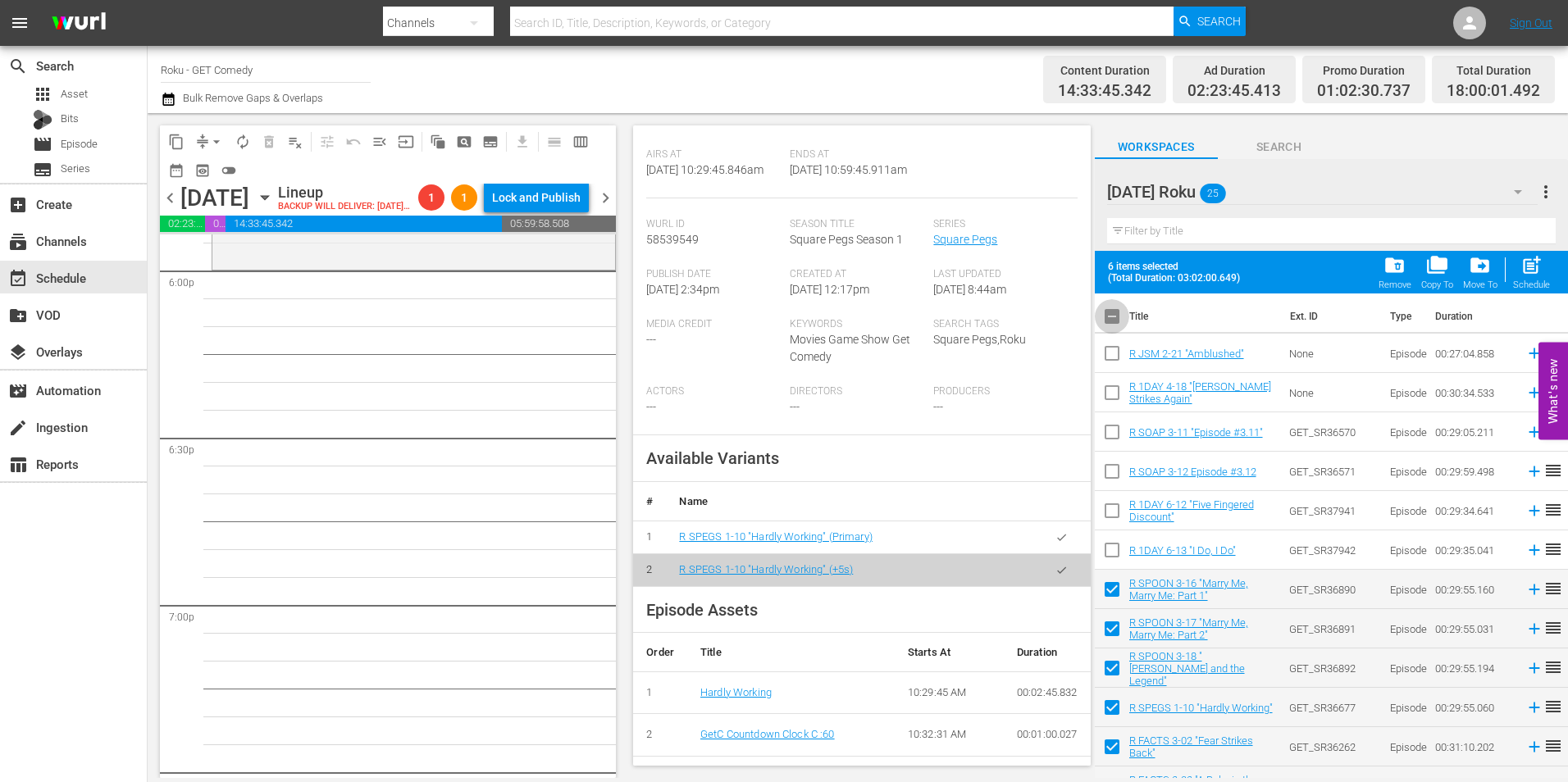
checkbox input "true"
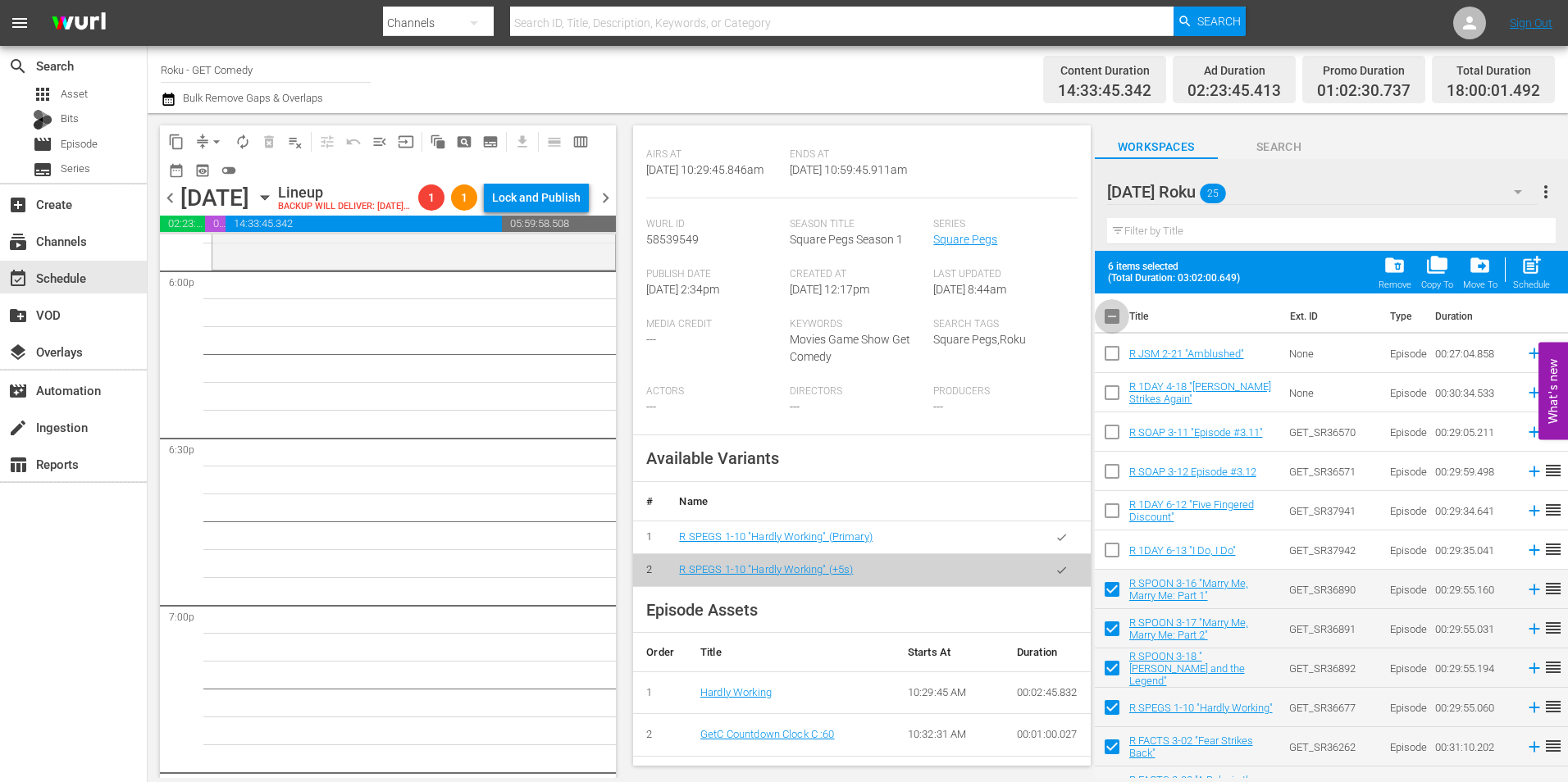
checkbox input "true"
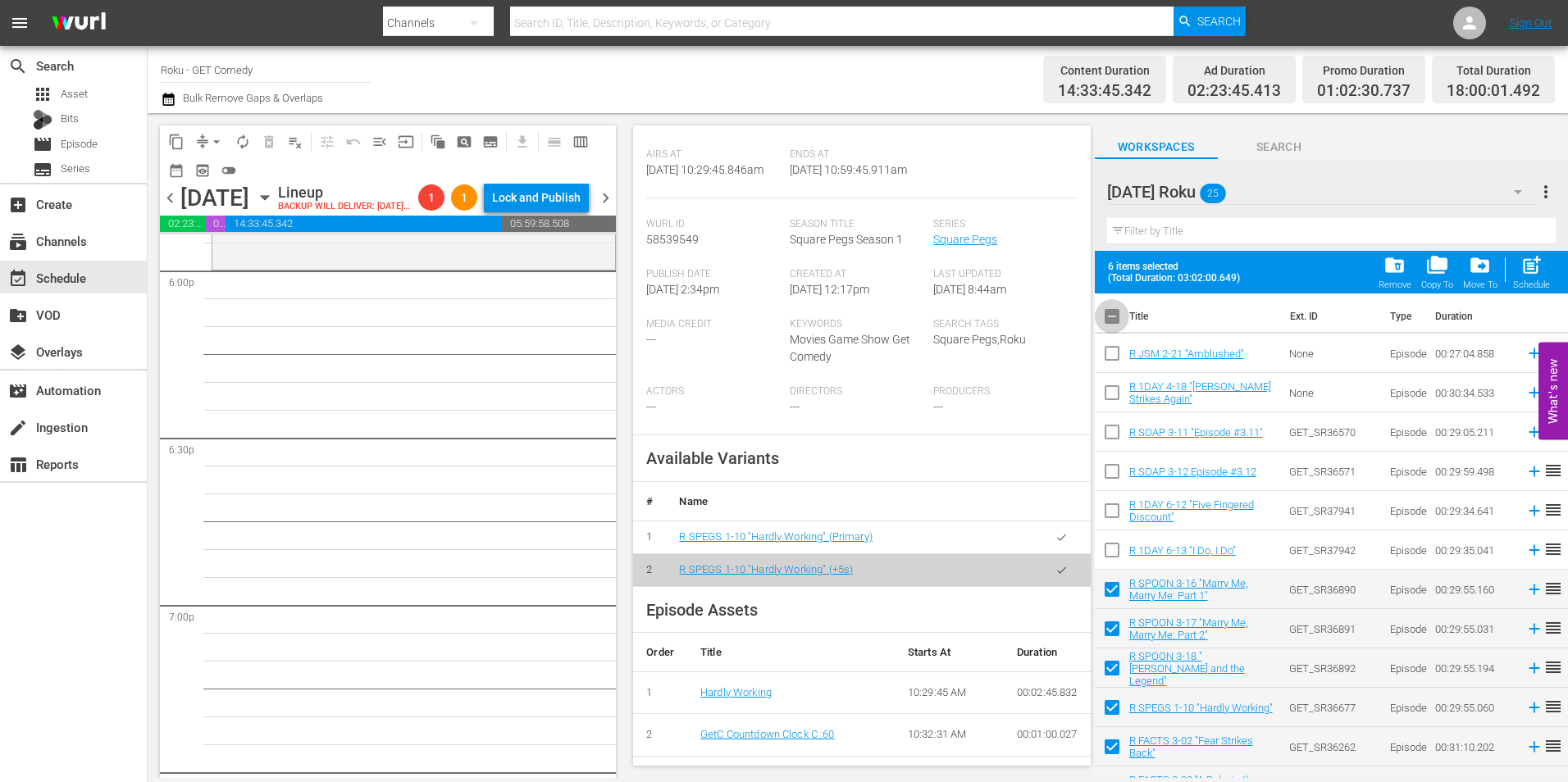
checkbox input "true"
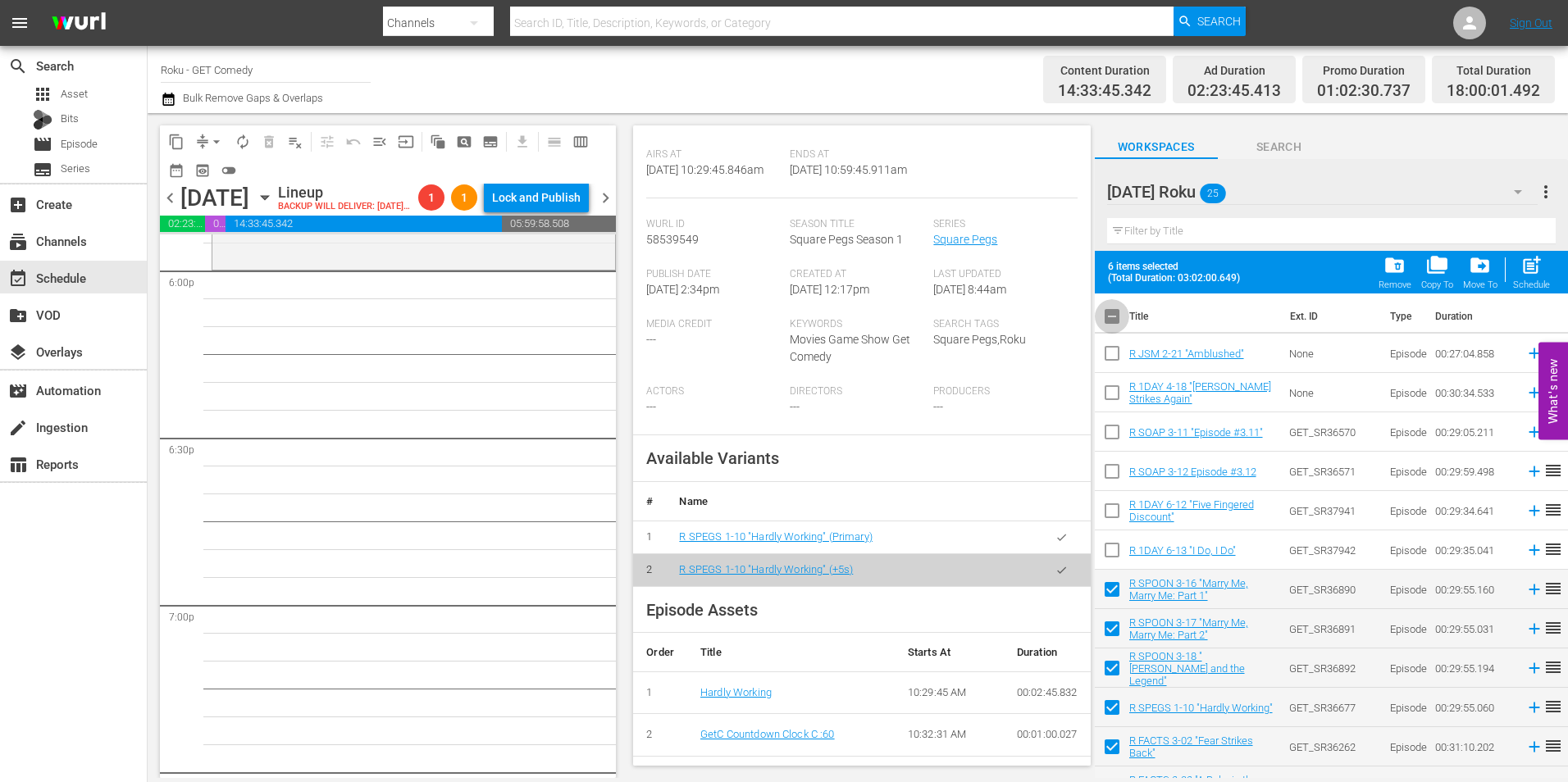
checkbox input "true"
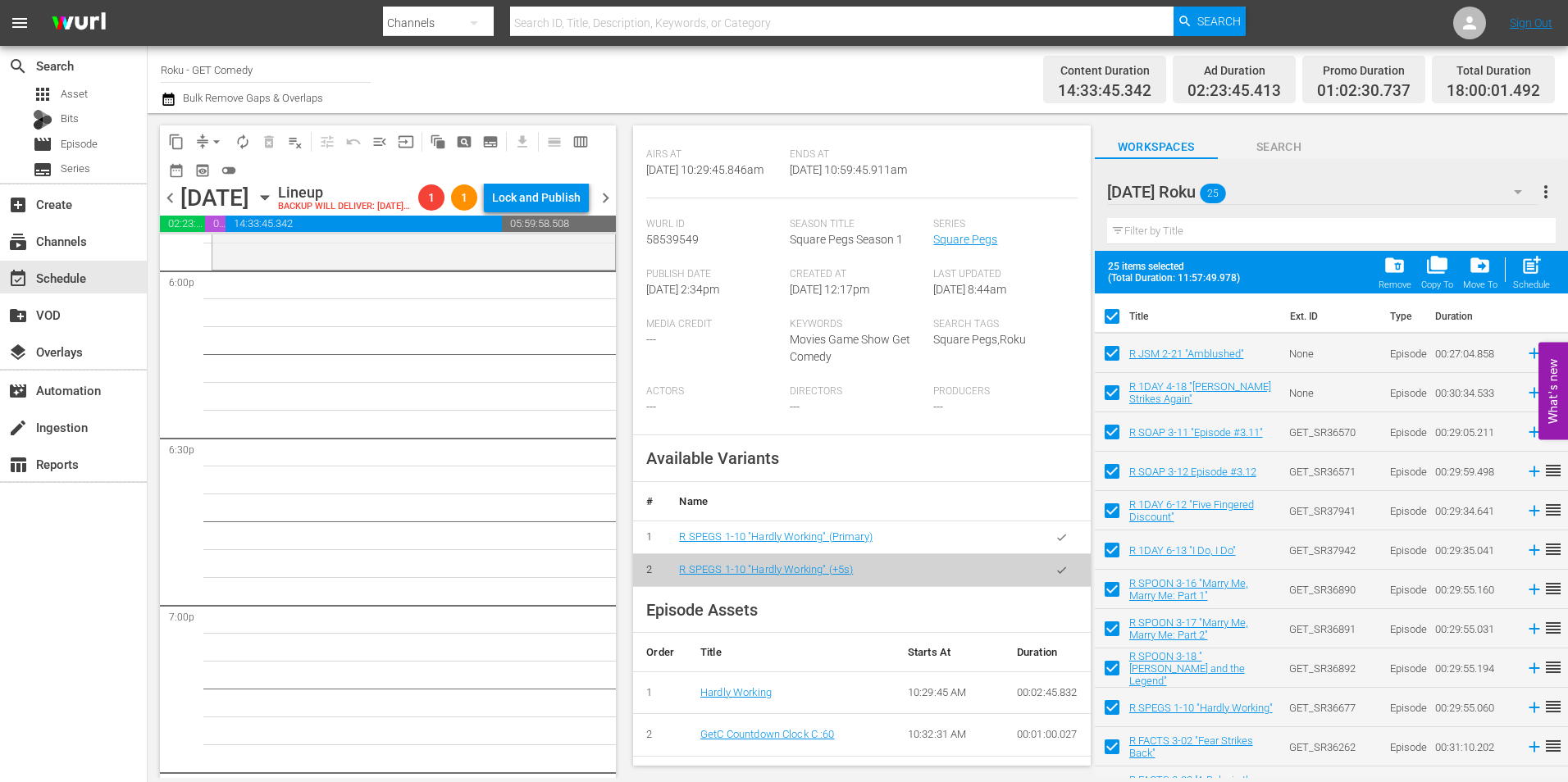
click at [1114, 318] on input "checkbox" at bounding box center [1112, 319] width 34 height 34
checkbox input "false"
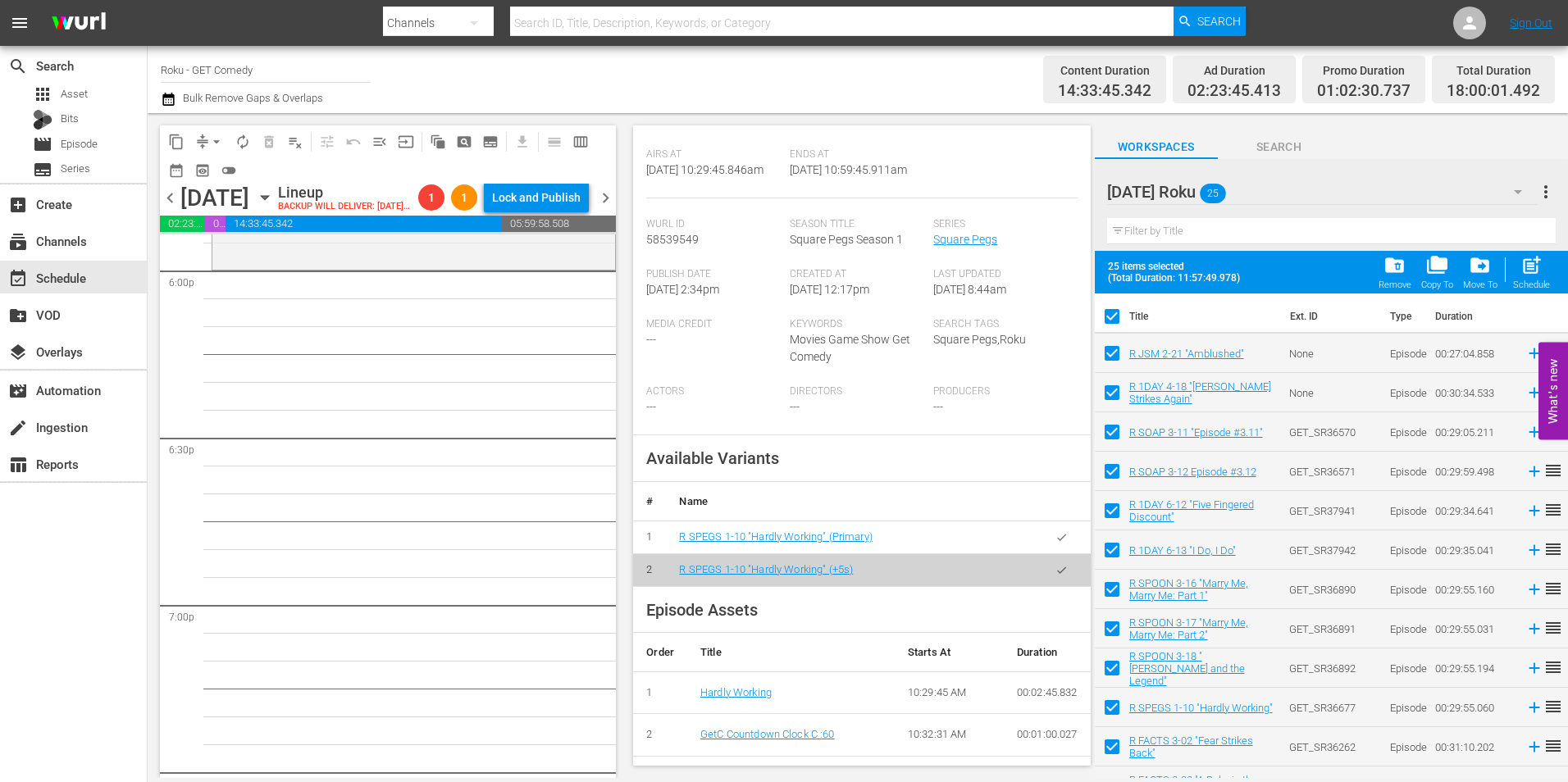
checkbox input "false"
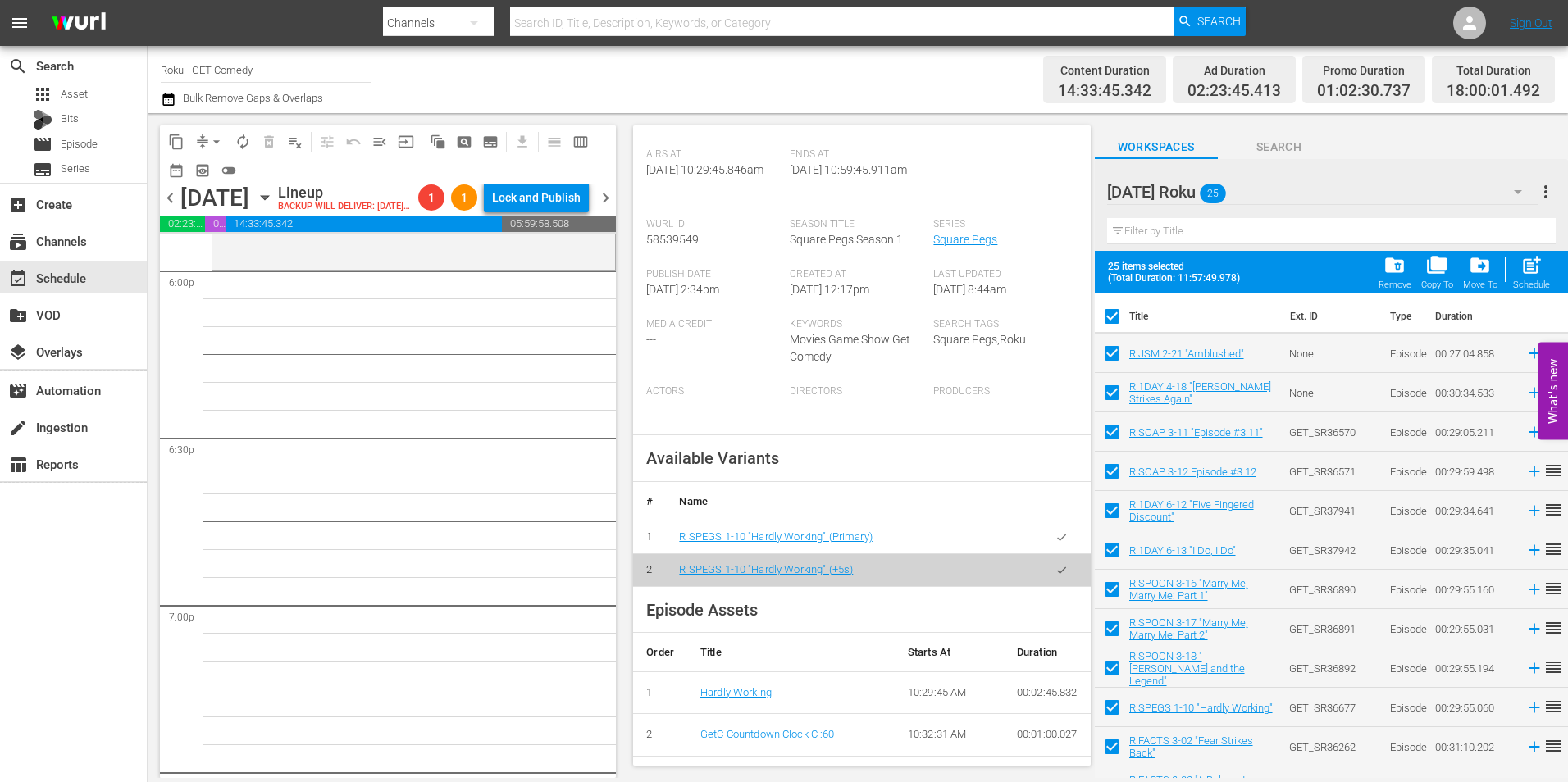
checkbox input "false"
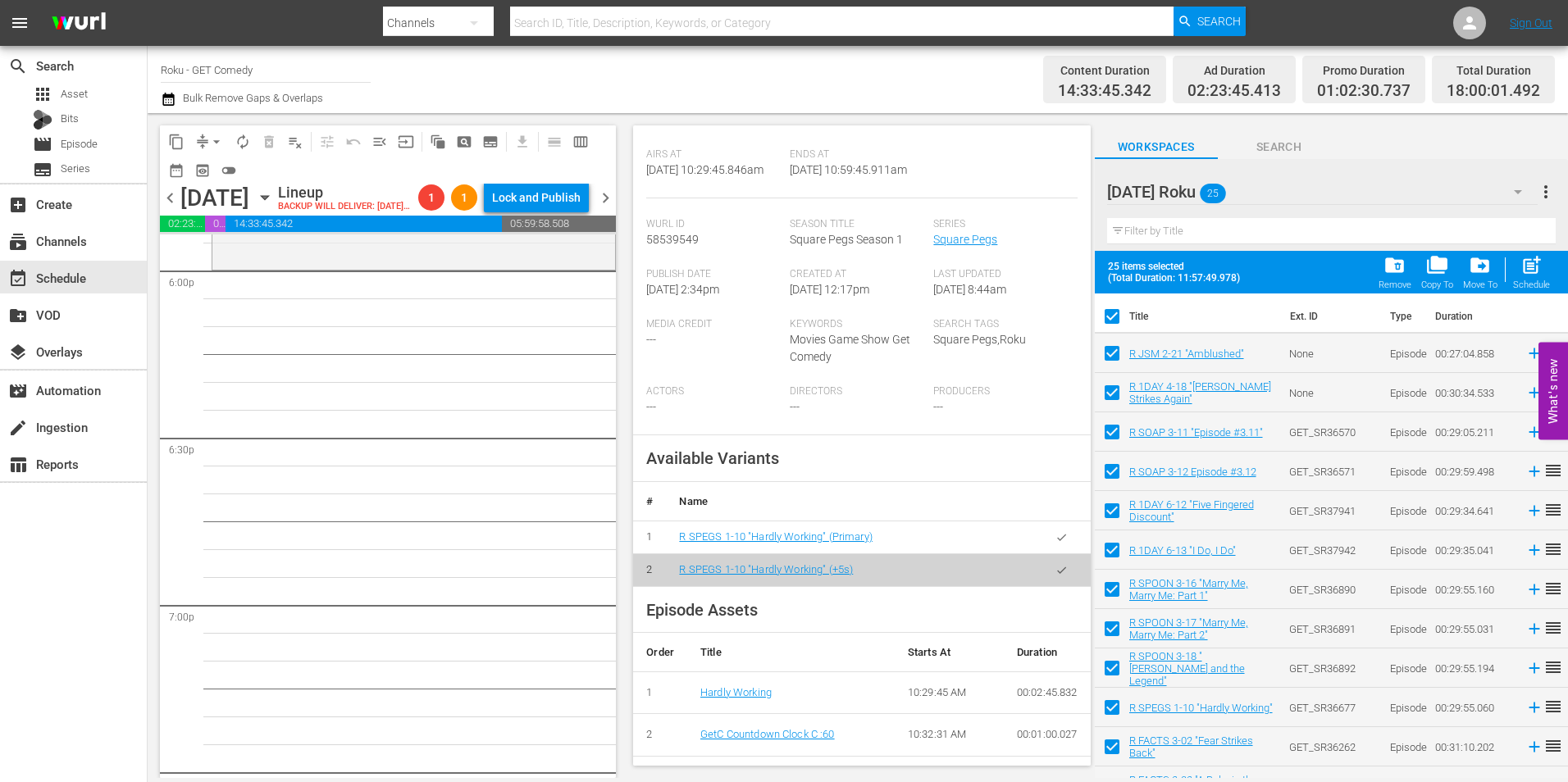
checkbox input "false"
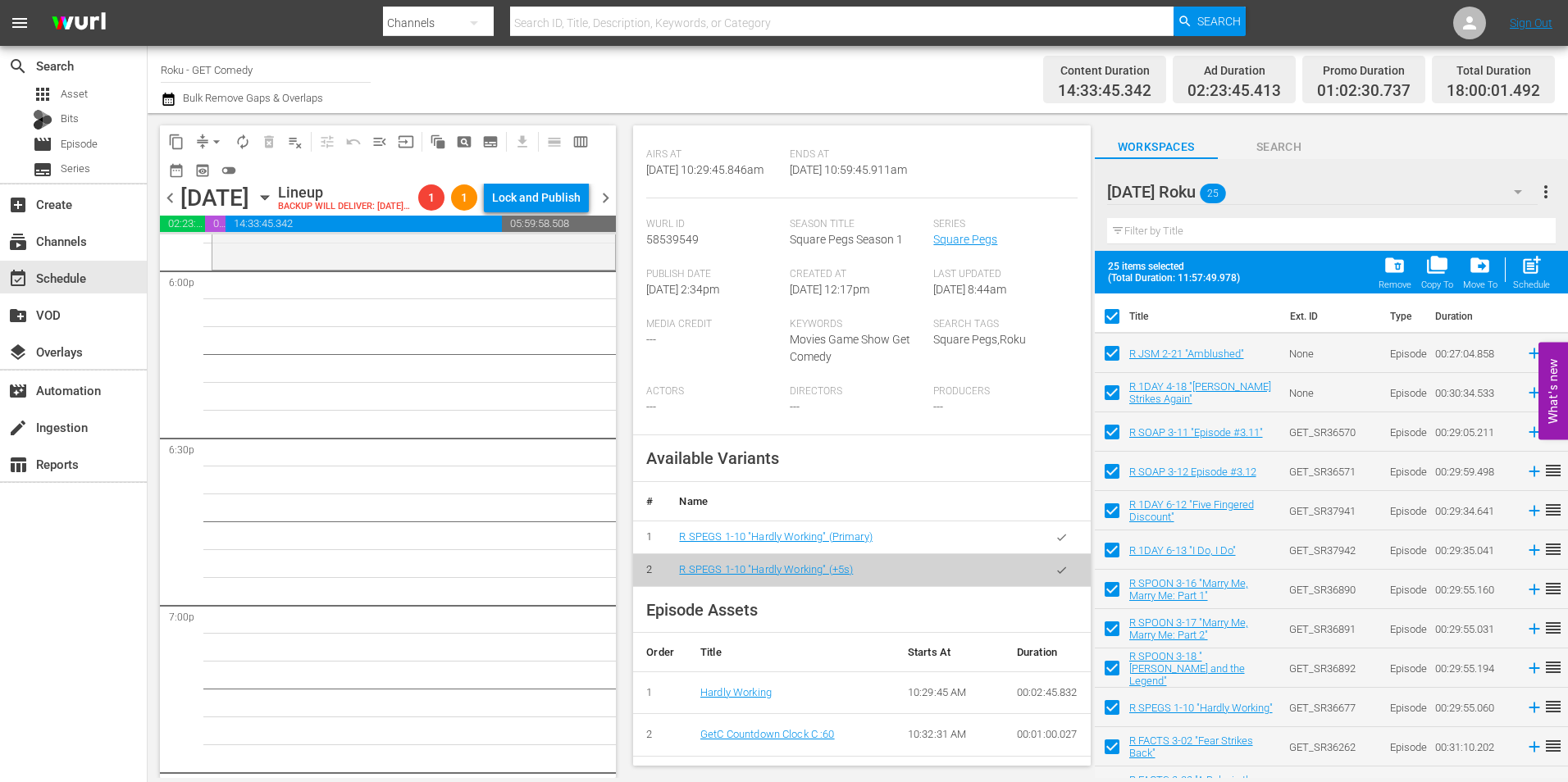
checkbox input "false"
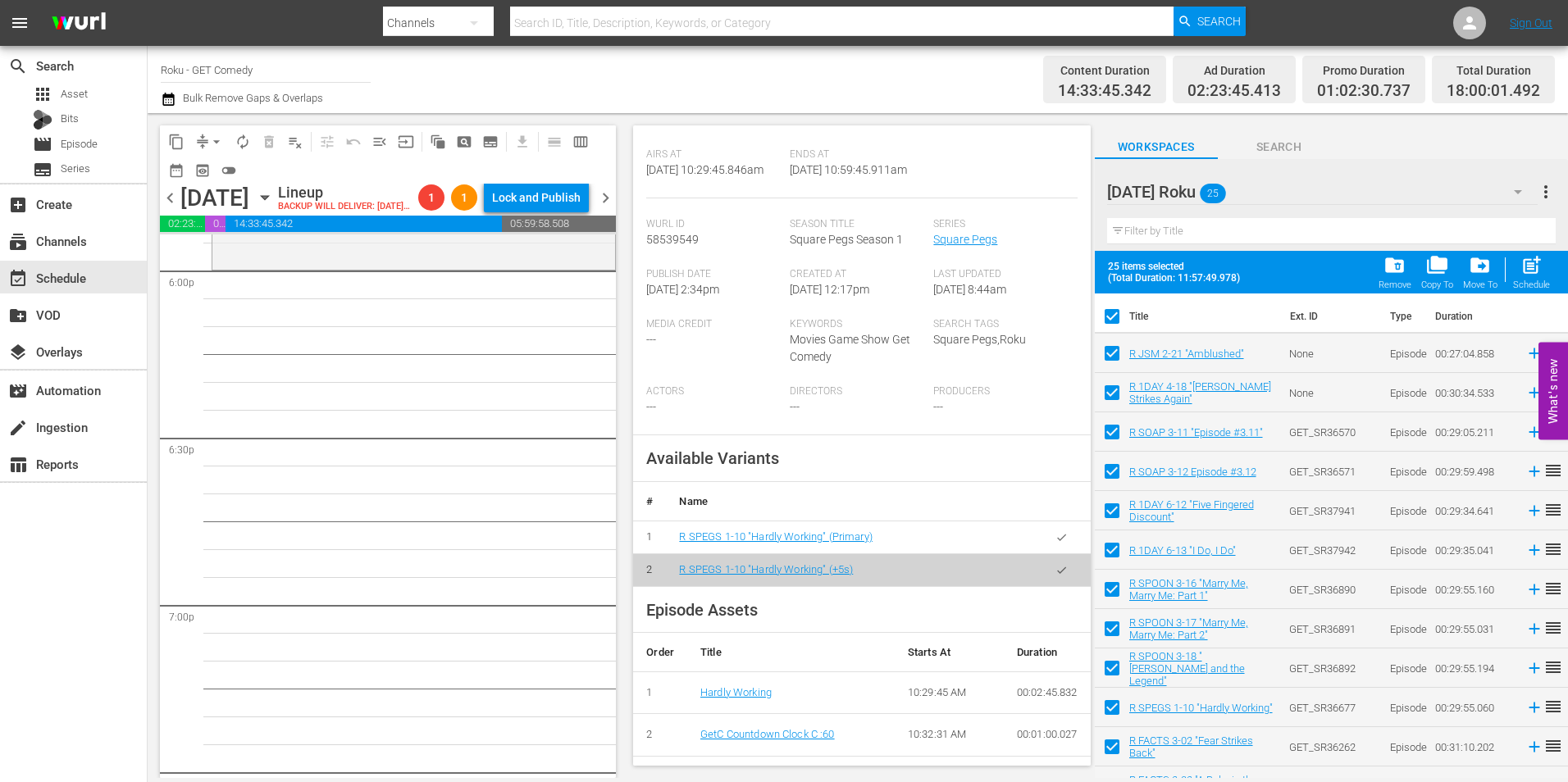
checkbox input "false"
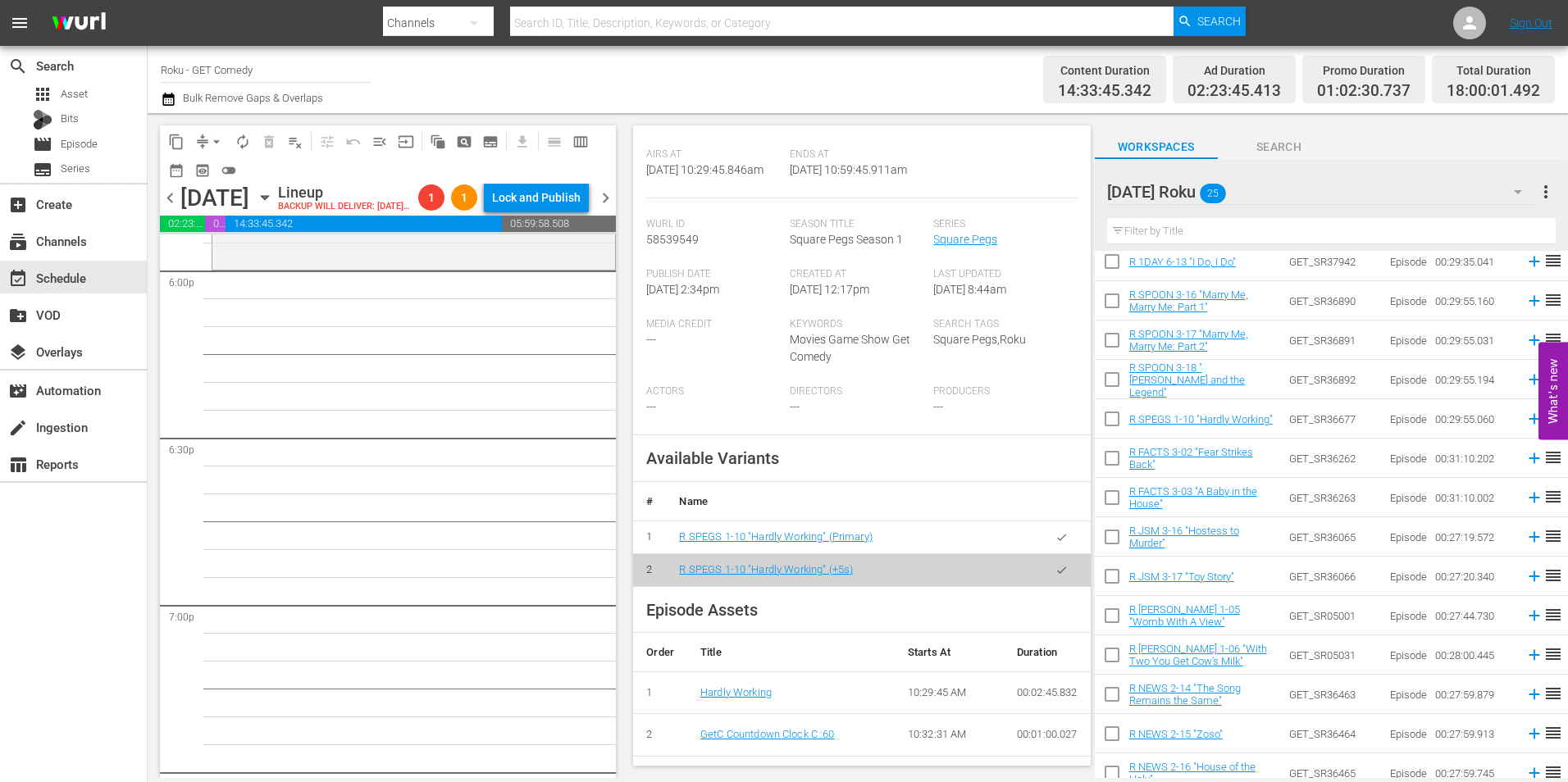
scroll to position [328, 0]
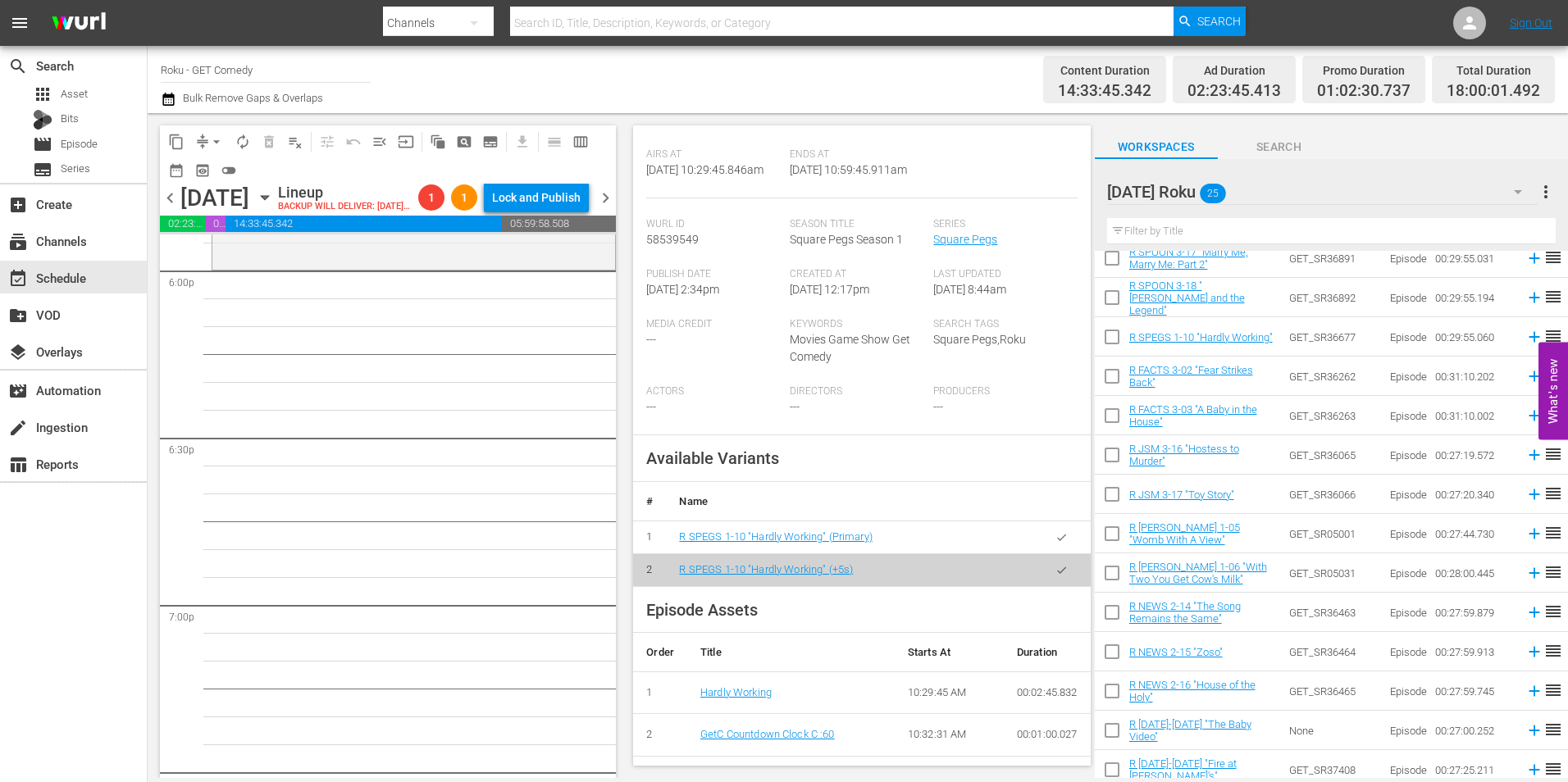
click at [1114, 459] on input "checkbox" at bounding box center [1112, 458] width 34 height 34
checkbox input "true"
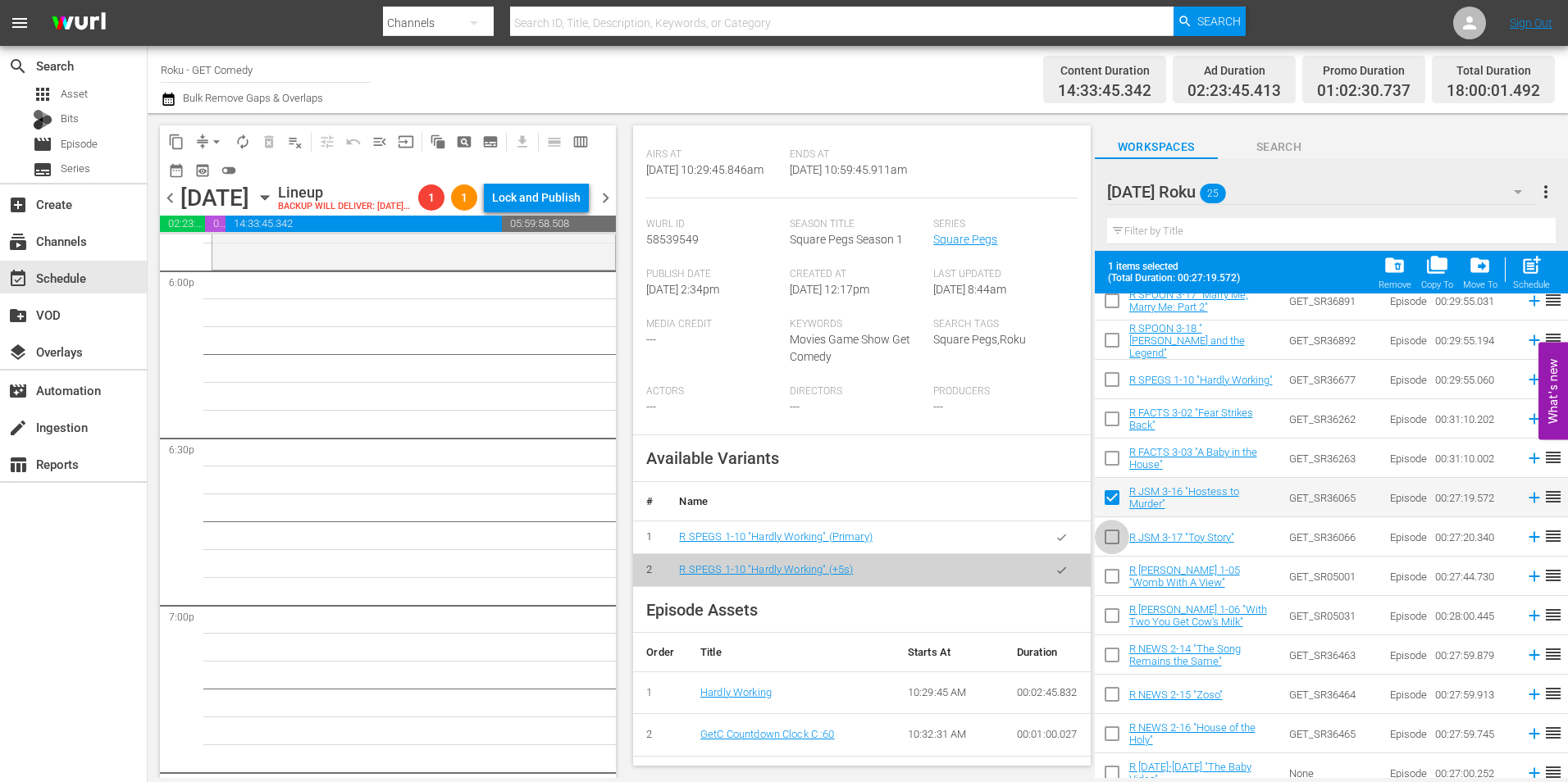
click at [1111, 543] on input "checkbox" at bounding box center [1112, 540] width 34 height 34
checkbox input "true"
click at [1110, 581] on input "checkbox" at bounding box center [1112, 580] width 34 height 34
checkbox input "true"
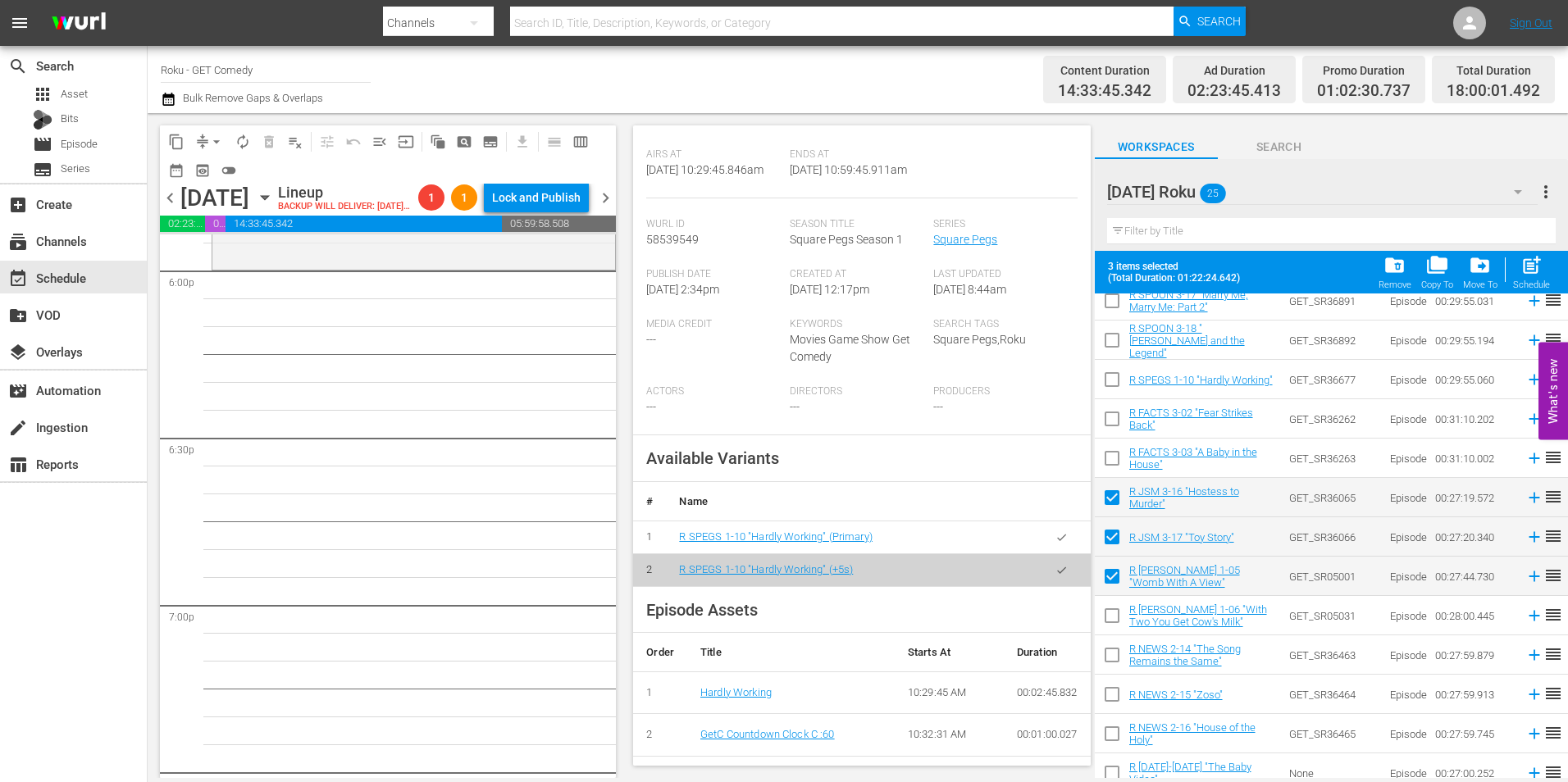
click at [1114, 623] on input "checkbox" at bounding box center [1112, 619] width 34 height 34
checkbox input "true"
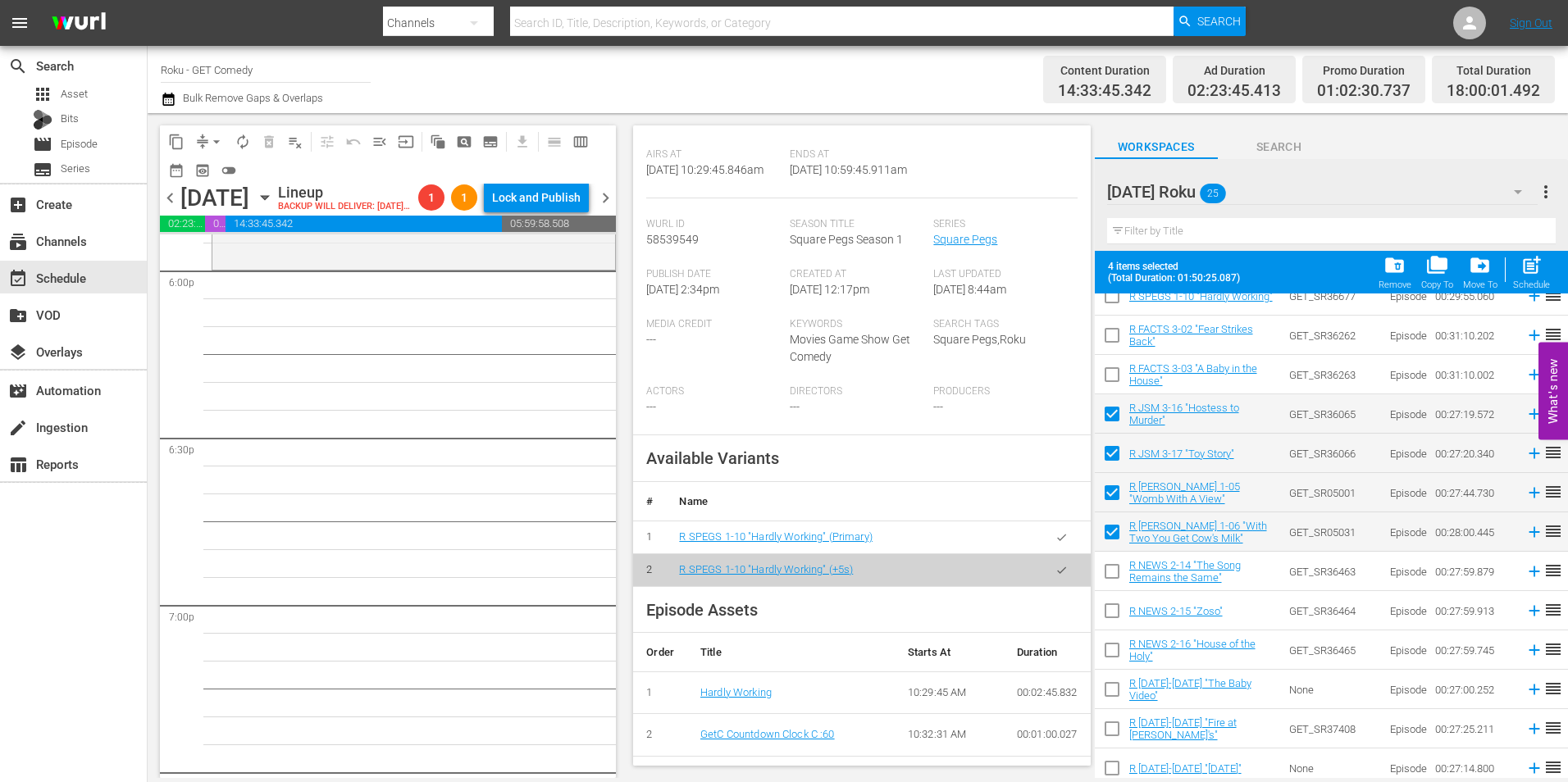
scroll to position [538, 0]
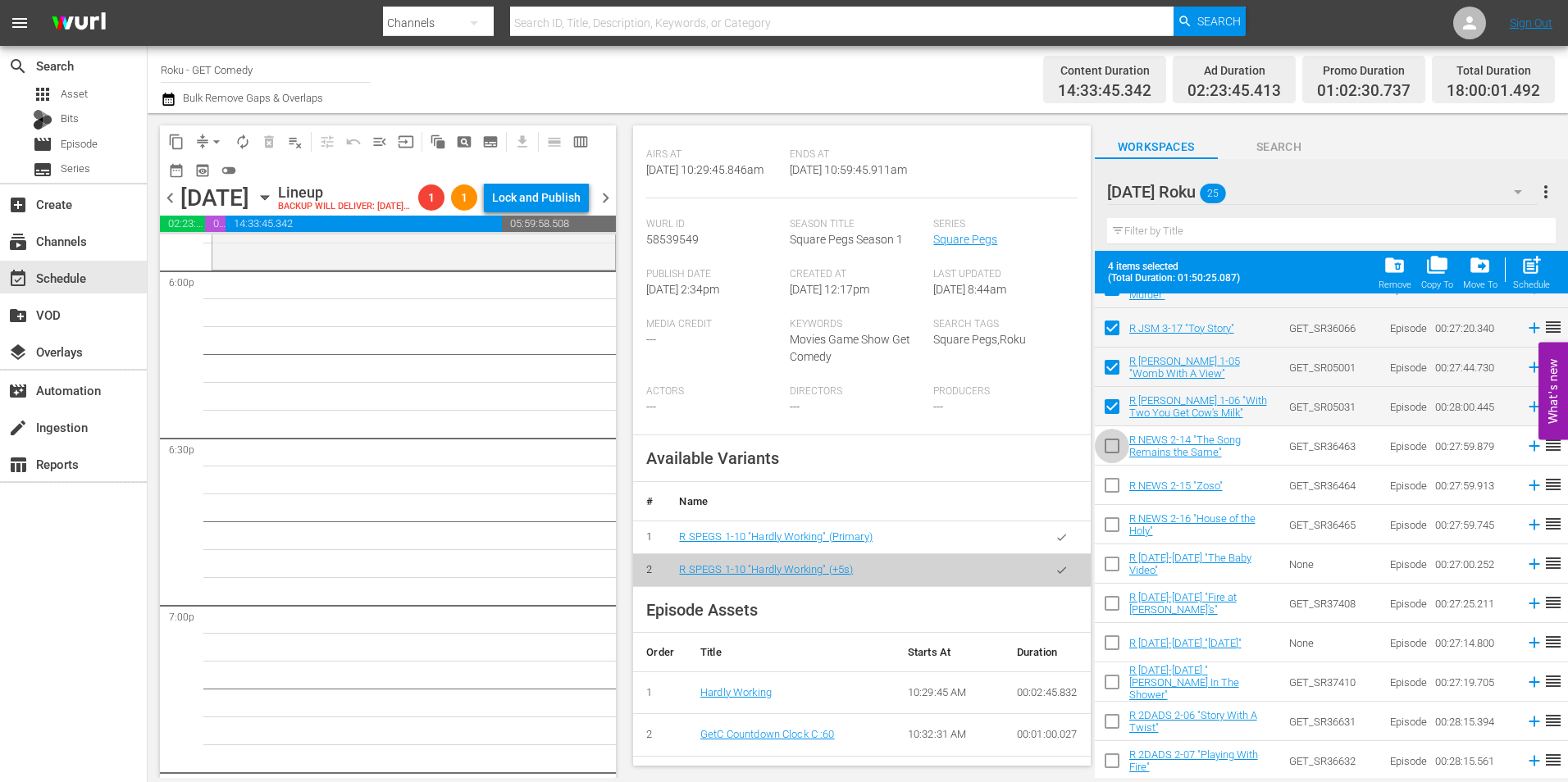
click at [1109, 444] on input "checkbox" at bounding box center [1112, 449] width 34 height 34
checkbox input "true"
click at [1116, 490] on input "checkbox" at bounding box center [1112, 488] width 34 height 34
checkbox input "true"
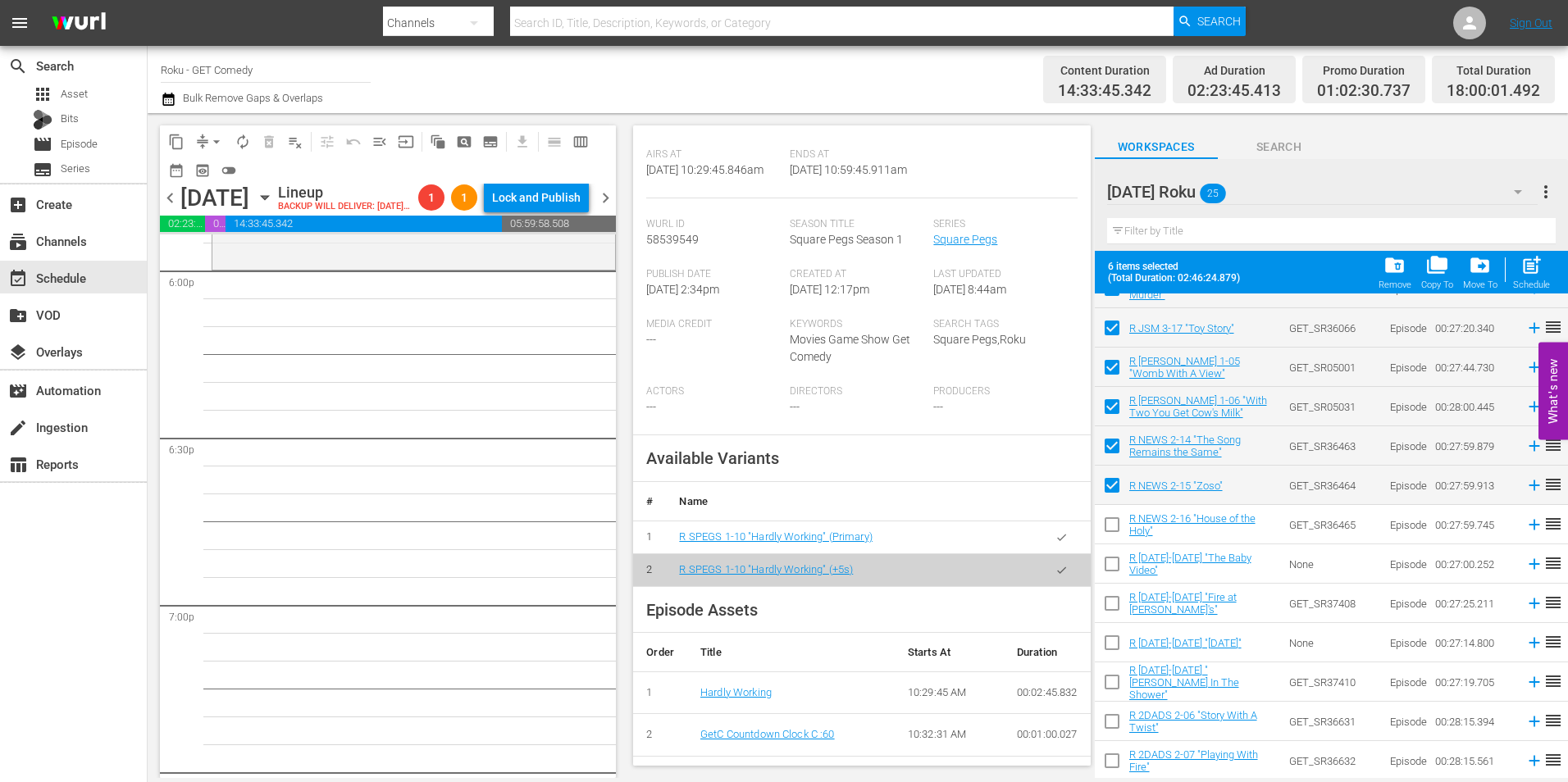
click at [1114, 523] on input "checkbox" at bounding box center [1112, 527] width 34 height 34
checkbox input "true"
click at [1111, 575] on input "checkbox" at bounding box center [1112, 567] width 34 height 34
checkbox input "true"
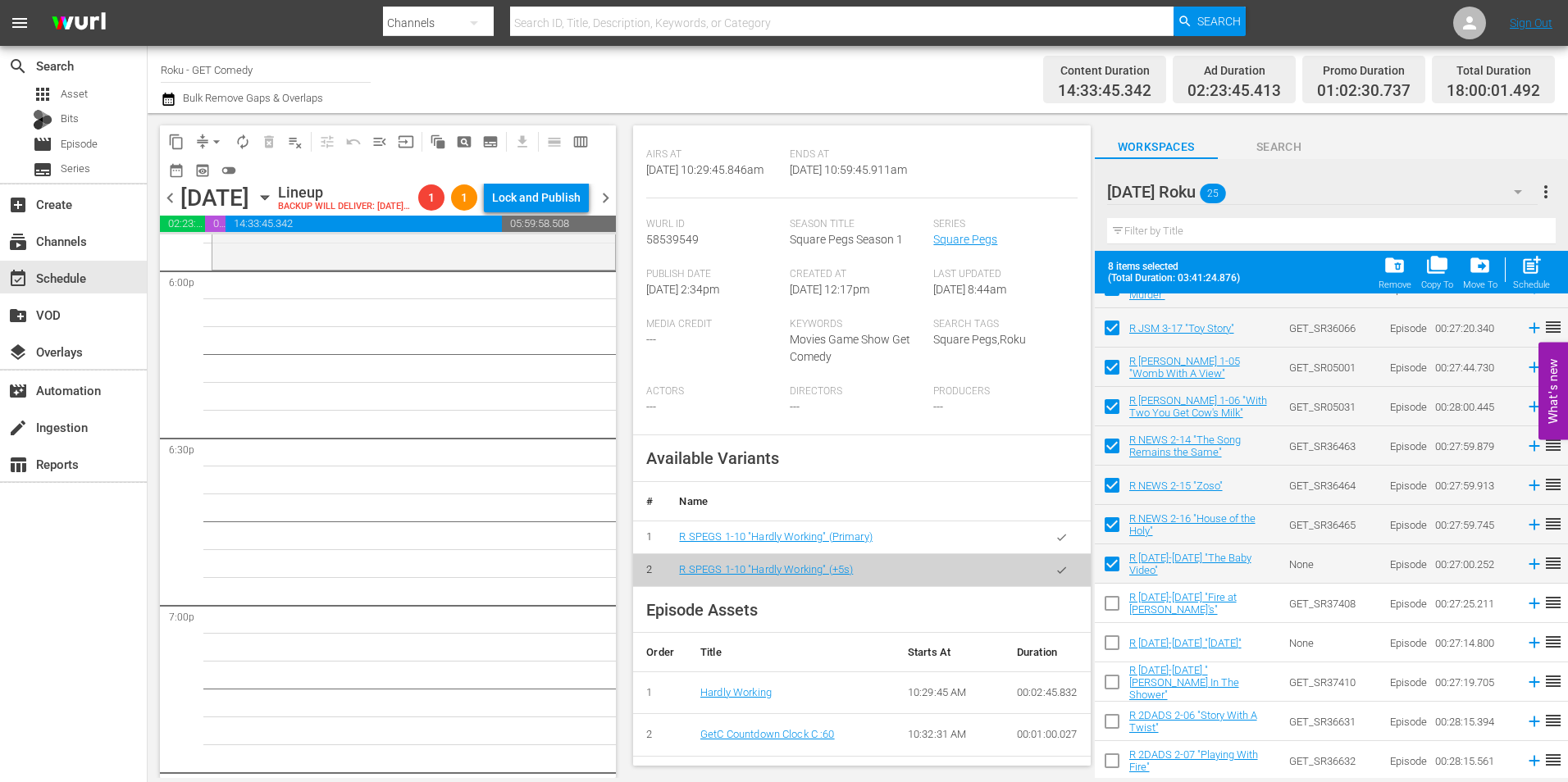
click at [1111, 621] on input "checkbox" at bounding box center [1112, 606] width 34 height 34
checkbox input "true"
click at [1111, 643] on input "checkbox" at bounding box center [1112, 646] width 34 height 34
checkbox input "true"
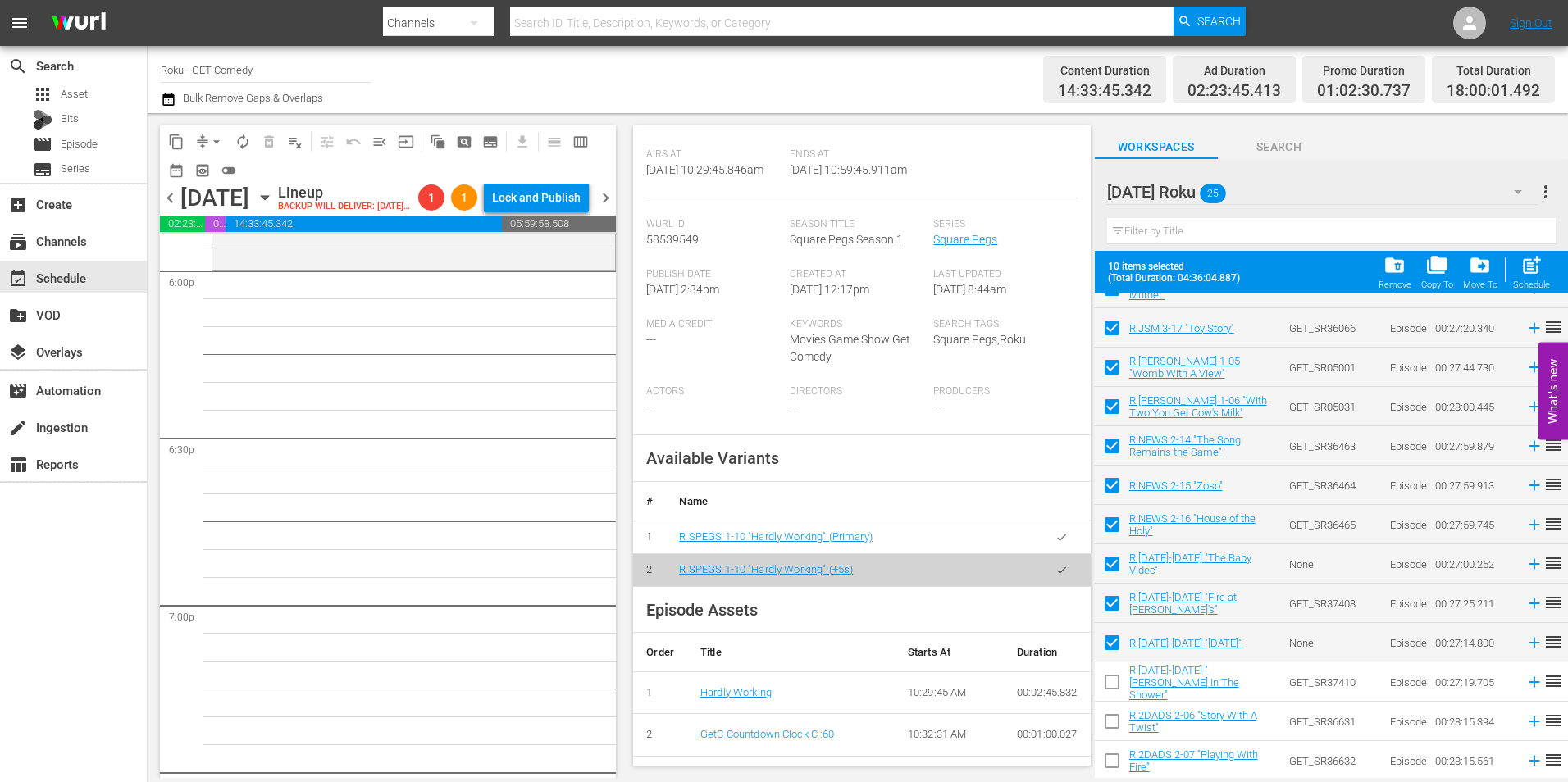
click at [1117, 684] on input "checkbox" at bounding box center [1112, 685] width 34 height 34
checkbox input "true"
click at [1110, 730] on input "checkbox" at bounding box center [1112, 725] width 34 height 34
checkbox input "true"
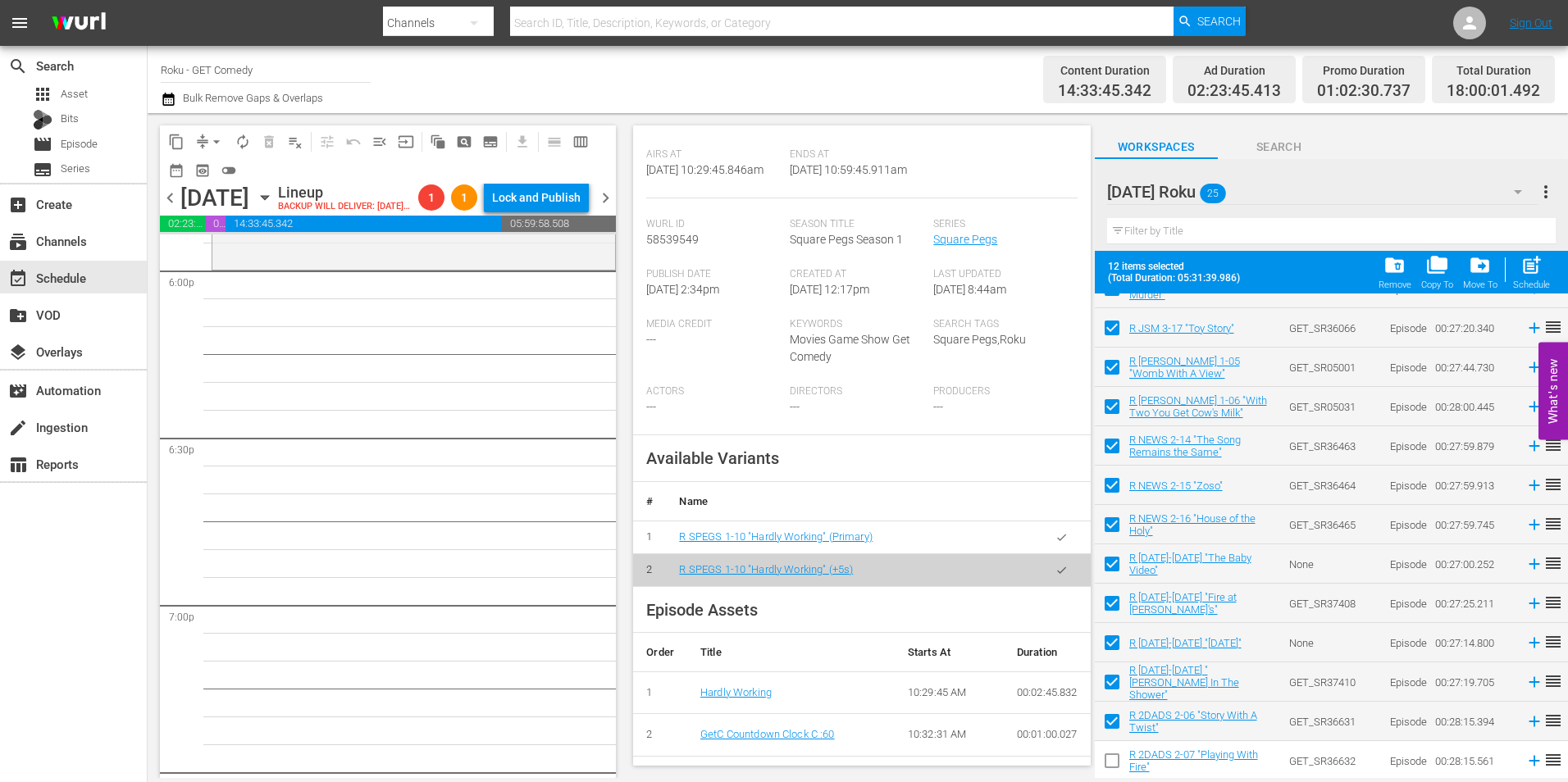
click at [1109, 762] on input "checkbox" at bounding box center [1112, 764] width 34 height 34
checkbox input "true"
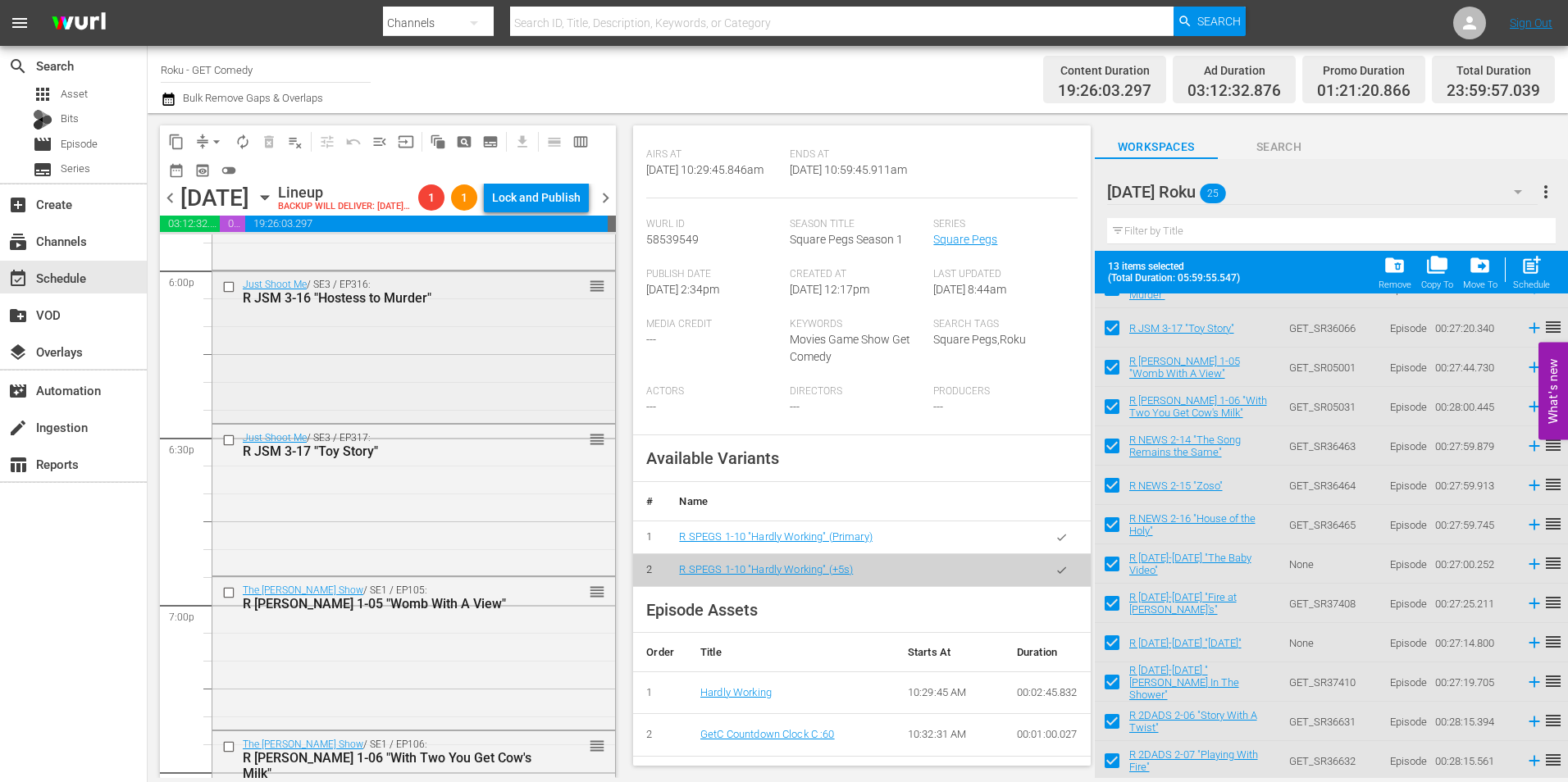
click at [473, 396] on div "Just Shoot Me / SE3 / EP316: R JSM 3-16 "Hostess to Murder" reorder" at bounding box center [413, 345] width 402 height 148
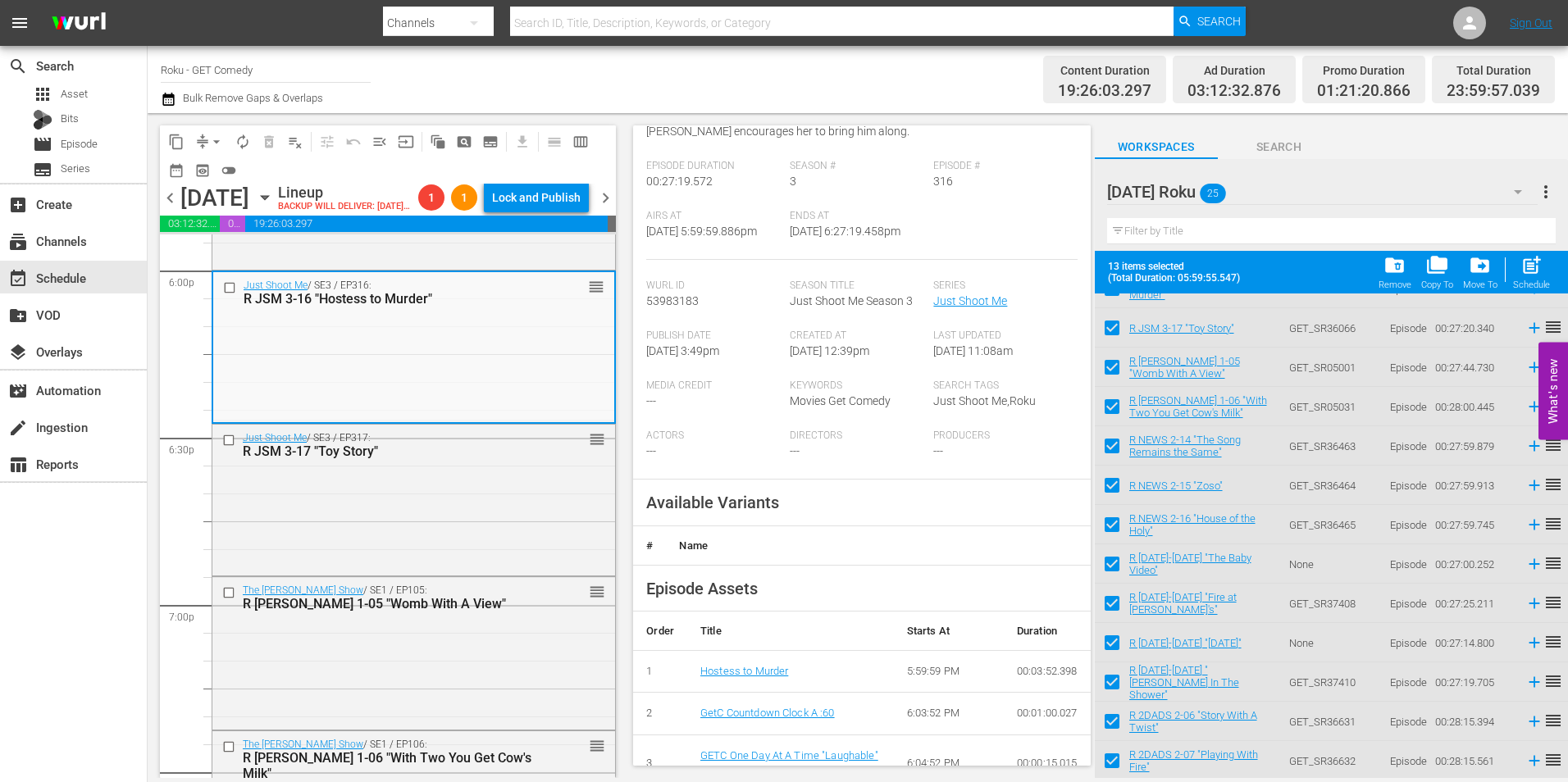
scroll to position [246, 0]
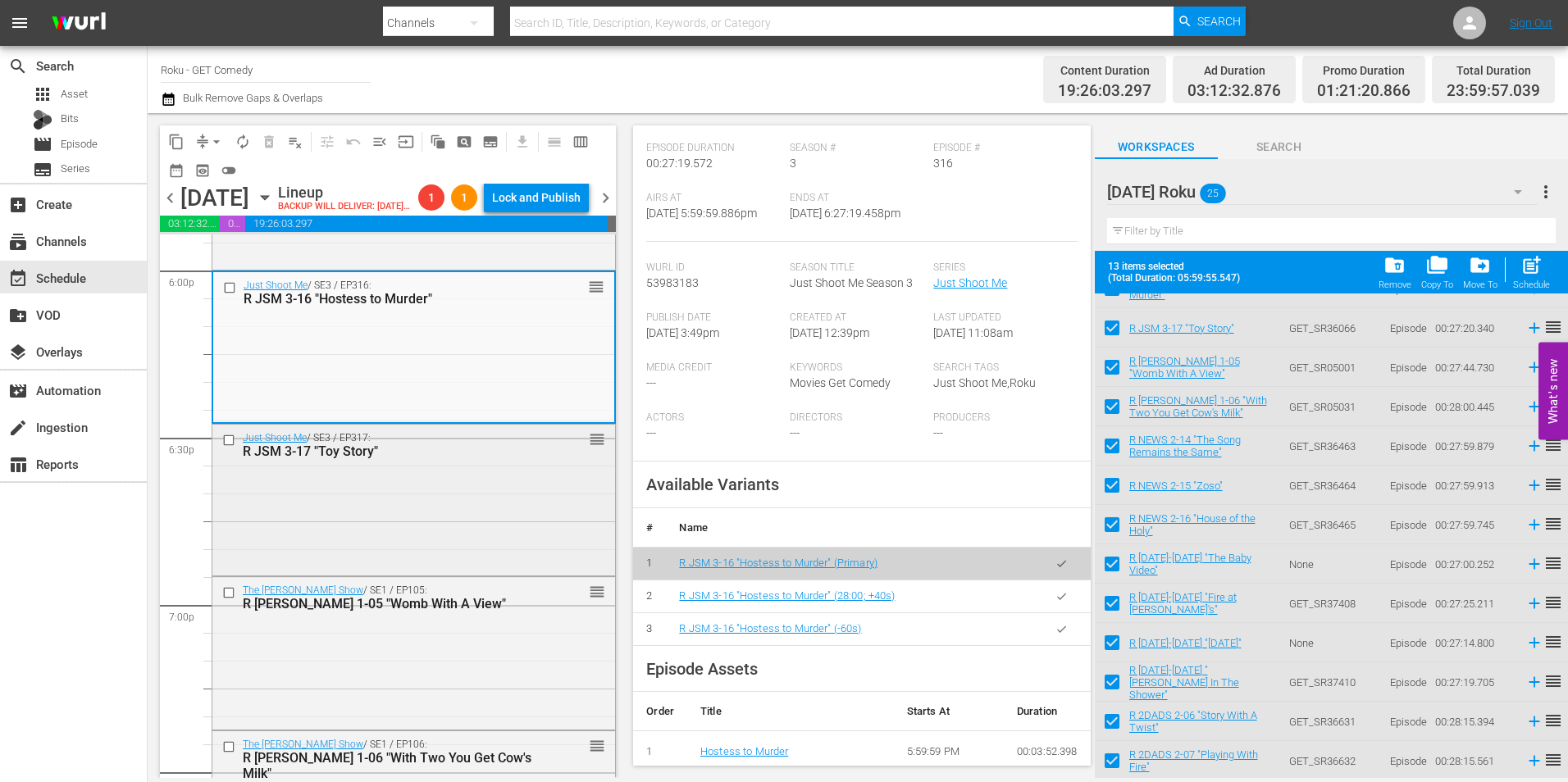
click at [459, 531] on div "Just Shoot Me / SE3 / EP317: R JSM 3-17 "Toy Story" reorder" at bounding box center [413, 499] width 402 height 148
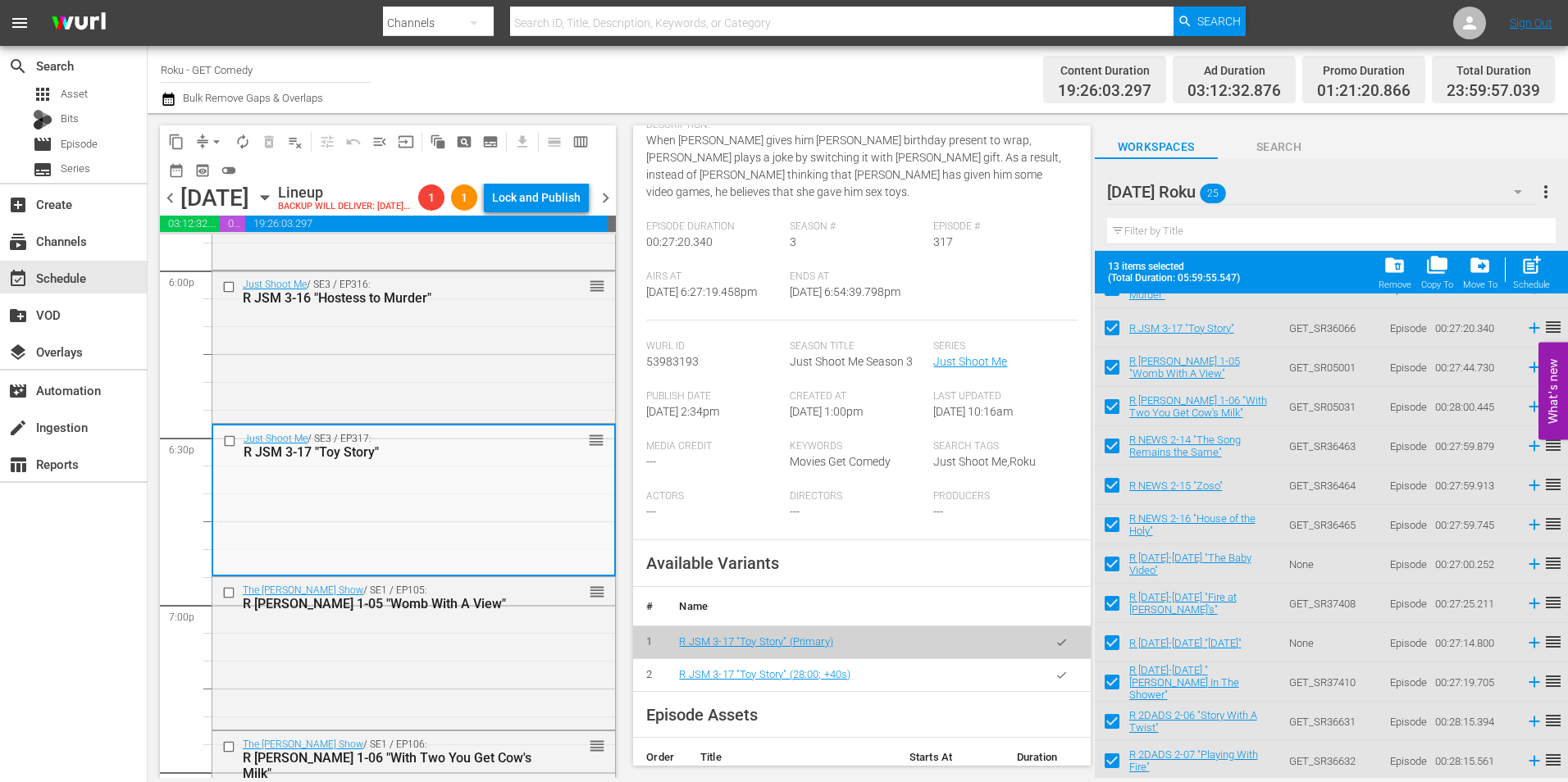
scroll to position [328, 0]
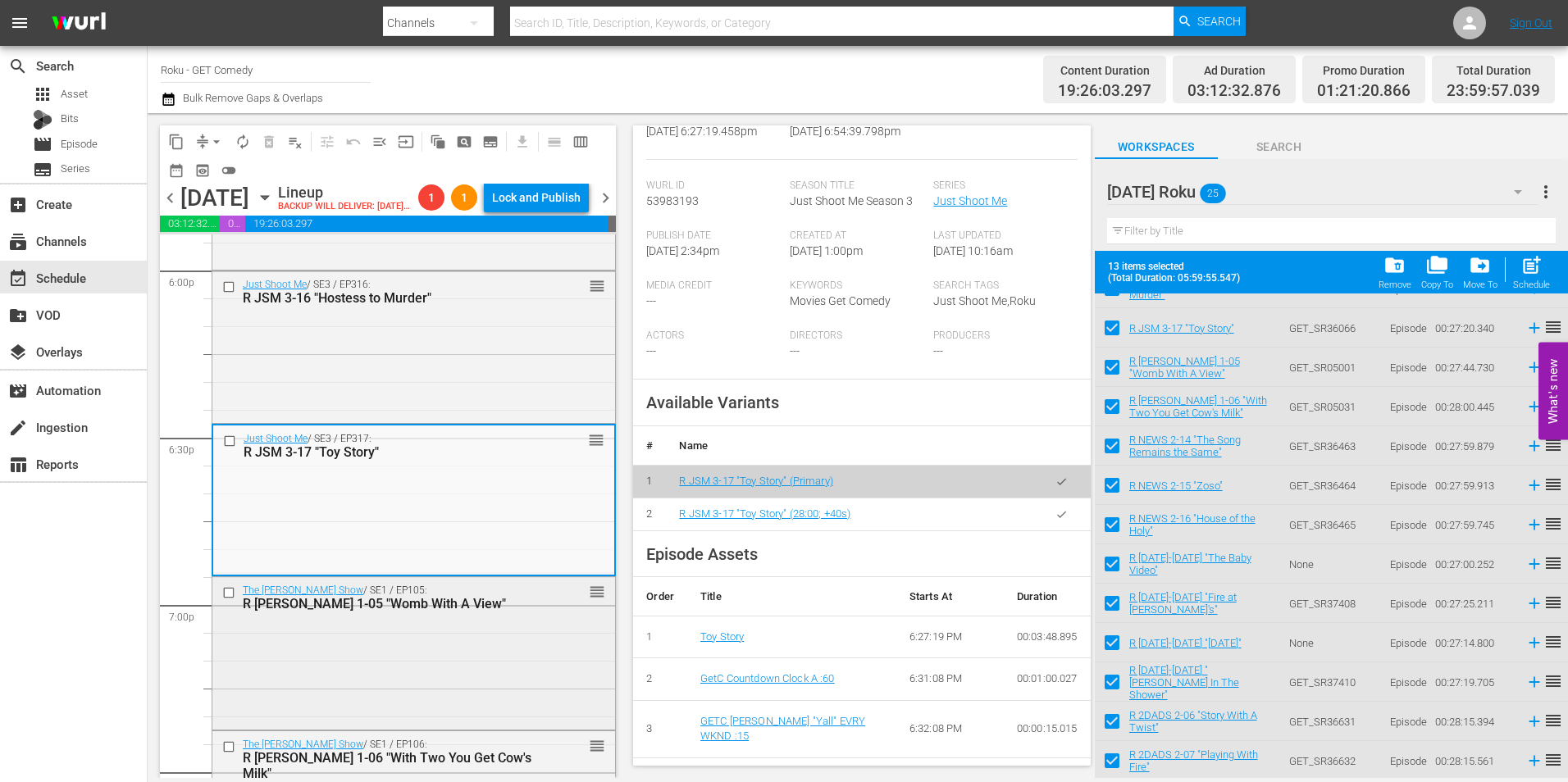
click at [531, 665] on div "The Jeff Foxworthy Show / SE1 / EP105: R JEFF 1-05 "Womb With A View" reorder" at bounding box center [413, 652] width 402 height 150
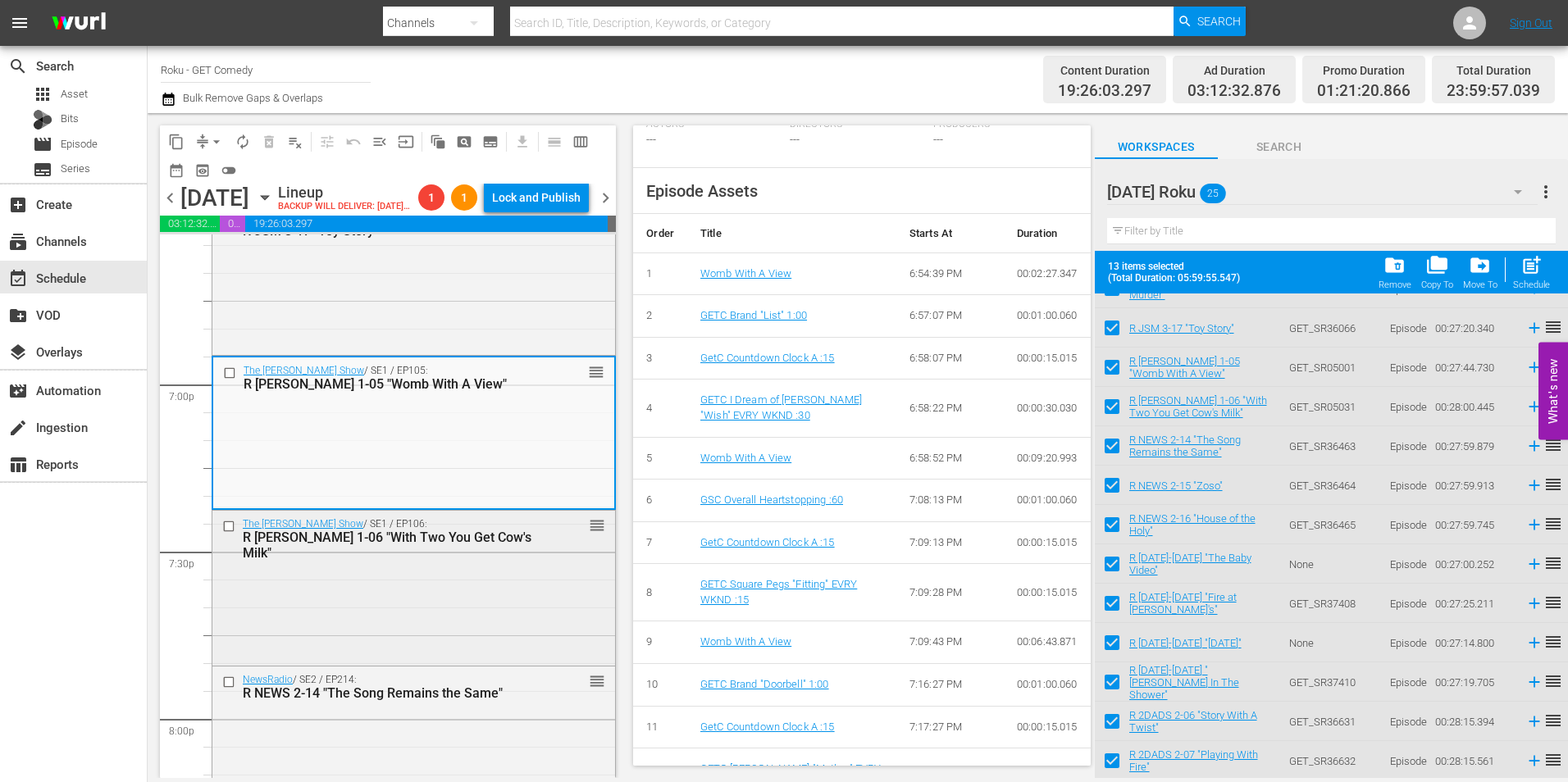
scroll to position [6233, 0]
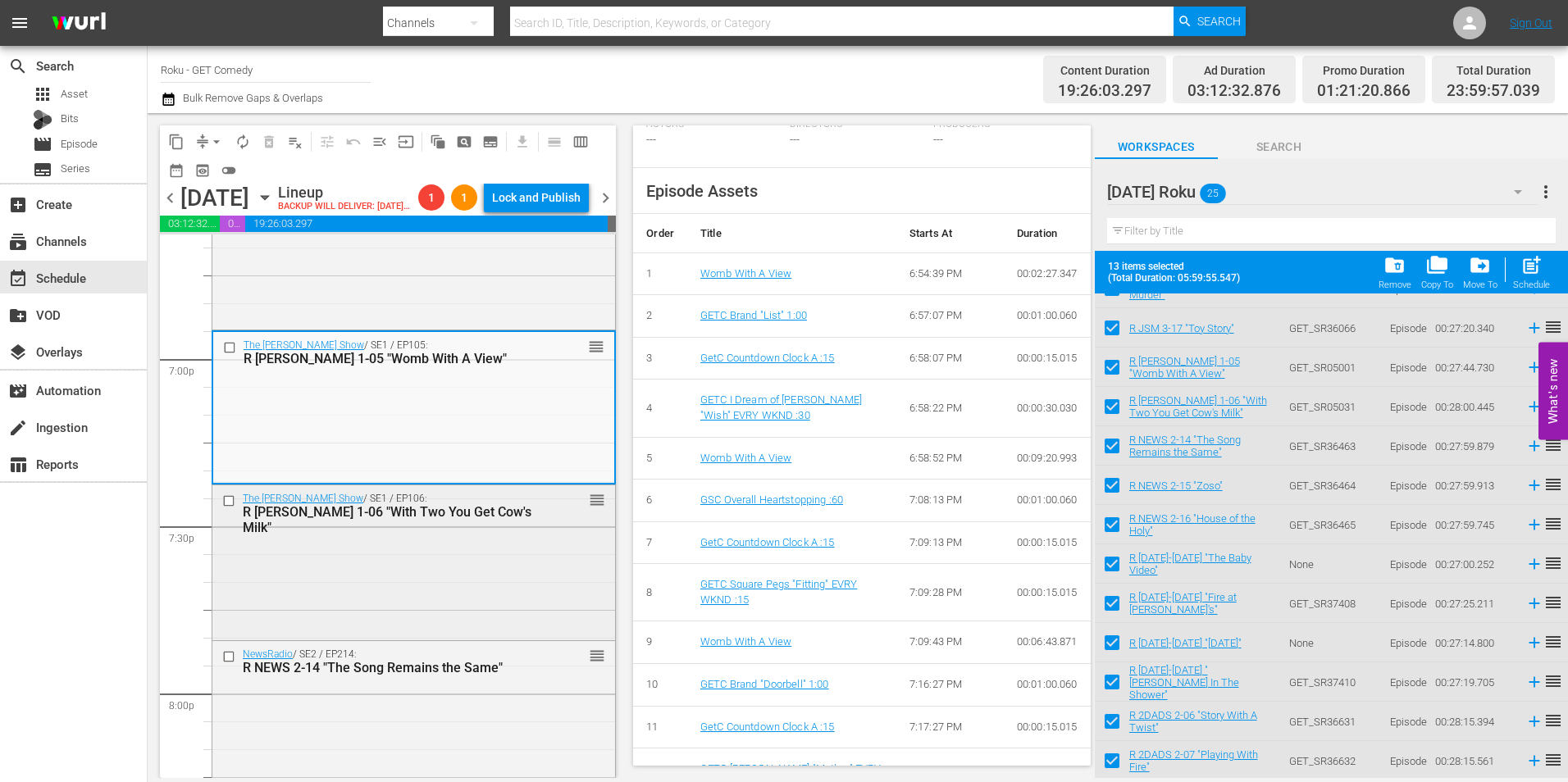
click at [542, 629] on div "The Jeff Foxworthy Show / SE1 / EP106: R JEFF 1-06 "With Two You Get Cow's Milk…" at bounding box center [413, 561] width 402 height 151
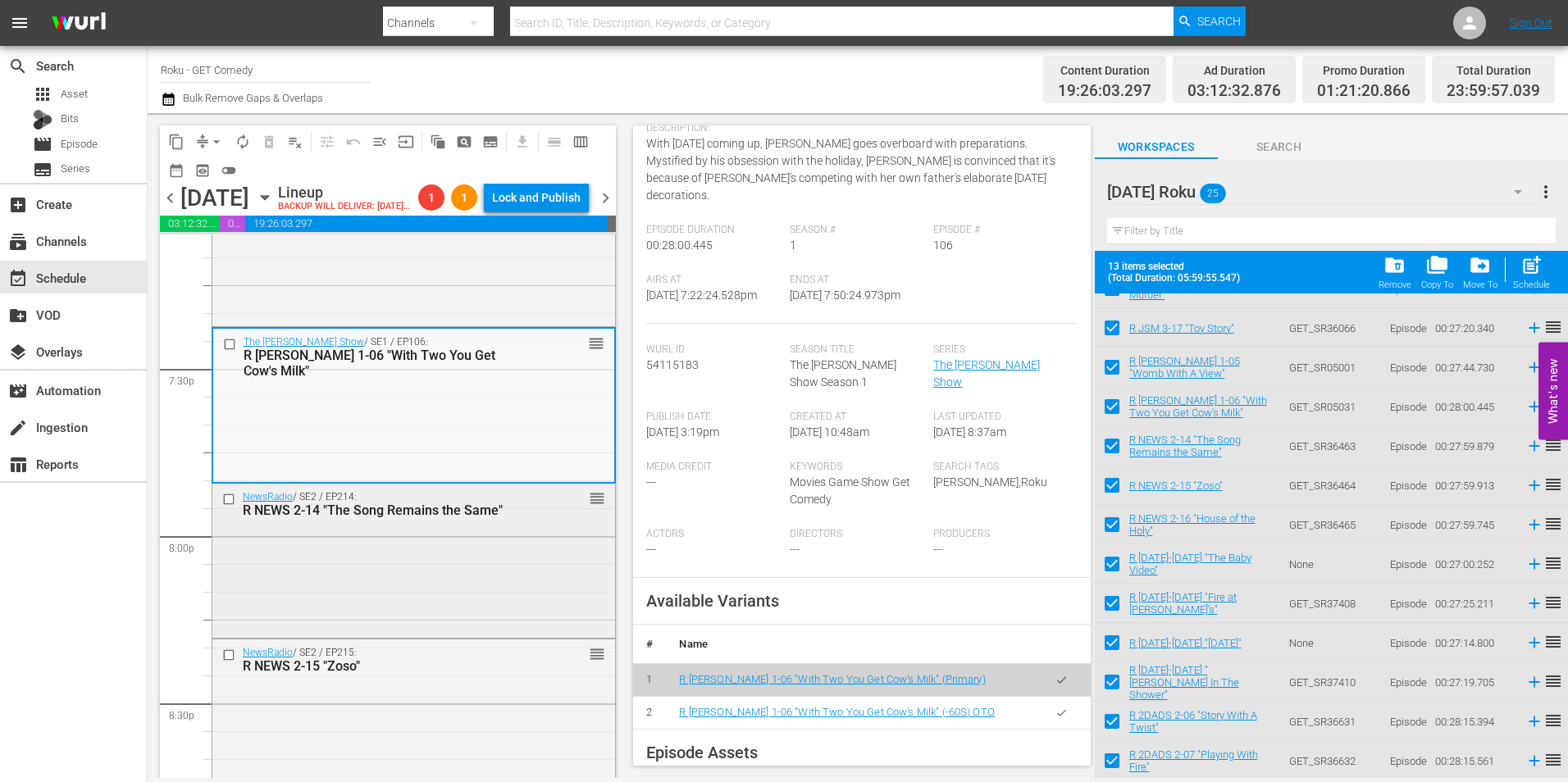
scroll to position [6397, 0]
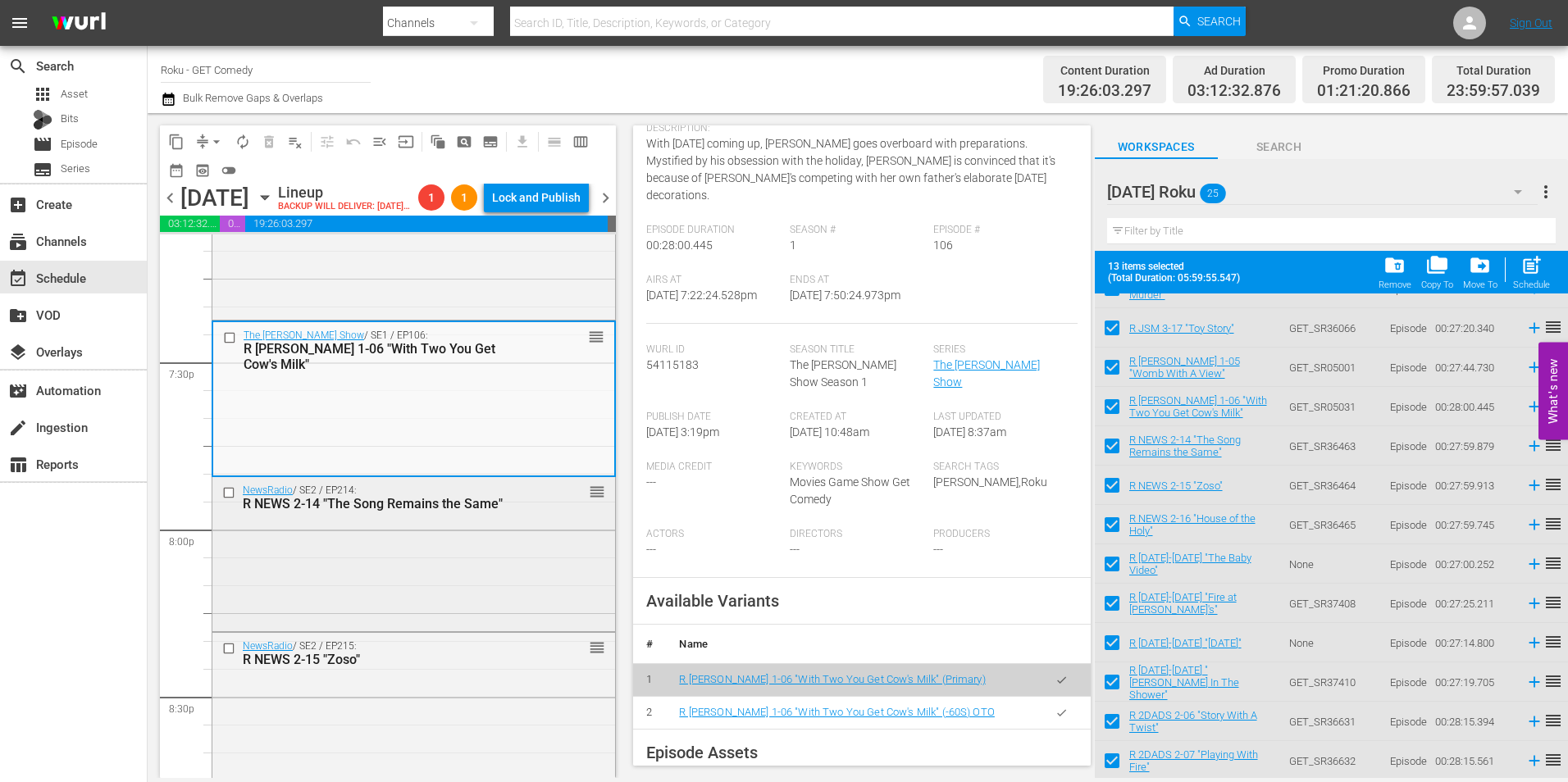
click at [399, 628] on div "NewsRadio / SE2 / EP214: R NEWS 2-14 "The Song Remains the Same" reorder" at bounding box center [413, 553] width 402 height 151
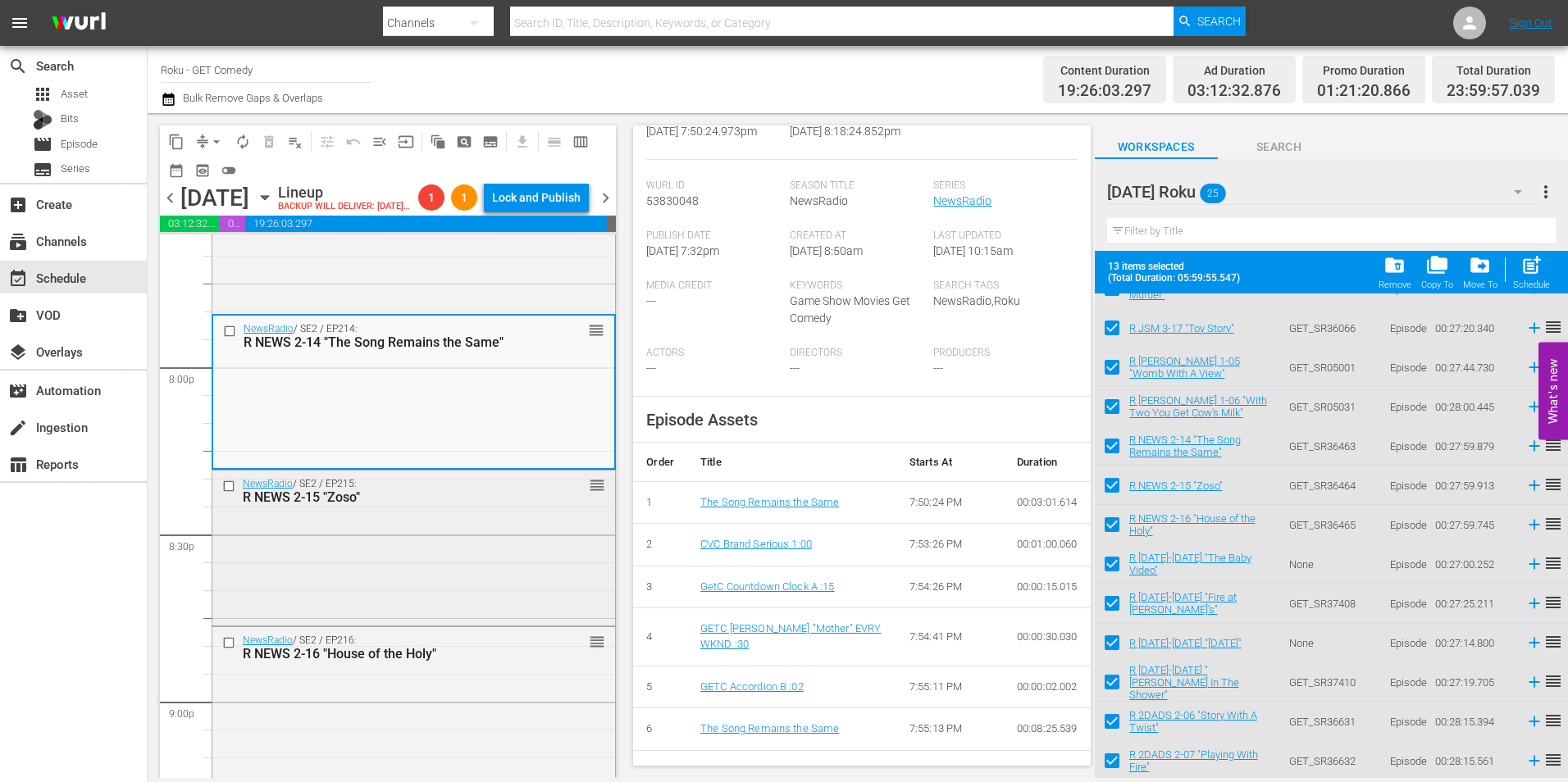
scroll to position [6561, 0]
click at [420, 594] on div "NewsRadio / SE2 / EP215: R NEWS 2-15 "Zoso" reorder" at bounding box center [413, 545] width 402 height 151
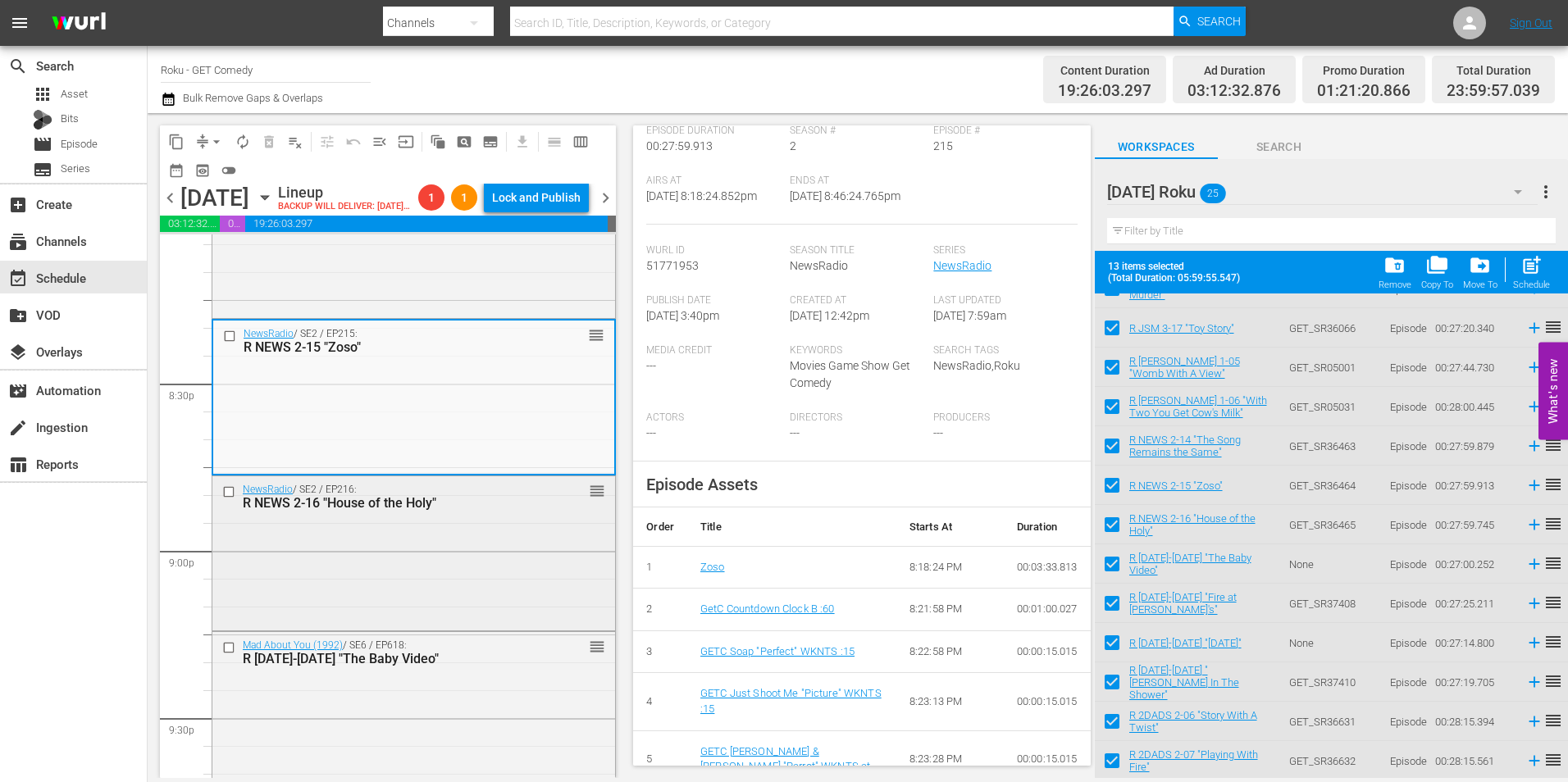
scroll to position [6726, 0]
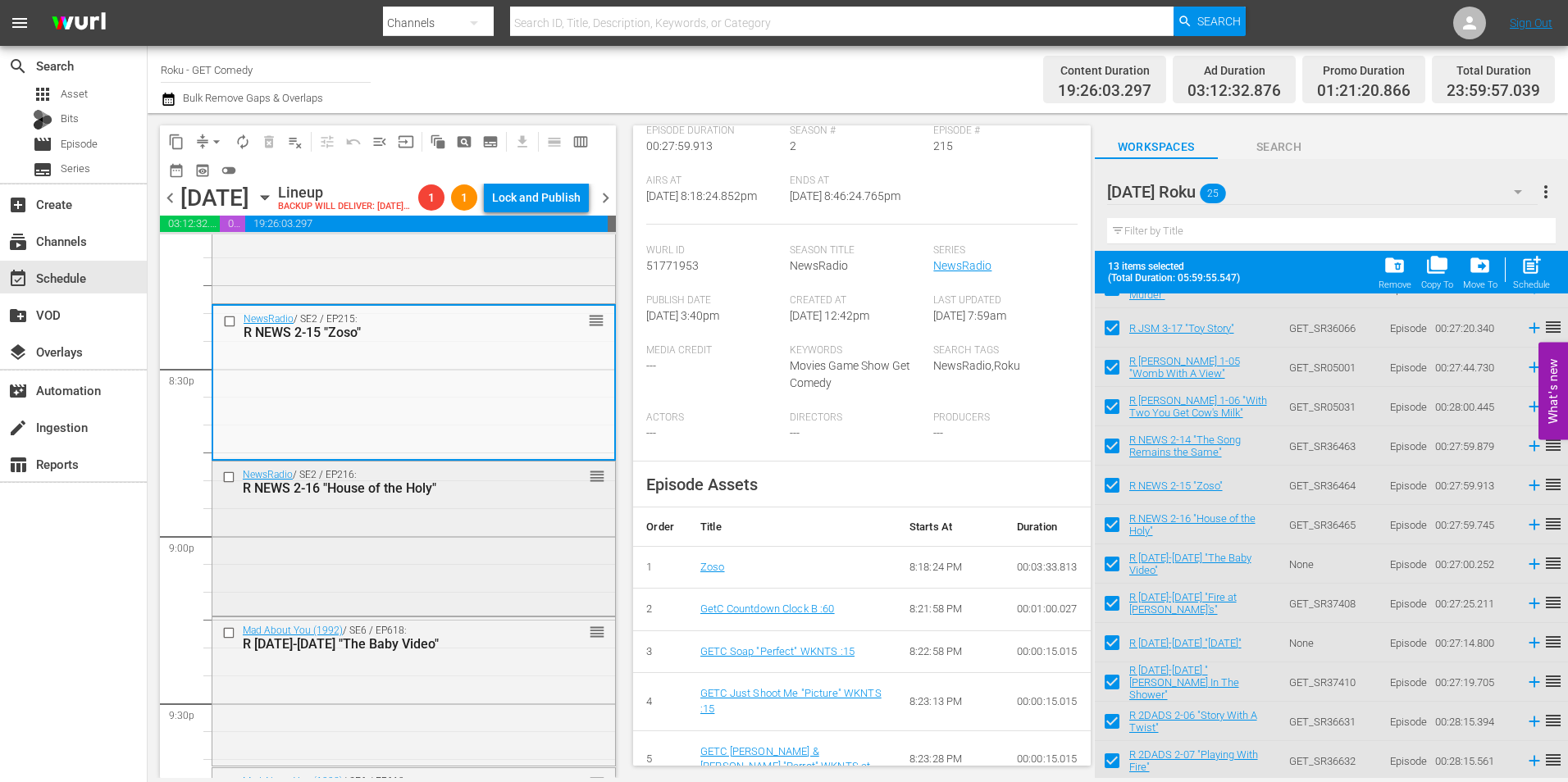
click at [517, 585] on div "NewsRadio / SE2 / EP216: R NEWS 2-16 "House of the Holy" reorder" at bounding box center [413, 538] width 402 height 151
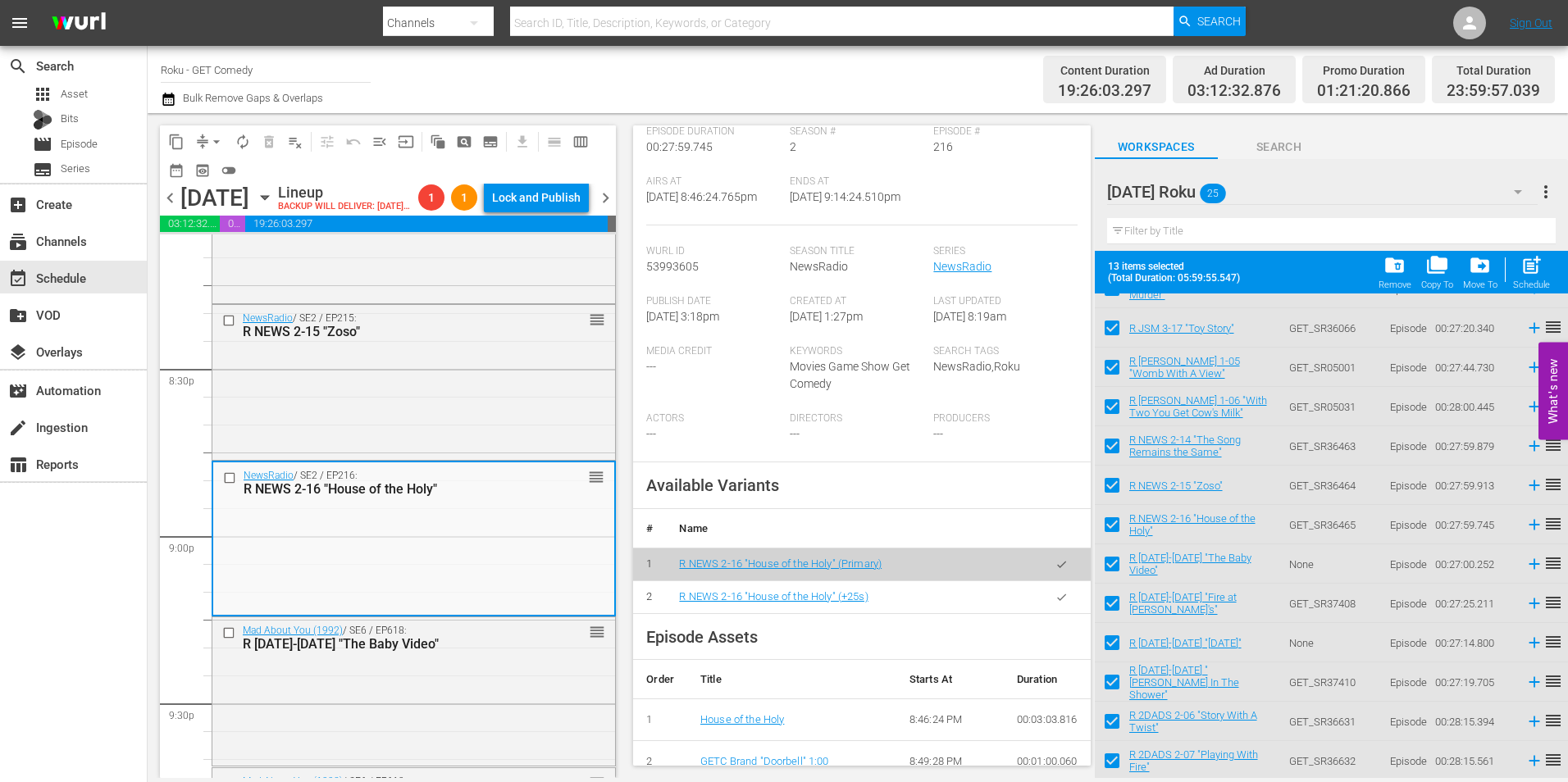
scroll to position [246, 0]
click at [489, 690] on div "Mad About You (1992) / SE6 / EP618: R MAY 6-18 "The Baby Video" reorder" at bounding box center [413, 690] width 402 height 146
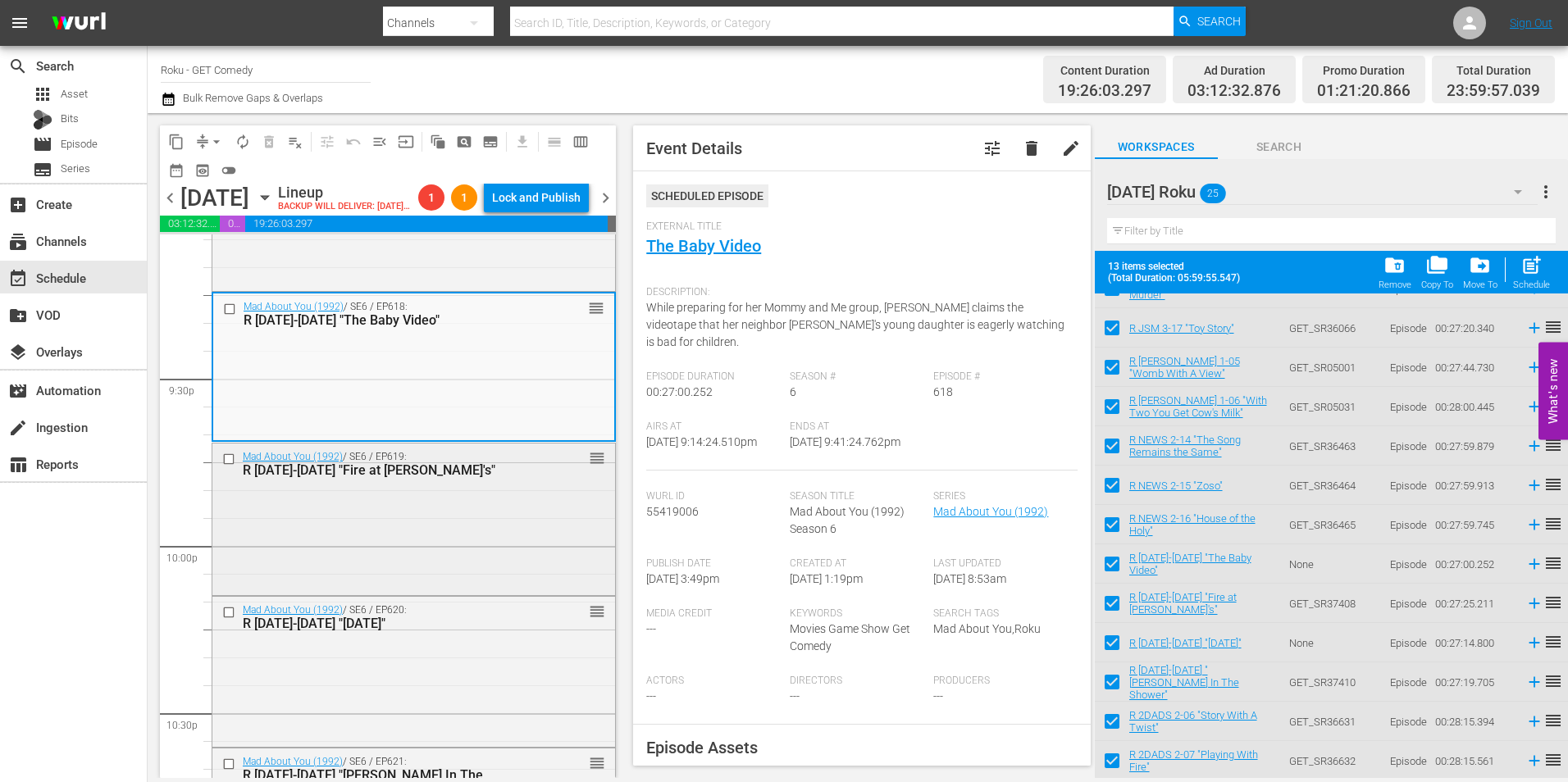
scroll to position [7053, 0]
click at [524, 540] on div "Mad About You (1992) / SE6 / EP619: R MAY 6-19 "Fire at Riff's" reorder" at bounding box center [413, 514] width 402 height 148
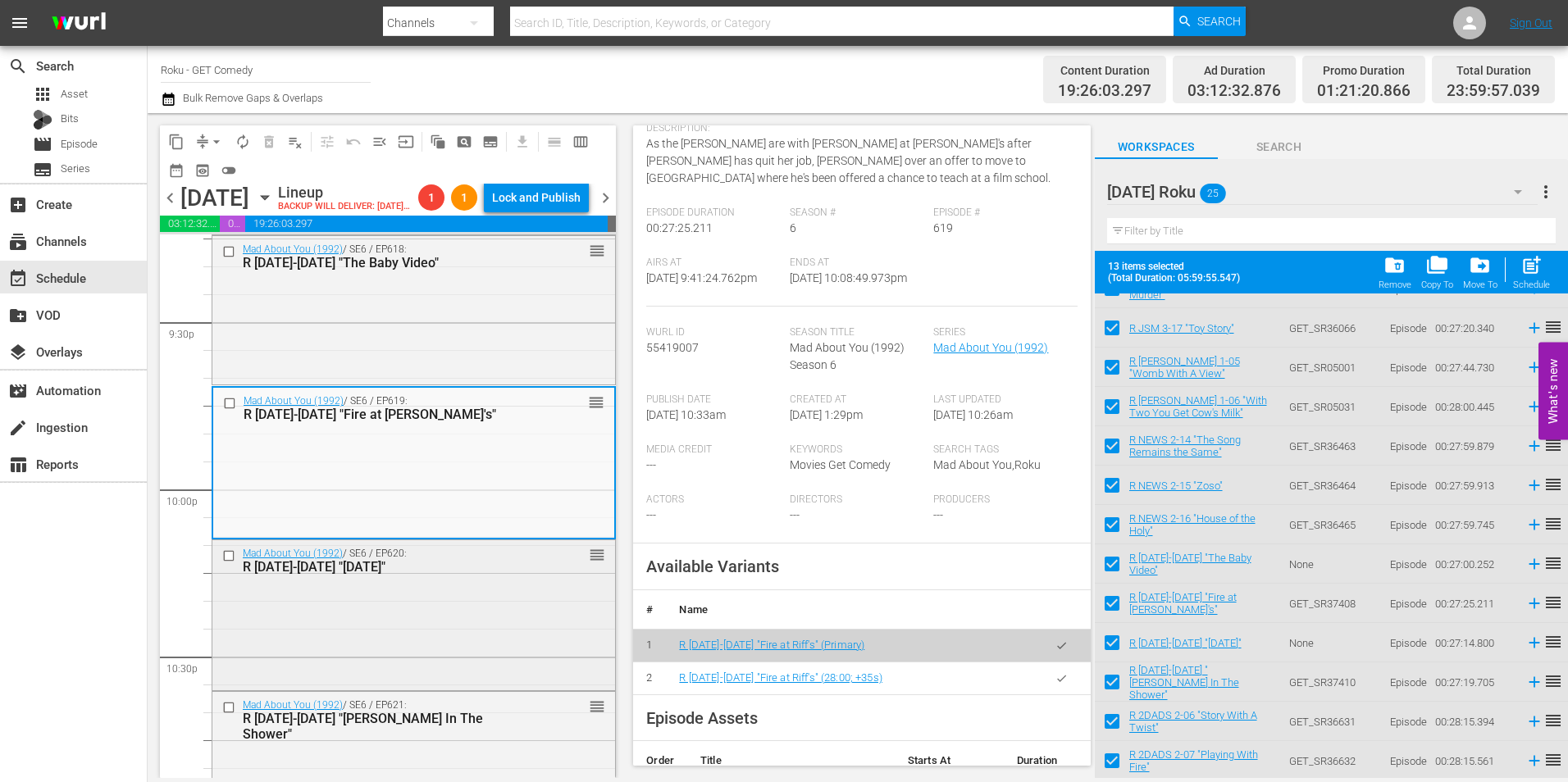
scroll to position [7135, 0]
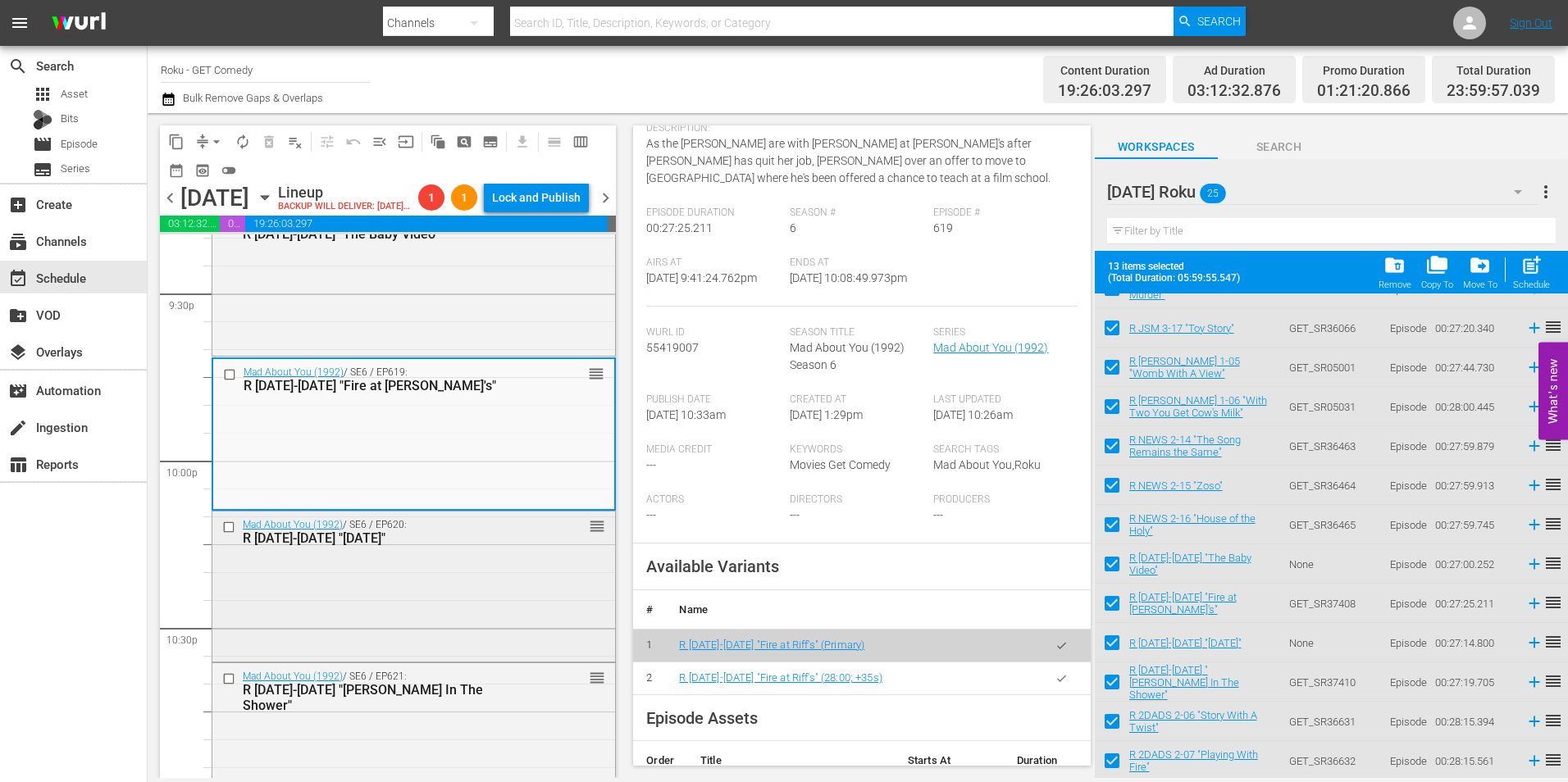
click at [422, 611] on div "Mad About You (1992) / SE6 / EP620: R MAY 6-20 "Mother's Day" reorder" at bounding box center [413, 585] width 402 height 147
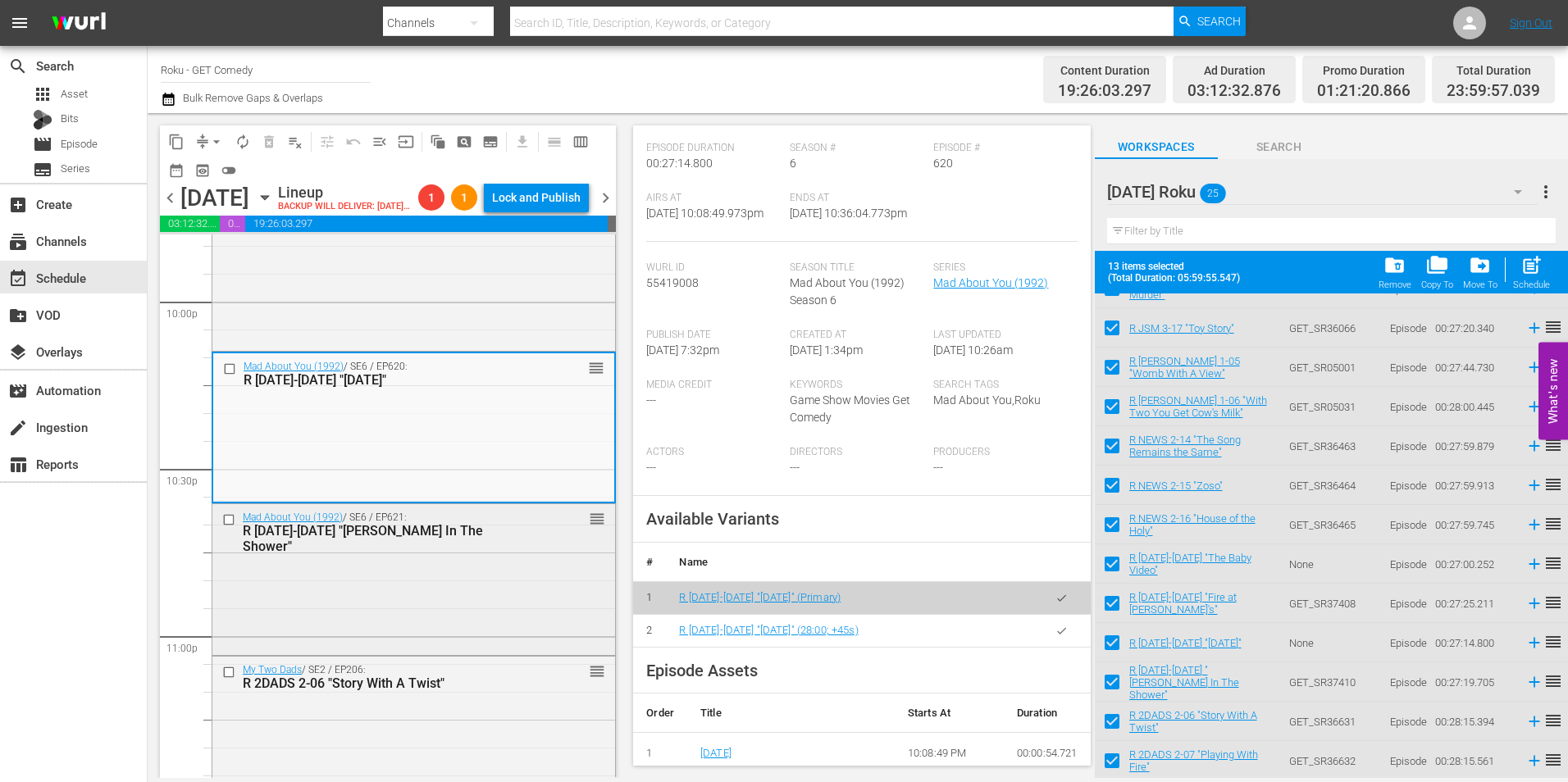
scroll to position [7299, 0]
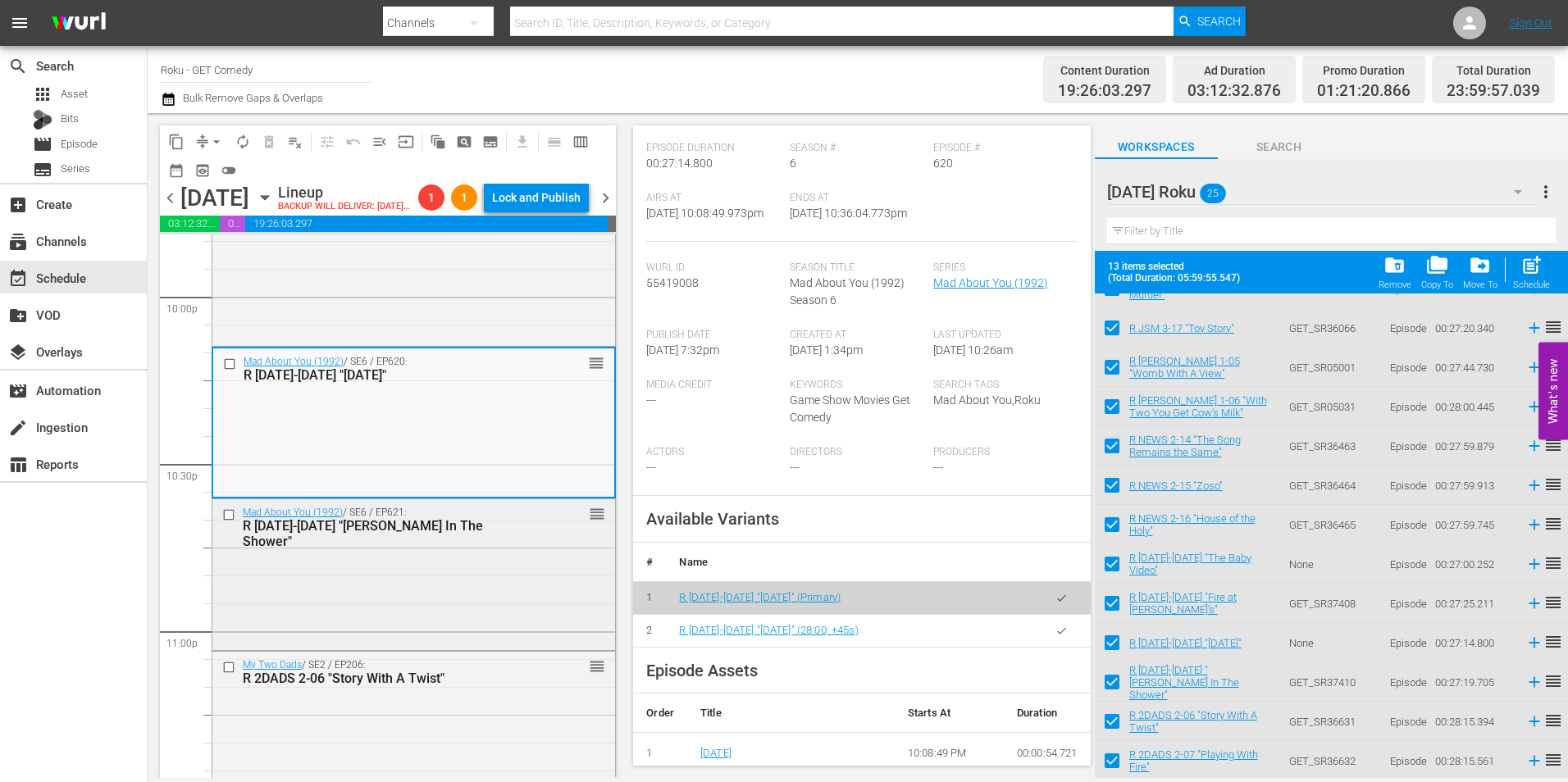
click at [348, 603] on div "Mad About You (1992) / SE6 / EP621: R MAY 6-21 "Paul Slips In The Shower" reord…" at bounding box center [413, 574] width 402 height 148
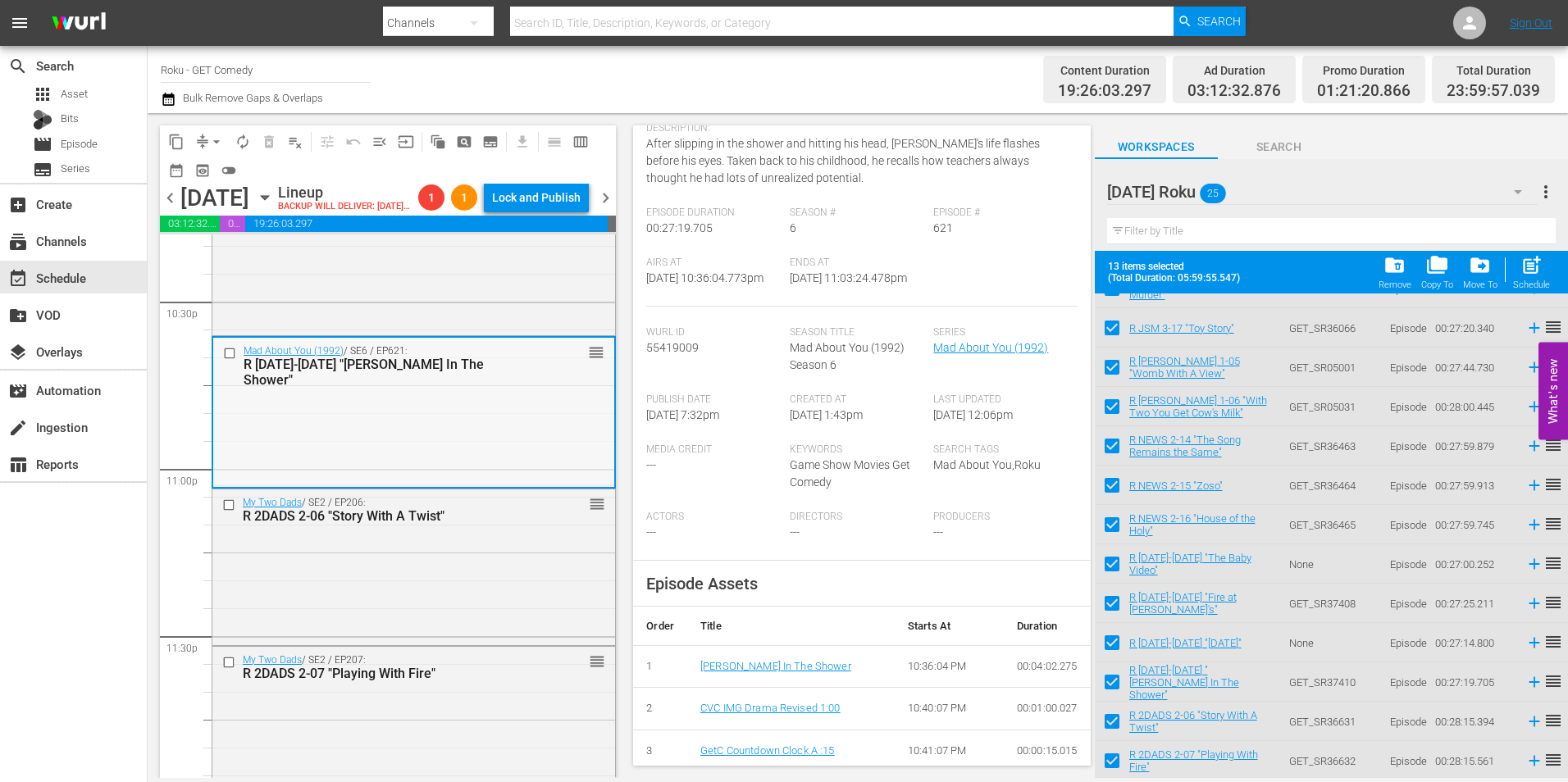
scroll to position [7463, 0]
click at [440, 588] on div "My Two Dads / SE2 / EP206: R 2DADS 2-06 "Story With A Twist" reorder" at bounding box center [413, 564] width 402 height 153
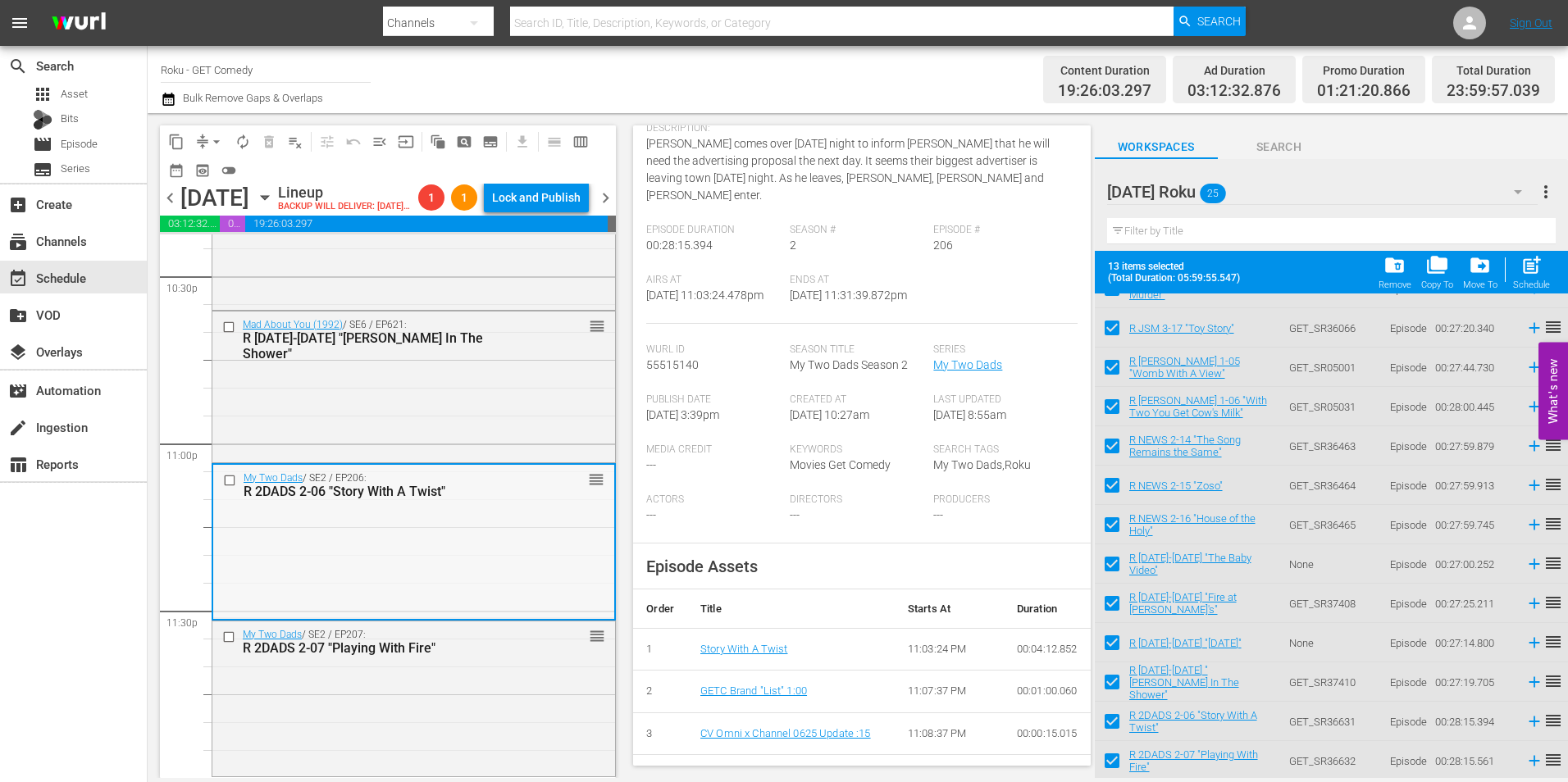
scroll to position [7515, 0]
click at [379, 673] on div "My Two Dads / SE2 / EP207: R 2DADS 2-07 "Playing With Fire" reorder" at bounding box center [413, 698] width 402 height 153
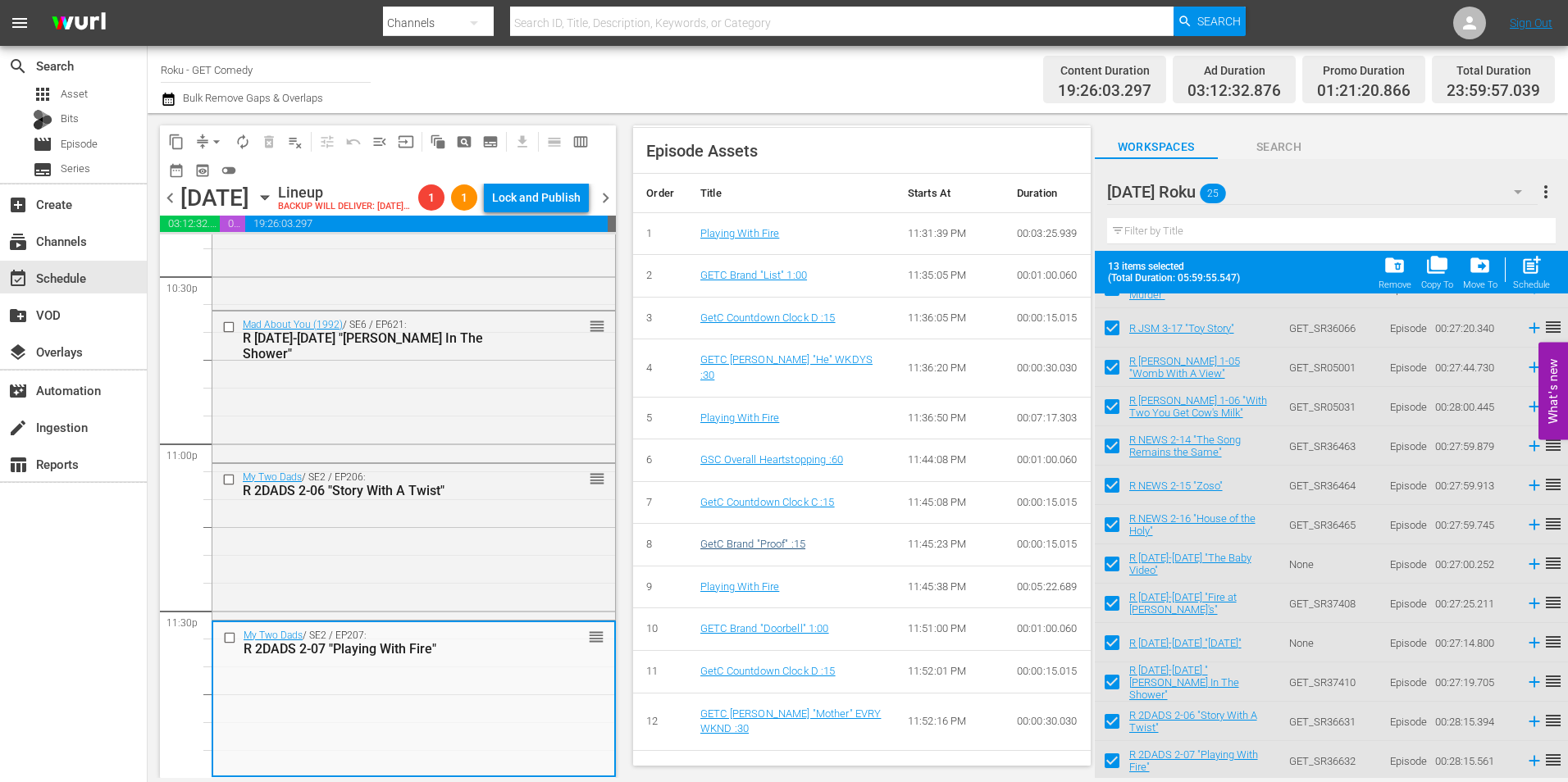
scroll to position [610, 0]
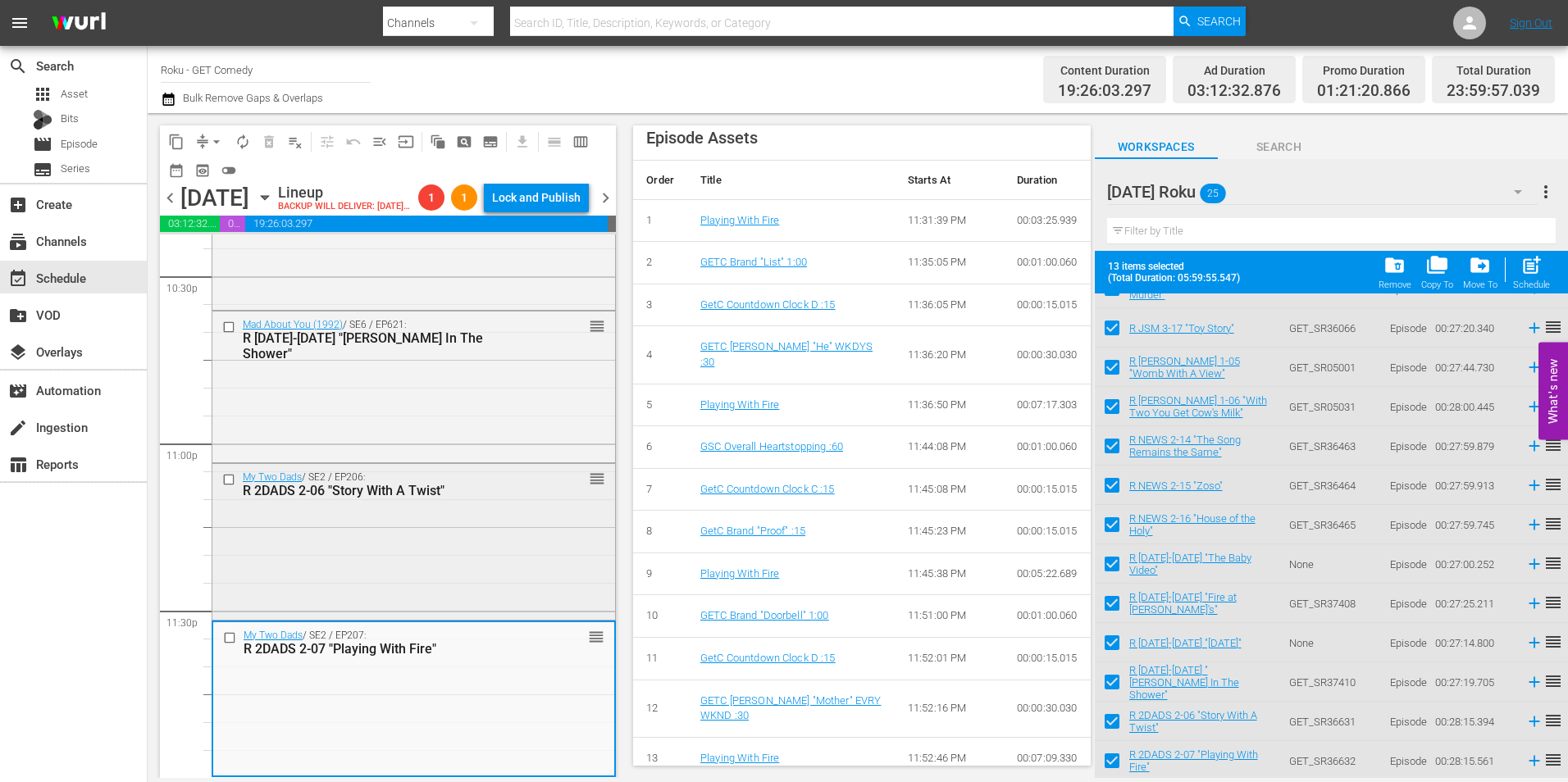
click at [423, 580] on div "My Two Dads / SE2 / EP206: R 2DADS 2-06 "Story With A Twist" reorder" at bounding box center [413, 541] width 402 height 153
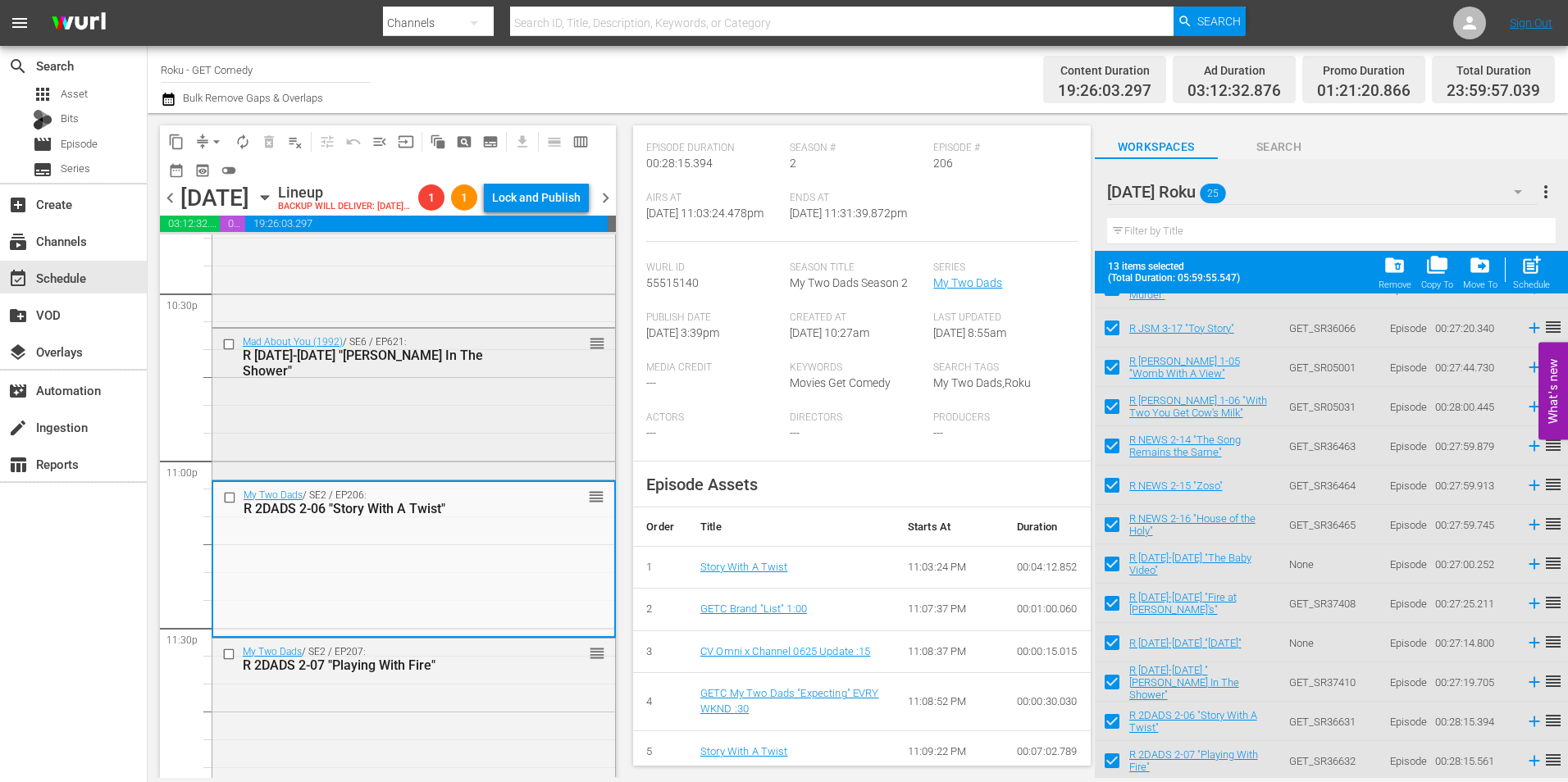
scroll to position [7433, 0]
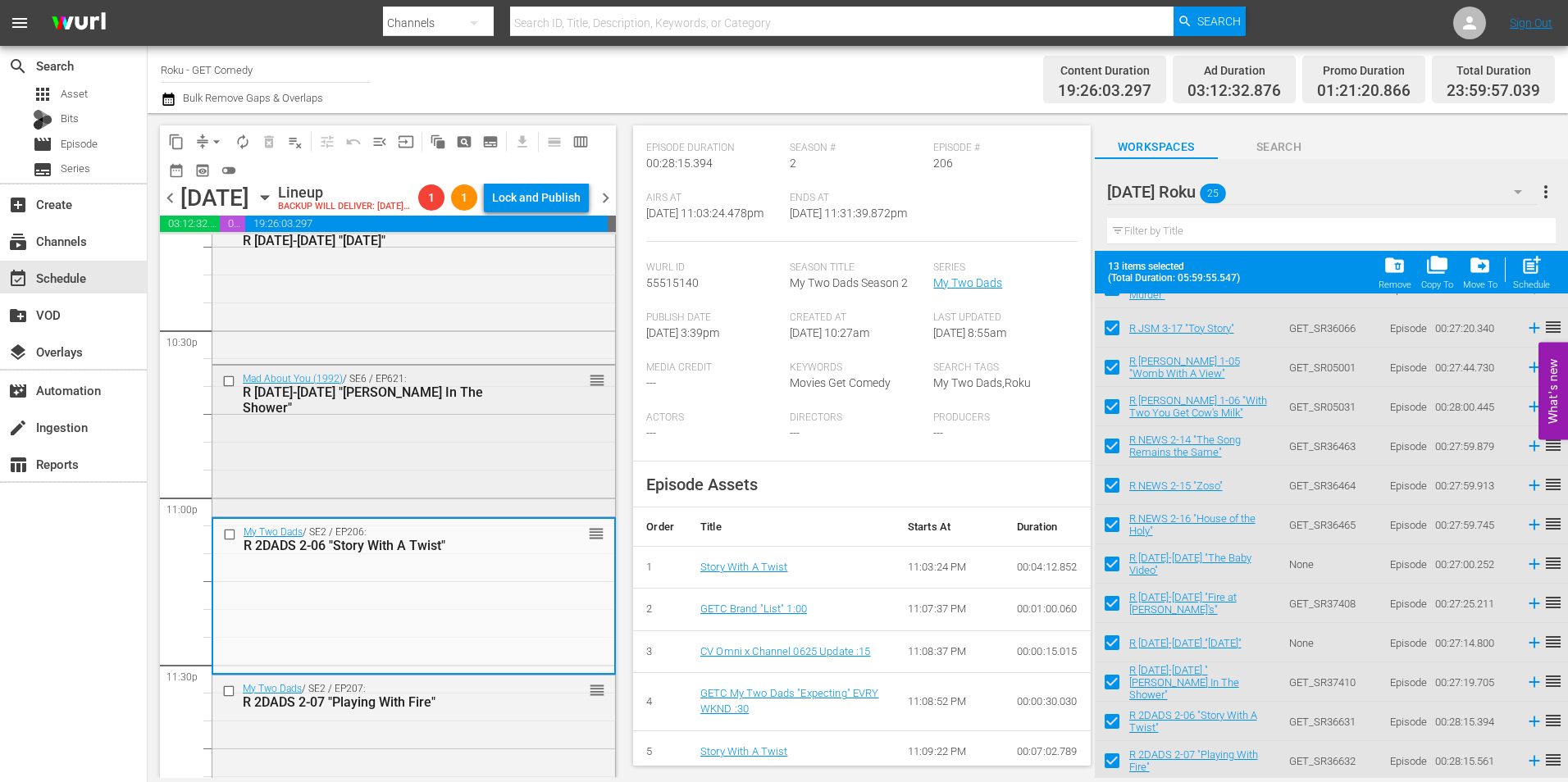
click at [385, 471] on div "Mad About You (1992) / SE6 / EP621: R MAY 6-21 "Paul Slips In The Shower" reord…" at bounding box center [413, 439] width 402 height 148
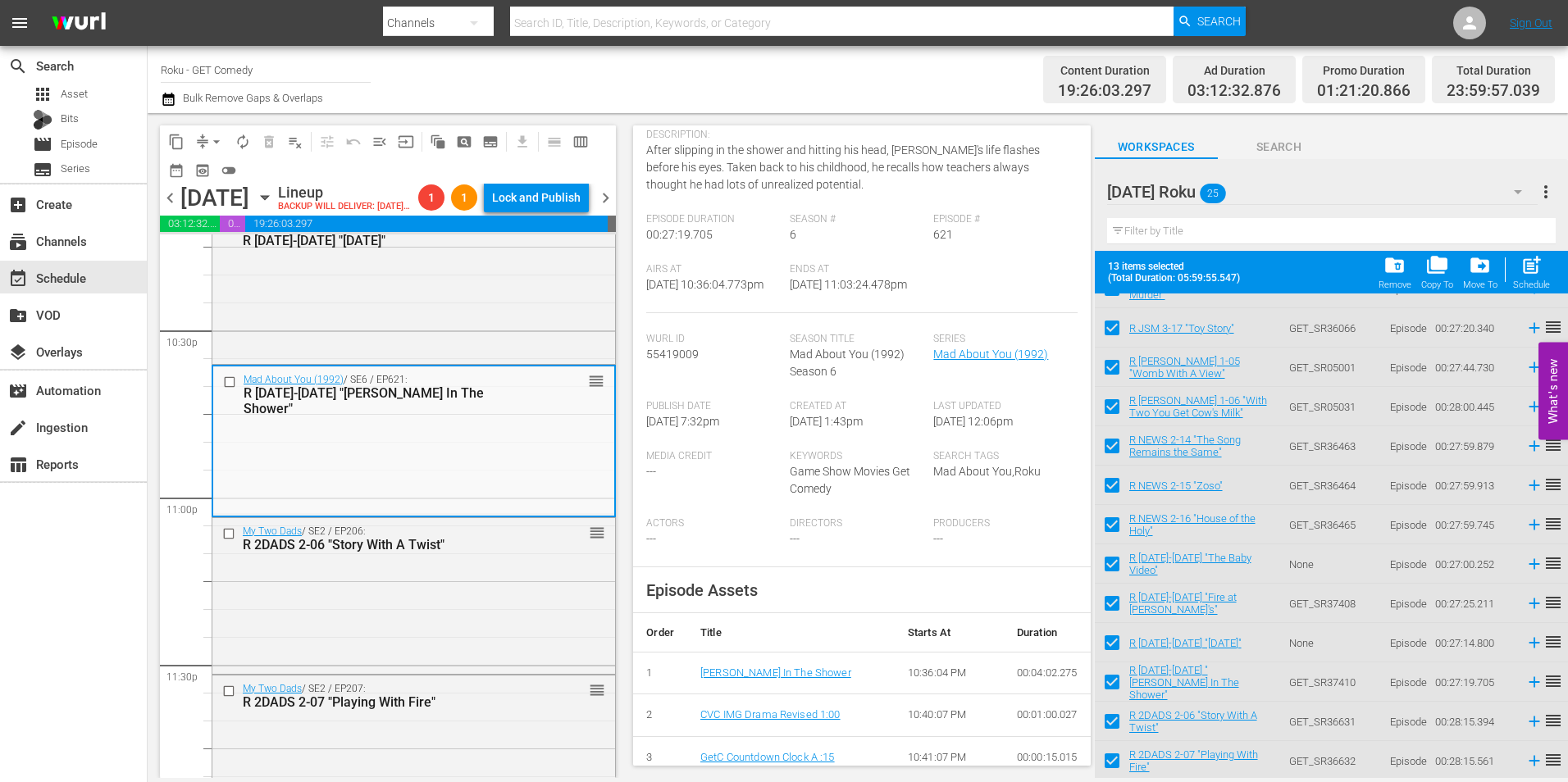
scroll to position [164, 0]
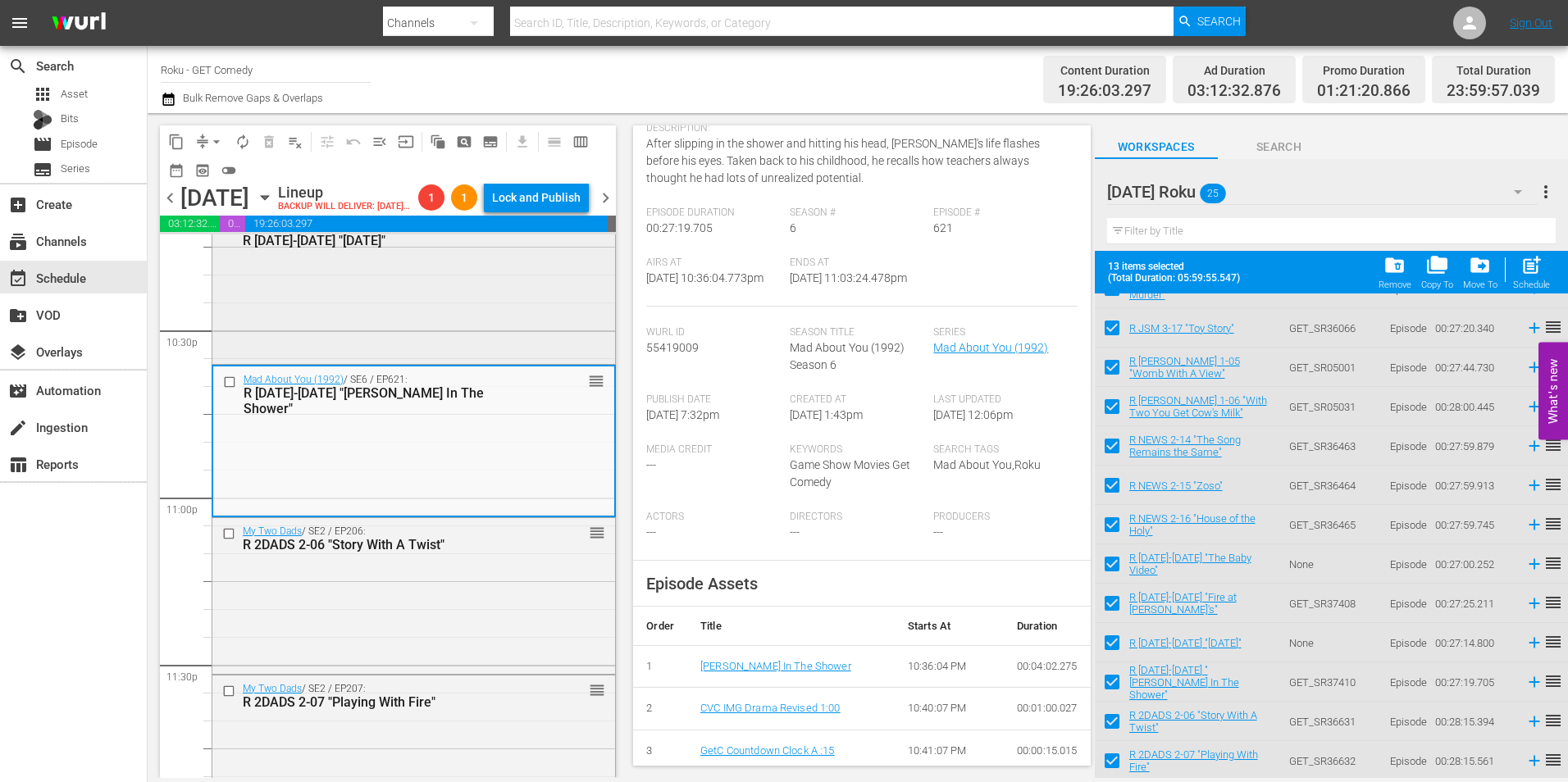
click at [356, 334] on div "Mad About You (1992) / SE6 / EP620: R MAY 6-20 "Mother's Day" reorder" at bounding box center [413, 287] width 402 height 147
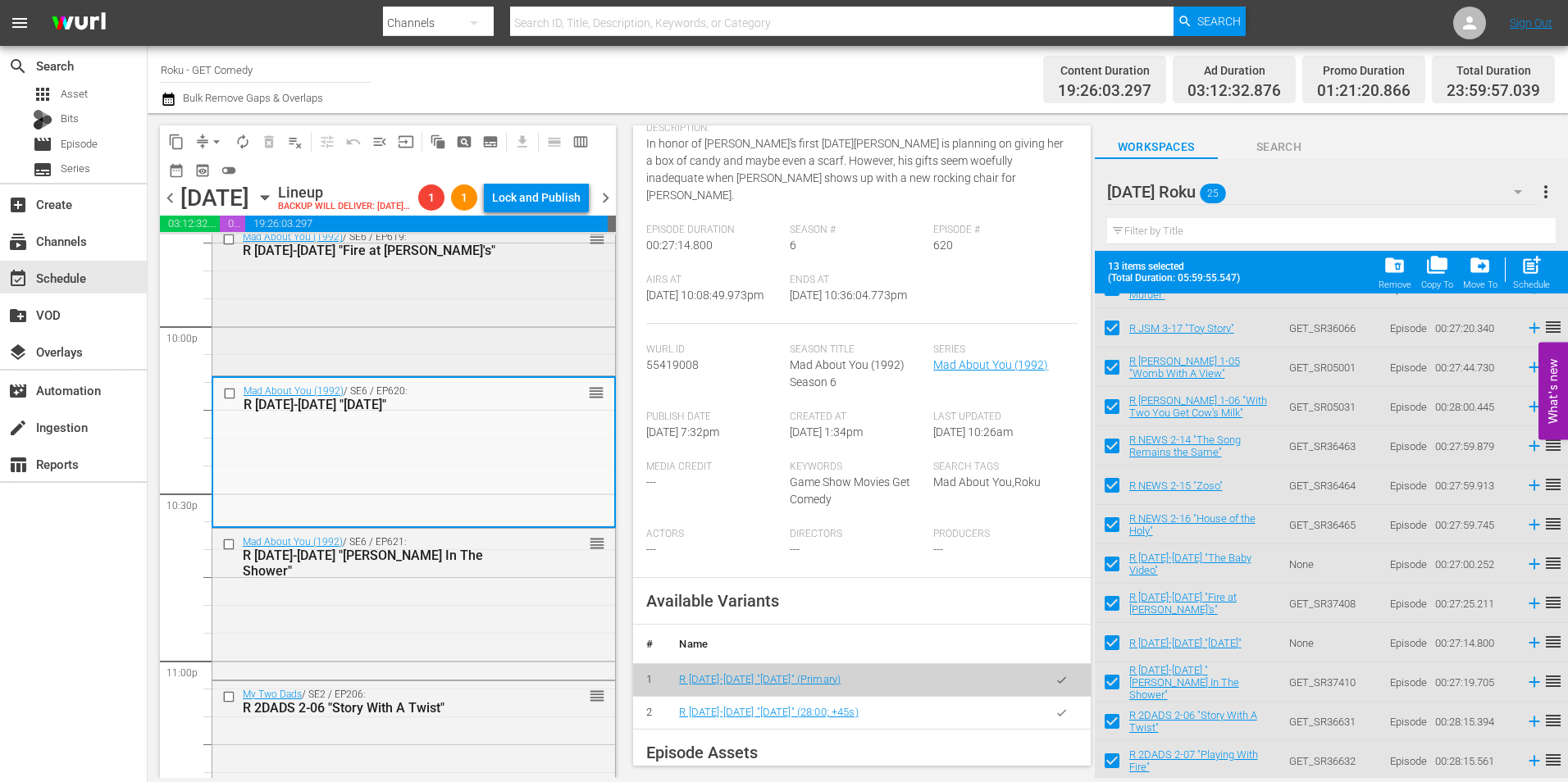
scroll to position [7269, 0]
click at [495, 347] on div "Mad About You (1992) / SE6 / EP619: R MAY 6-19 "Fire at Riff's" reorder" at bounding box center [413, 299] width 402 height 148
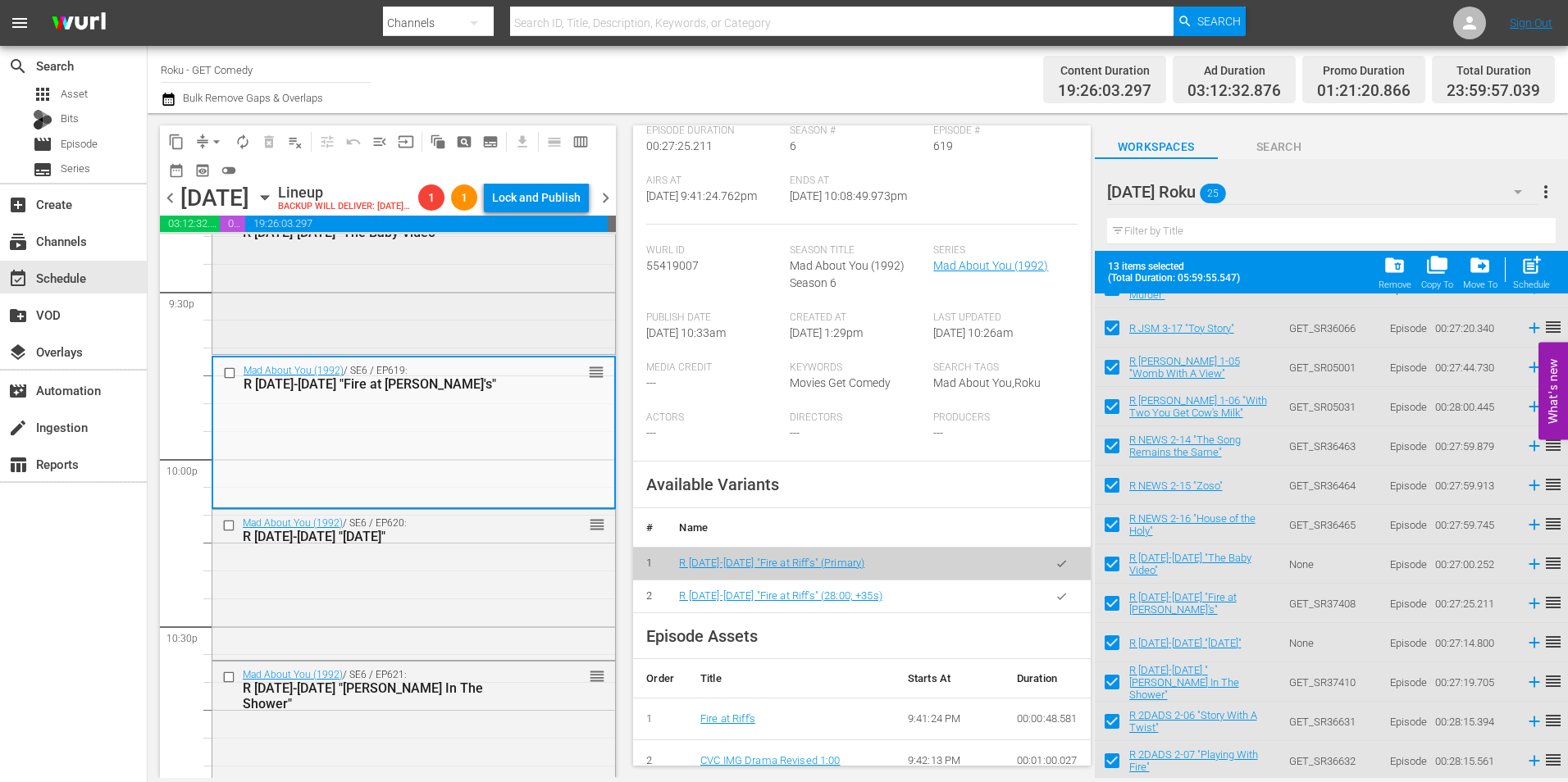
scroll to position [7105, 0]
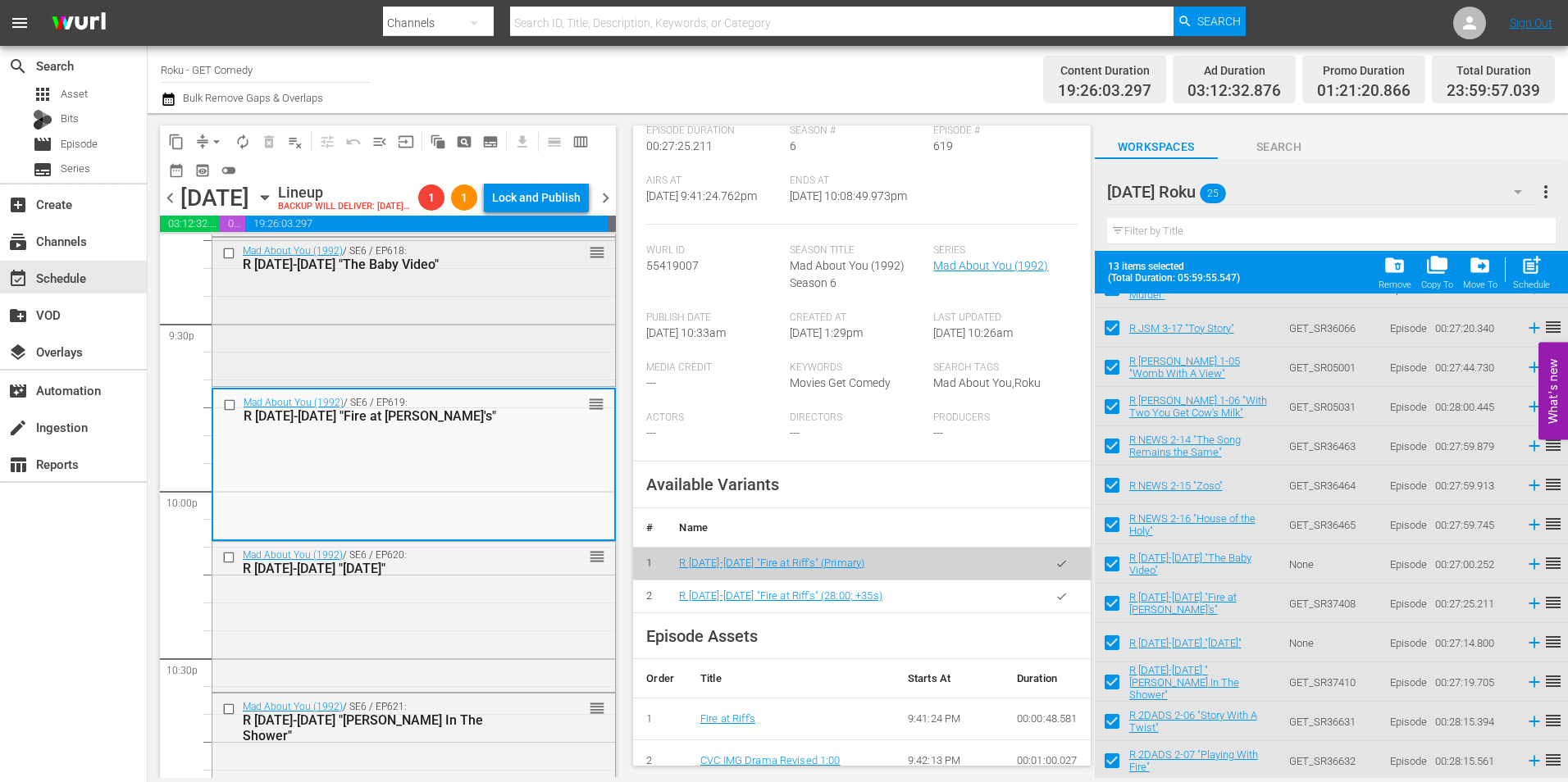
click at [429, 350] on div "Mad About You (1992) / SE6 / EP618: R MAY 6-18 "The Baby Video" reorder" at bounding box center [413, 311] width 402 height 146
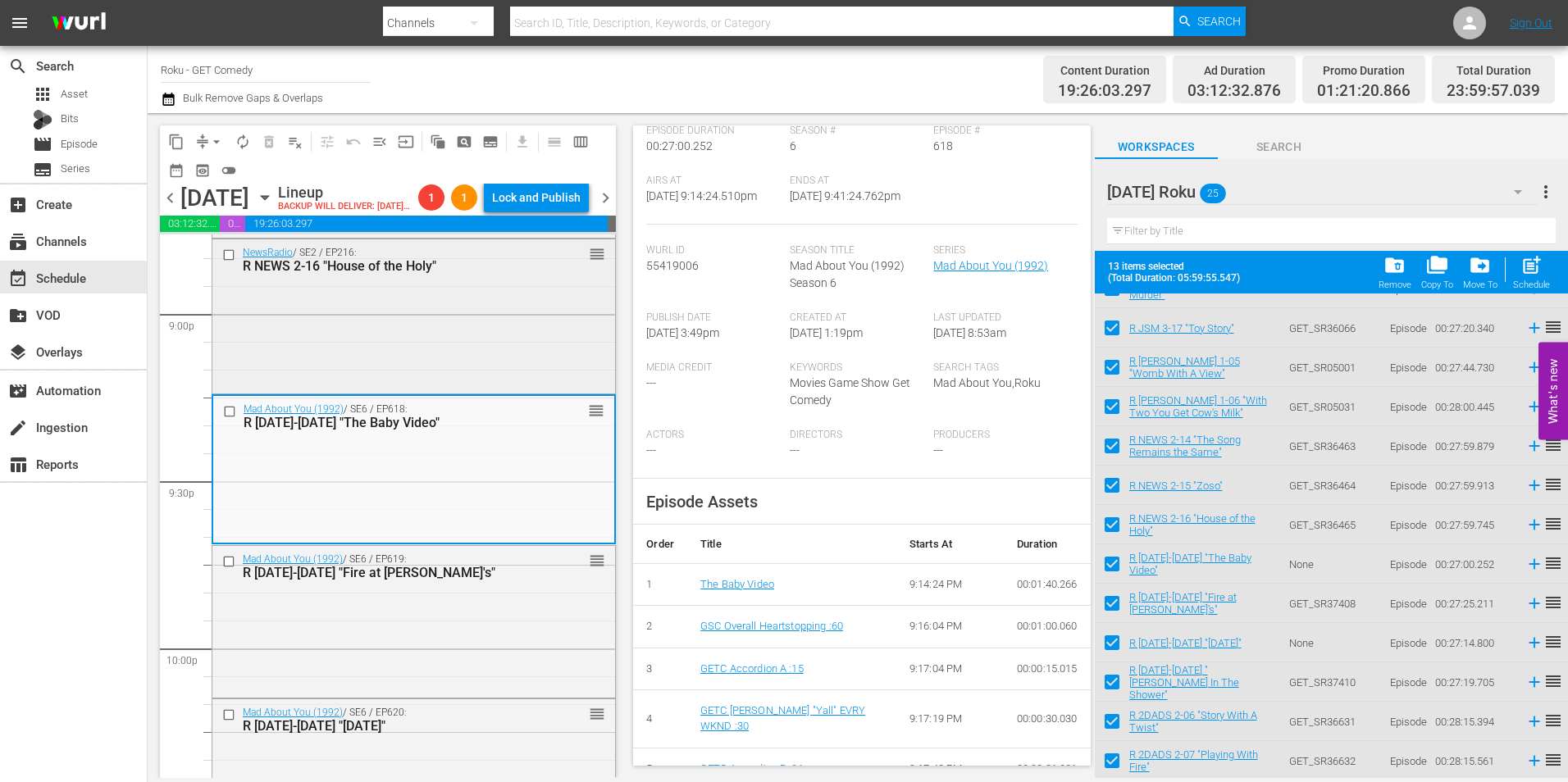
scroll to position [6941, 0]
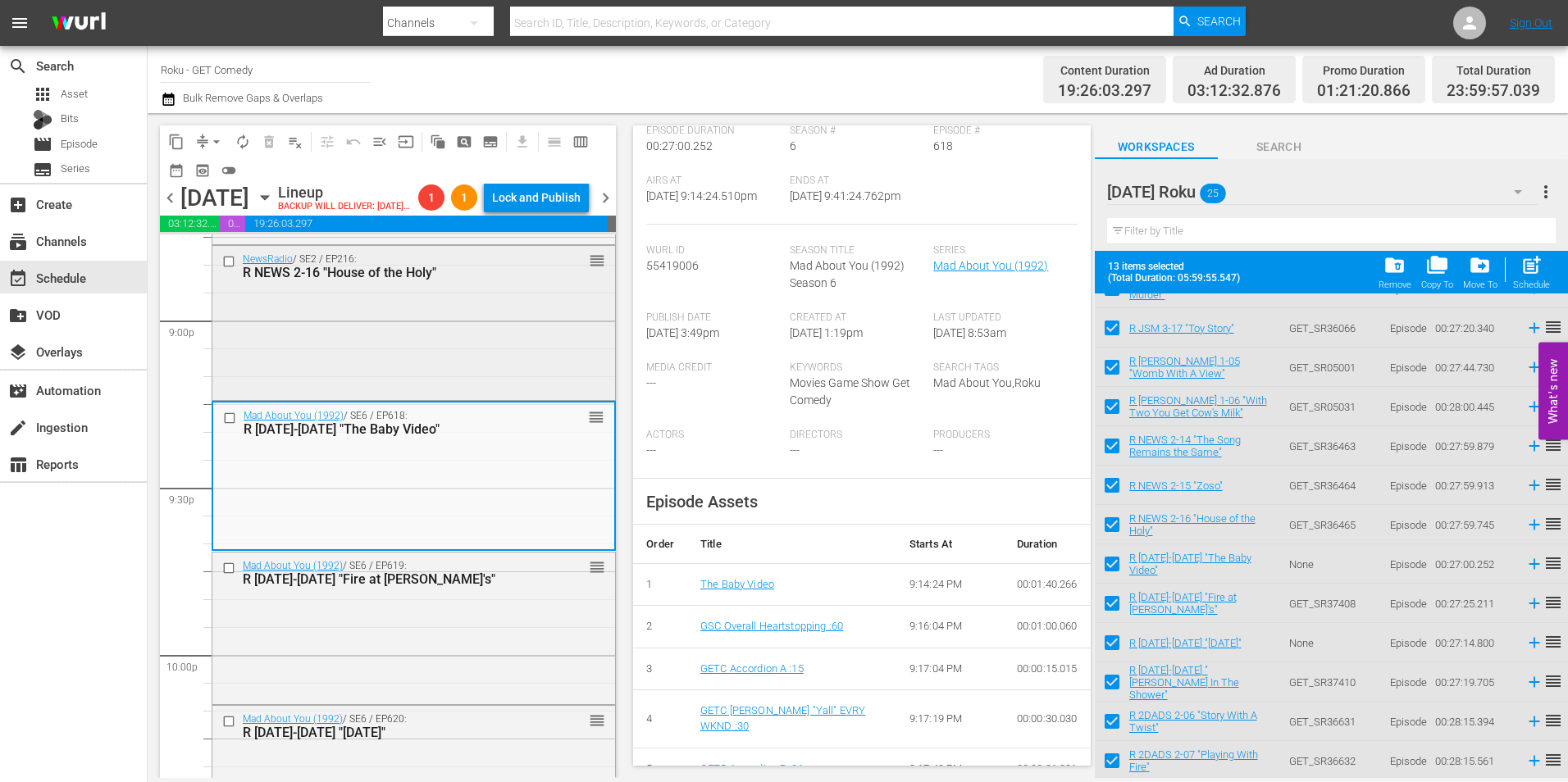
click at [410, 317] on div "NewsRadio / SE2 / EP216: R NEWS 2-16 "House of the Holy" reorder" at bounding box center [413, 322] width 402 height 151
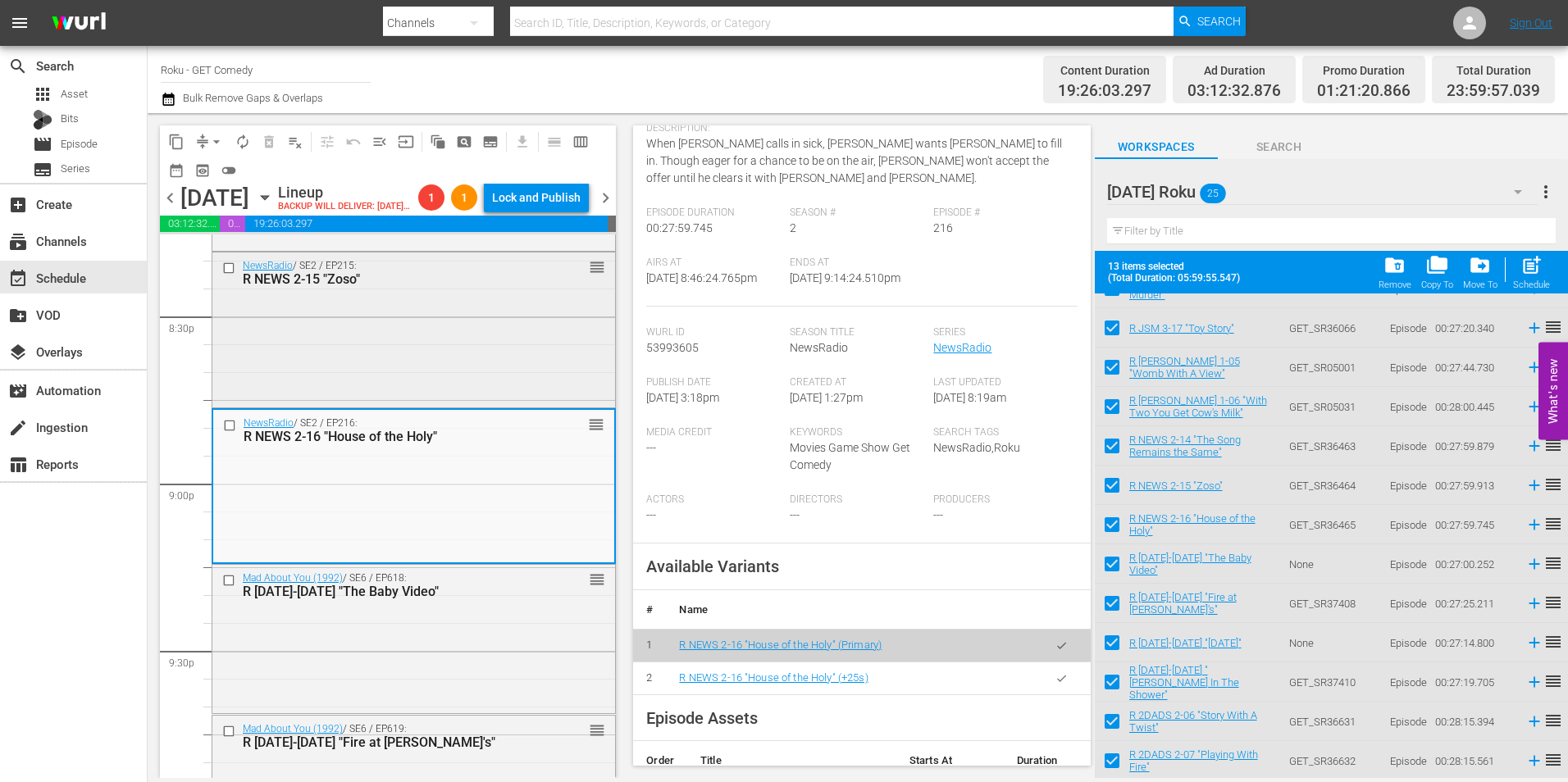
scroll to position [6777, 0]
click at [440, 346] on div "NewsRadio / SE2 / EP215: R NEWS 2-15 "Zoso" reorder" at bounding box center [413, 329] width 402 height 151
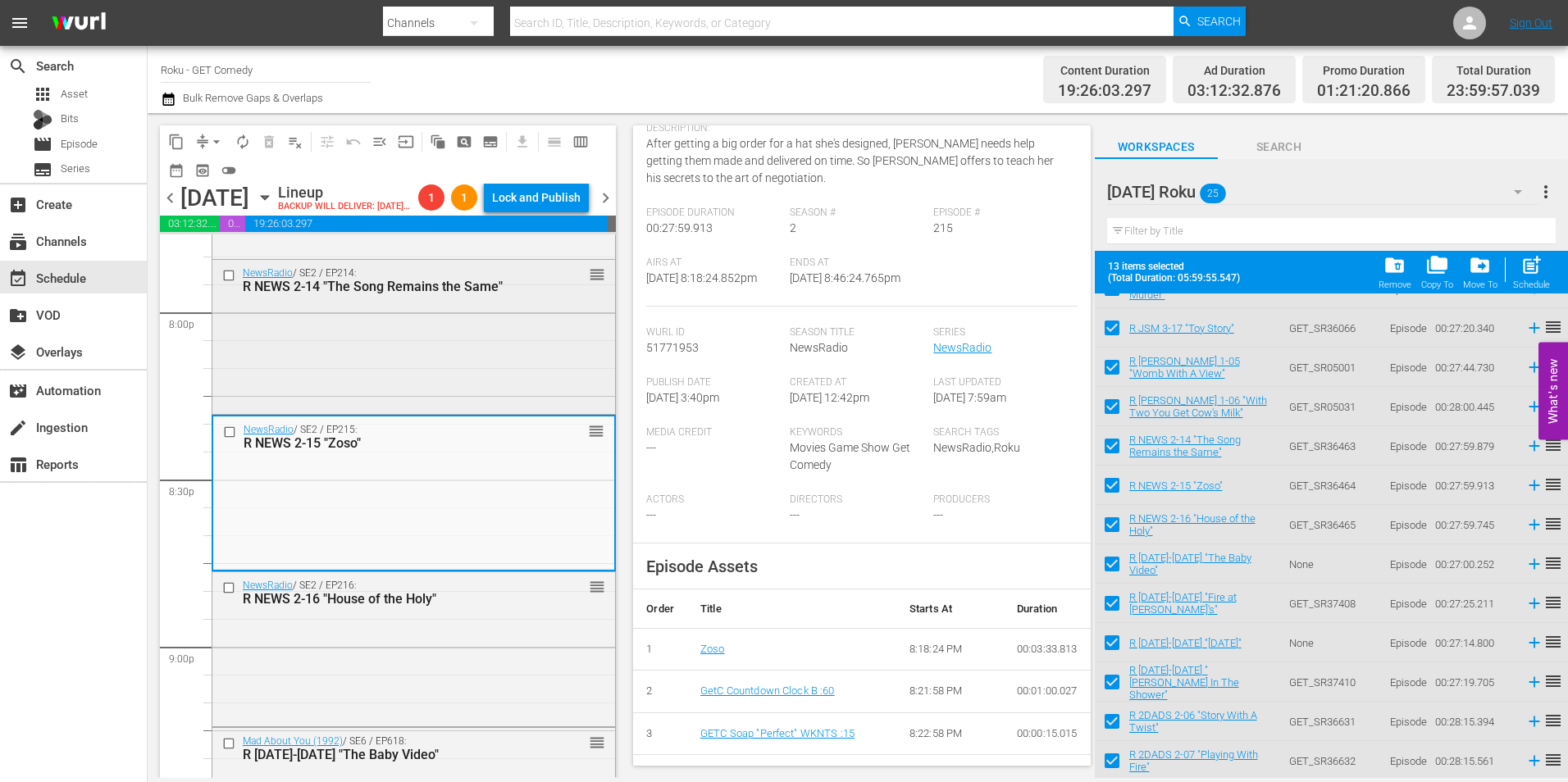
scroll to position [6613, 0]
click at [379, 377] on div "NewsRadio / SE2 / EP214: R NEWS 2-14 "The Song Remains the Same" reorder" at bounding box center [413, 337] width 402 height 151
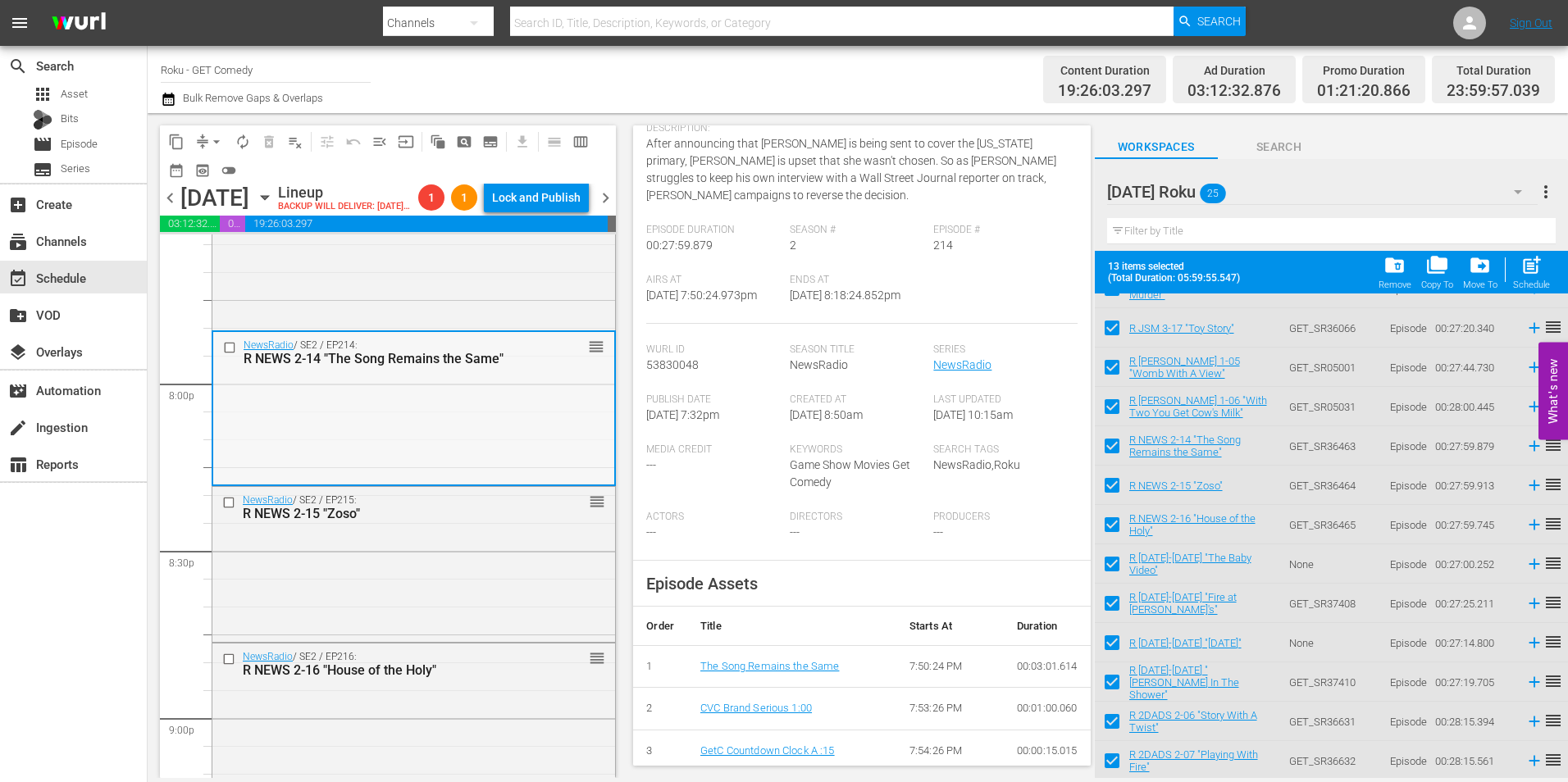
scroll to position [6448, 0]
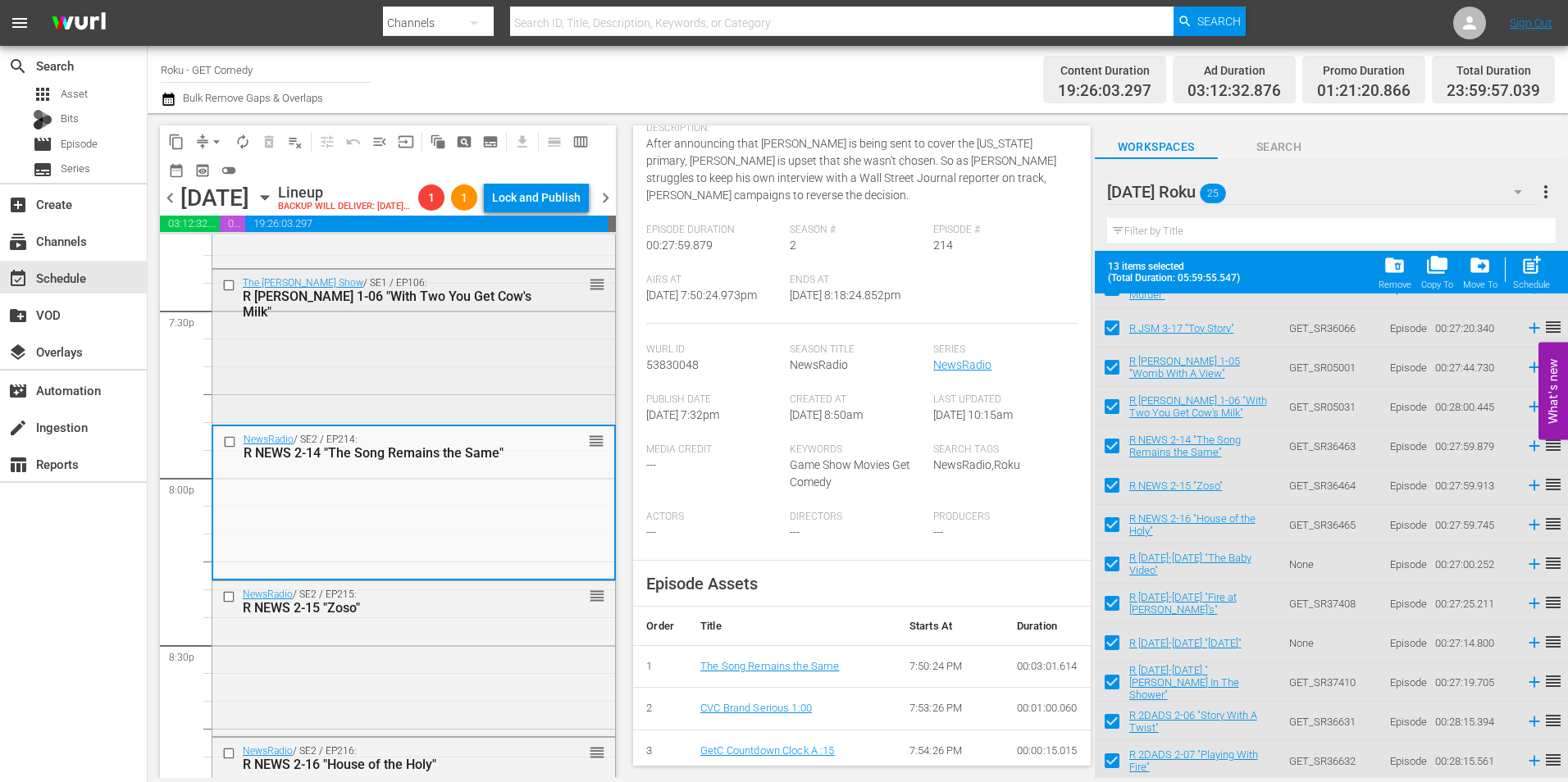
click at [408, 370] on div "The Jeff Foxworthy Show / SE1 / EP106: R JEFF 1-06 "With Two You Get Cow's Milk…" at bounding box center [413, 345] width 402 height 151
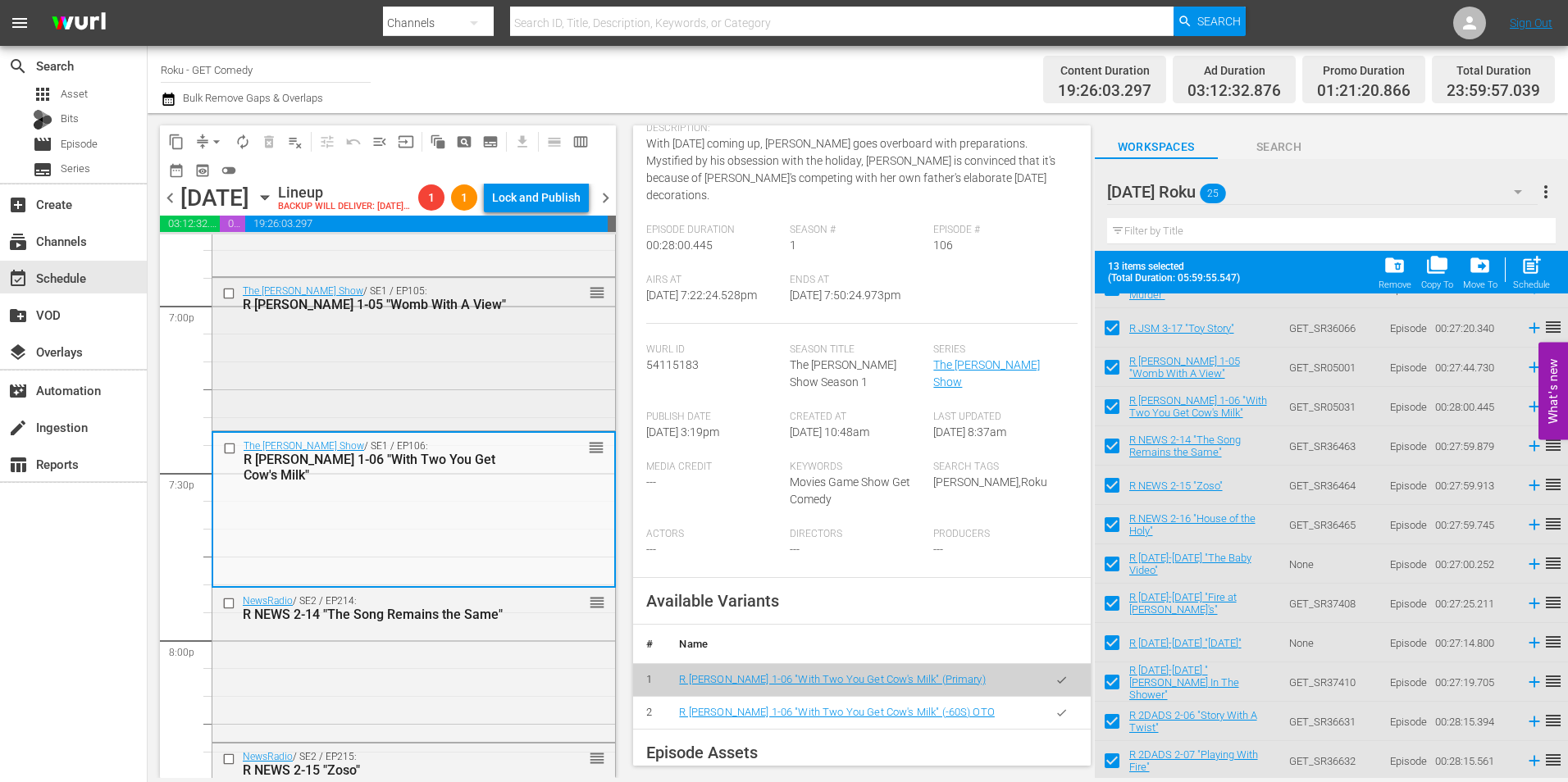
scroll to position [6285, 0]
click at [482, 386] on div "The Jeff Foxworthy Show / SE1 / EP105: R JEFF 1-05 "Womb With A View" reorder" at bounding box center [413, 354] width 402 height 150
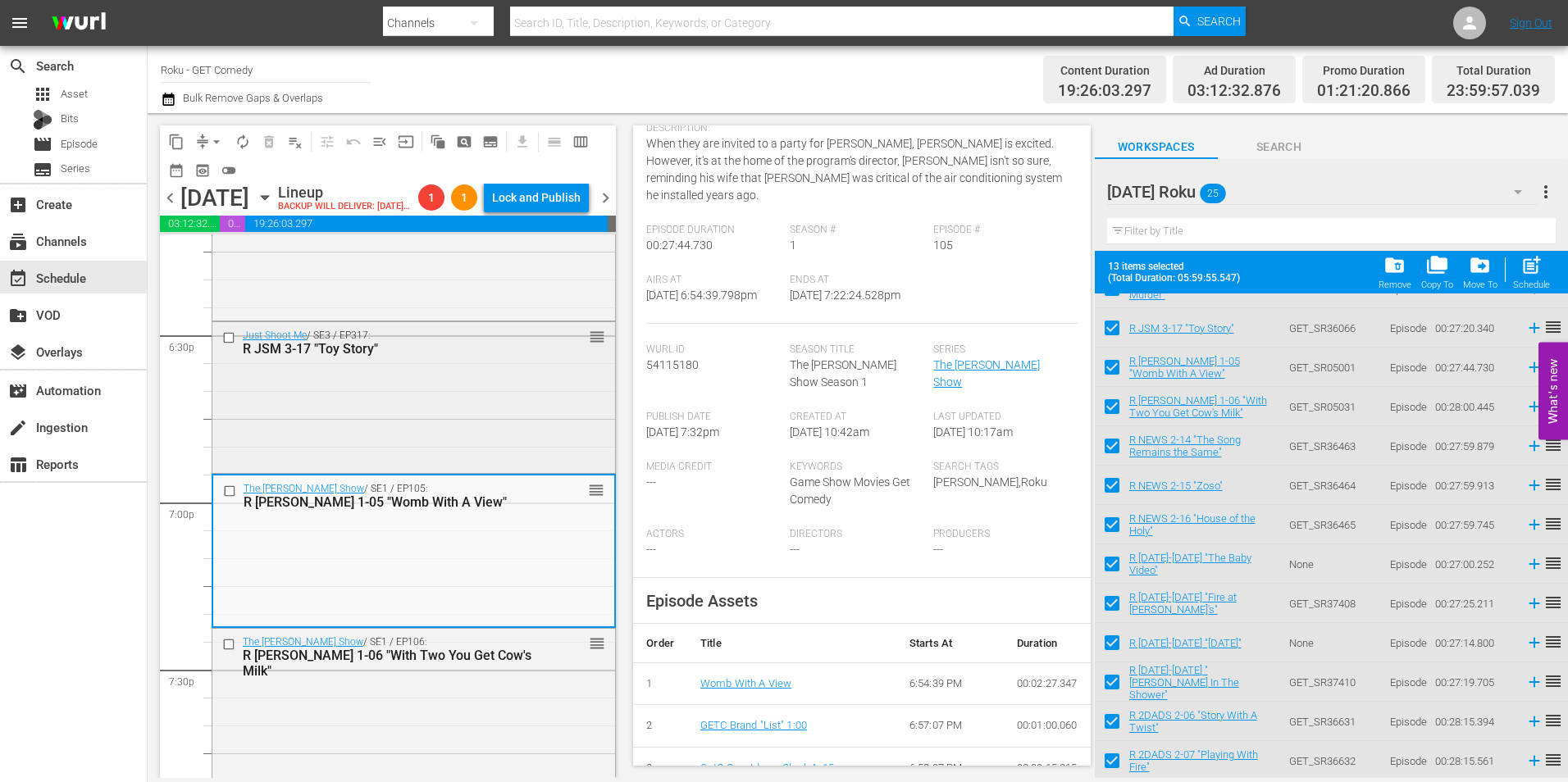
scroll to position [6038, 0]
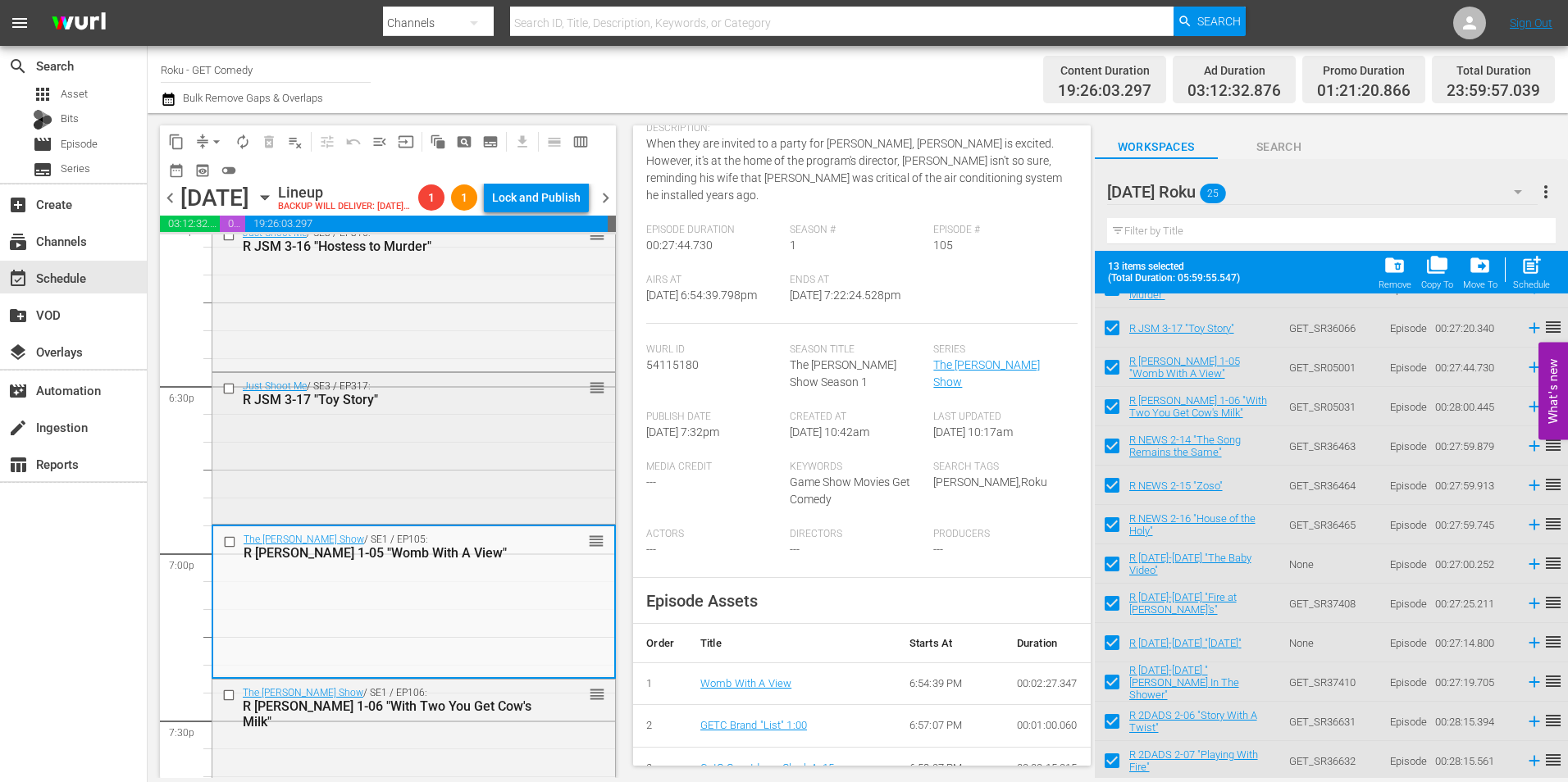
click at [449, 483] on div "Just Shoot Me / SE3 / EP317: R JSM 3-17 "Toy Story" reorder" at bounding box center [413, 447] width 402 height 148
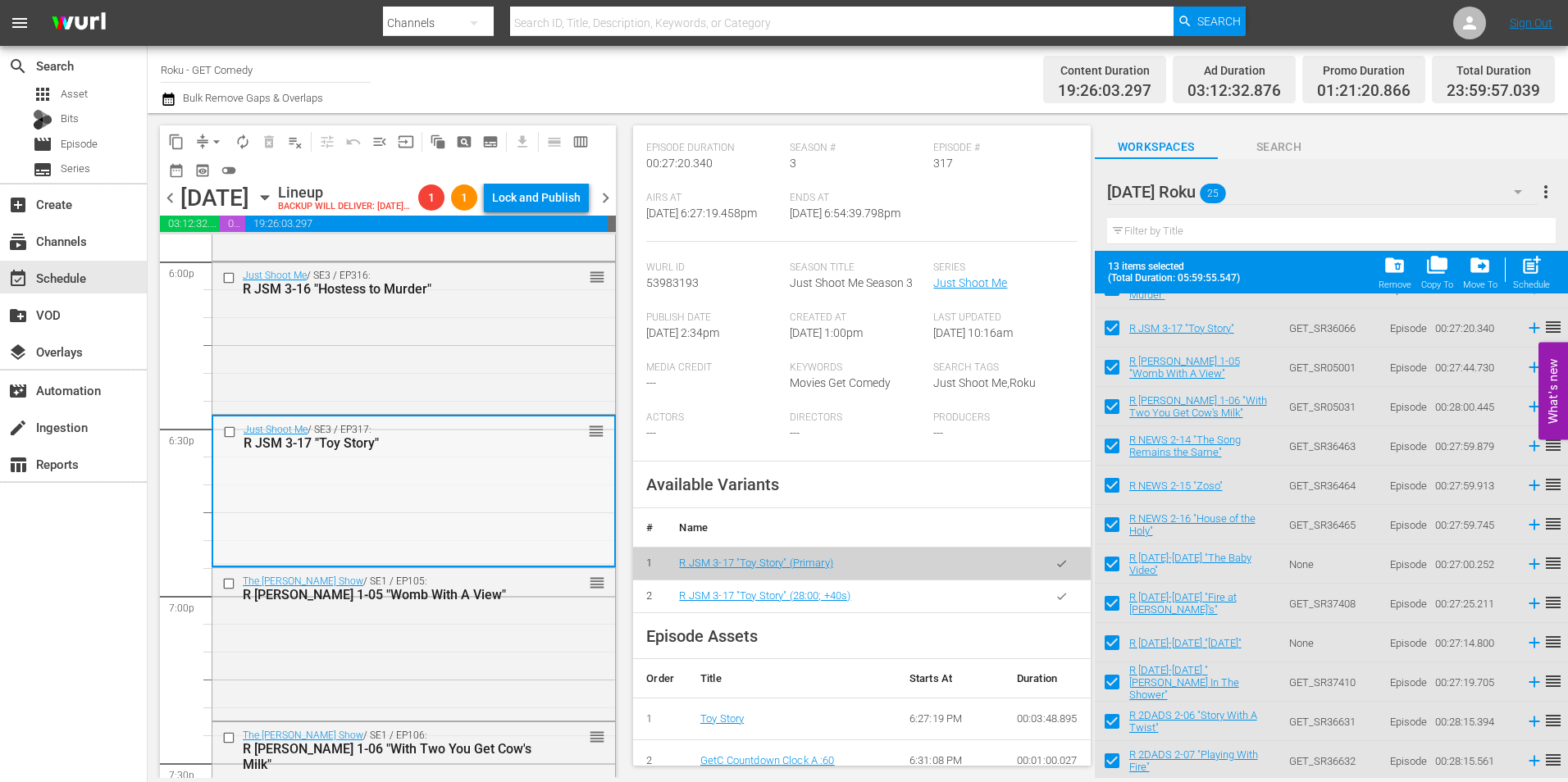
scroll to position [5957, 0]
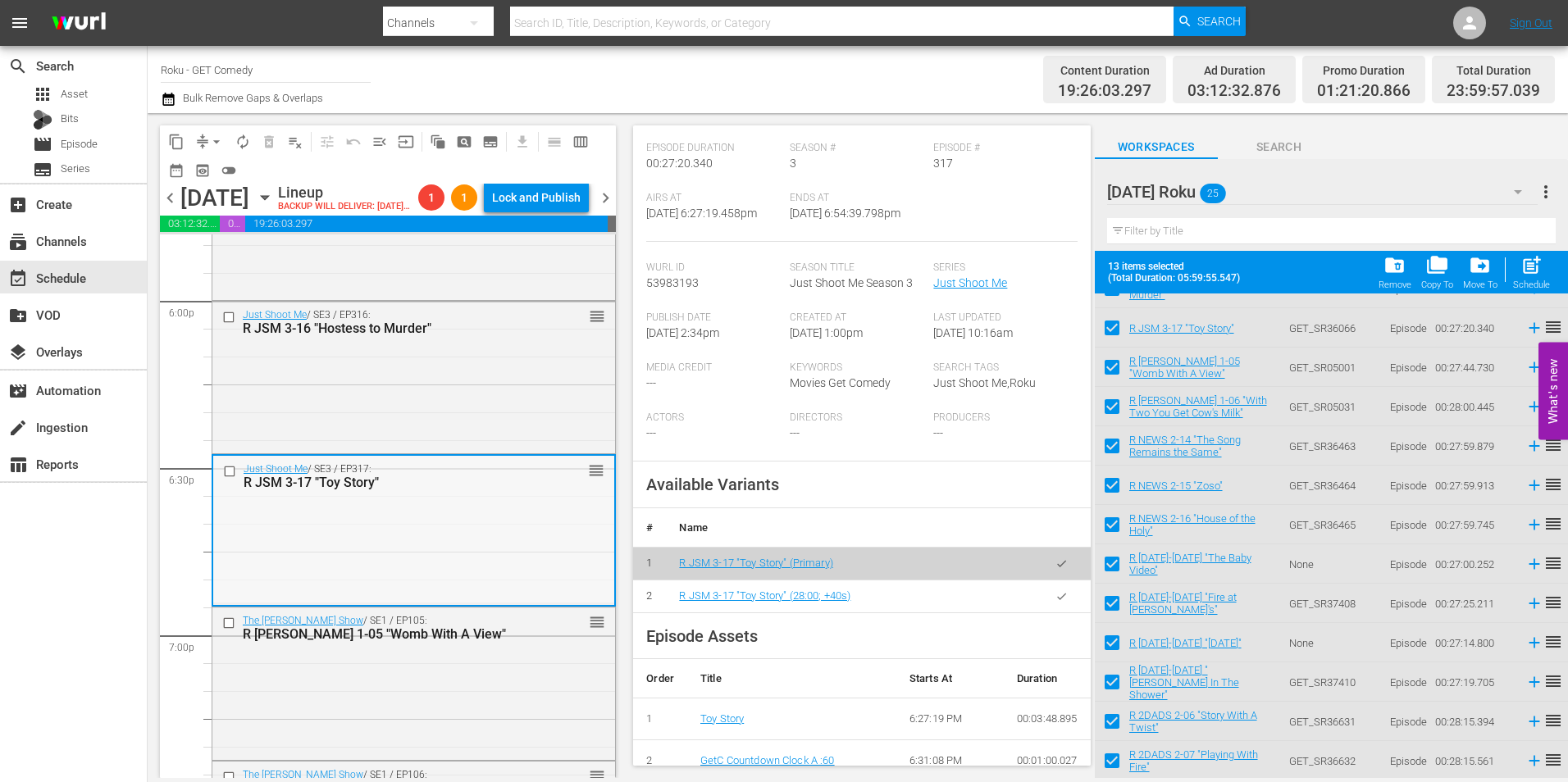
click at [454, 414] on div "Just Shoot Me / SE3 / EP316: R JSM 3-16 "Hostess to Murder" reorder" at bounding box center [413, 375] width 402 height 148
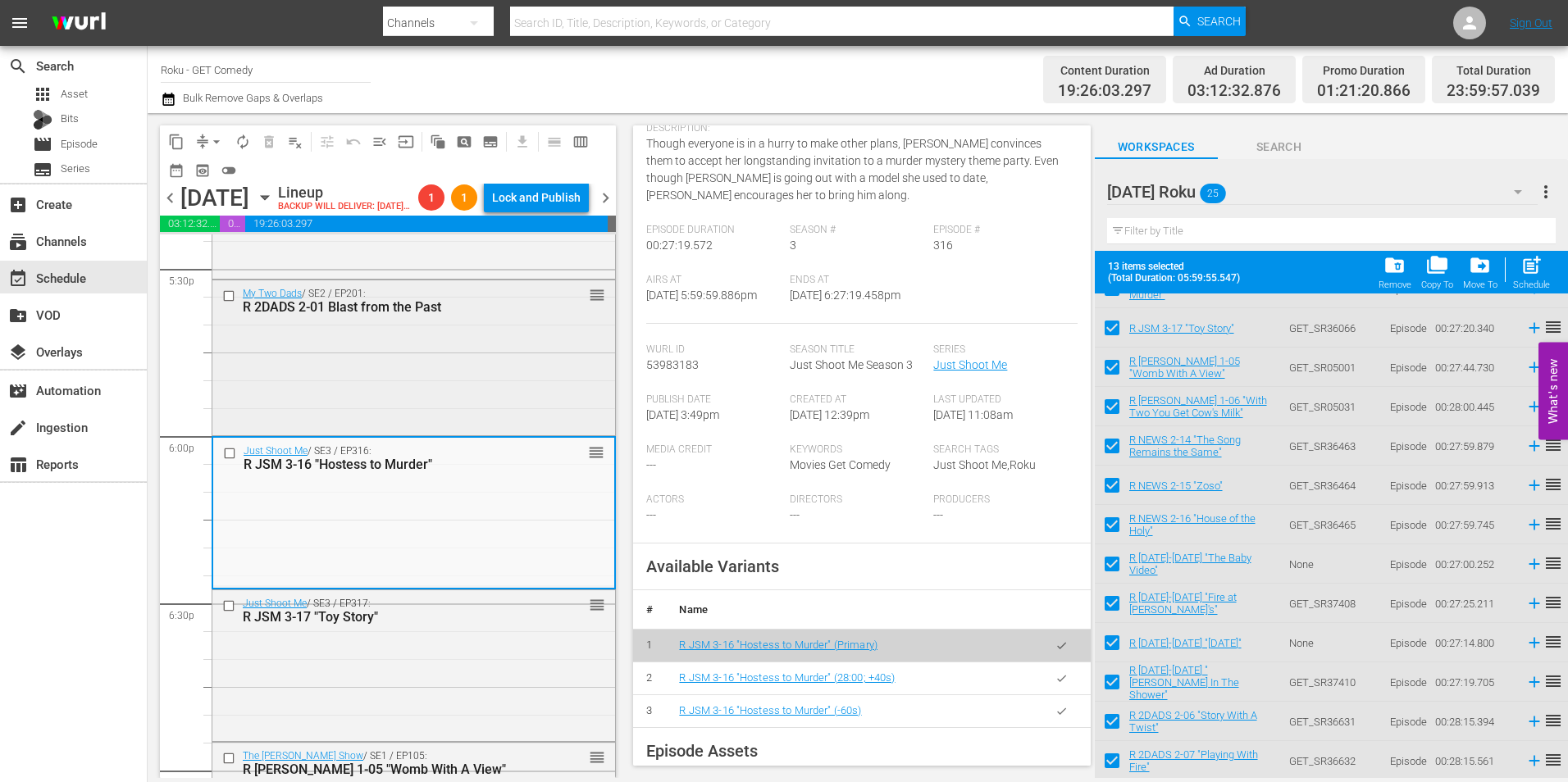
scroll to position [5792, 0]
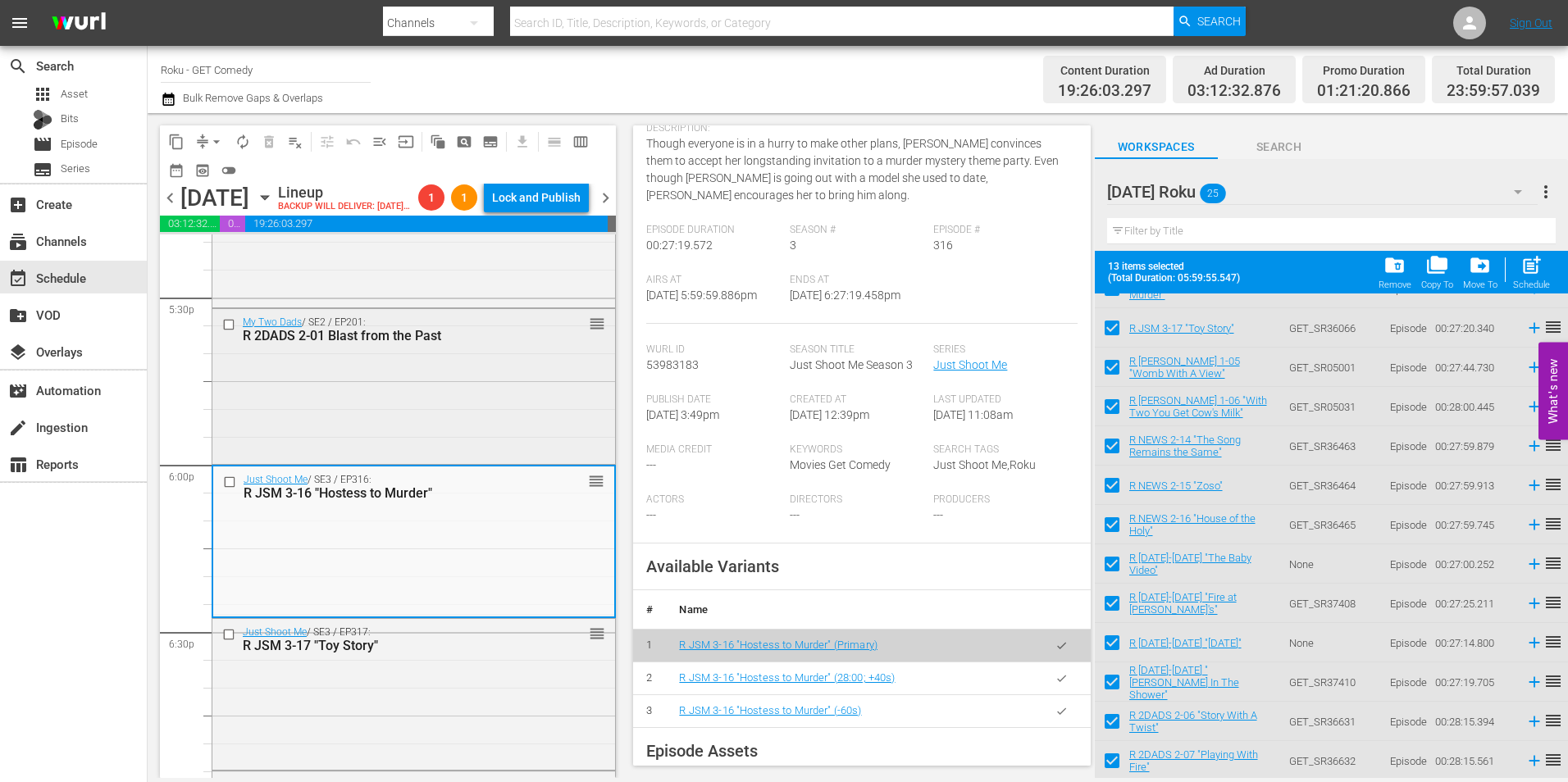
click at [481, 412] on div "My Two Dads / SE2 / EP201: R 2DADS 2-01 Blast from the Past reorder" at bounding box center [413, 386] width 402 height 153
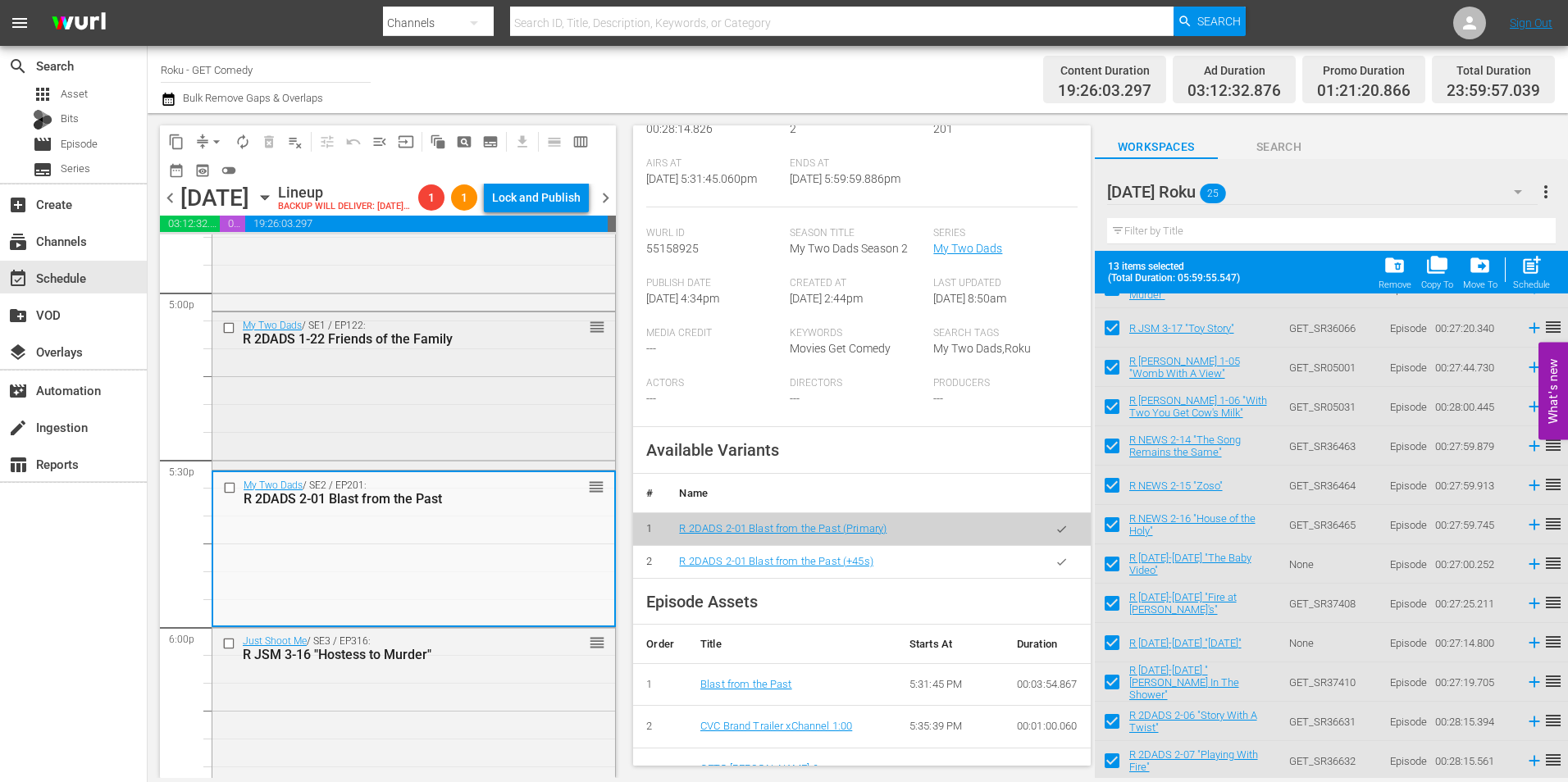
scroll to position [5629, 0]
click at [506, 467] on div "My Two Dads / SE1 / EP122: R 2DADS 1-22 Friends of the Family reorder" at bounding box center [413, 391] width 402 height 155
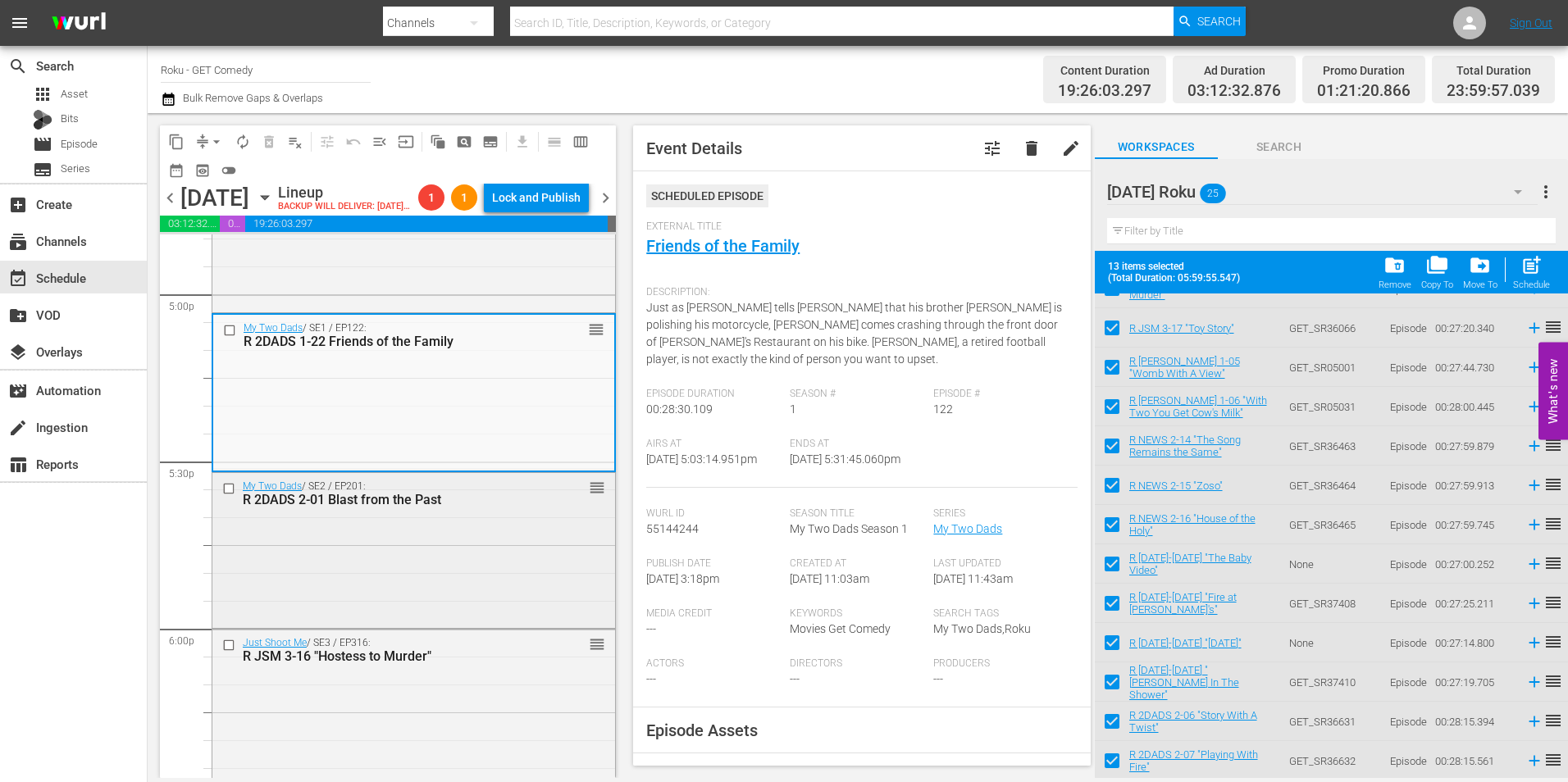
scroll to position [5711, 0]
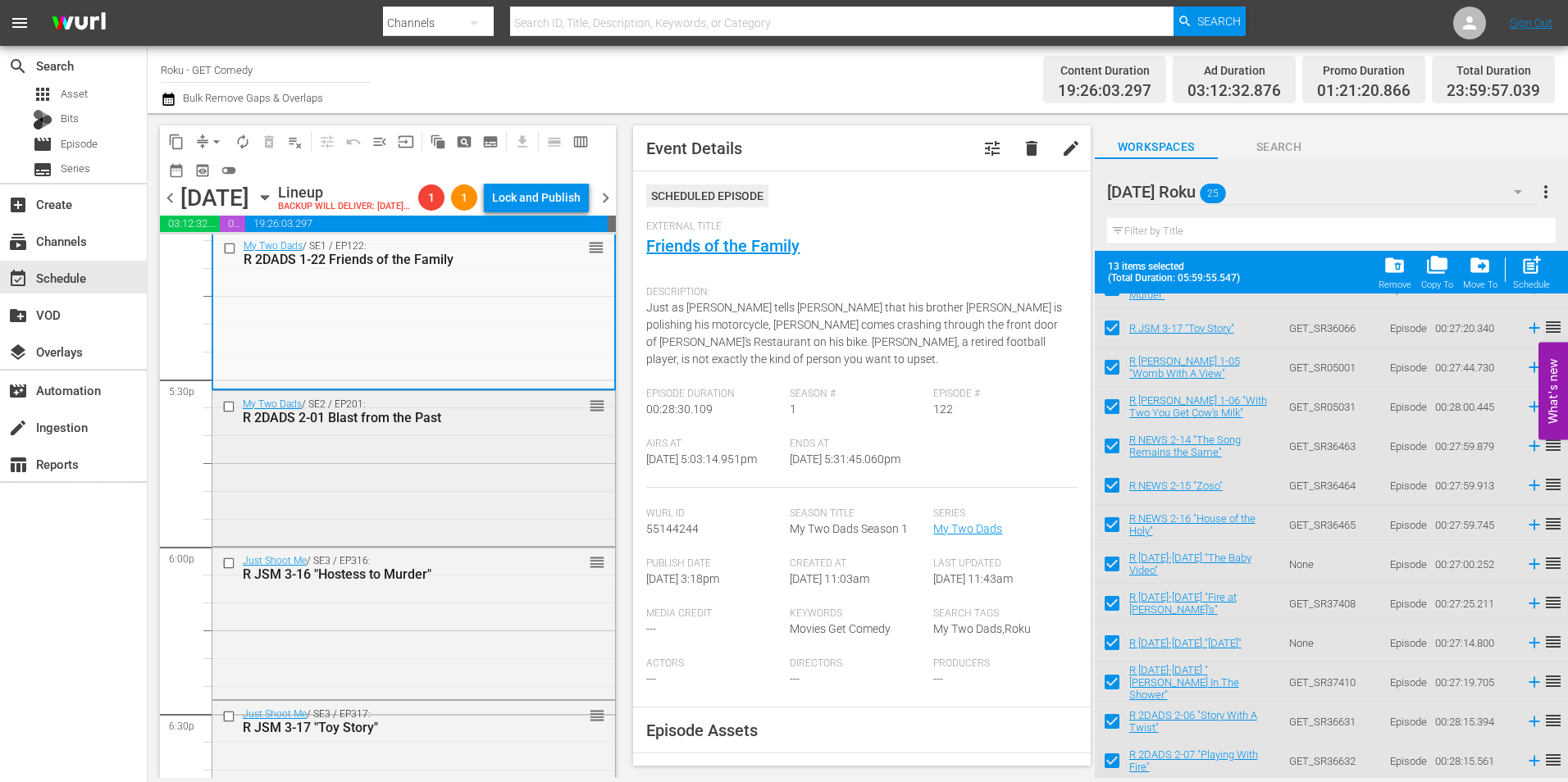
click at [444, 509] on div "My Two Dads / SE2 / EP201: R 2DADS 2-01 Blast from the Past reorder" at bounding box center [413, 468] width 402 height 153
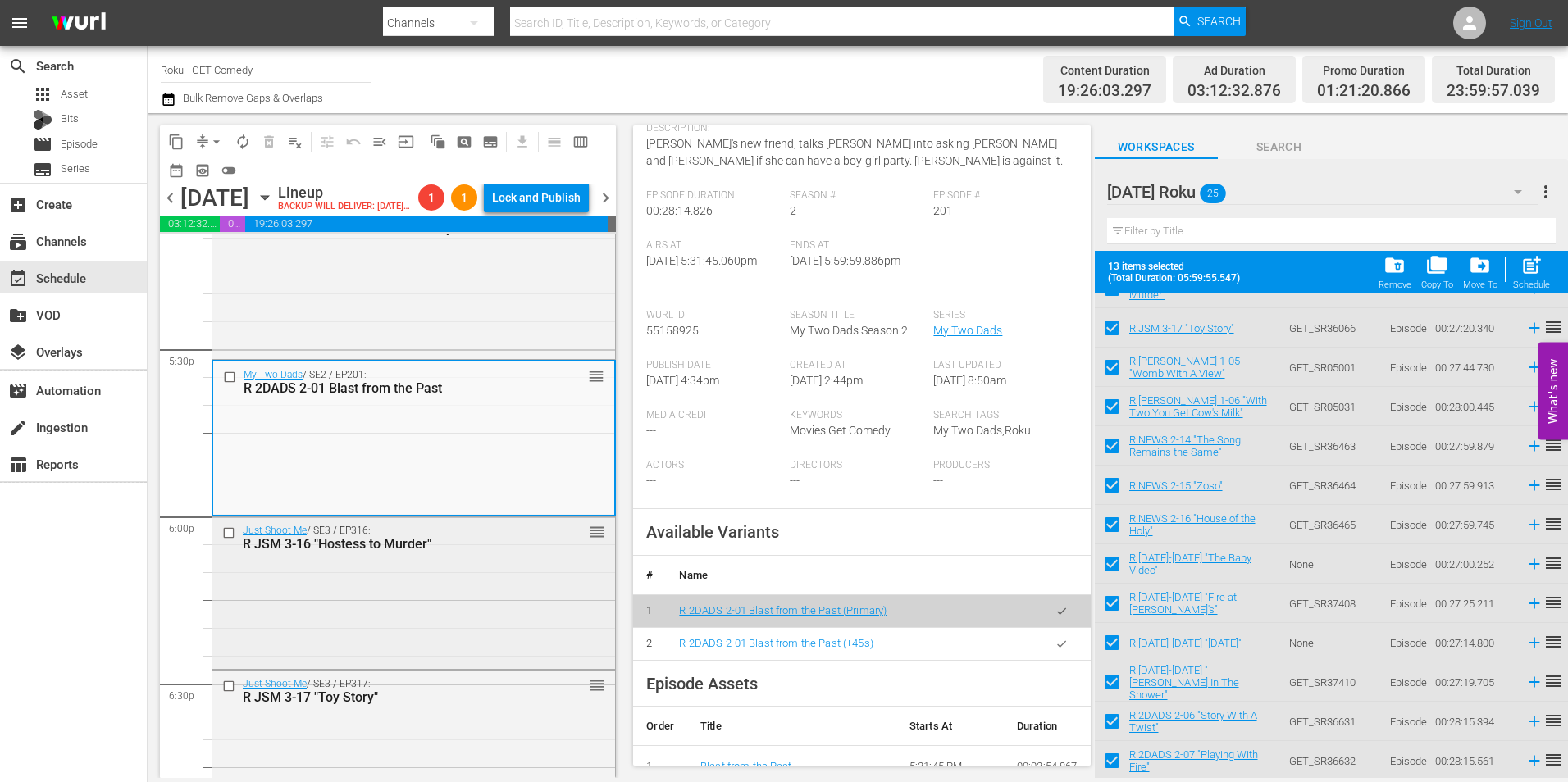
scroll to position [5792, 0]
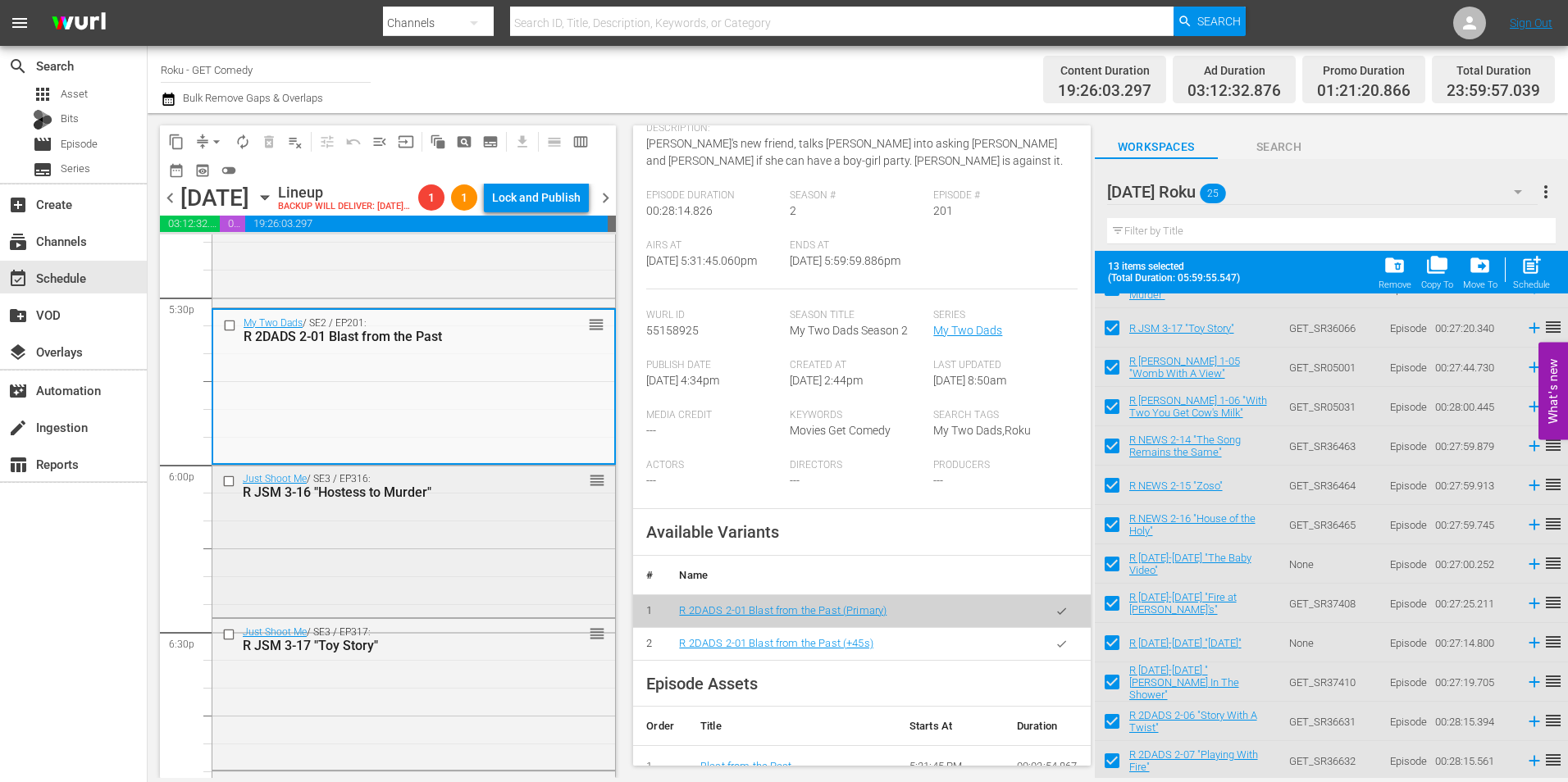
click at [449, 574] on div "Just Shoot Me / SE3 / EP316: R JSM 3-16 "Hostess to Murder" reorder" at bounding box center [413, 540] width 402 height 148
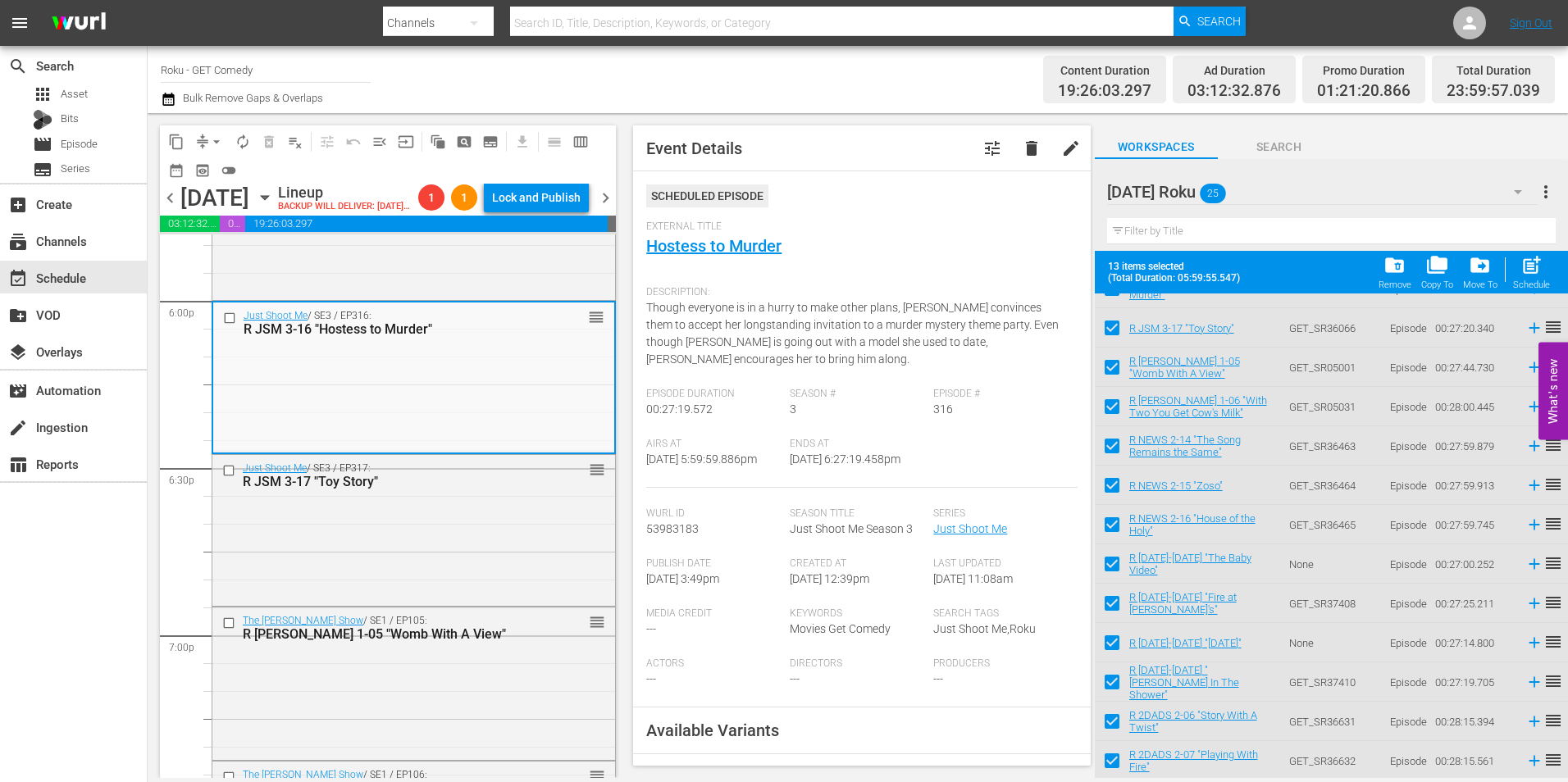
scroll to position [164, 0]
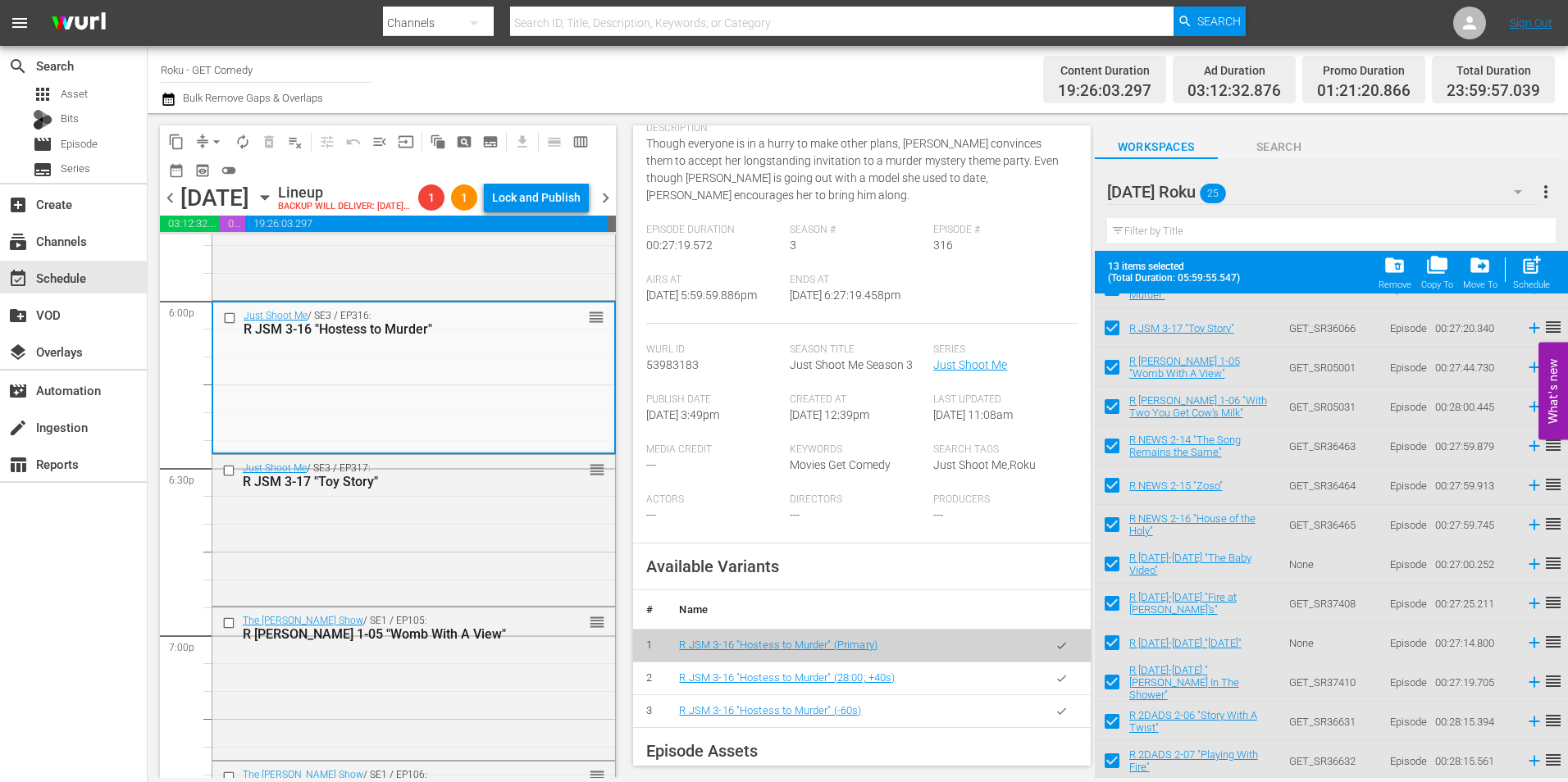
drag, startPoint x: 493, startPoint y: 550, endPoint x: 606, endPoint y: 554, distance: 113.1
click at [493, 550] on div "Just Shoot Me / SE3 / EP317: R JSM 3-17 "Toy Story" reorder" at bounding box center [413, 529] width 402 height 148
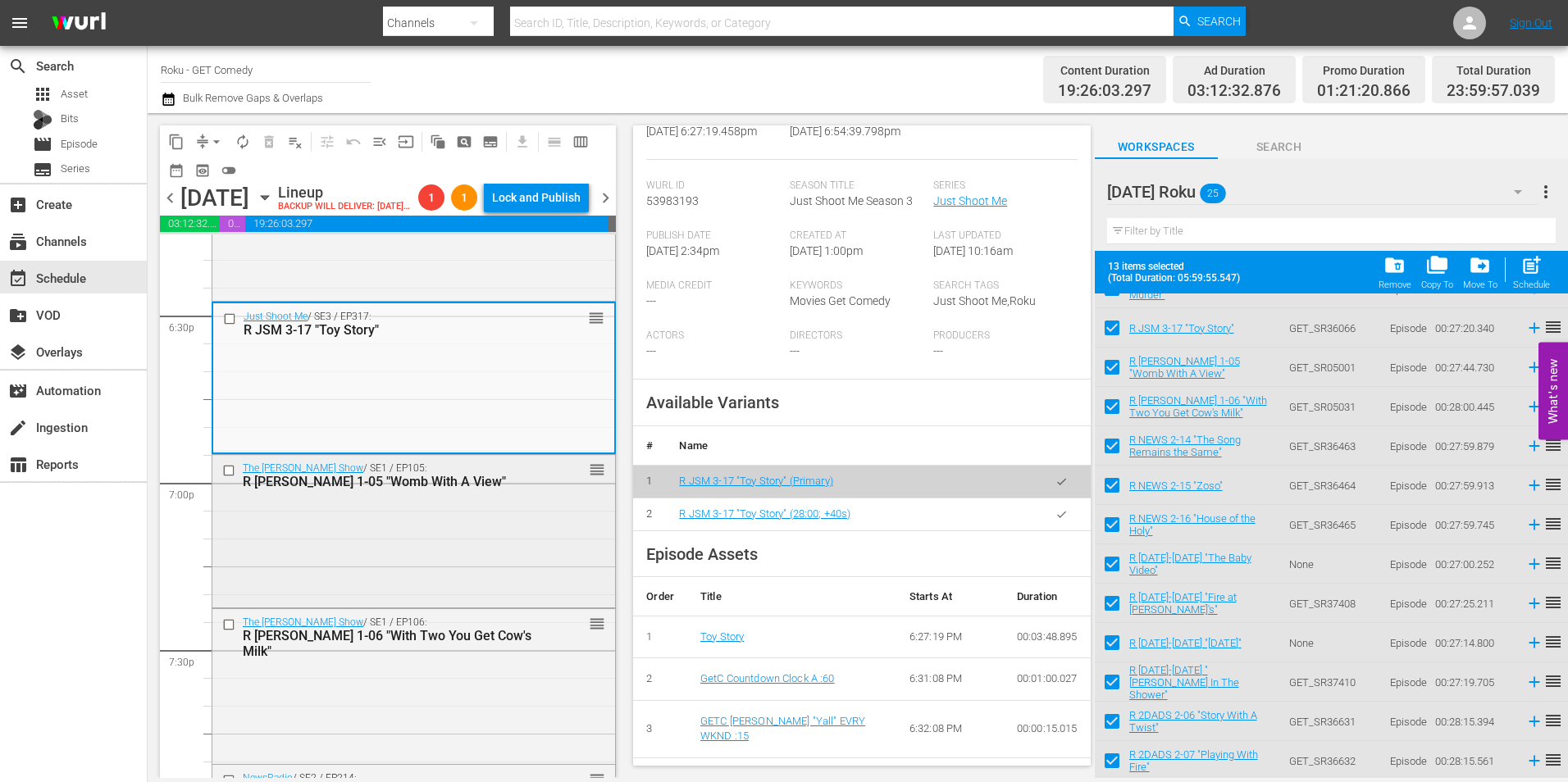
scroll to position [6121, 0]
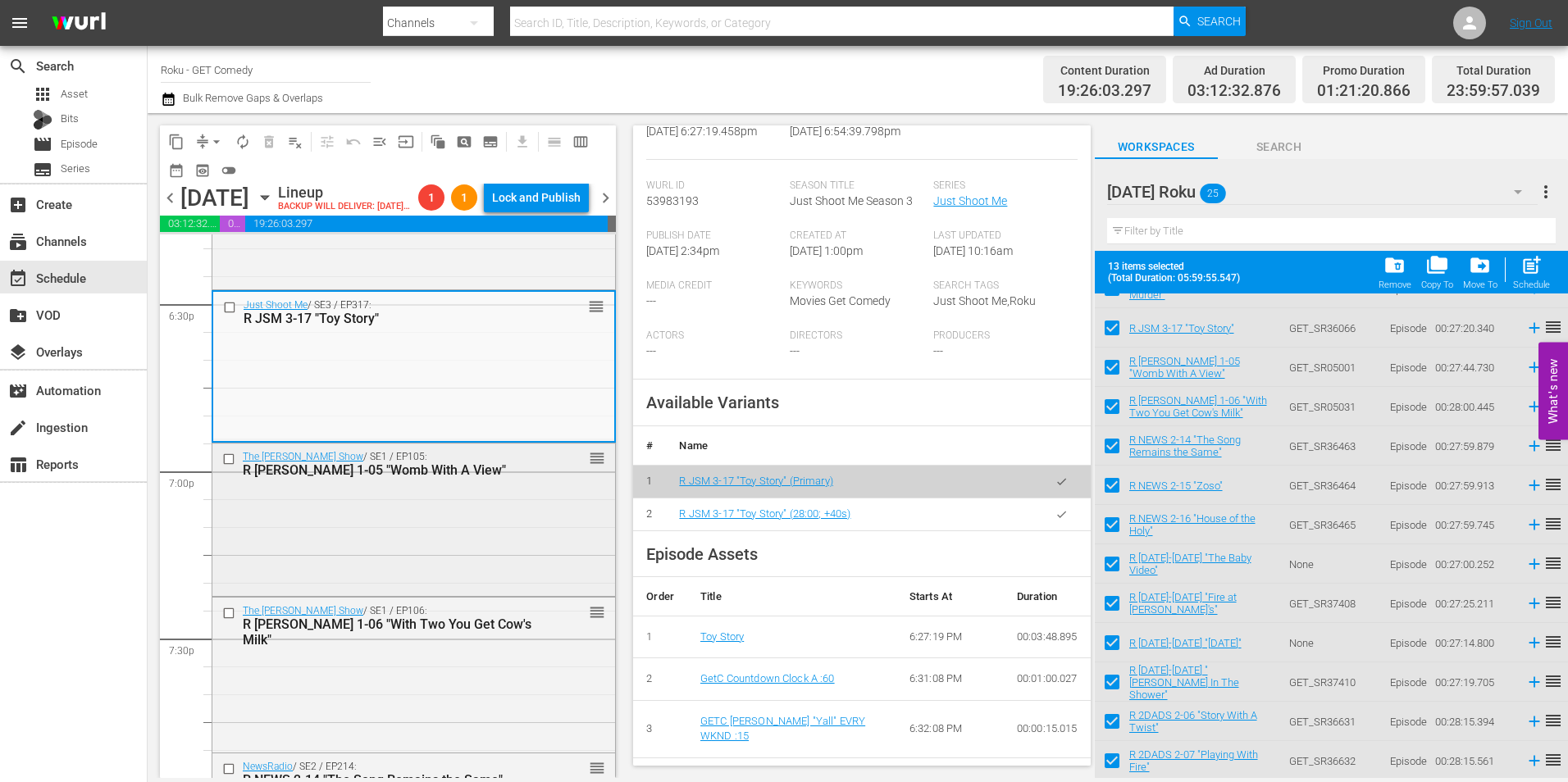
click at [521, 594] on div "The Jeff Foxworthy Show / SE1 / EP105: R JEFF 1-05 "Womb With A View" reorder" at bounding box center [413, 518] width 402 height 150
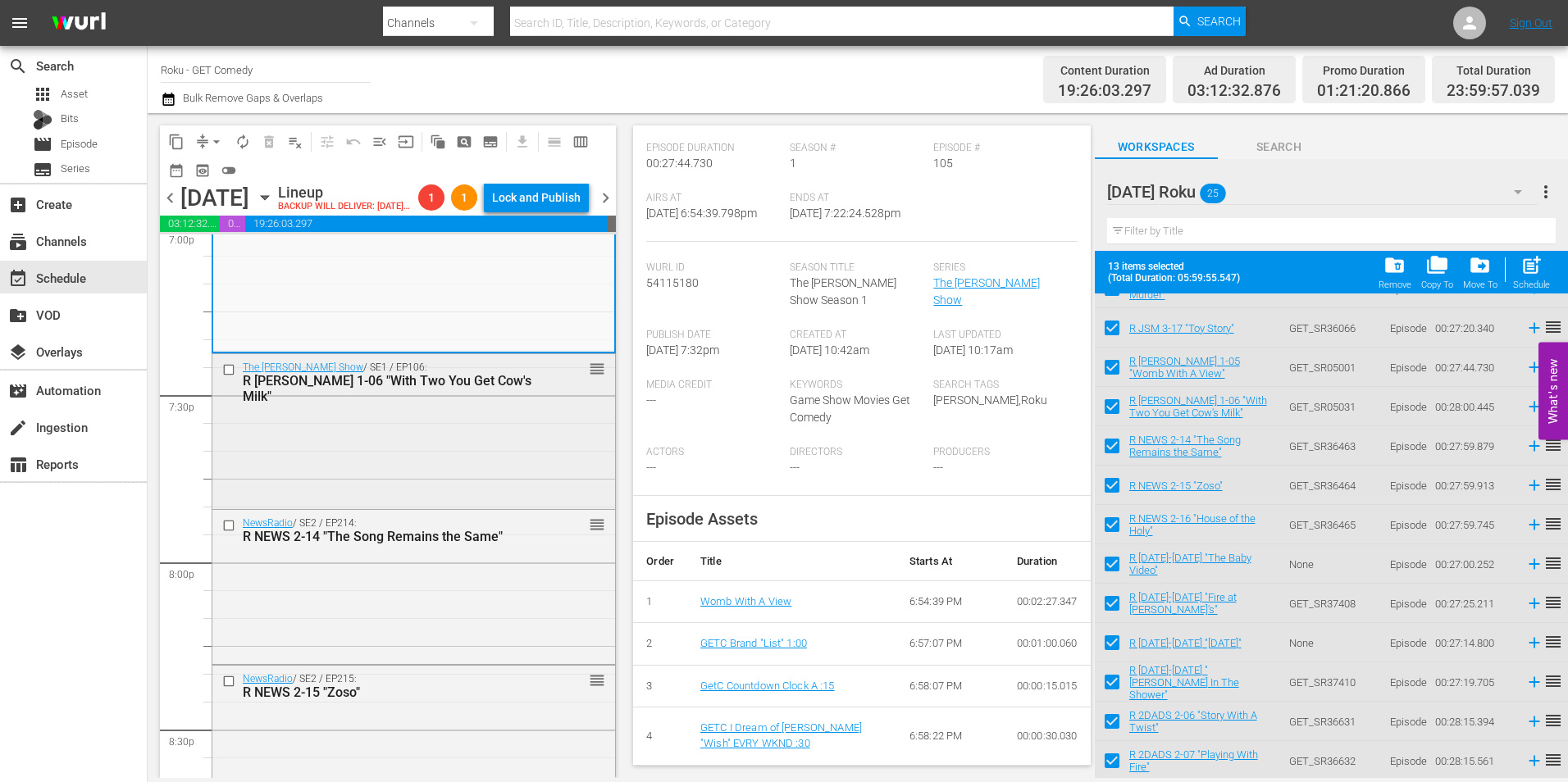
scroll to position [6367, 0]
click at [467, 466] on div "The Jeff Foxworthy Show / SE1 / EP106: R JEFF 1-06 "With Two You Get Cow's Milk…" at bounding box center [413, 428] width 402 height 151
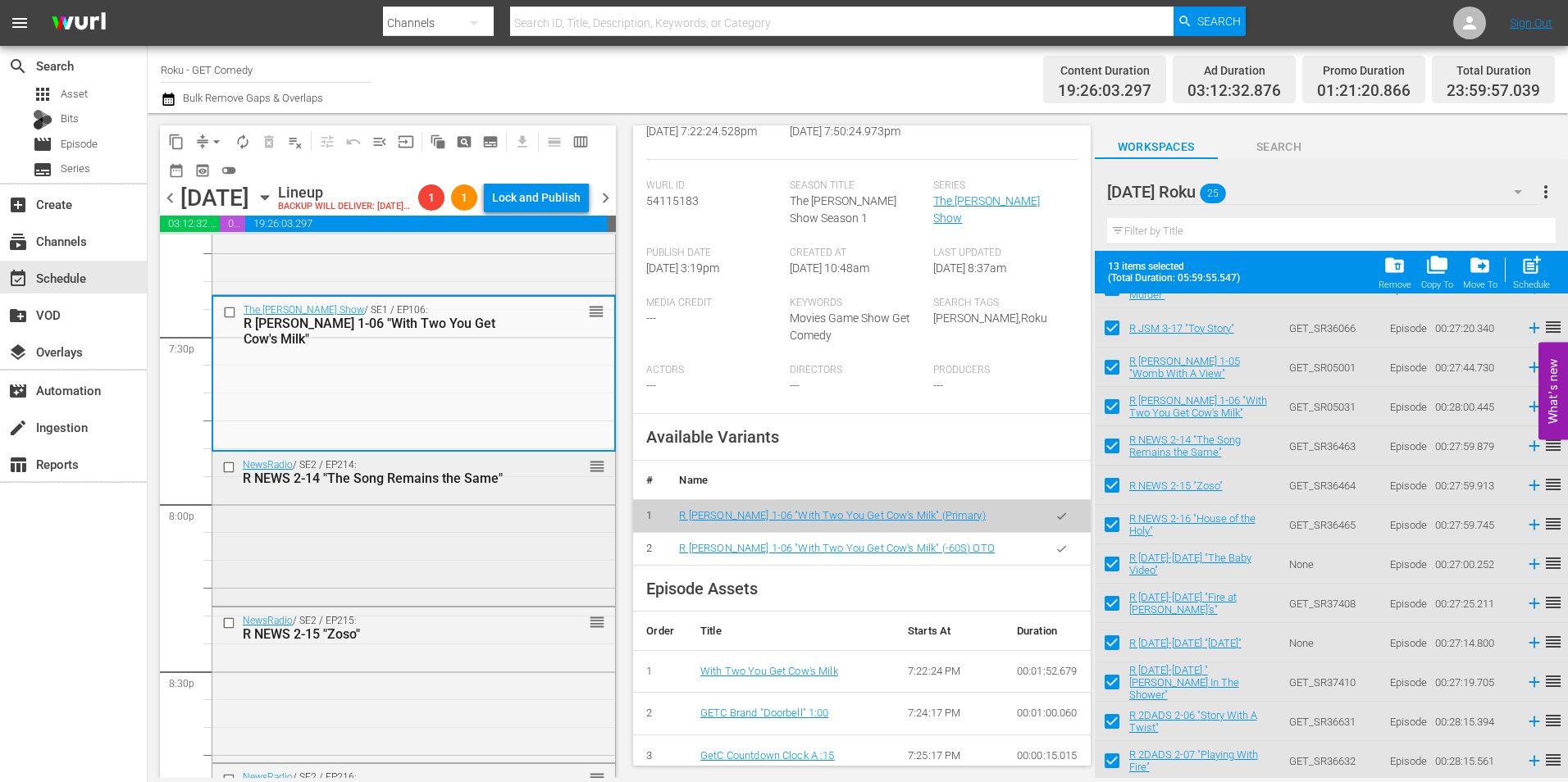
scroll to position [6448, 0]
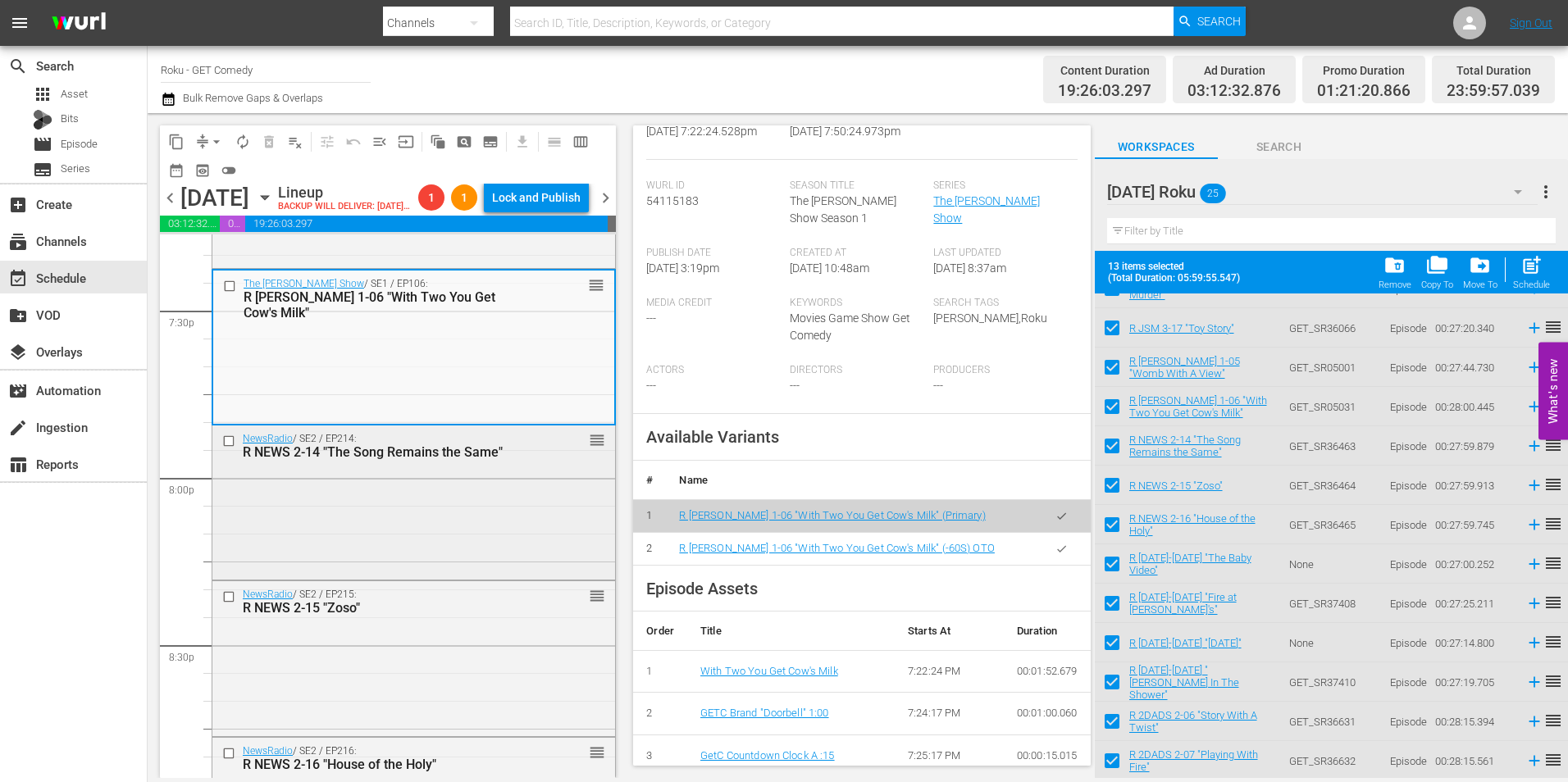
click at [377, 561] on div "NewsRadio / SE2 / EP214: R NEWS 2-14 "The Song Remains the Same" reorder" at bounding box center [413, 501] width 402 height 151
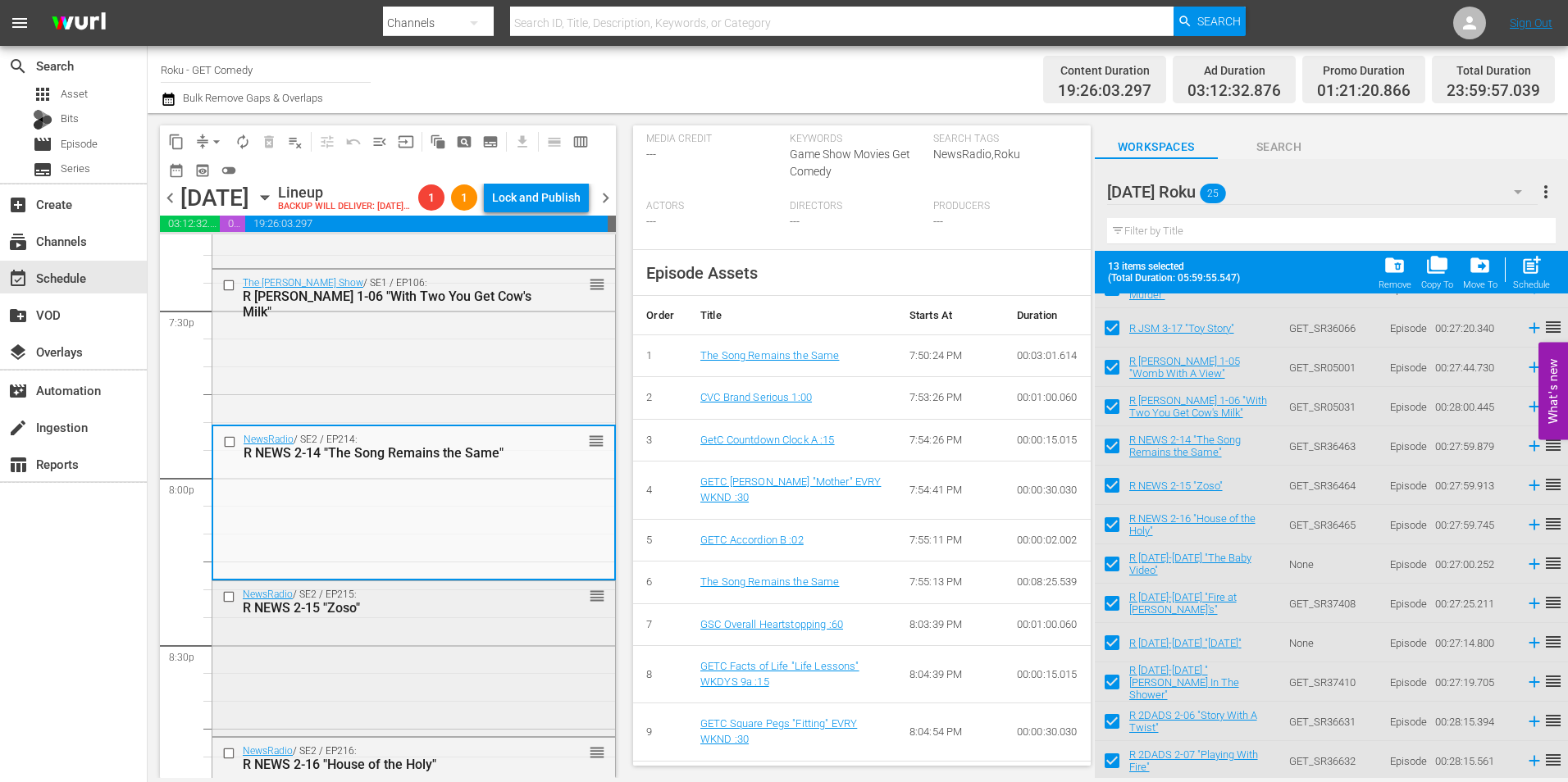
scroll to position [492, 0]
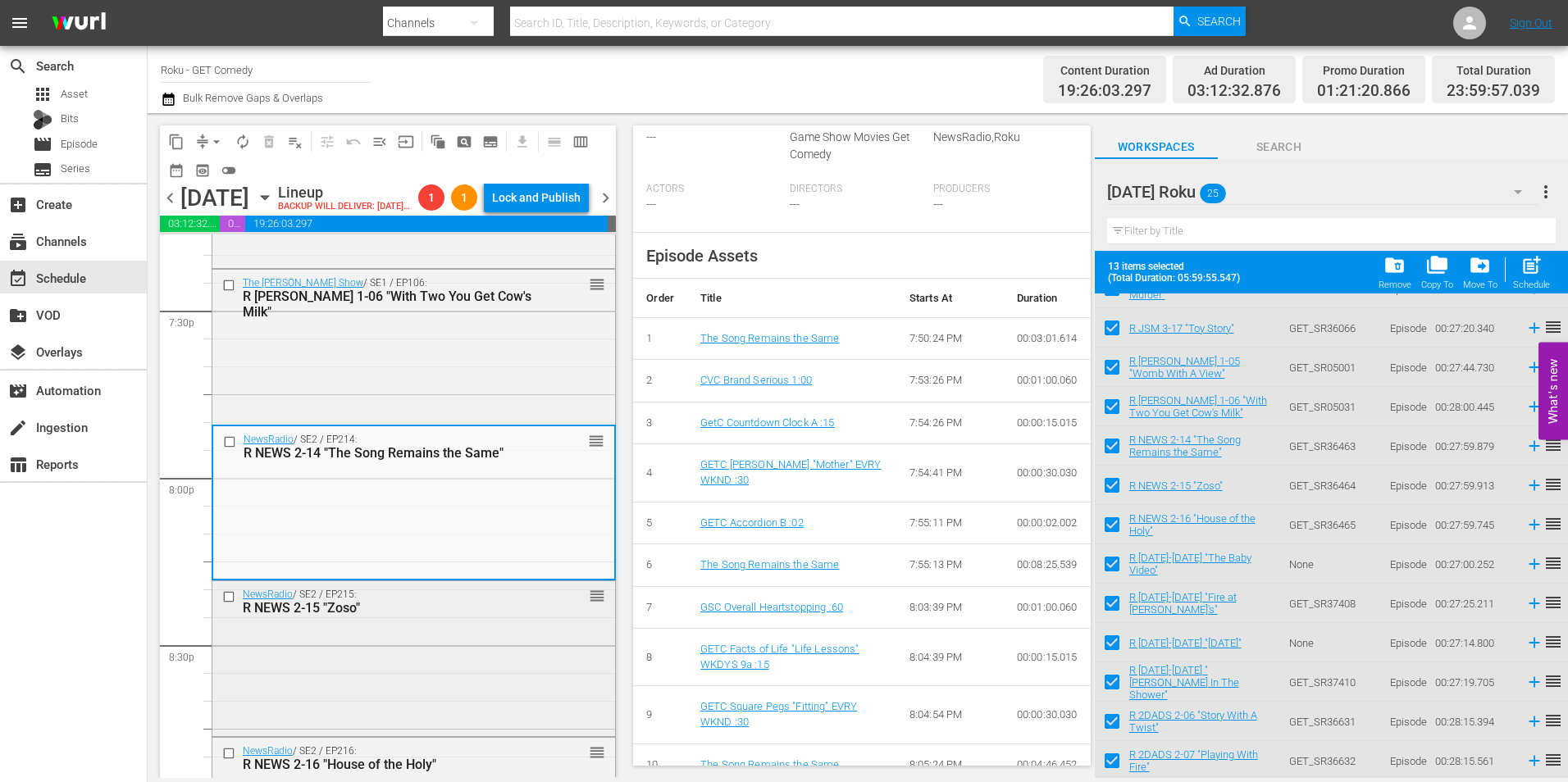
click at [488, 616] on div "R NEWS 2-15 "Zoso"" at bounding box center [387, 608] width 290 height 16
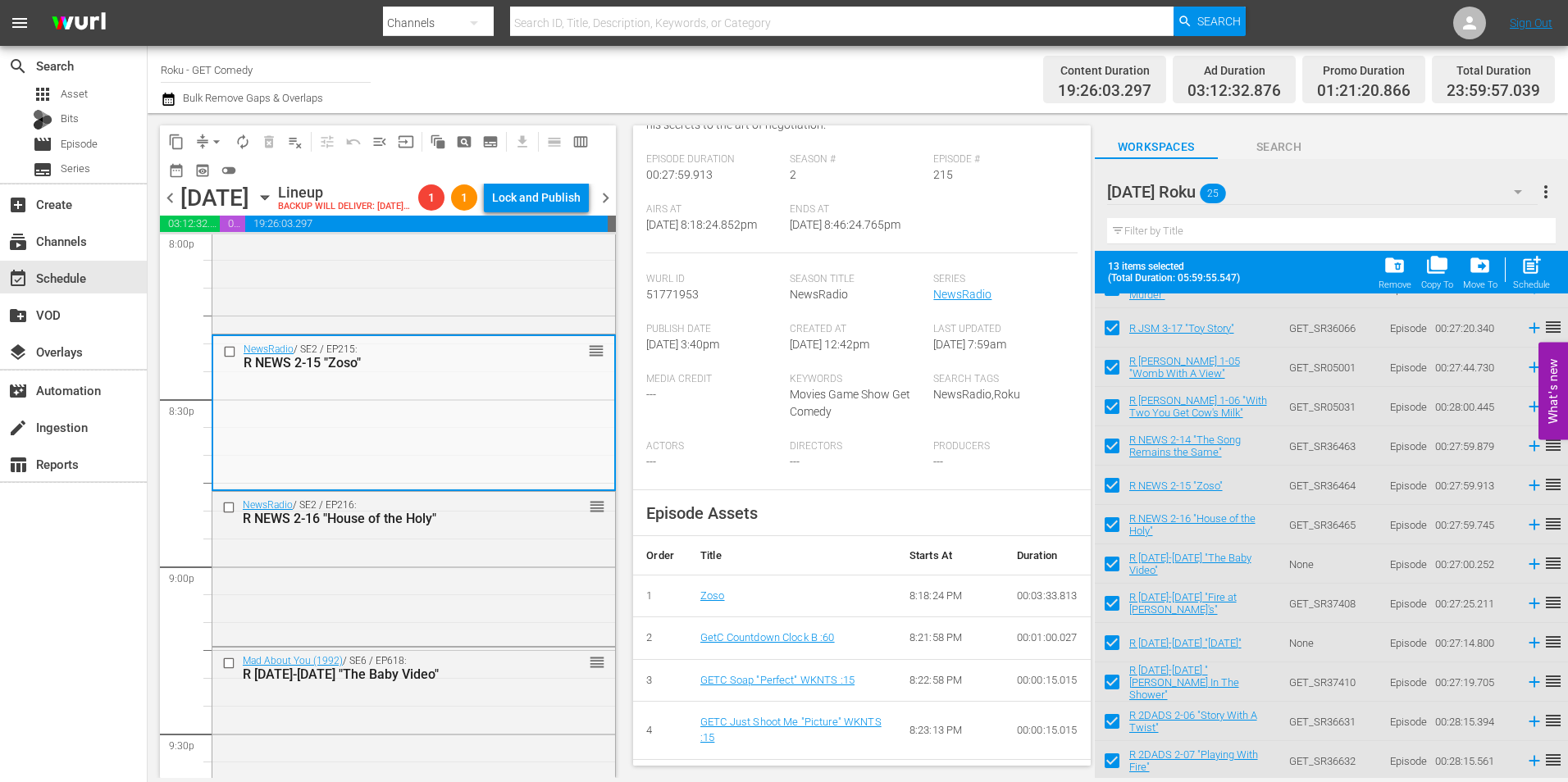
scroll to position [246, 0]
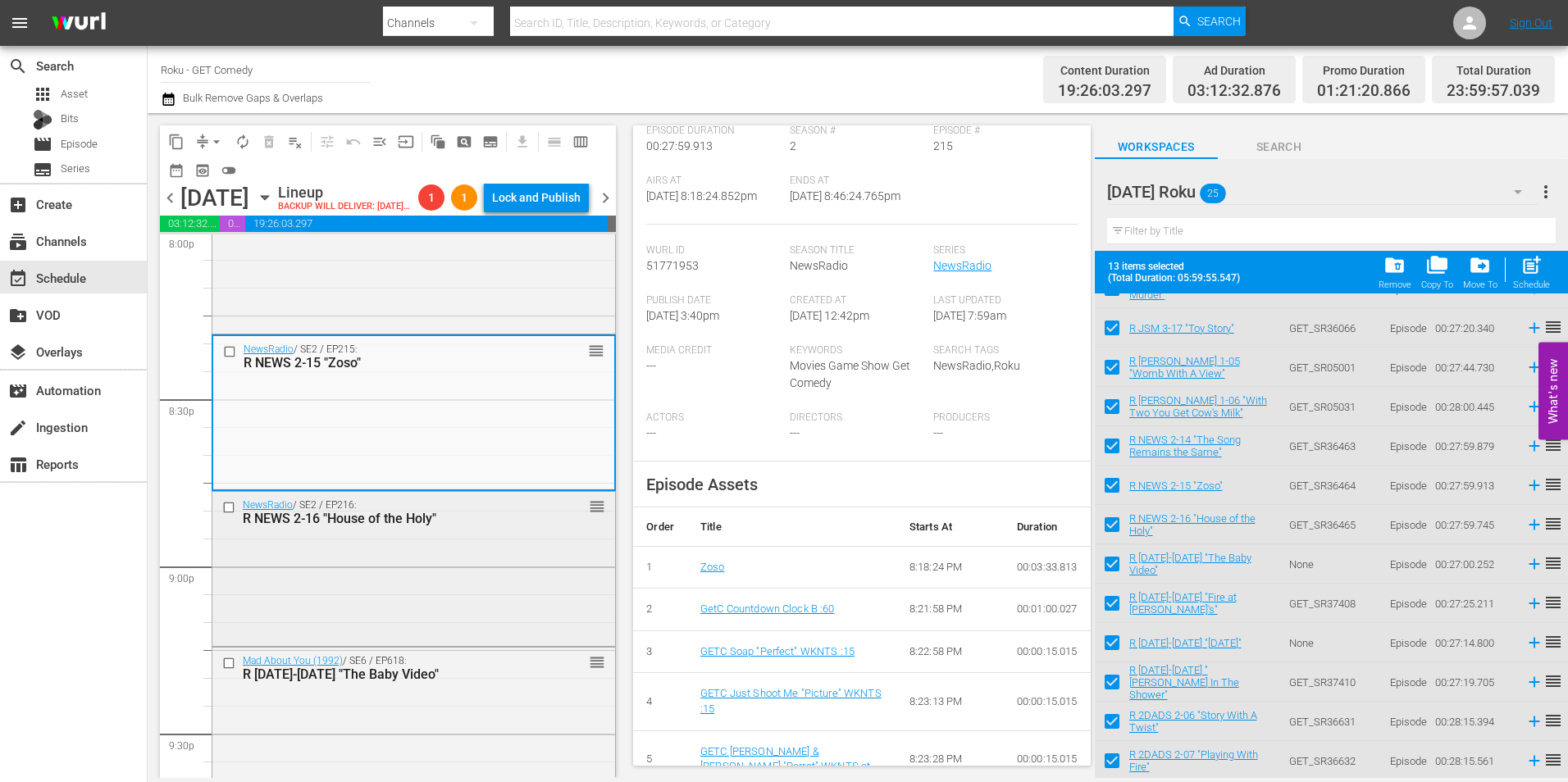
click at [437, 615] on div "NewsRadio / SE2 / EP216: R NEWS 2-16 "House of the Holy" reorder" at bounding box center [413, 568] width 402 height 151
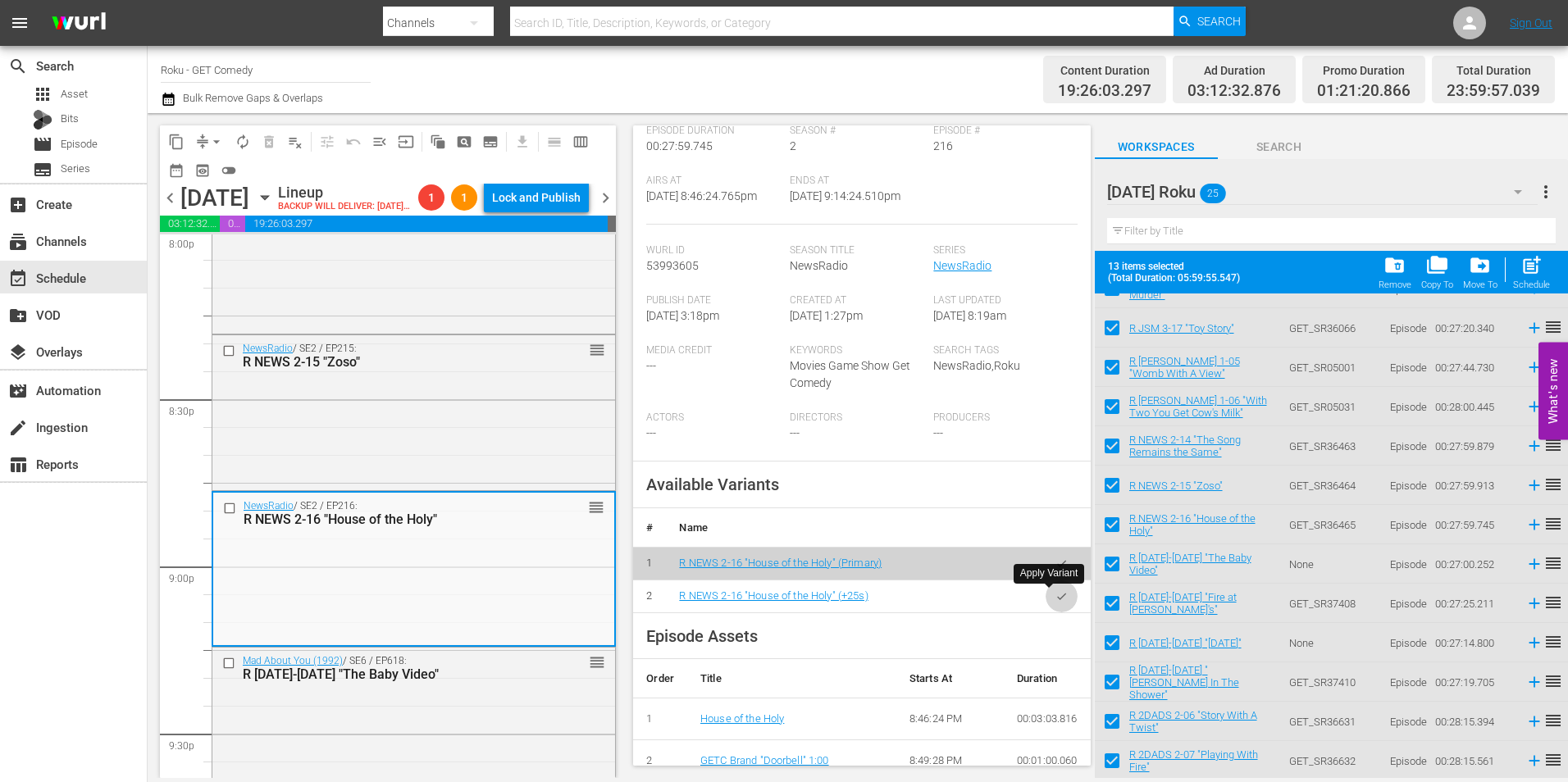
click at [1056, 595] on icon "button" at bounding box center [1062, 596] width 13 height 13
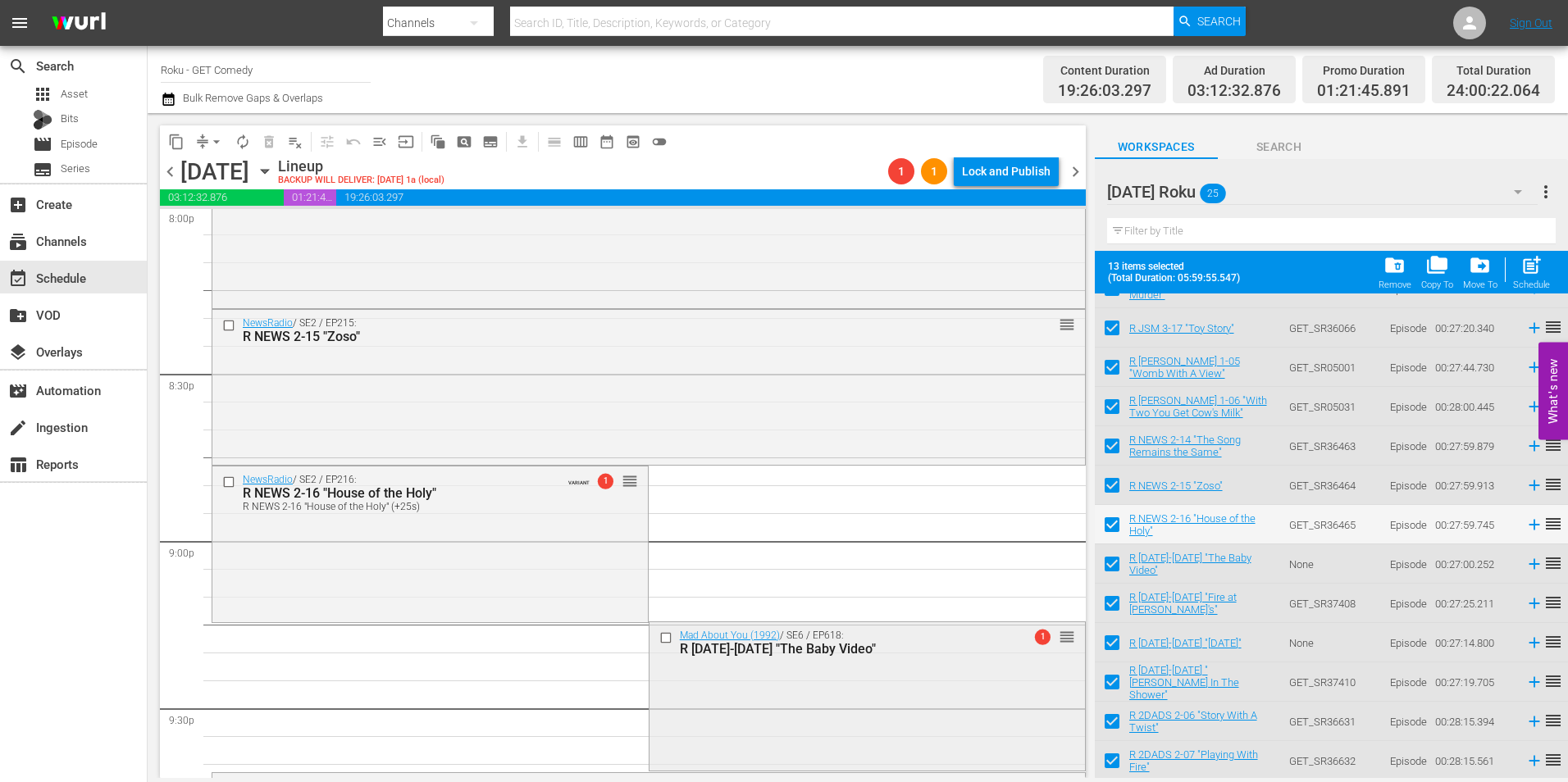
click at [817, 711] on div "Mad About You (1992) / SE6 / EP618: R MAY 6-18 "The Baby Video" 1 reorder" at bounding box center [867, 695] width 435 height 146
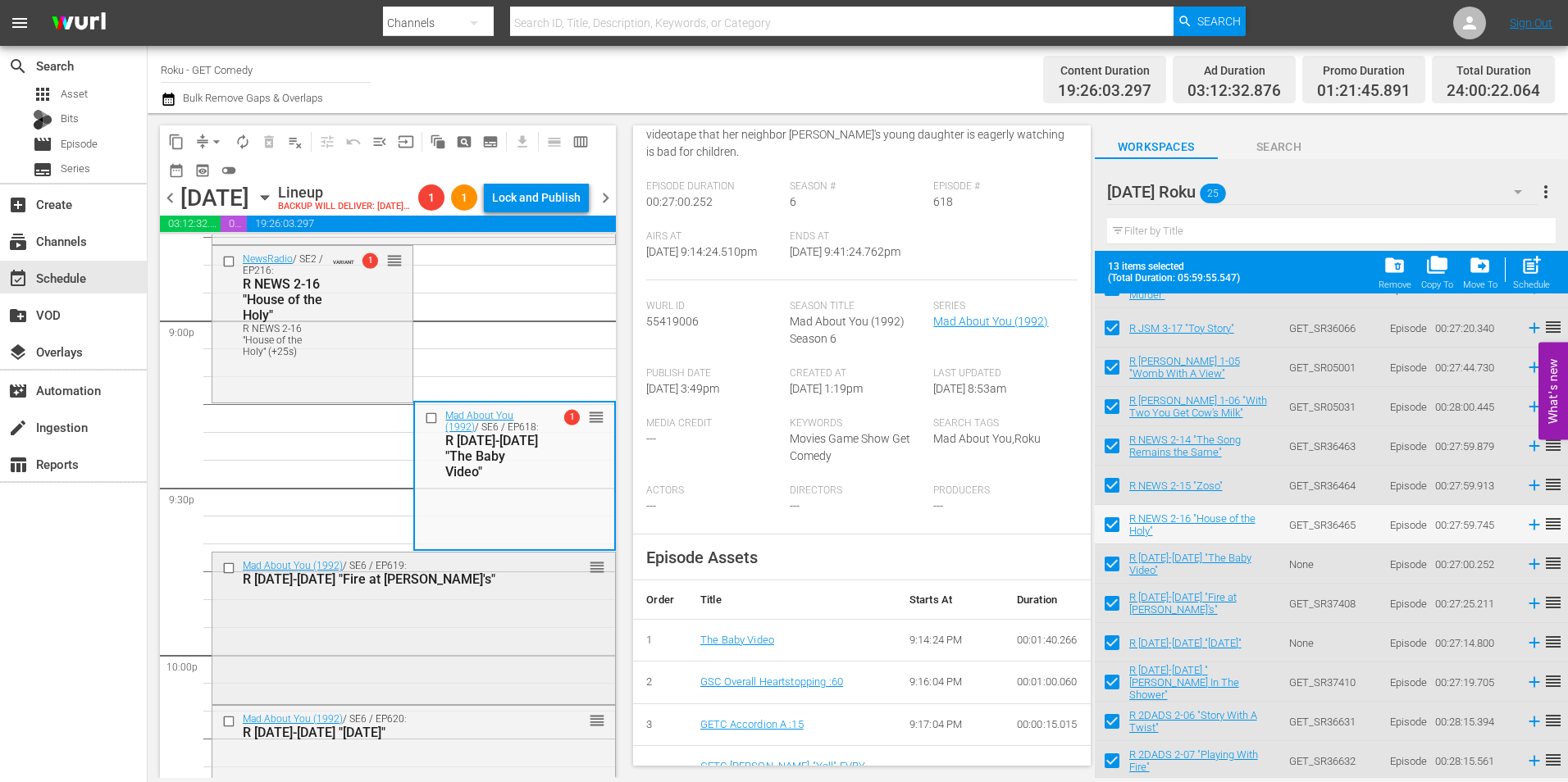
click at [542, 676] on div "Mad About You (1992) / SE6 / EP619: R MAY 6-19 "Fire at Riff's" reorder" at bounding box center [413, 627] width 402 height 148
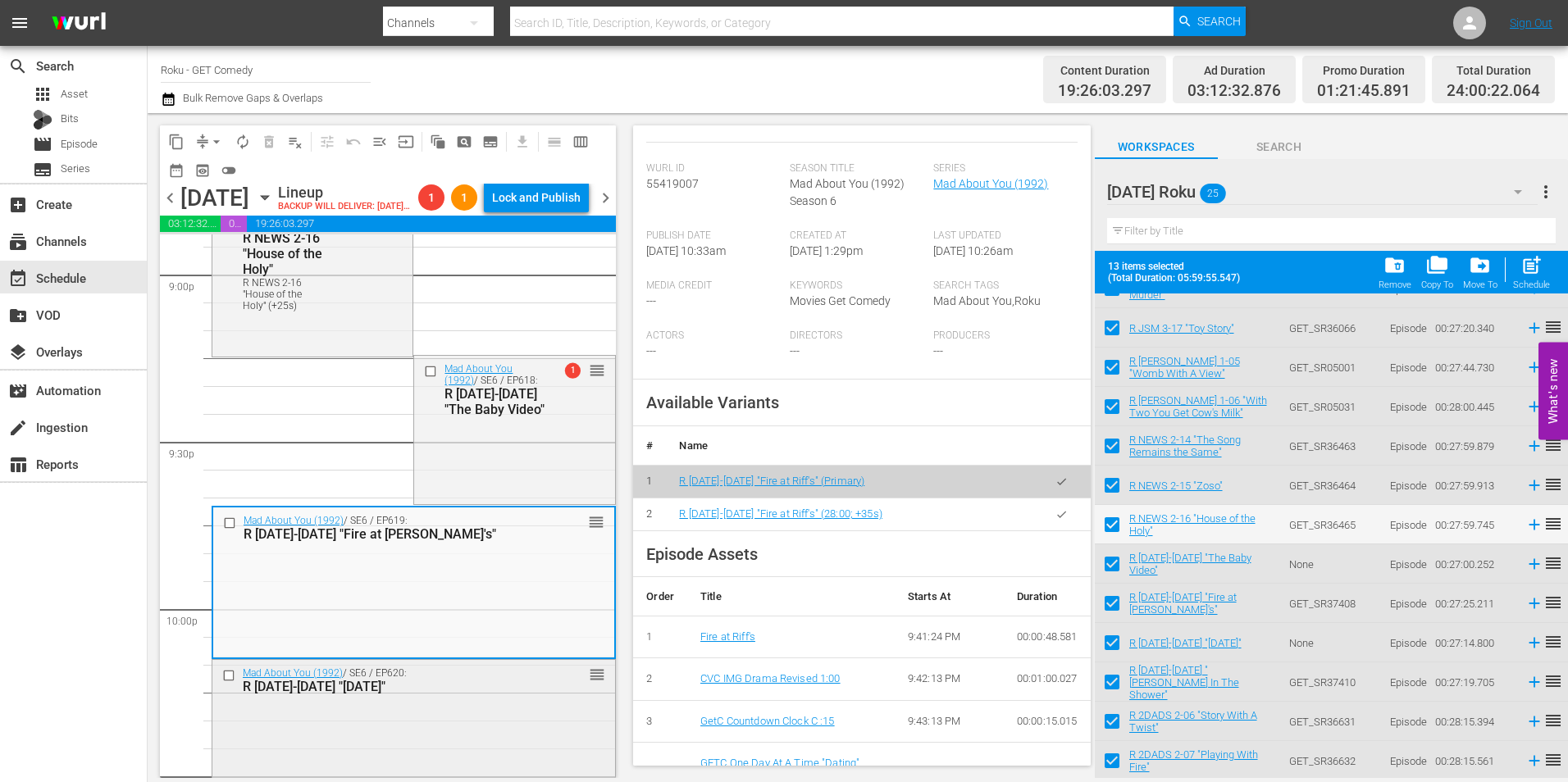
scroll to position [7023, 0]
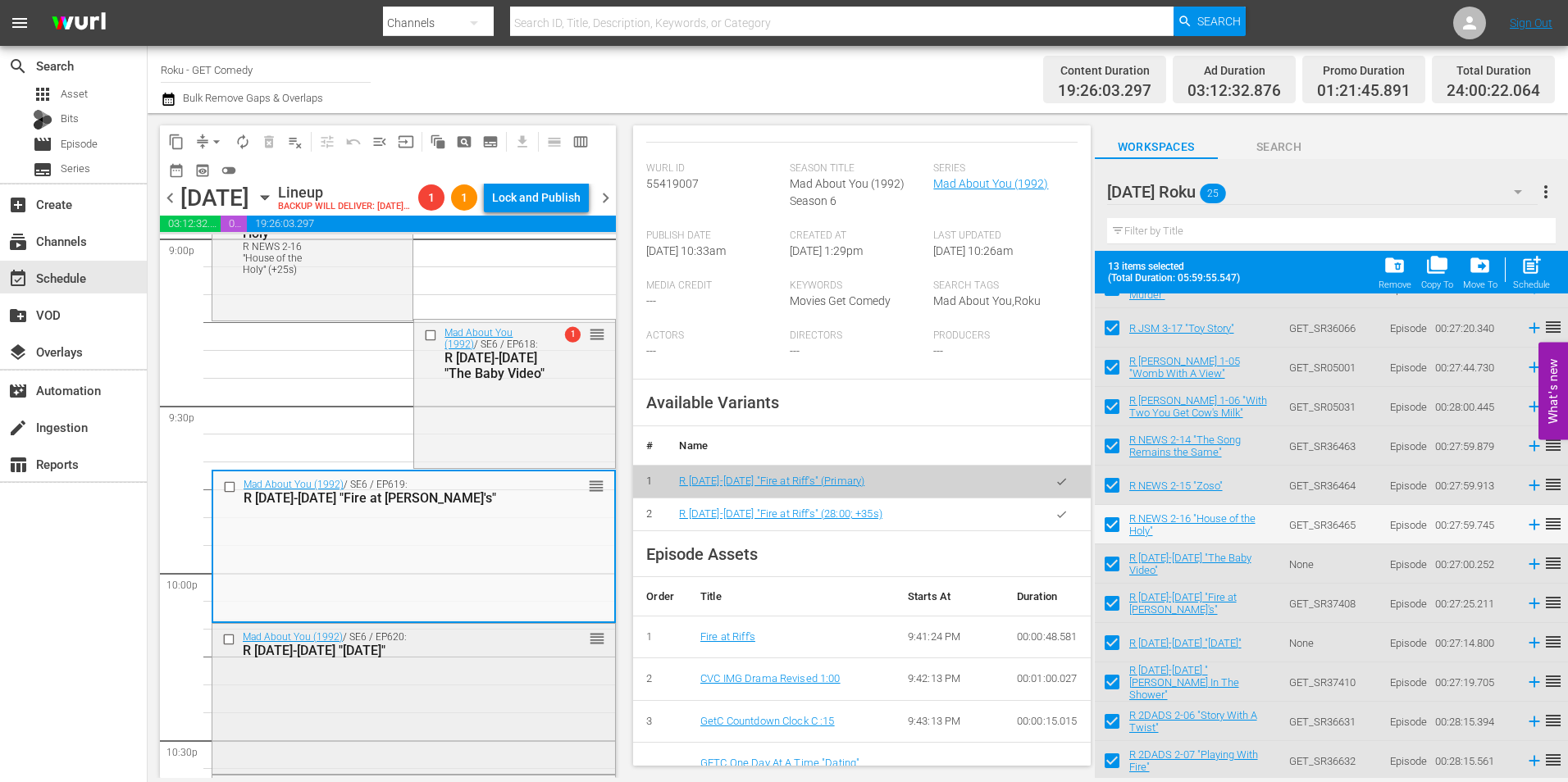
click at [443, 696] on div "Mad About You (1992) / SE6 / EP620: R MAY 6-20 "Mother's Day" reorder" at bounding box center [413, 697] width 402 height 147
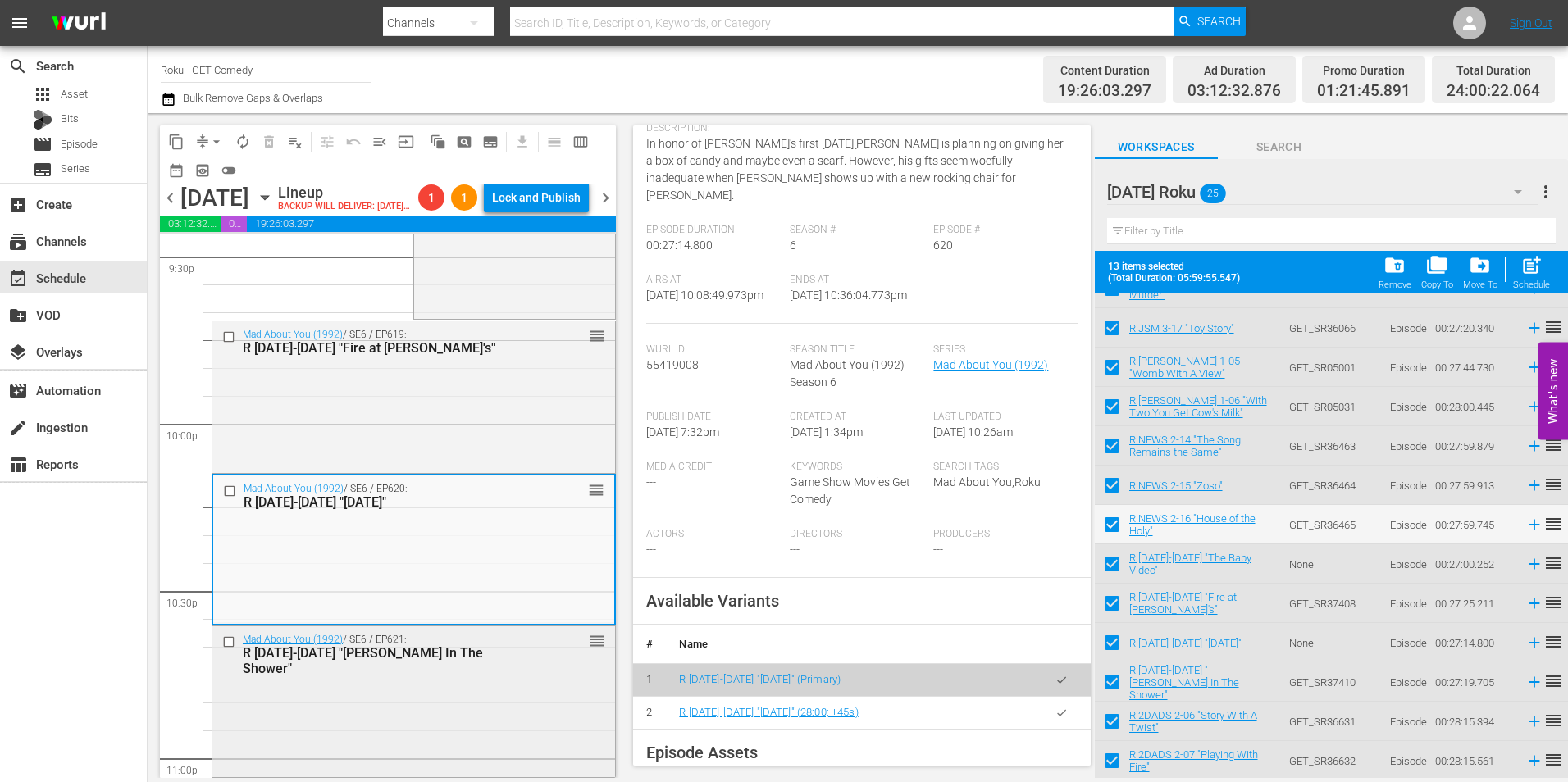
scroll to position [7187, 0]
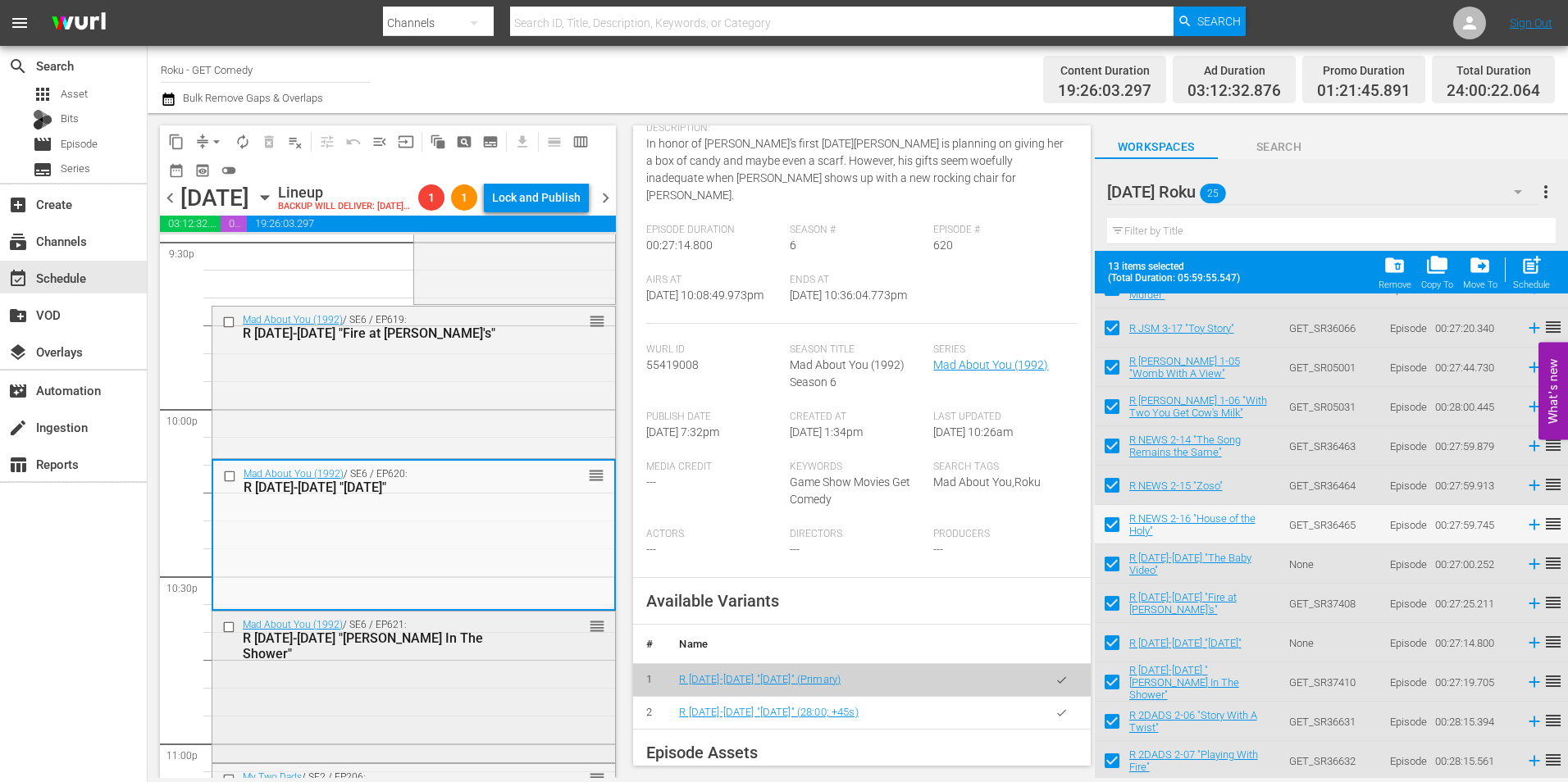
click at [412, 695] on div "Mad About You (1992) / SE6 / EP621: R MAY 6-21 "Paul Slips In The Shower" reord…" at bounding box center [413, 685] width 402 height 148
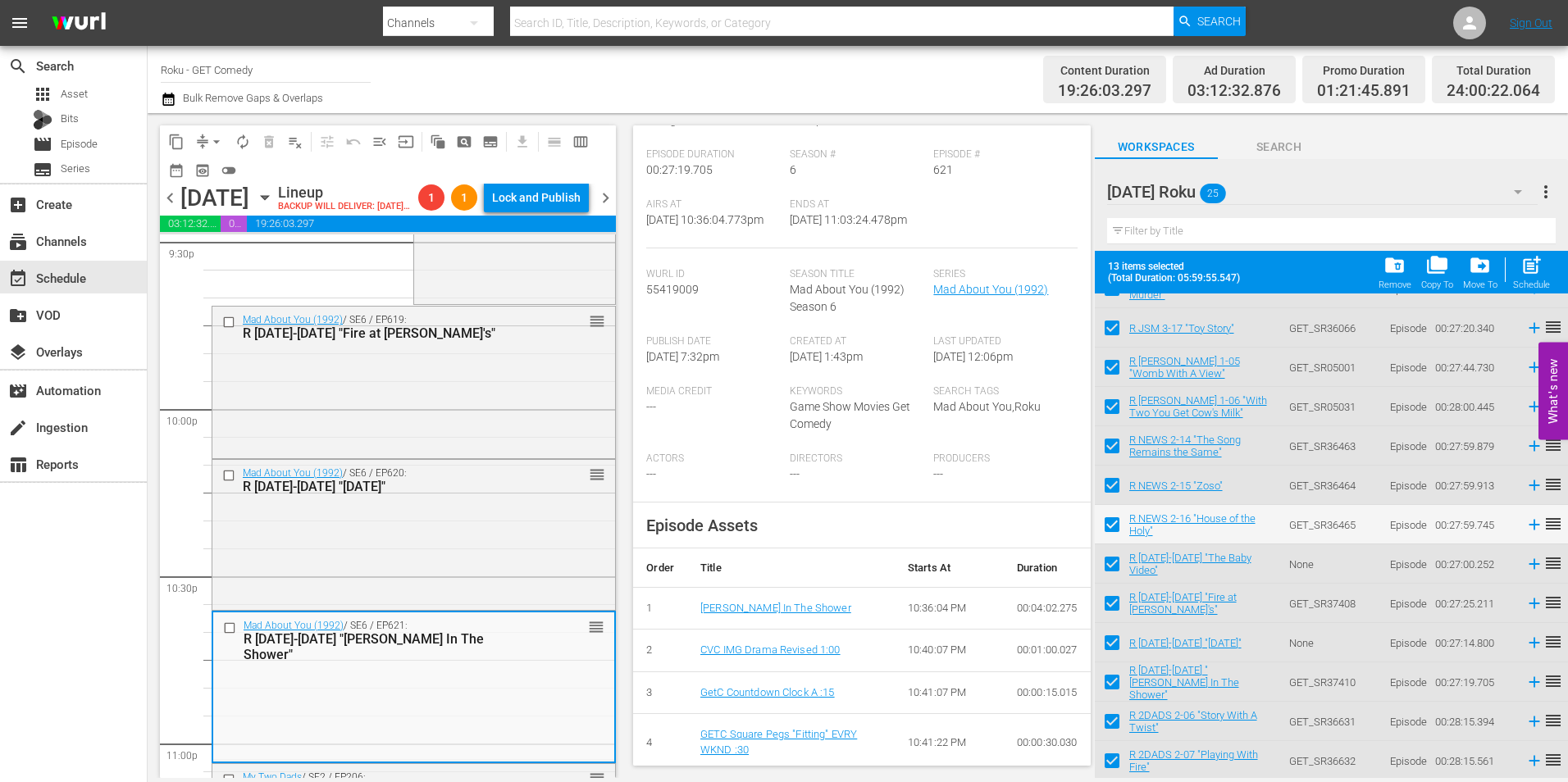
scroll to position [246, 0]
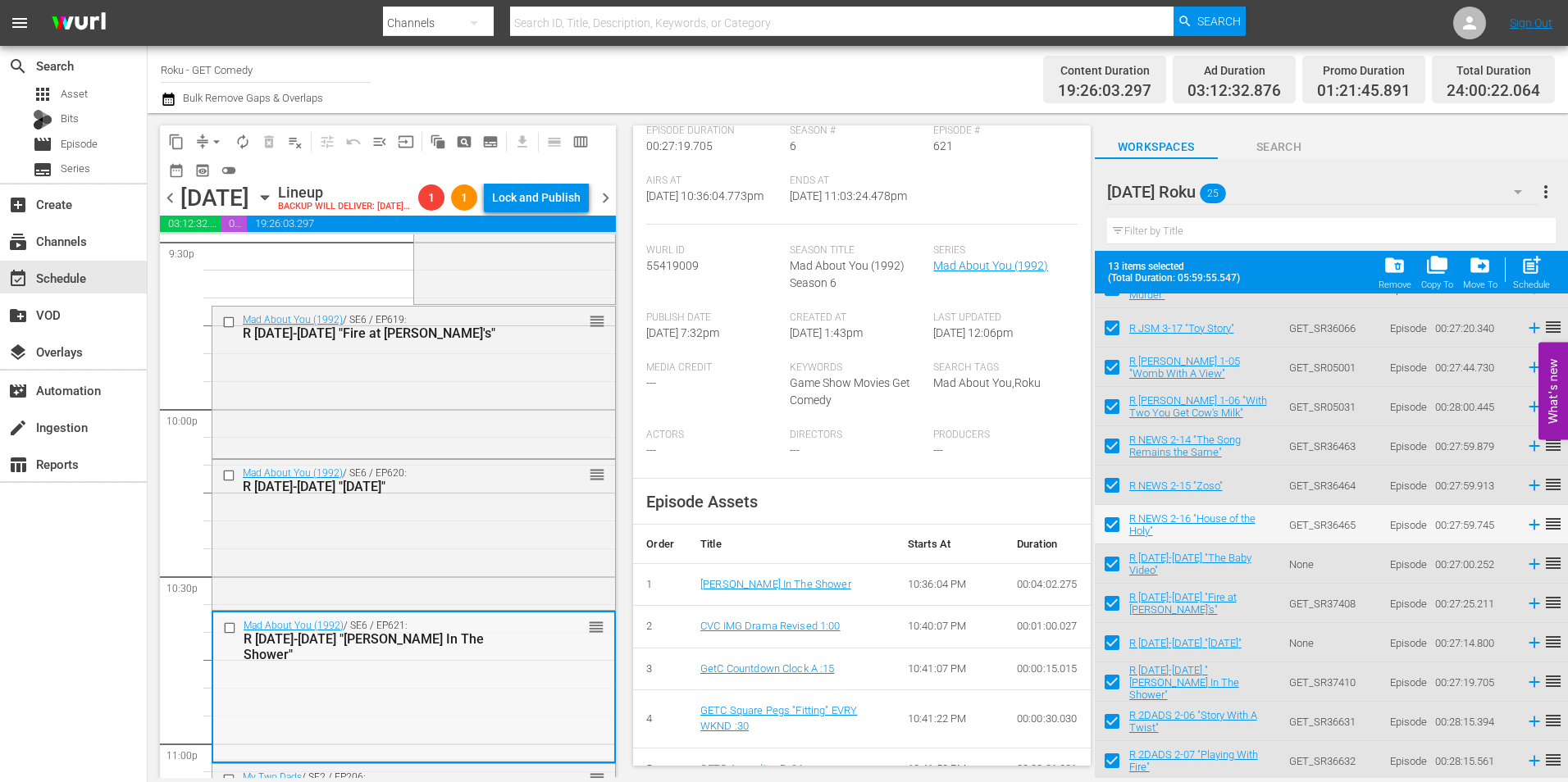
click at [498, 701] on div "Mad About You (1992) / SE6 / EP621: R MAY 6-21 "Paul Slips In The Shower" reord…" at bounding box center [413, 686] width 401 height 148
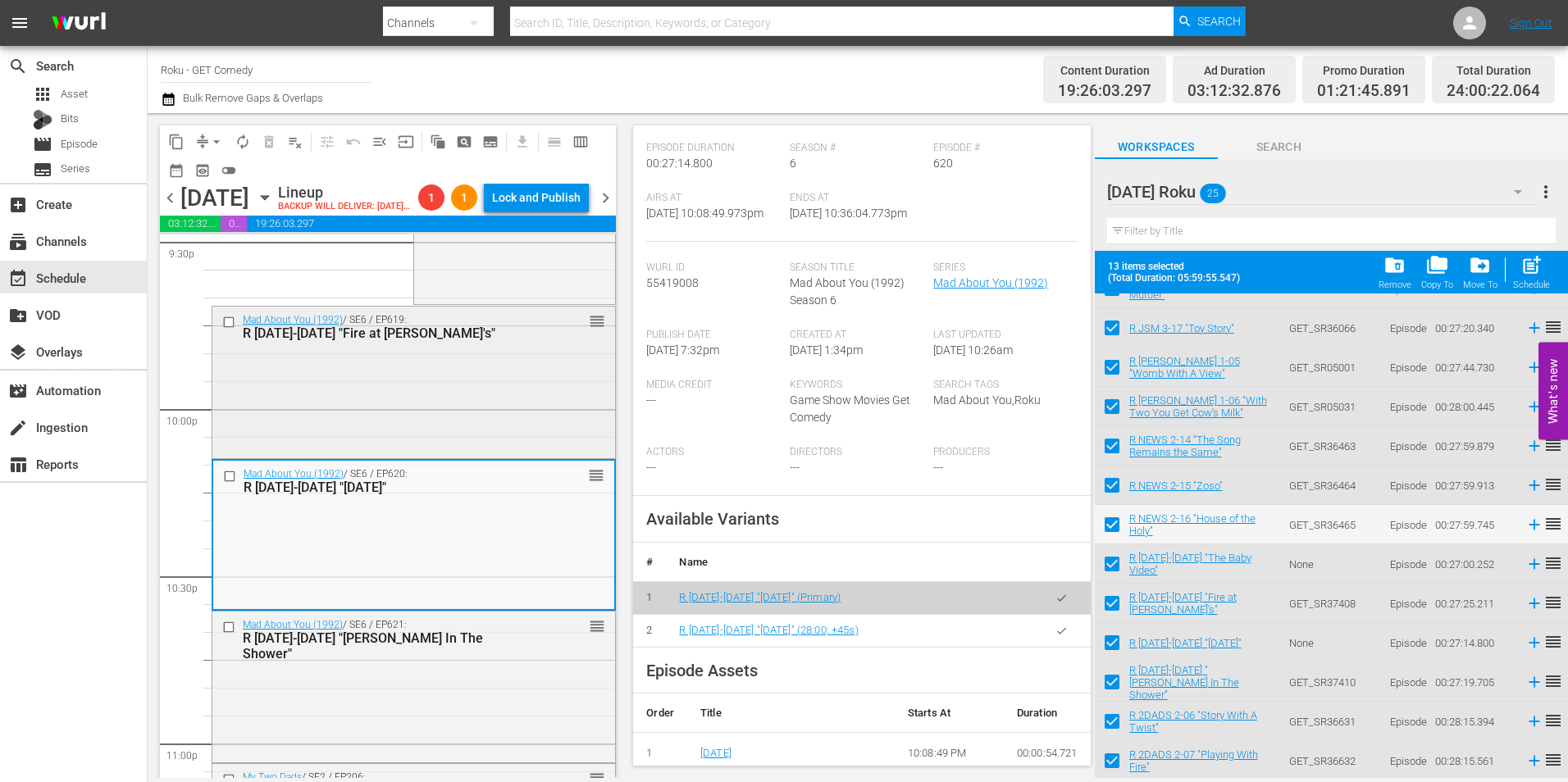
click at [406, 454] on div "Mad About You (1992) / SE6 / EP619: R MAY 6-19 "Fire at Riff's" reorder" at bounding box center [413, 381] width 402 height 148
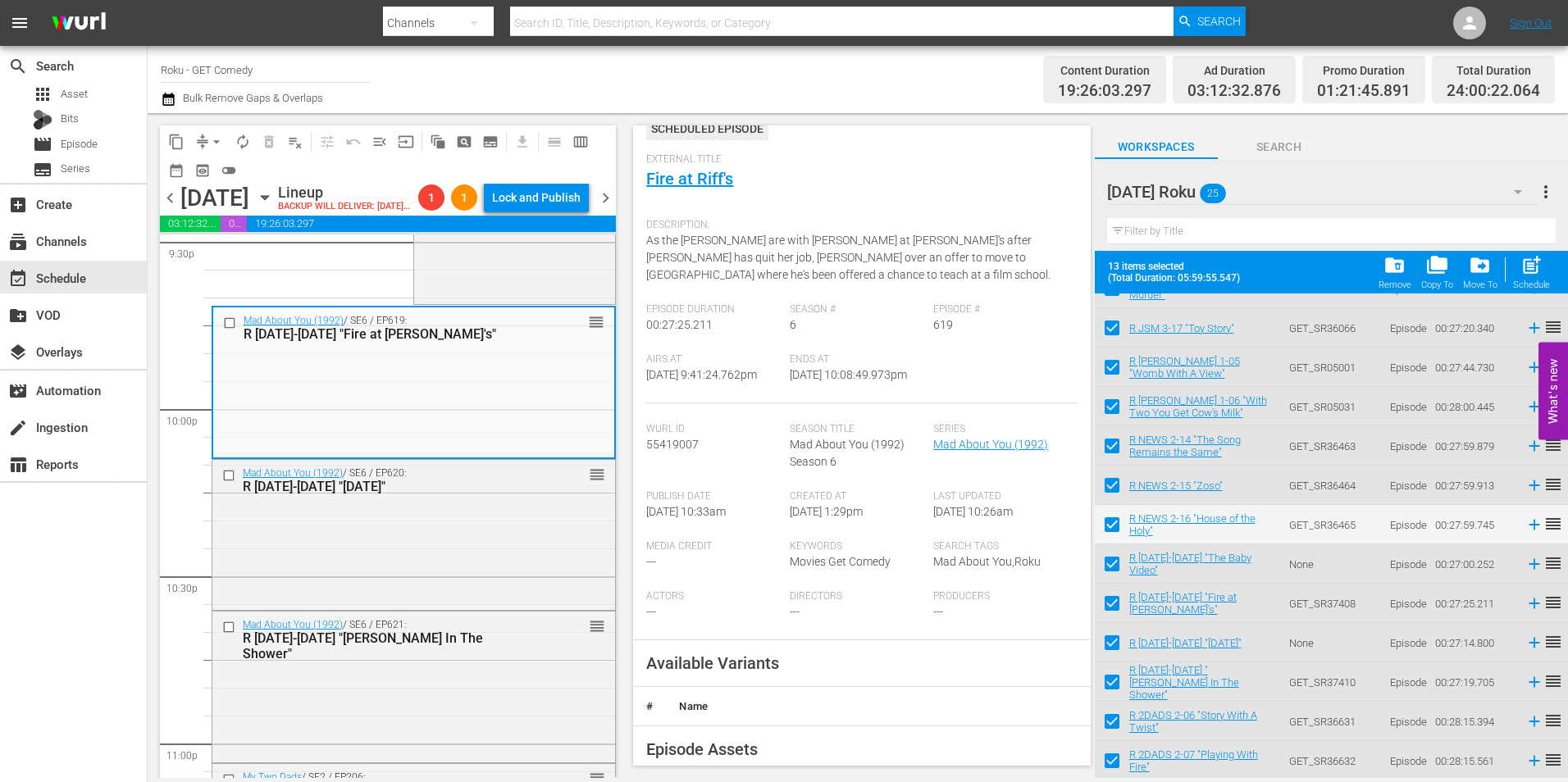
scroll to position [164, 0]
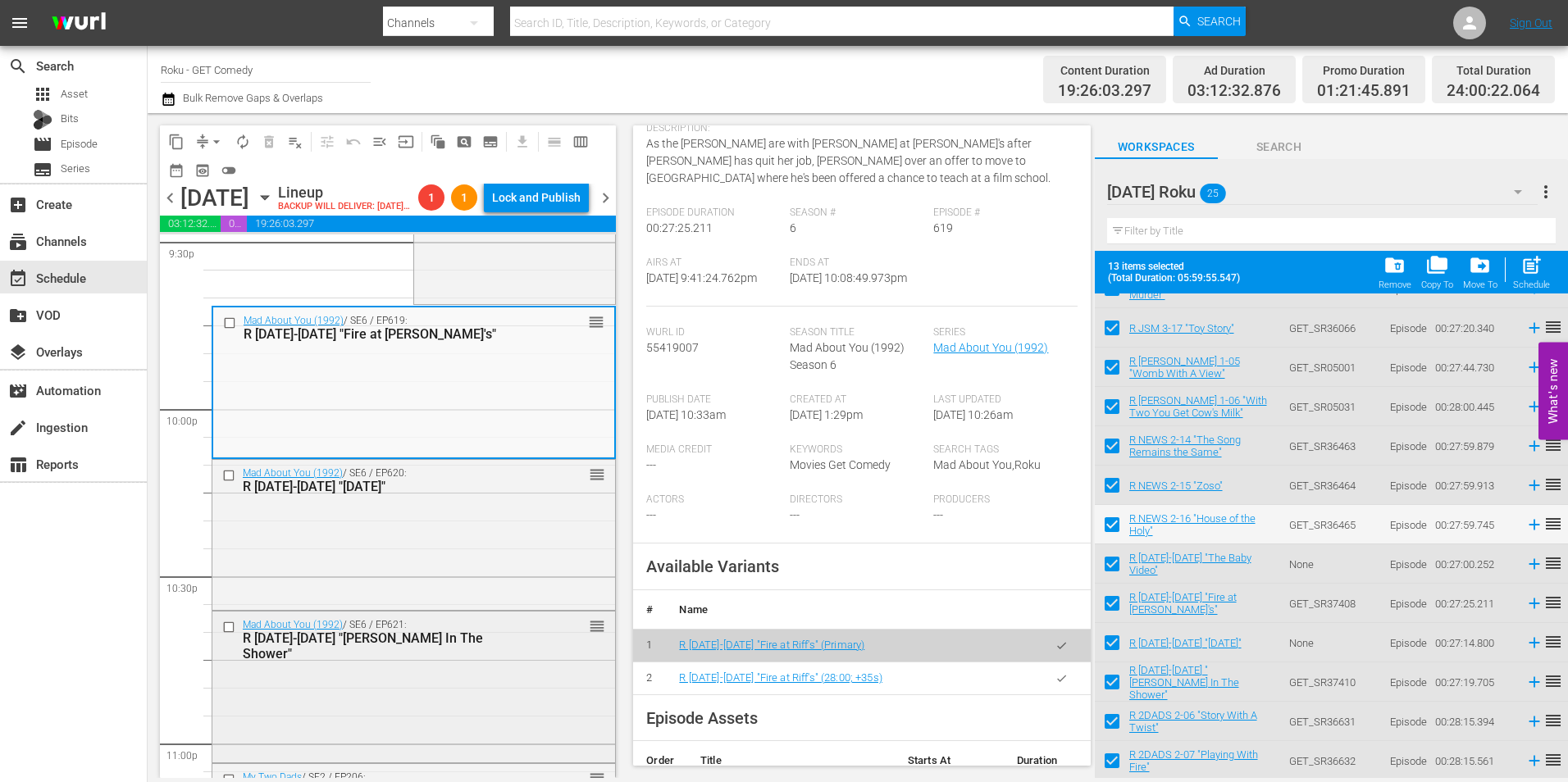
click at [389, 668] on div "Mad About You (1992) / SE6 / EP621: R MAY 6-21 "Paul Slips In The Shower" reord…" at bounding box center [413, 639] width 402 height 55
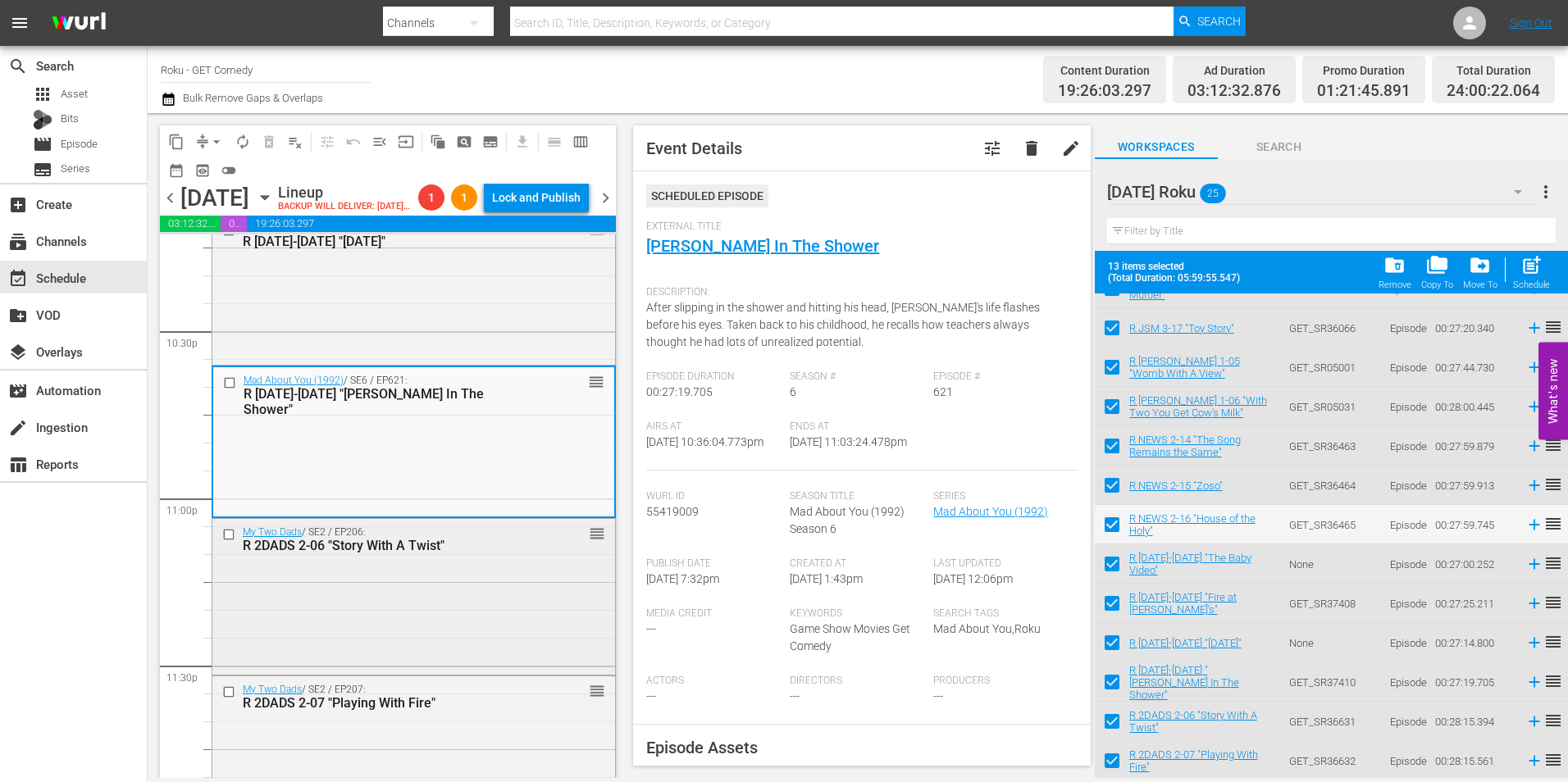
scroll to position [7433, 0]
click at [456, 637] on div "My Two Dads / SE2 / EP206: R 2DADS 2-06 "Story With A Twist" reorder" at bounding box center [413, 595] width 402 height 153
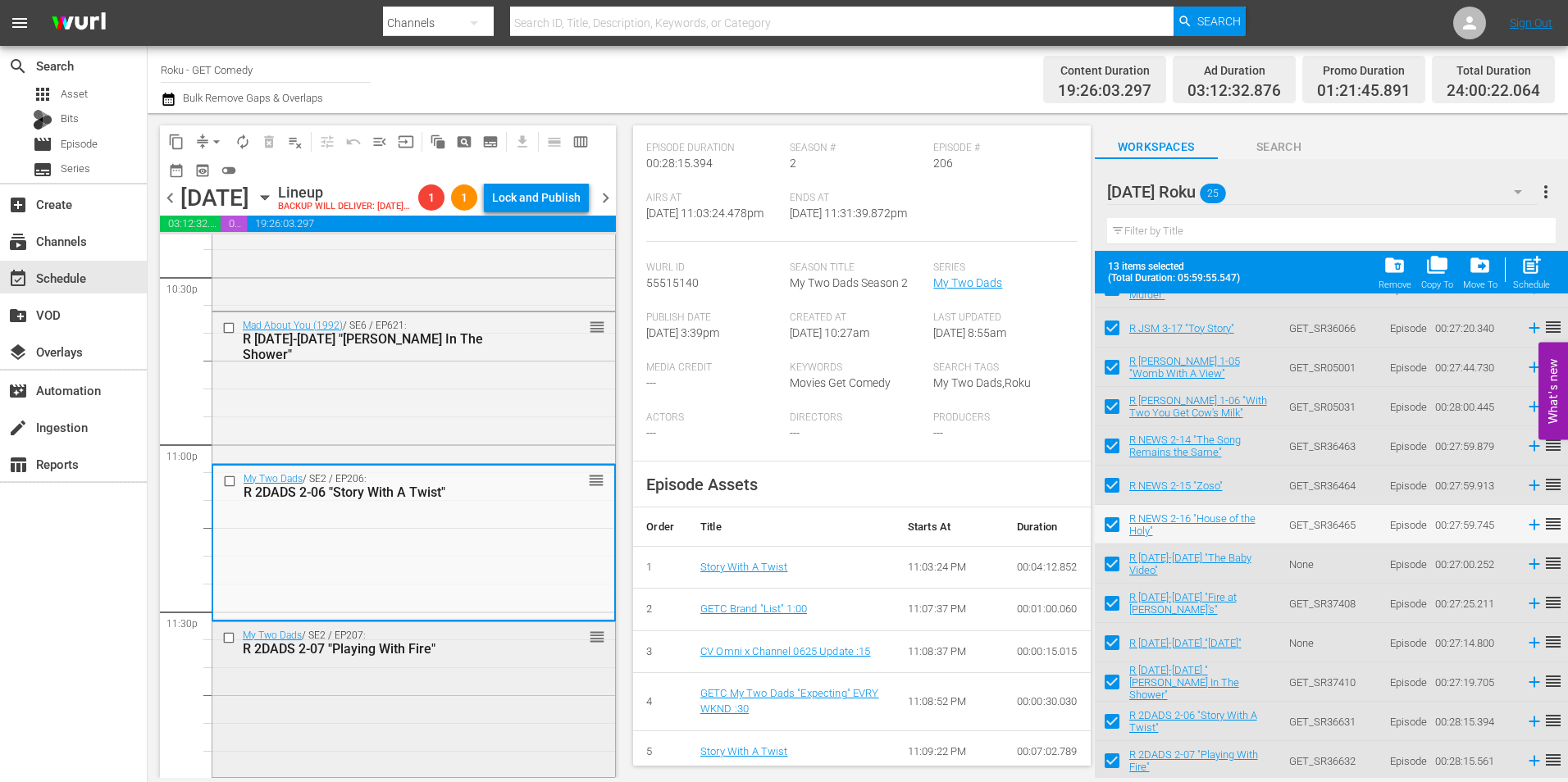
scroll to position [7515, 0]
click at [519, 654] on div "R 2DADS 2-07 "Playing With Fire"" at bounding box center [387, 648] width 290 height 16
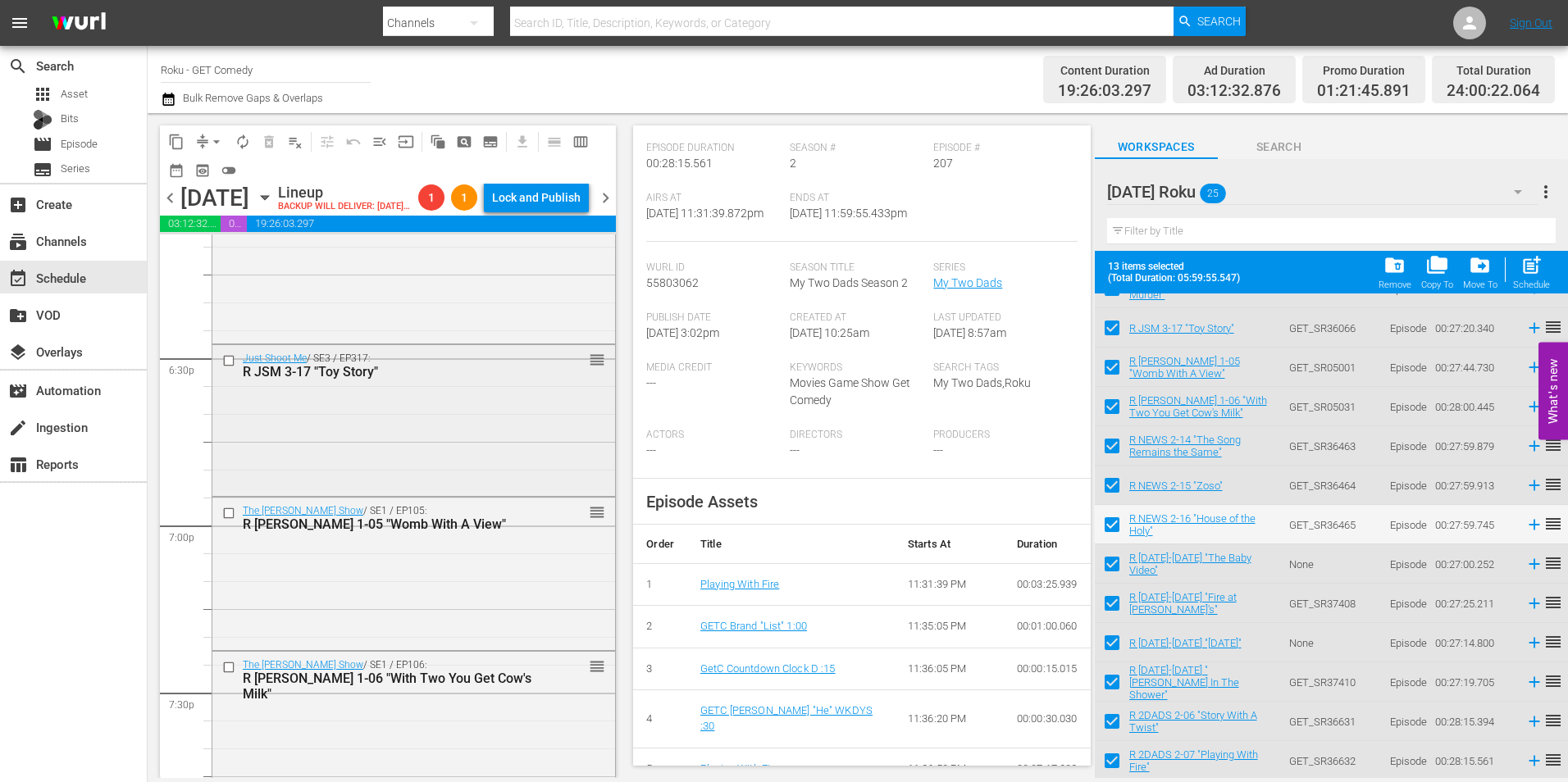
scroll to position [6038, 0]
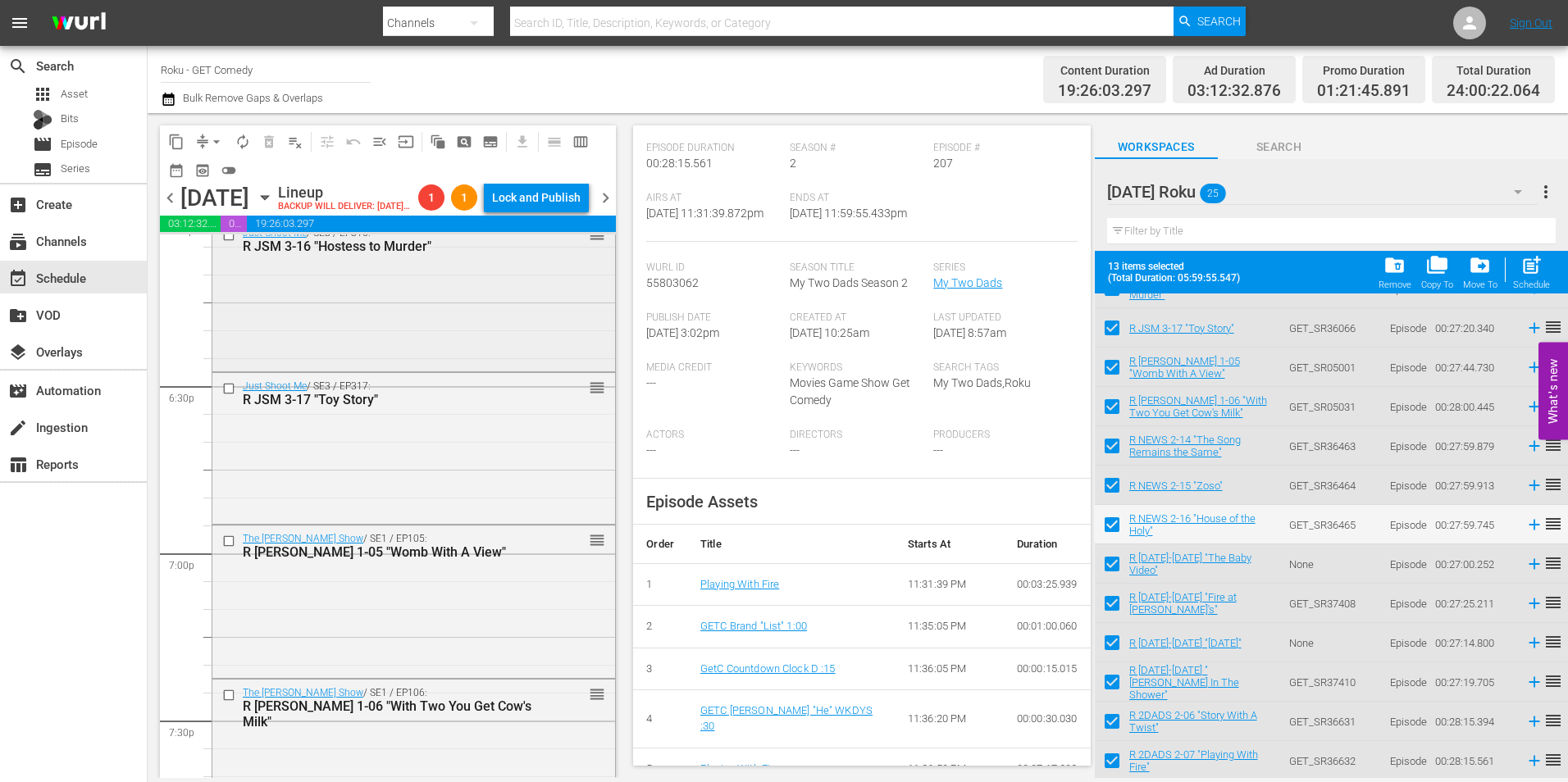
click at [391, 367] on div "Just Shoot Me / SE3 / EP316: R JSM 3-16 "Hostess to Murder" reorder" at bounding box center [413, 294] width 402 height 148
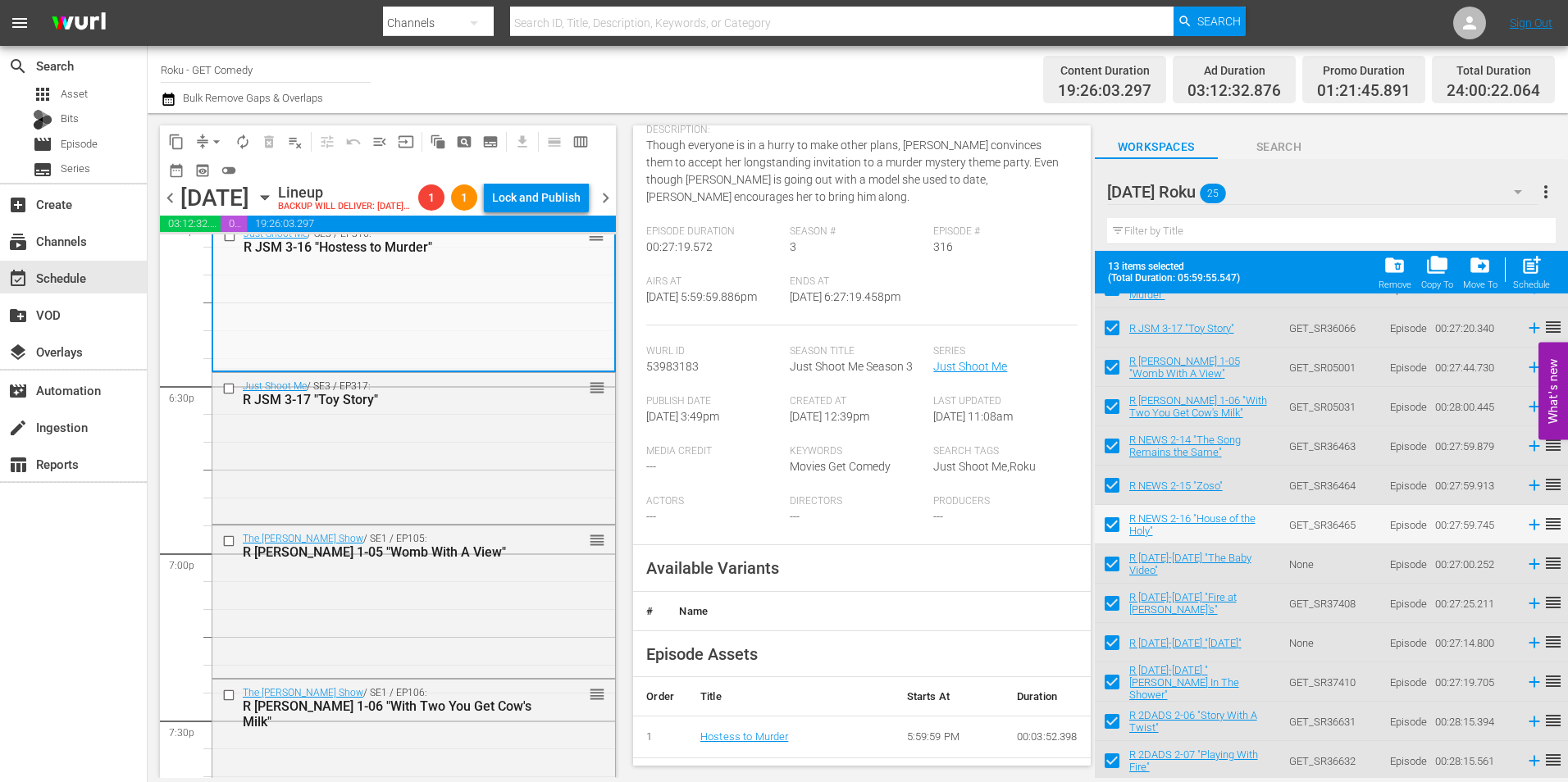
scroll to position [164, 0]
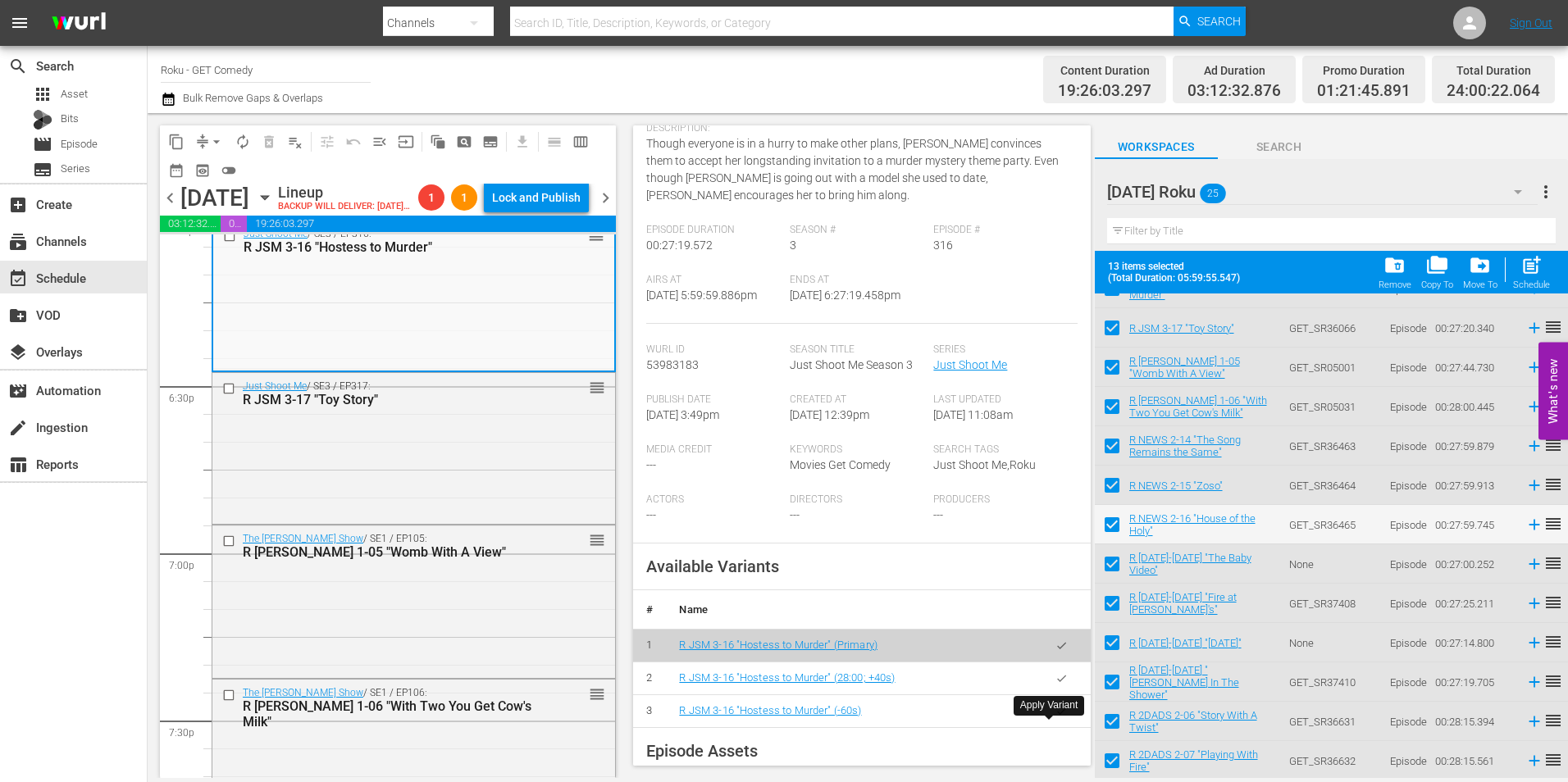
click at [1056, 717] on icon "button" at bounding box center [1062, 711] width 13 height 13
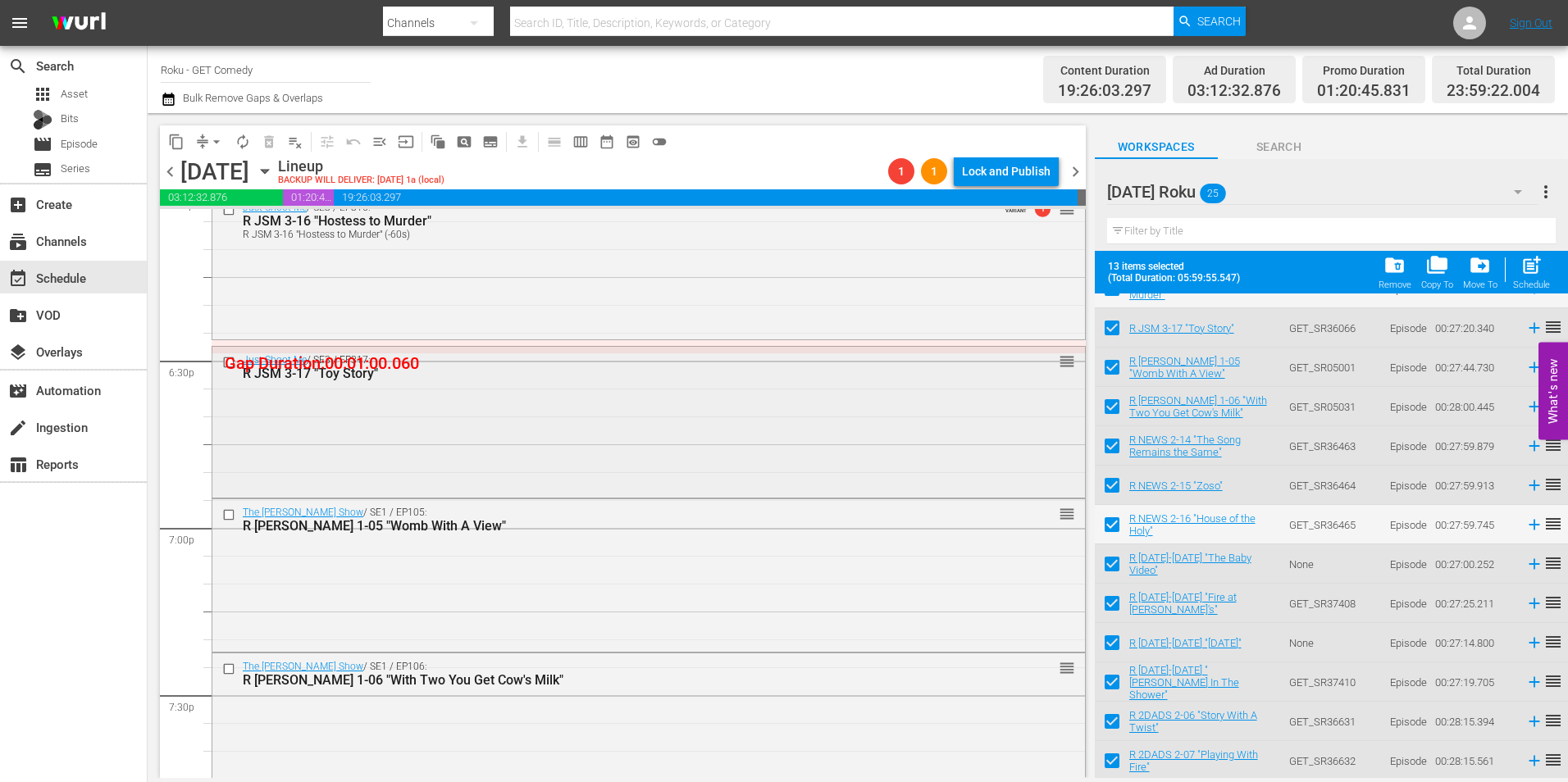
click at [519, 400] on div "Just Shoot Me / SE3 / EP317: R JSM 3-17 "Toy Story" reorder" at bounding box center [648, 421] width 873 height 148
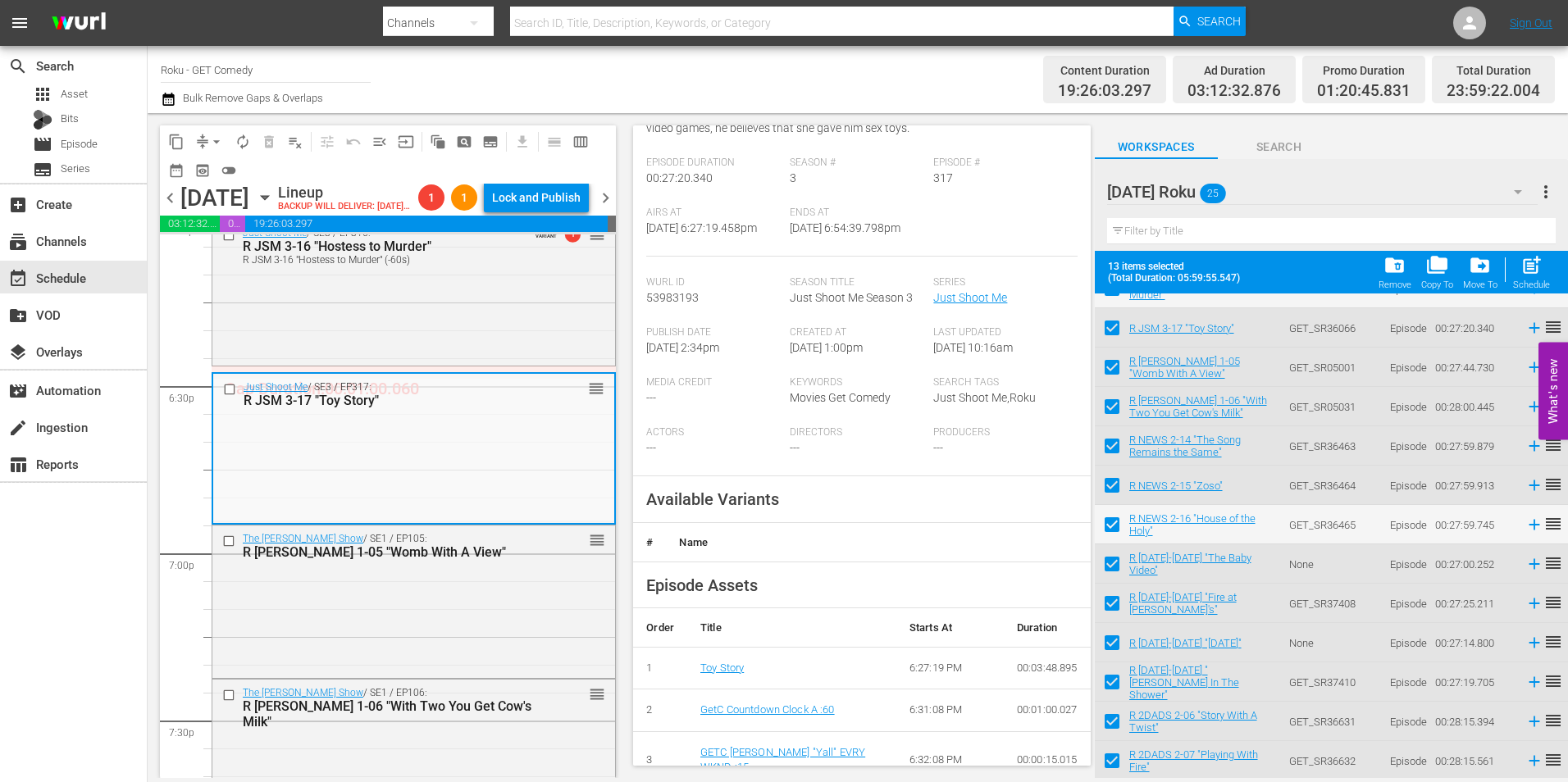
scroll to position [246, 0]
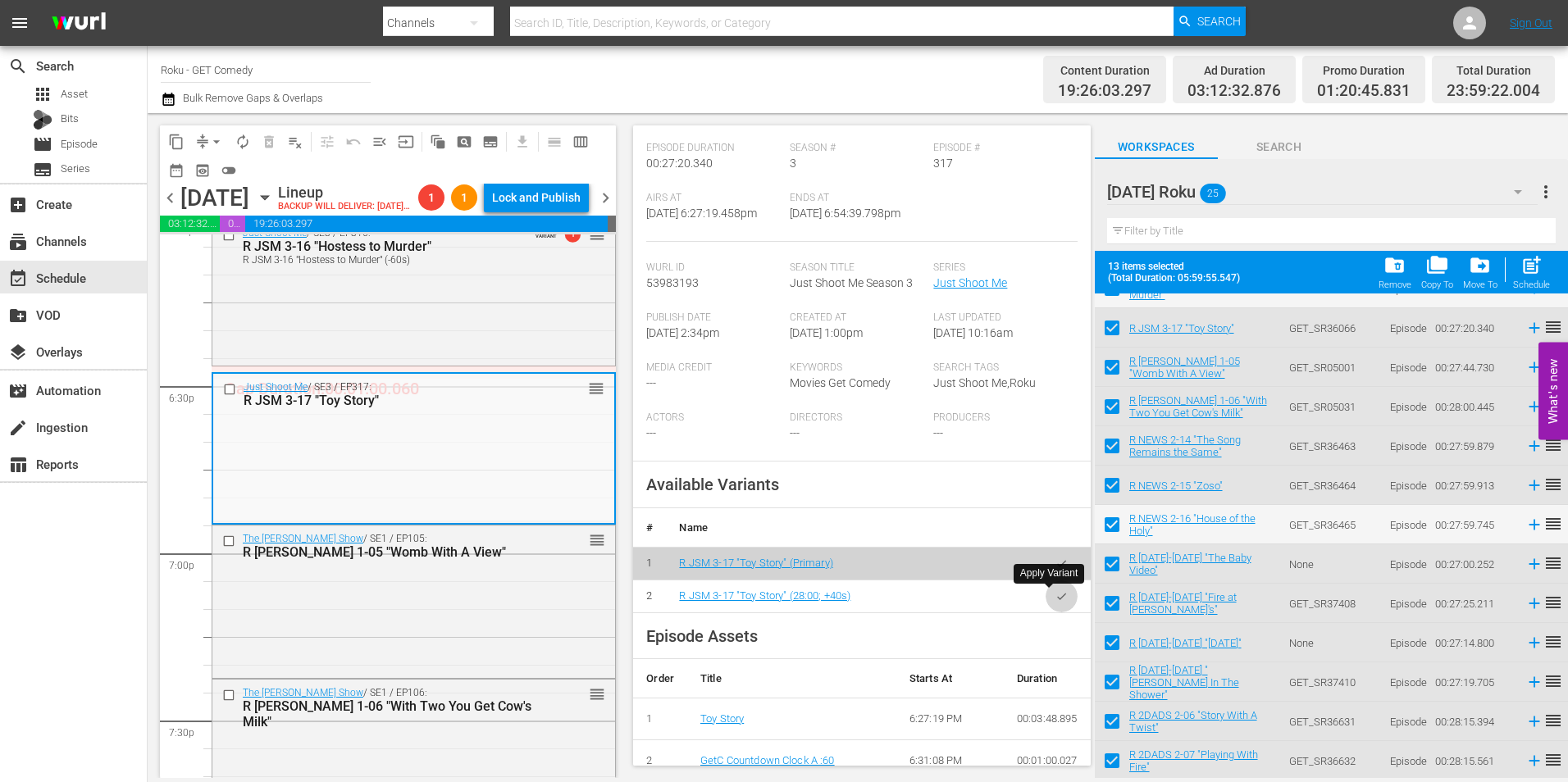
click at [1056, 603] on icon "button" at bounding box center [1062, 596] width 13 height 13
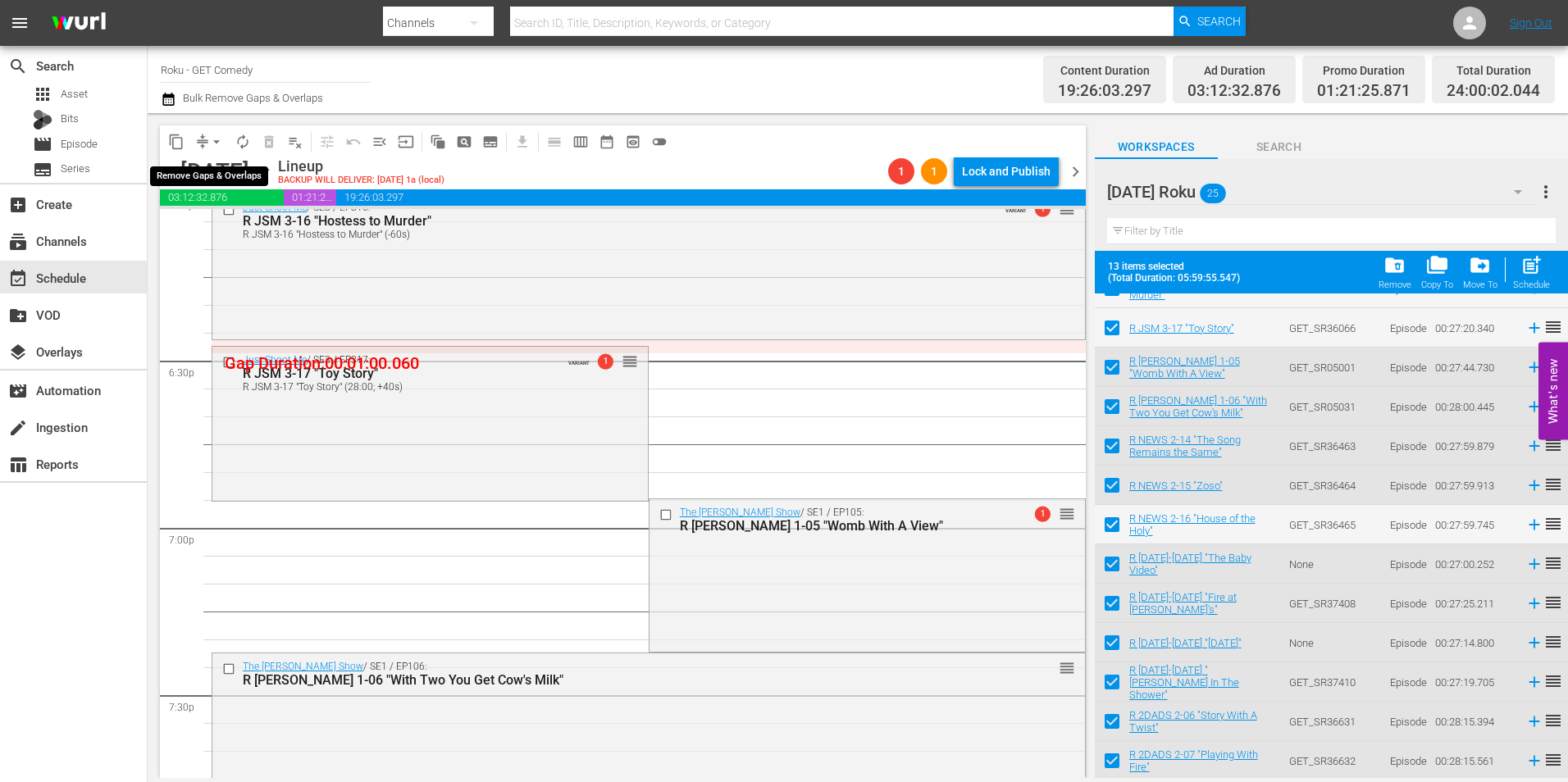
click at [203, 140] on button "arrow_drop_down" at bounding box center [216, 141] width 26 height 26
click at [214, 172] on li "Align to Midnight" at bounding box center [217, 175] width 172 height 27
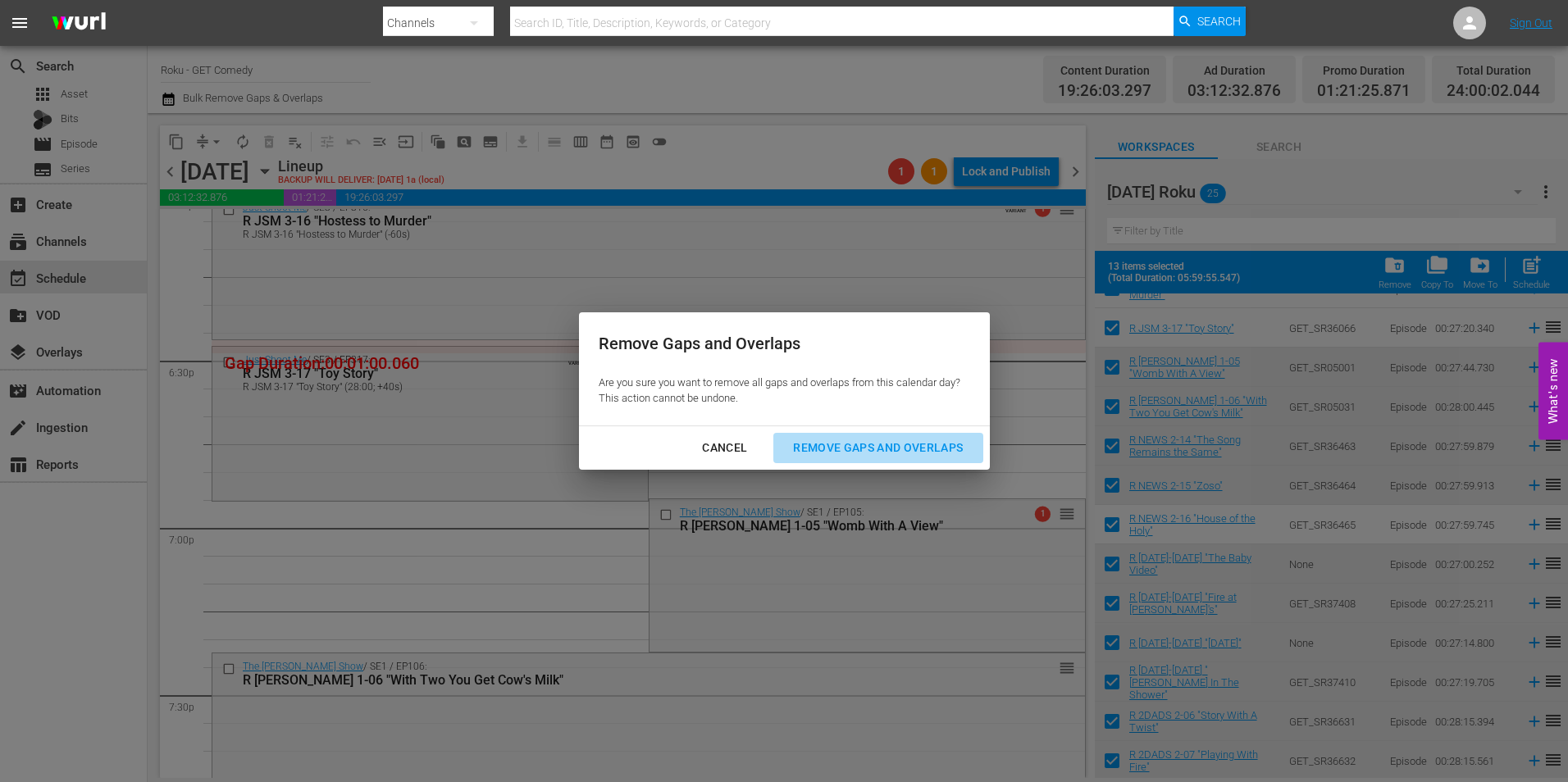
click at [940, 458] on div "Remove Gaps and Overlaps" at bounding box center [878, 448] width 196 height 20
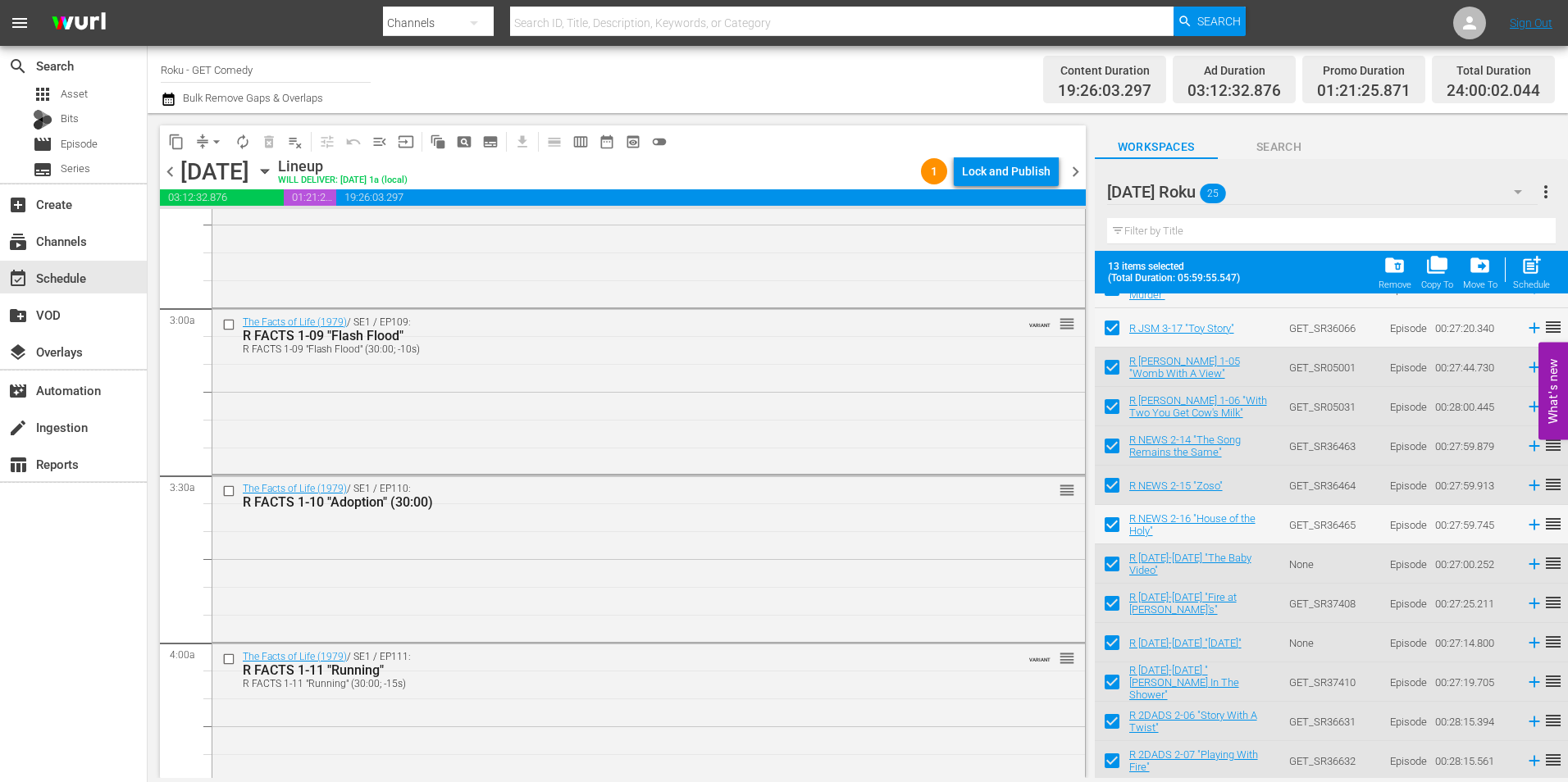
scroll to position [0, 0]
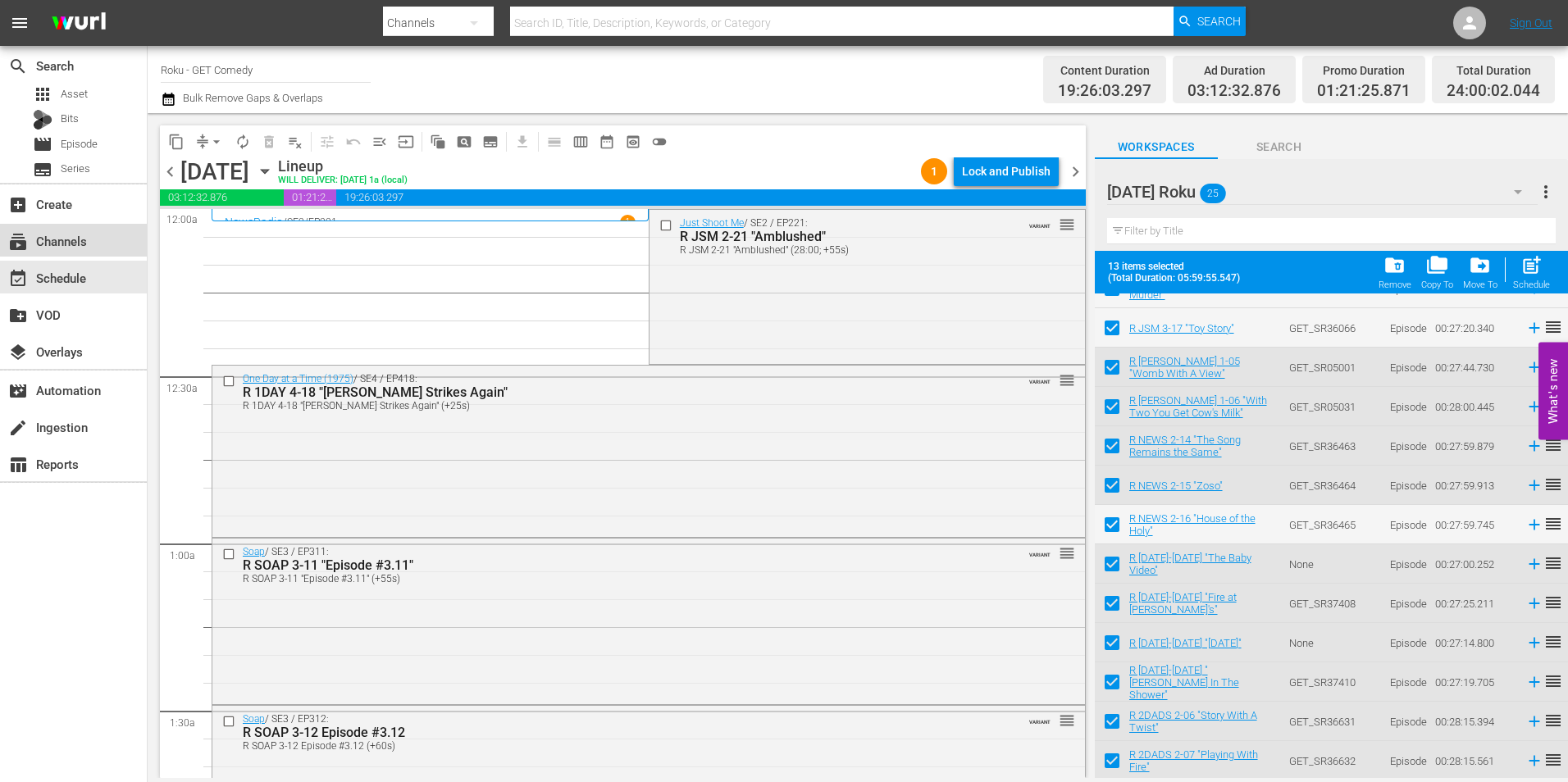
click at [89, 235] on div "subscriptions Channels" at bounding box center [45, 239] width 92 height 15
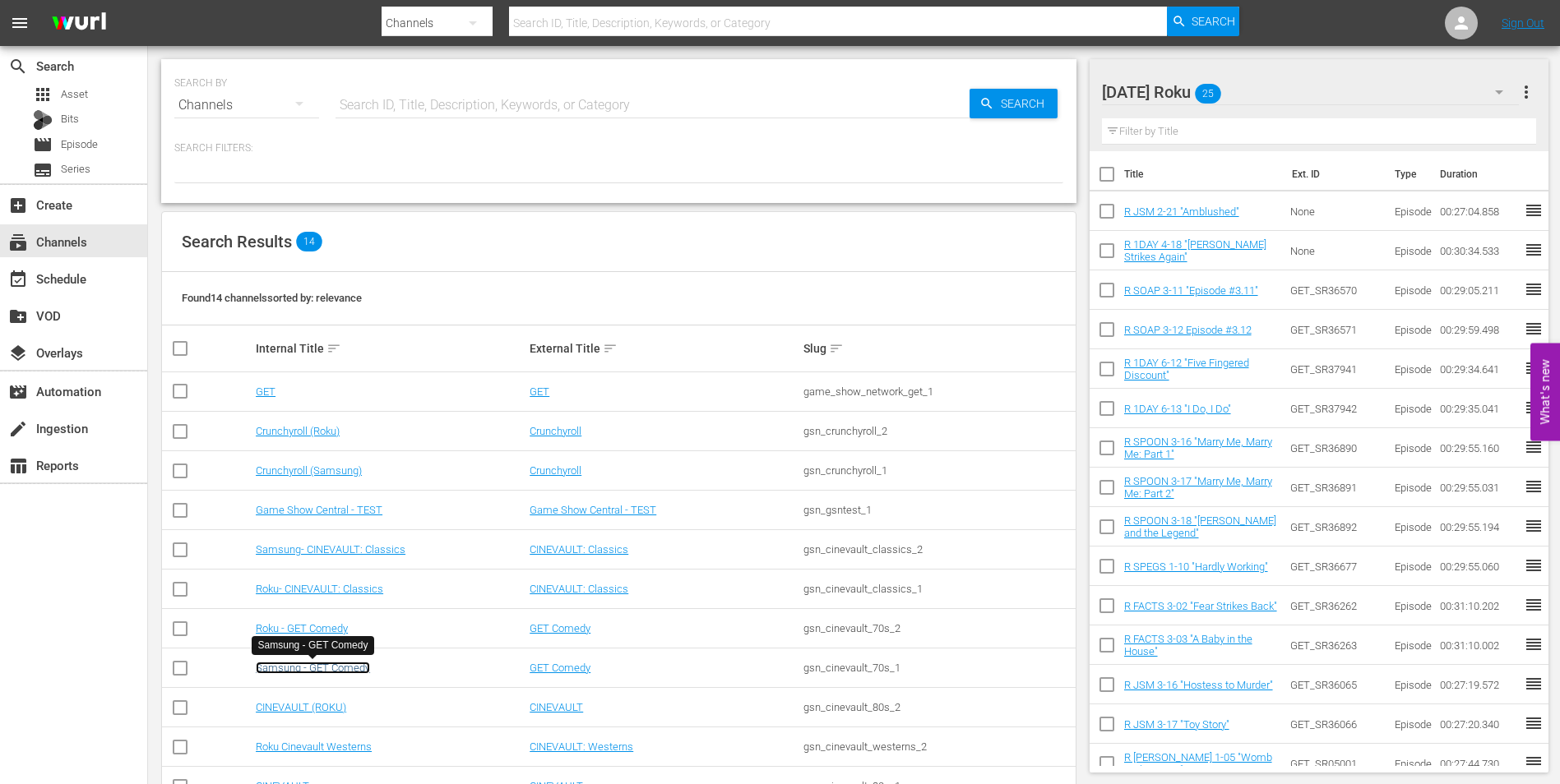
click at [330, 665] on link "Samsung - GET Comedy" at bounding box center [313, 668] width 115 height 13
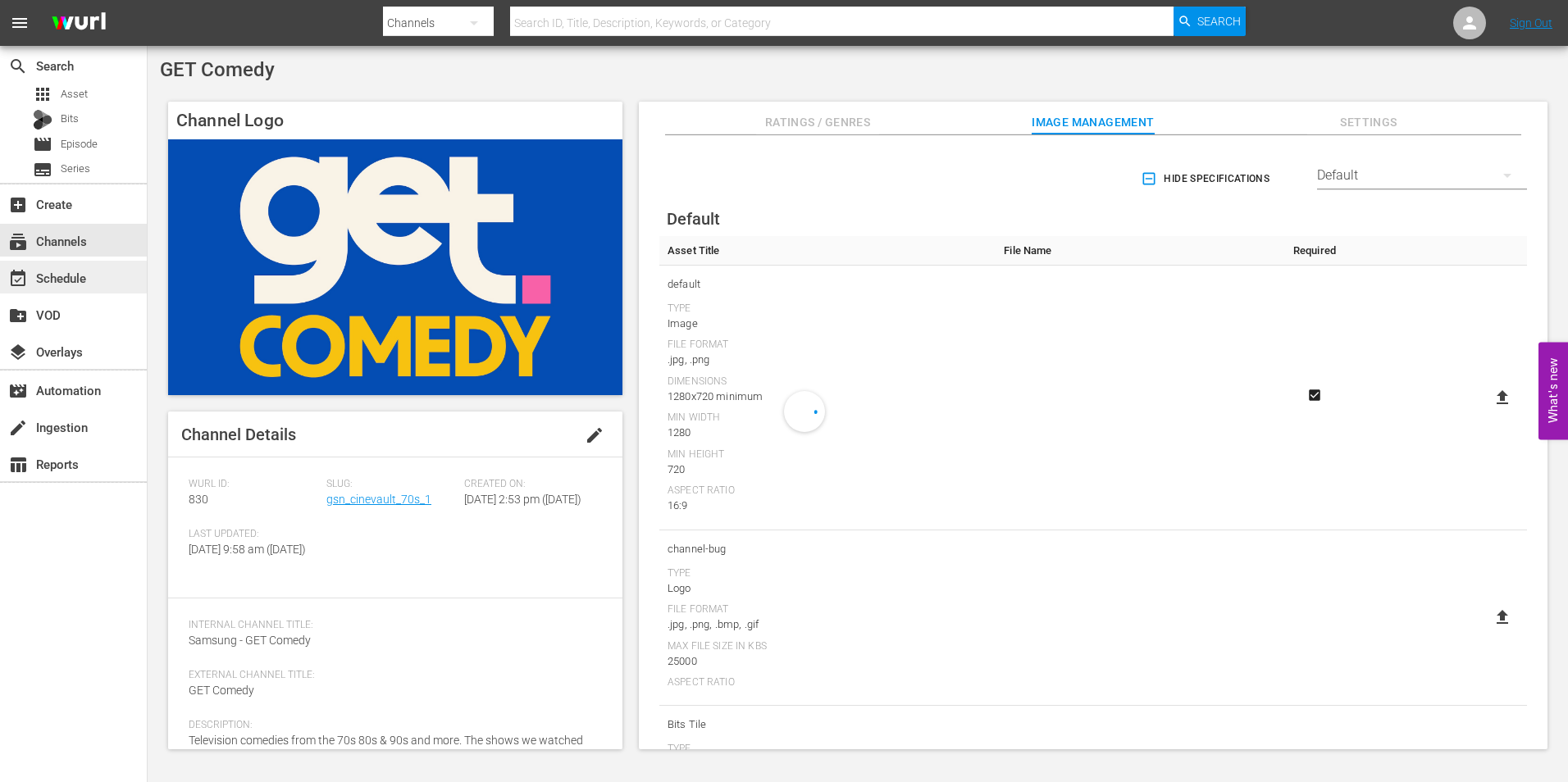
click at [74, 268] on div "event_available Schedule" at bounding box center [45, 276] width 92 height 15
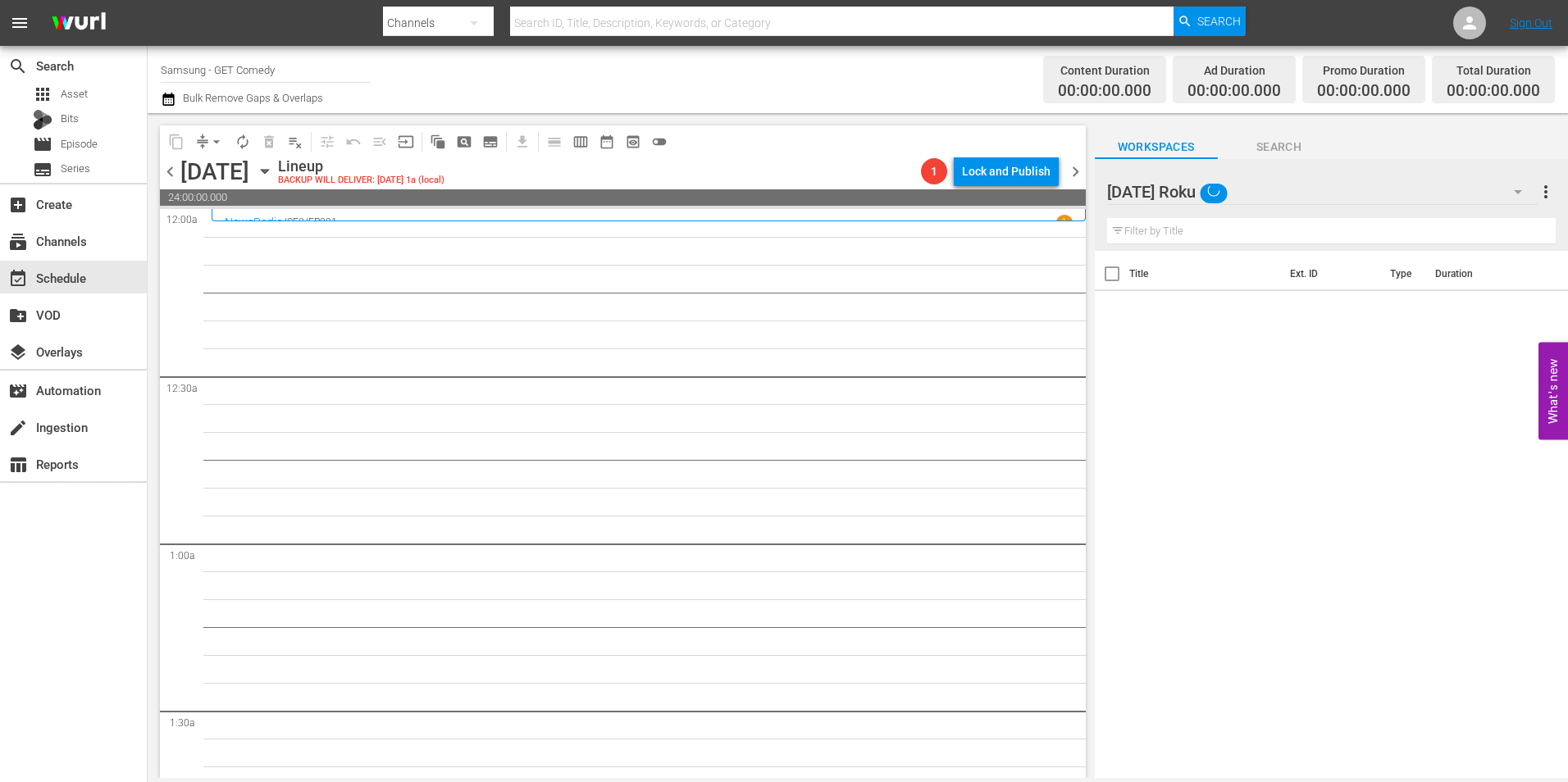
click at [1308, 192] on div "Saturday Roku" at bounding box center [1322, 192] width 431 height 46
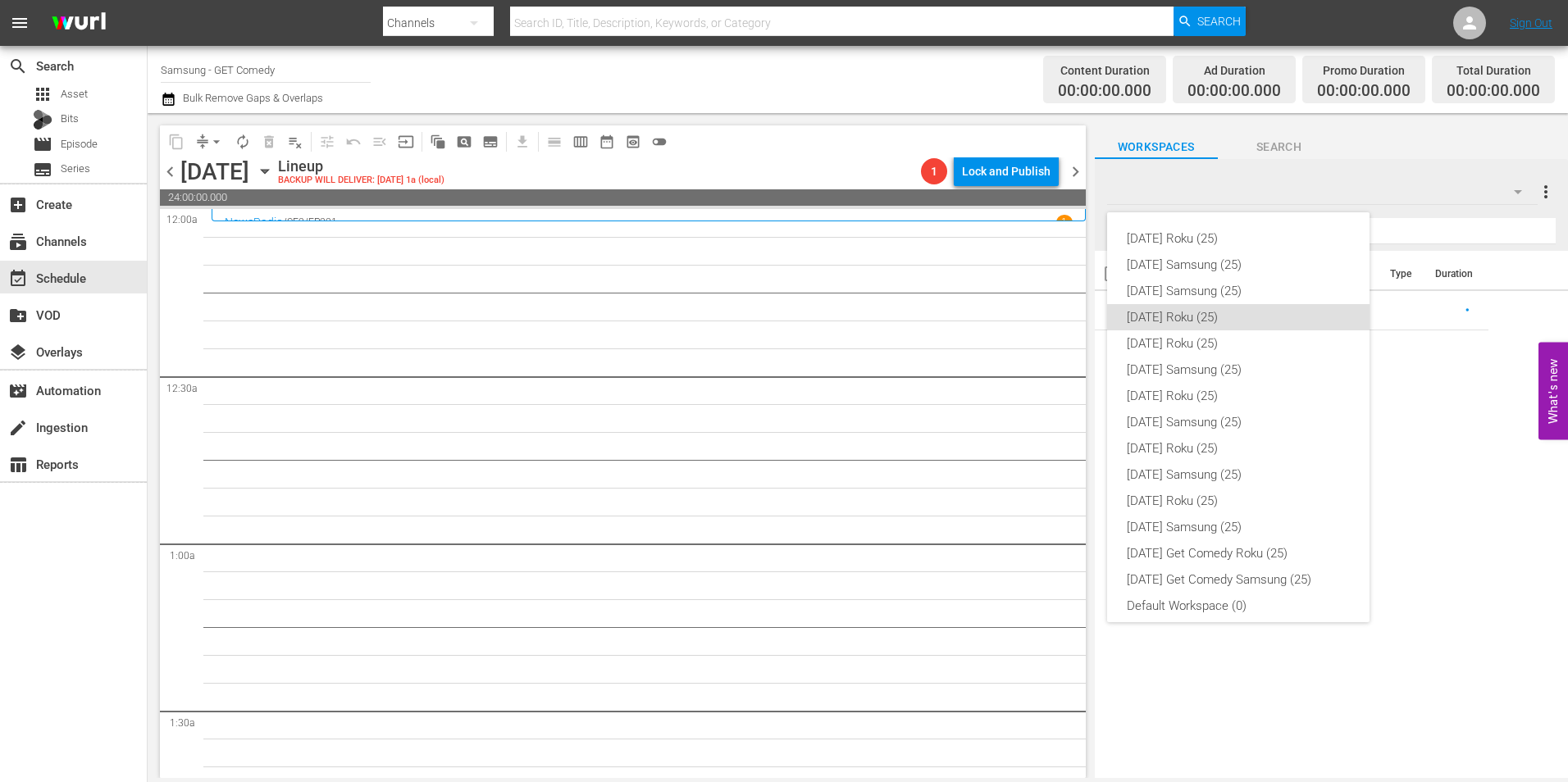
scroll to position [10, 0]
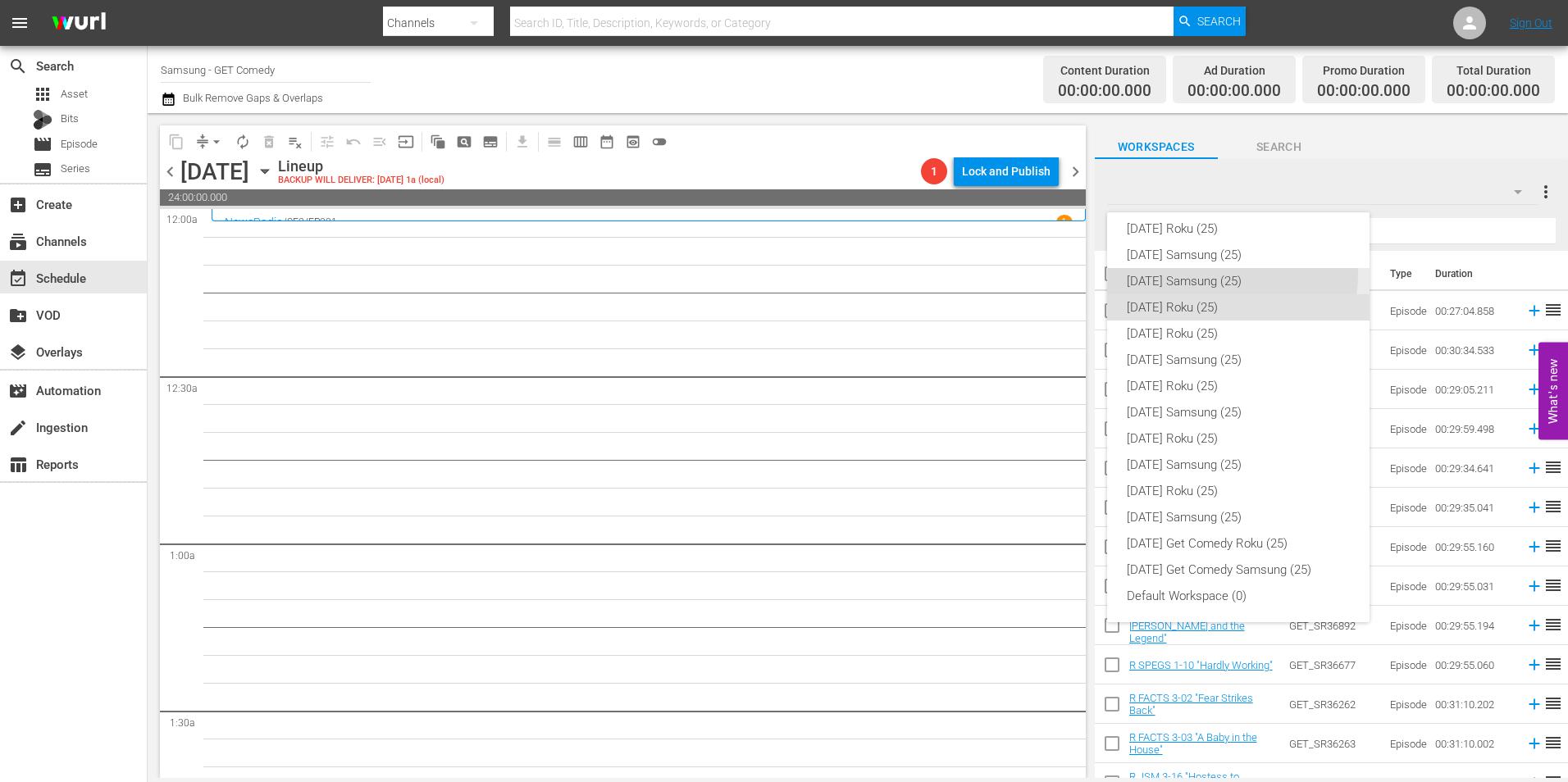
click at [1198, 274] on div "[DATE] Samsung (25)" at bounding box center [1239, 281] width 223 height 26
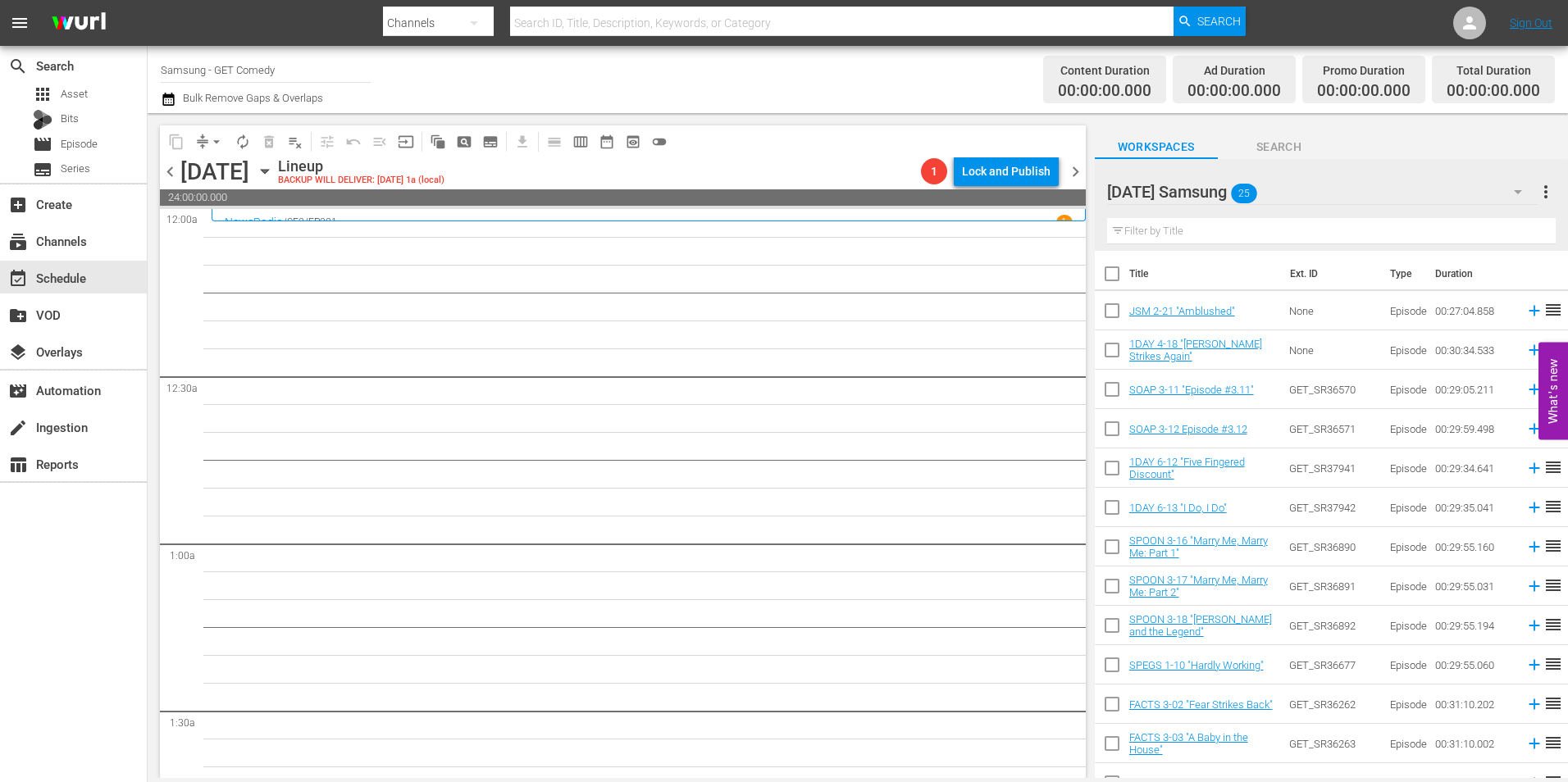
click at [1107, 323] on input "checkbox" at bounding box center [1112, 313] width 34 height 34
checkbox input "true"
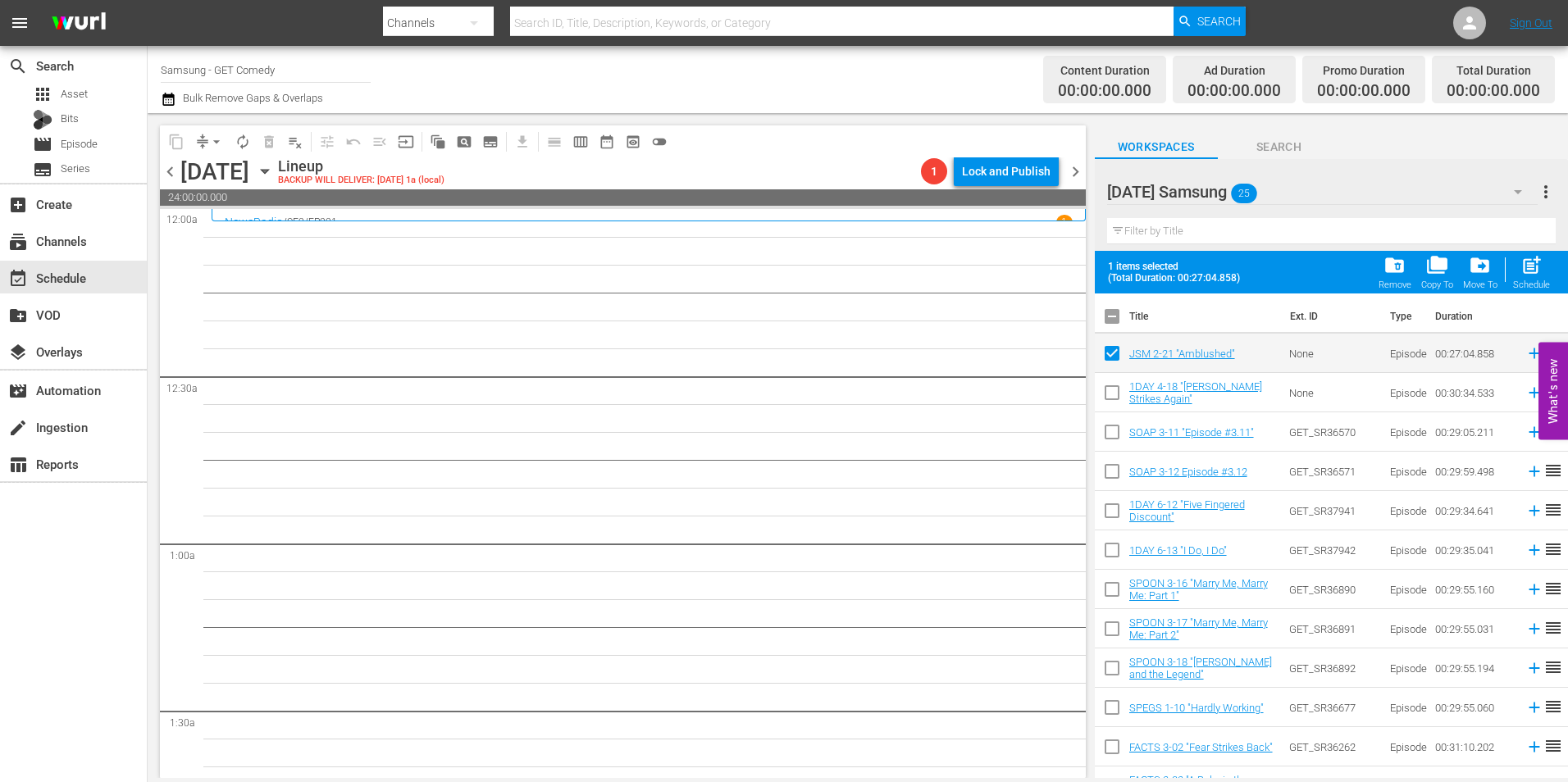
click at [1104, 391] on input "checkbox" at bounding box center [1112, 396] width 34 height 34
checkbox input "true"
click at [1104, 430] on input "checkbox" at bounding box center [1112, 435] width 34 height 34
checkbox input "true"
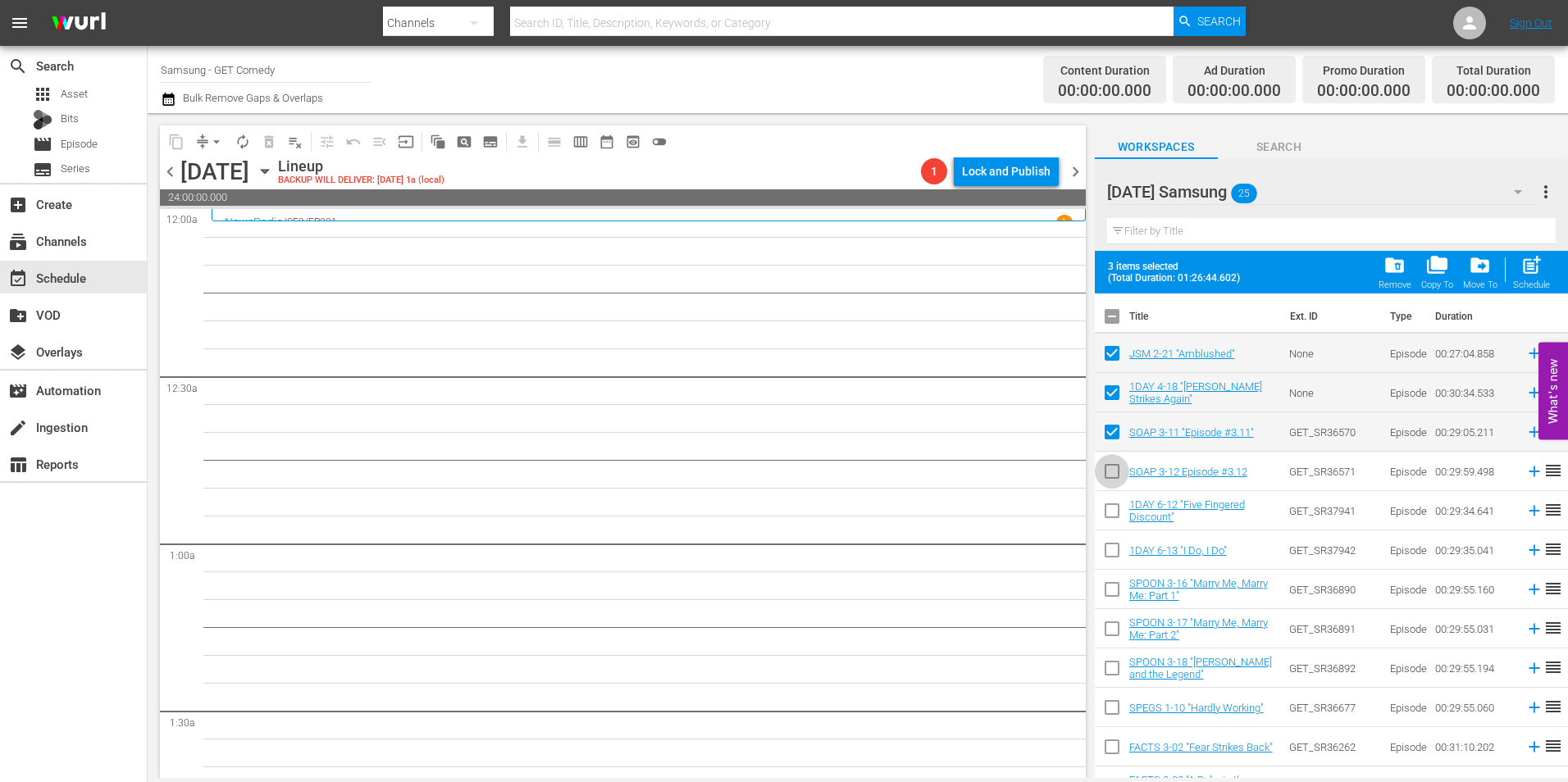
click at [1113, 480] on input "checkbox" at bounding box center [1112, 475] width 34 height 34
checkbox input "true"
click at [1110, 507] on input "checkbox" at bounding box center [1112, 514] width 34 height 34
checkbox input "true"
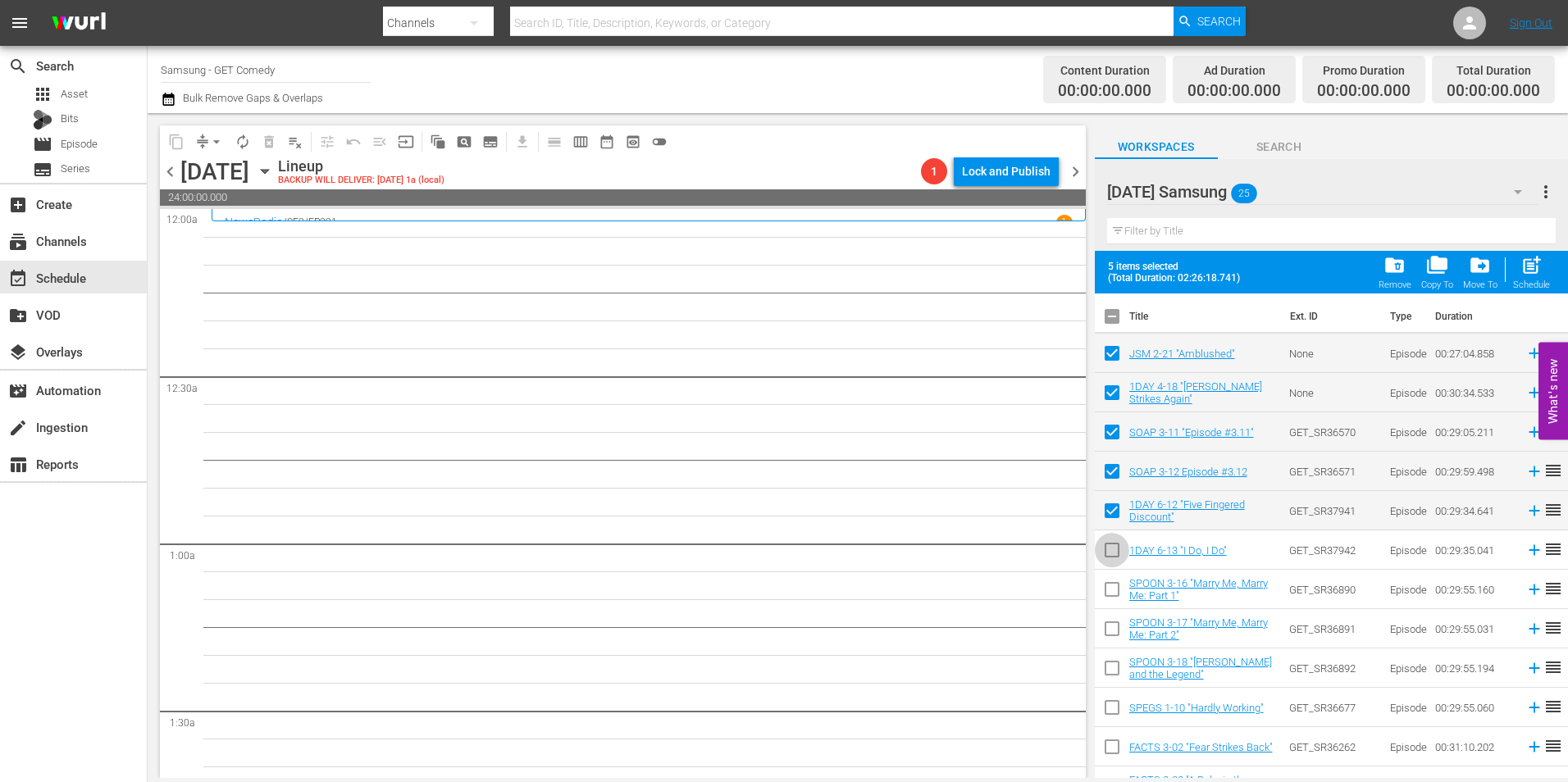
click at [1106, 551] on input "checkbox" at bounding box center [1112, 554] width 34 height 34
checkbox input "true"
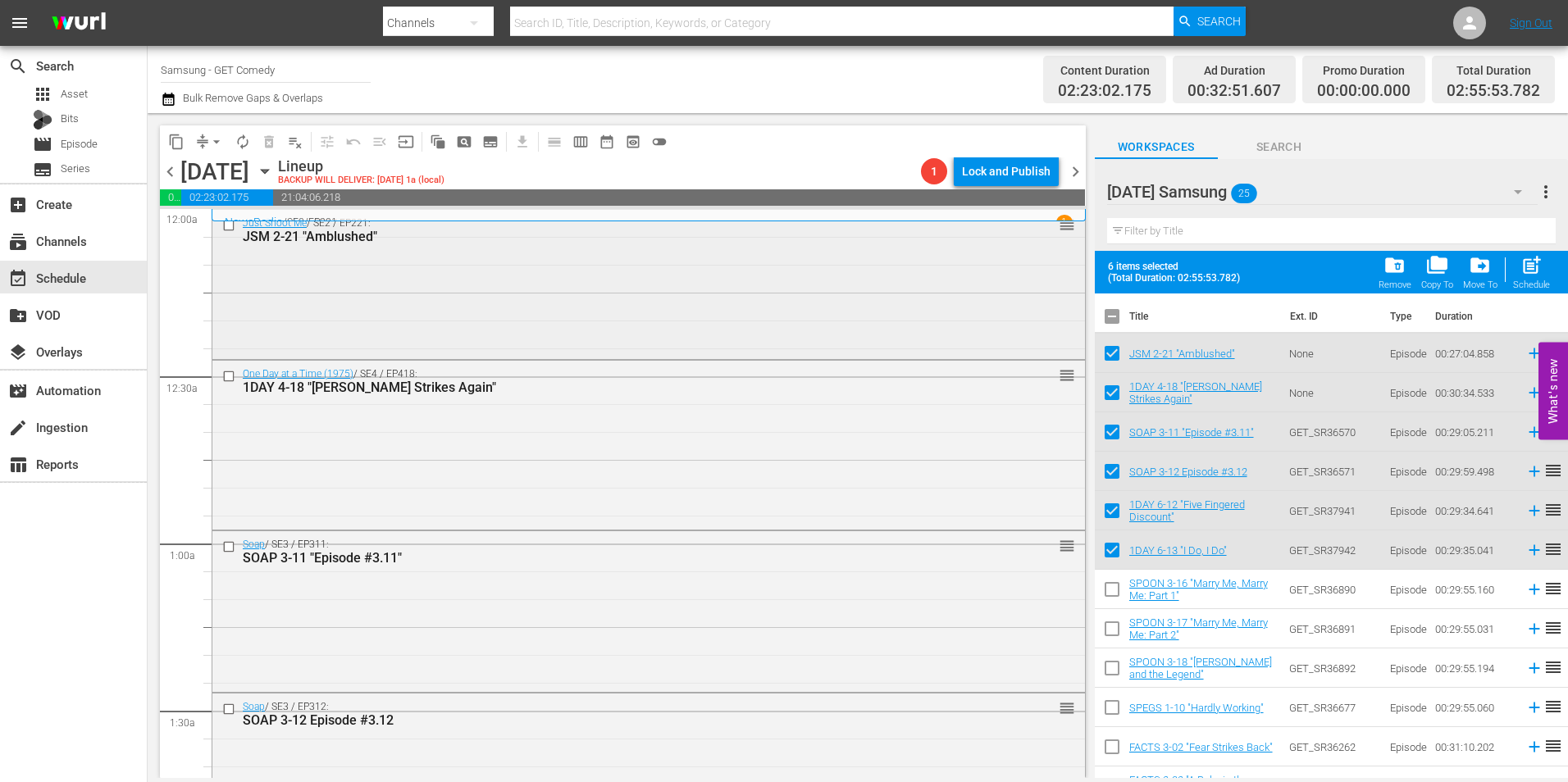
click at [745, 339] on div "Just Shoot Me / SE2 / EP221: JSM 2-21 "Amblushed" reorder" at bounding box center [648, 283] width 873 height 146
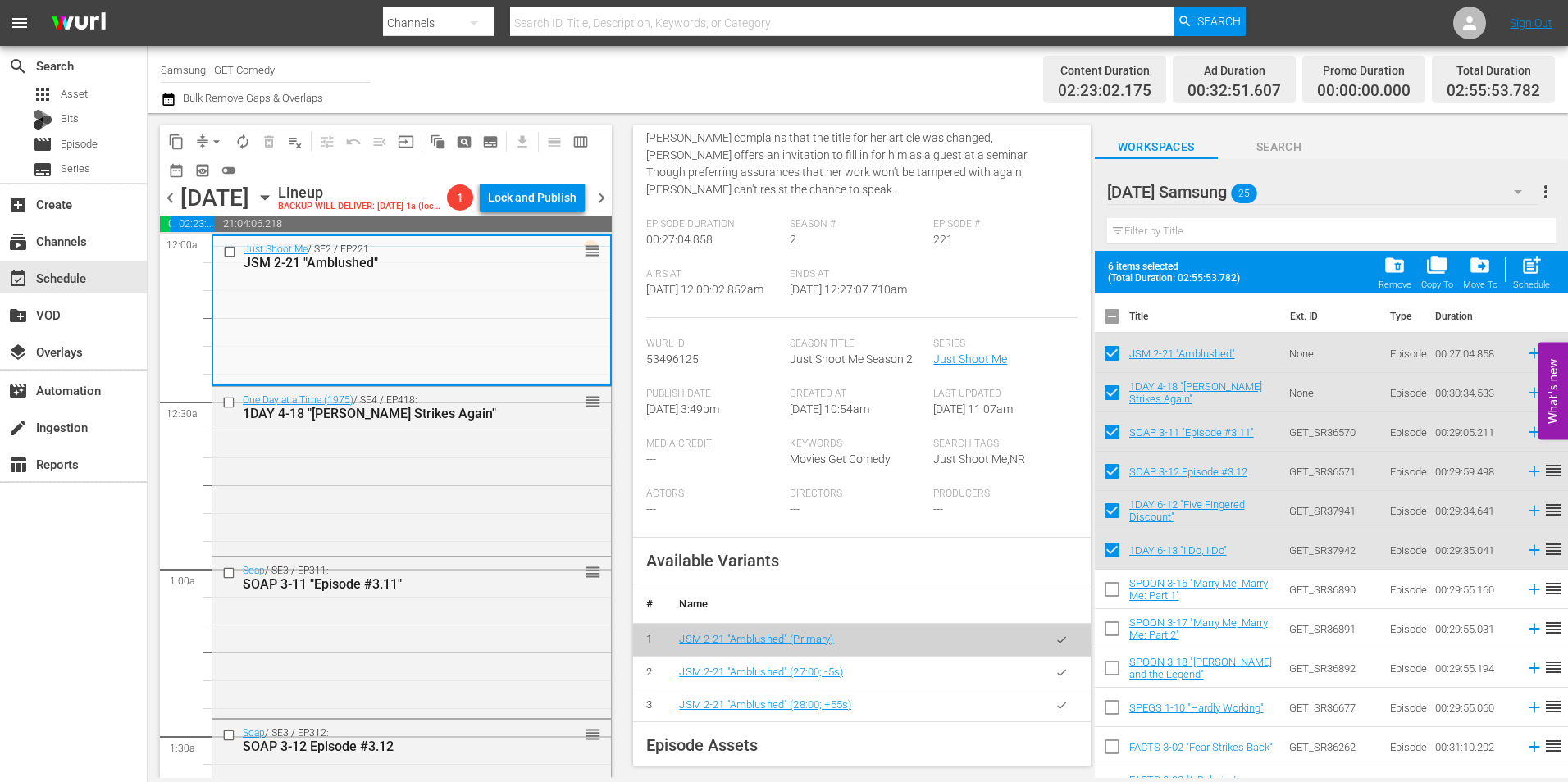
scroll to position [246, 0]
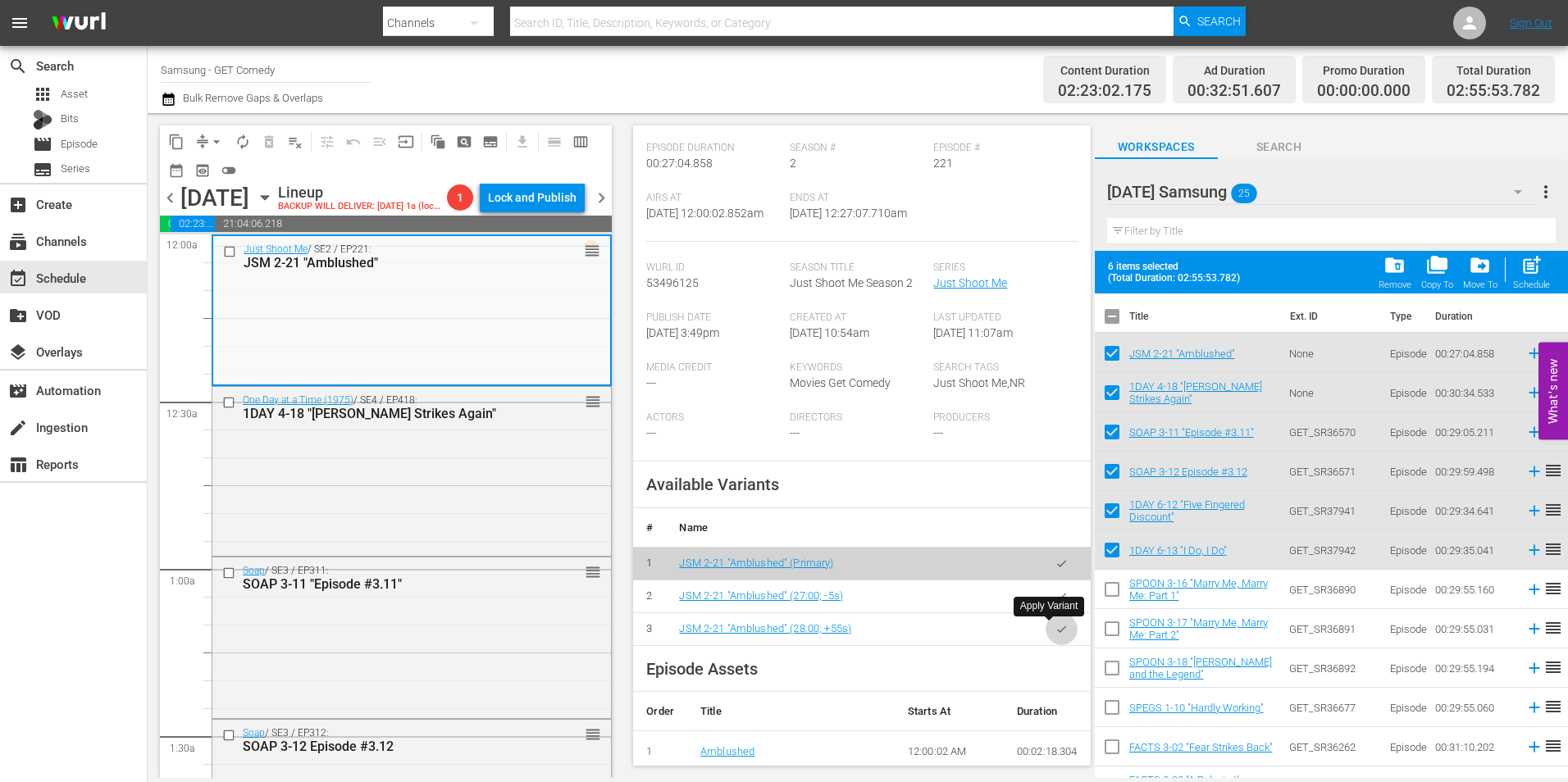
click at [1056, 629] on icon "button" at bounding box center [1062, 629] width 13 height 13
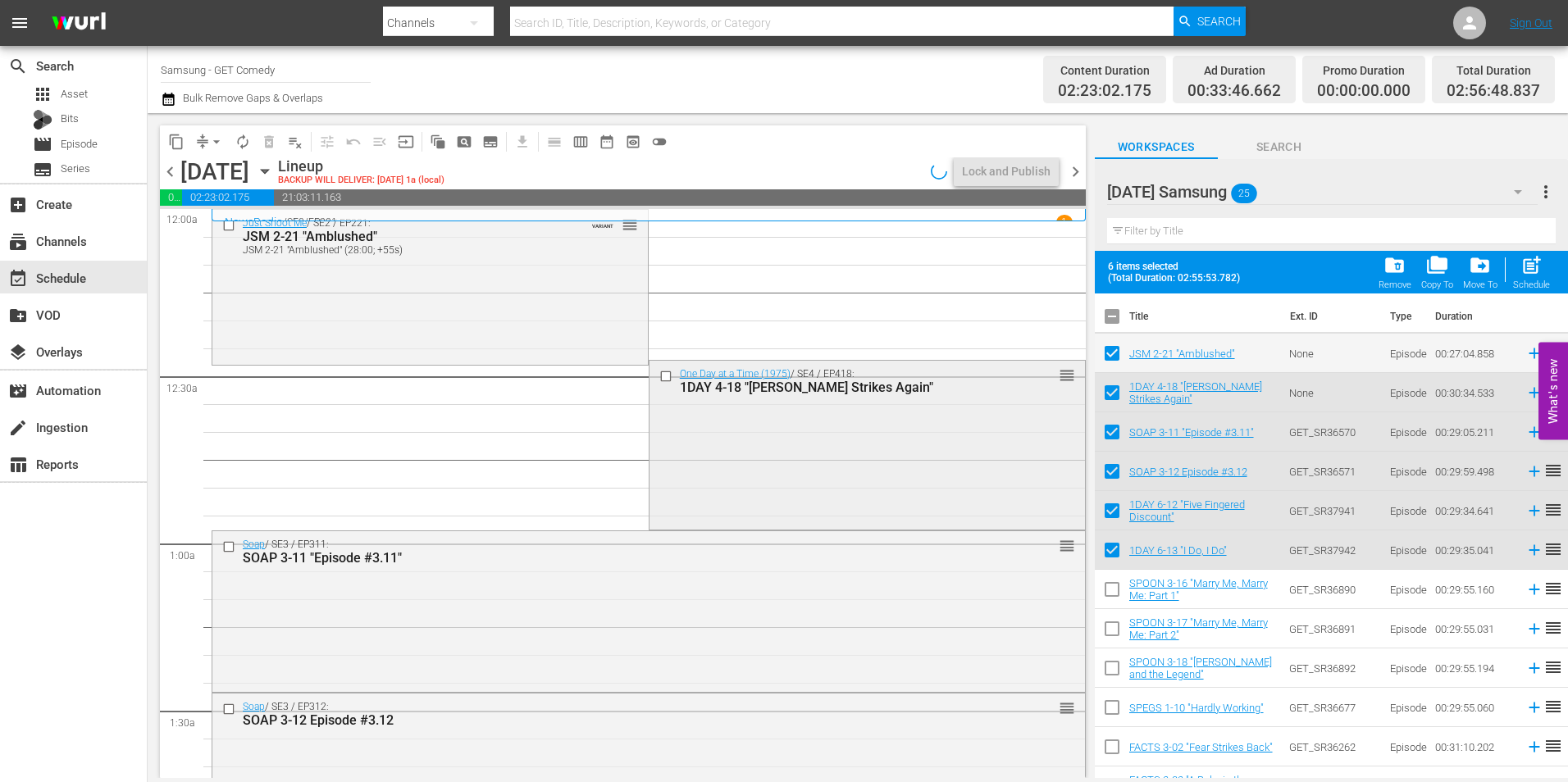
click at [804, 464] on div "One Day at a Time (1975) / SE4 / EP418: 1DAY 4-18 "Francine Strikes Again" reor…" at bounding box center [867, 443] width 435 height 165
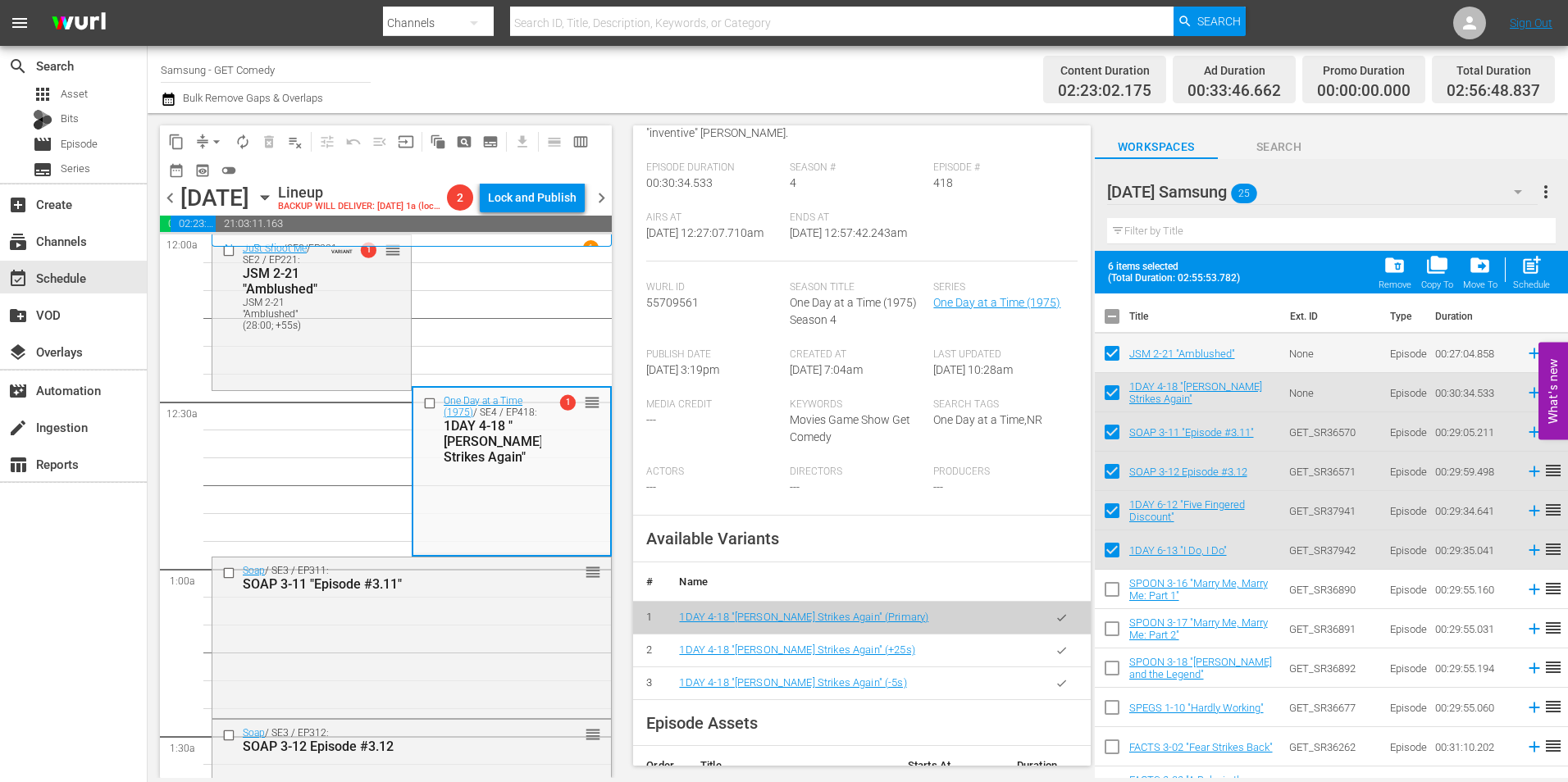
scroll to position [328, 0]
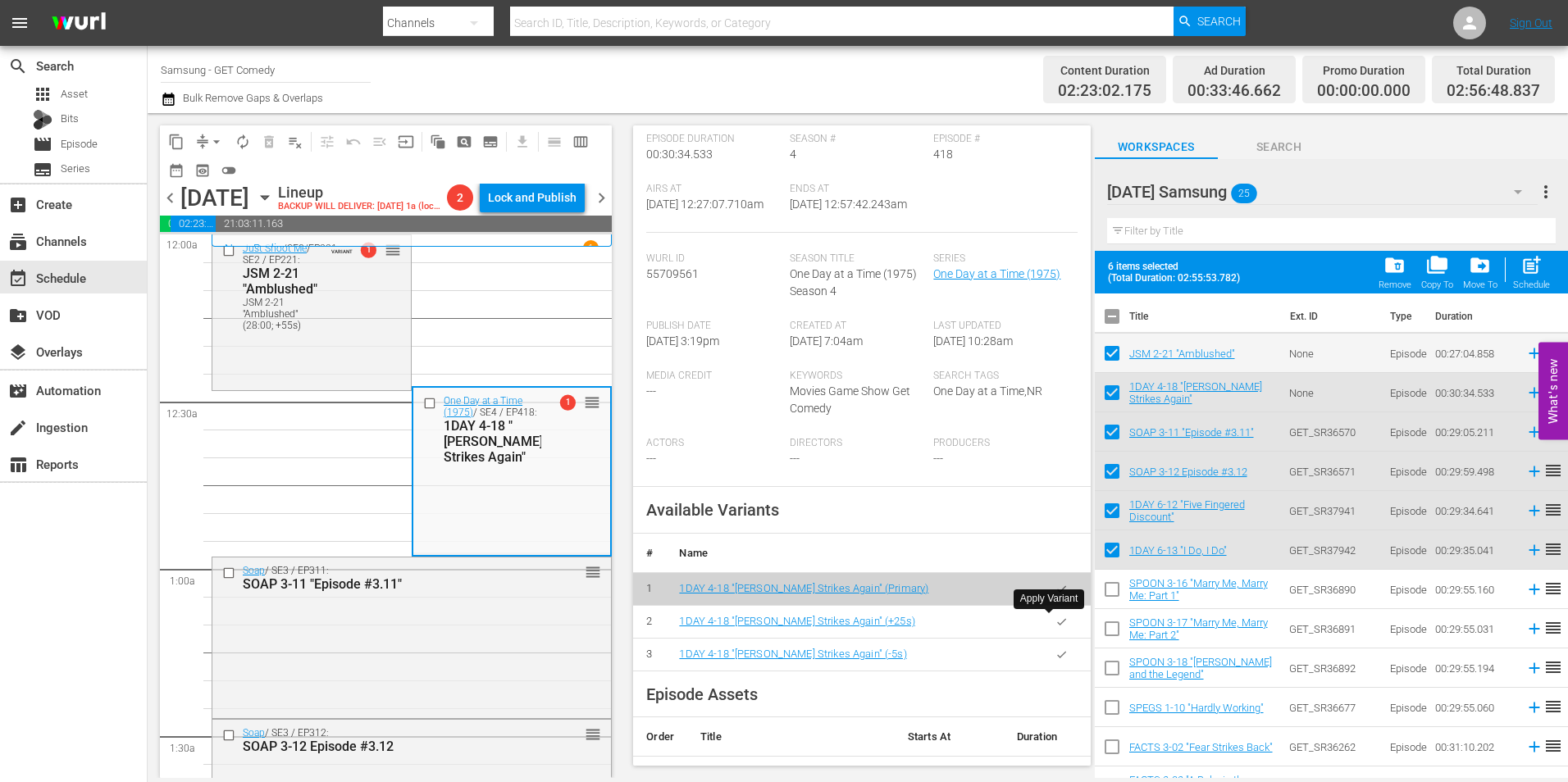
click at [1046, 620] on button "button" at bounding box center [1062, 622] width 32 height 32
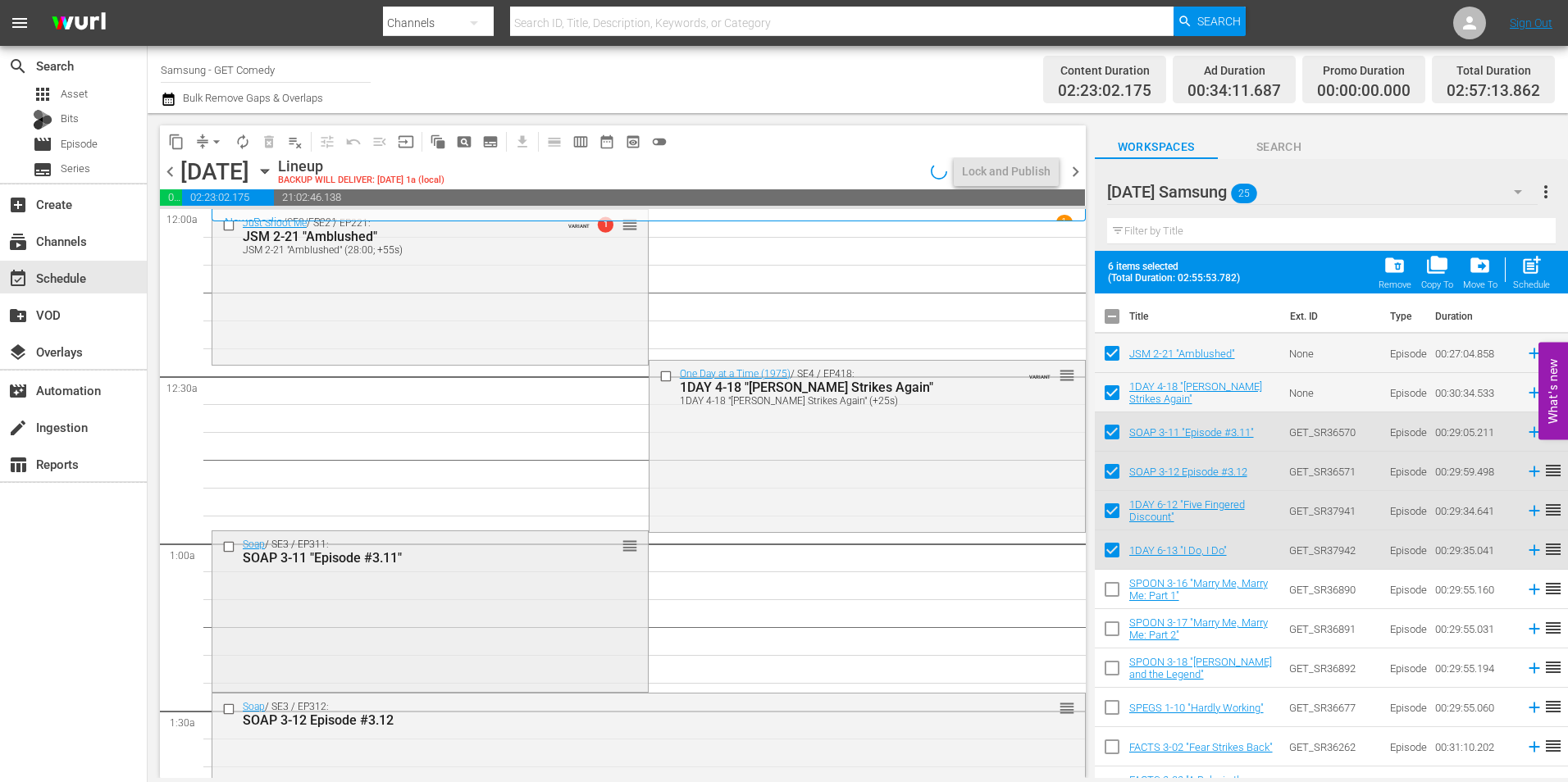
click at [511, 585] on div "Soap / SE3 / EP311: SOAP 3-11 "Episode #3.11" reorder" at bounding box center [430, 610] width 435 height 157
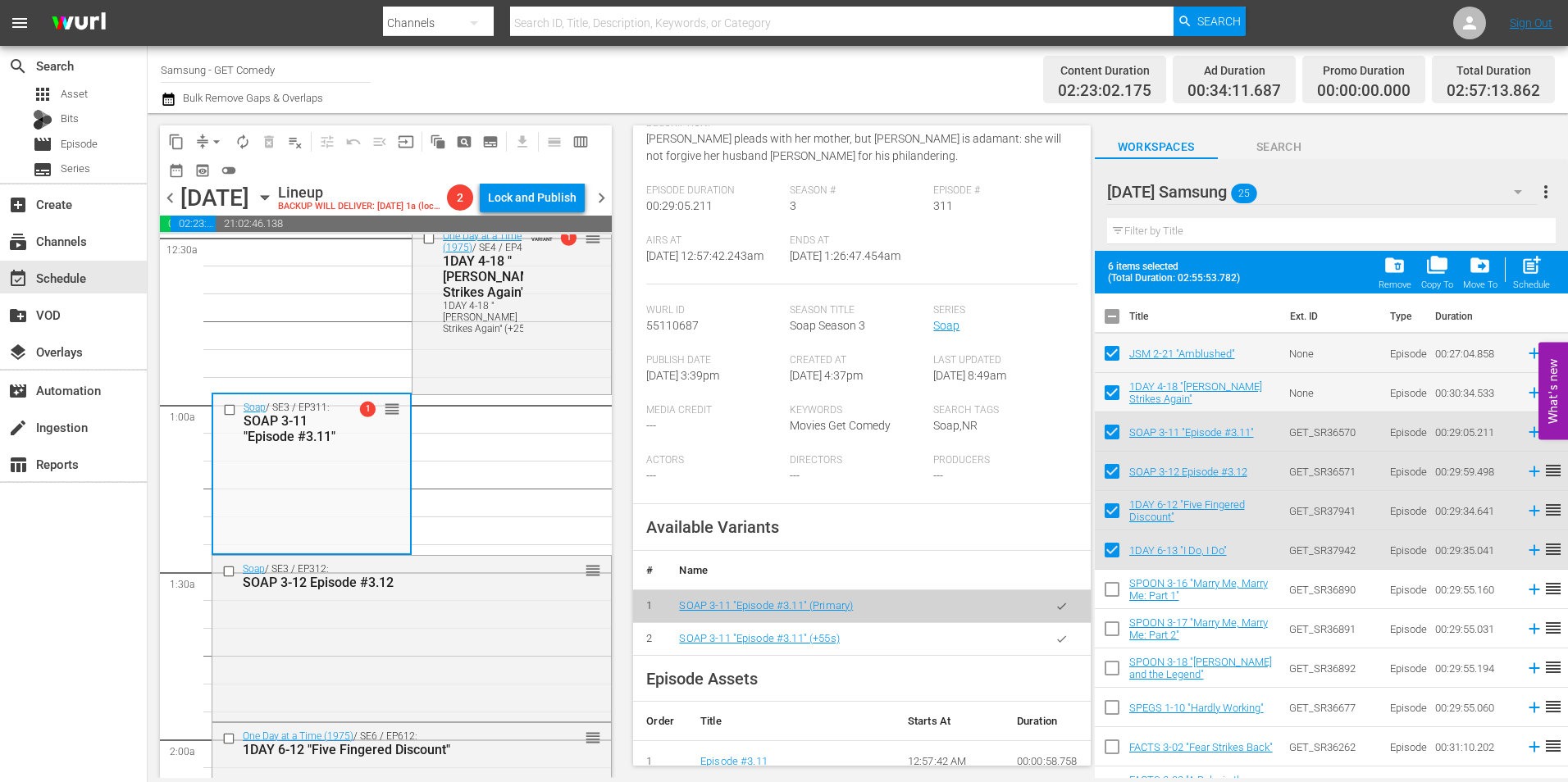
scroll to position [246, 0]
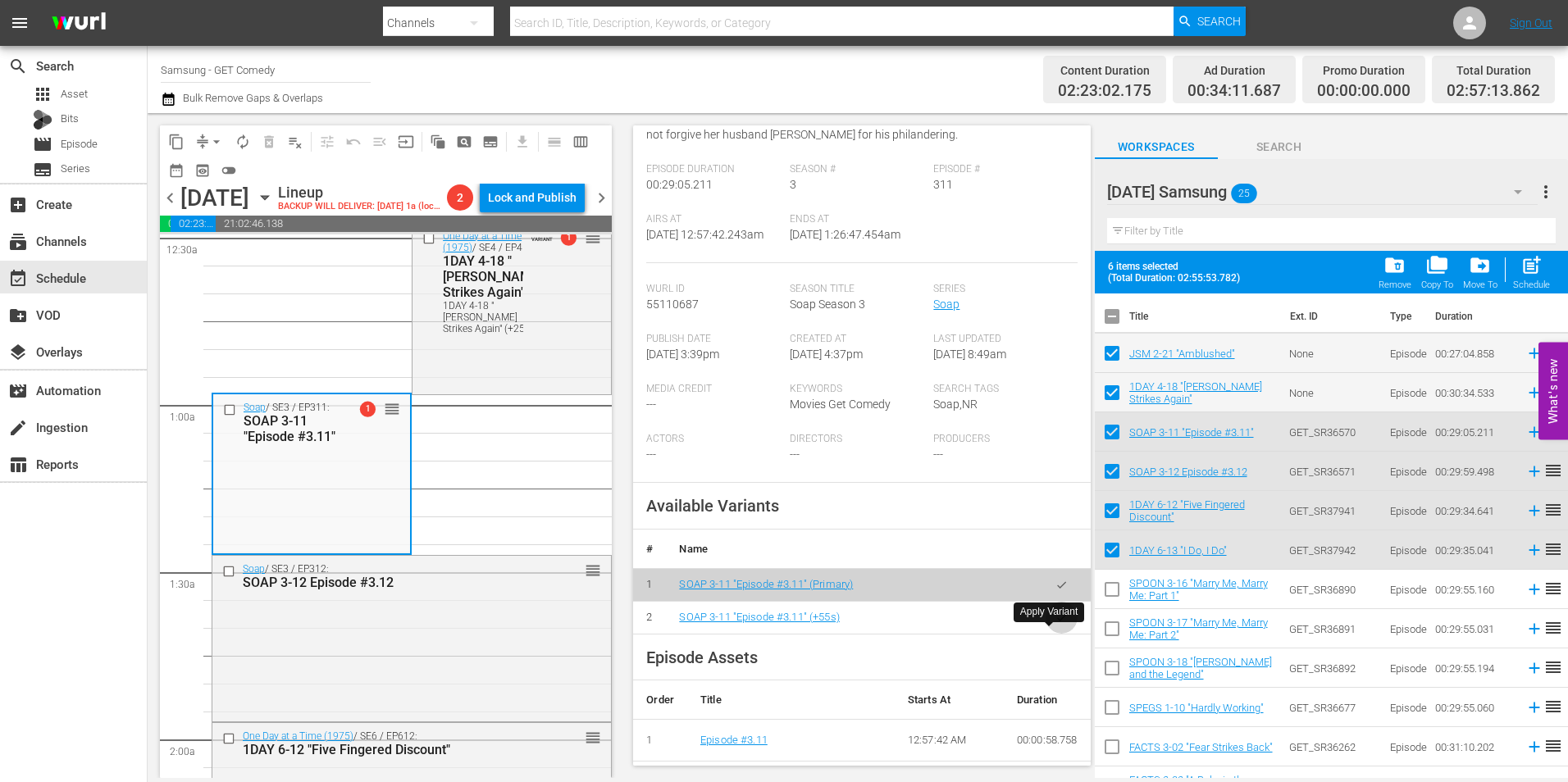
click at [1057, 634] on button "button" at bounding box center [1062, 618] width 32 height 32
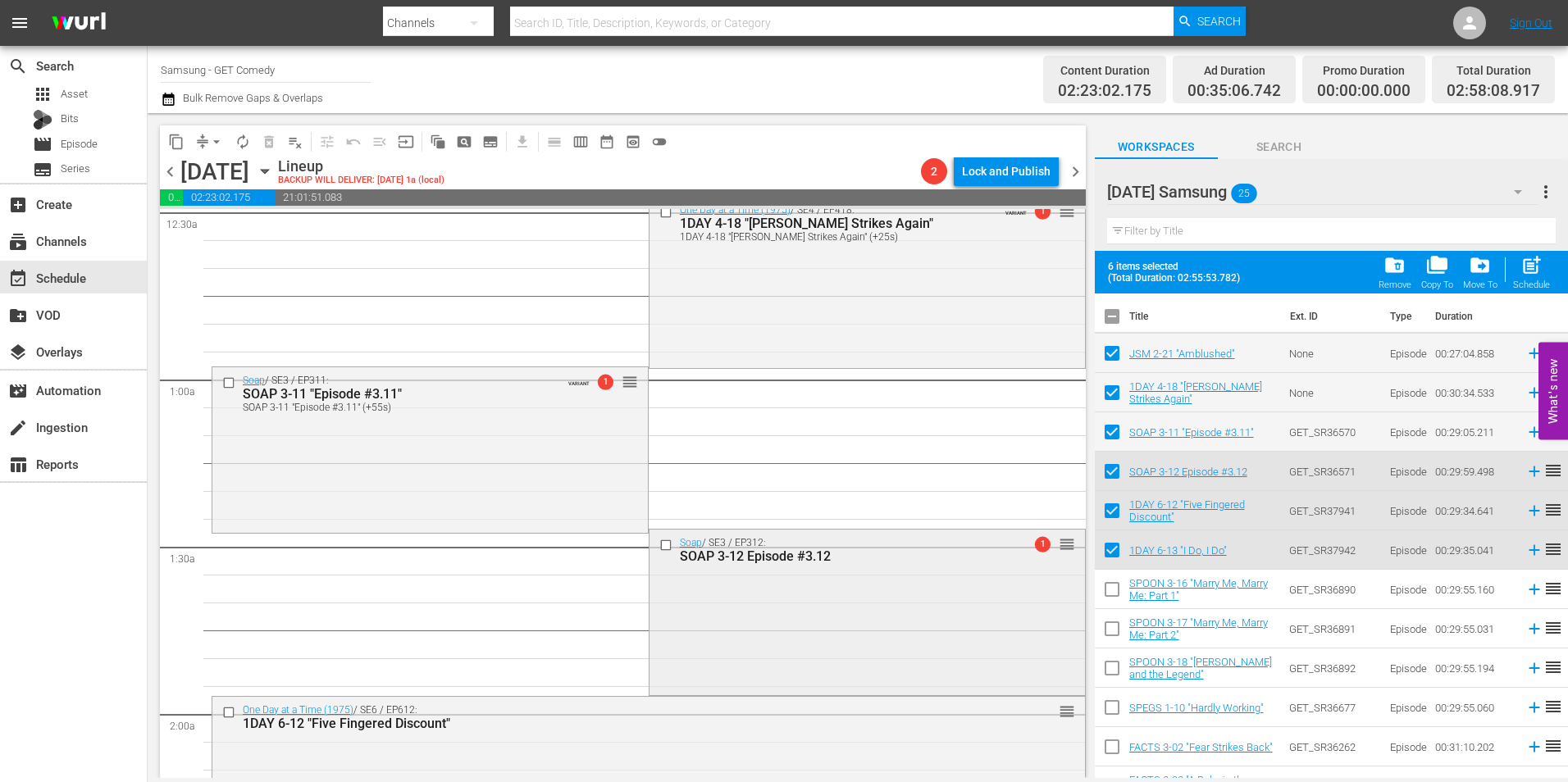
click at [702, 612] on div "Soap / SE3 / EP312: SOAP 3-12 Episode #3.12 1 reorder" at bounding box center [867, 611] width 435 height 162
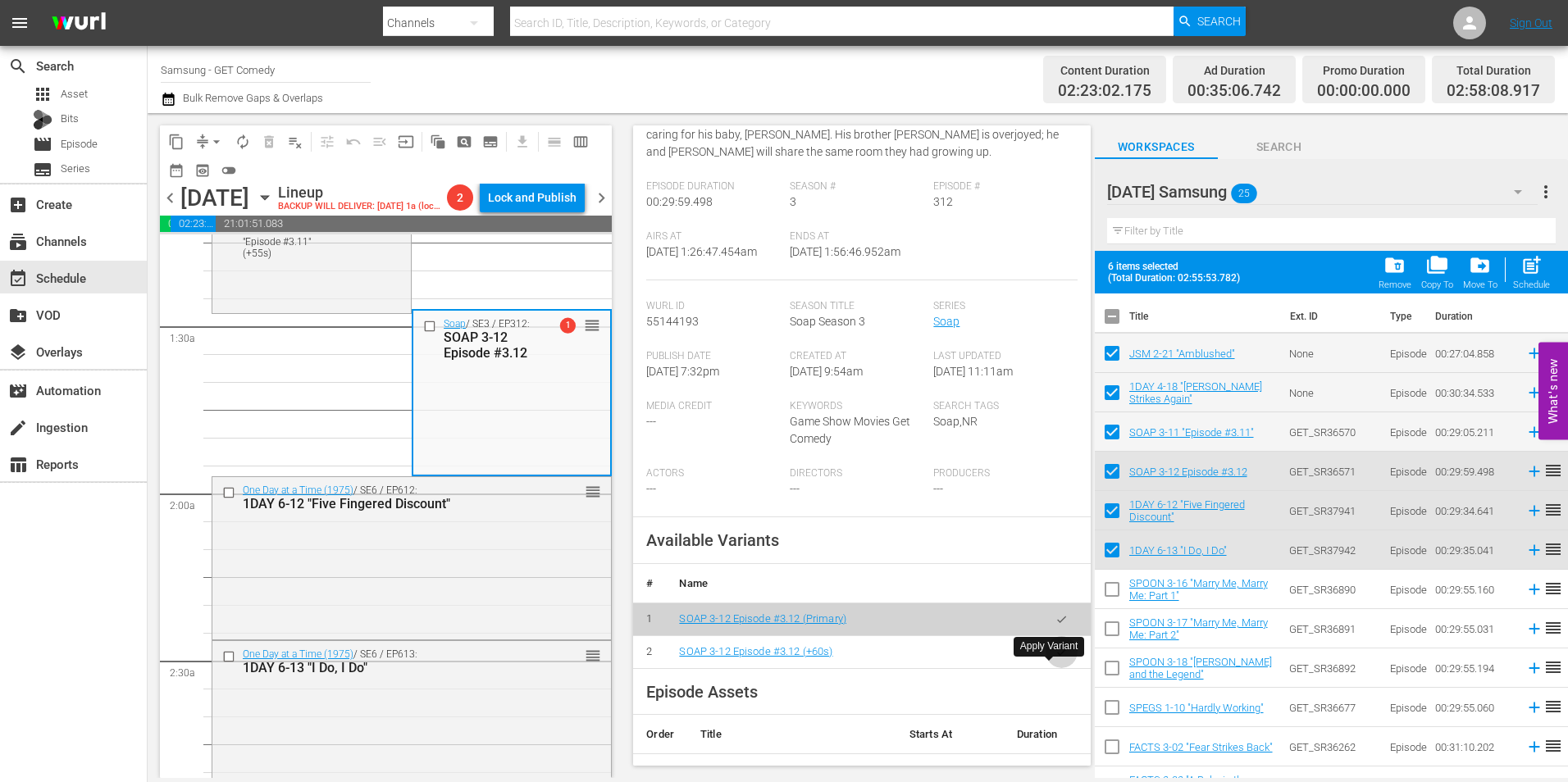
click at [1056, 659] on icon "button" at bounding box center [1062, 652] width 13 height 13
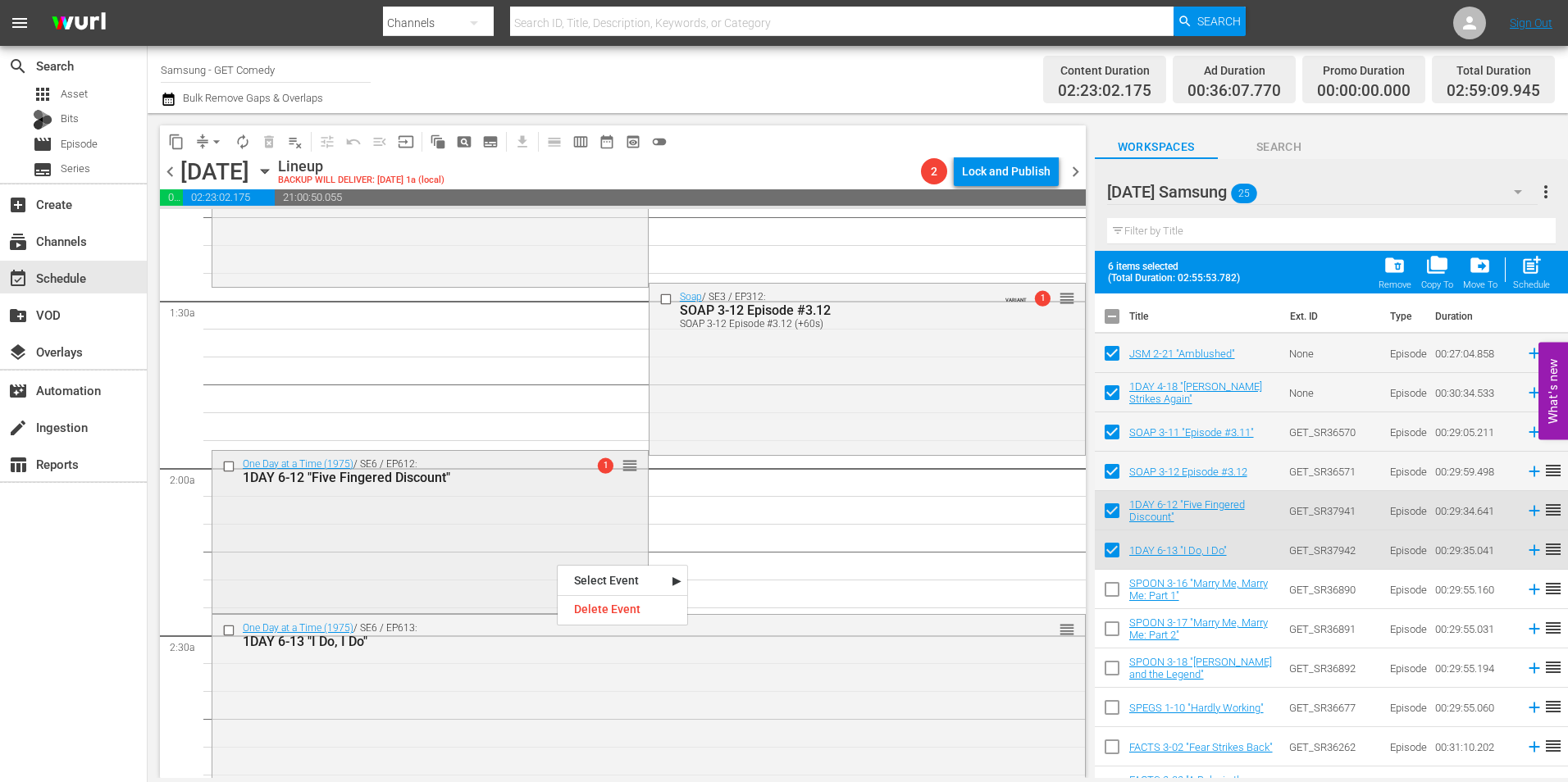
click at [380, 563] on div "One Day at a Time (1975) / SE6 / EP612: 1DAY 6-12 "Five Fingered Discount" 1 re…" at bounding box center [430, 531] width 435 height 160
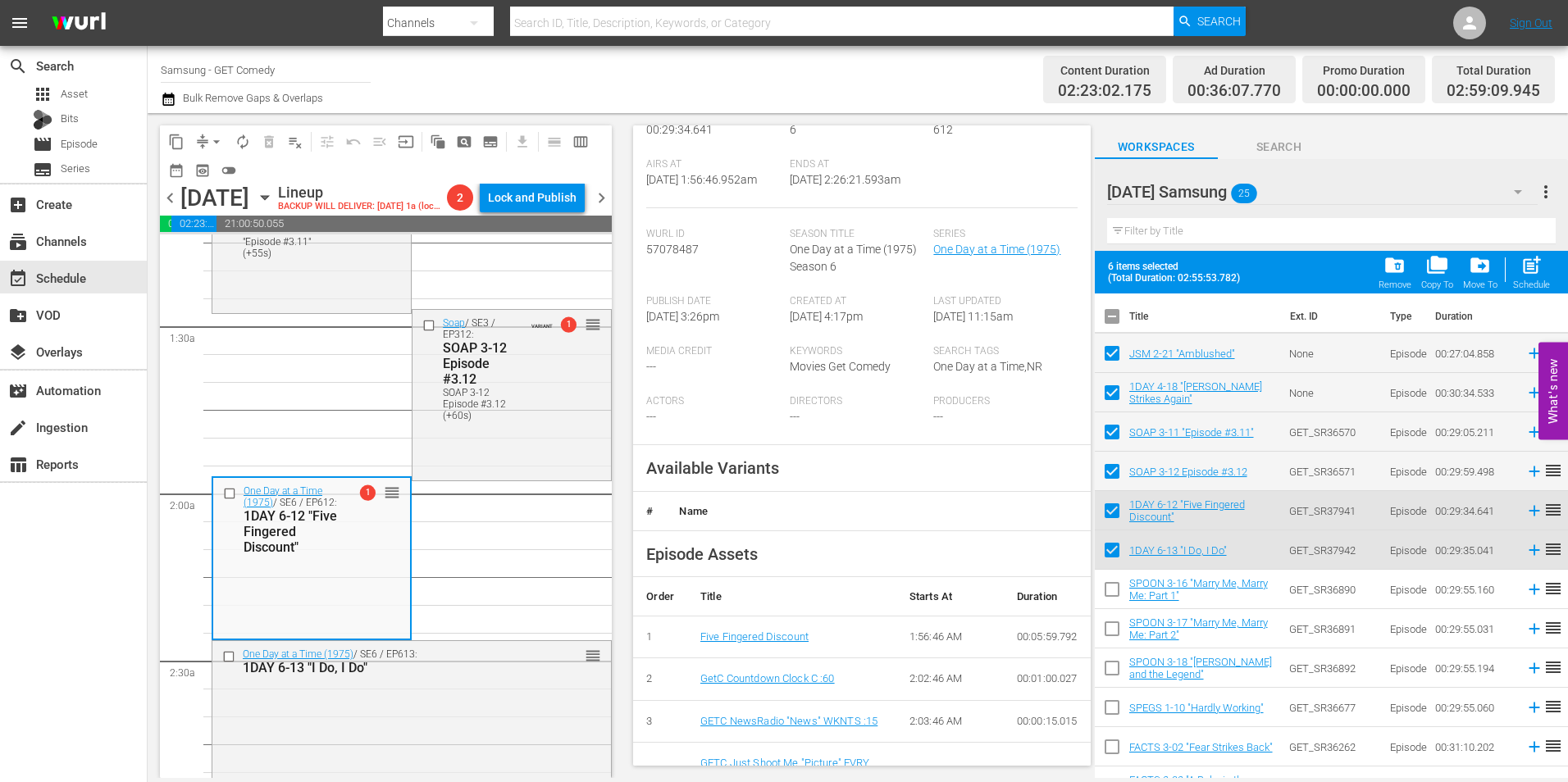
scroll to position [328, 0]
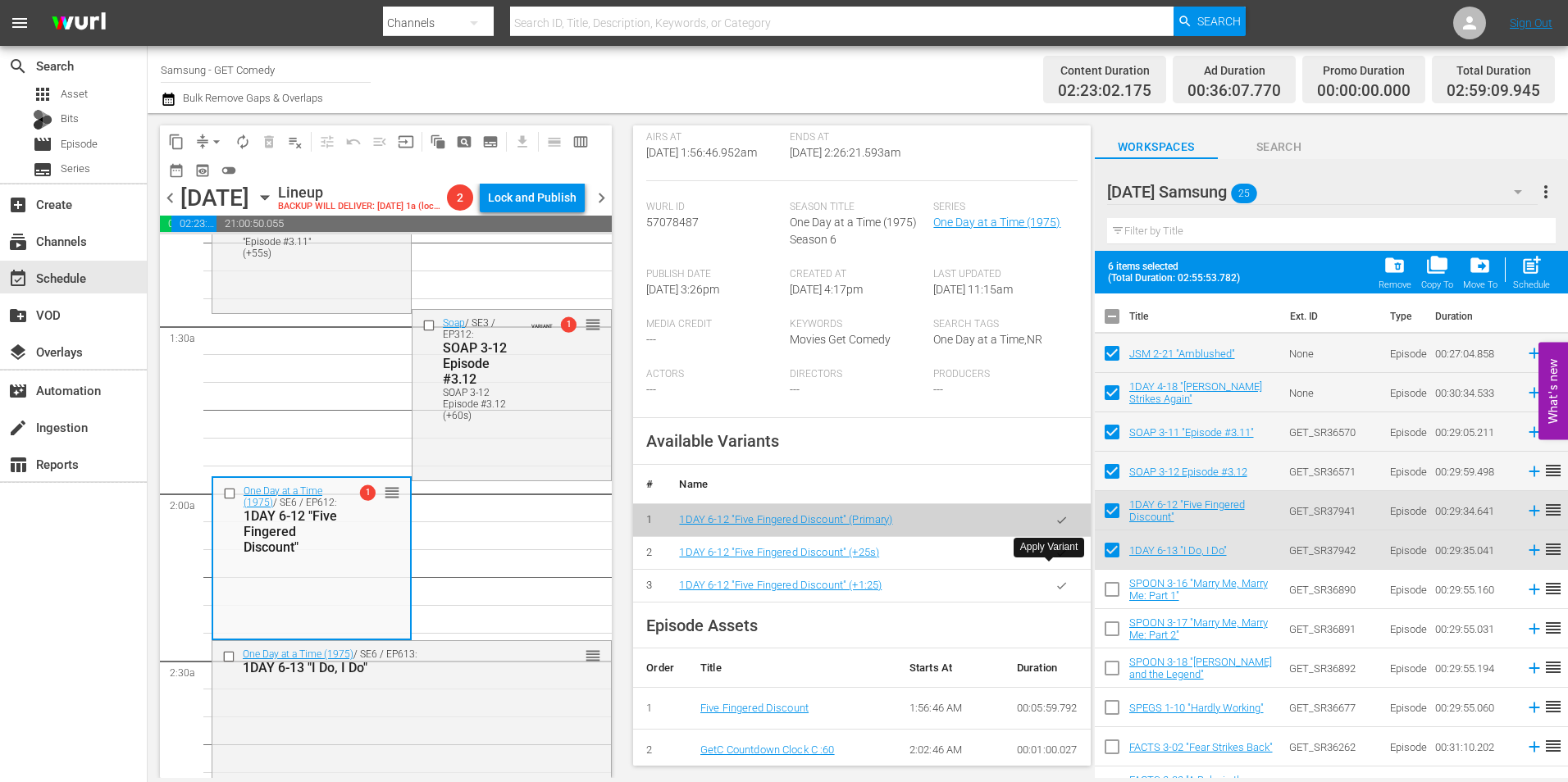
click at [1057, 556] on icon "button" at bounding box center [1062, 553] width 9 height 7
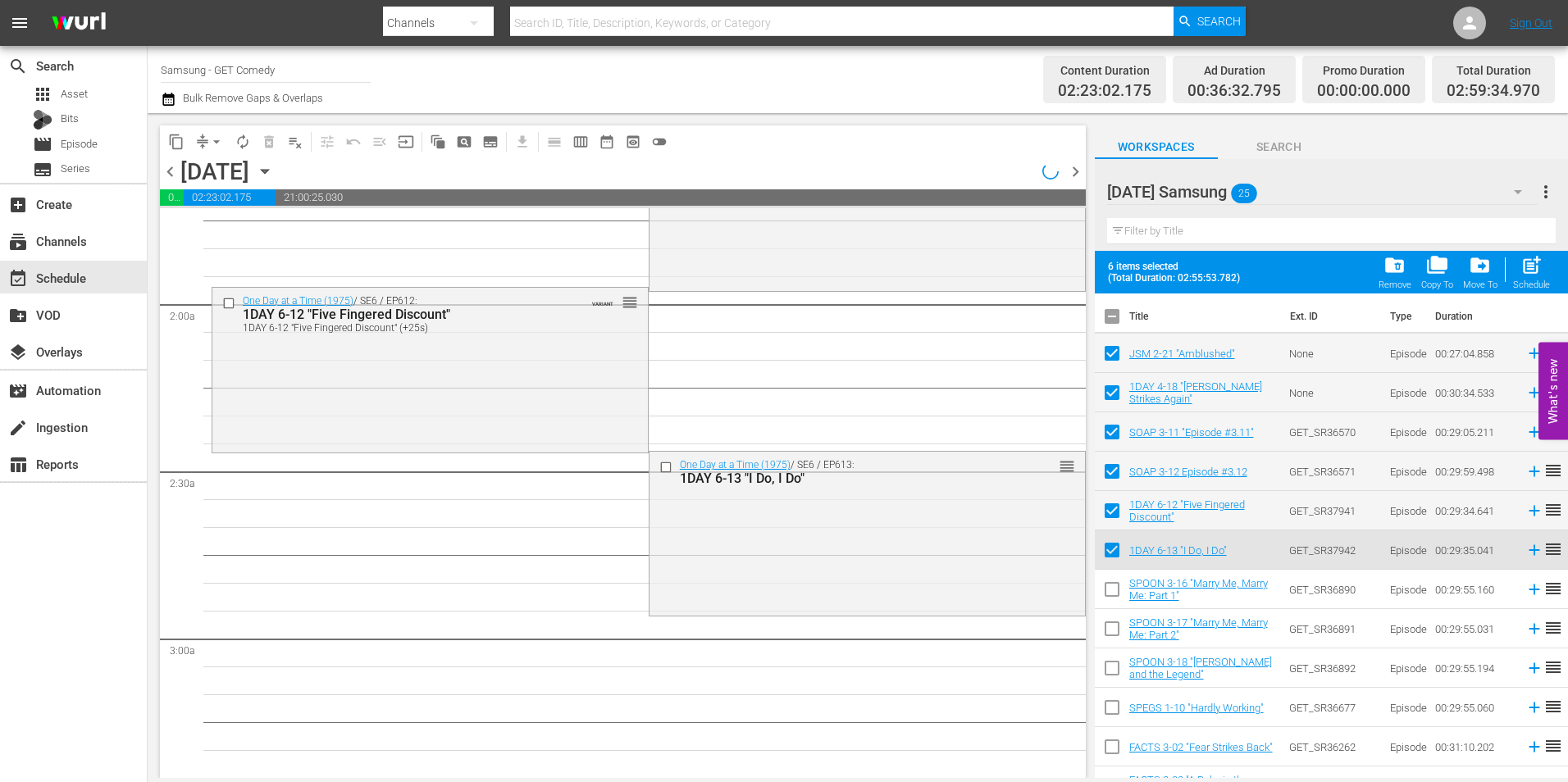
scroll to position [574, 0]
click at [811, 554] on div "One Day at a Time (1975) / SE6 / EP613: 1DAY 6-13 "I Do, I Do" reorder" at bounding box center [867, 531] width 435 height 160
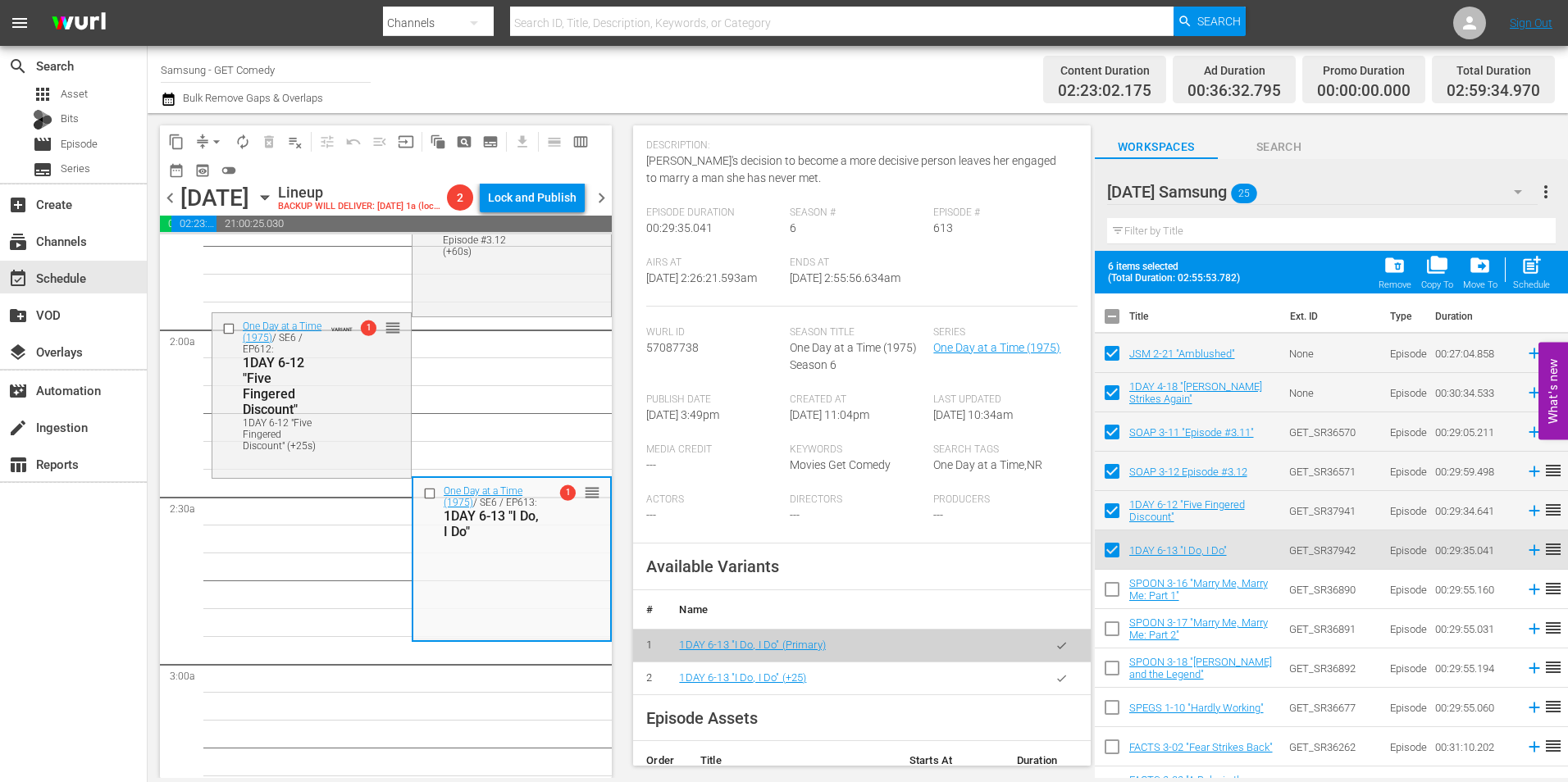
scroll to position [246, 0]
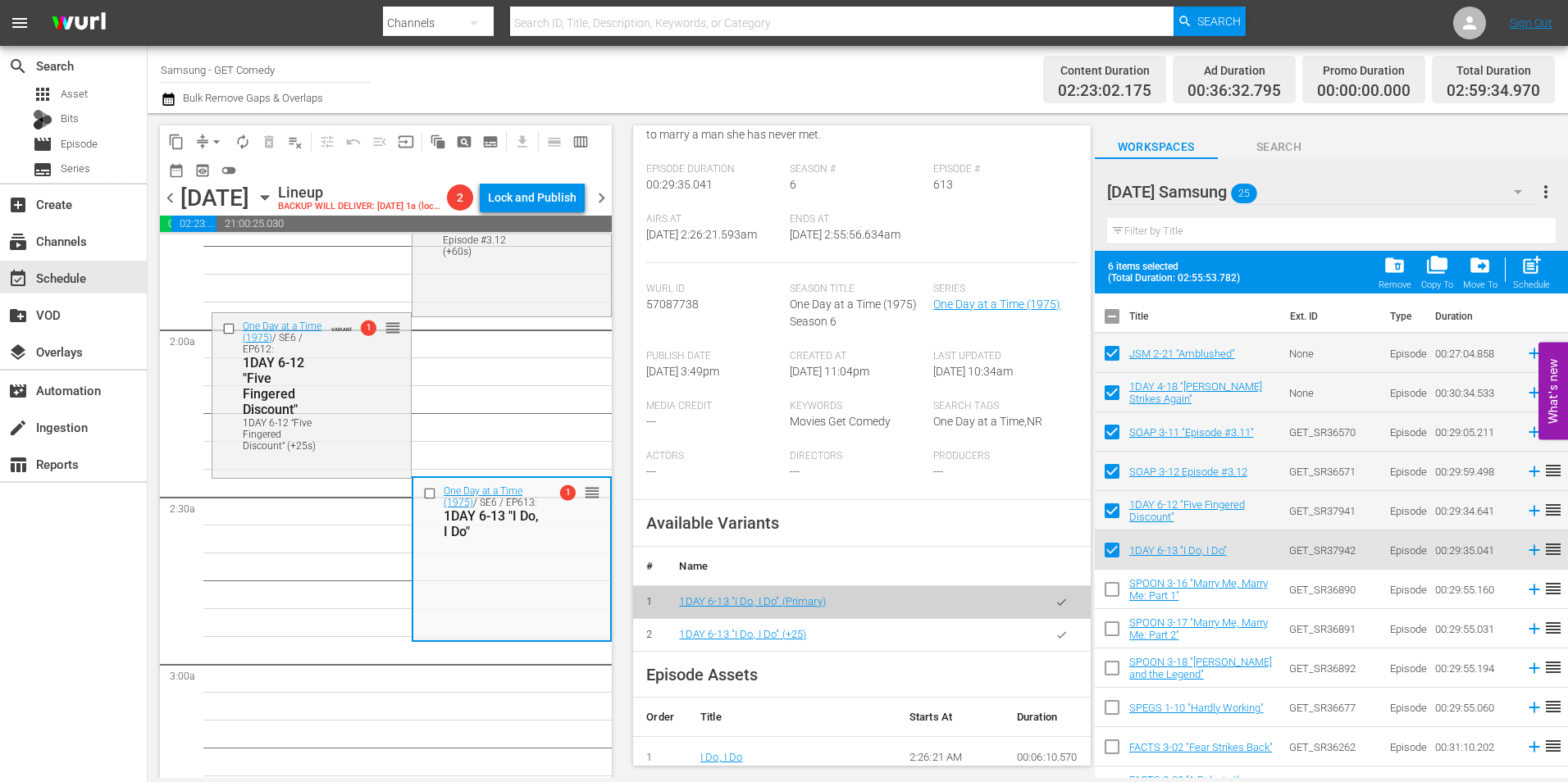
click at [1056, 642] on icon "button" at bounding box center [1062, 635] width 13 height 13
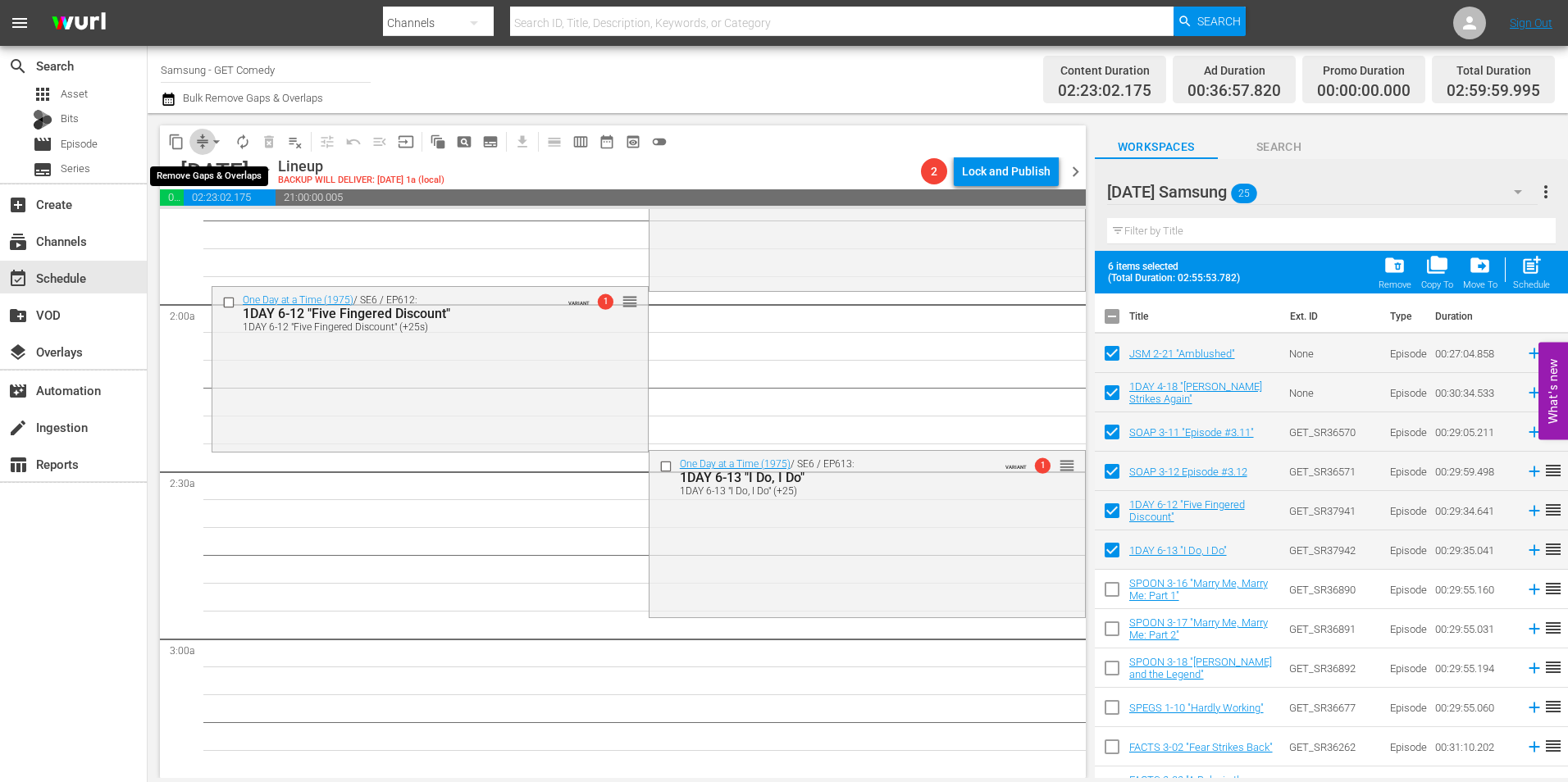
click at [201, 135] on span "compress" at bounding box center [202, 142] width 17 height 17
click at [218, 140] on span "arrow_drop_down" at bounding box center [217, 142] width 17 height 17
click at [222, 173] on li "Align to Midnight" at bounding box center [217, 175] width 172 height 27
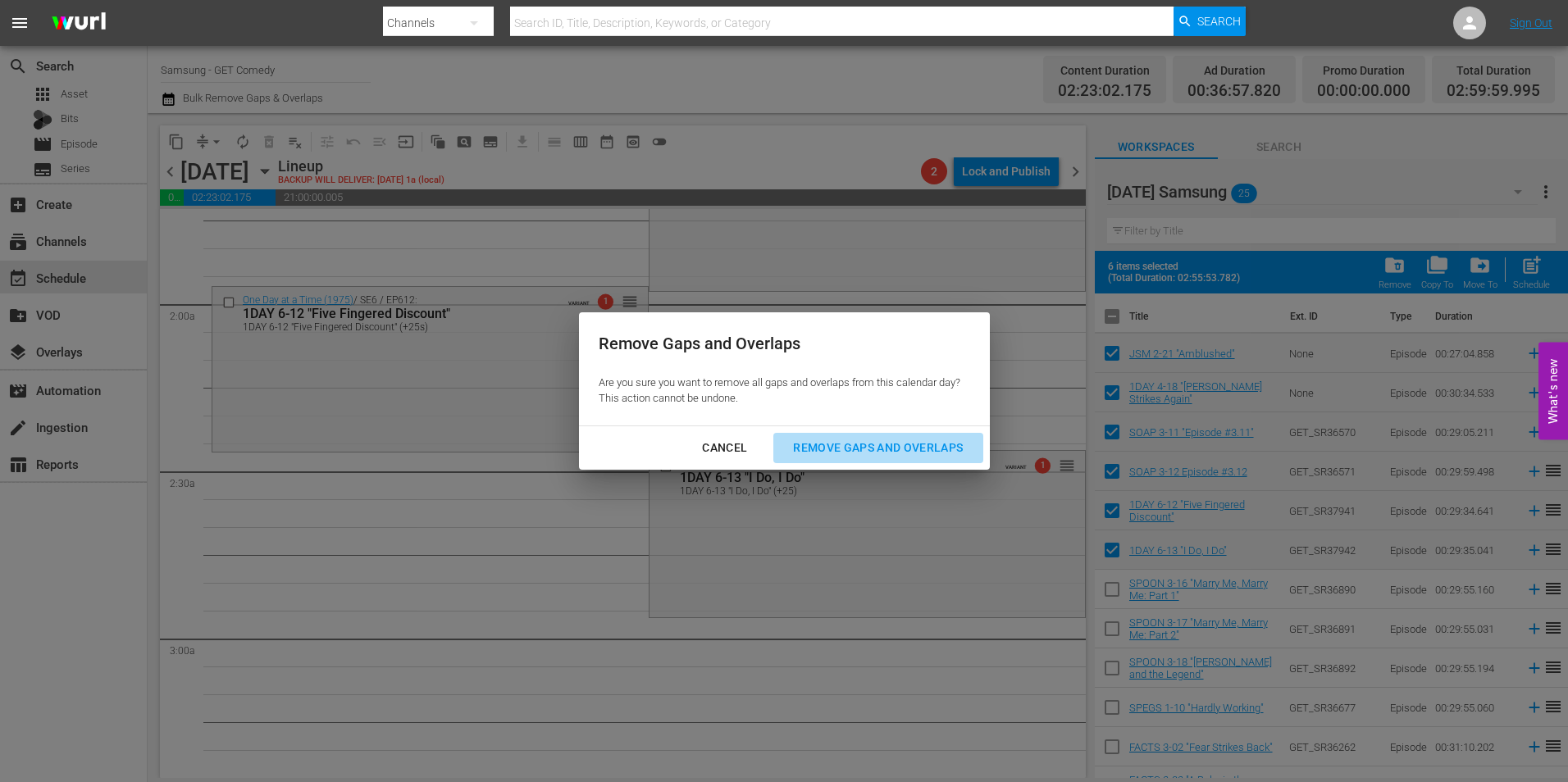
click at [910, 444] on div "Remove Gaps and Overlaps" at bounding box center [878, 448] width 196 height 20
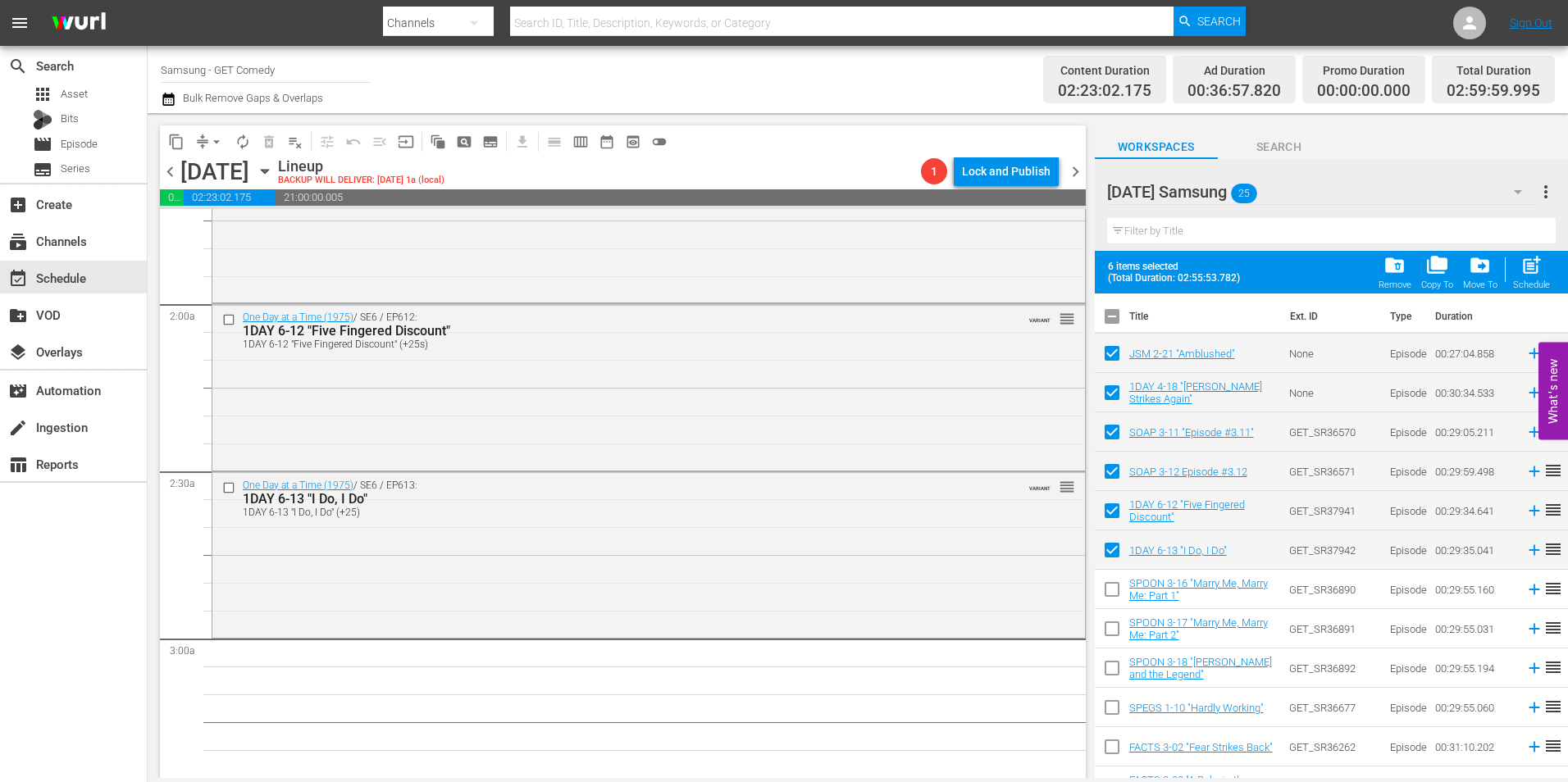
click at [1117, 317] on input "checkbox" at bounding box center [1112, 319] width 34 height 34
checkbox input "true"
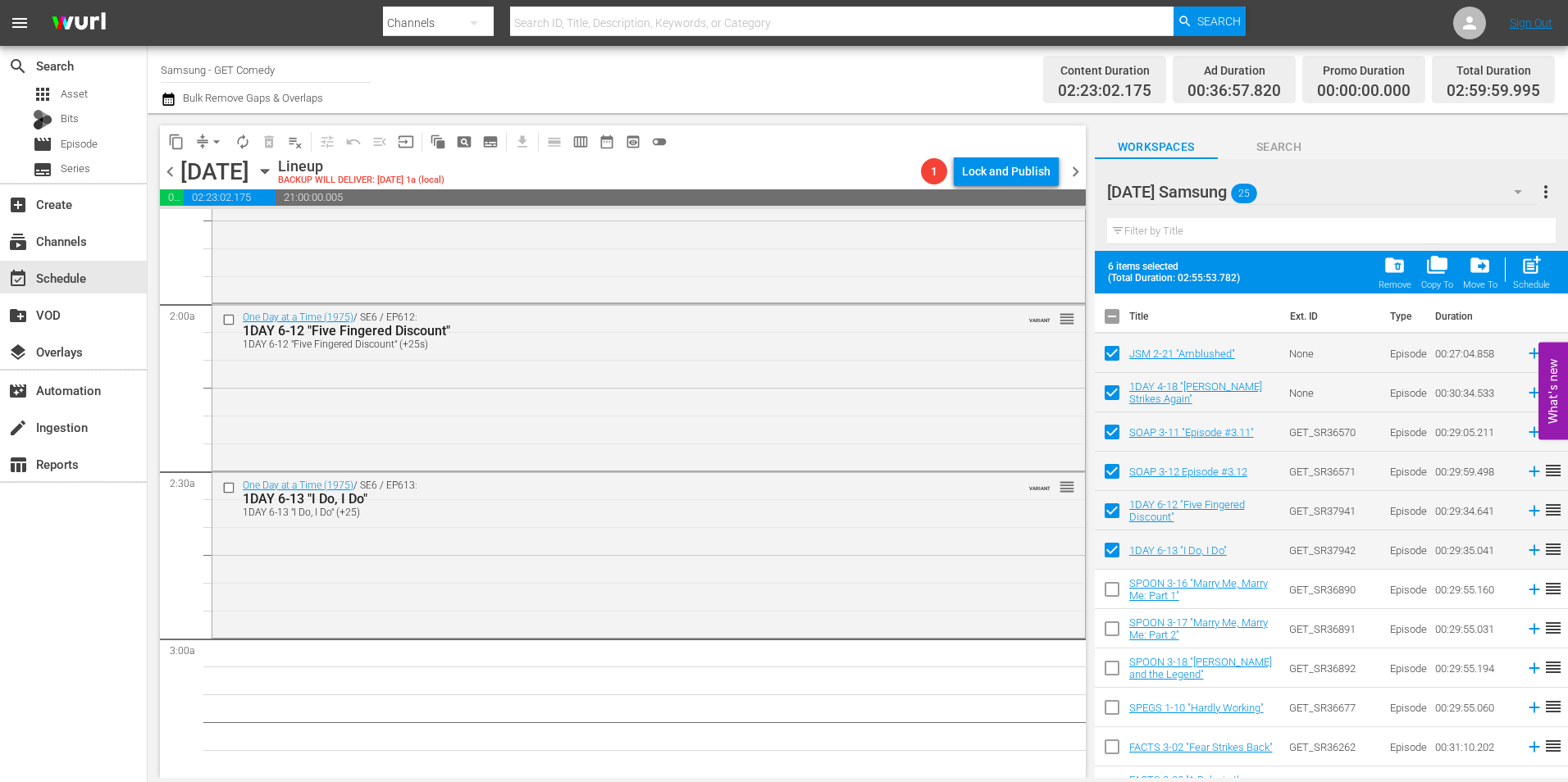
checkbox input "true"
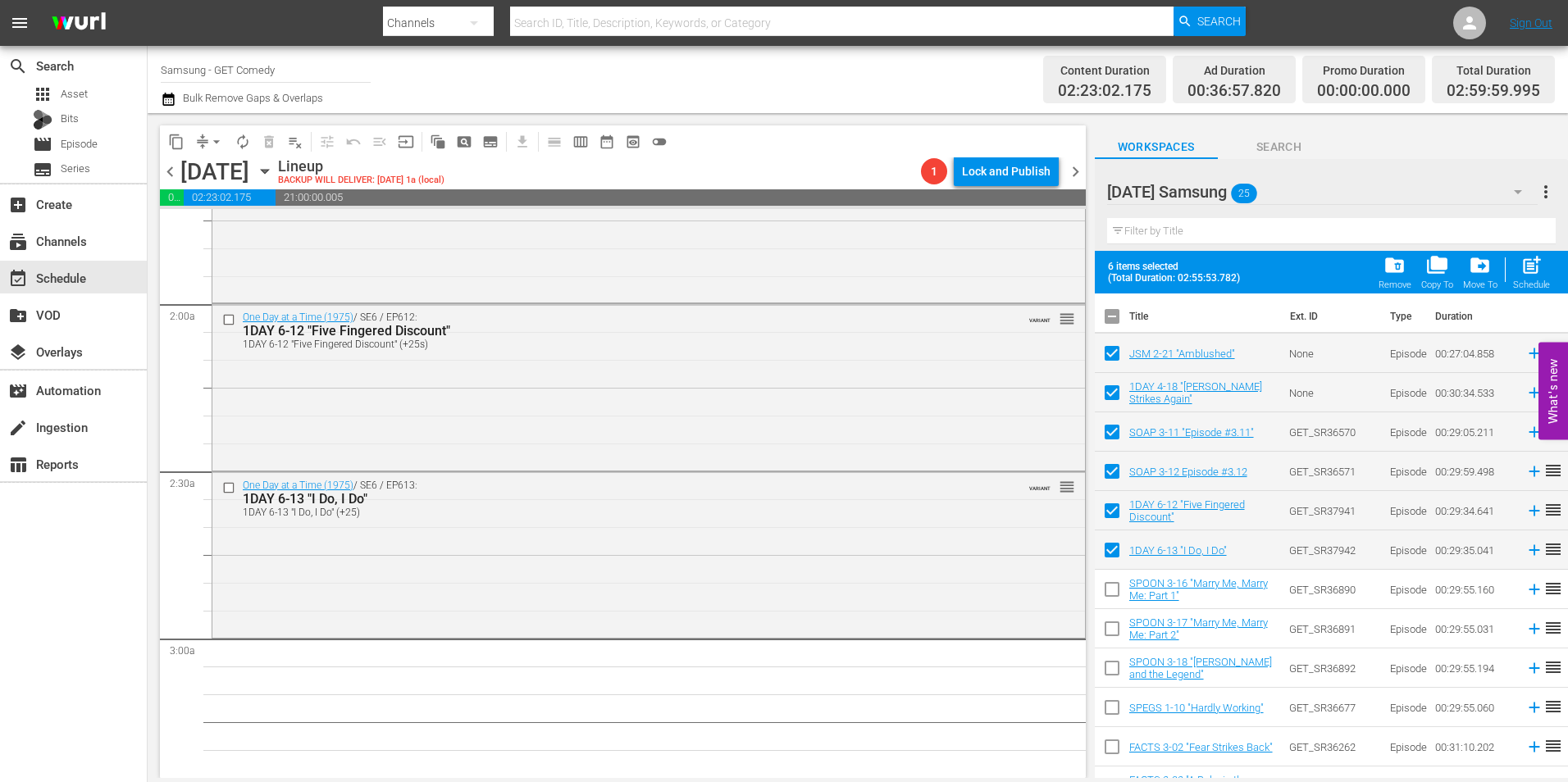
checkbox input "true"
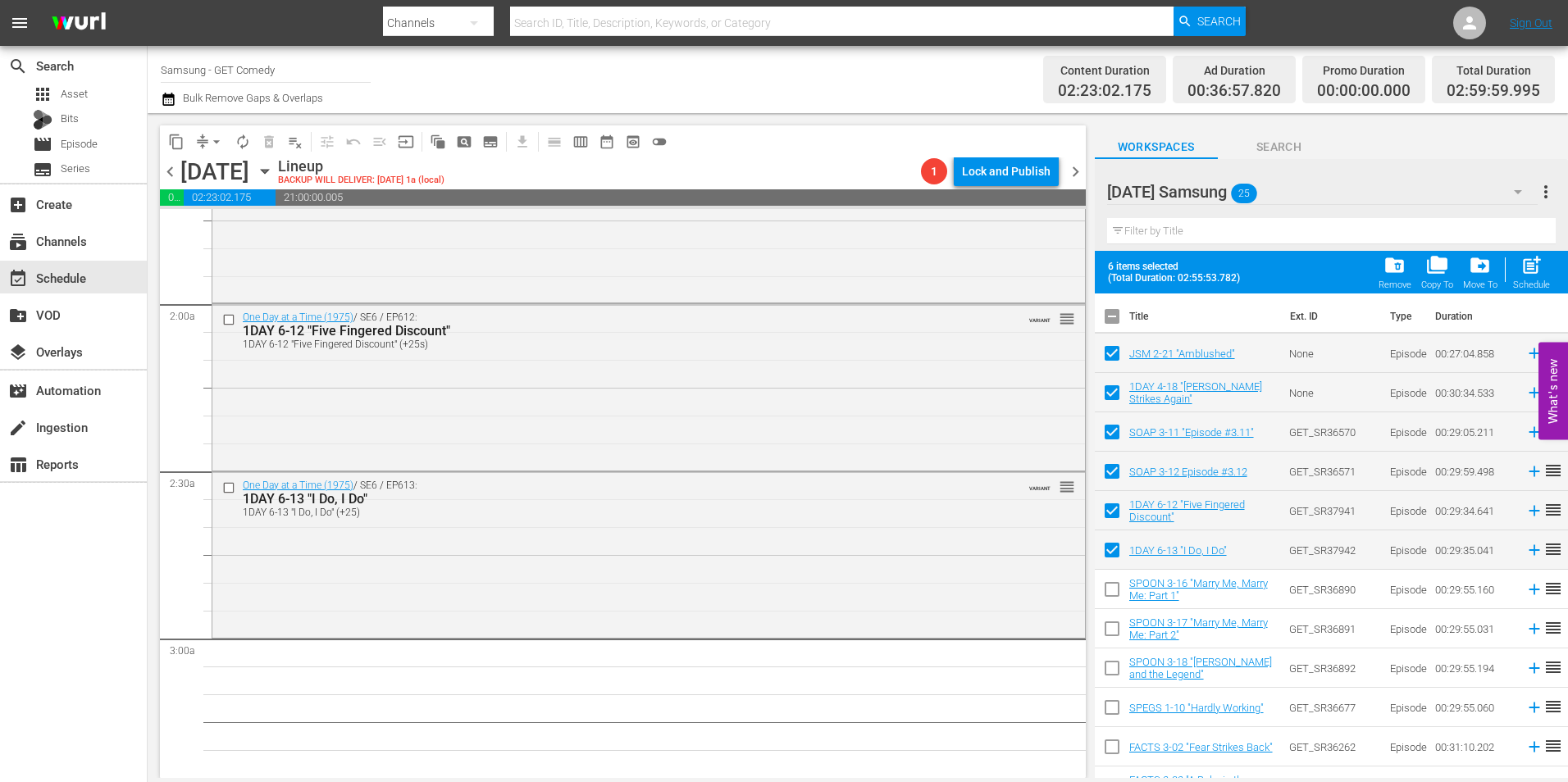
checkbox input "true"
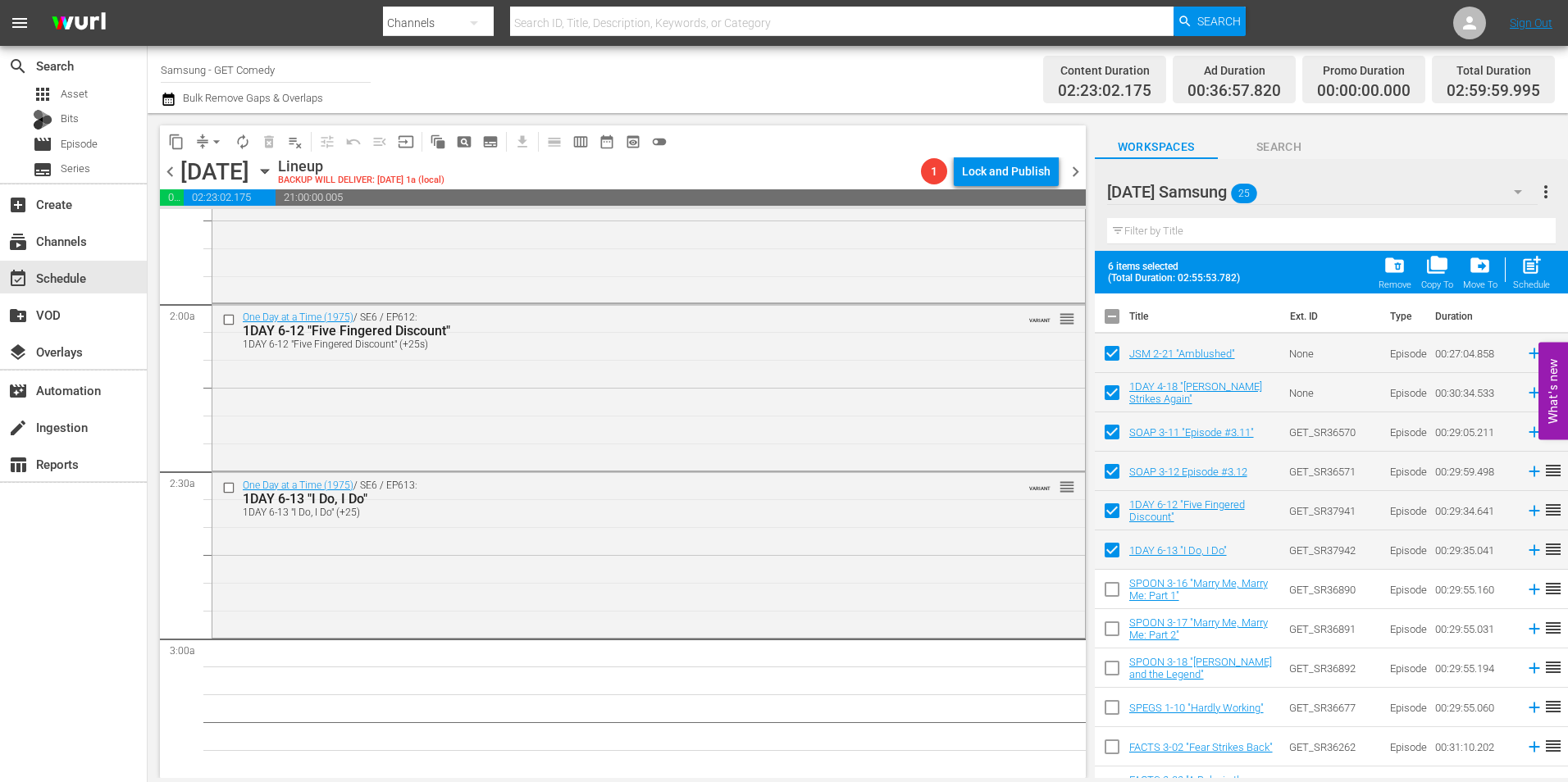
checkbox input "true"
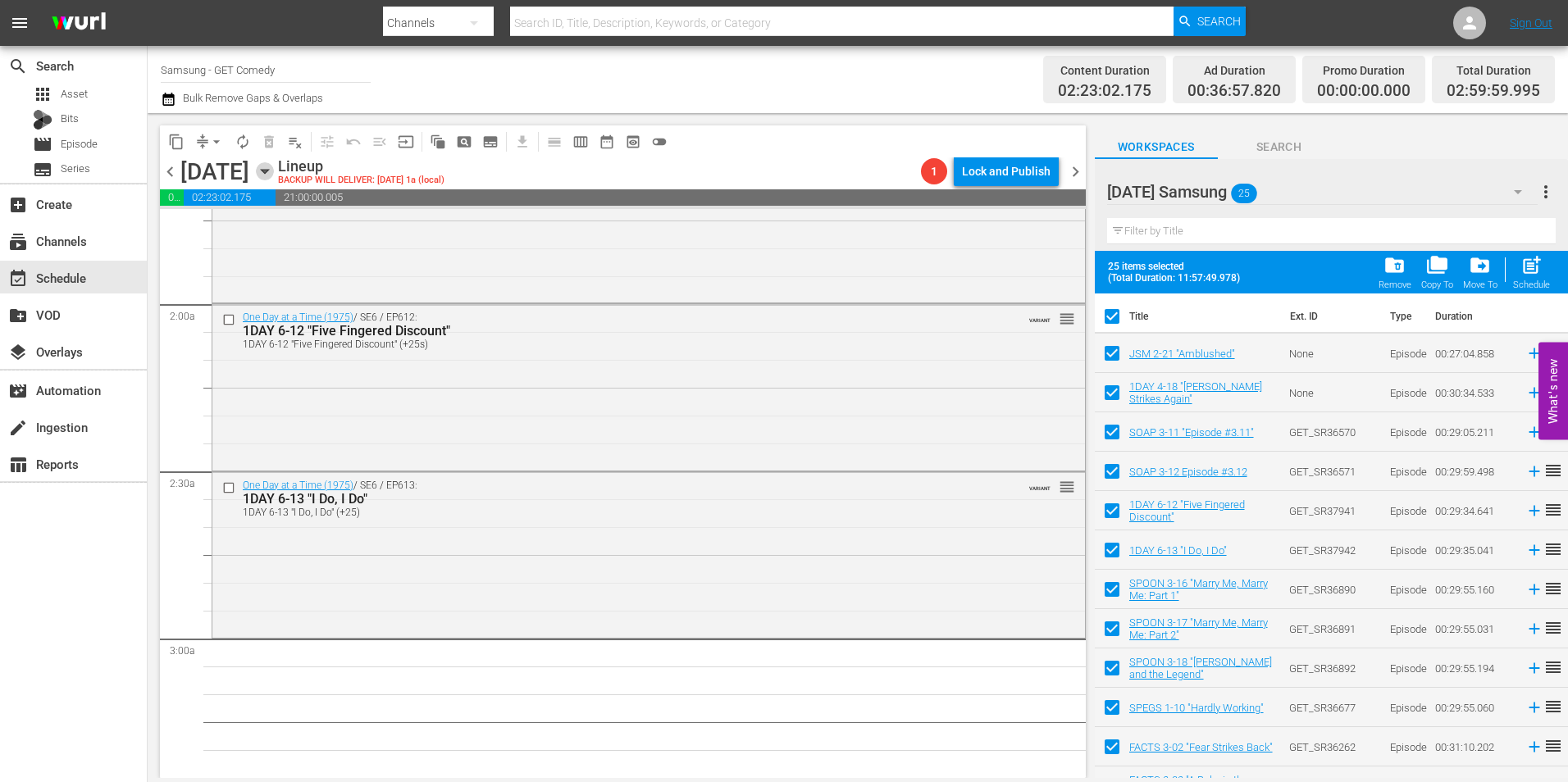
click at [274, 167] on icon "button" at bounding box center [265, 171] width 18 height 18
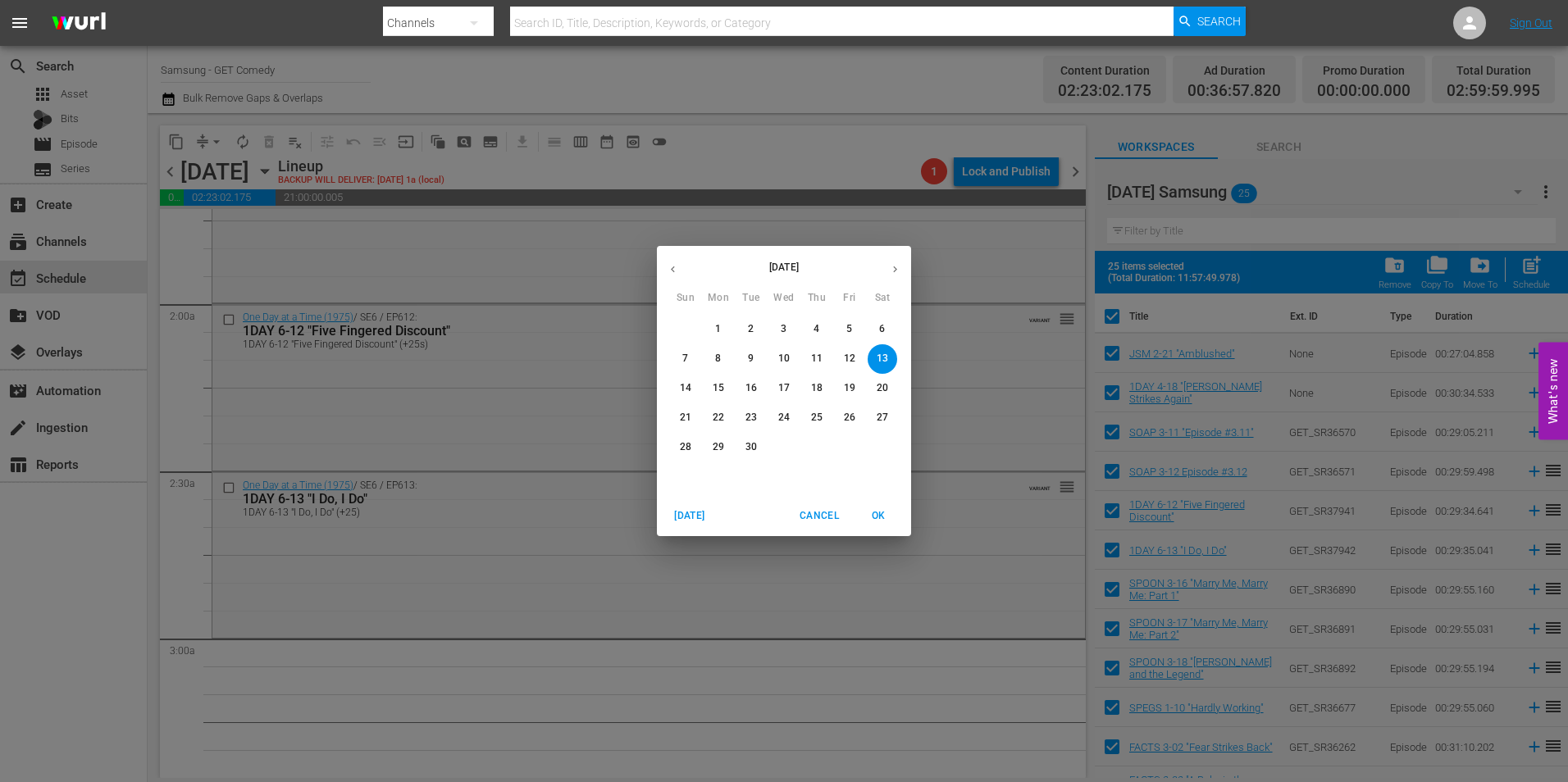
click at [852, 328] on span "5" at bounding box center [849, 329] width 29 height 14
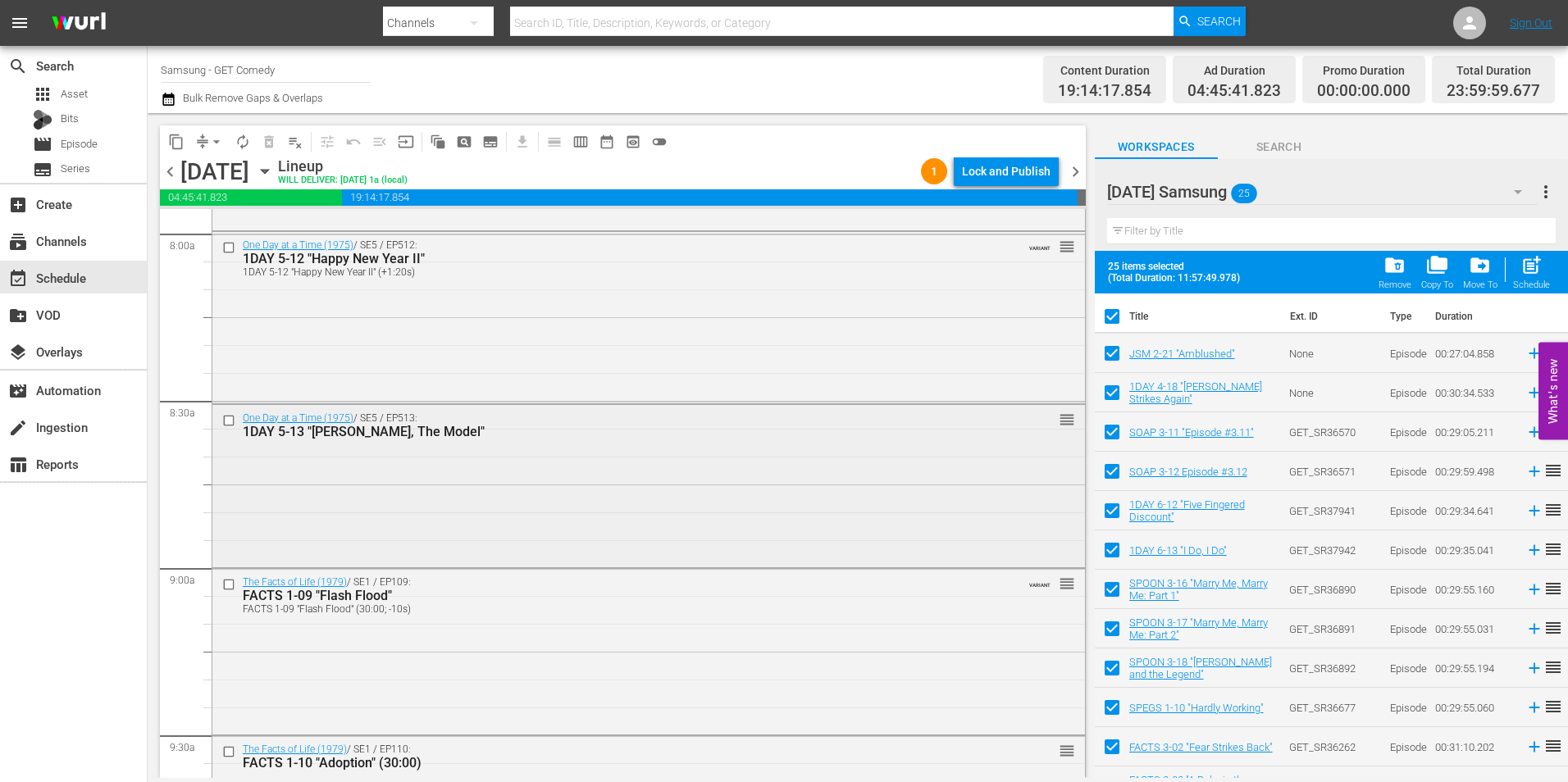
scroll to position [2816, 0]
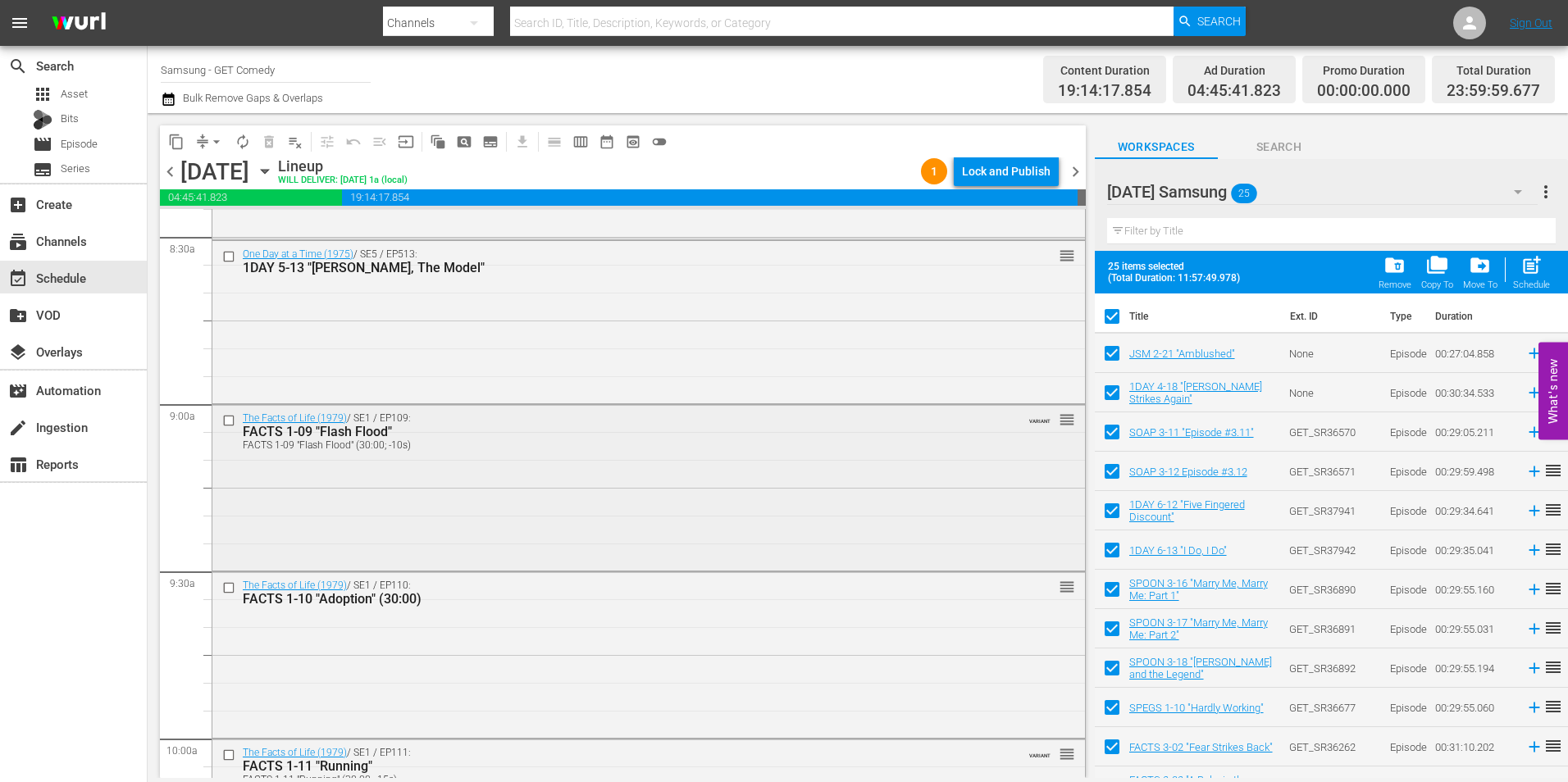
click at [226, 420] on input "checkbox" at bounding box center [231, 420] width 18 height 14
click at [229, 590] on input "checkbox" at bounding box center [231, 588] width 18 height 14
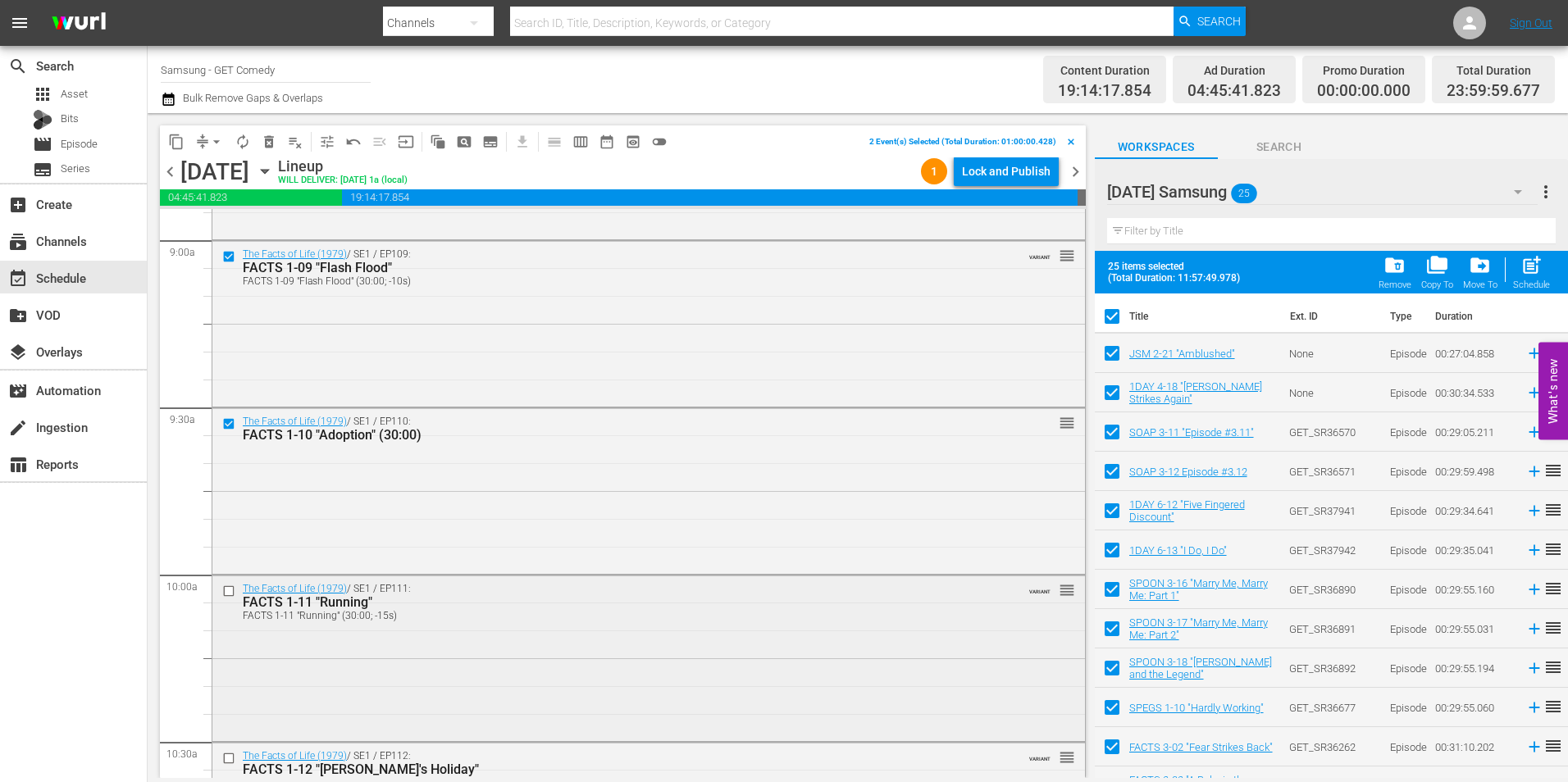
click at [230, 592] on input "checkbox" at bounding box center [231, 591] width 18 height 14
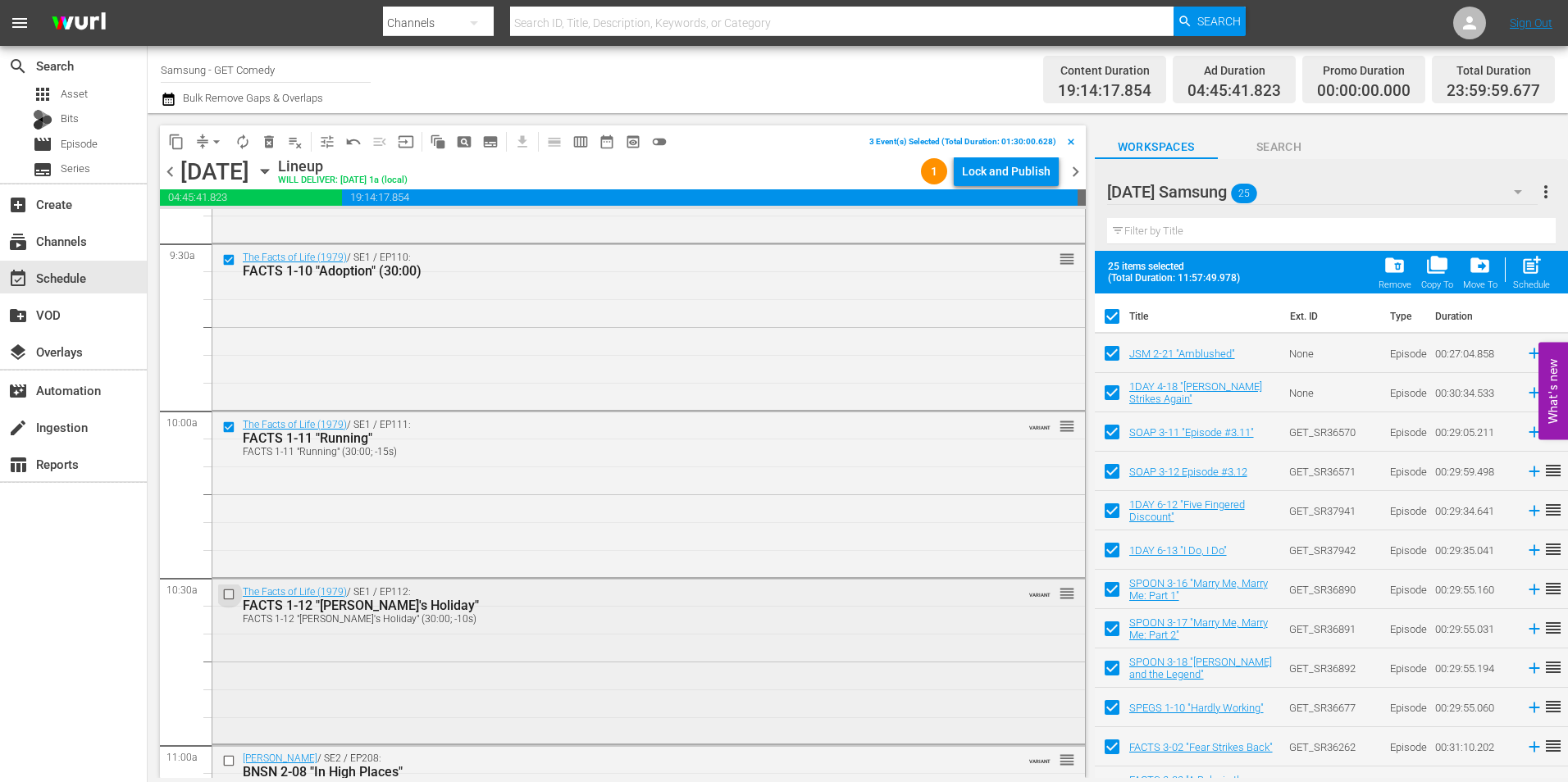
click at [230, 594] on input "checkbox" at bounding box center [231, 594] width 18 height 14
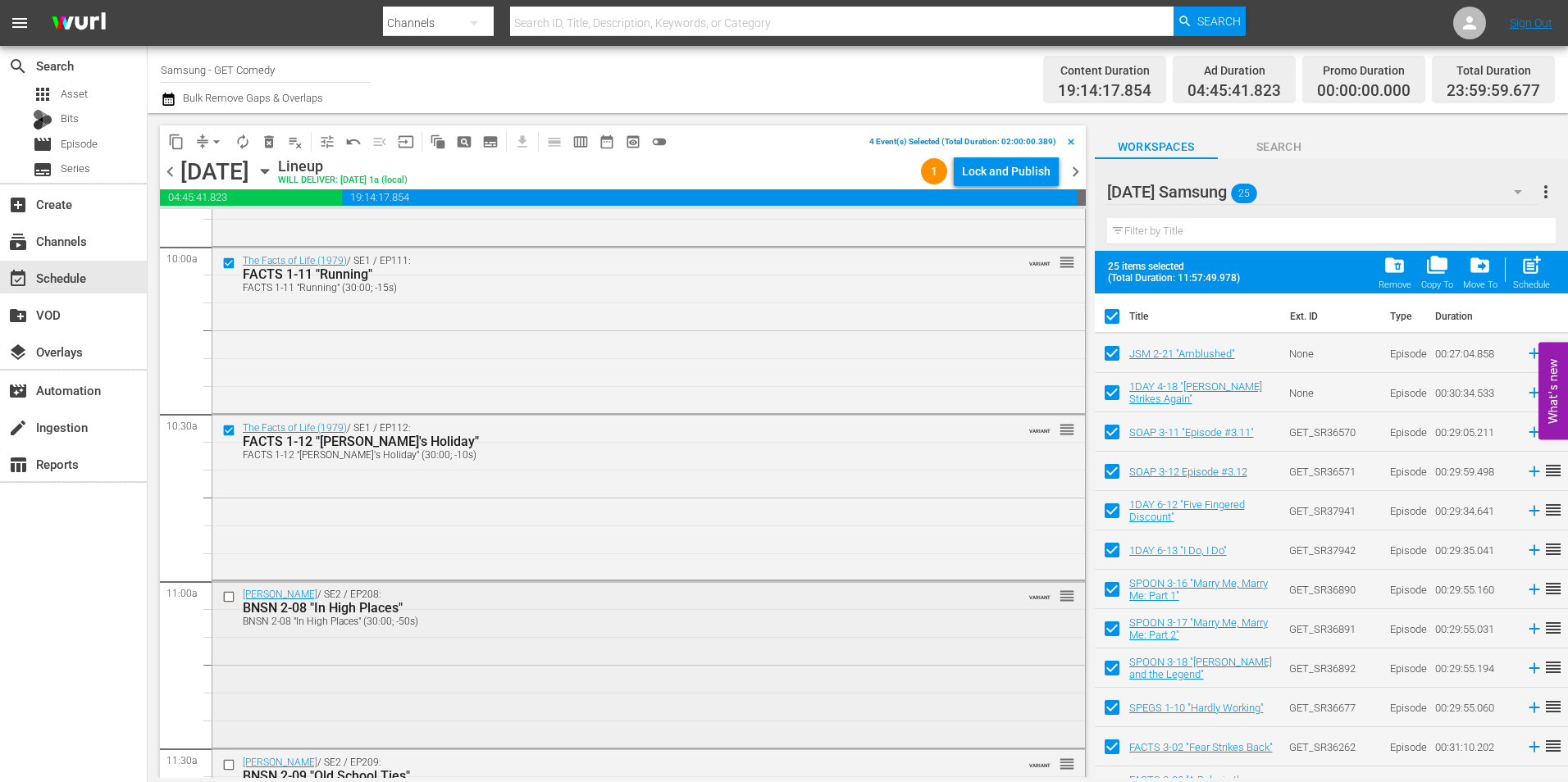
click at [229, 598] on input "checkbox" at bounding box center [231, 597] width 18 height 14
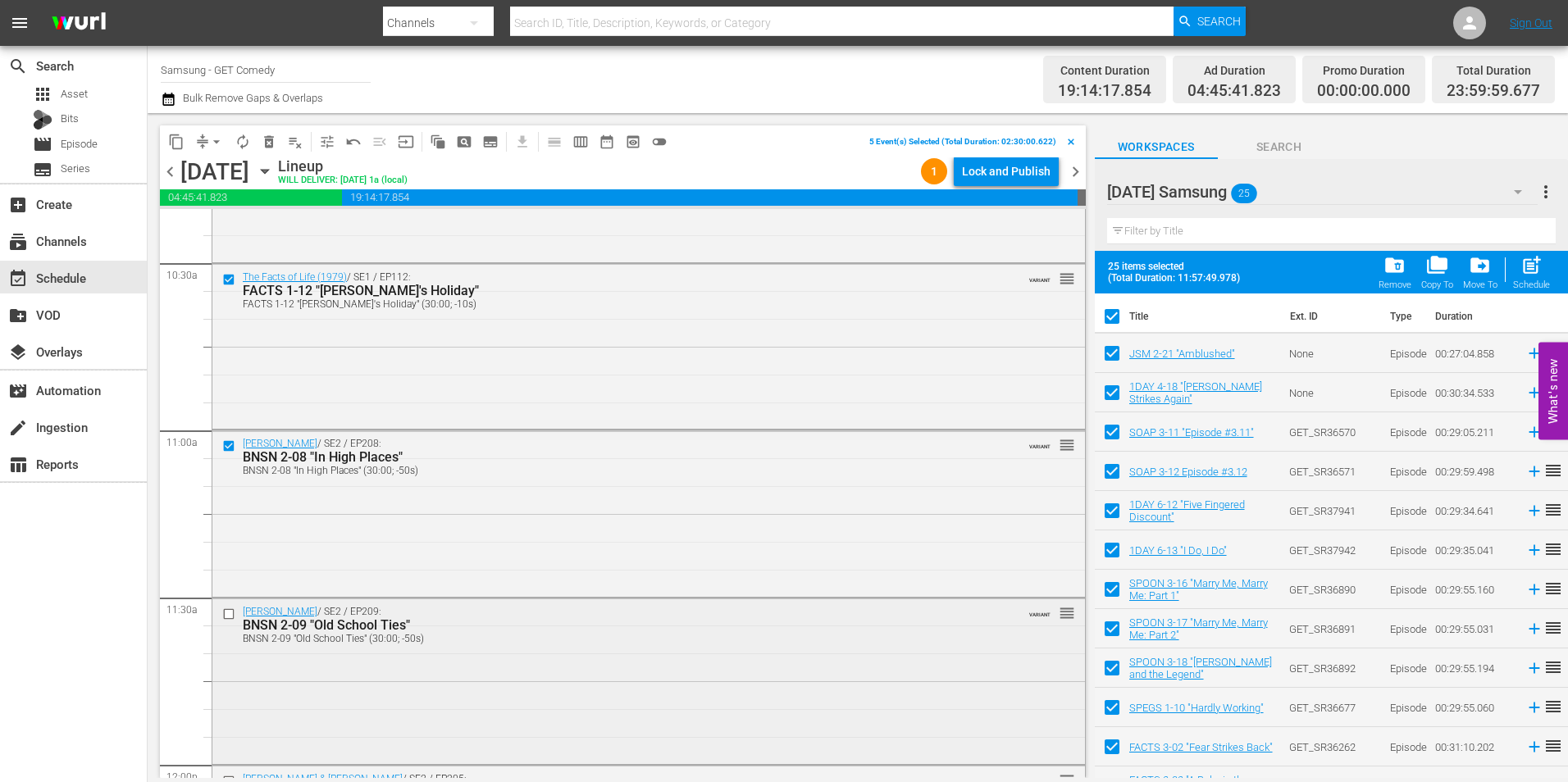
scroll to position [3472, 0]
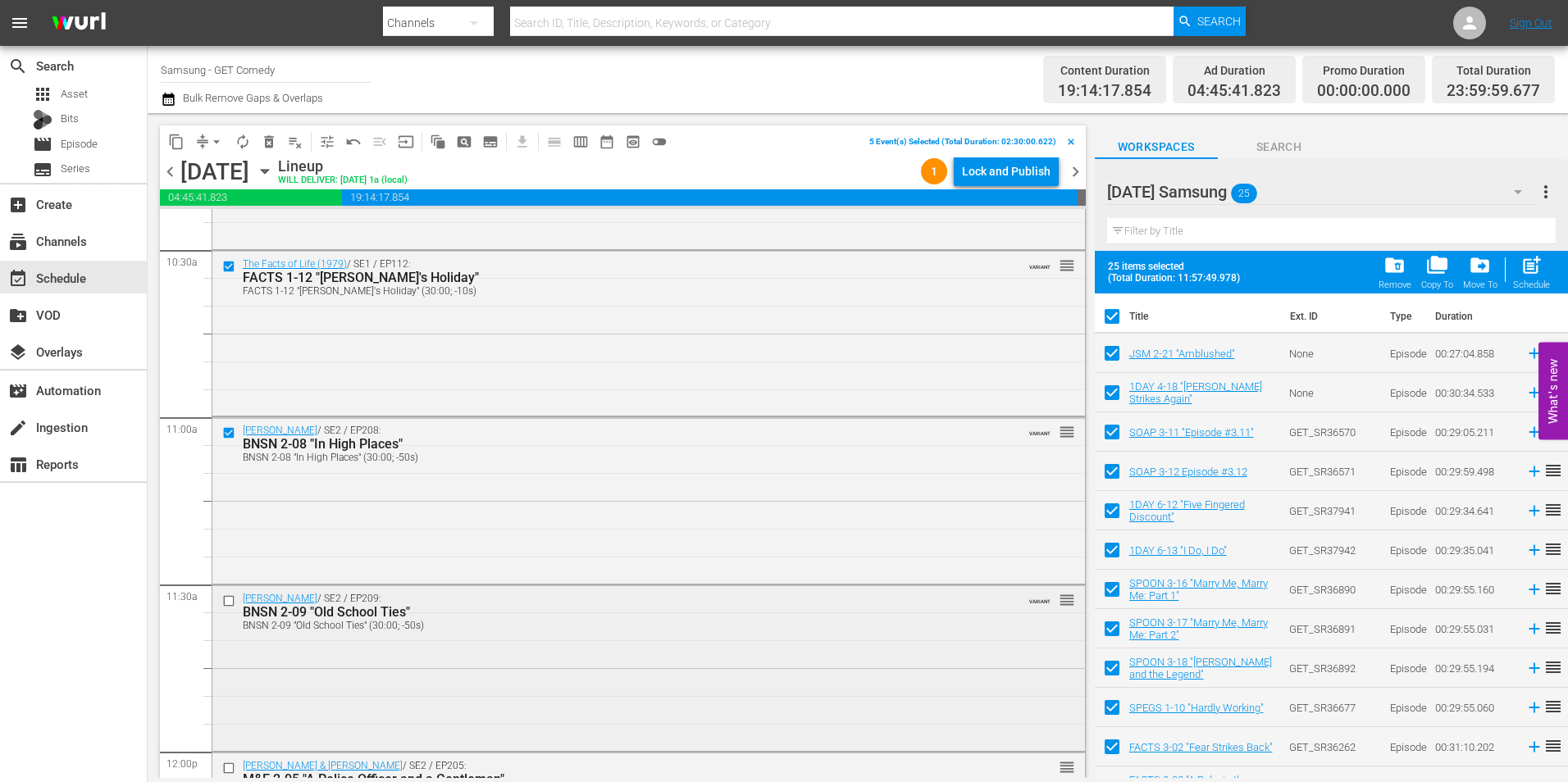
click at [231, 607] on input "checkbox" at bounding box center [231, 601] width 18 height 14
click at [179, 144] on span "content_copy" at bounding box center [176, 142] width 17 height 17
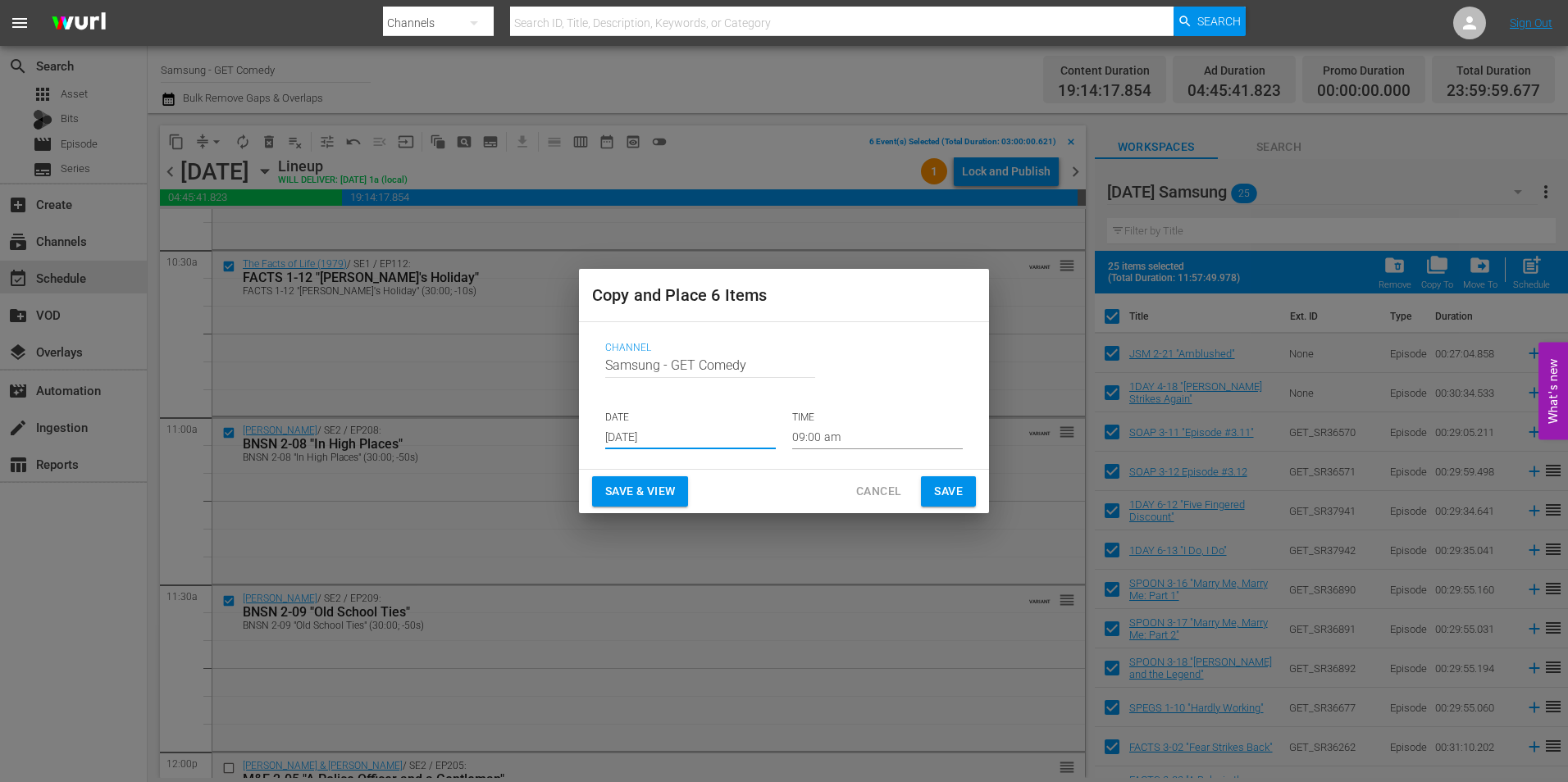
click at [643, 434] on input "[DATE]" at bounding box center [690, 437] width 170 height 24
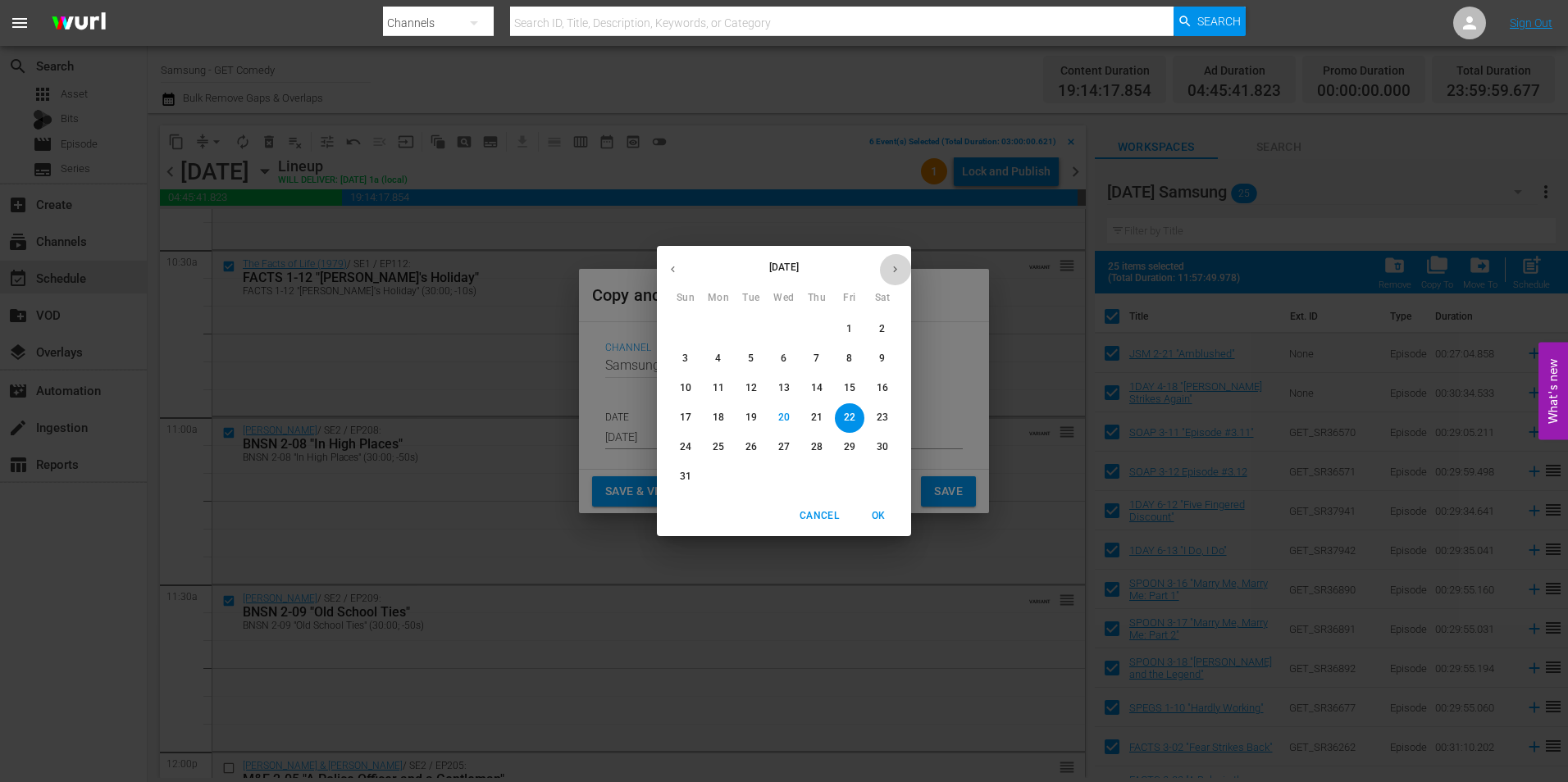
click at [905, 270] on button "button" at bounding box center [895, 270] width 32 height 32
click at [877, 357] on p "13" at bounding box center [883, 359] width 12 height 14
type input "Sep 13th 2025"
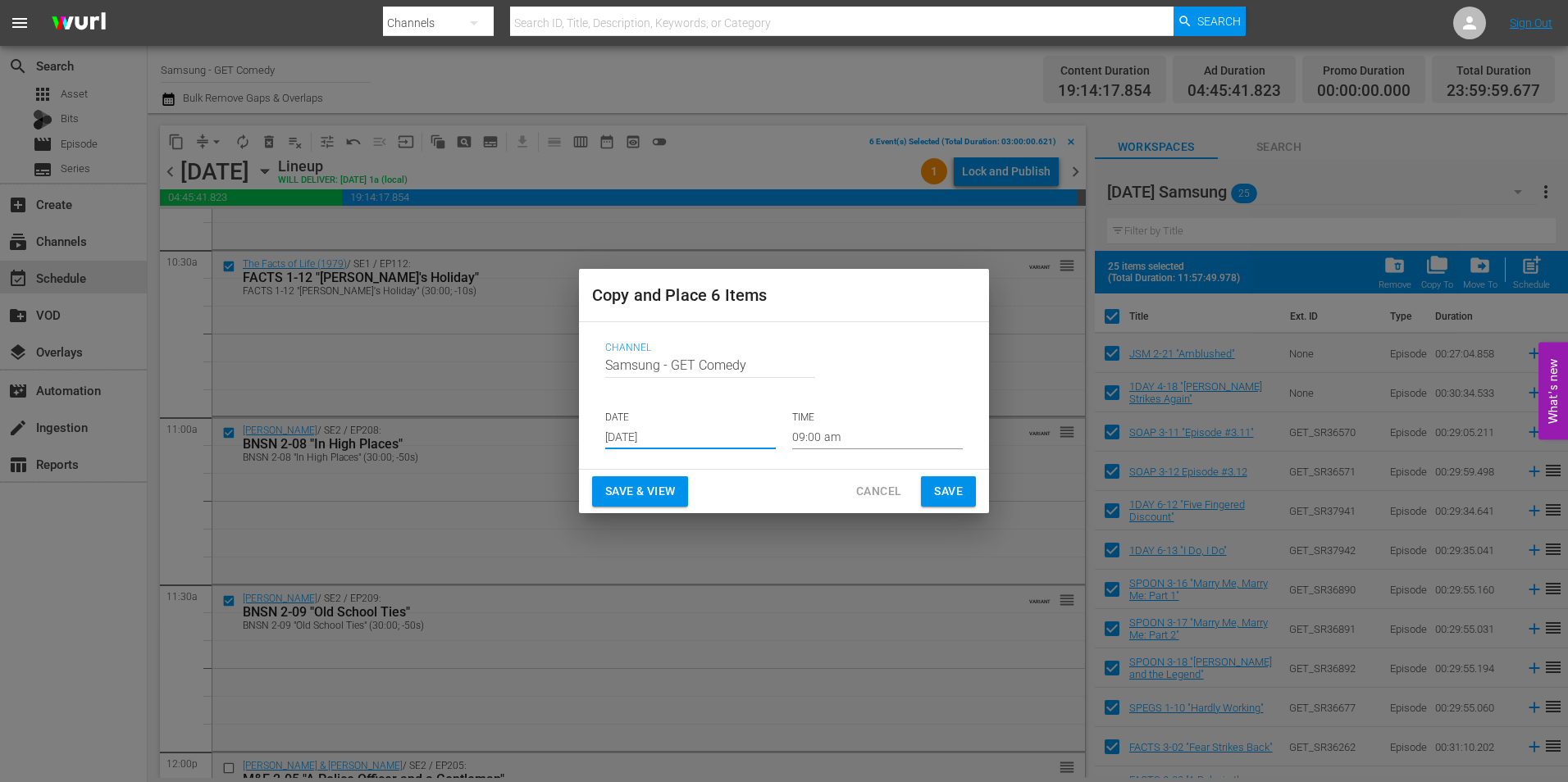
click at [818, 433] on input "09:00 am" at bounding box center [877, 437] width 170 height 24
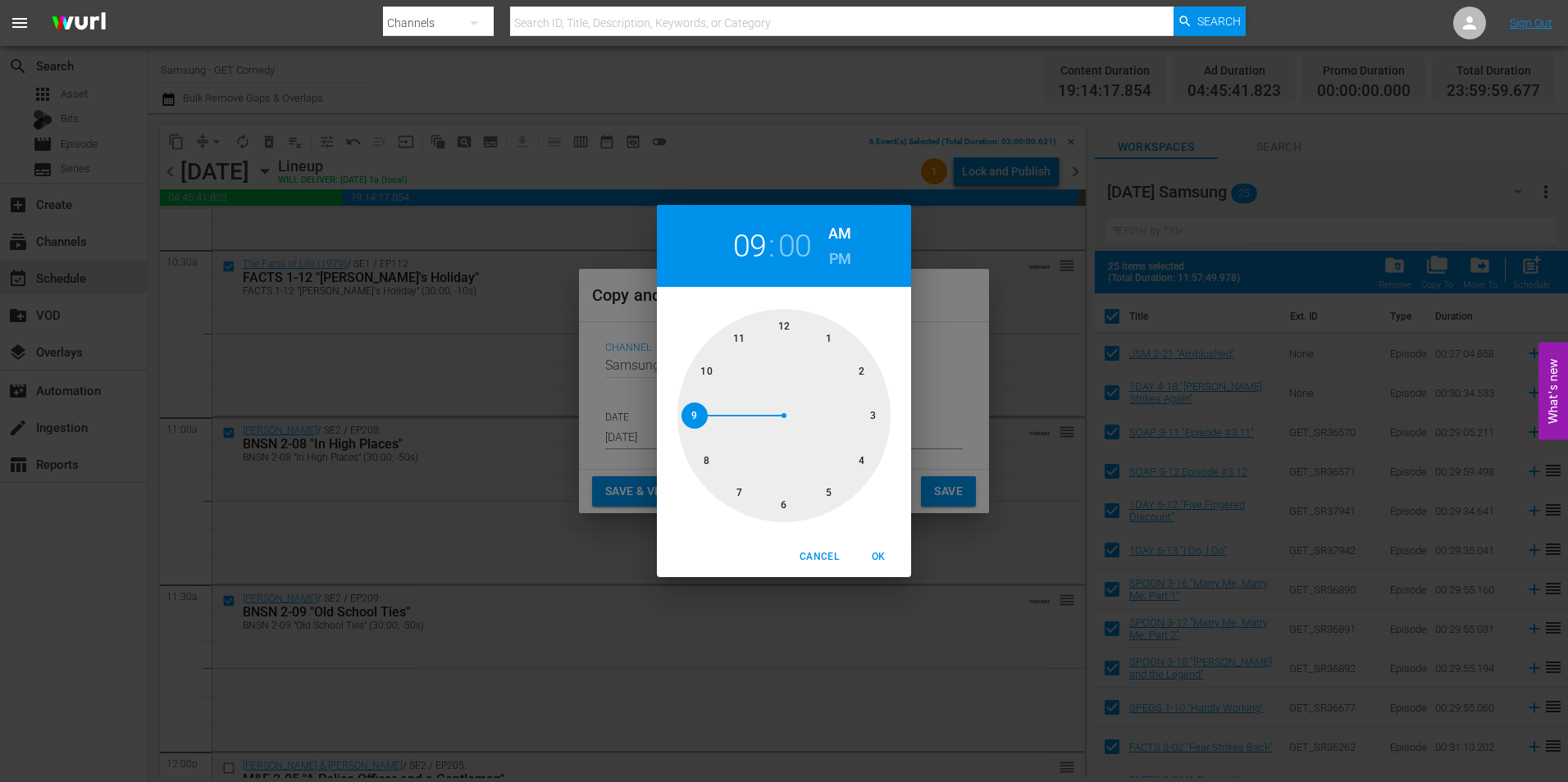
click at [877, 421] on div at bounding box center [784, 416] width 213 height 213
click at [873, 554] on span "OK" at bounding box center [878, 557] width 39 height 18
type input "03:00 am"
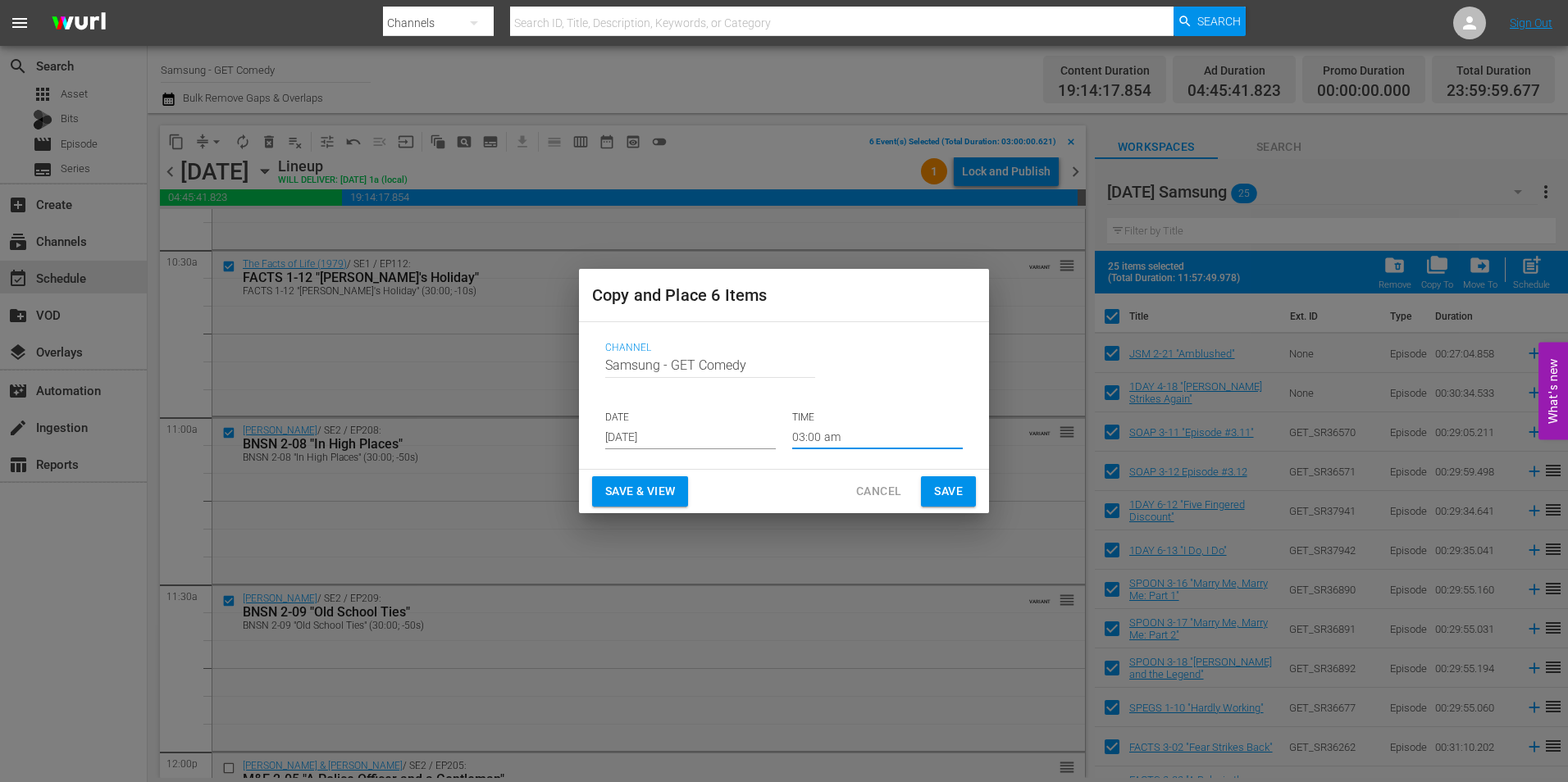
click at [963, 487] on button "Save" at bounding box center [948, 491] width 55 height 30
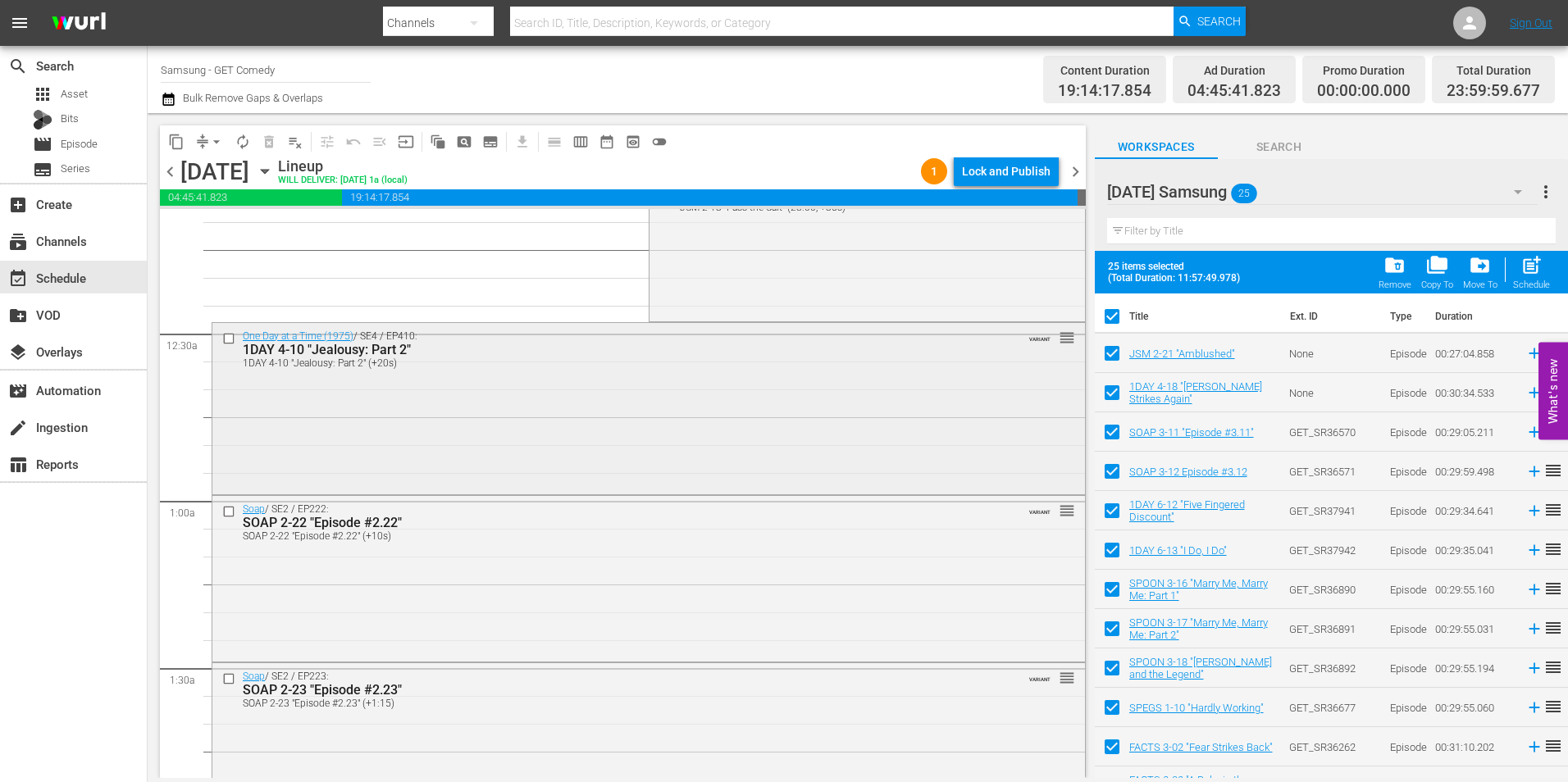
scroll to position [0, 0]
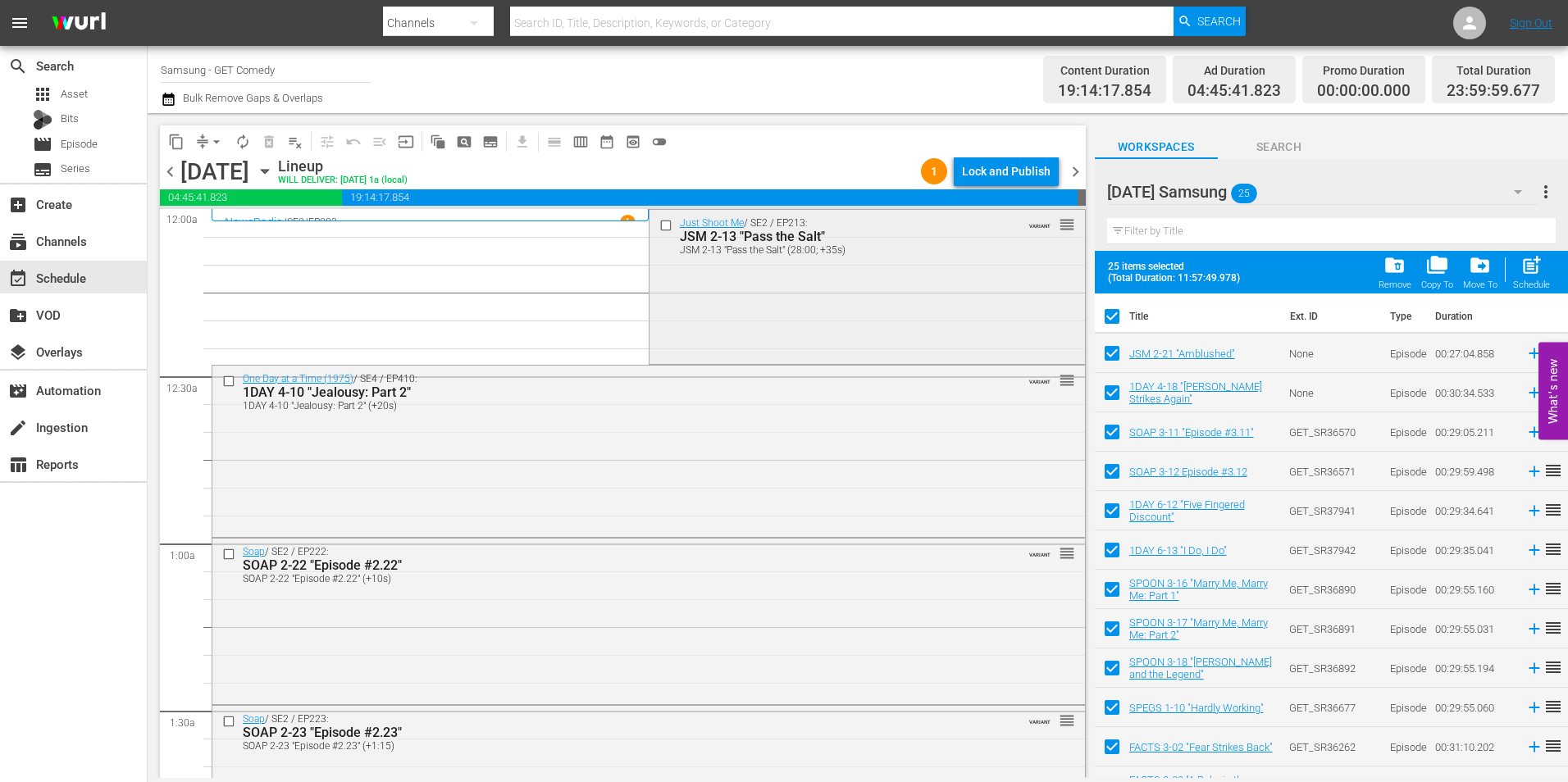
click at [660, 231] on input "checkbox" at bounding box center [667, 225] width 18 height 14
click at [229, 383] on input "checkbox" at bounding box center [231, 381] width 18 height 14
click at [233, 559] on input "checkbox" at bounding box center [231, 554] width 18 height 14
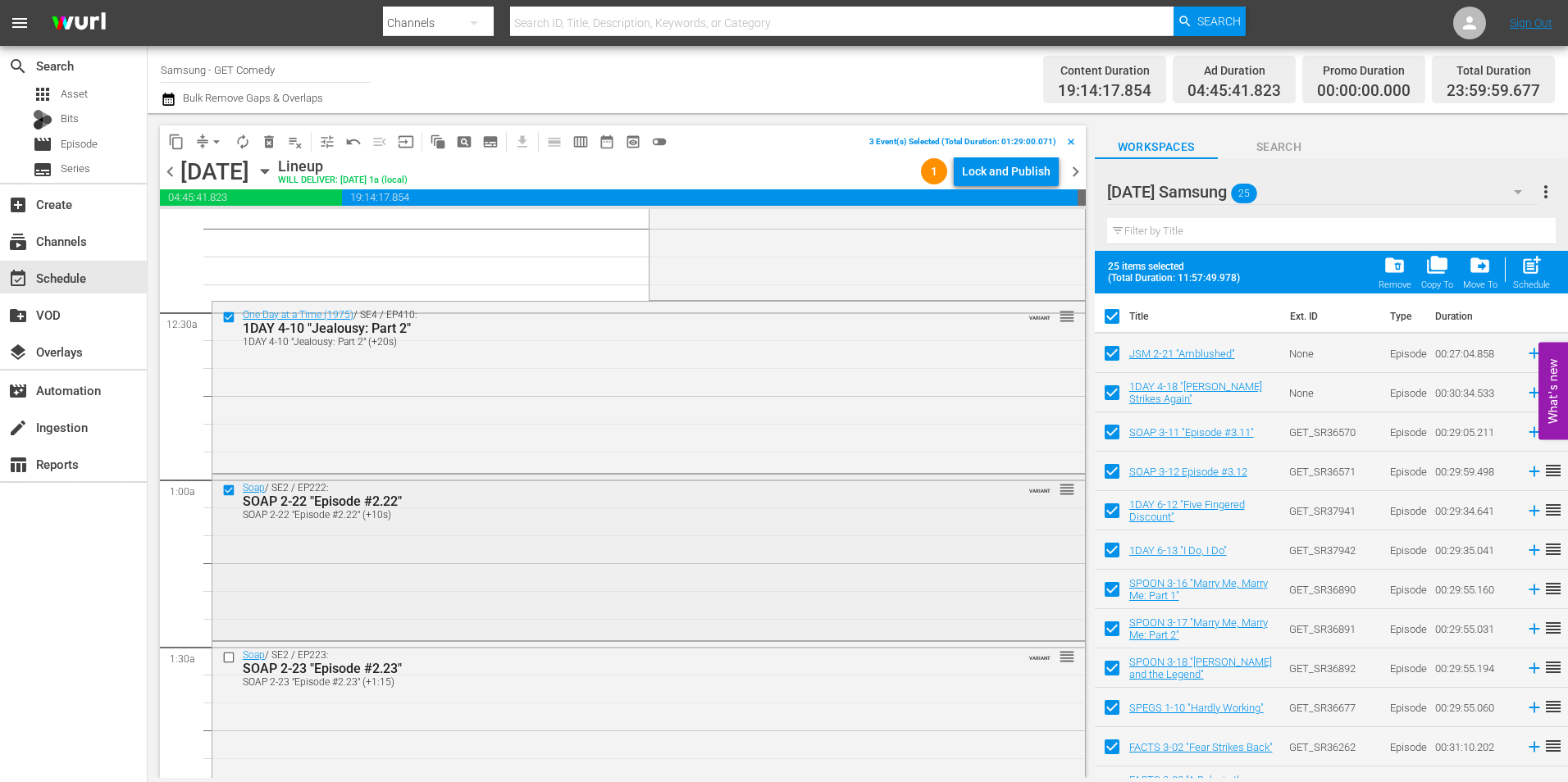
scroll to position [164, 0]
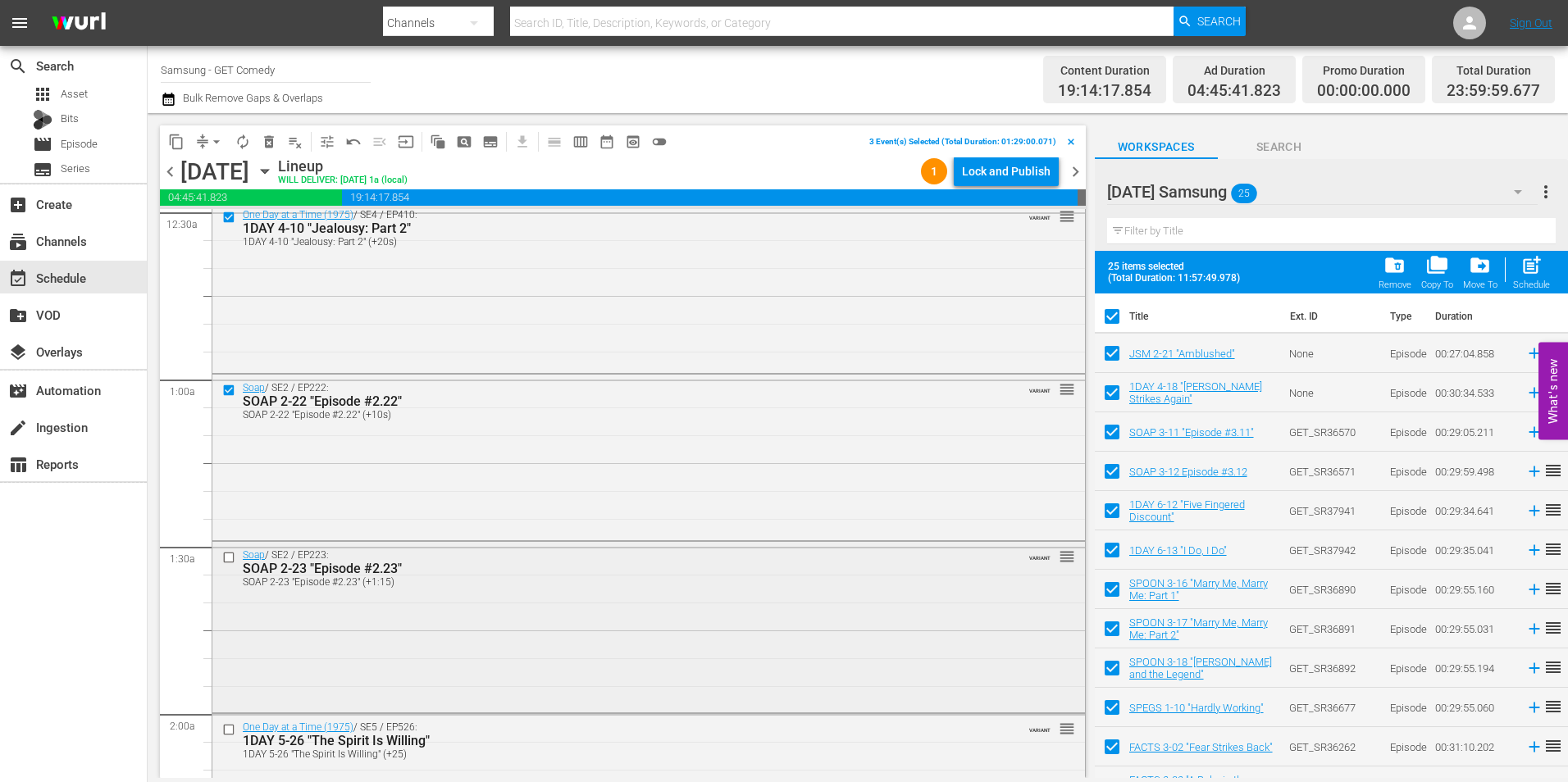
click at [231, 556] on input "checkbox" at bounding box center [231, 557] width 18 height 14
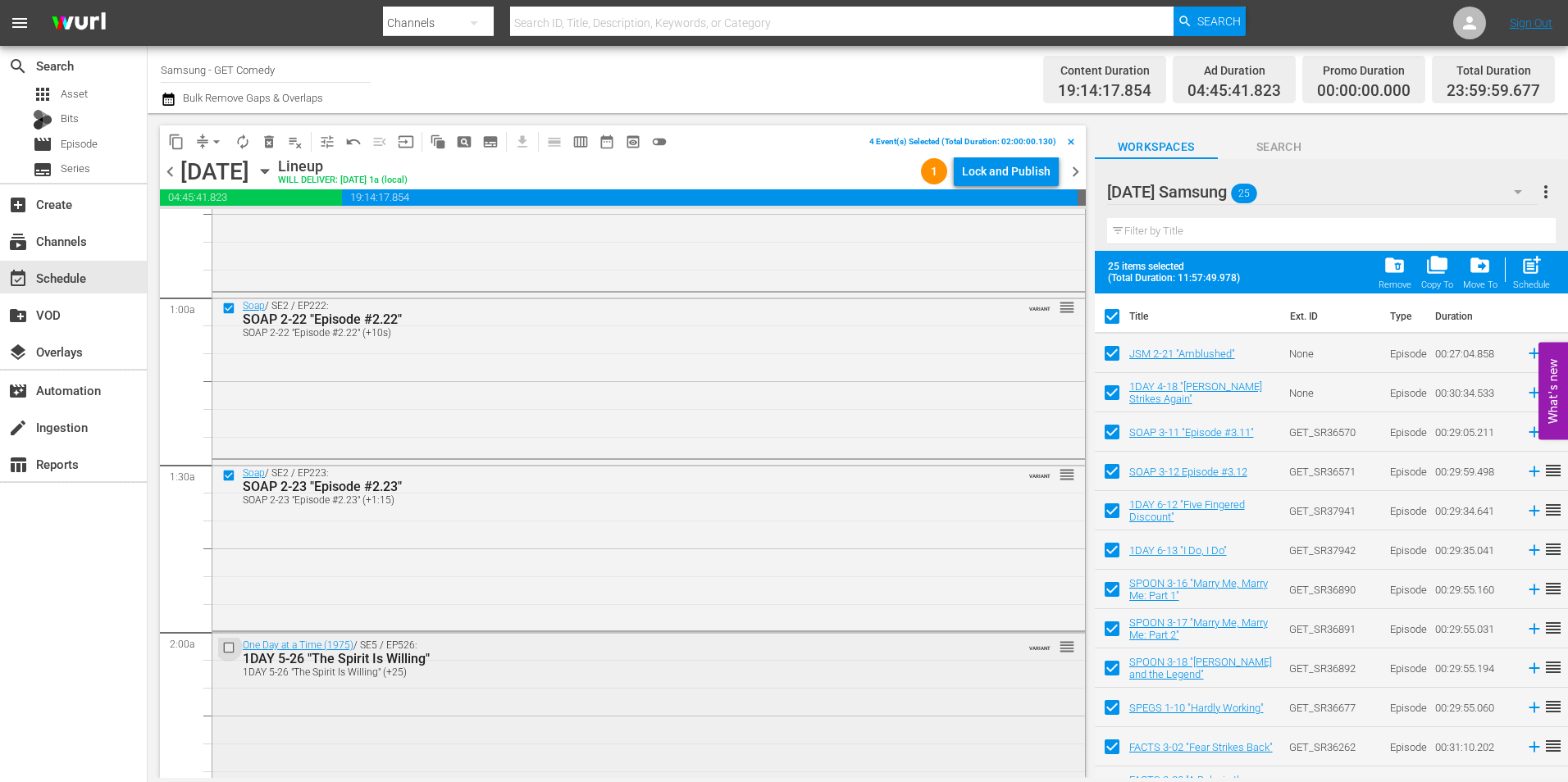
click at [226, 651] on input "checkbox" at bounding box center [231, 648] width 18 height 14
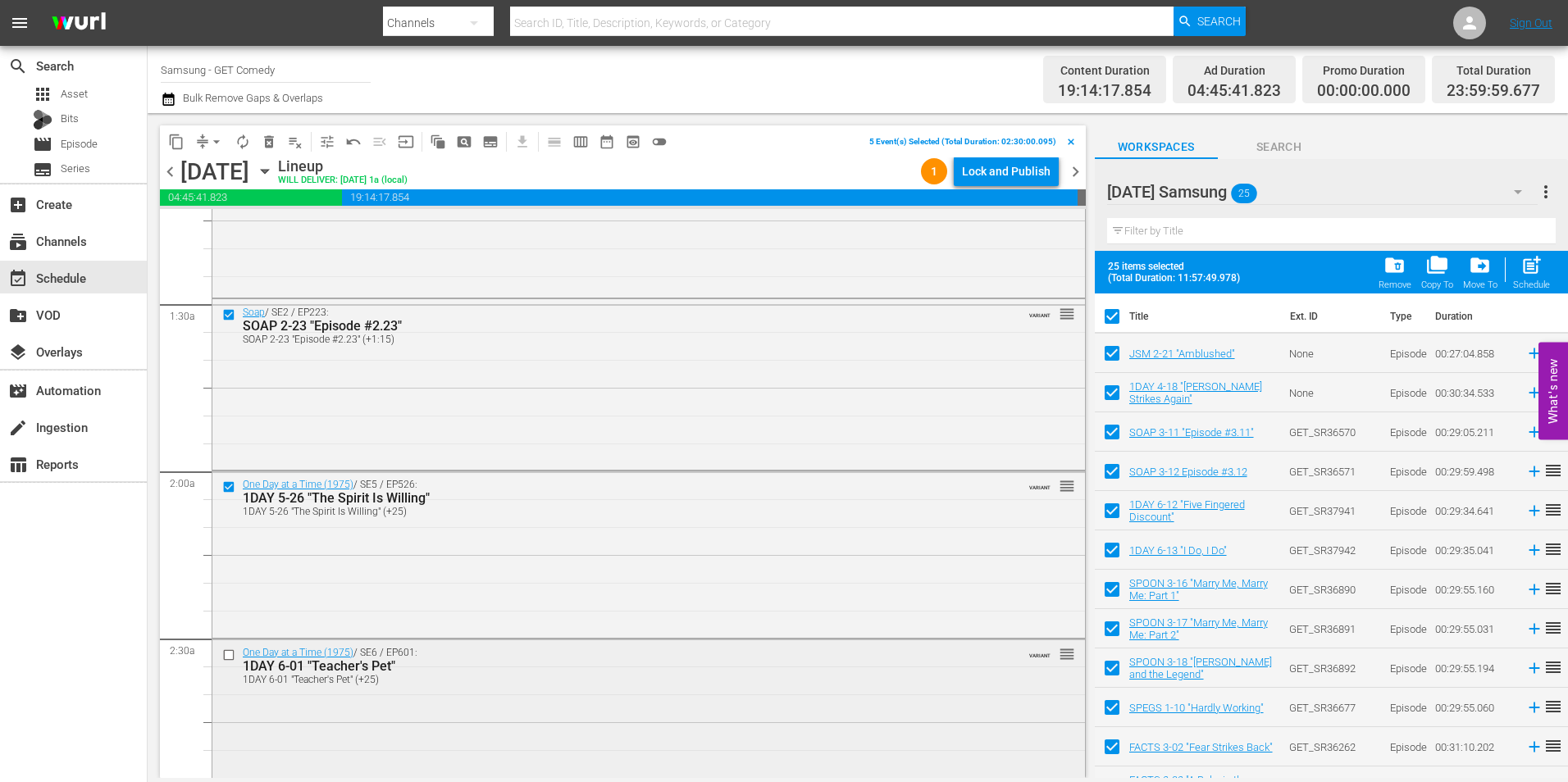
scroll to position [410, 0]
click at [229, 655] on input "checkbox" at bounding box center [231, 652] width 18 height 14
click at [170, 142] on span "content_copy" at bounding box center [176, 142] width 17 height 17
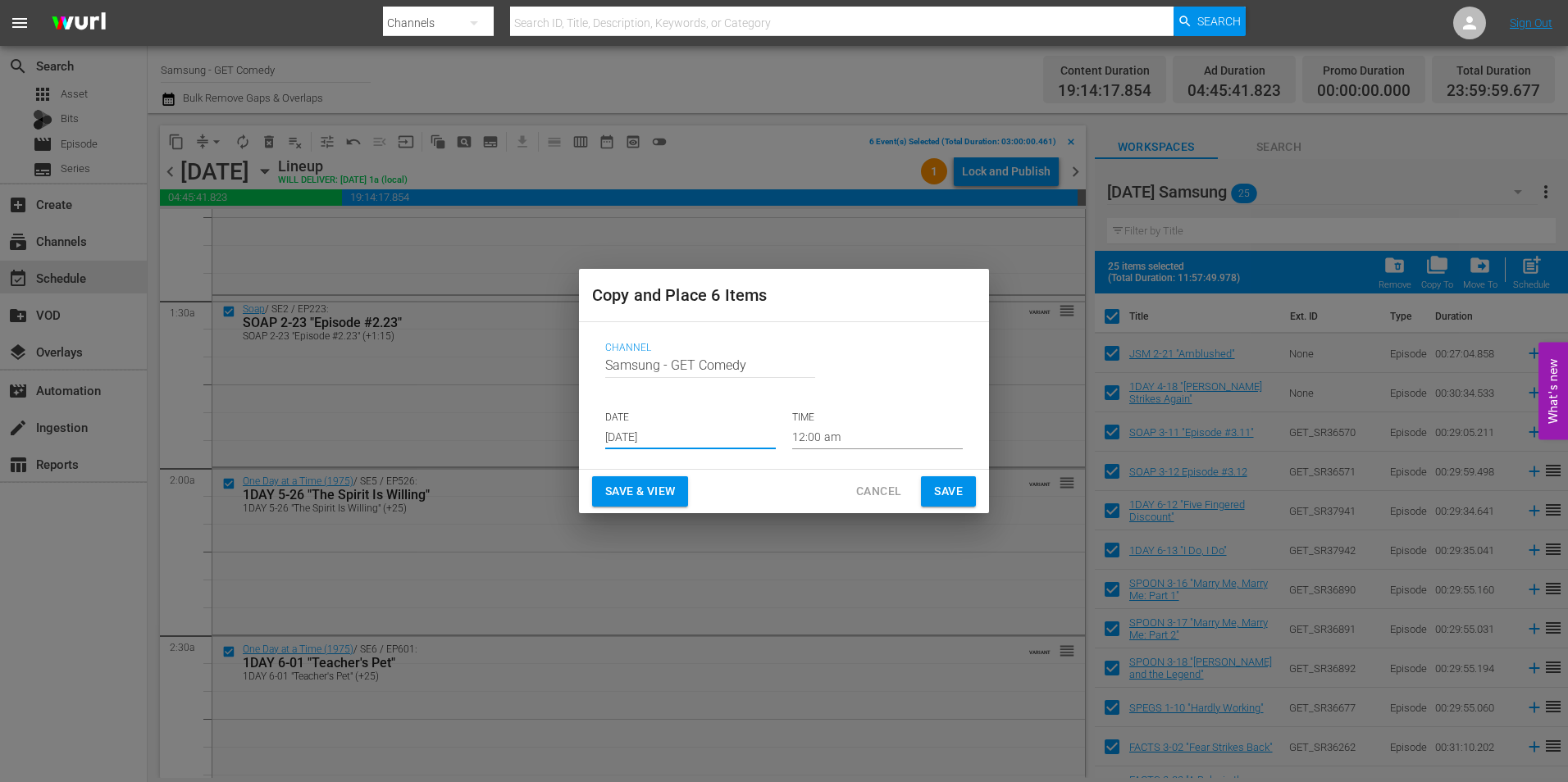
click at [702, 437] on input "[DATE]" at bounding box center [690, 437] width 170 height 24
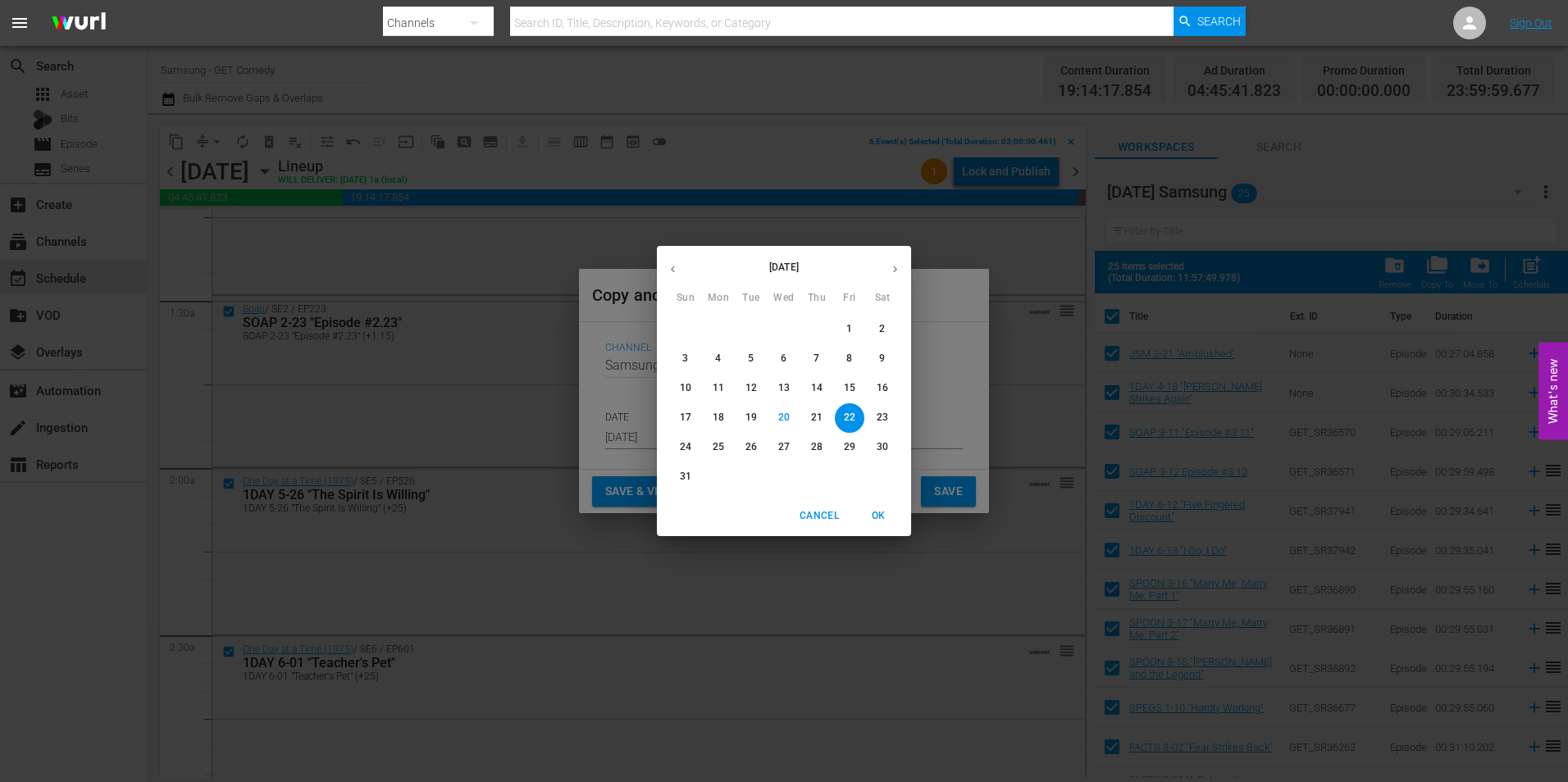
click at [903, 265] on button "button" at bounding box center [895, 270] width 32 height 32
click at [884, 363] on p "13" at bounding box center [883, 359] width 12 height 14
type input "Sep 13th 2025"
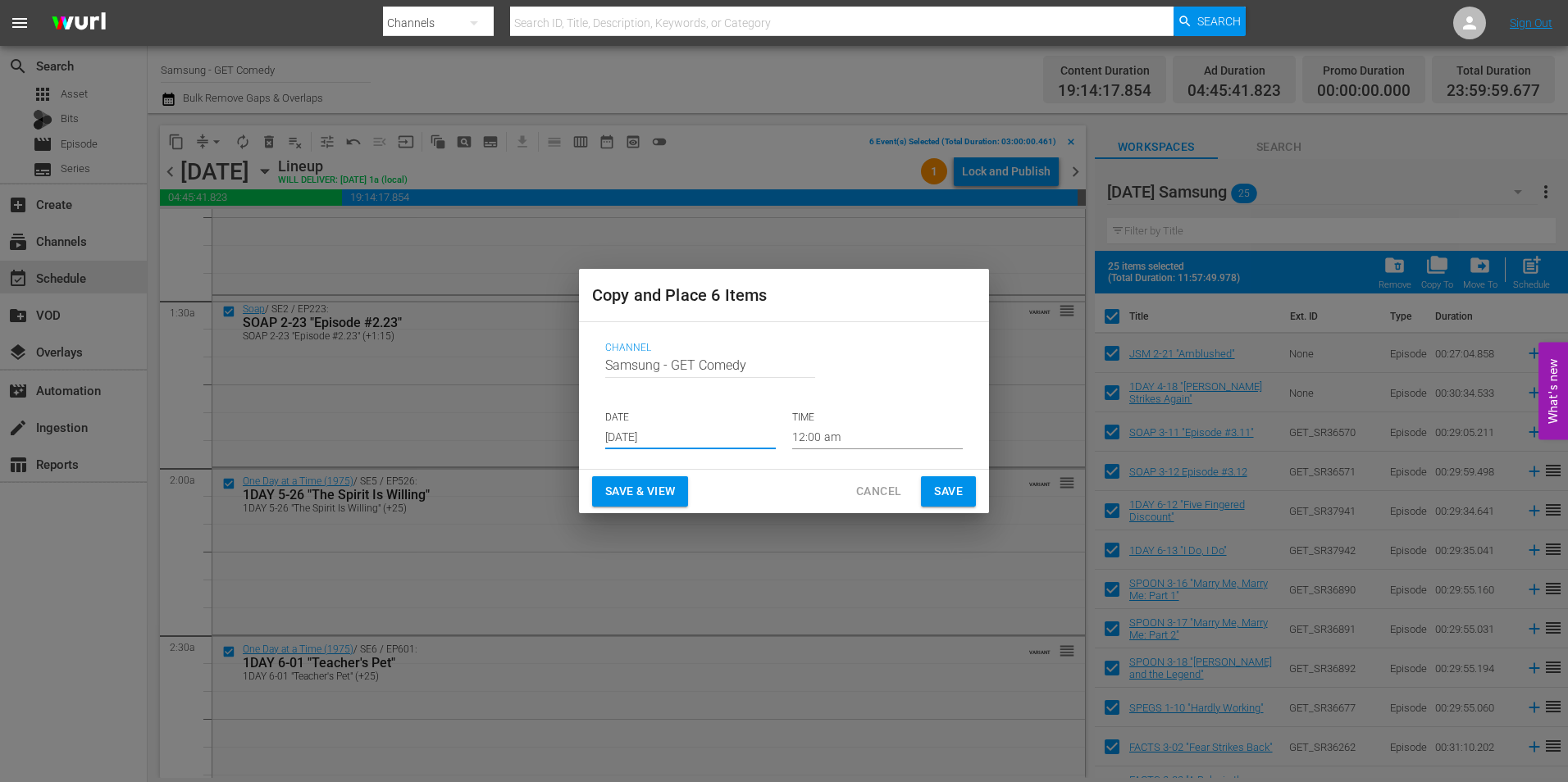
click at [819, 441] on input "12:00 am" at bounding box center [877, 437] width 170 height 24
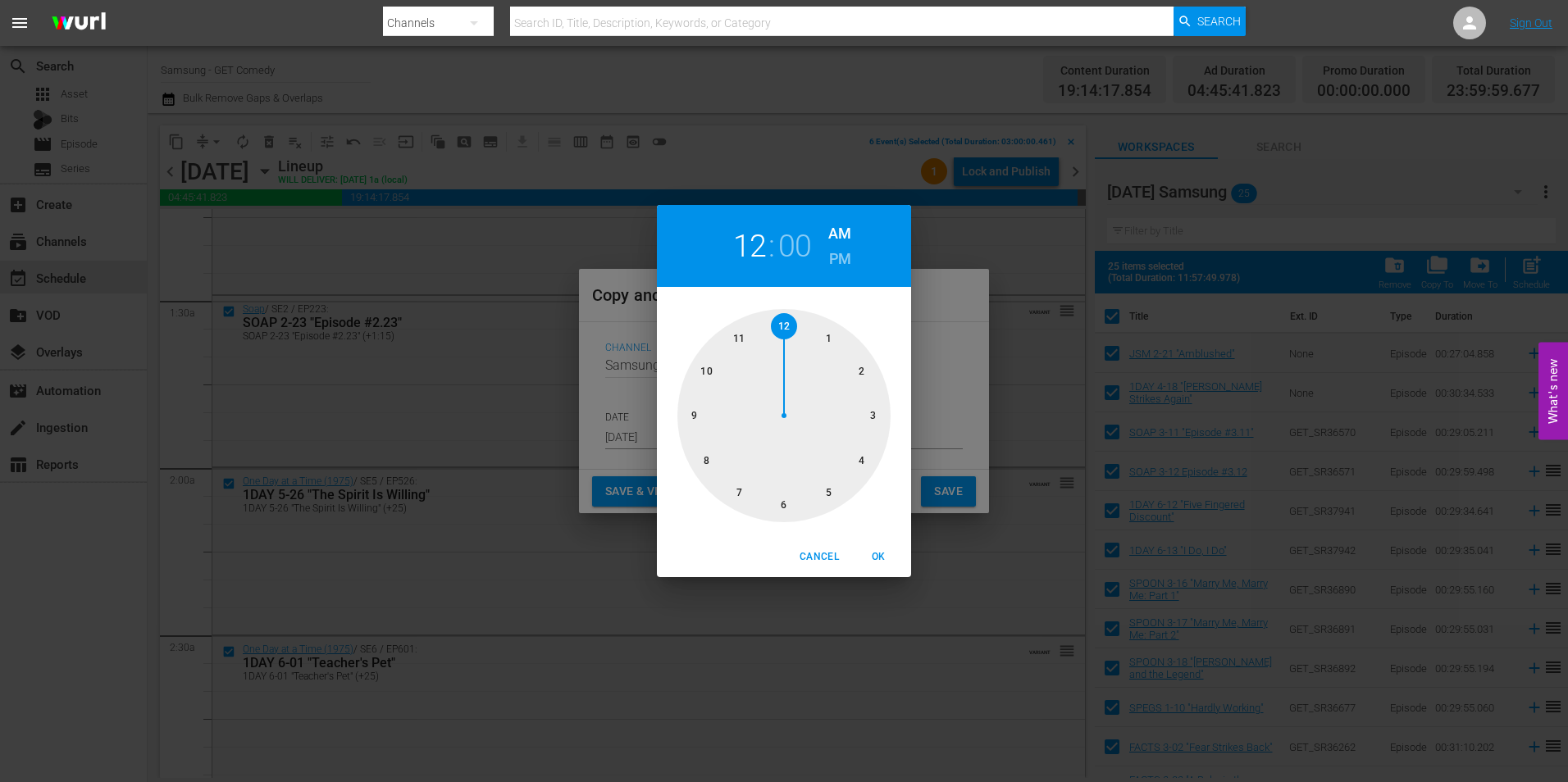
click at [786, 507] on div at bounding box center [784, 416] width 213 height 213
click at [880, 560] on span "OK" at bounding box center [878, 557] width 39 height 18
type input "06:00 am"
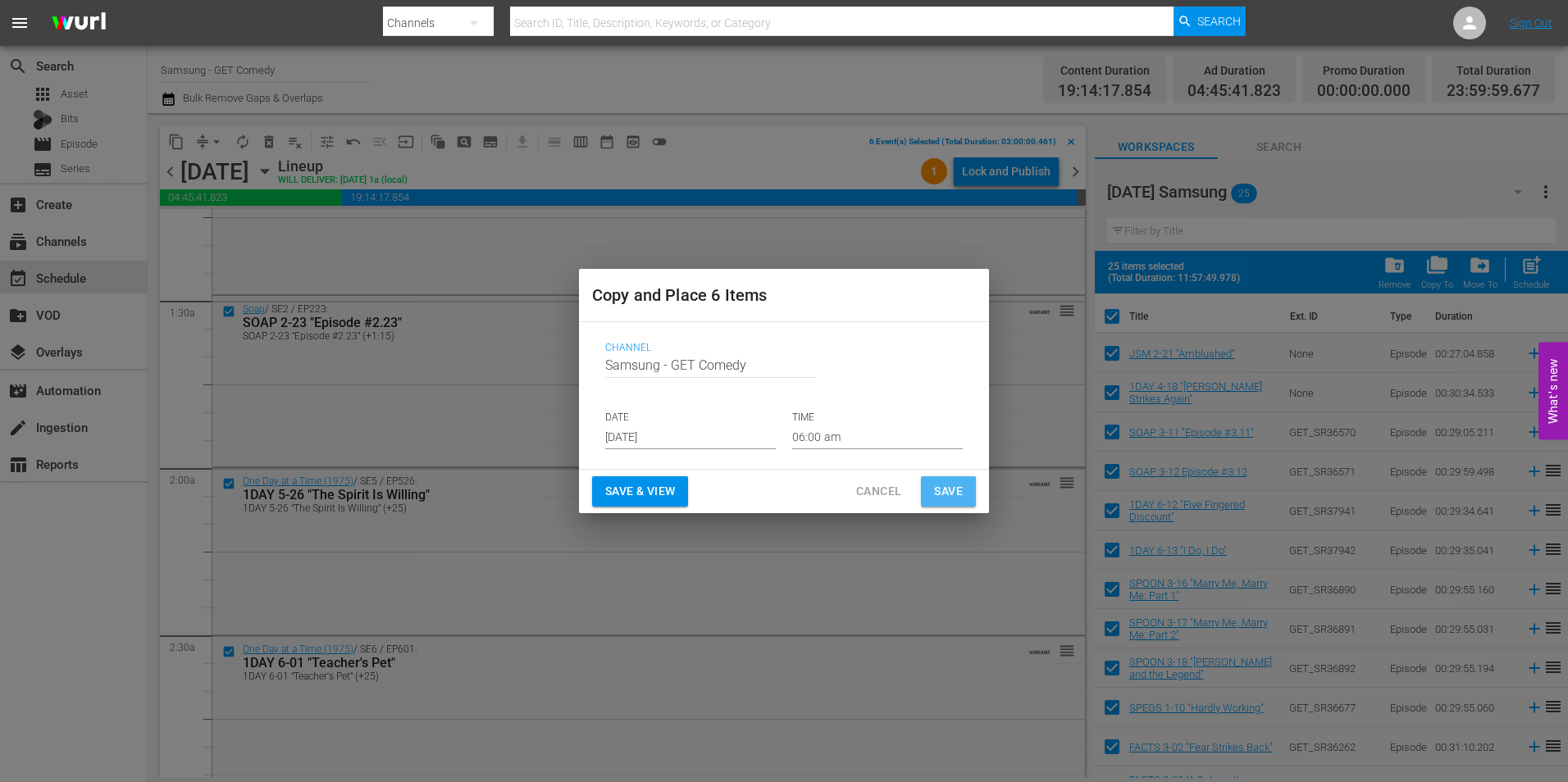
click at [946, 494] on span "Save" at bounding box center [948, 491] width 29 height 20
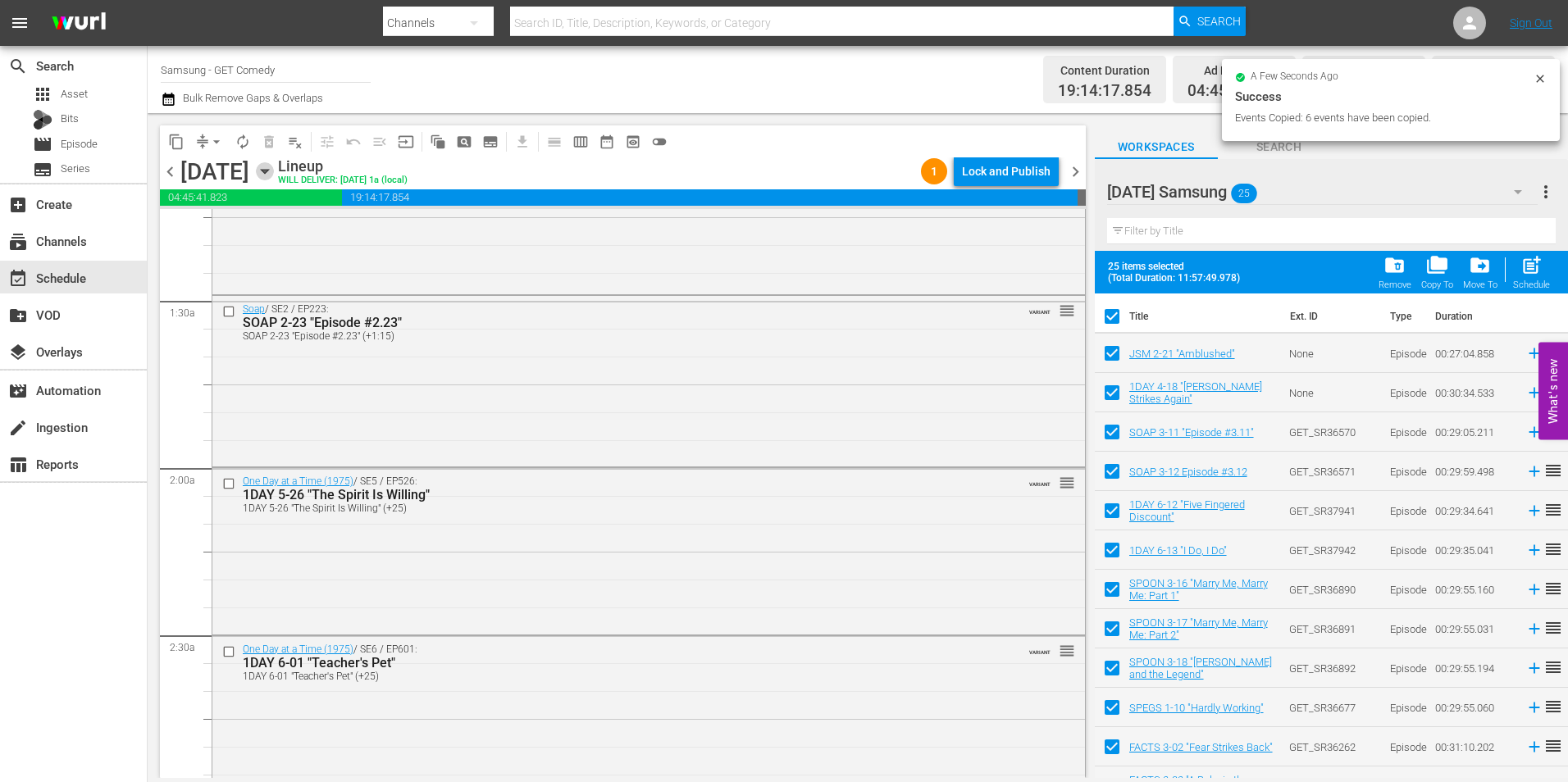
click at [274, 176] on icon "button" at bounding box center [265, 171] width 18 height 18
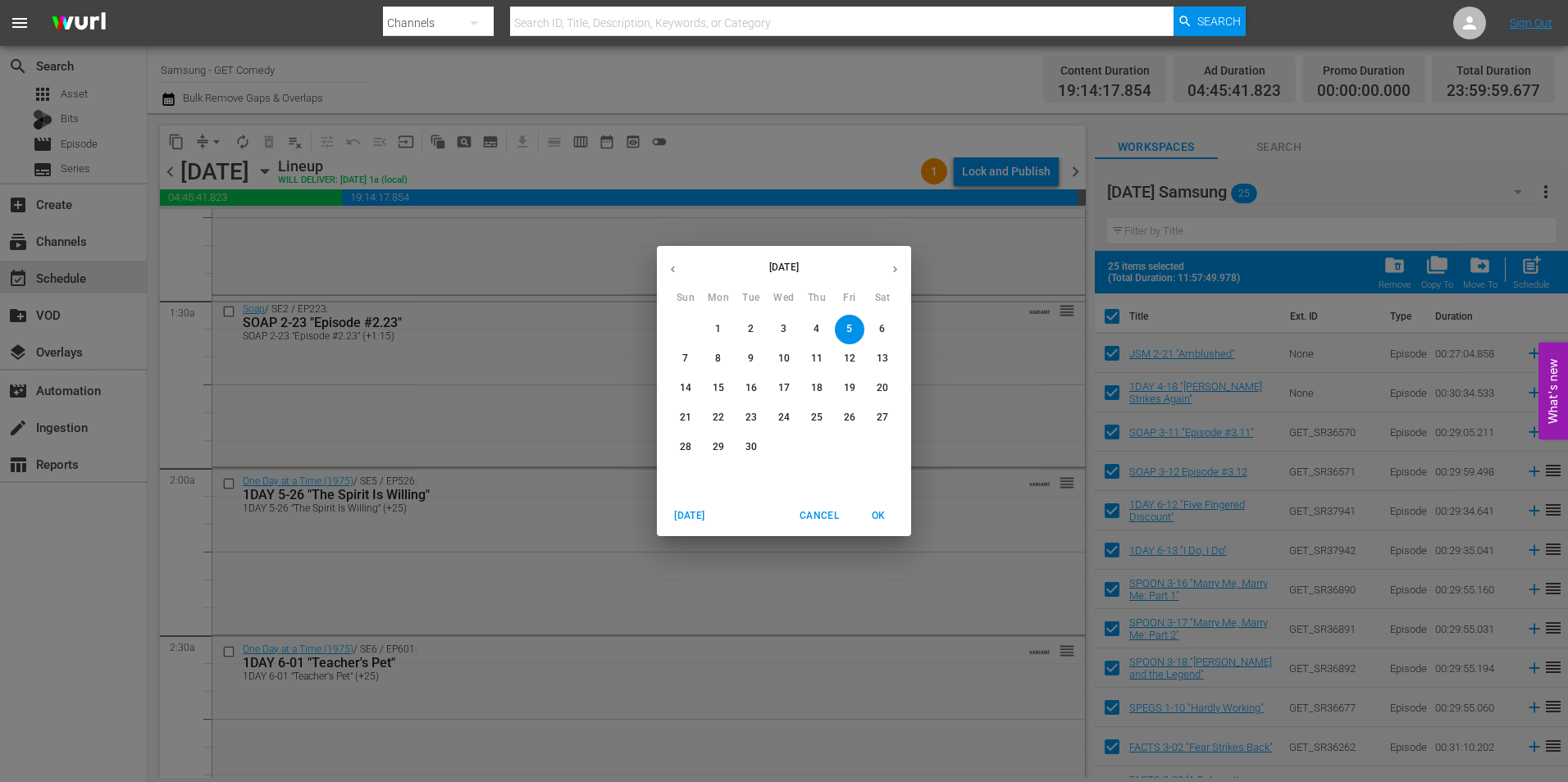
click at [668, 272] on icon "button" at bounding box center [673, 269] width 13 height 13
click at [686, 473] on p "31" at bounding box center [685, 476] width 12 height 14
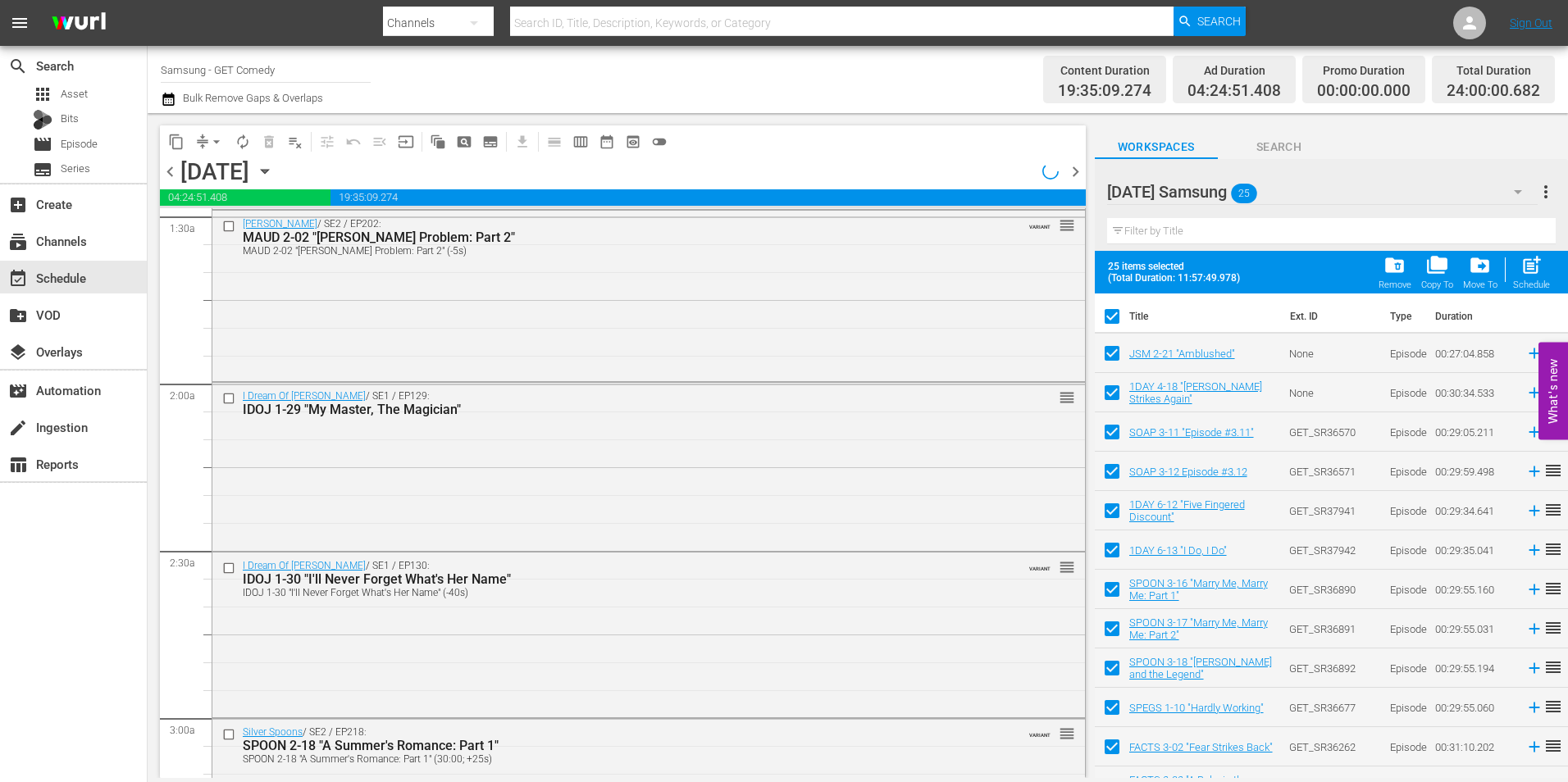
scroll to position [410, 0]
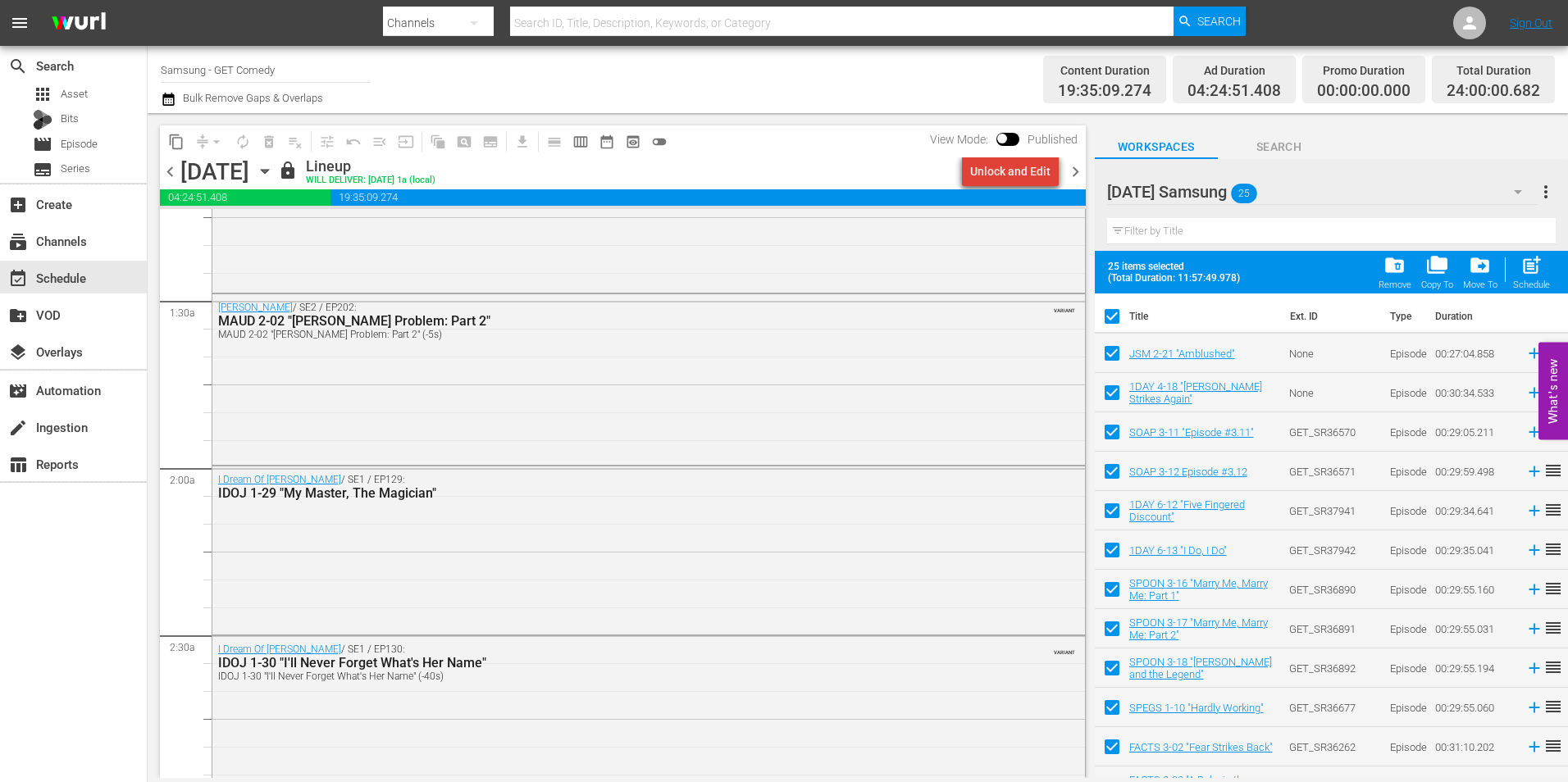
click at [1024, 180] on div "Unlock and Edit" at bounding box center [1010, 171] width 81 height 29
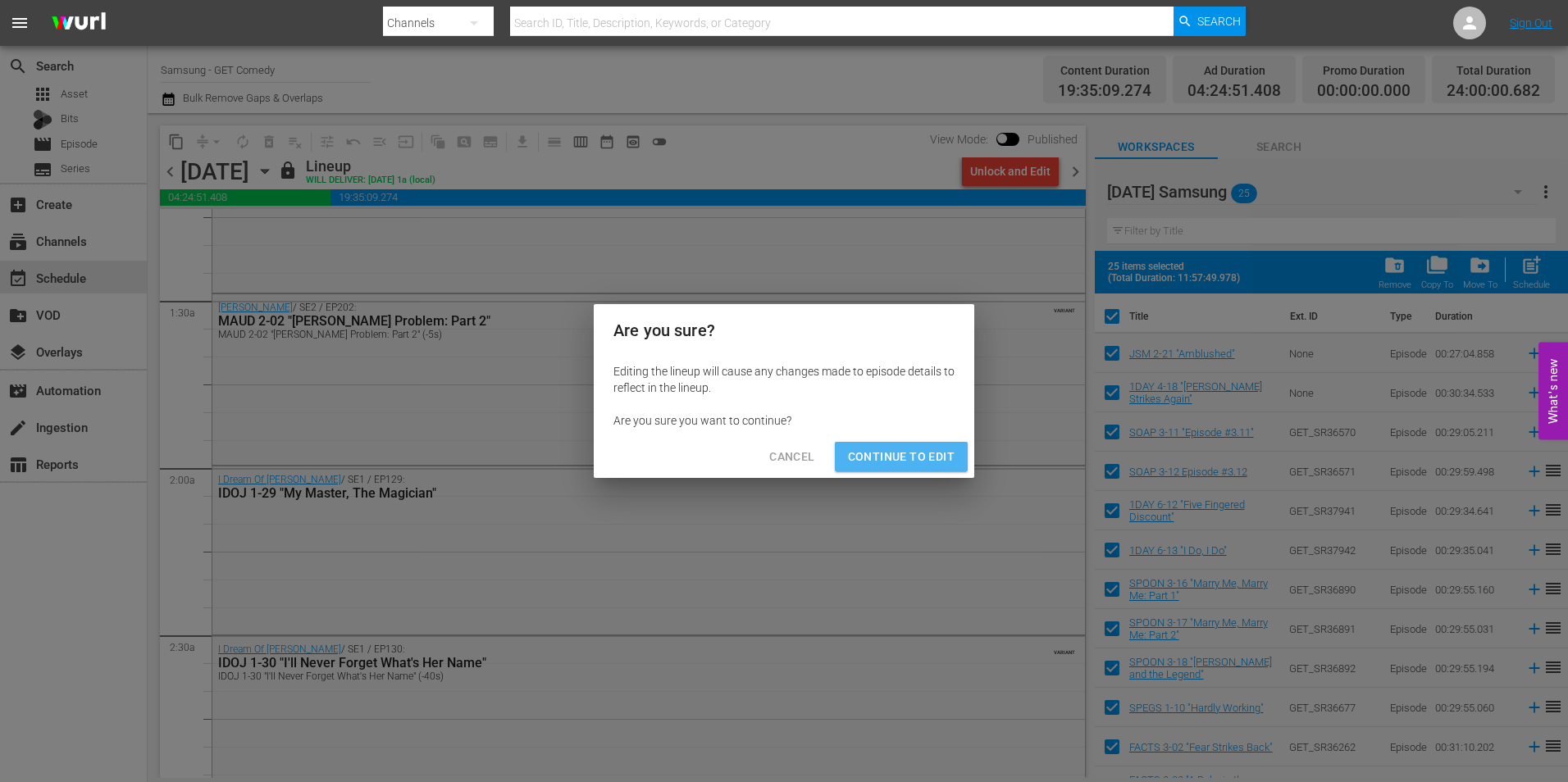
click at [952, 447] on span "Continue to Edit" at bounding box center [901, 457] width 107 height 20
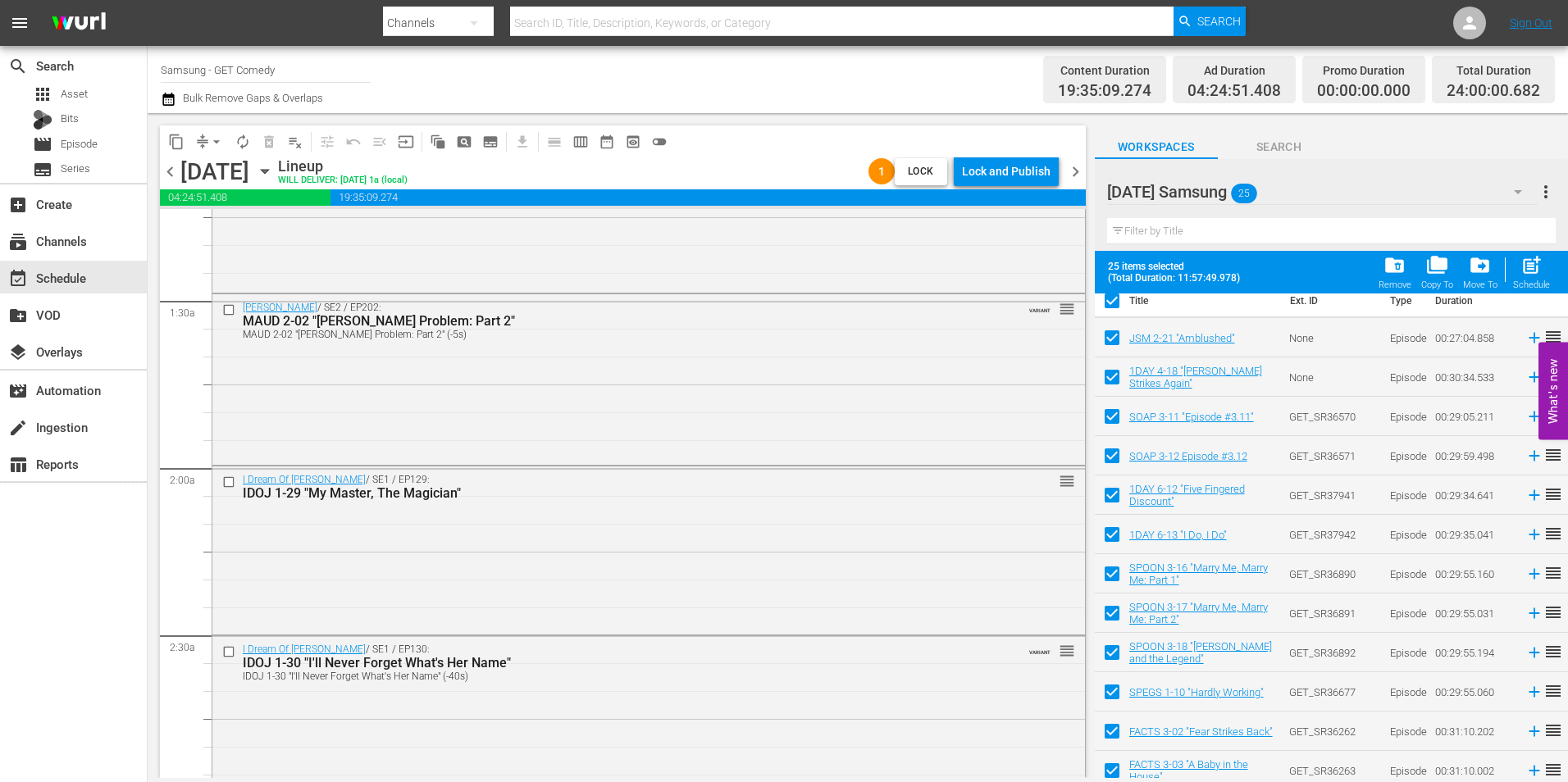
scroll to position [0, 0]
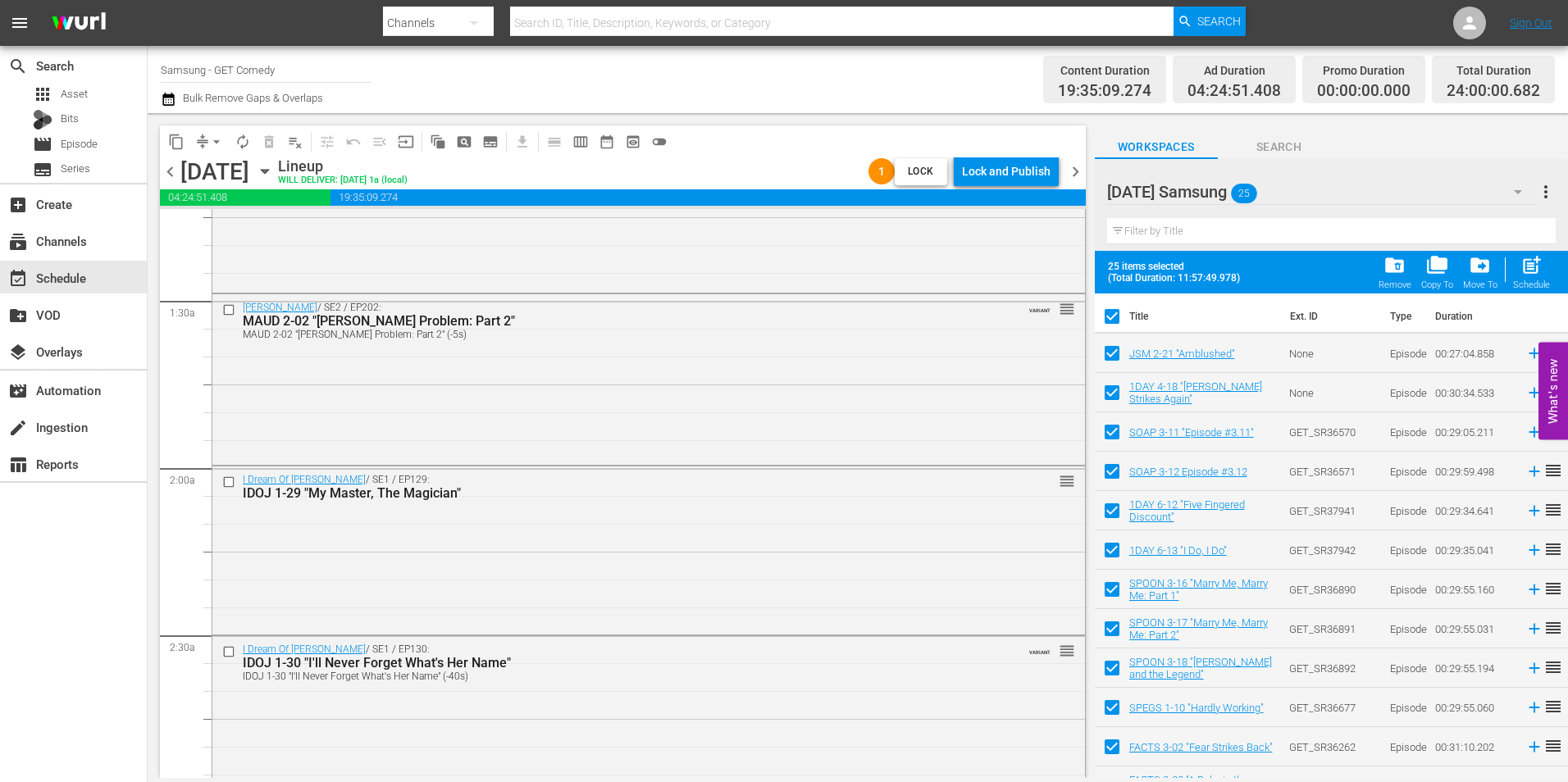
click at [1114, 320] on input "checkbox" at bounding box center [1112, 319] width 34 height 34
checkbox input "false"
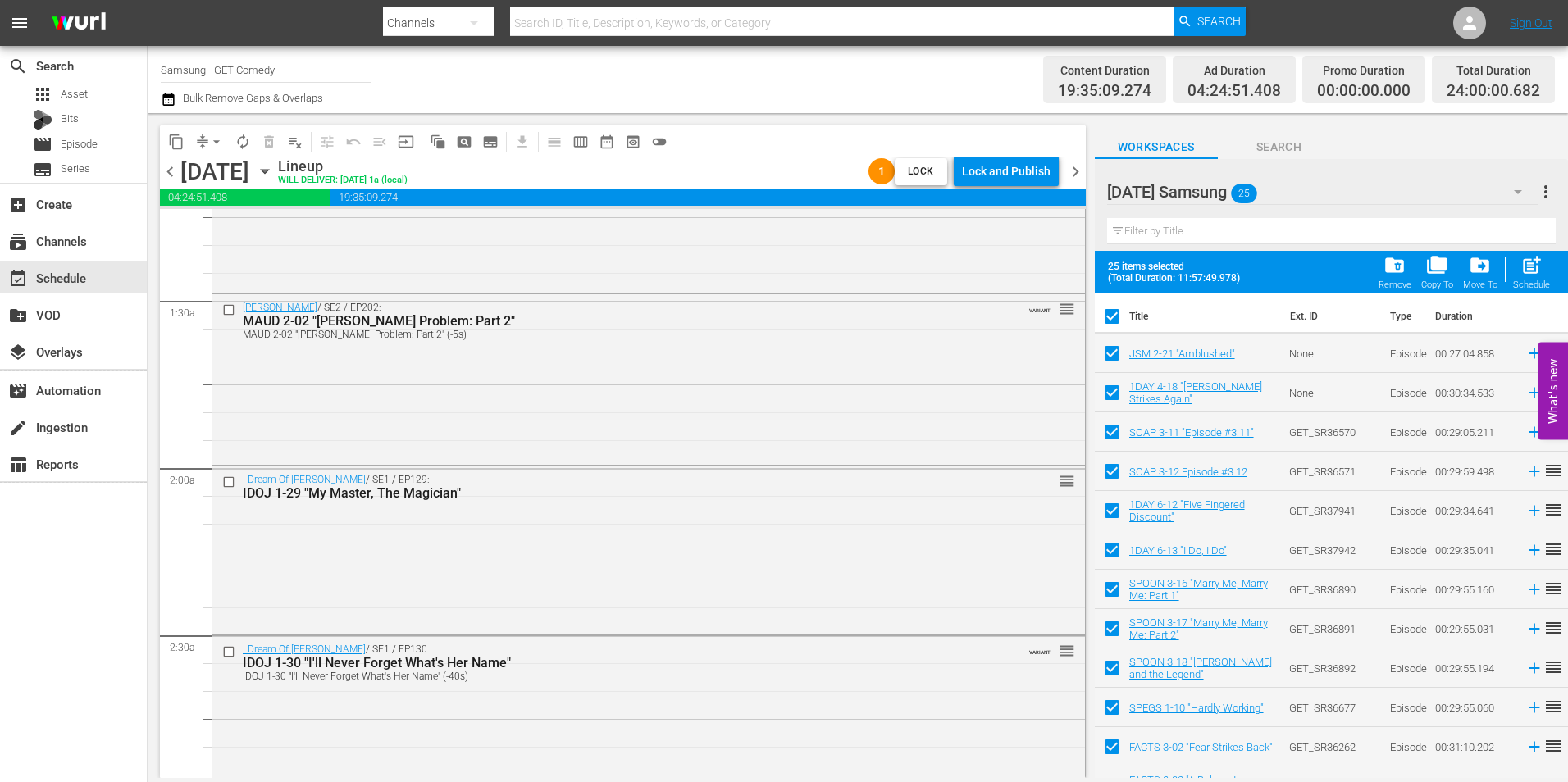
checkbox input "false"
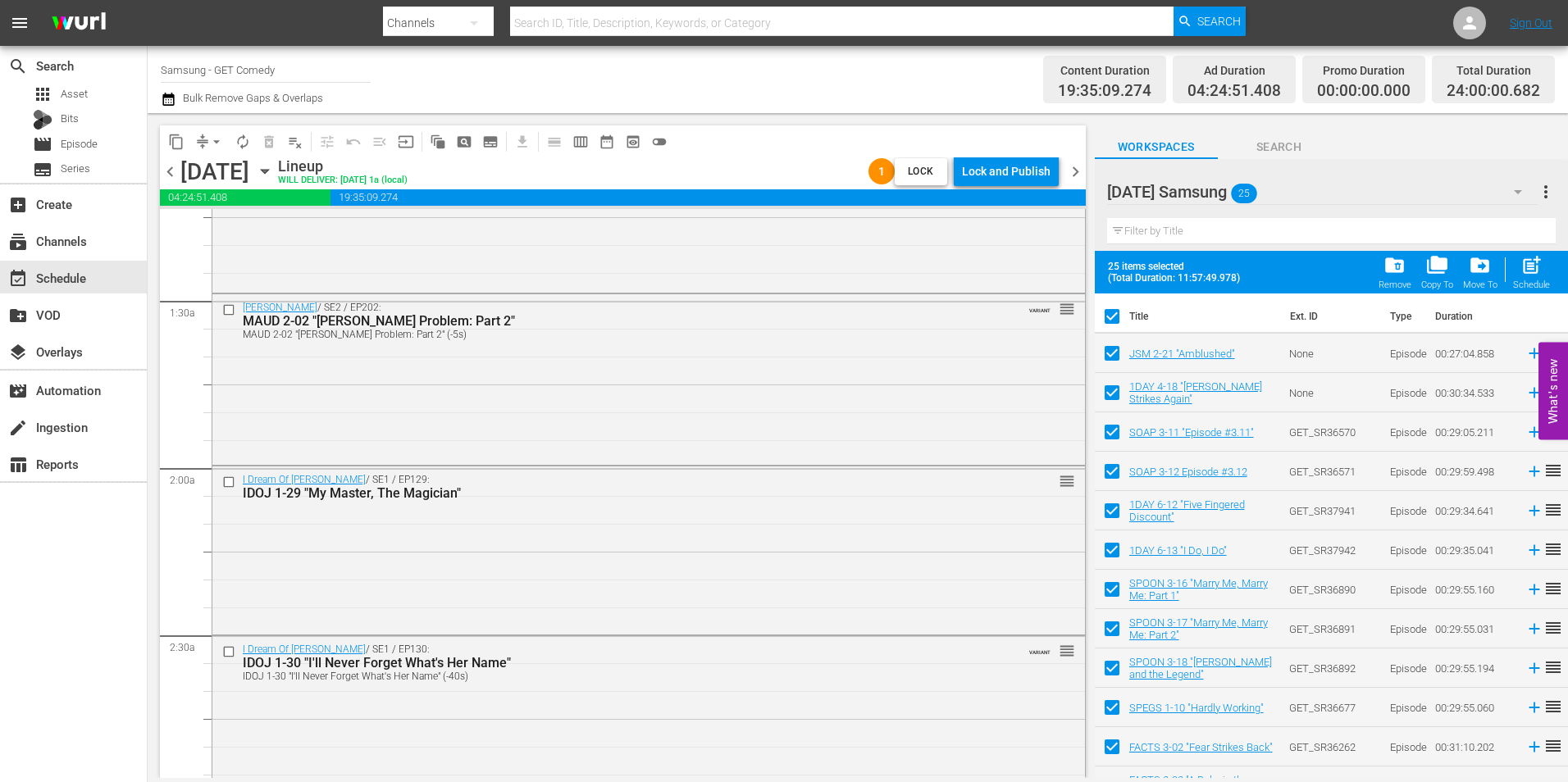
checkbox input "false"
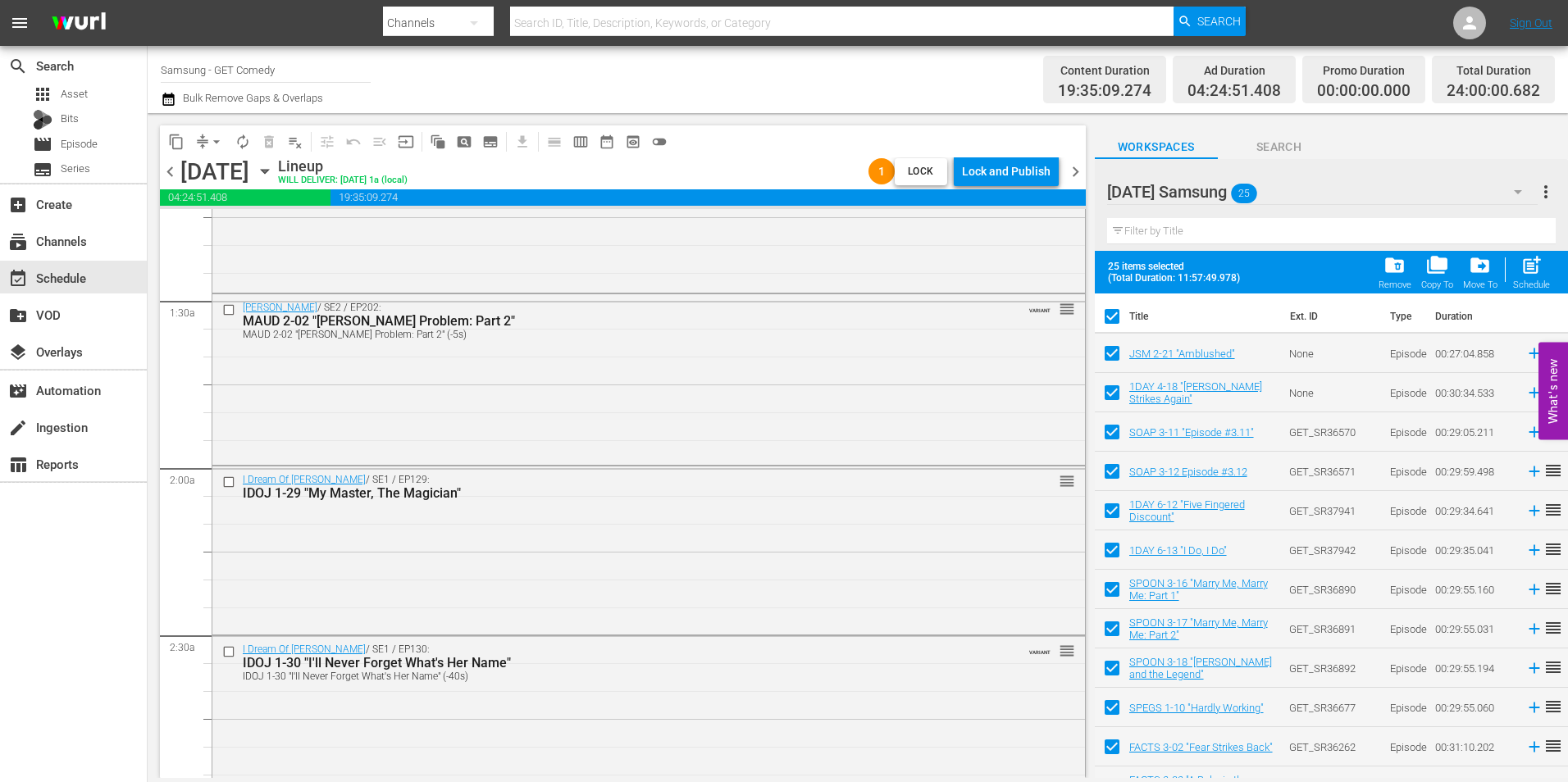
checkbox input "false"
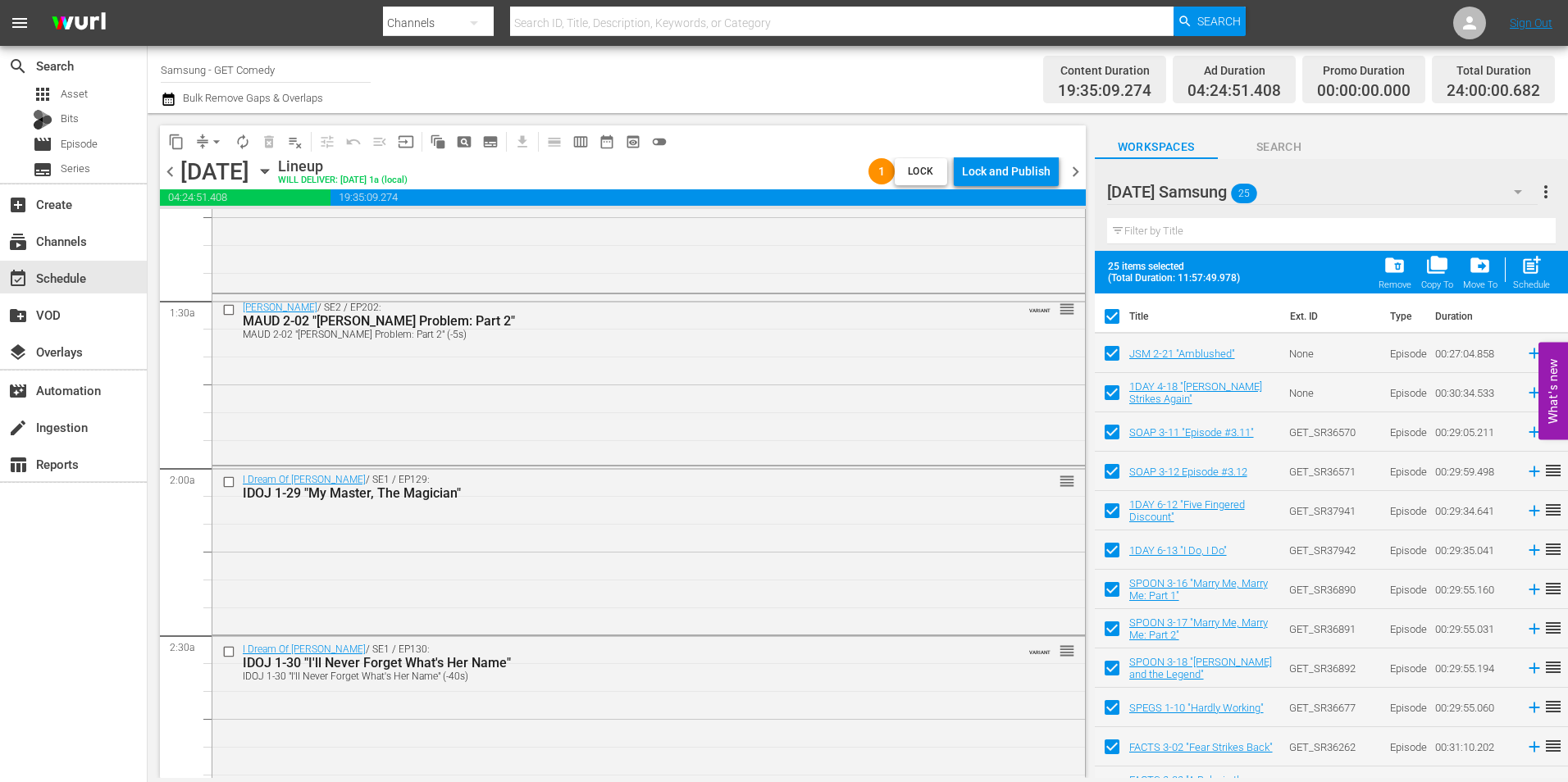
checkbox input "false"
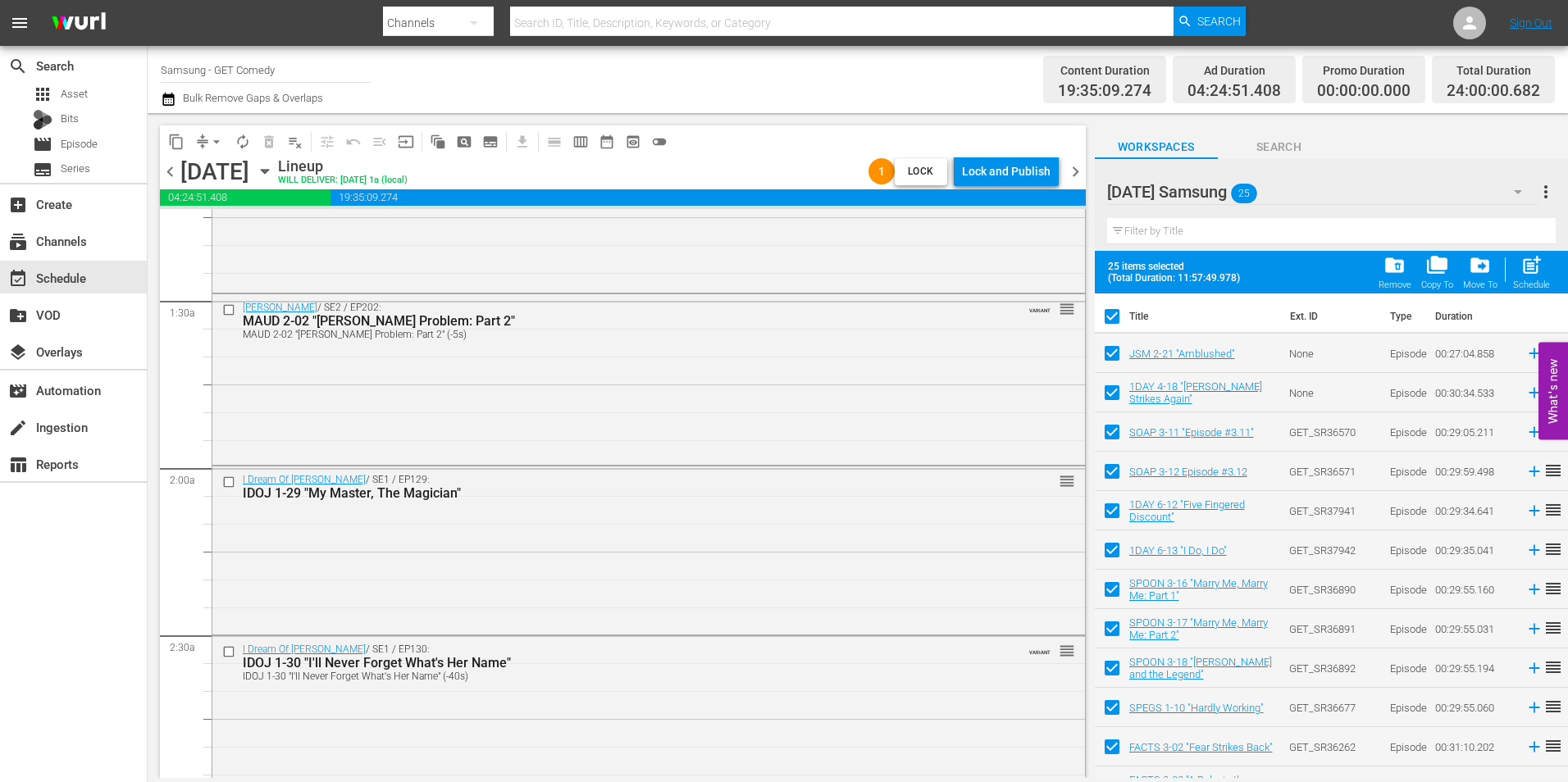
checkbox input "false"
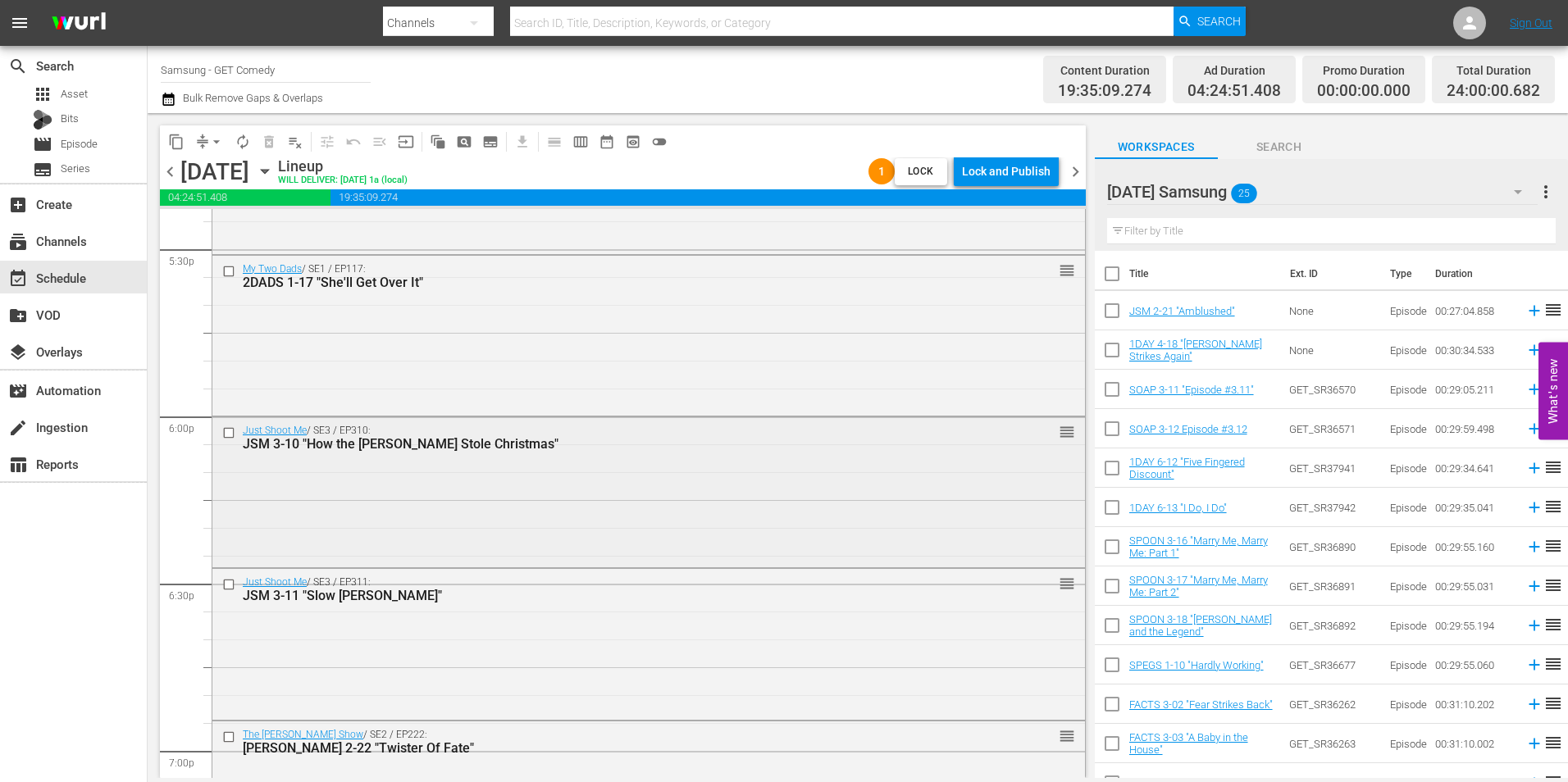
scroll to position [5823, 0]
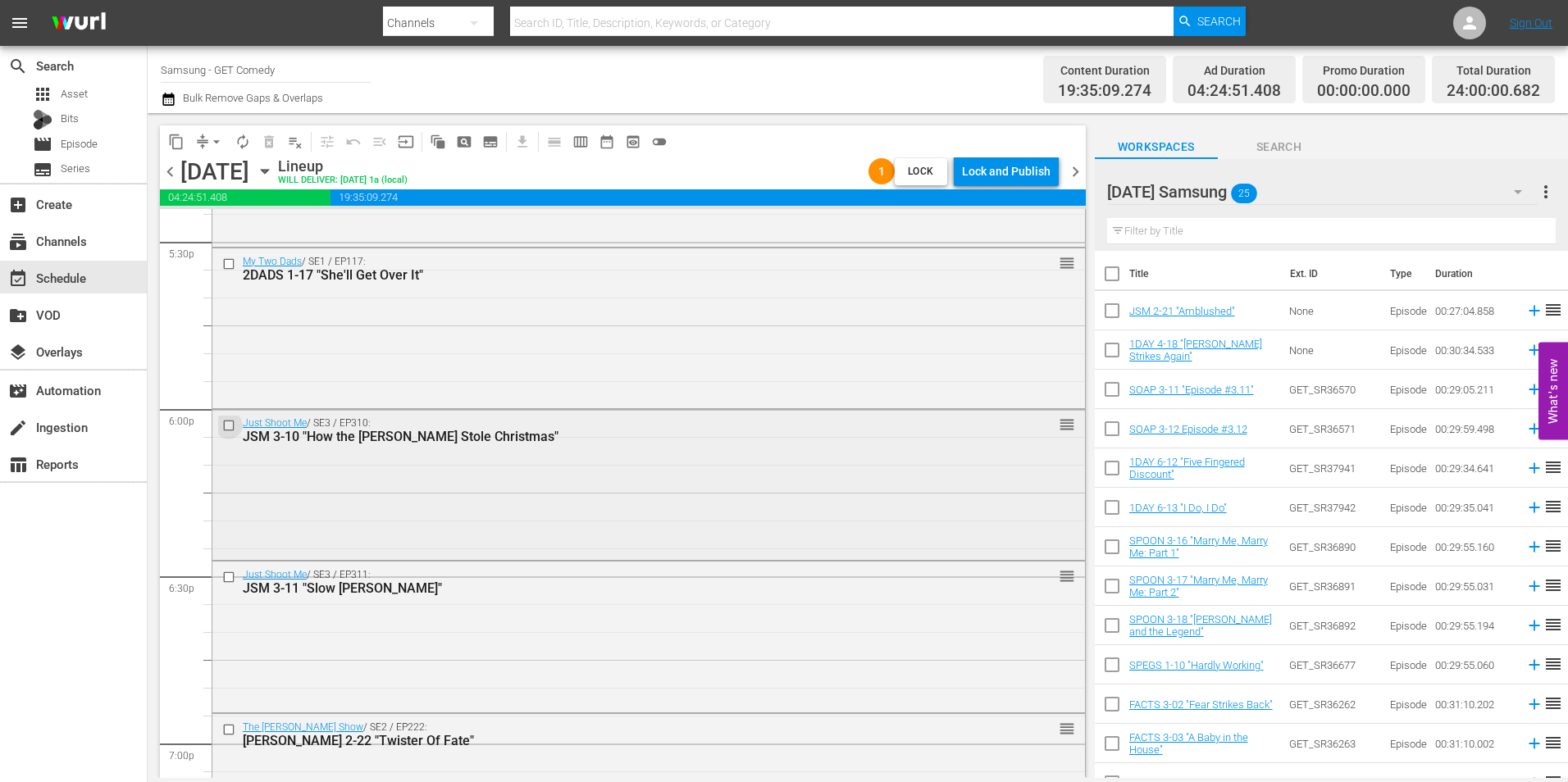
click at [228, 425] on input "checkbox" at bounding box center [231, 425] width 18 height 14
click at [227, 579] on input "checkbox" at bounding box center [231, 577] width 18 height 14
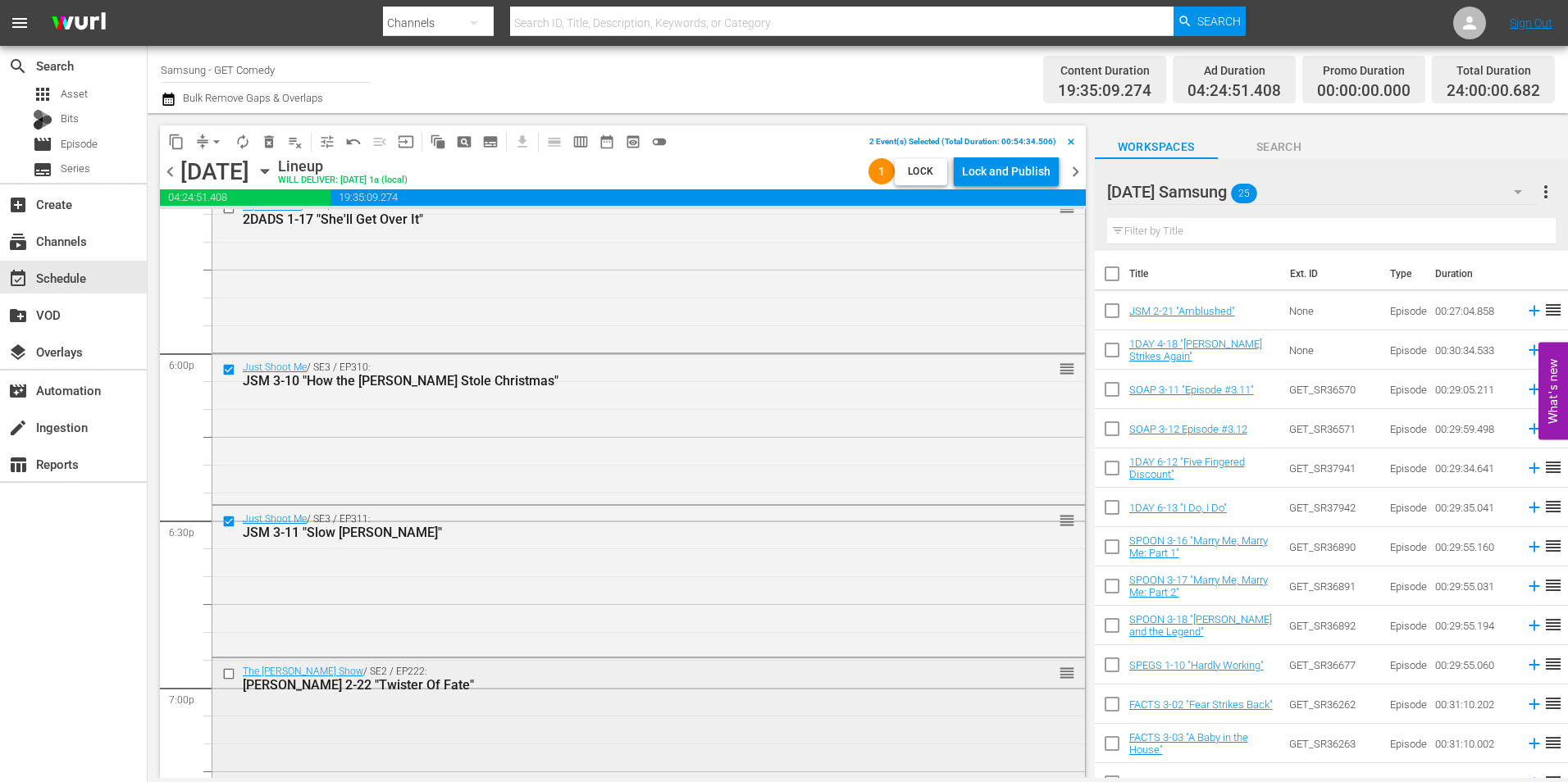
scroll to position [6069, 0]
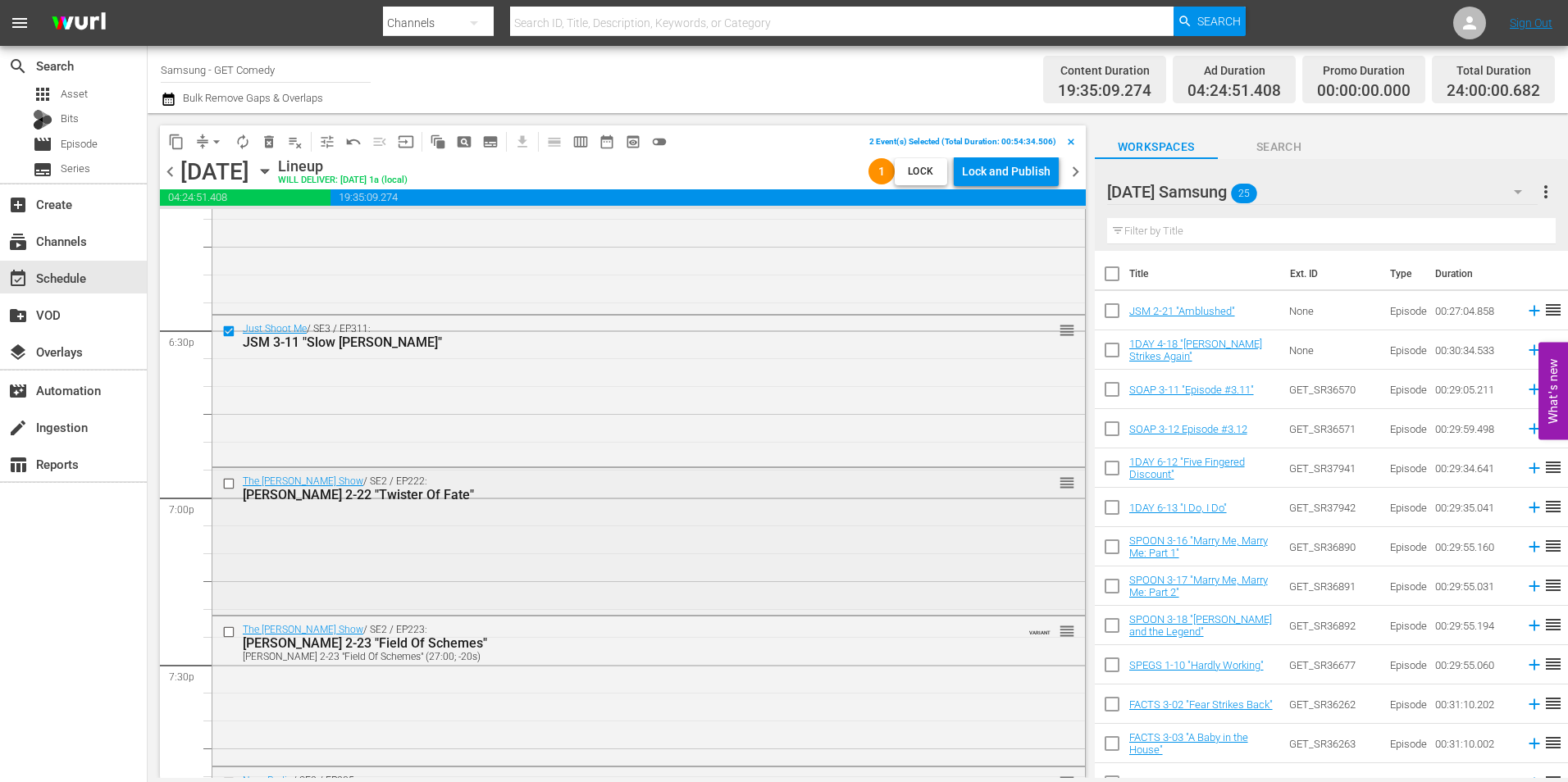
click at [226, 484] on input "checkbox" at bounding box center [231, 483] width 18 height 14
click at [229, 637] on input "checkbox" at bounding box center [231, 632] width 18 height 14
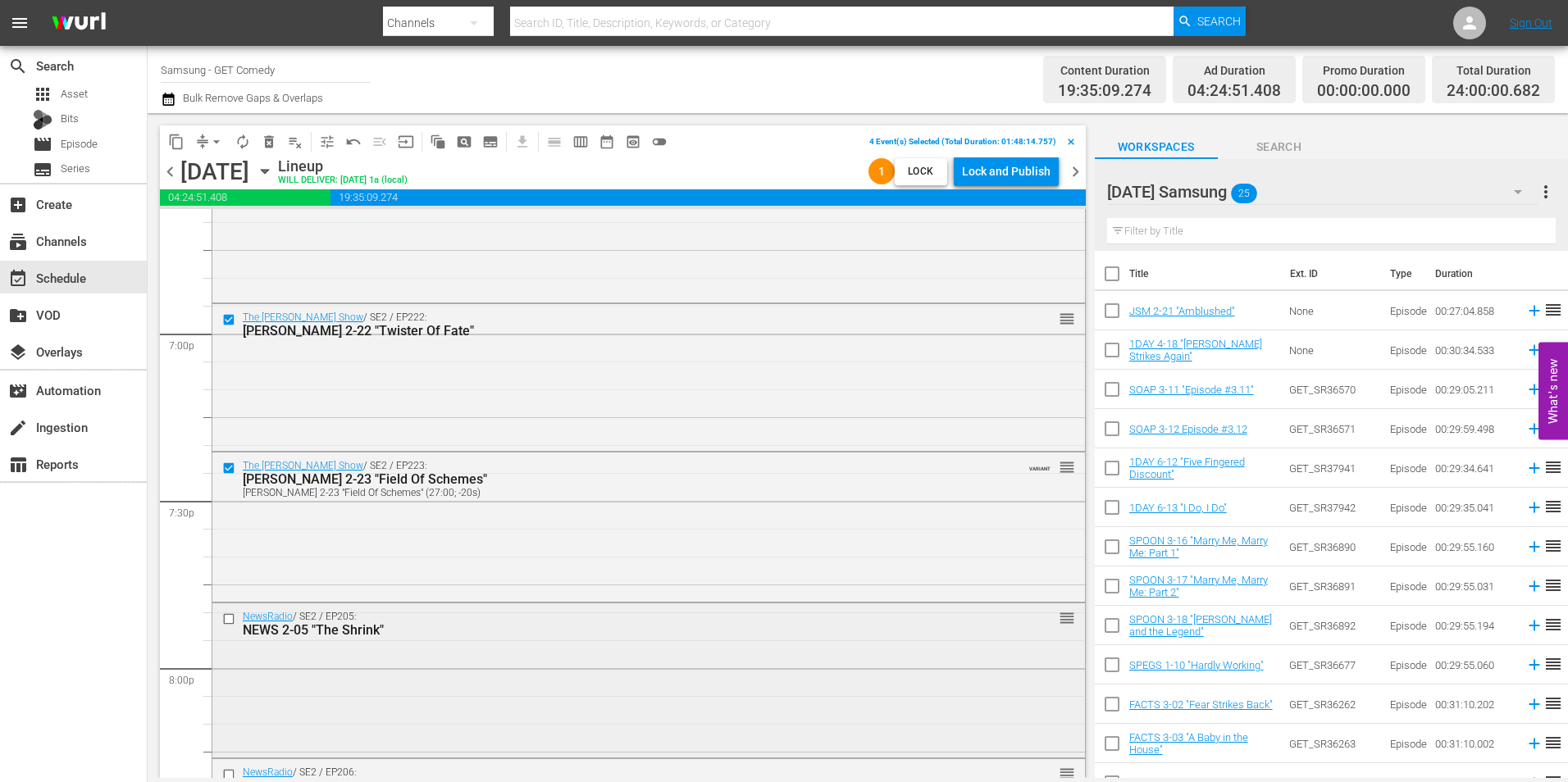
click at [226, 622] on input "checkbox" at bounding box center [231, 619] width 18 height 14
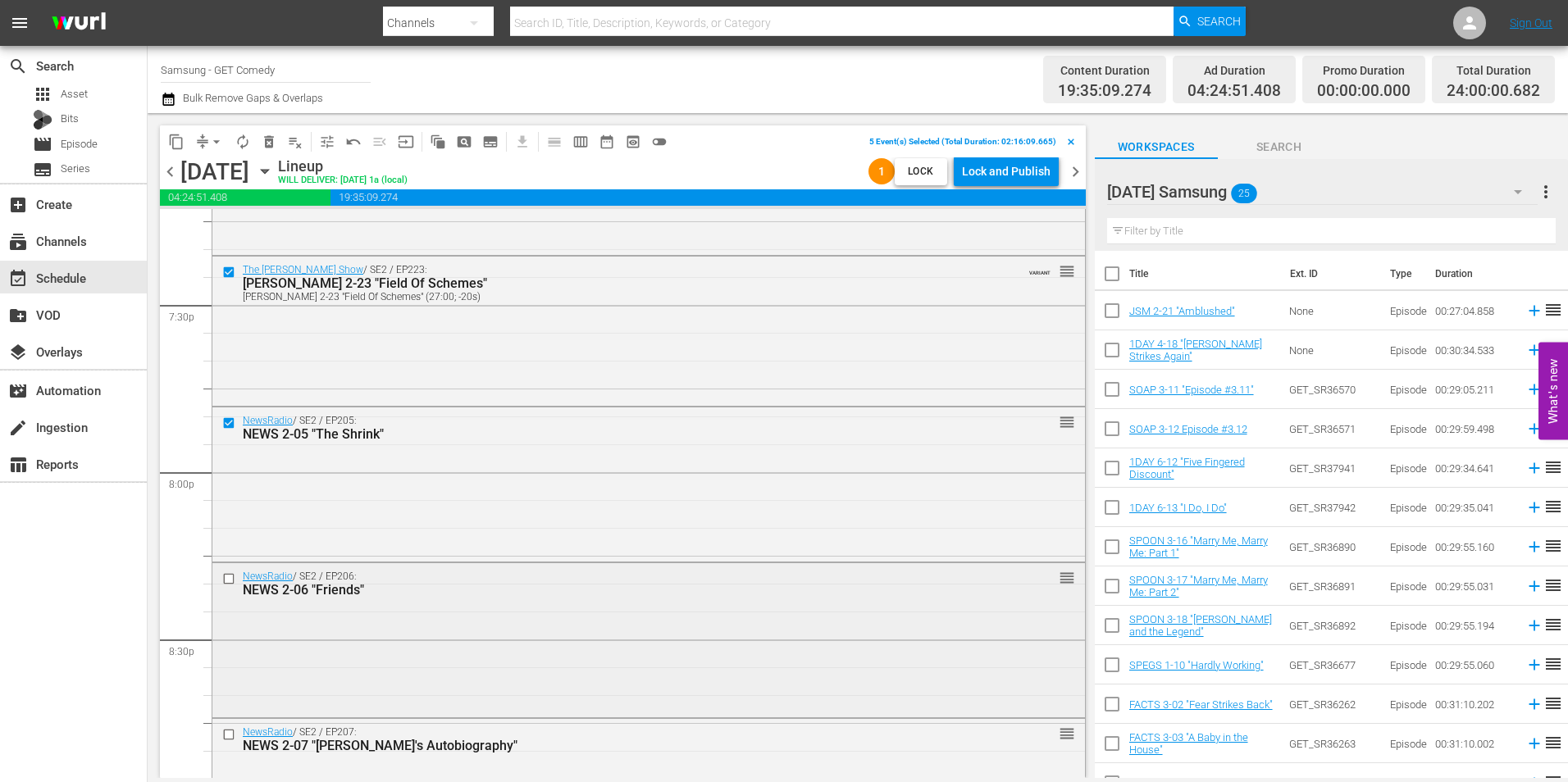
scroll to position [6479, 0]
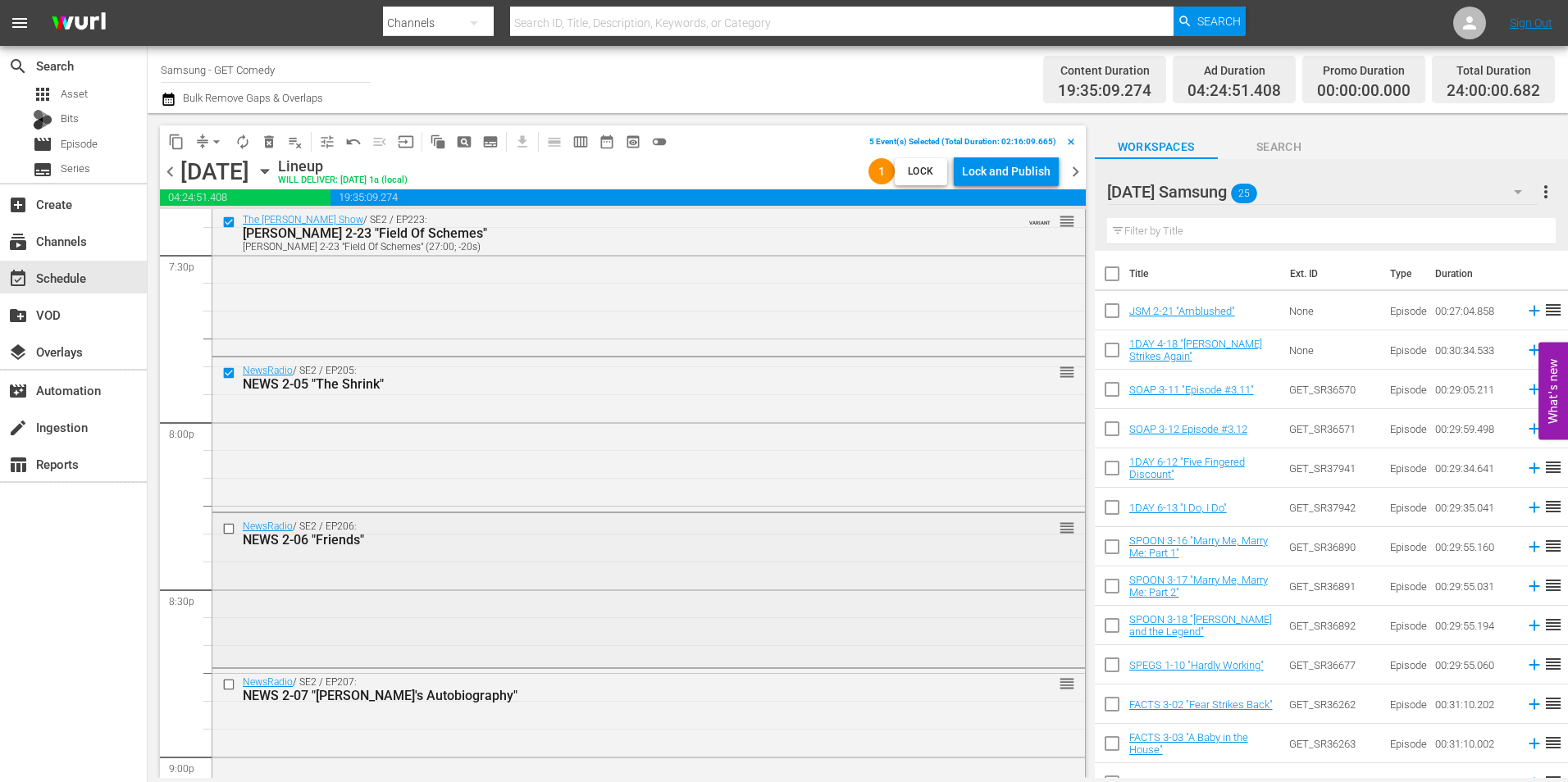
click at [225, 533] on input "checkbox" at bounding box center [231, 529] width 18 height 14
click at [228, 687] on input "checkbox" at bounding box center [231, 685] width 18 height 14
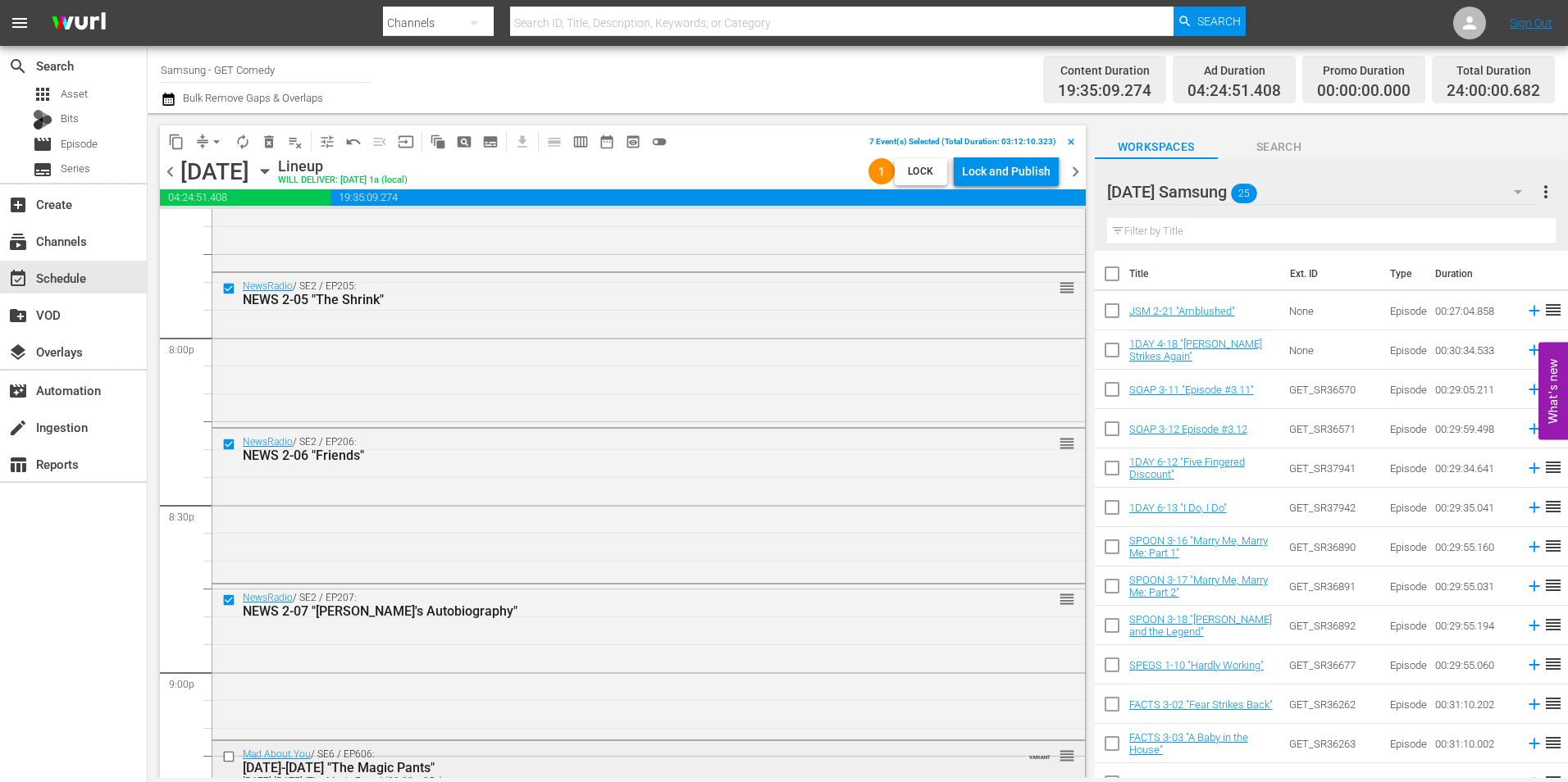
scroll to position [6726, 0]
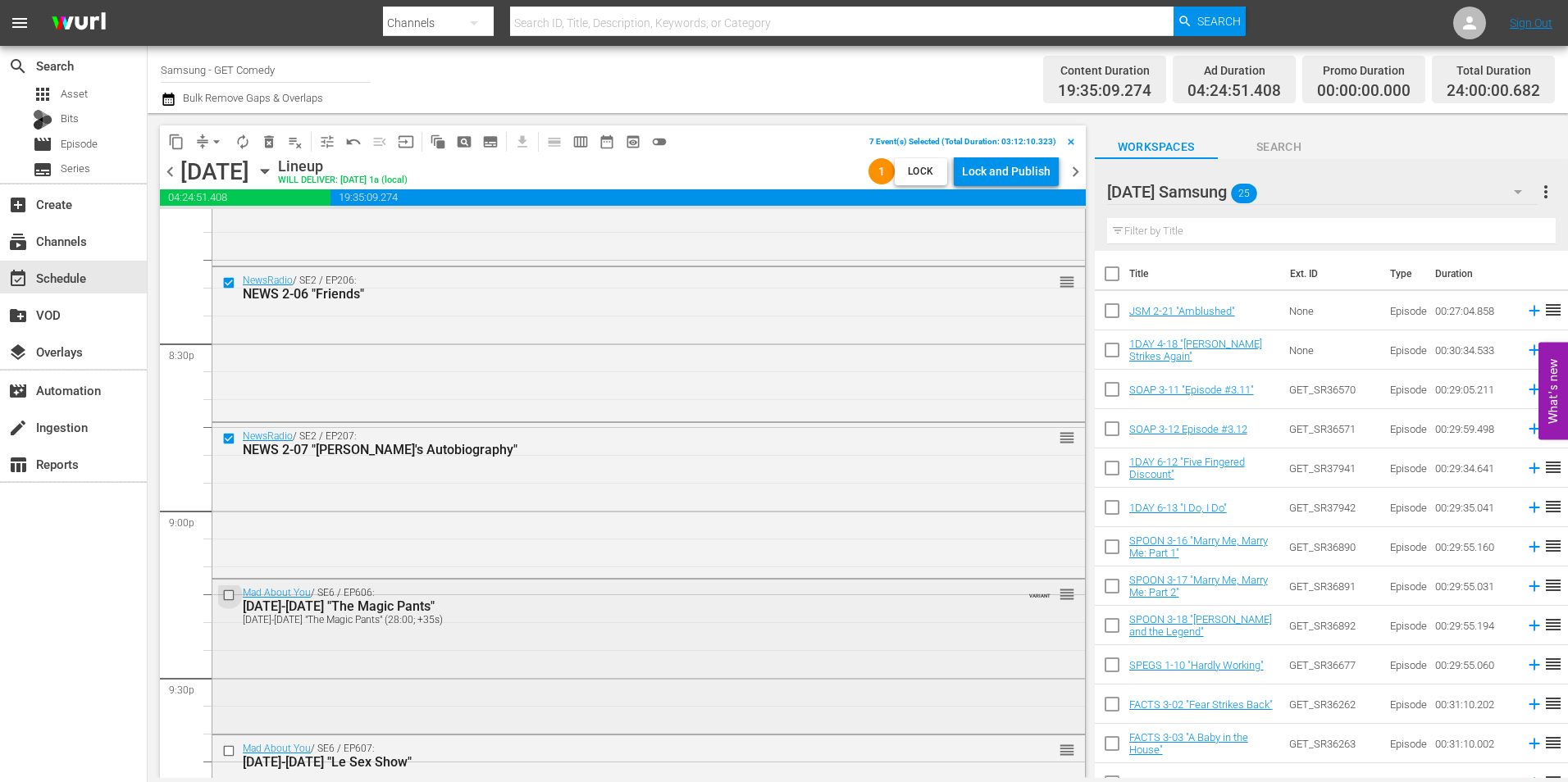
click at [228, 601] on input "checkbox" at bounding box center [231, 595] width 18 height 14
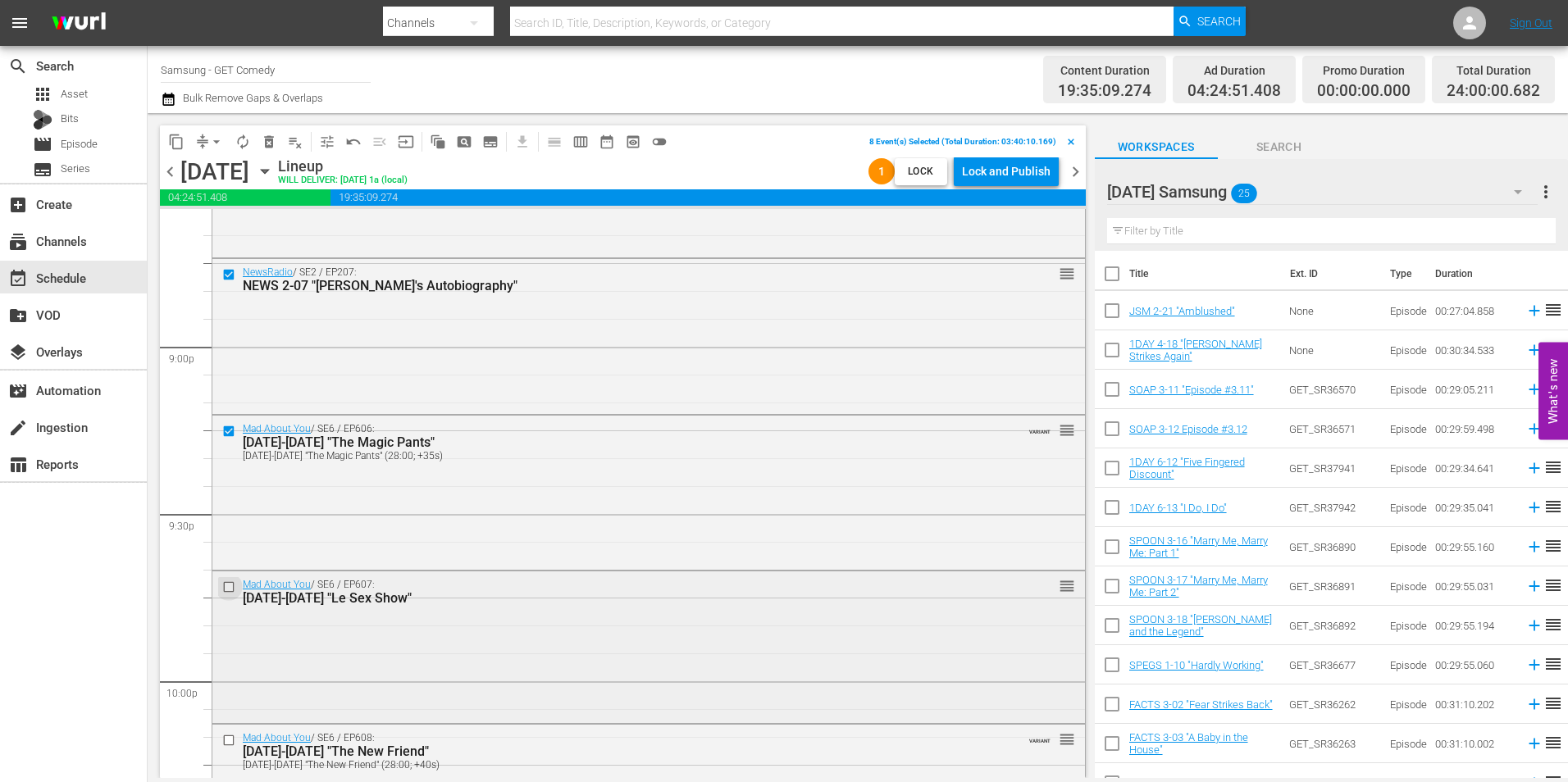
click at [233, 589] on input "checkbox" at bounding box center [231, 586] width 18 height 14
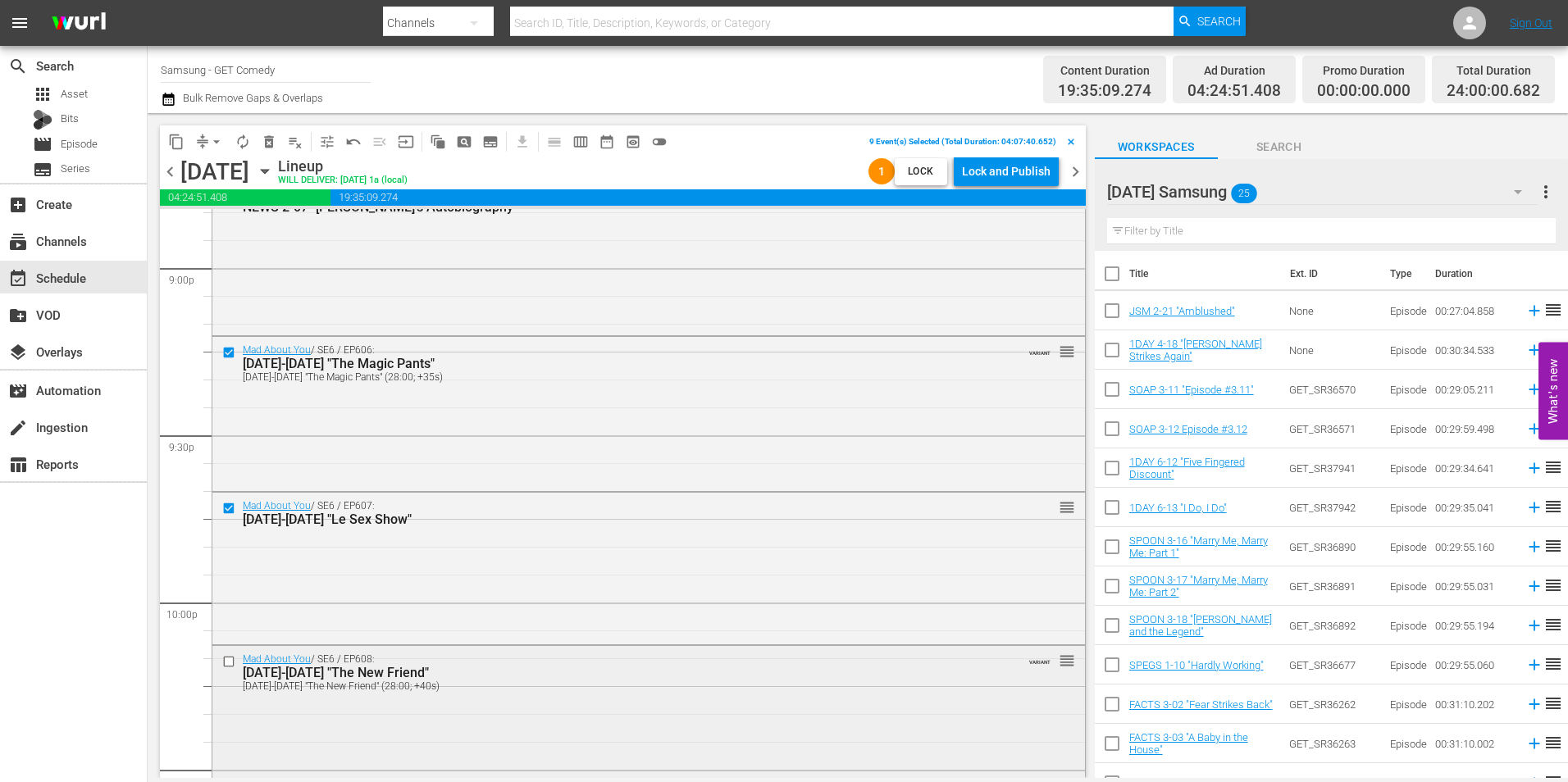
scroll to position [7053, 0]
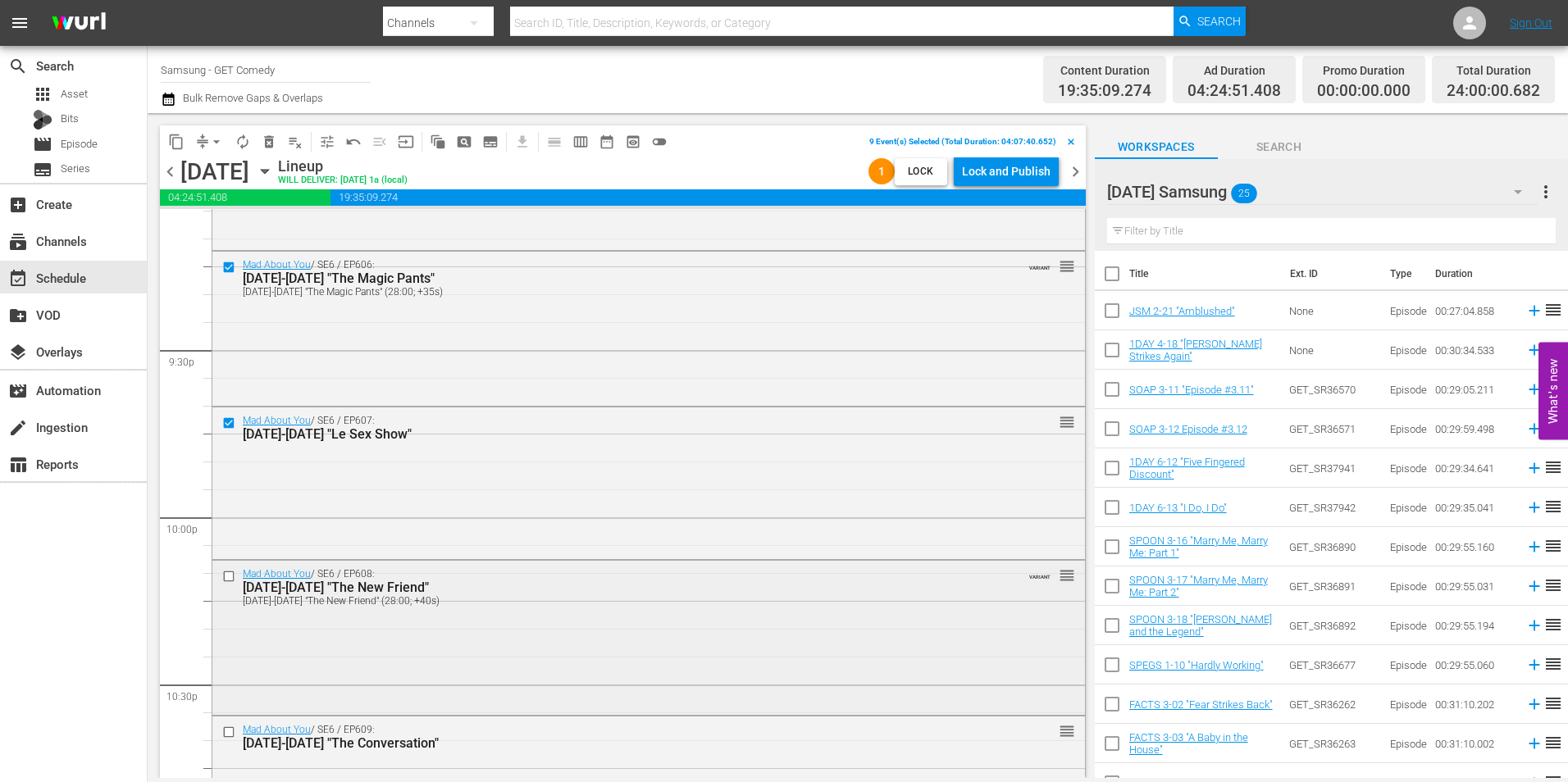
click at [227, 576] on input "checkbox" at bounding box center [231, 576] width 18 height 14
click at [227, 729] on input "checkbox" at bounding box center [231, 732] width 18 height 14
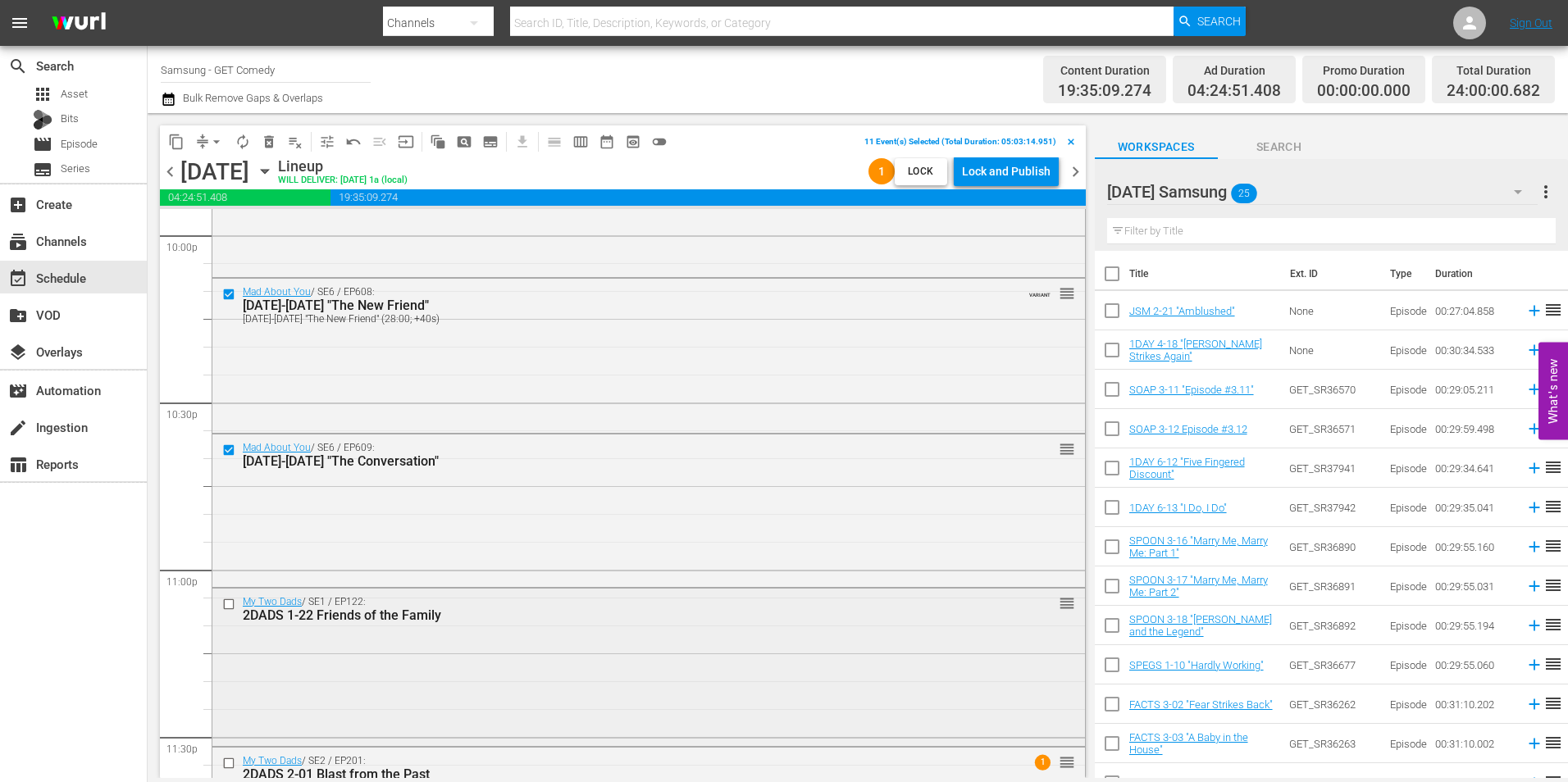
scroll to position [7382, 0]
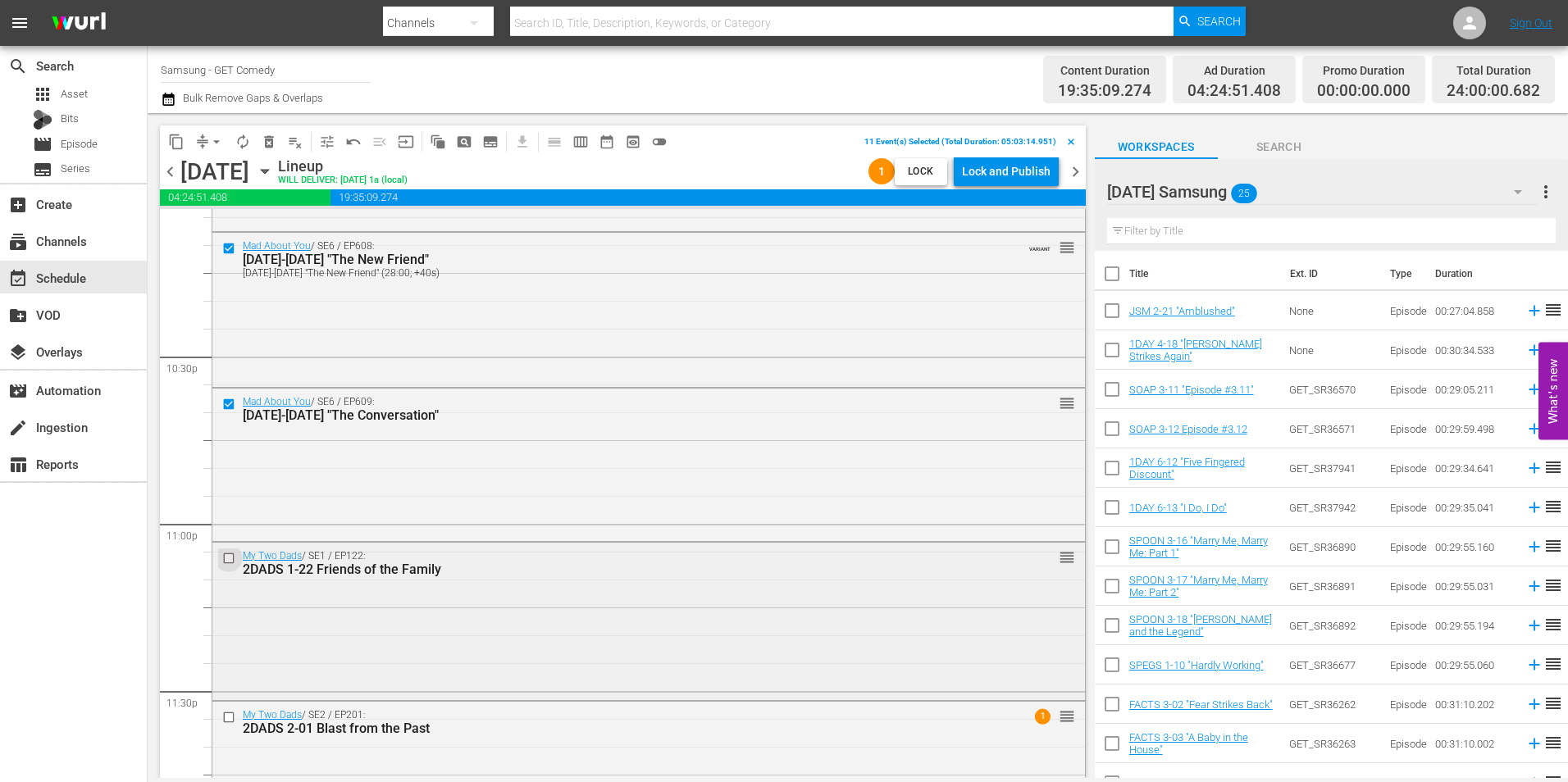
click at [226, 558] on input "checkbox" at bounding box center [231, 558] width 18 height 14
click at [229, 712] on input "checkbox" at bounding box center [231, 717] width 18 height 14
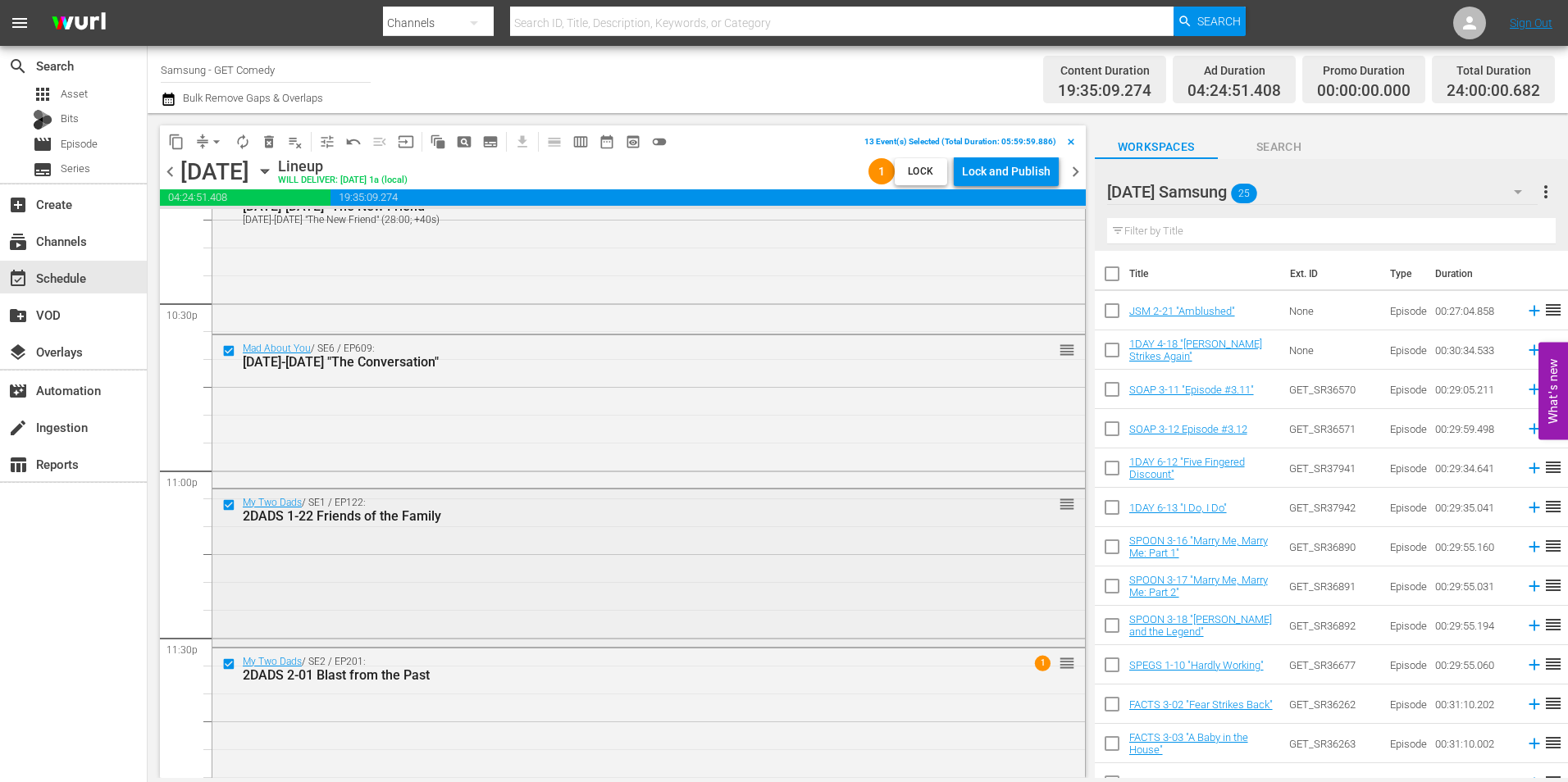
scroll to position [7461, 0]
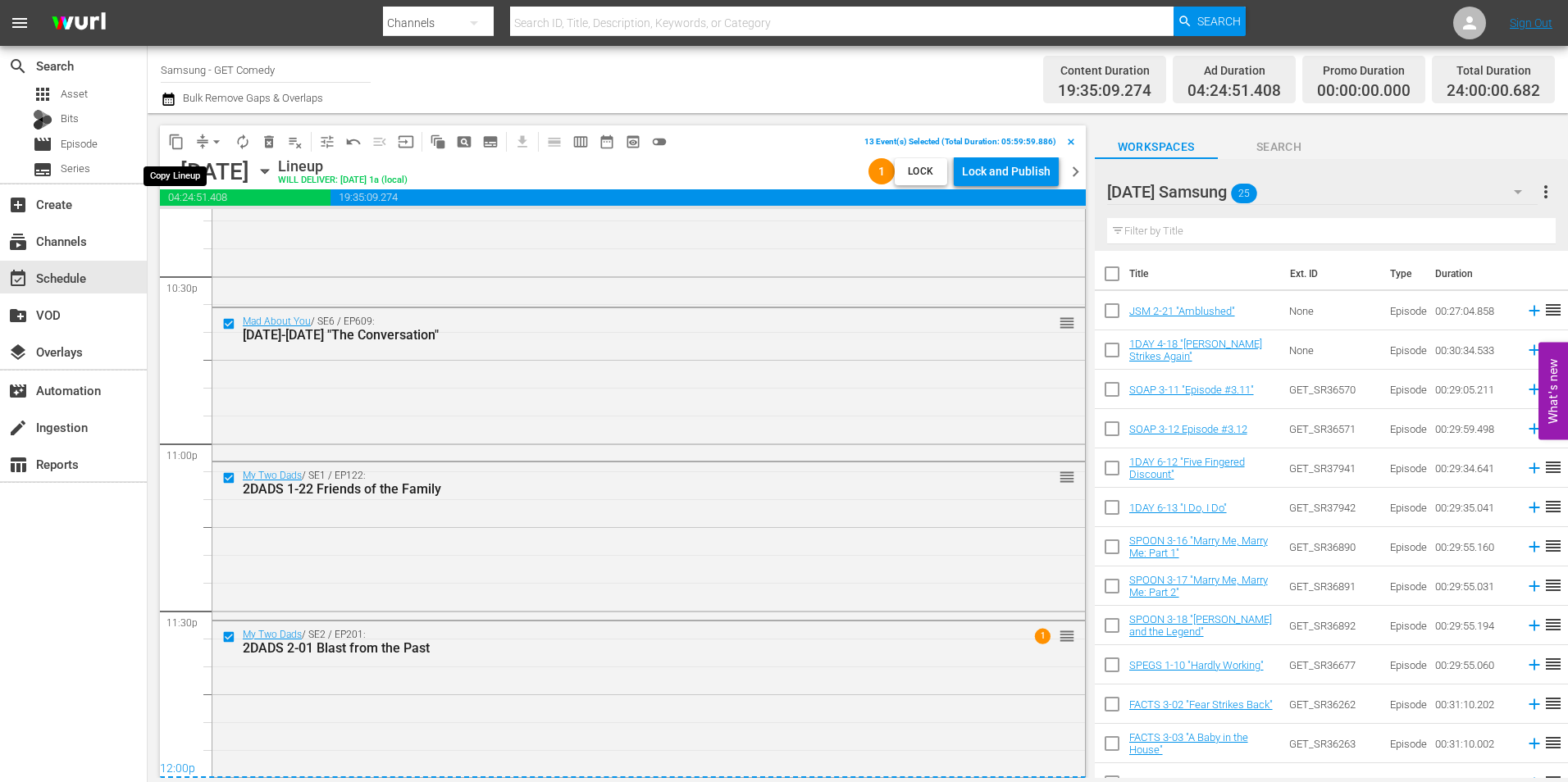
click at [170, 149] on span "content_copy" at bounding box center [176, 142] width 17 height 17
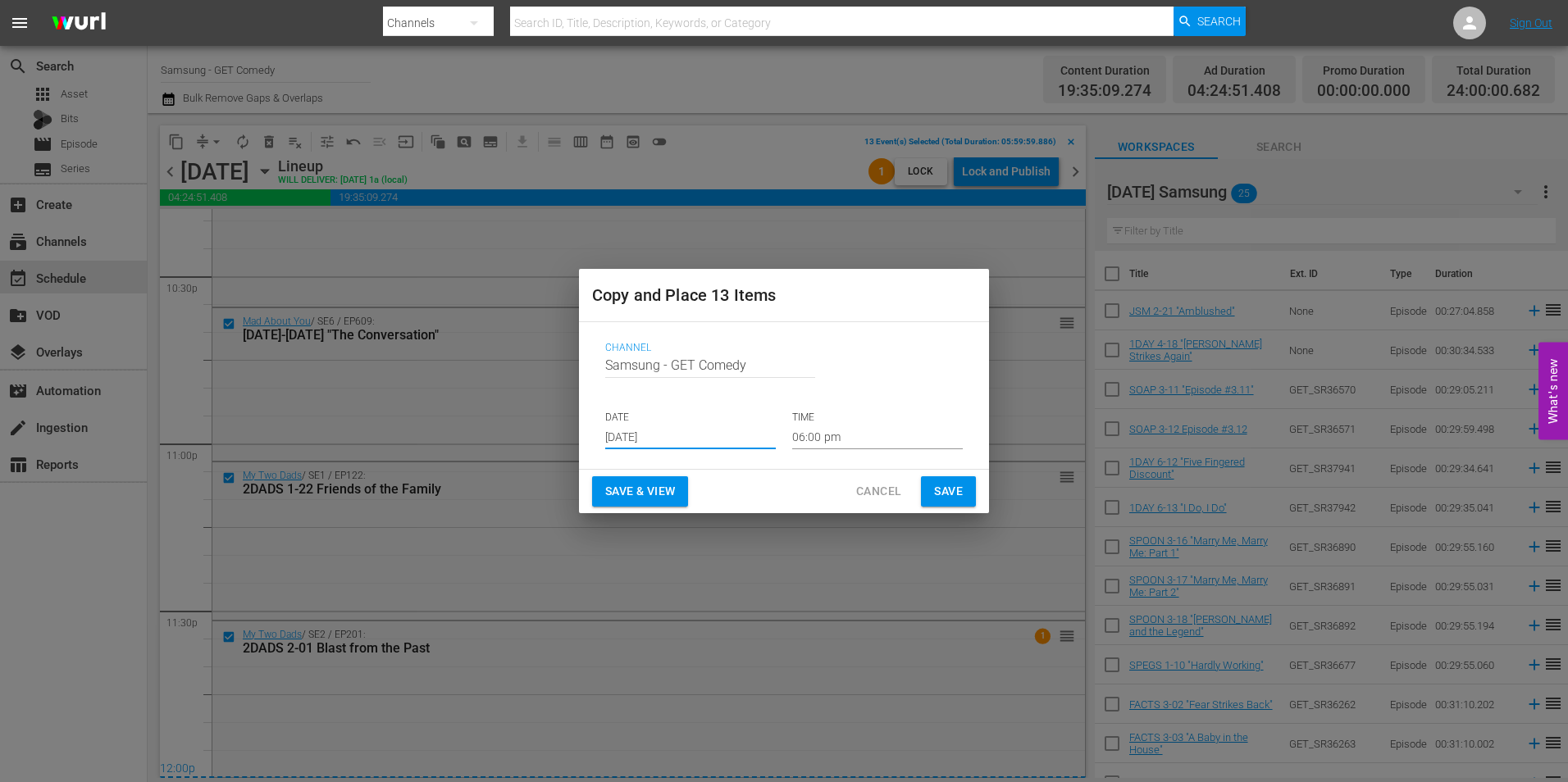
click at [664, 433] on input "[DATE]" at bounding box center [690, 437] width 170 height 24
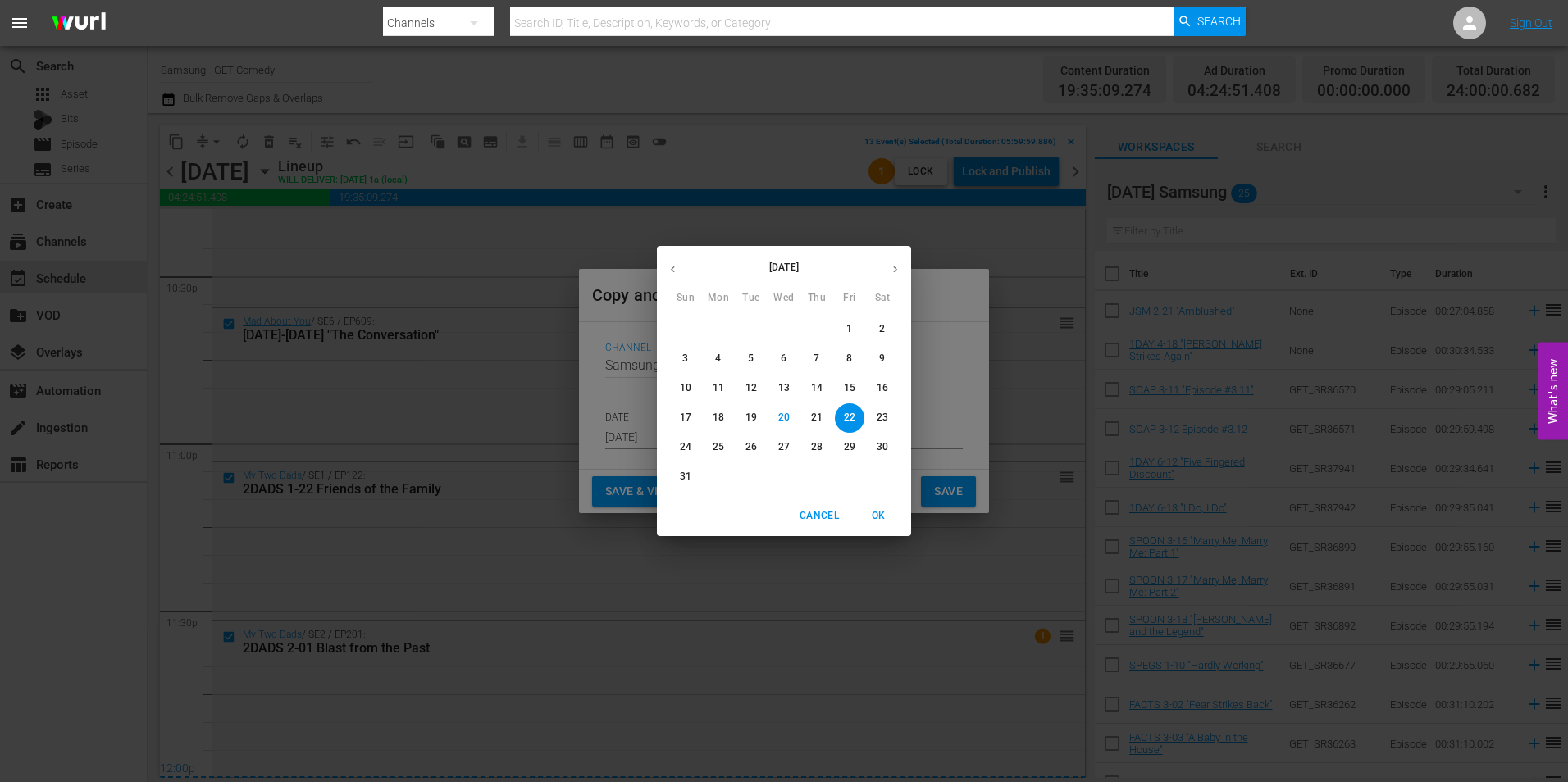
click at [908, 276] on button "button" at bounding box center [895, 270] width 32 height 32
click at [892, 352] on span "13" at bounding box center [882, 359] width 29 height 14
type input "Sep 13th 2025"
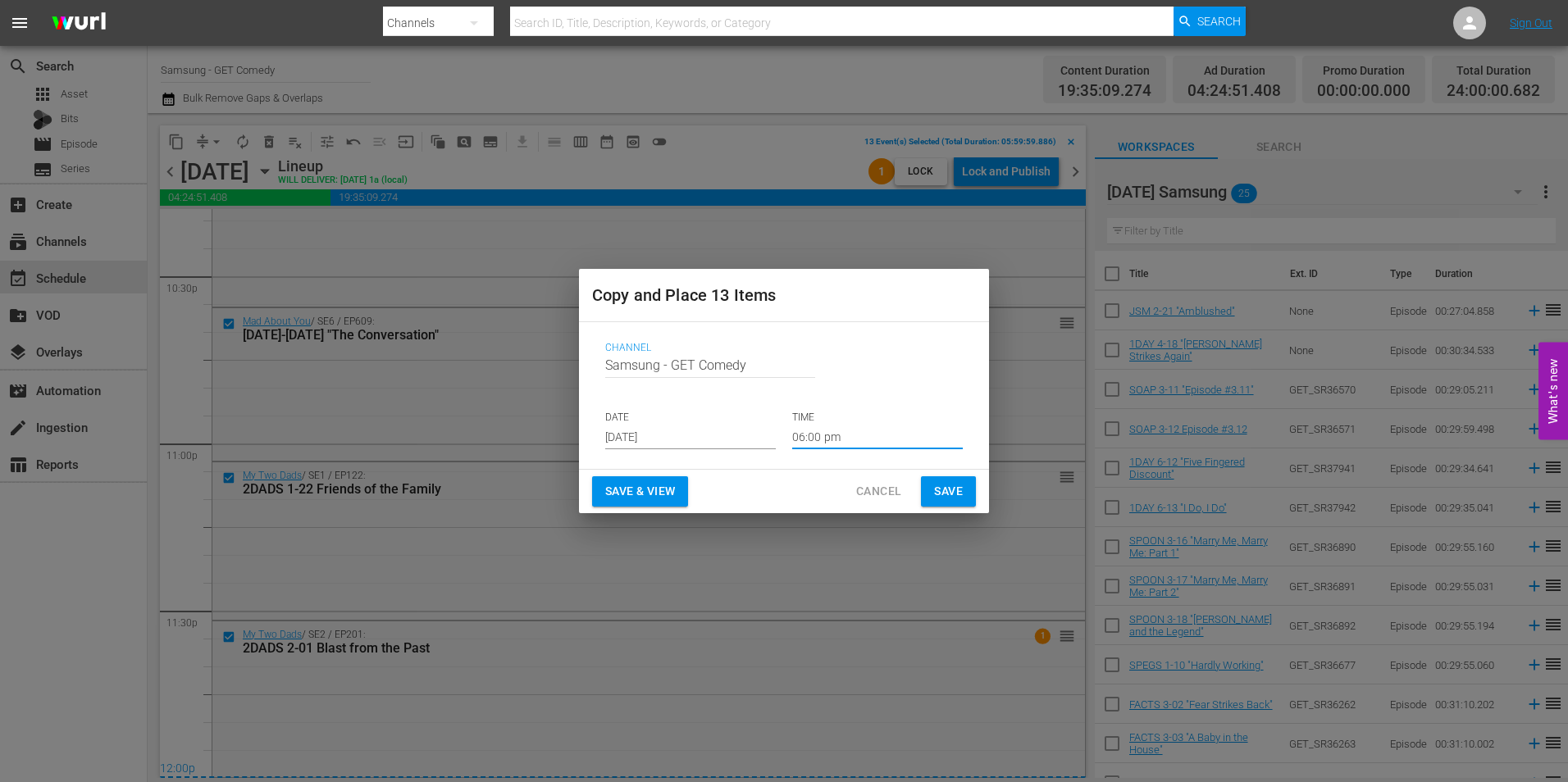
click at [817, 437] on input "06:00 pm" at bounding box center [877, 437] width 170 height 24
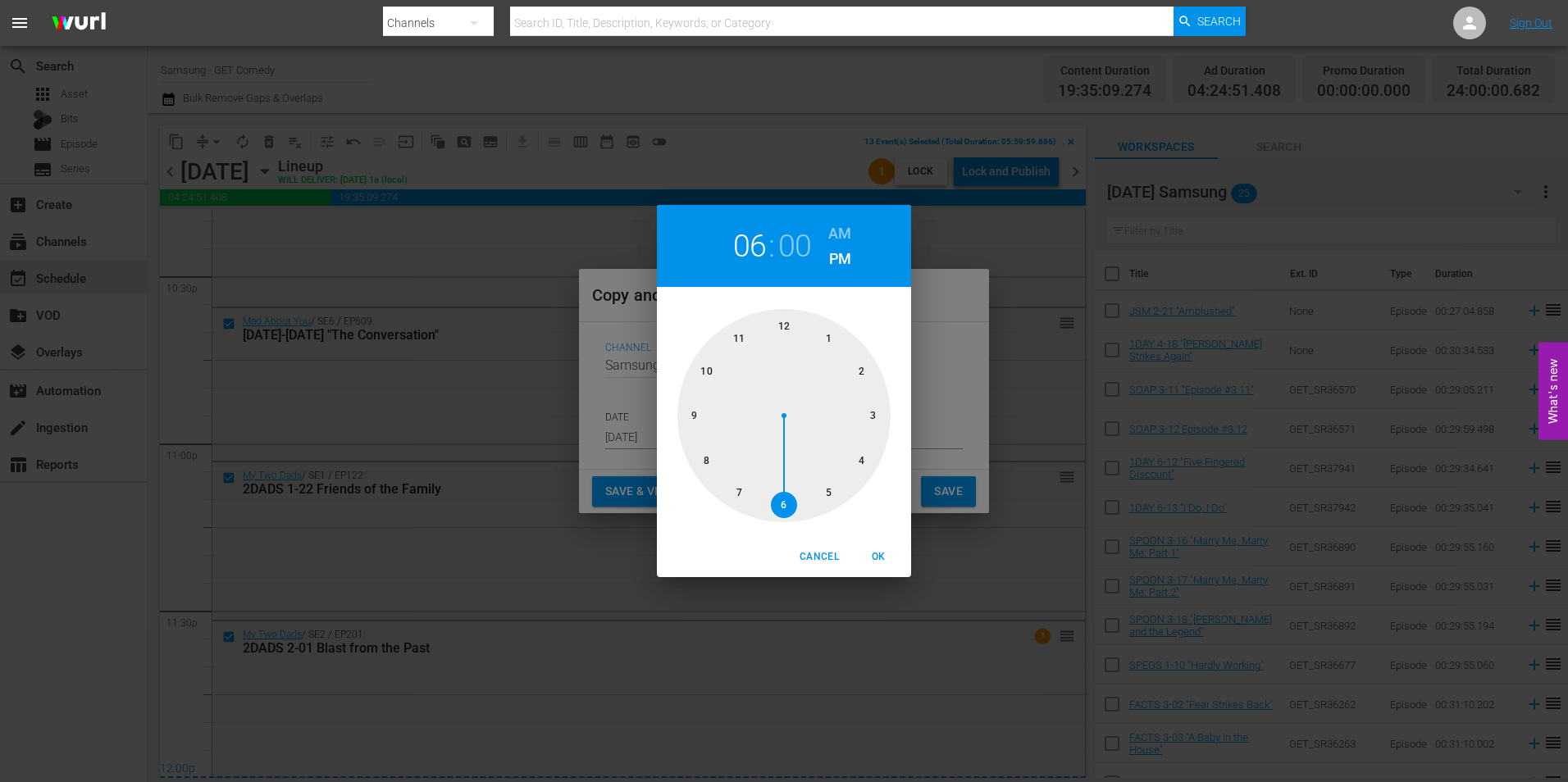
click at [789, 330] on div at bounding box center [784, 416] width 213 height 213
click at [879, 554] on span "OK" at bounding box center [878, 557] width 39 height 18
type input "12:00 pm"
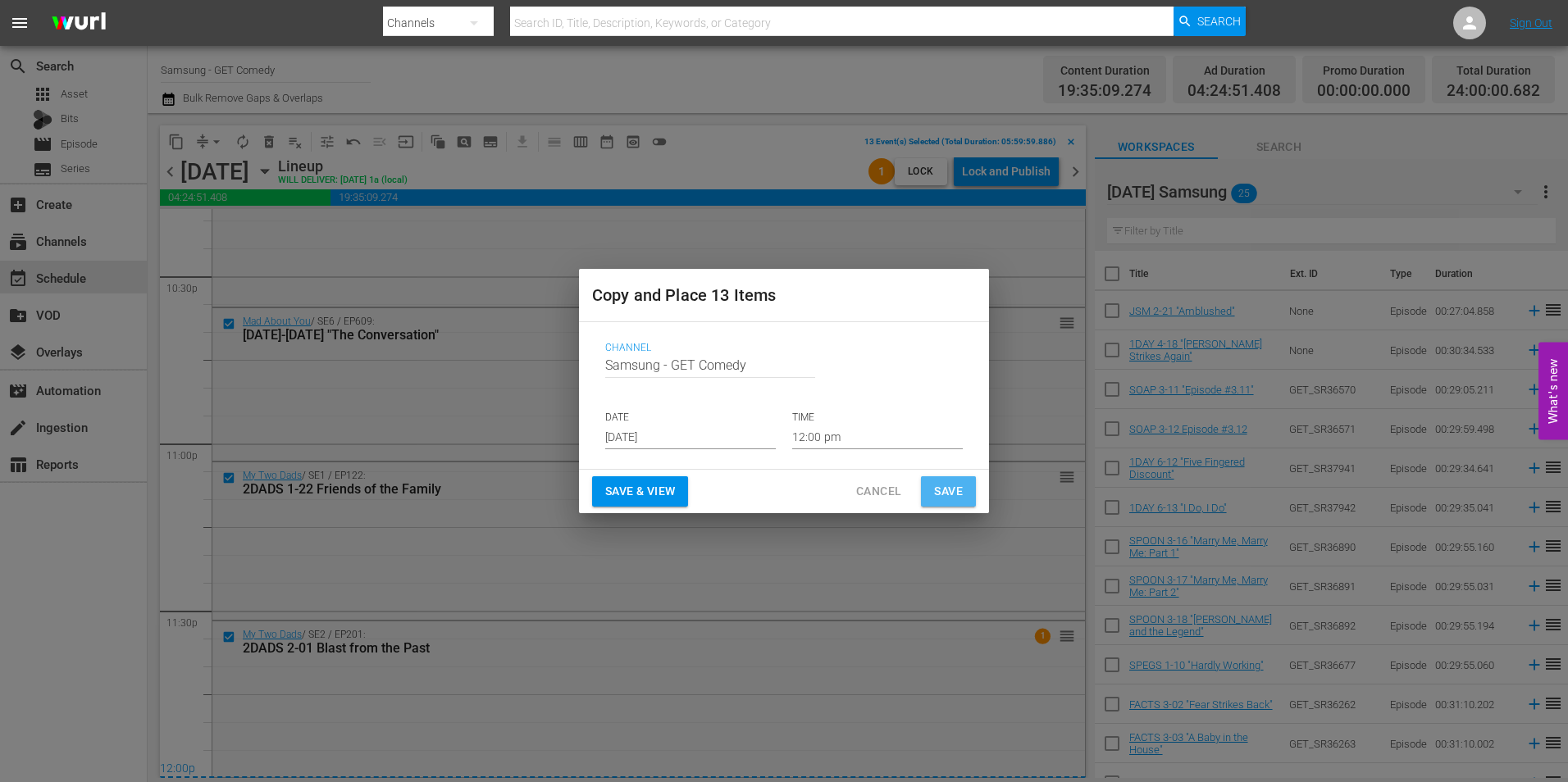
click at [956, 494] on span "Save" at bounding box center [948, 491] width 29 height 20
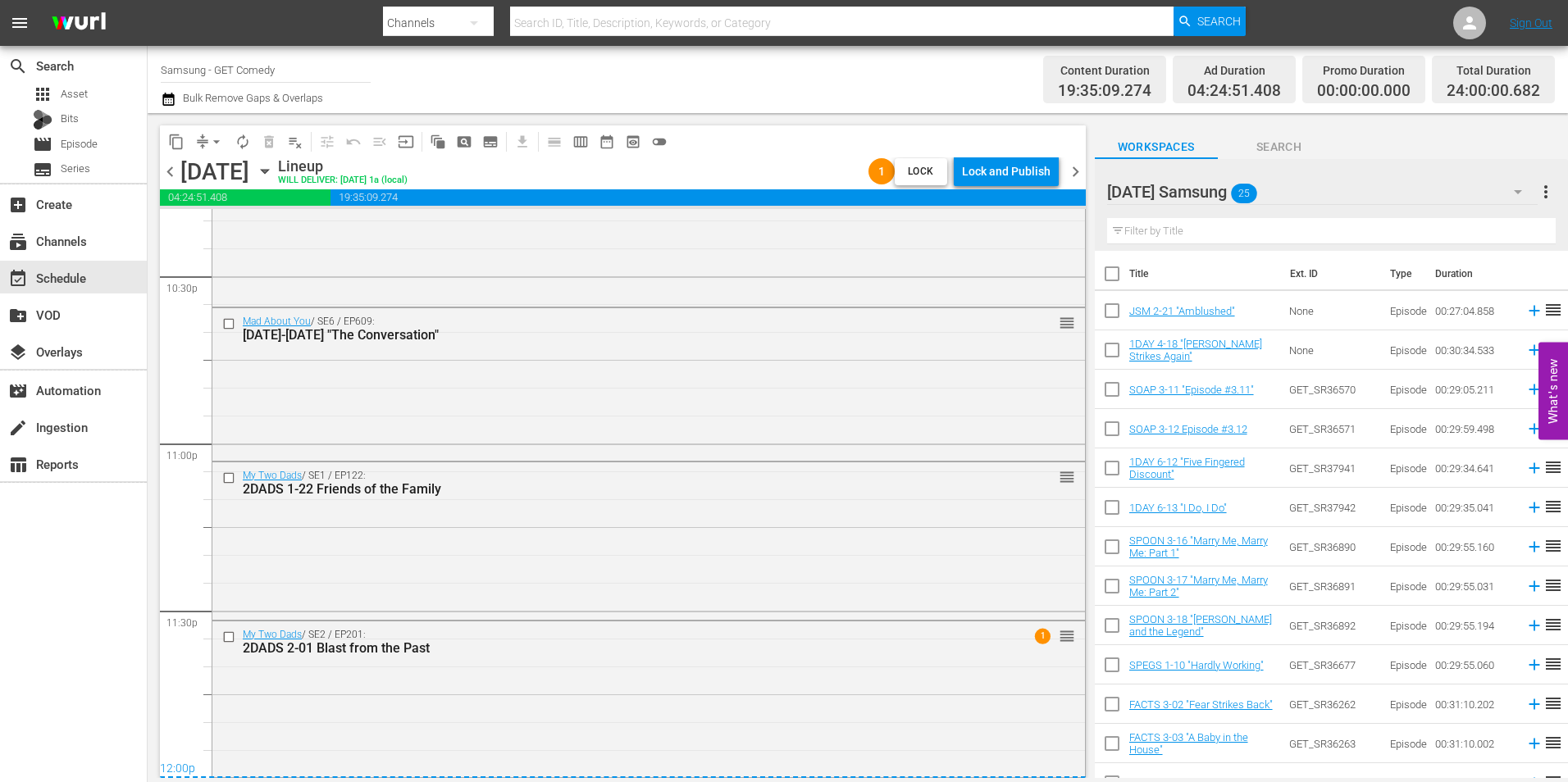
click at [274, 169] on icon "button" at bounding box center [265, 171] width 18 height 18
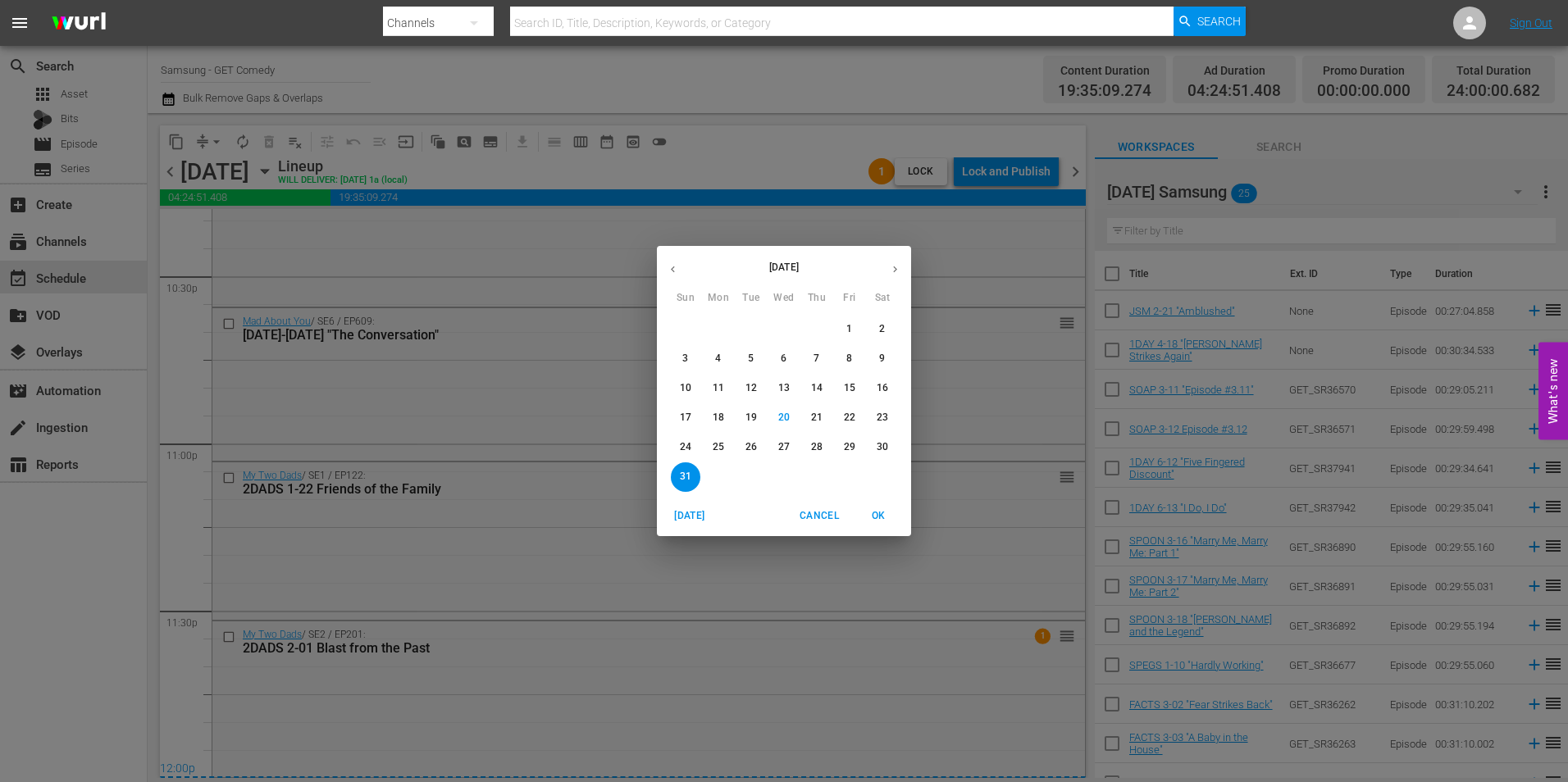
click at [898, 281] on button "button" at bounding box center [895, 270] width 32 height 32
click at [678, 267] on icon "button" at bounding box center [673, 269] width 13 height 13
click at [772, 147] on div "August 2025 Sun Mon Tue Wed Thu Fri Sat 27 28 29 30 31 1 2 3 4 5 6 7 8 9 10 11 …" at bounding box center [784, 391] width 1568 height 782
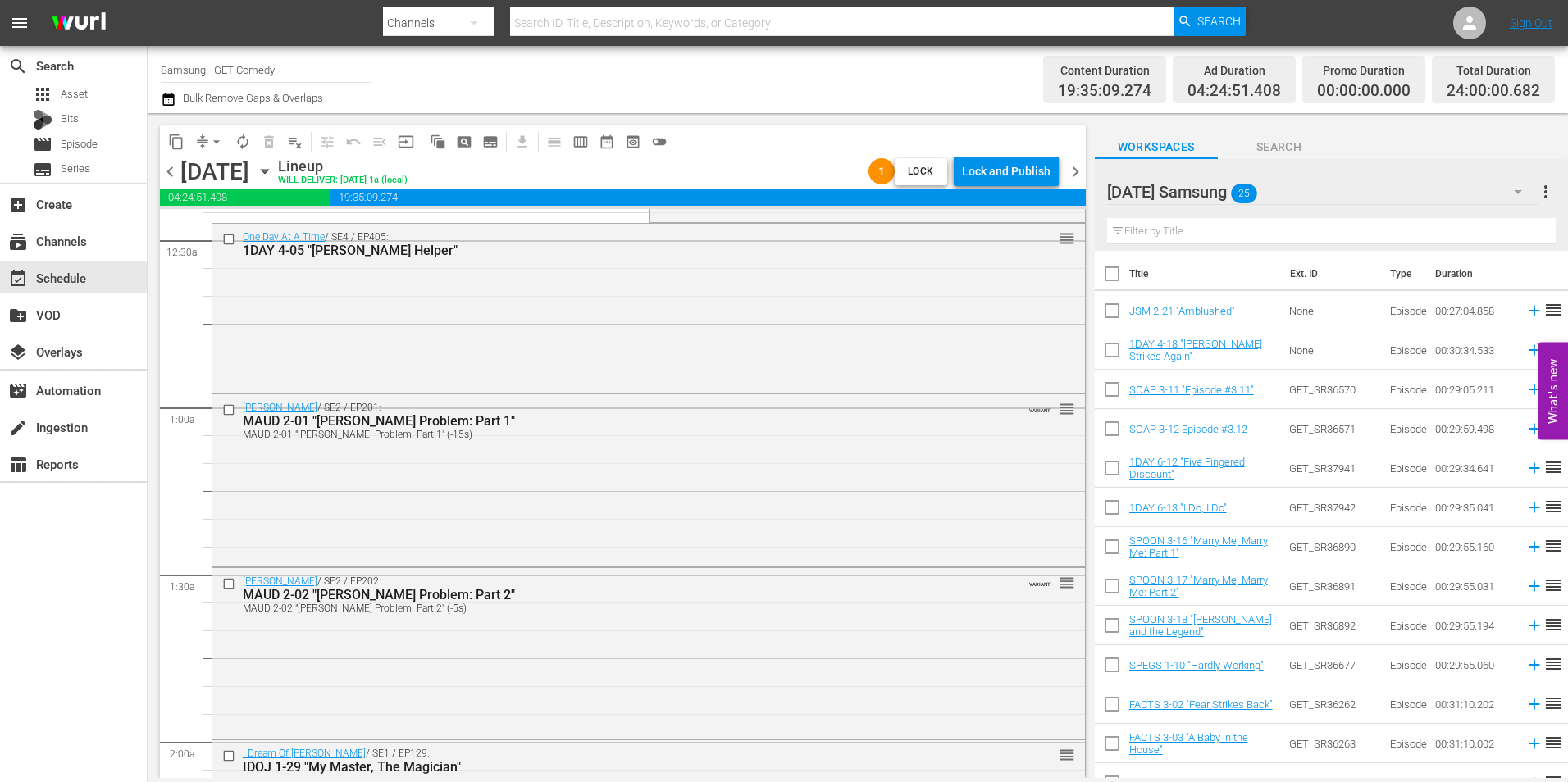
scroll to position [0, 0]
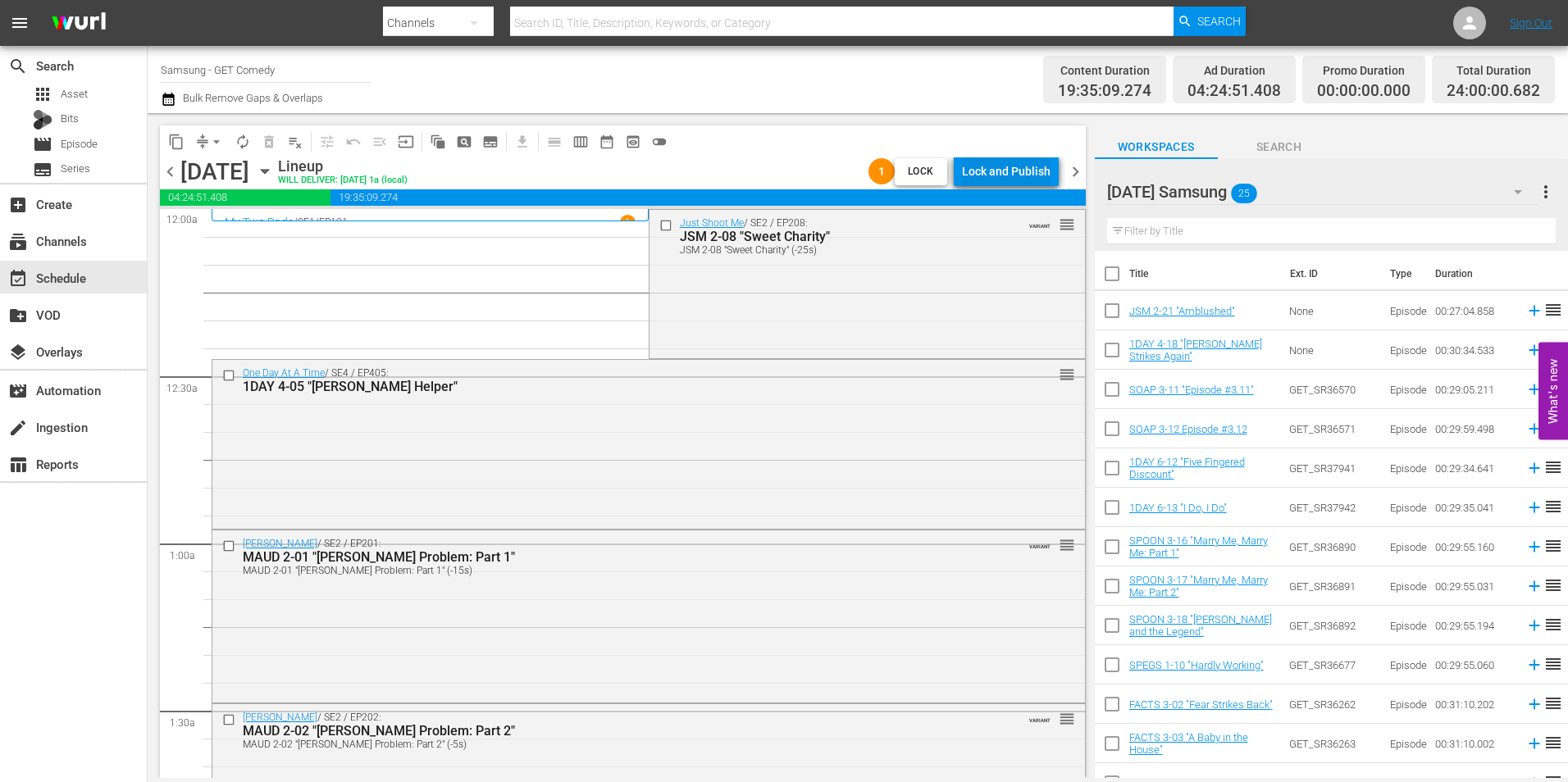
click at [1028, 165] on div "Lock and Publish" at bounding box center [1005, 171] width 88 height 29
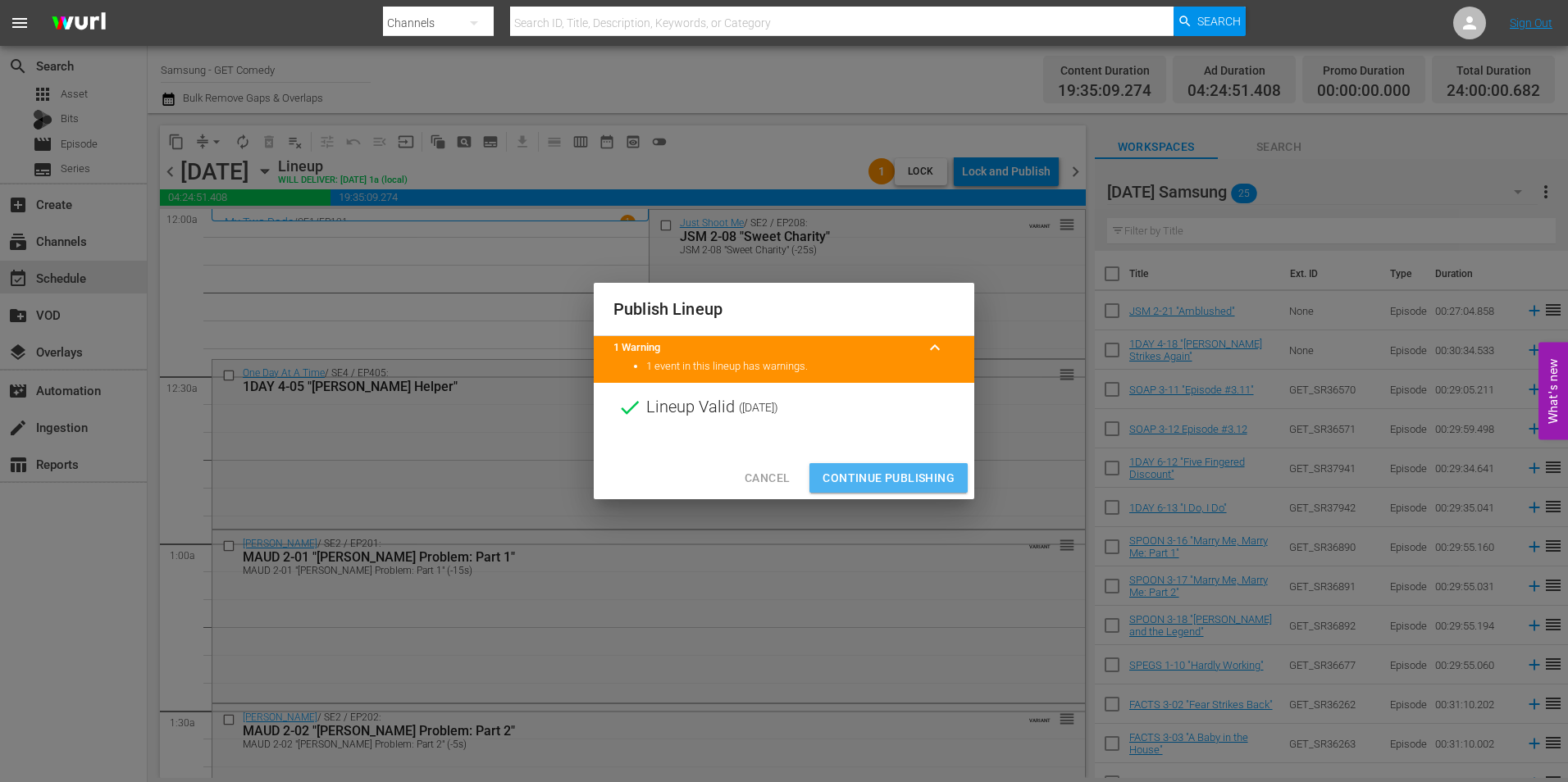
click at [884, 466] on button "Continue Publishing" at bounding box center [889, 479] width 158 height 30
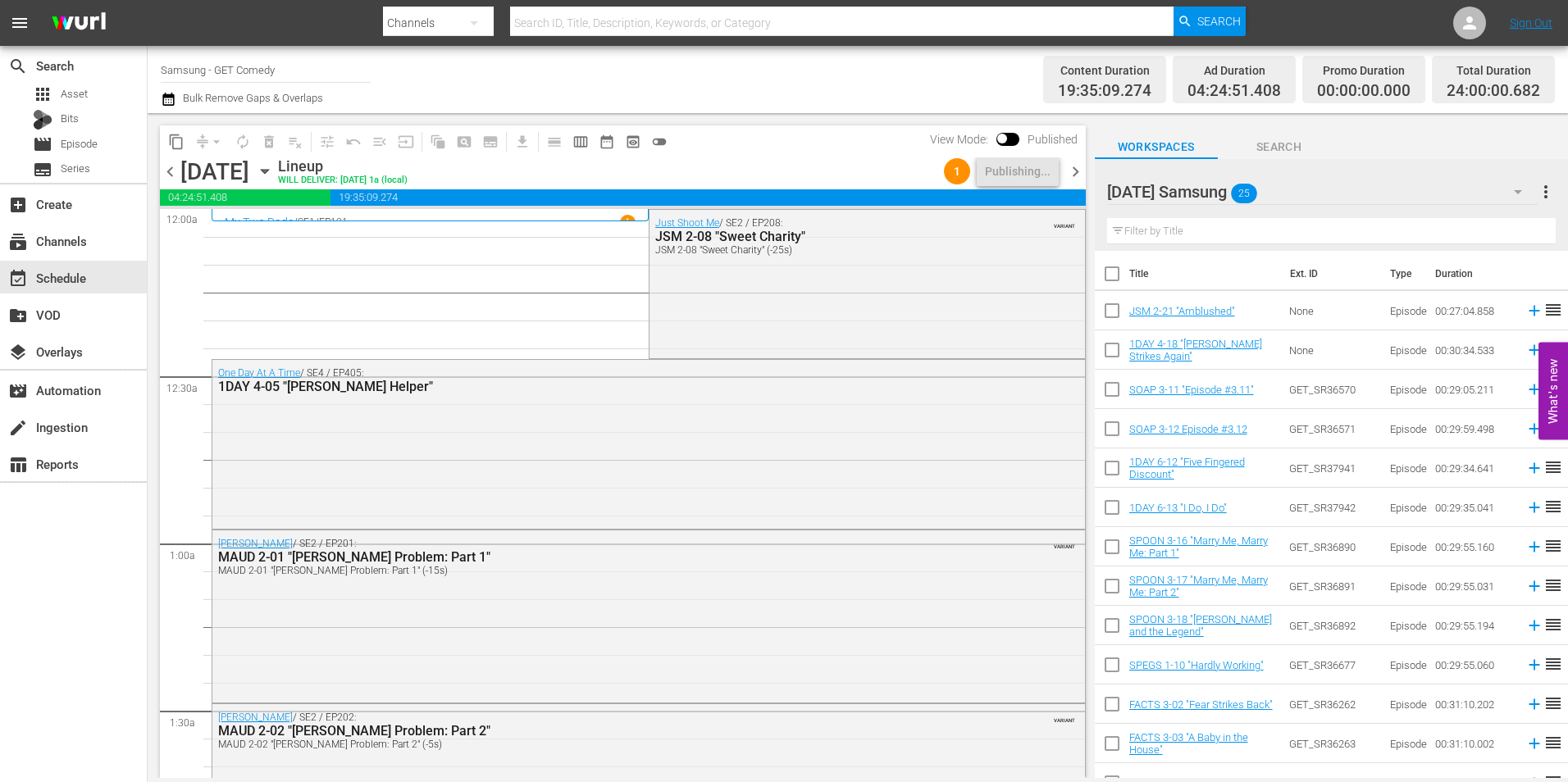
click at [274, 168] on icon "button" at bounding box center [265, 171] width 18 height 18
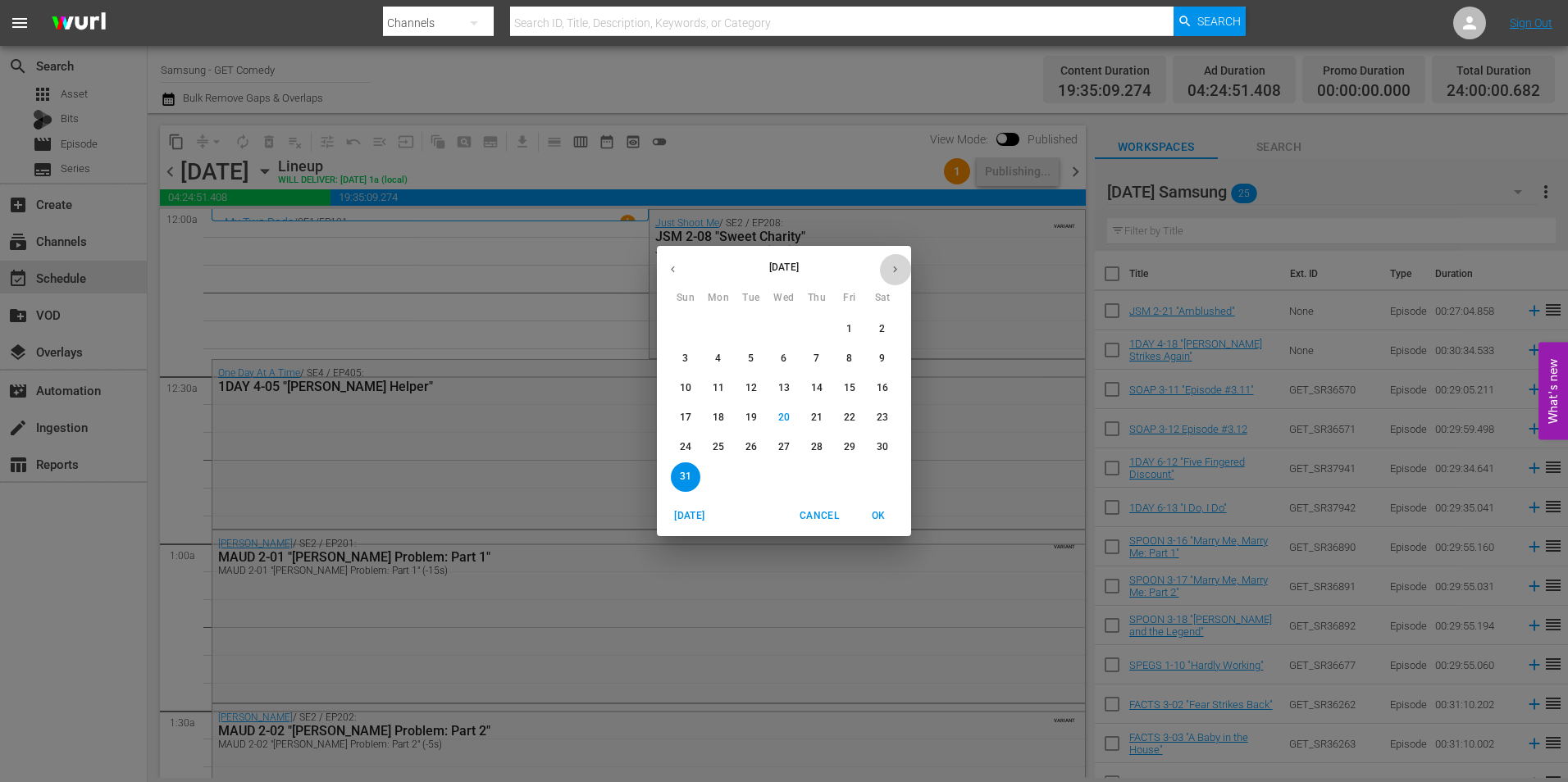
click at [892, 260] on button "button" at bounding box center [895, 270] width 32 height 32
click at [886, 352] on p "13" at bounding box center [883, 359] width 12 height 14
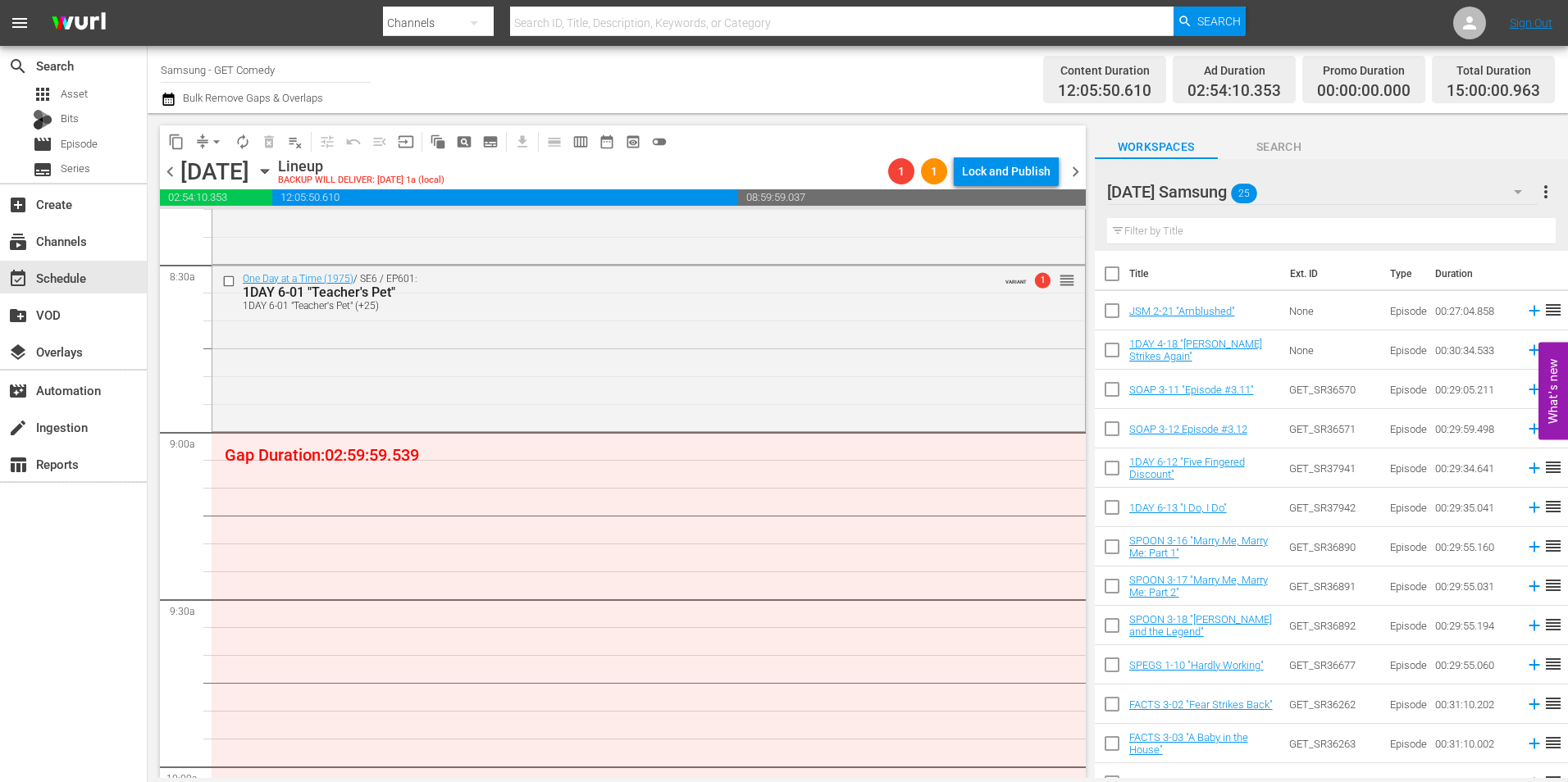
scroll to position [2952, 0]
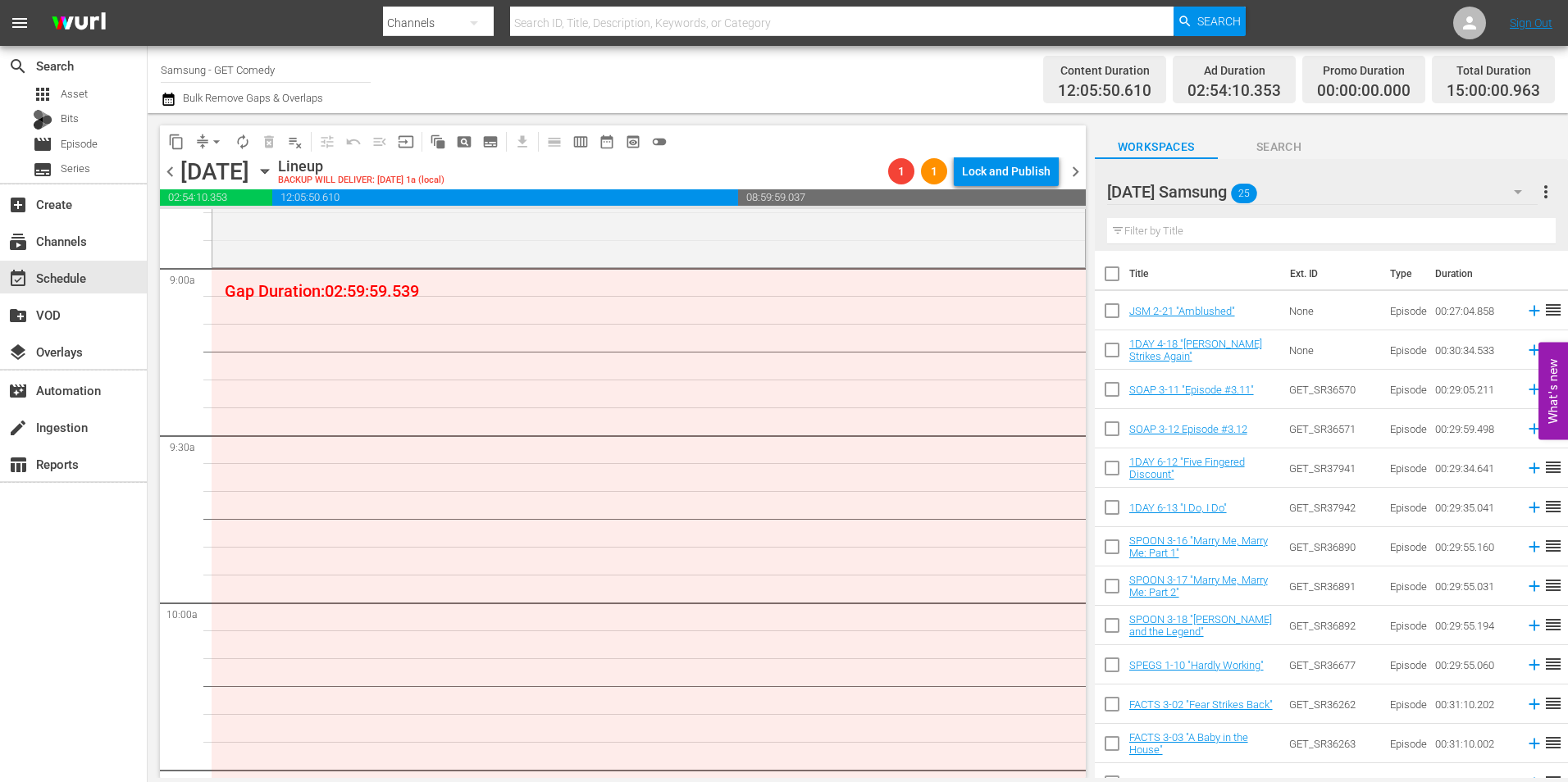
drag, startPoint x: 1109, startPoint y: 552, endPoint x: 1112, endPoint y: 563, distance: 11.4
click at [1109, 552] on input "checkbox" at bounding box center [1112, 550] width 34 height 34
checkbox input "true"
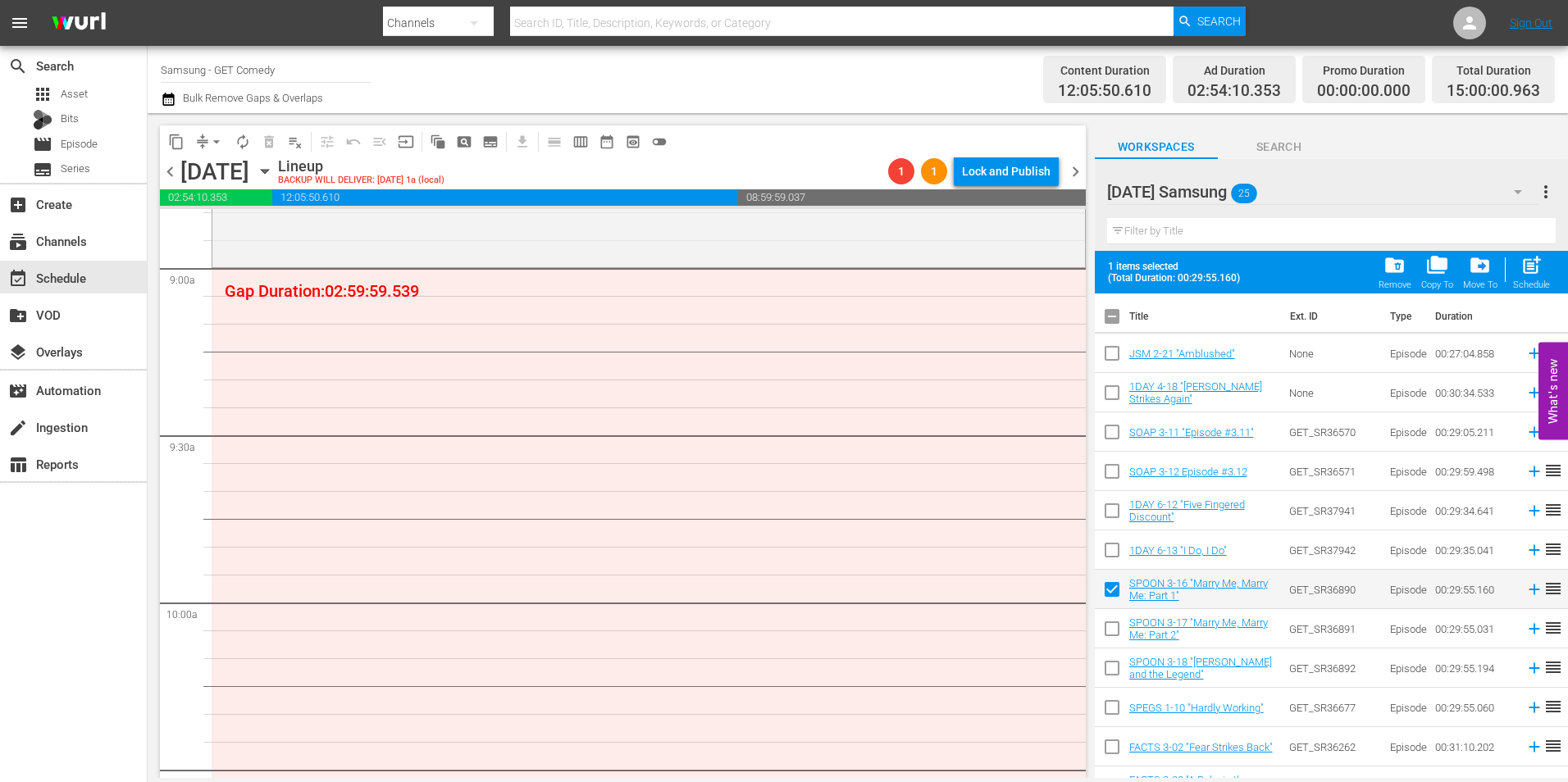
click at [1114, 632] on input "checkbox" at bounding box center [1112, 632] width 34 height 34
checkbox input "true"
click at [1112, 671] on input "checkbox" at bounding box center [1112, 671] width 34 height 34
checkbox input "true"
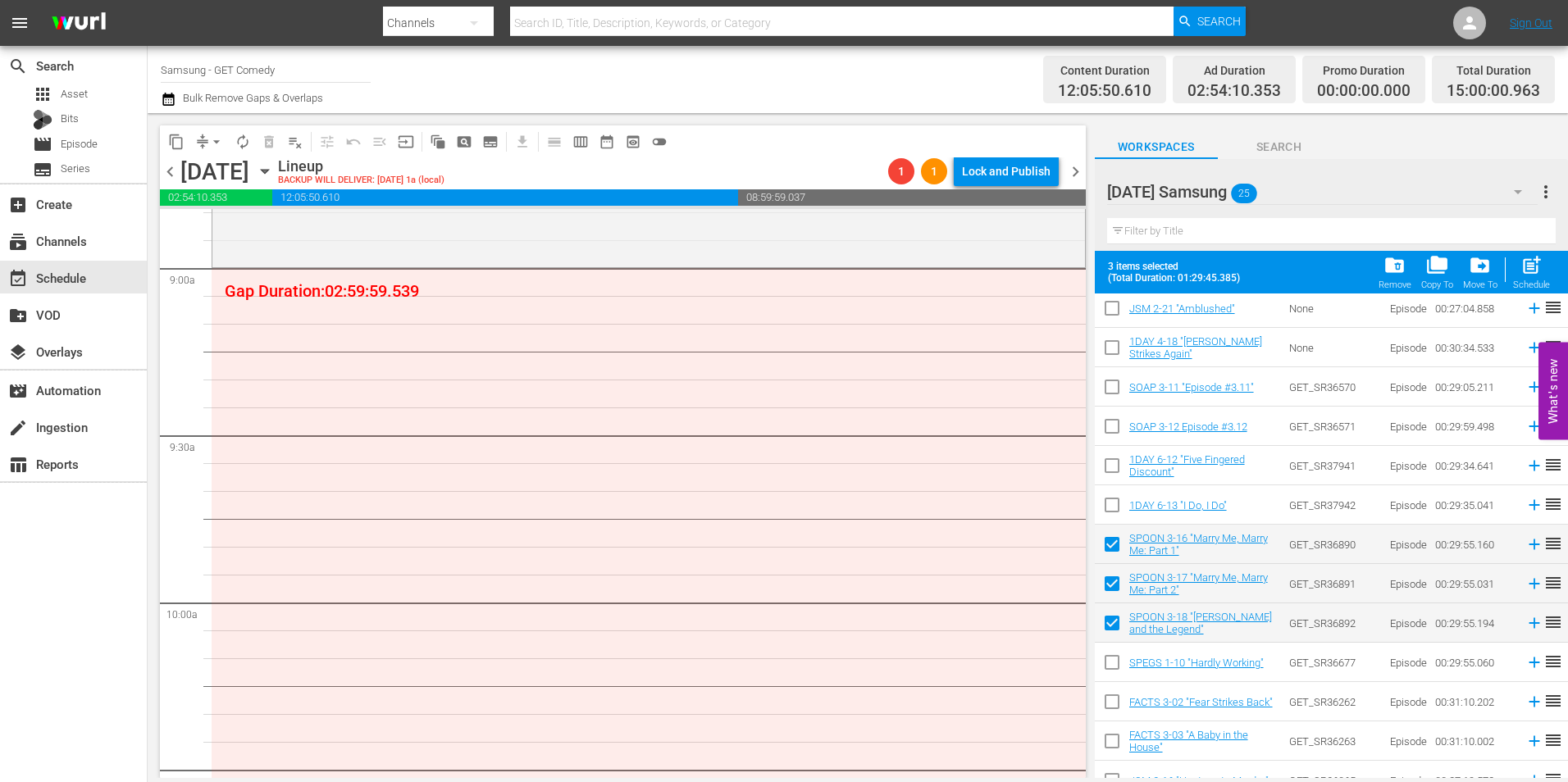
scroll to position [164, 0]
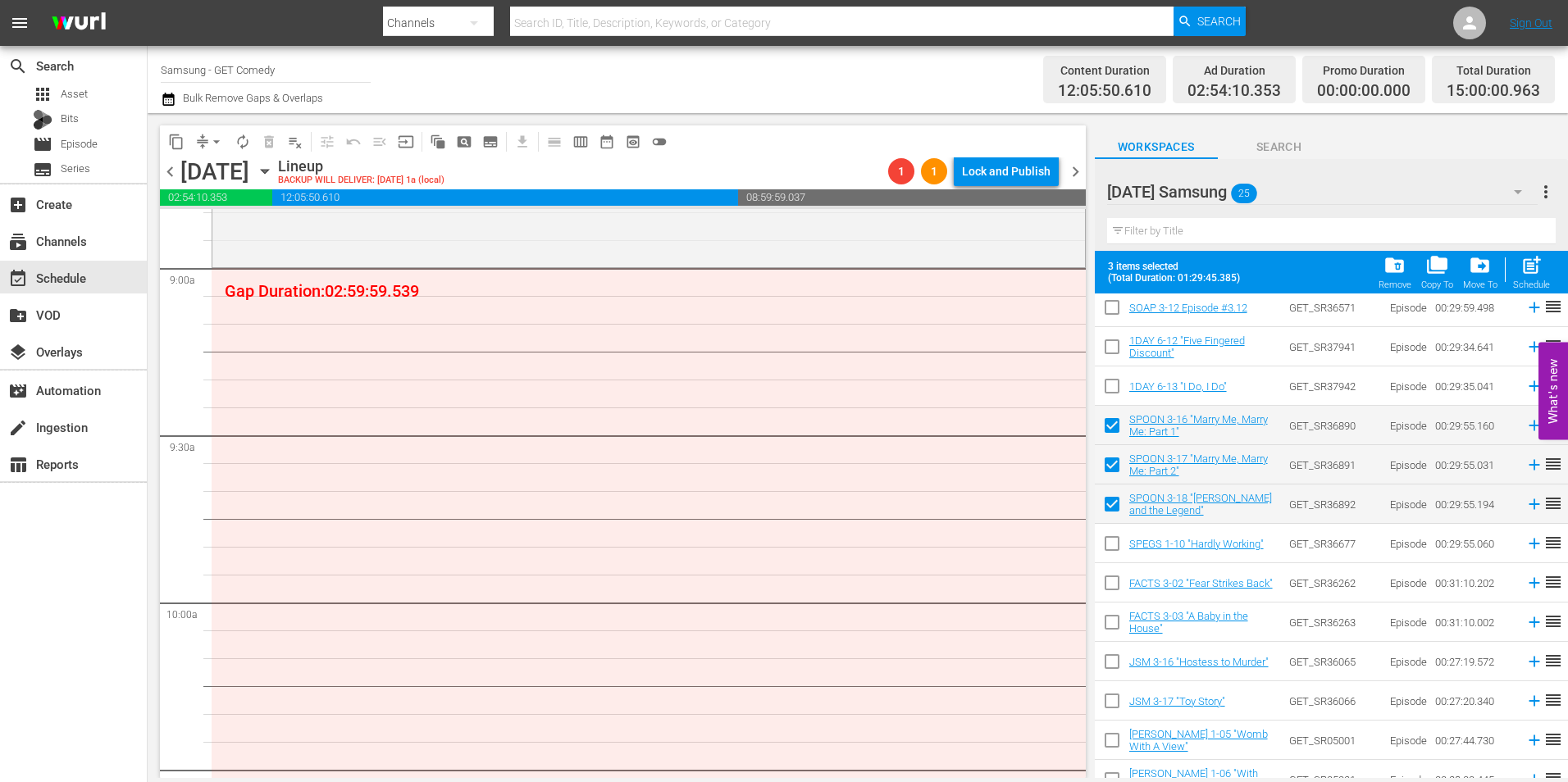
click at [1113, 549] on input "checkbox" at bounding box center [1112, 547] width 34 height 34
checkbox input "true"
click at [1109, 586] on input "checkbox" at bounding box center [1112, 586] width 34 height 34
checkbox input "true"
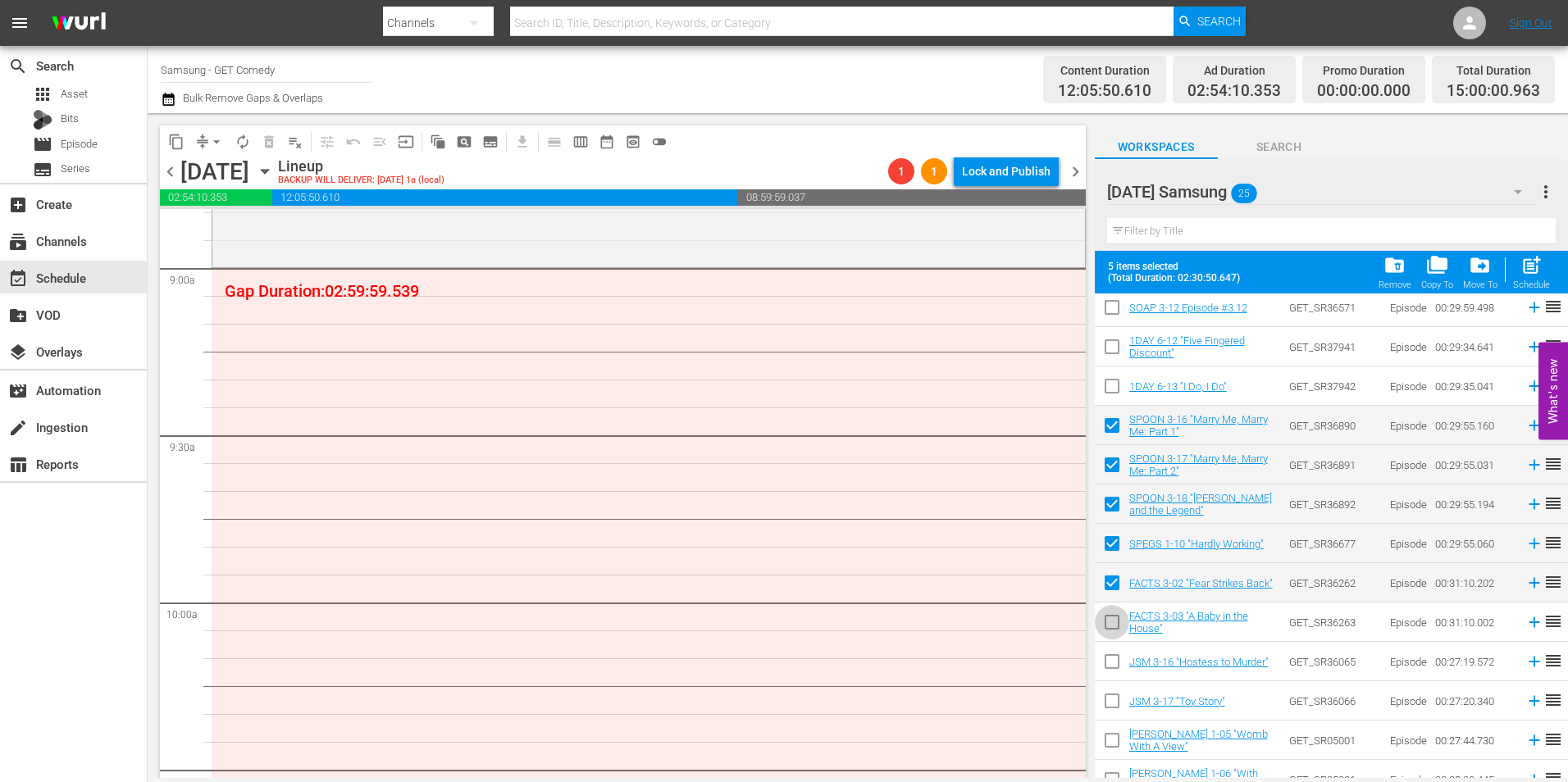
click at [1106, 619] on input "checkbox" at bounding box center [1112, 625] width 34 height 34
checkbox input "true"
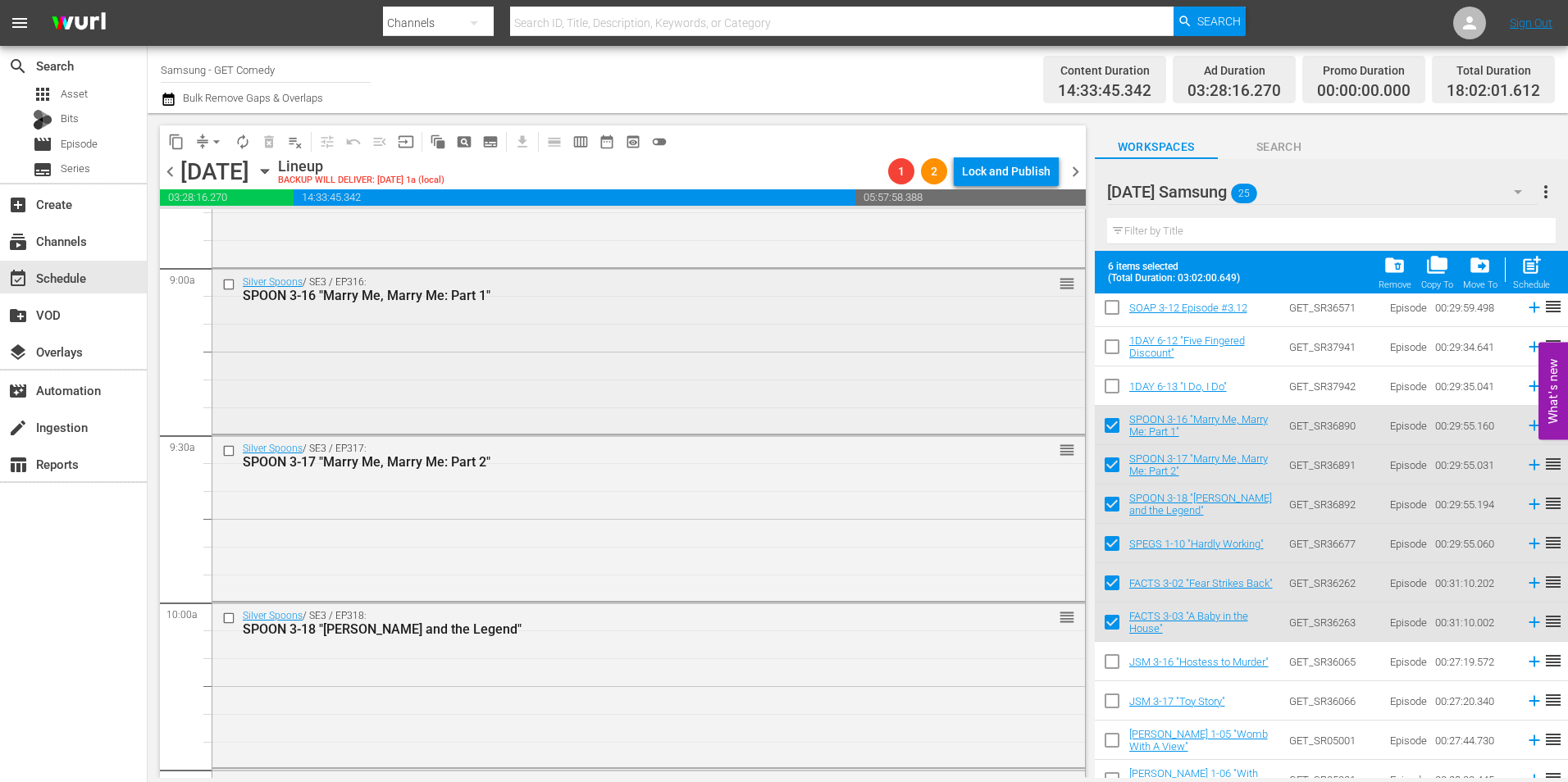
click at [520, 372] on div "Silver Spoons / SE3 / EP316: SPOON 3-16 "Marry Me, Marry Me: Part 1" reorder" at bounding box center [648, 349] width 873 height 161
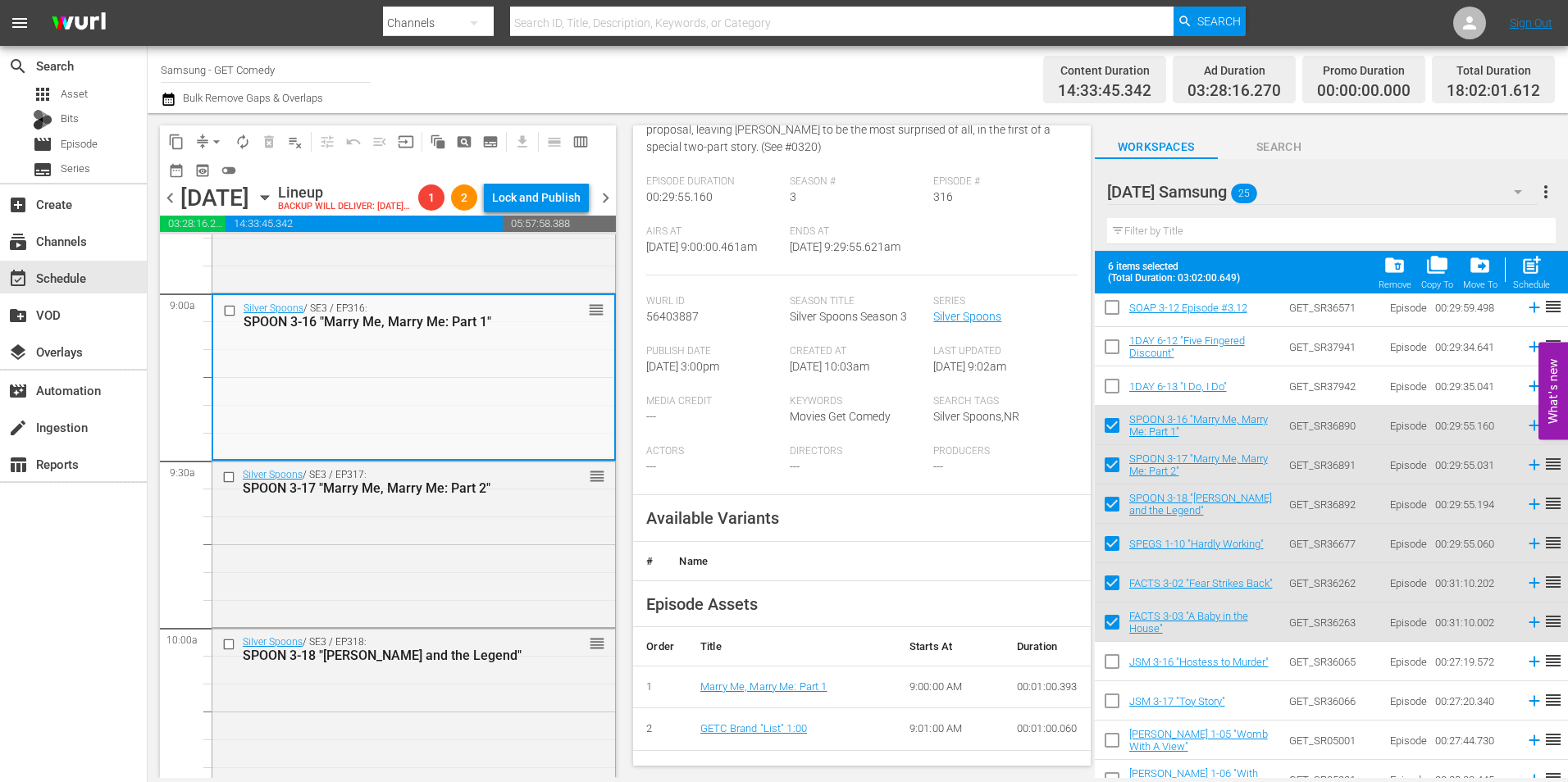
scroll to position [246, 0]
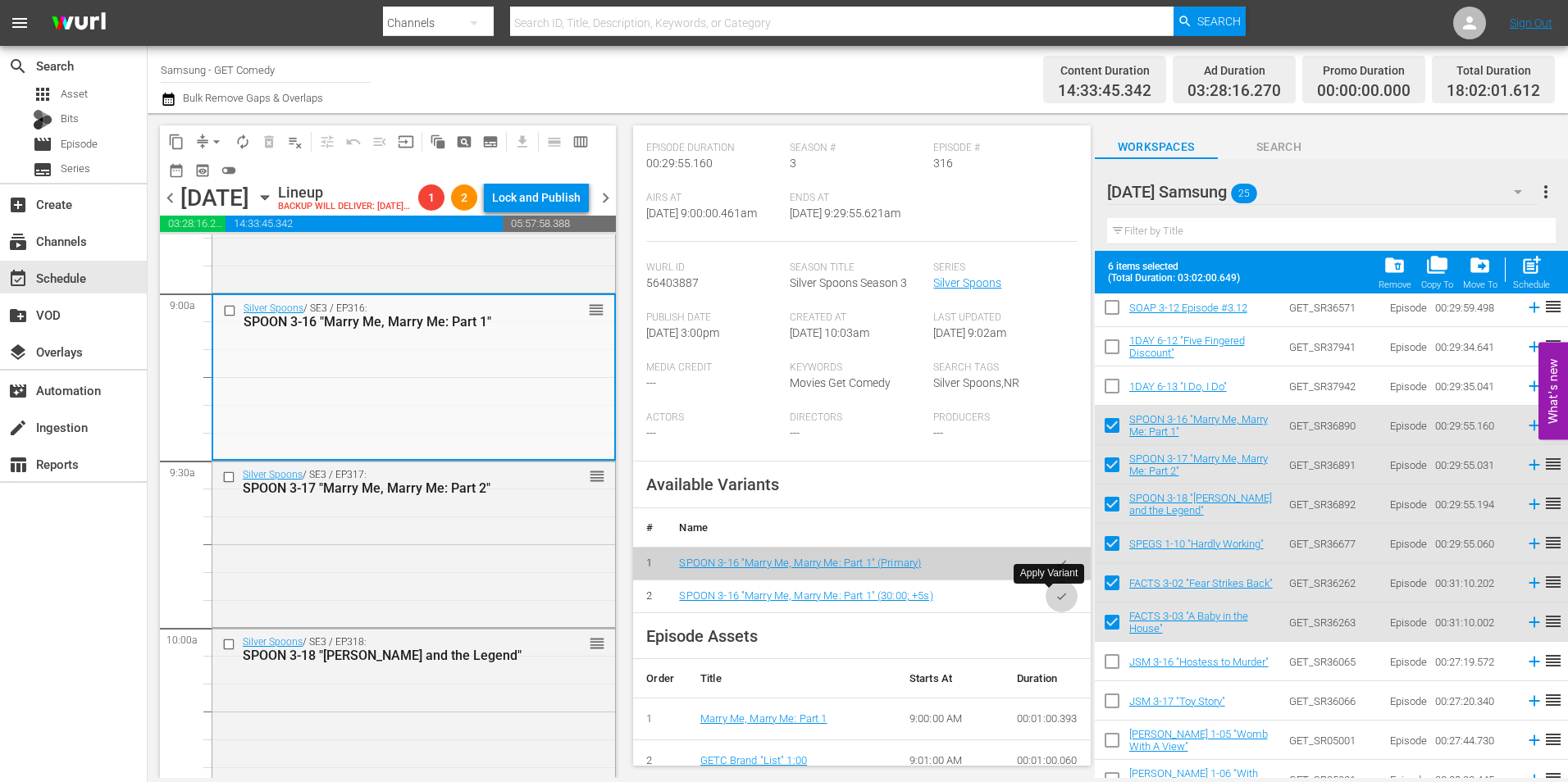
click at [1056, 599] on icon "button" at bounding box center [1062, 596] width 13 height 13
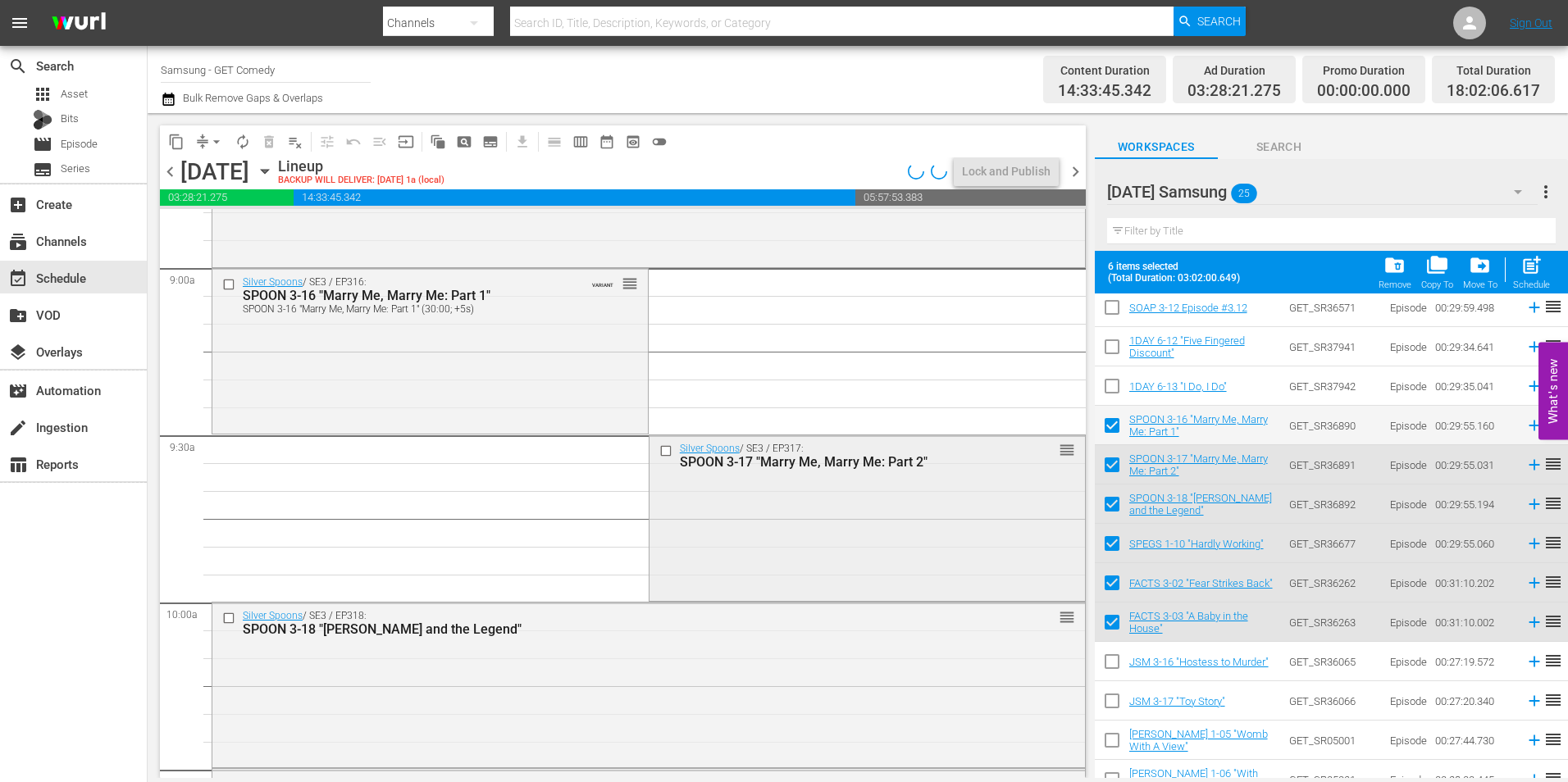
click at [686, 556] on div "Silver Spoons / SE3 / EP317: SPOON 3-17 "Marry Me, Marry Me: Part 2" reorder" at bounding box center [867, 516] width 435 height 161
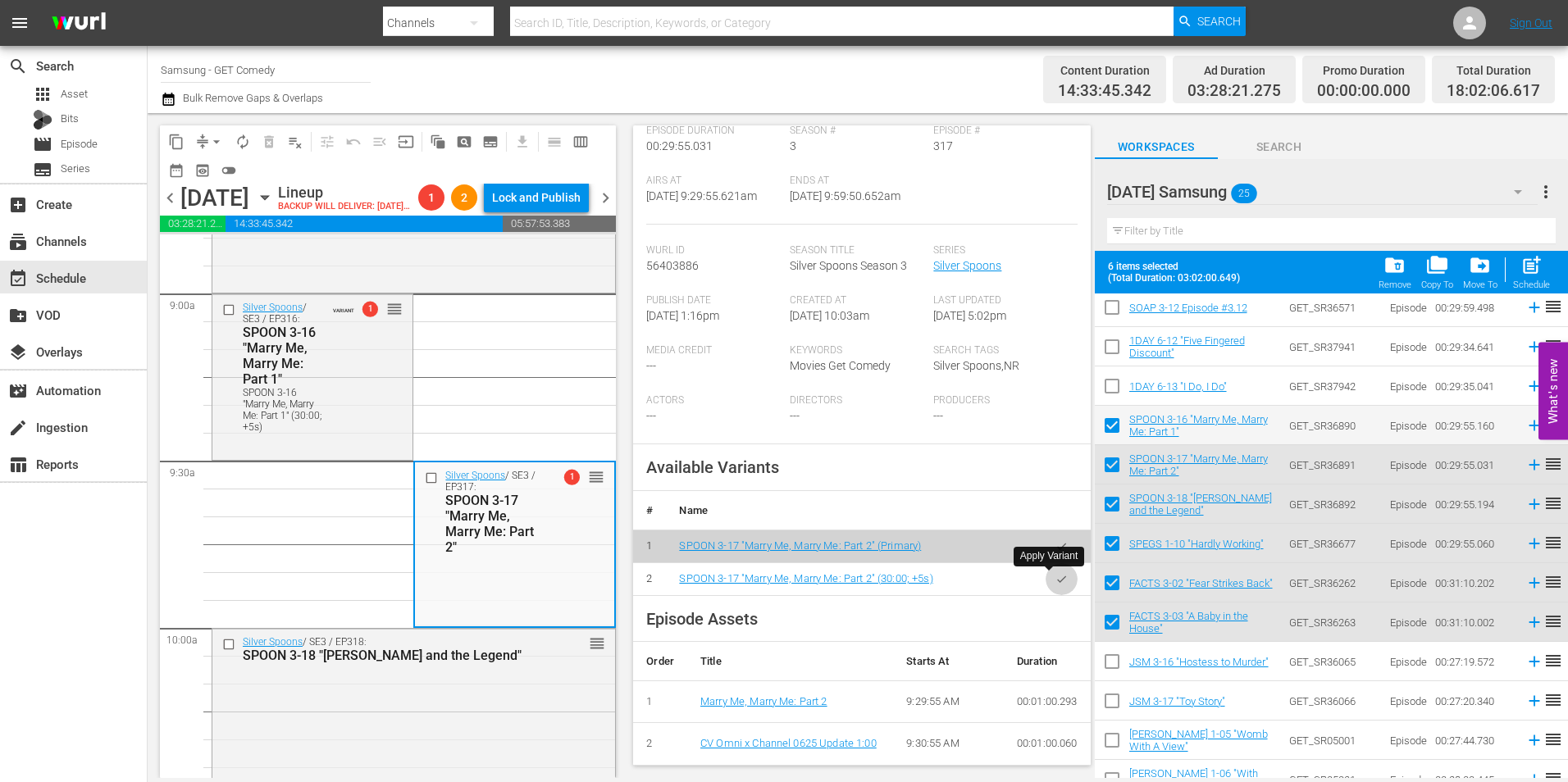
click at [1056, 582] on button "button" at bounding box center [1062, 580] width 32 height 32
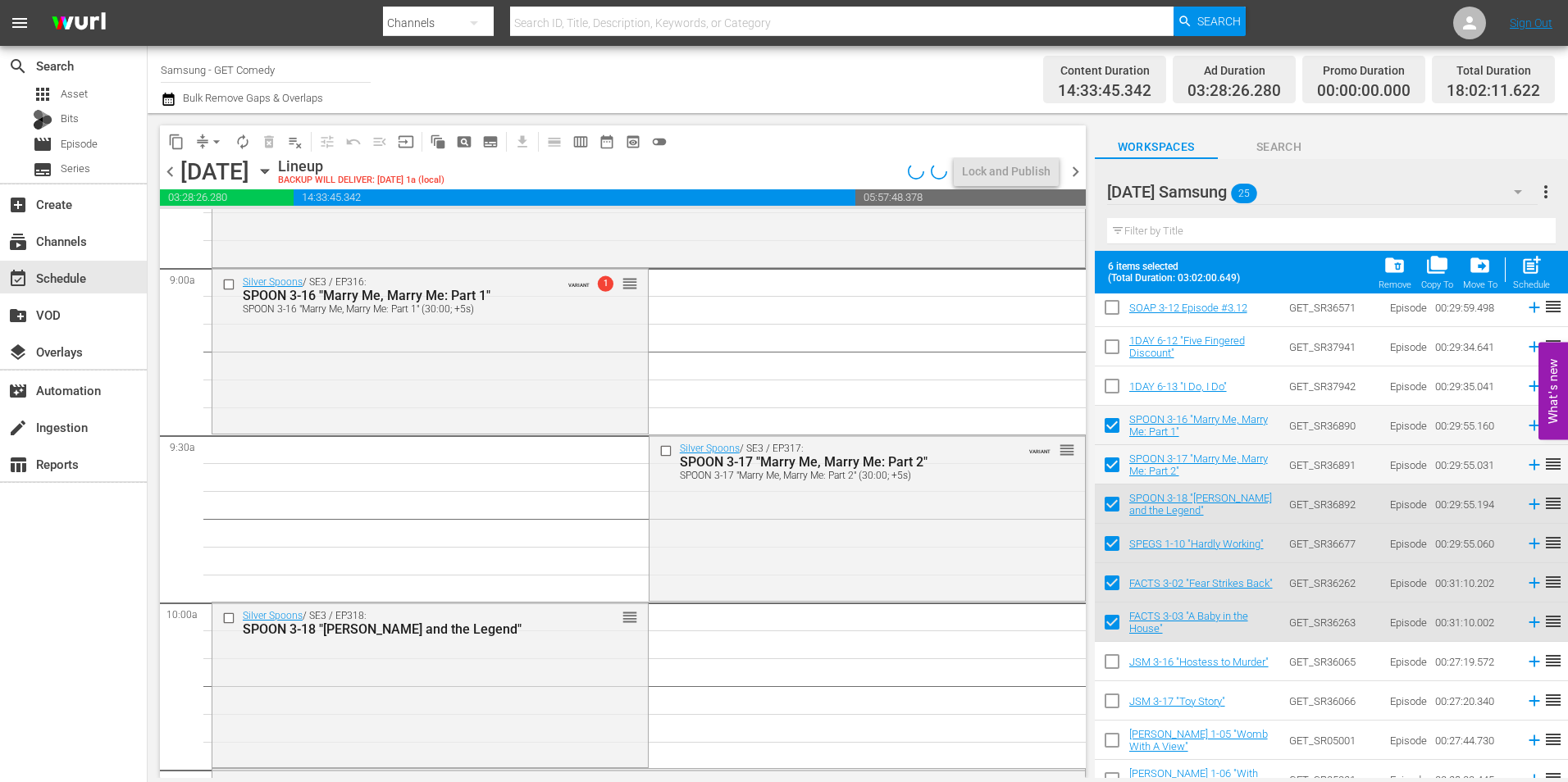
click at [323, 685] on div "Silver Spoons / SE3 / EP318: SPOON 3-18 "Rick and the Legend" reorder" at bounding box center [430, 684] width 435 height 161
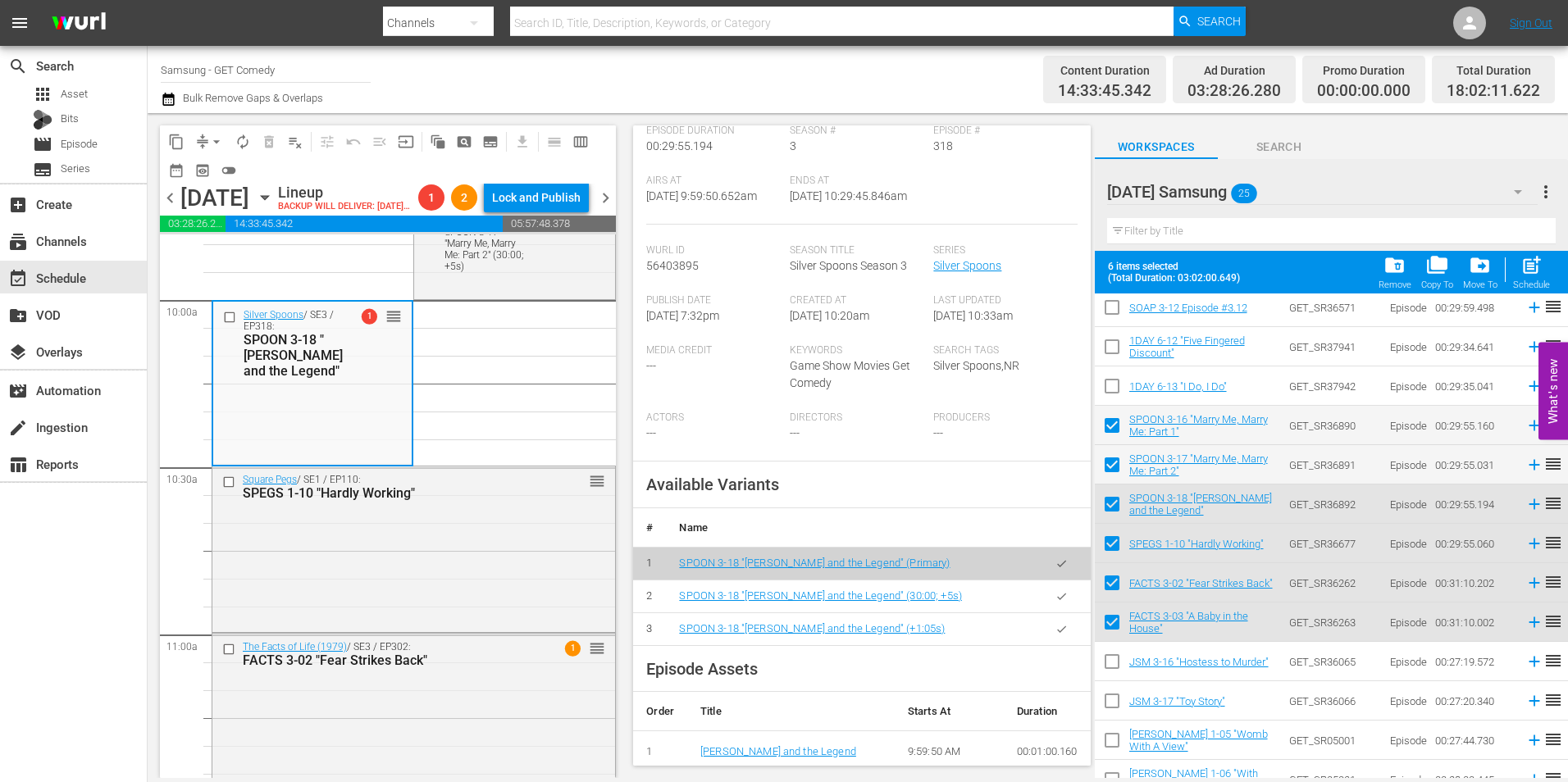
click at [1056, 603] on icon "button" at bounding box center [1062, 596] width 13 height 13
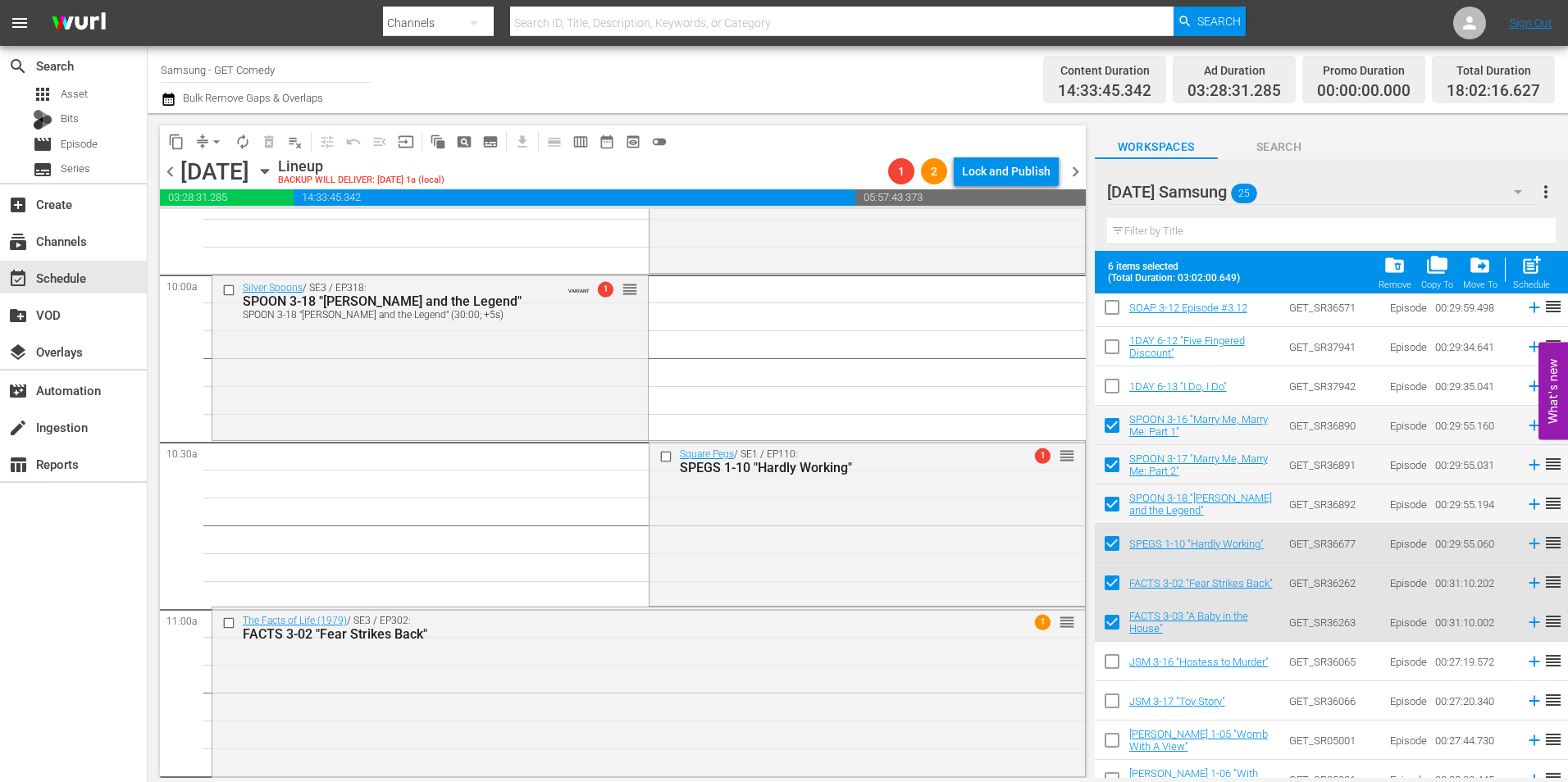
click at [742, 564] on div "Square Pegs / SE1 / EP110: SPEGS 1-10 "Hardly Working" 1 reorder" at bounding box center [867, 522] width 435 height 161
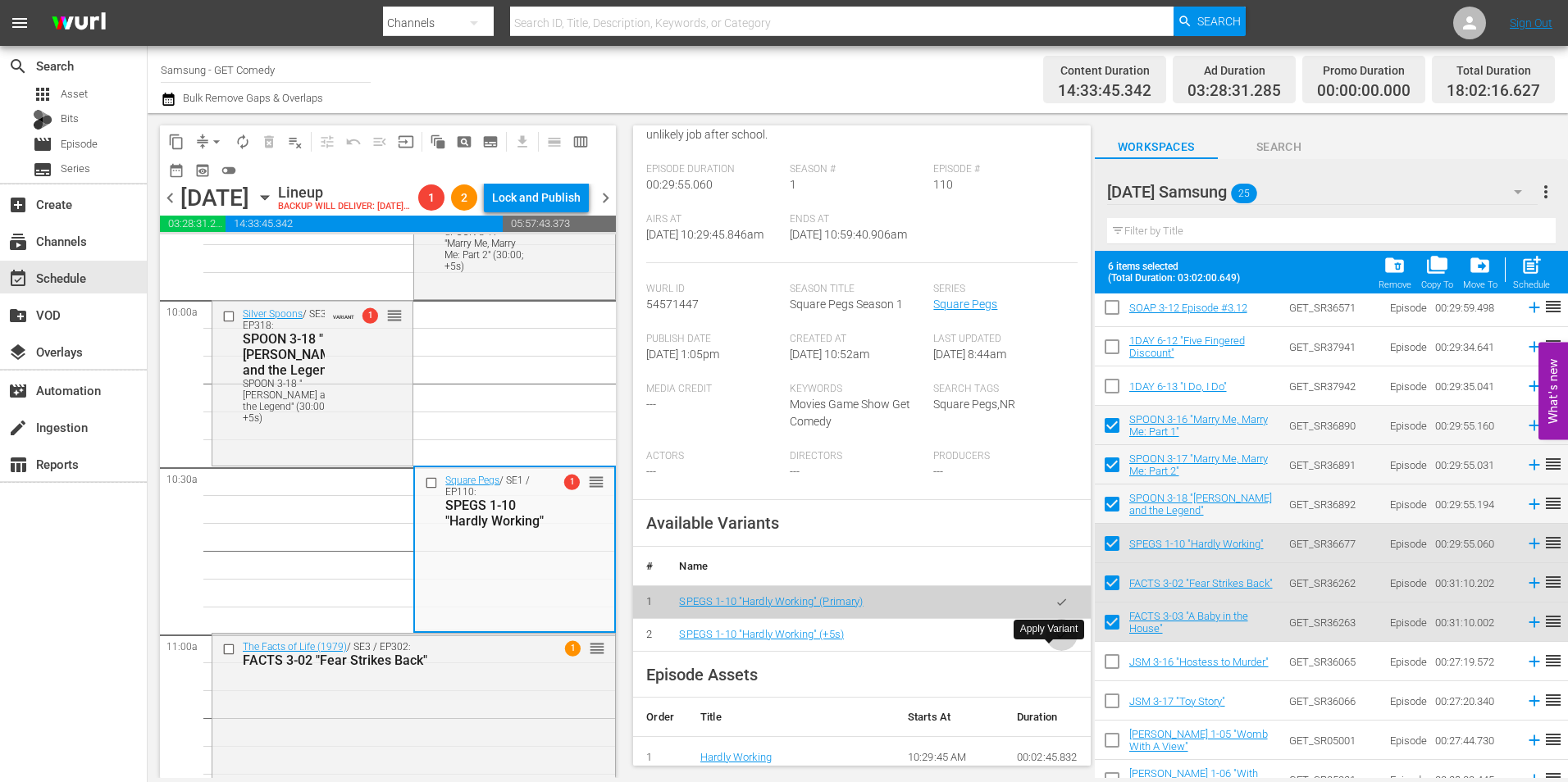
click at [1056, 642] on icon "button" at bounding box center [1062, 635] width 13 height 13
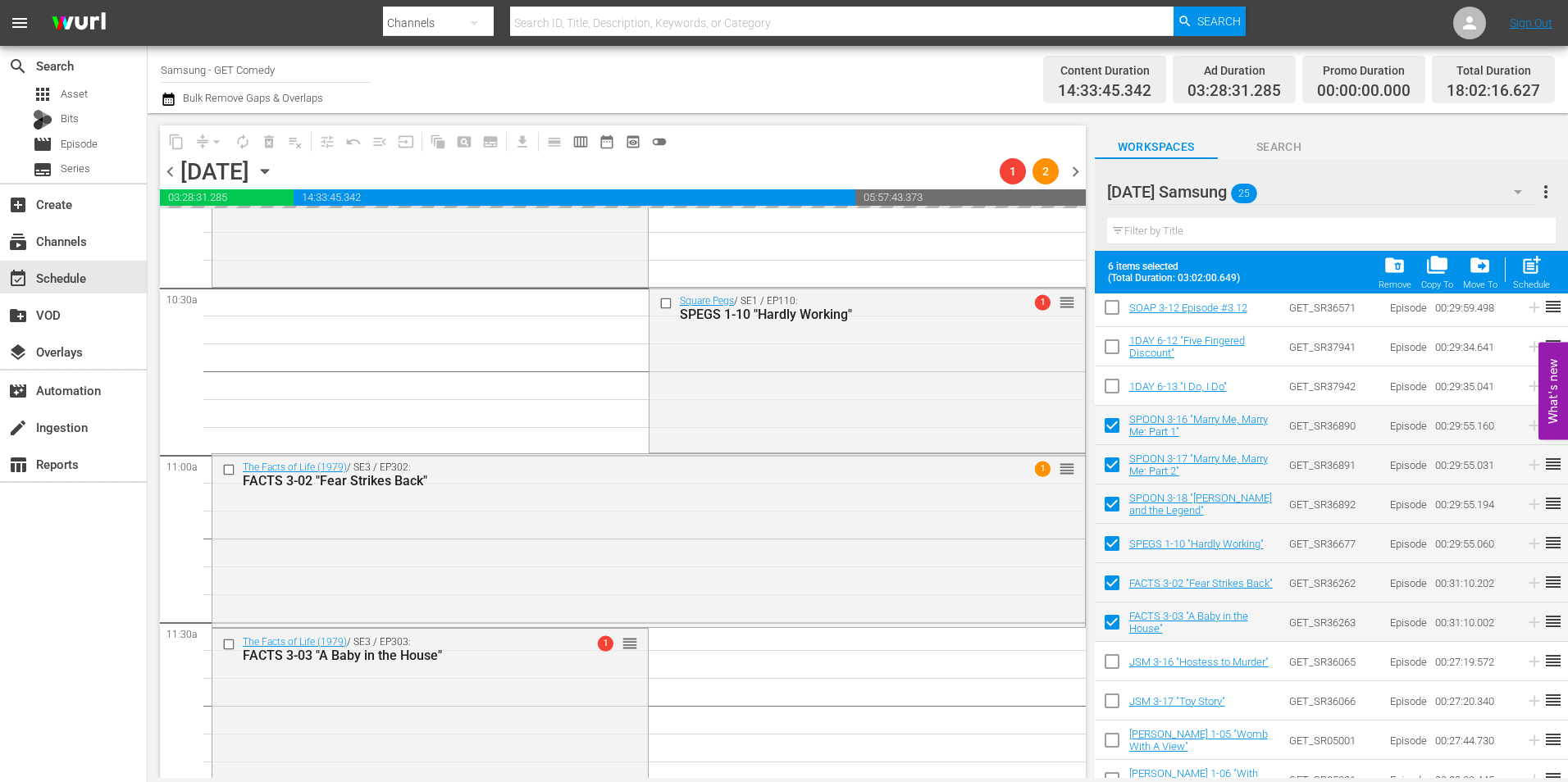
scroll to position [3445, 0]
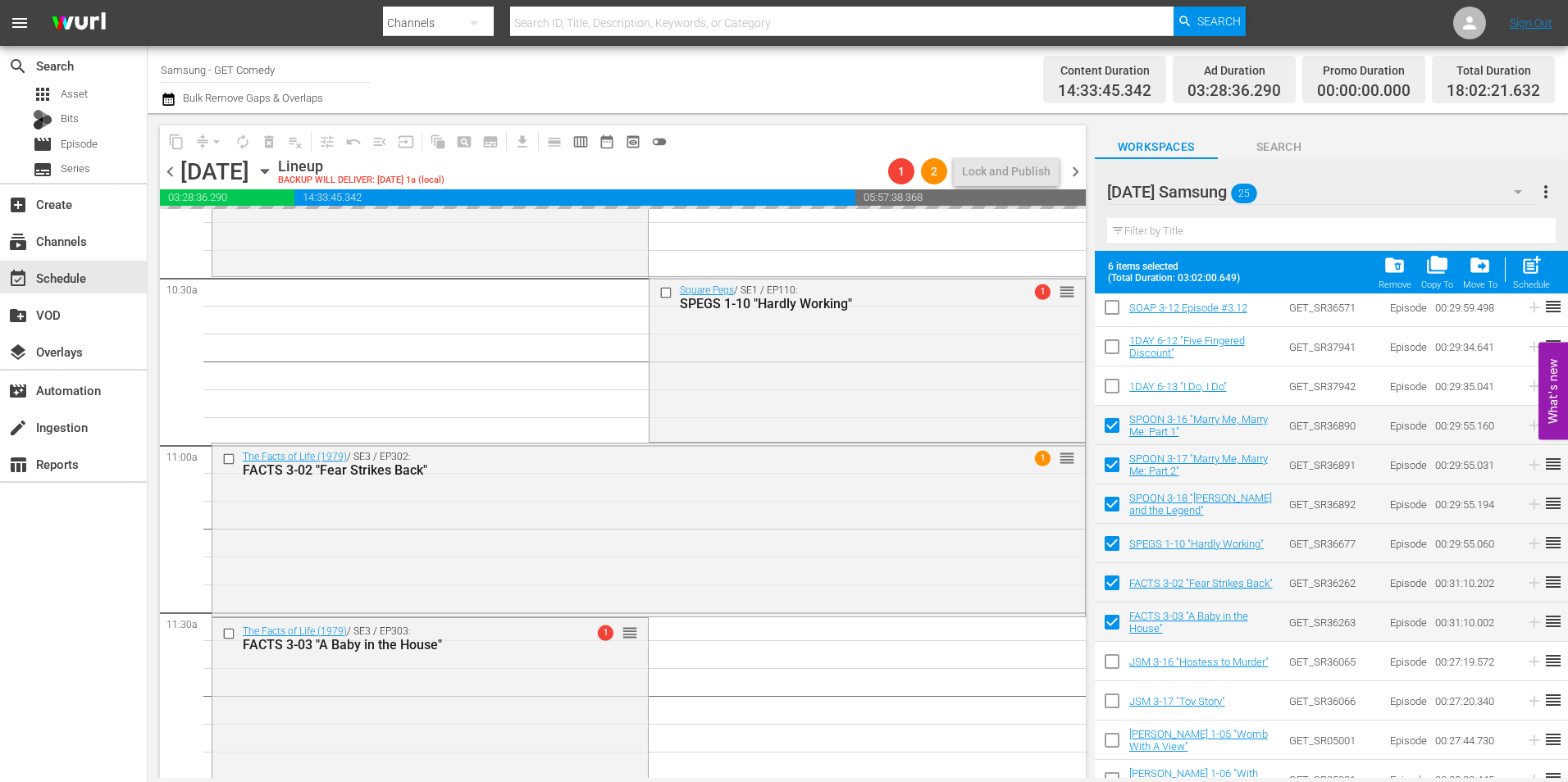
click at [319, 596] on div "The Facts of Life (1979) / SE3 / EP302: FACTS 3-02 "Fear Strikes Back" 1 reorder" at bounding box center [648, 527] width 873 height 169
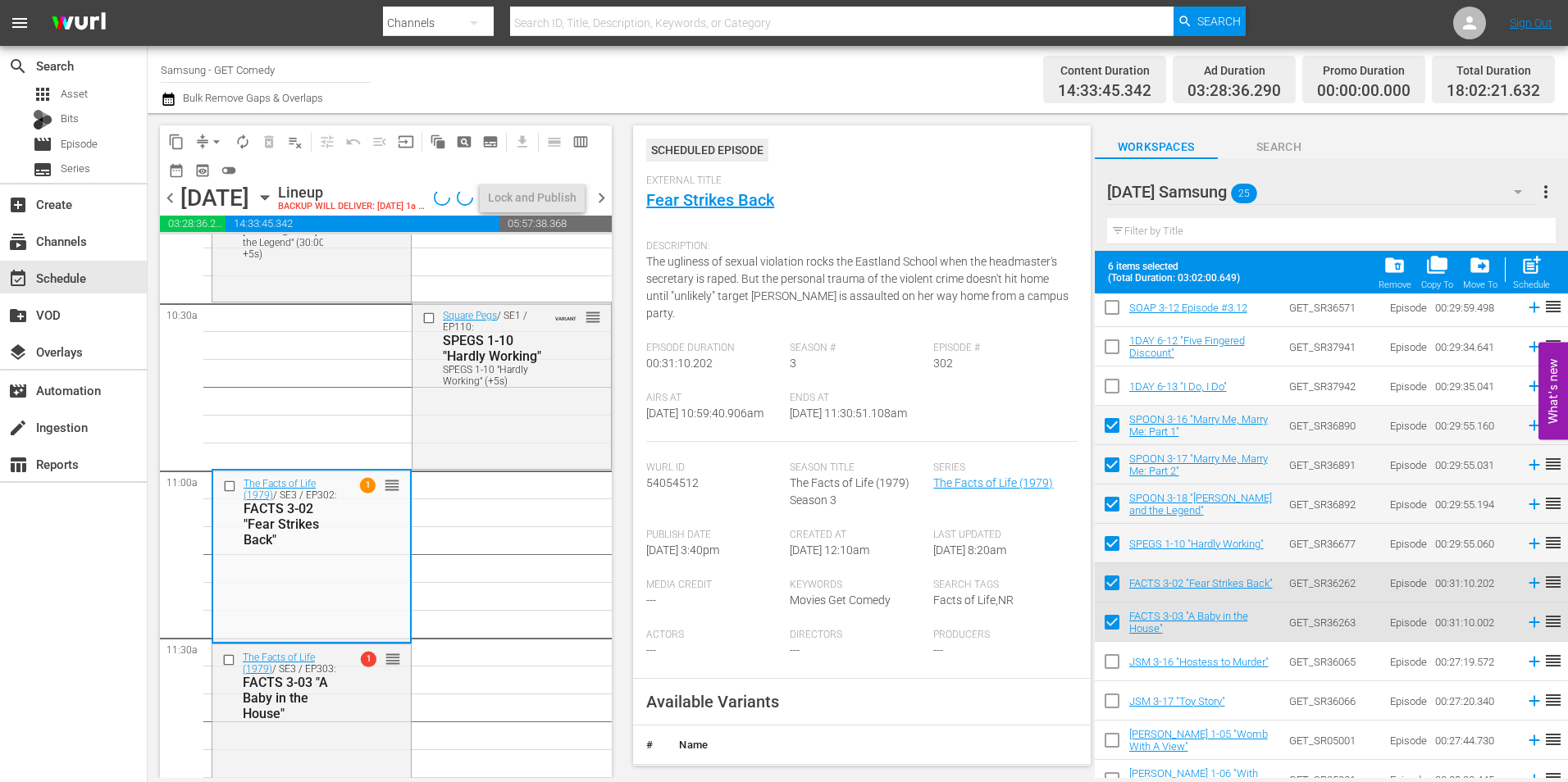
scroll to position [246, 0]
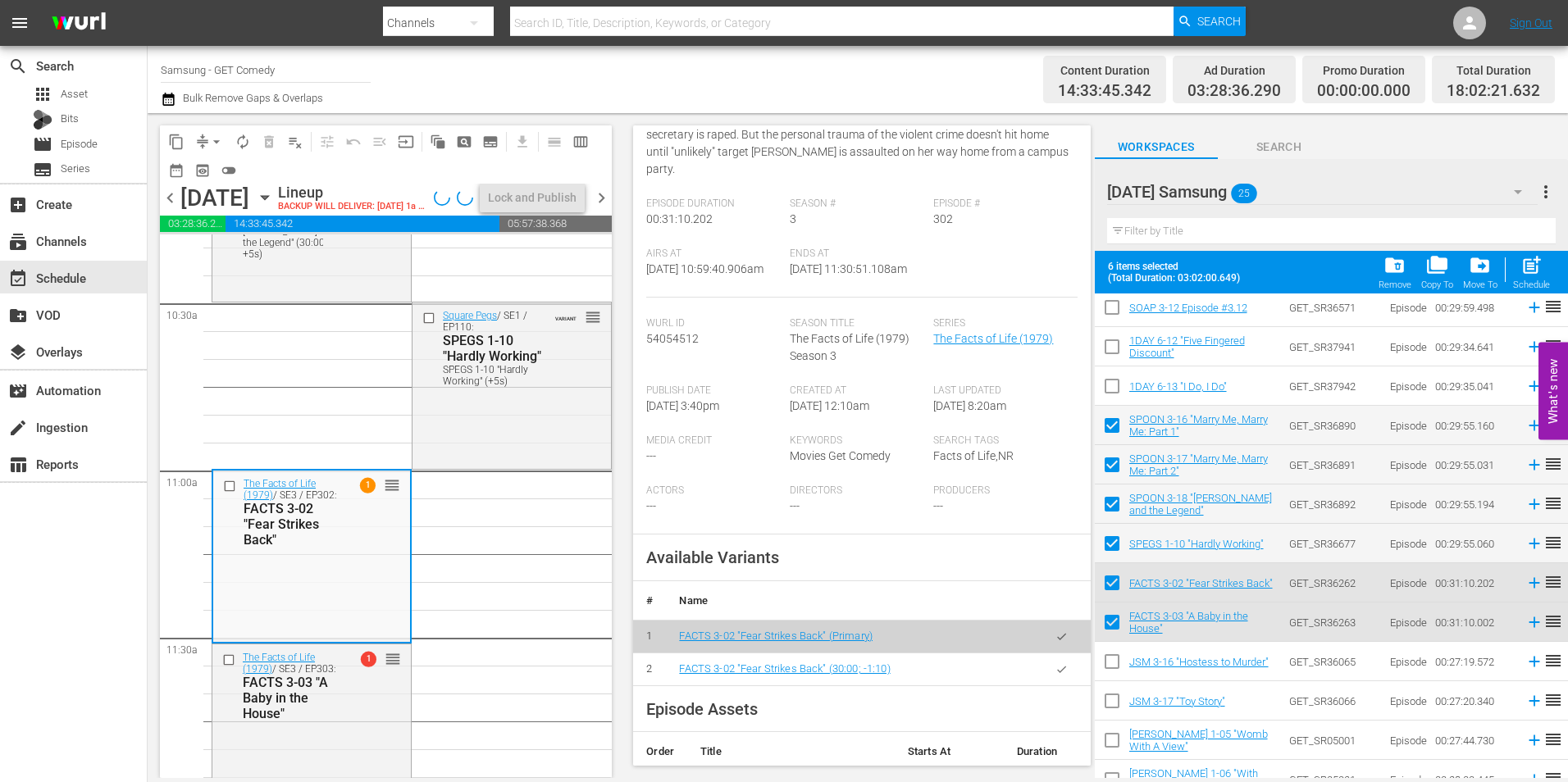
click at [1056, 674] on icon "button" at bounding box center [1062, 669] width 13 height 13
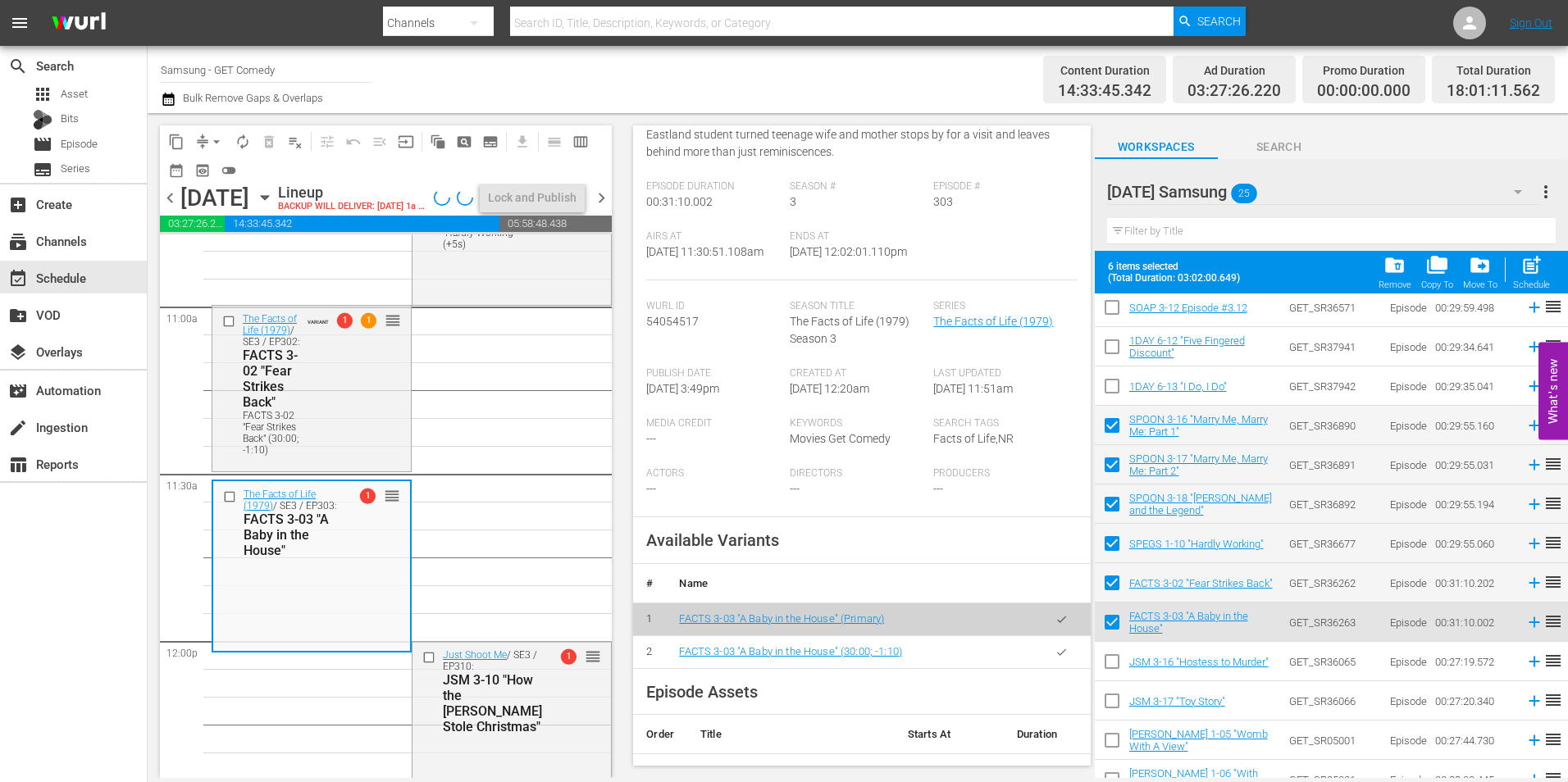
click at [1056, 659] on icon "button" at bounding box center [1062, 652] width 13 height 13
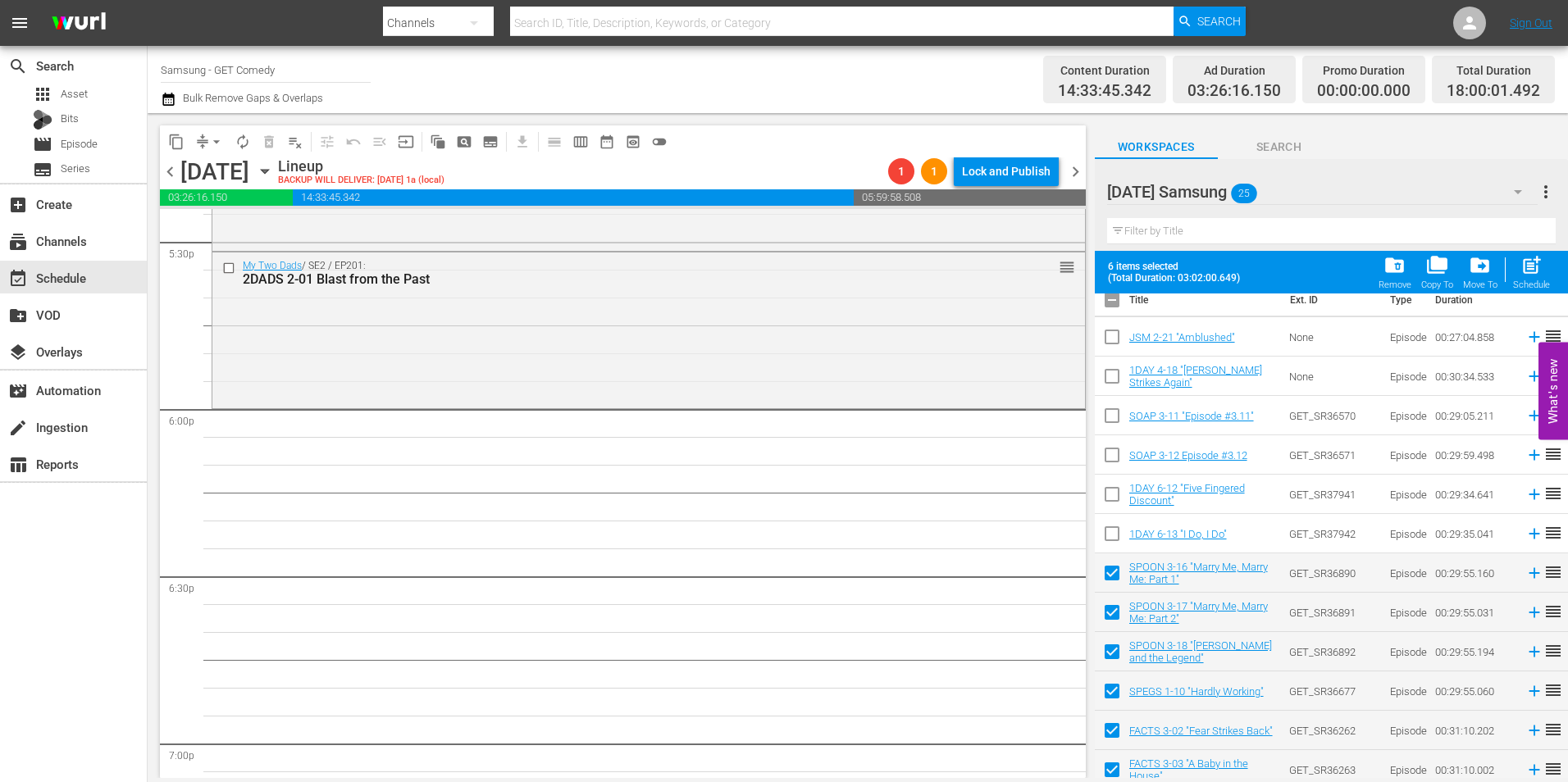
scroll to position [0, 0]
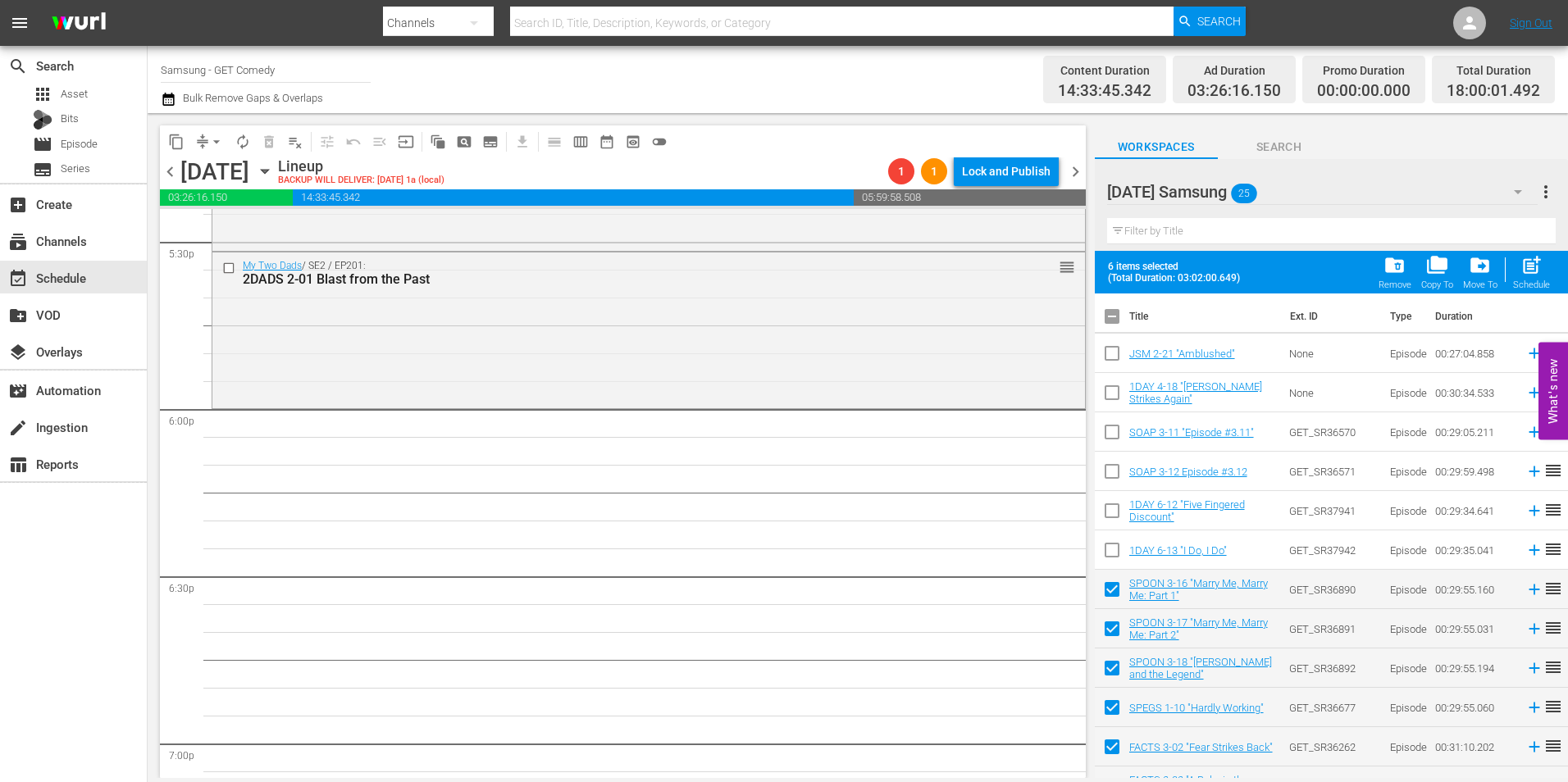
click at [1116, 323] on input "checkbox" at bounding box center [1112, 319] width 34 height 34
checkbox input "true"
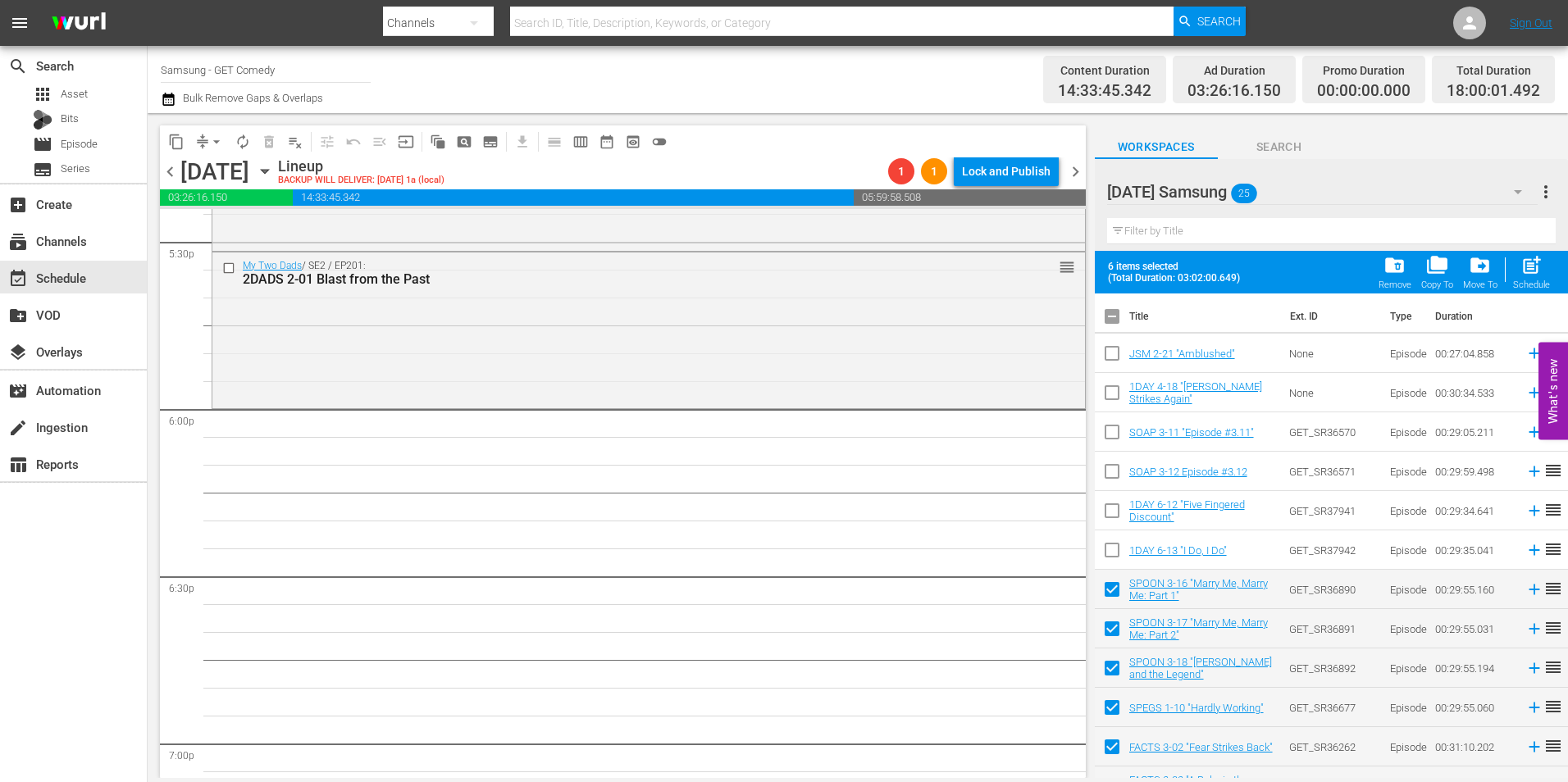
checkbox input "true"
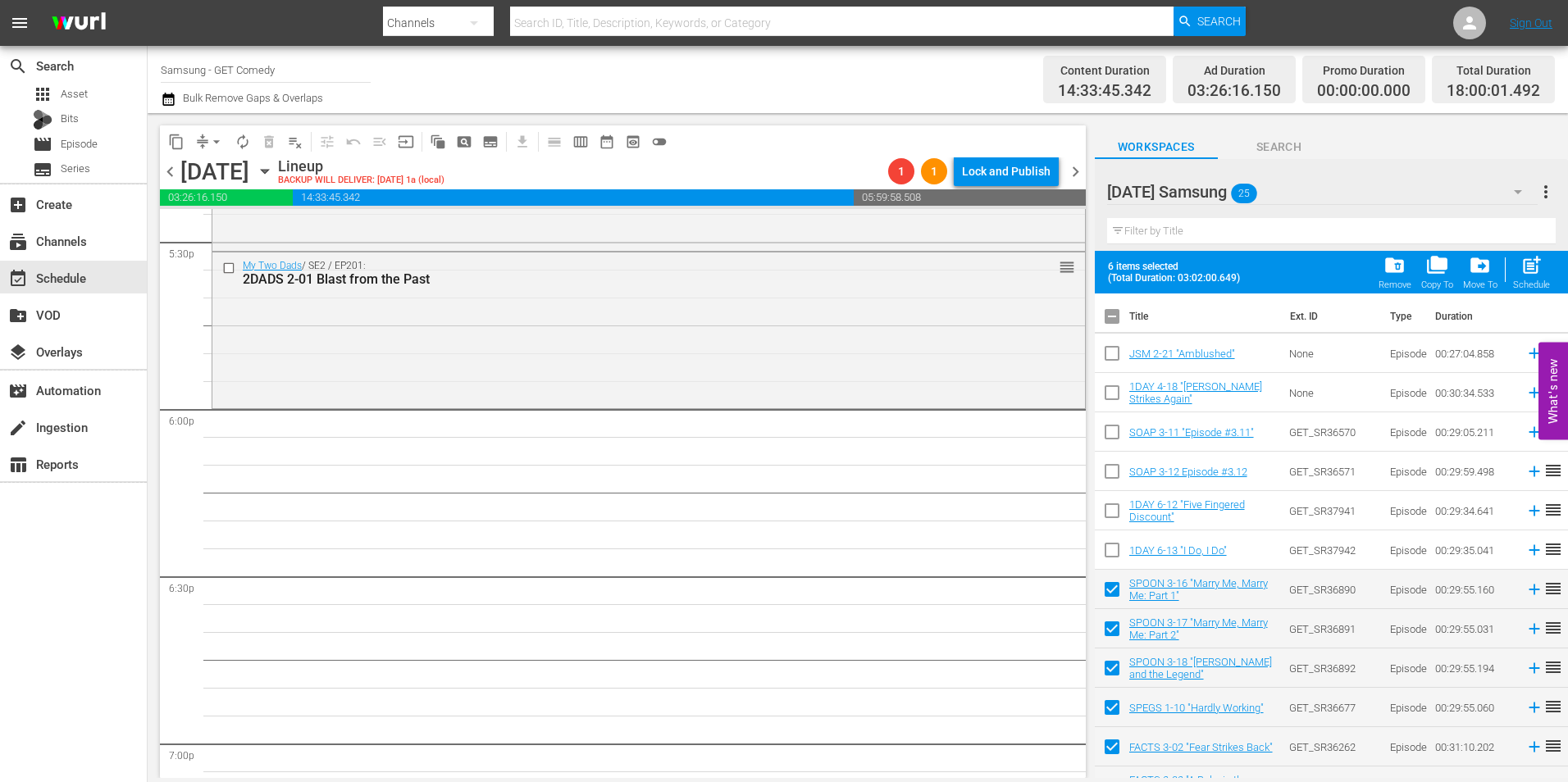
checkbox input "true"
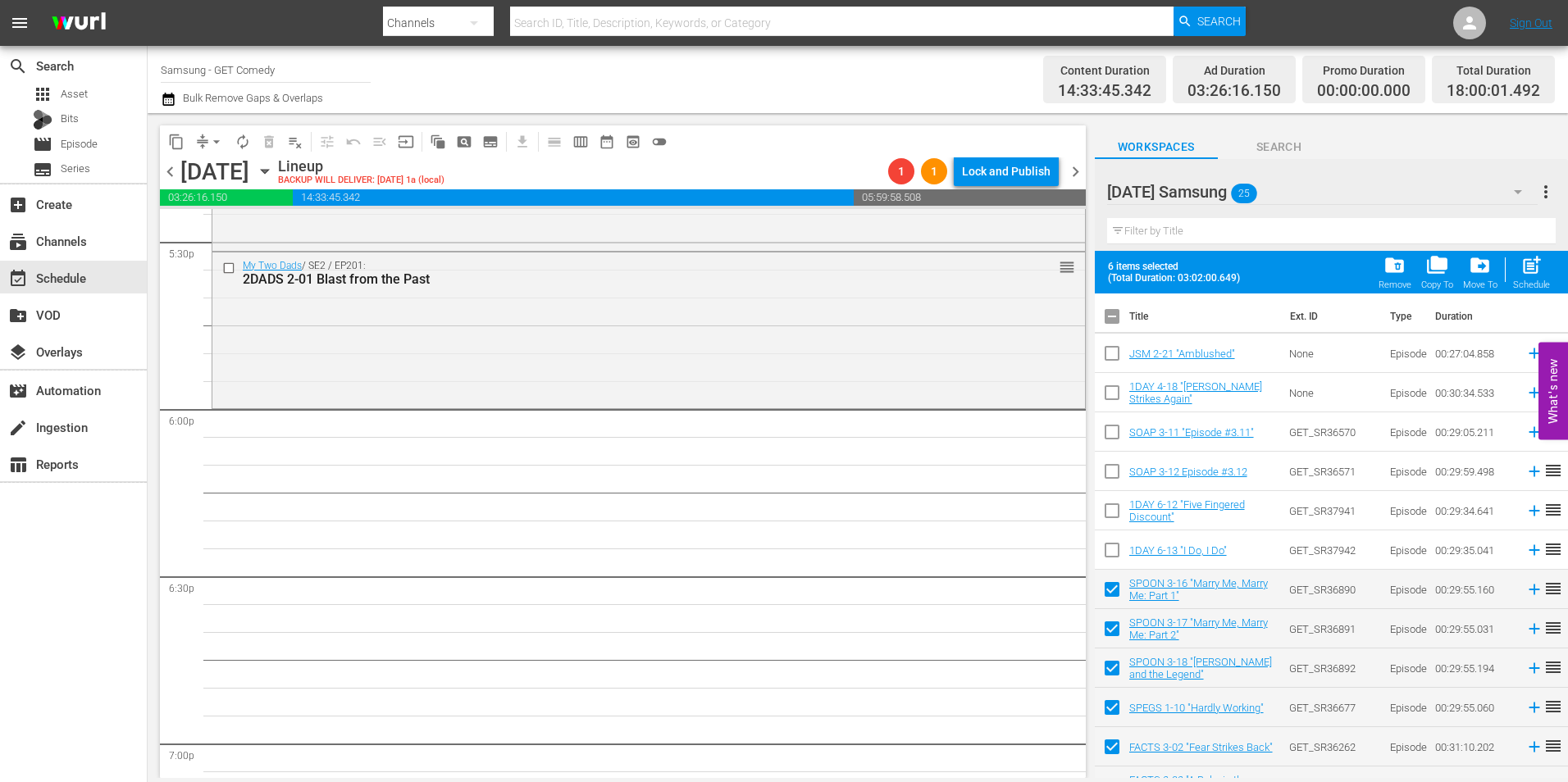
checkbox input "true"
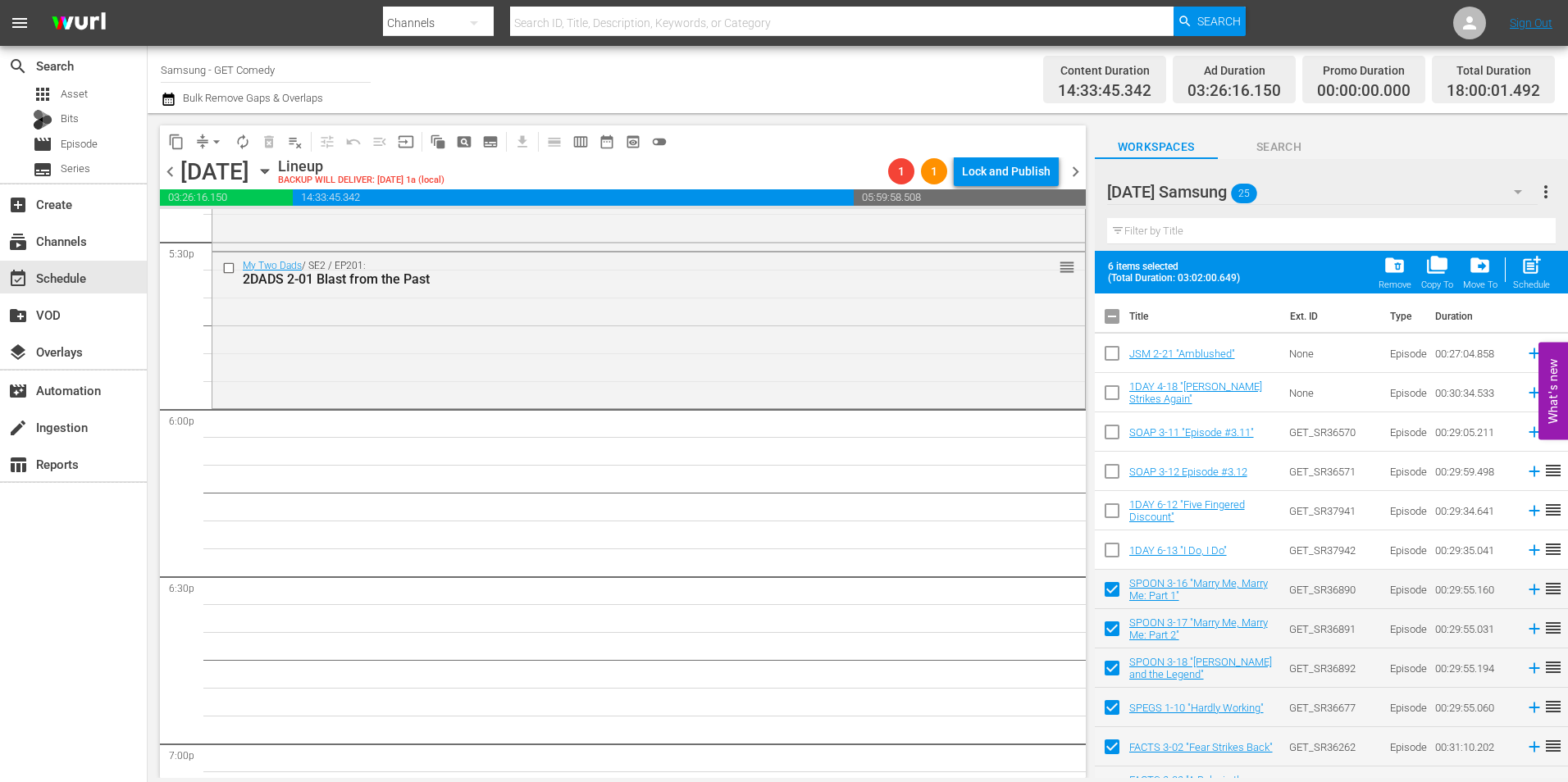
checkbox input "true"
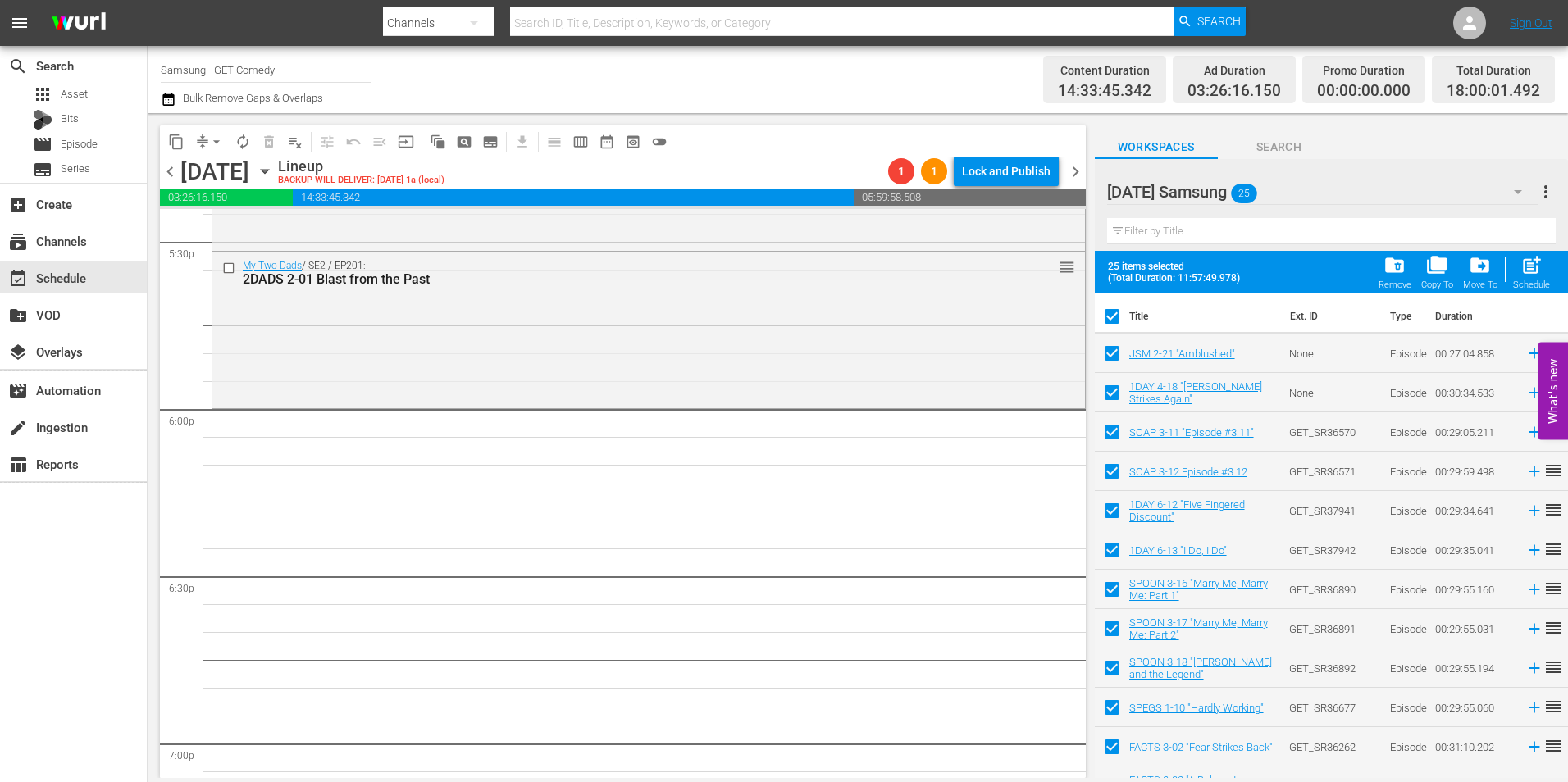
click at [1116, 318] on input "checkbox" at bounding box center [1112, 319] width 34 height 34
checkbox input "false"
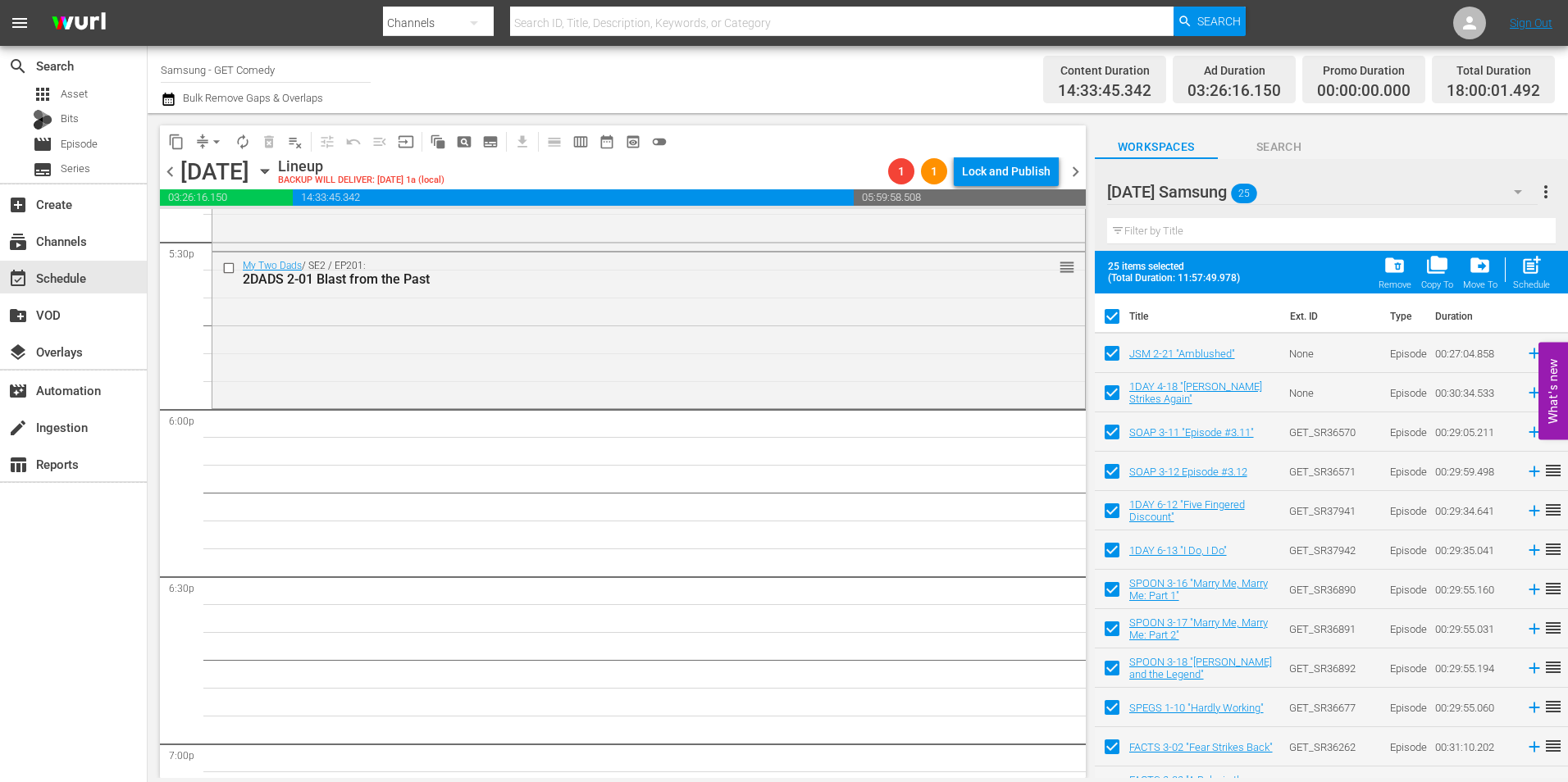
checkbox input "false"
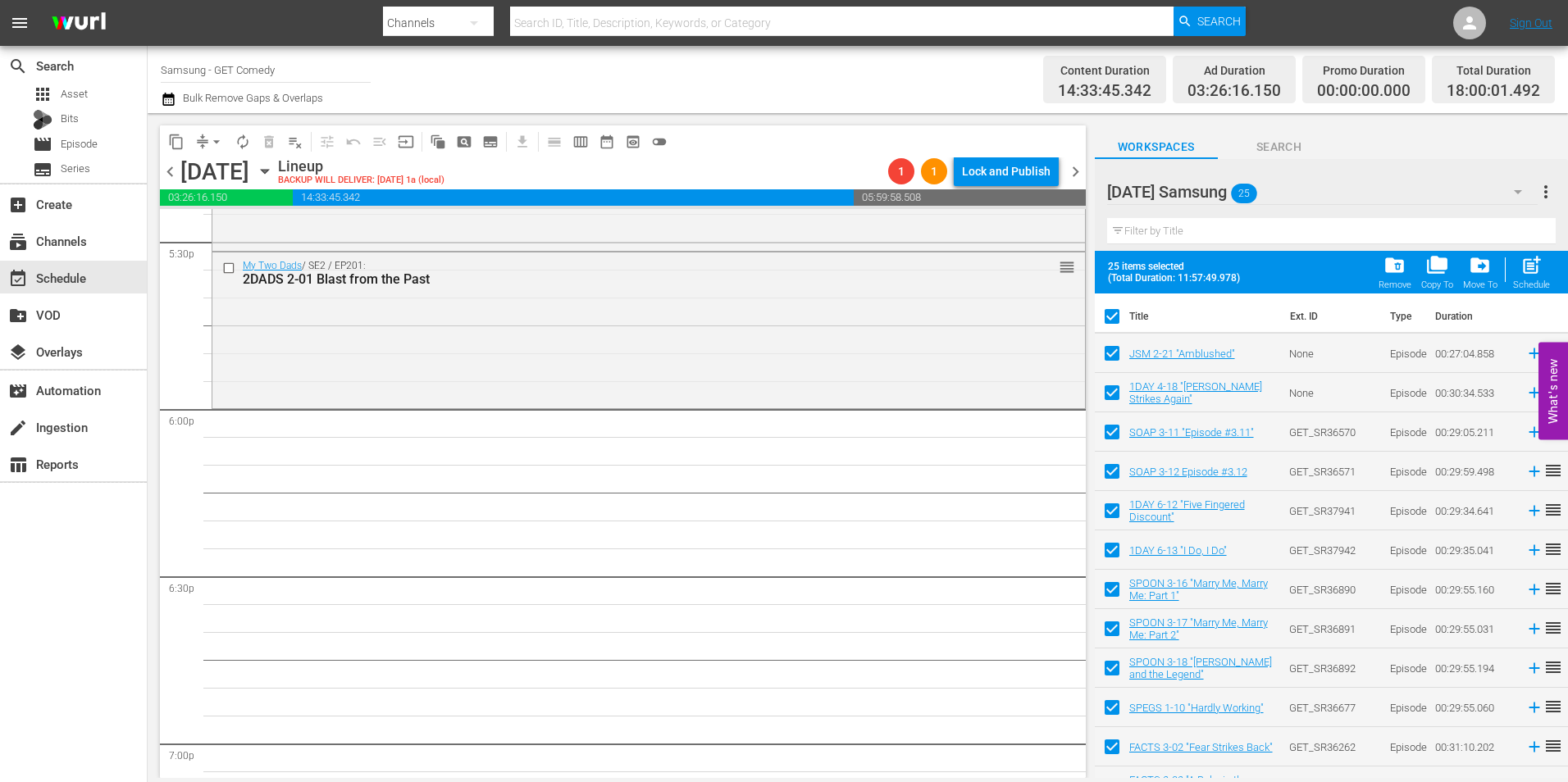
checkbox input "false"
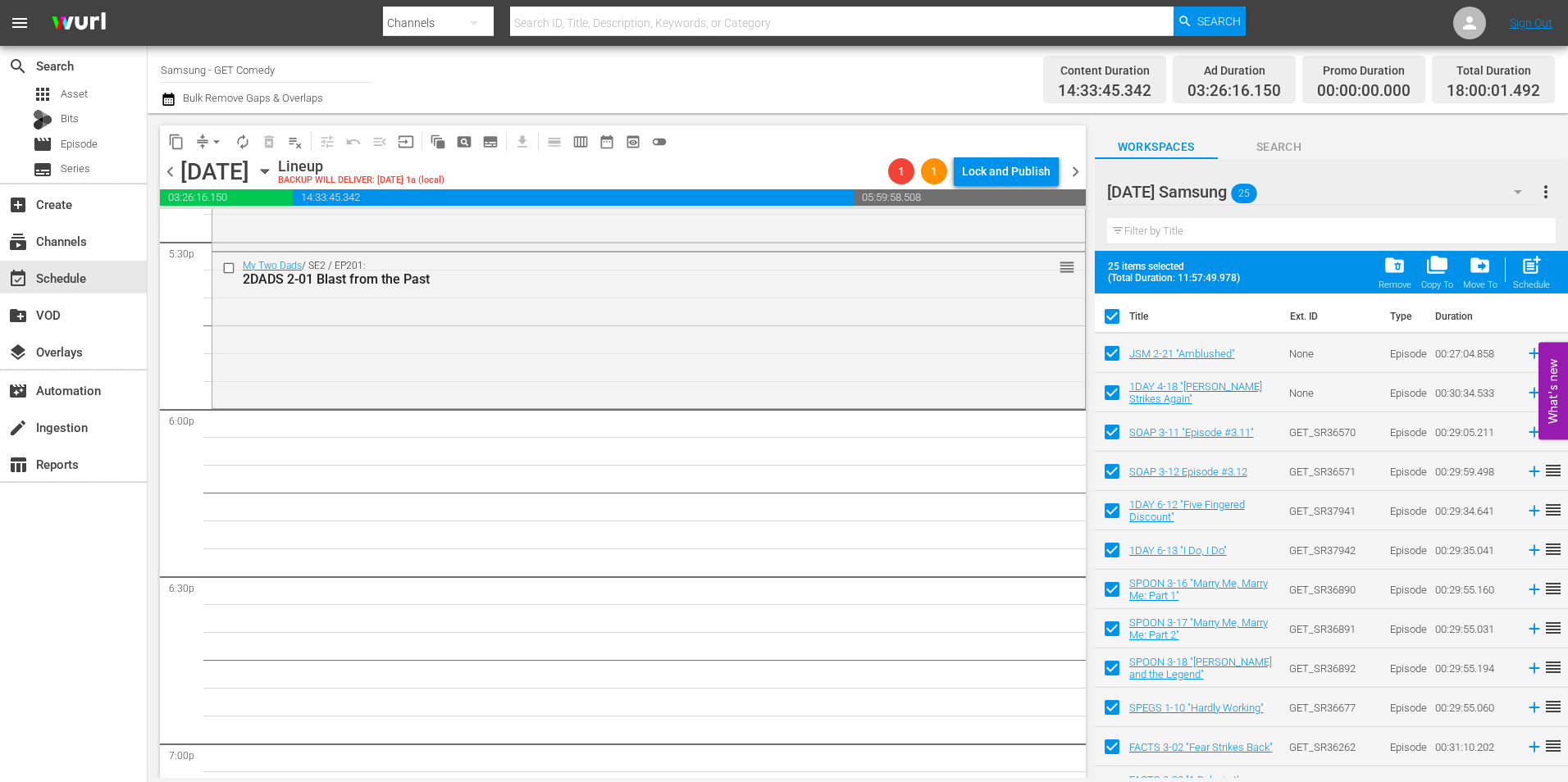
checkbox input "false"
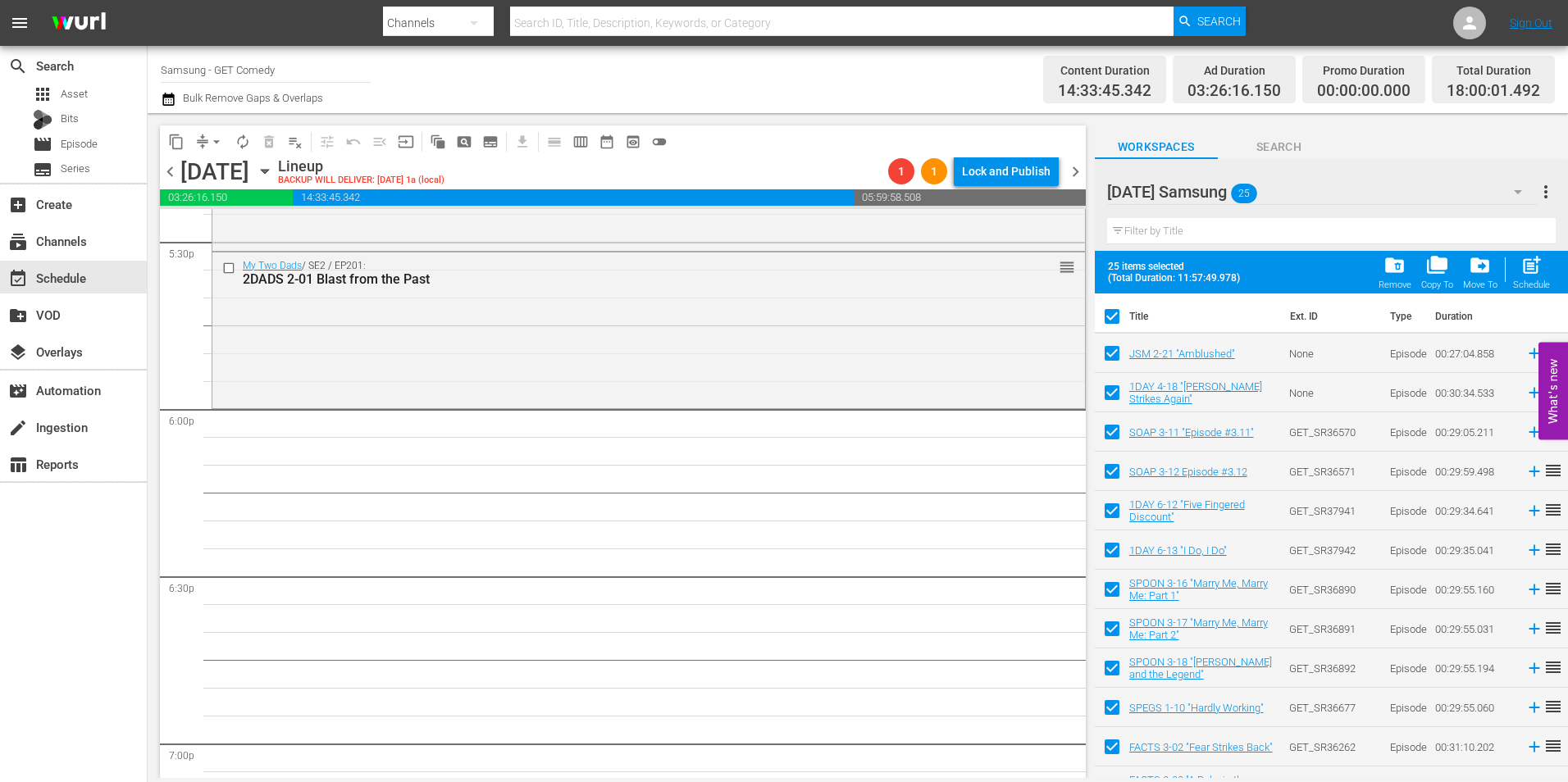
checkbox input "false"
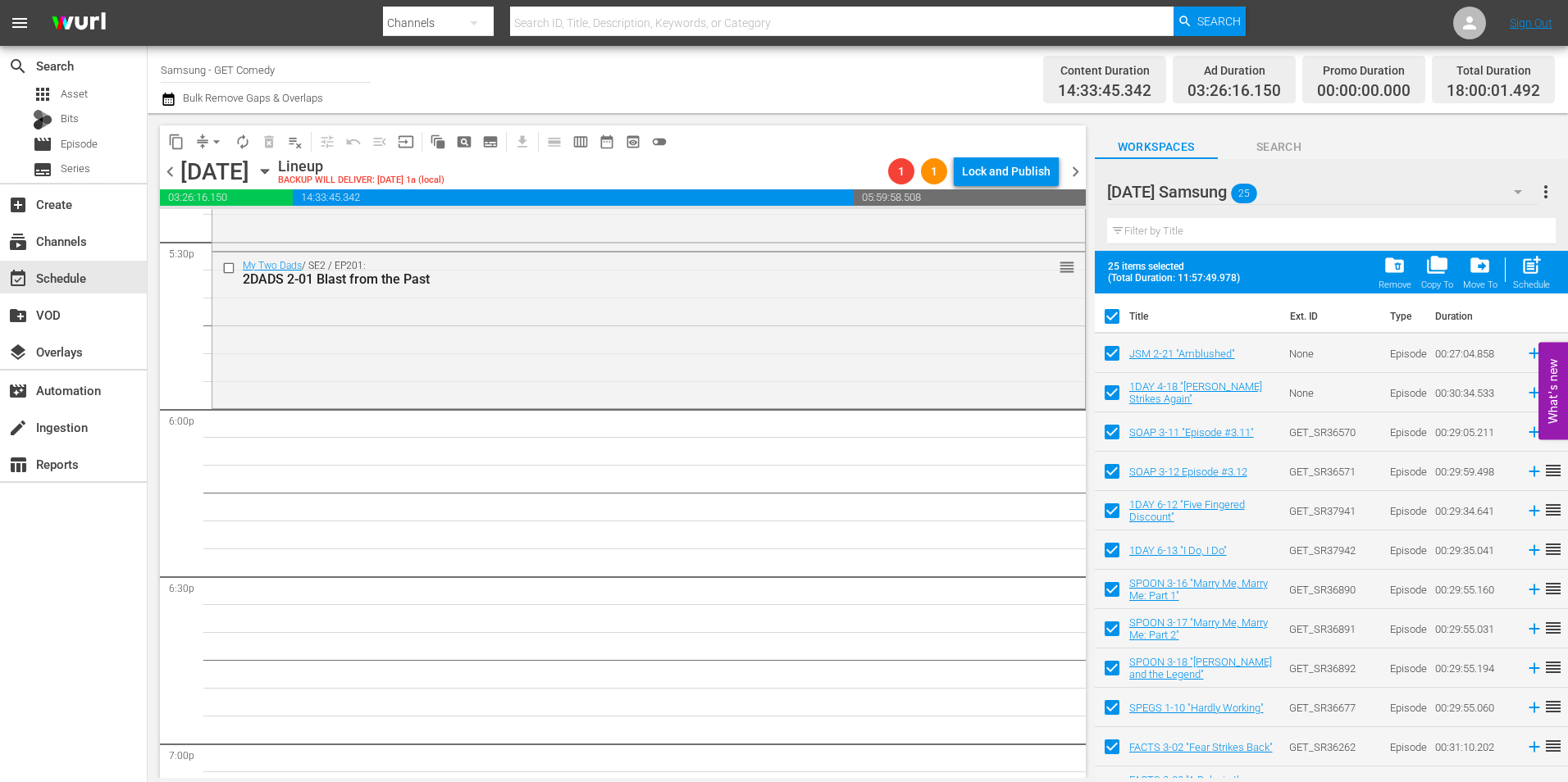
checkbox input "false"
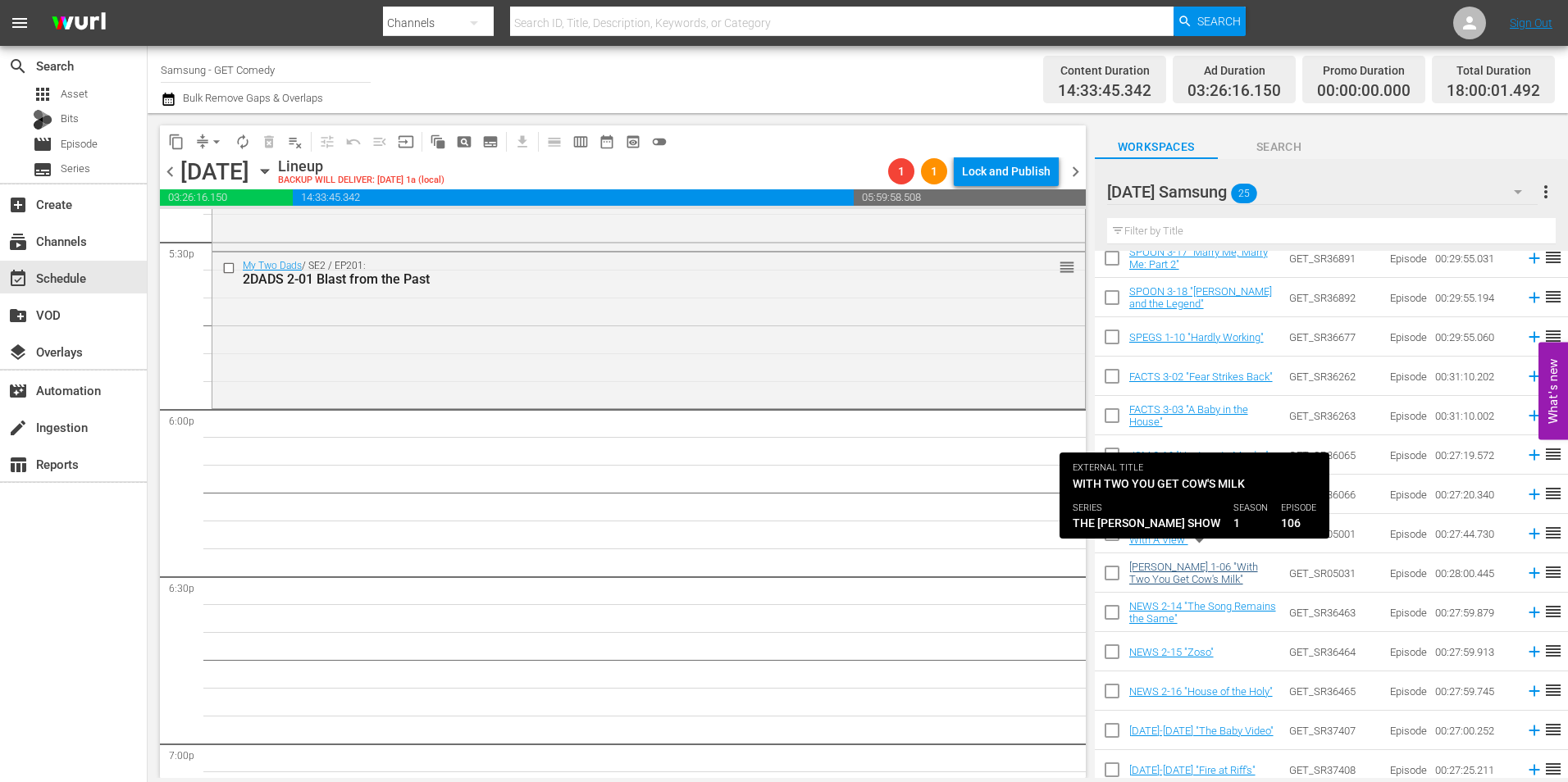
scroll to position [410, 0]
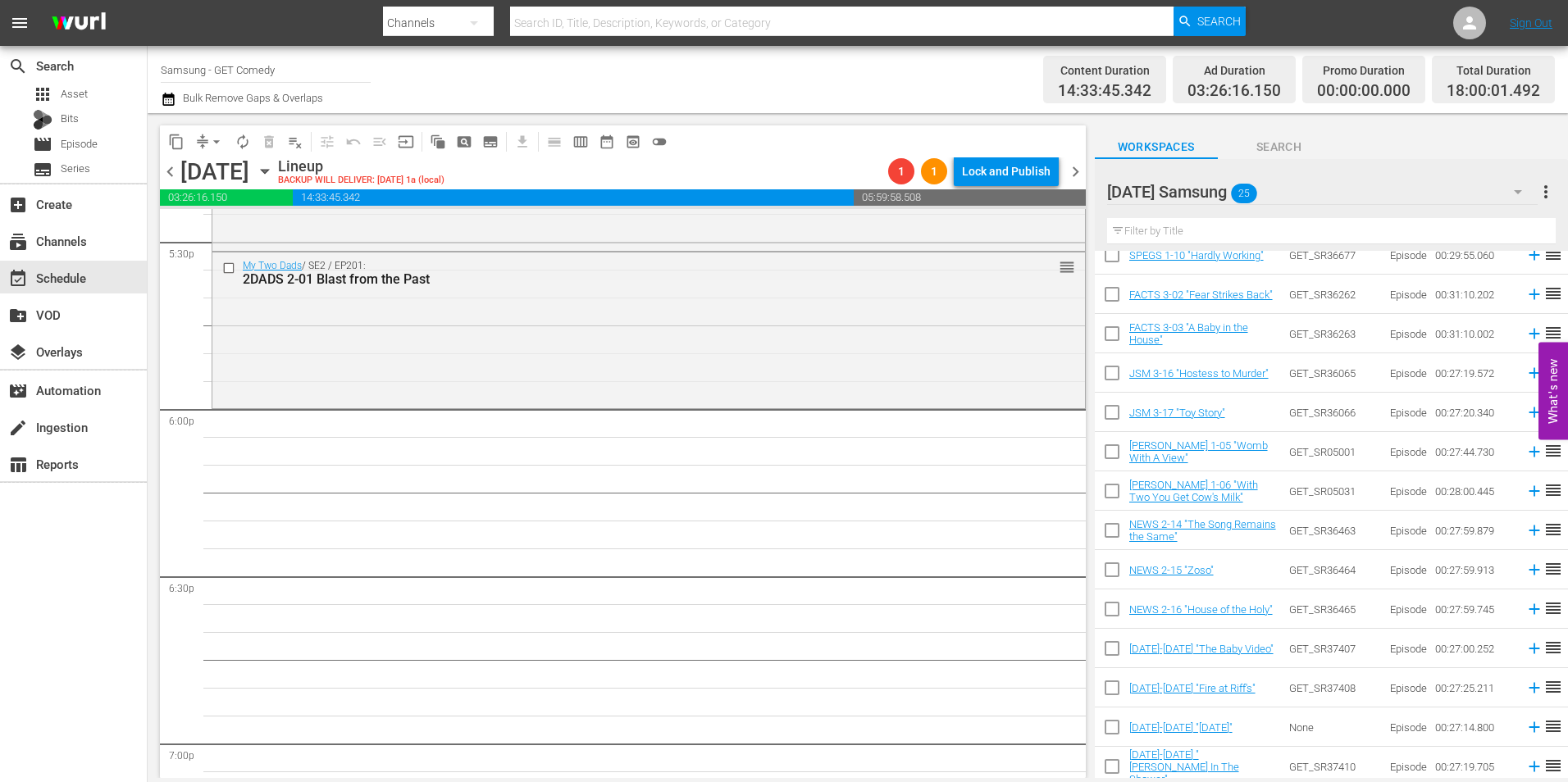
click at [1109, 376] on input "checkbox" at bounding box center [1112, 376] width 34 height 34
checkbox input "true"
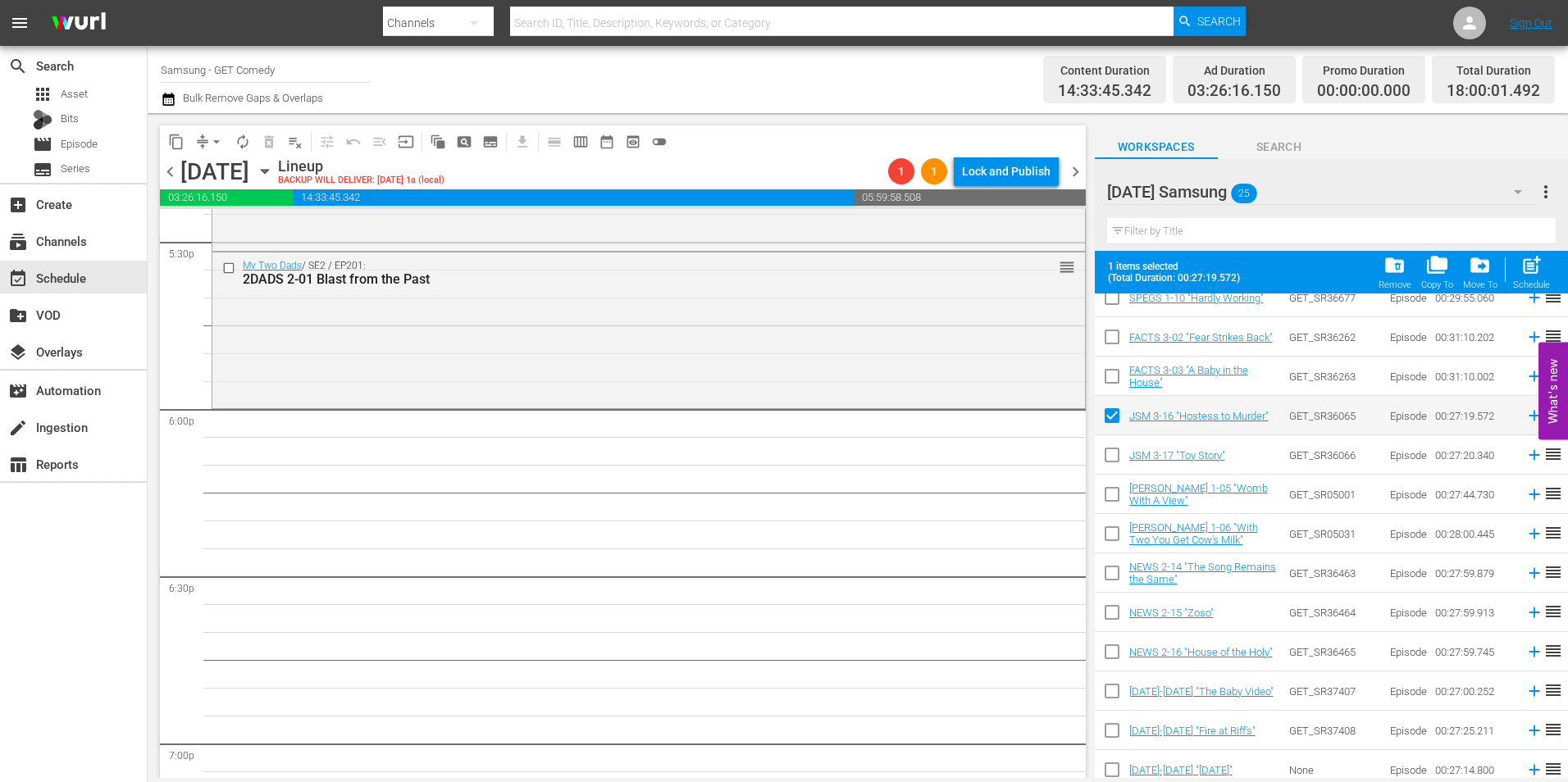
click at [1112, 464] on input "checkbox" at bounding box center [1112, 458] width 34 height 34
checkbox input "true"
click at [1112, 493] on input "checkbox" at bounding box center [1112, 497] width 34 height 34
checkbox input "true"
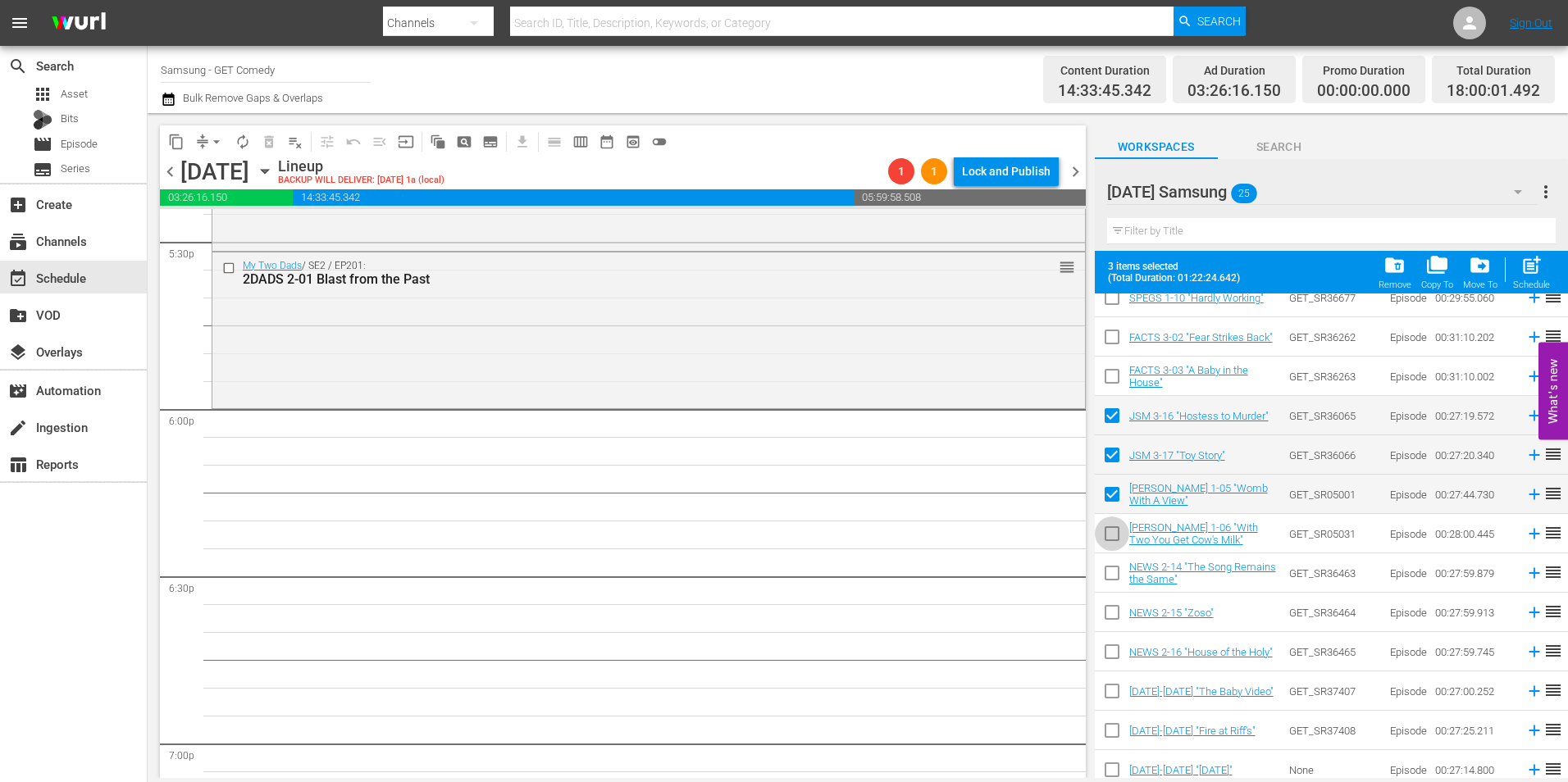
click at [1111, 546] on input "checkbox" at bounding box center [1112, 537] width 34 height 34
checkbox input "true"
click at [1116, 585] on input "checkbox" at bounding box center [1112, 576] width 34 height 34
checkbox input "true"
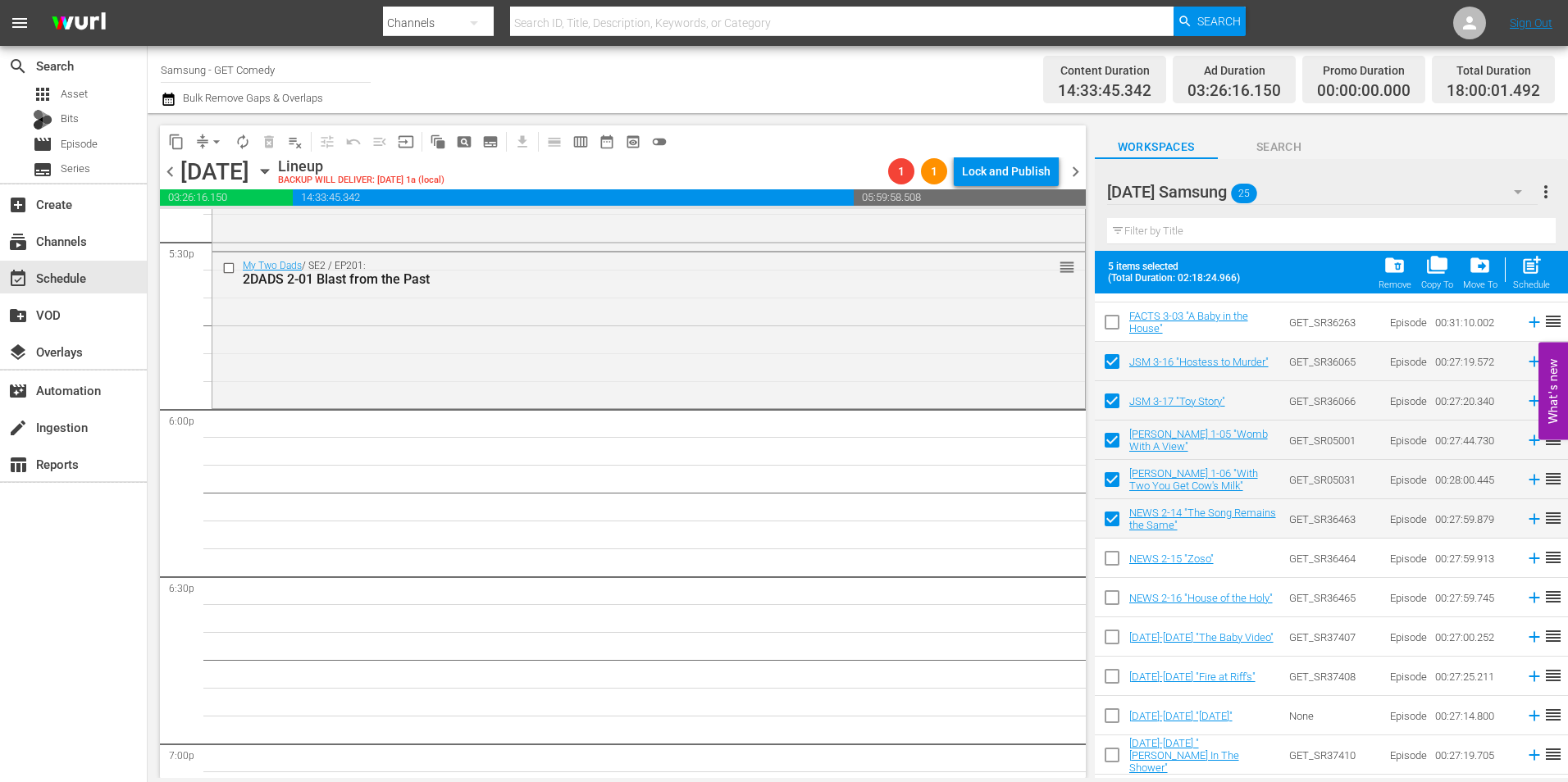
scroll to position [538, 0]
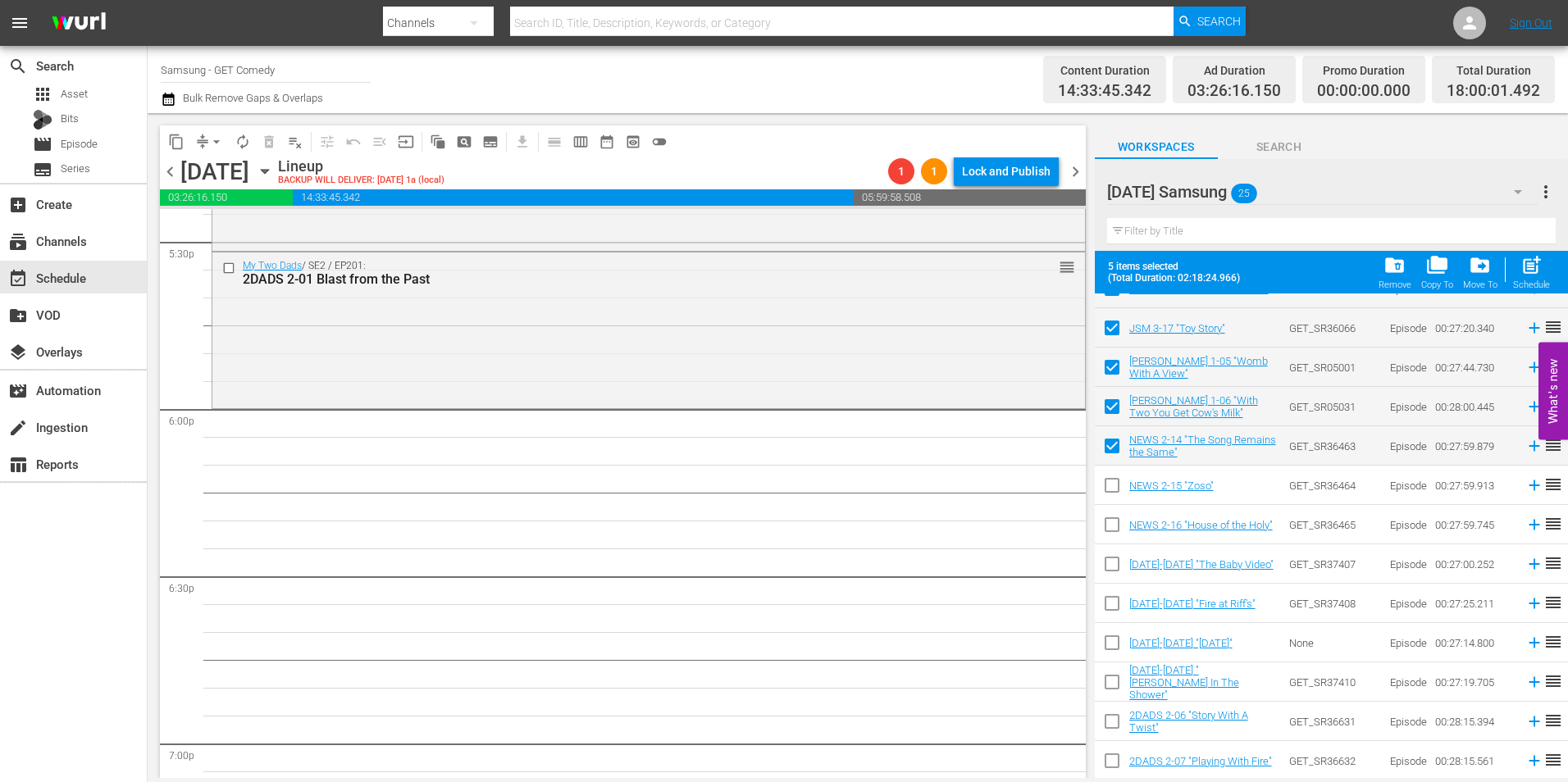
click at [1115, 483] on input "checkbox" at bounding box center [1112, 488] width 34 height 34
checkbox input "true"
click at [1114, 533] on input "checkbox" at bounding box center [1112, 527] width 34 height 34
checkbox input "true"
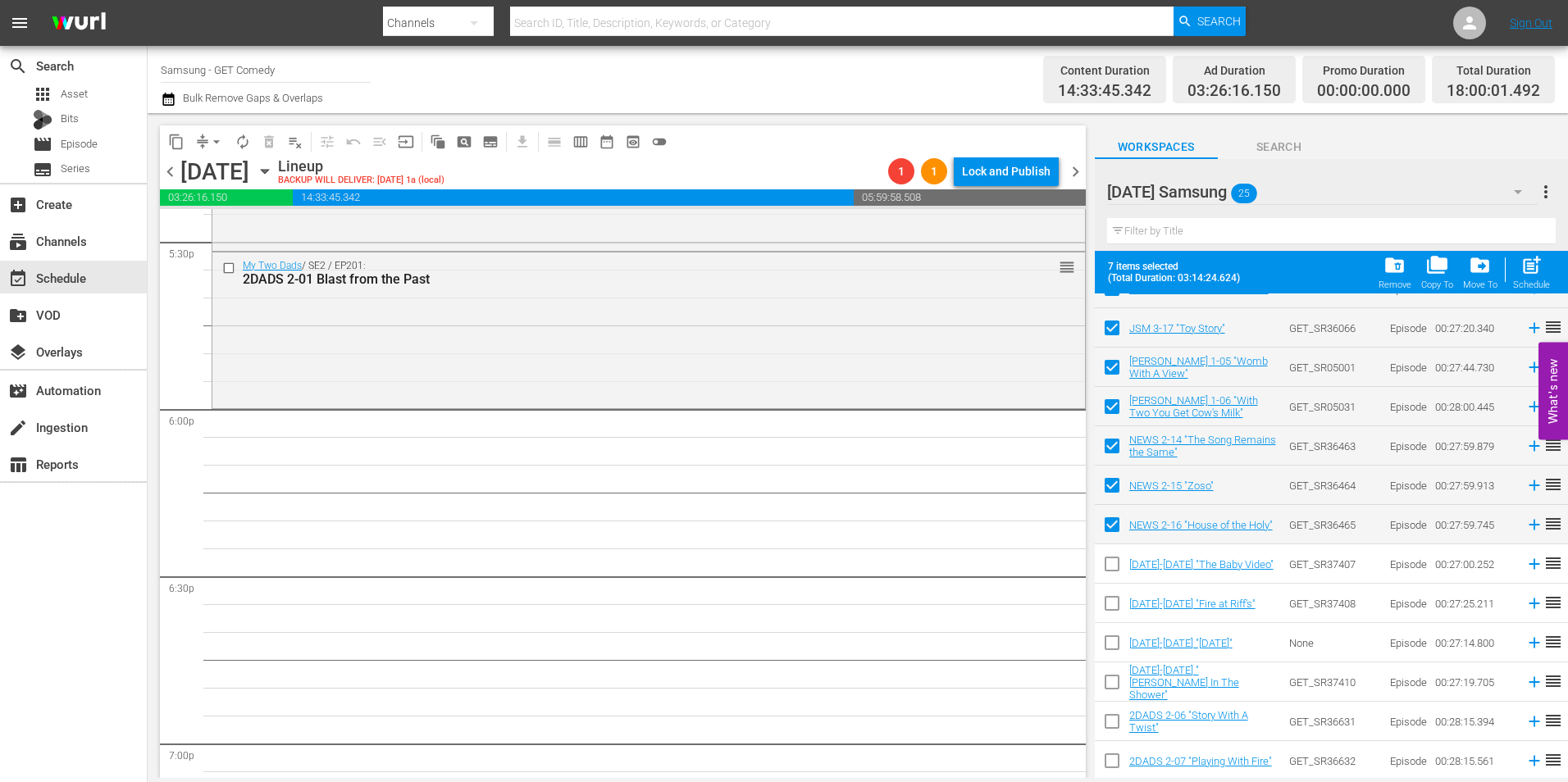
click at [1112, 574] on input "checkbox" at bounding box center [1112, 567] width 34 height 34
checkbox input "true"
click at [1112, 604] on input "checkbox" at bounding box center [1112, 606] width 34 height 34
checkbox input "true"
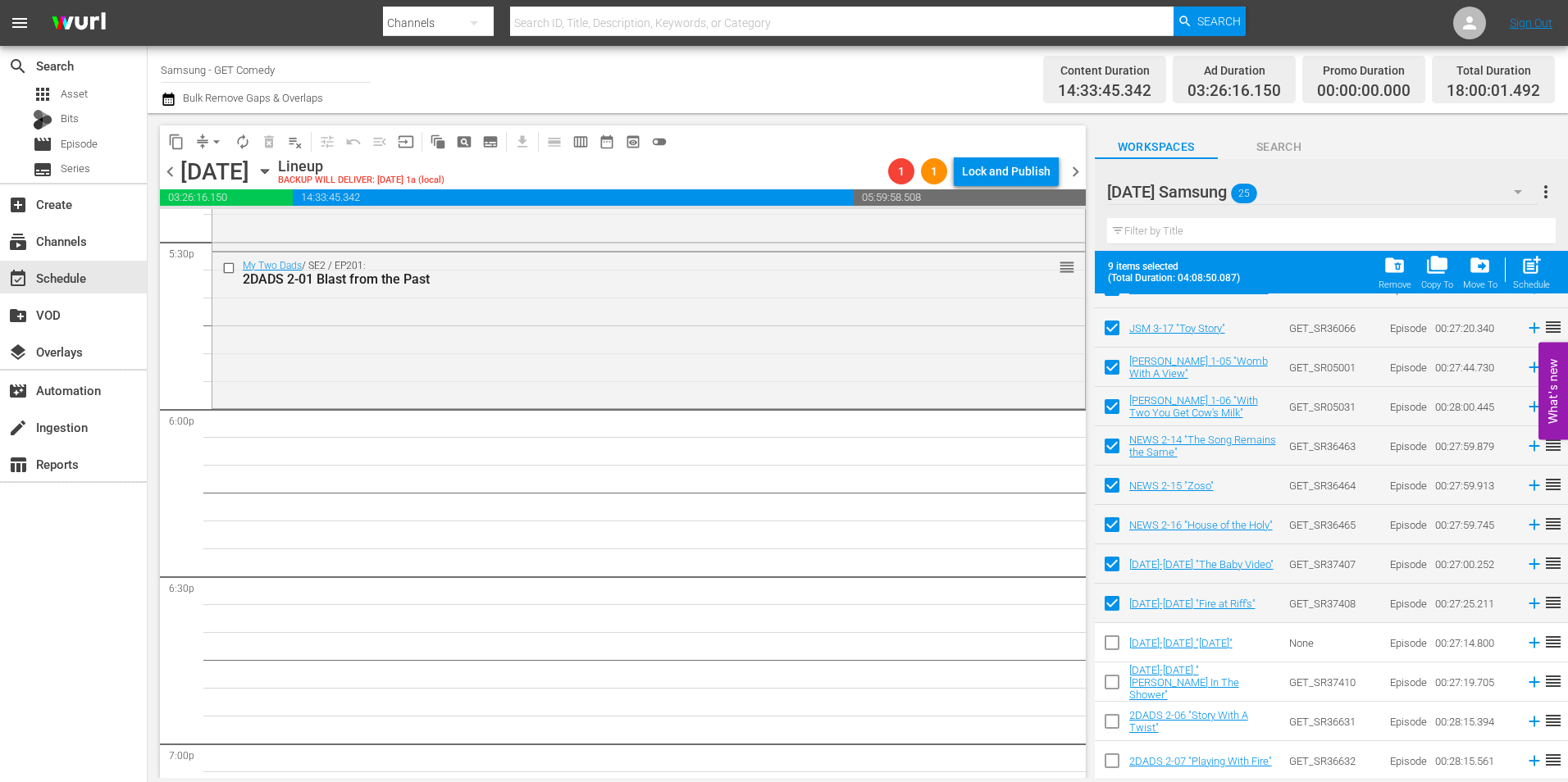
click at [1115, 653] on input "checkbox" at bounding box center [1112, 646] width 34 height 34
checkbox input "true"
click at [1105, 686] on input "checkbox" at bounding box center [1112, 685] width 34 height 34
checkbox input "true"
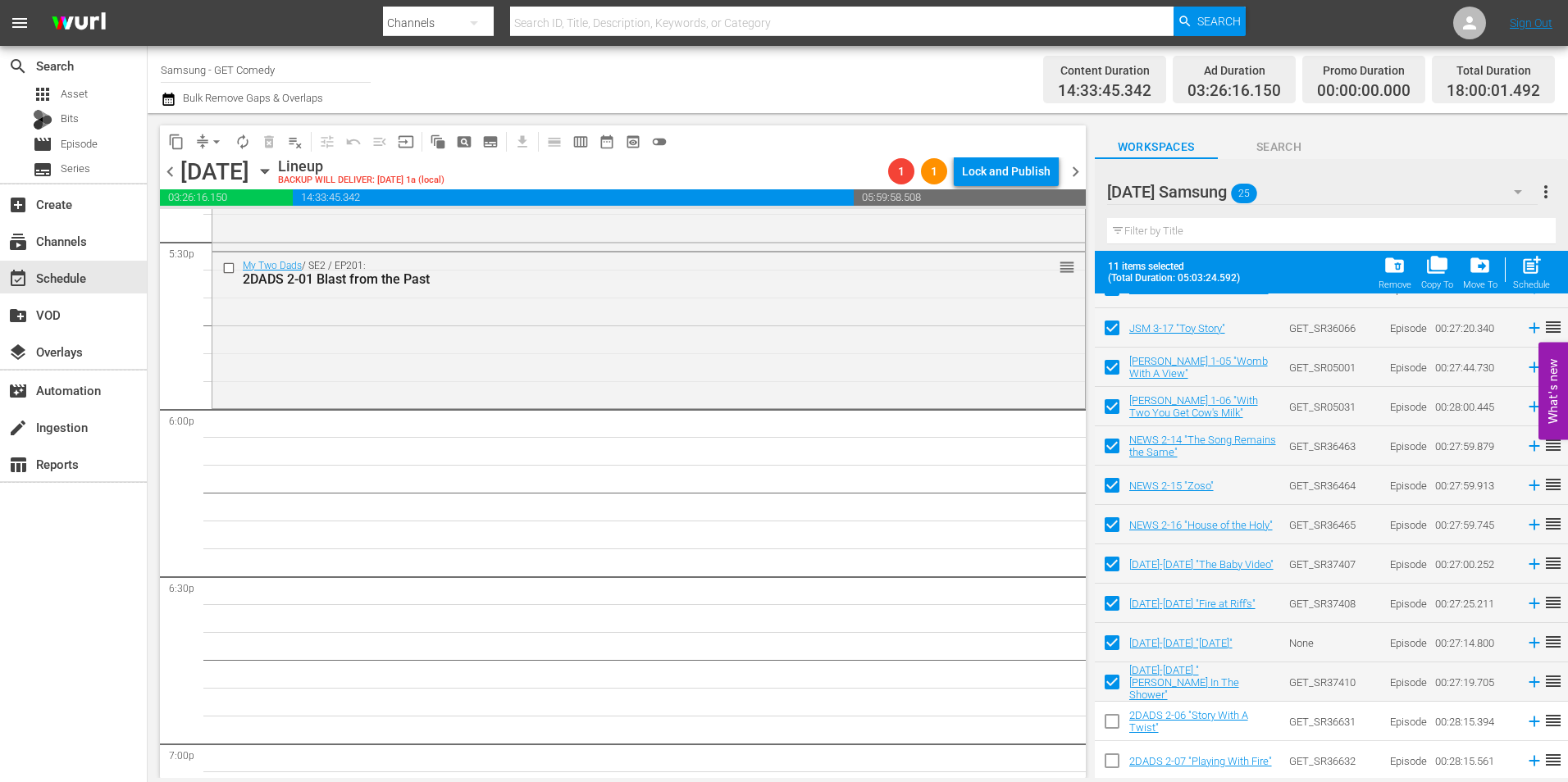
click at [1105, 727] on input "checkbox" at bounding box center [1112, 725] width 34 height 34
checkbox input "true"
click at [1104, 762] on input "checkbox" at bounding box center [1112, 764] width 34 height 34
checkbox input "true"
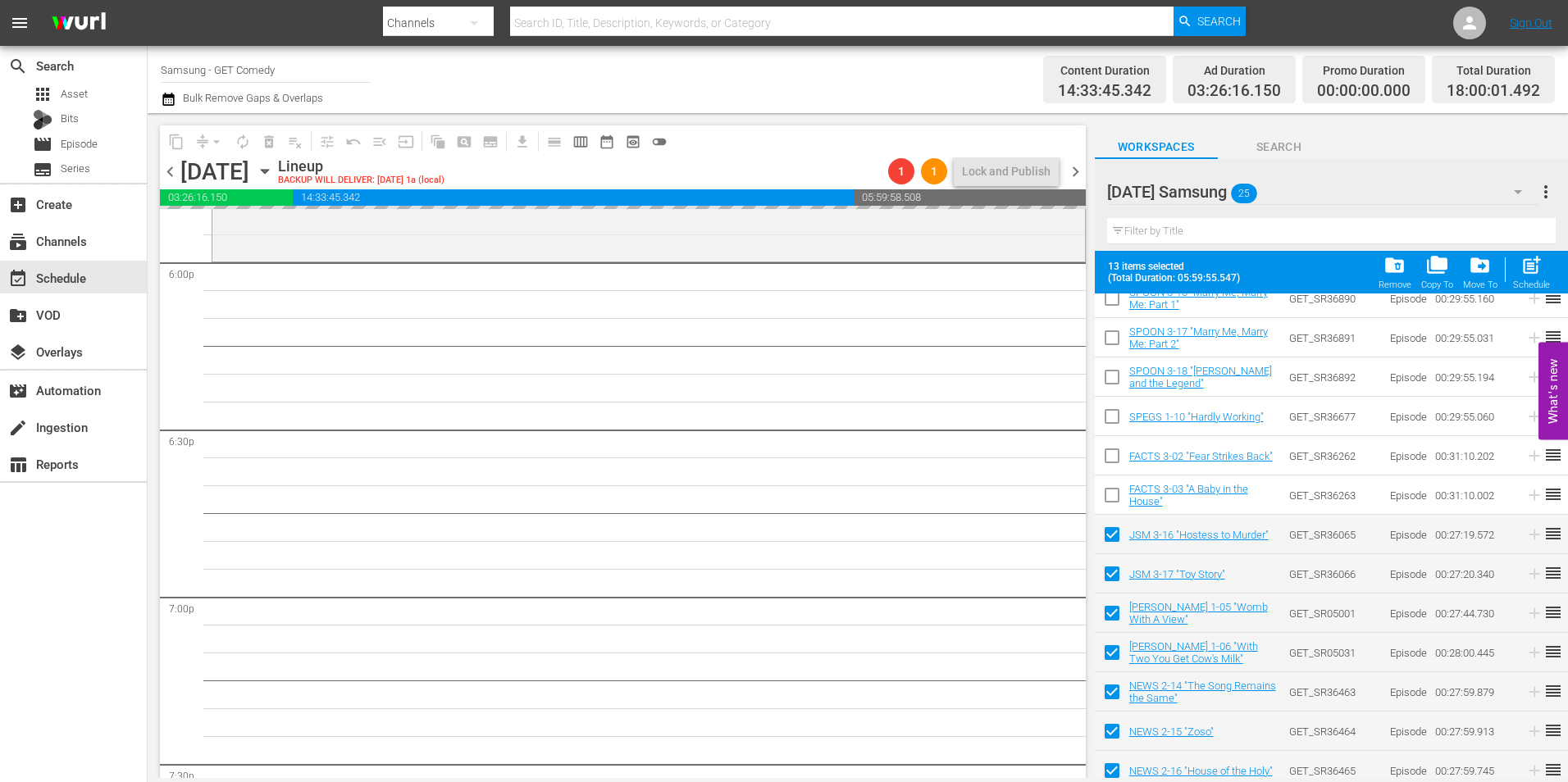
scroll to position [5987, 0]
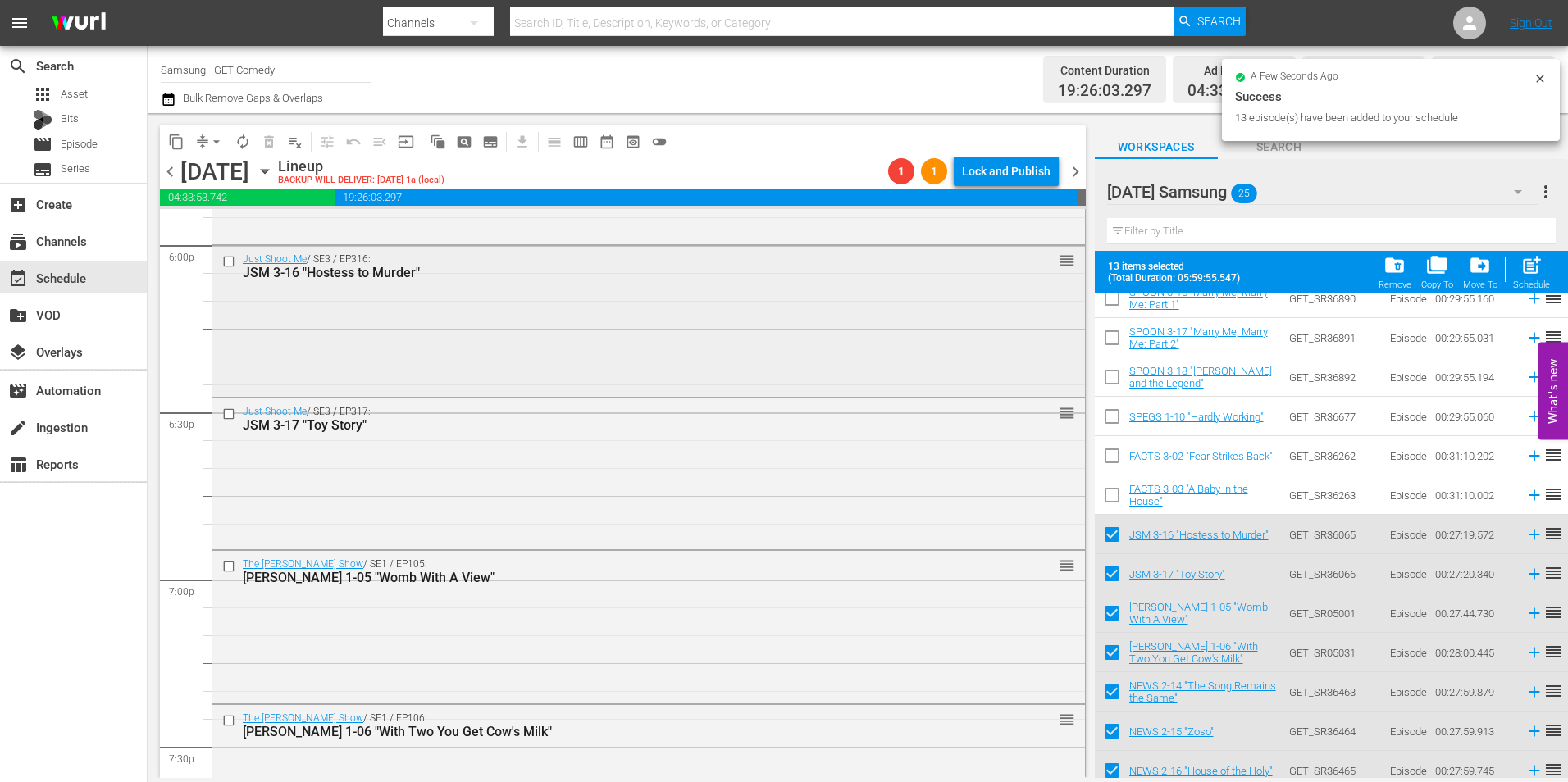
click at [680, 363] on div "Just Shoot Me / SE3 / EP316: JSM 3-16 "Hostess to Murder" reorder" at bounding box center [648, 320] width 873 height 148
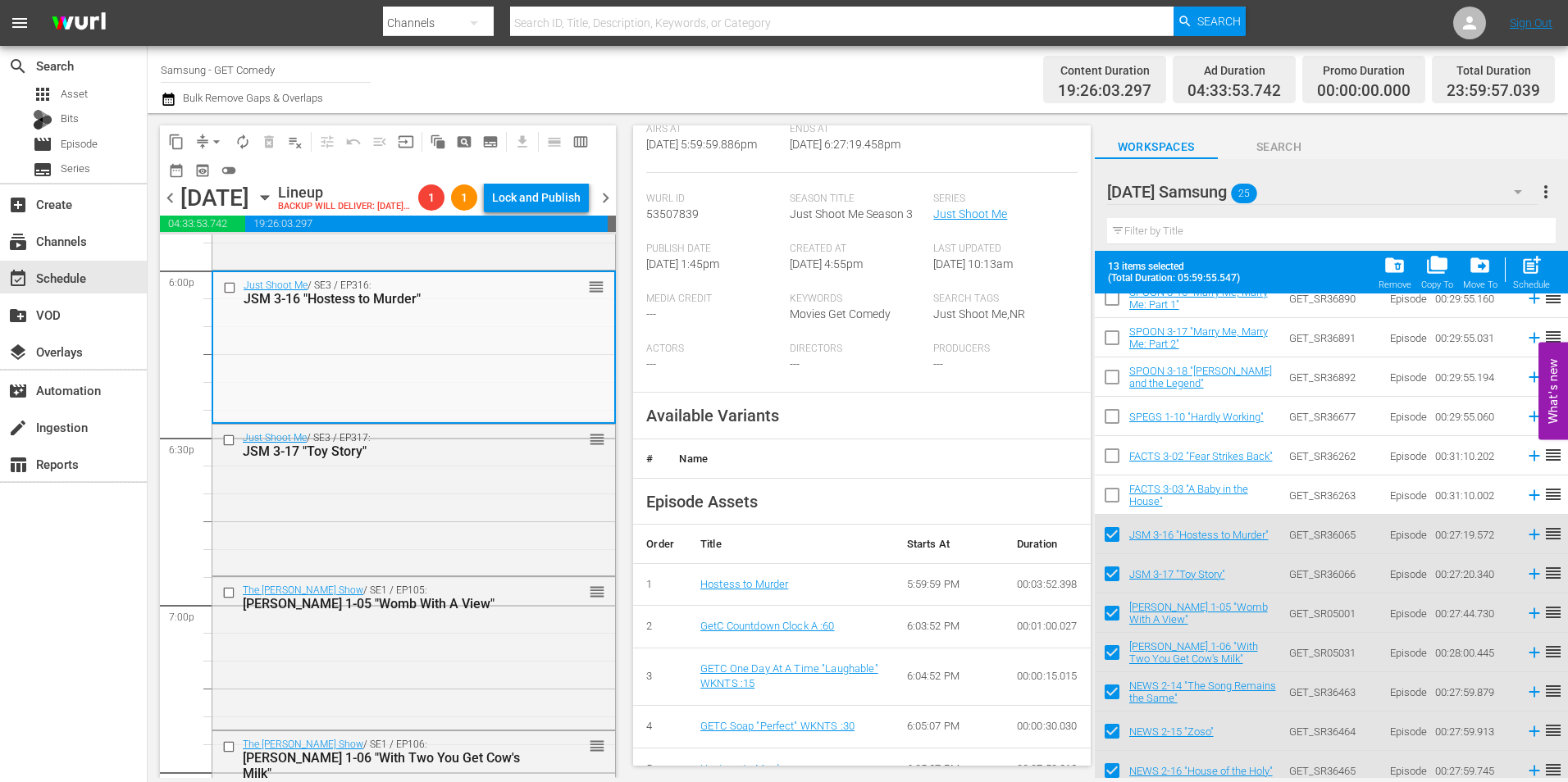
scroll to position [328, 0]
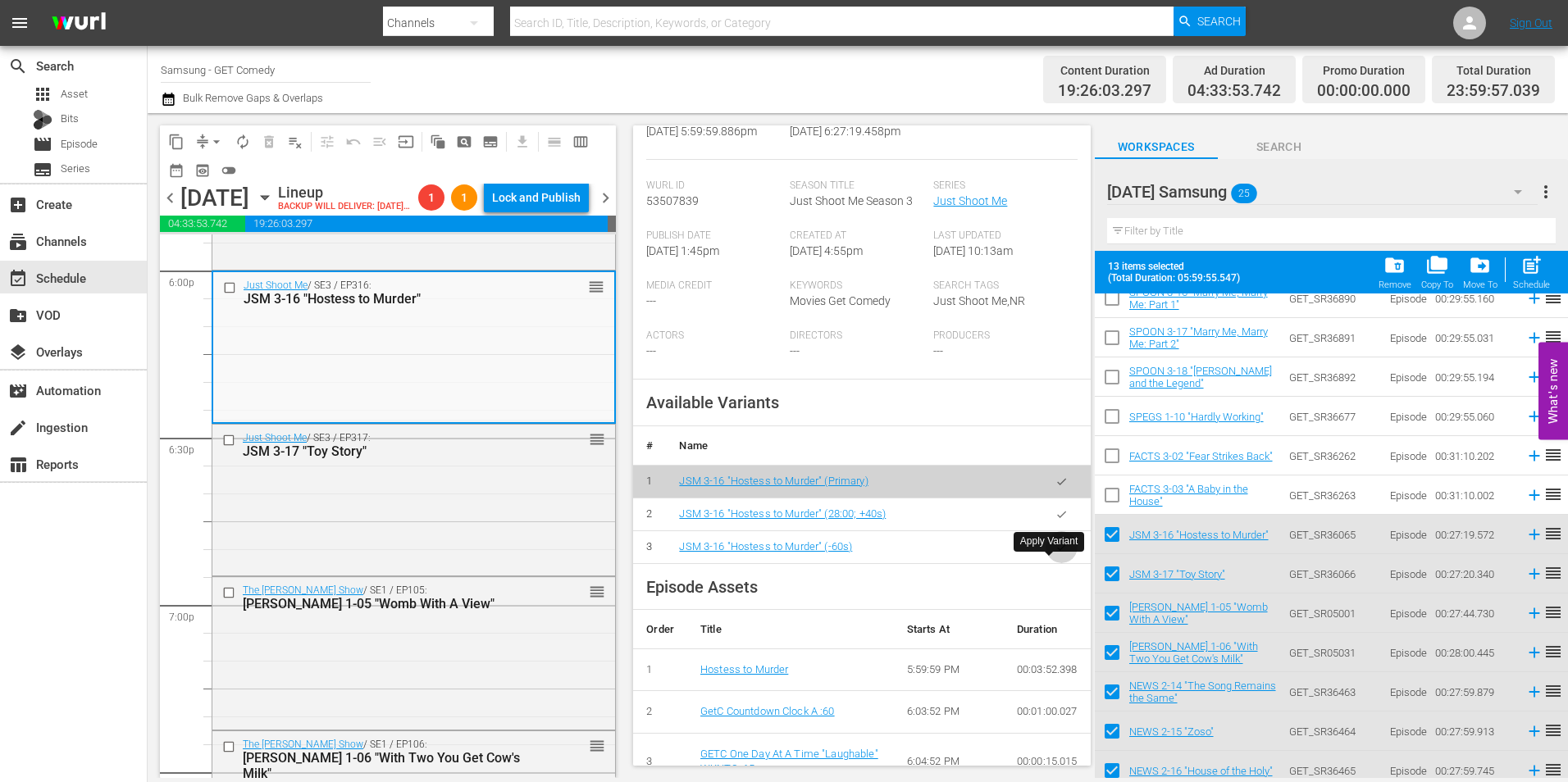
click at [1046, 564] on button "button" at bounding box center [1062, 548] width 32 height 32
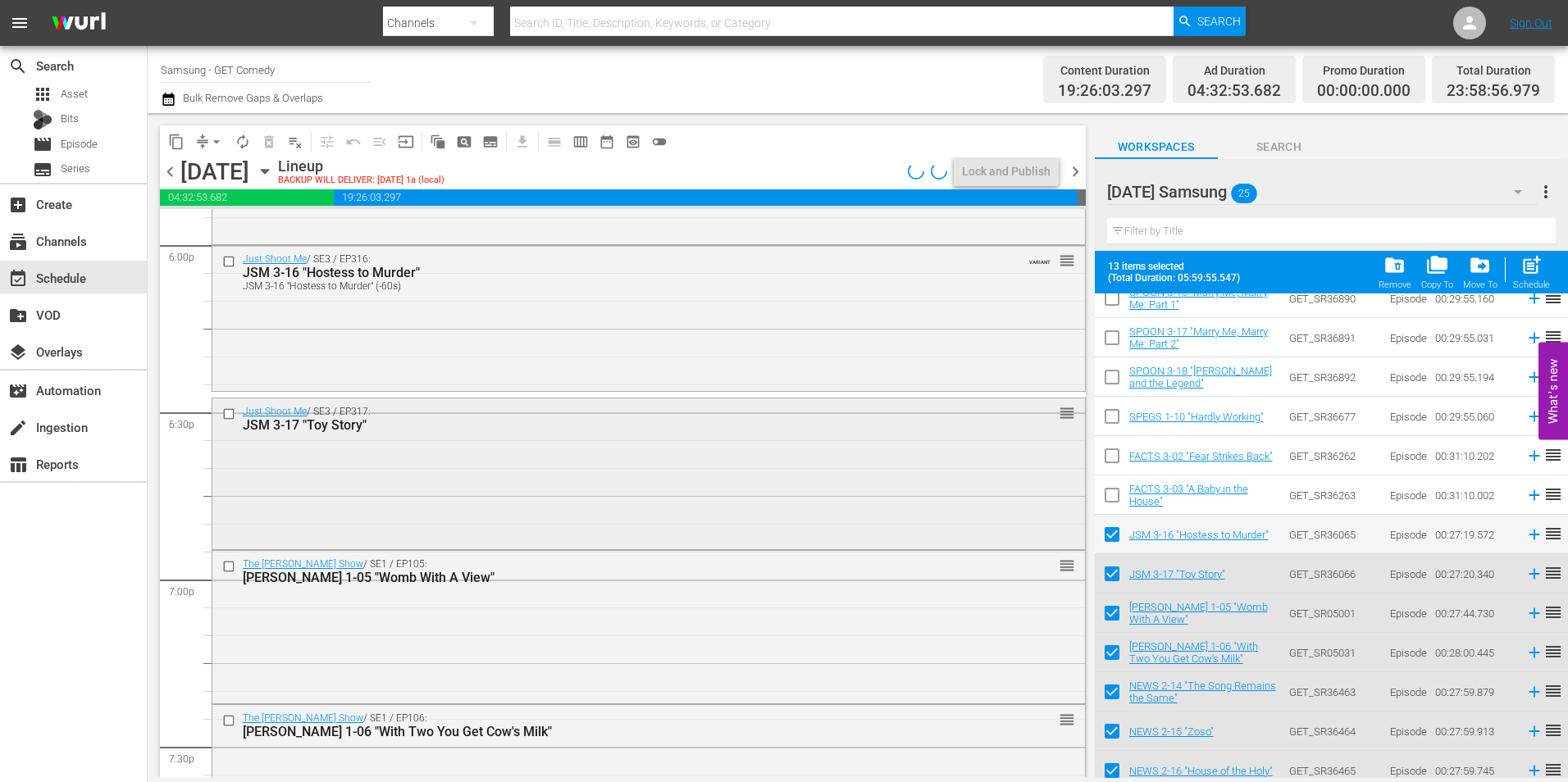
click at [499, 491] on div "Just Shoot Me / SE3 / EP317: JSM 3-17 "Toy Story" reorder" at bounding box center [648, 473] width 873 height 148
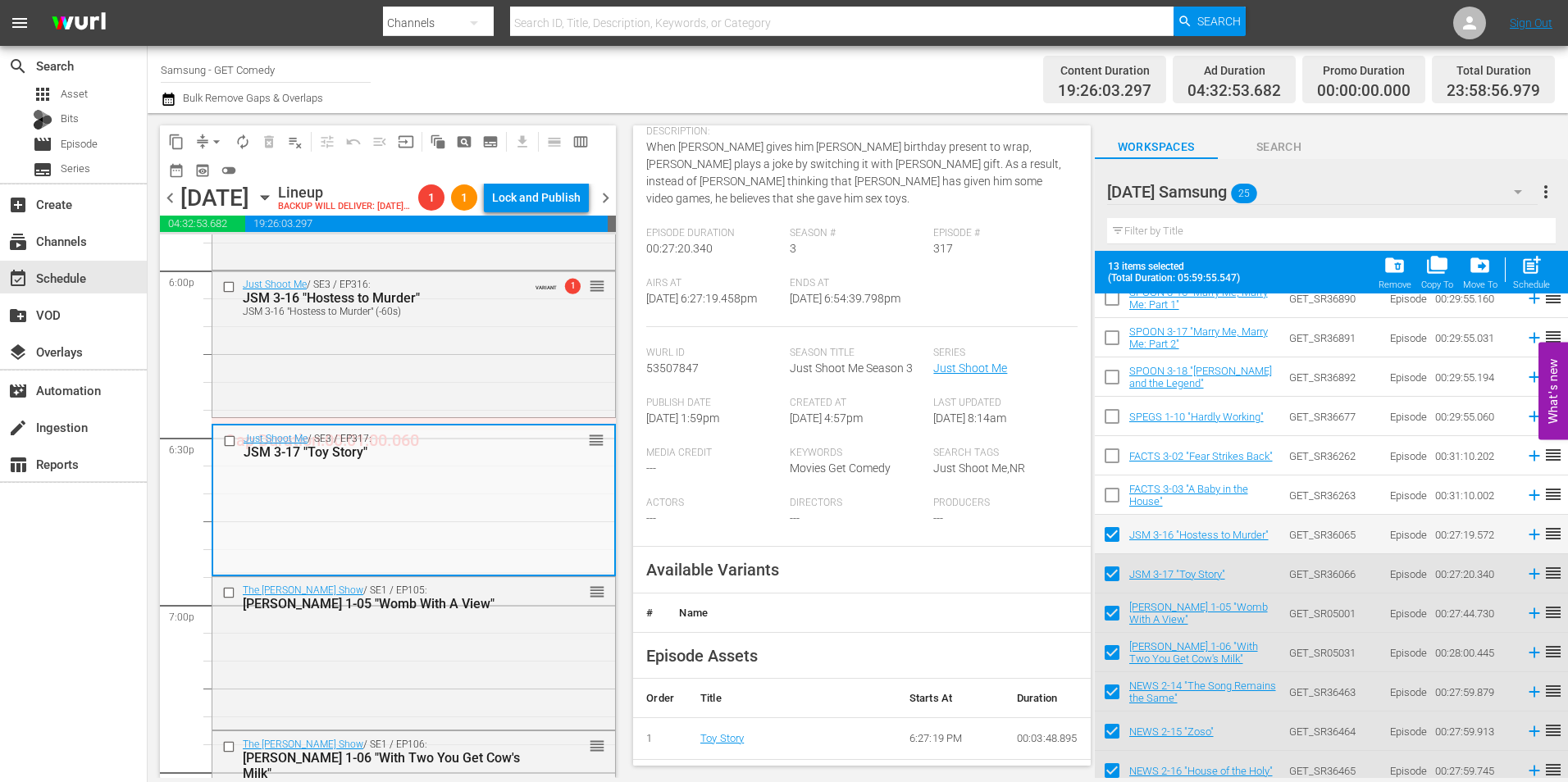
scroll to position [246, 0]
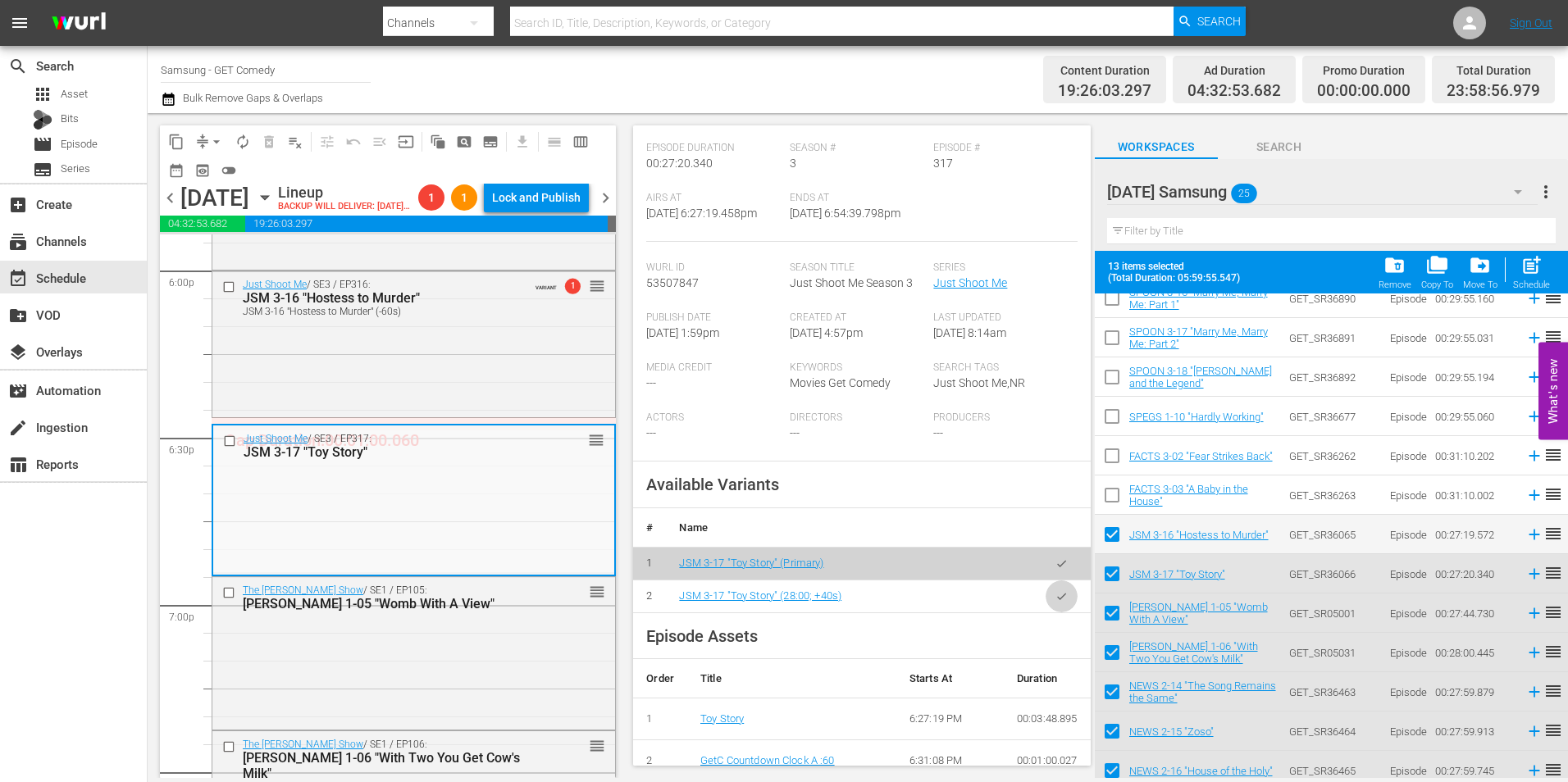
click at [1046, 596] on button "button" at bounding box center [1062, 596] width 32 height 32
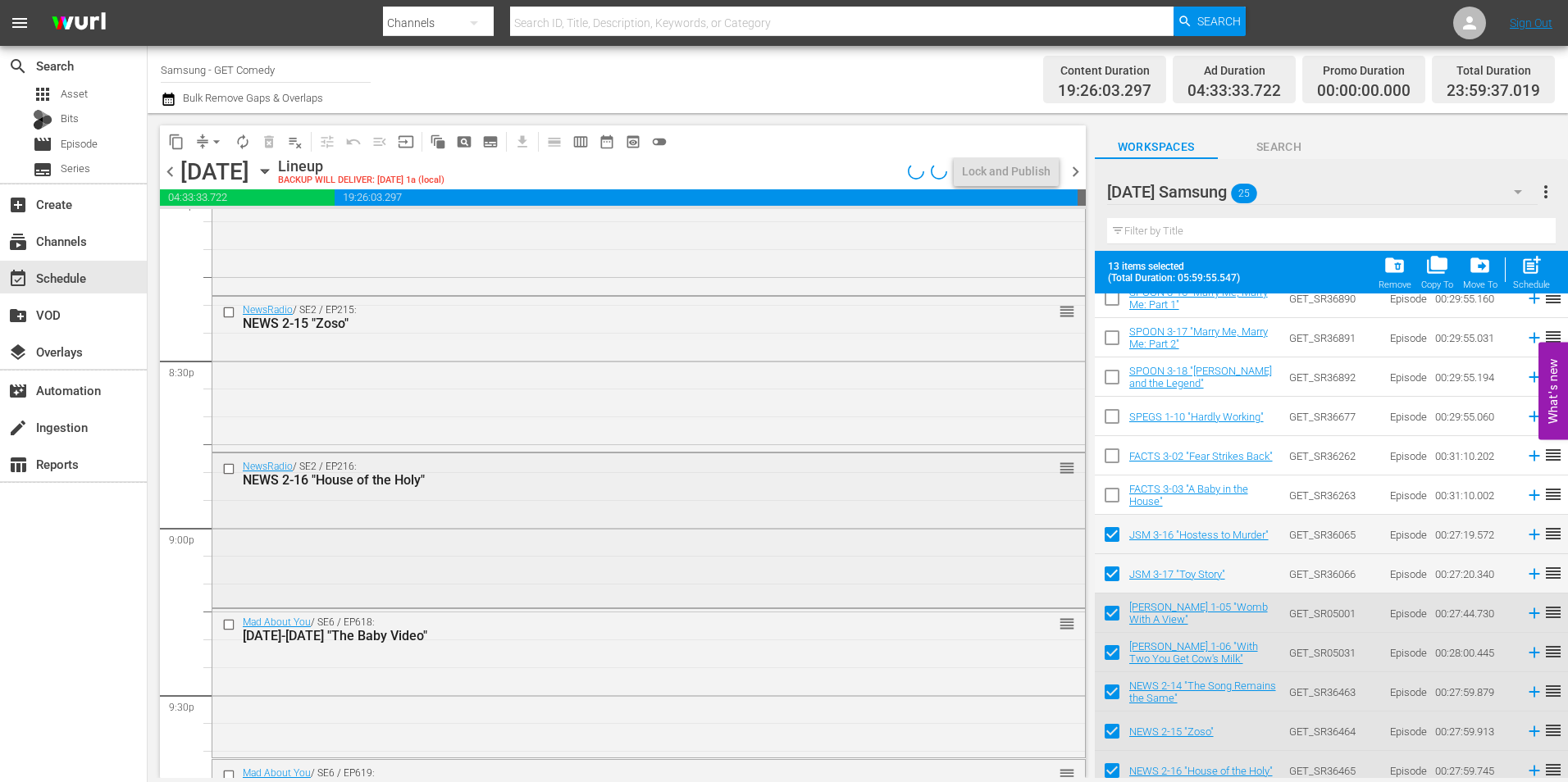
scroll to position [6726, 0]
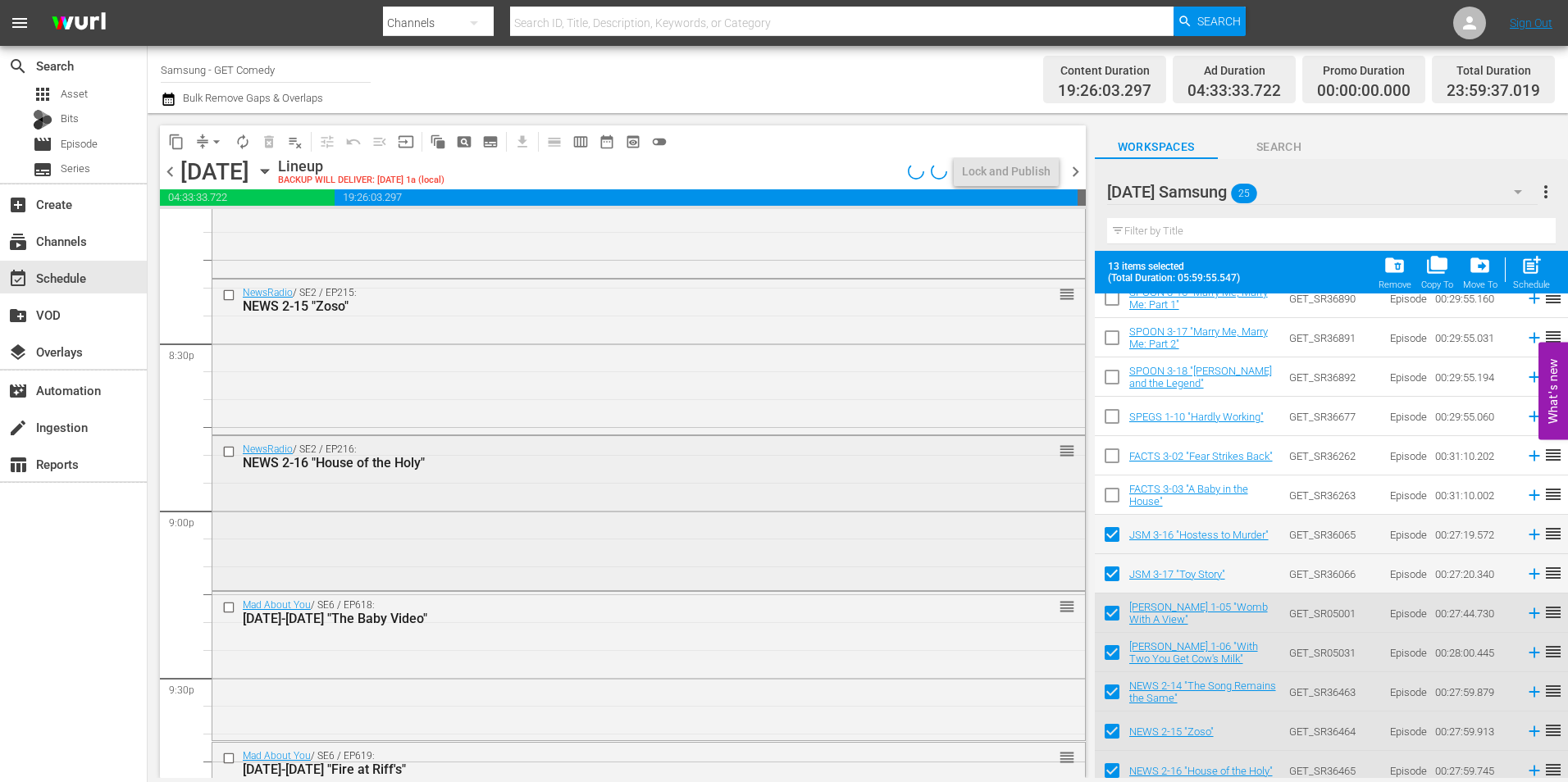
click at [517, 527] on div "NewsRadio / SE2 / EP216: NEWS 2-16 "House of the Holy" reorder" at bounding box center [648, 512] width 873 height 151
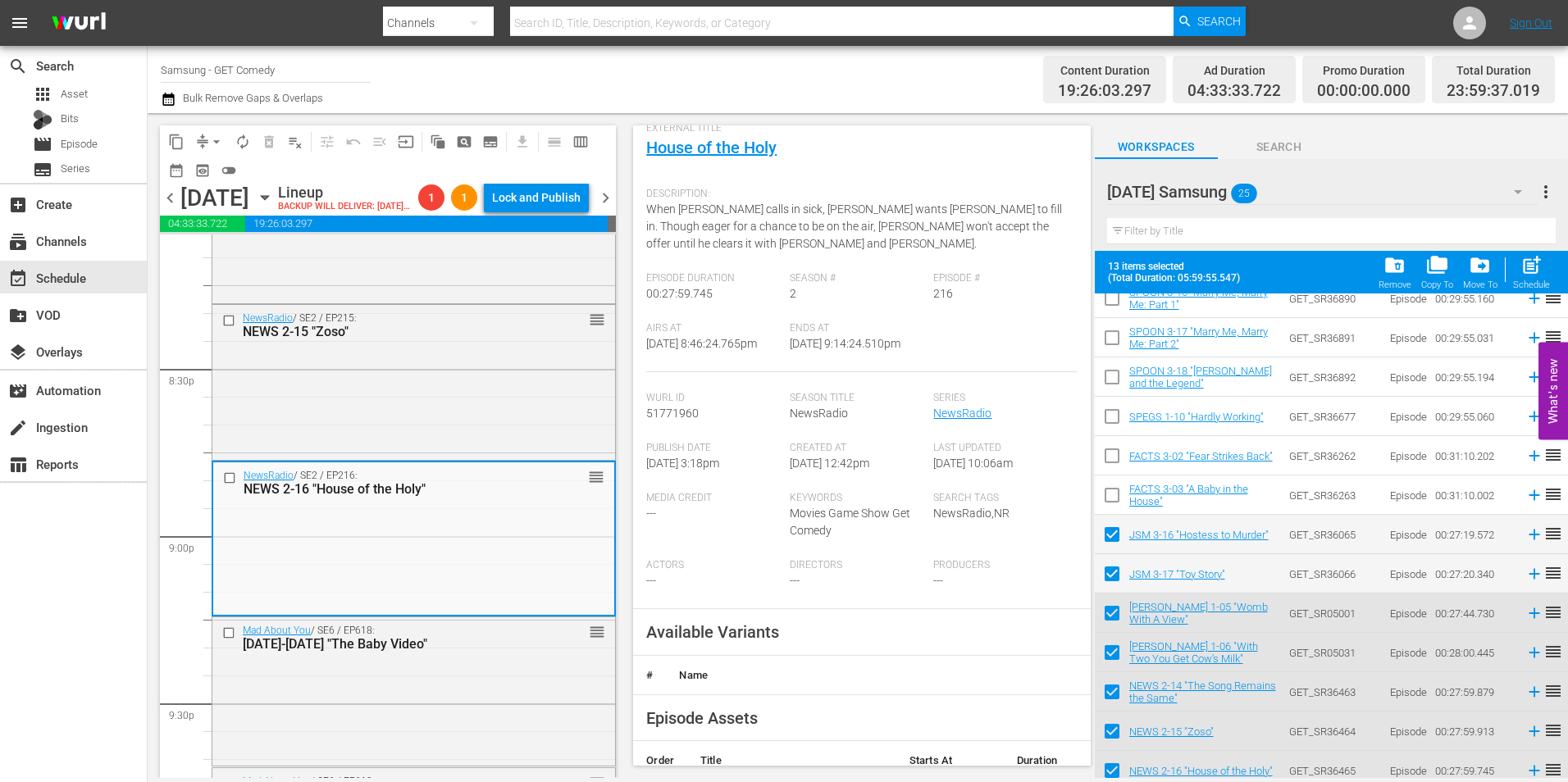
scroll to position [246, 0]
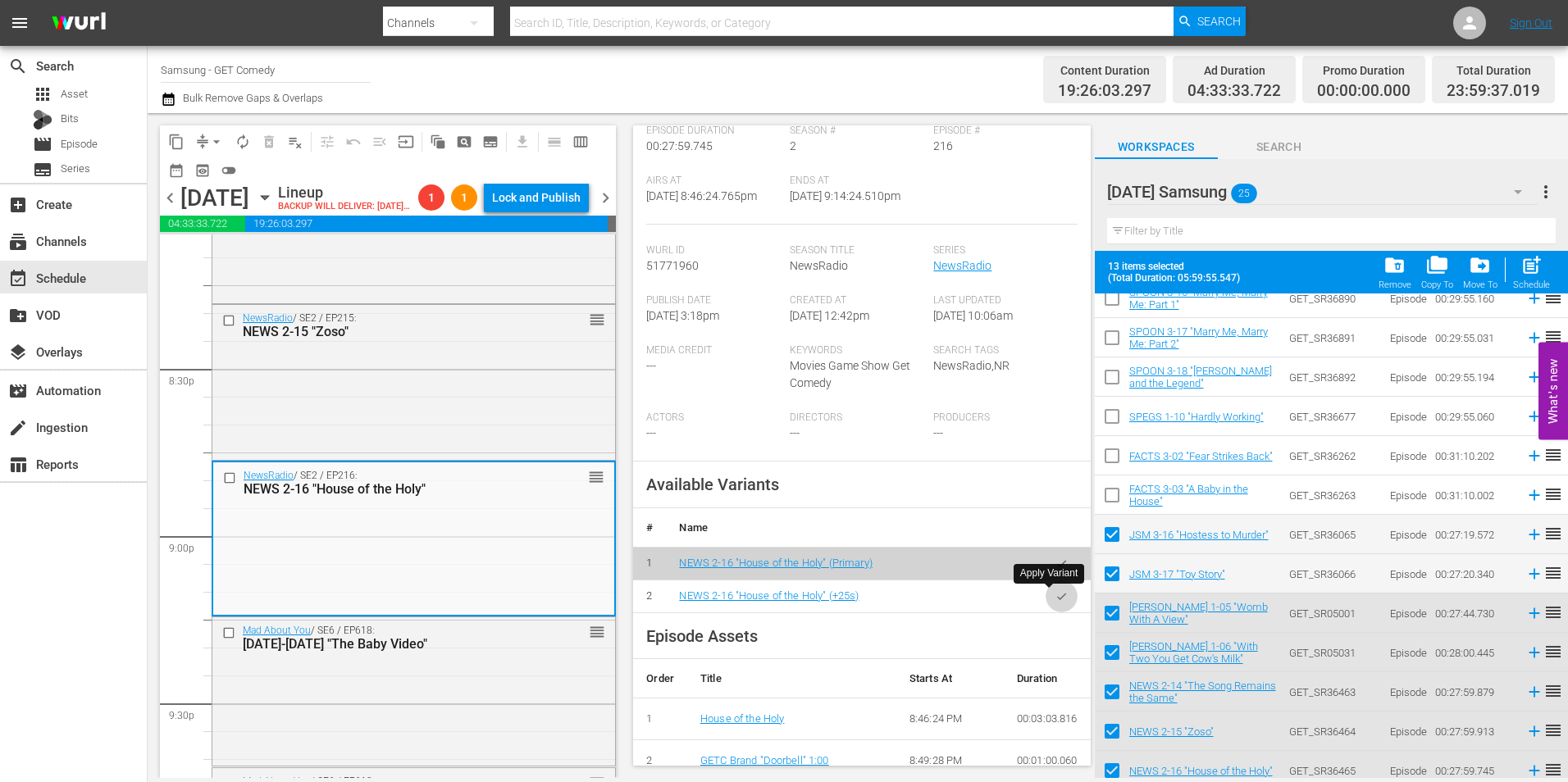
click at [1056, 598] on icon "button" at bounding box center [1062, 596] width 13 height 13
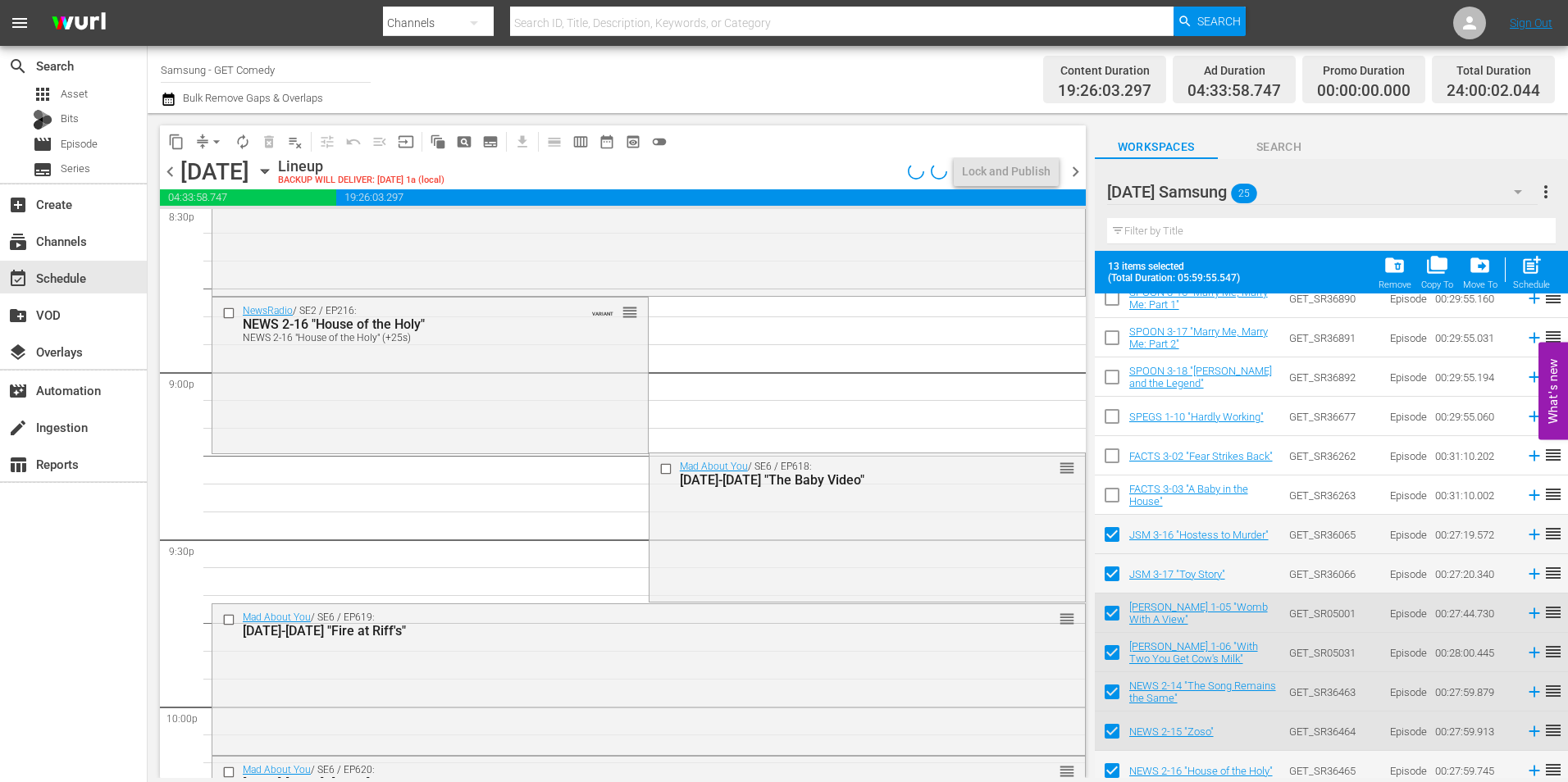
scroll to position [6971, 0]
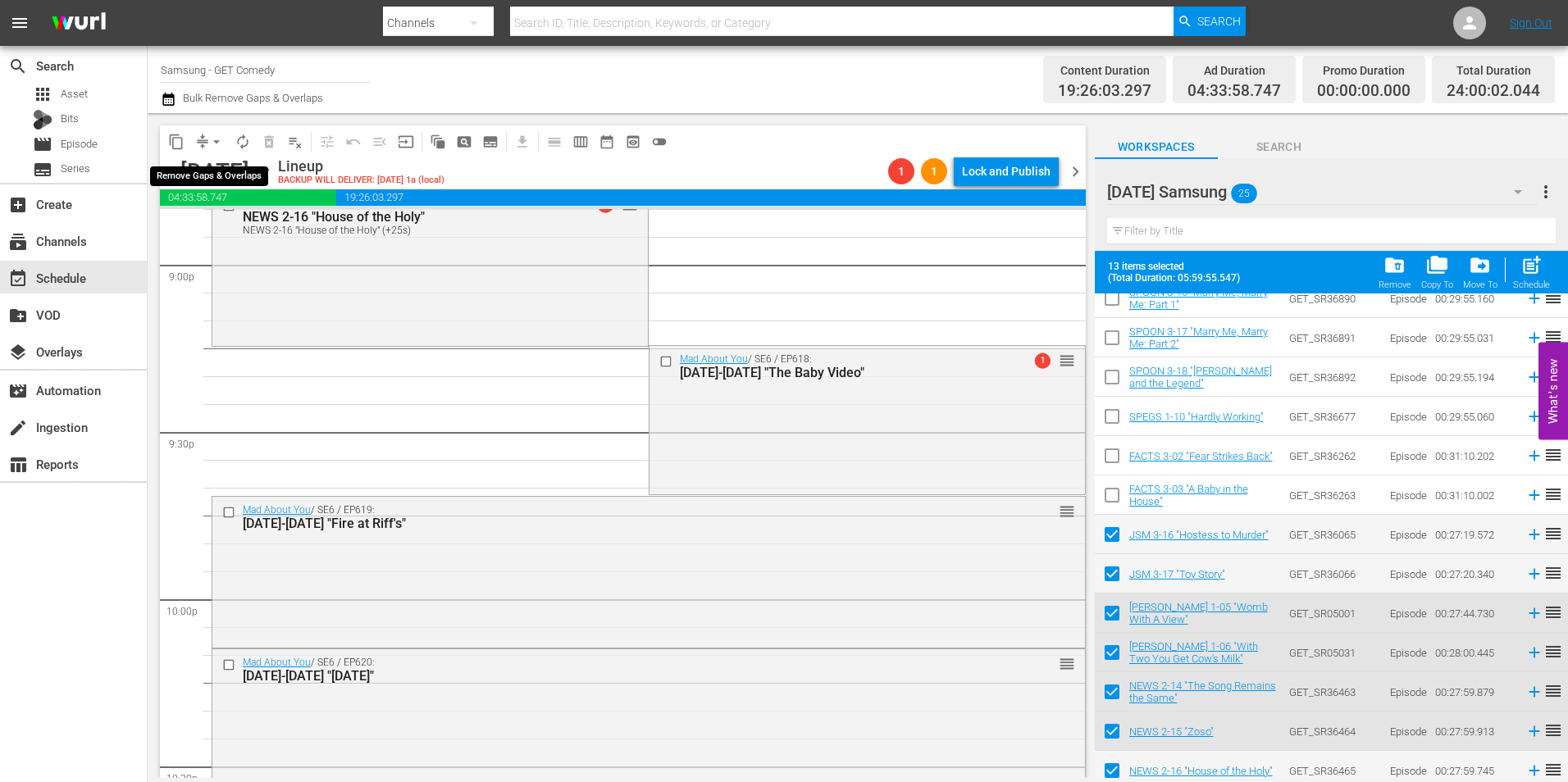
click at [207, 139] on button "arrow_drop_down" at bounding box center [216, 141] width 26 height 26
click at [219, 176] on li "Align to Midnight" at bounding box center [217, 175] width 172 height 27
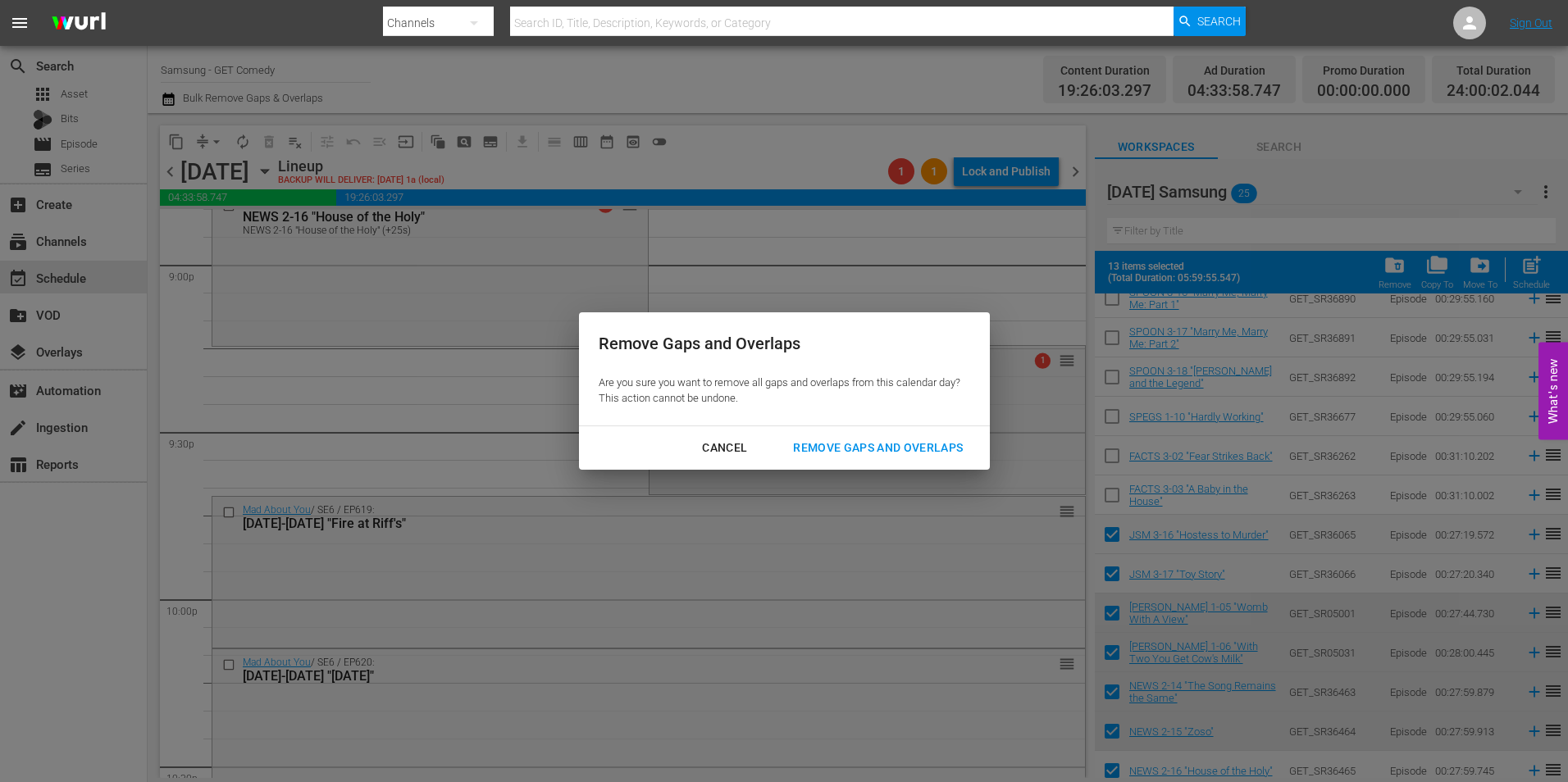
click at [821, 449] on div "Remove Gaps and Overlaps" at bounding box center [878, 448] width 196 height 20
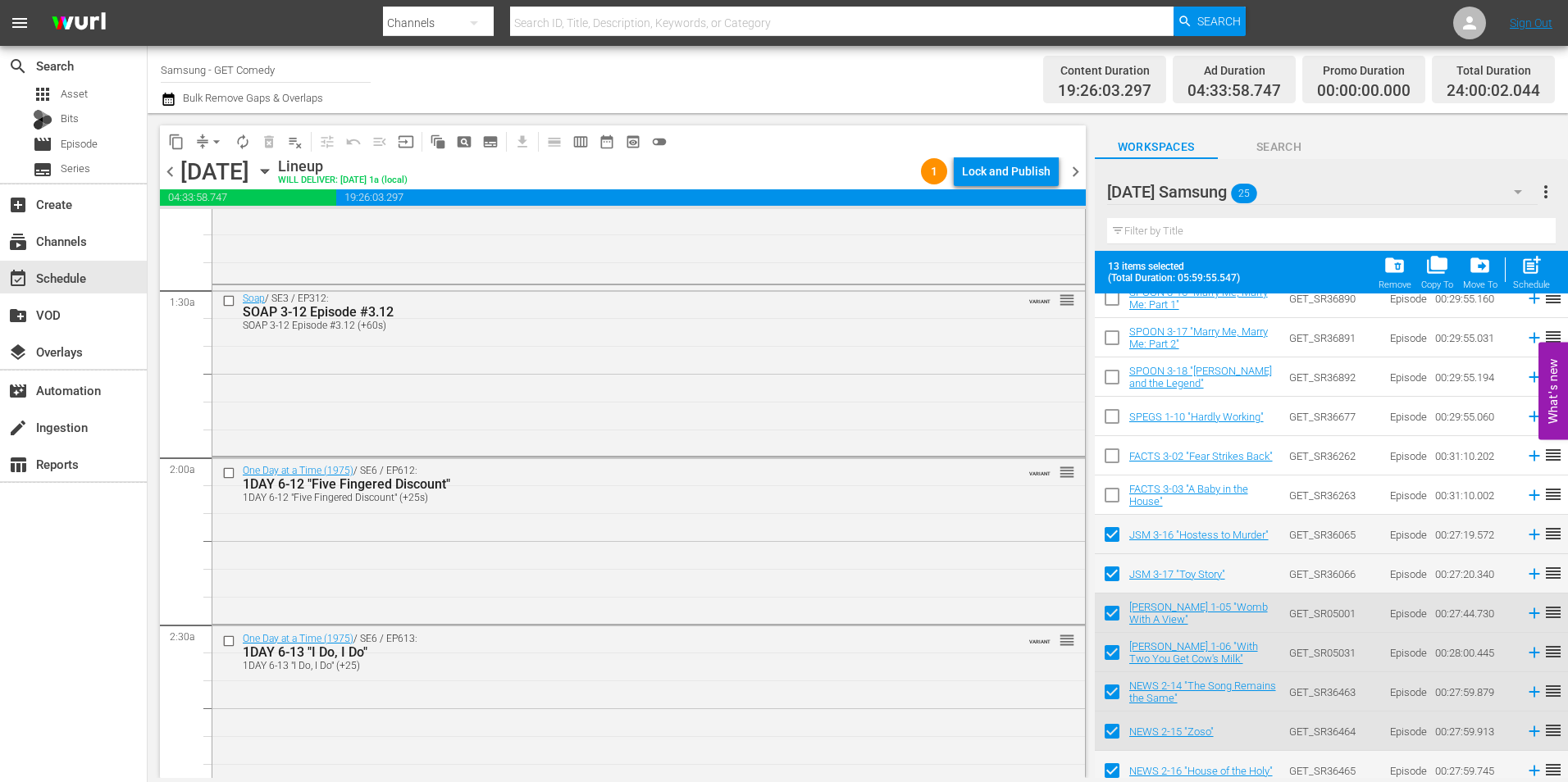
scroll to position [0, 0]
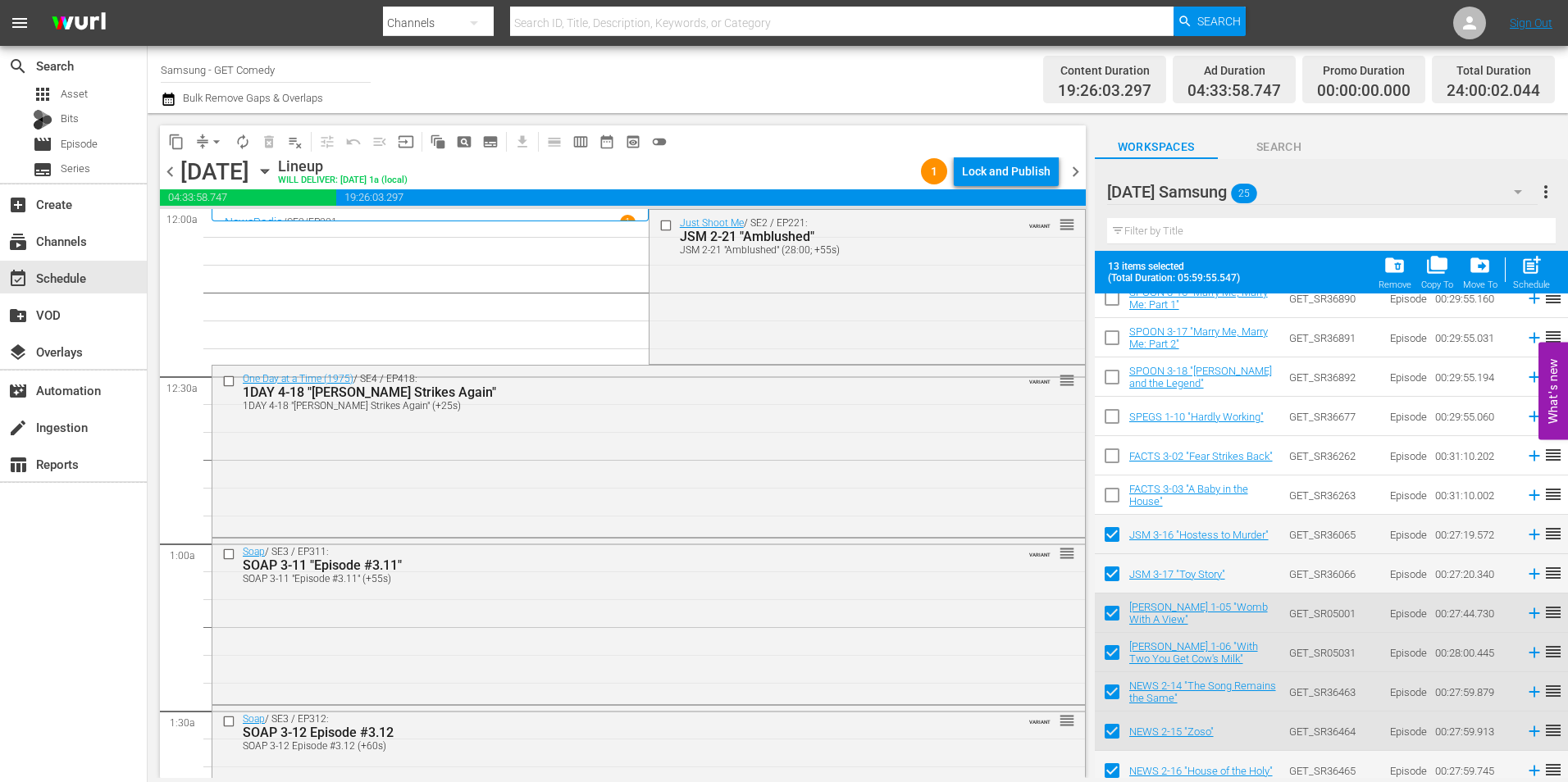
click at [1076, 173] on span "chevron_right" at bounding box center [1075, 171] width 20 height 20
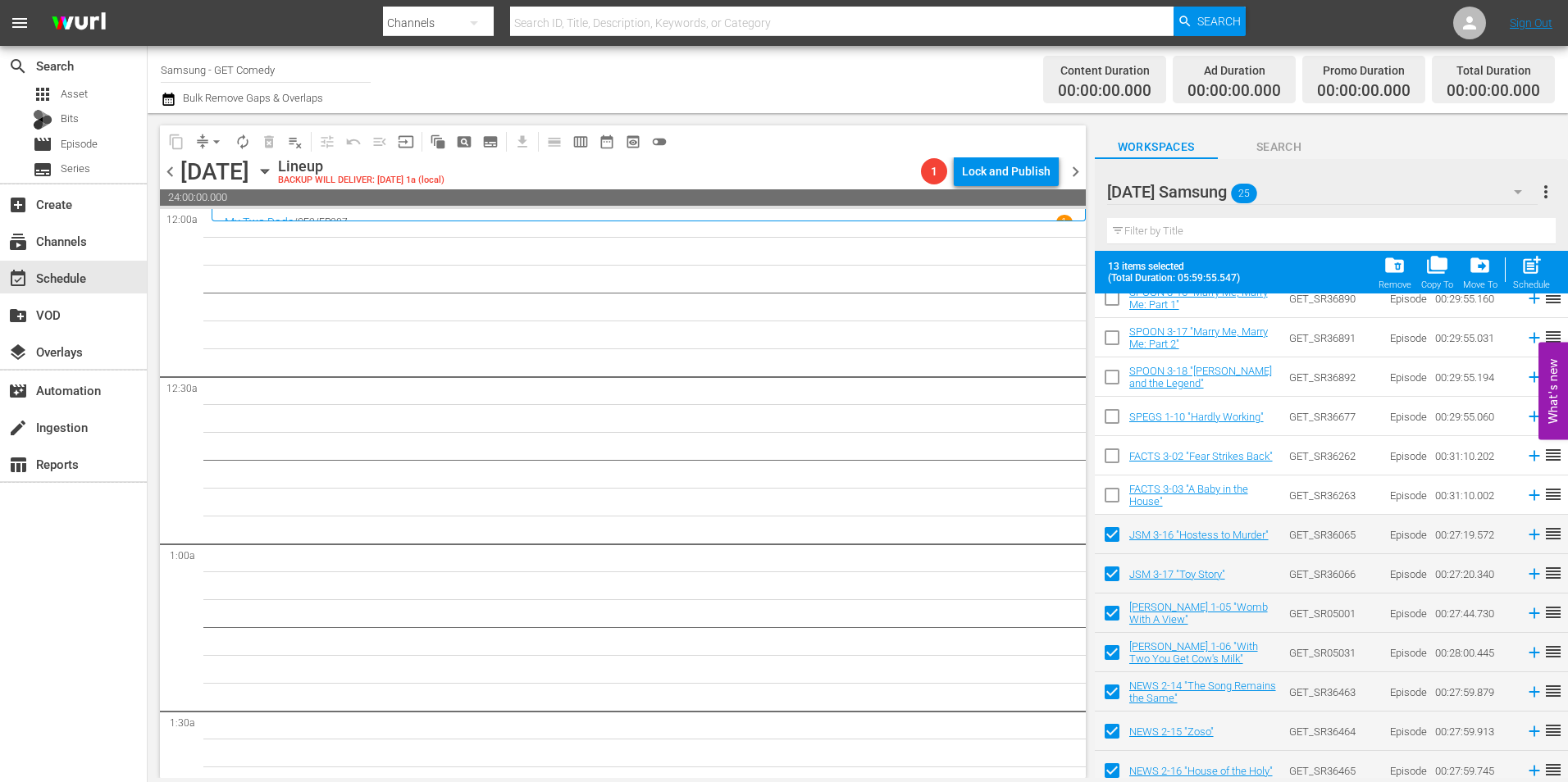
click at [1317, 192] on div "Saturday Samsung 25" at bounding box center [1322, 192] width 431 height 46
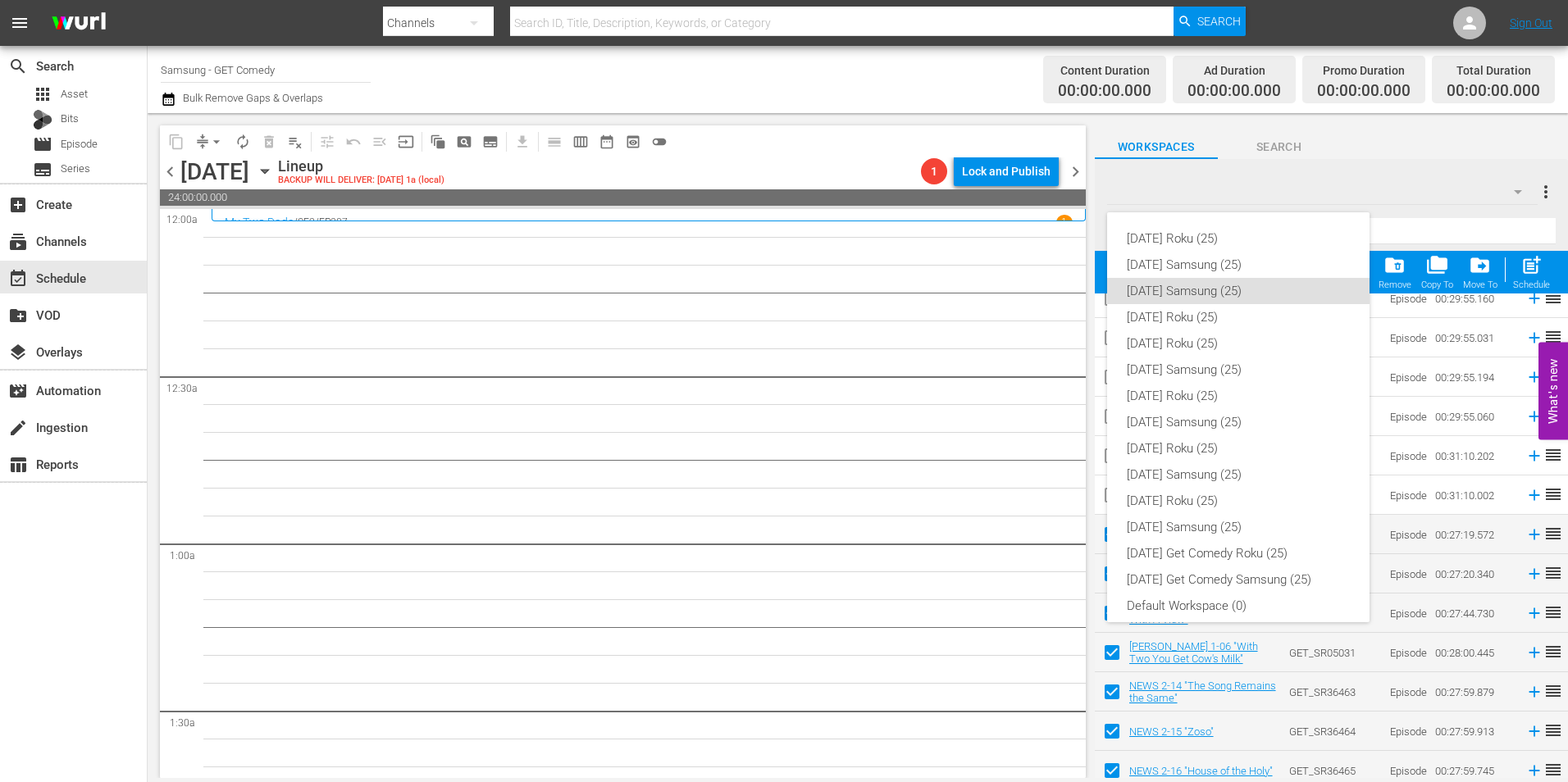
scroll to position [10, 0]
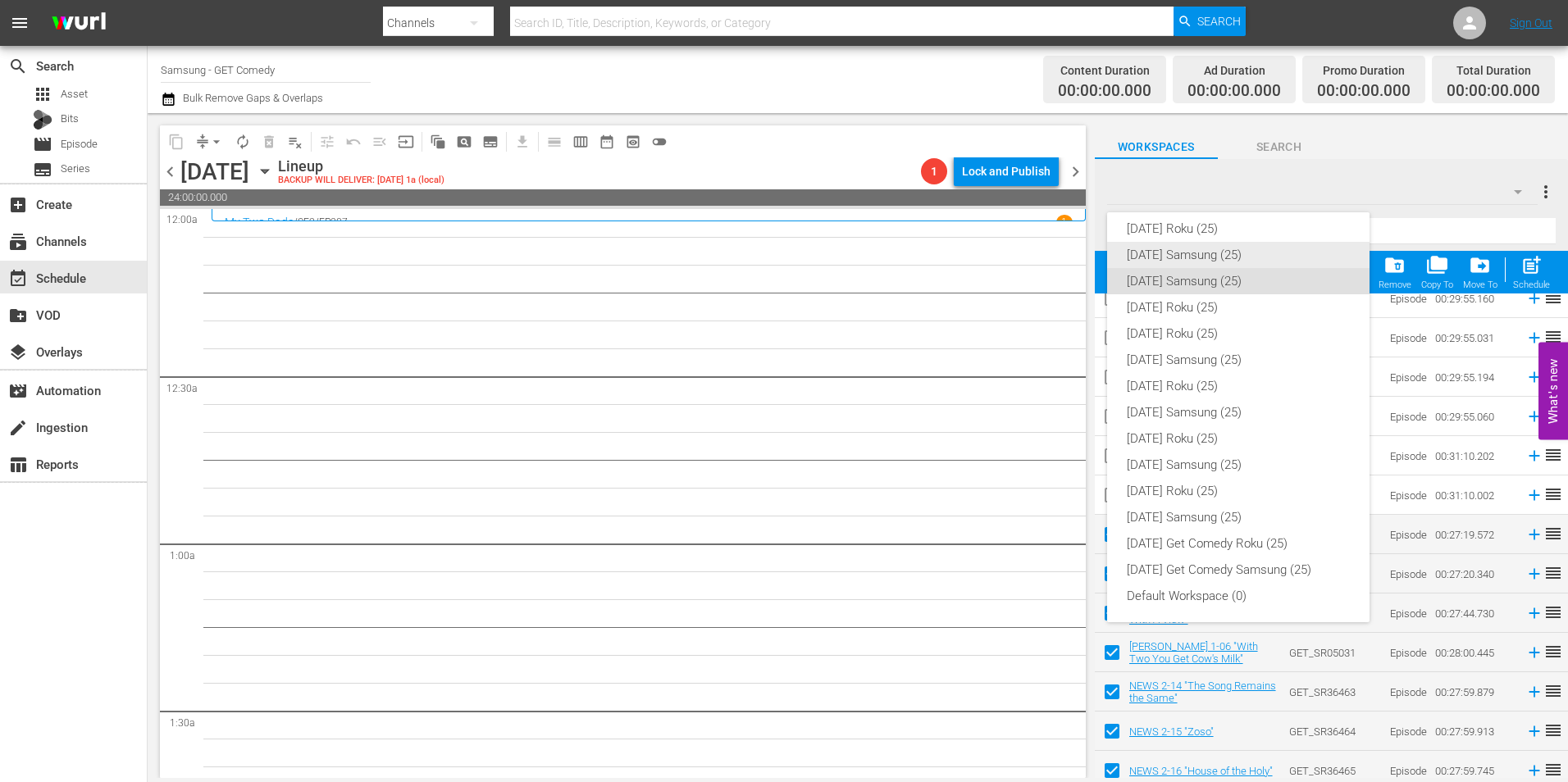
click at [1236, 251] on div "[DATE] Samsung (25)" at bounding box center [1239, 255] width 223 height 26
checkbox input "false"
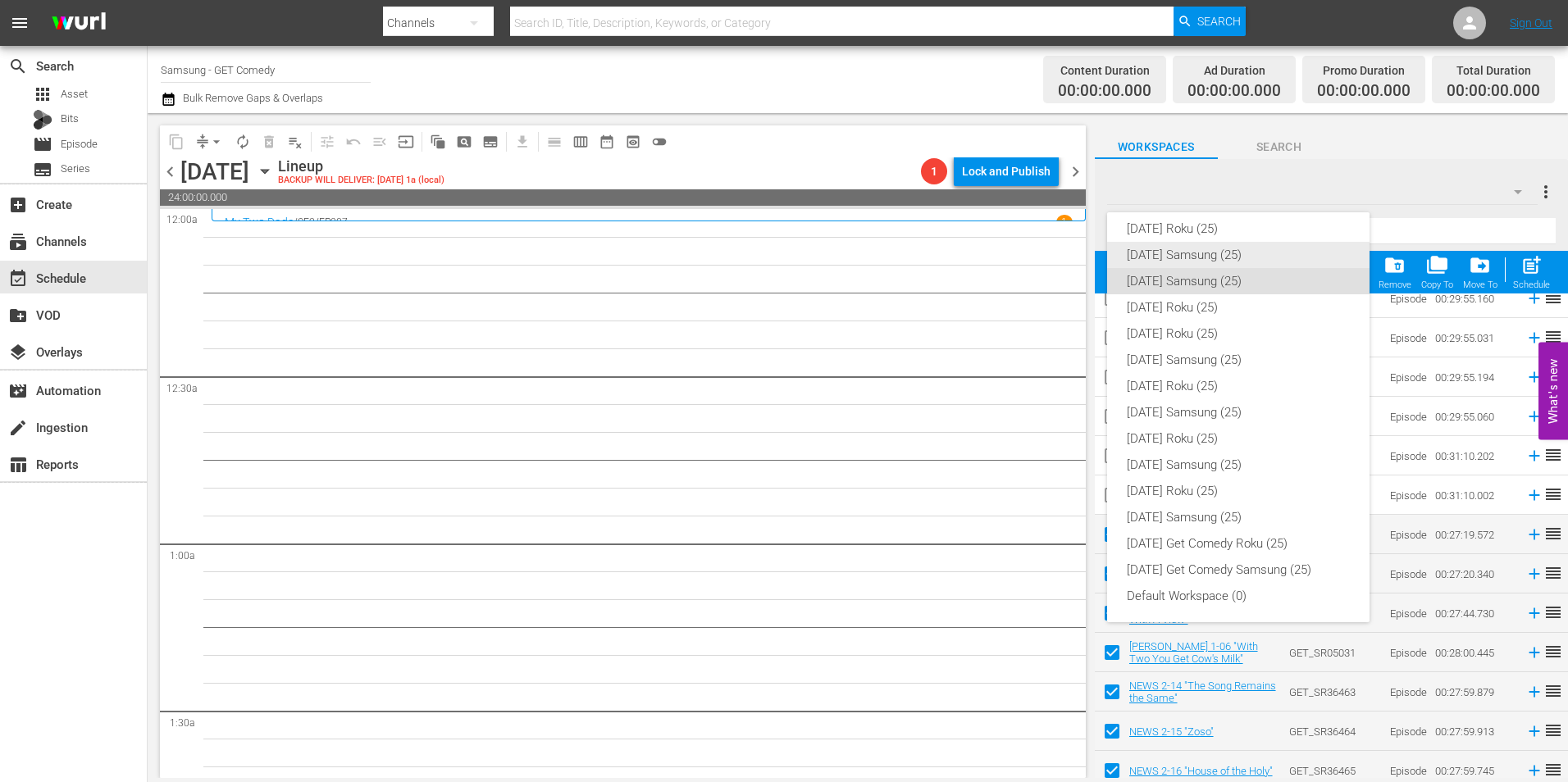
checkbox input "false"
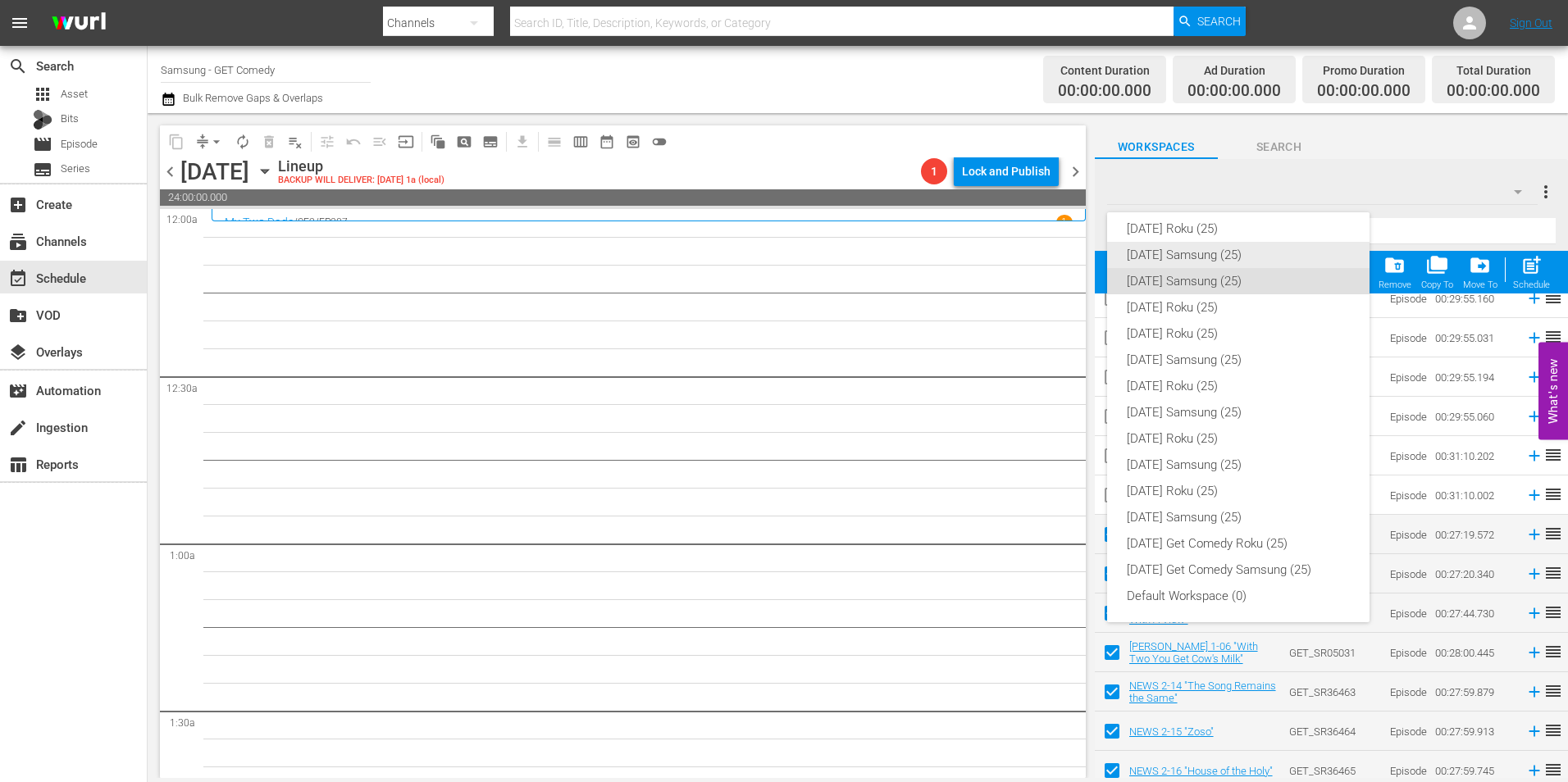
checkbox input "false"
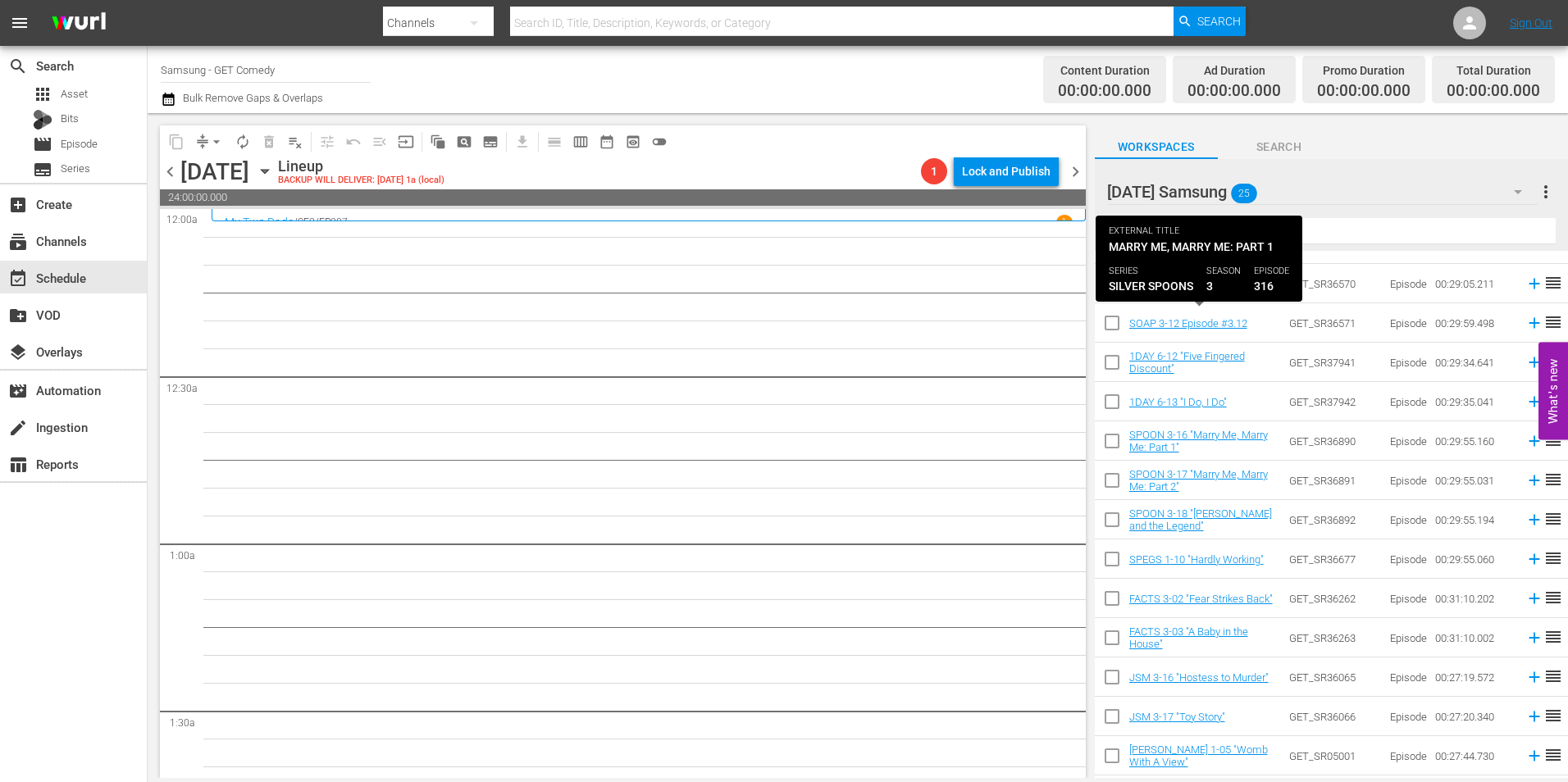
scroll to position [0, 0]
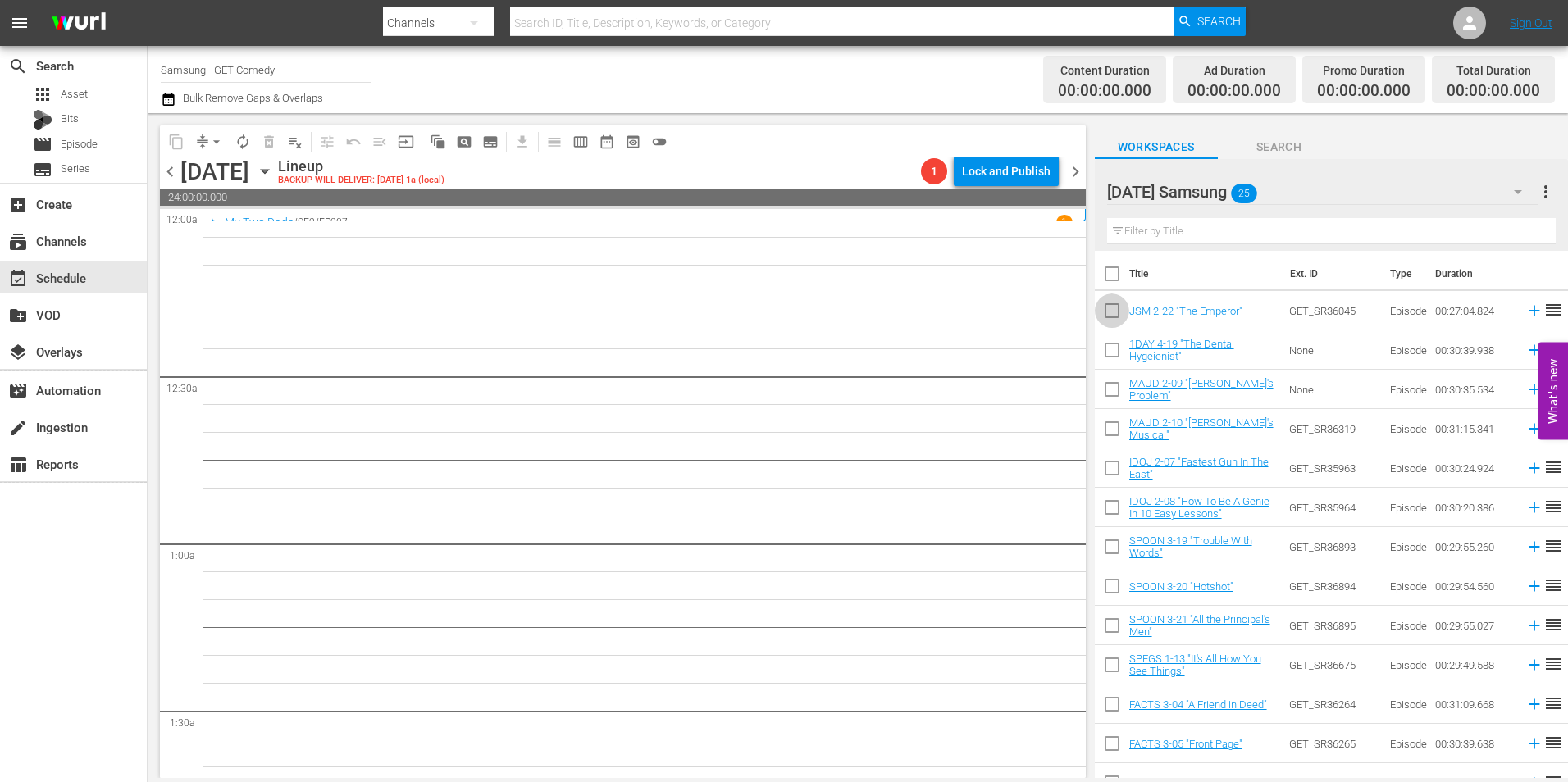
click at [1107, 311] on input "checkbox" at bounding box center [1112, 313] width 34 height 34
checkbox input "true"
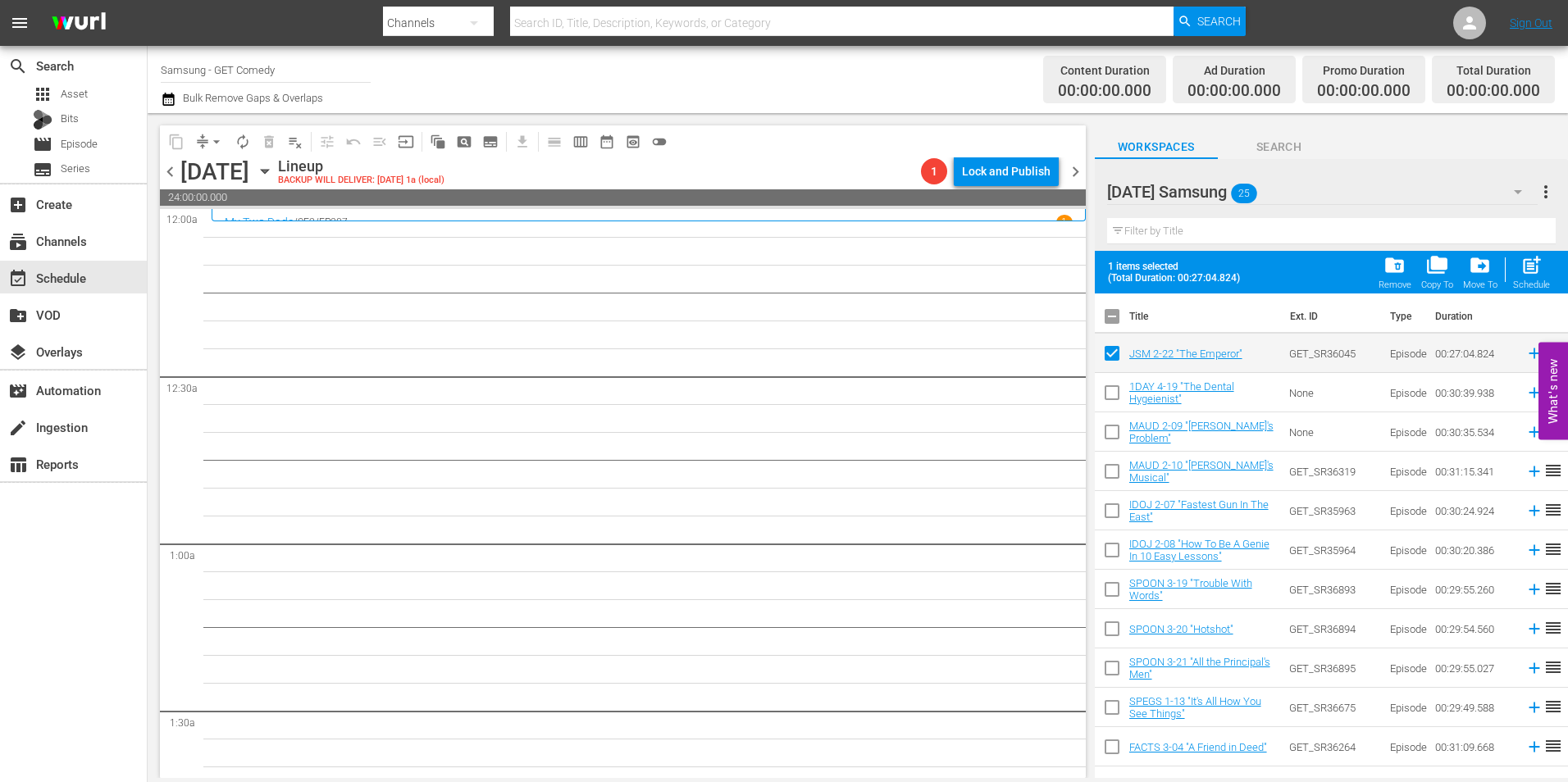
click at [1114, 398] on input "checkbox" at bounding box center [1112, 396] width 34 height 34
checkbox input "true"
click at [1109, 443] on input "checkbox" at bounding box center [1112, 435] width 34 height 34
checkbox input "true"
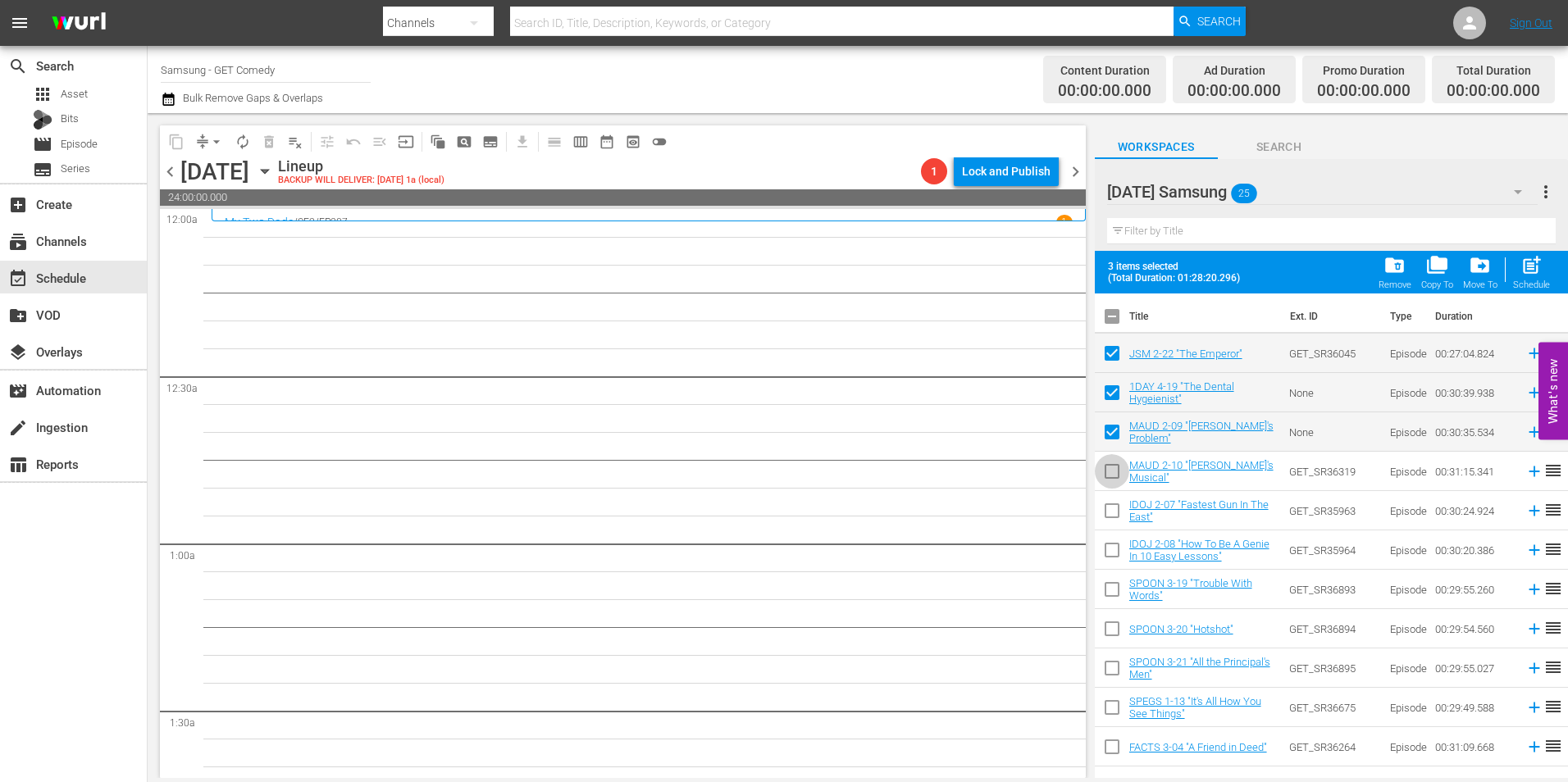
click at [1108, 475] on input "checkbox" at bounding box center [1112, 475] width 34 height 34
checkbox input "true"
click at [1110, 508] on input "checkbox" at bounding box center [1112, 514] width 34 height 34
checkbox input "true"
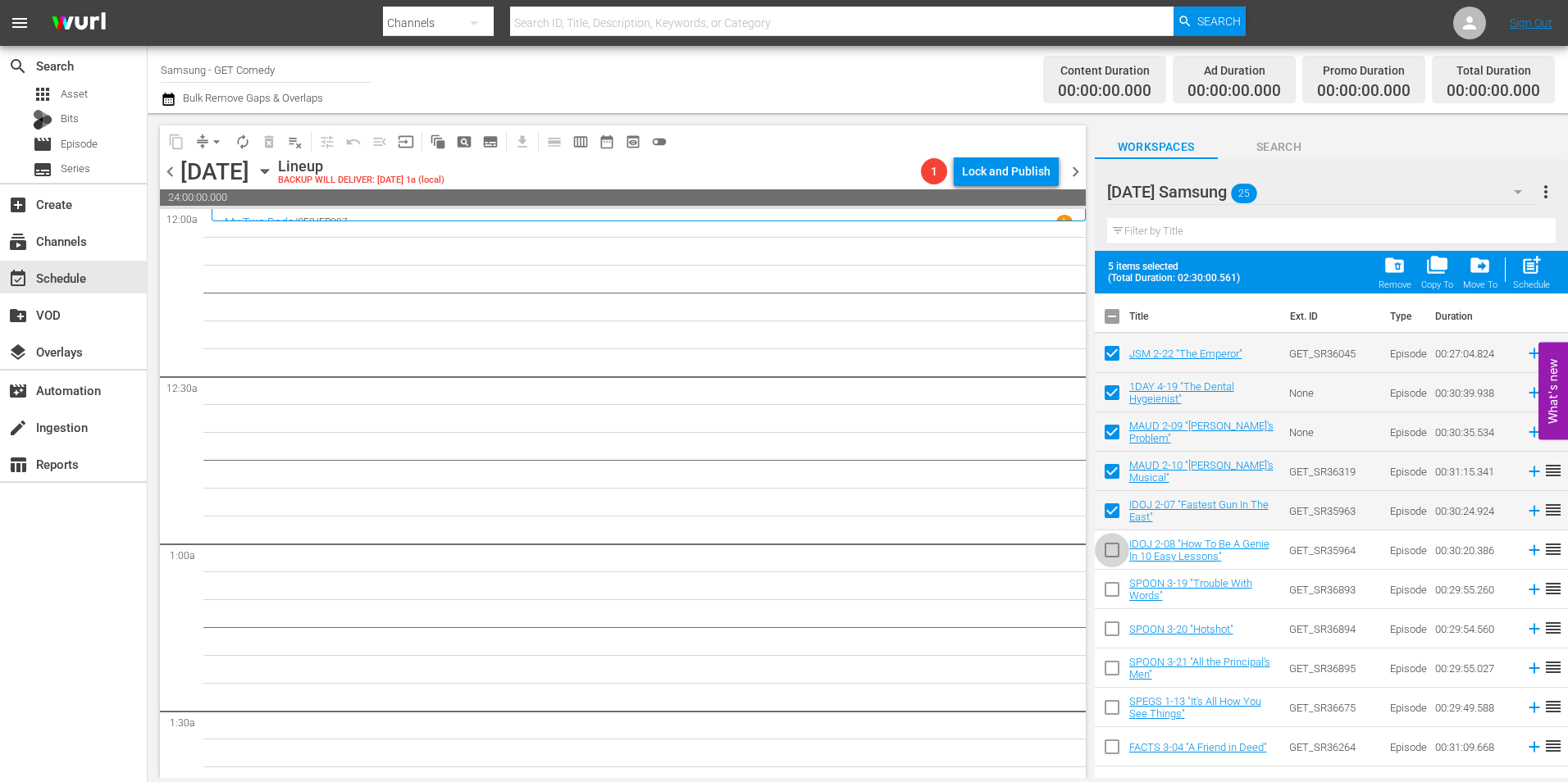
click at [1108, 556] on input "checkbox" at bounding box center [1112, 554] width 34 height 34
checkbox input "true"
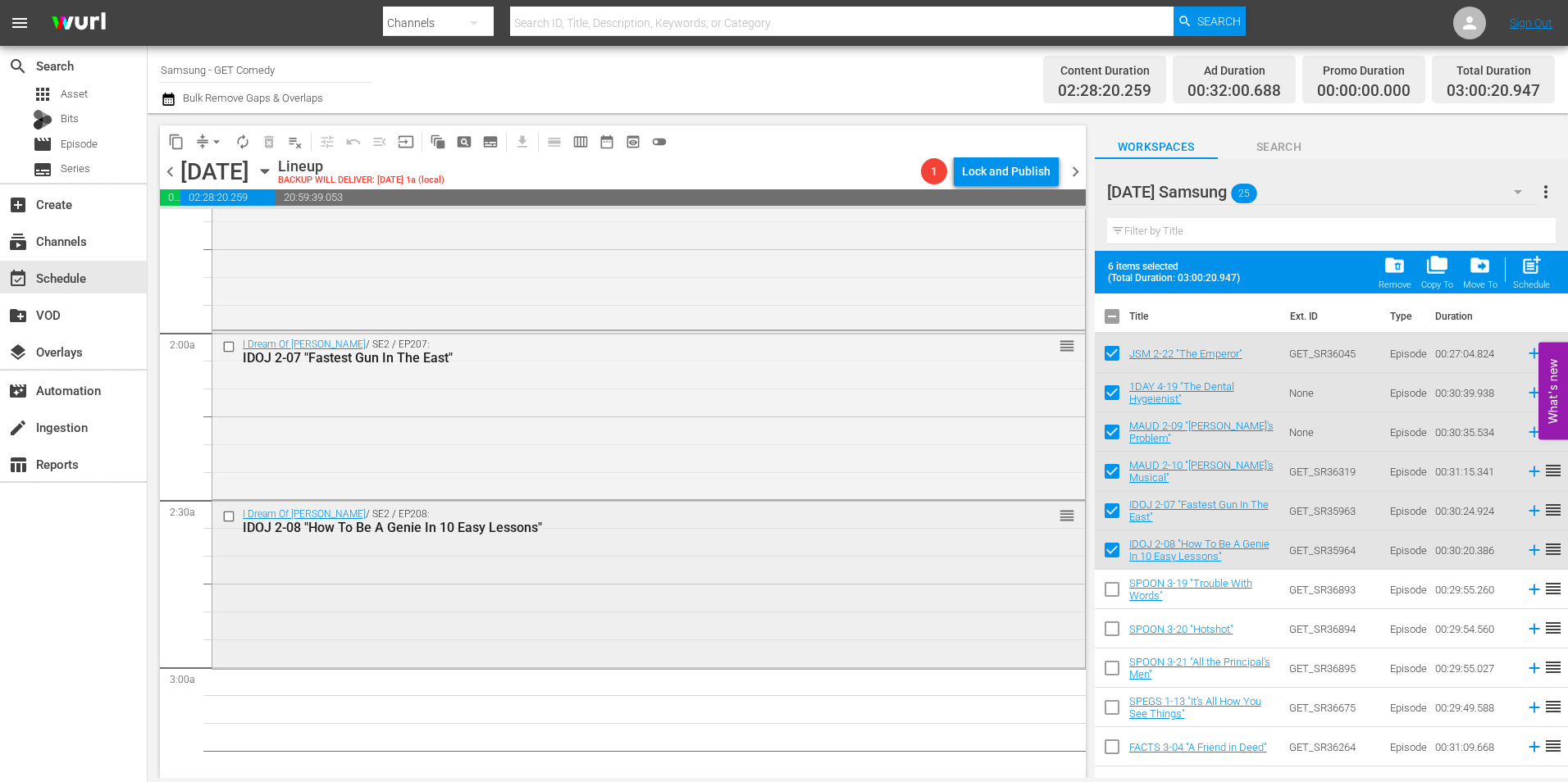
scroll to position [574, 0]
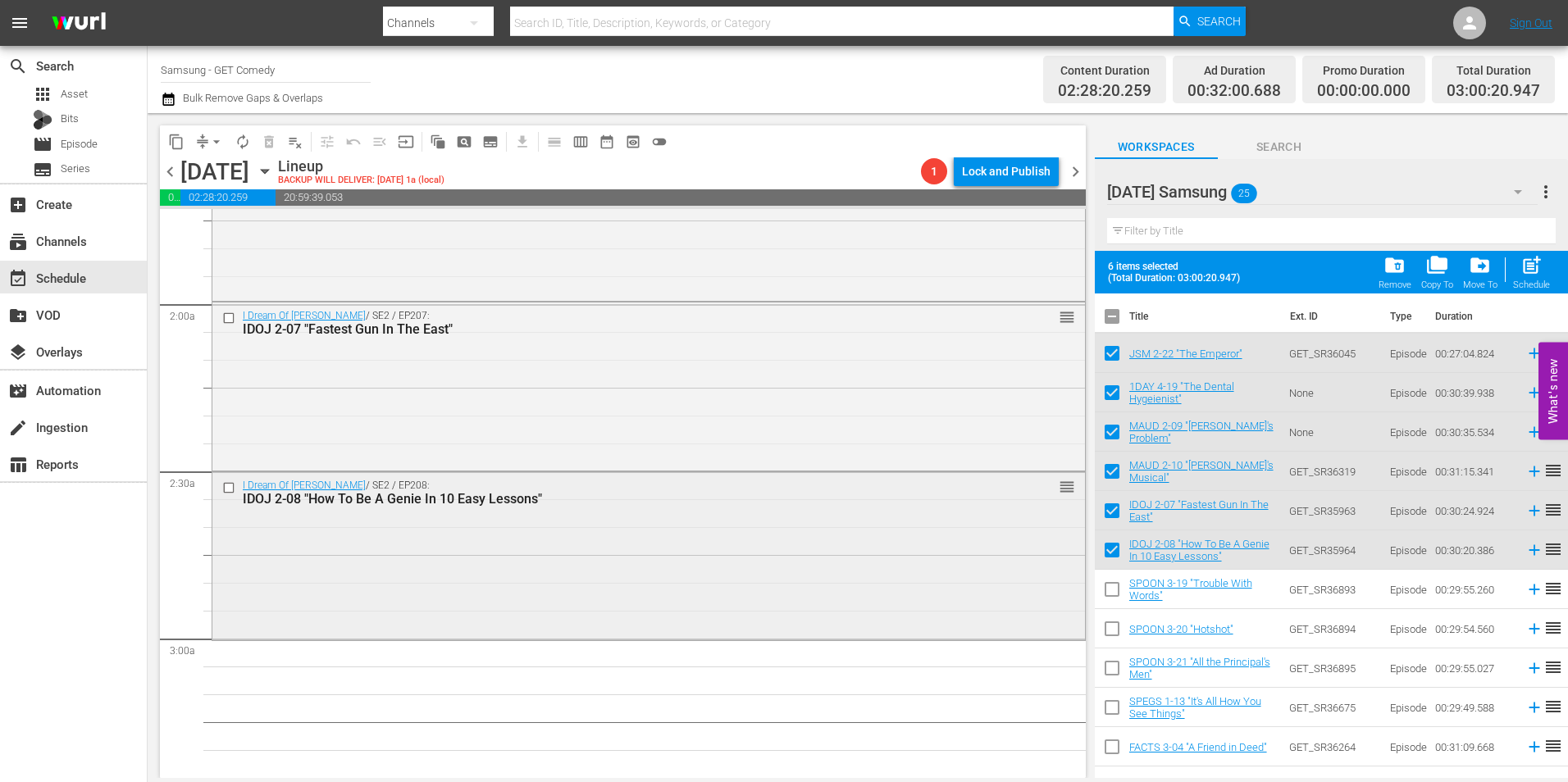
click at [637, 612] on div "I Dream Of Jeannie / SE2 / EP208: IDOJ 2-08 "How To Be A Genie In 10 Easy Lesso…" at bounding box center [648, 554] width 873 height 164
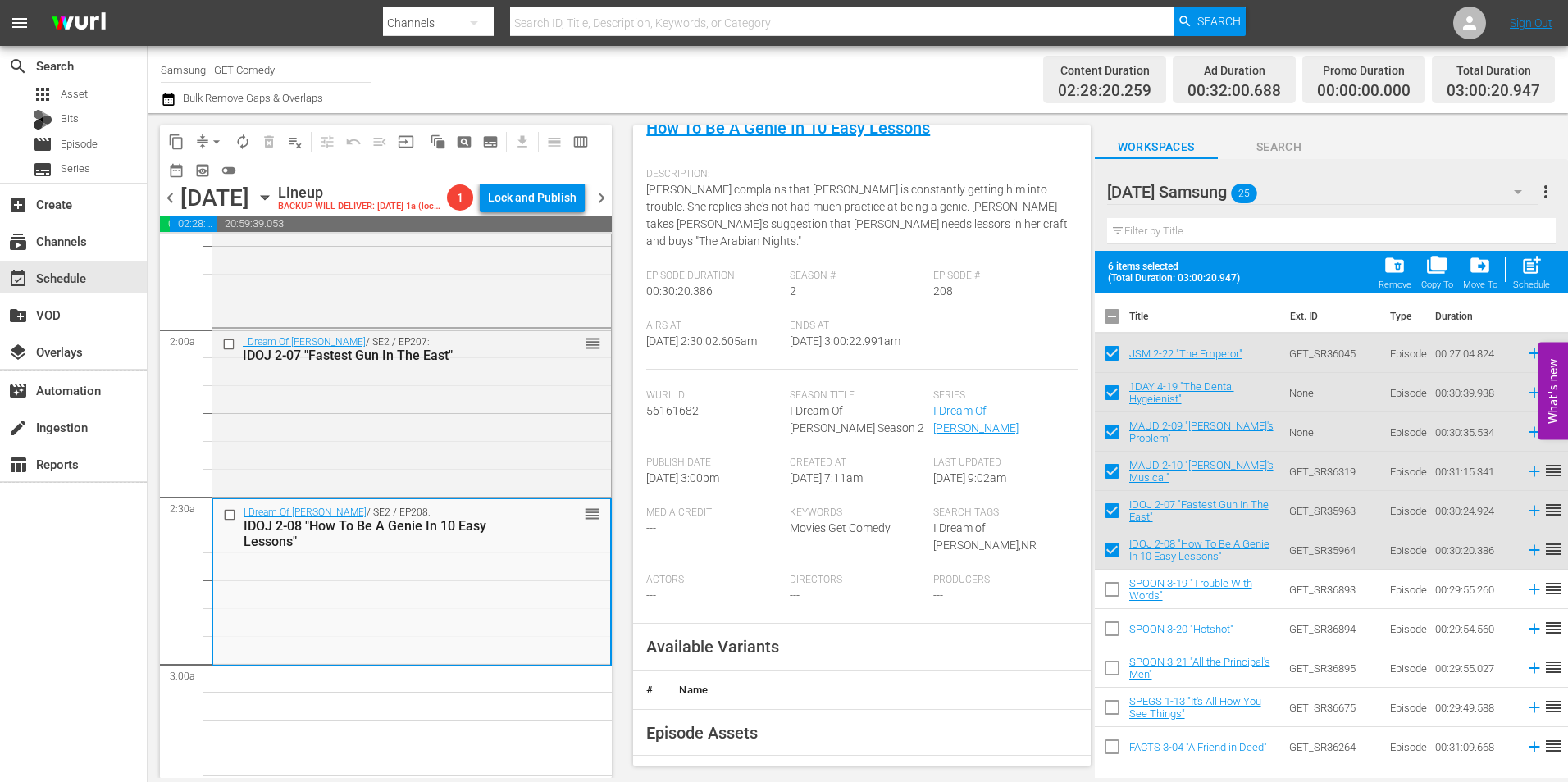
scroll to position [328, 0]
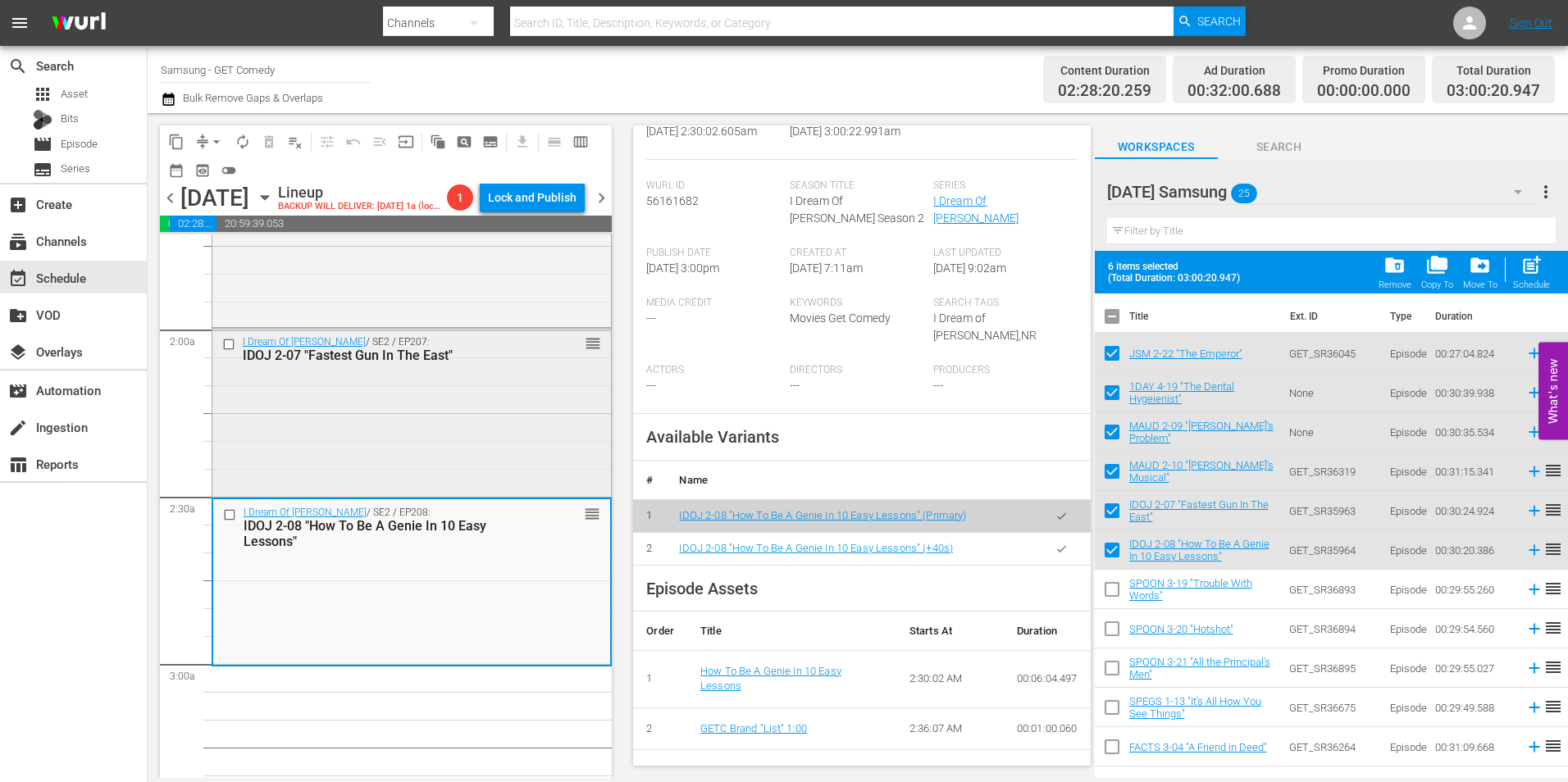
click at [396, 401] on div "I Dream Of Jeannie / SE2 / EP207: IDOJ 2-07 "Fastest Gun In The East" reorder" at bounding box center [412, 412] width 399 height 165
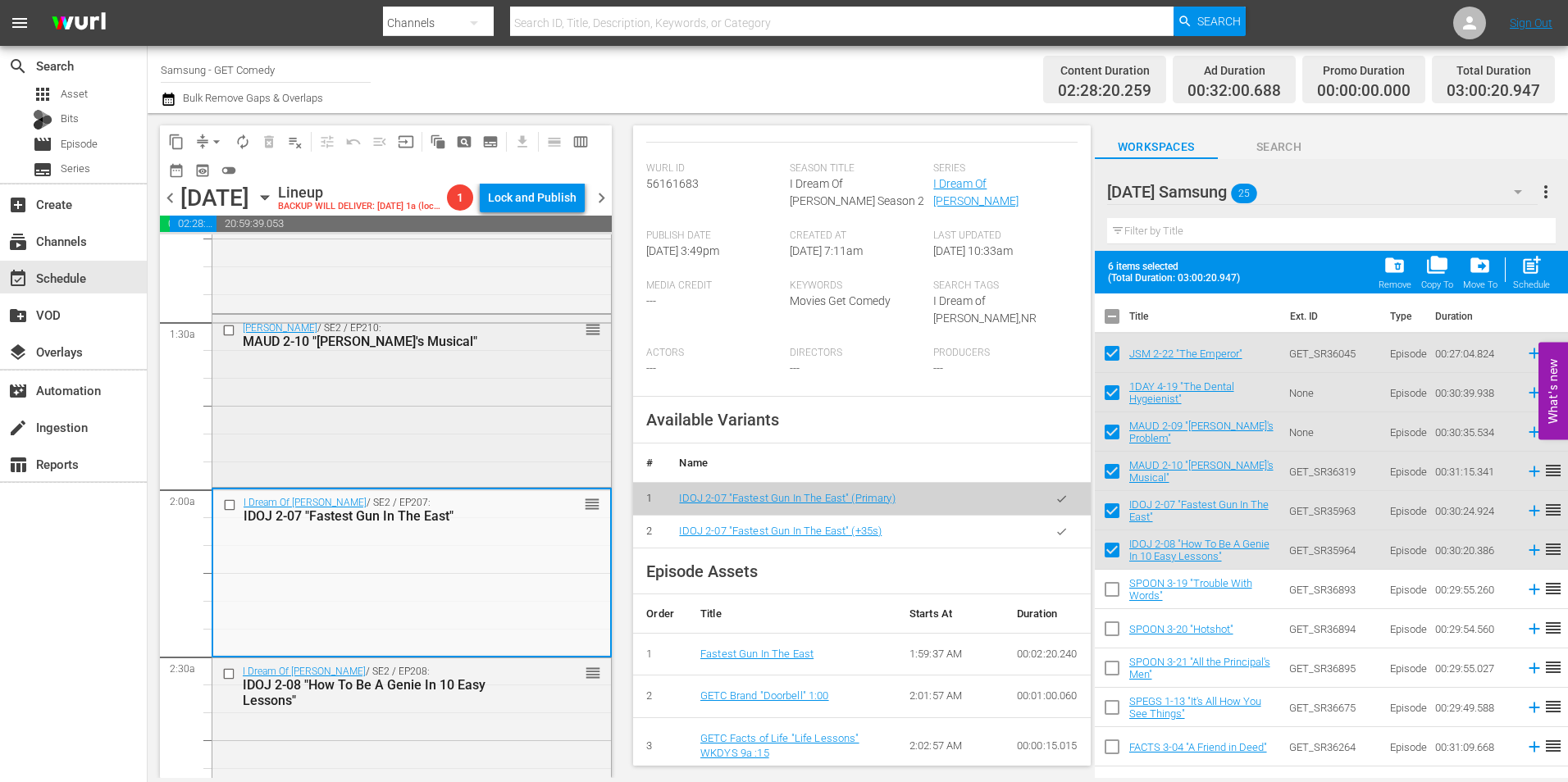
scroll to position [410, 0]
click at [375, 442] on div "Maude / SE2 / EP210: MAUD 2-10 "Maude's Musical" reorder" at bounding box center [412, 404] width 399 height 170
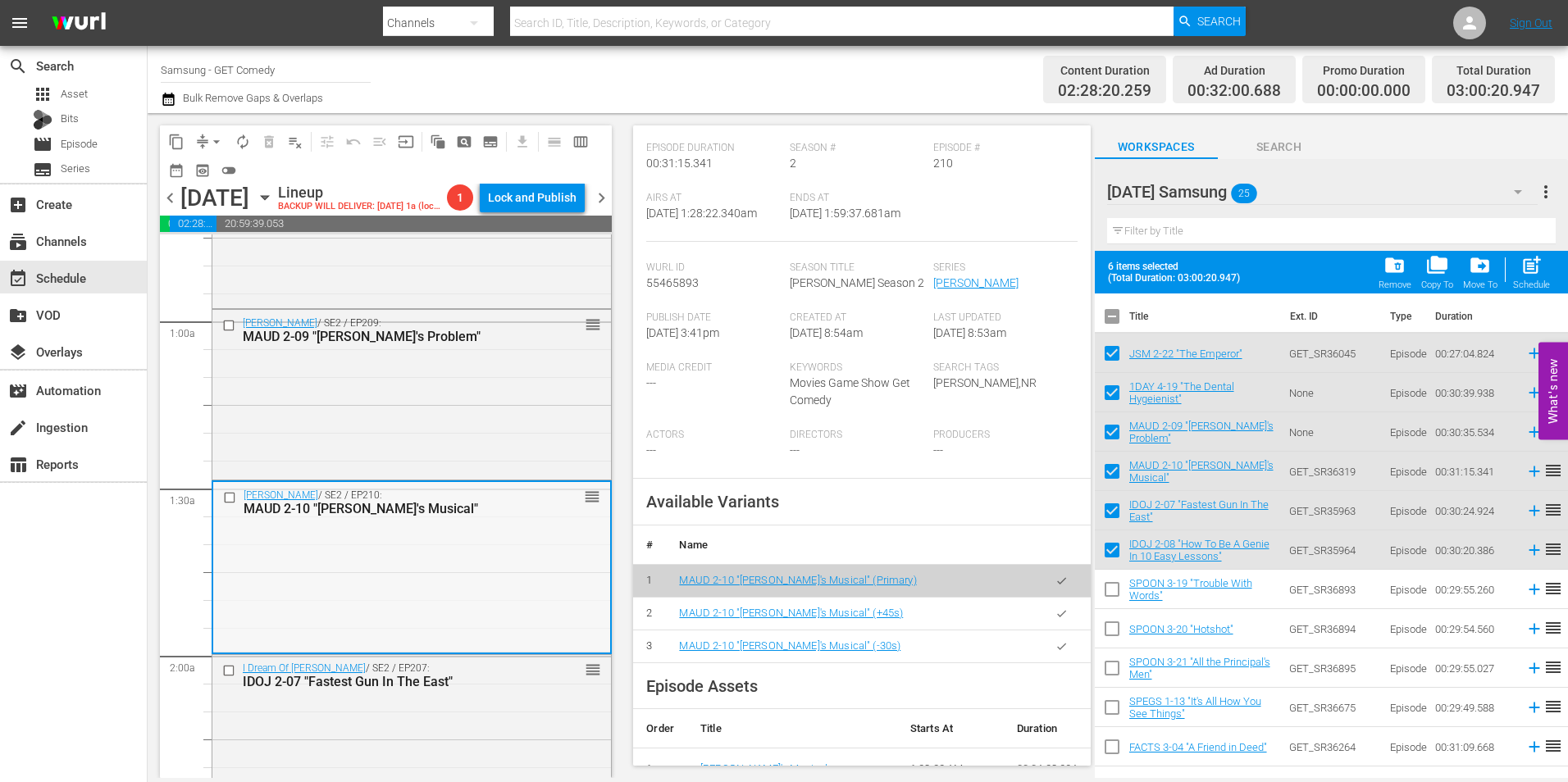
scroll to position [246, 0]
click at [402, 407] on div "Maude / SE2 / EP209: MAUD 2-09 "Vivian's Problem" reorder" at bounding box center [412, 394] width 399 height 165
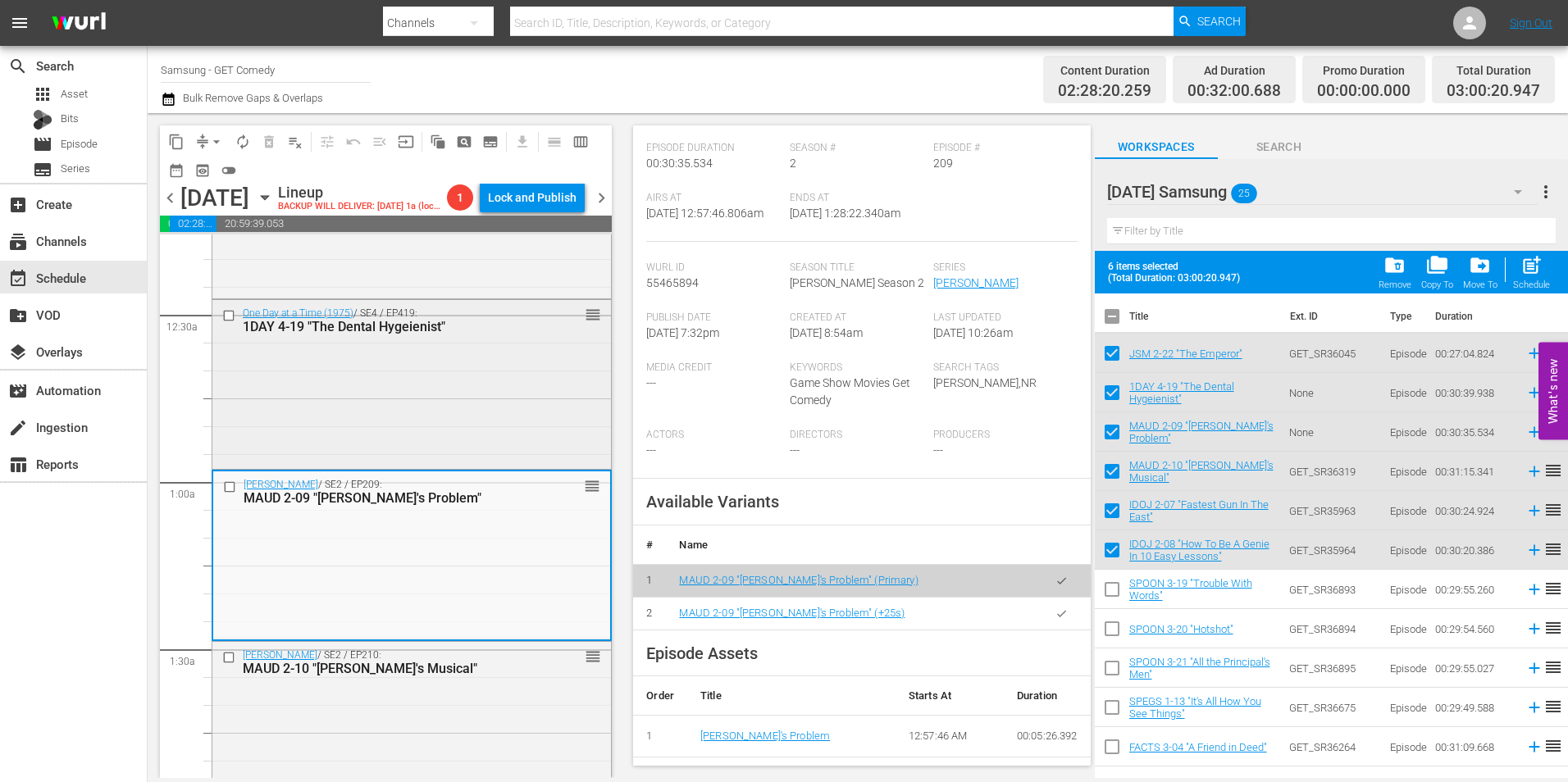
scroll to position [82, 0]
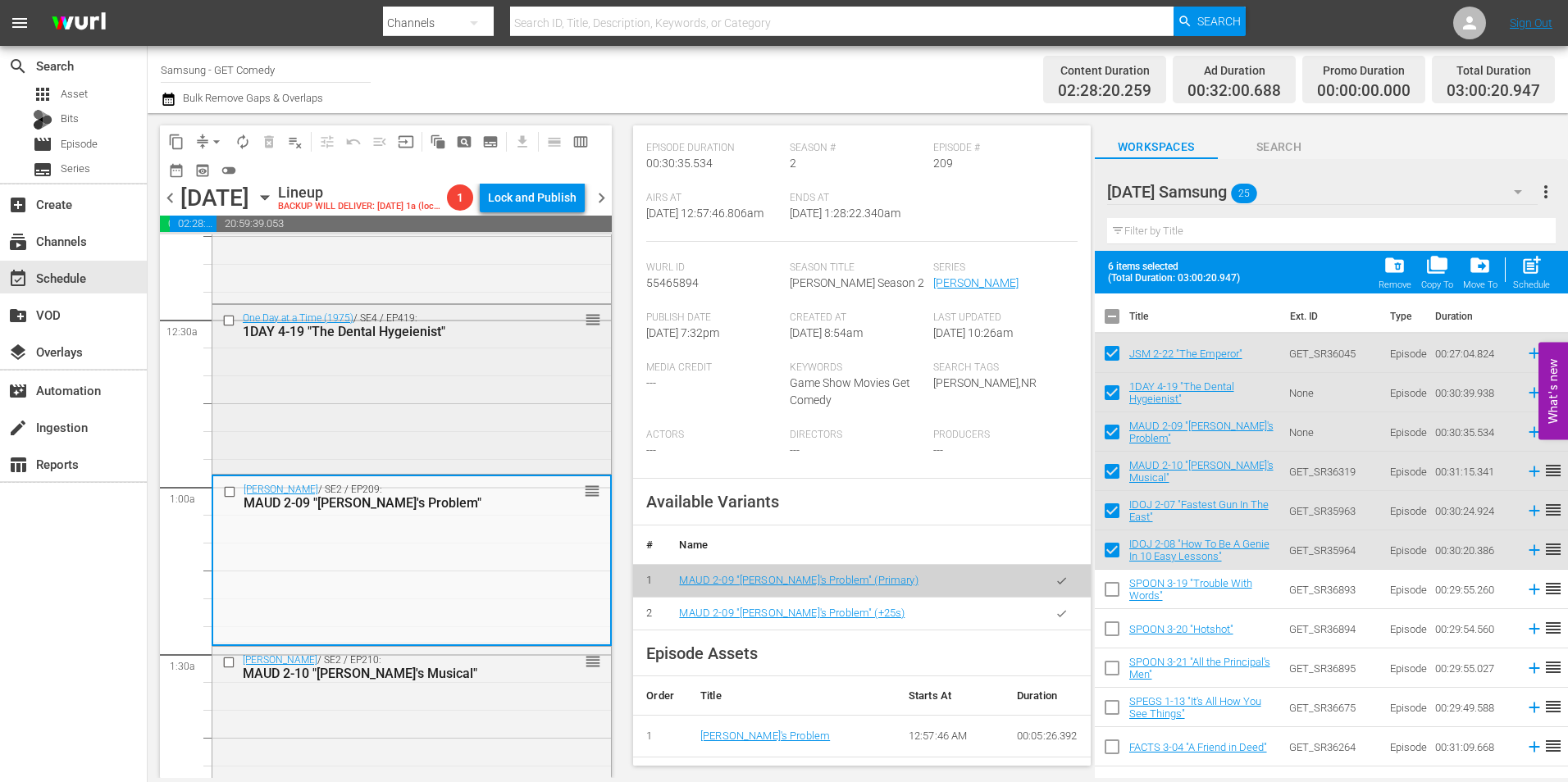
click at [410, 416] on div "One Day at a Time (1975) / SE4 / EP419: 1DAY 4-19 "The Dental Hygeienist" reord…" at bounding box center [412, 388] width 399 height 166
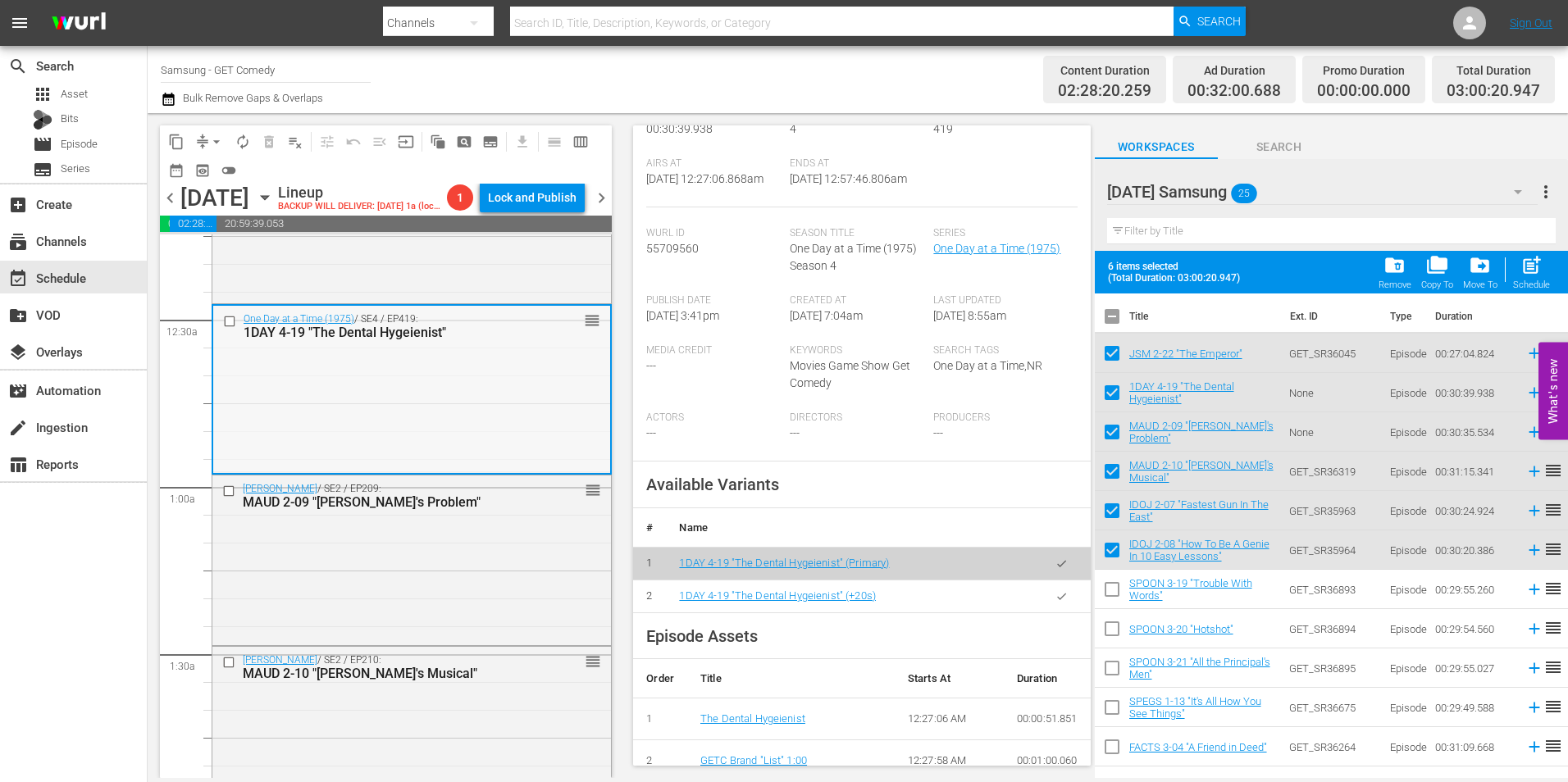
scroll to position [0, 0]
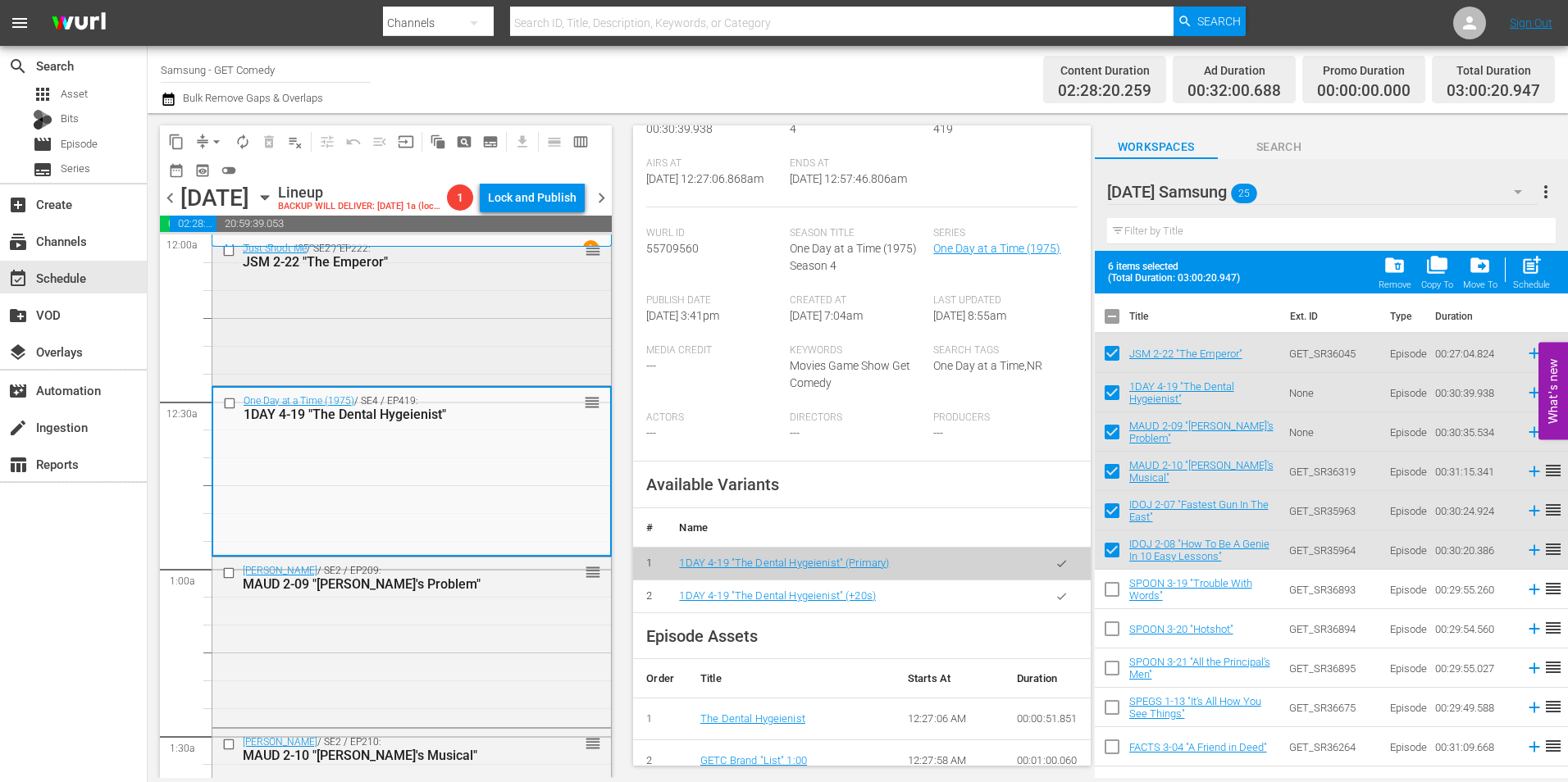
click at [285, 361] on div "Just Shoot Me / SE2 / EP222: JSM 2-22 "The Emperor" reorder" at bounding box center [412, 308] width 399 height 146
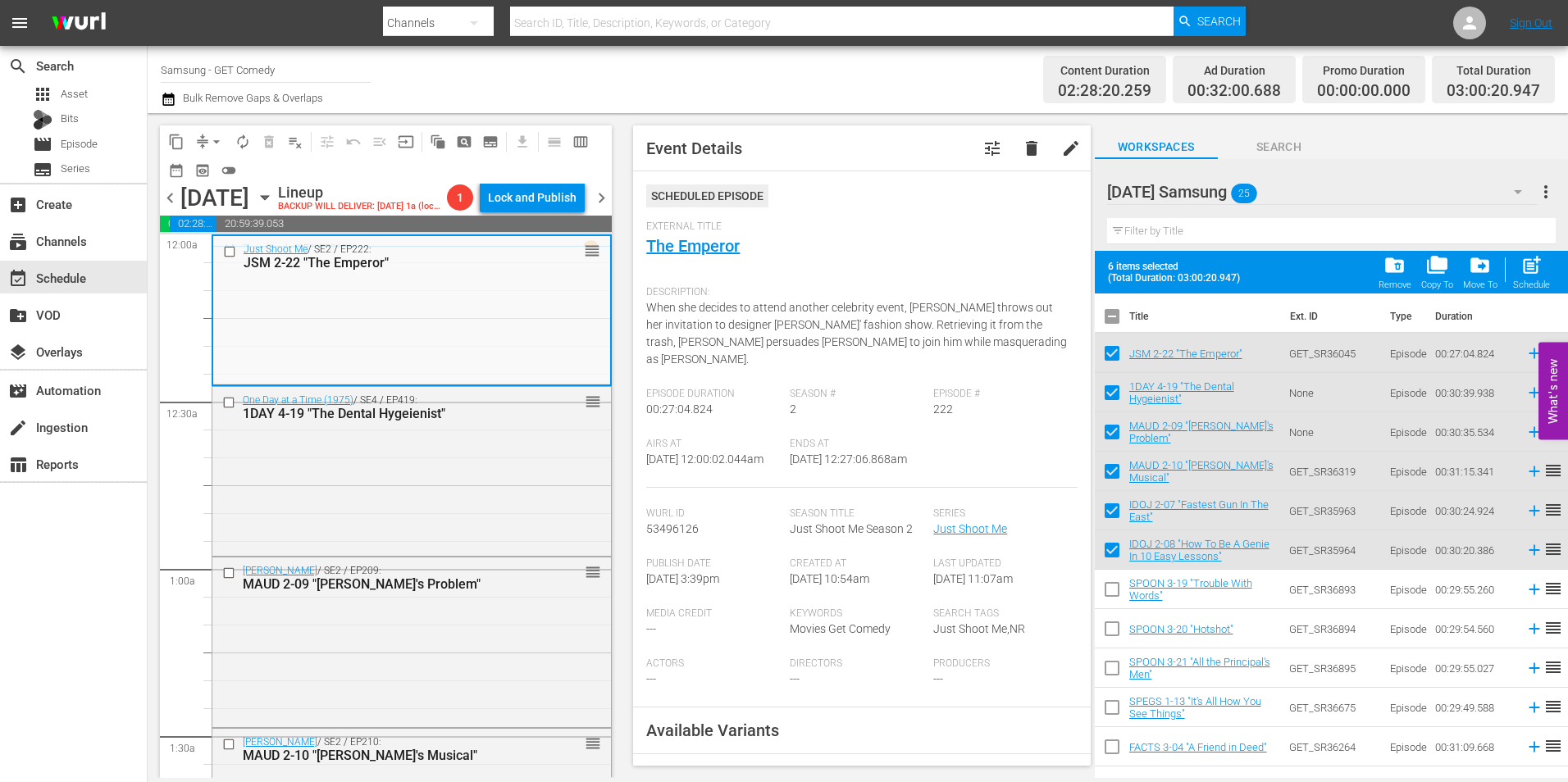
scroll to position [246, 0]
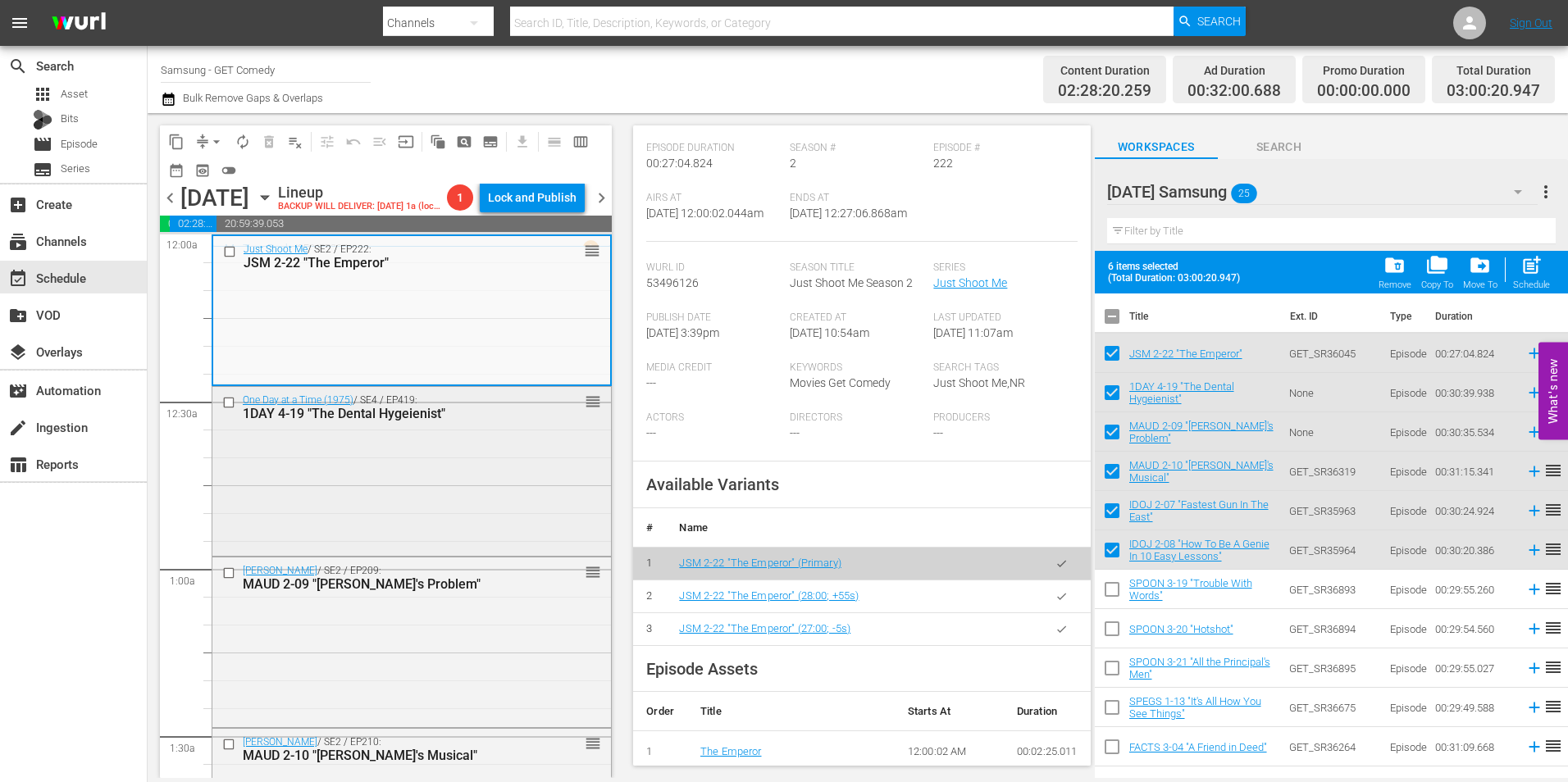
click at [389, 524] on div "One Day at a Time (1975) / SE4 / EP419: 1DAY 4-19 "The Dental Hygeienist" reord…" at bounding box center [412, 470] width 399 height 166
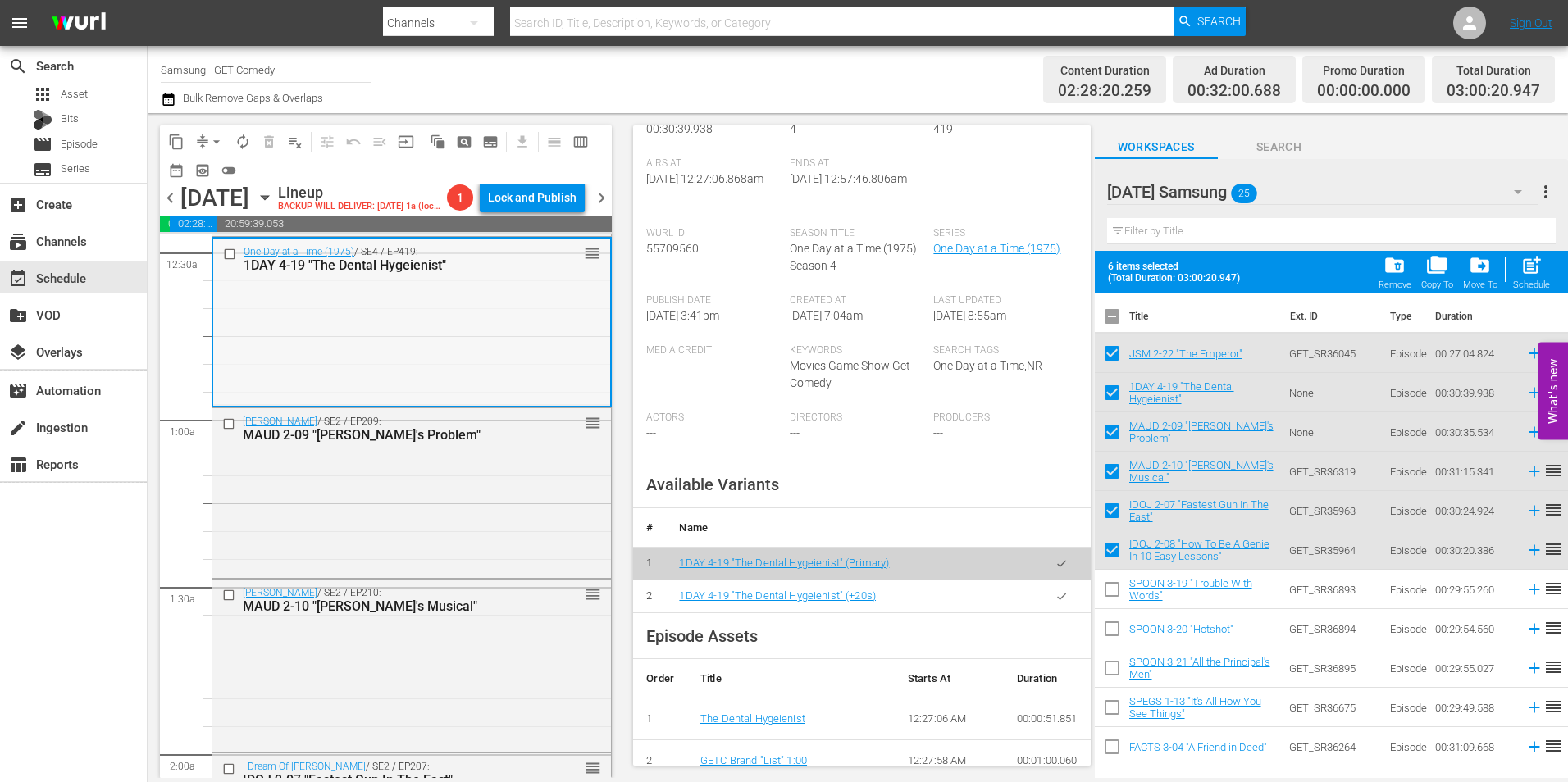
scroll to position [164, 0]
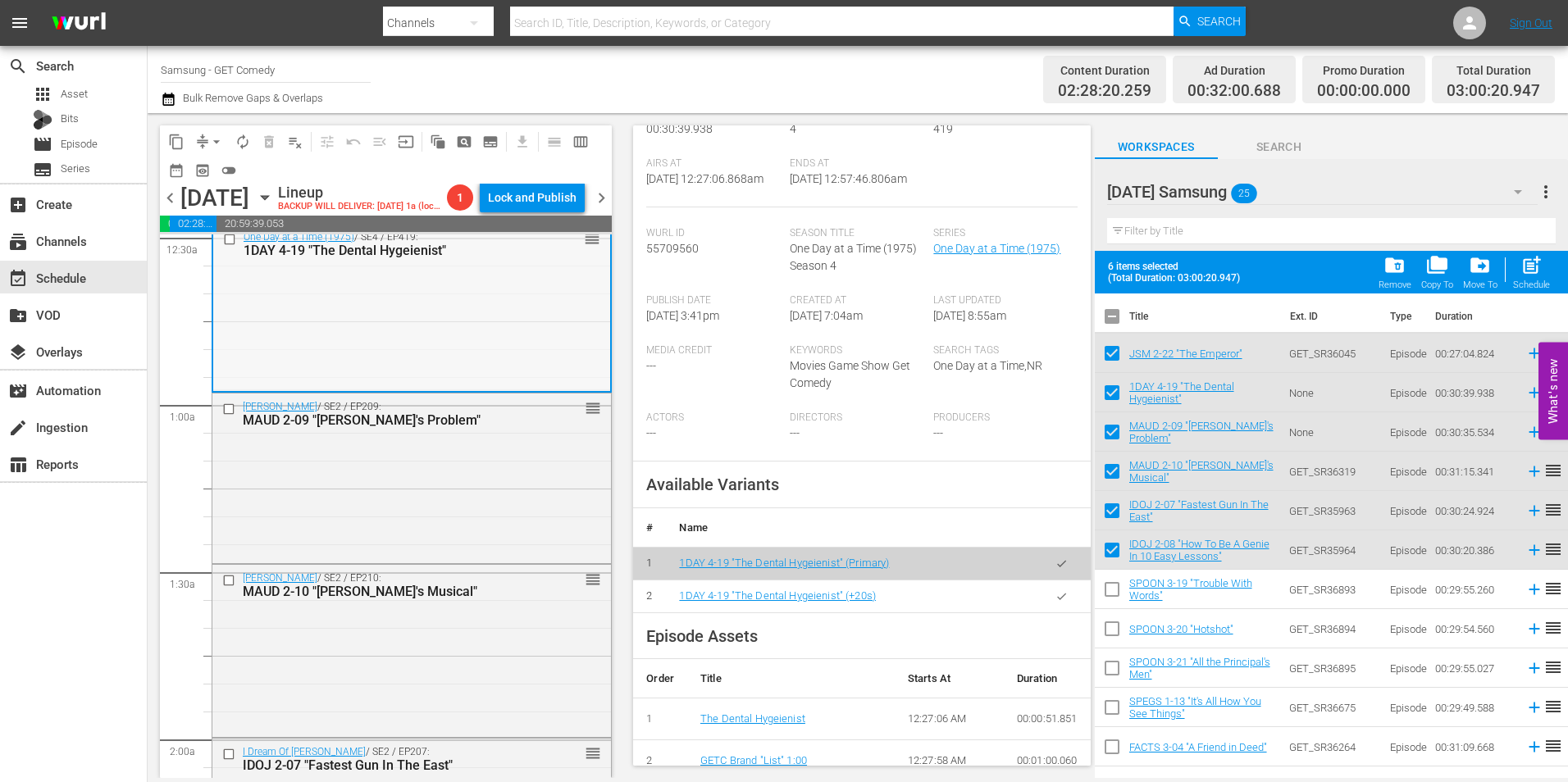
click at [475, 559] on div "Maude / SE2 / EP209: MAUD 2-09 "Vivian's Problem" reorder" at bounding box center [412, 476] width 399 height 165
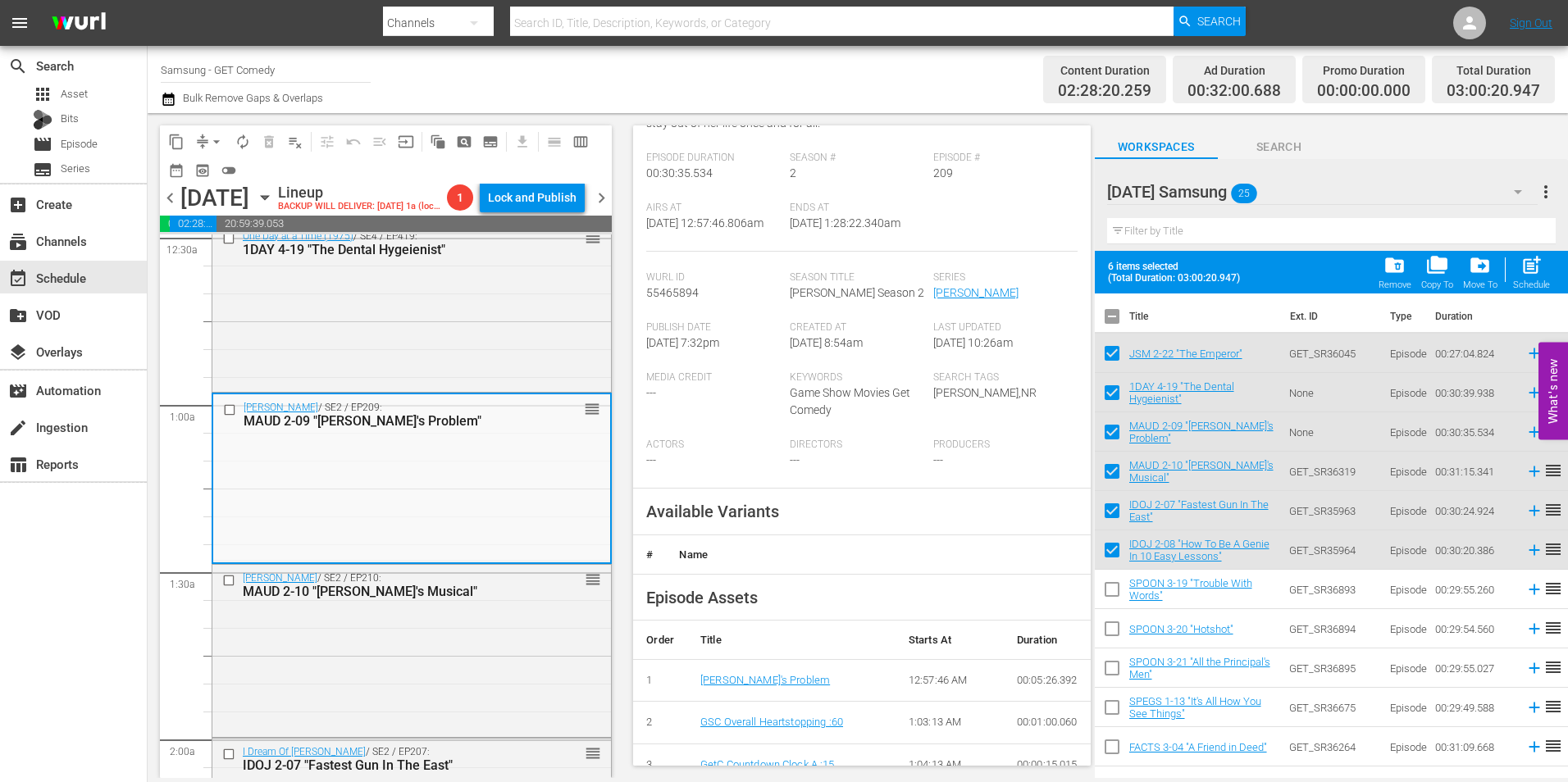
scroll to position [246, 0]
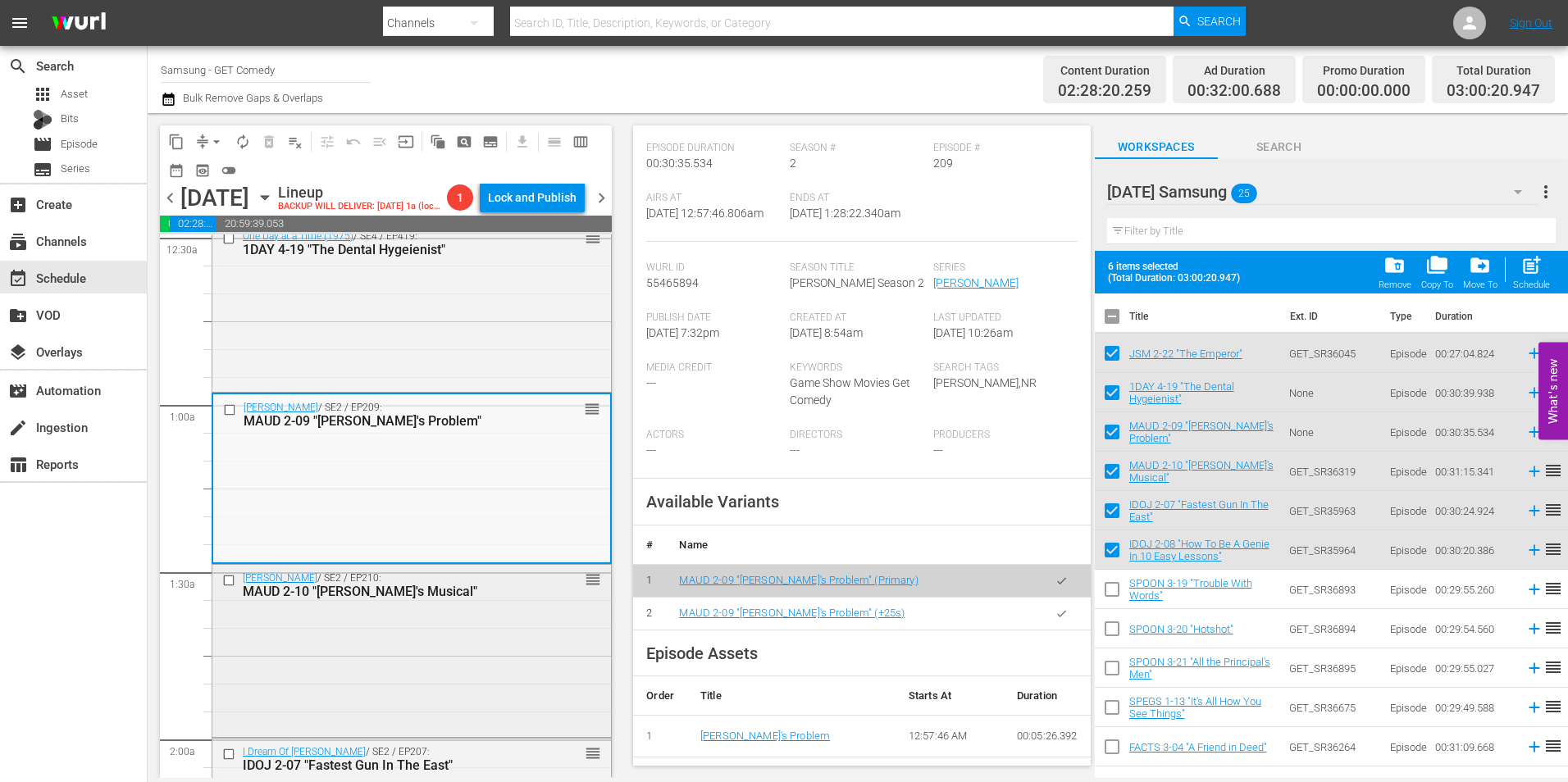
click at [353, 674] on div "Maude / SE2 / EP210: MAUD 2-10 "Maude's Musical" reorder" at bounding box center [412, 650] width 399 height 170
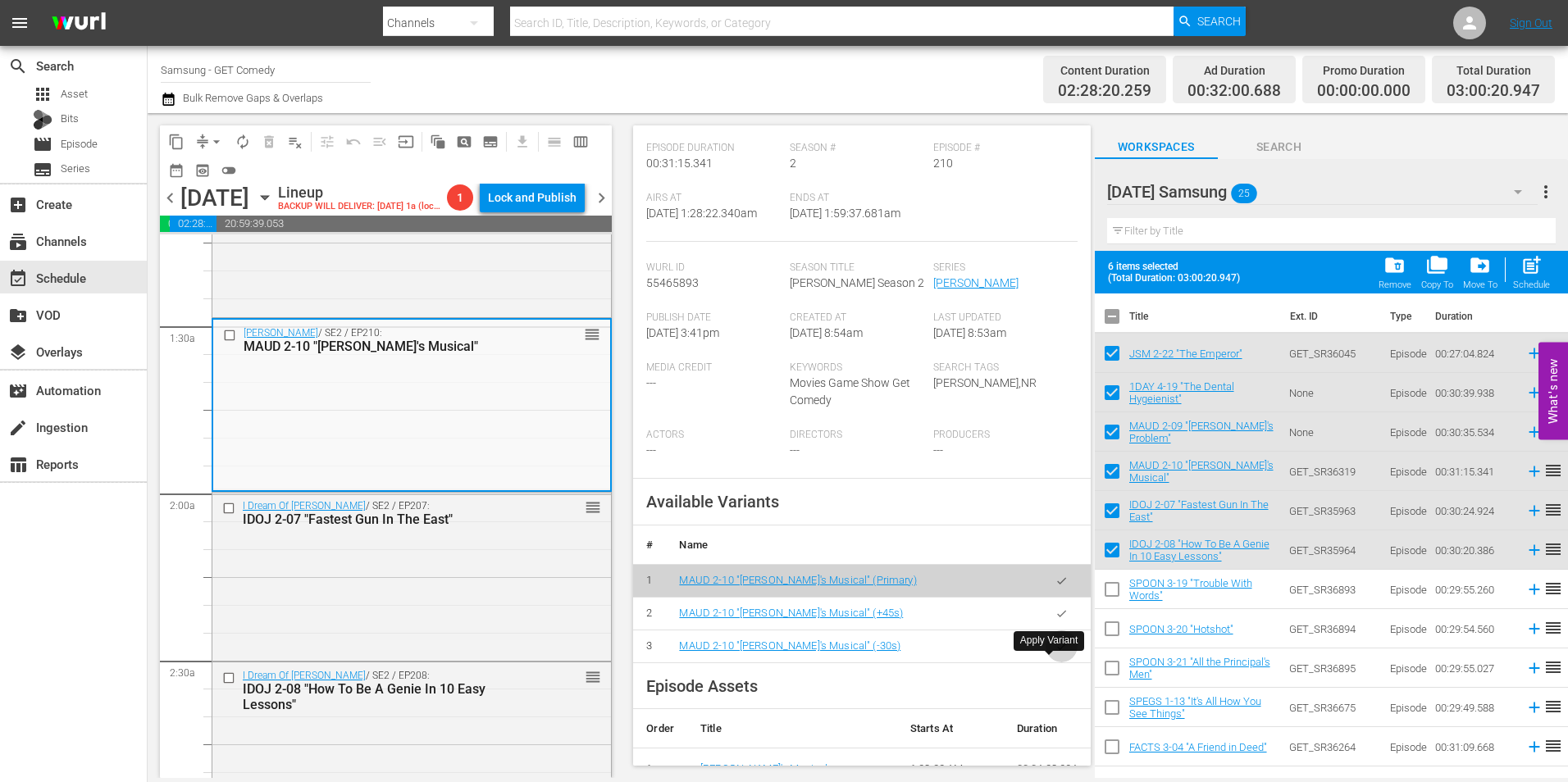
click at [1051, 663] on button "button" at bounding box center [1062, 647] width 32 height 32
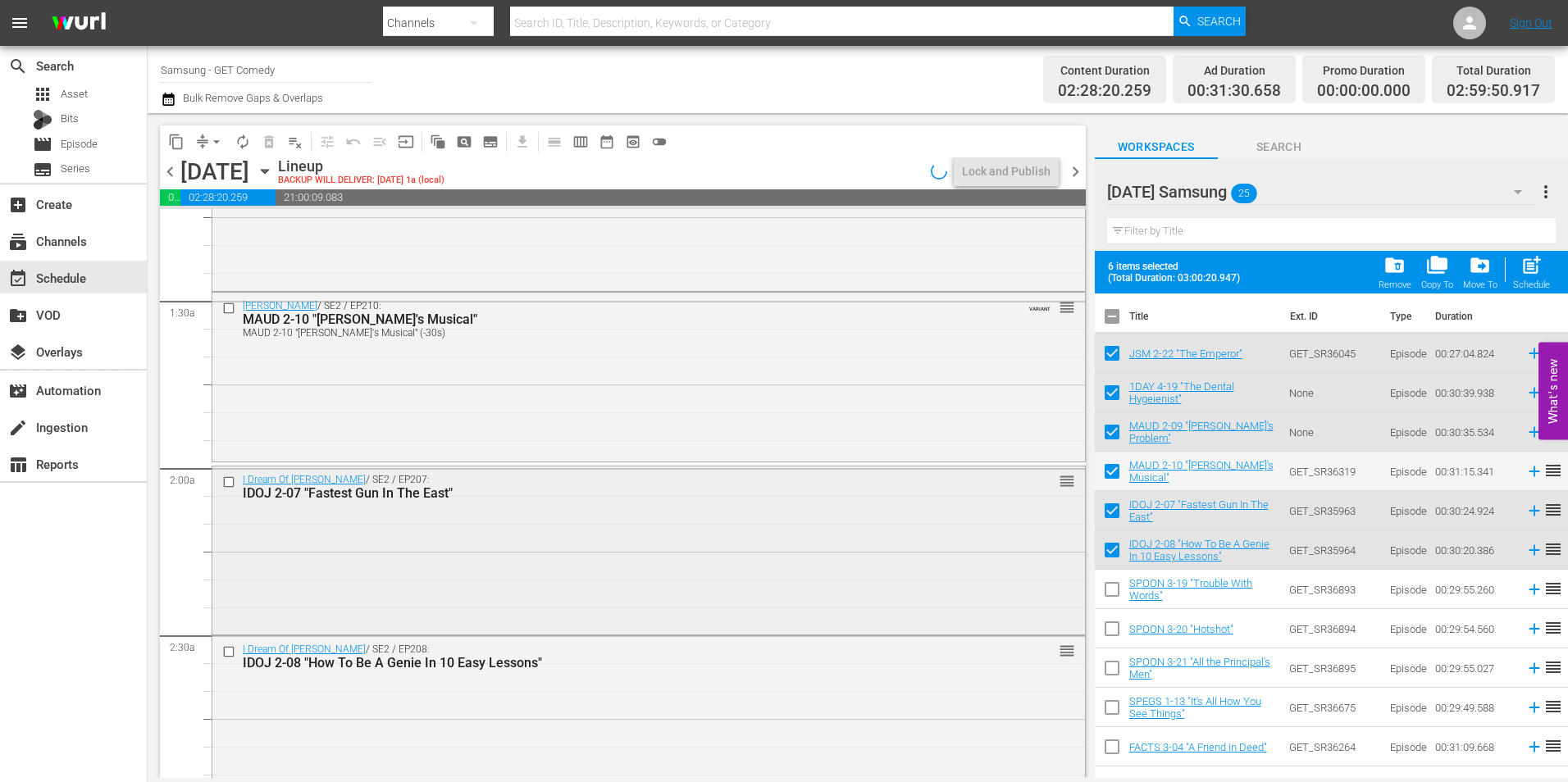
click at [481, 569] on div "I Dream Of Jeannie / SE2 / EP207: IDOJ 2-07 "Fastest Gun In The East" reorder" at bounding box center [648, 549] width 873 height 165
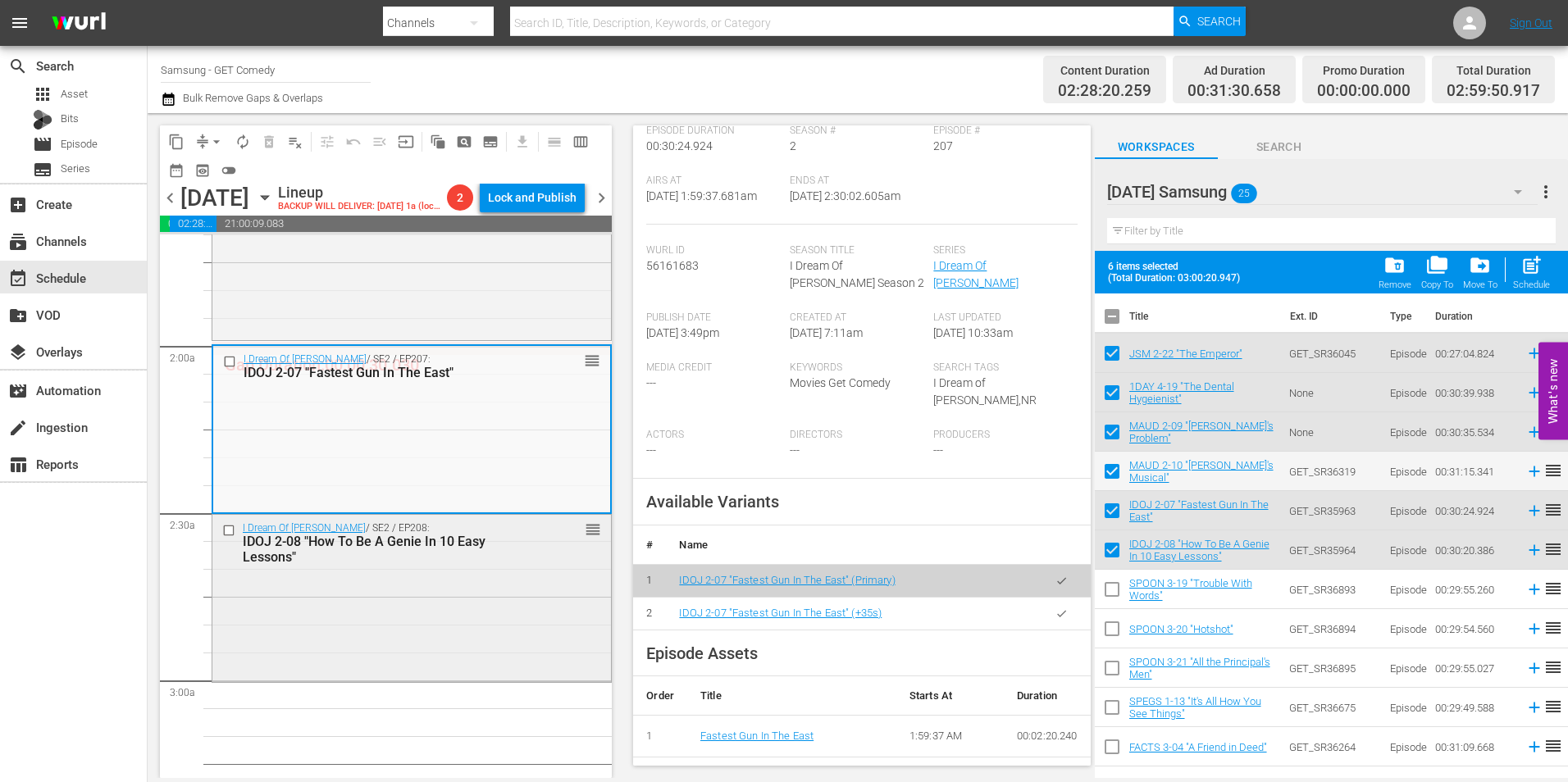
scroll to position [574, 0]
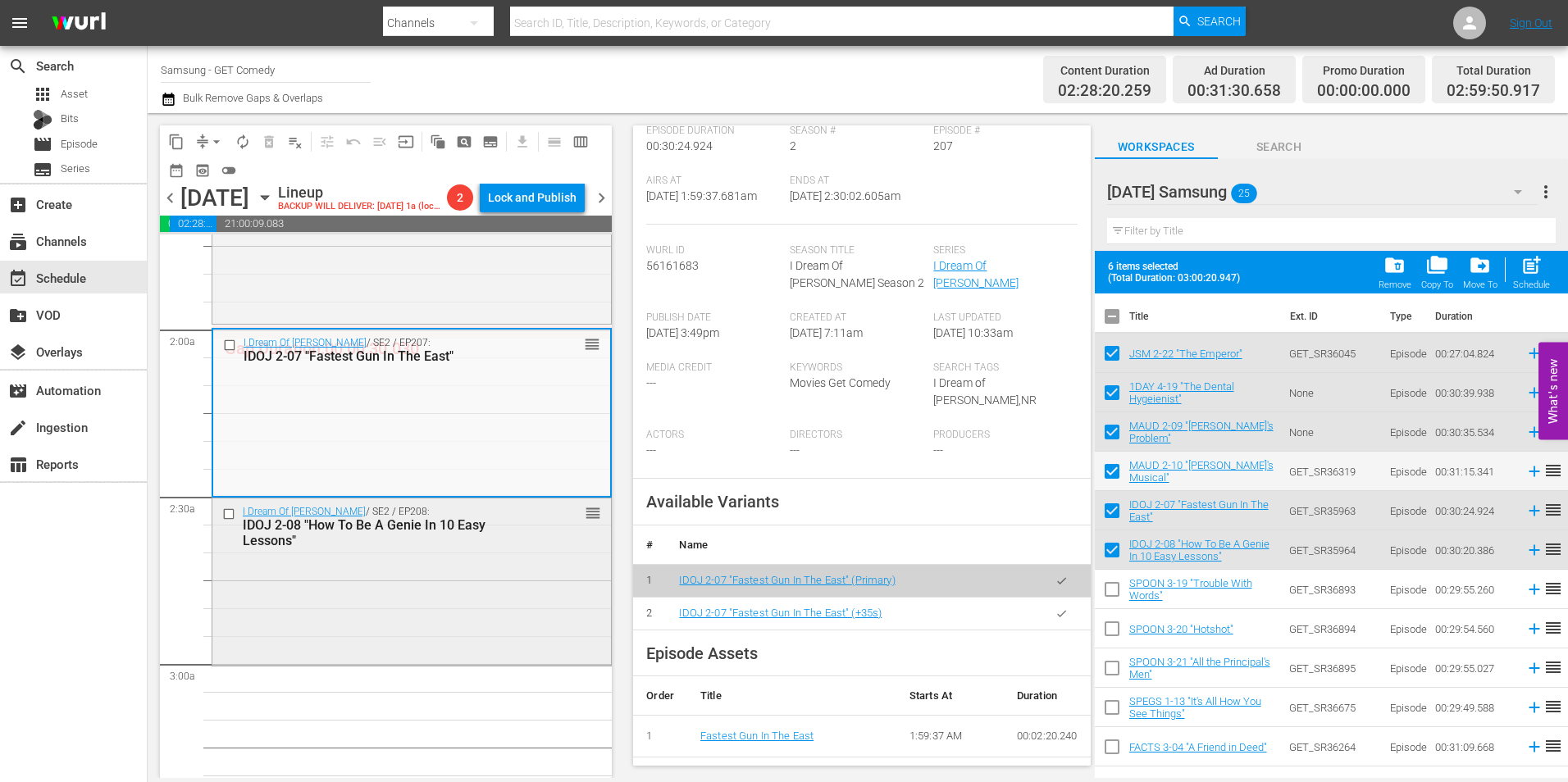
click at [492, 652] on div "I Dream Of Jeannie / SE2 / EP208: IDOJ 2-08 "How To Be A Genie In 10 Easy Lesso…" at bounding box center [412, 580] width 399 height 164
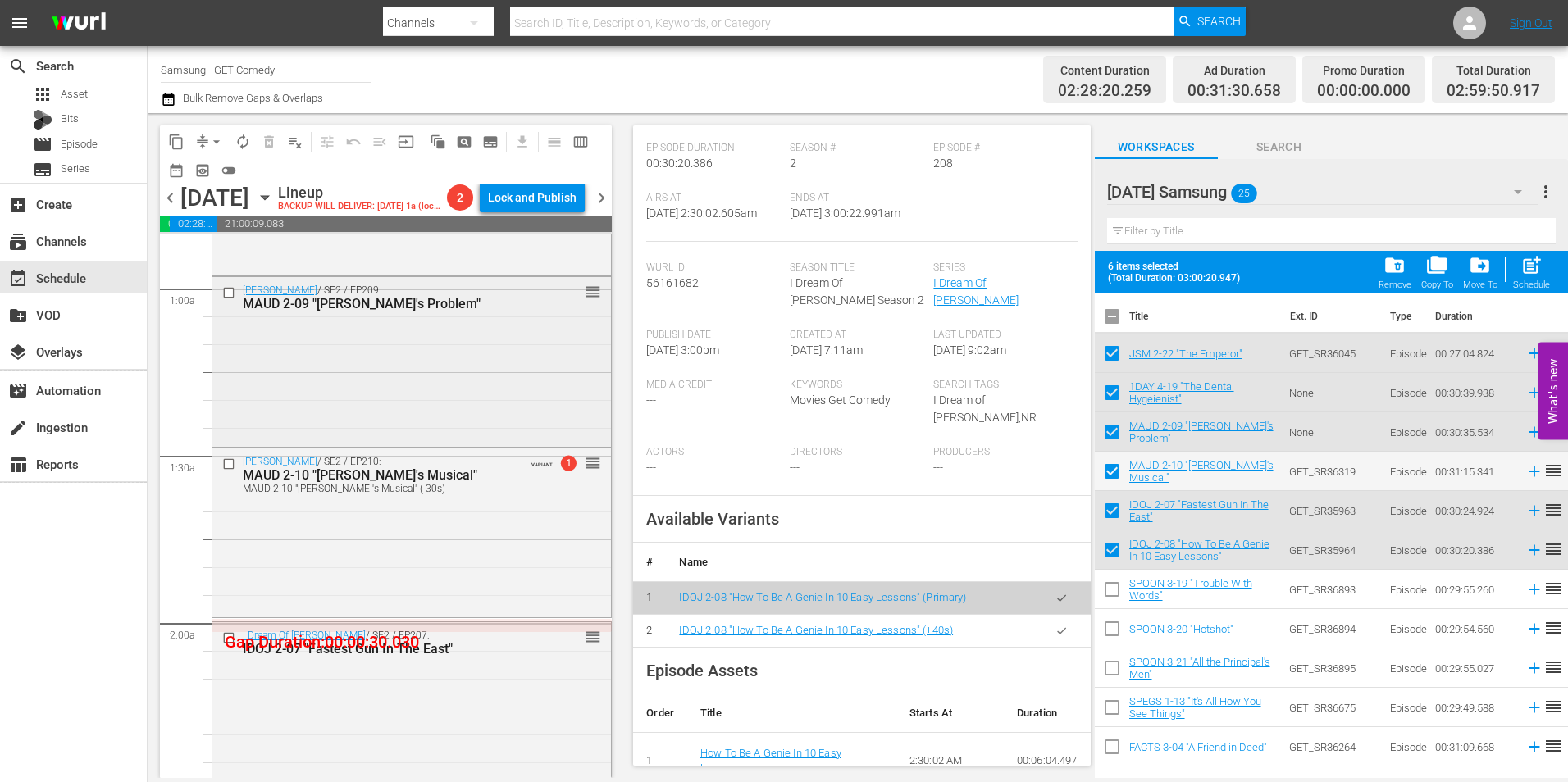
scroll to position [246, 0]
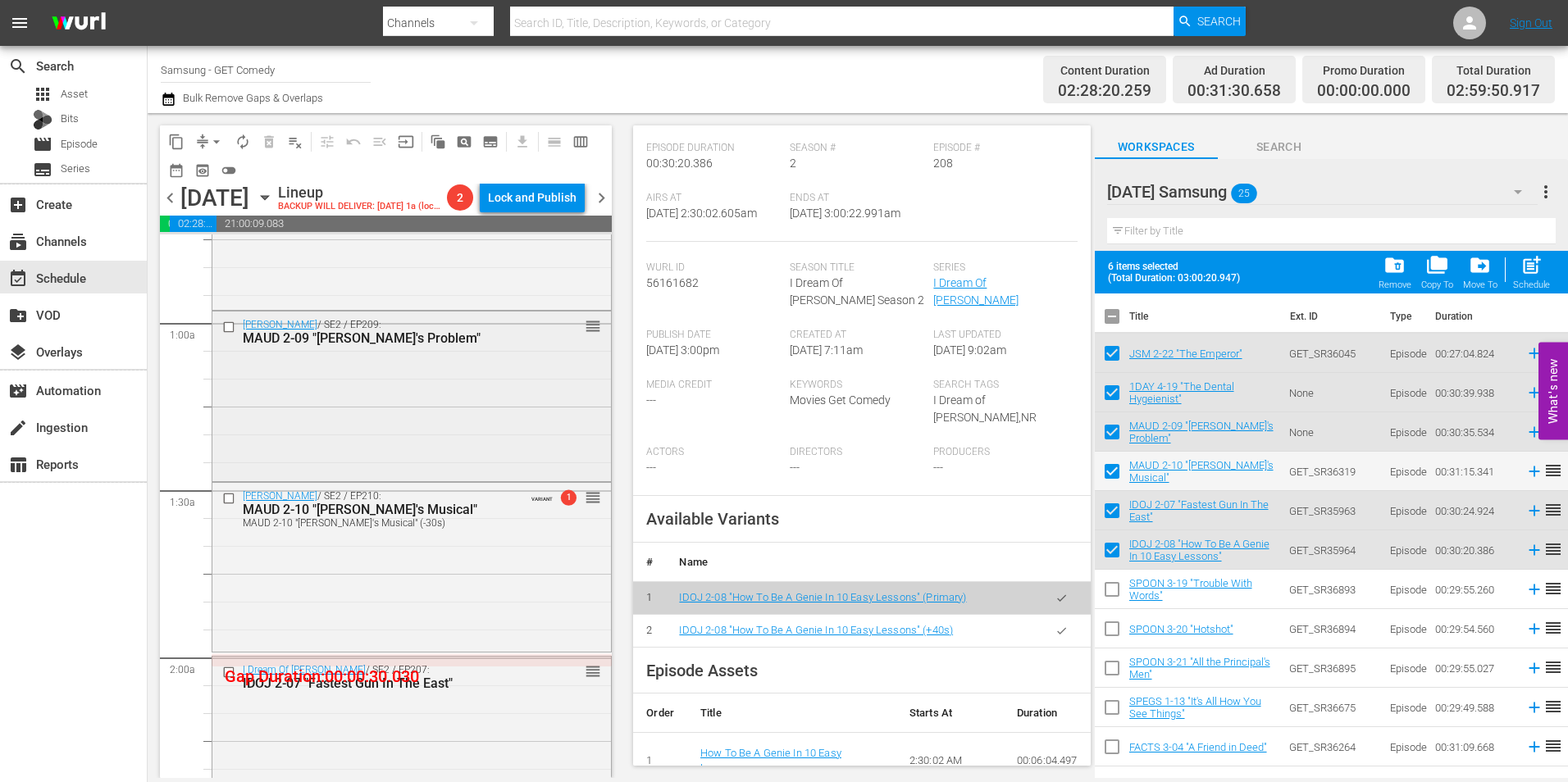
click at [374, 405] on div "Maude / SE2 / EP209: MAUD 2-09 "Vivian's Problem" reorder" at bounding box center [412, 394] width 399 height 165
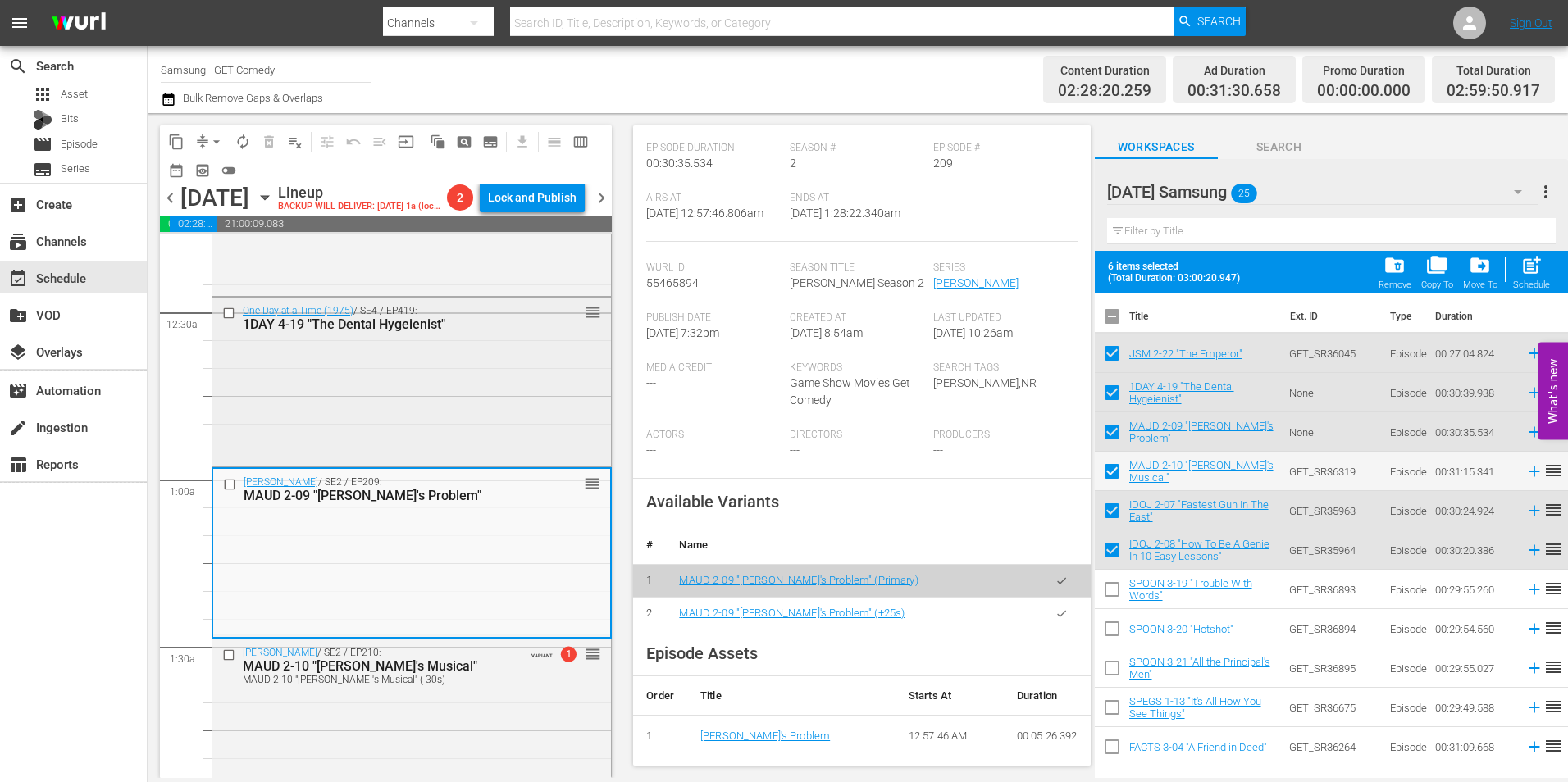
scroll to position [82, 0]
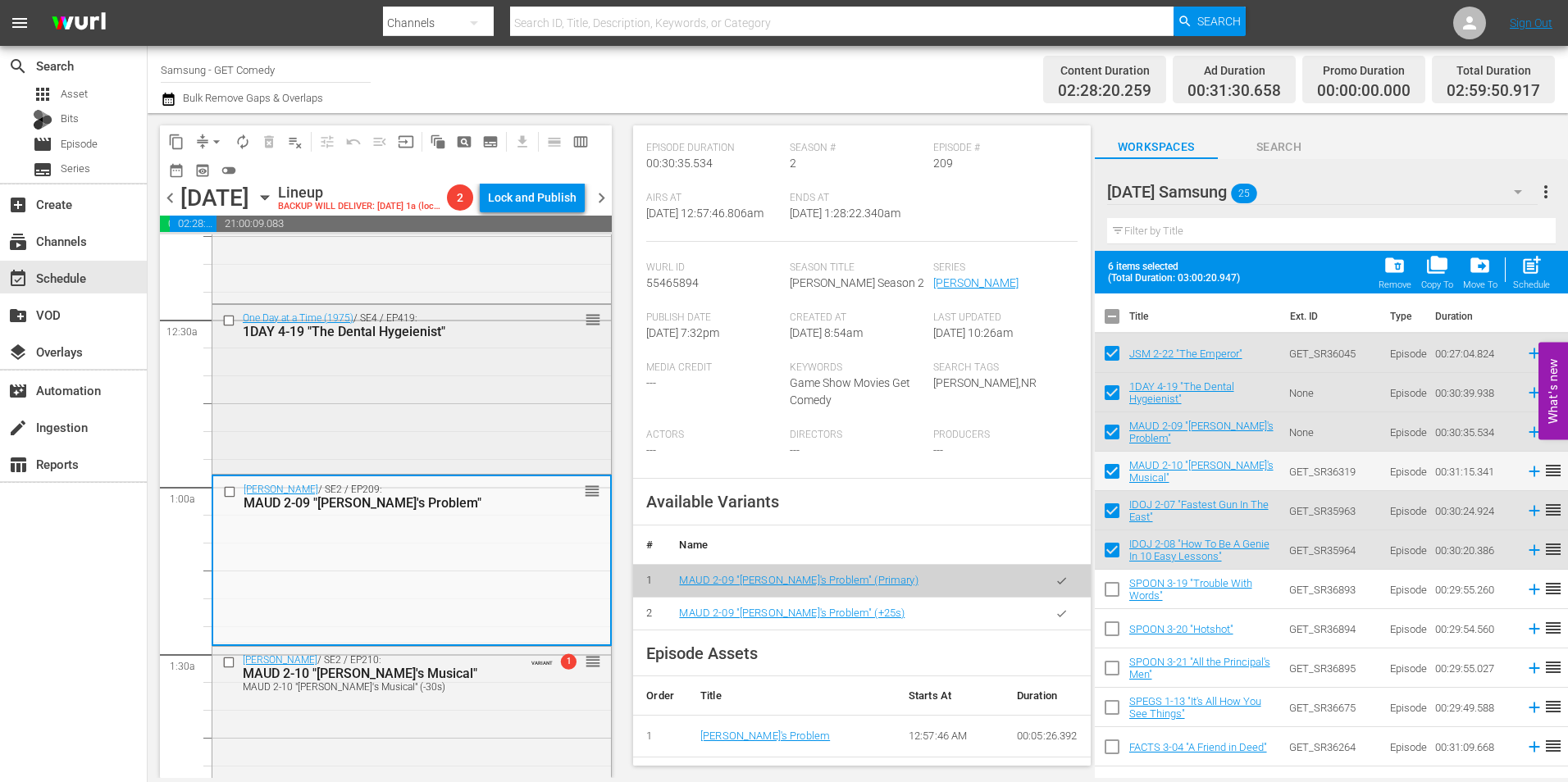
click at [396, 407] on div "One Day at a Time (1975) / SE4 / EP419: 1DAY 4-19 "The Dental Hygeienist" reord…" at bounding box center [412, 388] width 399 height 166
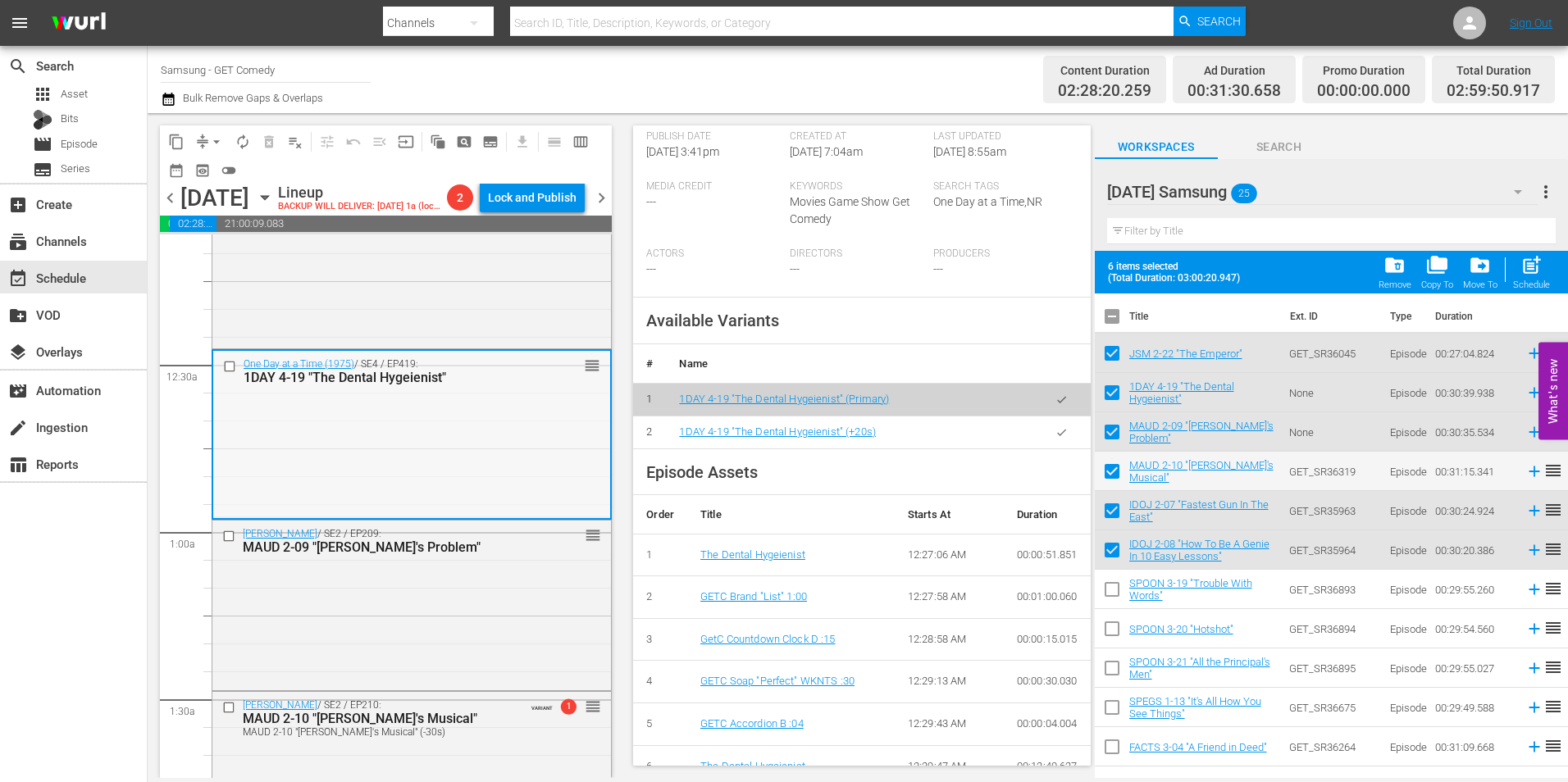
scroll to position [0, 0]
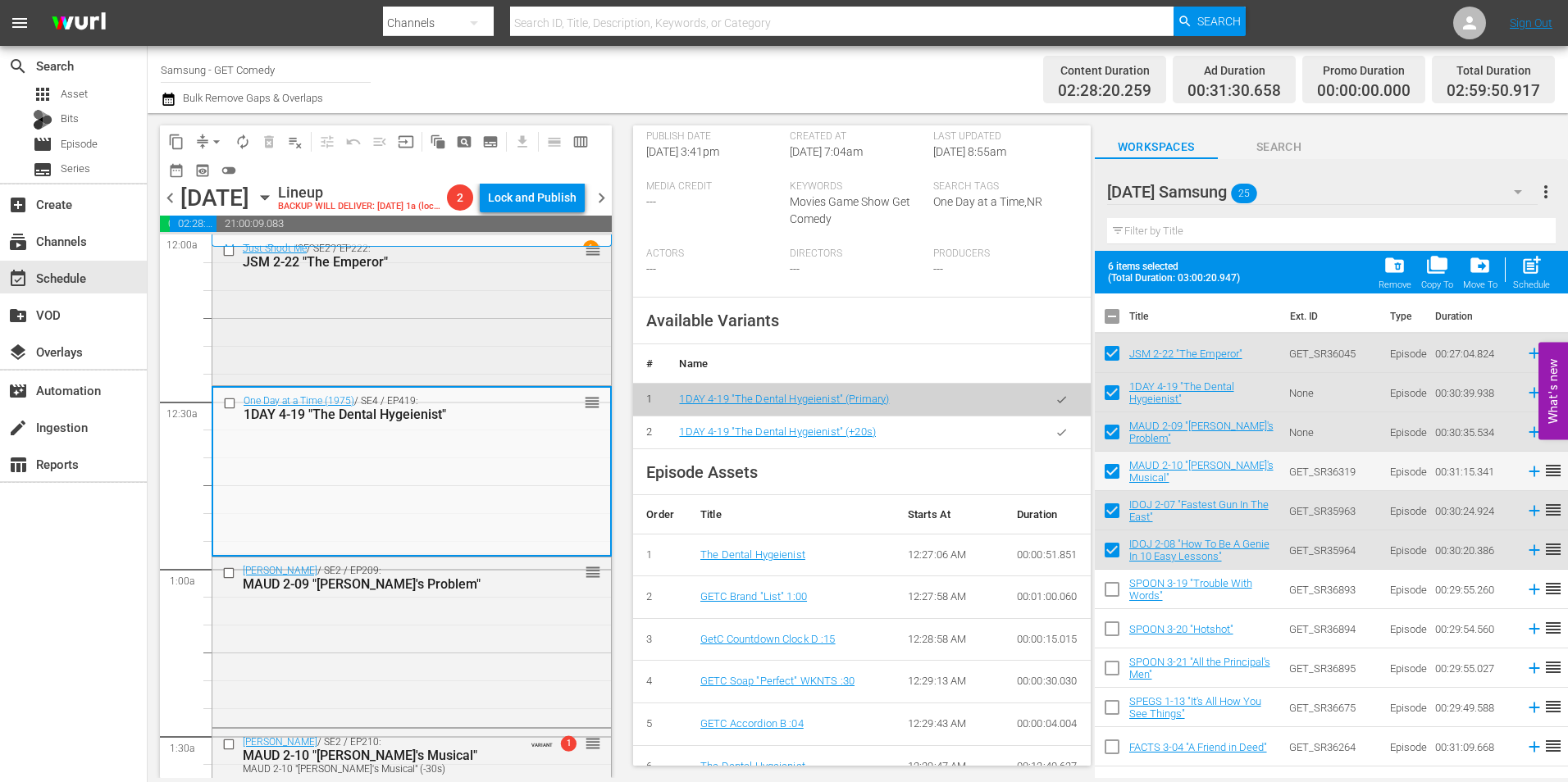
click at [422, 371] on div "Just Shoot Me / SE2 / EP222: JSM 2-22 "The Emperor" reorder" at bounding box center [412, 308] width 399 height 146
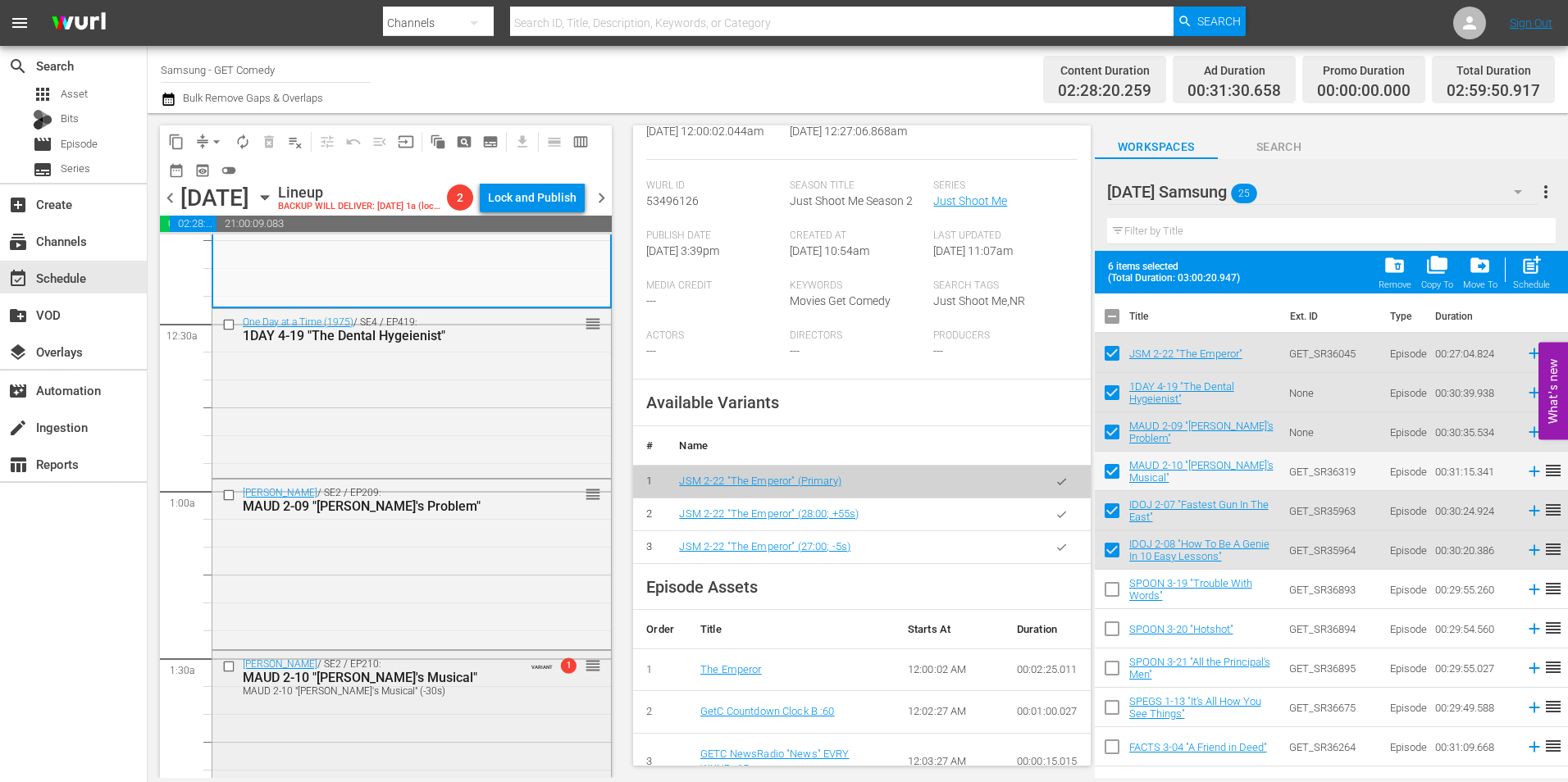
scroll to position [246, 0]
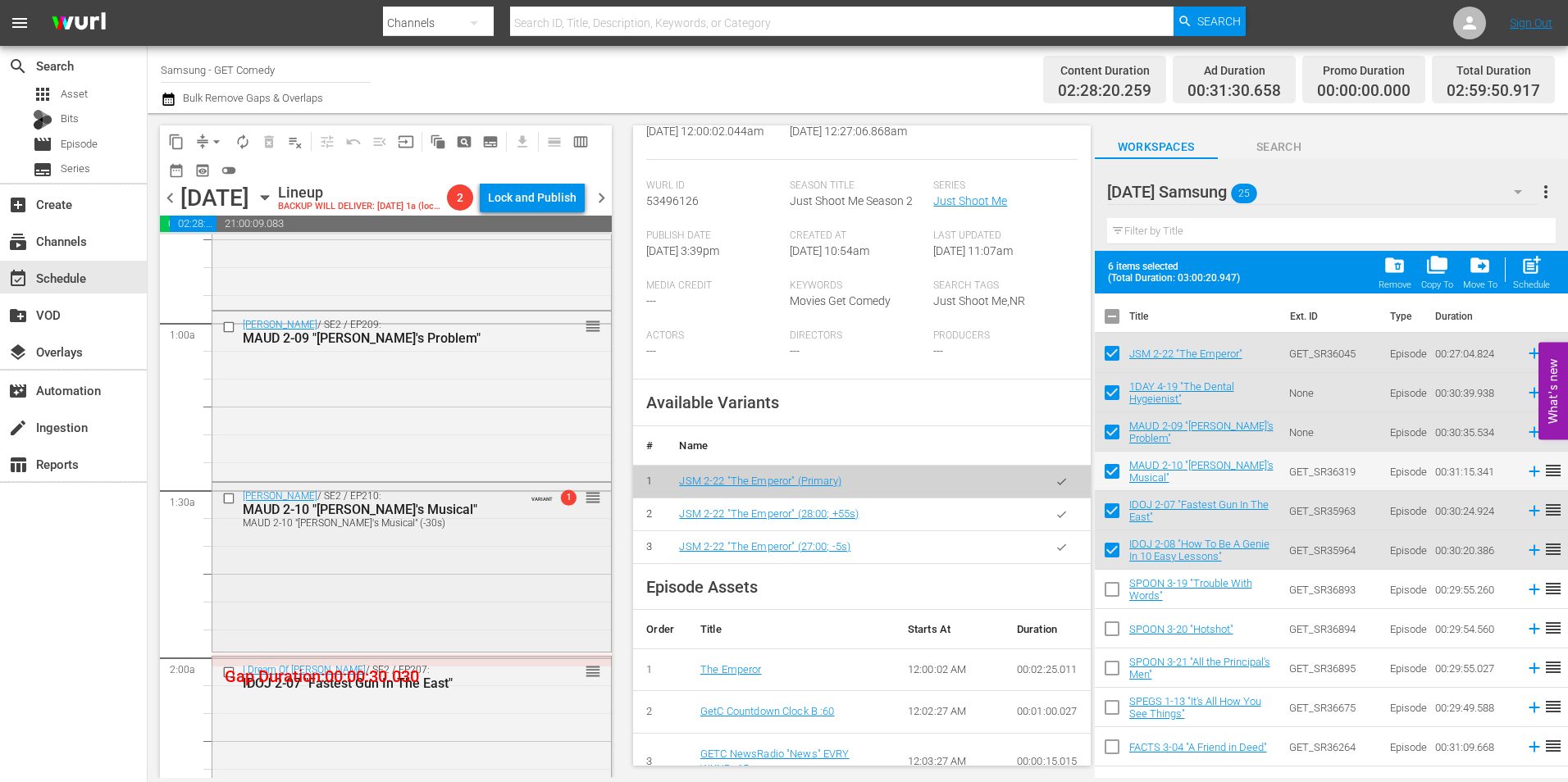
click at [455, 589] on div "Maude / SE2 / EP210: MAUD 2-10 "Maude's Musical" MAUD 2-10 "Maude's Musical" (-…" at bounding box center [412, 566] width 399 height 166
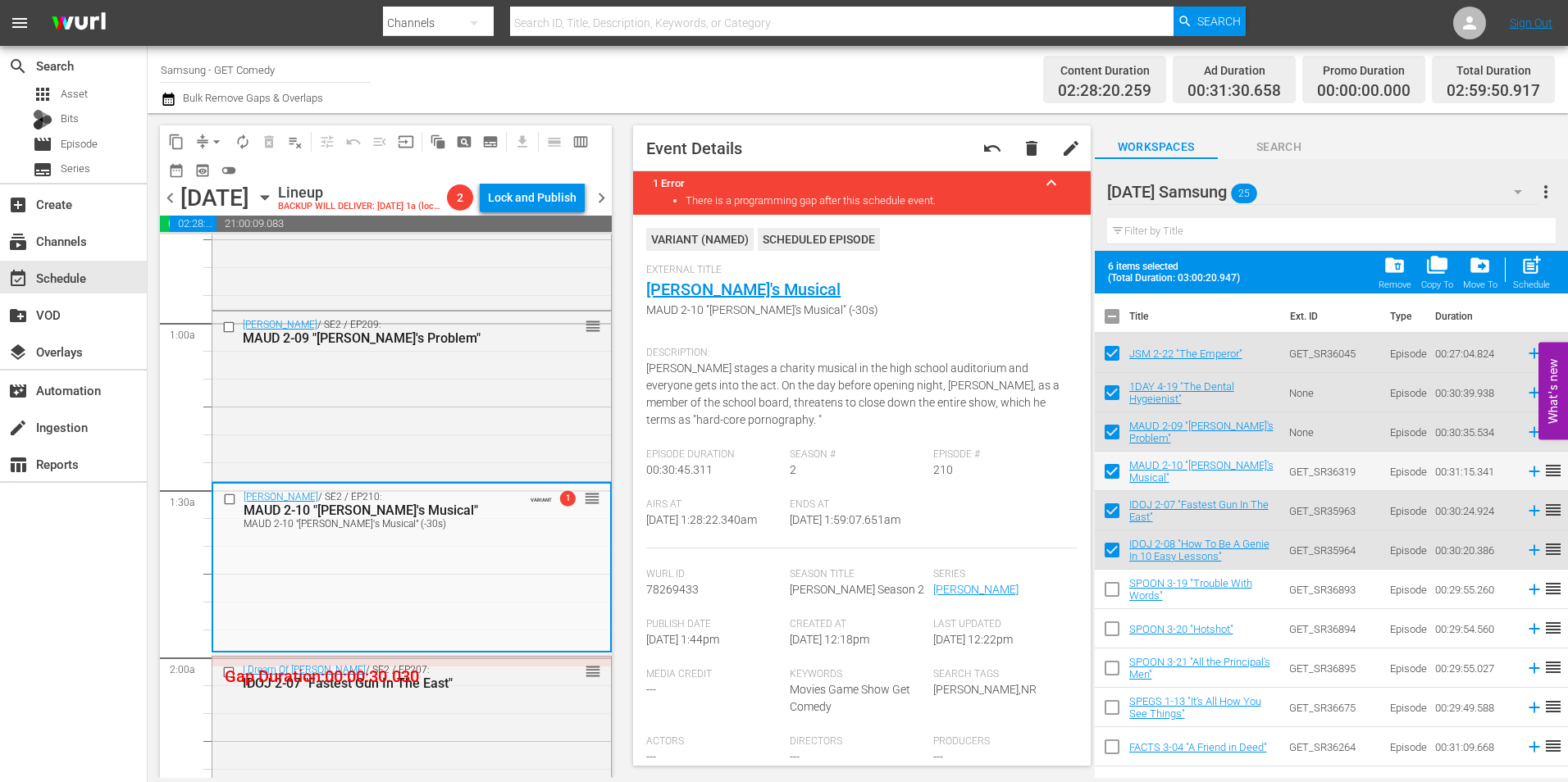
scroll to position [410, 0]
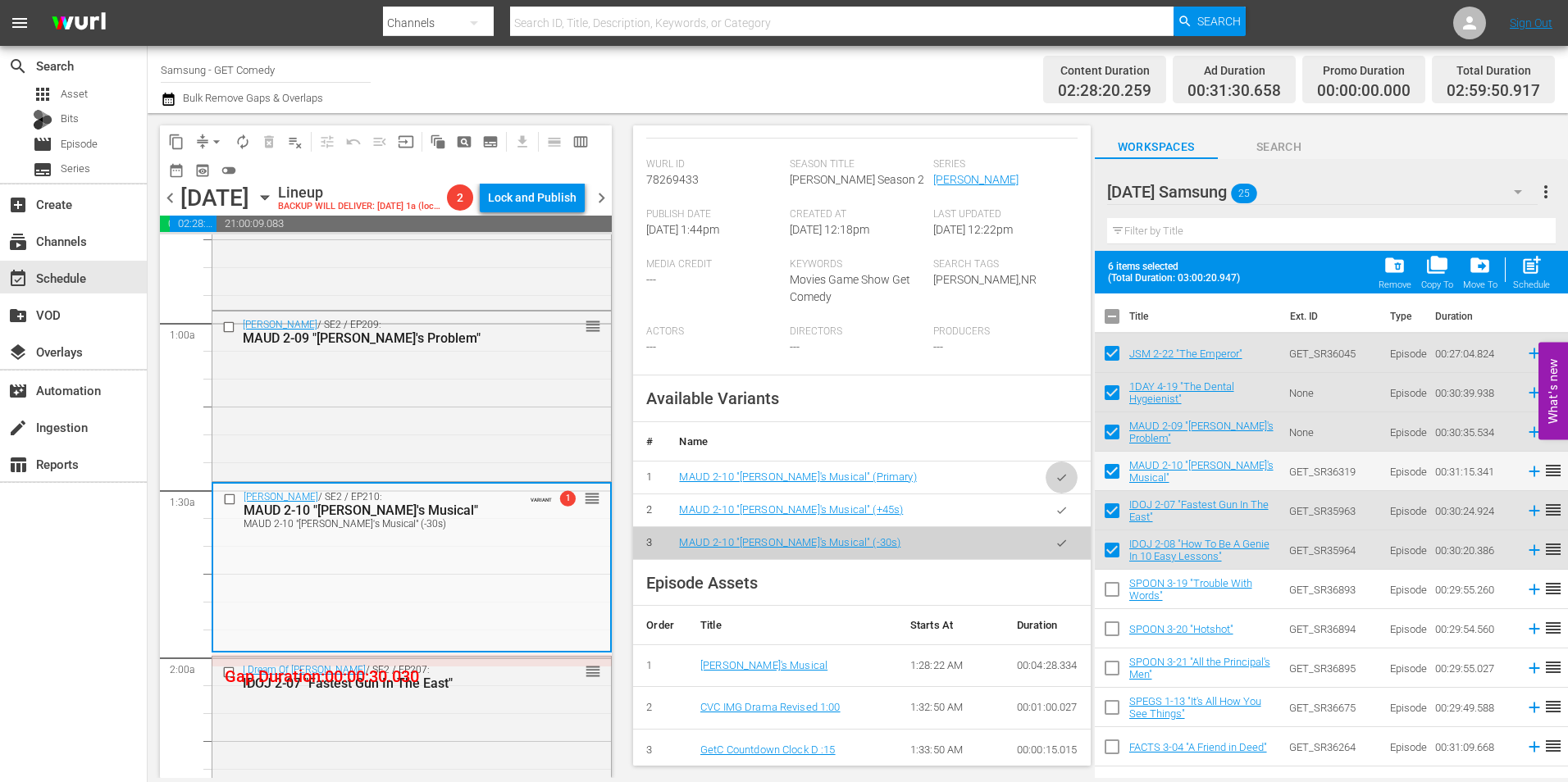
click at [1059, 494] on button "button" at bounding box center [1062, 478] width 32 height 32
